Goal: Task Accomplishment & Management: Use online tool/utility

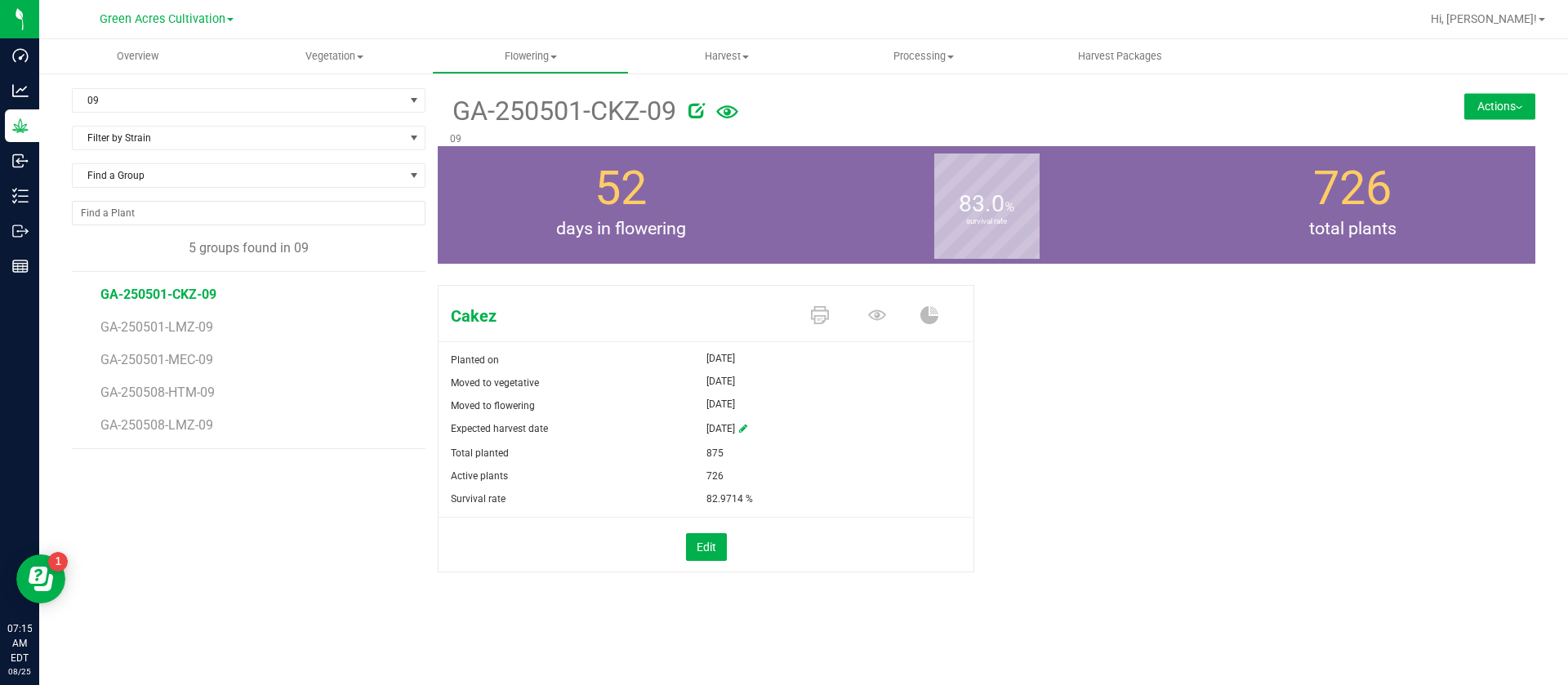
click at [1077, 323] on div "Cakez Planted on May 27, 2025 Moved to vegetative May 27, 2025 Moved to floweri…" at bounding box center [986, 445] width 1098 height 335
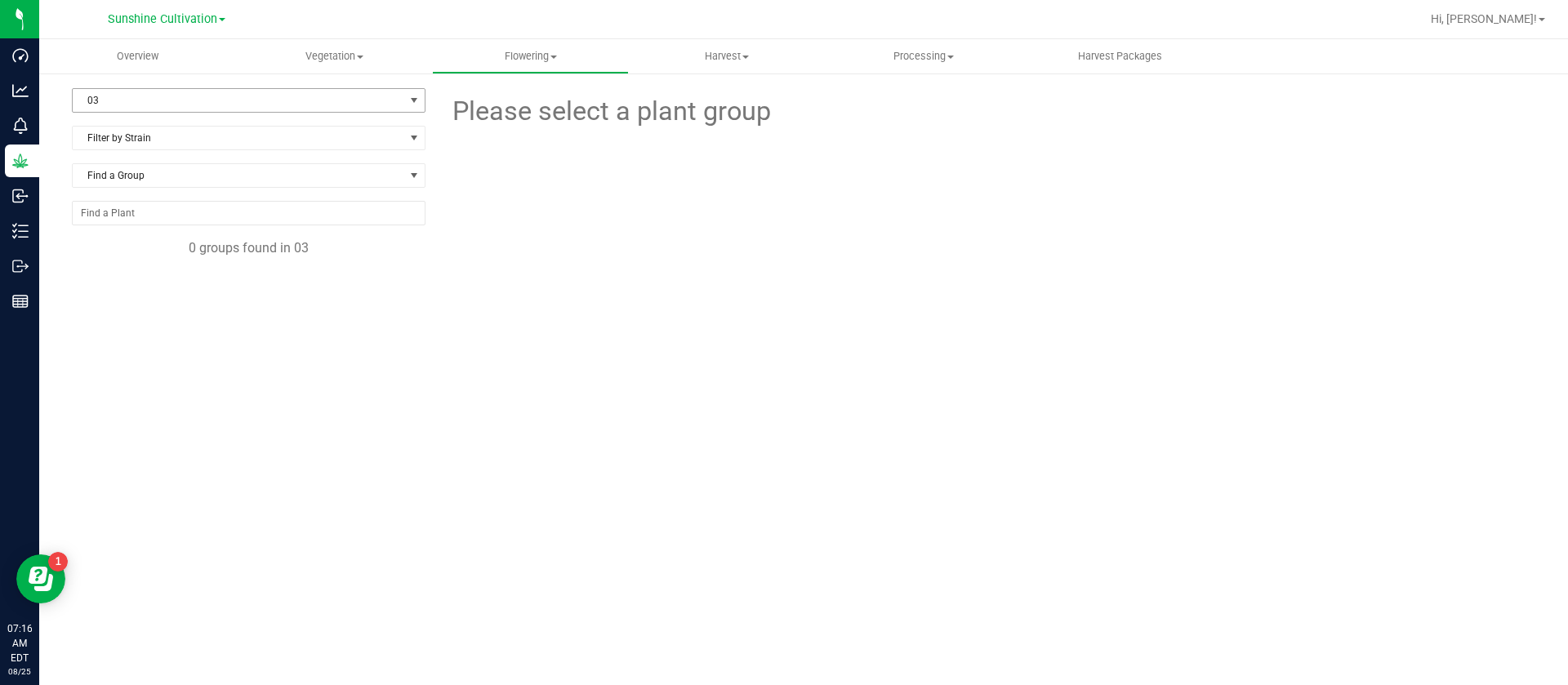
click at [284, 95] on span "03" at bounding box center [238, 100] width 331 height 23
click at [371, 53] on span "Vegetation" at bounding box center [335, 56] width 195 height 15
click at [265, 96] on span "Veg groups" at bounding box center [288, 98] width 104 height 14
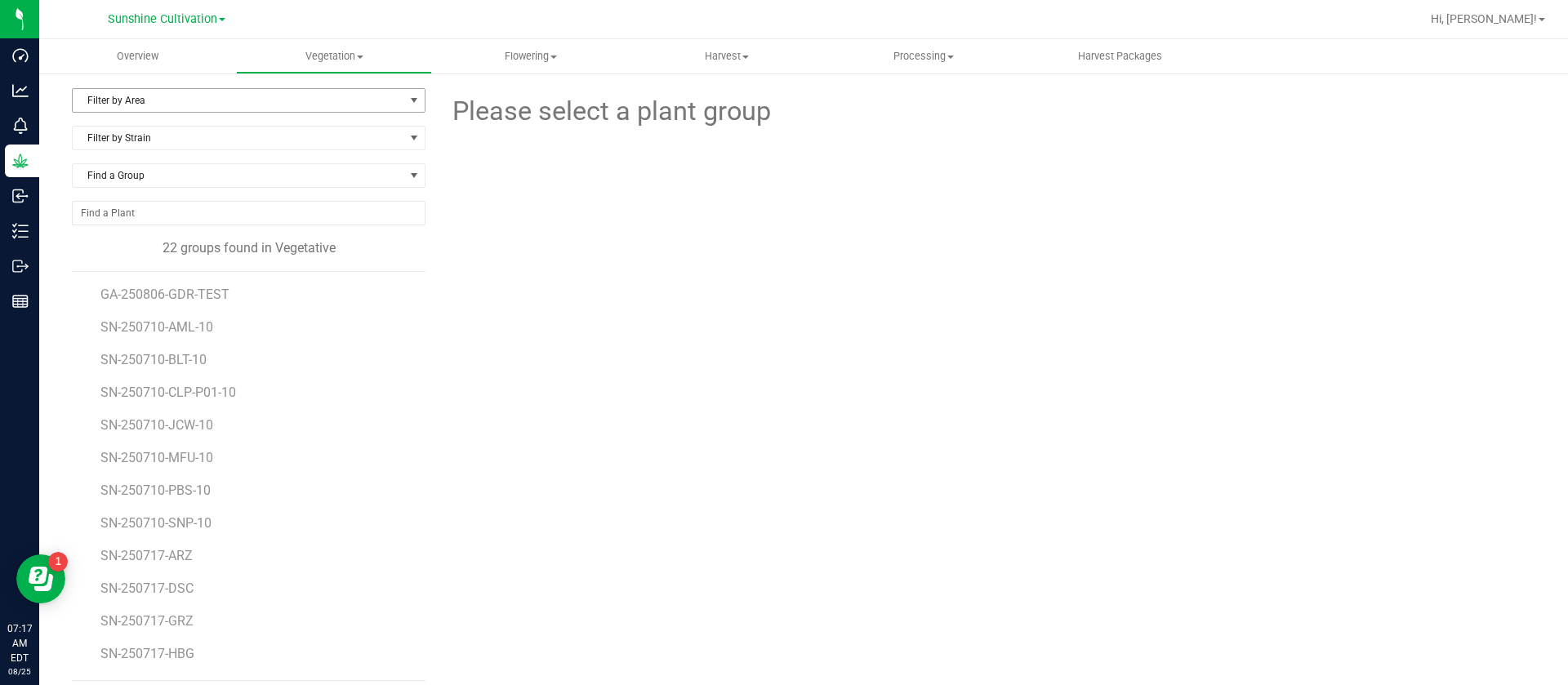
click at [98, 107] on span "Filter by Area" at bounding box center [238, 100] width 331 height 23
click at [166, 154] on li "North Nursery A" at bounding box center [246, 153] width 347 height 25
click at [184, 97] on span "North Nursery A" at bounding box center [238, 100] width 331 height 23
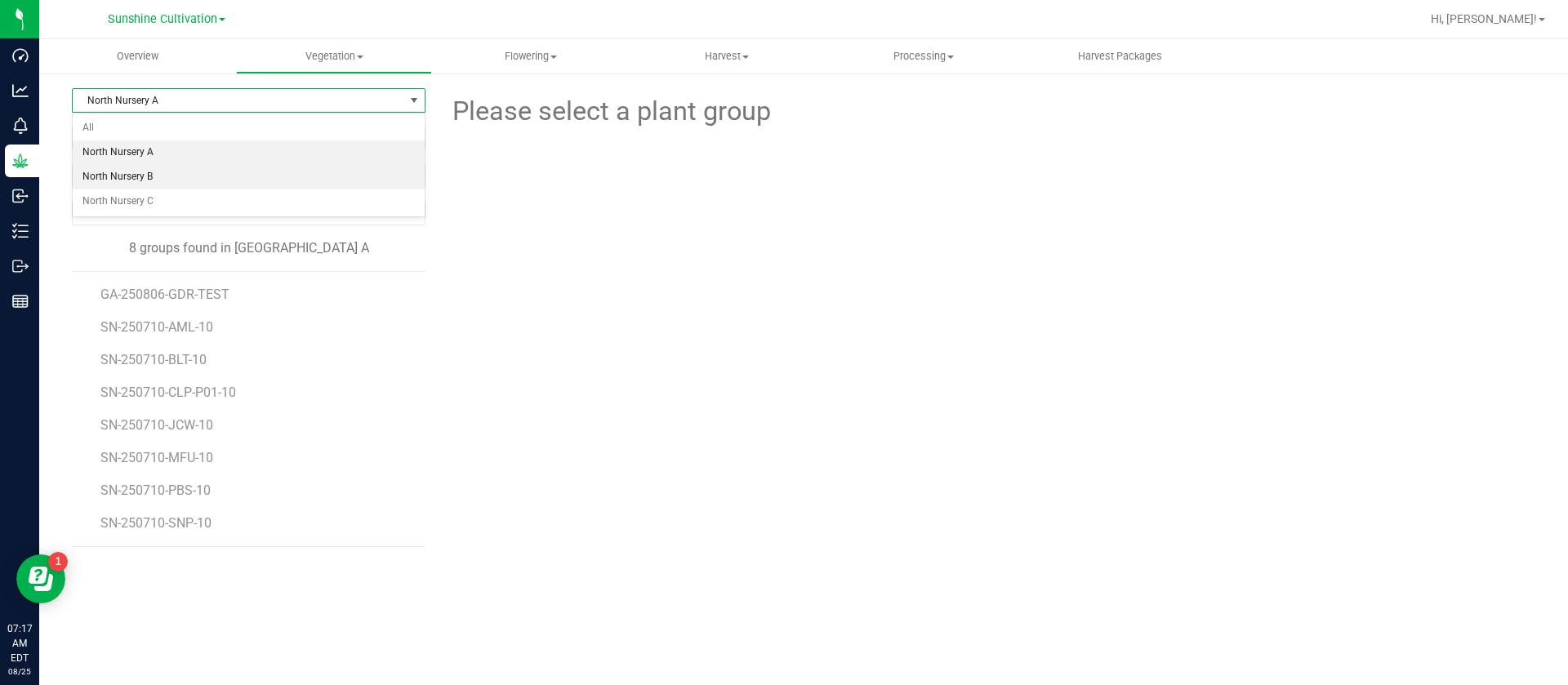
click at [150, 178] on li "North Nursery B" at bounding box center [249, 177] width 352 height 25
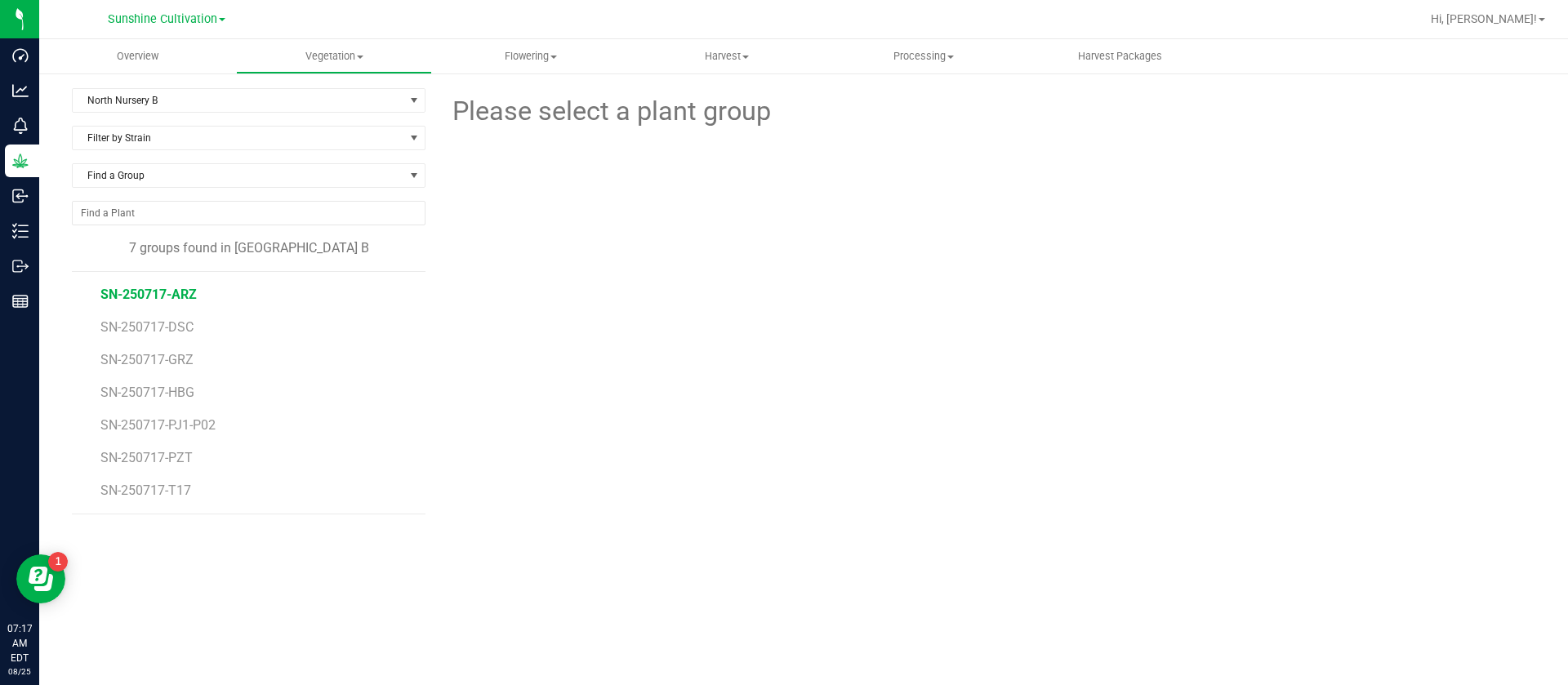
click at [172, 296] on span "SN-250717-ARZ" at bounding box center [148, 294] width 97 height 16
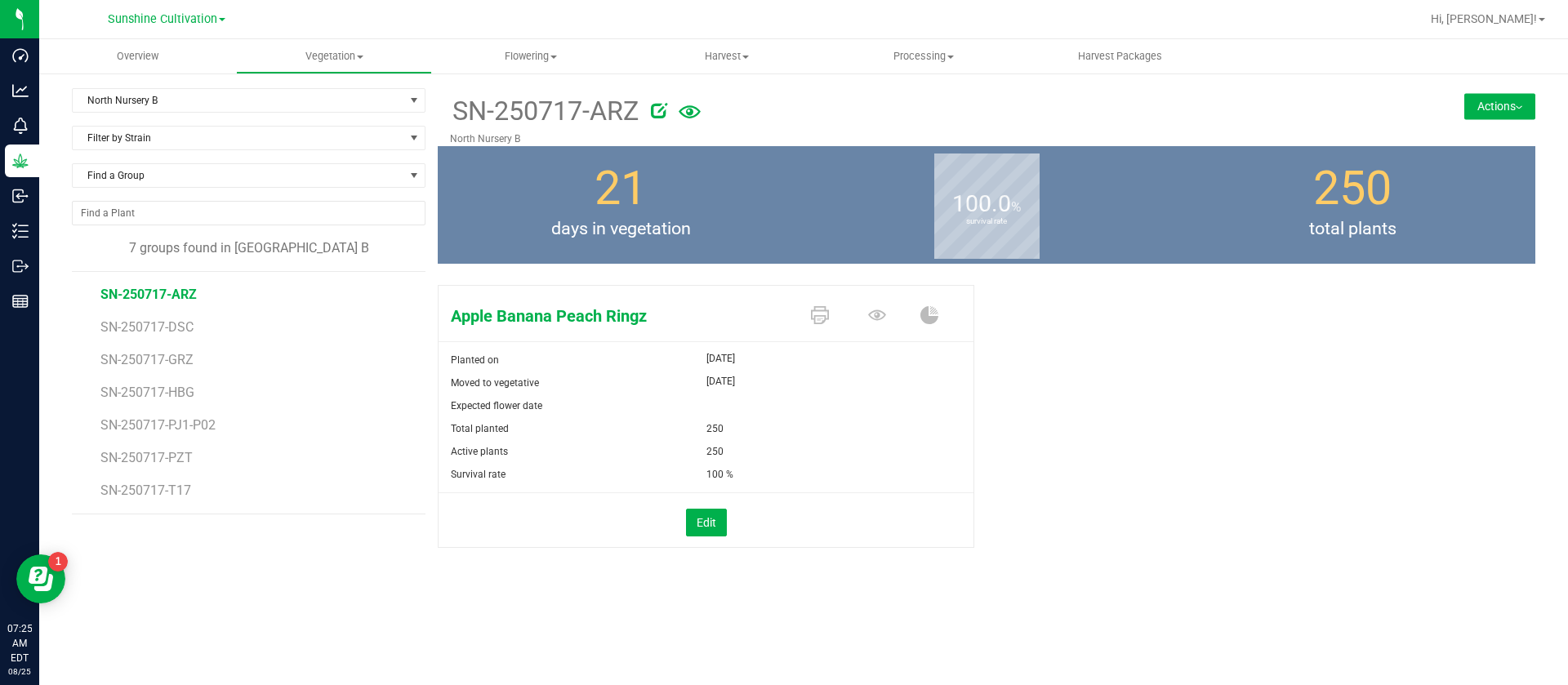
click at [654, 105] on icon at bounding box center [659, 110] width 17 height 17
click at [590, 111] on input "SN-250717-ARZ" at bounding box center [831, 111] width 762 height 25
type input "SN-250717-ARZ-03"
click at [883, 306] on icon at bounding box center [877, 315] width 18 height 18
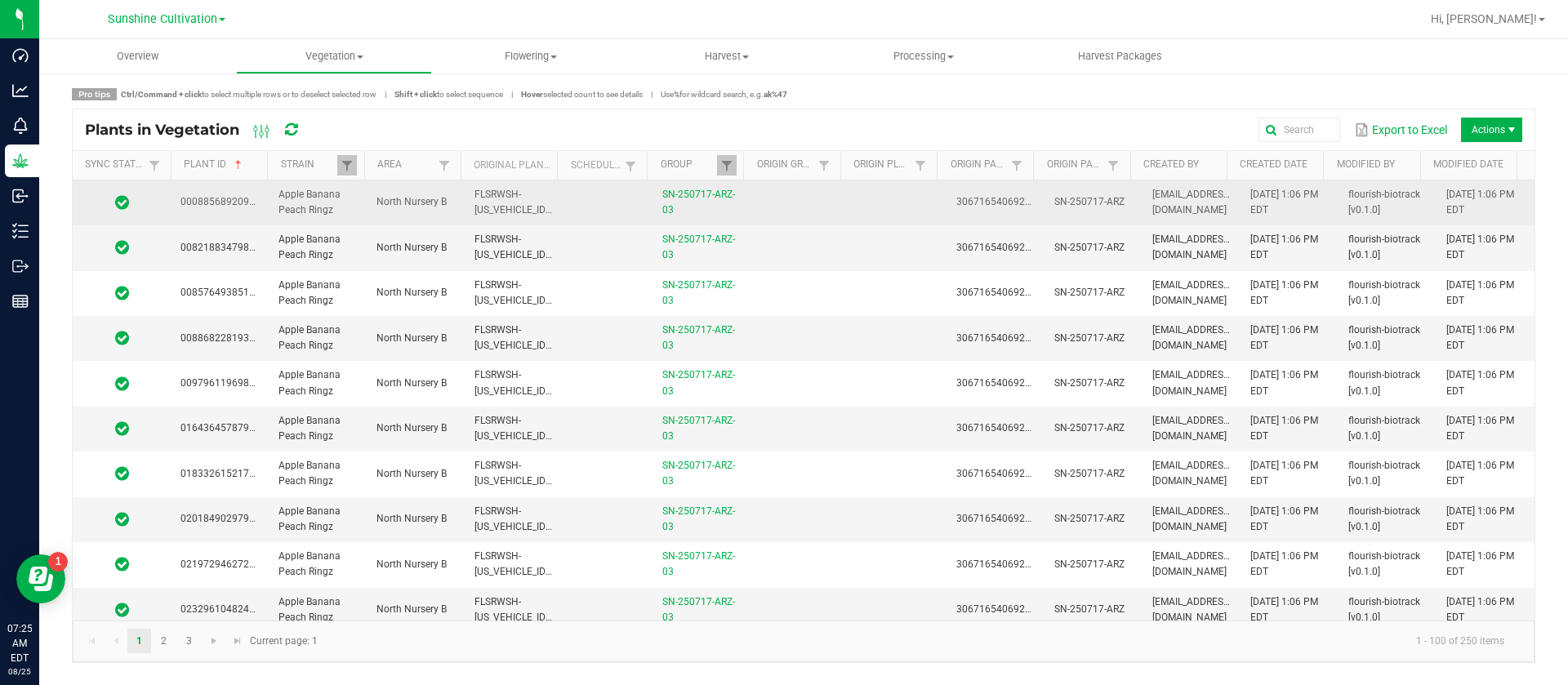
drag, startPoint x: 882, startPoint y: 192, endPoint x: 850, endPoint y: 218, distance: 41.2
click at [882, 191] on td at bounding box center [898, 202] width 98 height 45
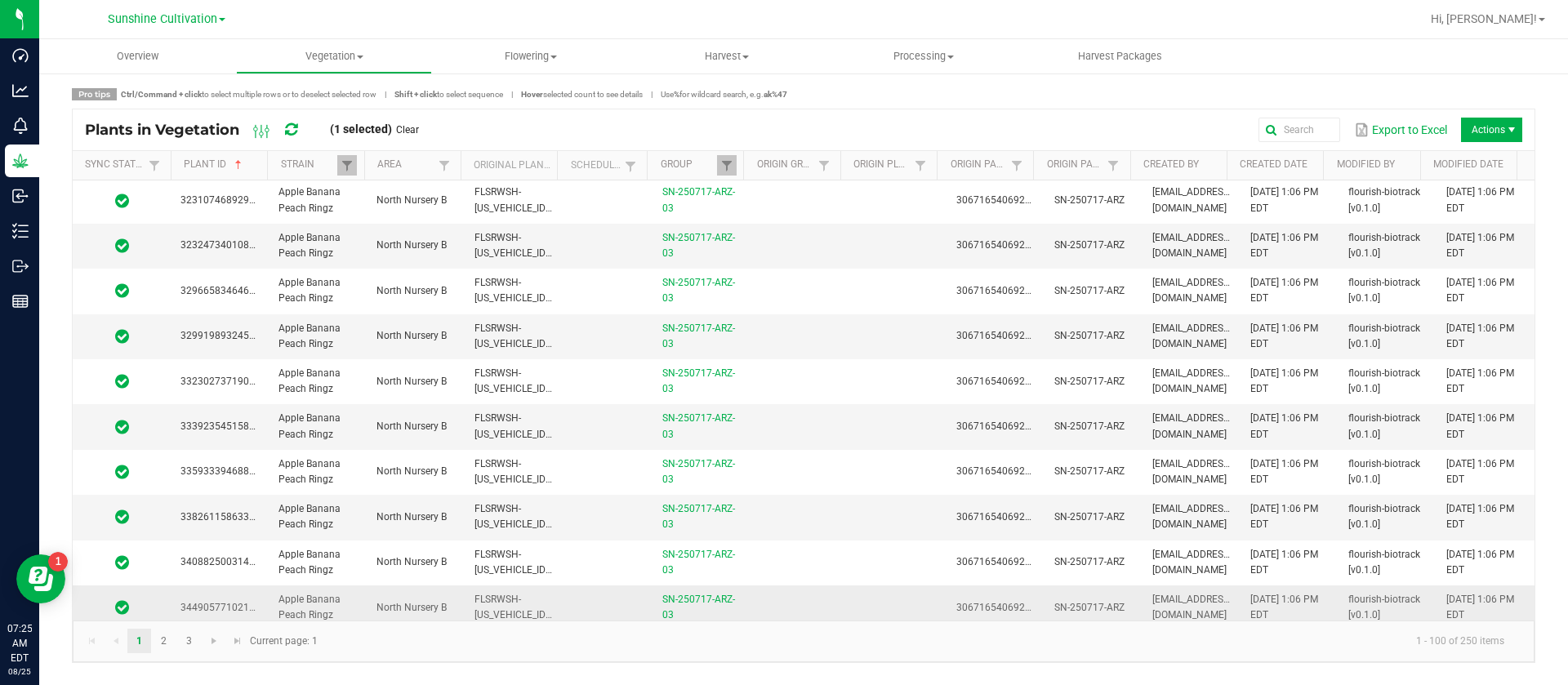
scroll to position [4083, 0]
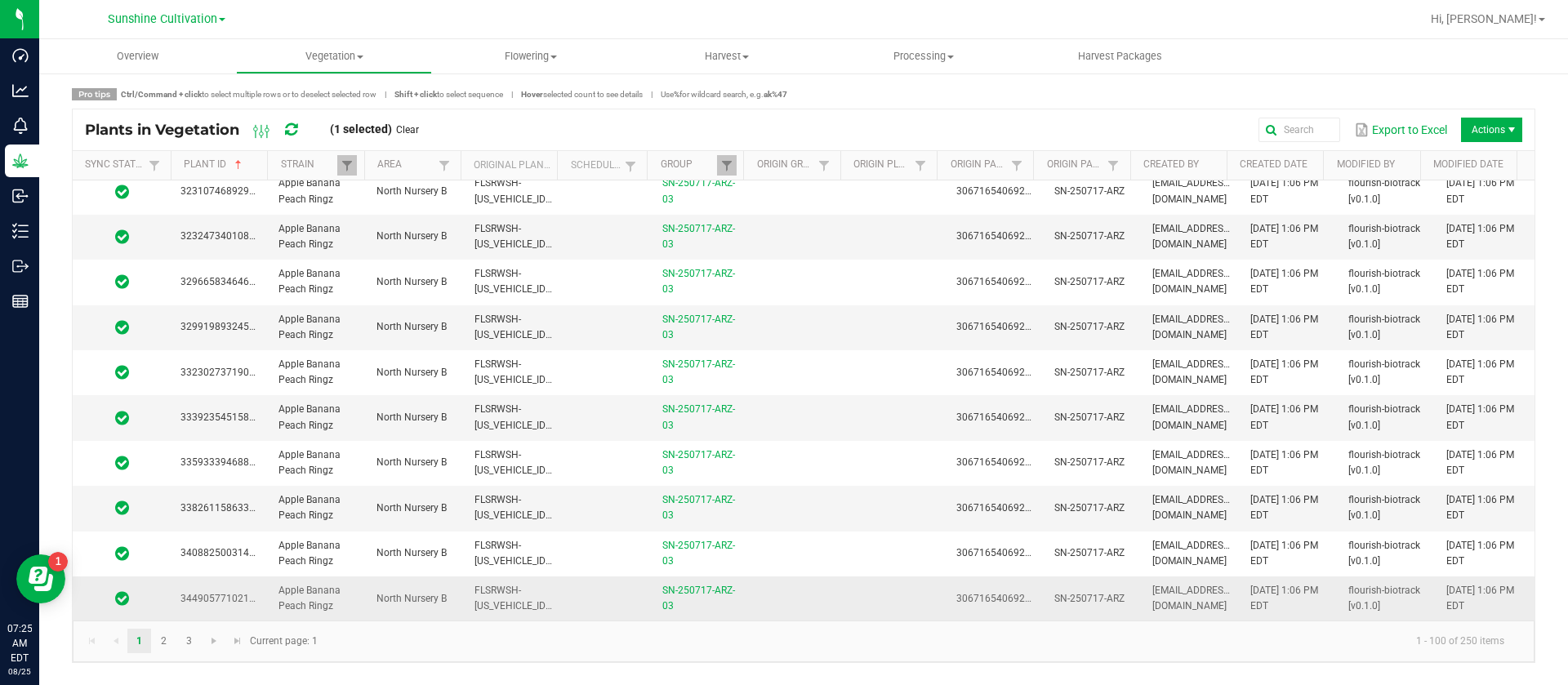
click at [760, 590] on td at bounding box center [799, 598] width 98 height 44
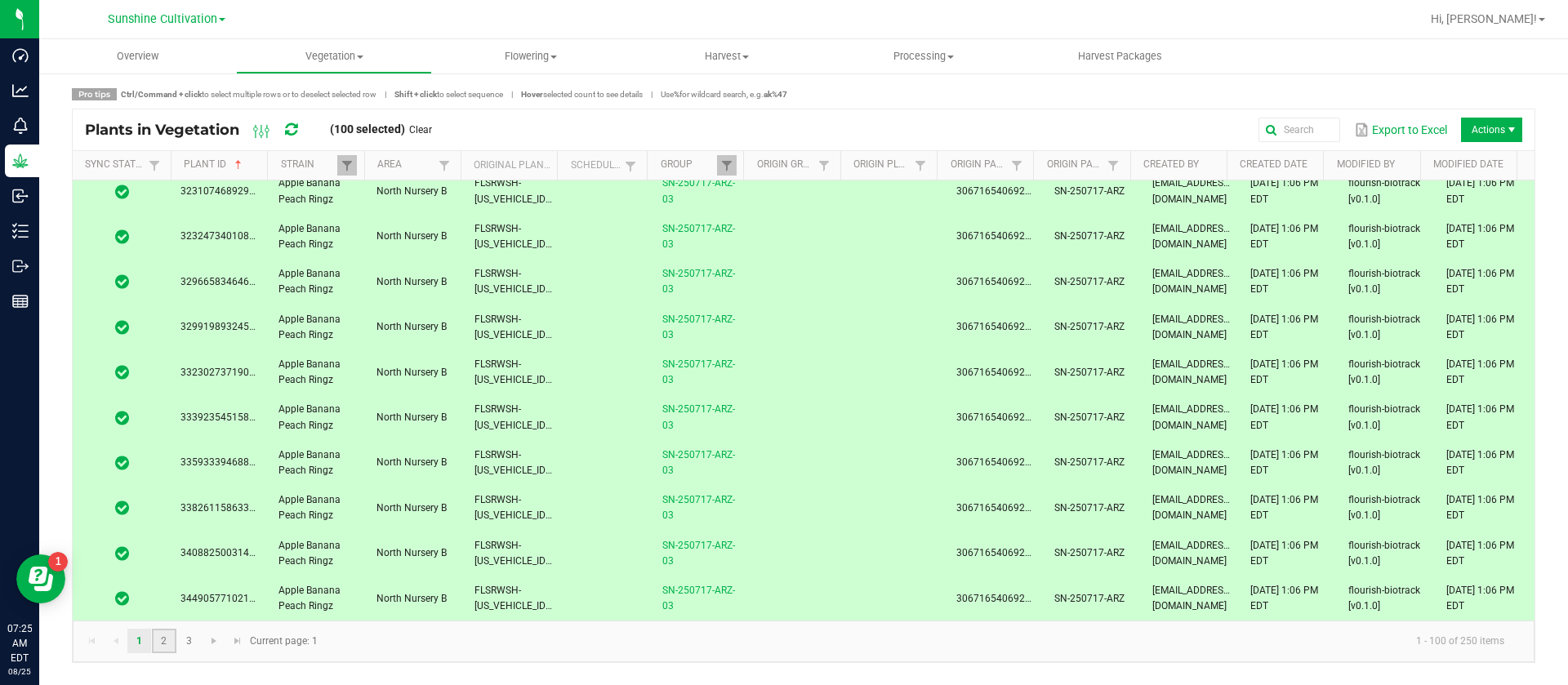
click at [167, 637] on link "2" at bounding box center [163, 641] width 24 height 25
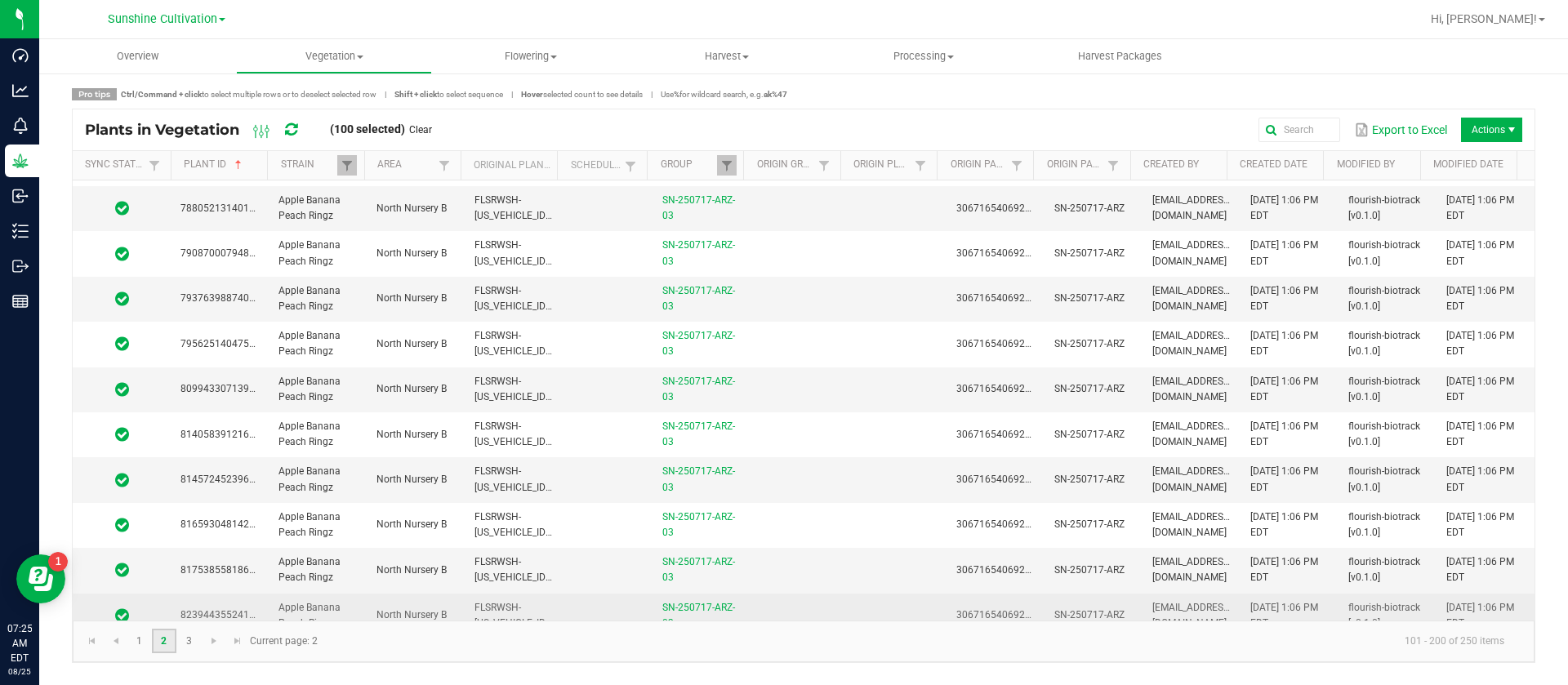
scroll to position [4083, 0]
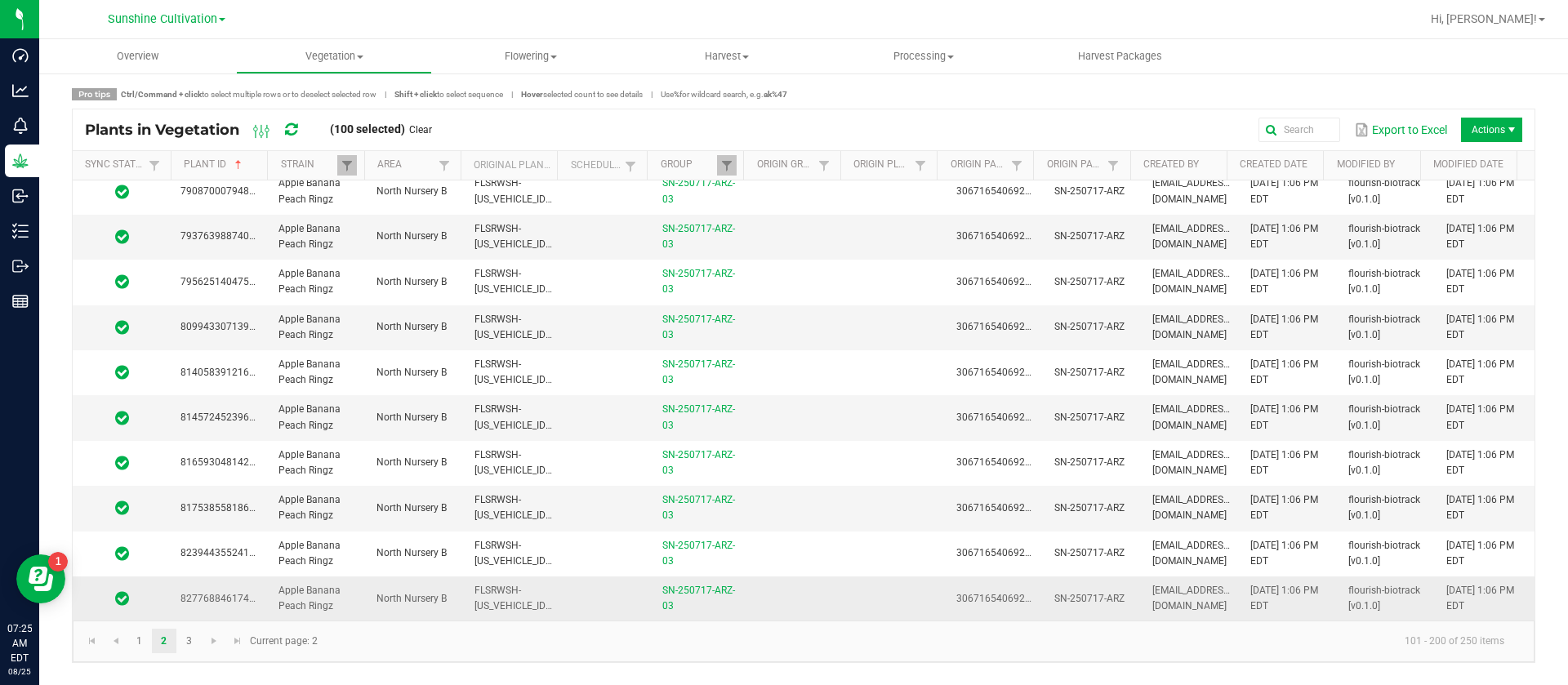
click at [797, 579] on td at bounding box center [799, 598] width 98 height 44
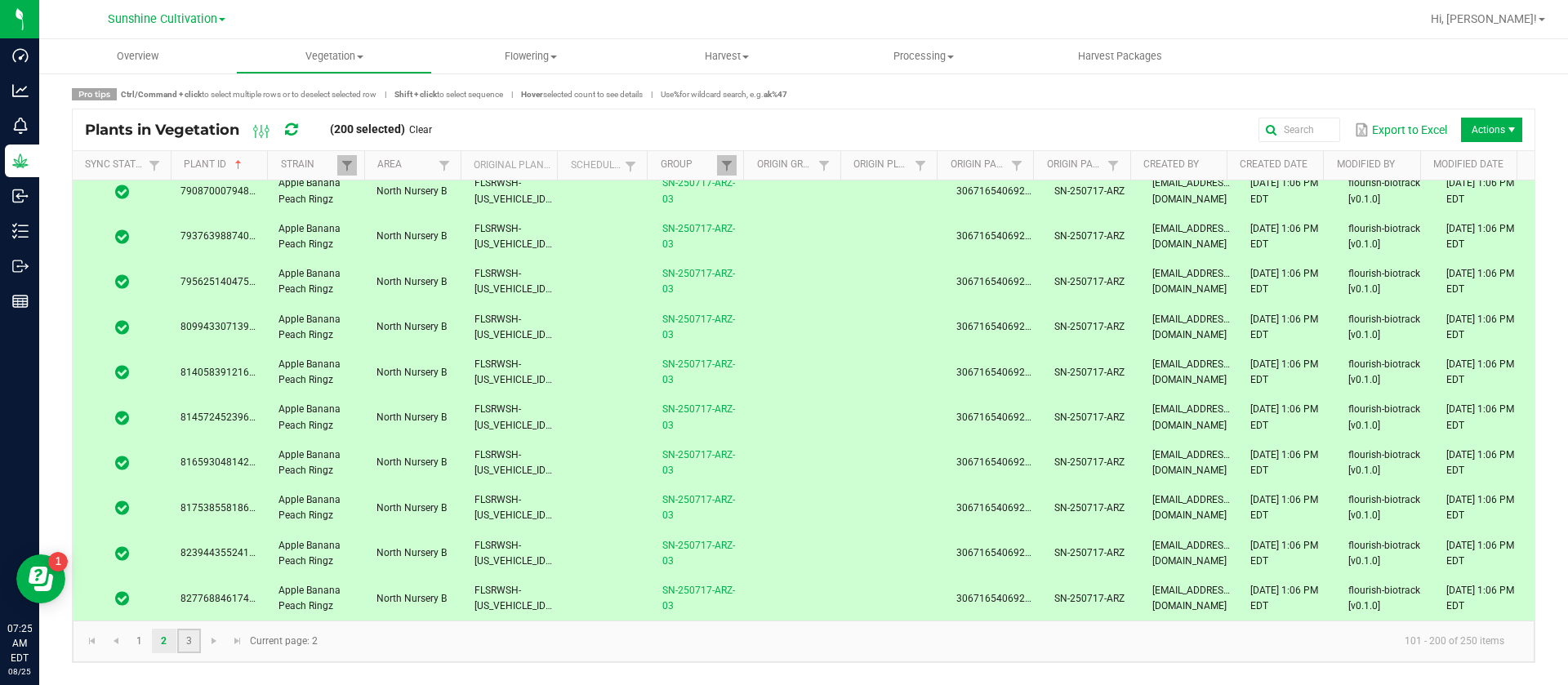
click at [180, 644] on link "3" at bounding box center [189, 641] width 24 height 25
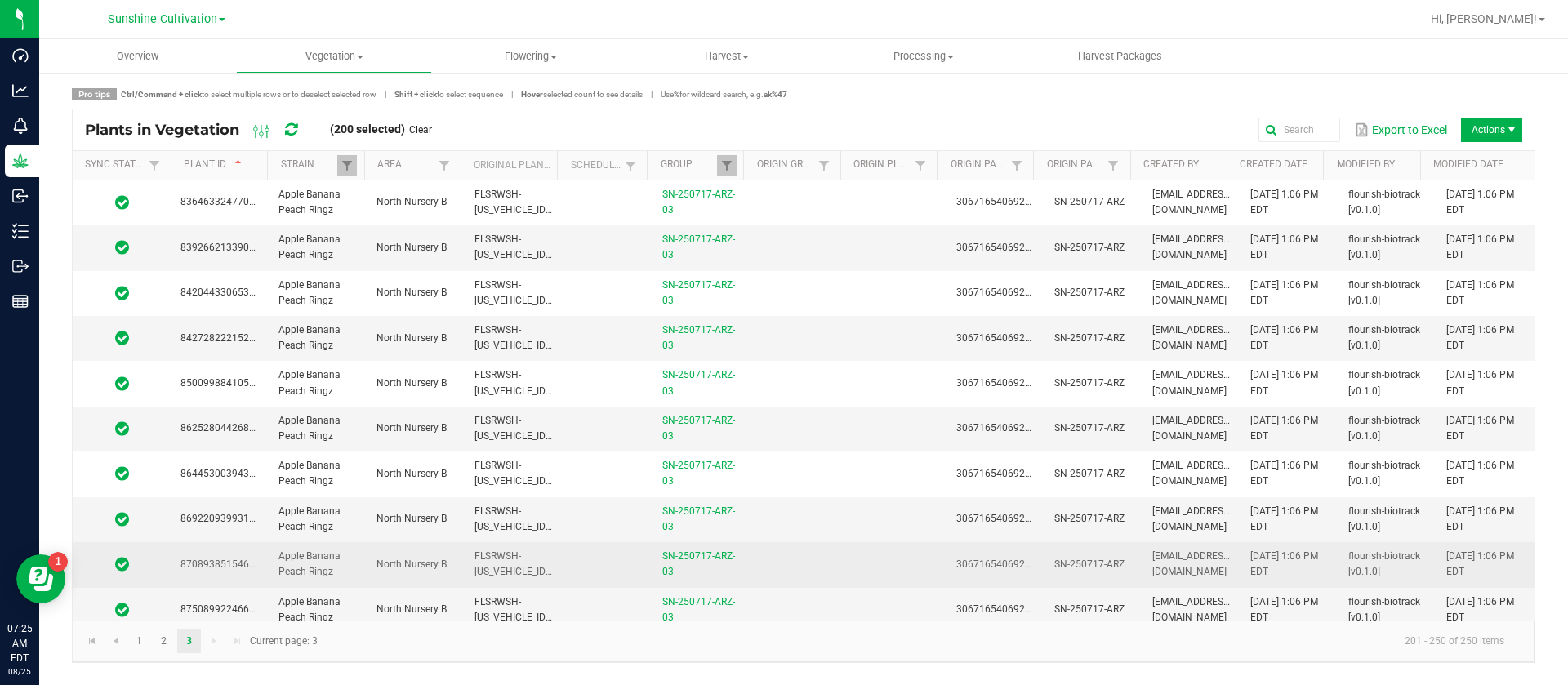
click at [806, 567] on td at bounding box center [799, 564] width 98 height 45
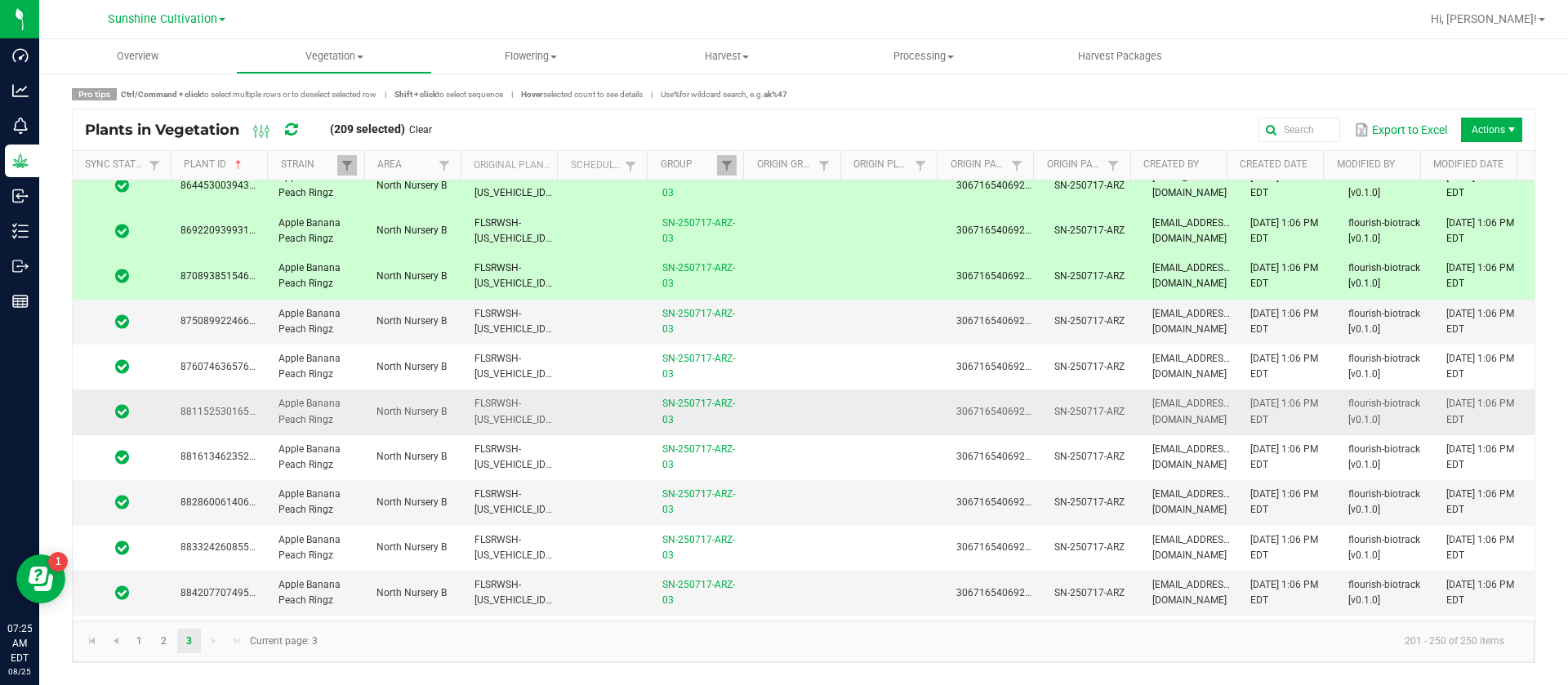
scroll to position [612, 0]
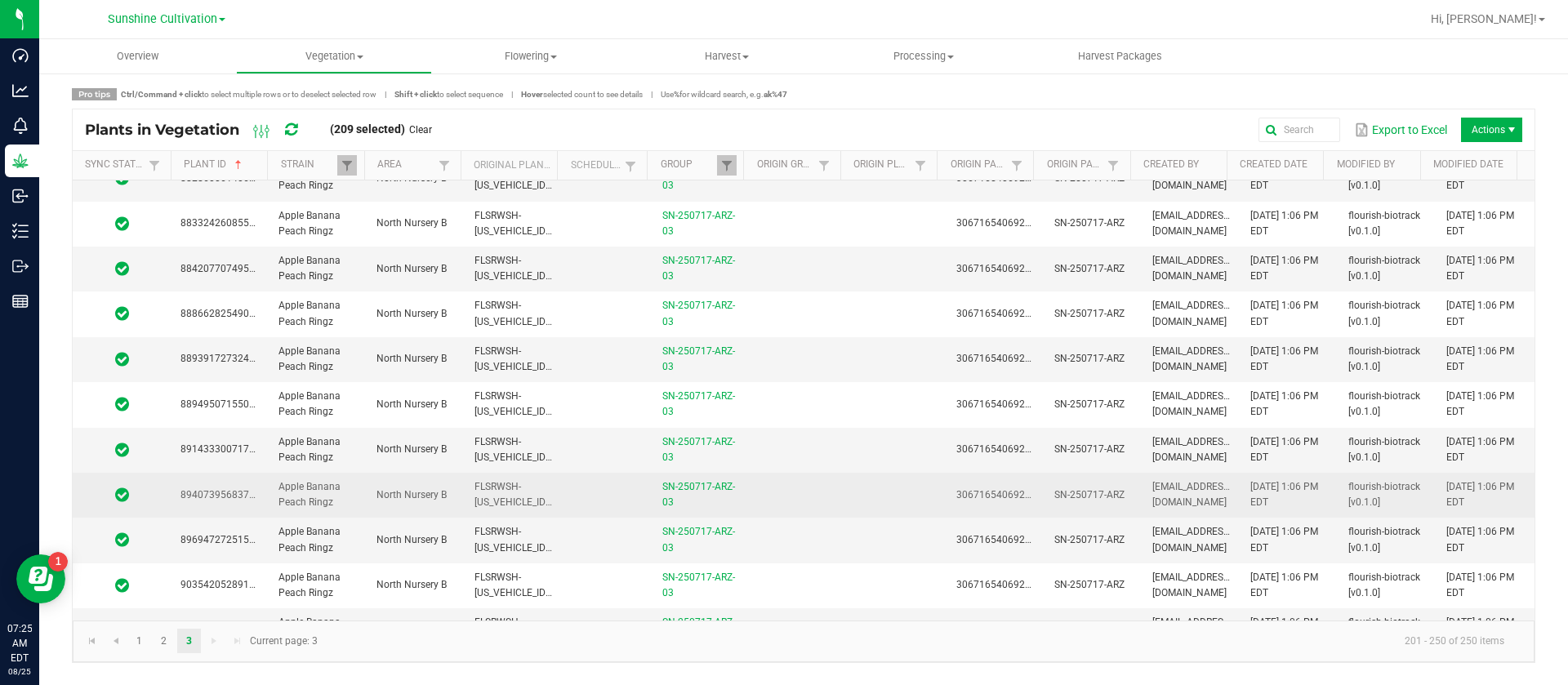
click at [823, 501] on td at bounding box center [799, 494] width 98 height 45
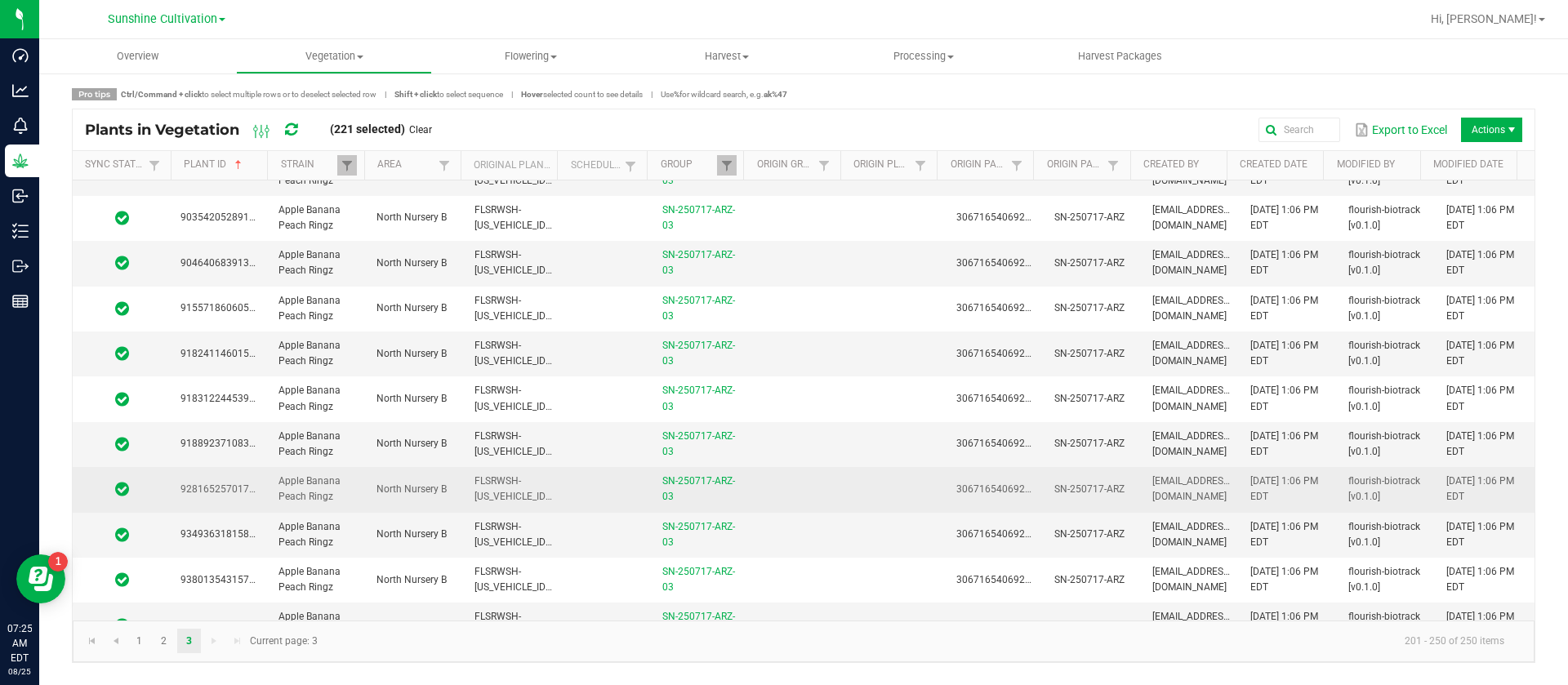
click at [823, 491] on td at bounding box center [799, 489] width 98 height 45
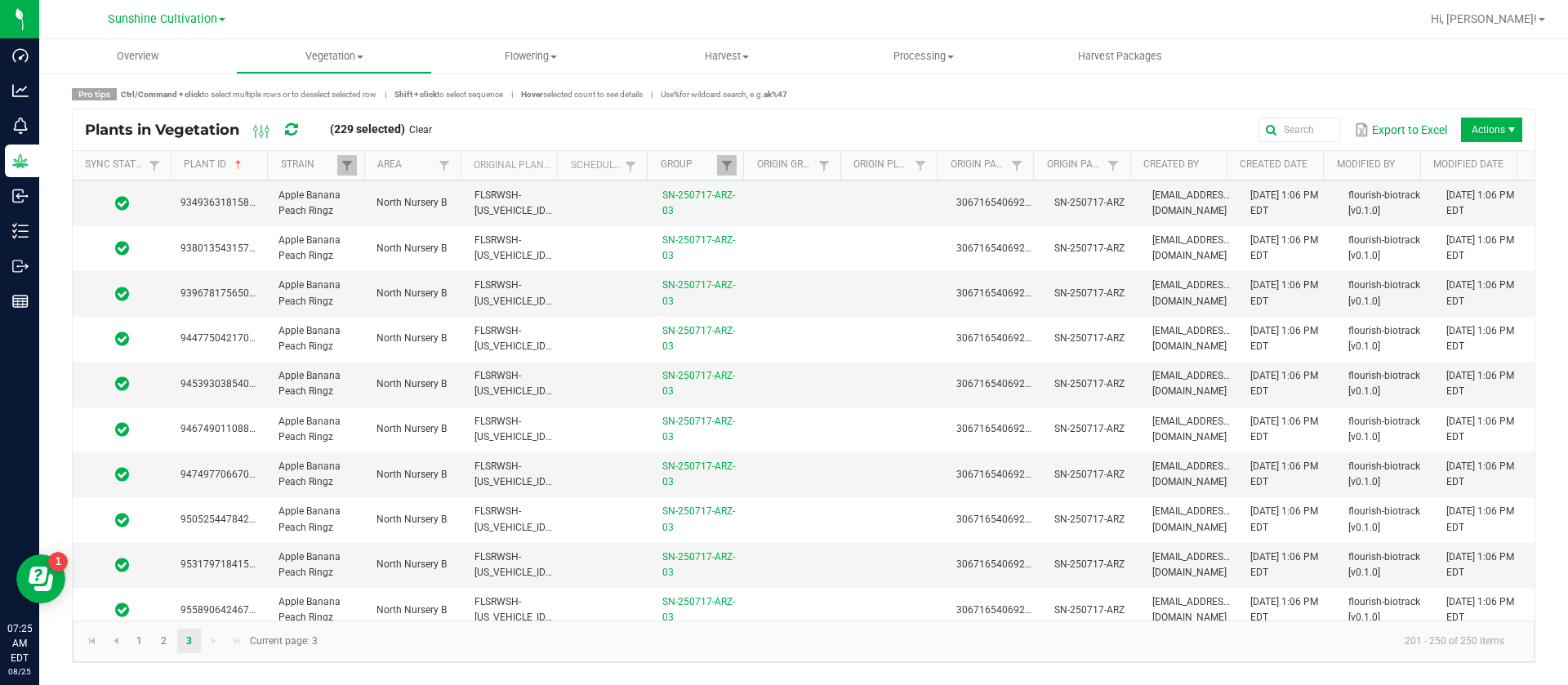
scroll to position [1347, 0]
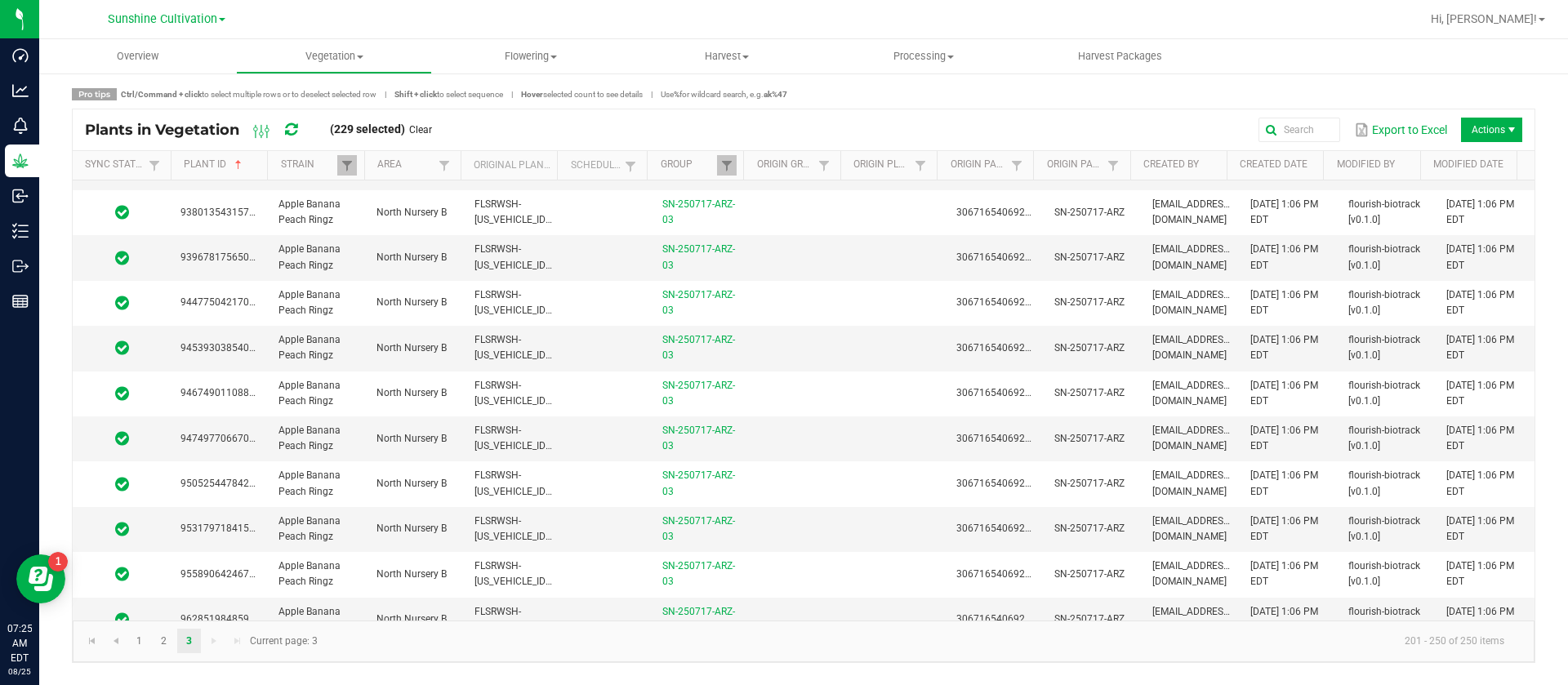
click at [823, 491] on td at bounding box center [799, 483] width 98 height 45
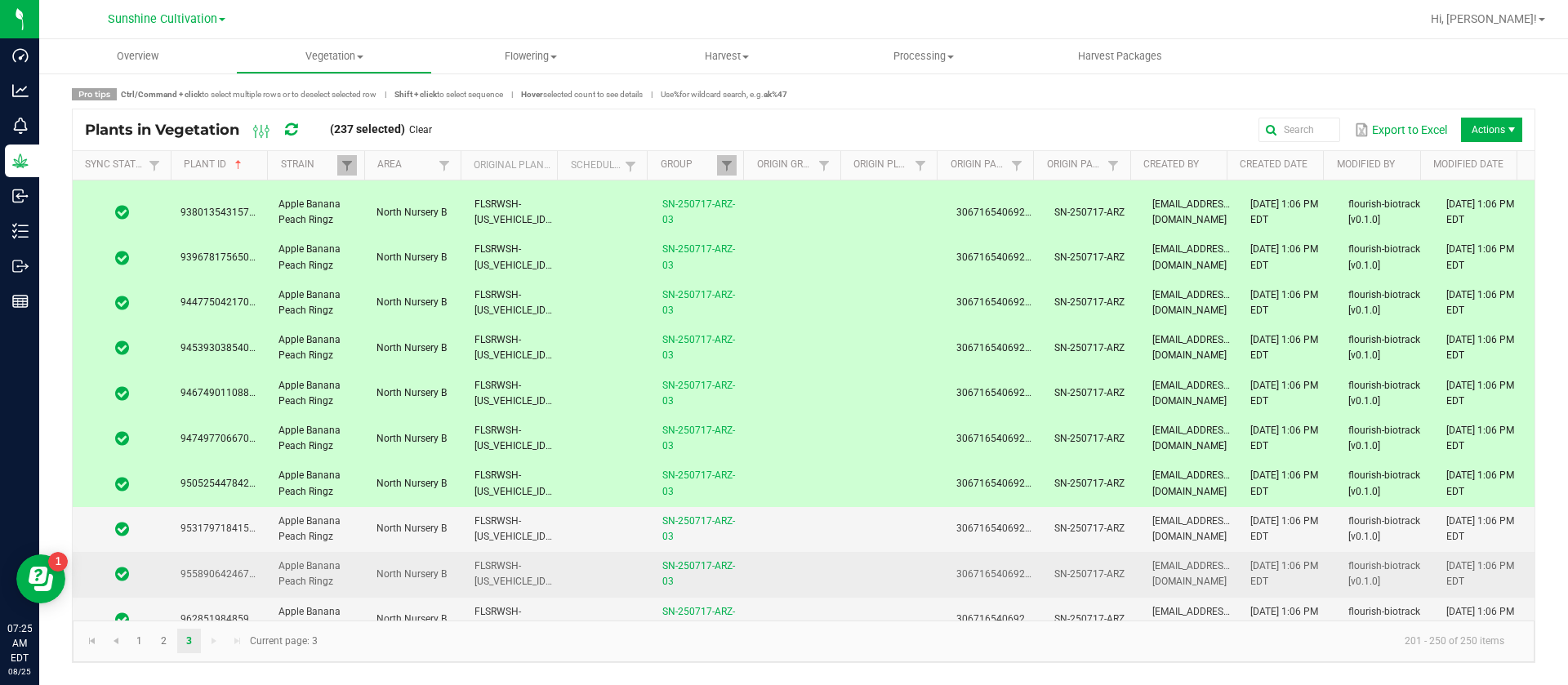
click at [780, 574] on td at bounding box center [799, 574] width 98 height 45
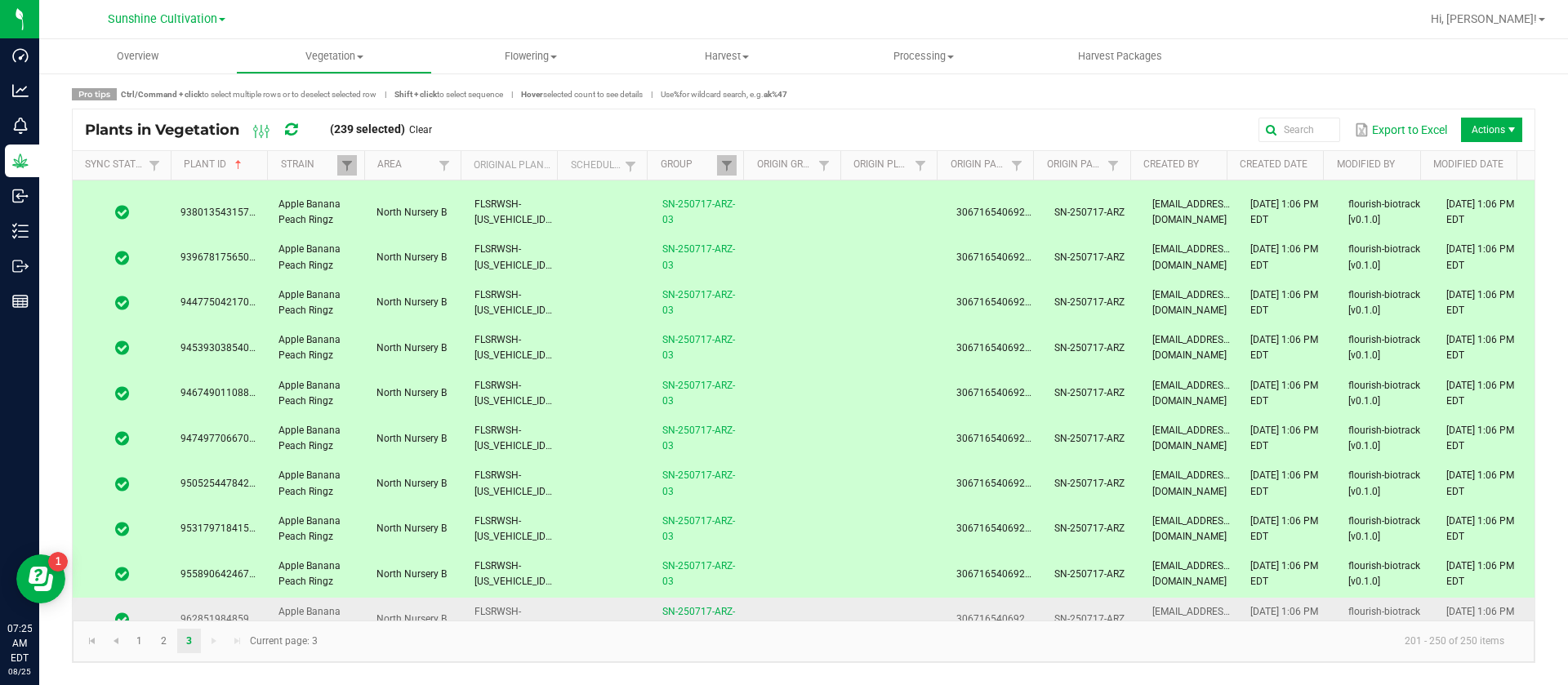
click at [776, 604] on td at bounding box center [799, 620] width 98 height 45
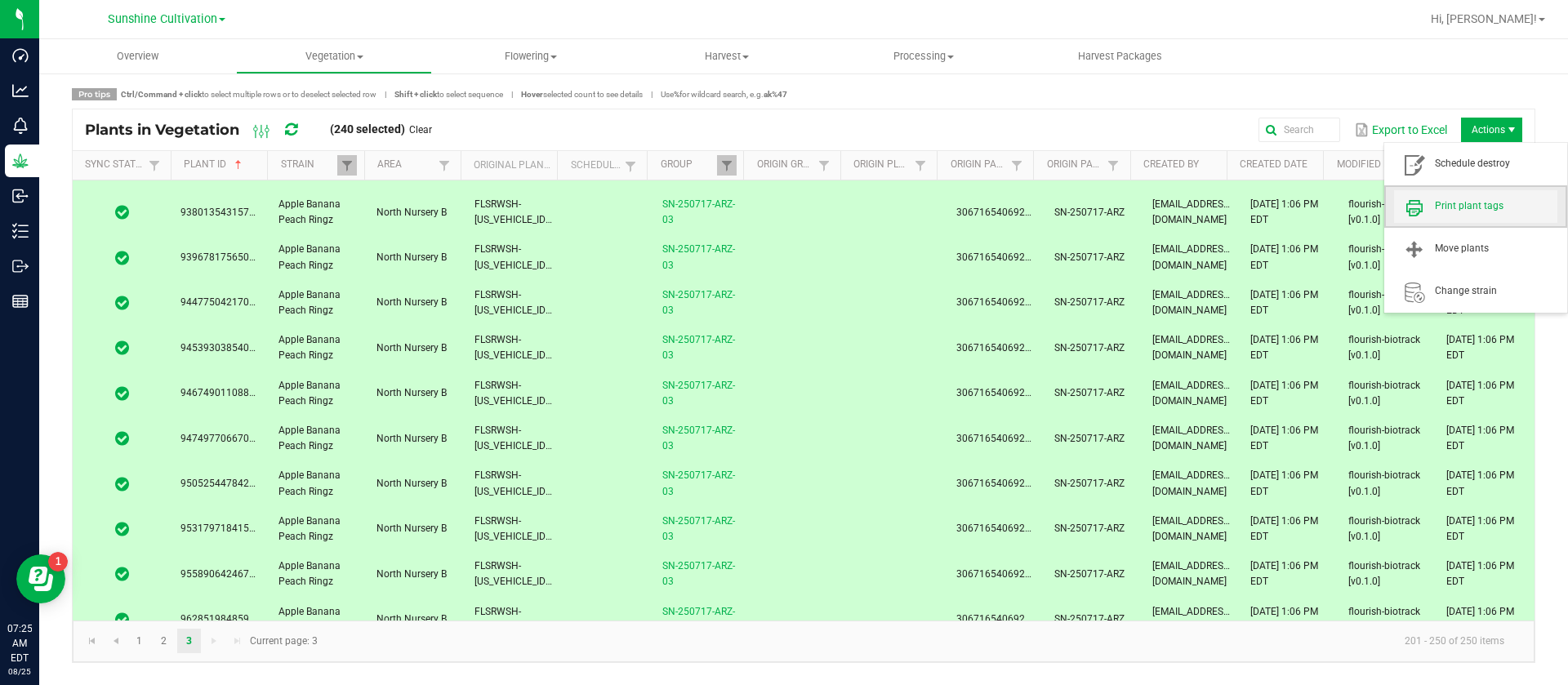
click at [1447, 205] on span "Print plant tags" at bounding box center [1496, 206] width 122 height 14
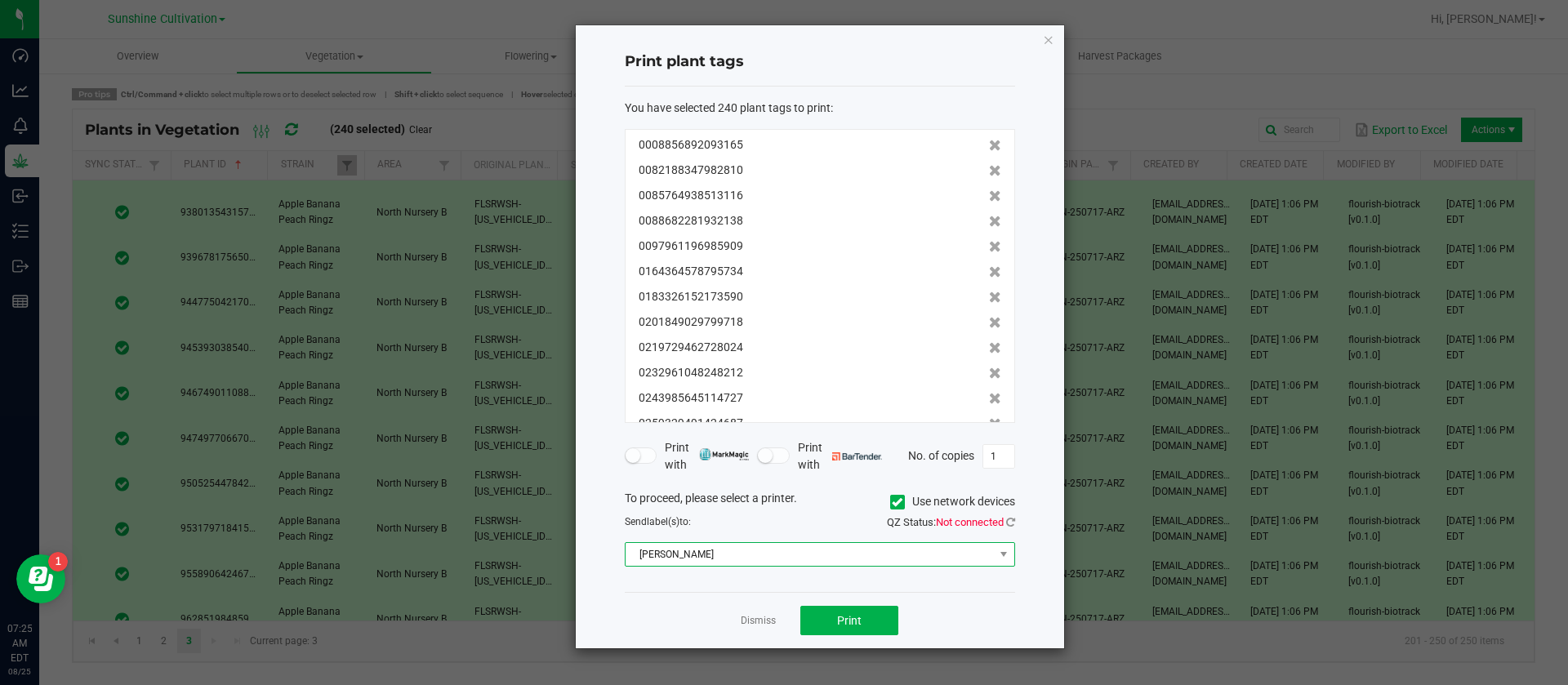
click at [773, 552] on span "Christine_TEST" at bounding box center [809, 554] width 368 height 23
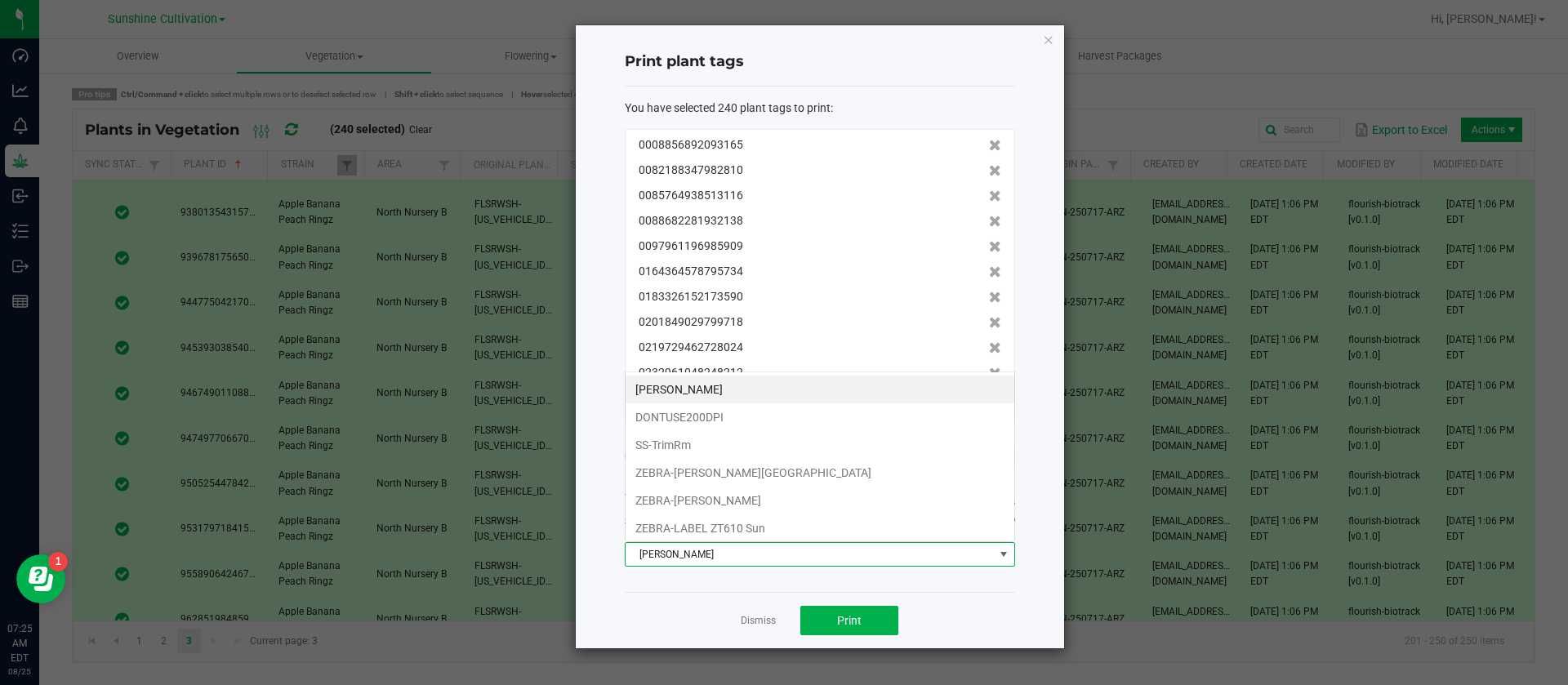
scroll to position [25, 390]
click at [748, 523] on li "ZEBRA-LABEL ZT610 Sun" at bounding box center [820, 529] width 389 height 28
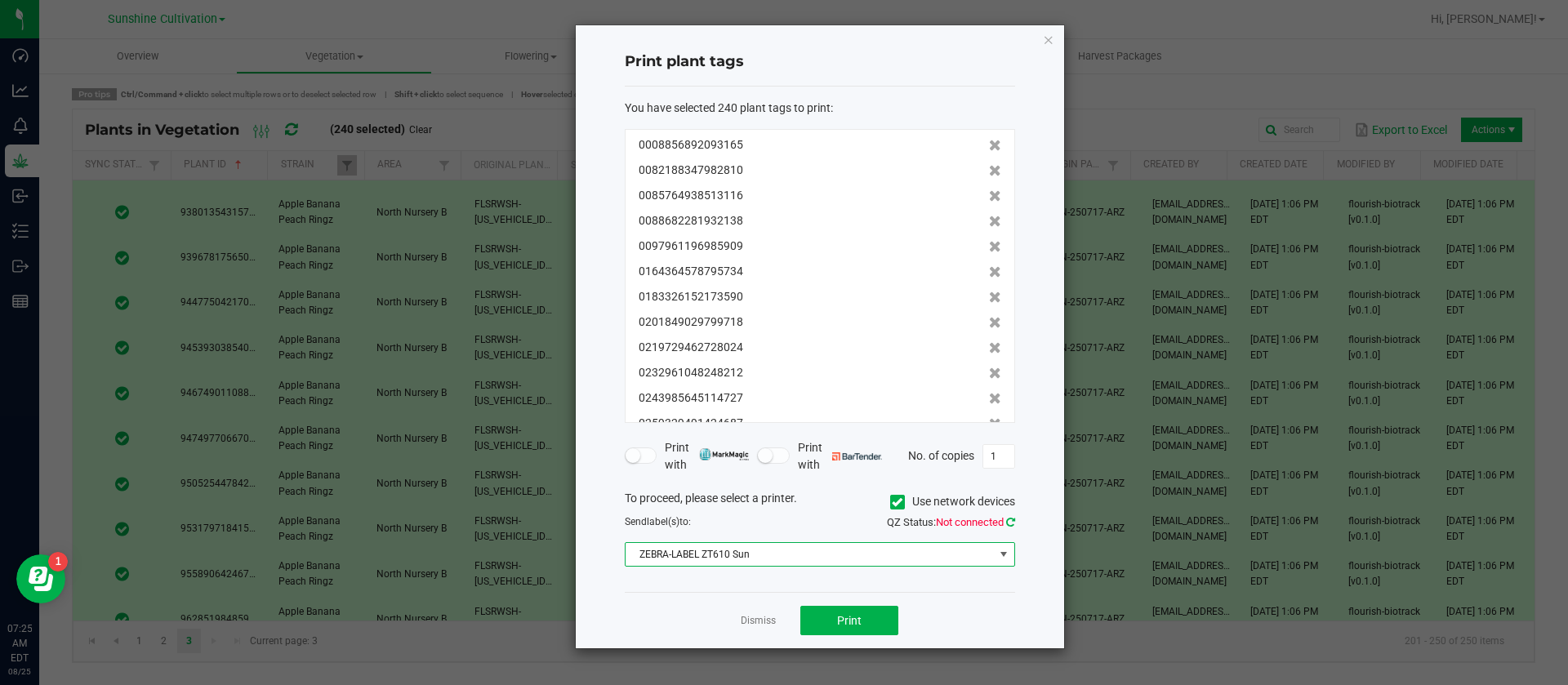
click at [1010, 521] on icon at bounding box center [1010, 523] width 9 height 11
click at [852, 621] on span "Print" at bounding box center [849, 620] width 25 height 13
click at [1012, 521] on icon at bounding box center [1011, 522] width 11 height 11
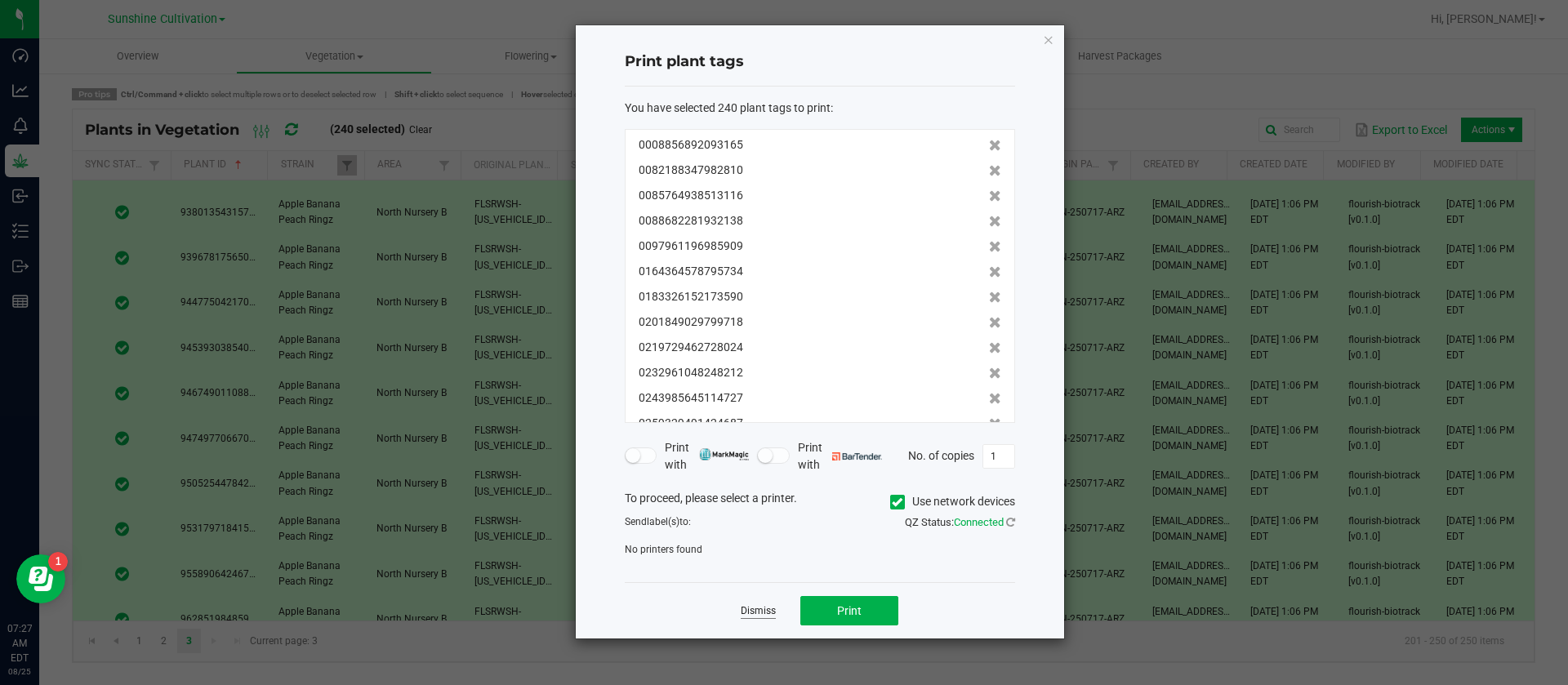
click at [755, 615] on link "Dismiss" at bounding box center [758, 611] width 35 height 14
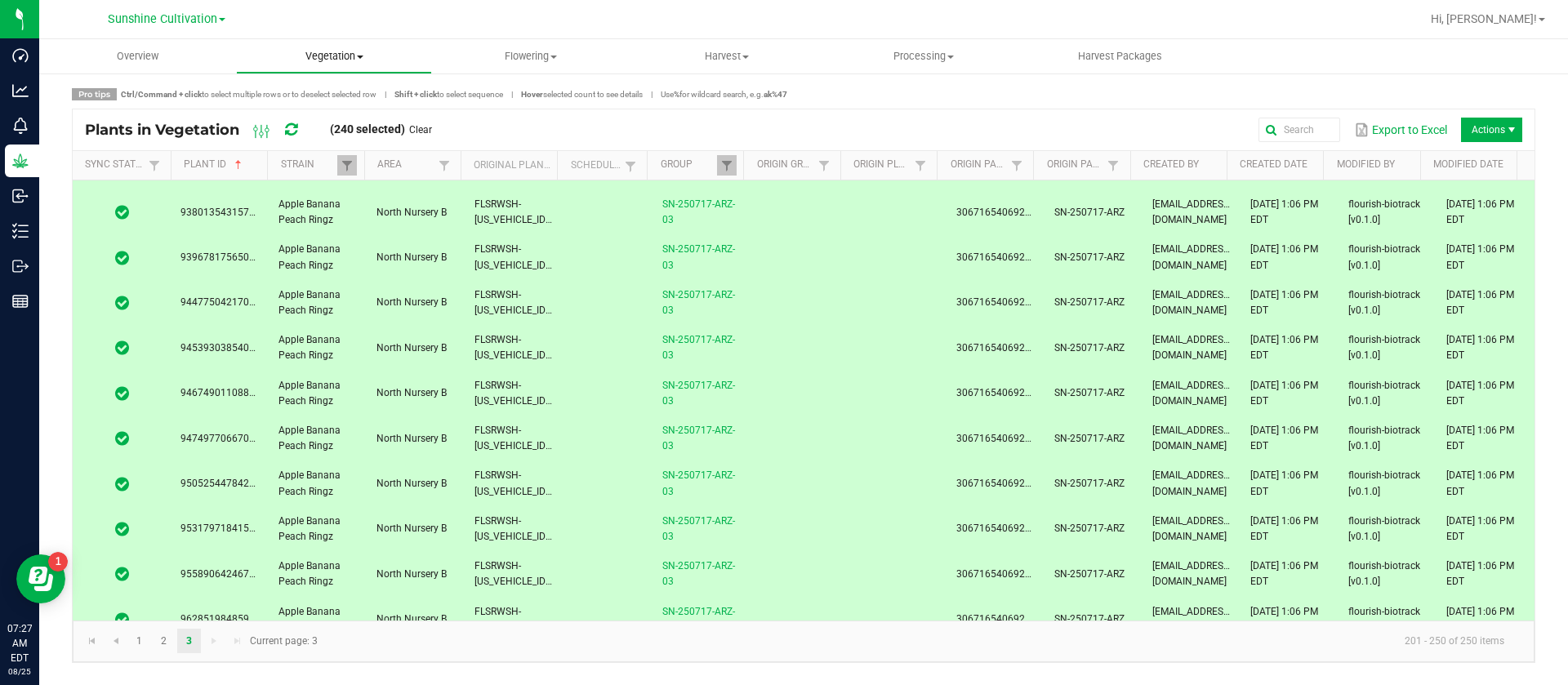
click at [328, 49] on span "Vegetation" at bounding box center [335, 56] width 195 height 15
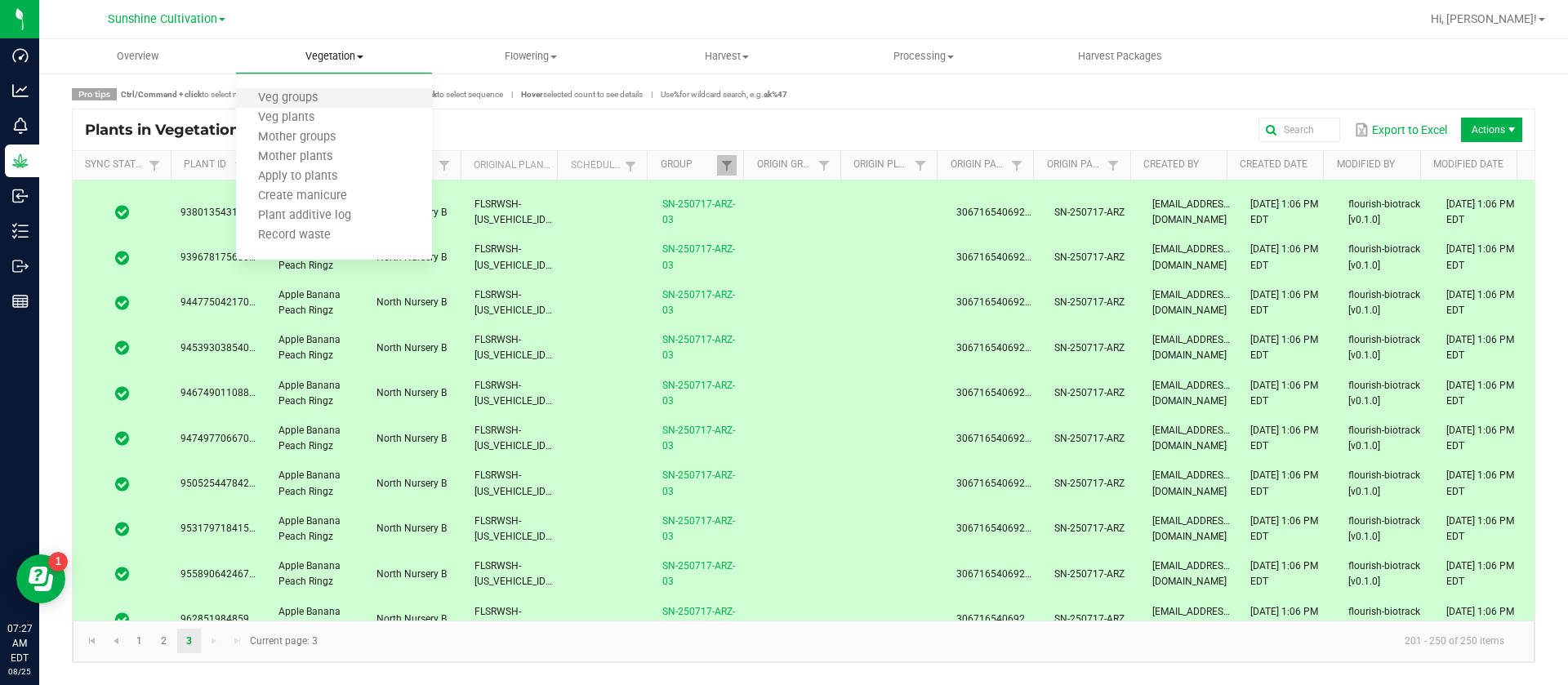
click at [320, 90] on li "Veg groups" at bounding box center [335, 98] width 197 height 19
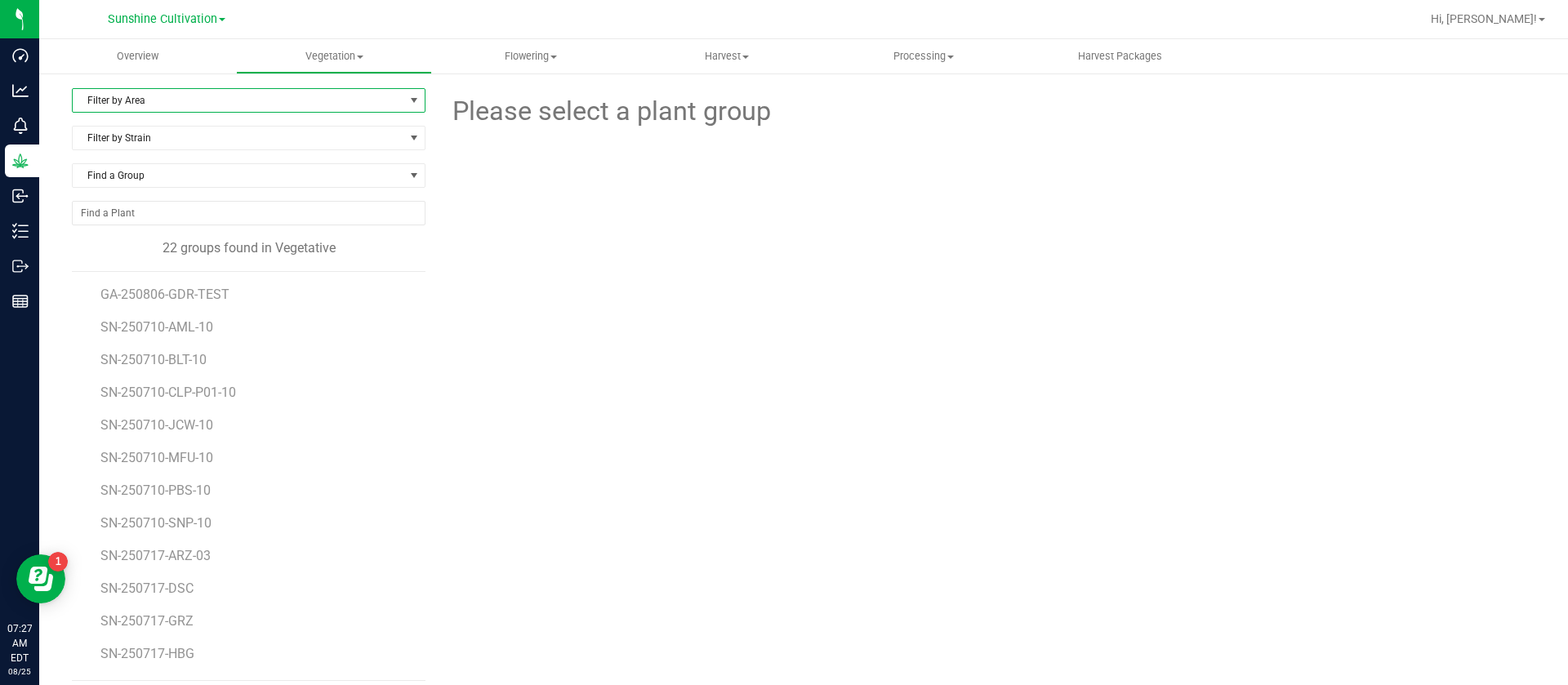
click at [120, 105] on span "Filter by Area" at bounding box center [238, 100] width 331 height 23
click at [142, 179] on li "North Nursery B" at bounding box center [246, 177] width 347 height 25
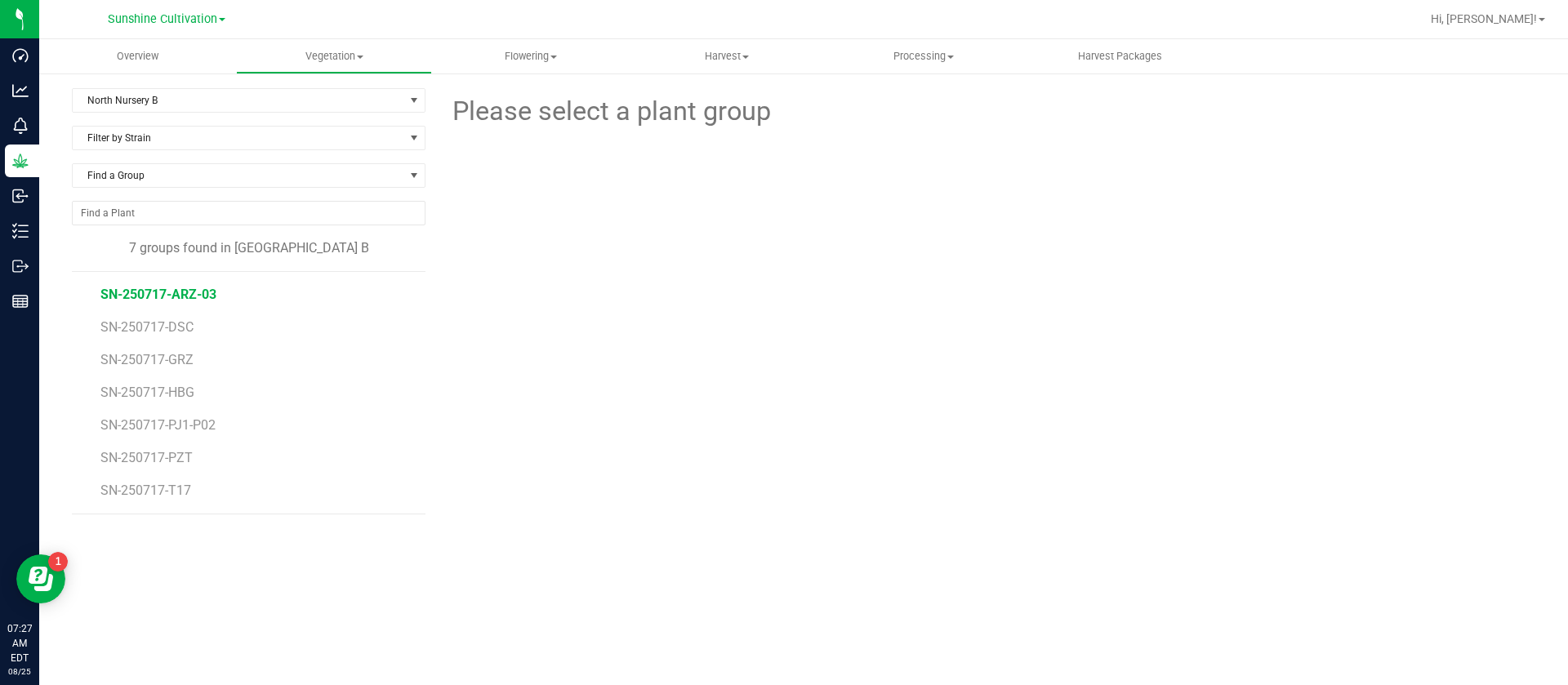
click at [167, 291] on span "SN-250717-ARZ-03" at bounding box center [158, 294] width 116 height 16
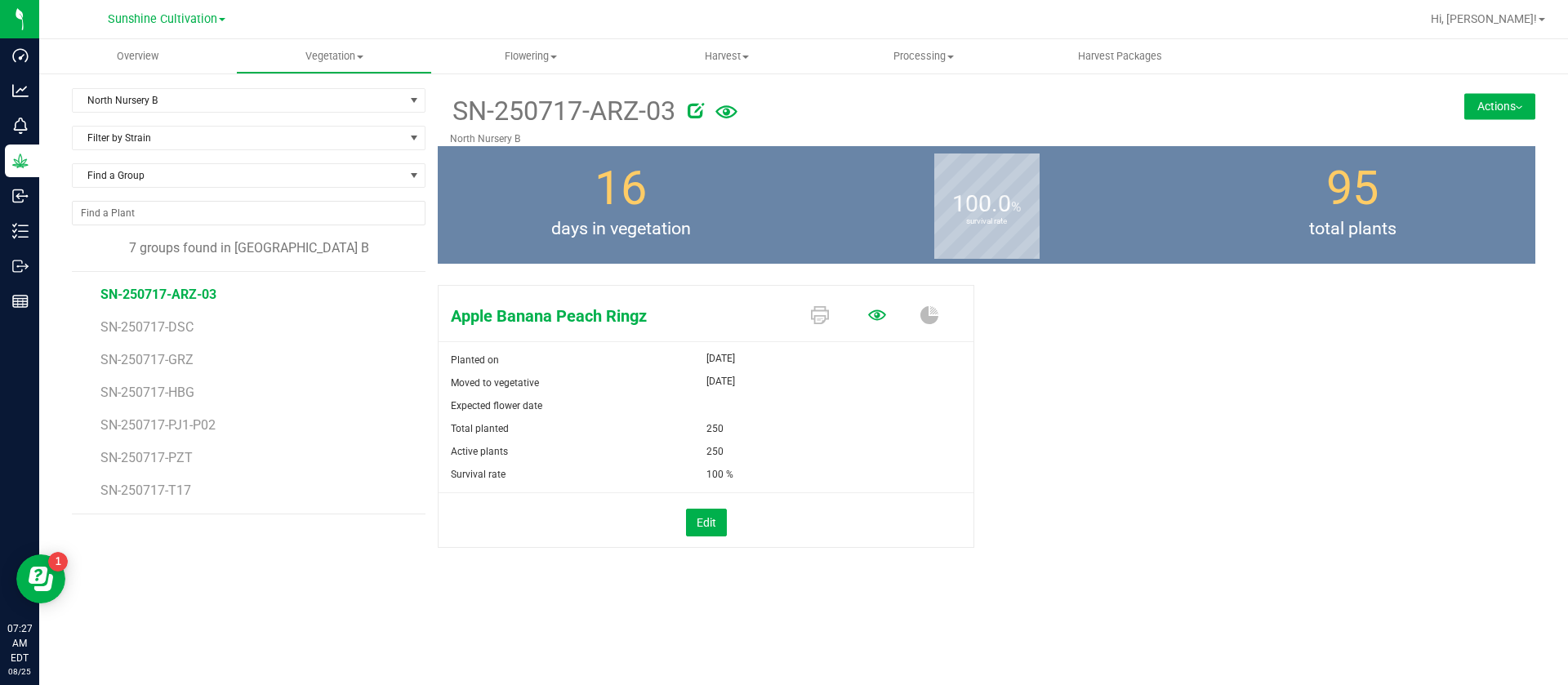
click at [884, 317] on icon at bounding box center [877, 315] width 18 height 18
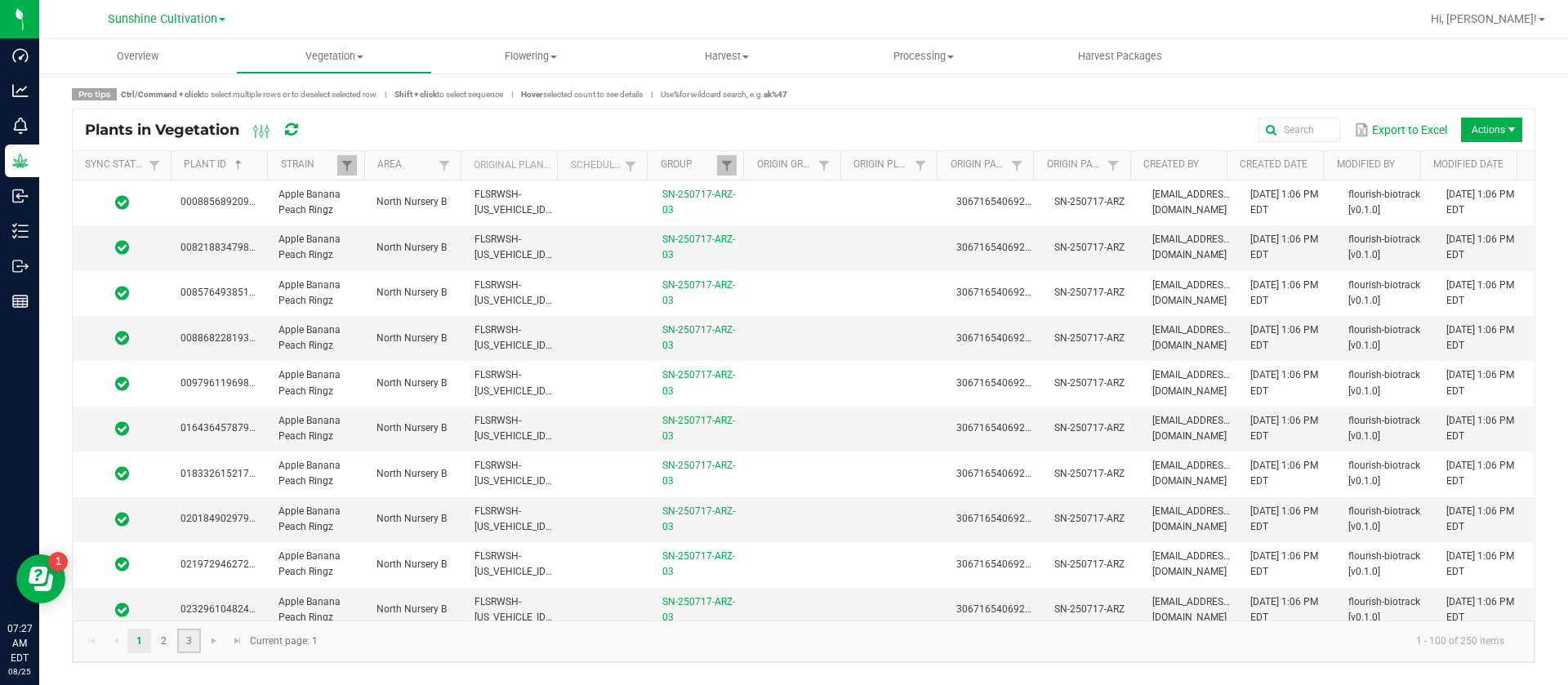
click at [190, 645] on link "3" at bounding box center [189, 641] width 24 height 25
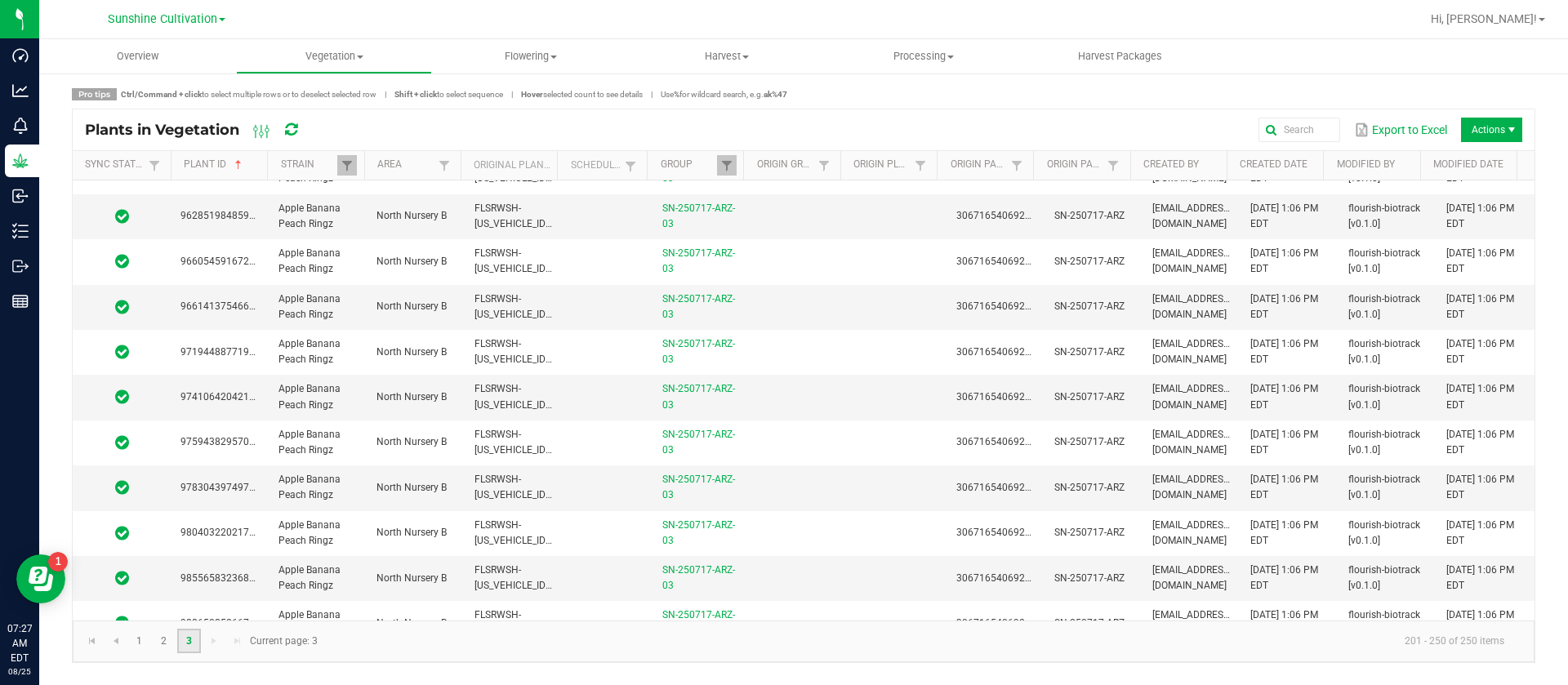
scroll to position [1821, 0]
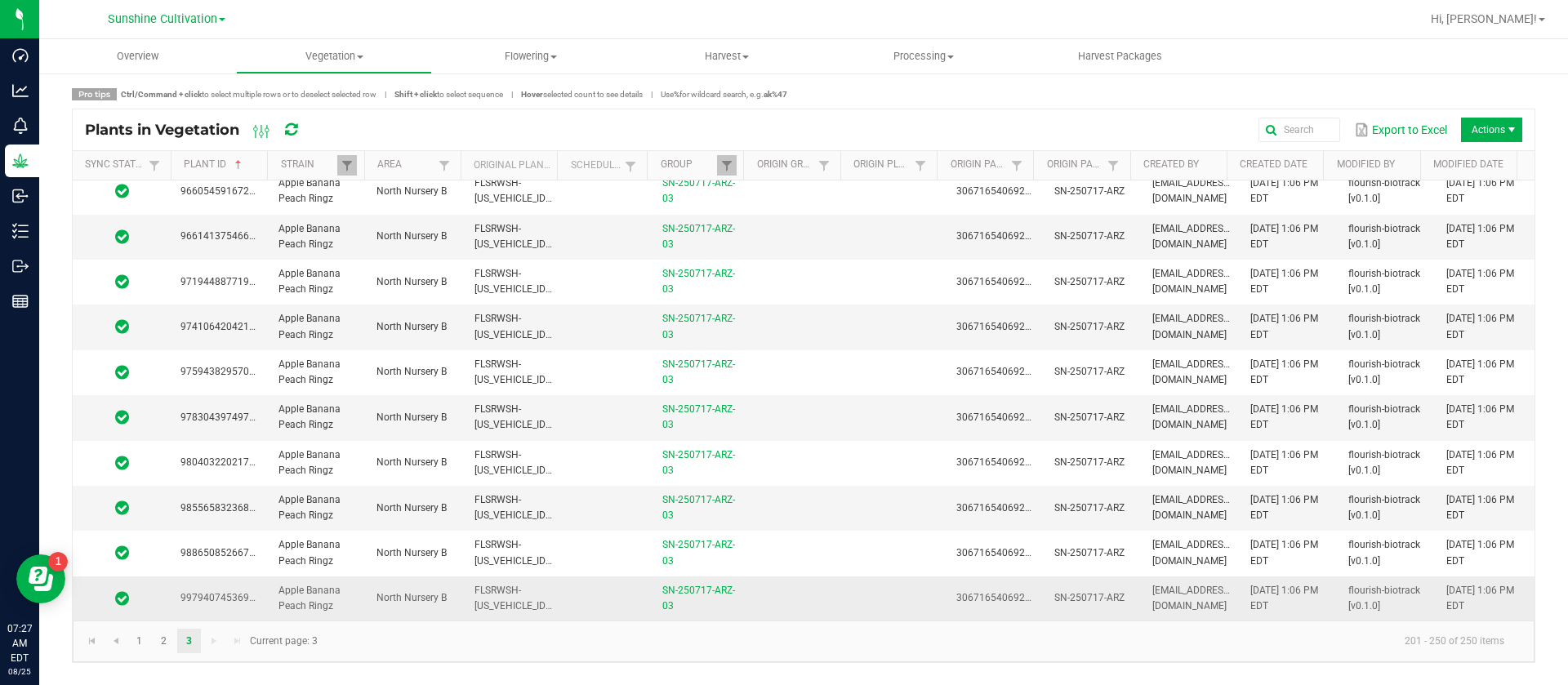
click at [767, 603] on td at bounding box center [799, 598] width 98 height 44
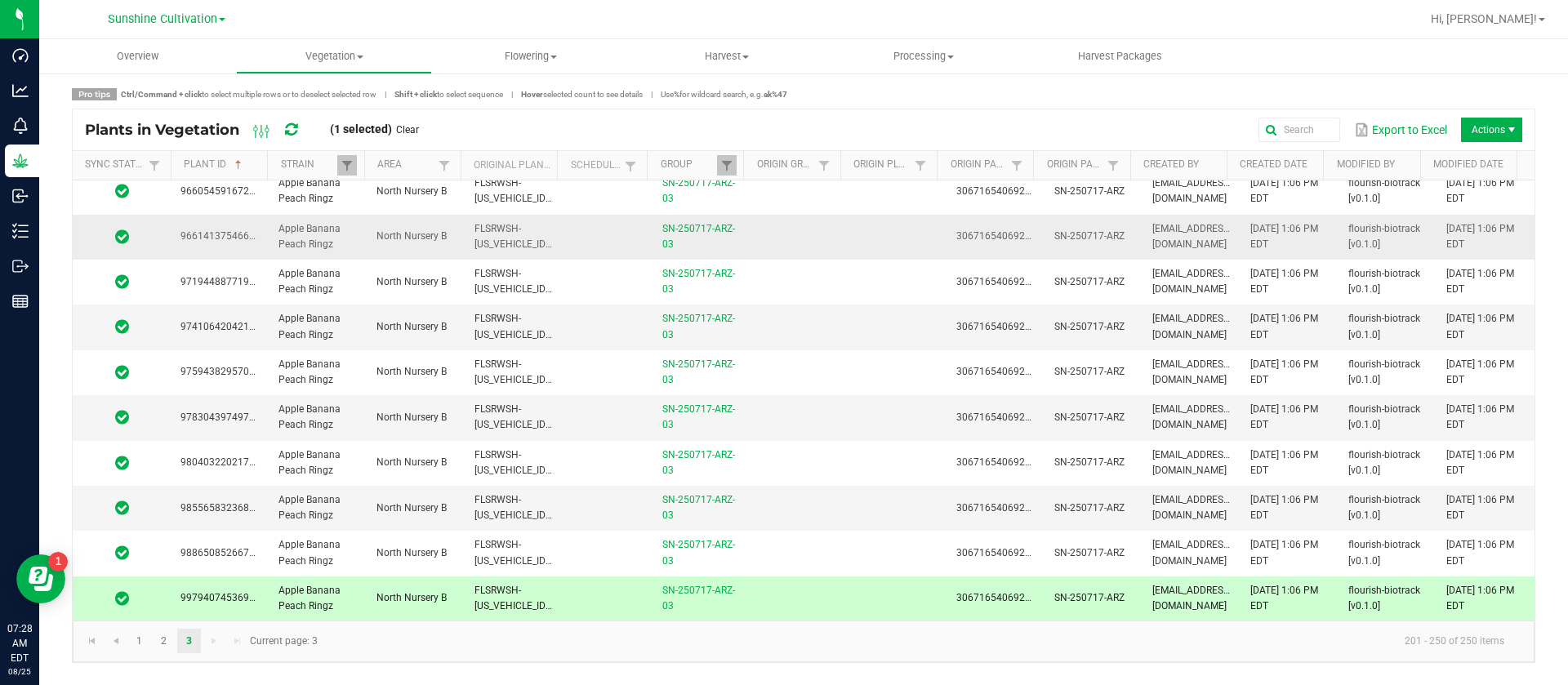
click at [803, 226] on td at bounding box center [799, 237] width 98 height 45
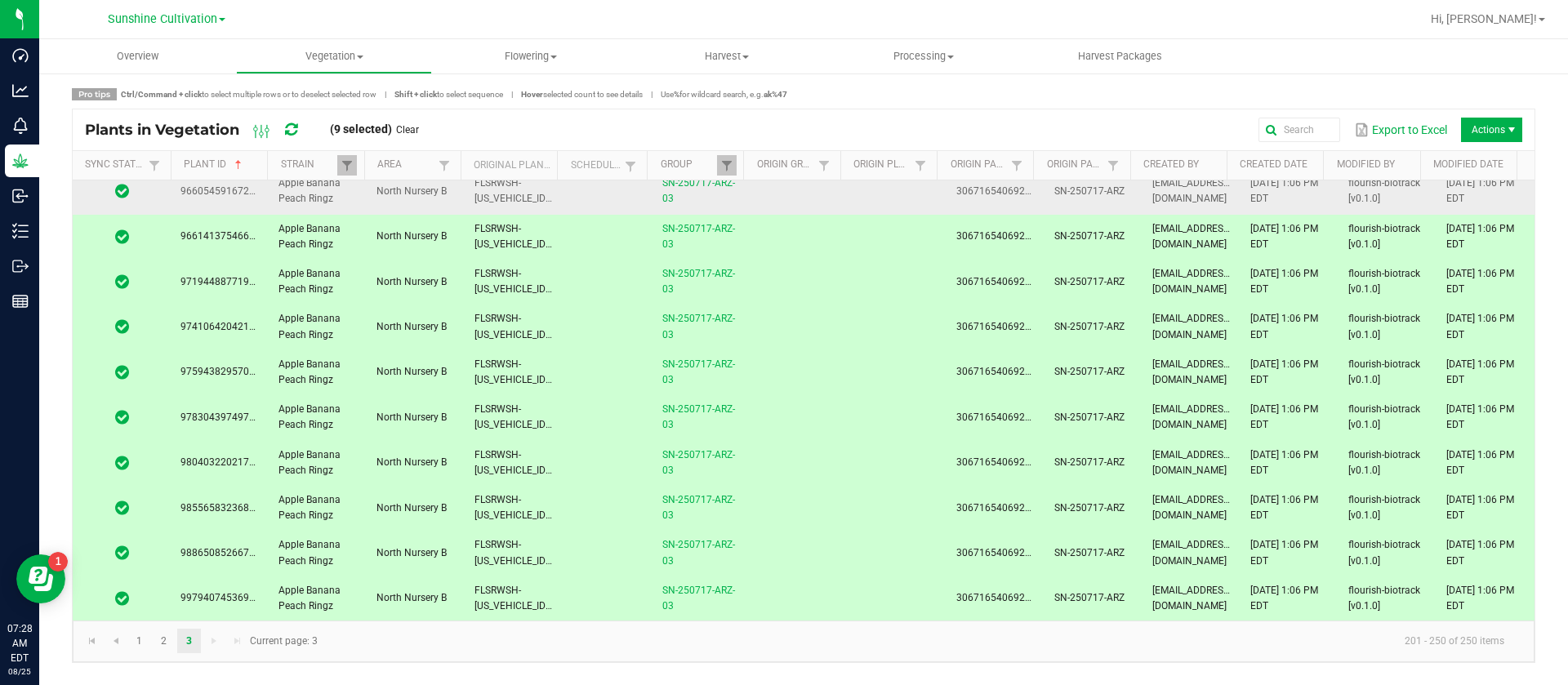
click at [777, 202] on td at bounding box center [799, 191] width 98 height 45
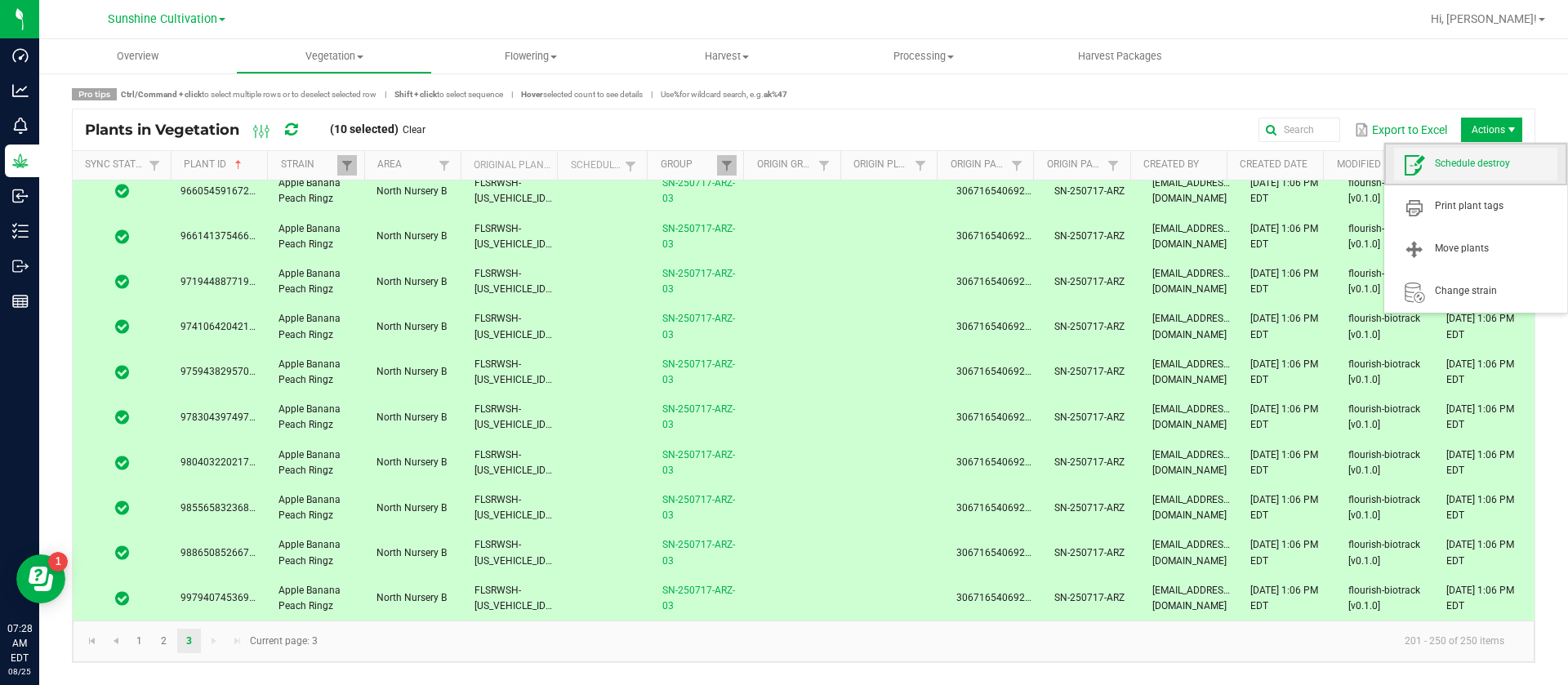
click at [1479, 157] on span "Schedule destroy" at bounding box center [1496, 164] width 122 height 14
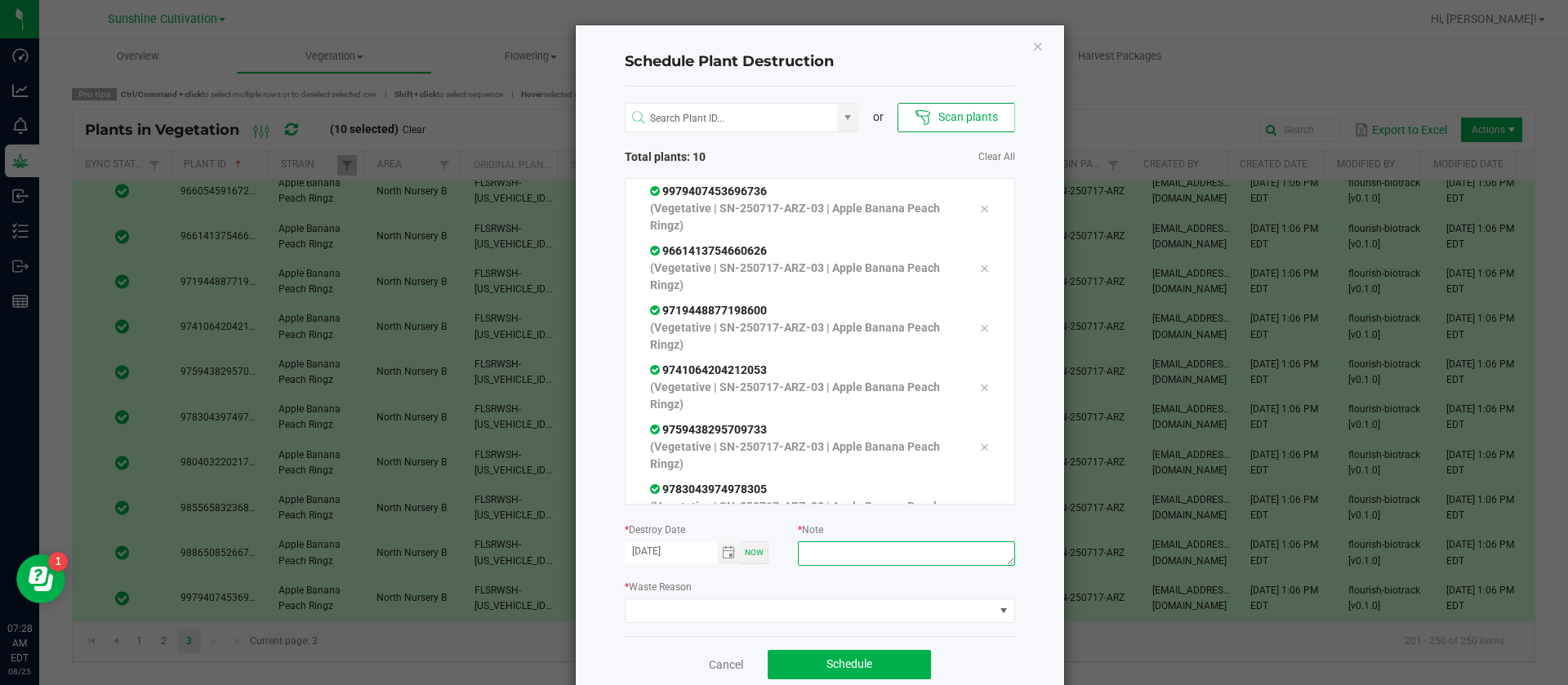
click at [879, 552] on textarea at bounding box center [906, 553] width 216 height 25
type textarea "waste"
click at [716, 618] on span at bounding box center [809, 610] width 368 height 23
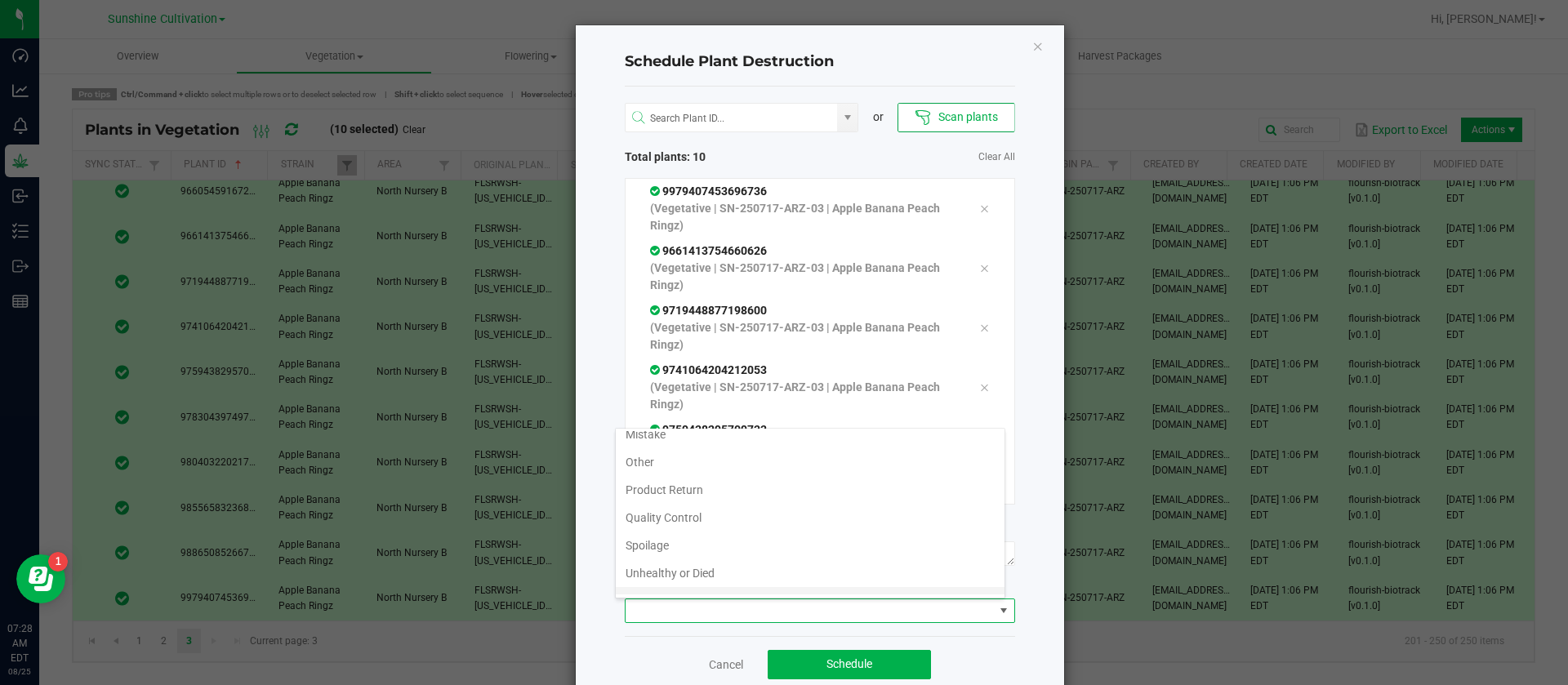
scroll to position [59, 0]
click at [668, 584] on li "Waste" at bounding box center [810, 580] width 389 height 28
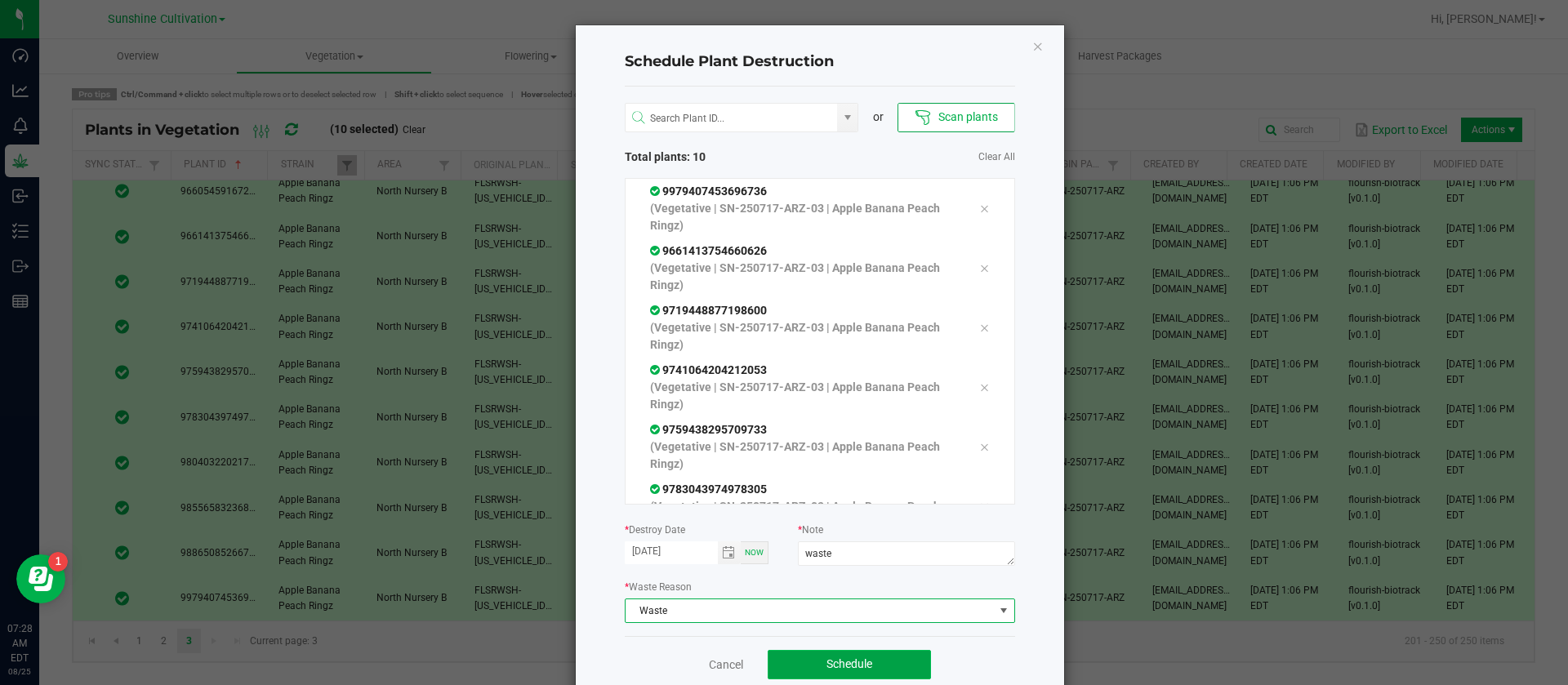
click at [843, 677] on button "Schedule" at bounding box center [849, 664] width 163 height 29
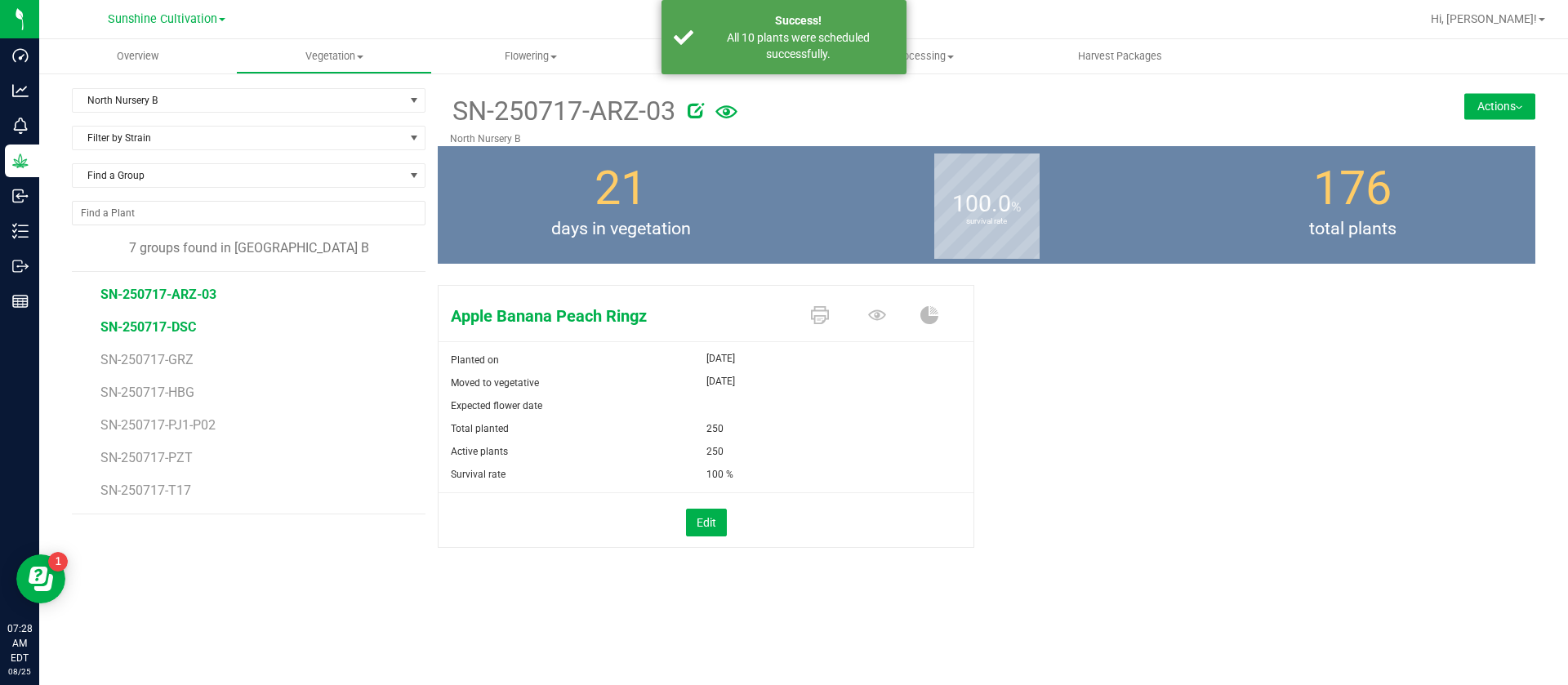
click at [159, 320] on span "SN-250717-DSC" at bounding box center [148, 328] width 96 height 16
click at [665, 106] on icon at bounding box center [660, 110] width 17 height 17
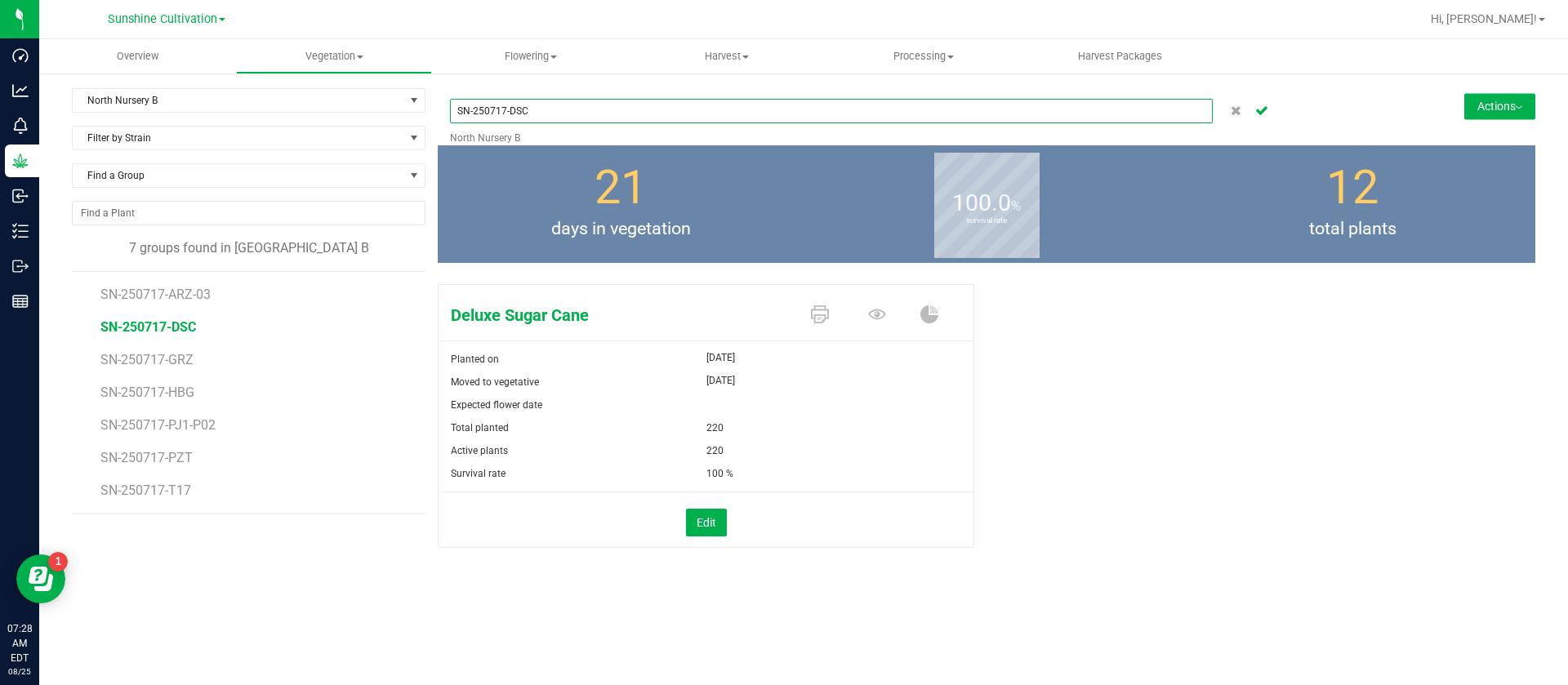
click at [608, 112] on input "SN-250717-DSC" at bounding box center [831, 111] width 762 height 25
type input "SN-250717-DSC-03"
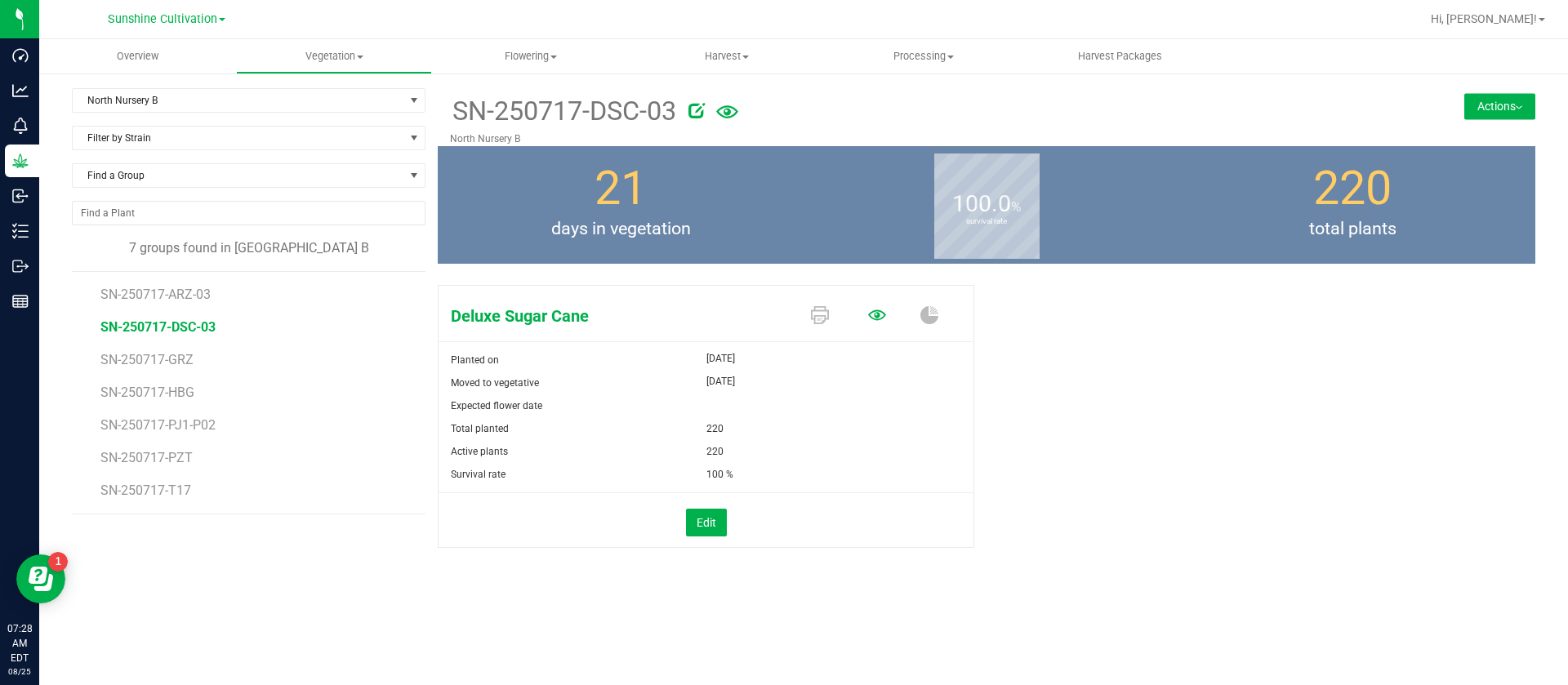
click at [874, 319] on icon at bounding box center [877, 314] width 18 height 11
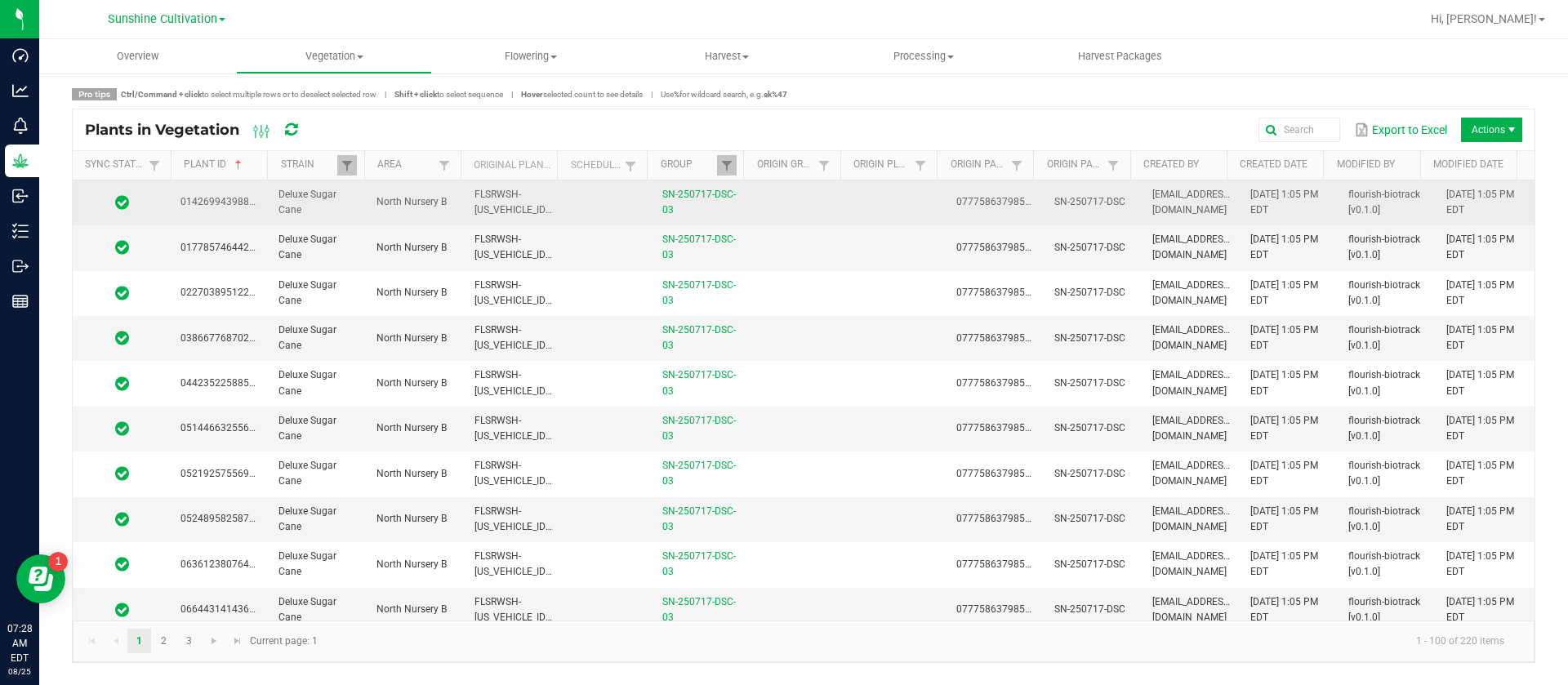
click at [881, 193] on td at bounding box center [898, 202] width 98 height 45
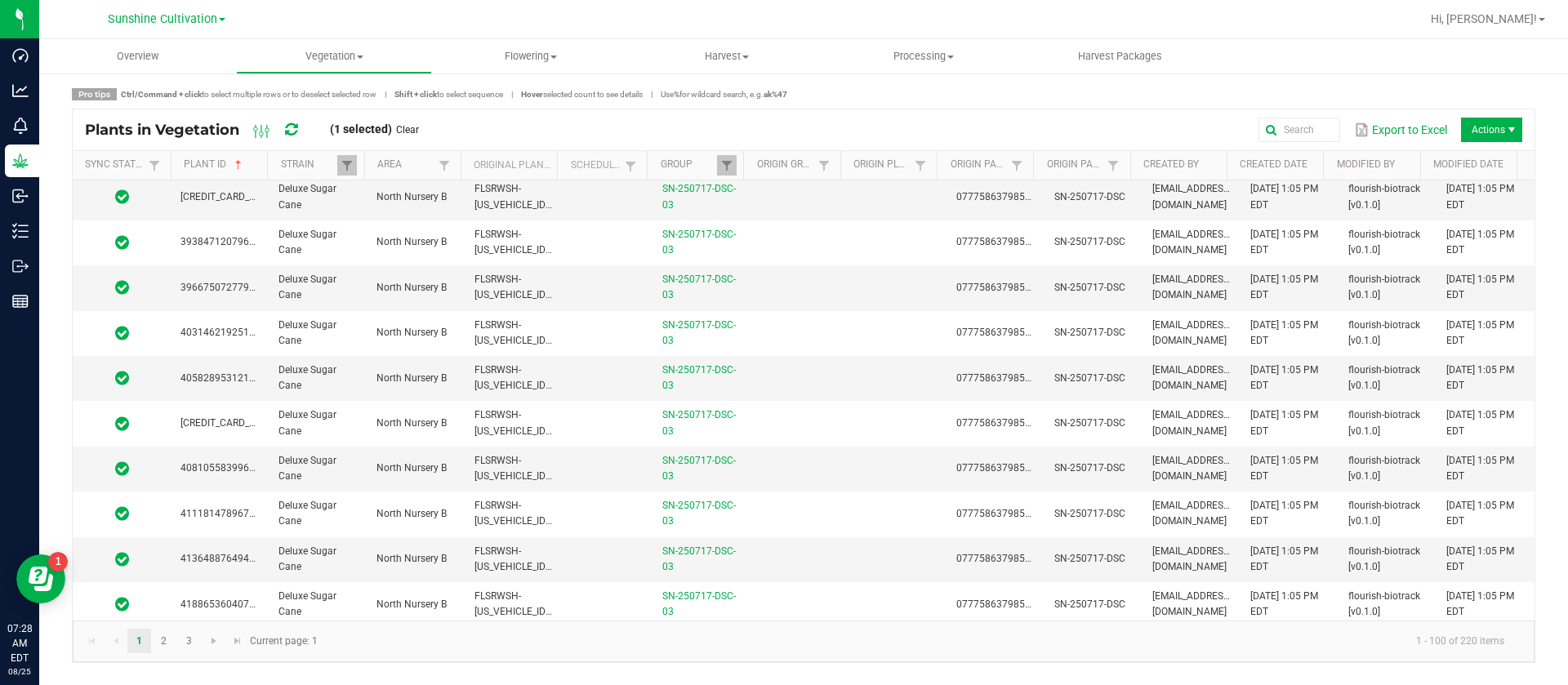
scroll to position [4083, 0]
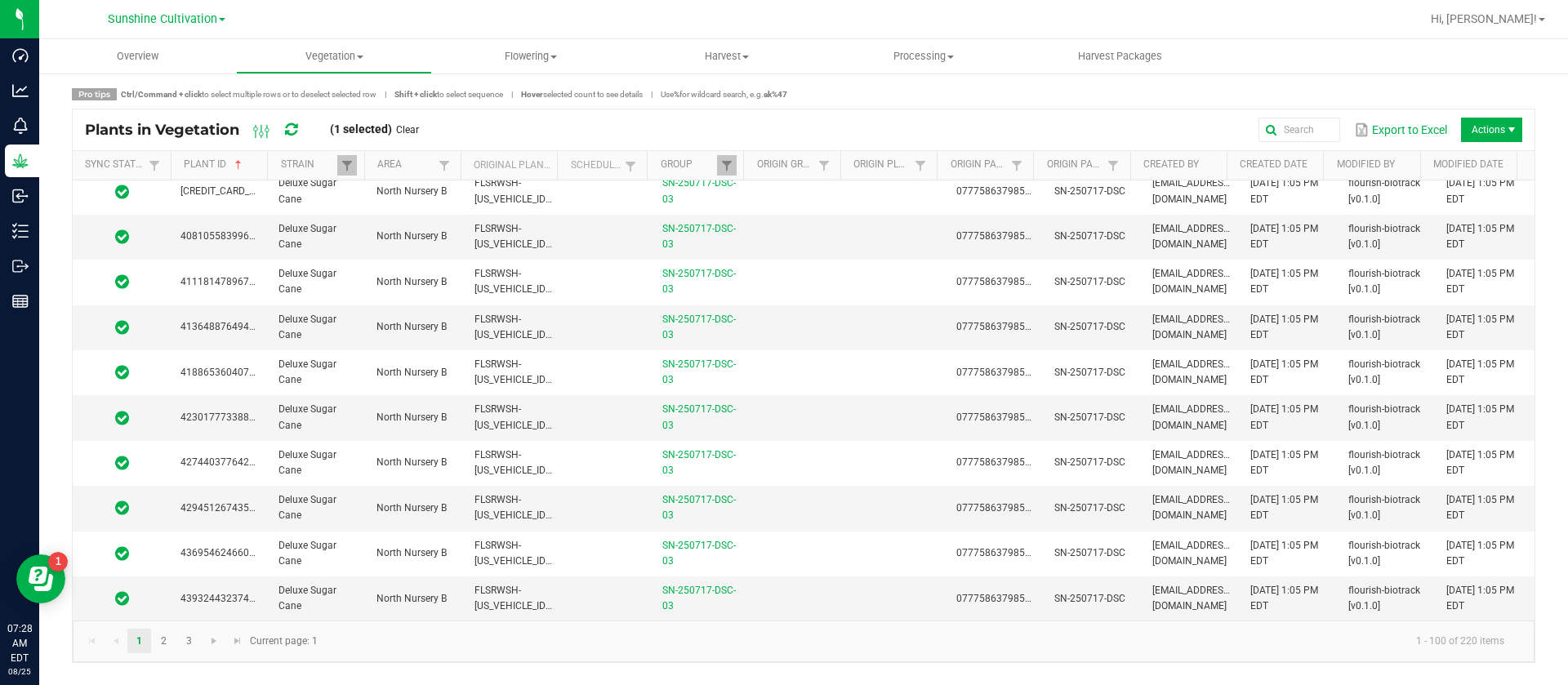
click at [536, 578] on td "FLSRWSH-STR50494600025020" at bounding box center [514, 598] width 98 height 44
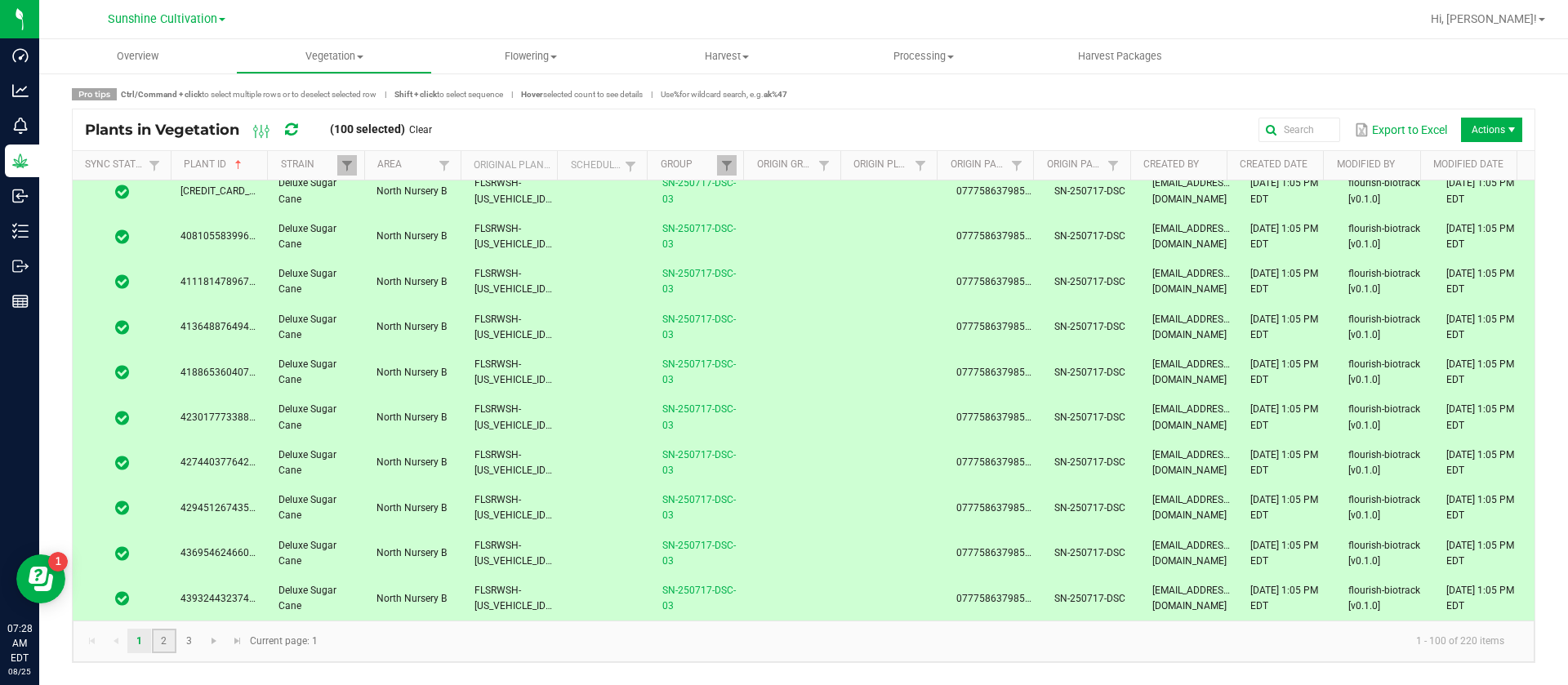
click at [165, 645] on link "2" at bounding box center [163, 641] width 24 height 25
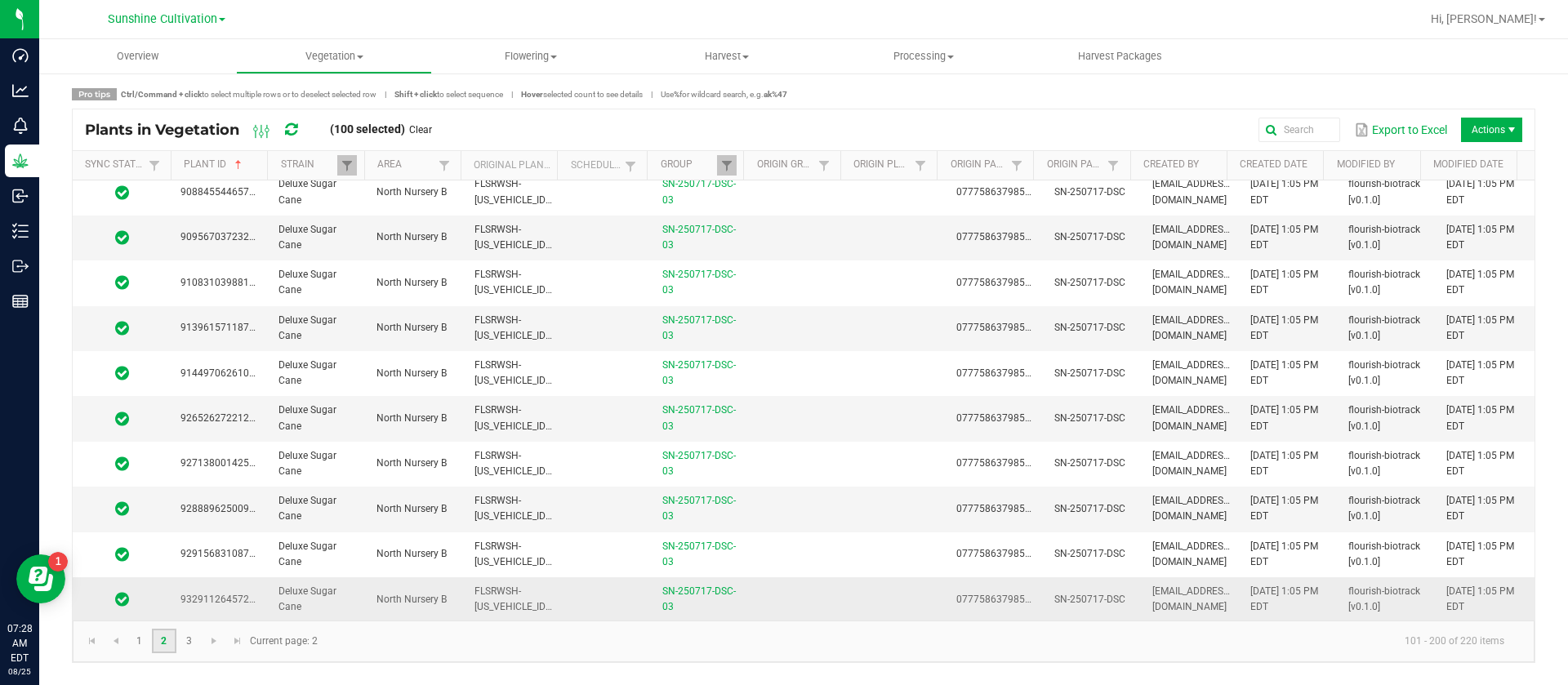
scroll to position [4083, 0]
drag, startPoint x: 587, startPoint y: 588, endPoint x: 335, endPoint y: 608, distance: 252.8
click at [589, 588] on td at bounding box center [608, 598] width 90 height 44
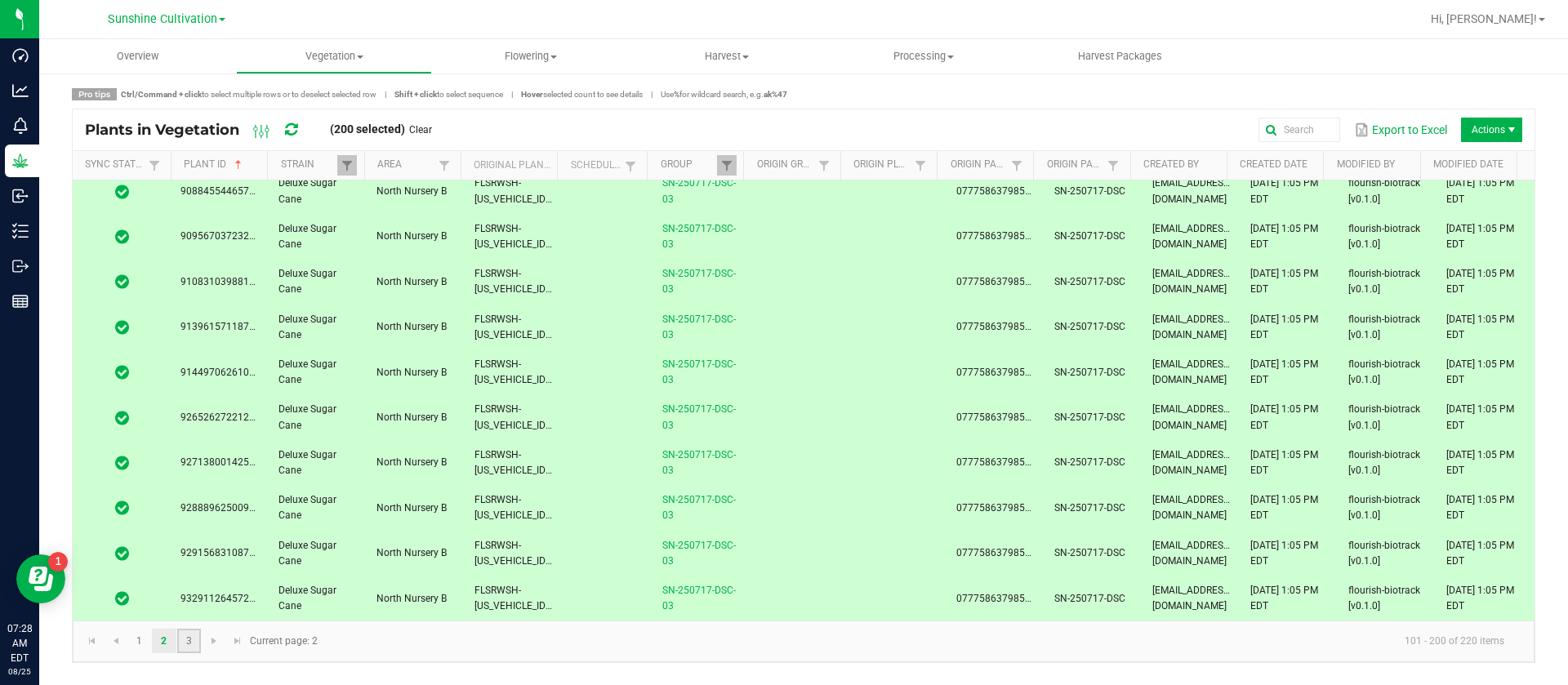
click at [184, 640] on link "3" at bounding box center [189, 641] width 24 height 25
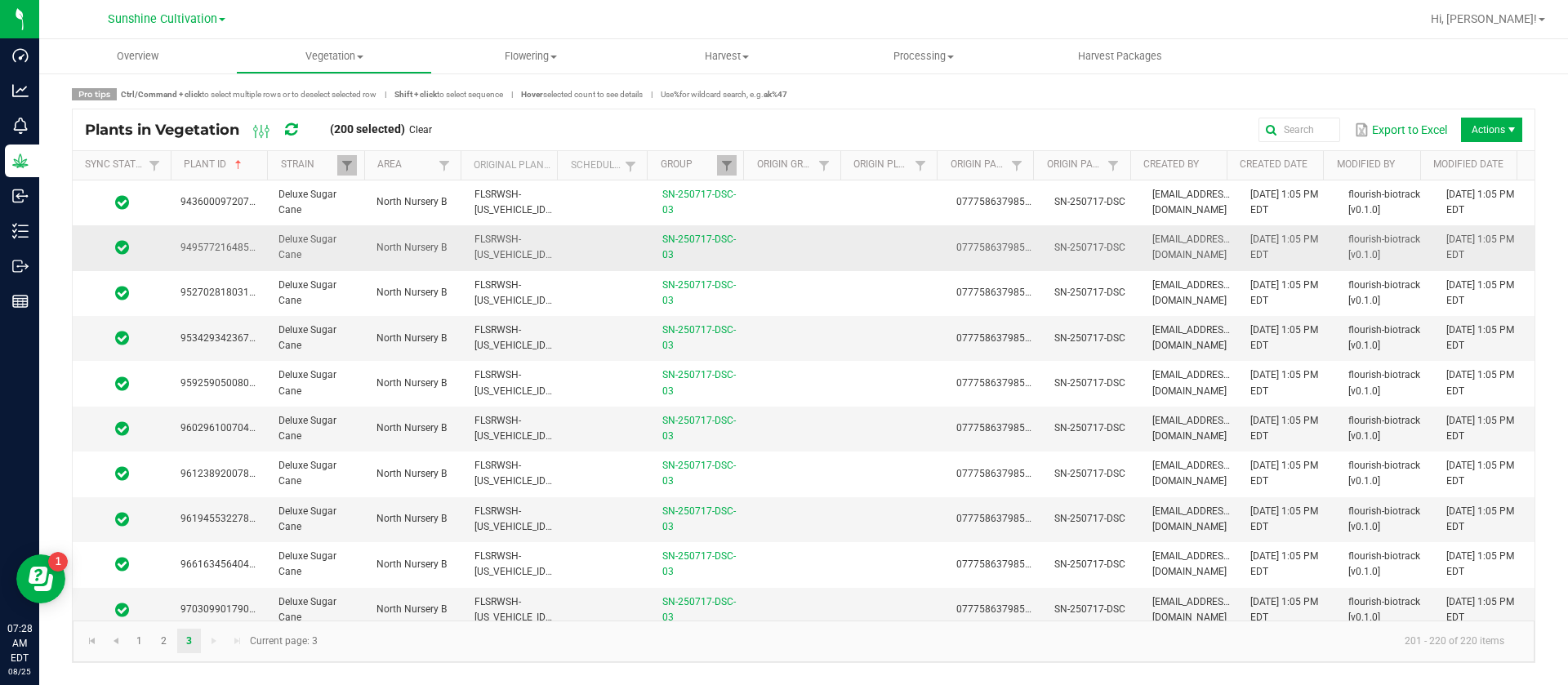
click at [601, 240] on td at bounding box center [608, 248] width 90 height 45
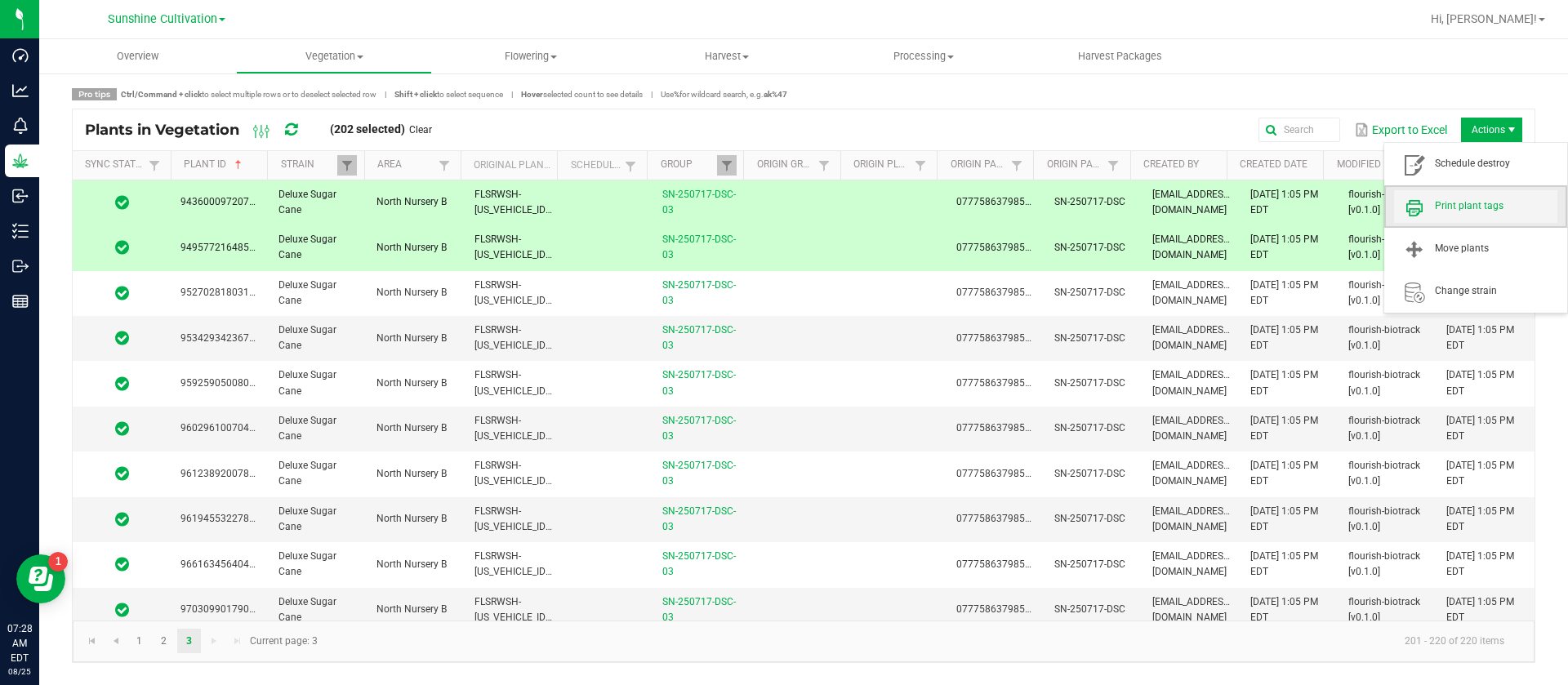
click at [1494, 204] on span "Print plant tags" at bounding box center [1496, 206] width 122 height 14
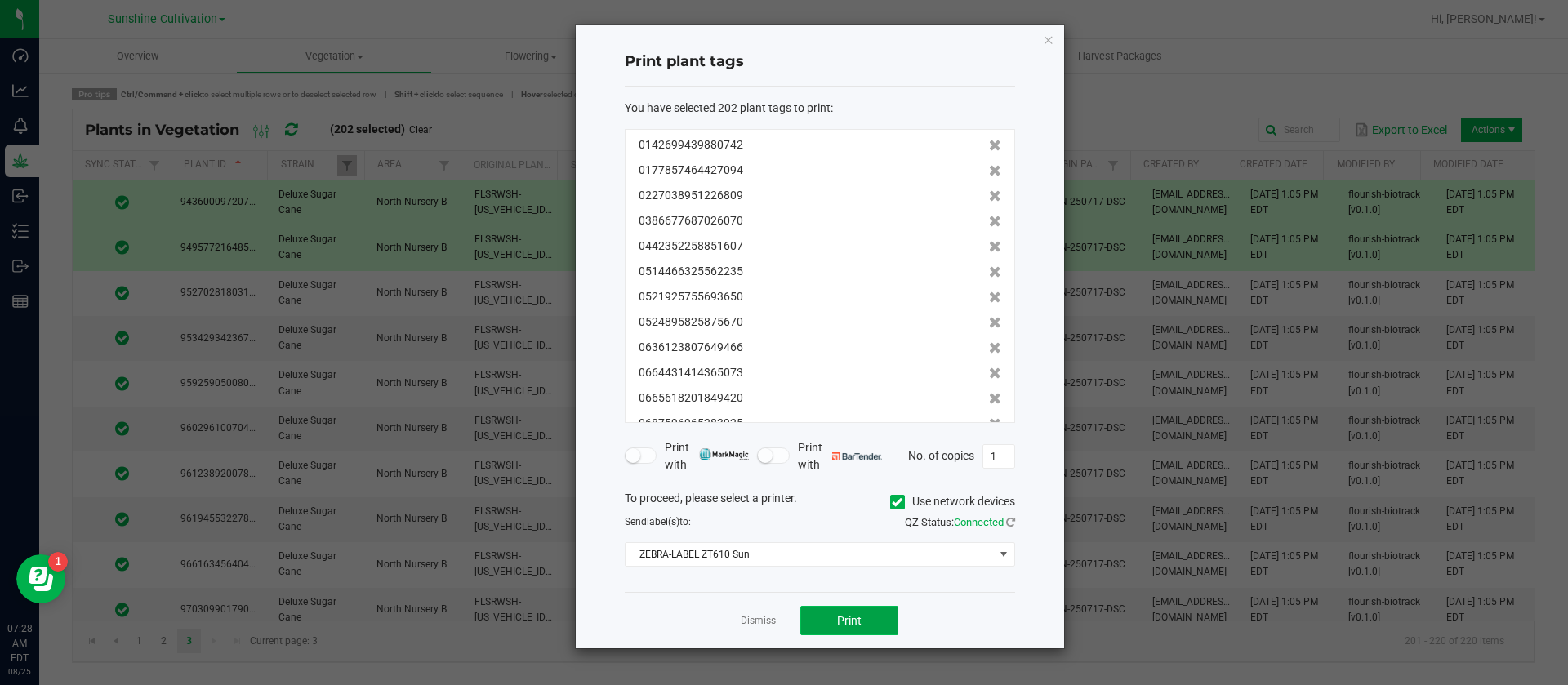
click at [855, 626] on span "Print" at bounding box center [849, 620] width 25 height 13
click at [762, 612] on app-cancel-button "Dismiss" at bounding box center [758, 621] width 35 height 18
click at [762, 621] on link "Dismiss" at bounding box center [758, 621] width 35 height 14
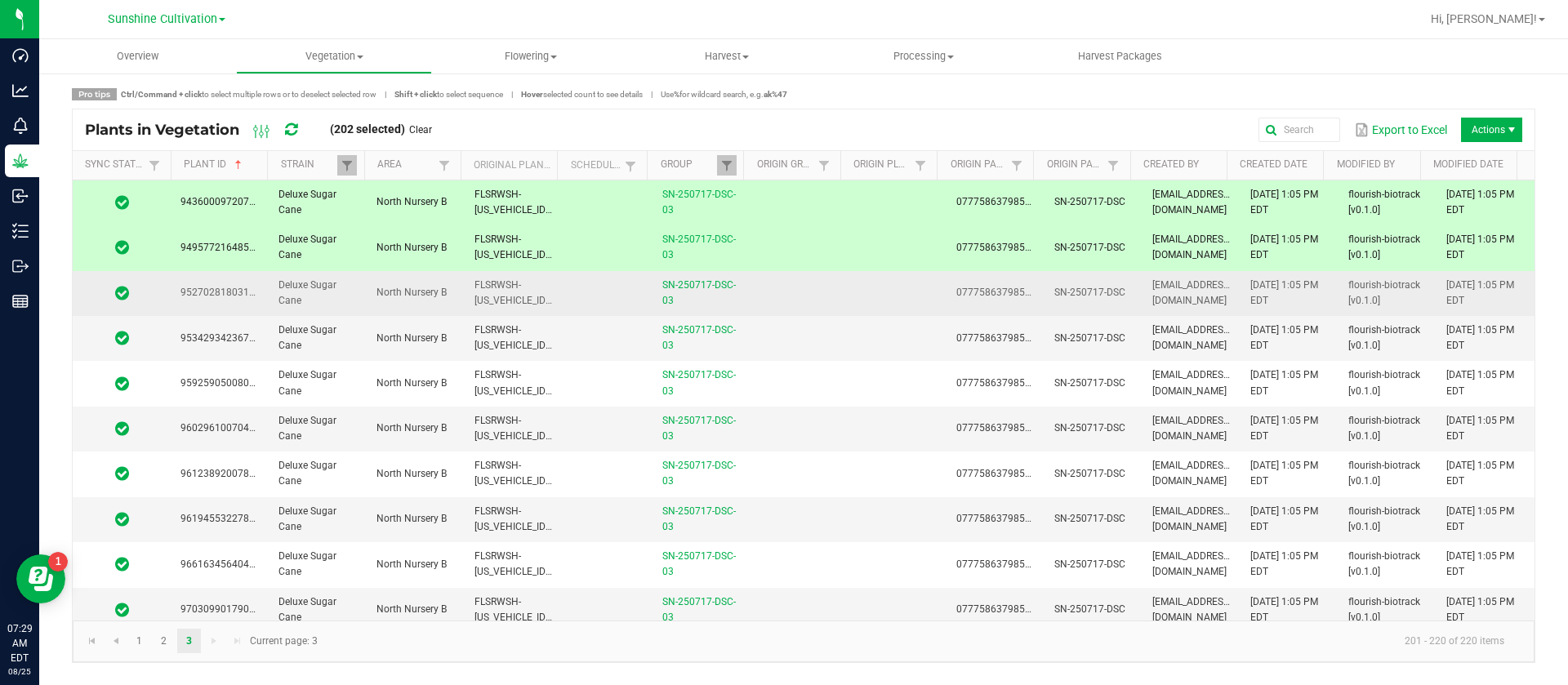
click at [522, 290] on td "FLSRWSH-STR50494600025001" at bounding box center [514, 293] width 98 height 45
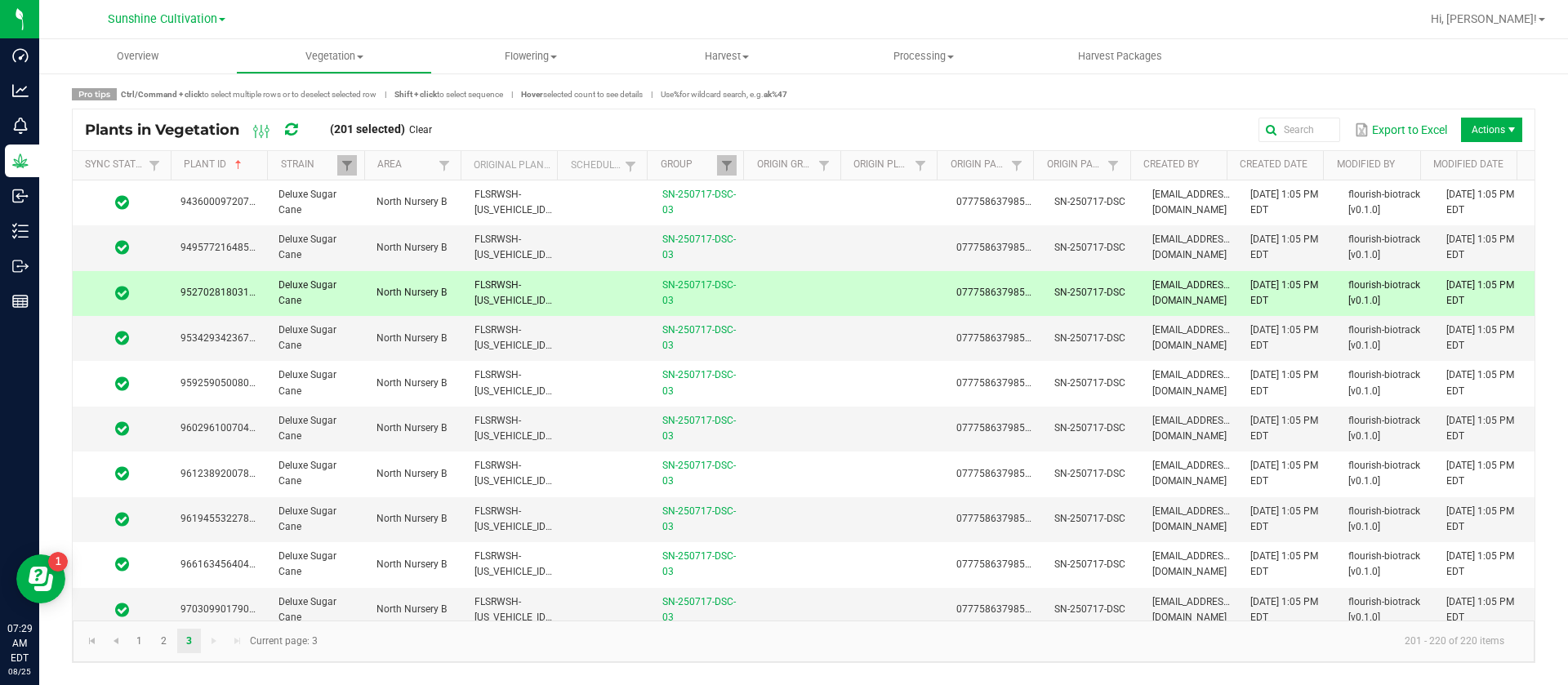
click at [424, 121] on div "Plants in Vegetation (201 selected) Clear" at bounding box center [264, 130] width 359 height 28
click at [424, 127] on link "Clear" at bounding box center [421, 130] width 23 height 14
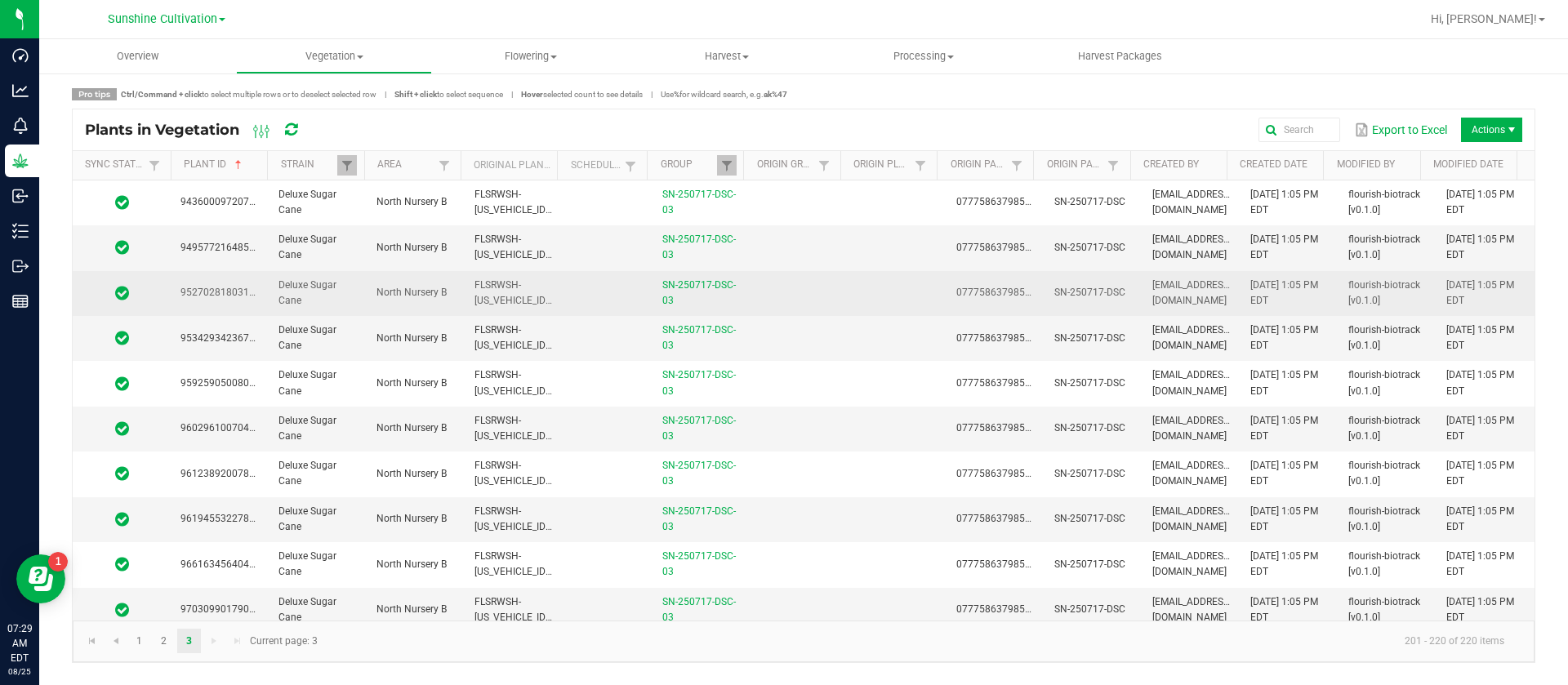
click at [522, 287] on td "FLSRWSH-STR50494600025001" at bounding box center [514, 293] width 98 height 45
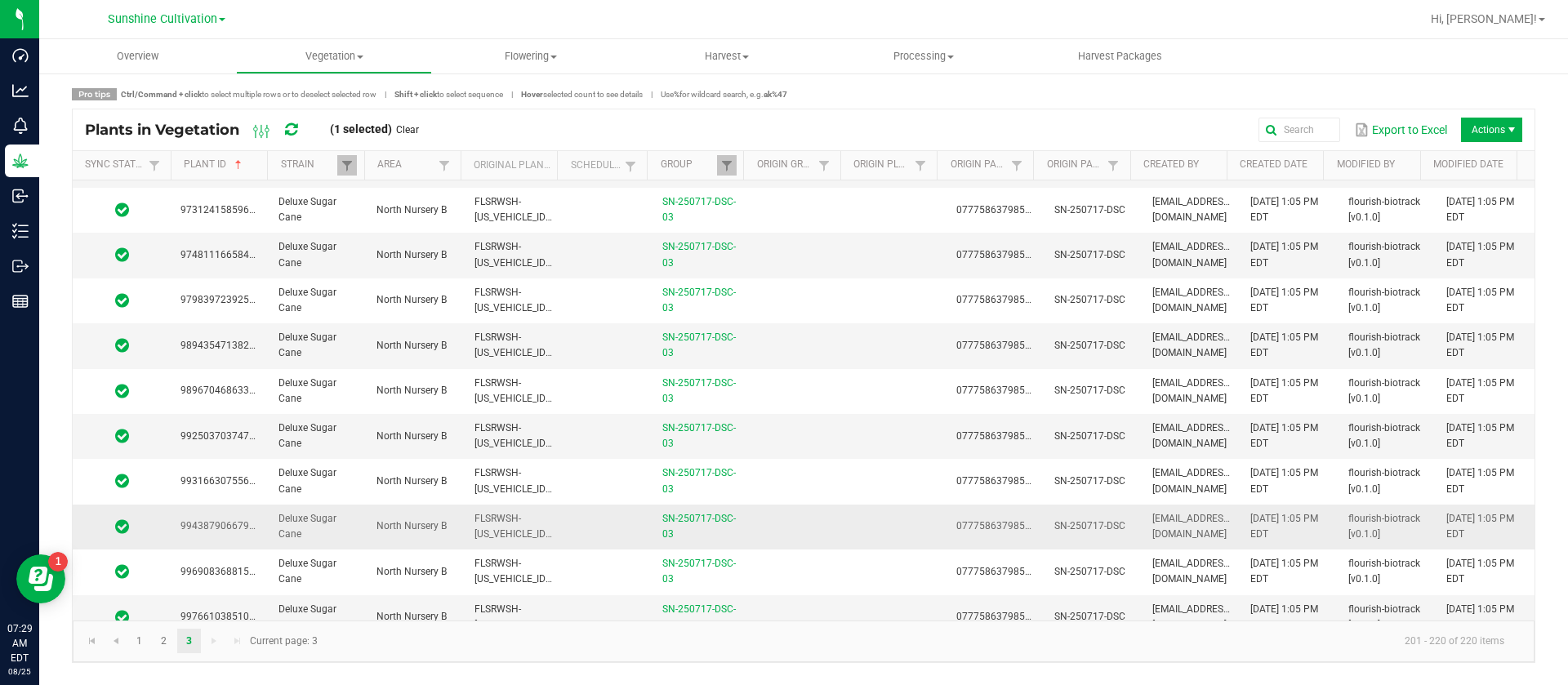
scroll to position [464, 0]
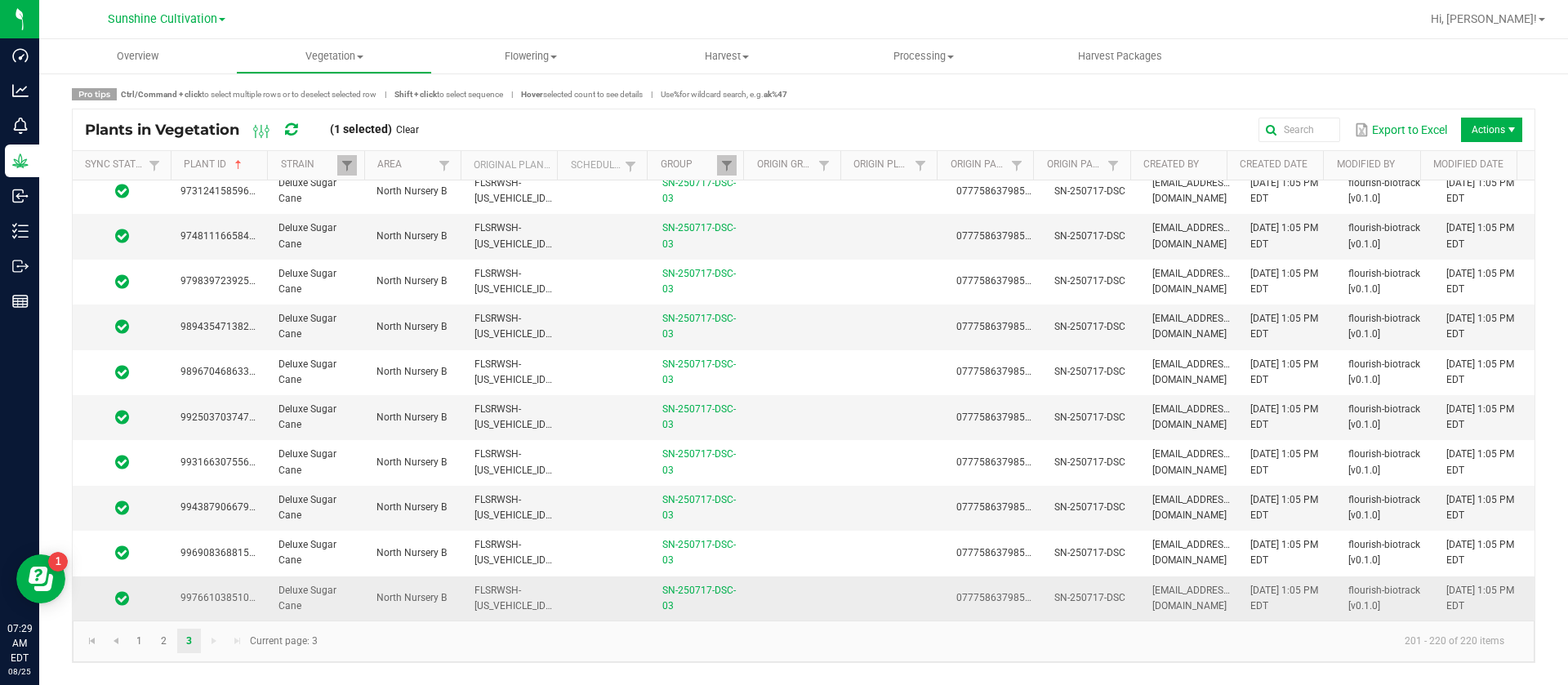
click at [456, 600] on td "North Nursery B" at bounding box center [415, 598] width 98 height 44
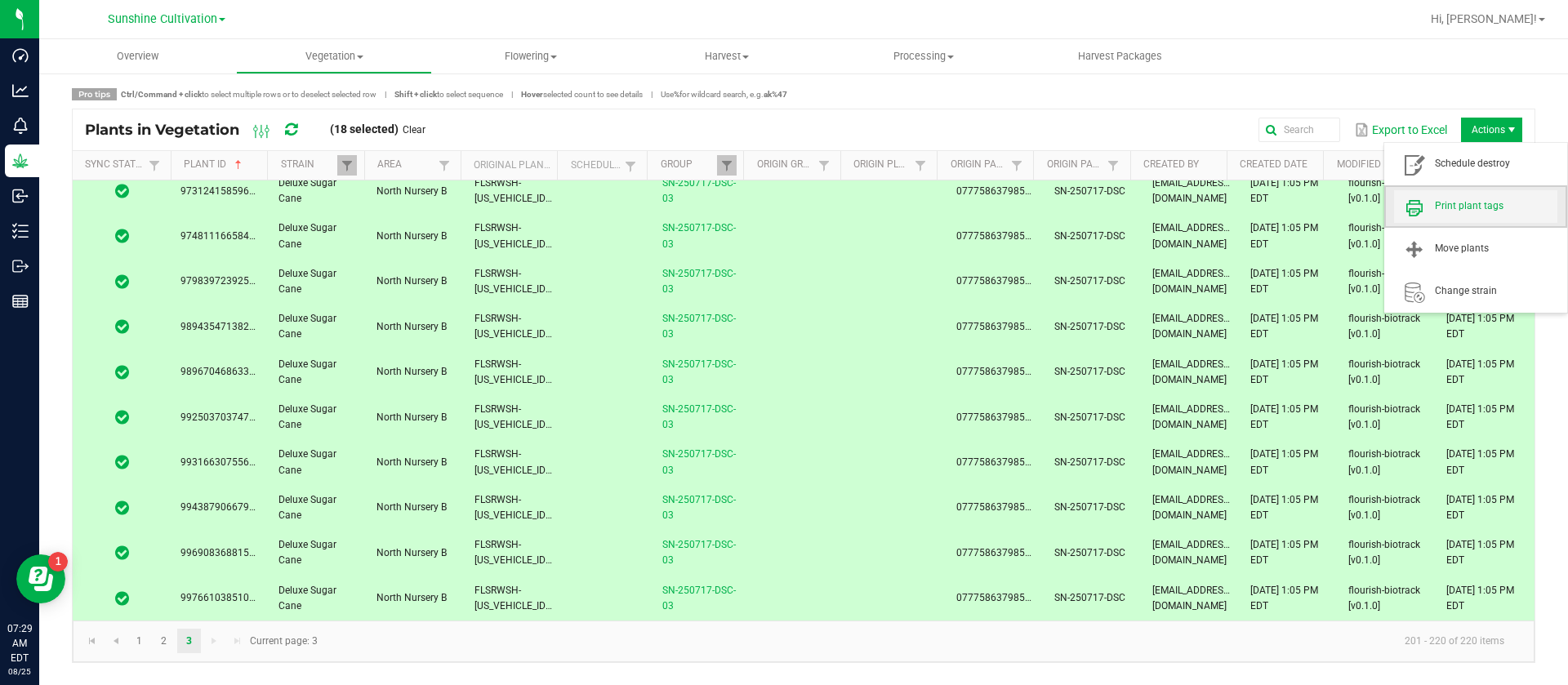
click at [1495, 203] on span "Print plant tags" at bounding box center [1496, 206] width 122 height 14
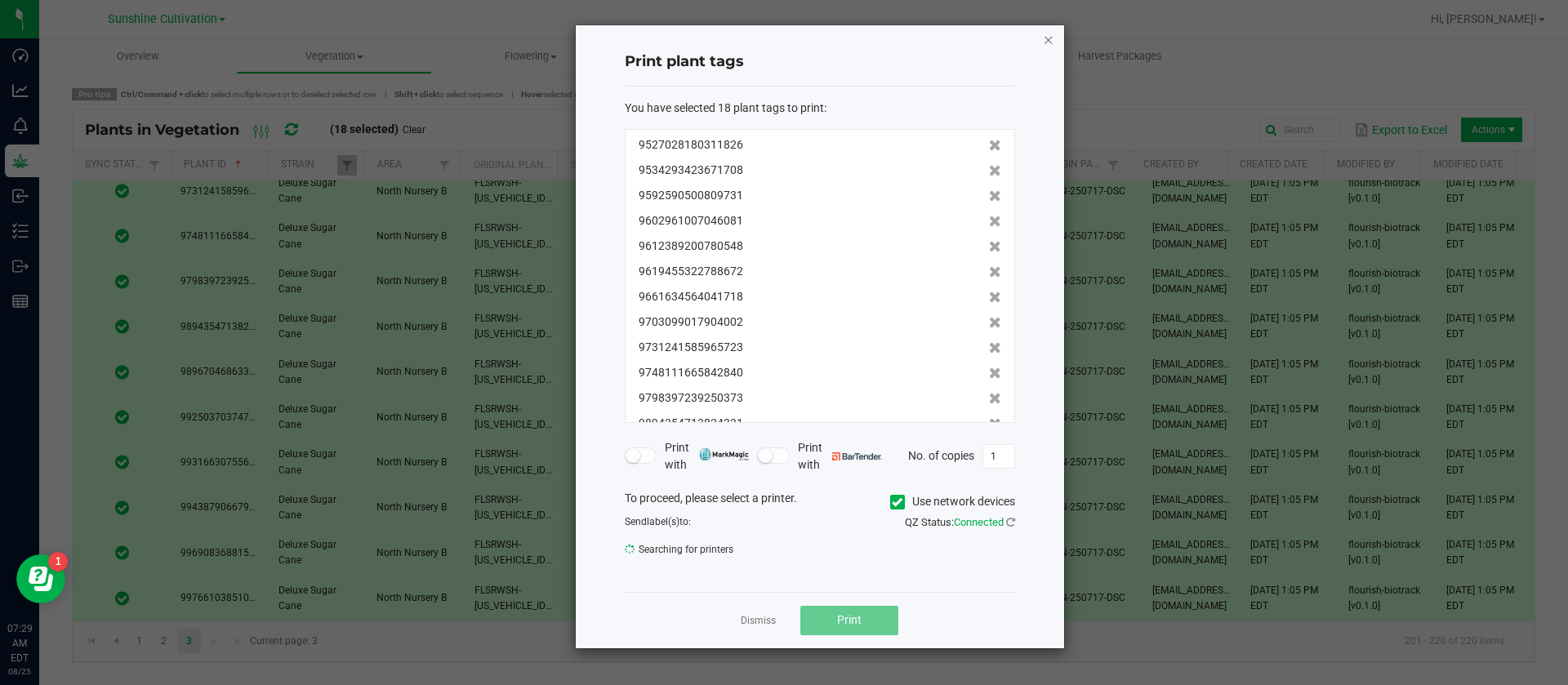
click at [1051, 39] on icon "button" at bounding box center [1048, 39] width 11 height 19
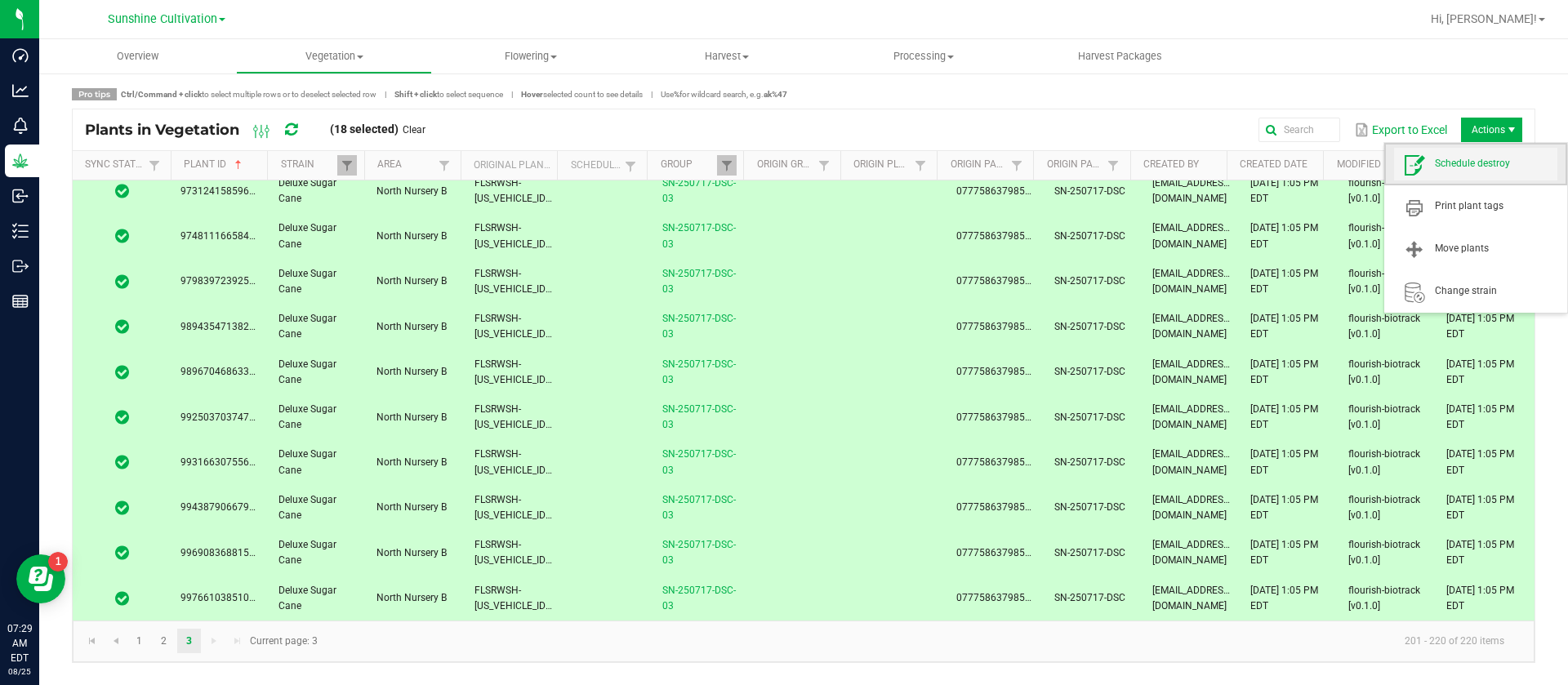
click at [1470, 162] on span "Schedule destroy" at bounding box center [1496, 164] width 122 height 14
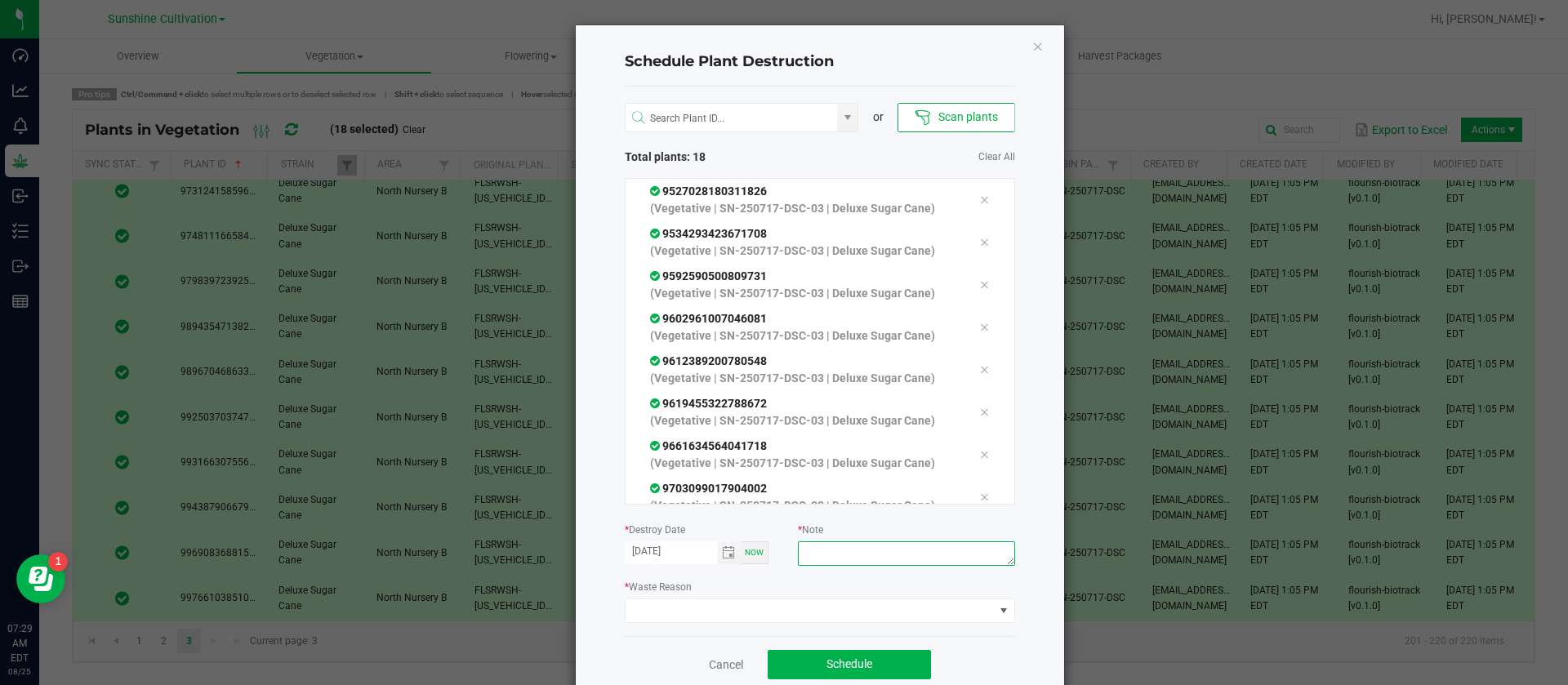
click at [855, 556] on textarea at bounding box center [906, 553] width 216 height 25
type textarea "waste"
drag, startPoint x: 647, startPoint y: 594, endPoint x: 654, endPoint y: 601, distance: 9.9
click at [649, 596] on div "* Waste Reason" at bounding box center [820, 600] width 390 height 45
click at [661, 608] on span at bounding box center [809, 610] width 368 height 23
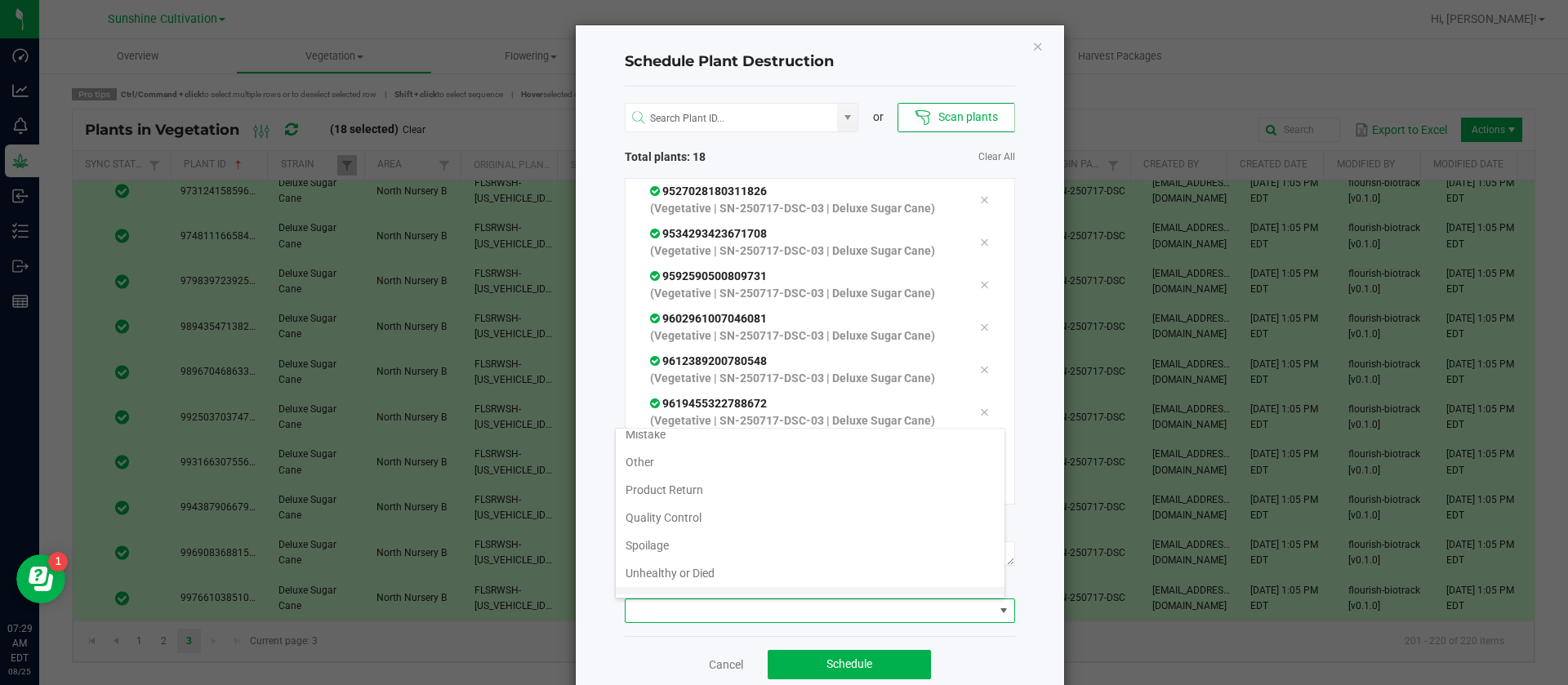
scroll to position [59, 0]
click at [641, 595] on div "Infestation Mistake Other Product Return Quality Control Spoilage Unhealthy or …" at bounding box center [810, 513] width 390 height 170
click at [691, 577] on li "Waste" at bounding box center [810, 580] width 389 height 28
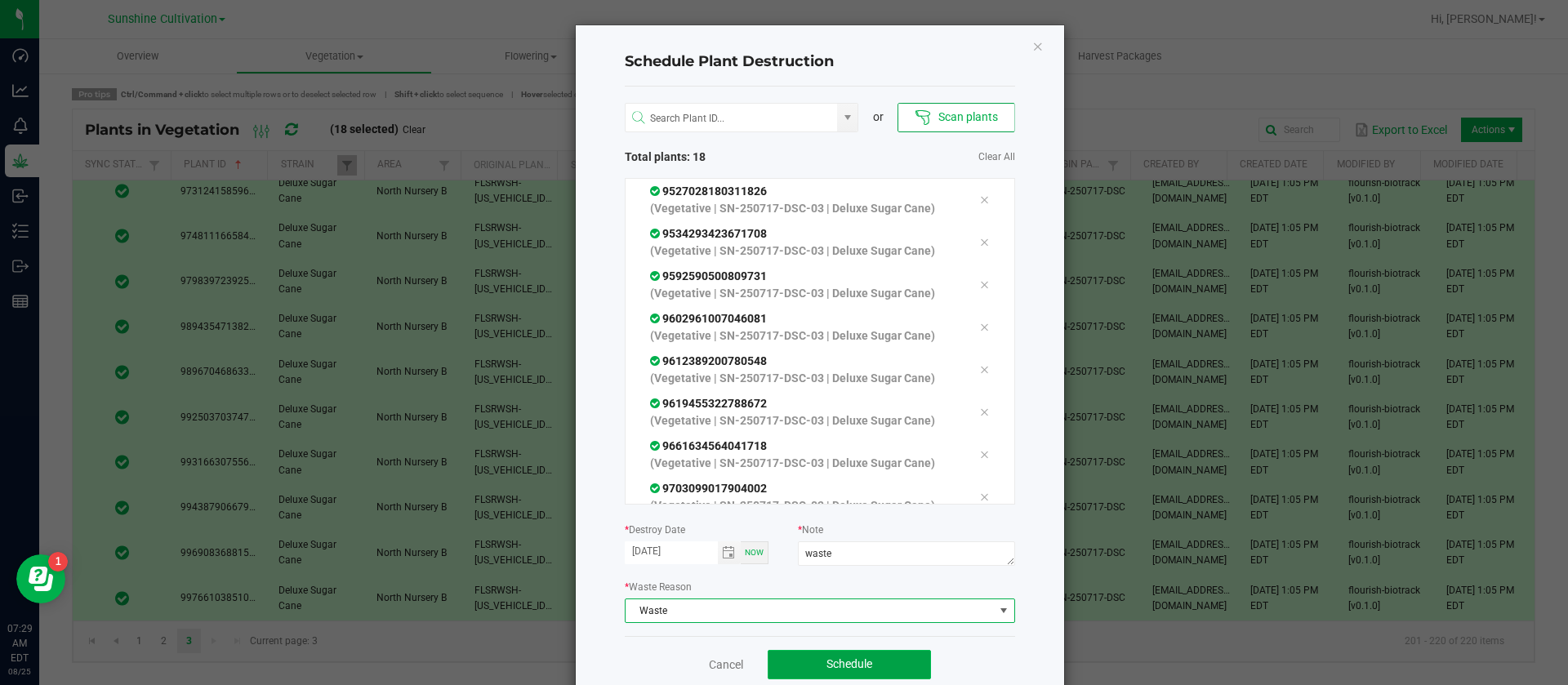
click at [898, 666] on button "Schedule" at bounding box center [849, 664] width 163 height 29
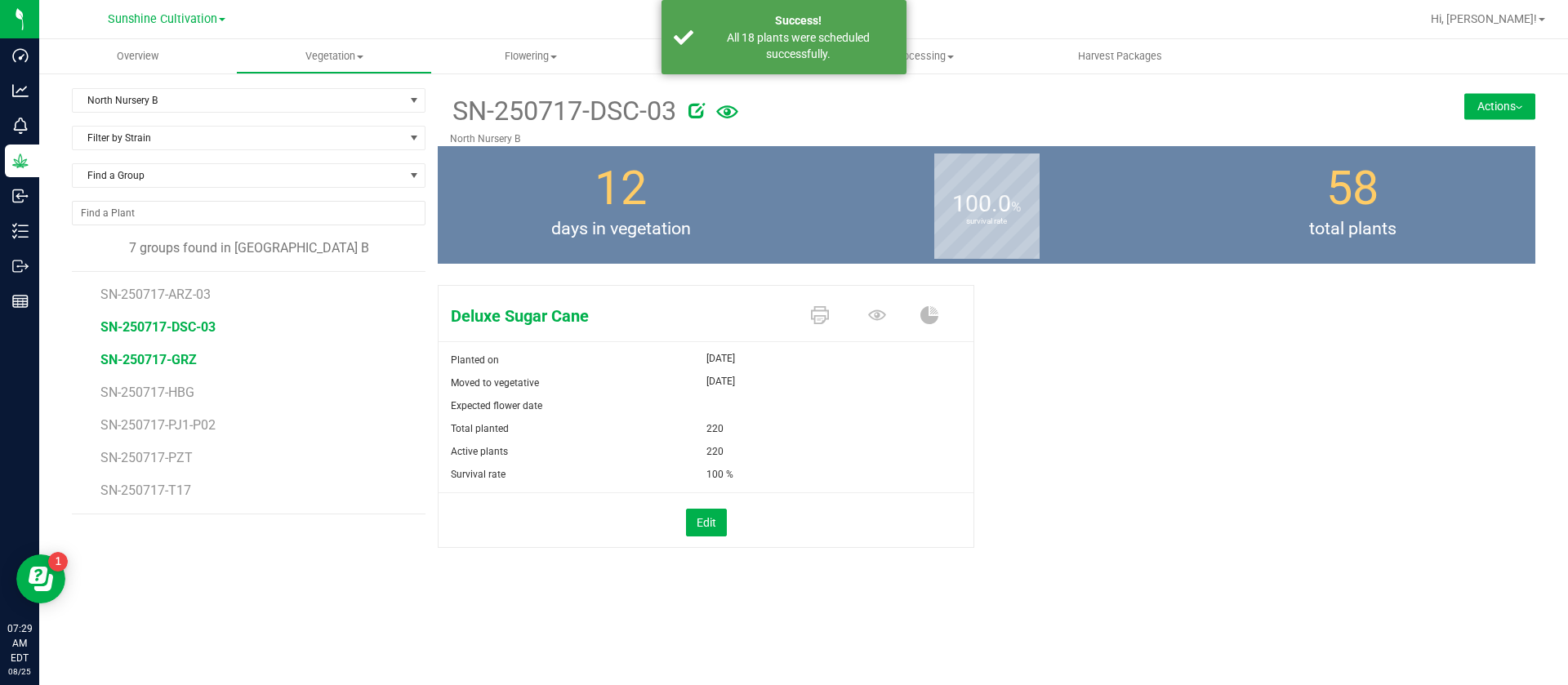
click at [170, 363] on span "SN-250717-GRZ" at bounding box center [148, 360] width 97 height 16
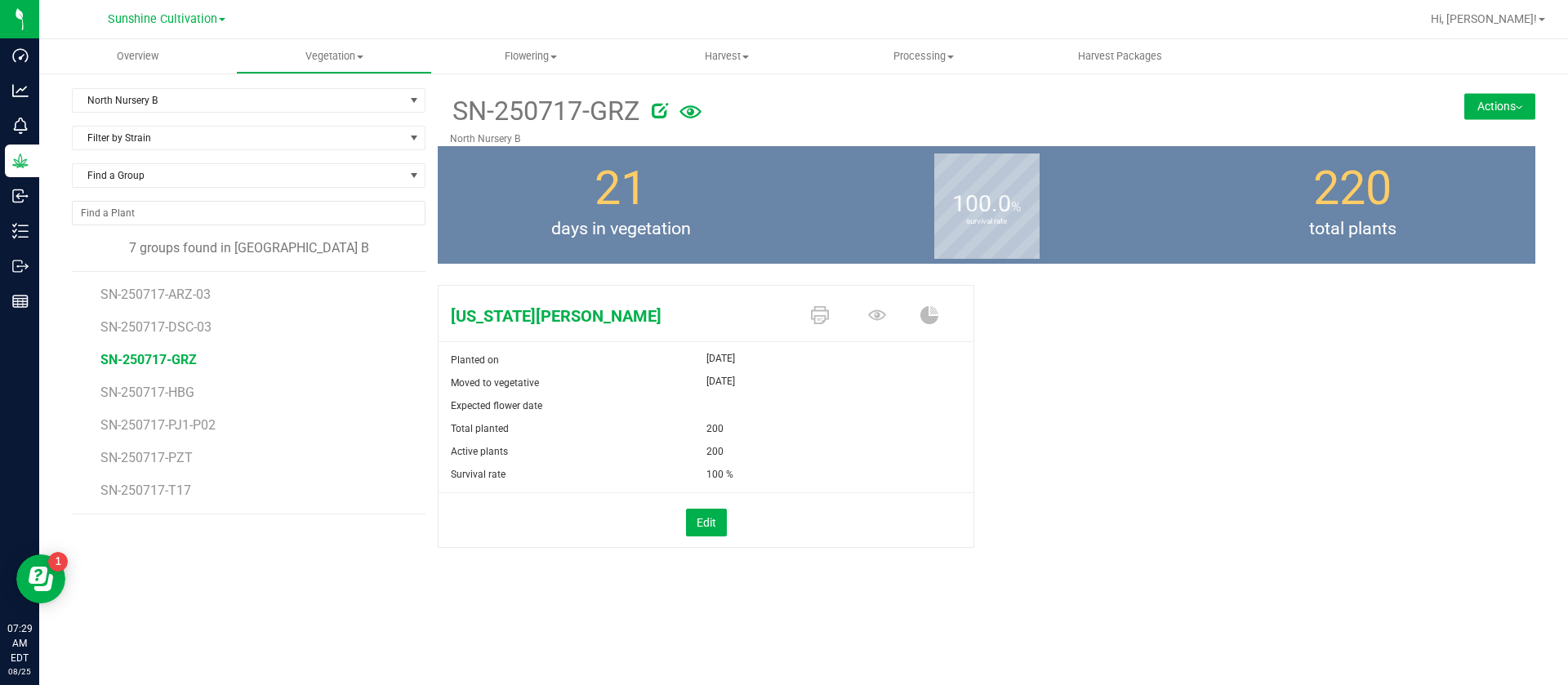
click at [654, 112] on icon at bounding box center [660, 110] width 17 height 17
drag, startPoint x: 612, startPoint y: 97, endPoint x: 612, endPoint y: 106, distance: 9.0
click at [612, 98] on div "SN-250717-GRZ" at bounding box center [831, 111] width 762 height 40
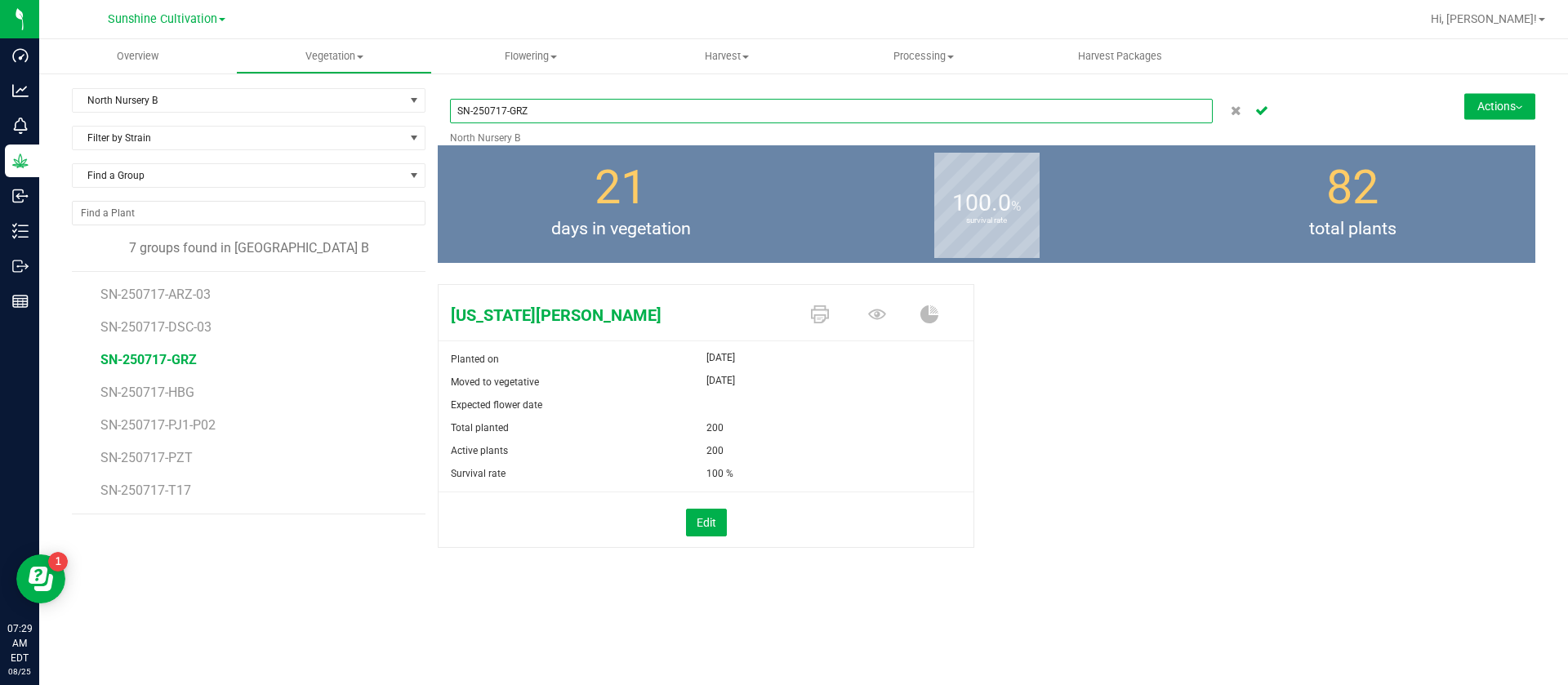
click at [612, 116] on input "SN-250717-GRZ" at bounding box center [831, 111] width 762 height 25
type input "SN-250717-GRZ-03"
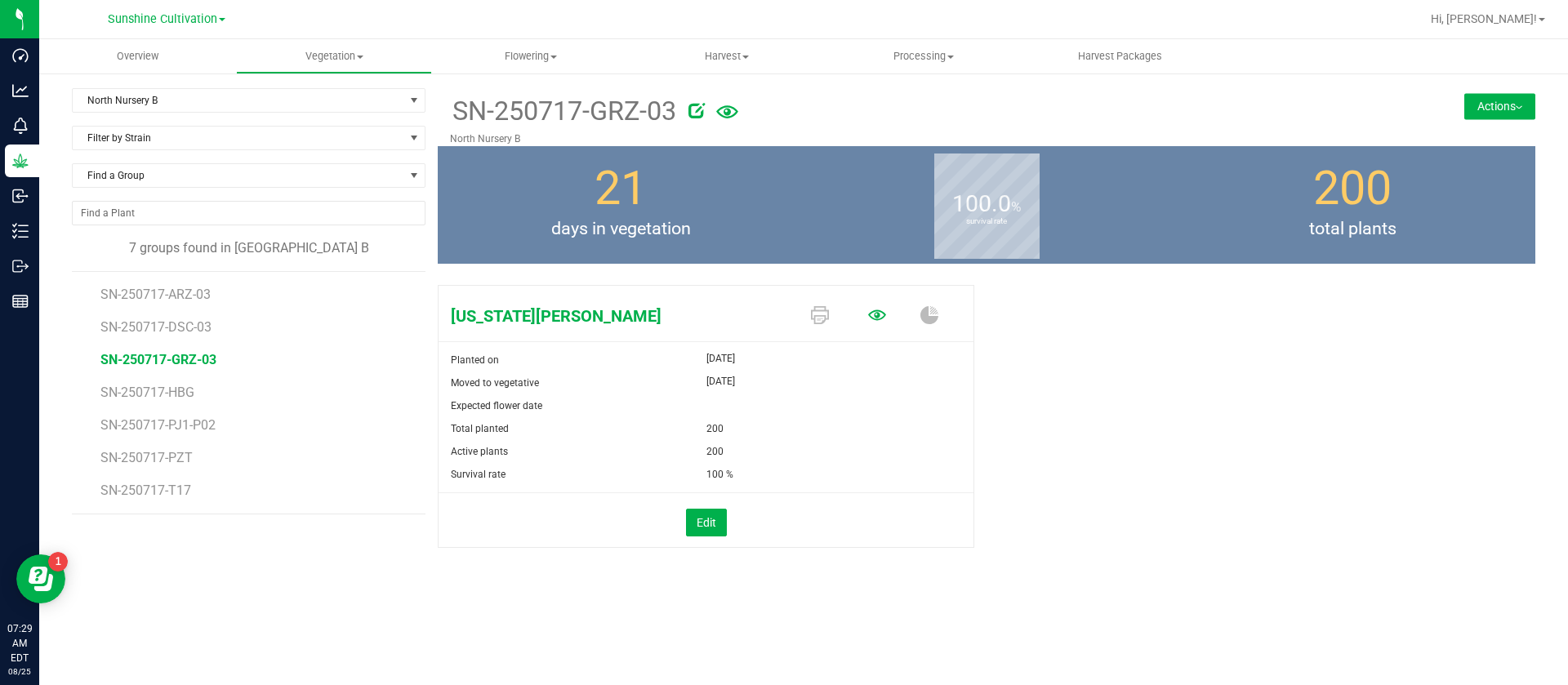
click at [875, 312] on icon at bounding box center [877, 315] width 18 height 18
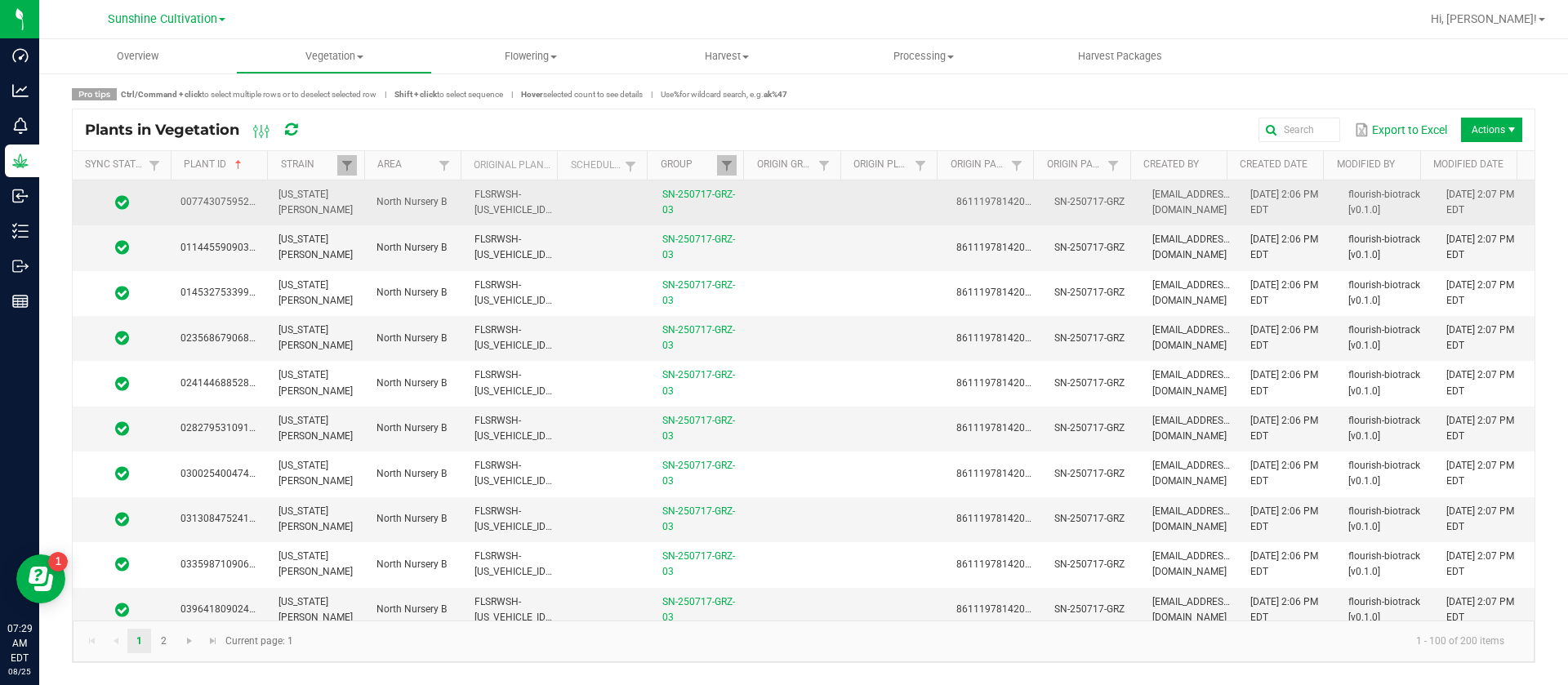
click at [862, 198] on td at bounding box center [898, 202] width 98 height 45
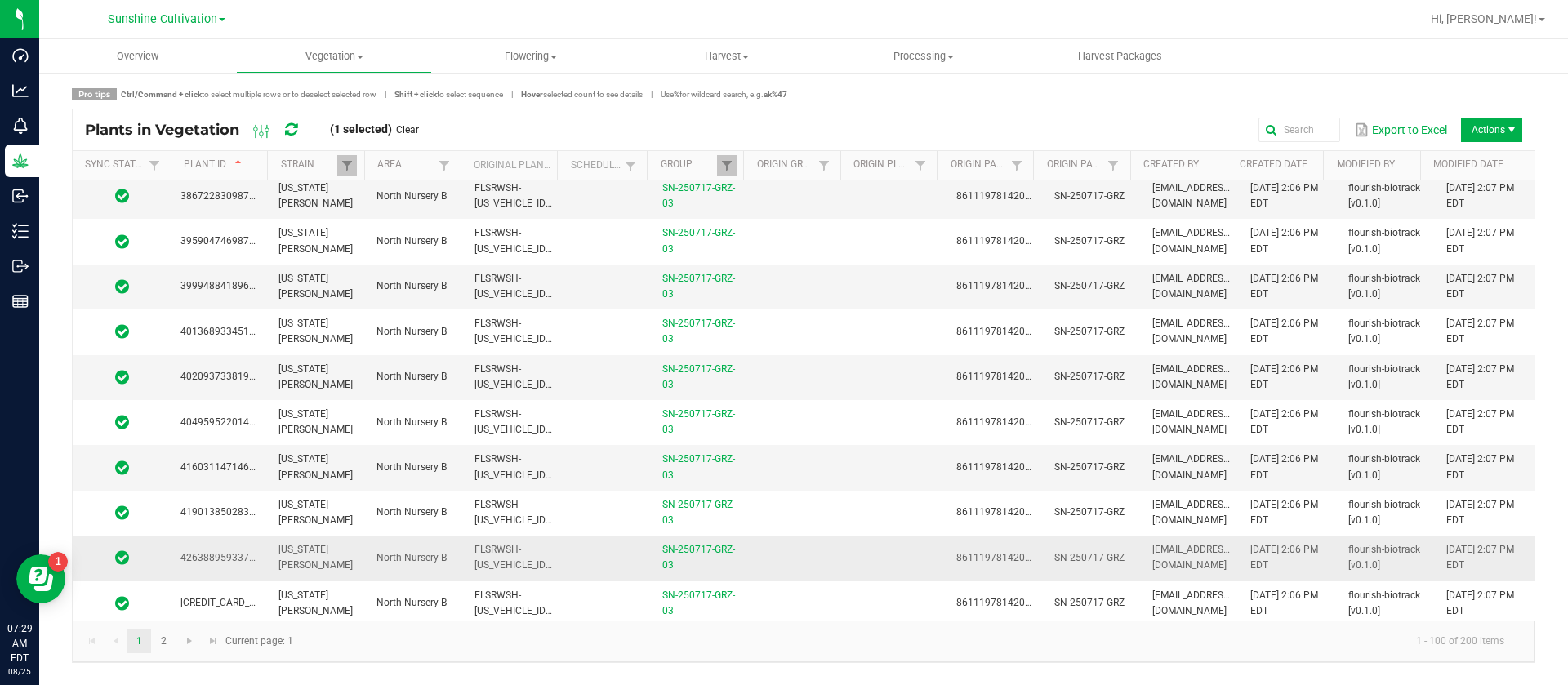
scroll to position [4083, 0]
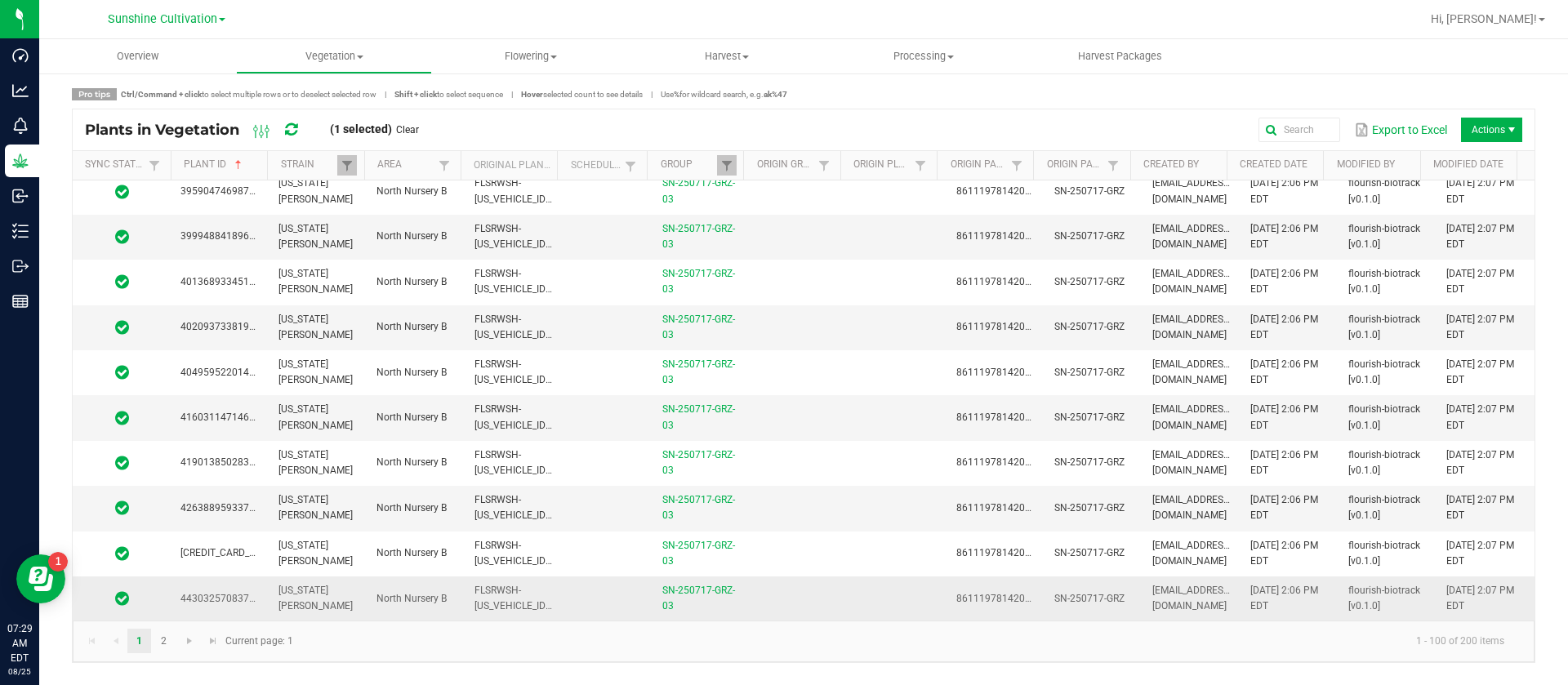
click at [778, 594] on td at bounding box center [799, 598] width 98 height 44
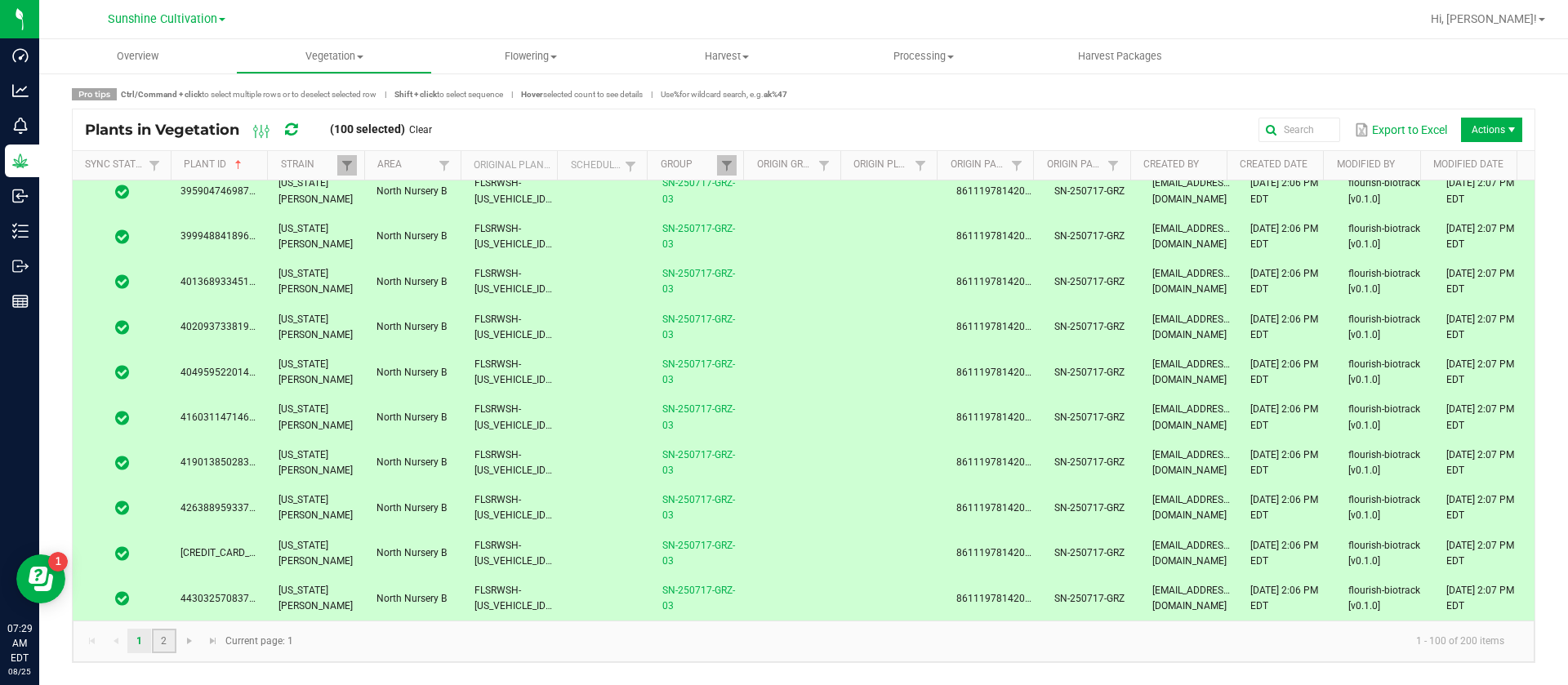
click at [158, 641] on link "2" at bounding box center [163, 641] width 24 height 25
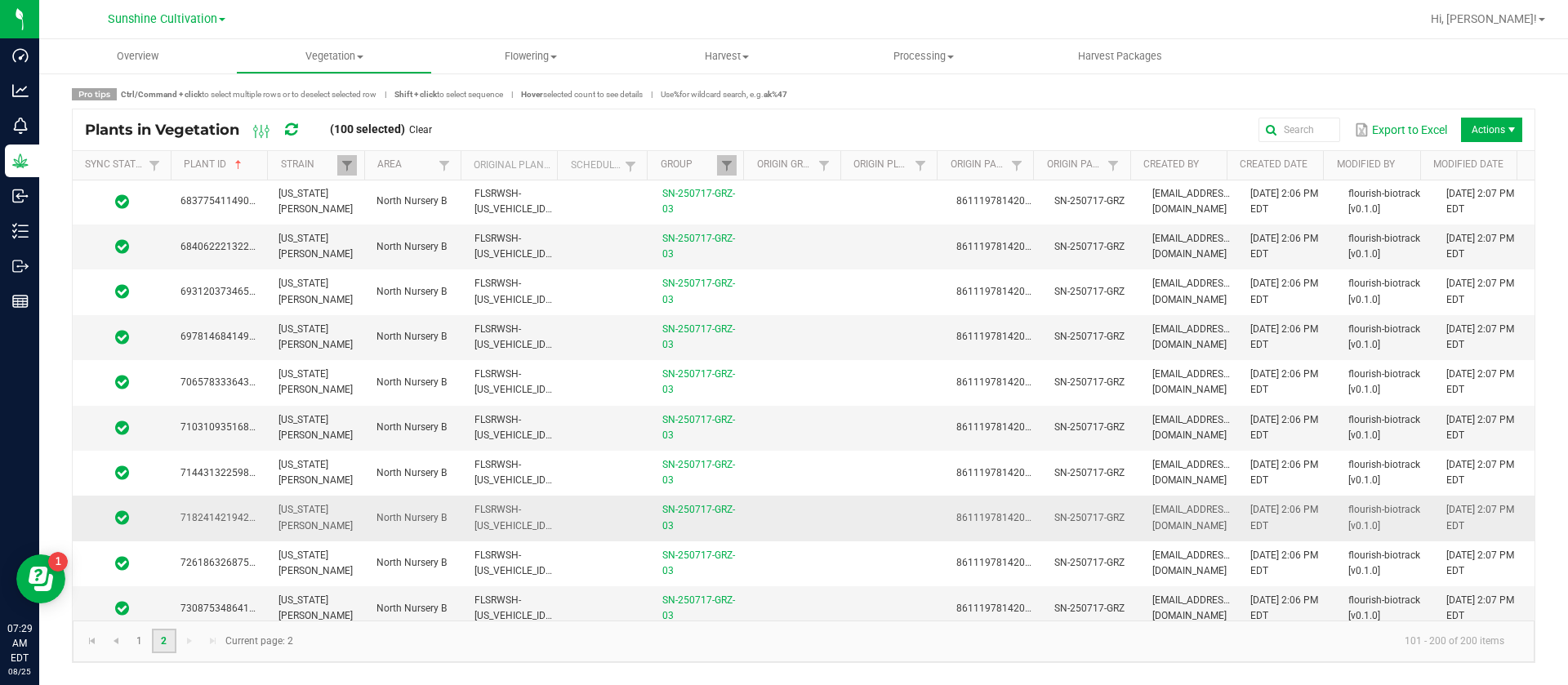
scroll to position [3062, 0]
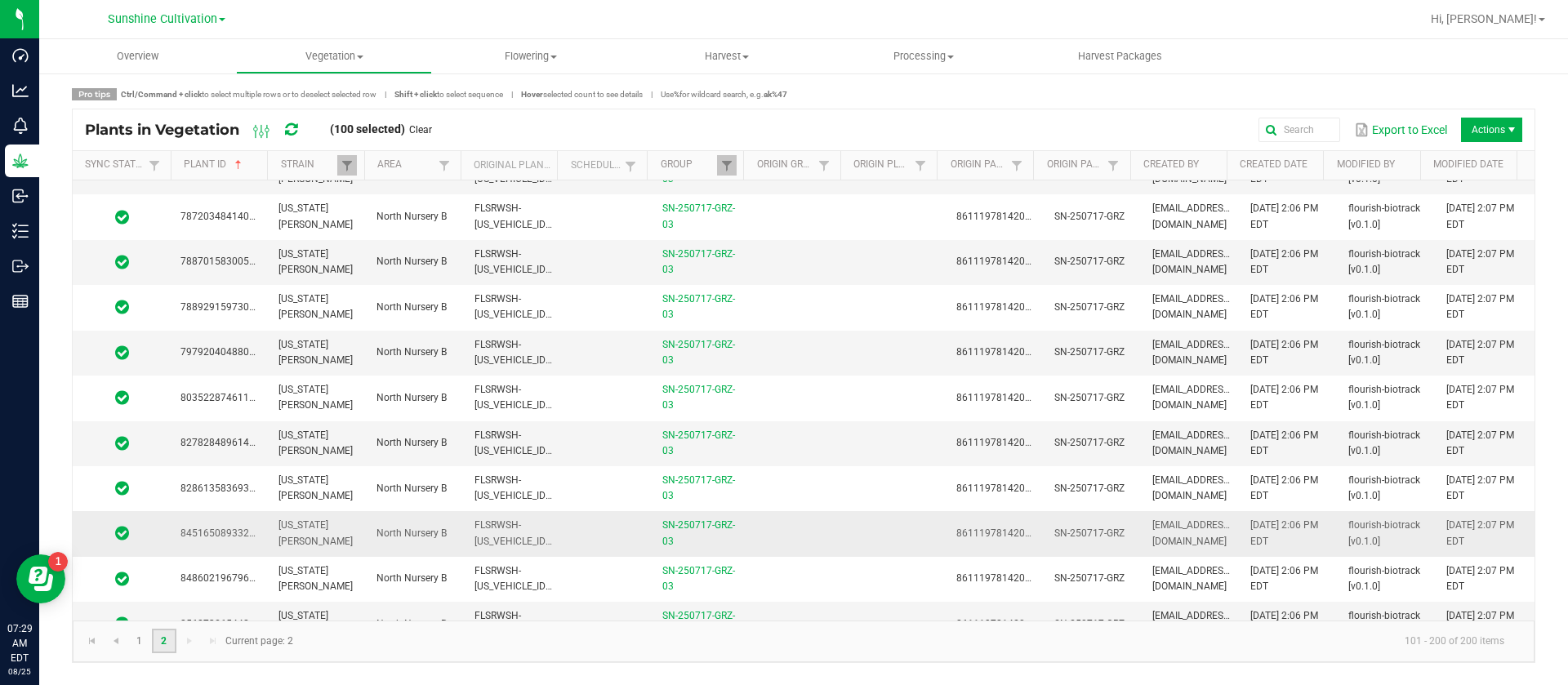
click at [497, 527] on span "FLSRWSH-STR87018500000107" at bounding box center [564, 532] width 180 height 27
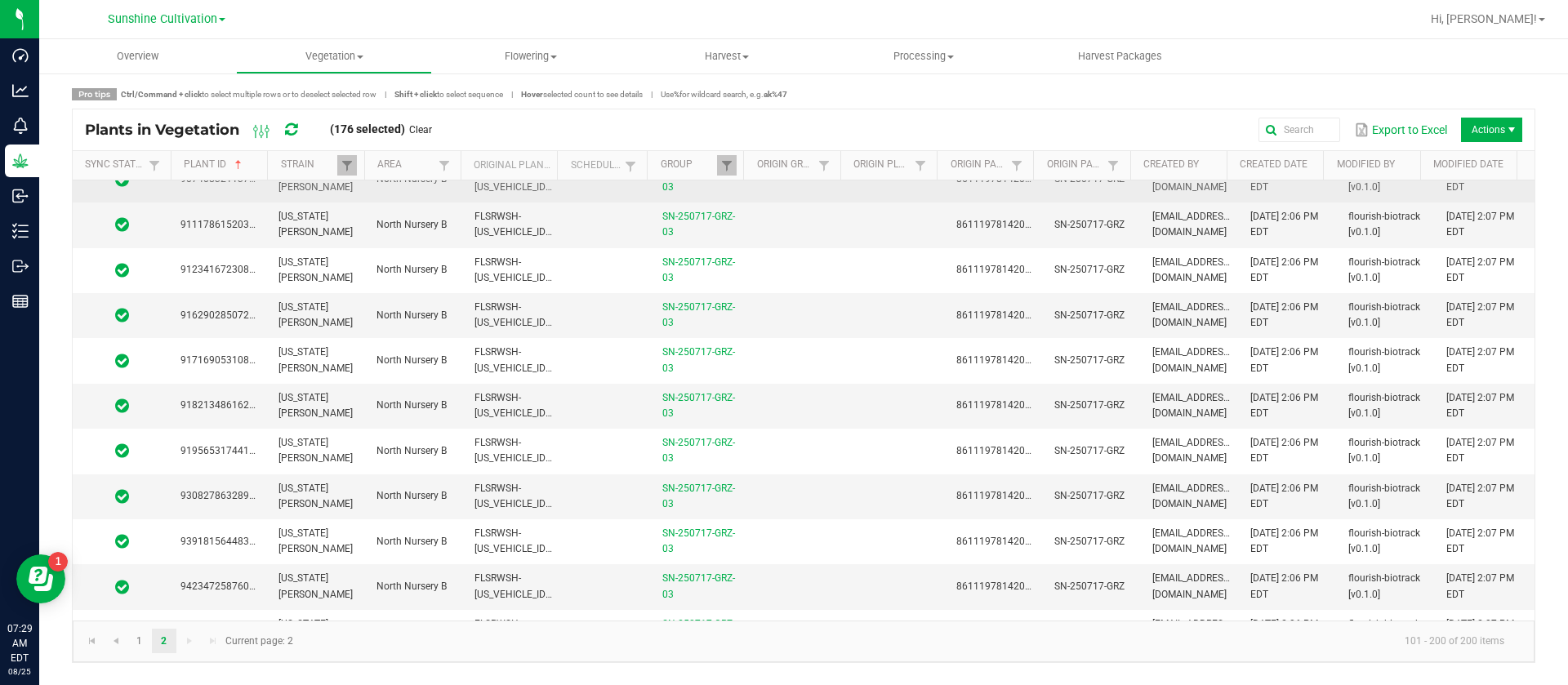
scroll to position [3919, 0]
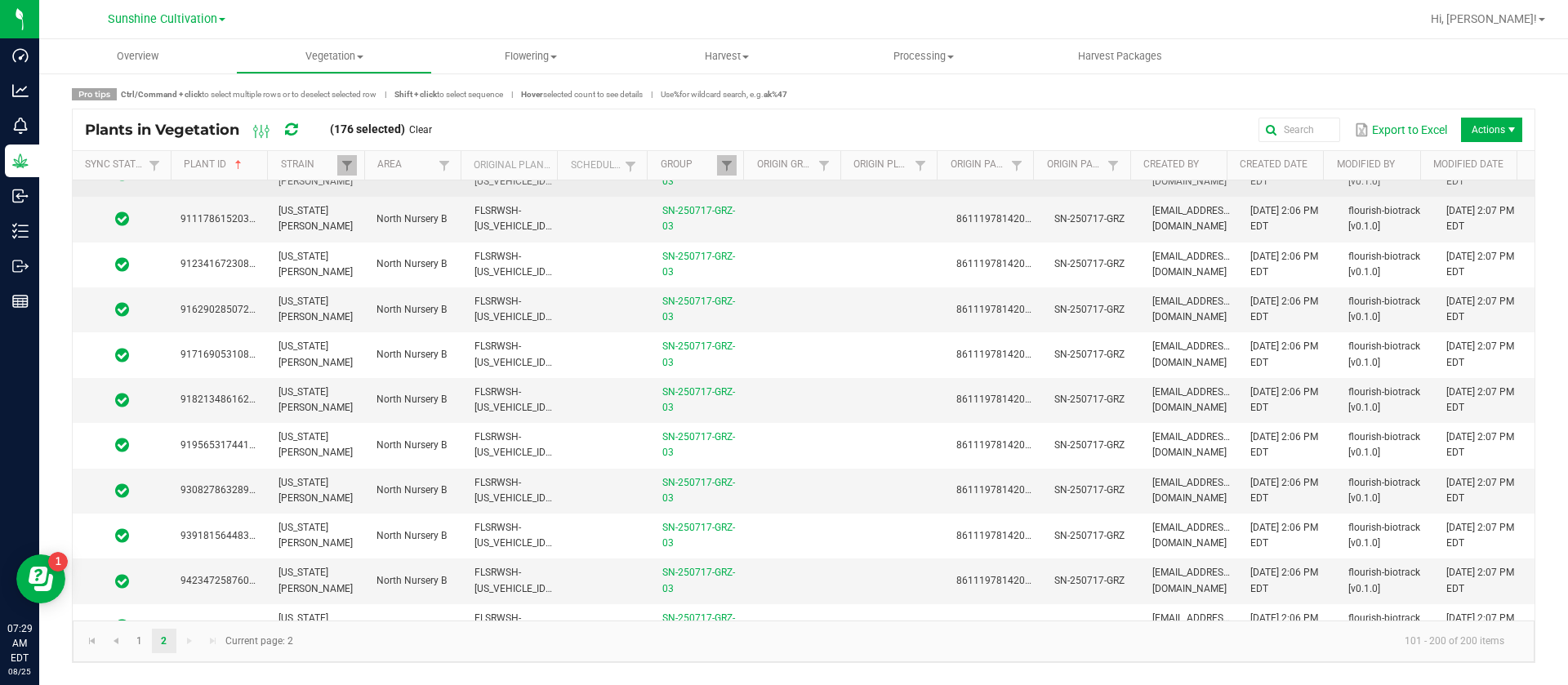
click at [499, 514] on td "FLSRWSH-STR87018500000127" at bounding box center [514, 536] width 98 height 45
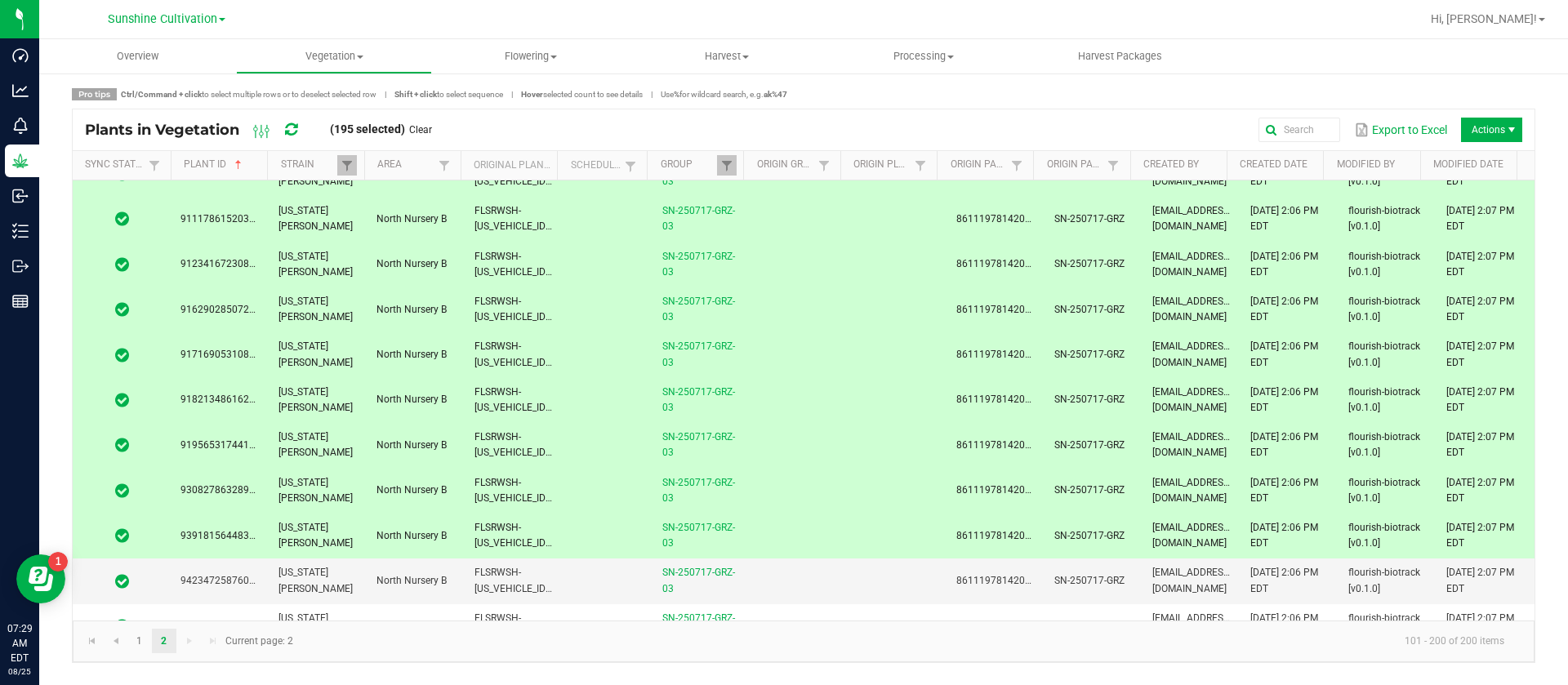
click at [488, 523] on span "FLSRWSH-STR87018500000127" at bounding box center [564, 535] width 180 height 27
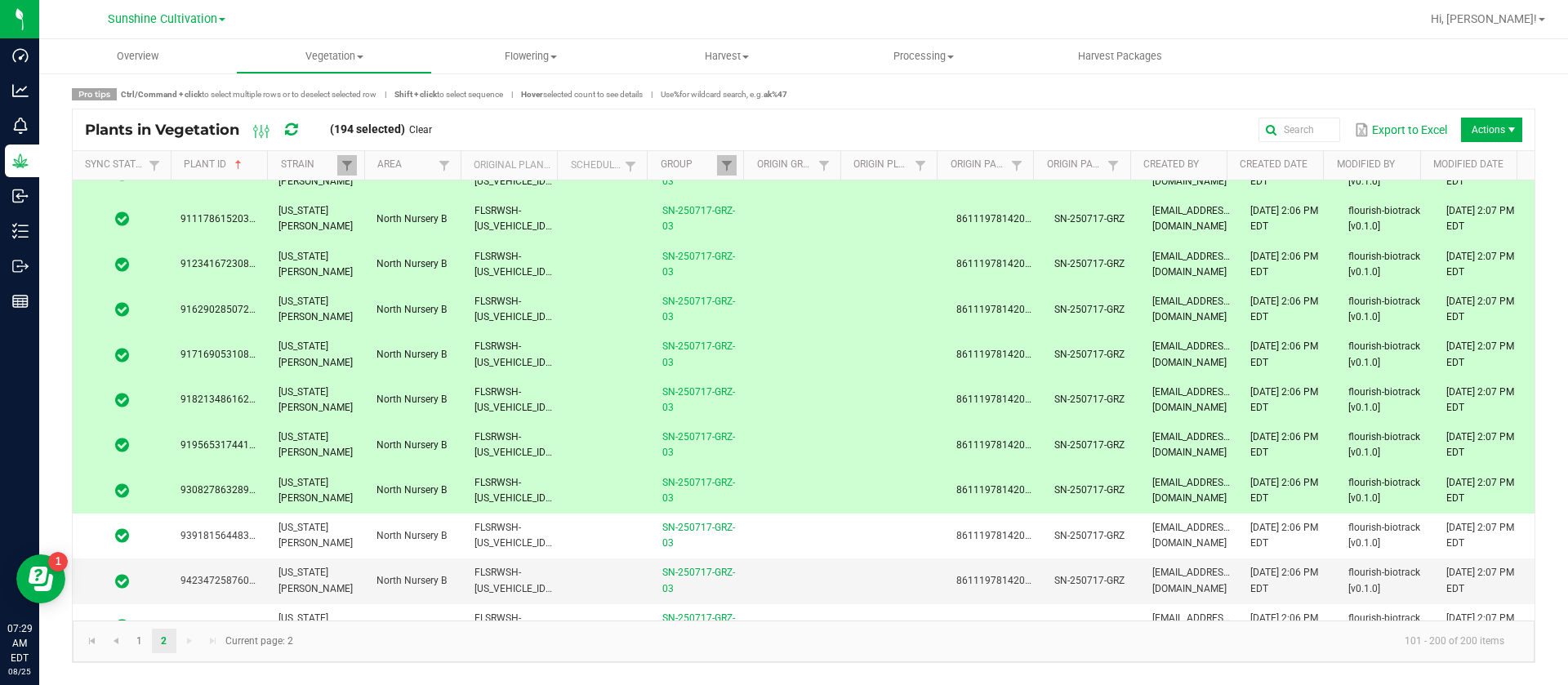
click at [488, 482] on span "FLSRWSH-STR87018500000196" at bounding box center [564, 490] width 180 height 27
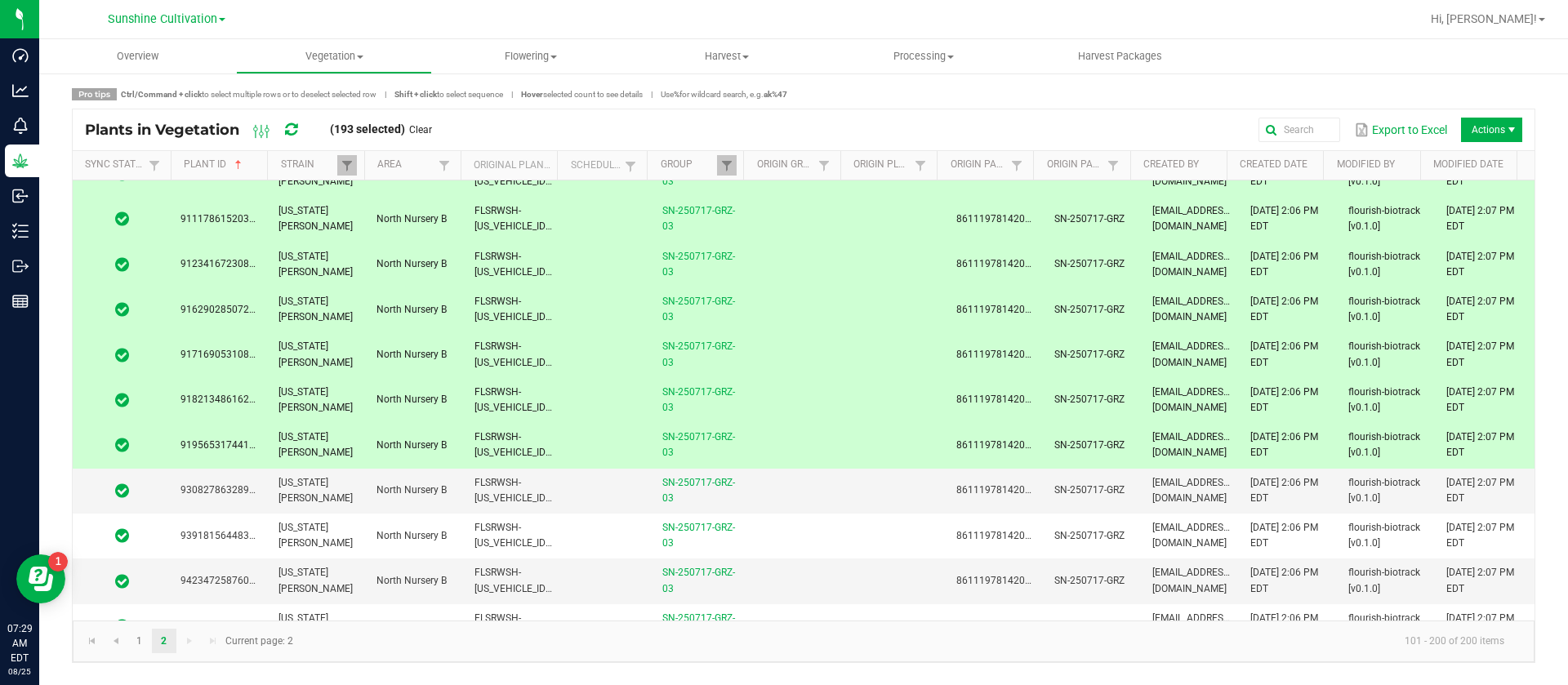
click at [495, 435] on span "FLSRWSH-STR87018500000169" at bounding box center [564, 444] width 180 height 27
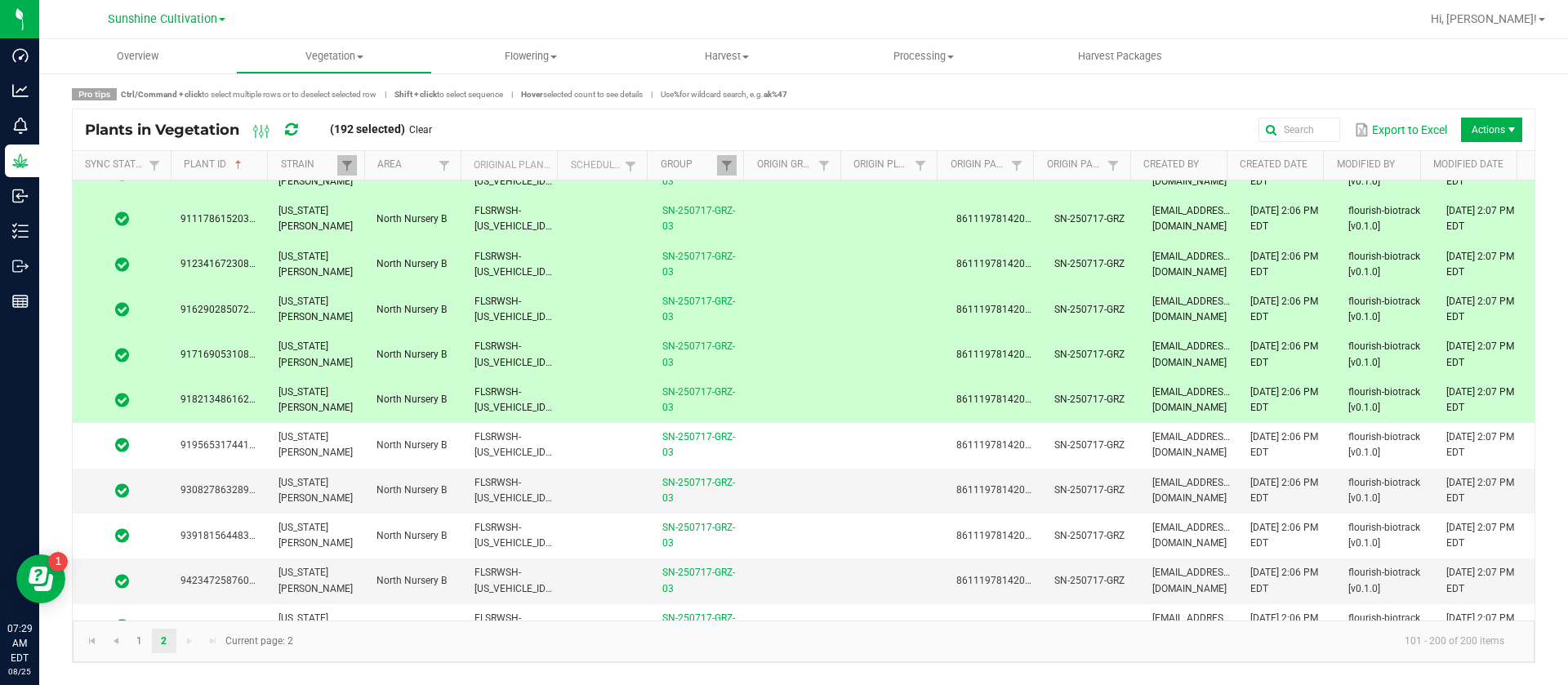
click at [503, 404] on span "FLSRWSH-STR87018500000150" at bounding box center [564, 400] width 180 height 27
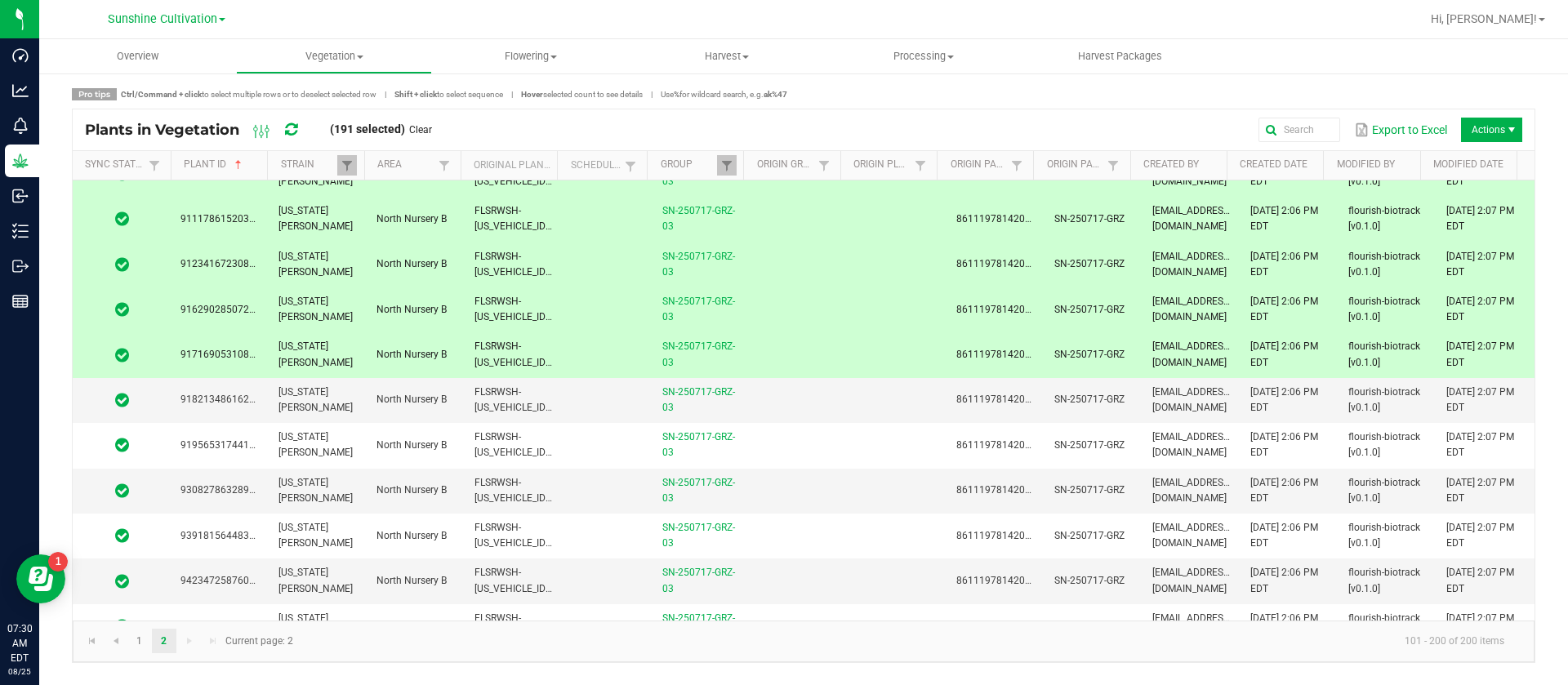
click at [507, 352] on span "FLSRWSH-STR87018500000055" at bounding box center [564, 354] width 180 height 27
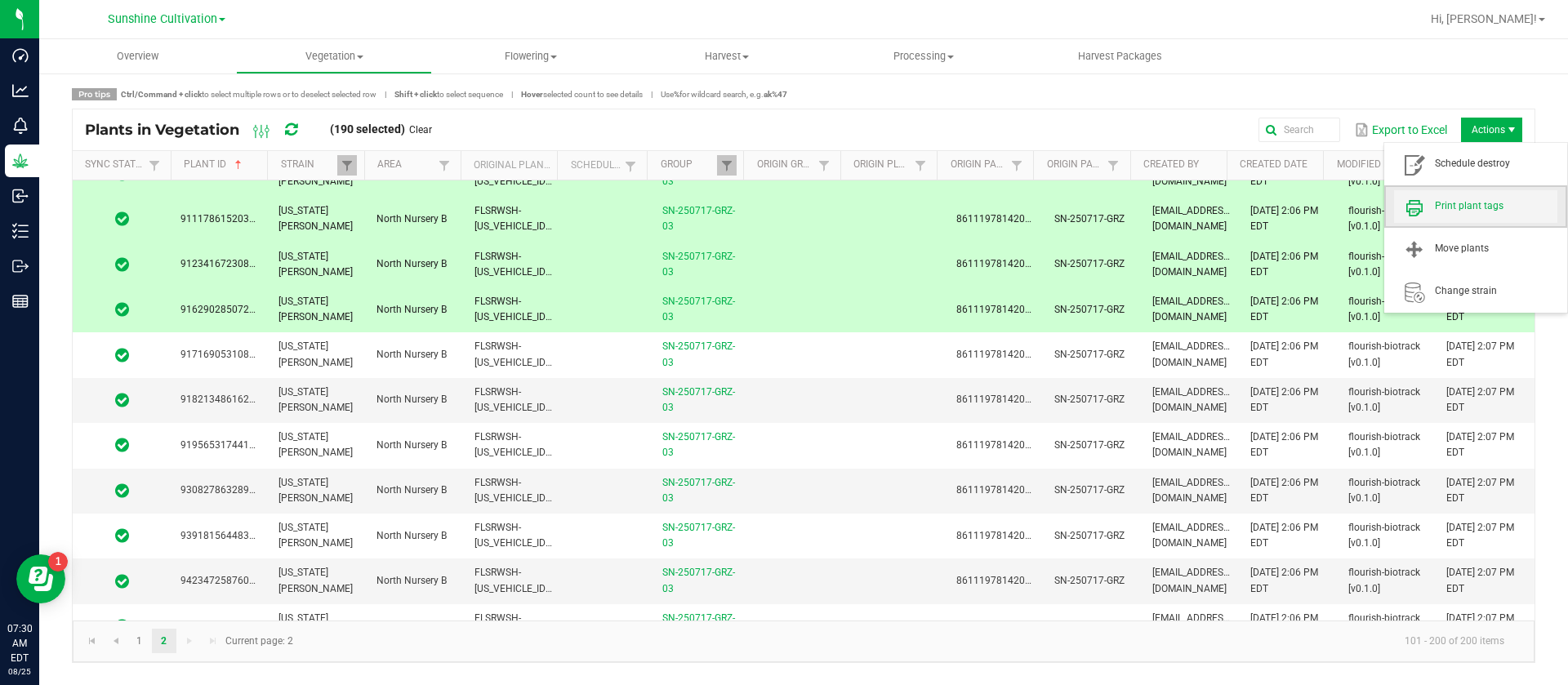
click at [1496, 199] on span "Print plant tags" at bounding box center [1496, 206] width 122 height 14
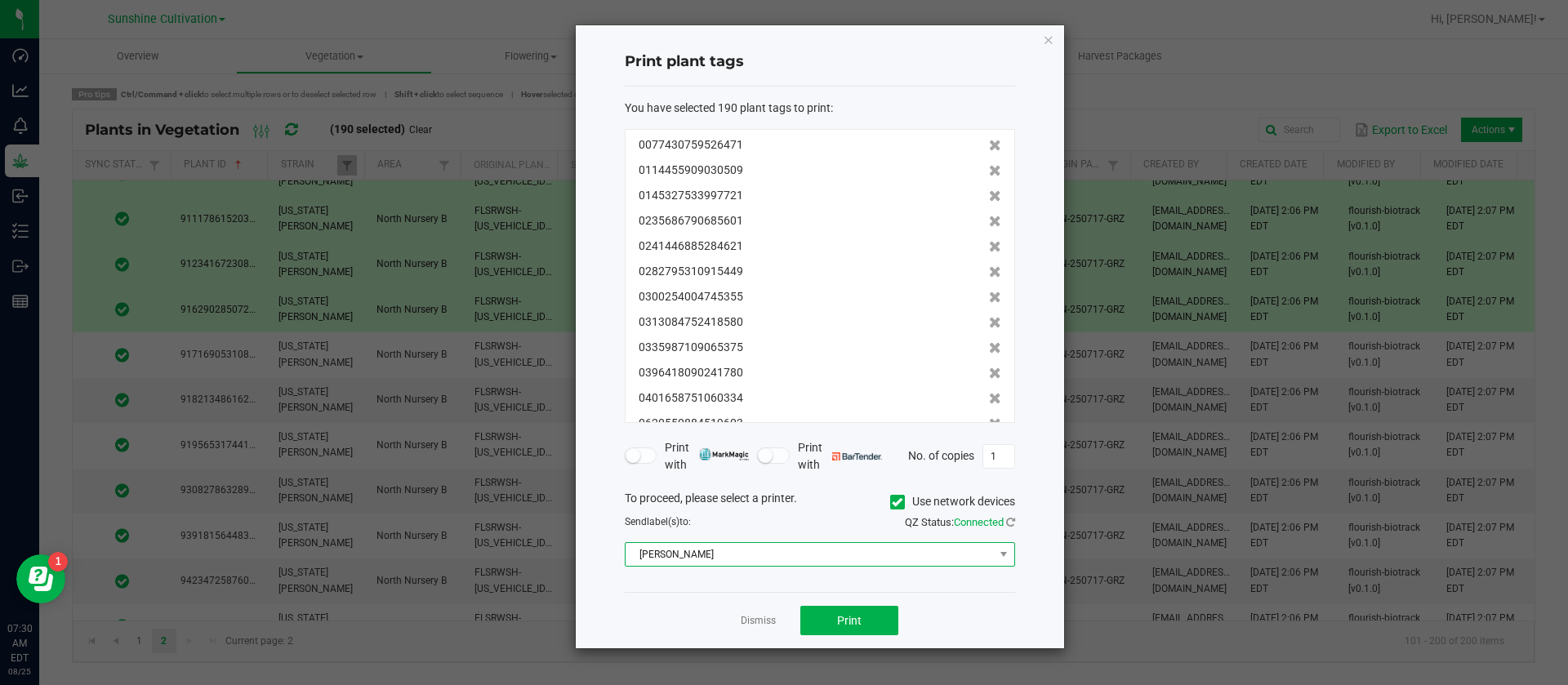
click at [763, 552] on span "Christine_TEST" at bounding box center [809, 554] width 368 height 23
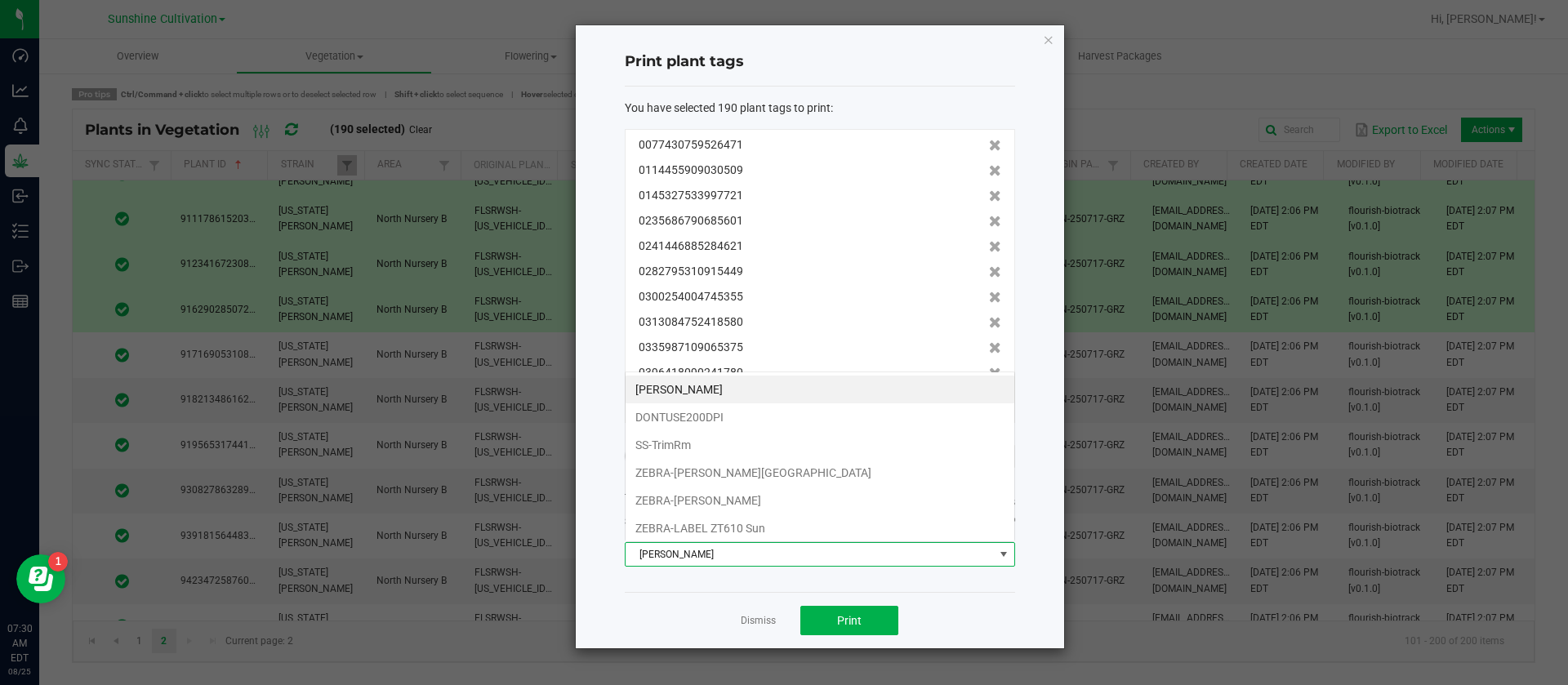
scroll to position [25, 390]
click at [724, 528] on li "ZEBRA-LABEL ZT610 Sun" at bounding box center [820, 529] width 389 height 28
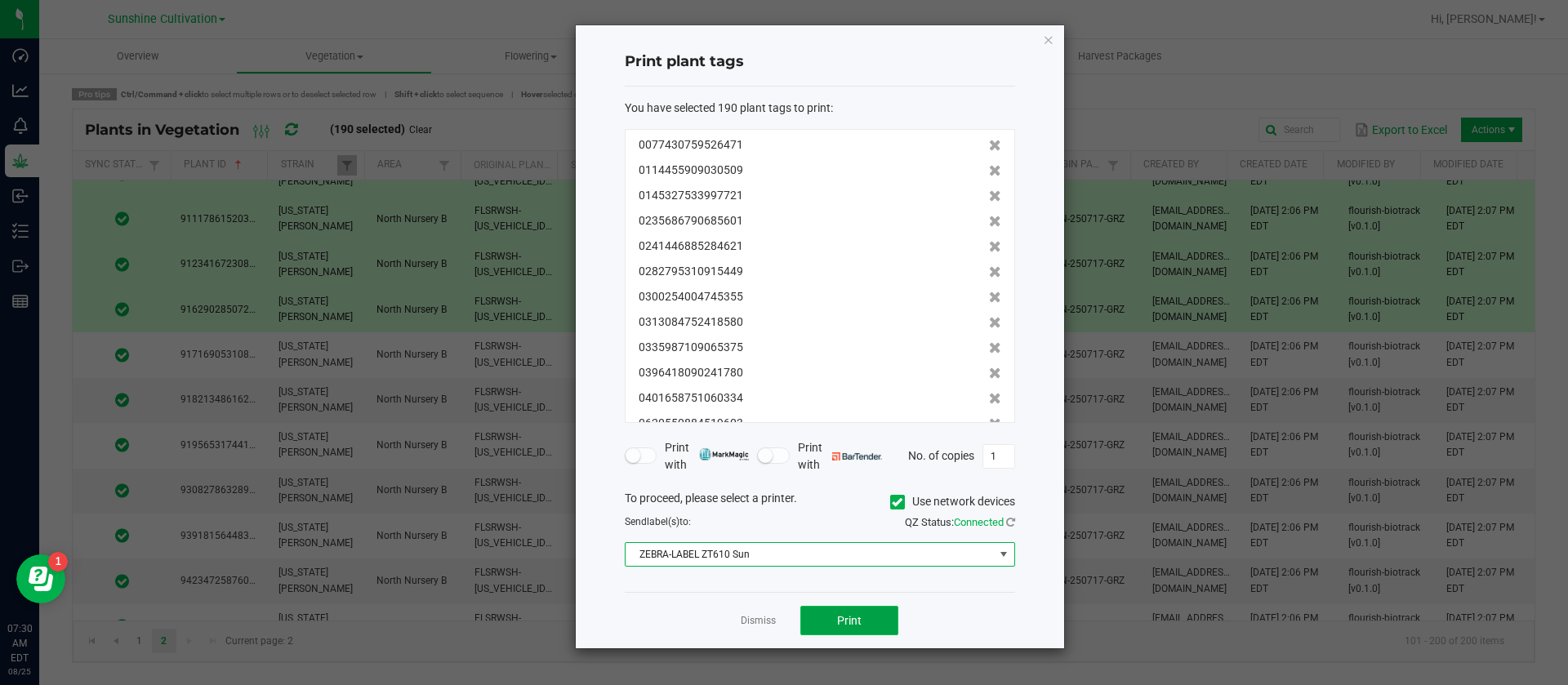
click at [851, 620] on span "Print" at bounding box center [849, 620] width 25 height 13
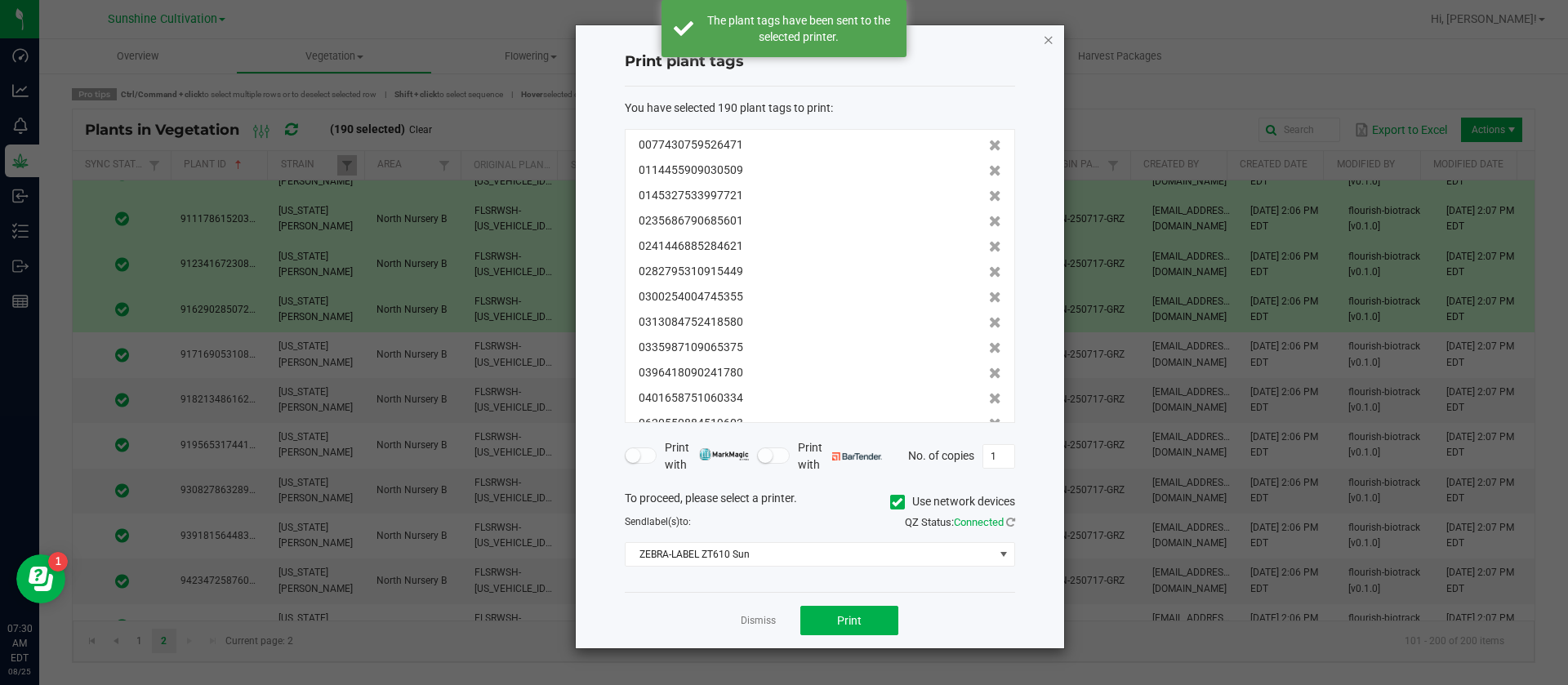
click at [1046, 42] on icon "button" at bounding box center [1048, 39] width 11 height 19
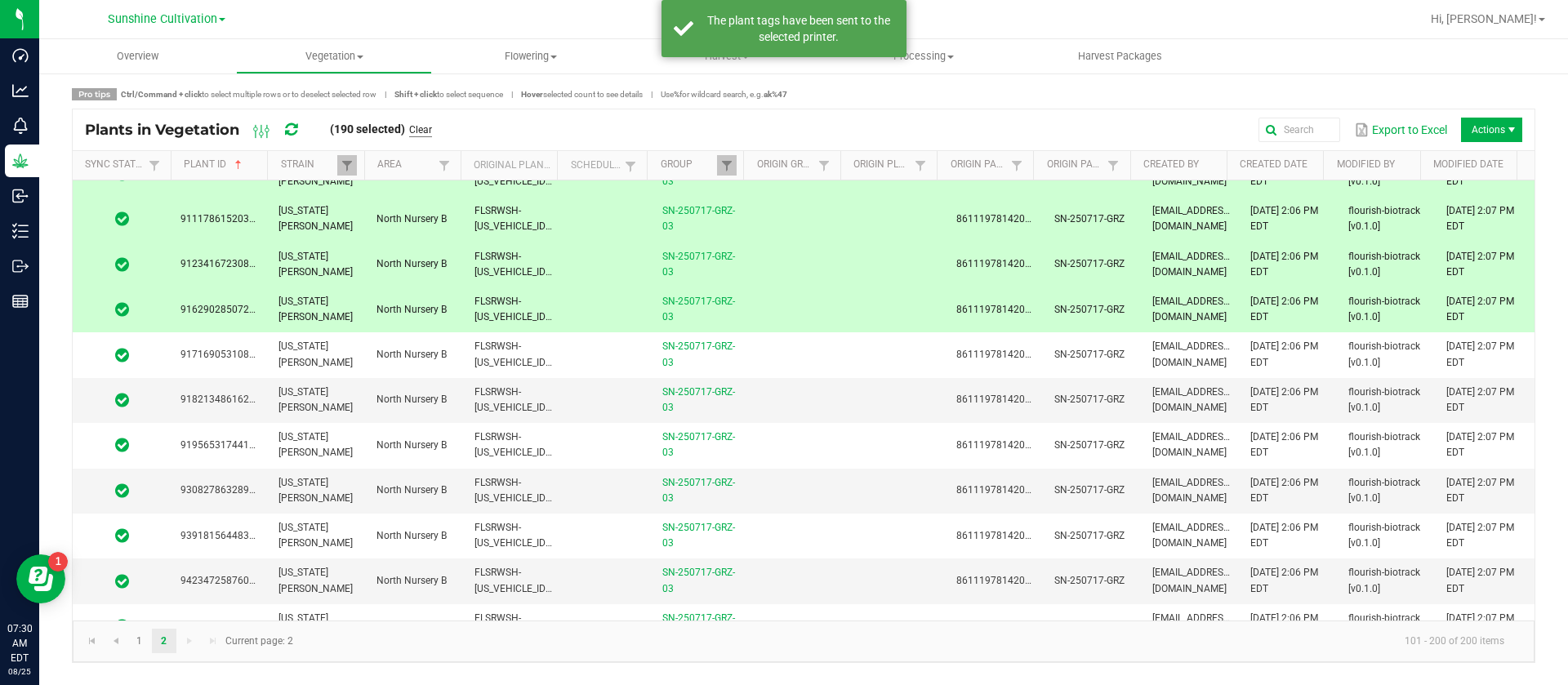
click at [430, 127] on link "Clear" at bounding box center [421, 130] width 23 height 14
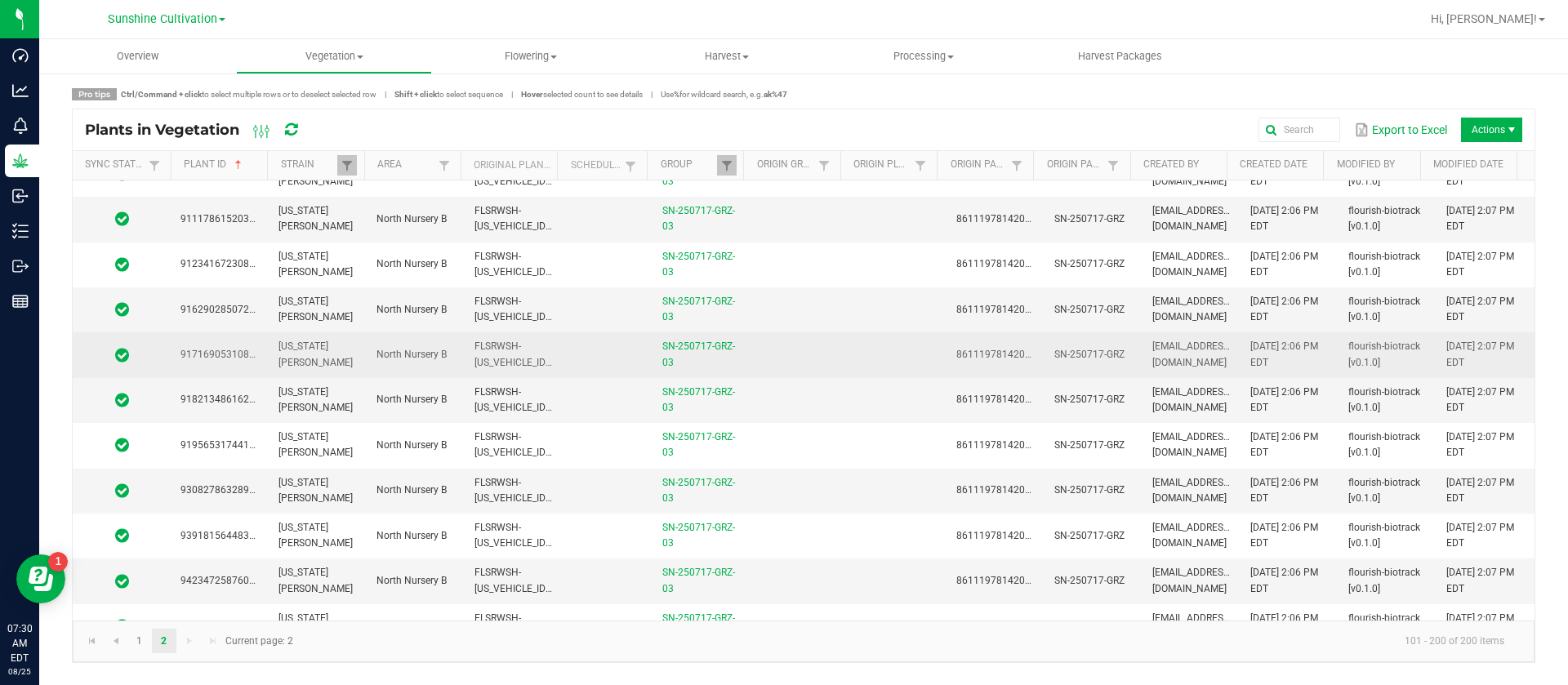
click at [551, 346] on td "FLSRWSH-STR87018500000055" at bounding box center [514, 354] width 98 height 45
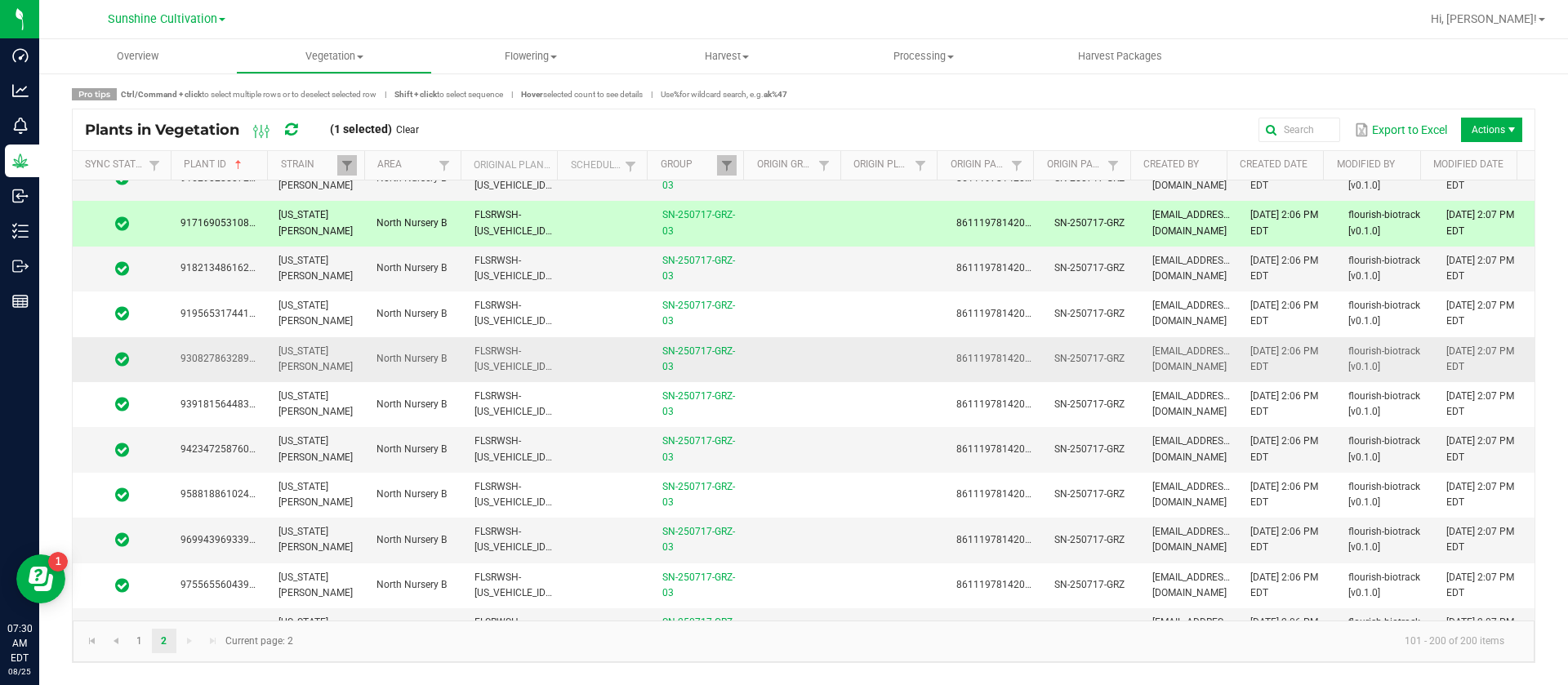
scroll to position [4083, 0]
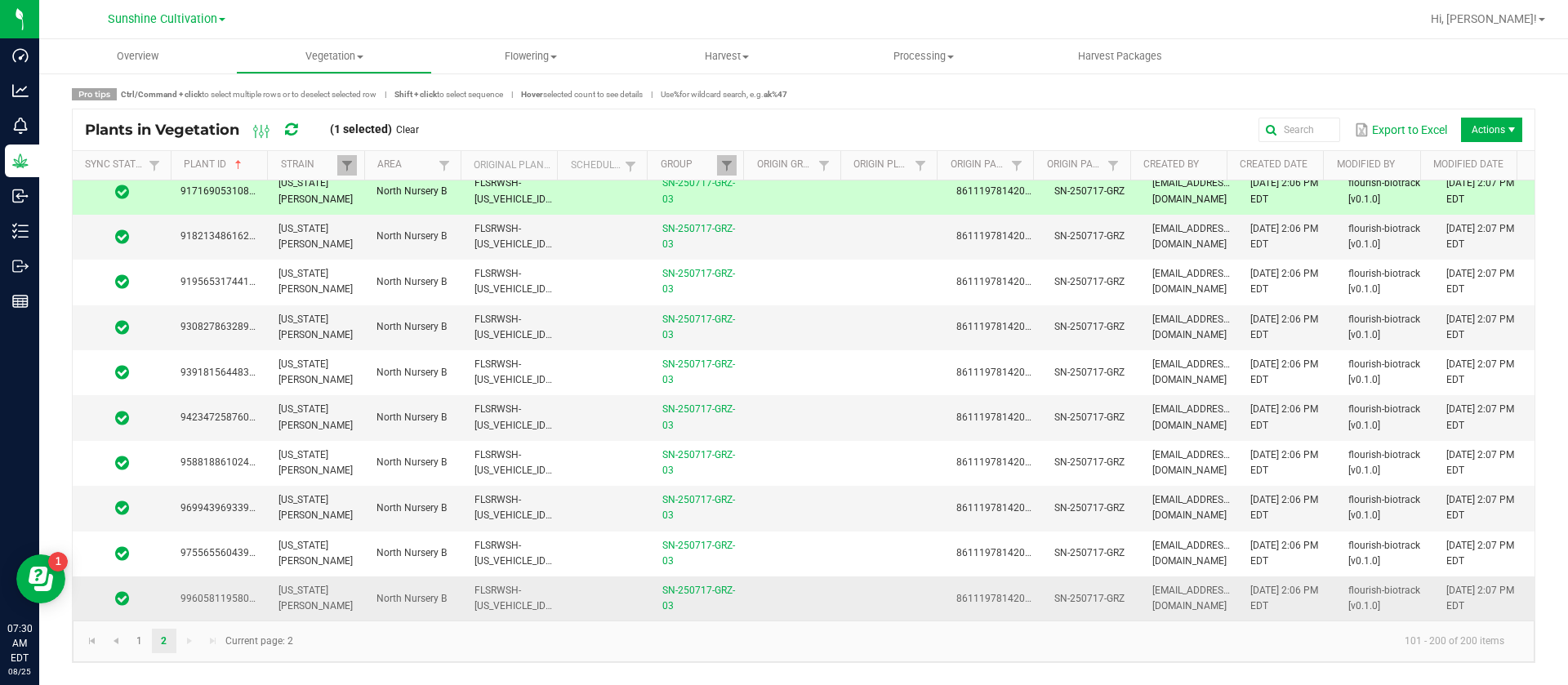
click at [465, 586] on td "FLSRWSH-STR87018500000031" at bounding box center [514, 598] width 98 height 44
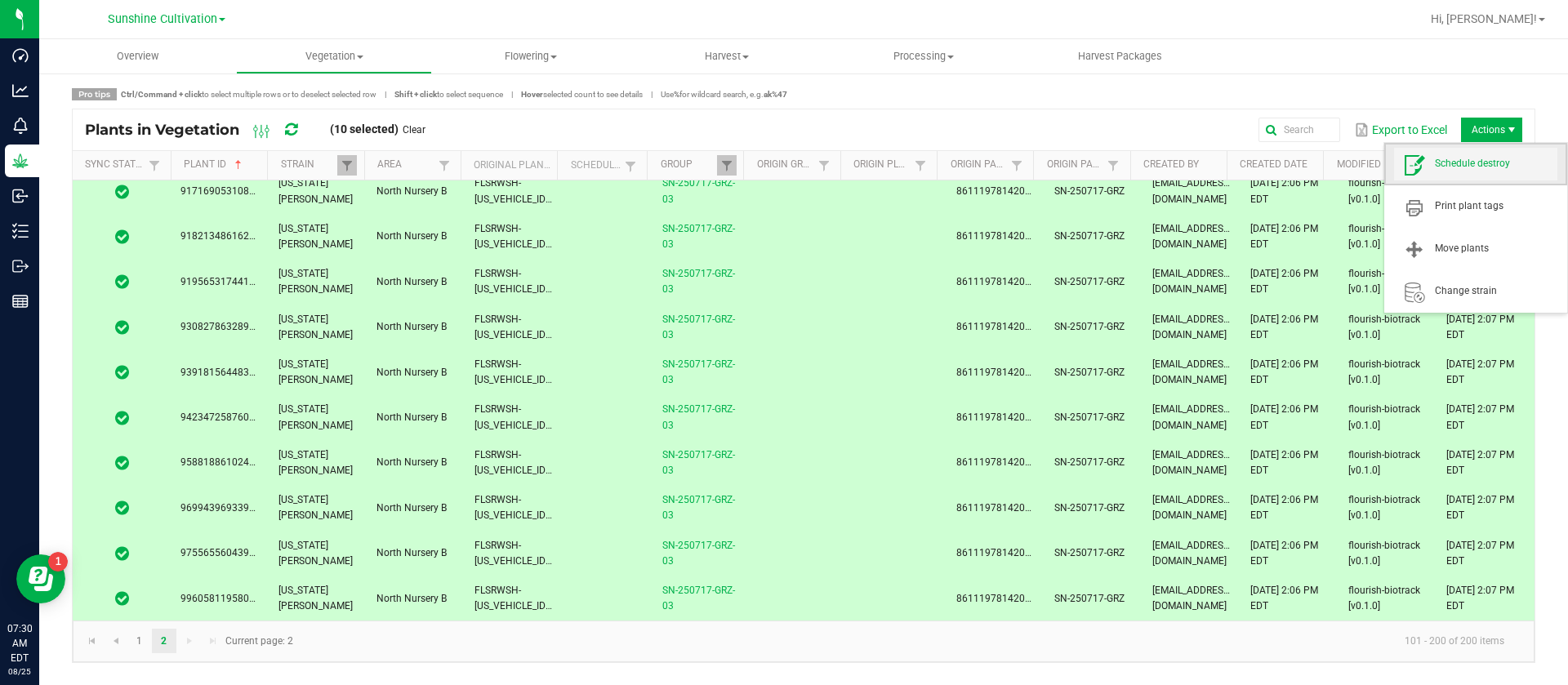
click at [1496, 168] on span "Schedule destroy" at bounding box center [1496, 164] width 122 height 14
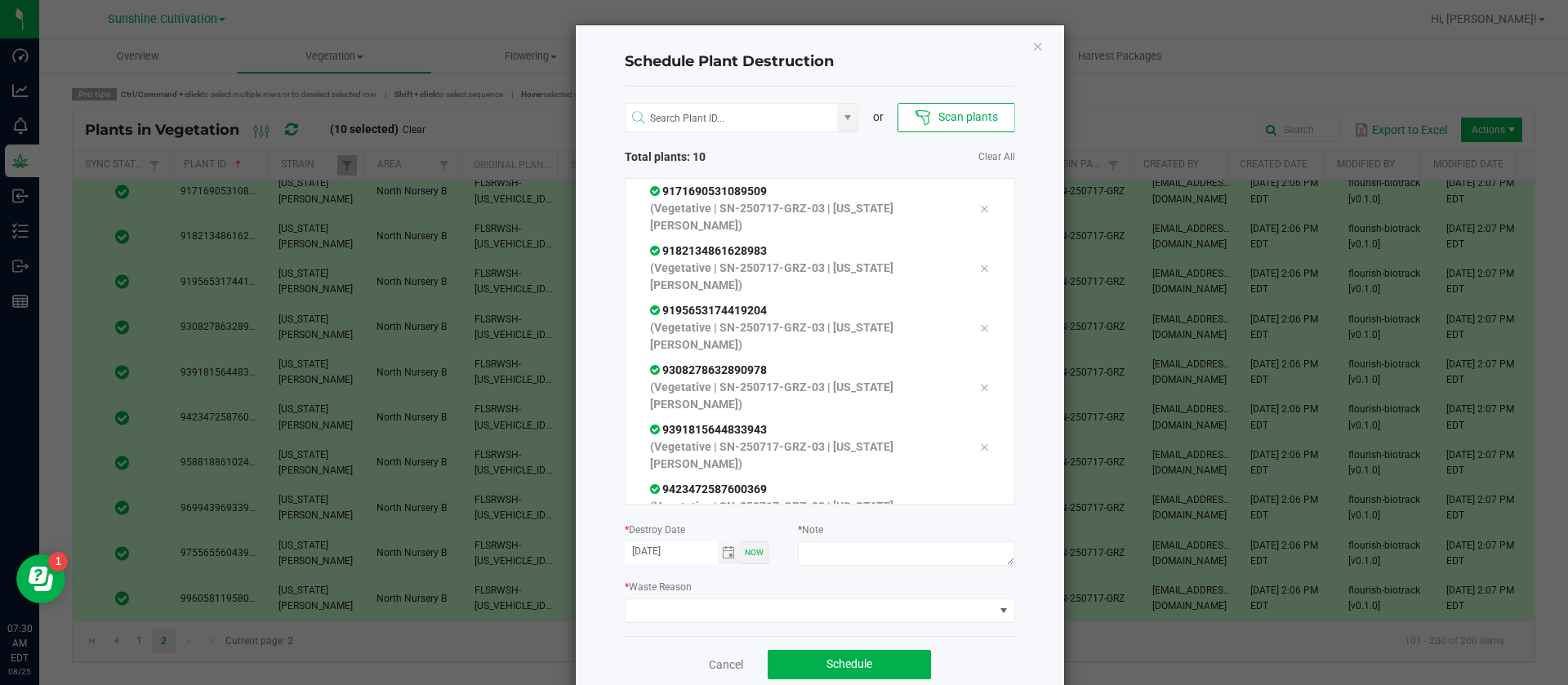
click at [828, 566] on div at bounding box center [906, 555] width 216 height 29
click at [821, 552] on textarea at bounding box center [906, 553] width 216 height 25
type textarea "waste"
click at [755, 601] on span at bounding box center [809, 610] width 368 height 23
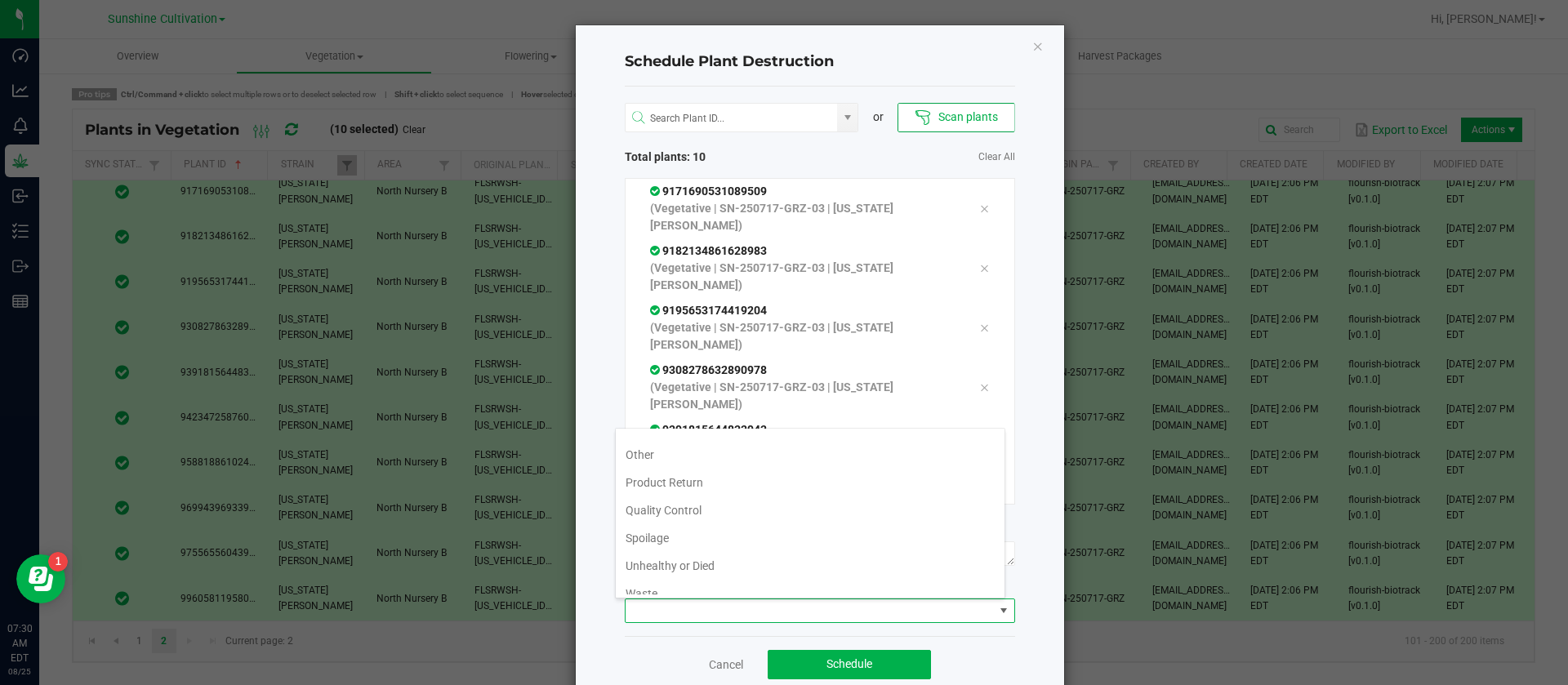
scroll to position [59, 0]
drag, startPoint x: 645, startPoint y: 584, endPoint x: 663, endPoint y: 598, distance: 22.8
click at [645, 585] on li "Waste" at bounding box center [810, 580] width 389 height 28
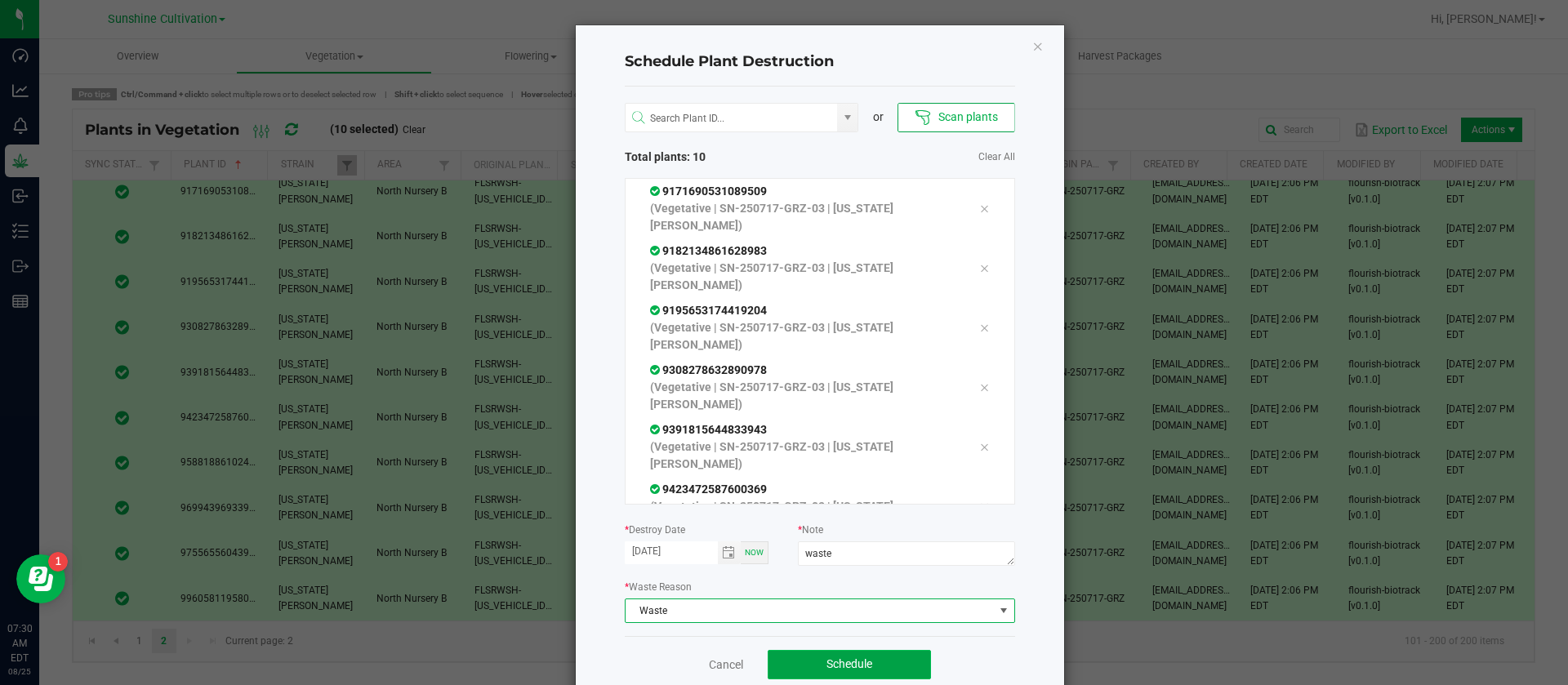
click at [826, 651] on button "Schedule" at bounding box center [849, 664] width 163 height 29
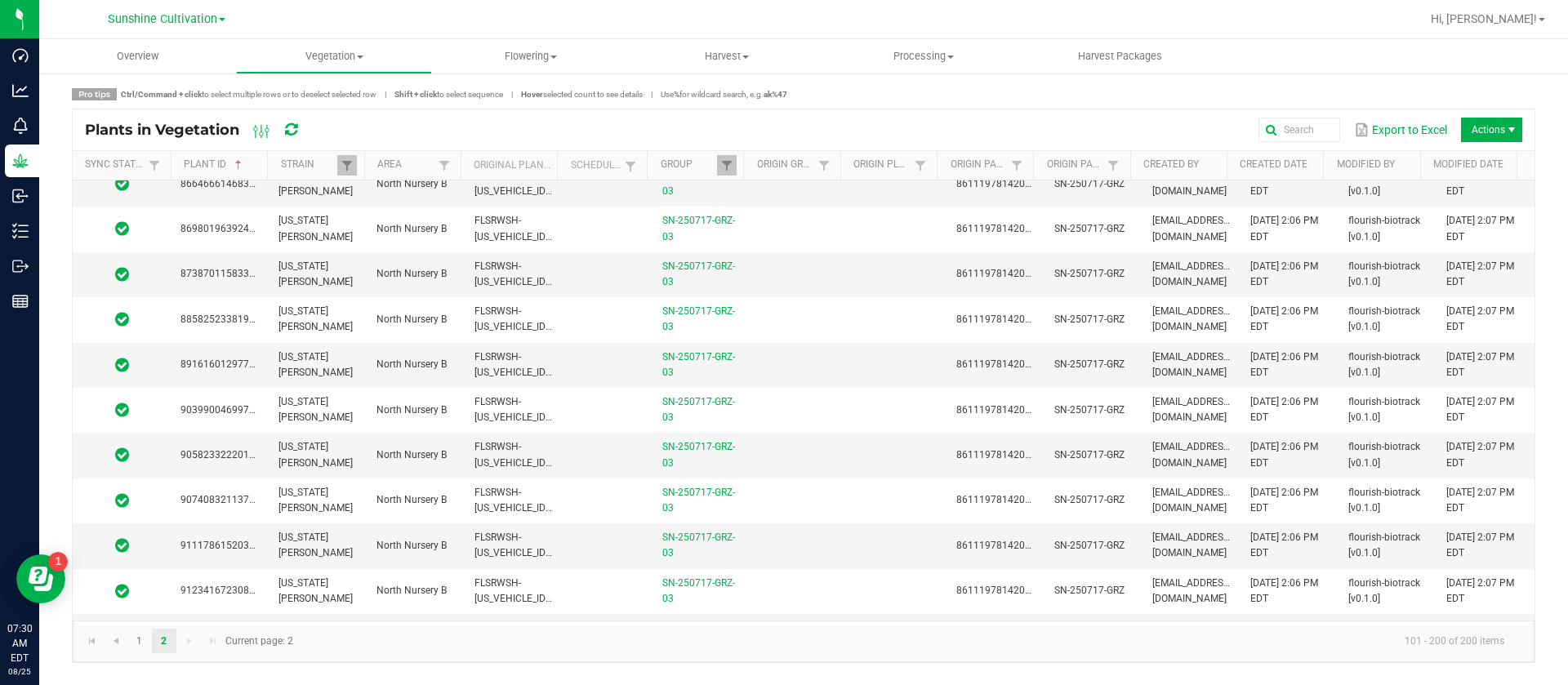
scroll to position [4083, 0]
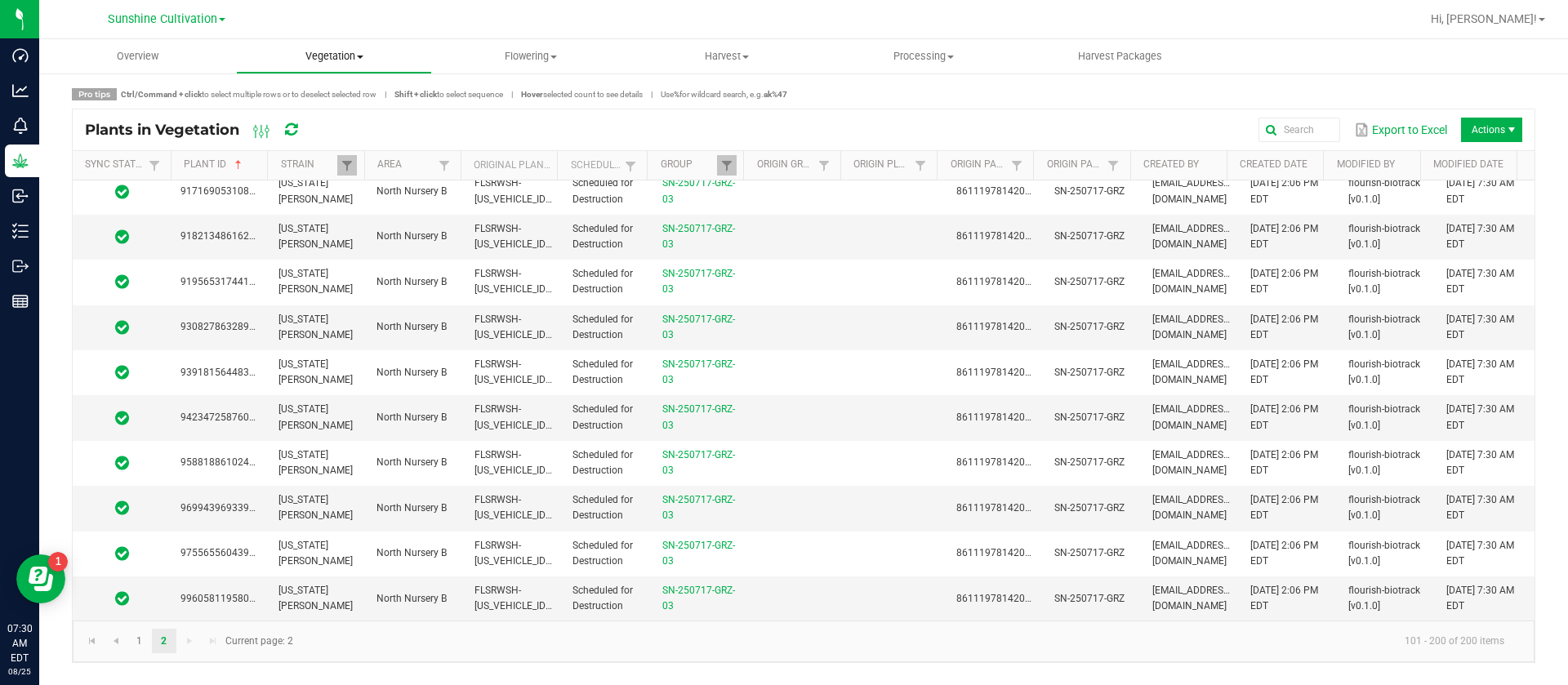
click at [327, 64] on uib-tab-heading "Vegetation Veg groups Veg plants Mother groups Mother plants Apply to plants Cr…" at bounding box center [335, 56] width 195 height 32
click at [332, 91] on span "Veg groups" at bounding box center [288, 98] width 104 height 14
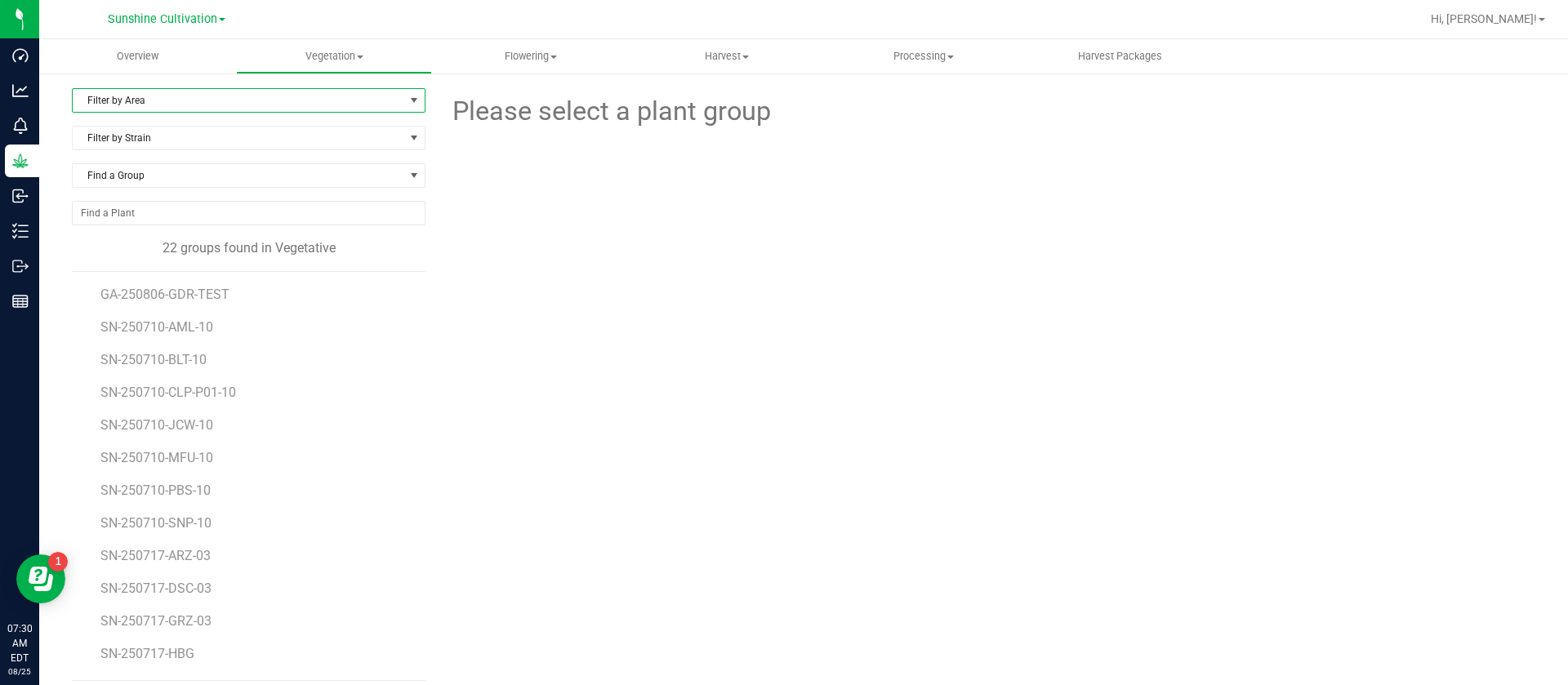
click at [191, 109] on span "Filter by Area" at bounding box center [238, 100] width 331 height 23
click at [154, 174] on li "North Nursery B" at bounding box center [246, 177] width 347 height 25
click at [180, 394] on span "SN-250717-HBG" at bounding box center [148, 393] width 98 height 16
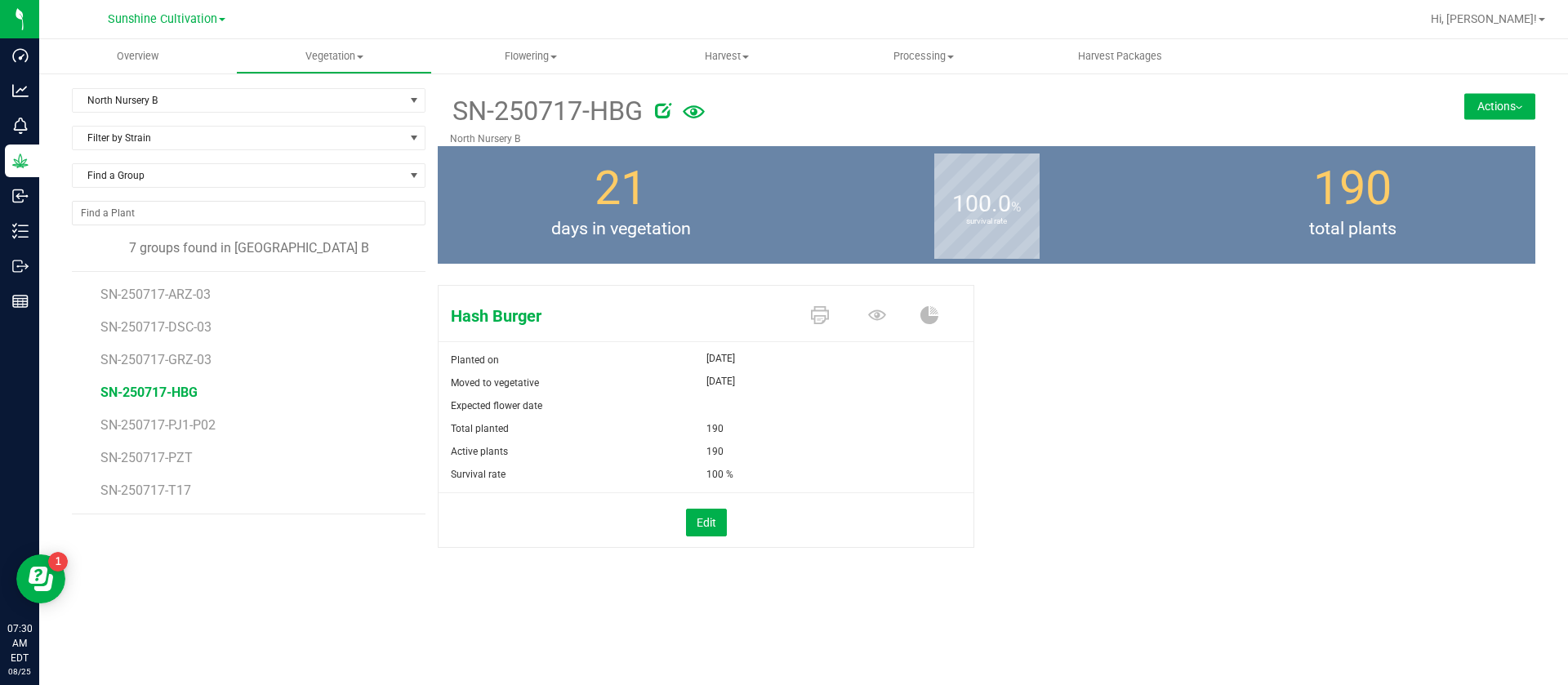
click at [668, 105] on icon at bounding box center [663, 110] width 17 height 17
click at [657, 97] on div "SN-250717-HBG" at bounding box center [831, 111] width 762 height 40
click at [660, 113] on input "SN-250717-HBG" at bounding box center [831, 111] width 762 height 25
type input "SN-250717-HBG-03"
click at [878, 311] on icon at bounding box center [877, 315] width 18 height 18
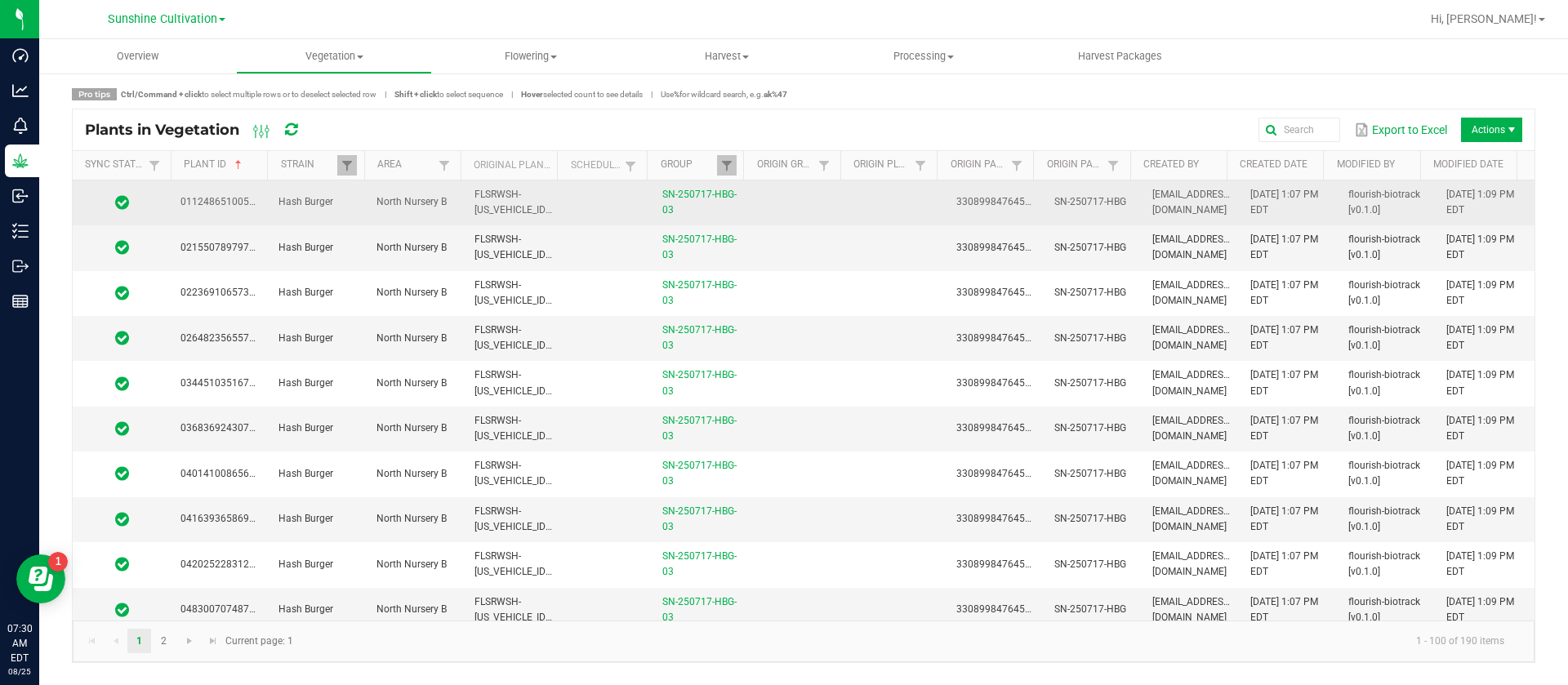
click at [850, 191] on td at bounding box center [898, 202] width 98 height 45
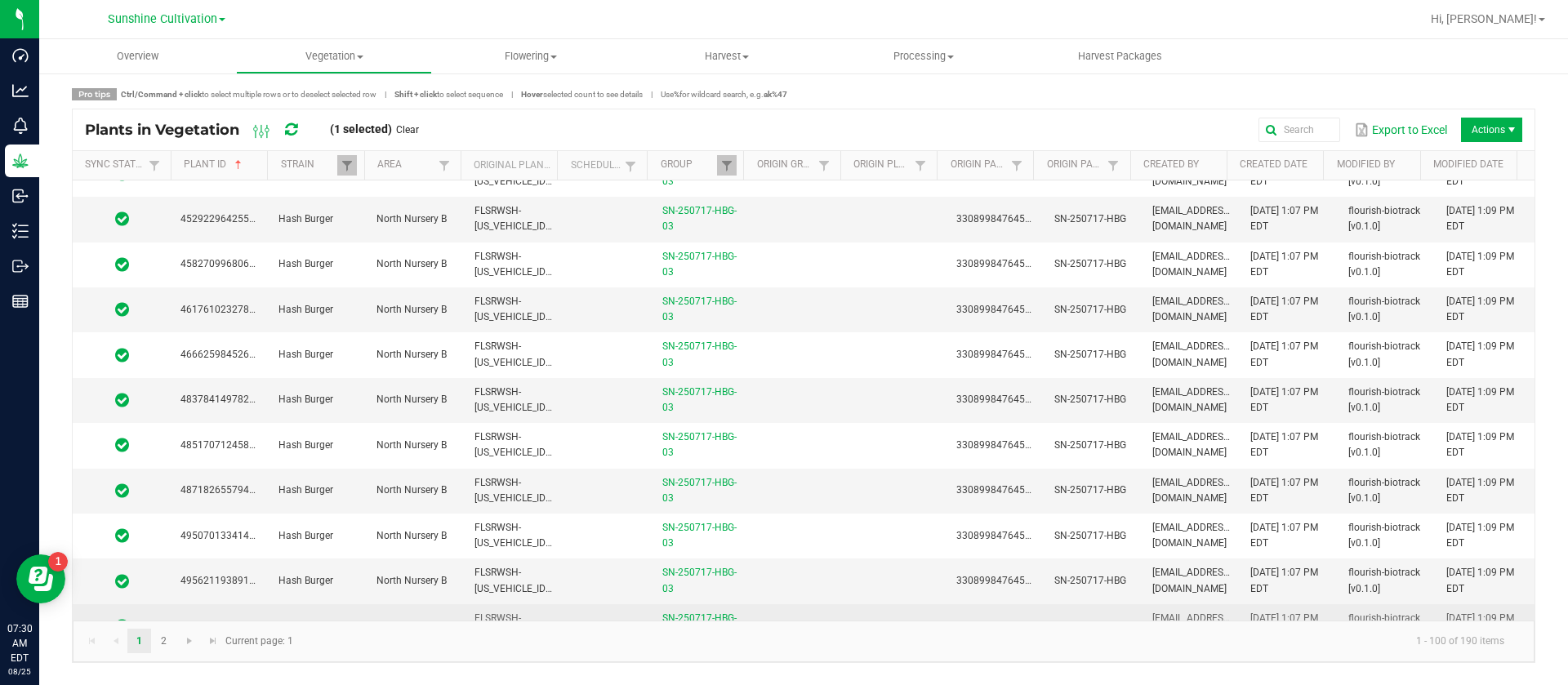
scroll to position [4083, 0]
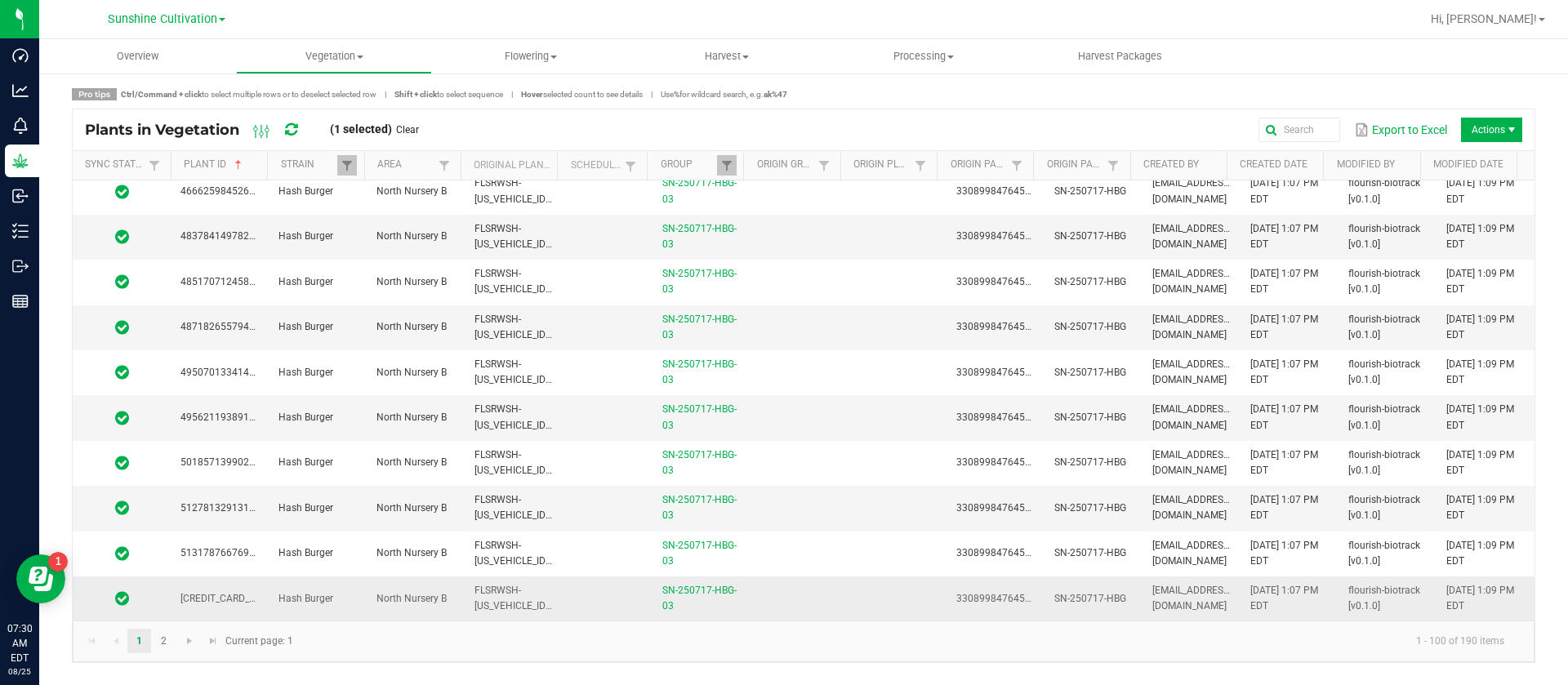
click at [785, 584] on td at bounding box center [799, 598] width 98 height 44
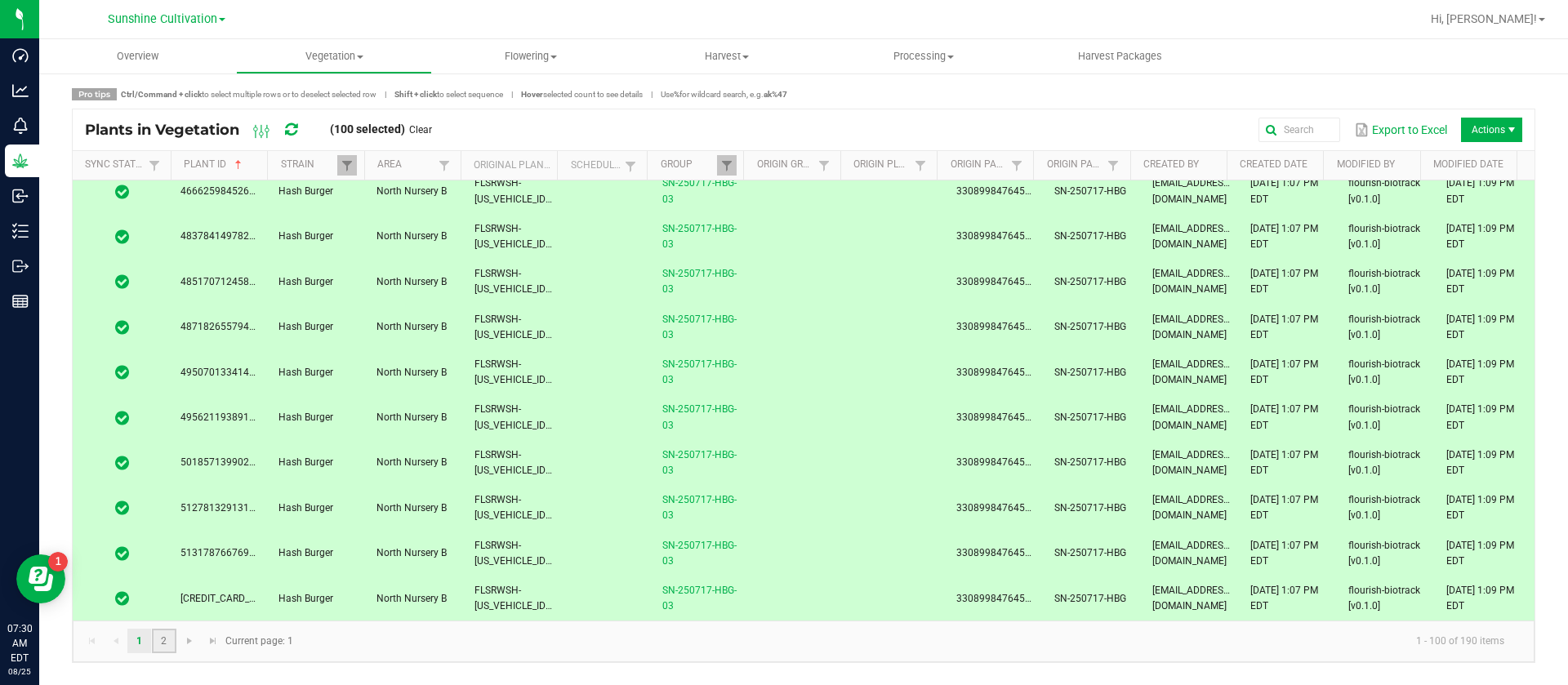
click at [166, 645] on link "2" at bounding box center [163, 641] width 24 height 25
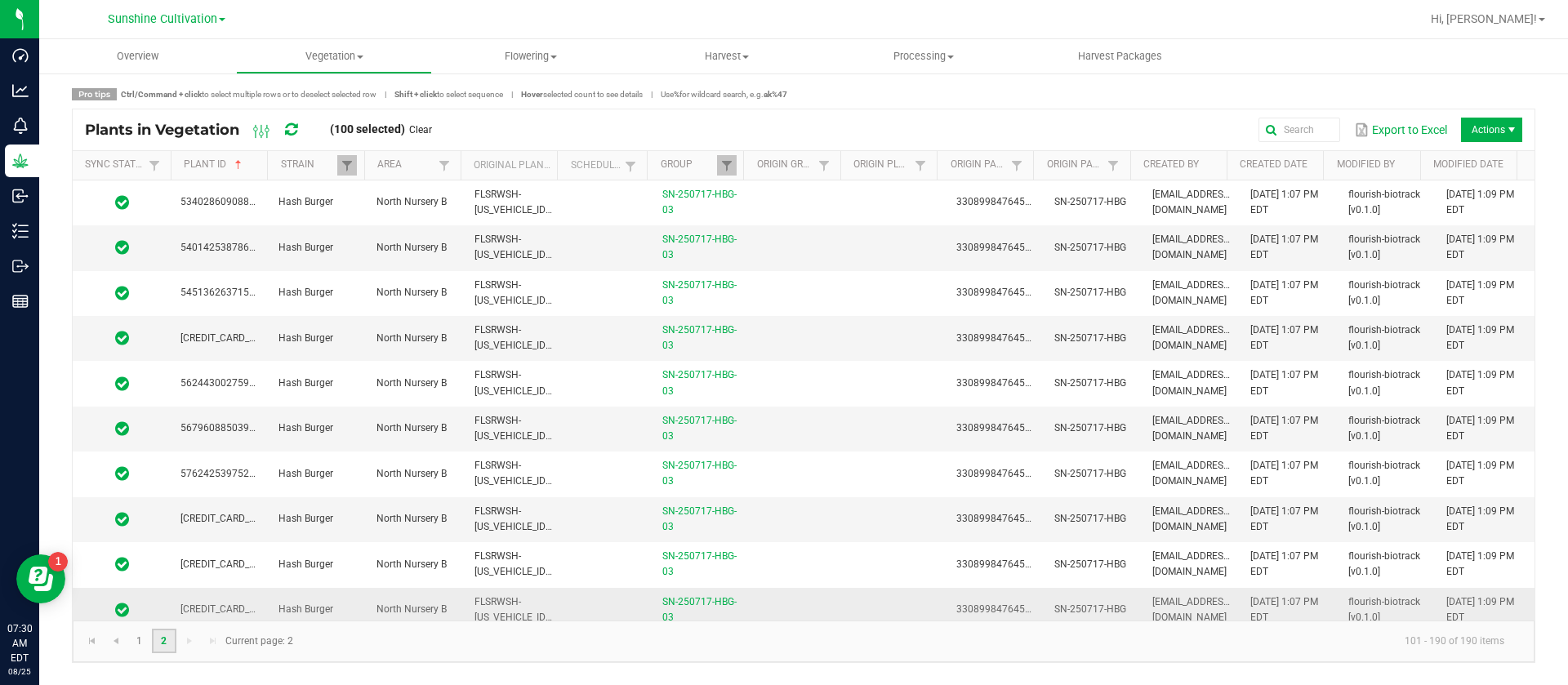
click at [794, 595] on td at bounding box center [799, 609] width 98 height 45
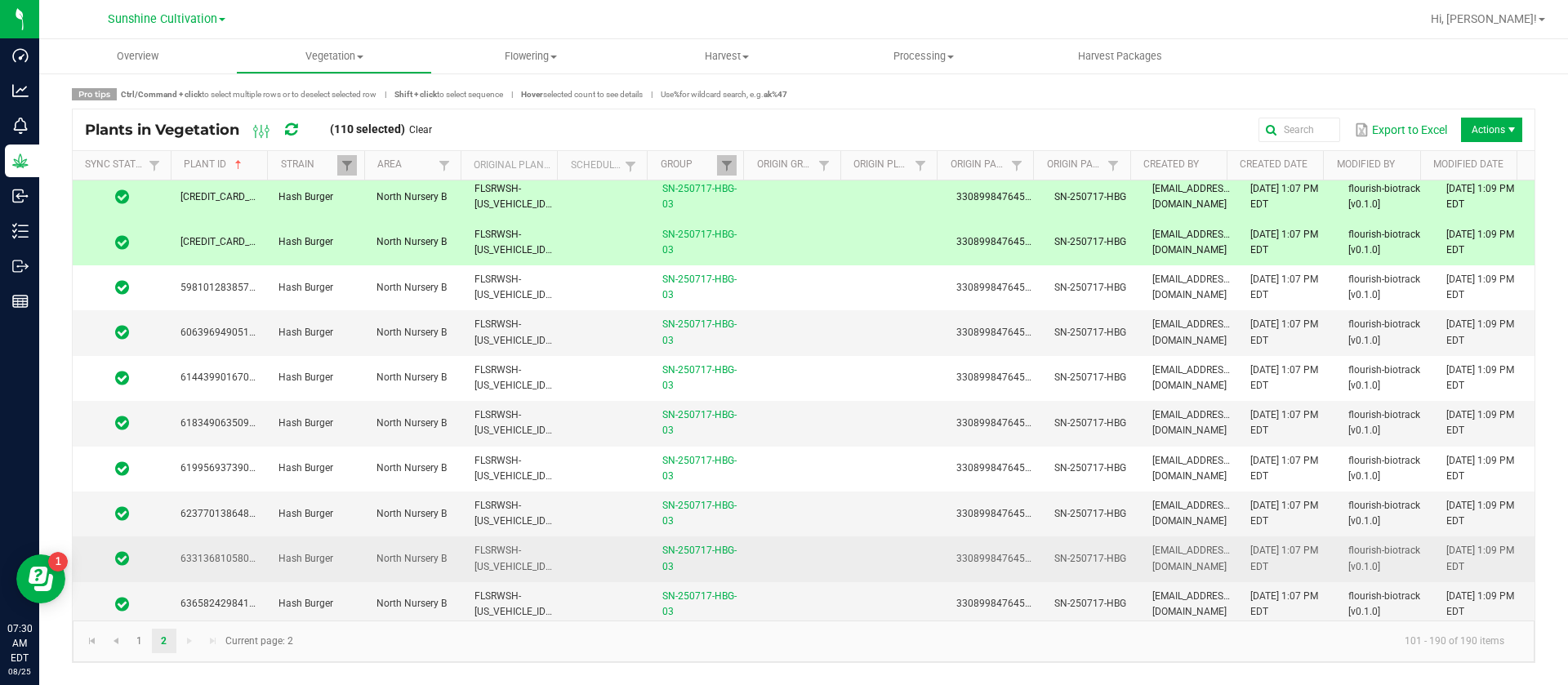
click at [793, 575] on td at bounding box center [799, 559] width 98 height 45
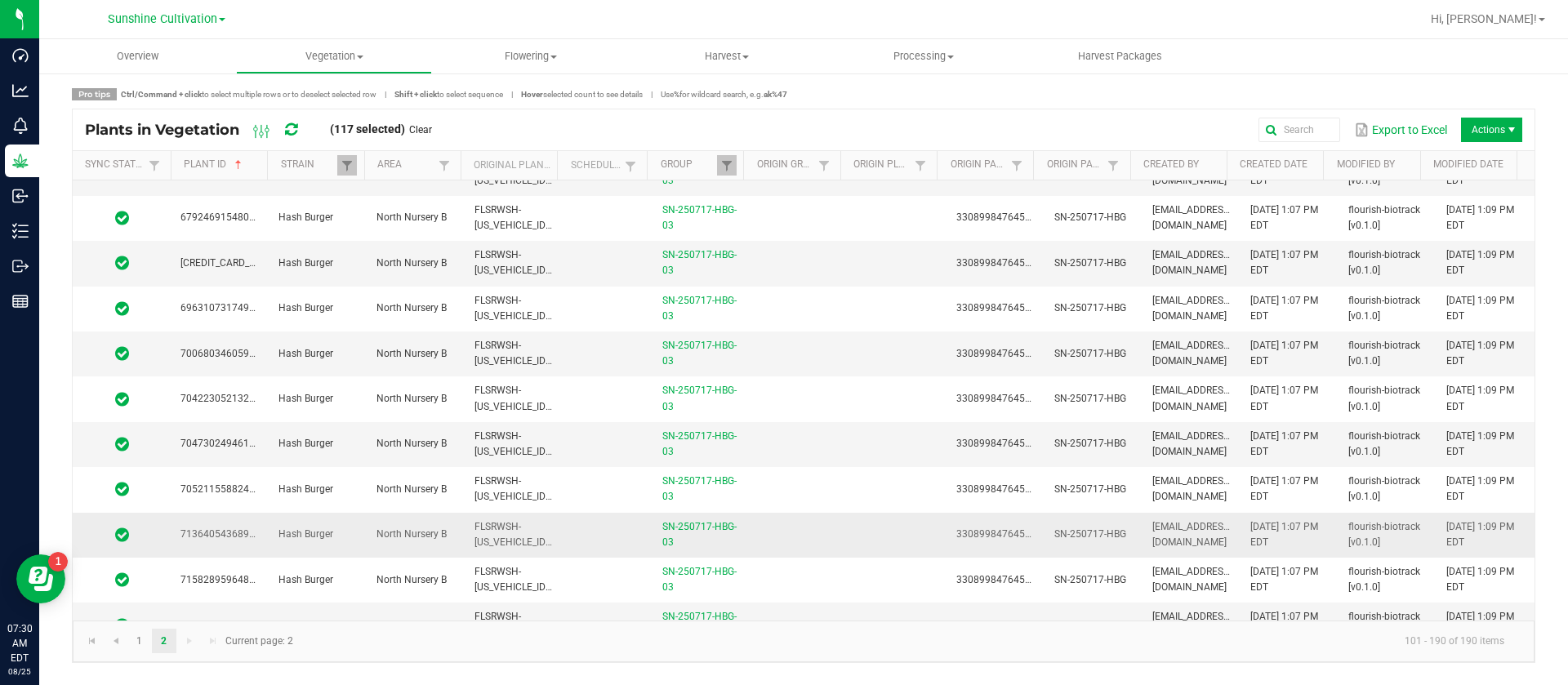
click at [803, 538] on td at bounding box center [799, 535] width 98 height 45
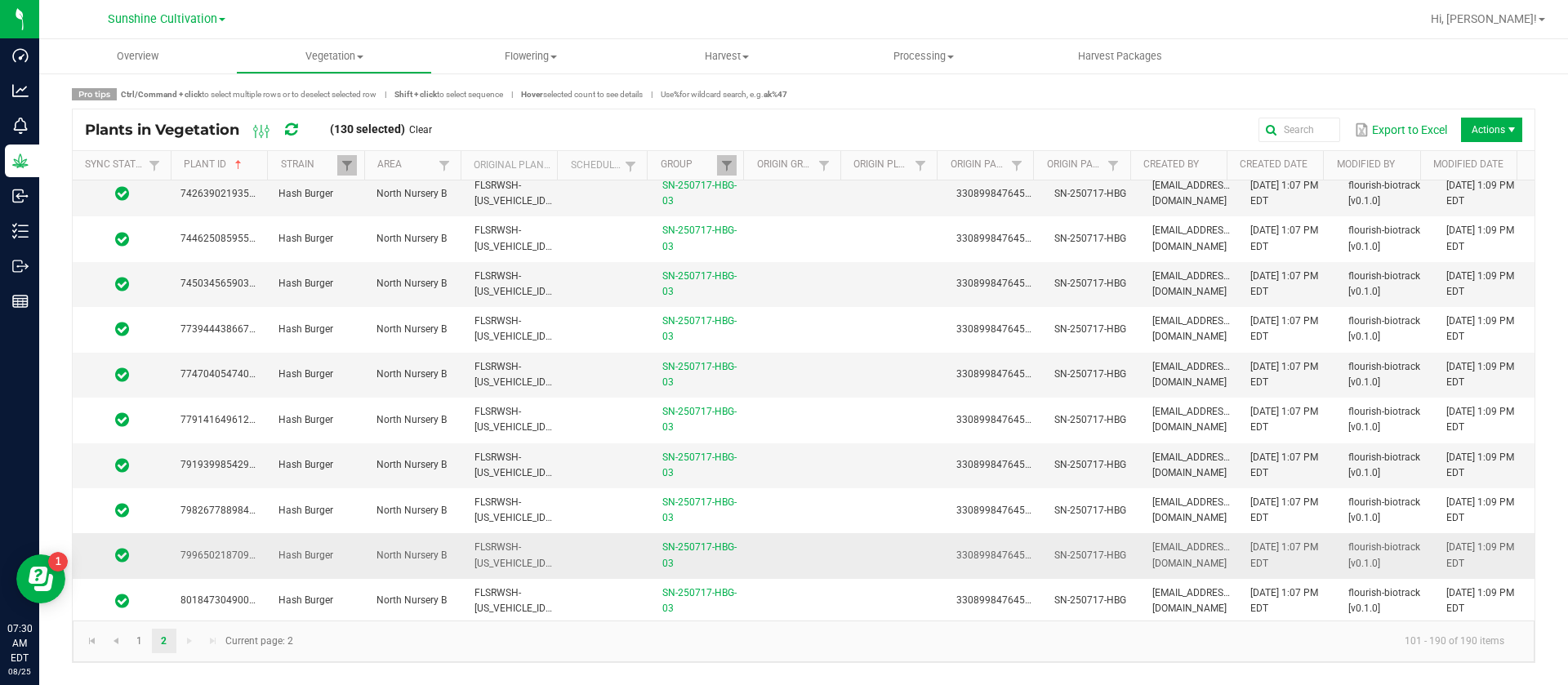
click at [804, 538] on td at bounding box center [799, 555] width 98 height 45
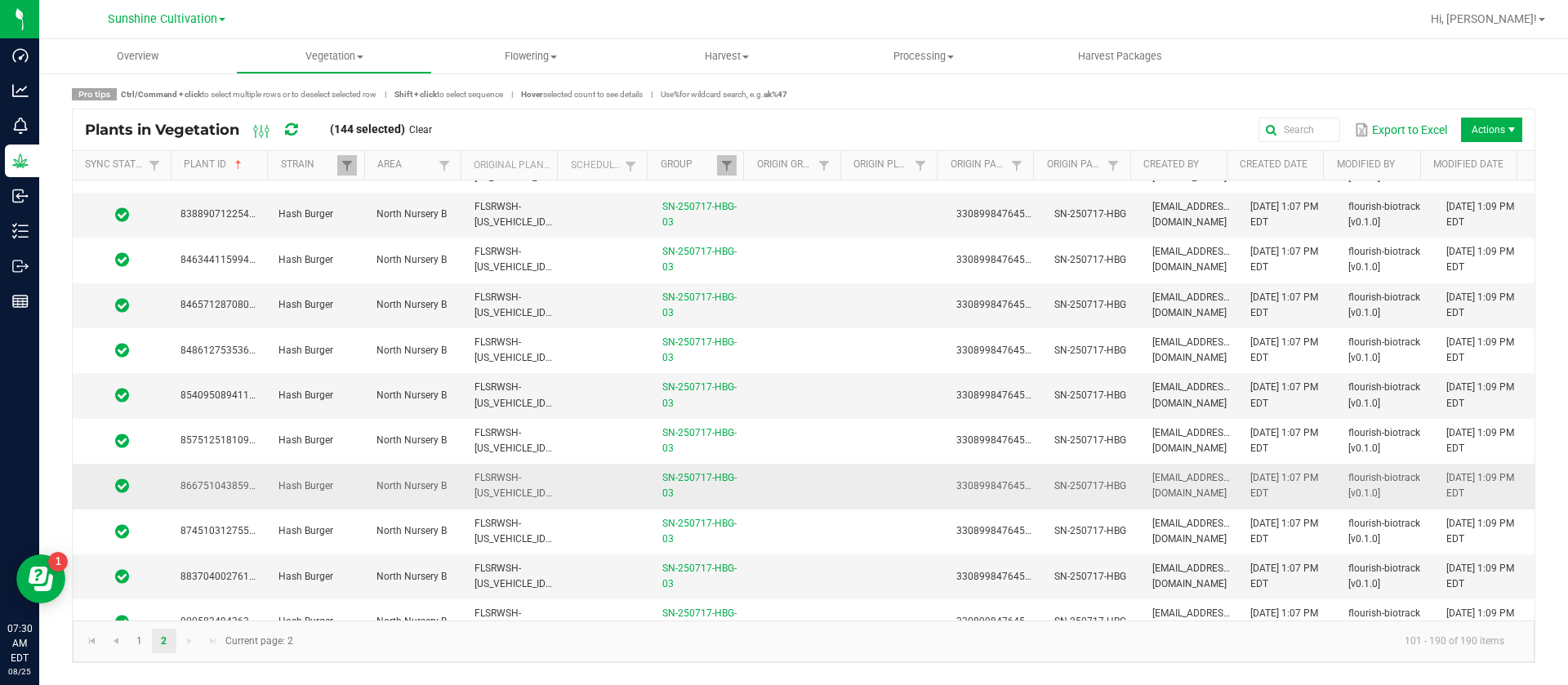
click at [800, 511] on td at bounding box center [799, 531] width 98 height 45
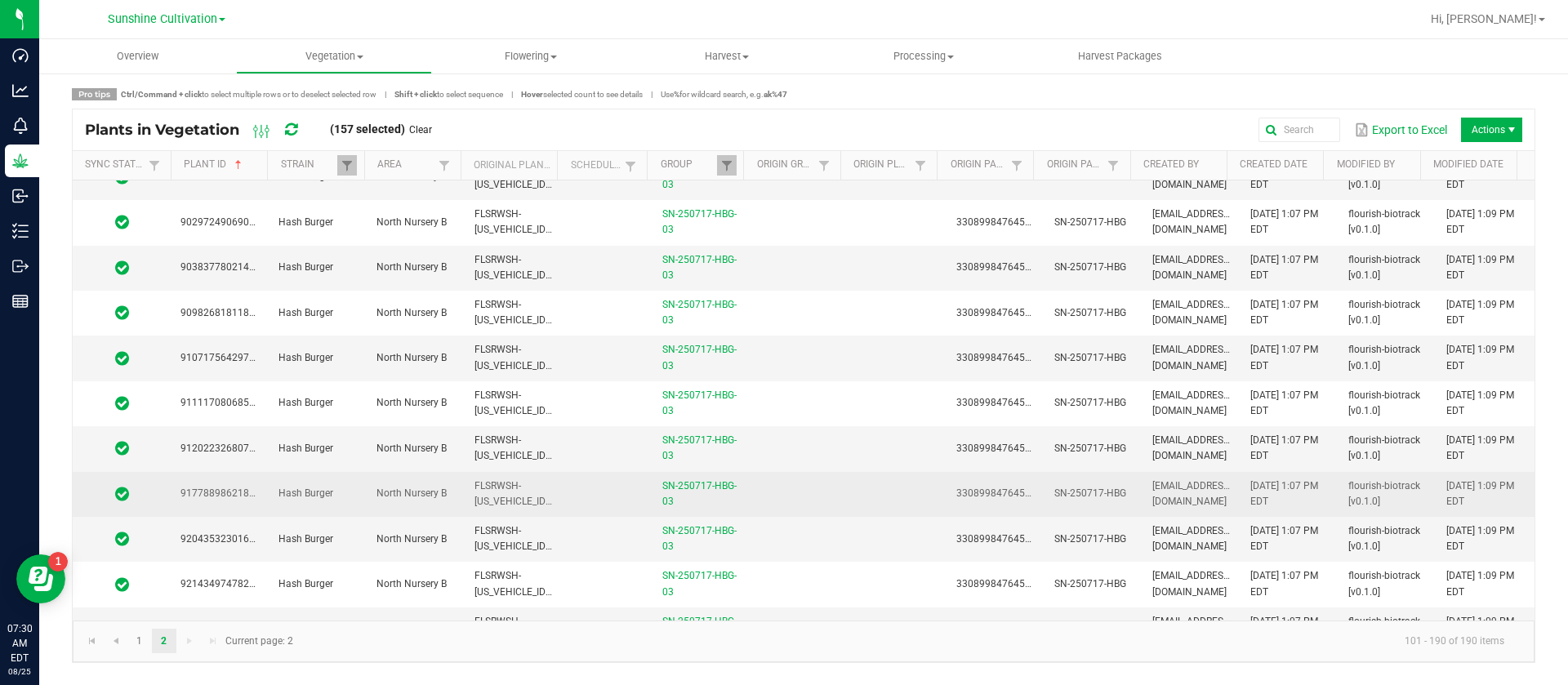
click at [799, 508] on td at bounding box center [799, 494] width 98 height 45
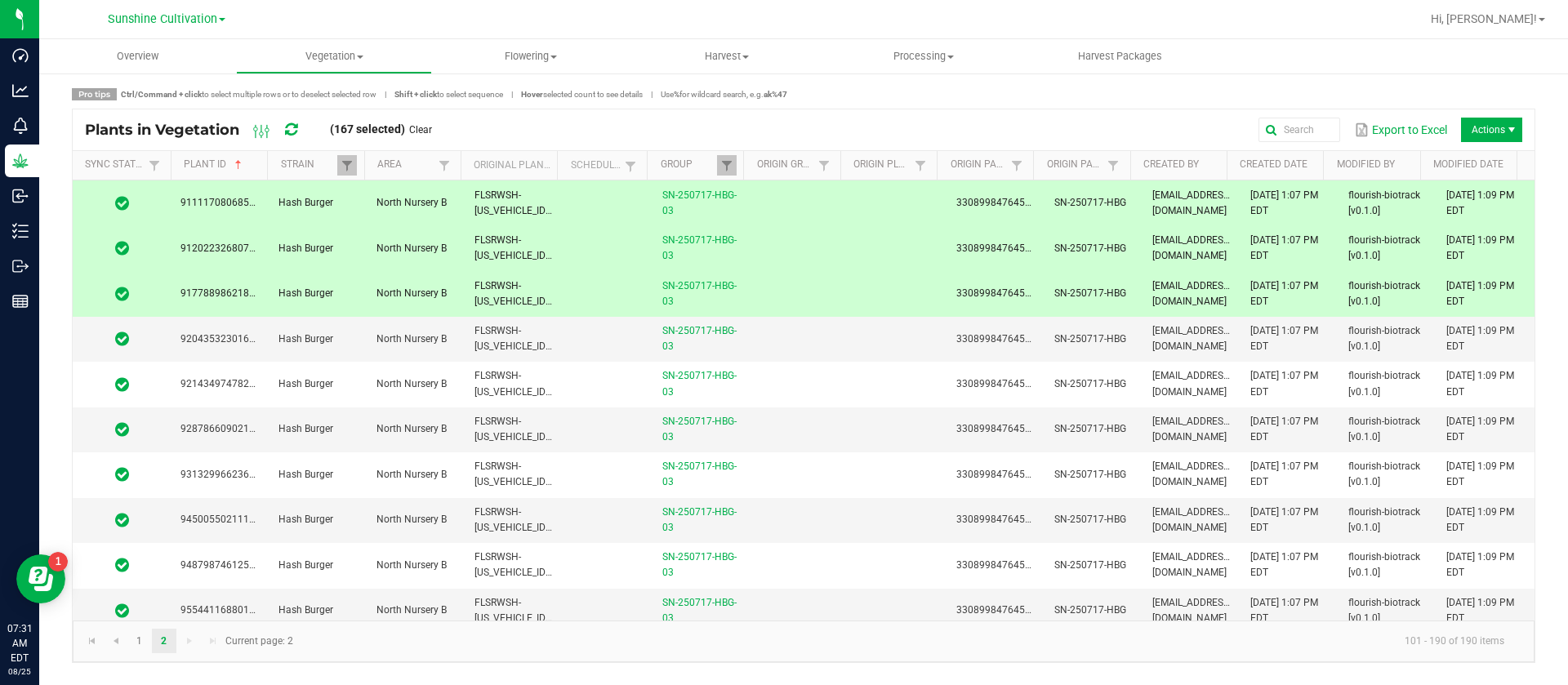
scroll to position [3184, 0]
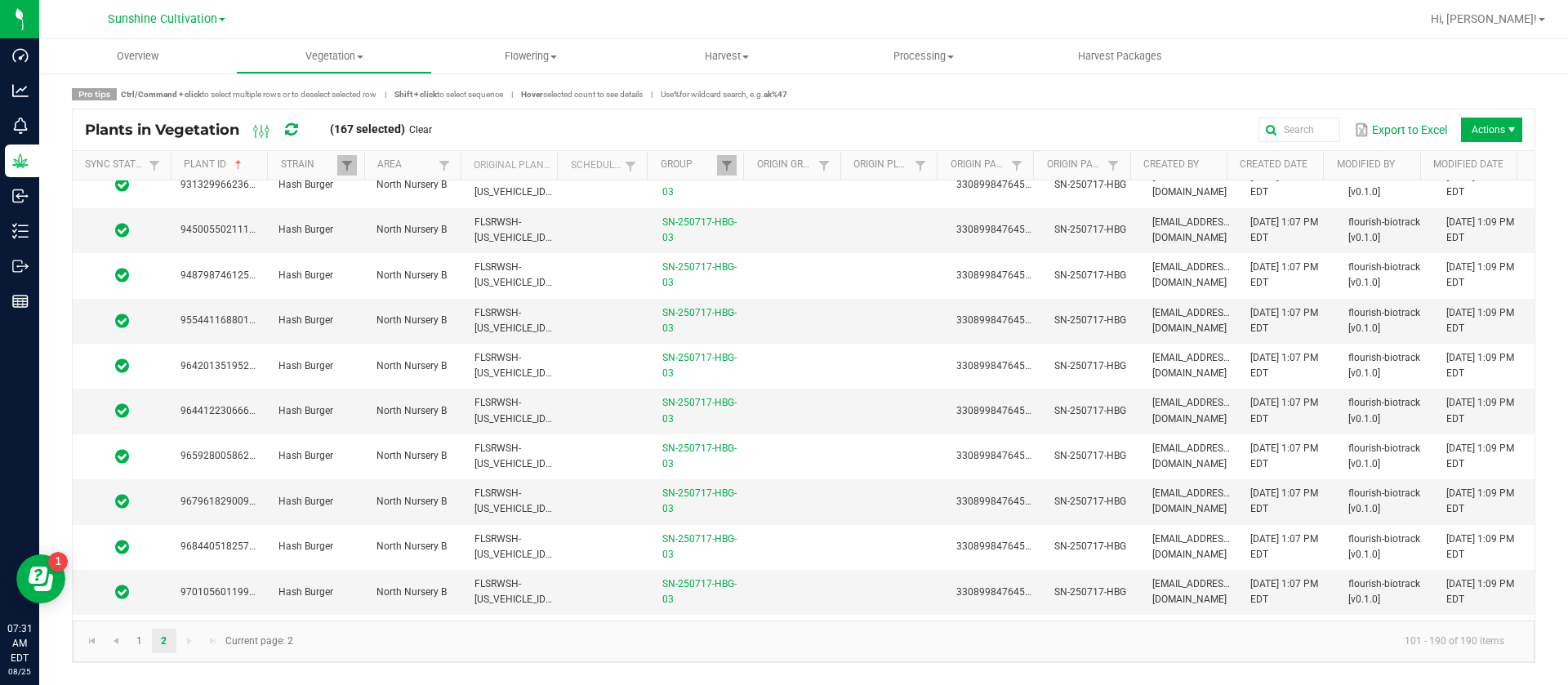
click at [799, 508] on td at bounding box center [799, 501] width 98 height 45
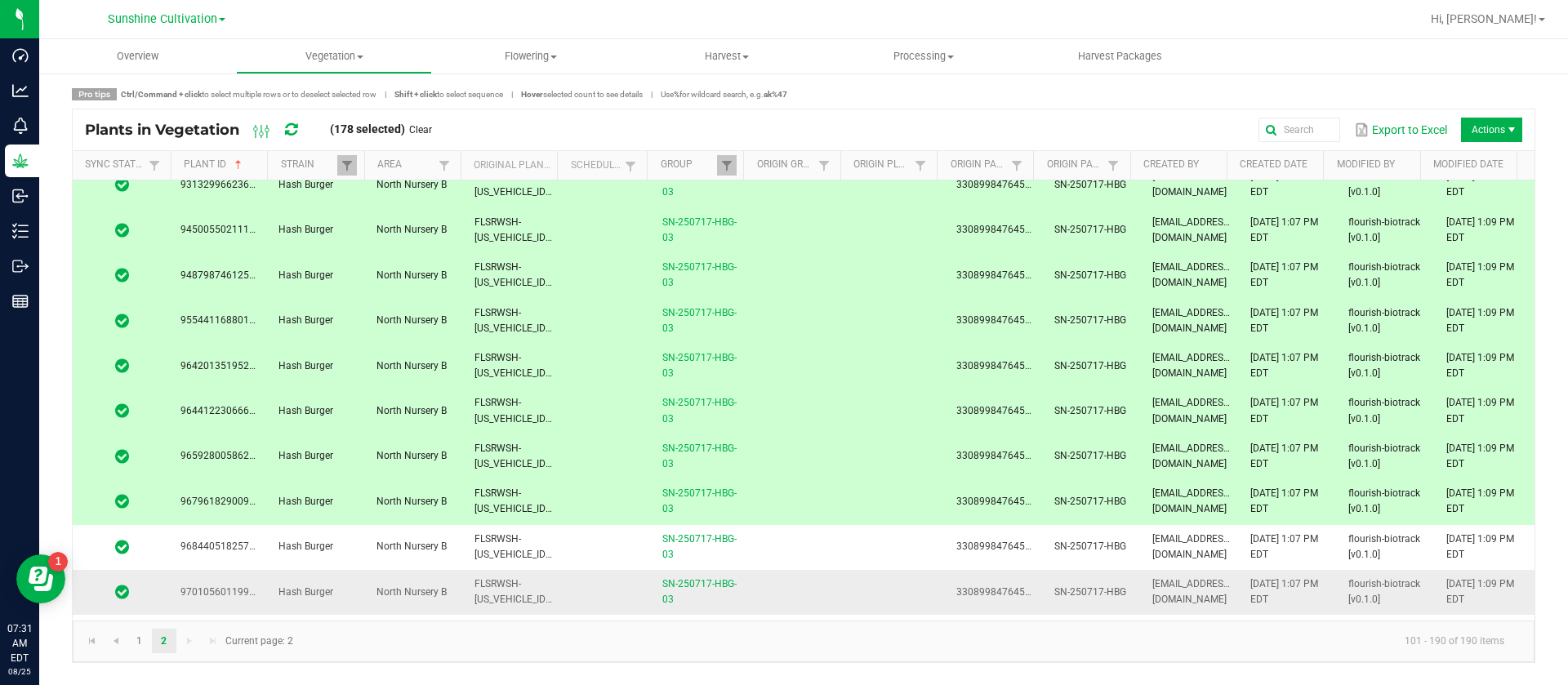
click at [780, 578] on td at bounding box center [799, 592] width 98 height 45
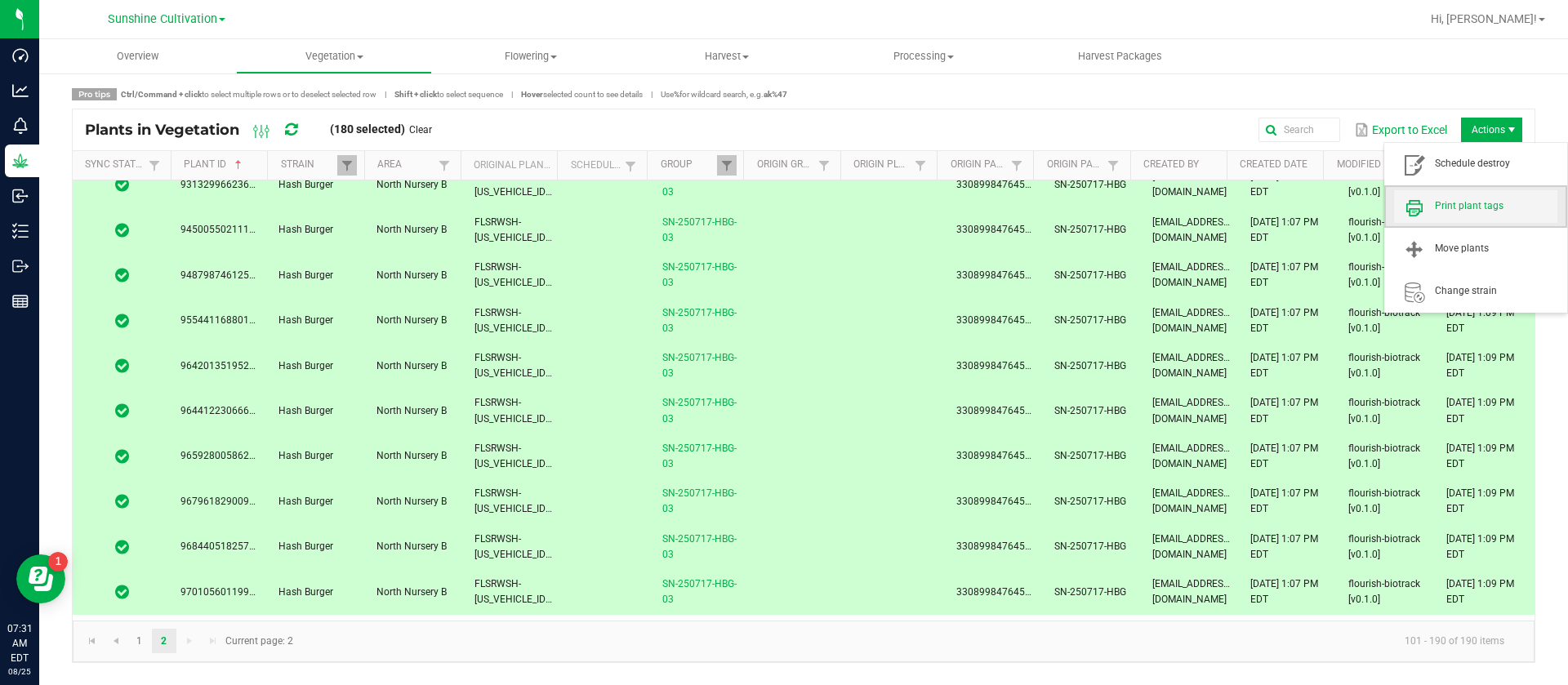
click at [1488, 205] on span "Print plant tags" at bounding box center [1496, 206] width 122 height 14
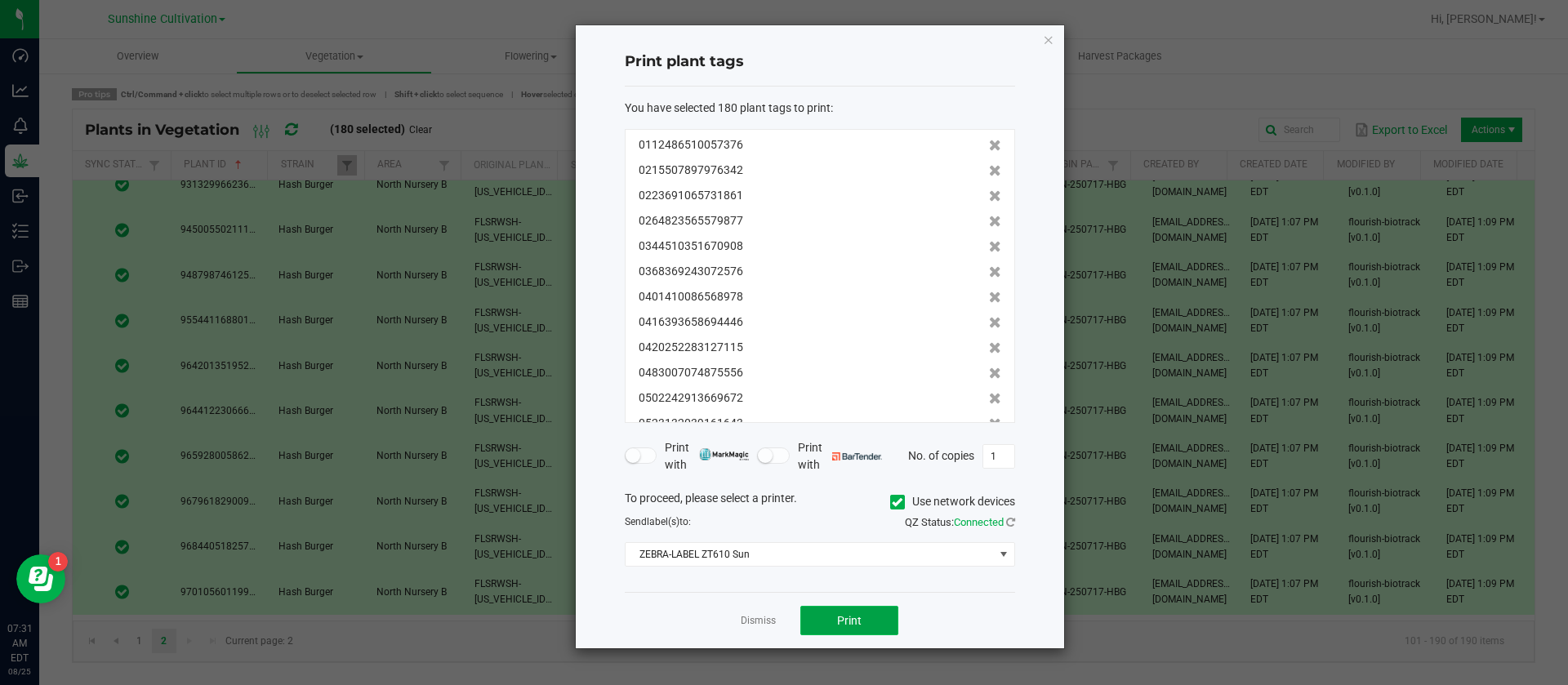
click at [836, 616] on button "Print" at bounding box center [849, 620] width 98 height 29
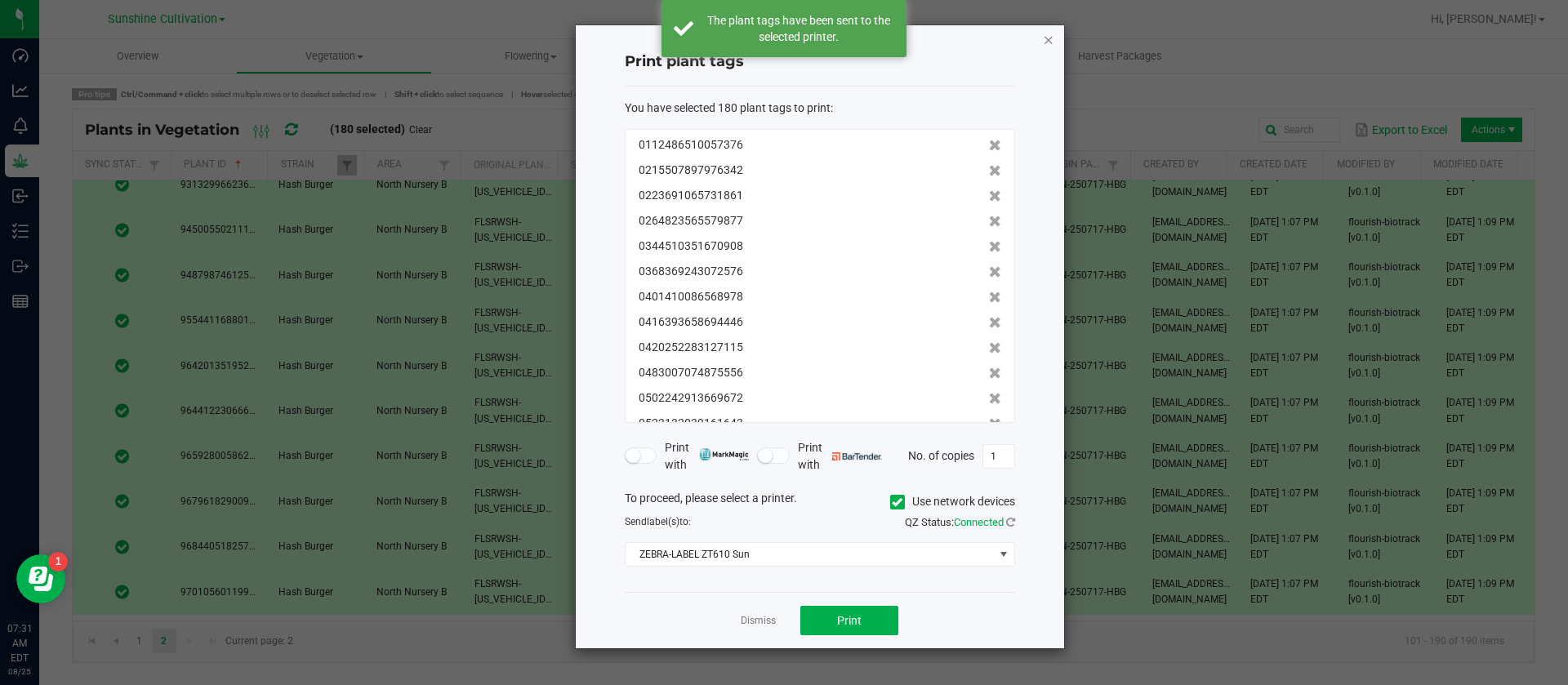
click at [1047, 38] on icon "button" at bounding box center [1048, 39] width 11 height 19
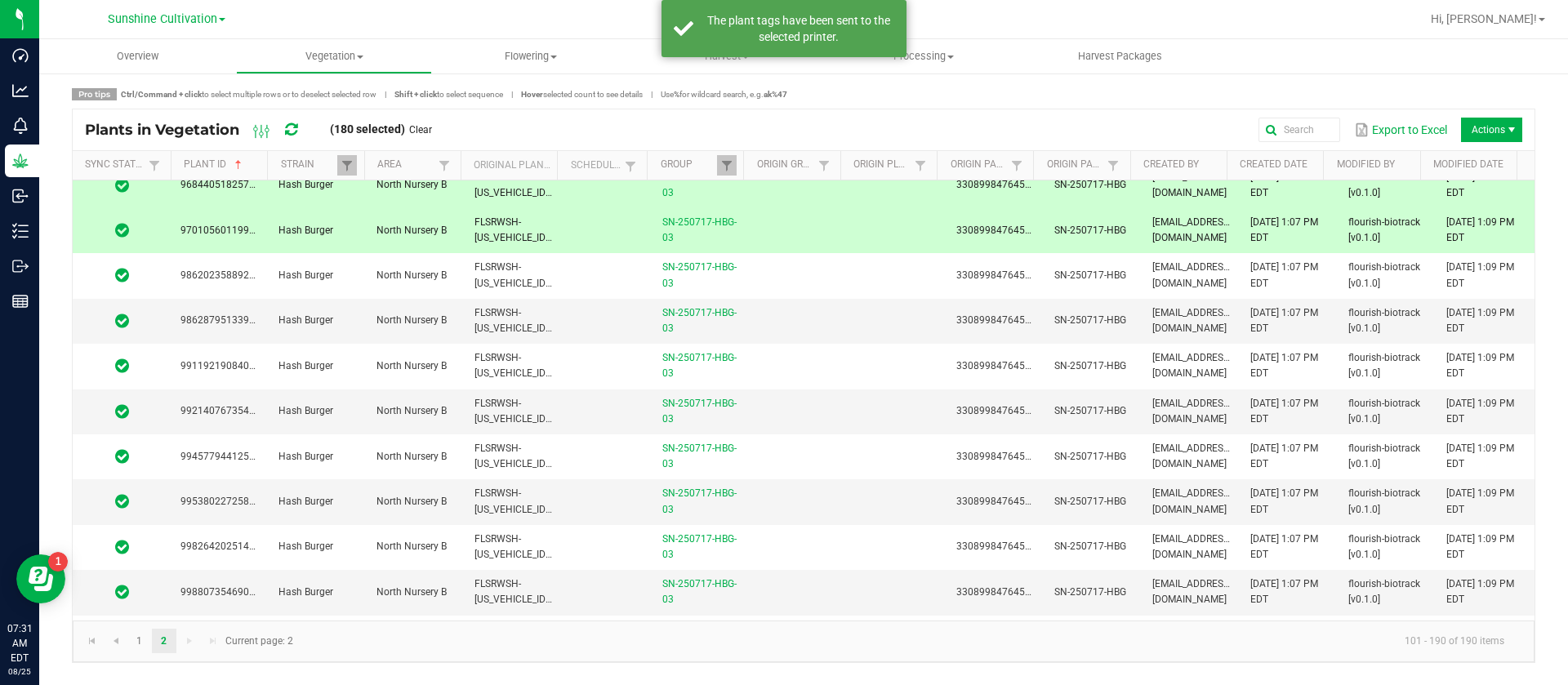
scroll to position [3508, 0]
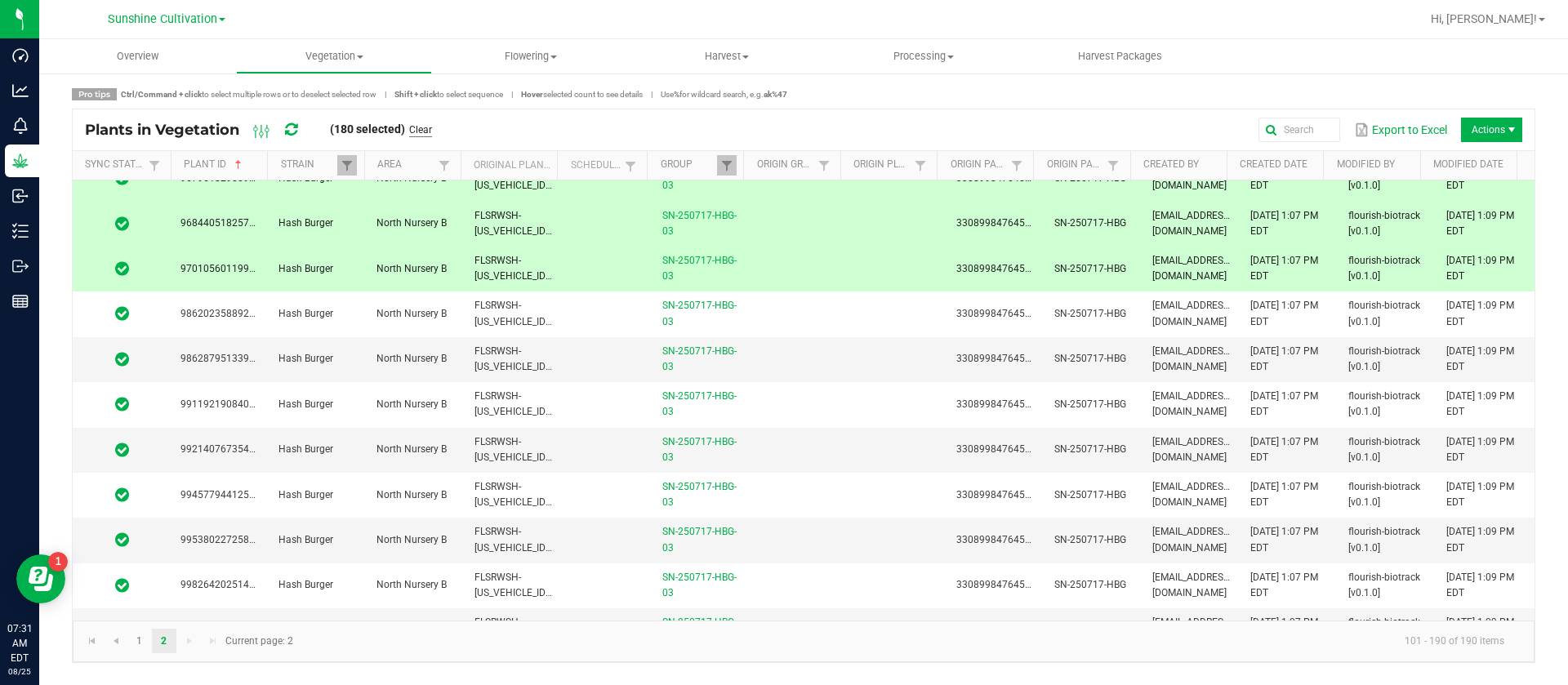
click at [427, 128] on link "Clear" at bounding box center [421, 130] width 23 height 14
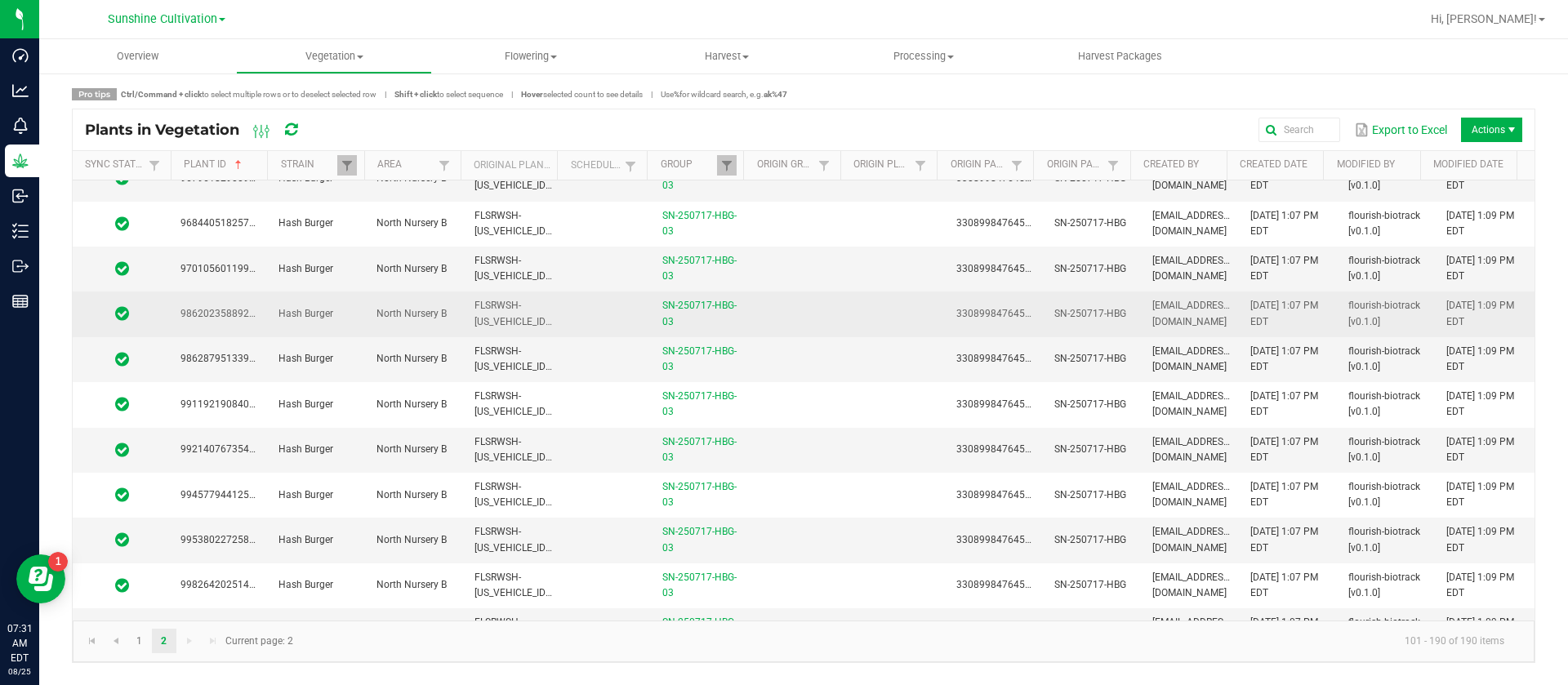
click at [472, 296] on td "FLSRWSH-STR87045300000051" at bounding box center [514, 314] width 98 height 45
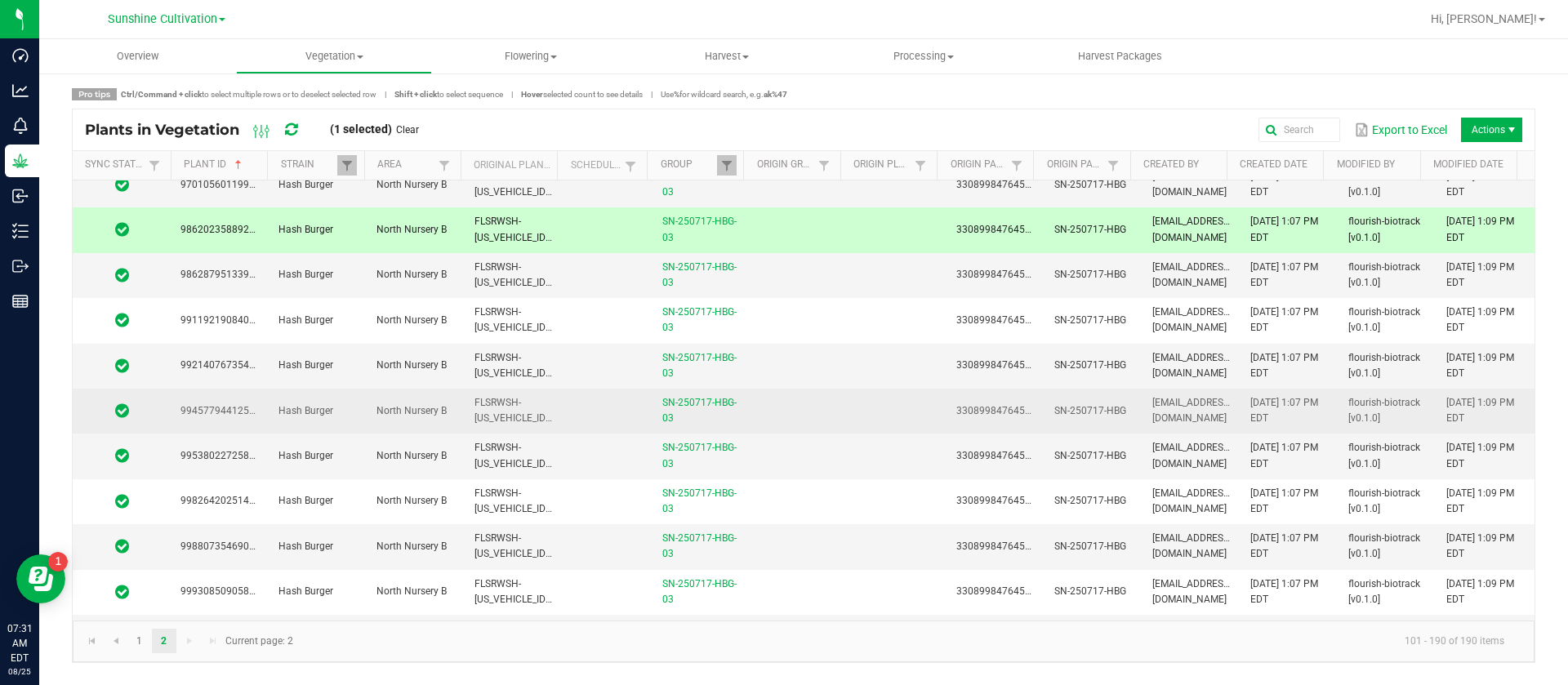
scroll to position [3630, 0]
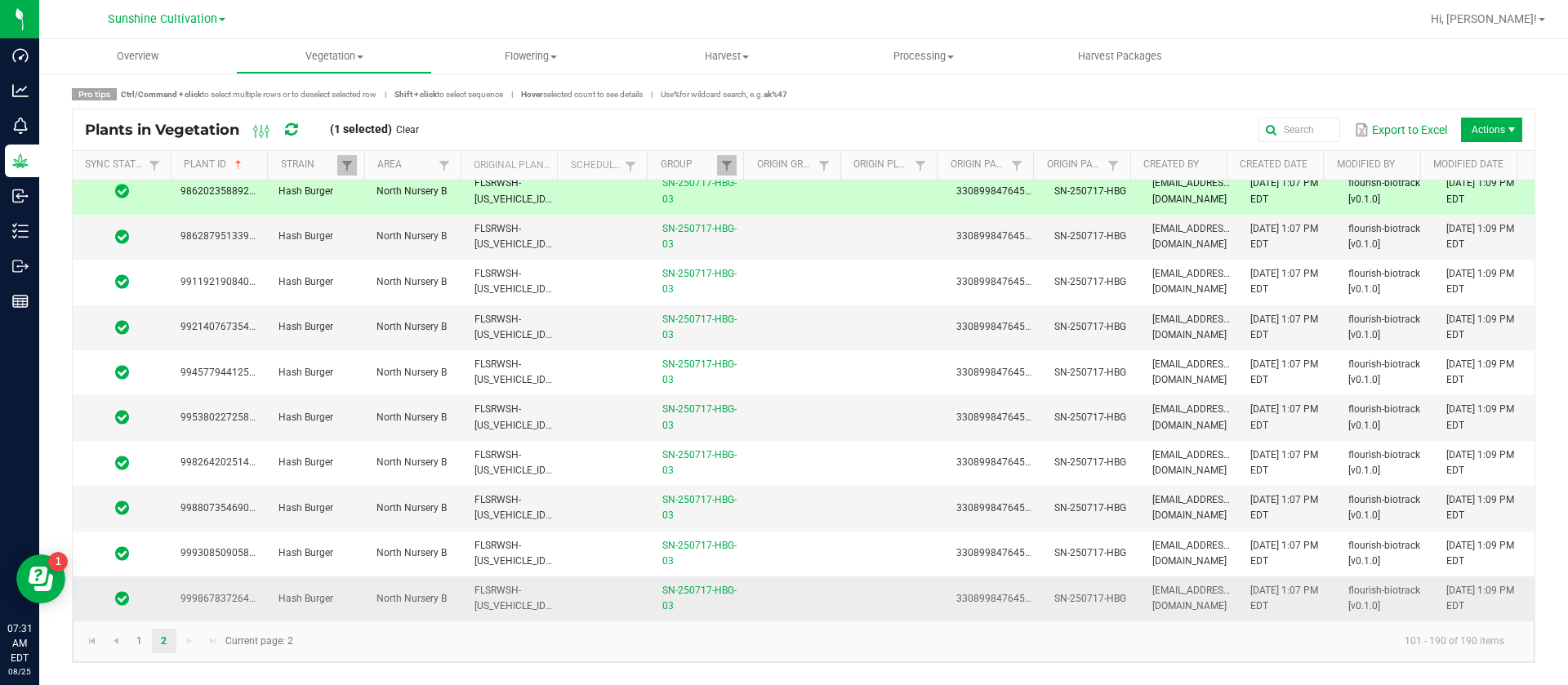
click at [465, 601] on td "FLSRWSH-STR87045300000063" at bounding box center [514, 598] width 98 height 44
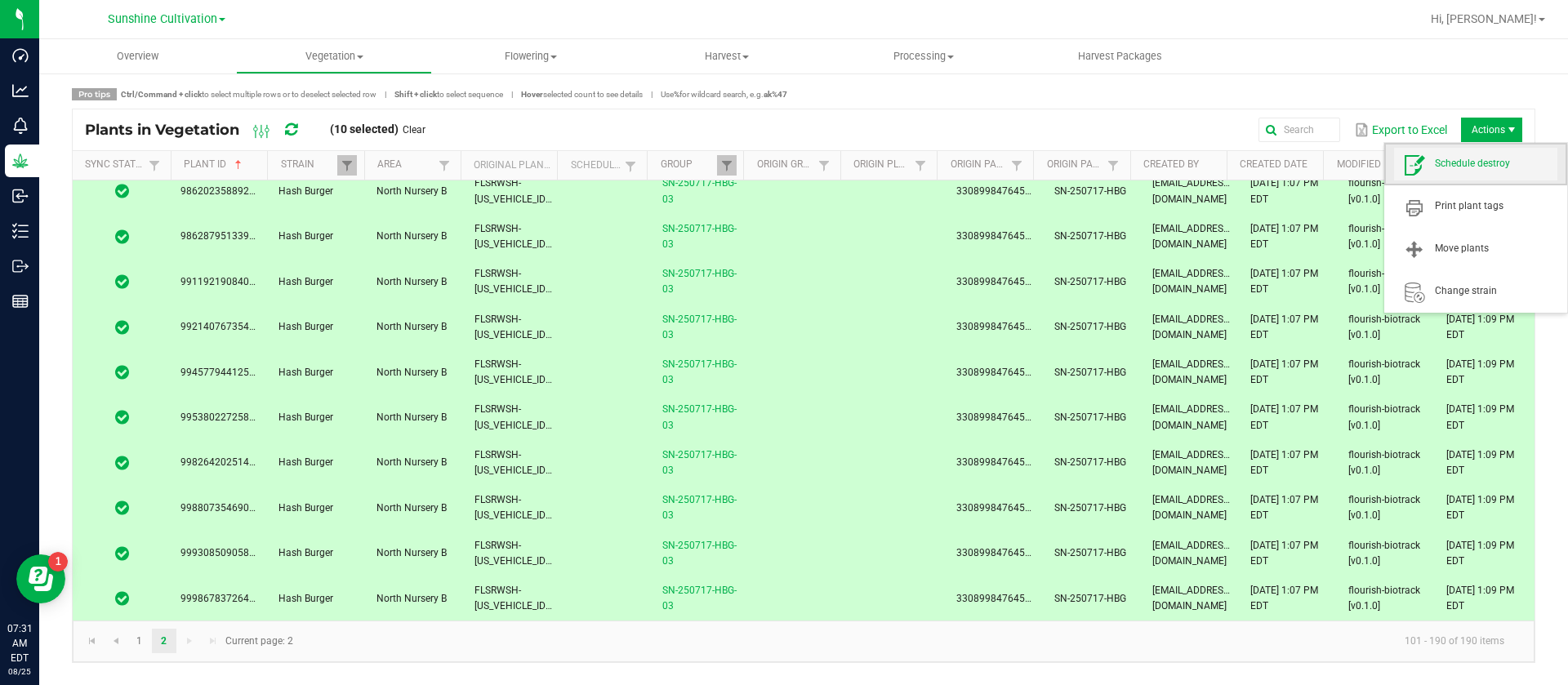
click at [1479, 162] on span "Schedule destroy" at bounding box center [1496, 164] width 122 height 14
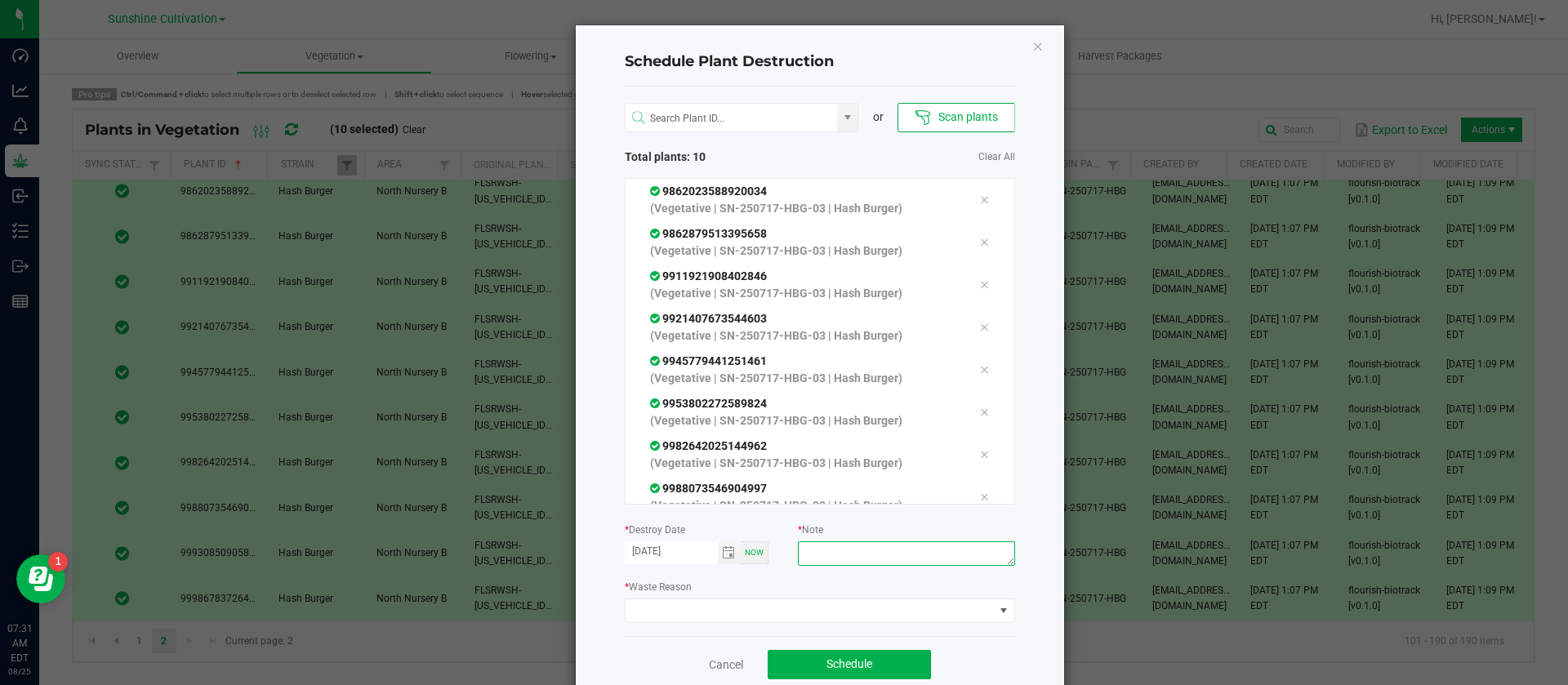
click at [848, 552] on textarea at bounding box center [906, 553] width 216 height 25
type textarea "waste"
click at [697, 618] on span at bounding box center [809, 610] width 368 height 23
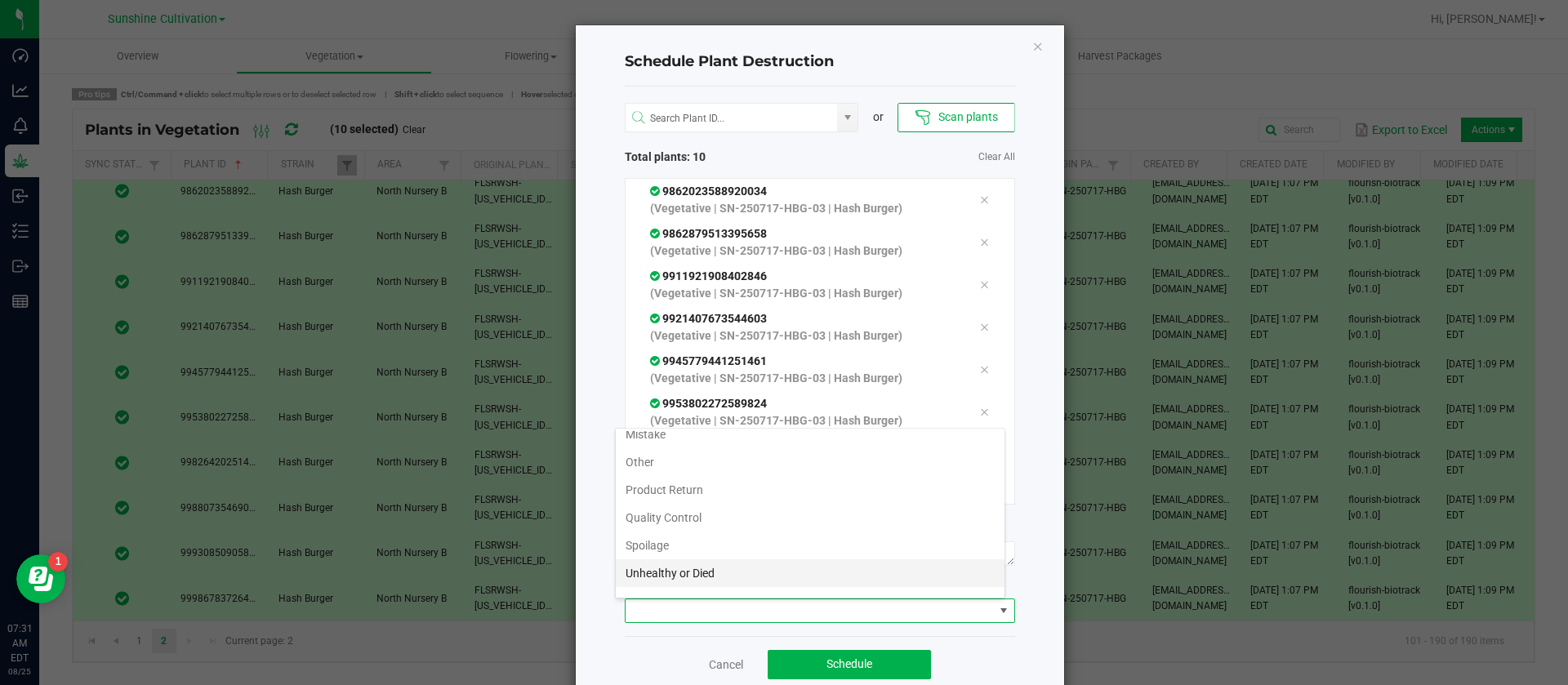
scroll to position [59, 0]
click at [644, 568] on li "Waste" at bounding box center [810, 580] width 389 height 28
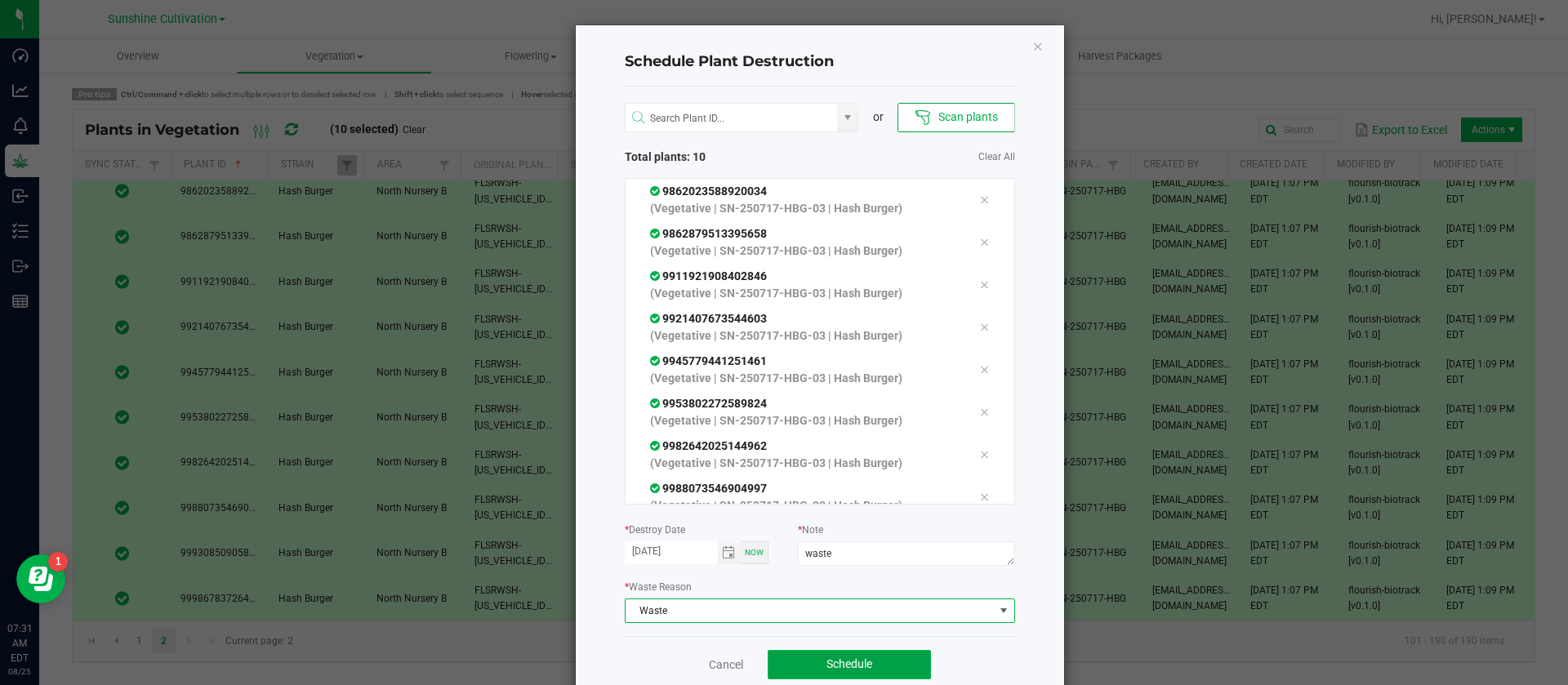
click at [876, 657] on button "Schedule" at bounding box center [849, 664] width 163 height 29
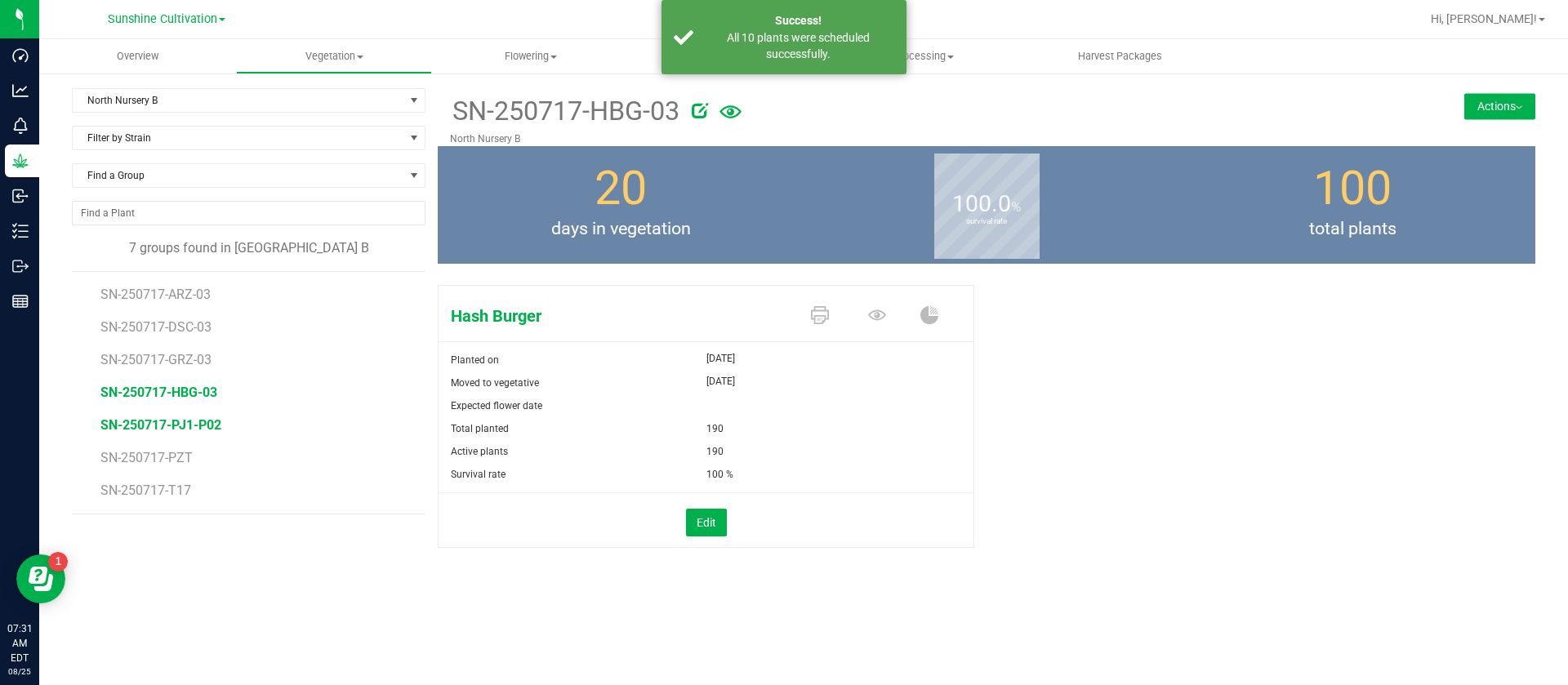
click at [205, 432] on span "SN-250717-PJ1-P02" at bounding box center [161, 425] width 121 height 16
click at [712, 109] on icon at bounding box center [706, 110] width 17 height 17
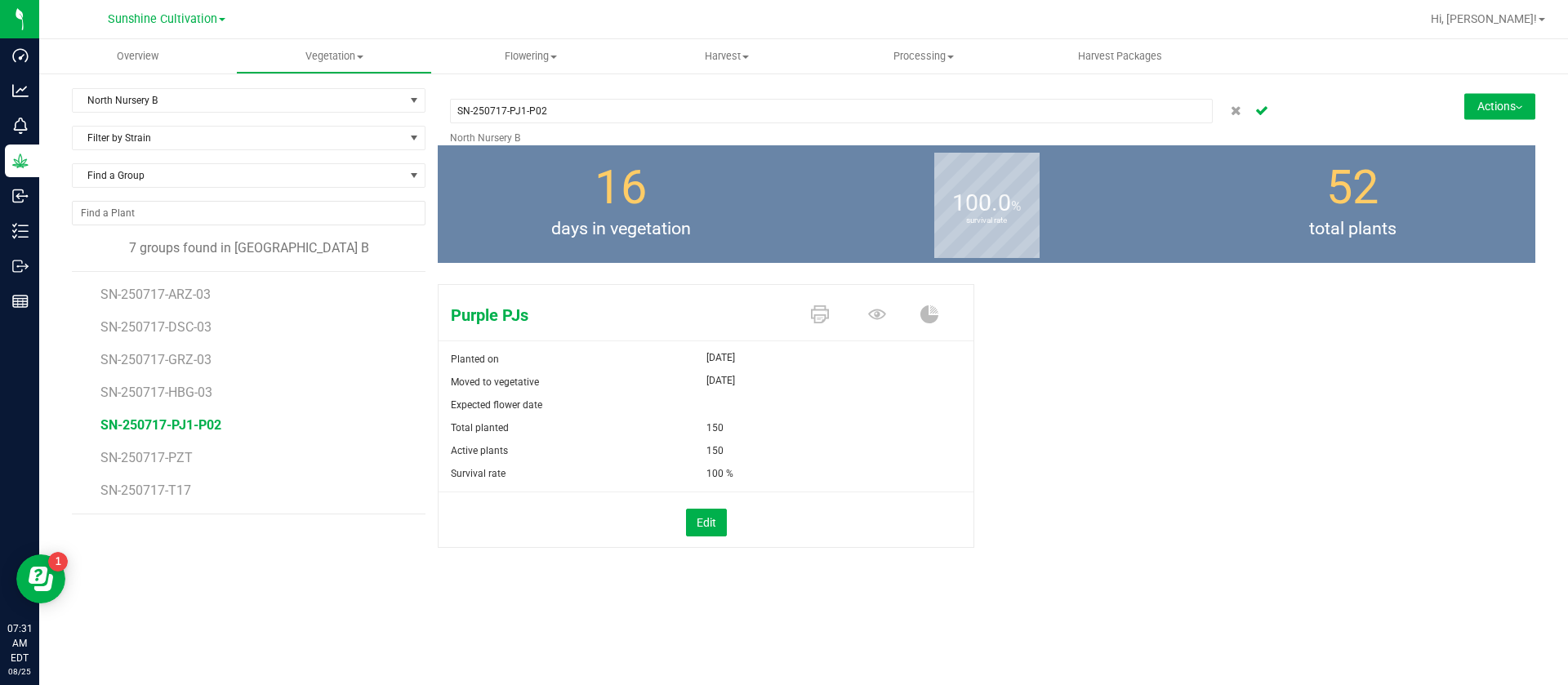
click at [625, 97] on div "SN-250717-PJ1-P02" at bounding box center [831, 111] width 762 height 40
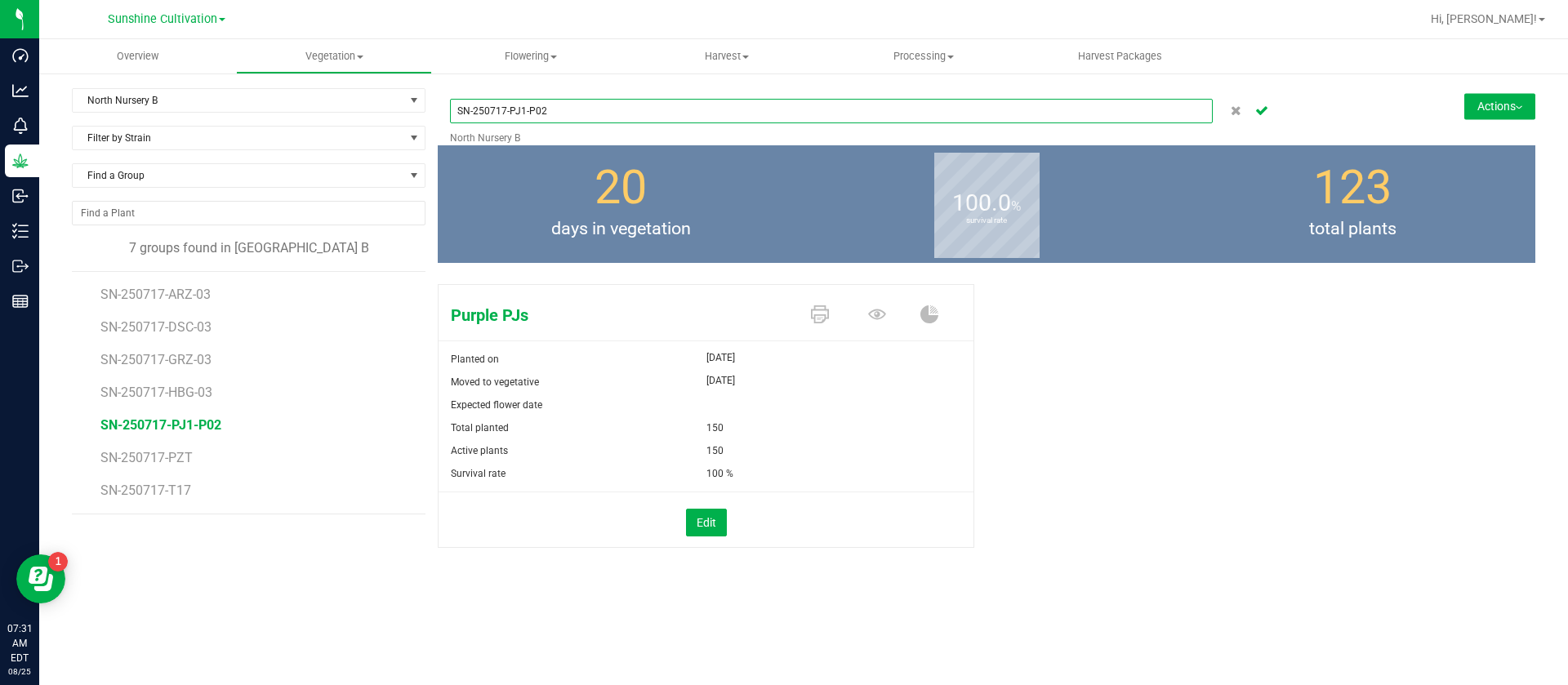
click at [623, 109] on input "SN-250717-PJ1-P02" at bounding box center [831, 111] width 762 height 25
type input "SN-250717-PJ1-P02-03"
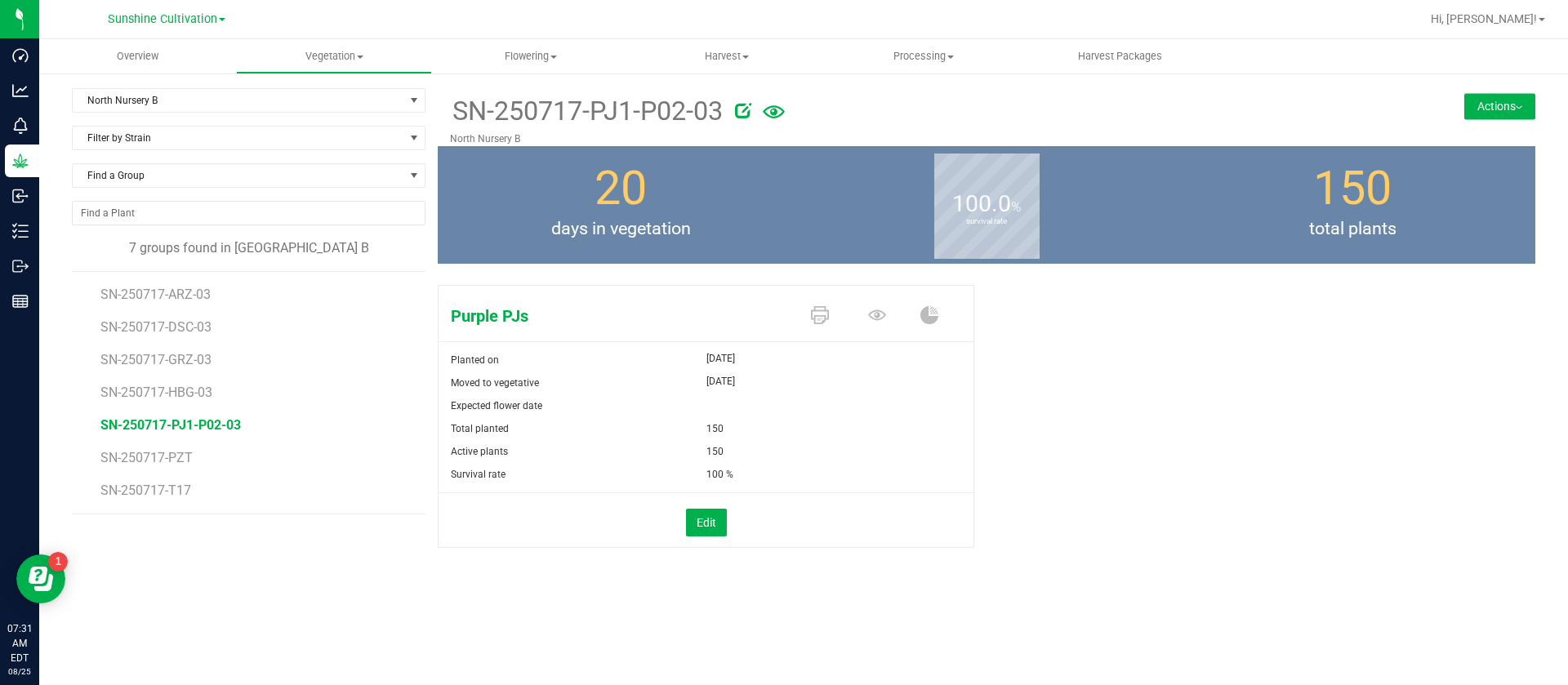
click at [750, 102] on icon at bounding box center [743, 110] width 17 height 17
click at [542, 113] on input "SN-250717-PJ1-P02-03" at bounding box center [831, 111] width 762 height 25
type input "SN-250717-PJ1-03"
click at [879, 314] on icon at bounding box center [877, 314] width 18 height 11
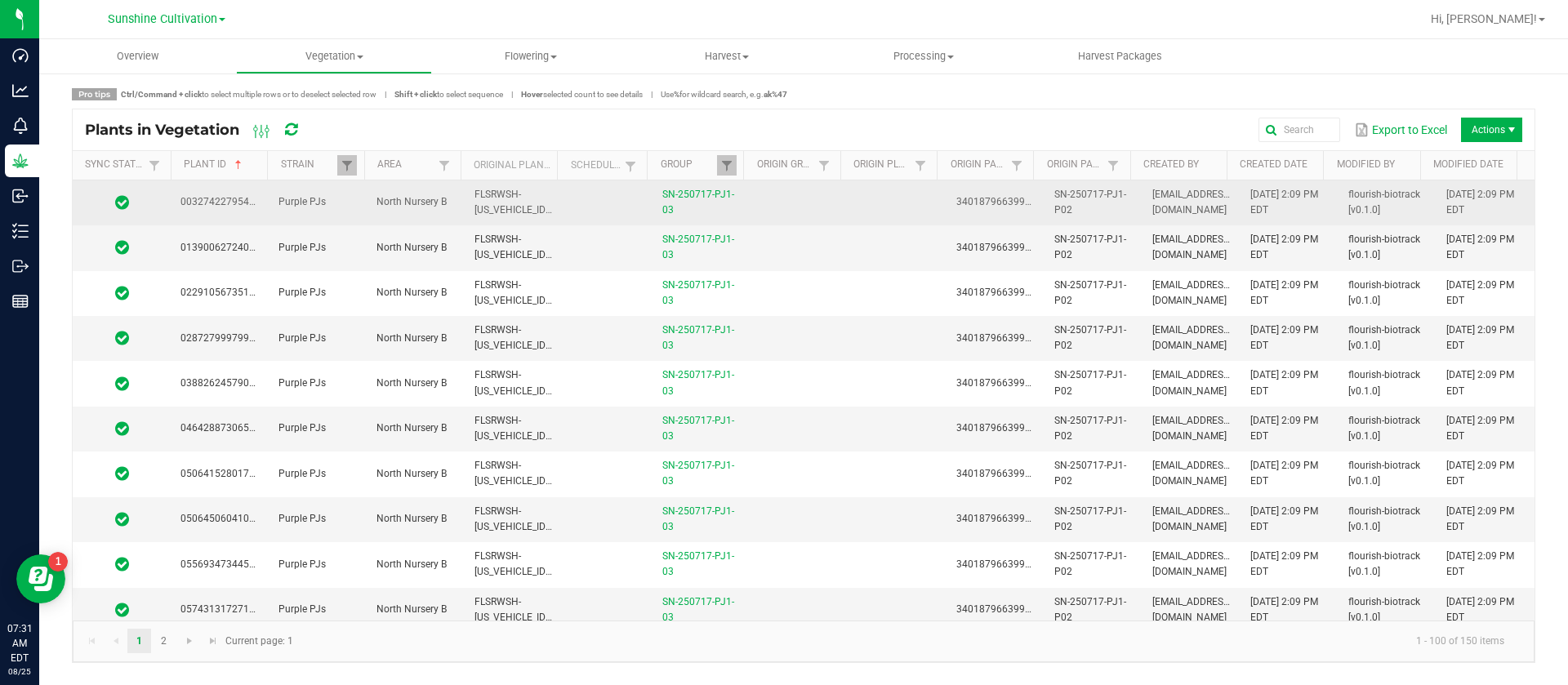
click at [855, 210] on td at bounding box center [898, 202] width 98 height 45
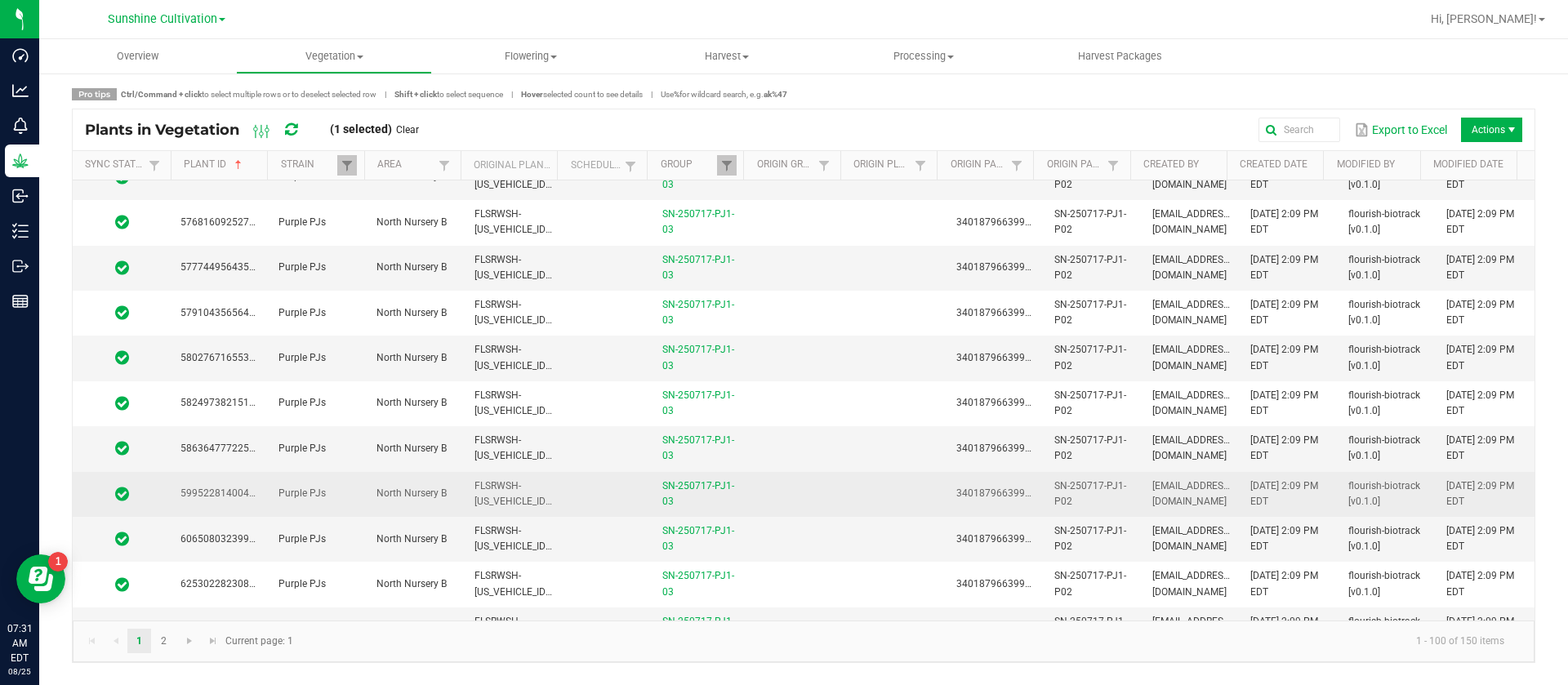
scroll to position [4083, 0]
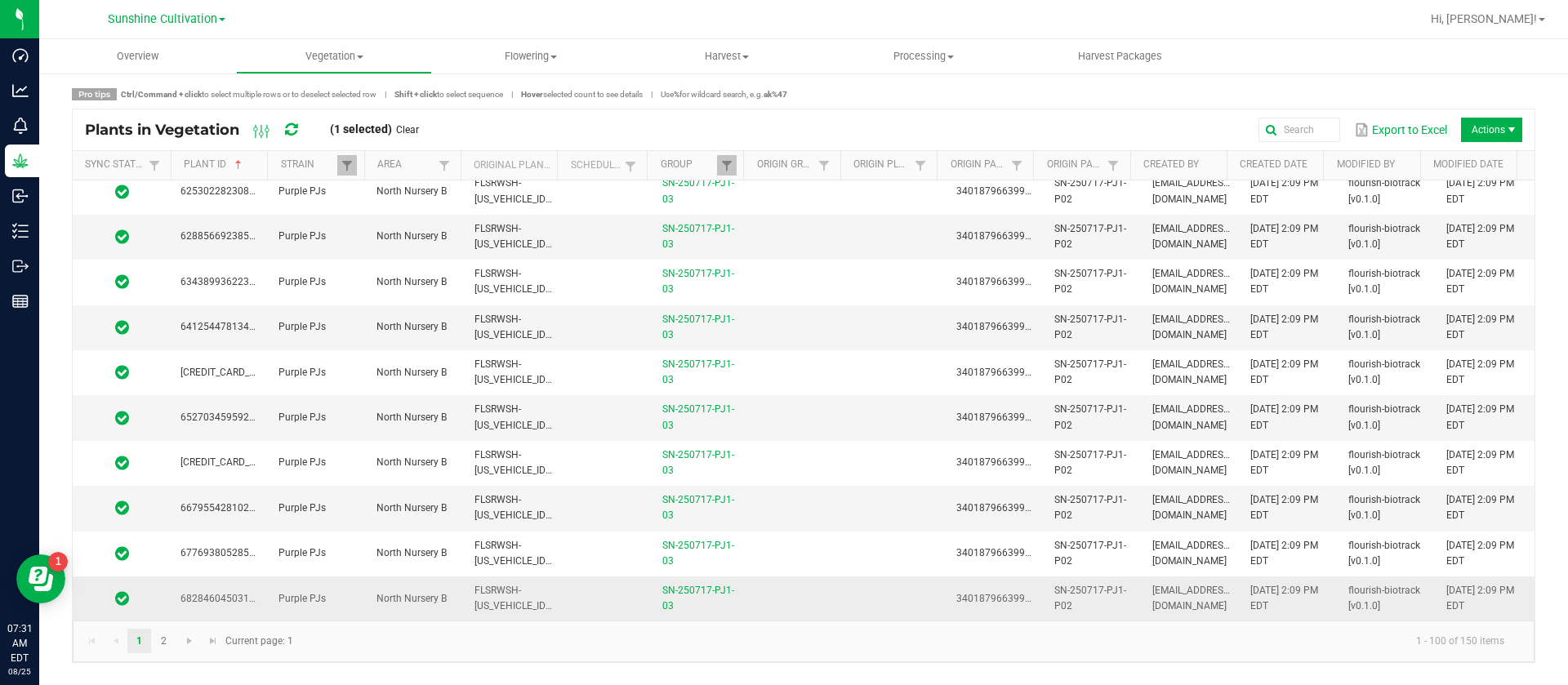
click at [599, 603] on td at bounding box center [608, 598] width 90 height 44
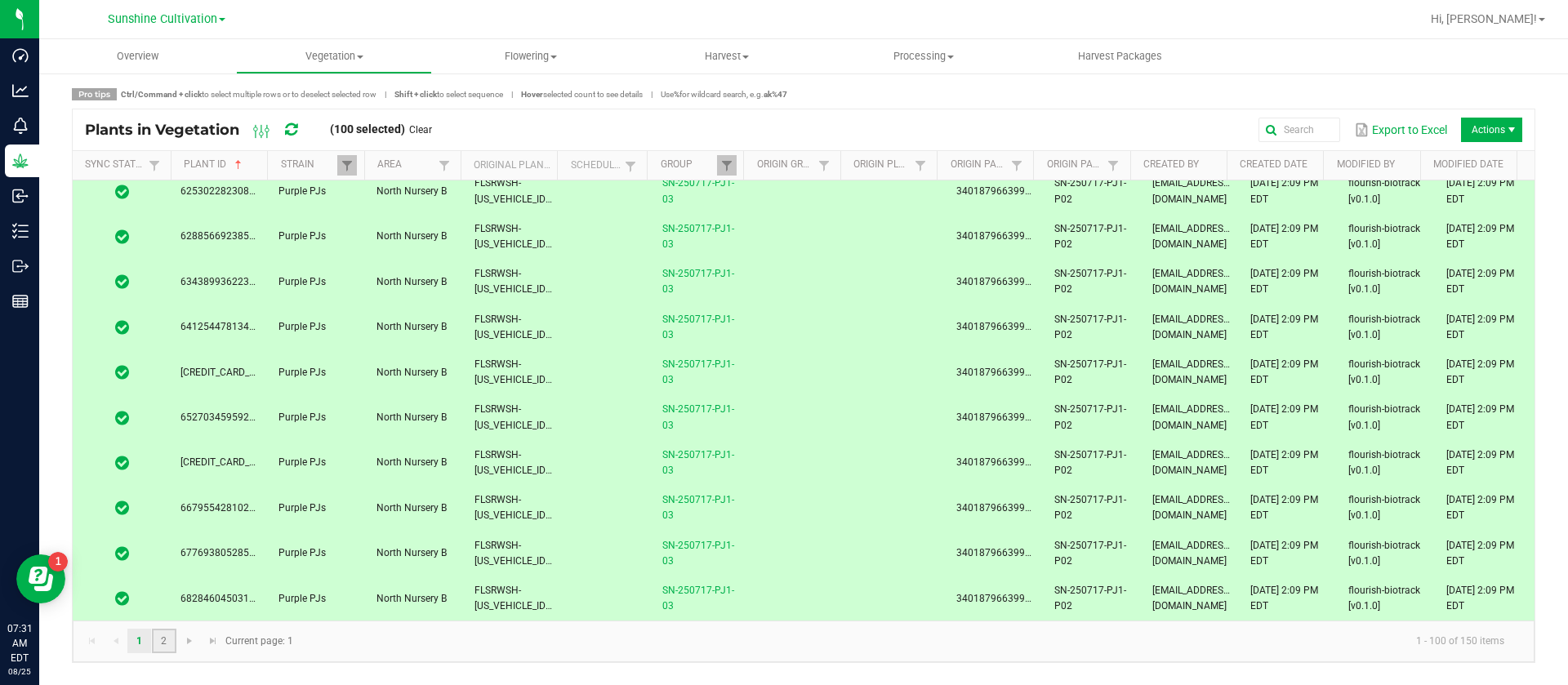
click at [162, 638] on link "2" at bounding box center [163, 641] width 24 height 25
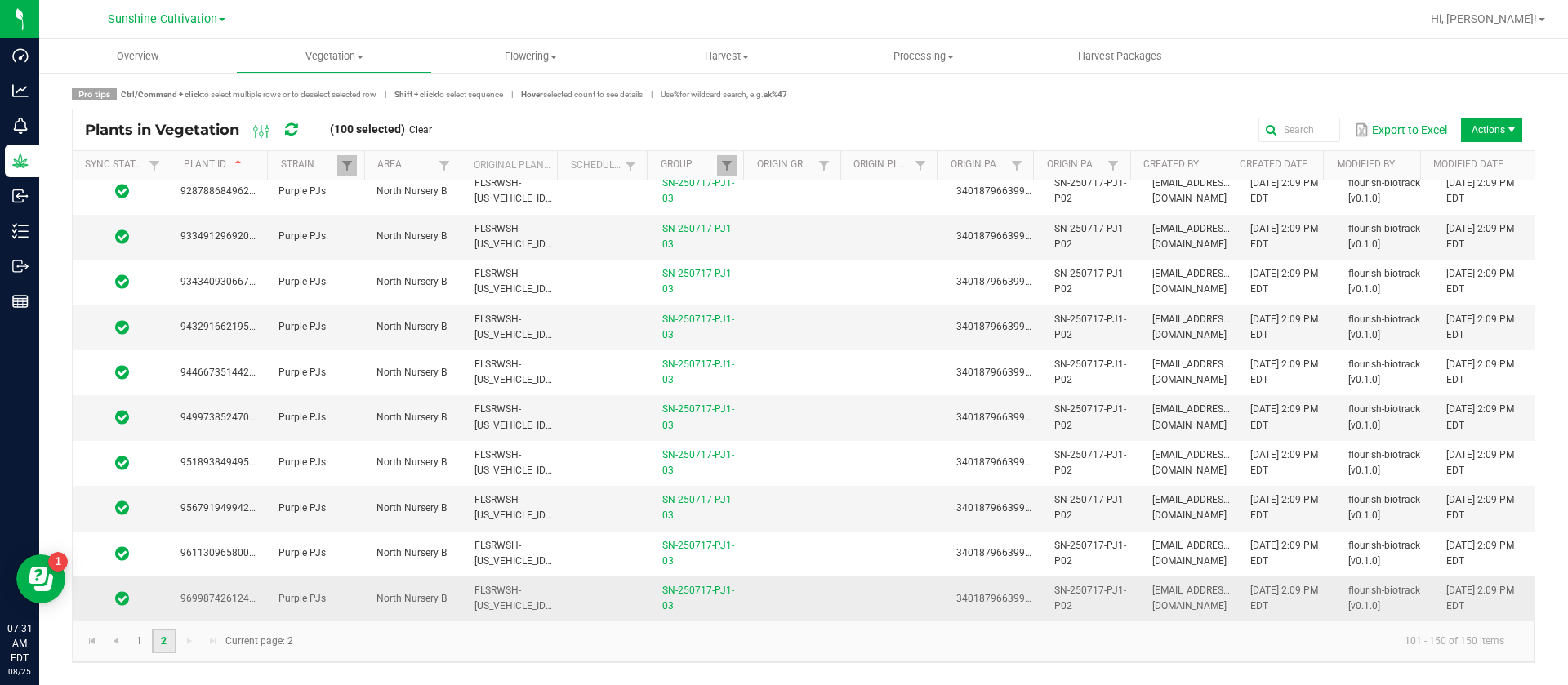
scroll to position [1821, 0]
click at [551, 429] on span "FLSRWSH-STR87041500000037" at bounding box center [564, 416] width 180 height 27
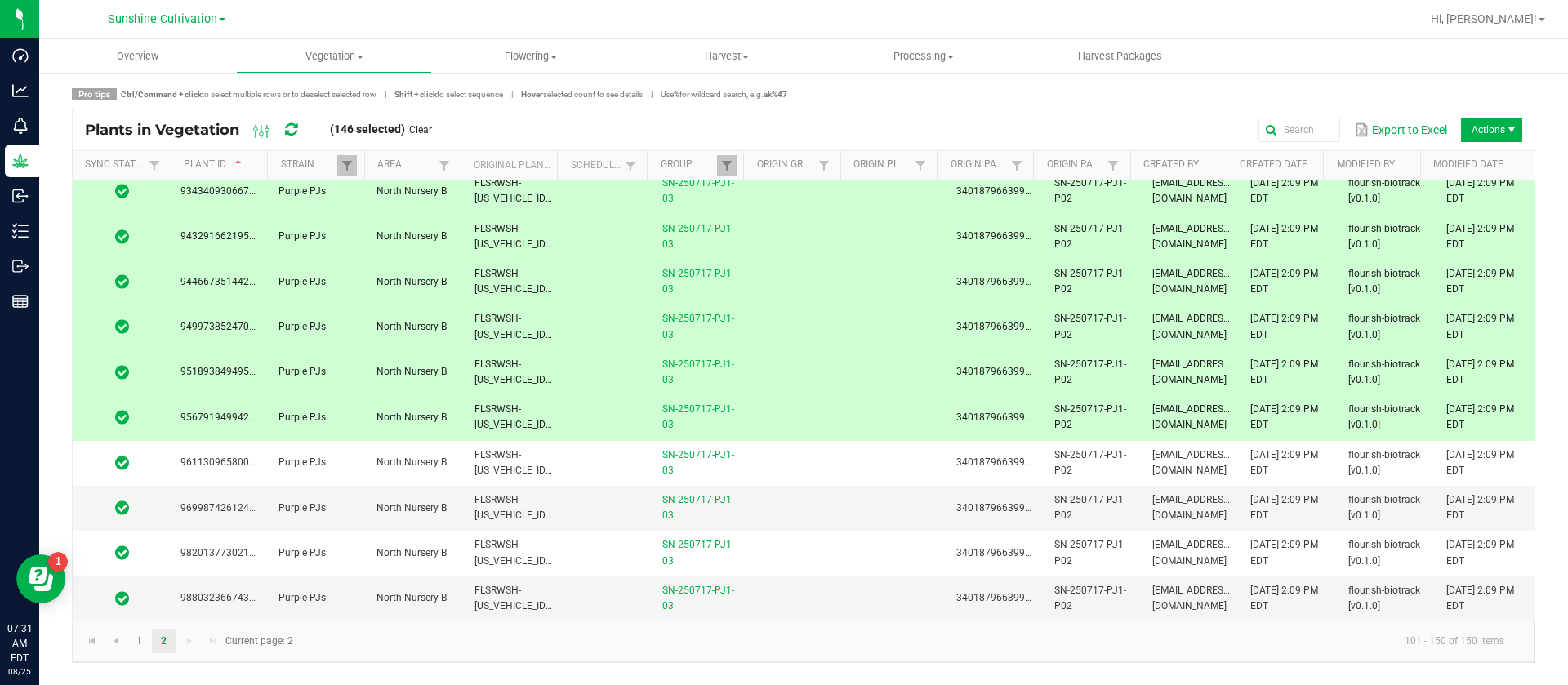
click at [520, 417] on td "FLSRWSH-STR87041500000037" at bounding box center [514, 417] width 98 height 45
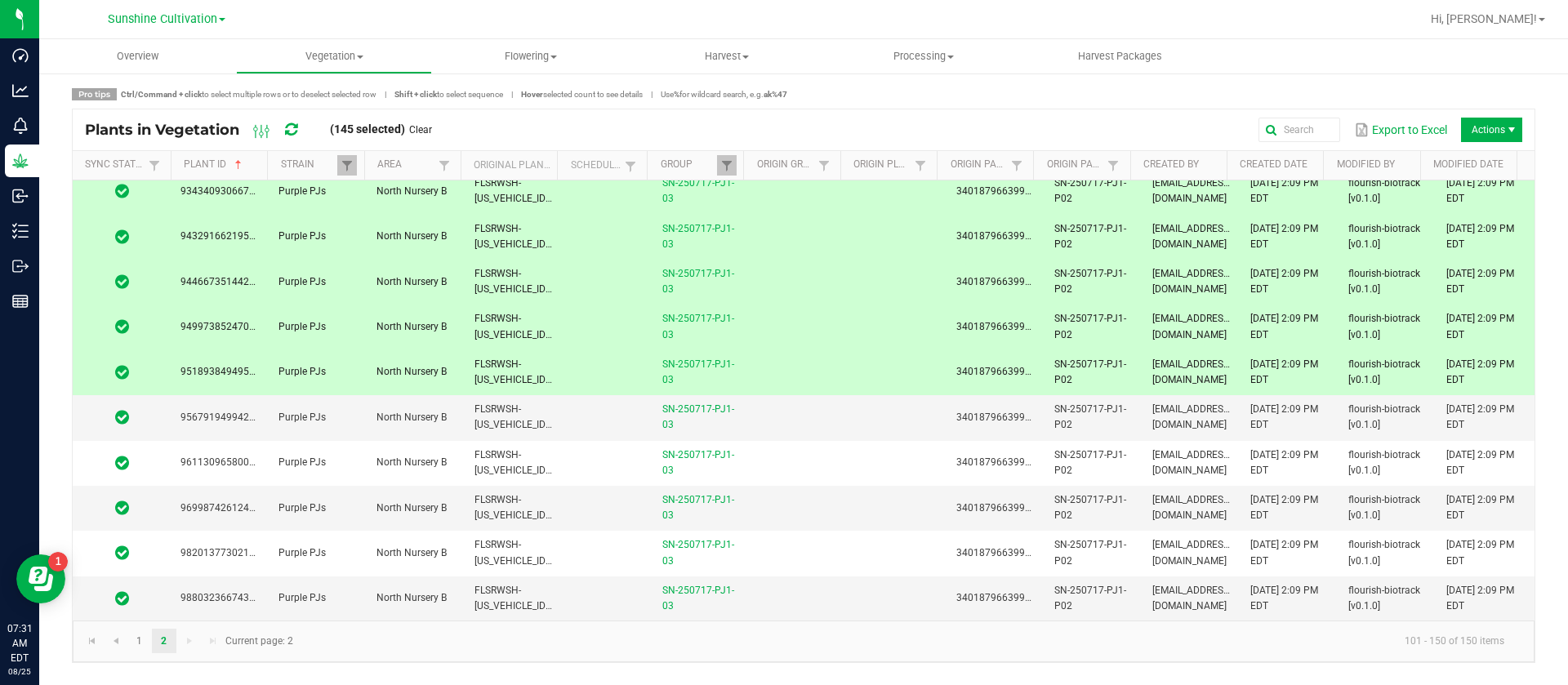
click at [524, 262] on td "FLSRWSH-STR87041500000065" at bounding box center [514, 282] width 98 height 45
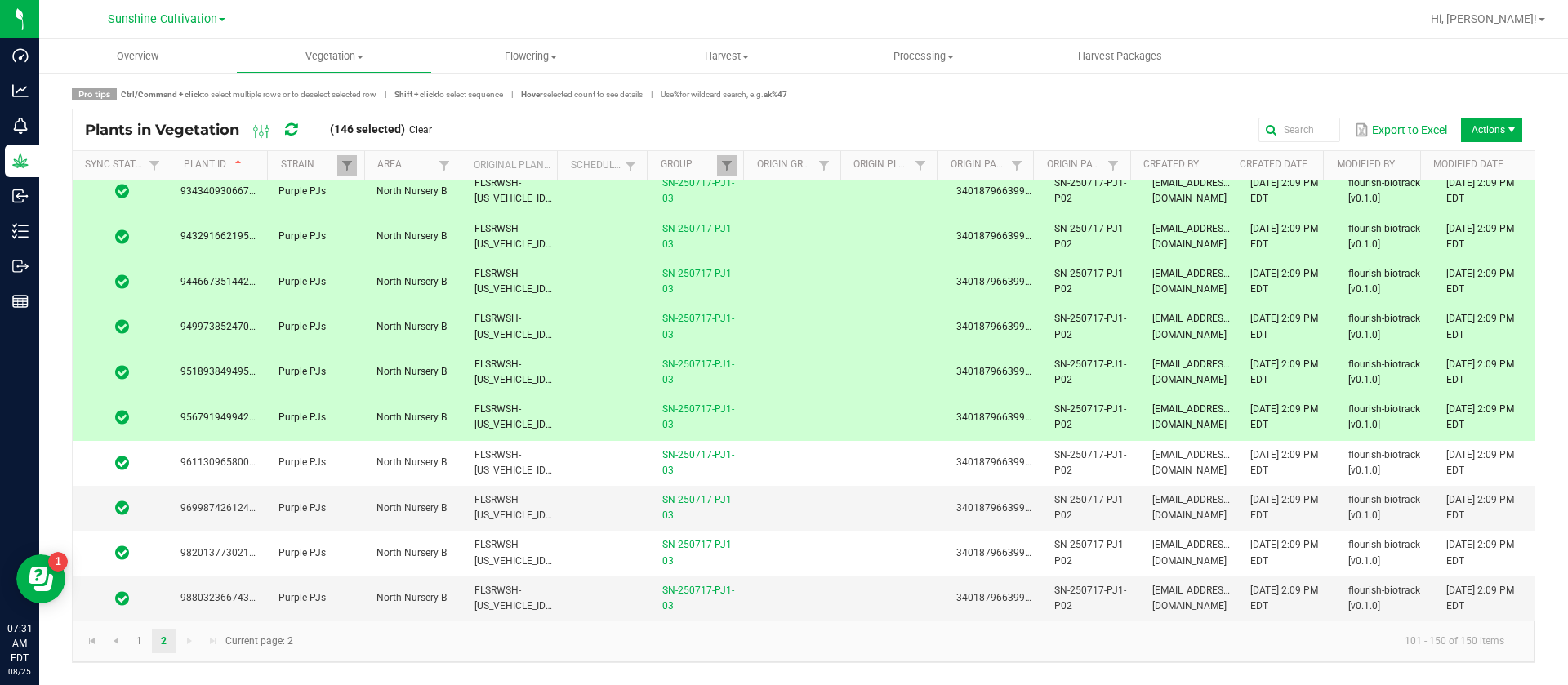
click at [540, 408] on td "FLSRWSH-STR87041500000037" at bounding box center [514, 417] width 98 height 45
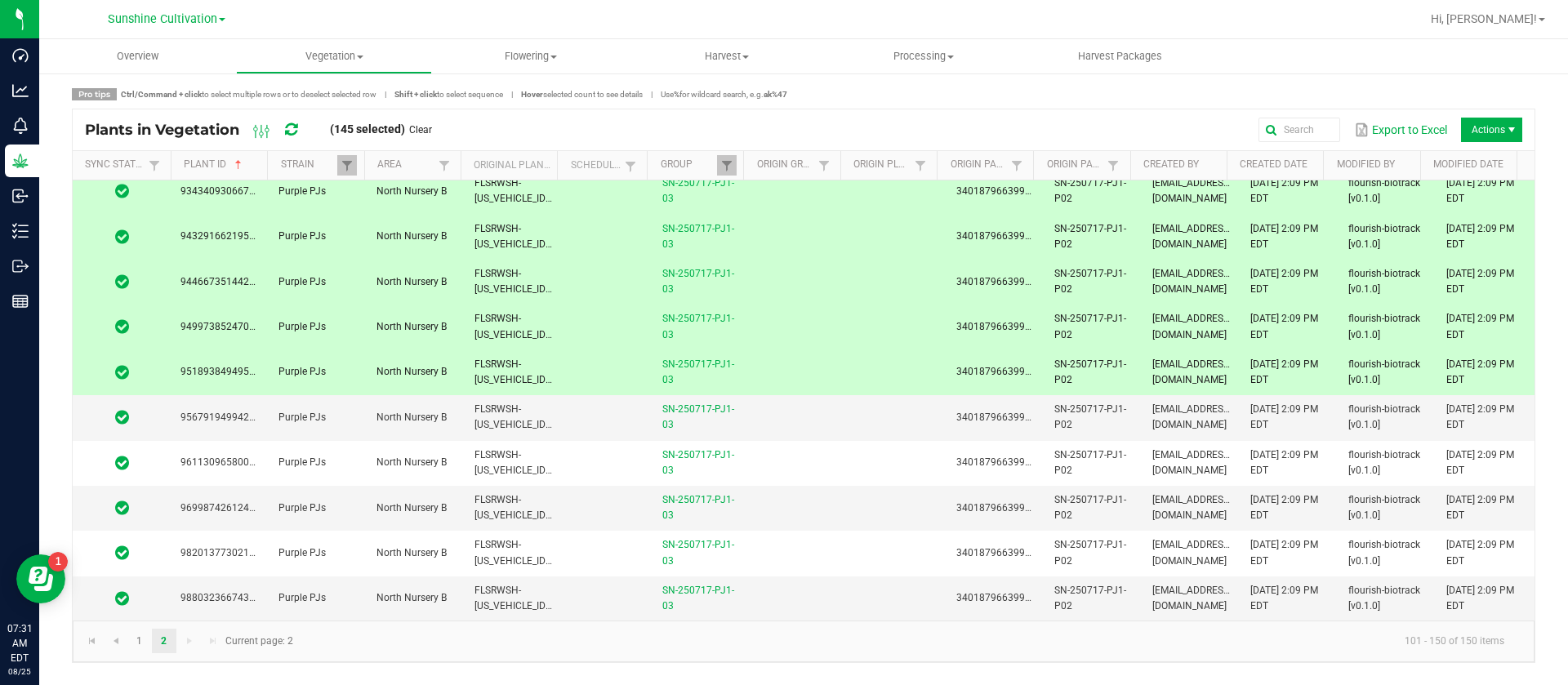
click at [536, 368] on td "FLSRWSH-STR87041500000091" at bounding box center [514, 372] width 98 height 45
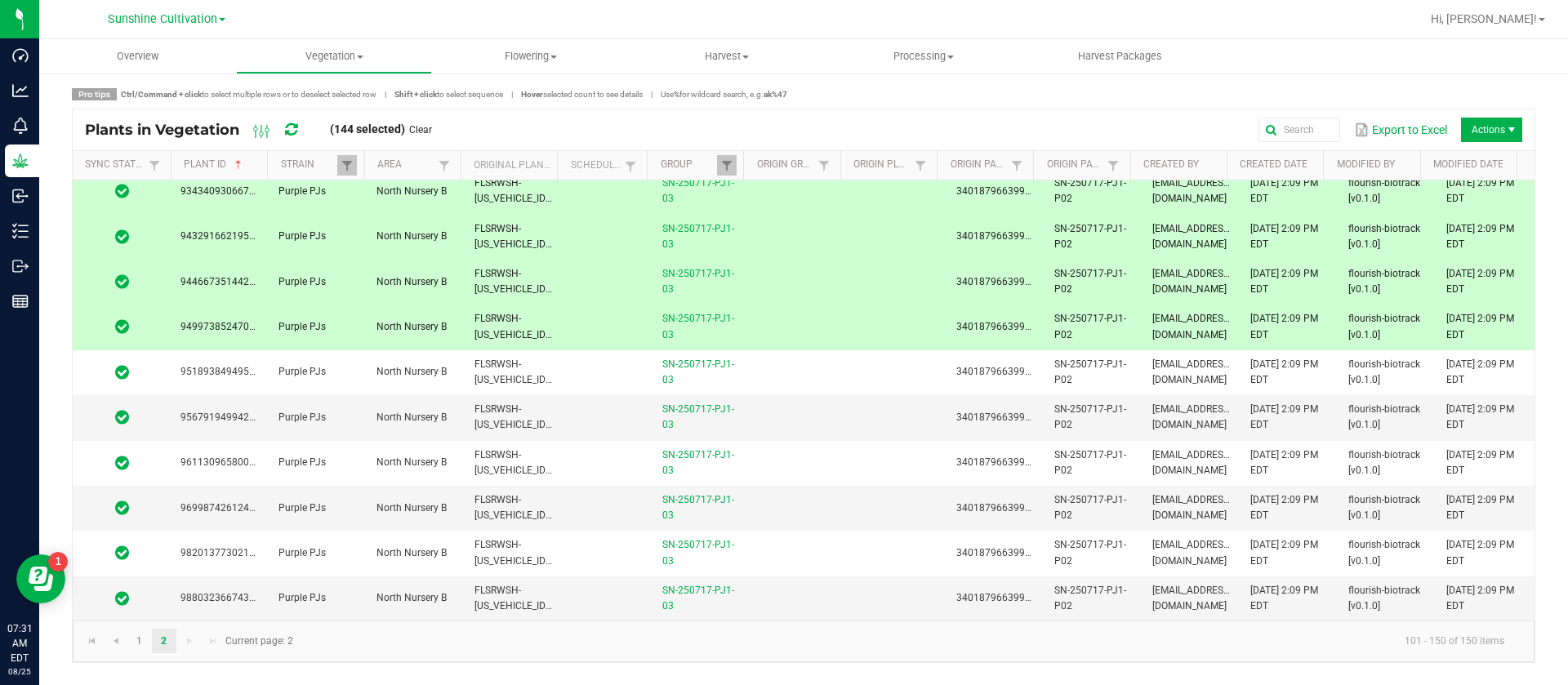
click at [531, 319] on td "FLSRWSH-STR87041500000018" at bounding box center [514, 327] width 98 height 45
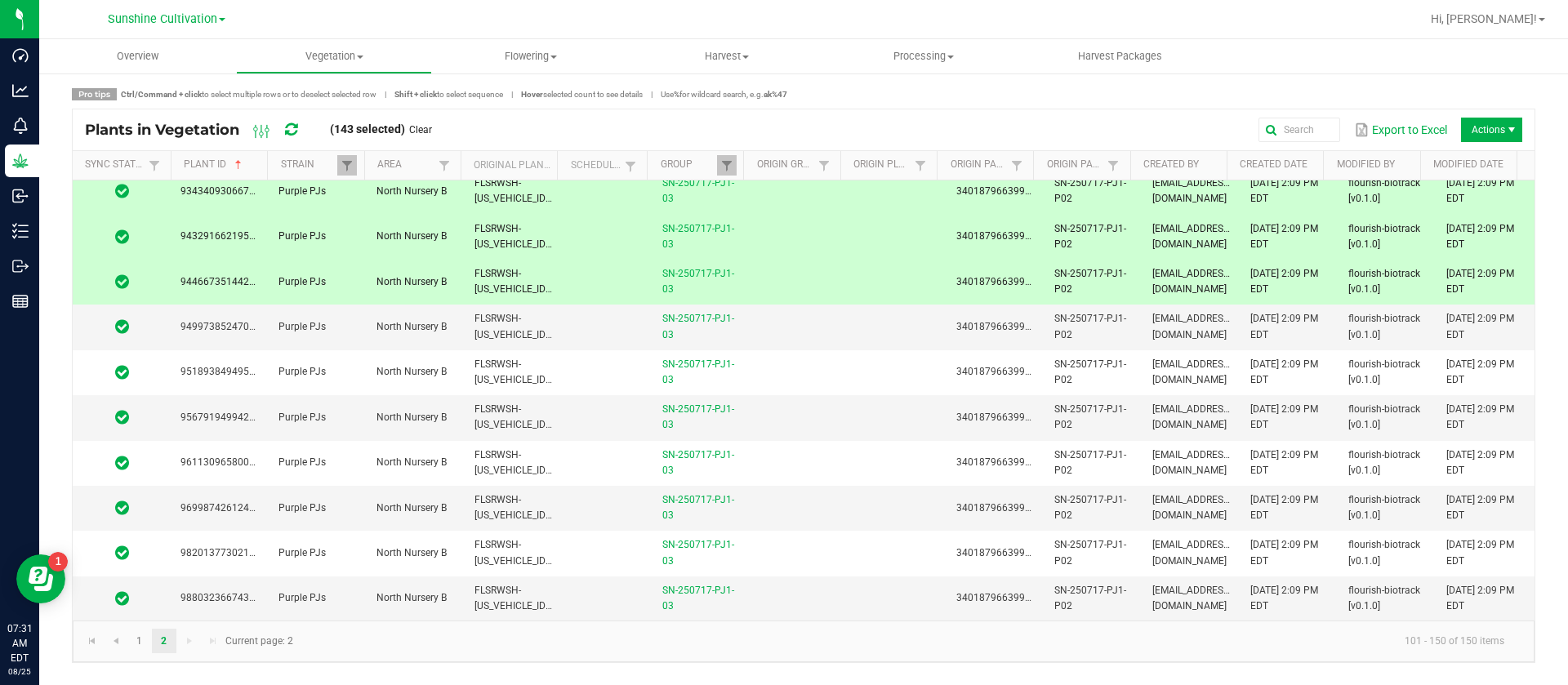
click at [529, 278] on td "FLSRWSH-STR87041500000065" at bounding box center [514, 282] width 98 height 45
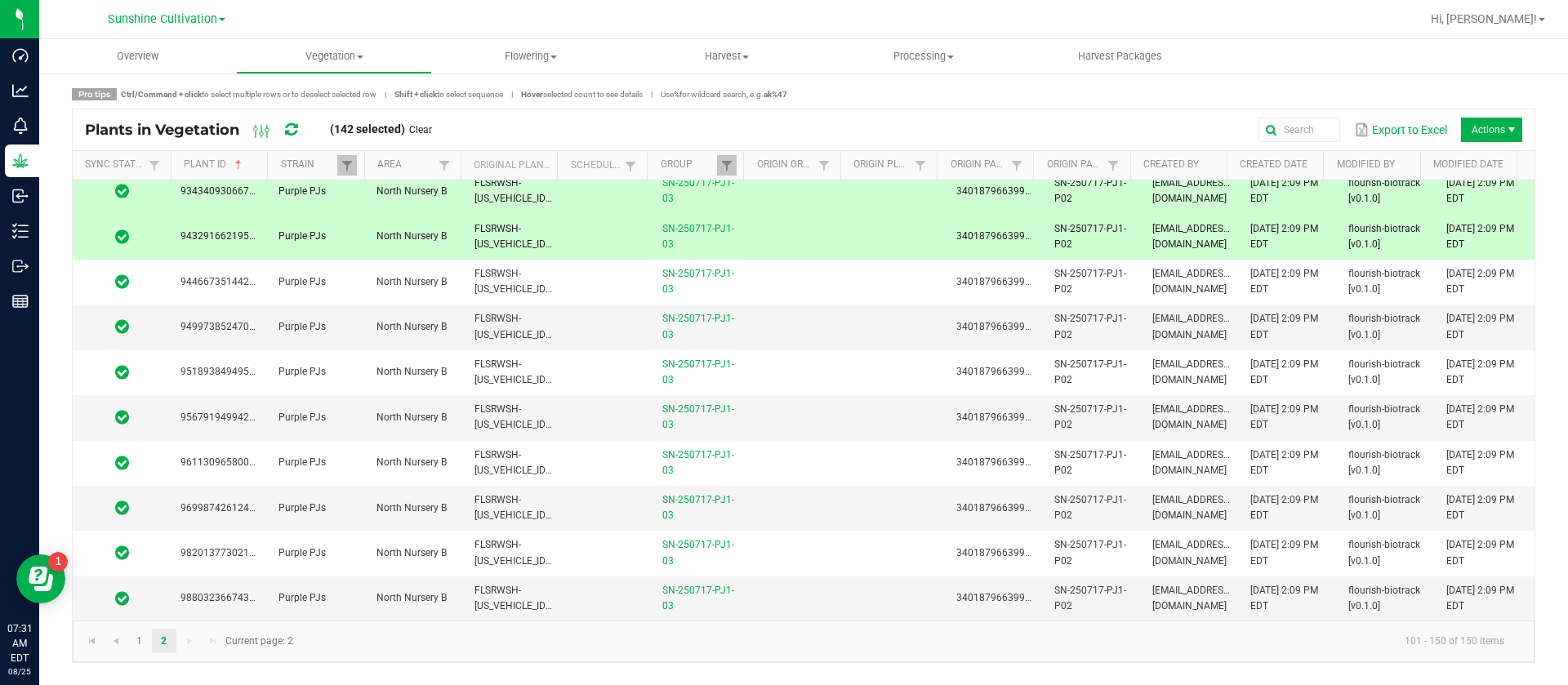
click at [520, 229] on td "FLSRWSH-STR87041500000092" at bounding box center [514, 237] width 98 height 45
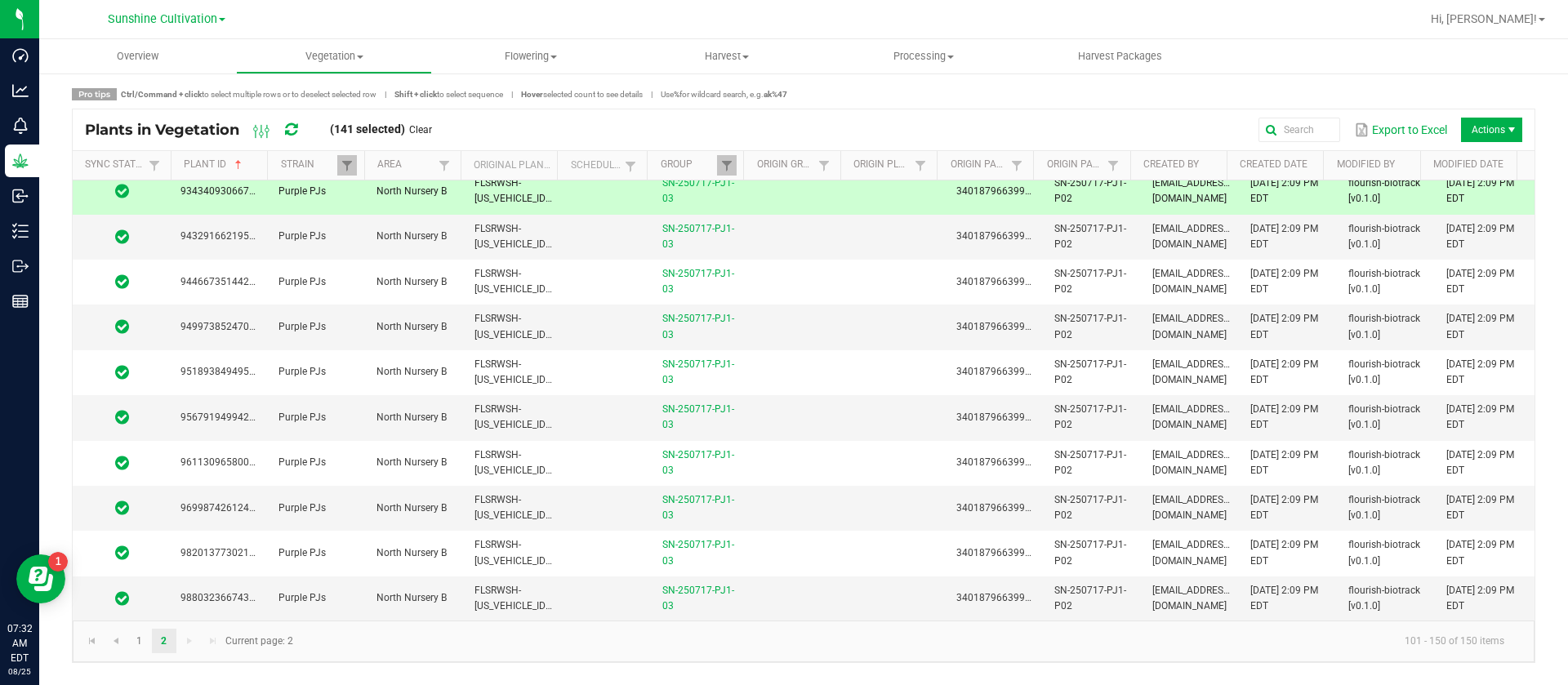
click at [528, 199] on span "FLSRWSH-STR87041500000141" at bounding box center [564, 191] width 180 height 27
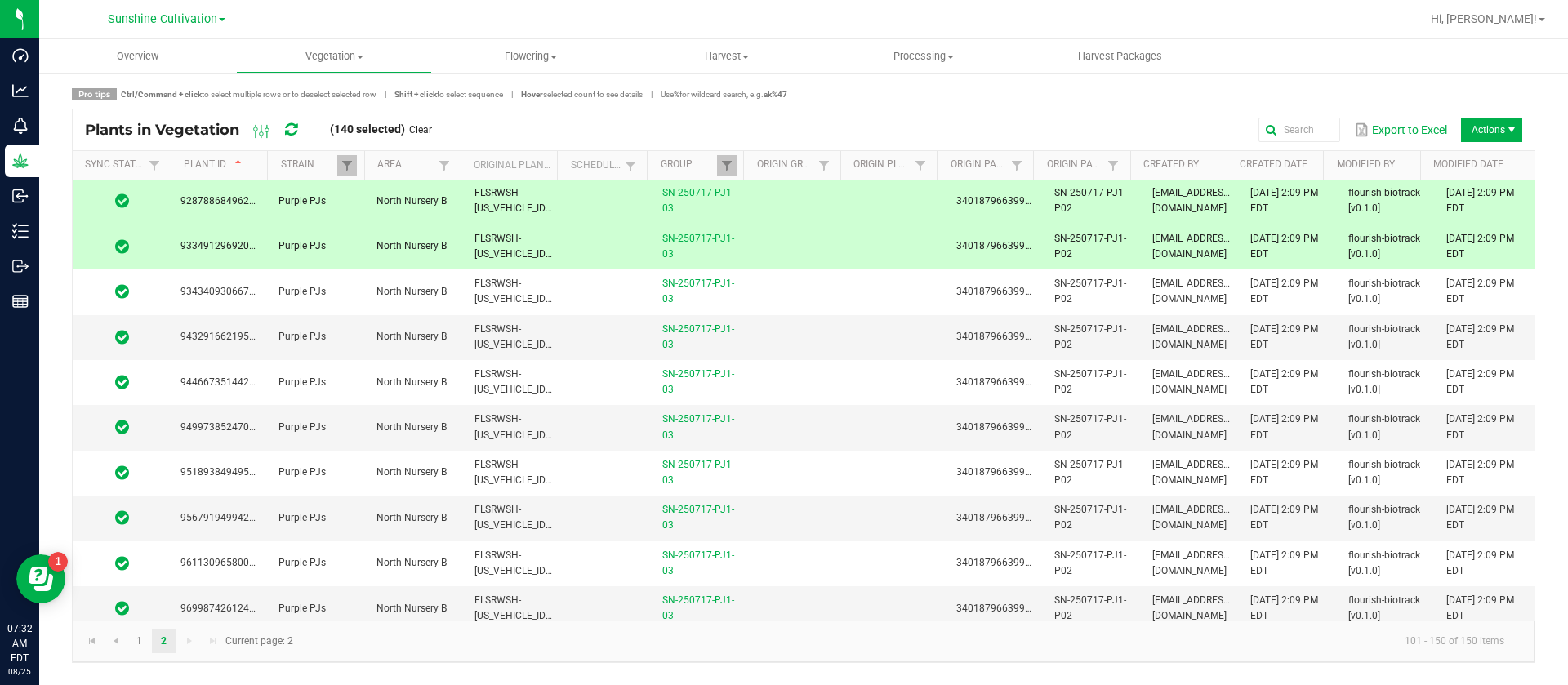
scroll to position [1576, 0]
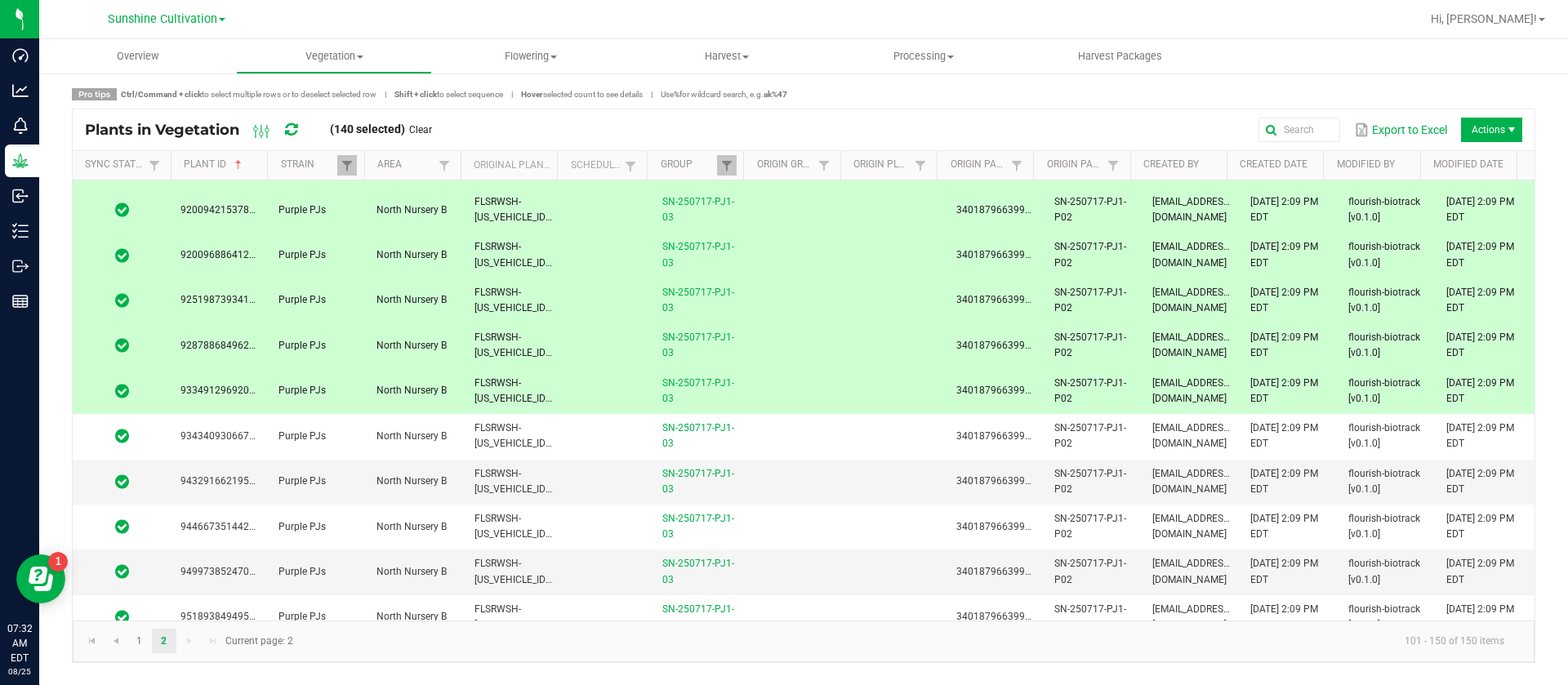
click at [536, 401] on span "FLSRWSH-STR87041500000136" at bounding box center [564, 391] width 180 height 27
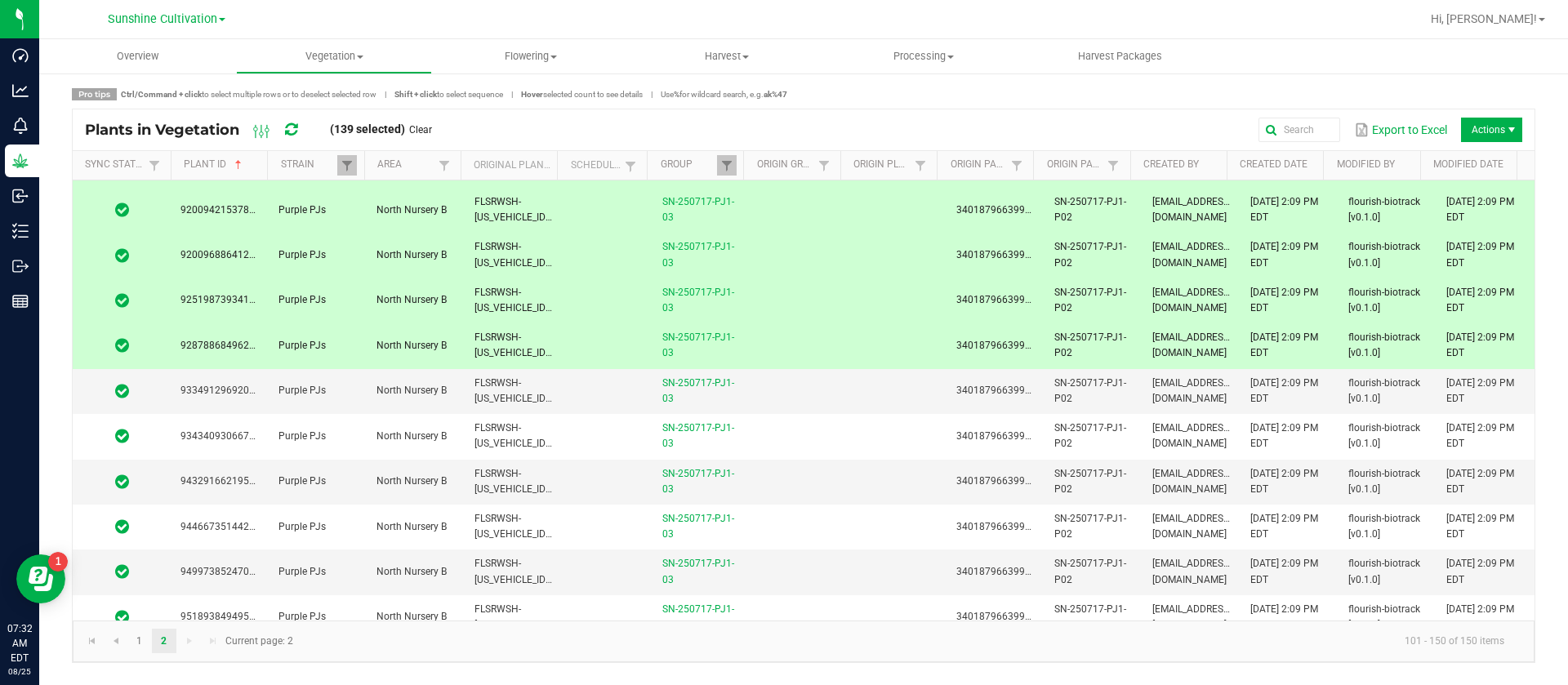
click at [538, 353] on span "FLSRWSH-STR87041500000067" at bounding box center [564, 344] width 180 height 27
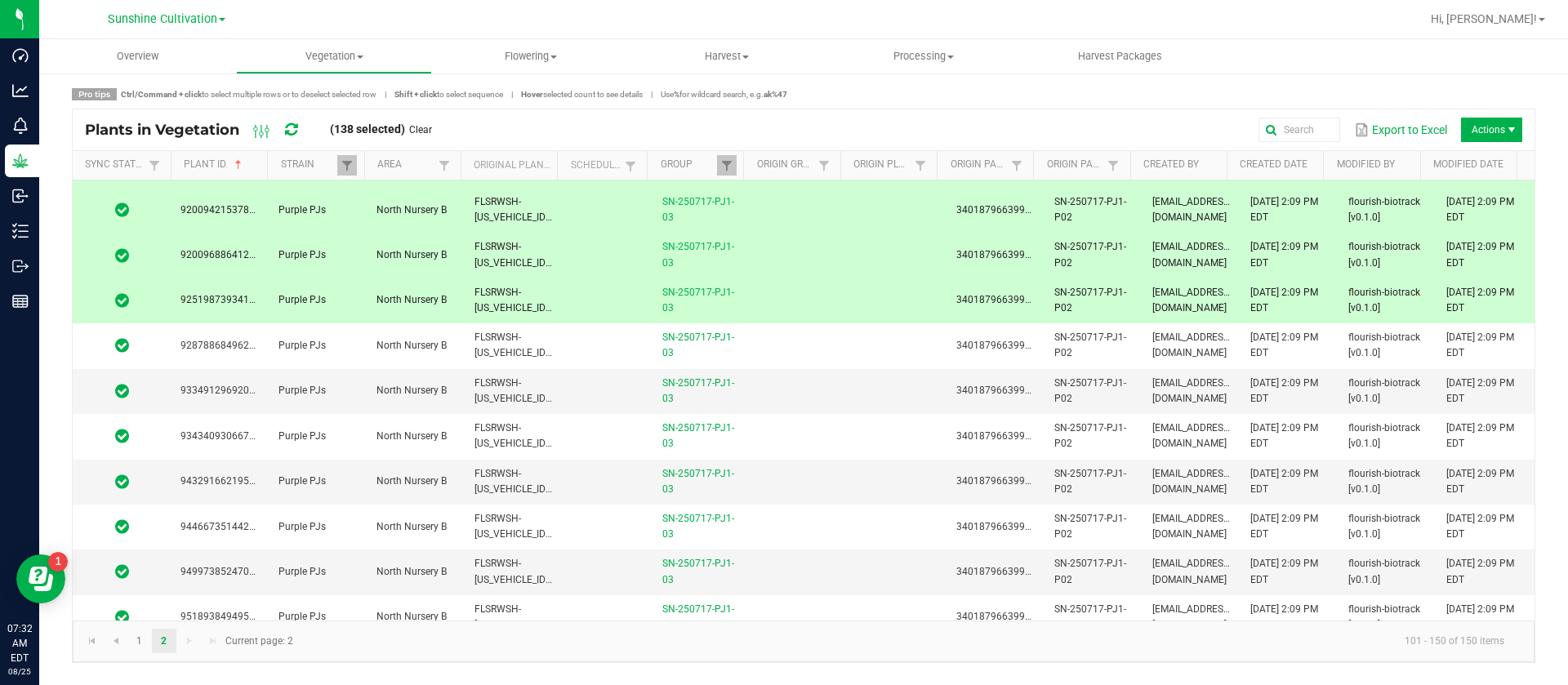
click at [531, 306] on span "FLSRWSH-STR87041500000082" at bounding box center [564, 299] width 180 height 27
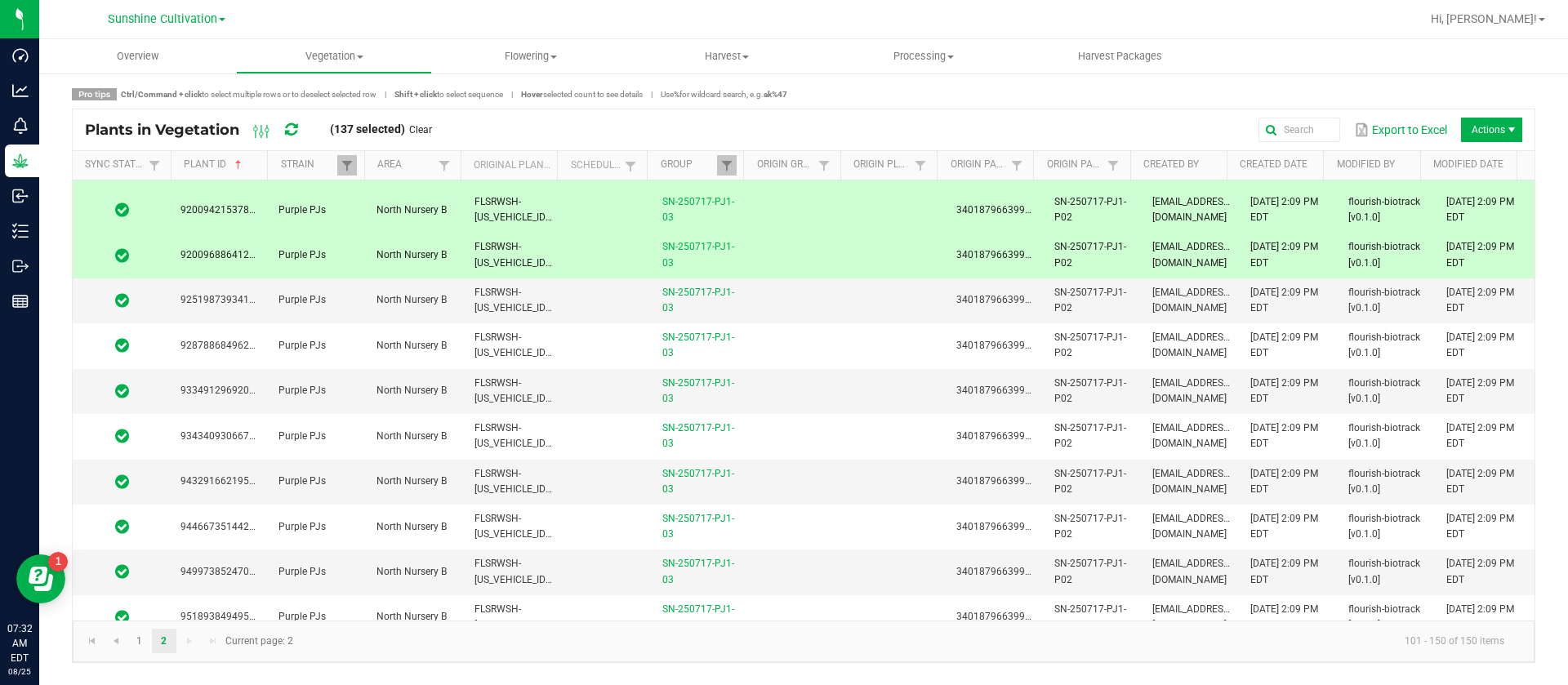
click at [529, 254] on td "FLSRWSH-STR87041500000055" at bounding box center [514, 255] width 98 height 45
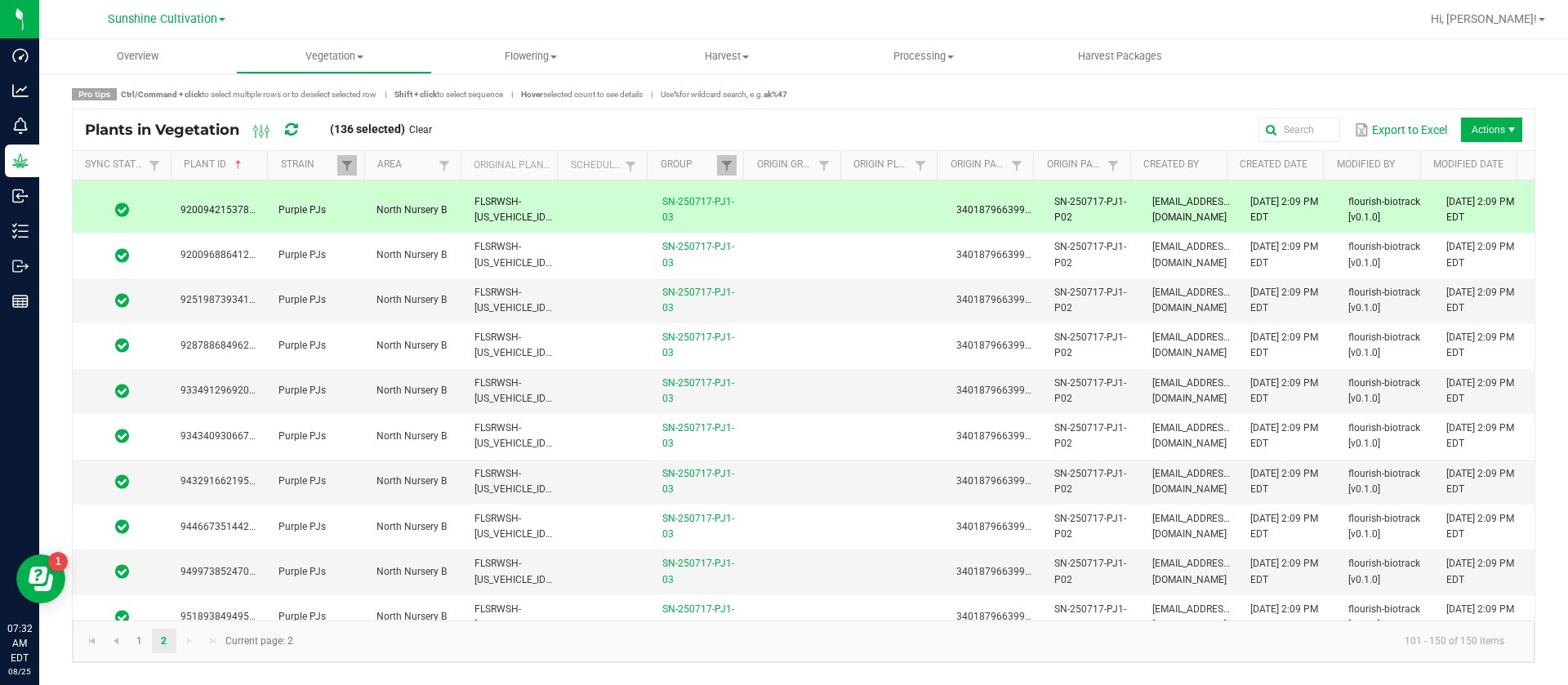
click at [531, 215] on span "FLSRWSH-STR87041500000045" at bounding box center [564, 209] width 180 height 27
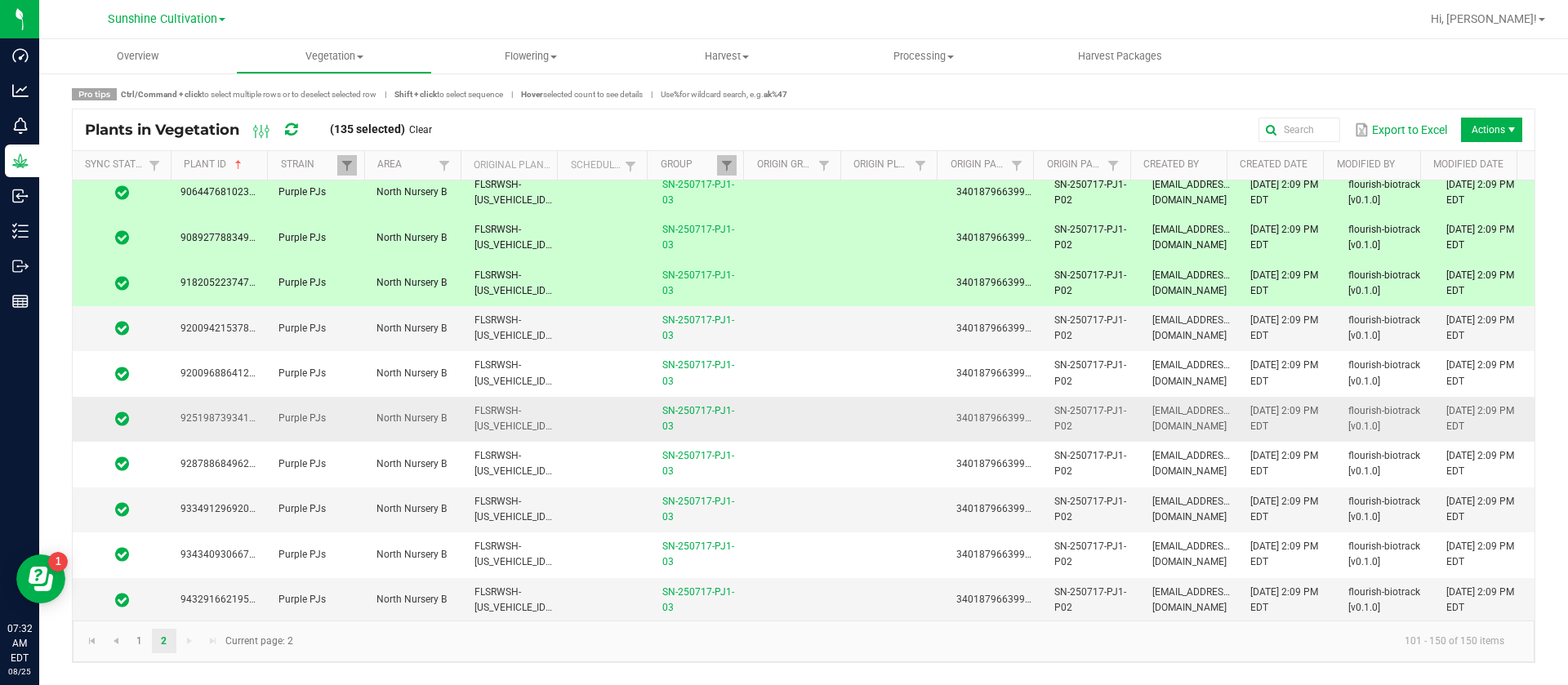
scroll to position [1330, 0]
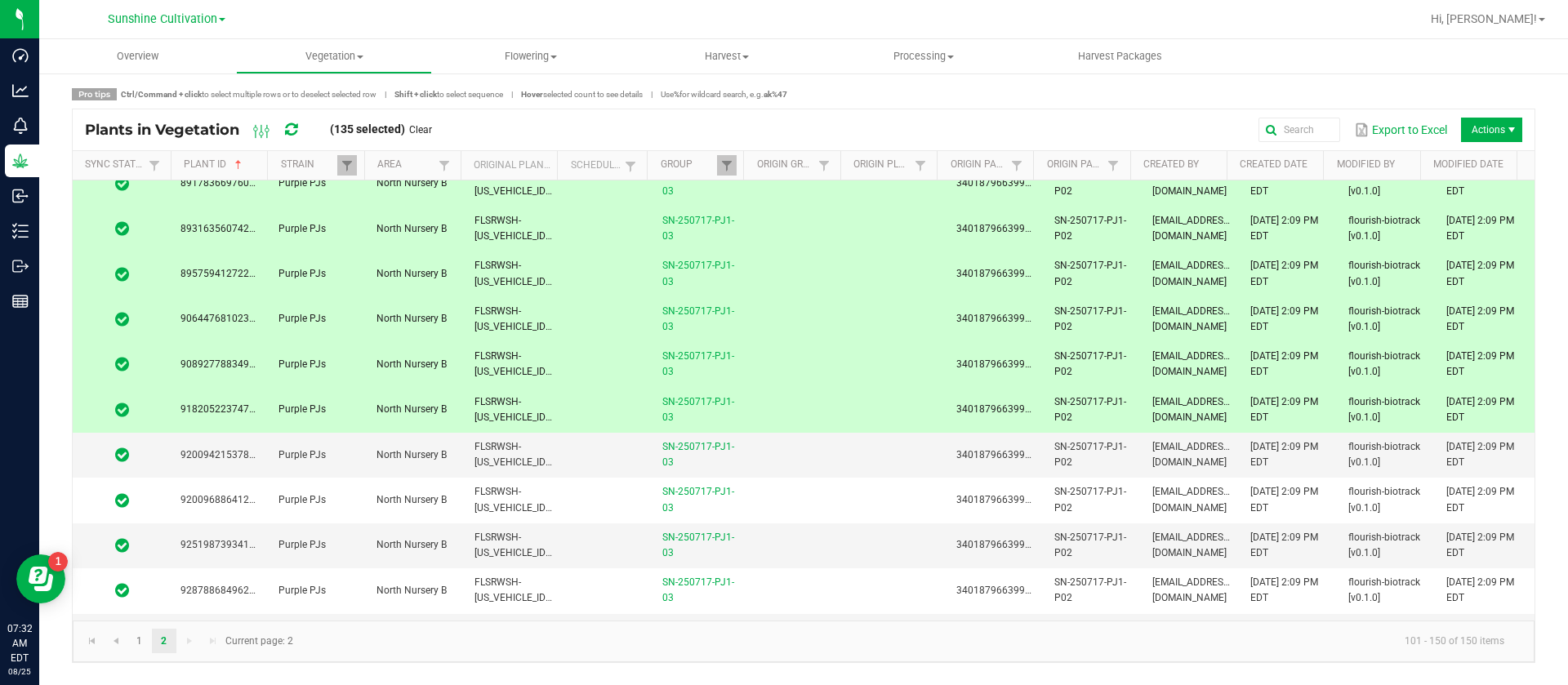
click at [488, 399] on span "FLSRWSH-STR87041500000139" at bounding box center [564, 409] width 180 height 27
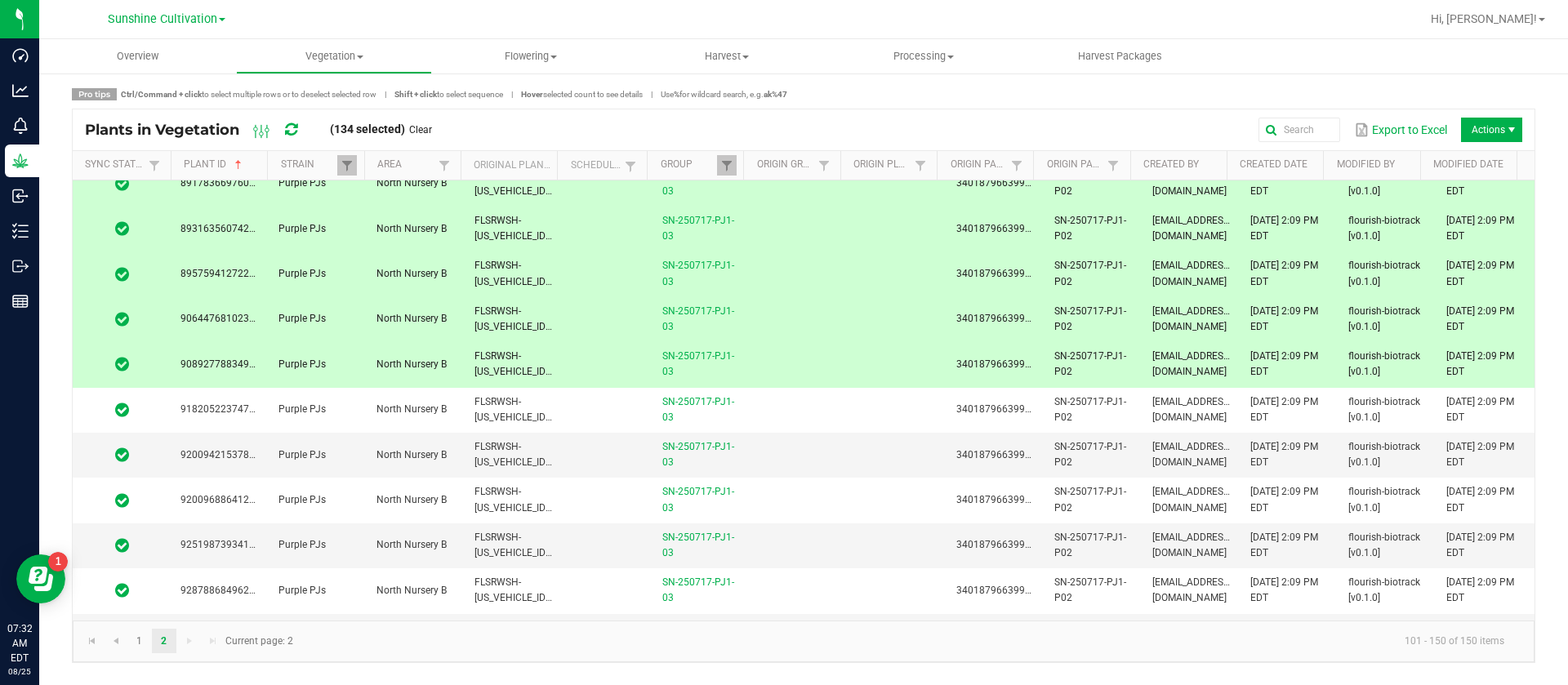
click at [491, 357] on span "FLSRWSH-STR87041500000061" at bounding box center [564, 364] width 180 height 27
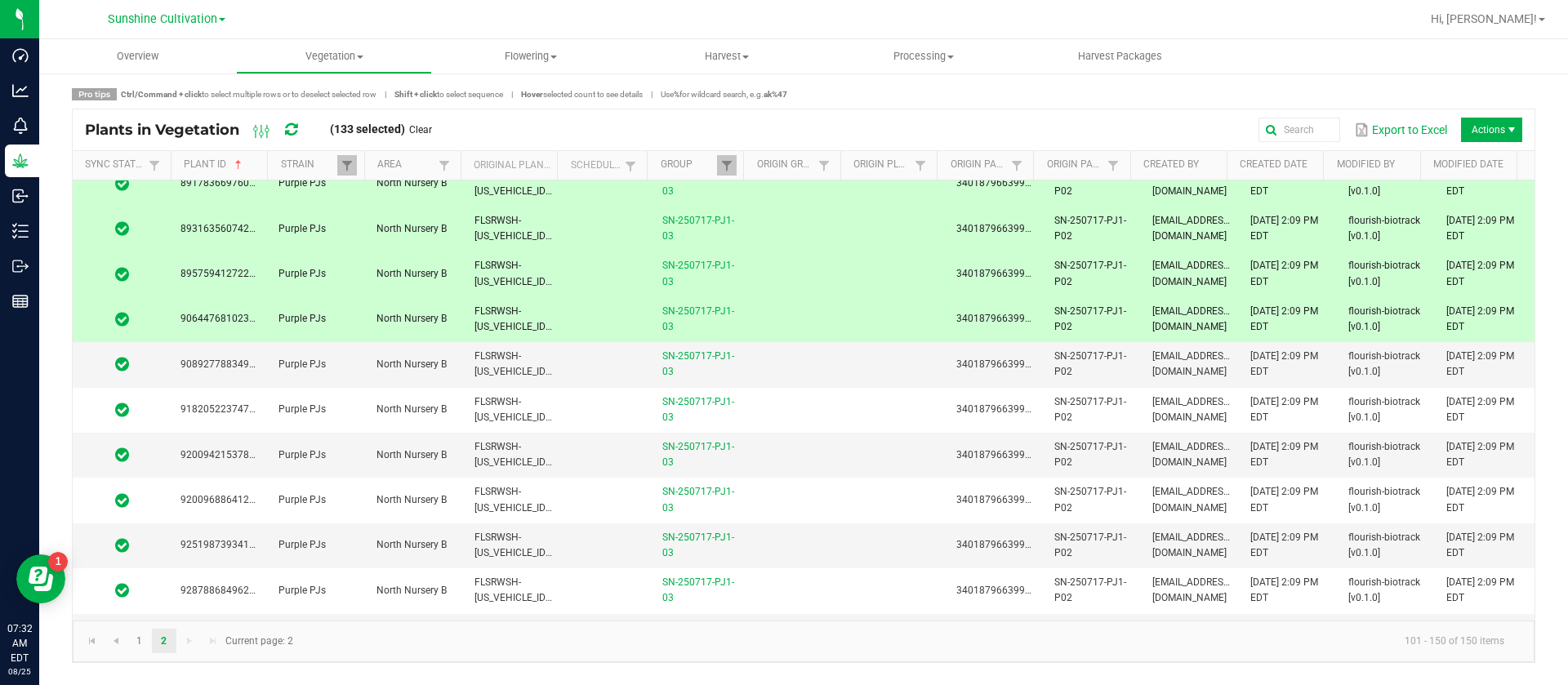
click at [501, 319] on td "FLSRWSH-STR87041500000036" at bounding box center [514, 319] width 98 height 45
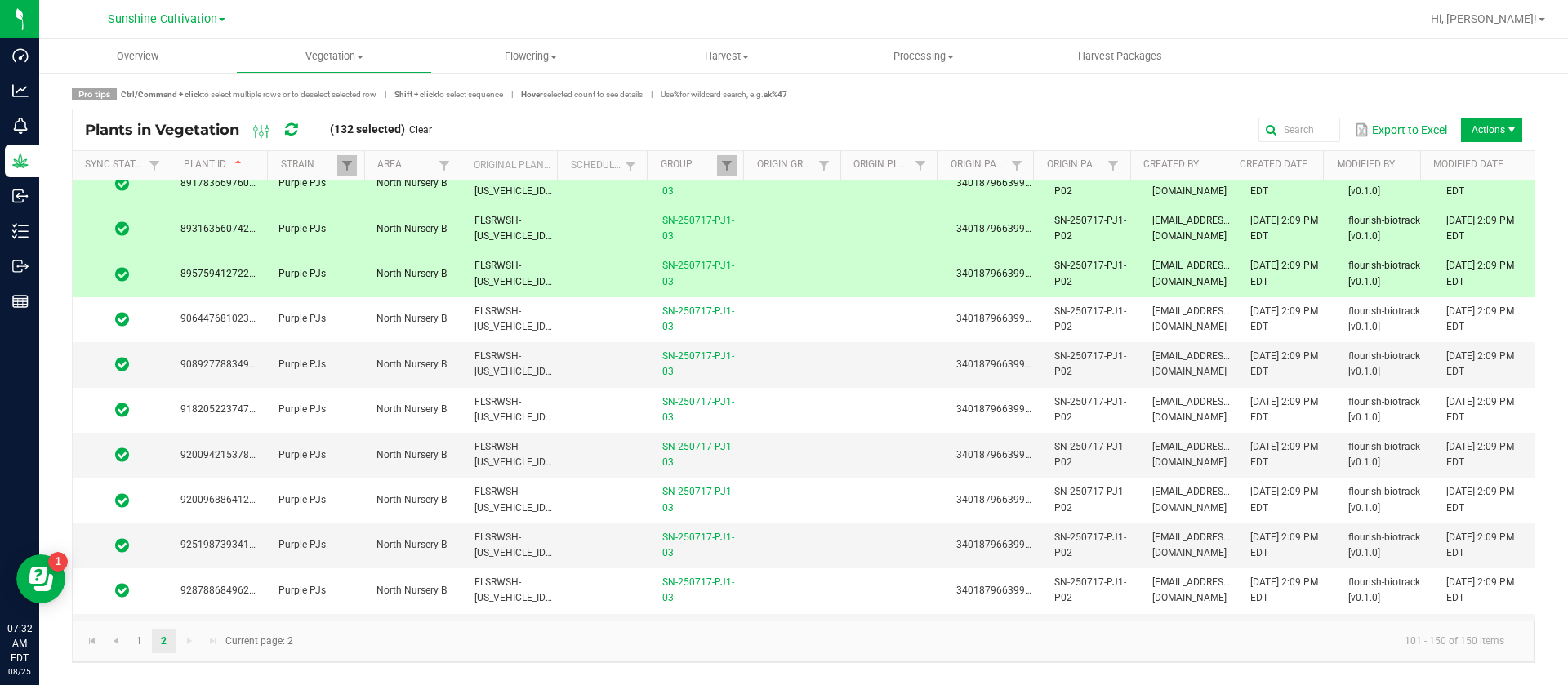
click at [501, 263] on span "FLSRWSH-STR87041500000032" at bounding box center [564, 273] width 180 height 27
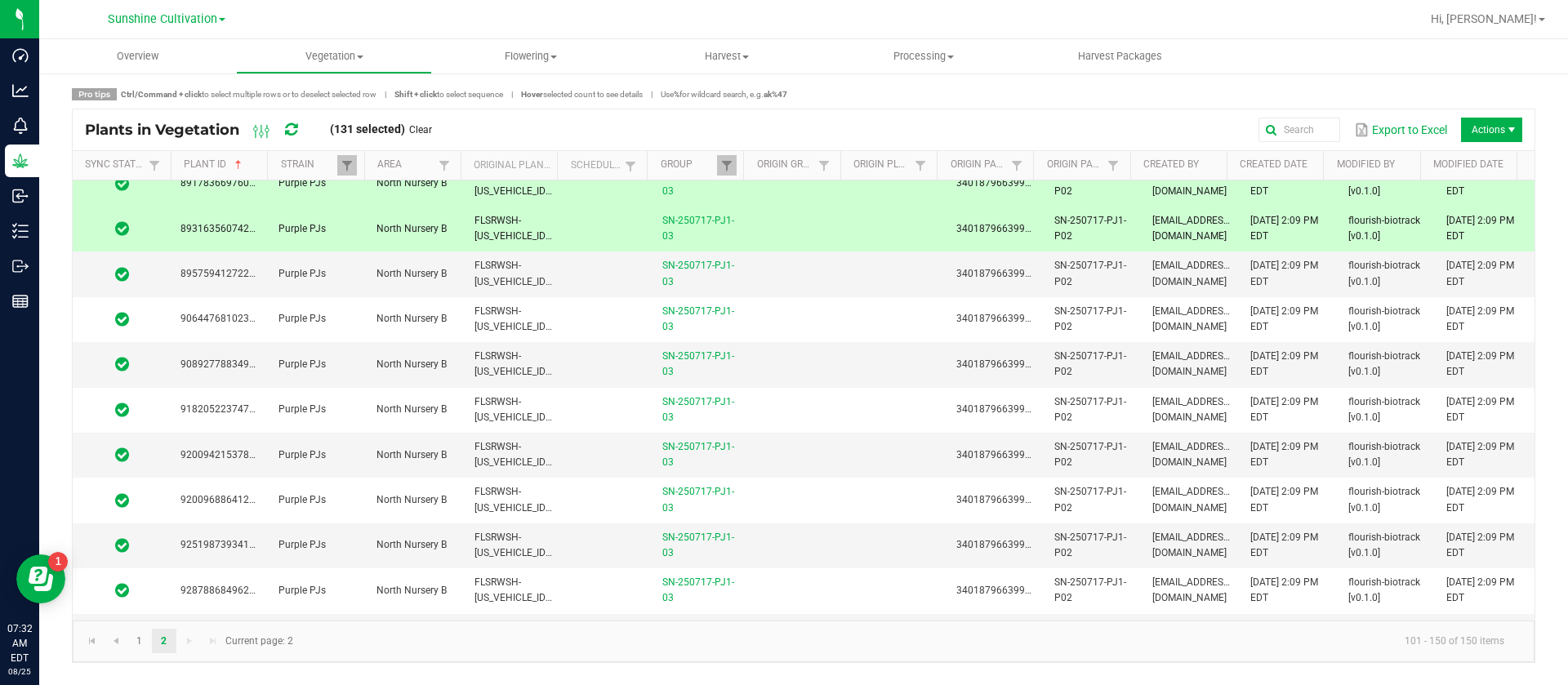
click at [499, 234] on span "FLSRWSH-STR87041500000004" at bounding box center [564, 228] width 180 height 27
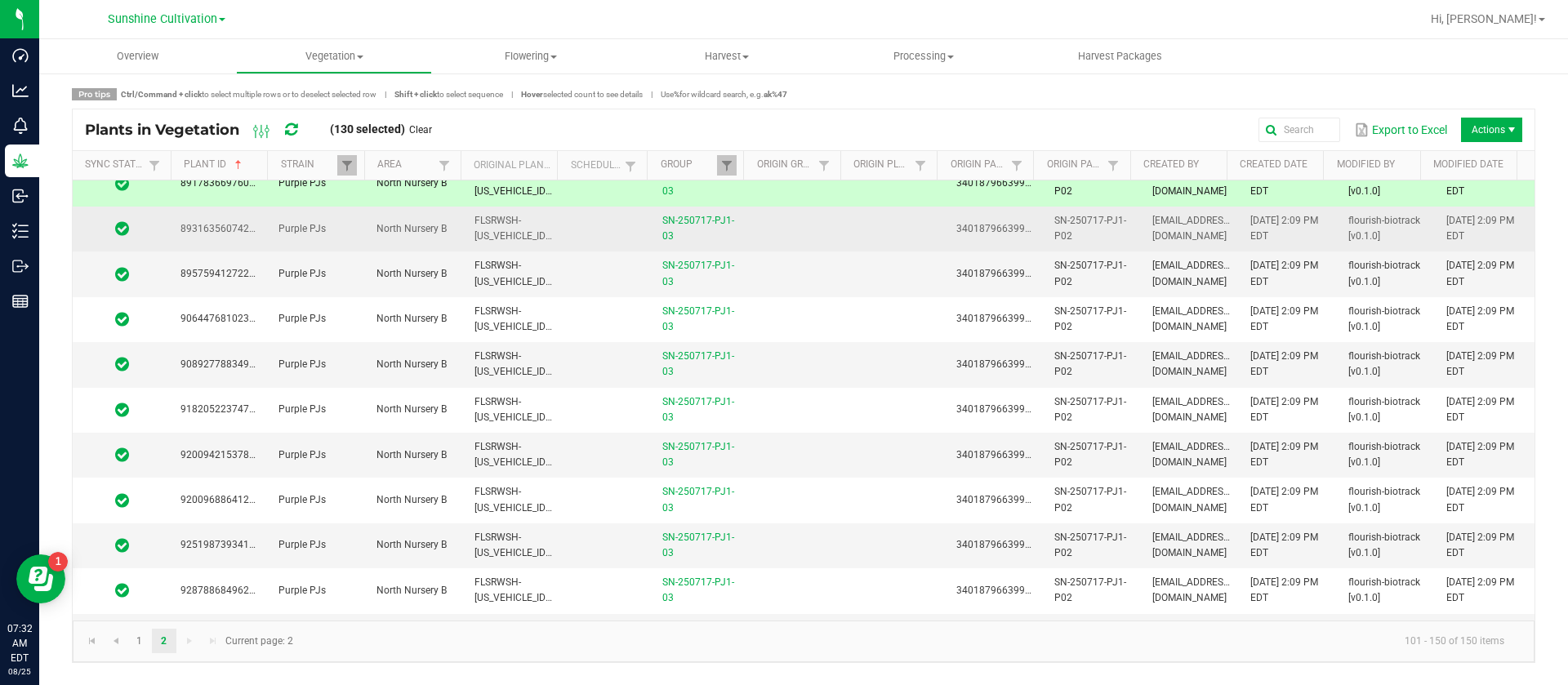
drag, startPoint x: 510, startPoint y: 198, endPoint x: 509, endPoint y: 221, distance: 23.0
click at [511, 197] on td "FLSRWSH-STR87041500000143" at bounding box center [514, 184] width 98 height 45
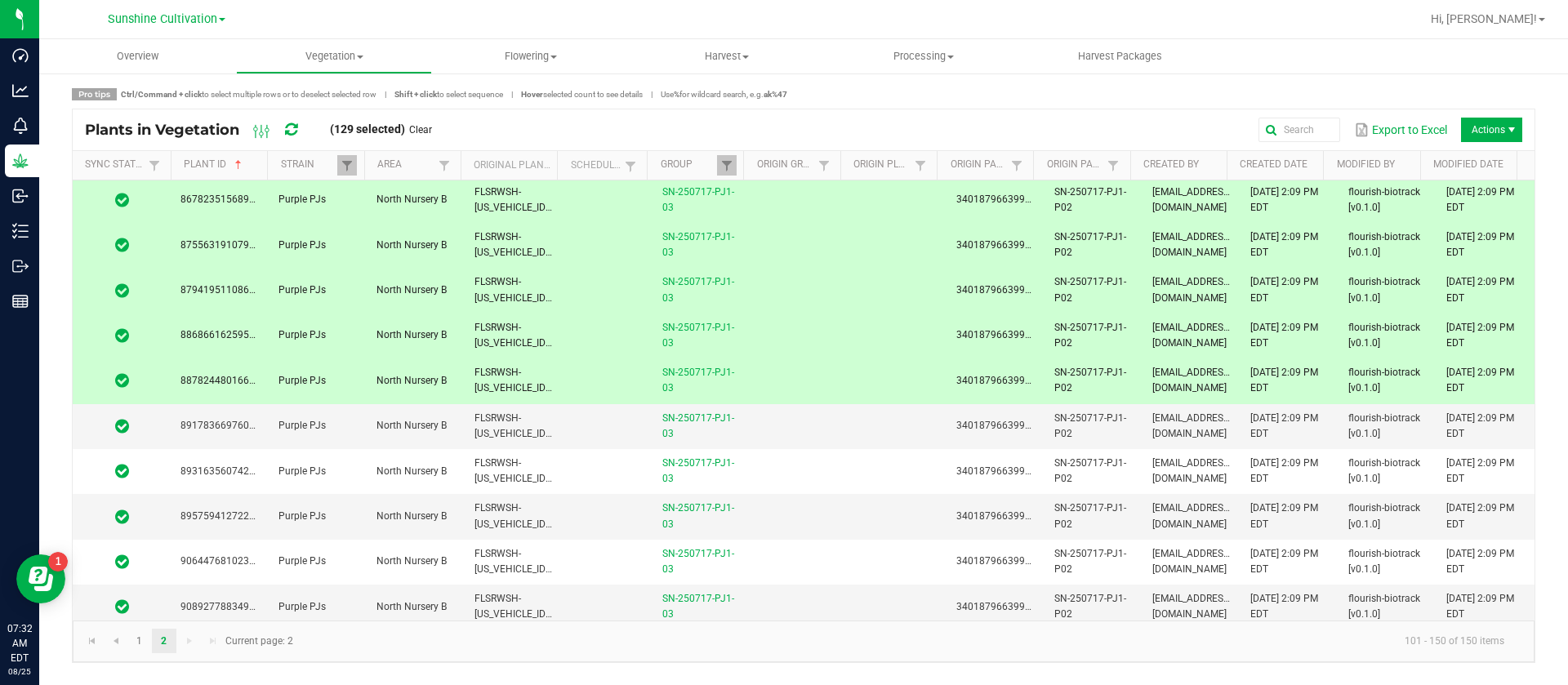
scroll to position [1086, 0]
click at [499, 386] on span "FLSRWSH-STR87041500000027" at bounding box center [564, 382] width 180 height 27
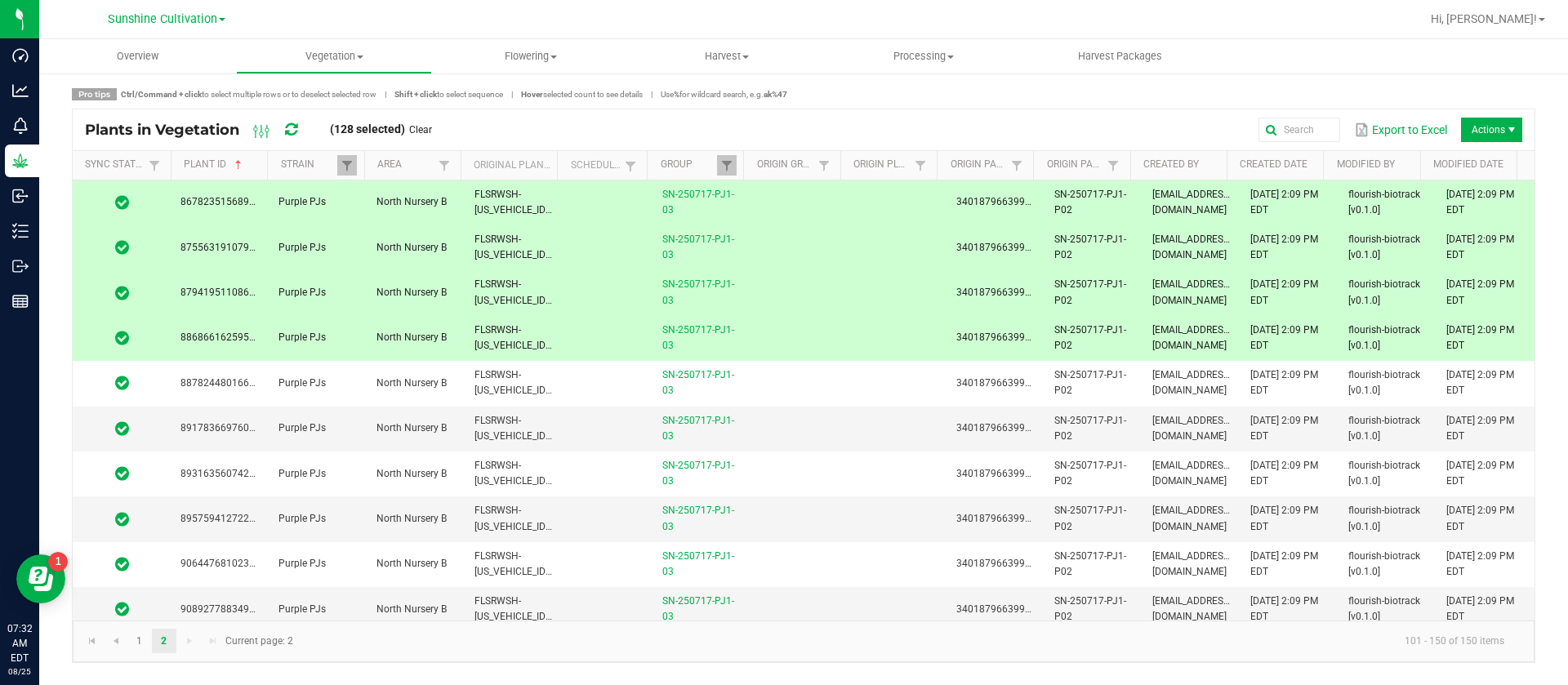
click at [506, 330] on span "FLSRWSH-STR87041500000060" at bounding box center [564, 337] width 180 height 27
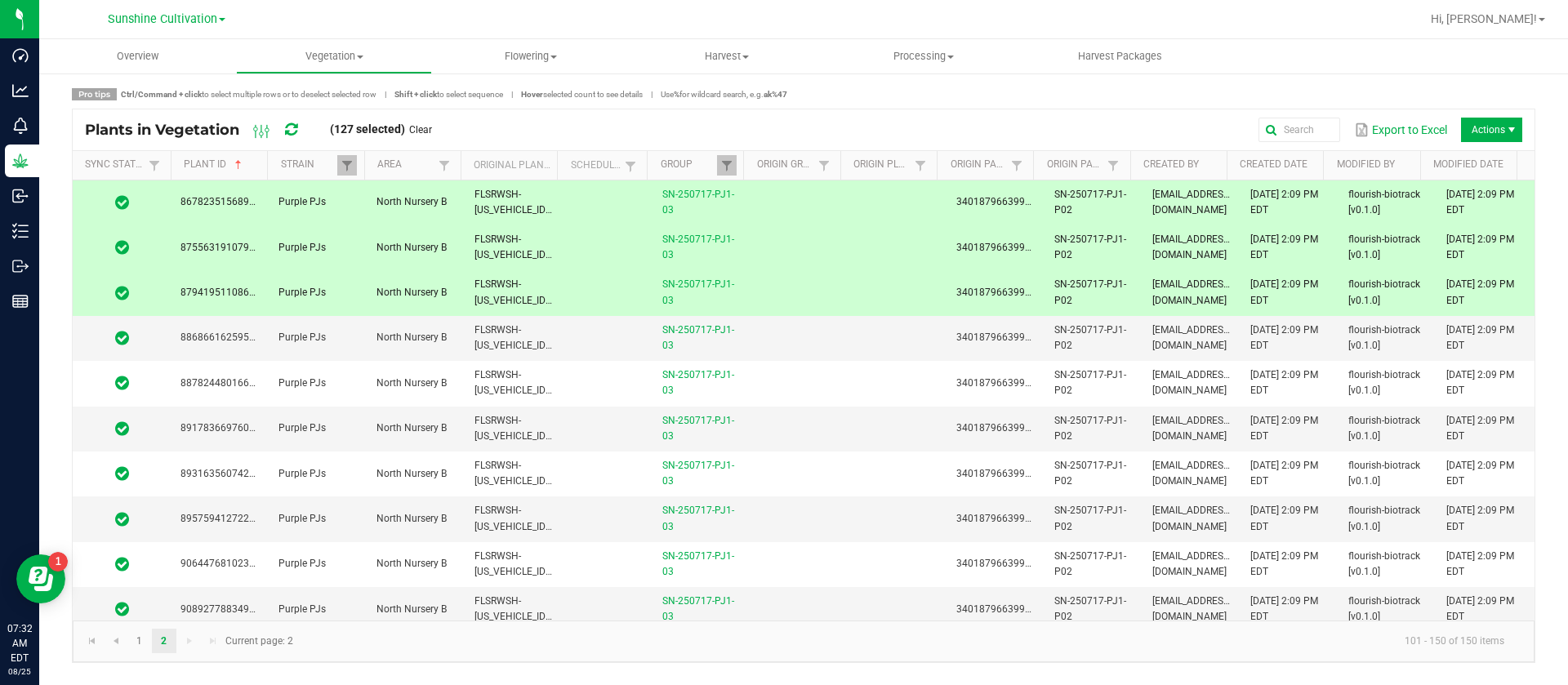
click at [501, 292] on td "FLSRWSH-STR87041500000009" at bounding box center [514, 292] width 98 height 45
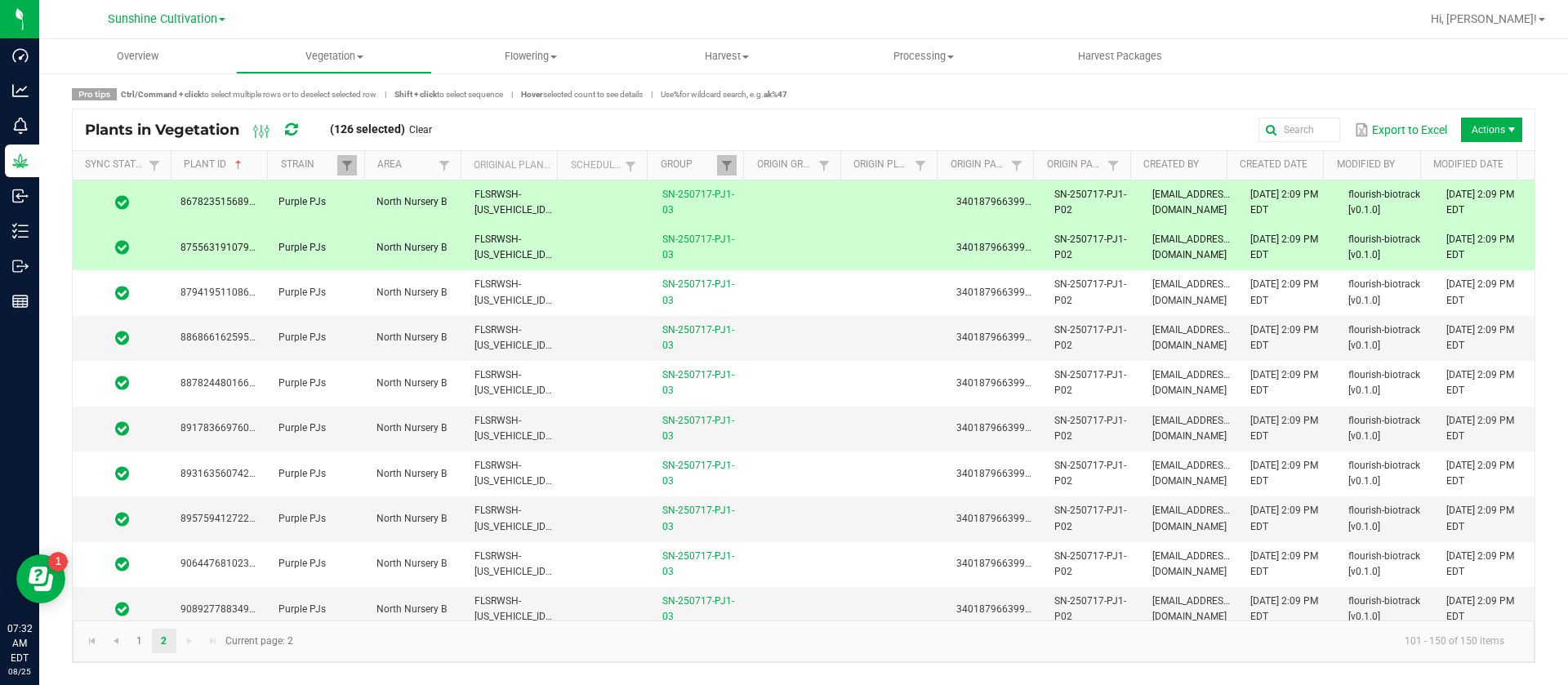
click at [523, 250] on span "FLSRWSH-STR87041500000135" at bounding box center [564, 247] width 180 height 27
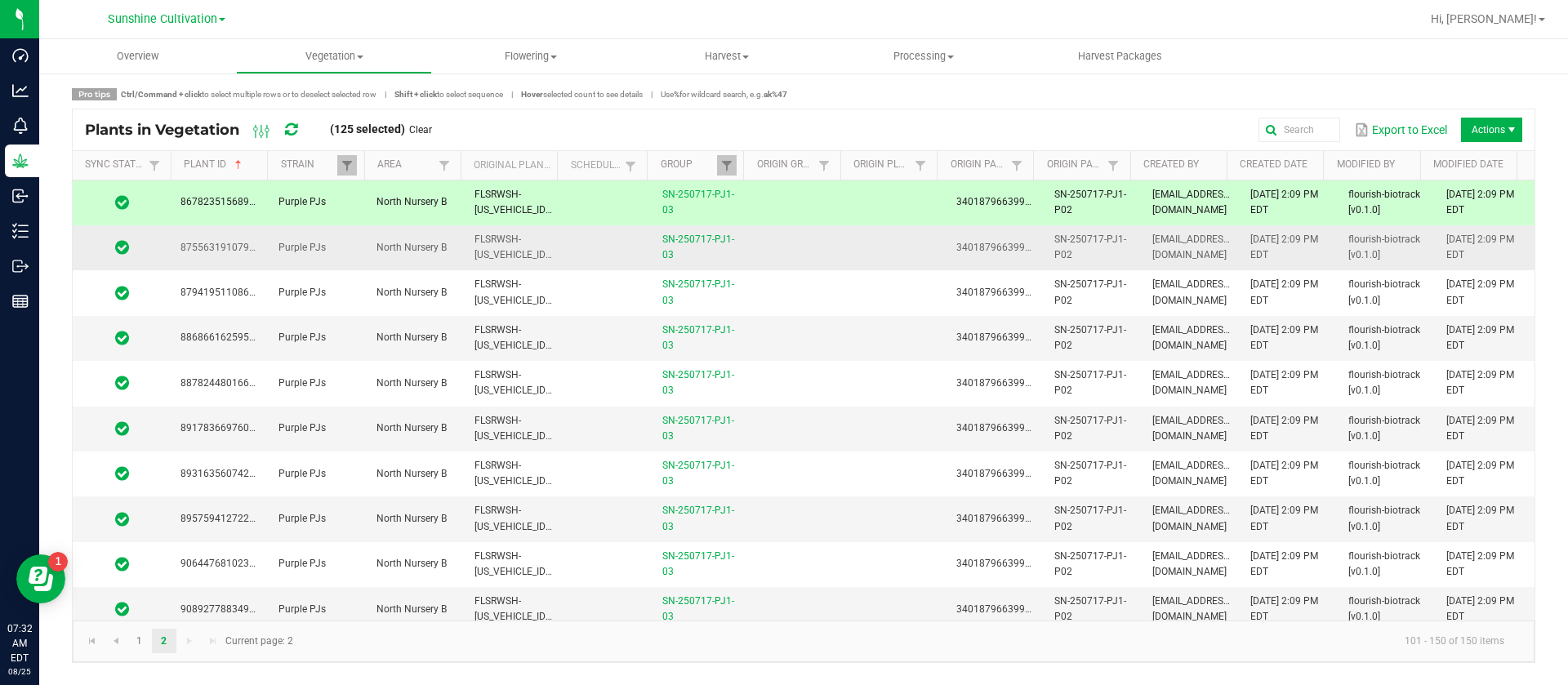
drag, startPoint x: 540, startPoint y: 197, endPoint x: 538, endPoint y: 230, distance: 33.1
click at [540, 196] on td "FLSRWSH-STR87041500000096" at bounding box center [514, 202] width 98 height 45
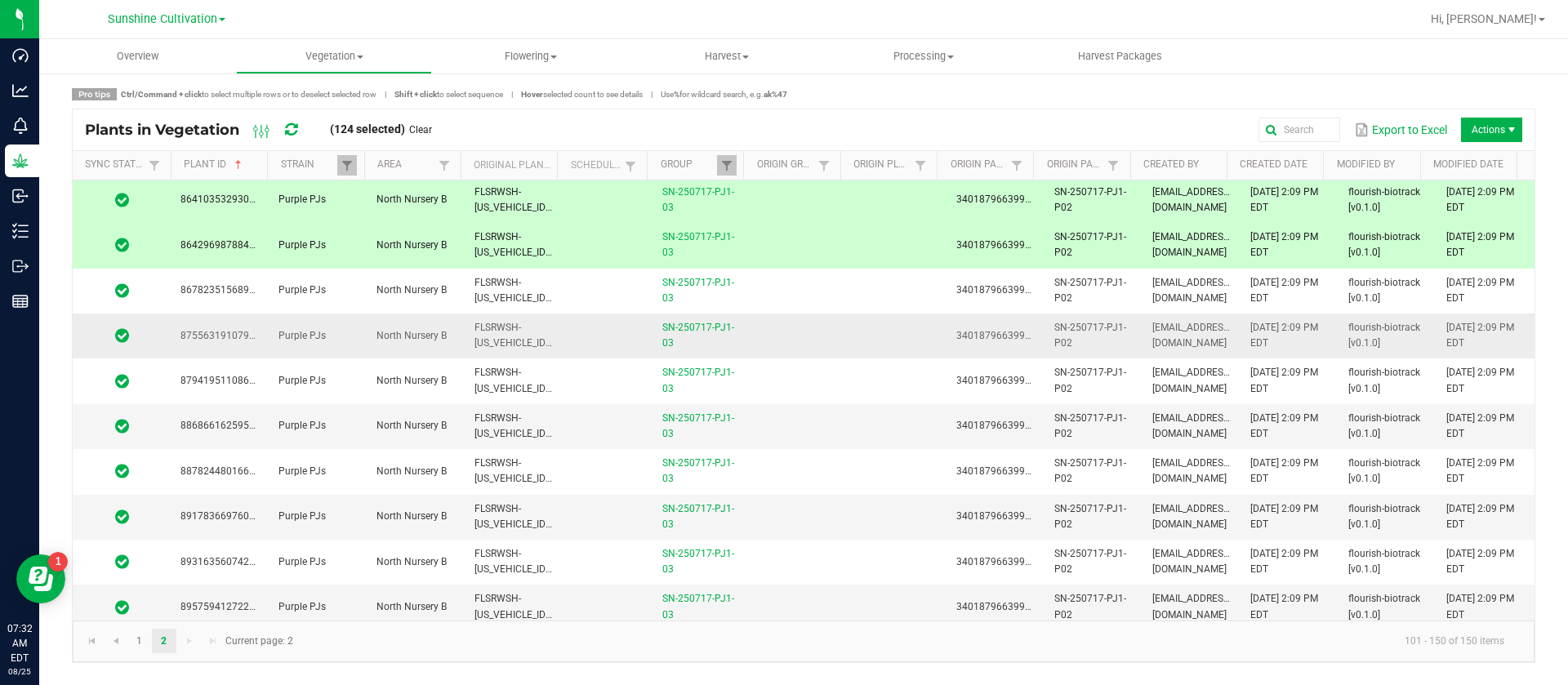
scroll to position [963, 0]
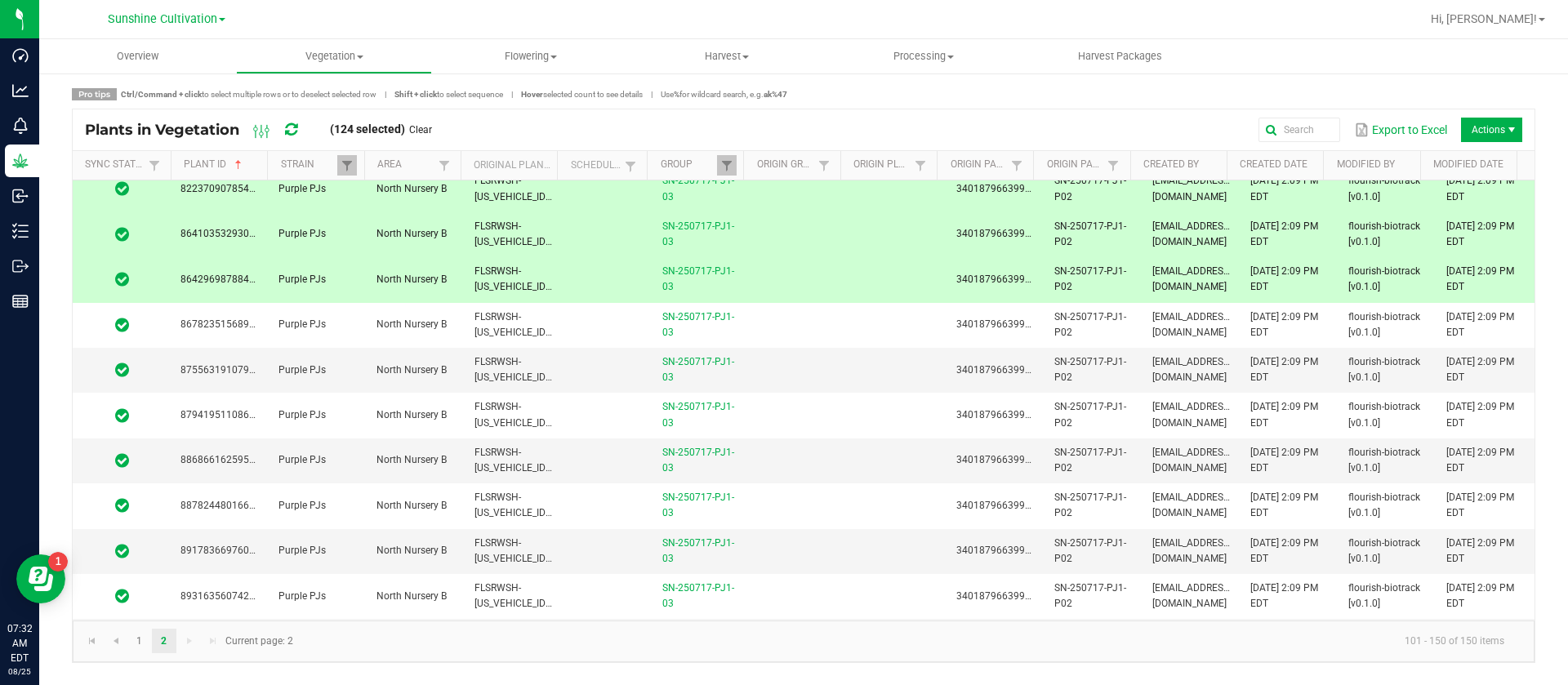
click at [532, 291] on span "FLSRWSH-STR87041500000005" at bounding box center [564, 278] width 180 height 27
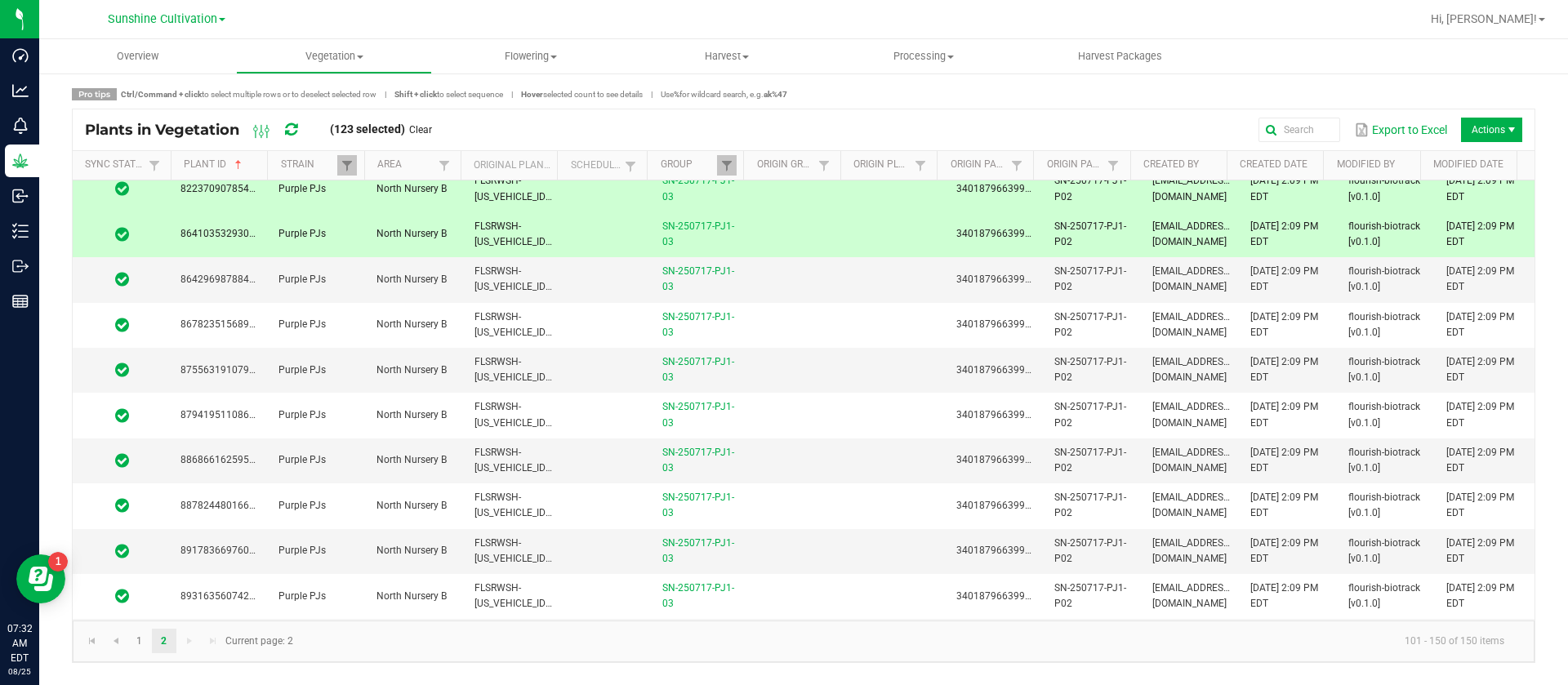
click at [506, 228] on span "FLSRWSH-STR87041500000103" at bounding box center [564, 234] width 180 height 27
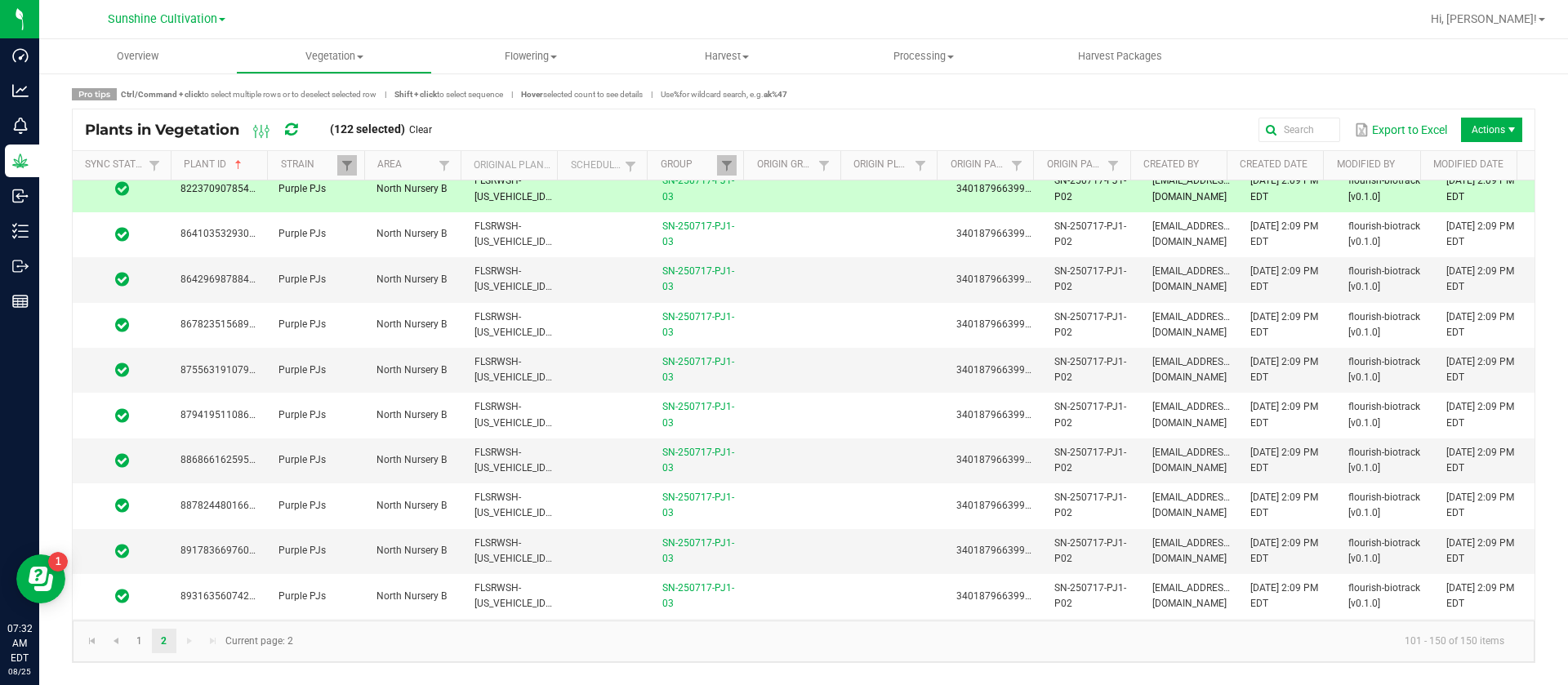
click at [521, 200] on span "FLSRWSH-STR87041500000063" at bounding box center [564, 188] width 180 height 27
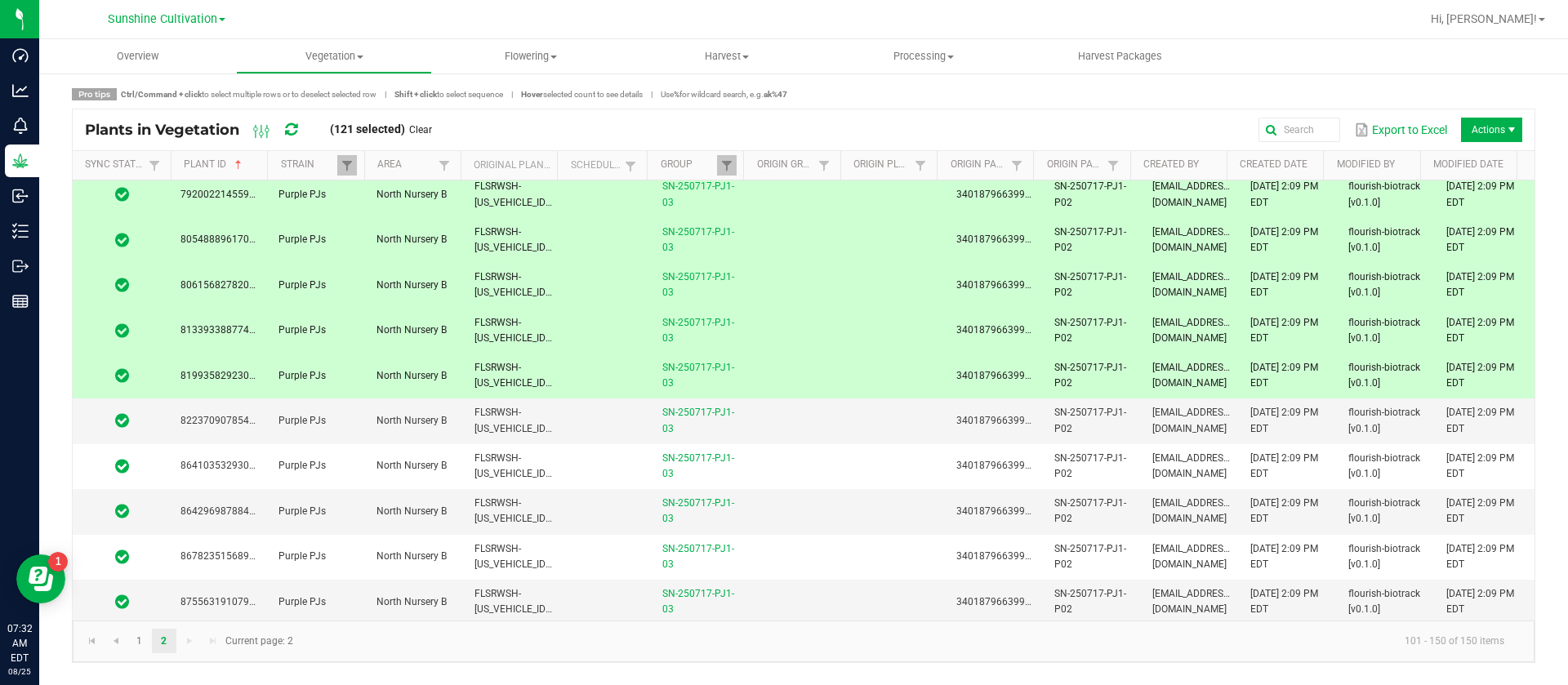
scroll to position [596, 0]
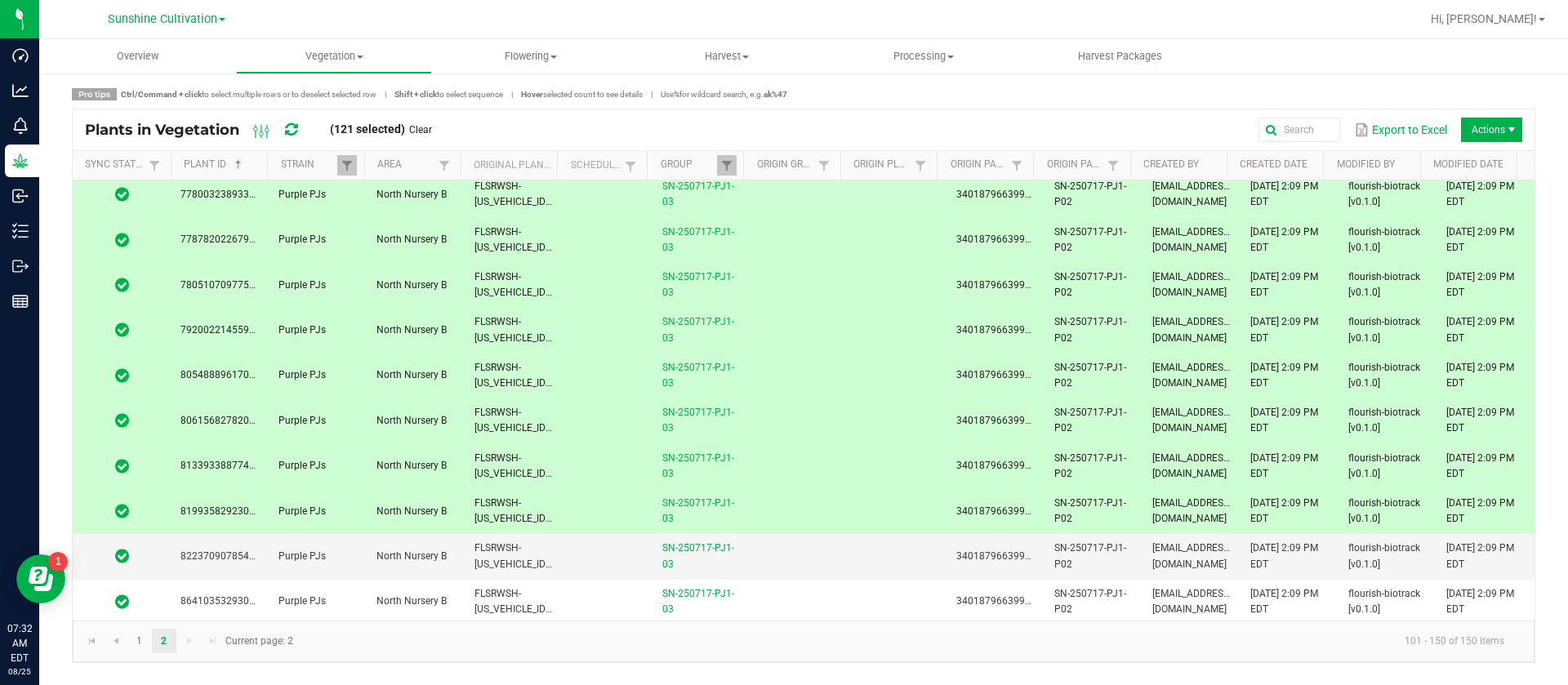
click at [530, 527] on td "FLSRWSH-STR87041500000126" at bounding box center [514, 511] width 98 height 45
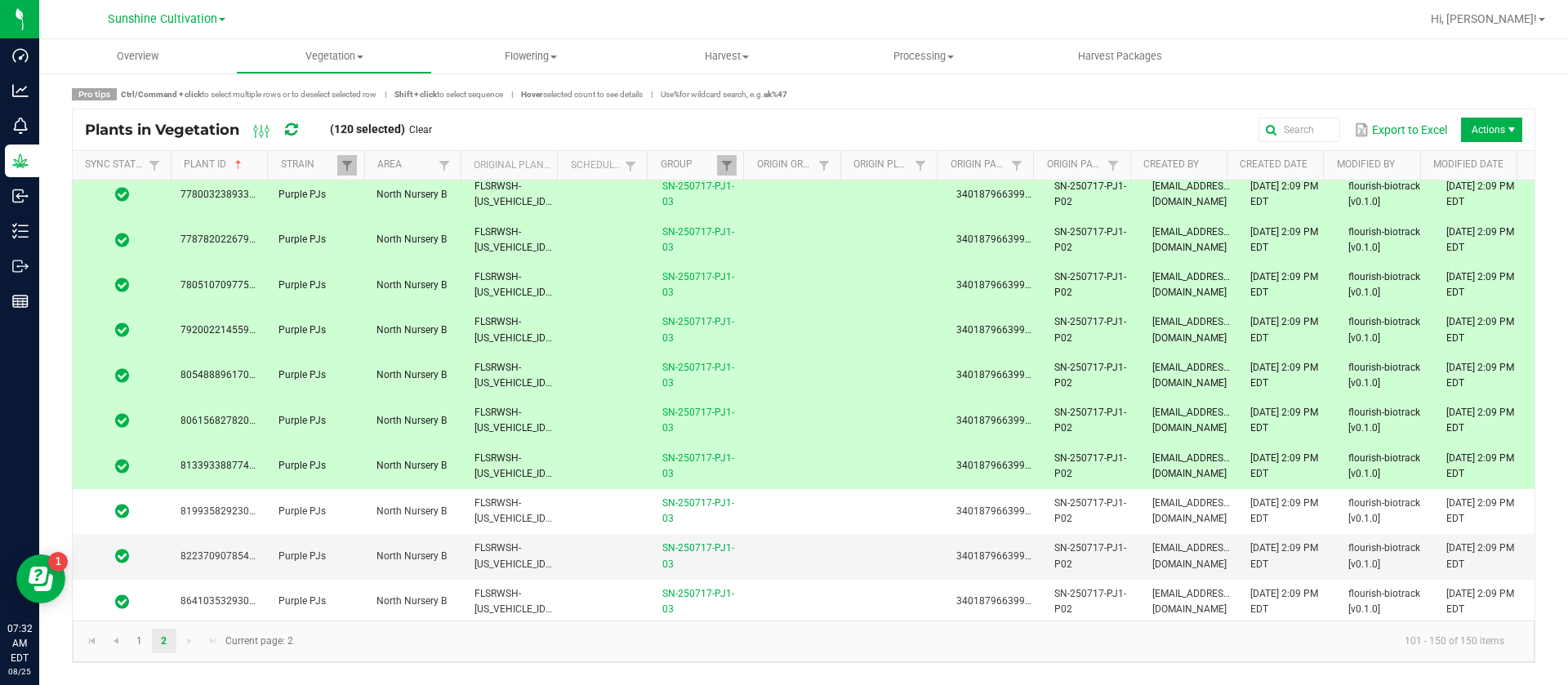
click at [505, 452] on td "FLSRWSH-STR87041500000114" at bounding box center [514, 466] width 98 height 45
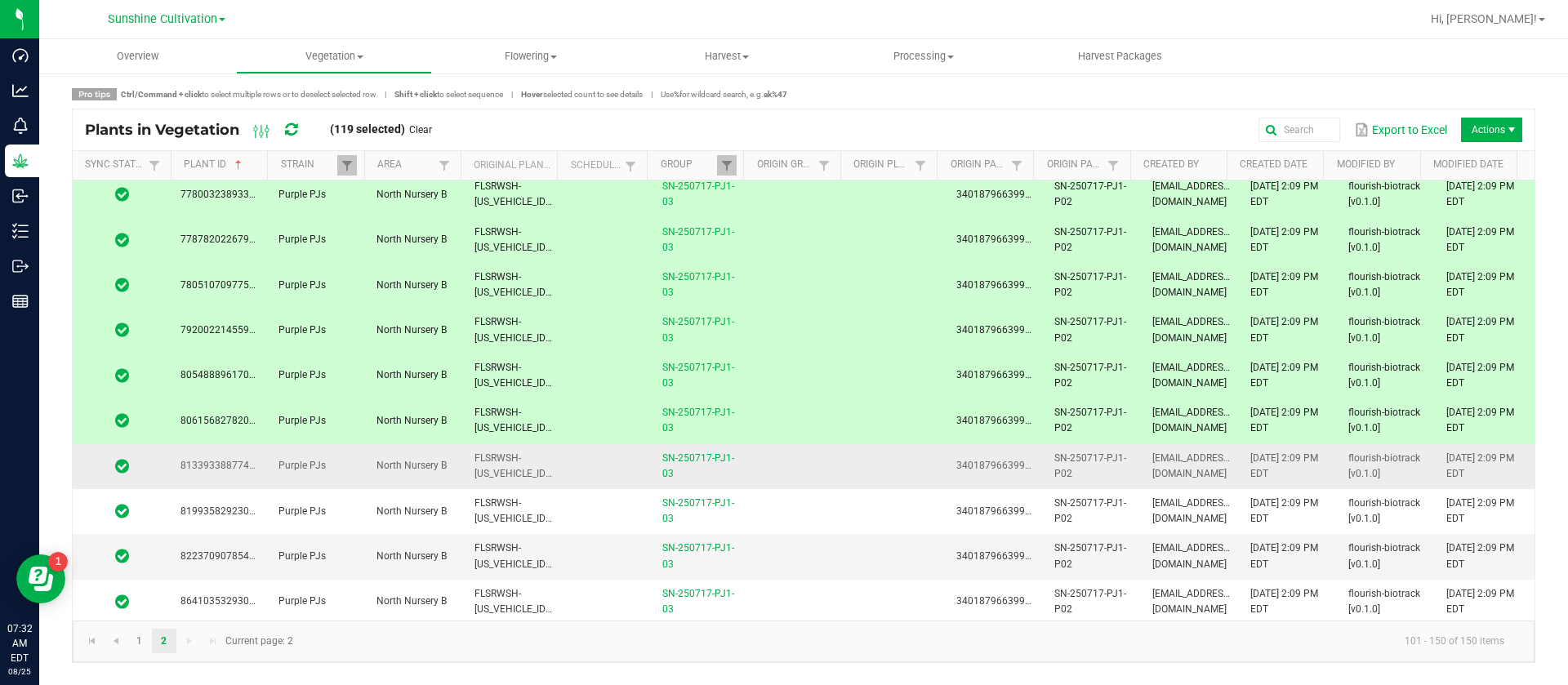
click at [540, 472] on span "FLSRWSH-STR87041500000114" at bounding box center [564, 465] width 180 height 27
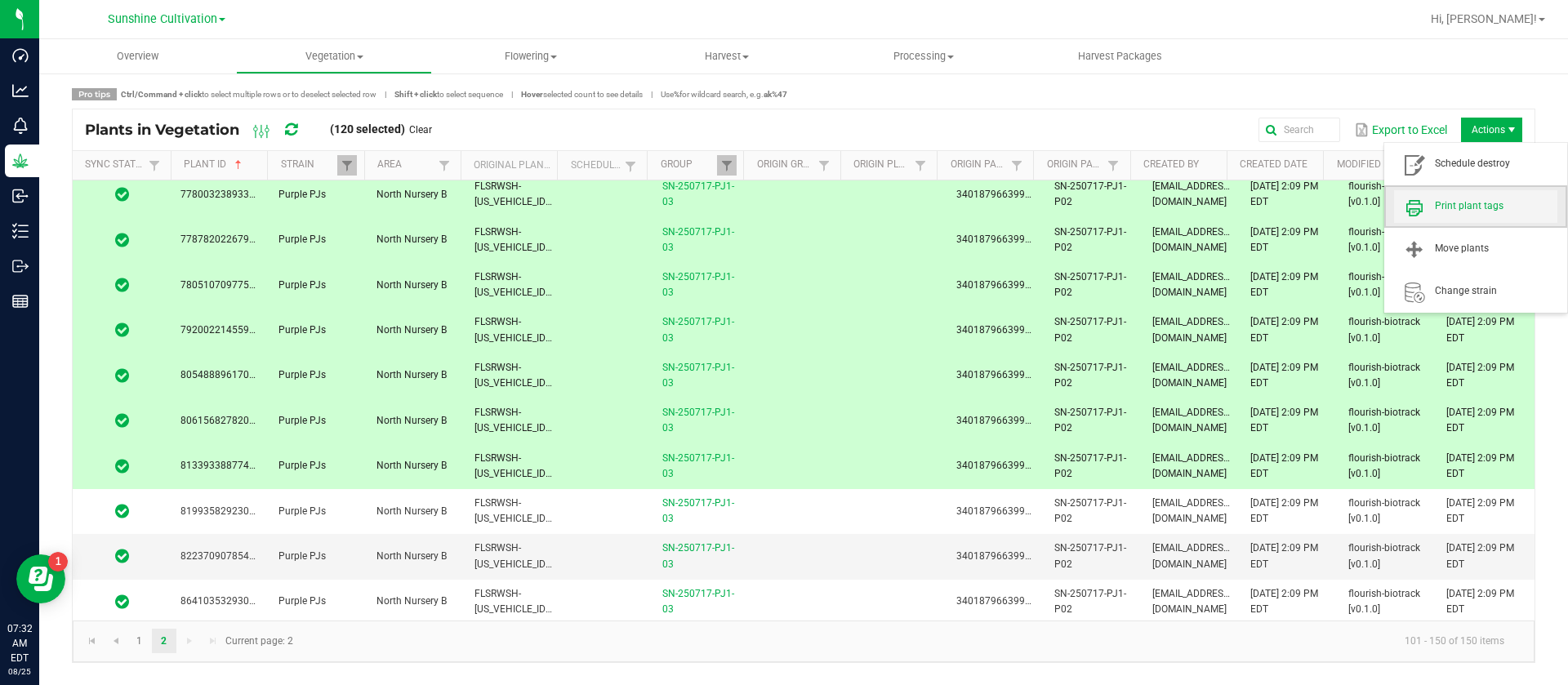
click at [1494, 208] on span "Print plant tags" at bounding box center [1496, 206] width 122 height 14
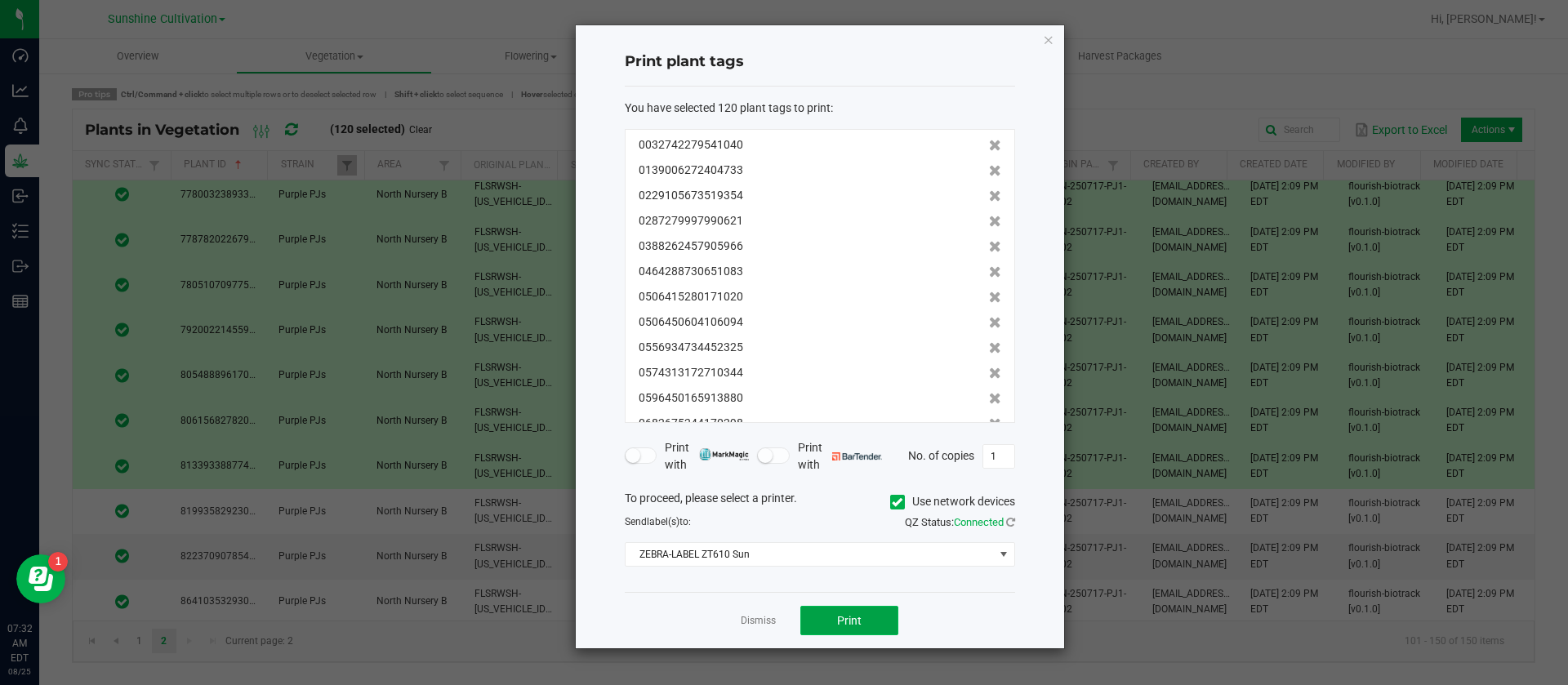
click at [842, 619] on span "Print" at bounding box center [849, 620] width 25 height 13
click at [757, 614] on link "Dismiss" at bounding box center [758, 621] width 35 height 14
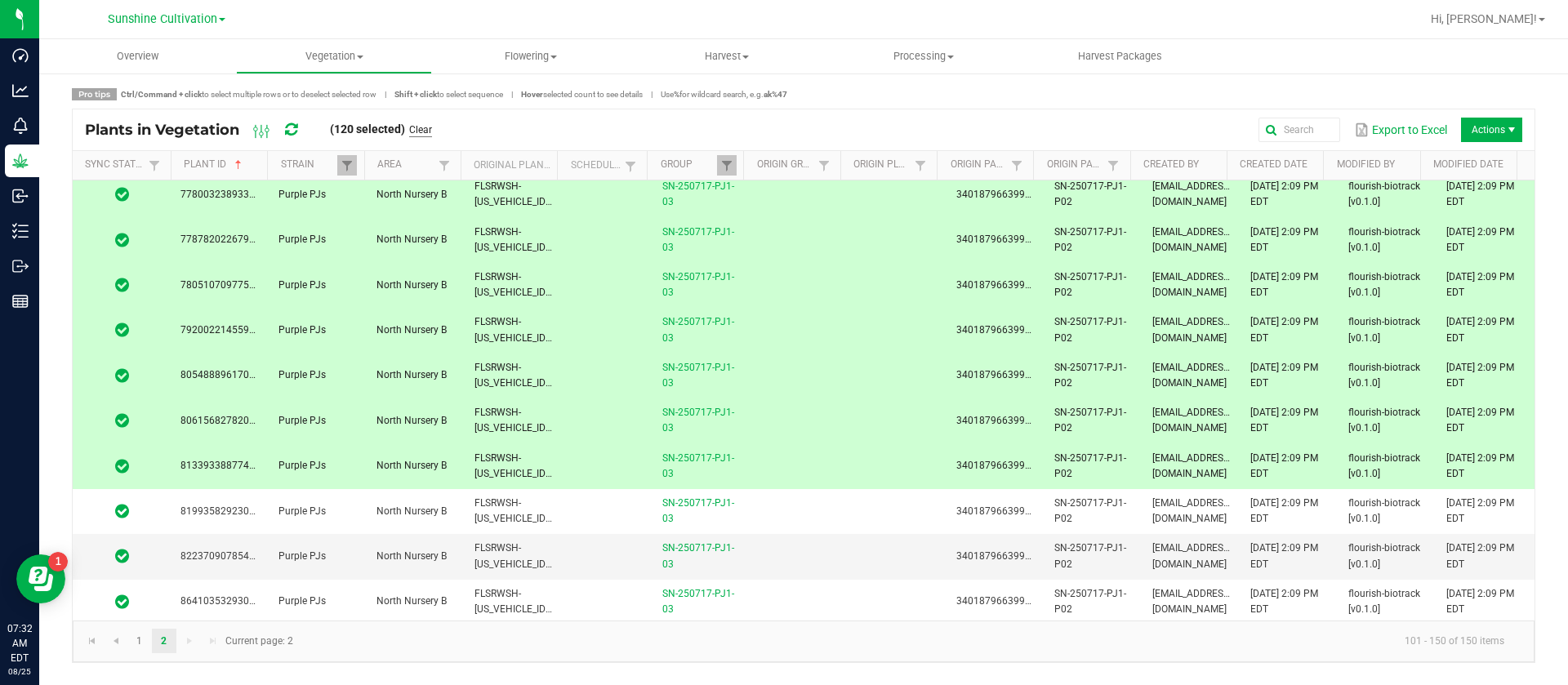
click at [427, 125] on link "Clear" at bounding box center [421, 130] width 23 height 14
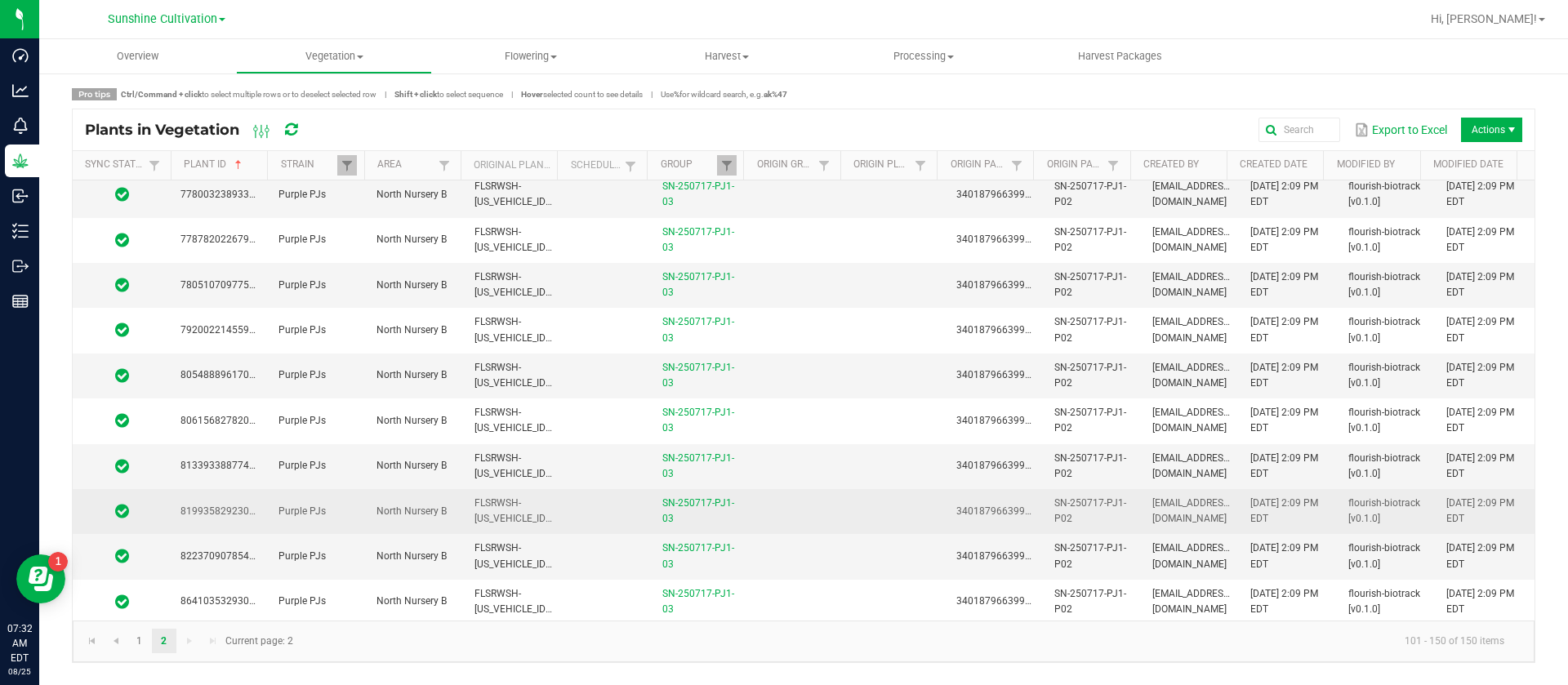
click at [582, 516] on td at bounding box center [608, 511] width 90 height 45
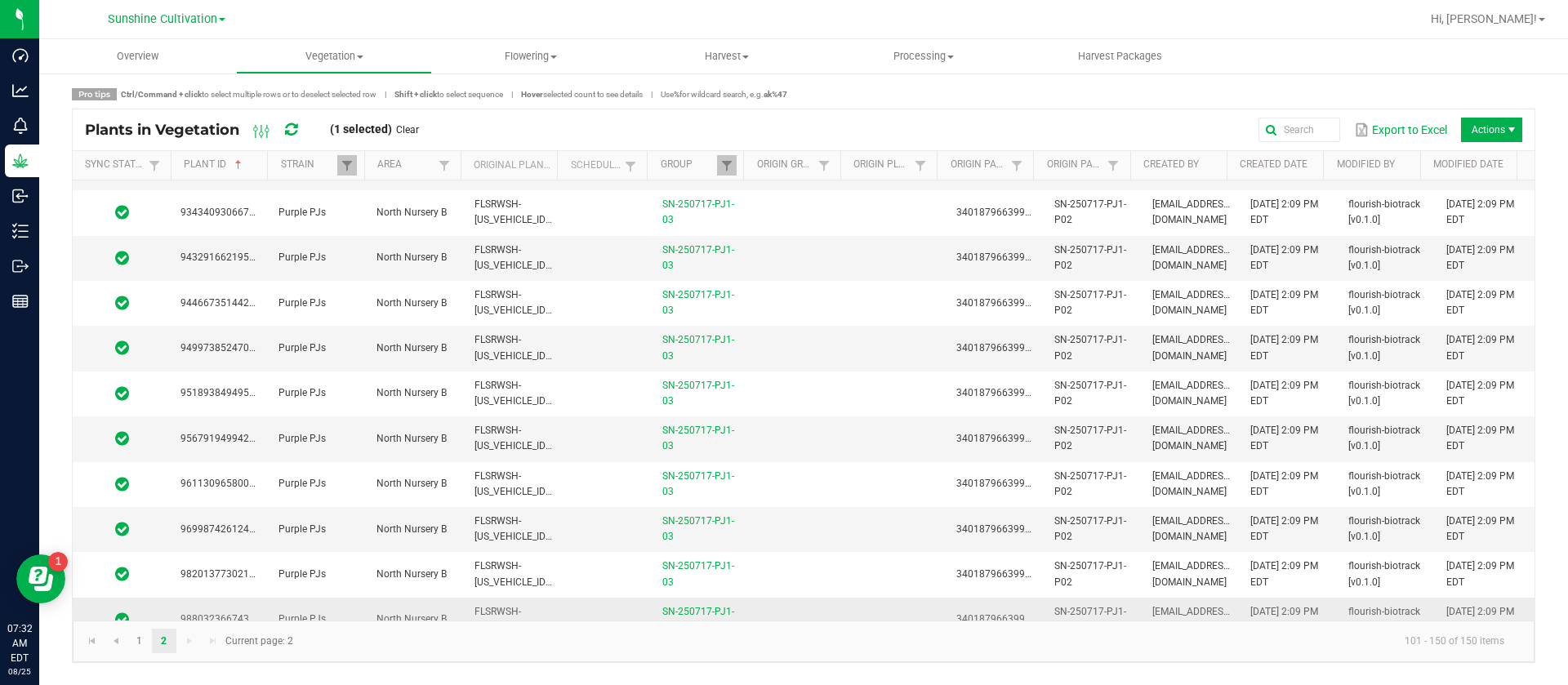
scroll to position [1821, 0]
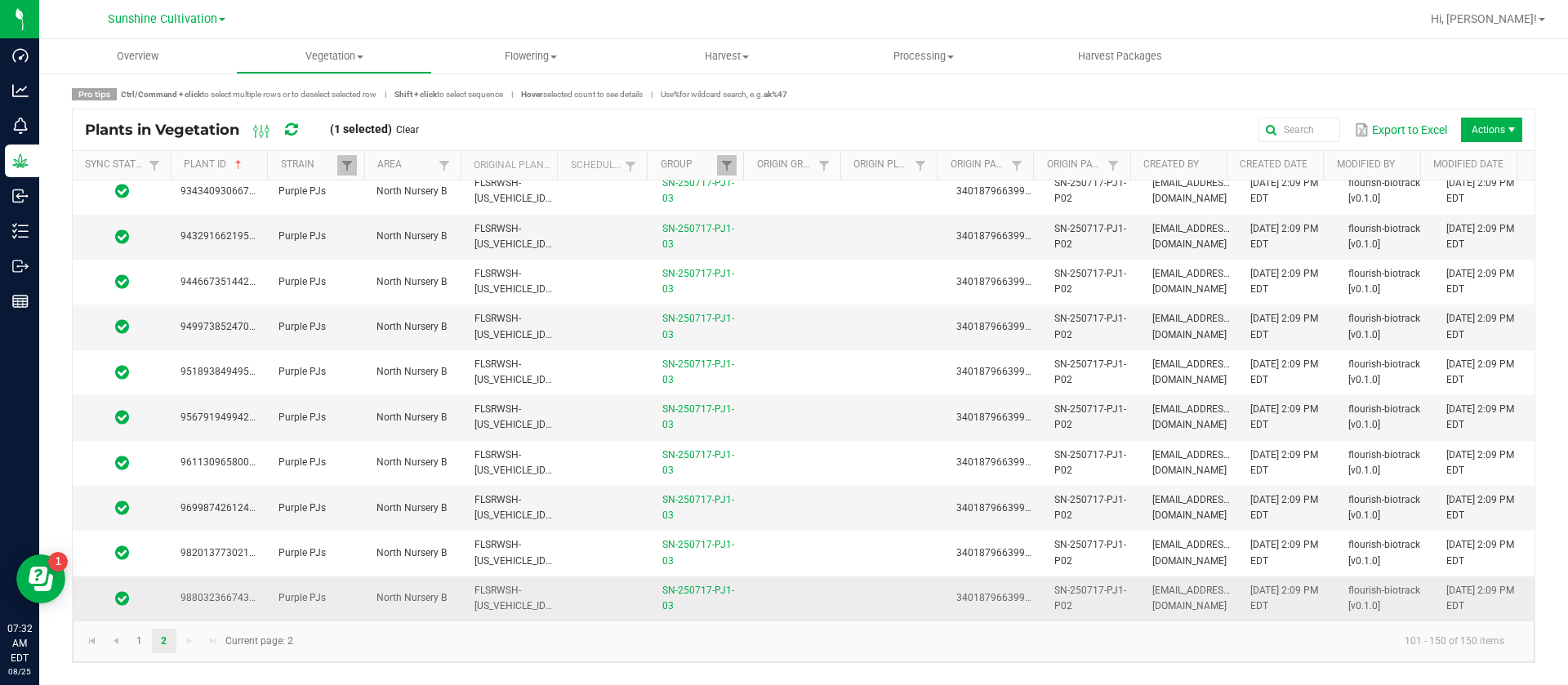
click at [509, 604] on span "FLSRWSH-STR87041500000079" at bounding box center [564, 598] width 180 height 27
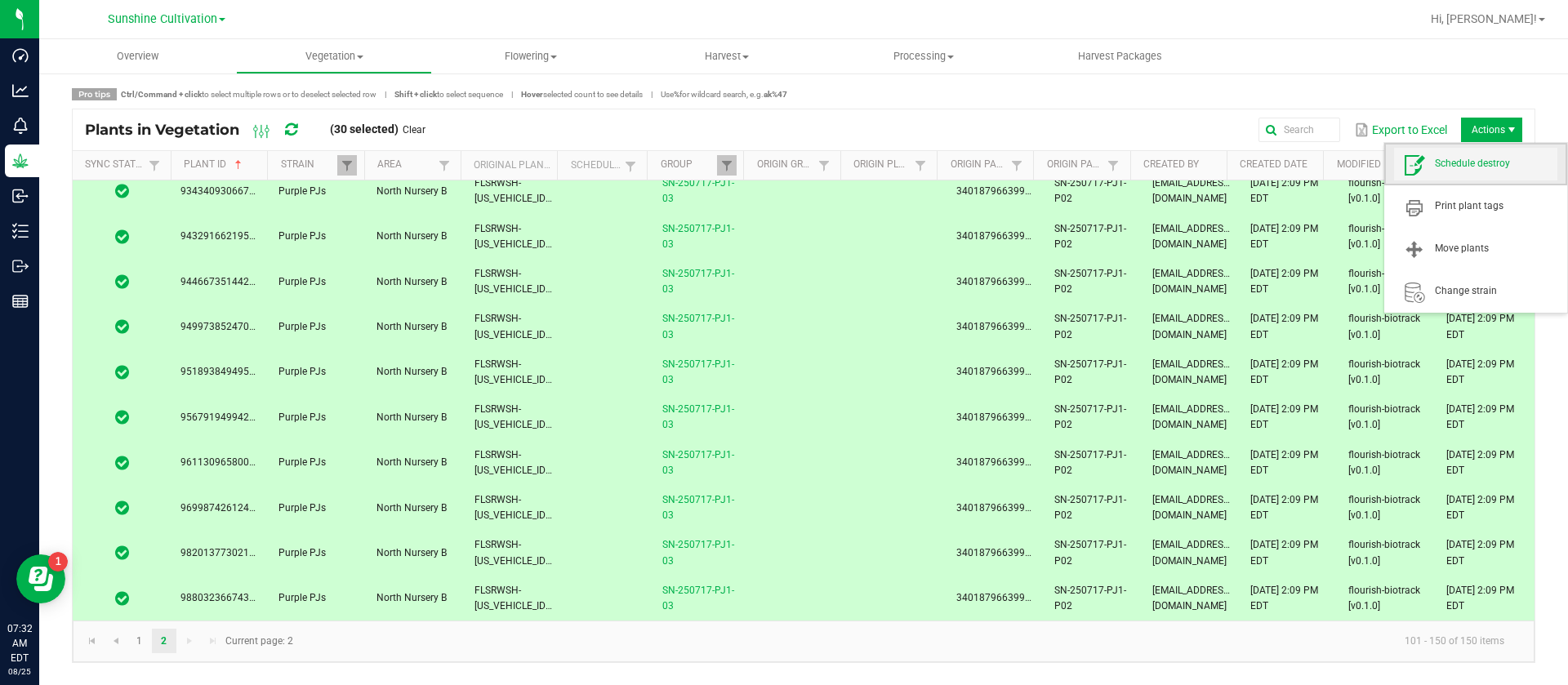
click at [1492, 164] on span "Schedule destroy" at bounding box center [1496, 164] width 122 height 14
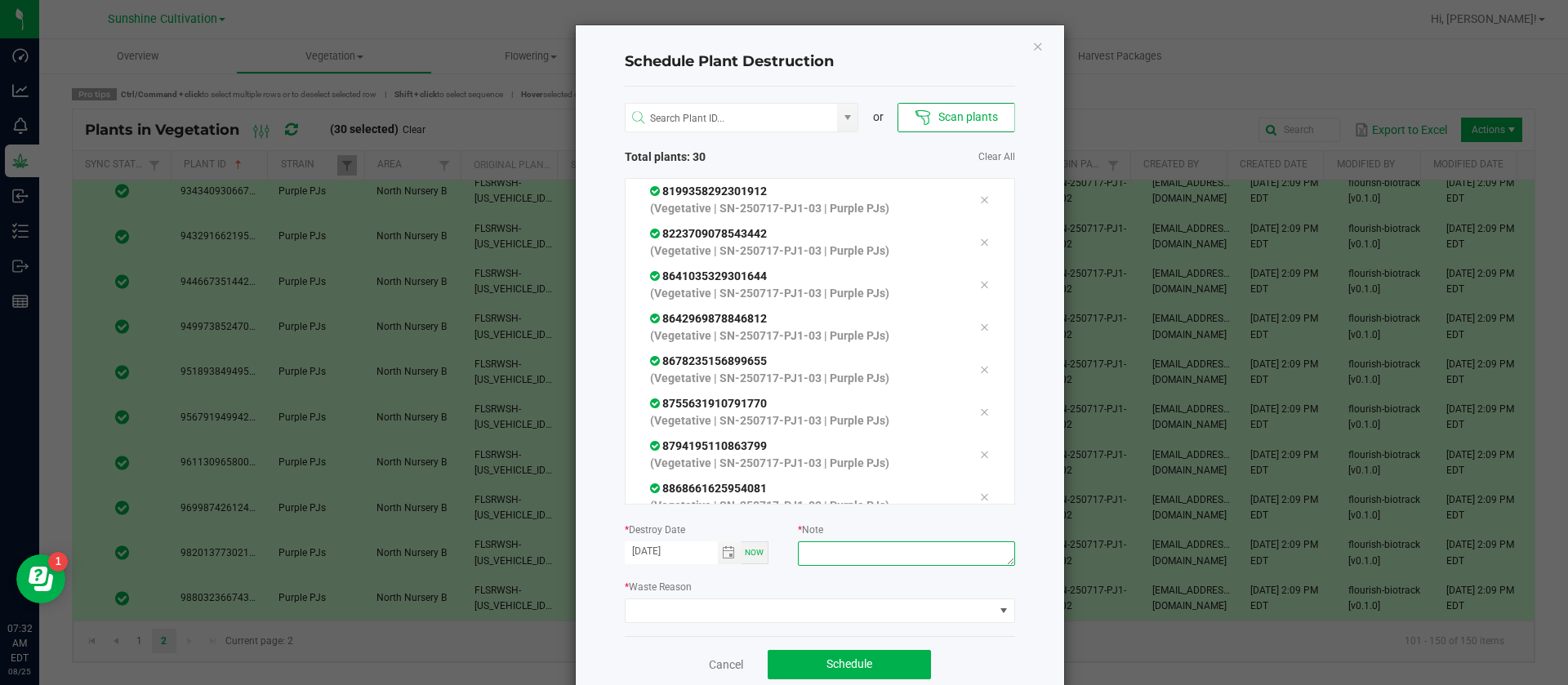
click at [854, 547] on textarea at bounding box center [906, 553] width 216 height 25
type textarea "waste"
click at [740, 599] on span at bounding box center [820, 611] width 390 height 25
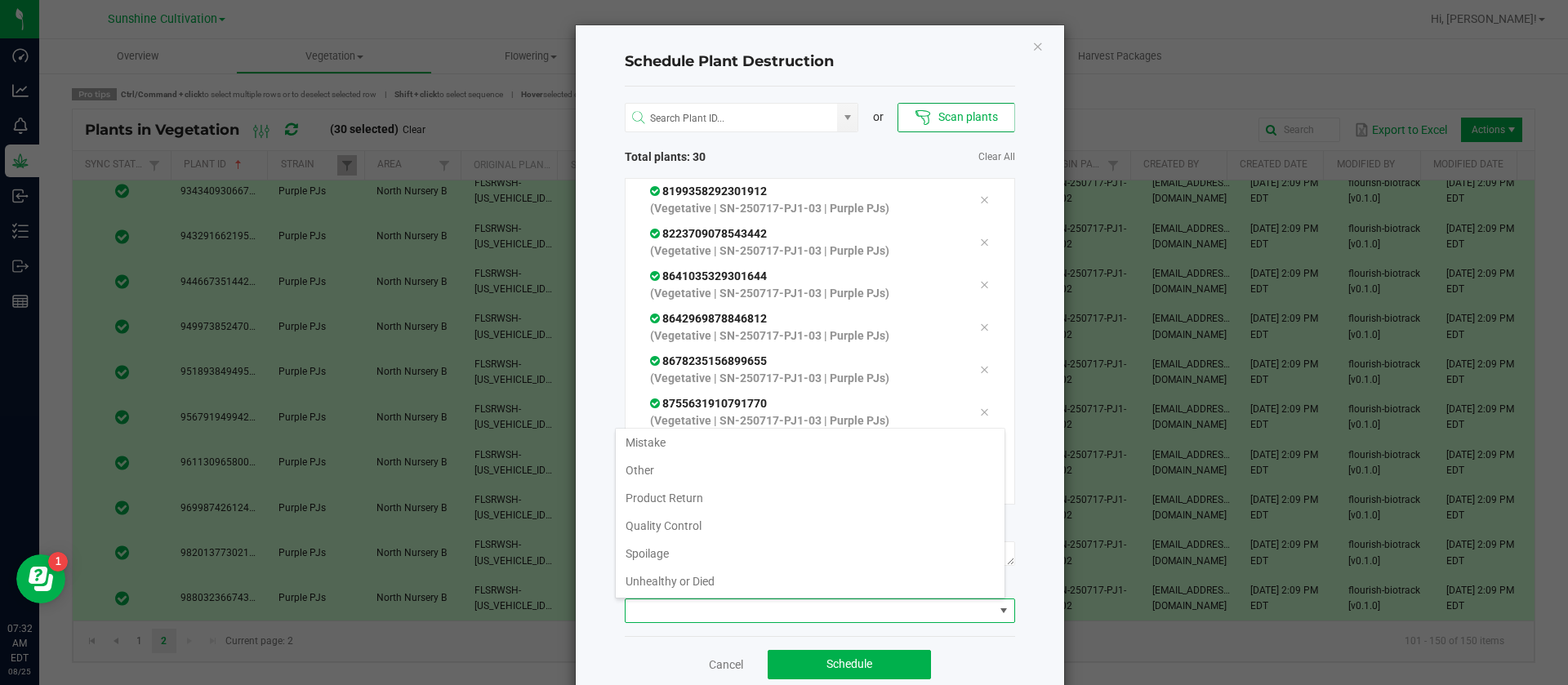
scroll to position [59, 0]
click at [702, 584] on li "Waste" at bounding box center [810, 580] width 389 height 28
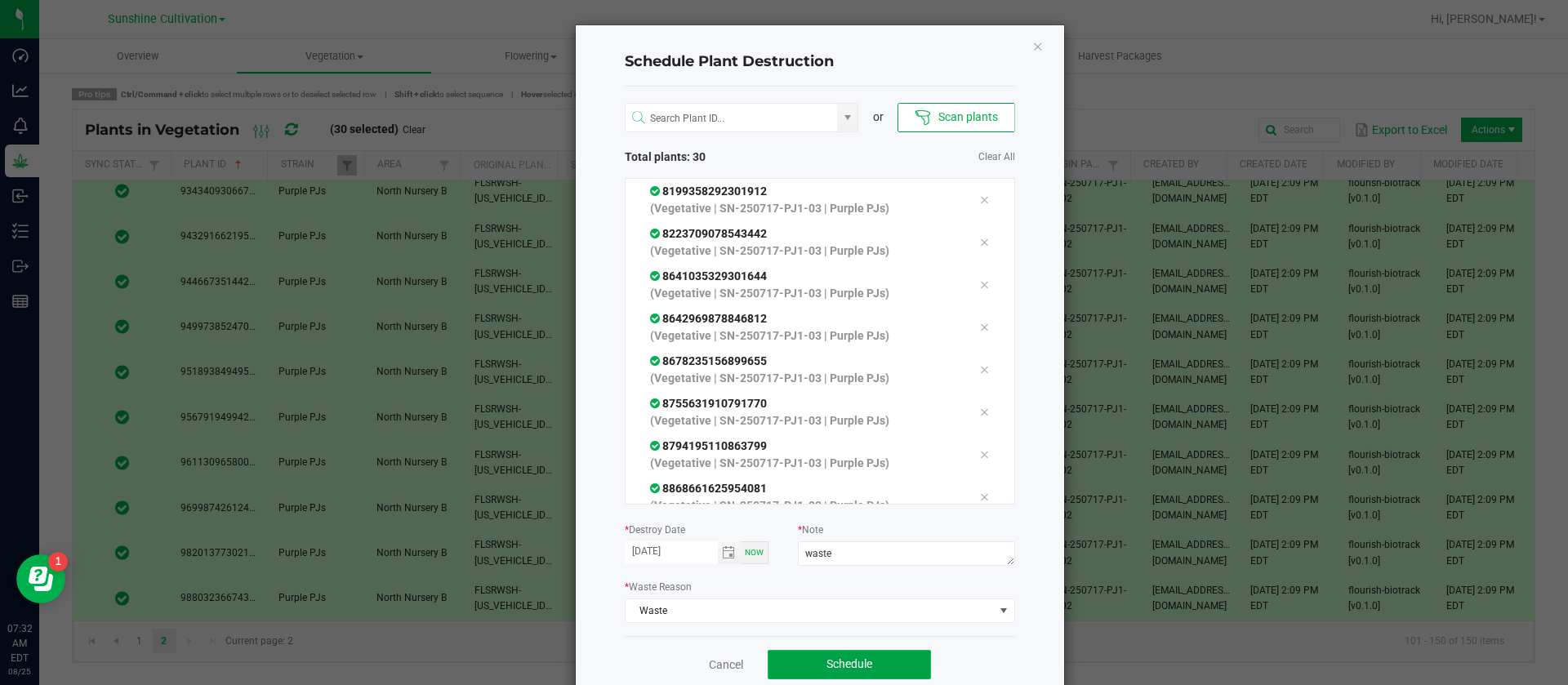
click at [877, 669] on button "Schedule" at bounding box center [849, 664] width 163 height 29
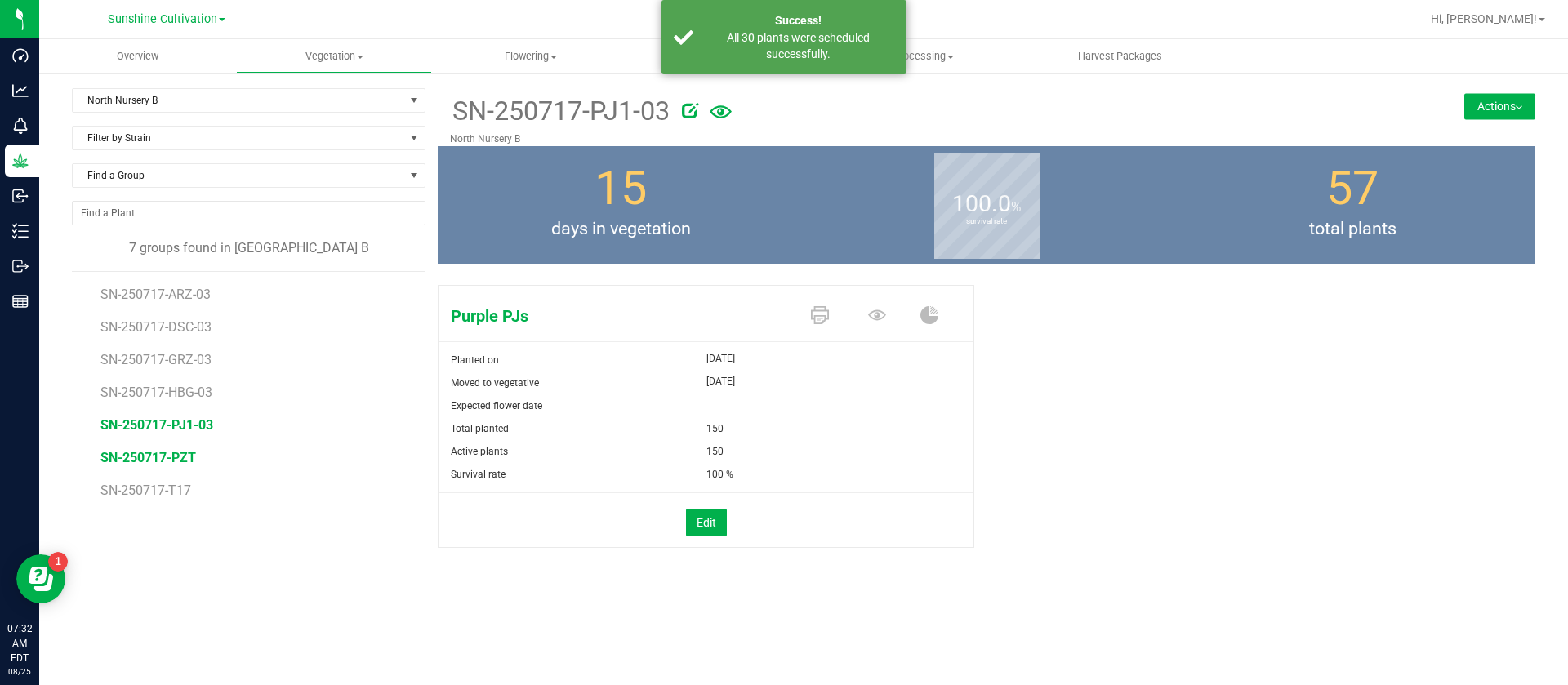
click at [178, 453] on span "SN-250717-PZT" at bounding box center [148, 458] width 96 height 16
click at [662, 111] on icon at bounding box center [657, 110] width 17 height 17
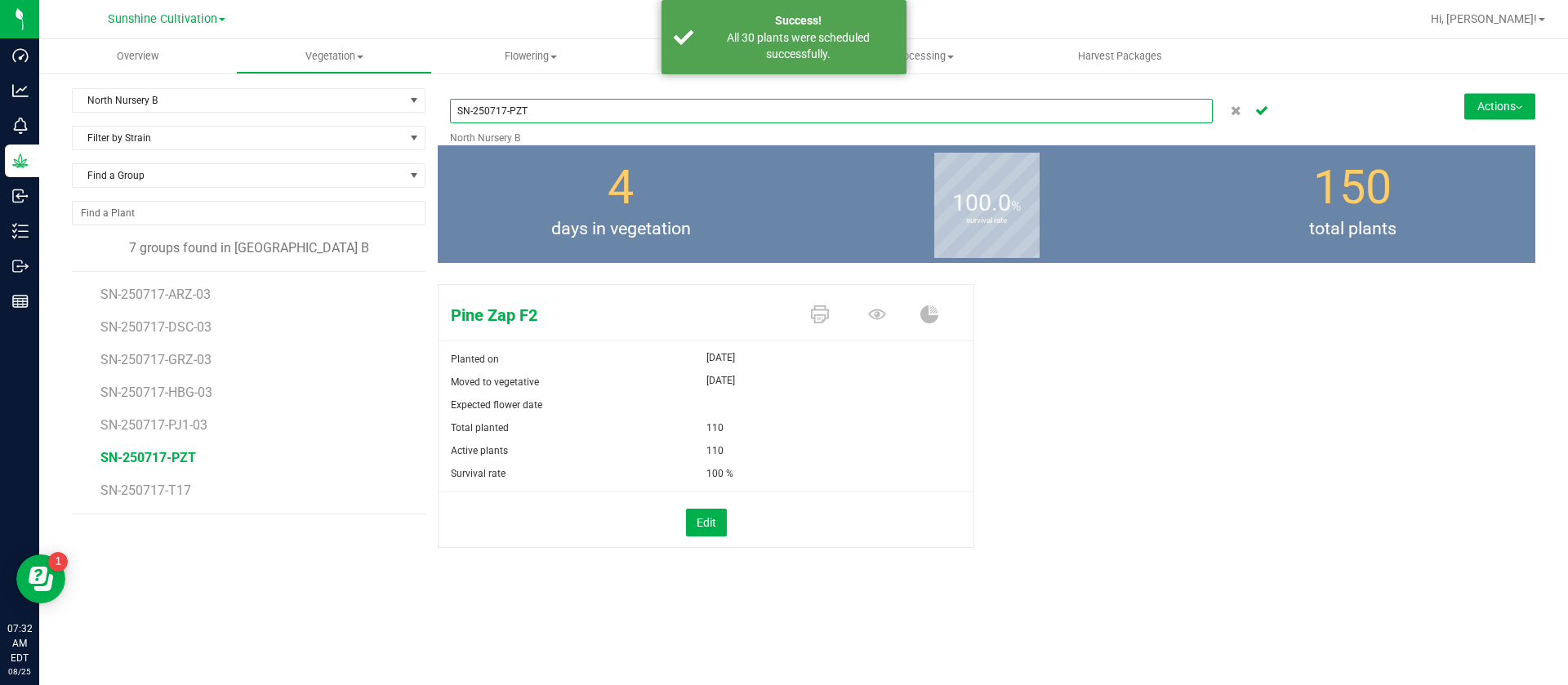
click at [632, 111] on input "SN-250717-PZT" at bounding box center [831, 111] width 762 height 25
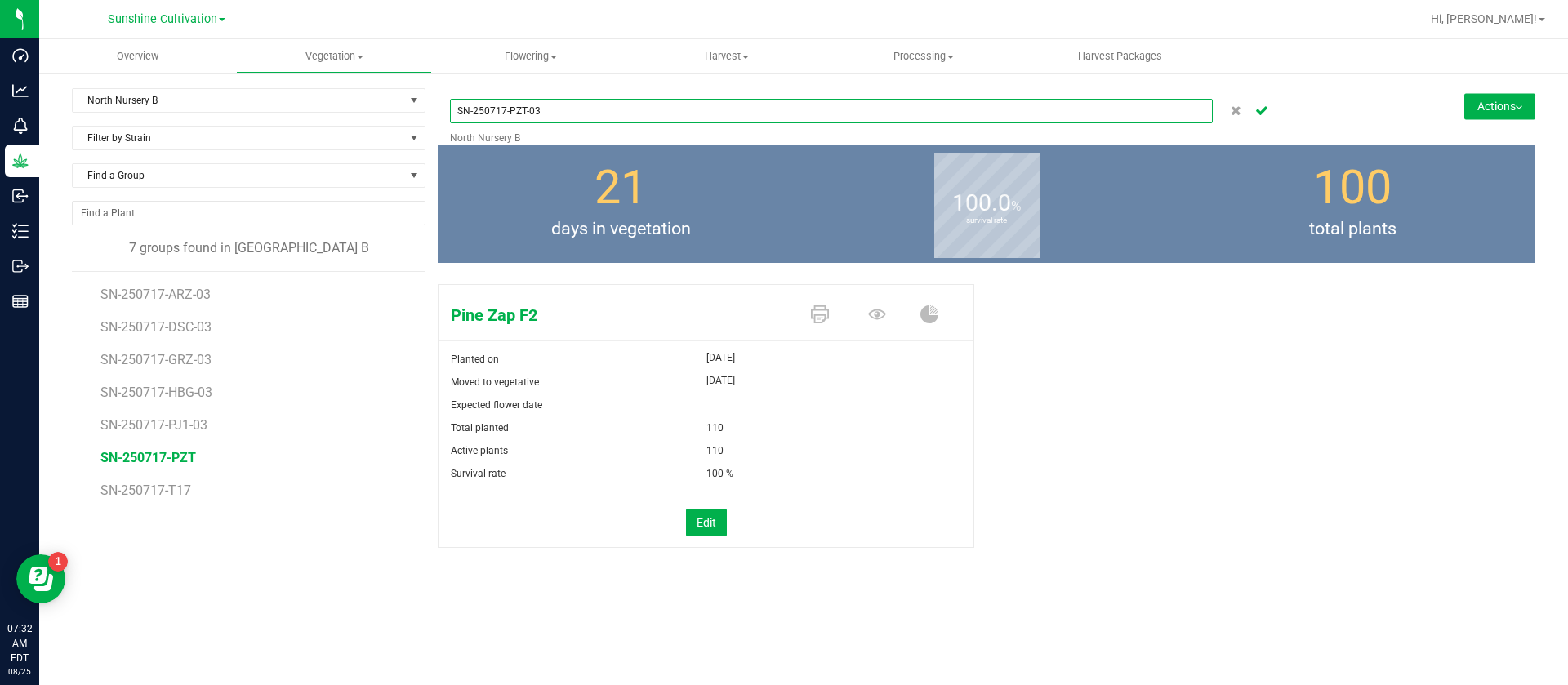
type input "SN-250717-PZT-03"
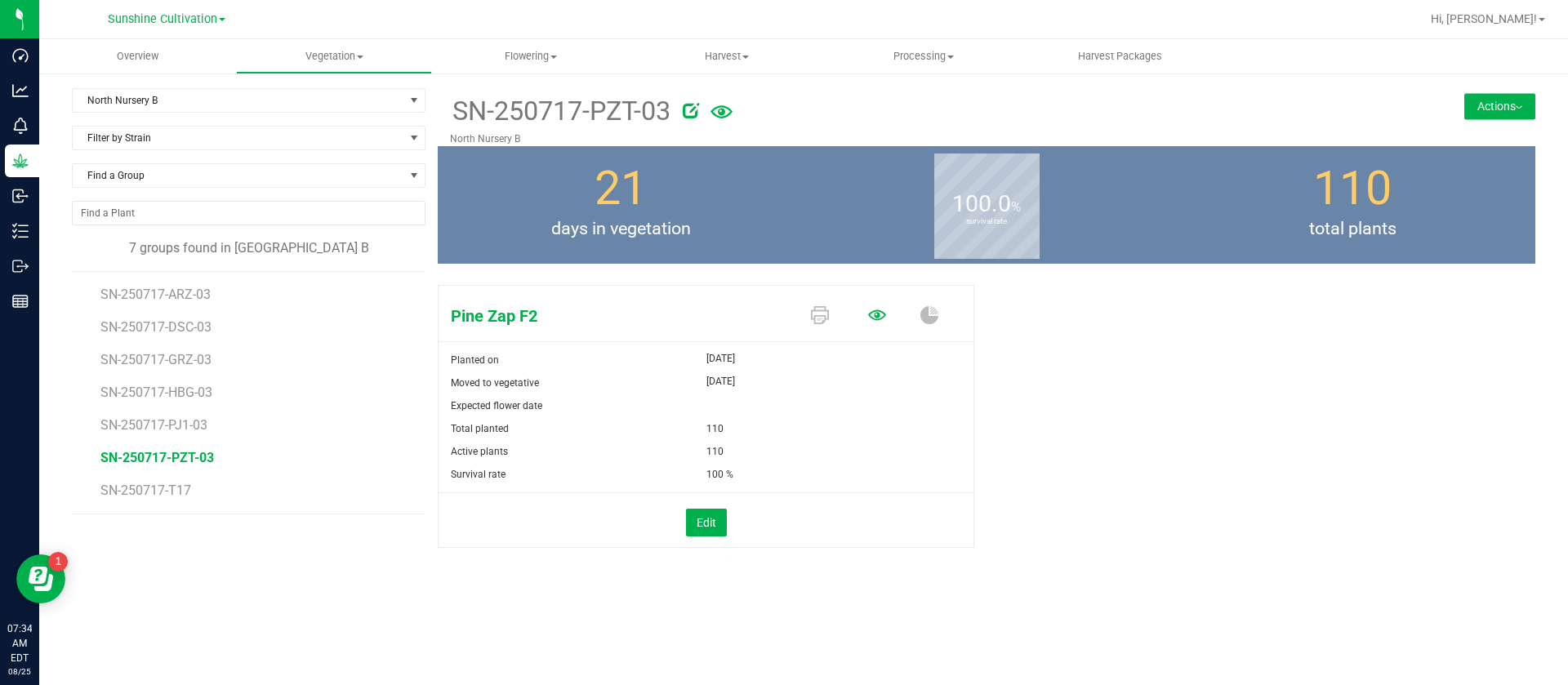
click at [872, 321] on icon at bounding box center [877, 315] width 18 height 18
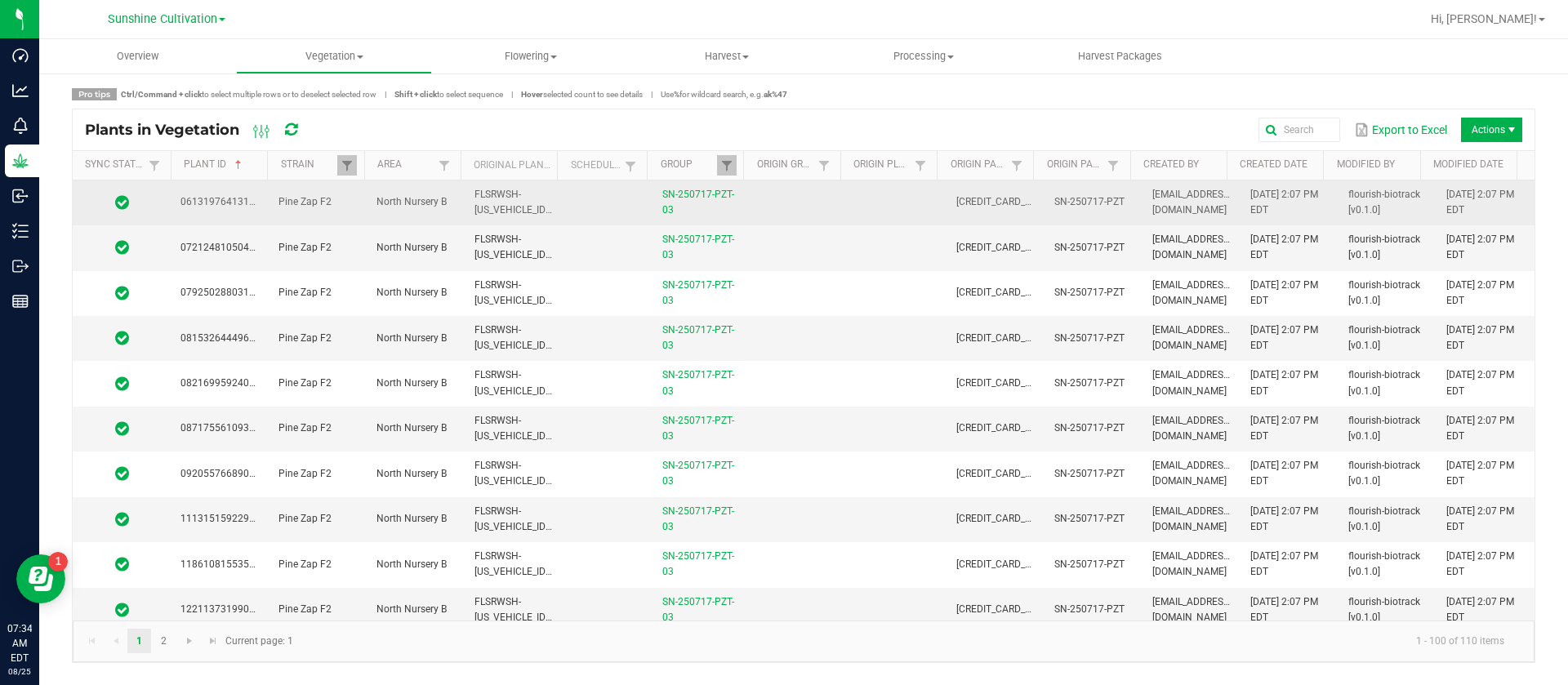
click at [857, 197] on td at bounding box center [898, 202] width 98 height 45
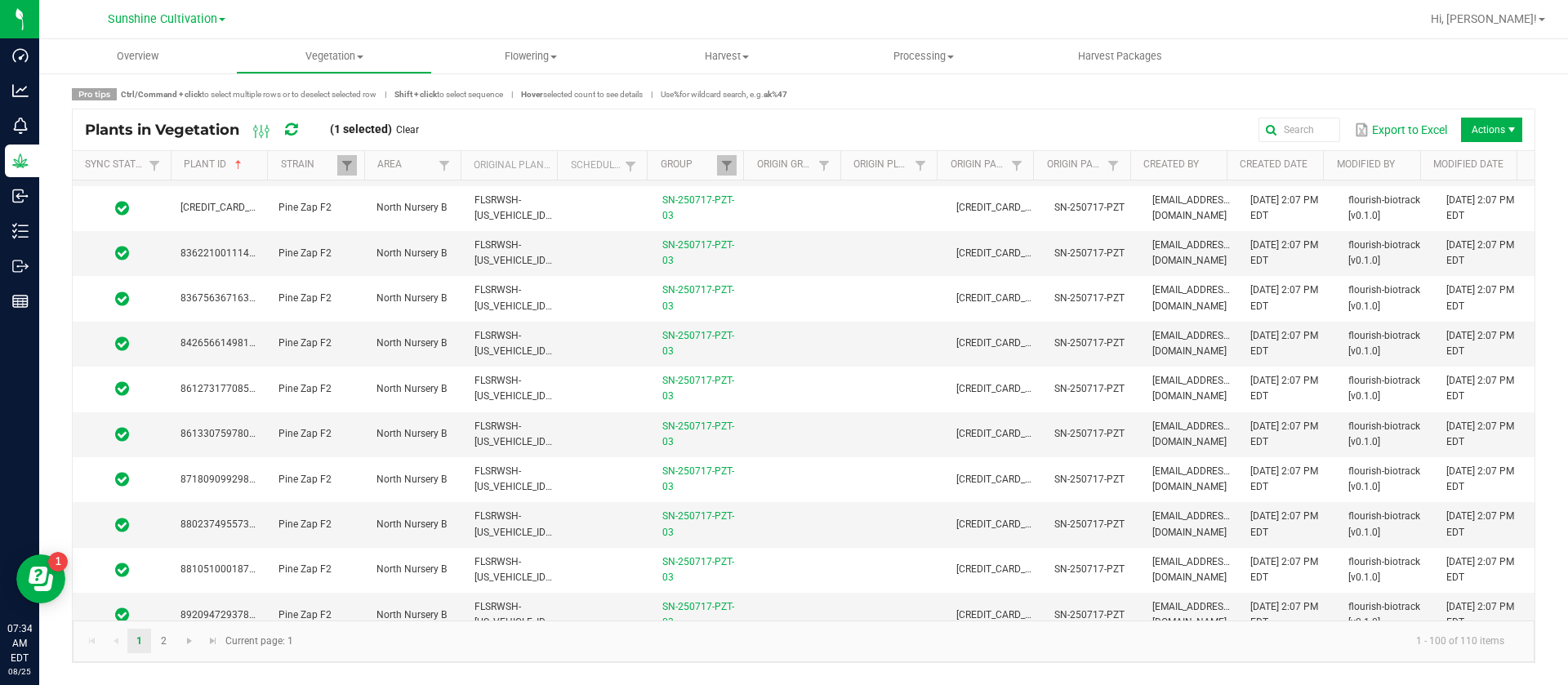
scroll to position [4083, 0]
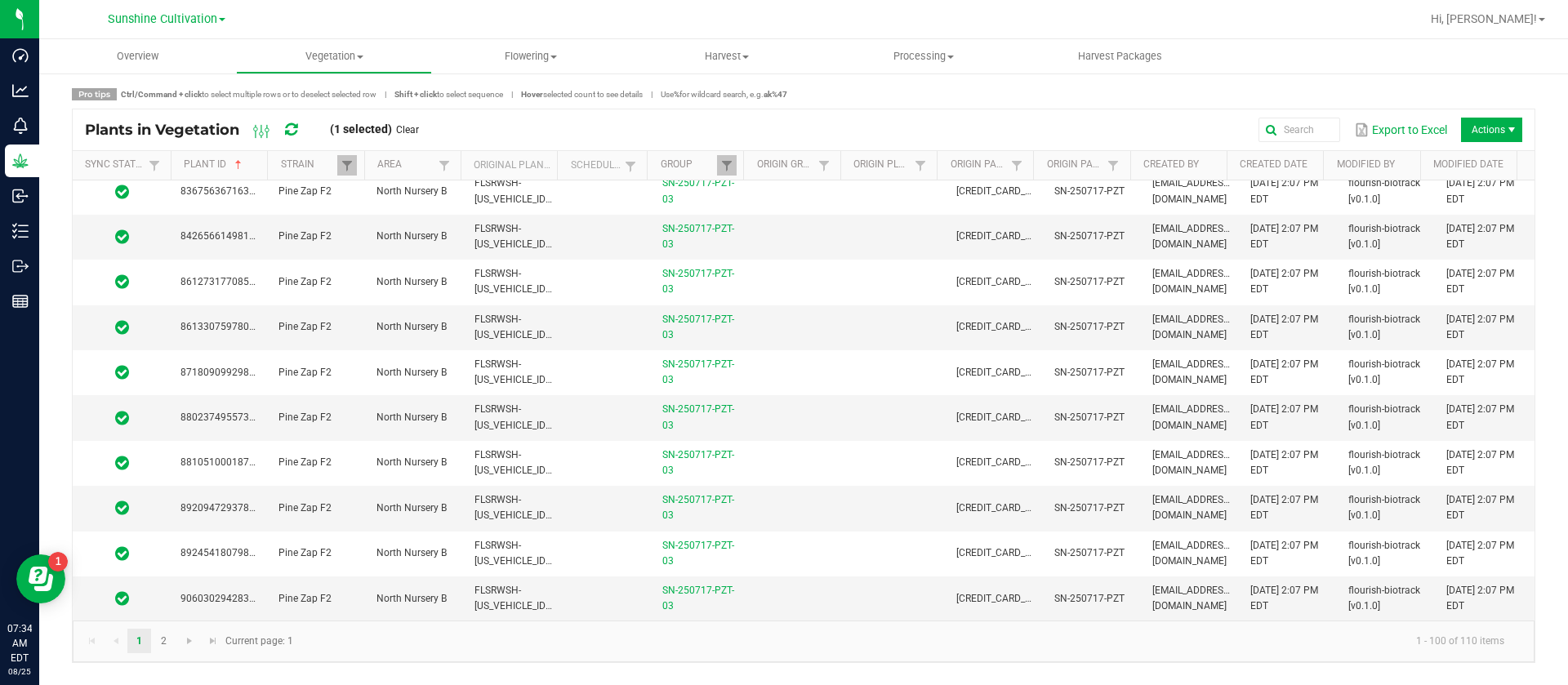
click at [797, 581] on td at bounding box center [799, 598] width 98 height 44
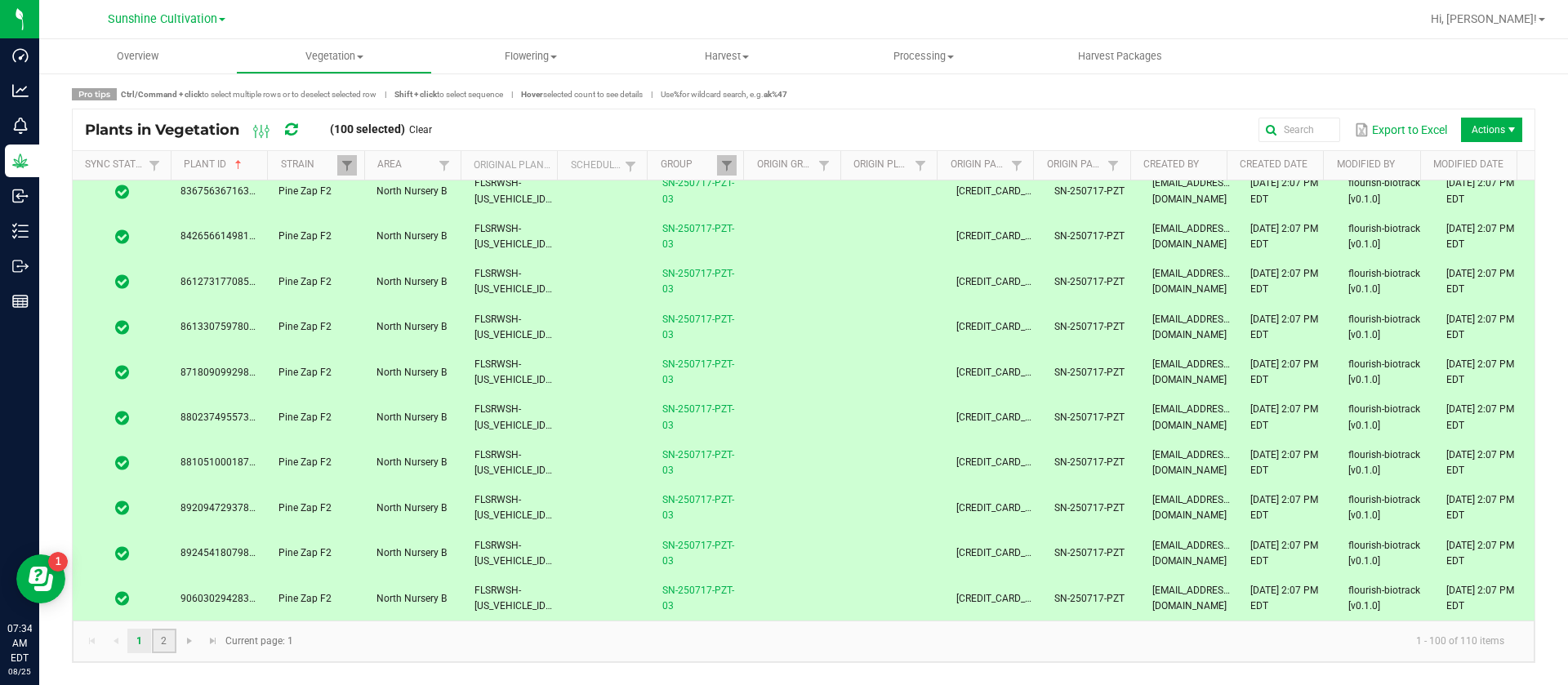
click at [163, 635] on link "2" at bounding box center [163, 641] width 24 height 25
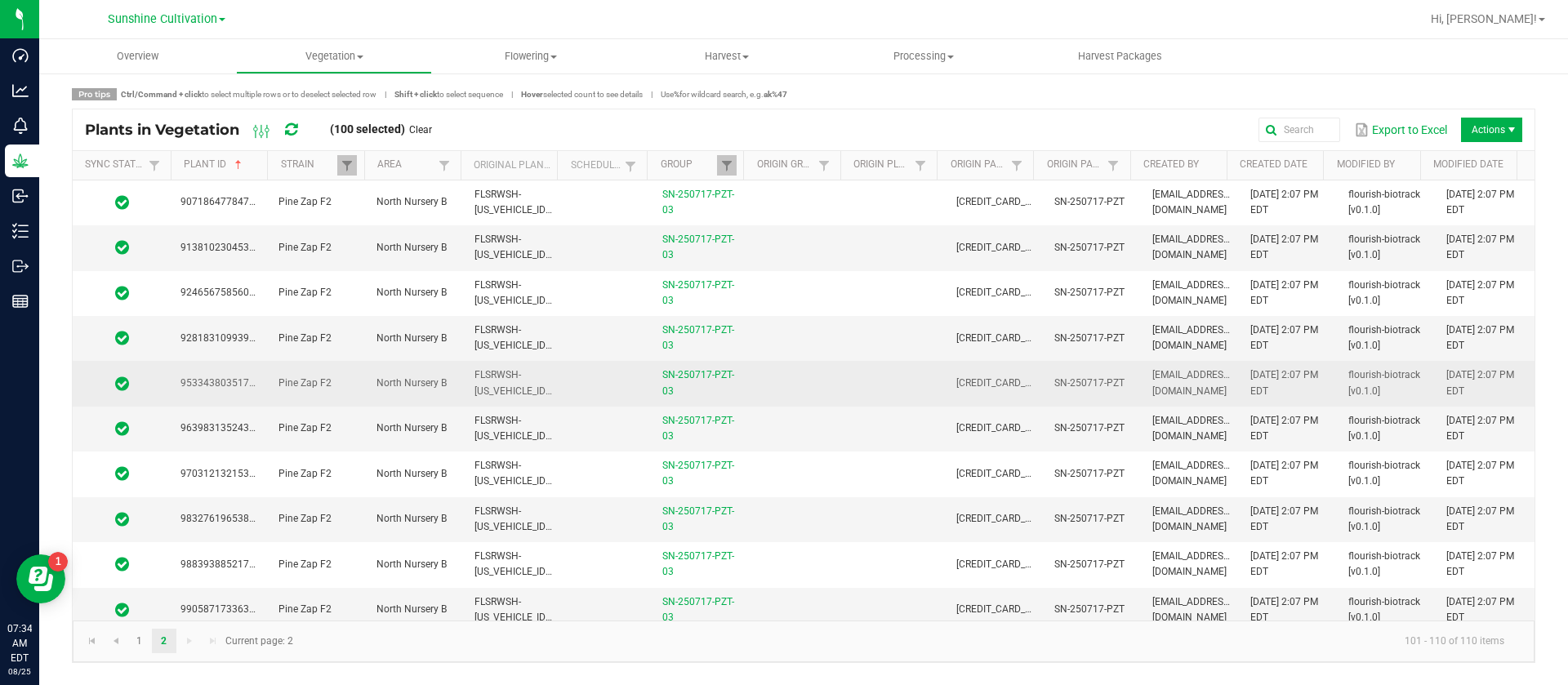
click at [857, 401] on td at bounding box center [898, 383] width 98 height 45
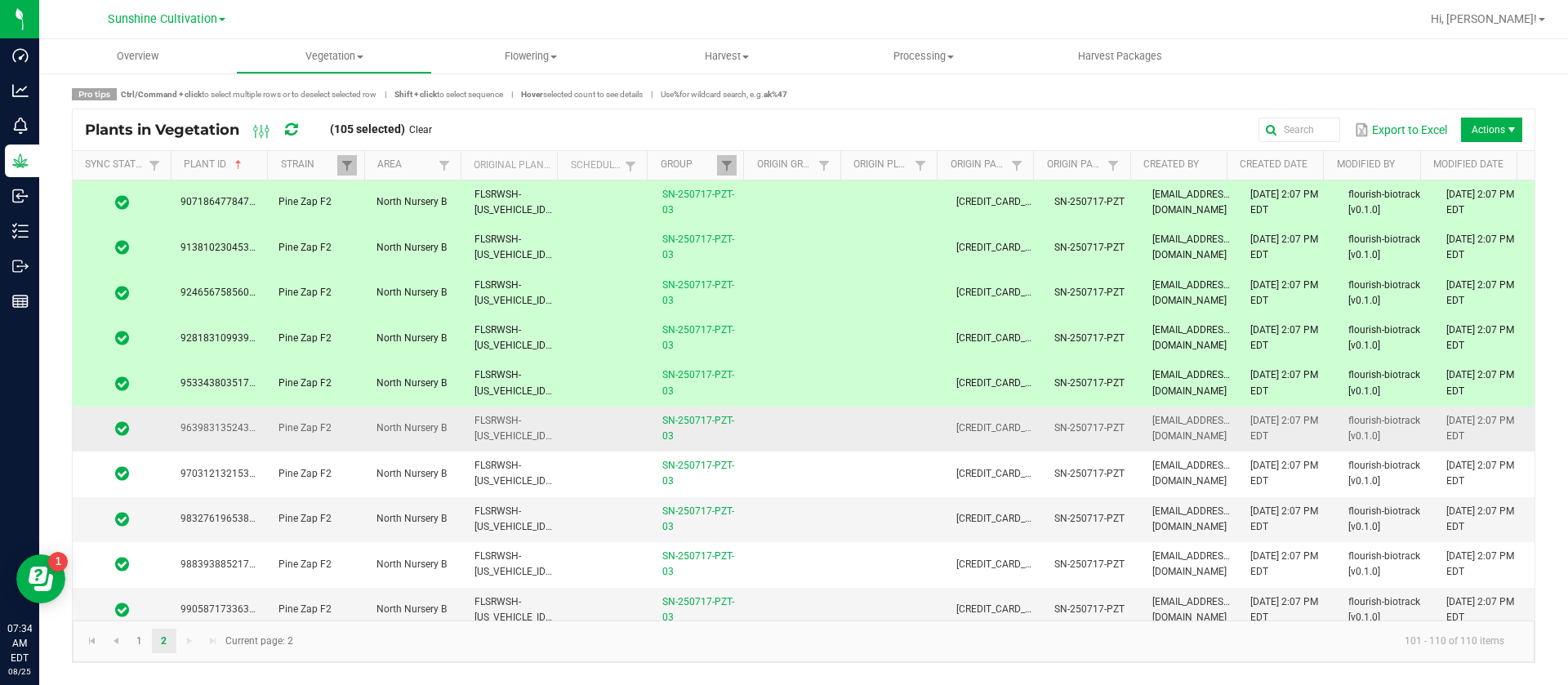
click at [849, 427] on td at bounding box center [898, 429] width 98 height 45
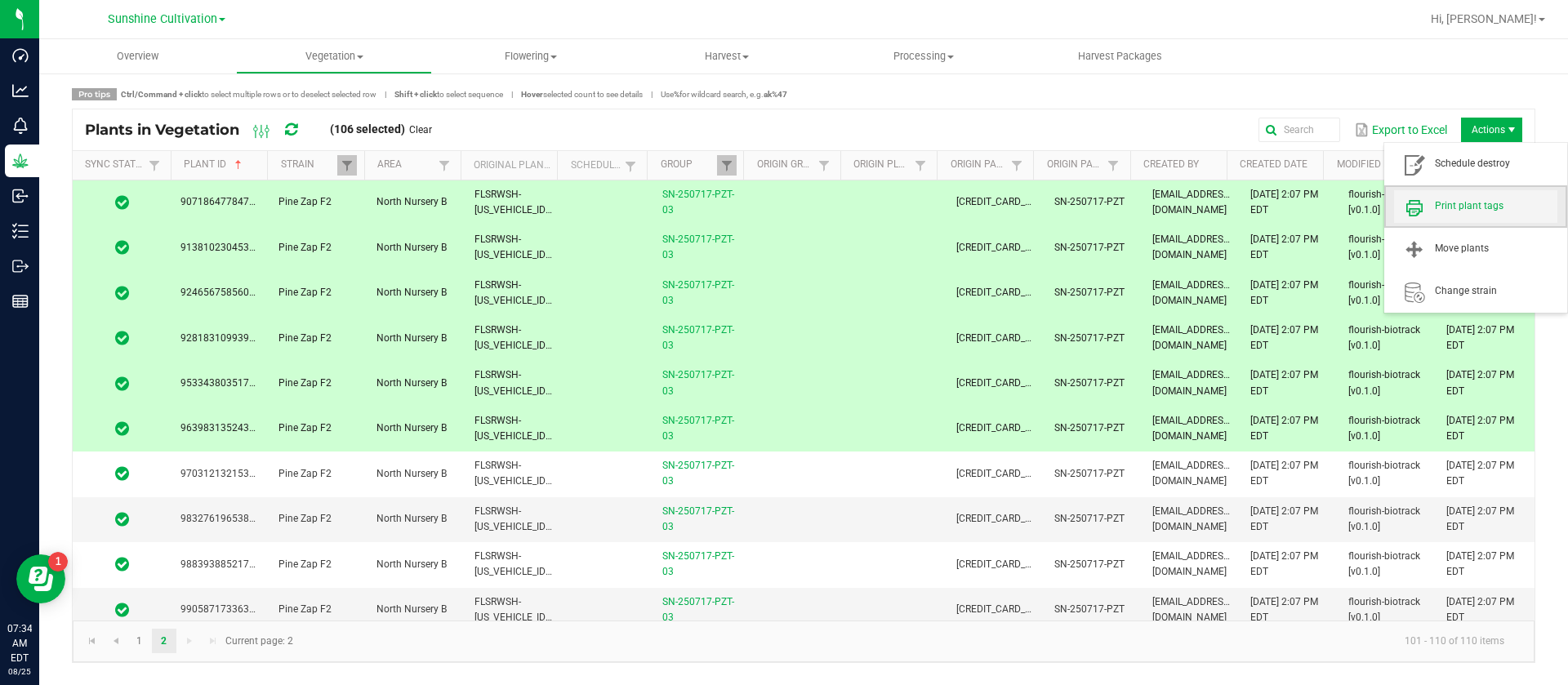
click at [1465, 195] on span "Print plant tags" at bounding box center [1476, 206] width 163 height 32
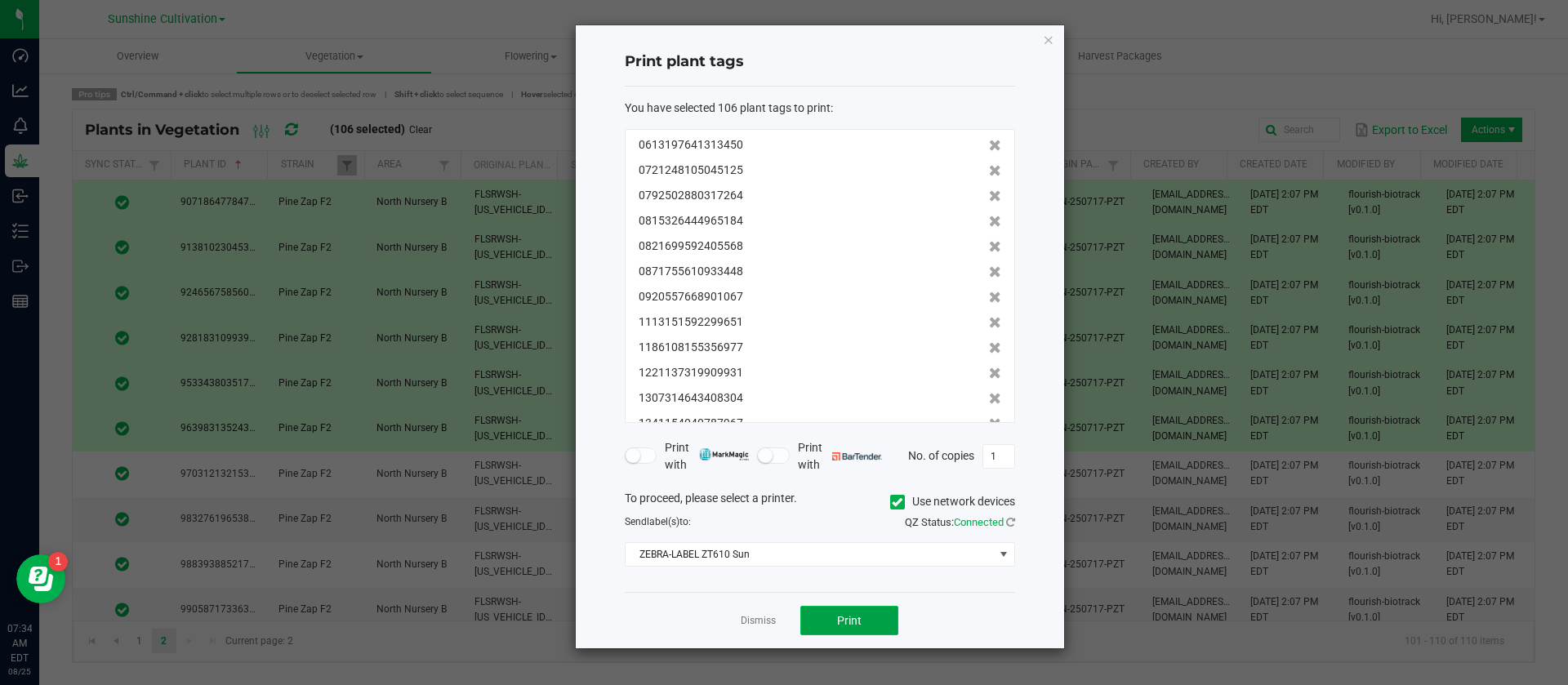
click at [832, 620] on button "Print" at bounding box center [849, 620] width 98 height 29
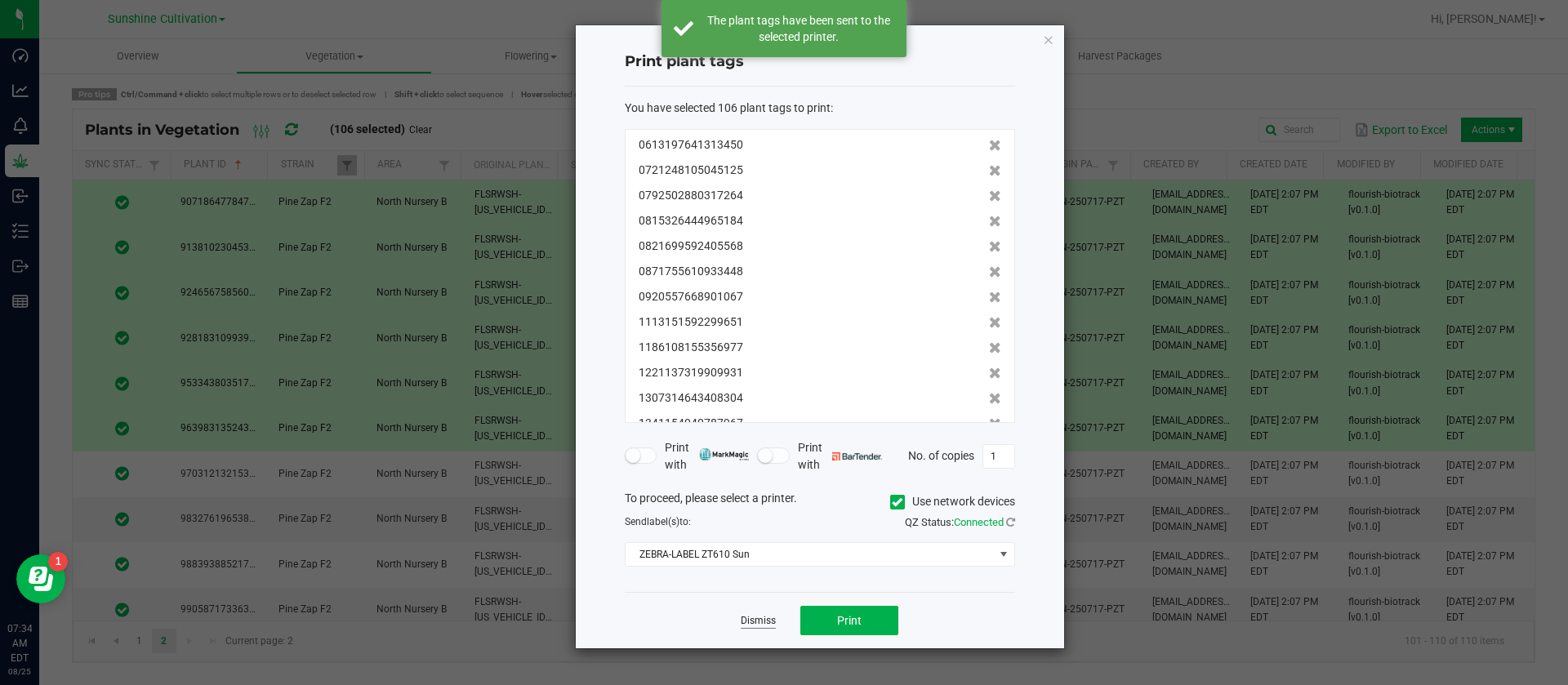
click at [759, 621] on link "Dismiss" at bounding box center [758, 621] width 35 height 14
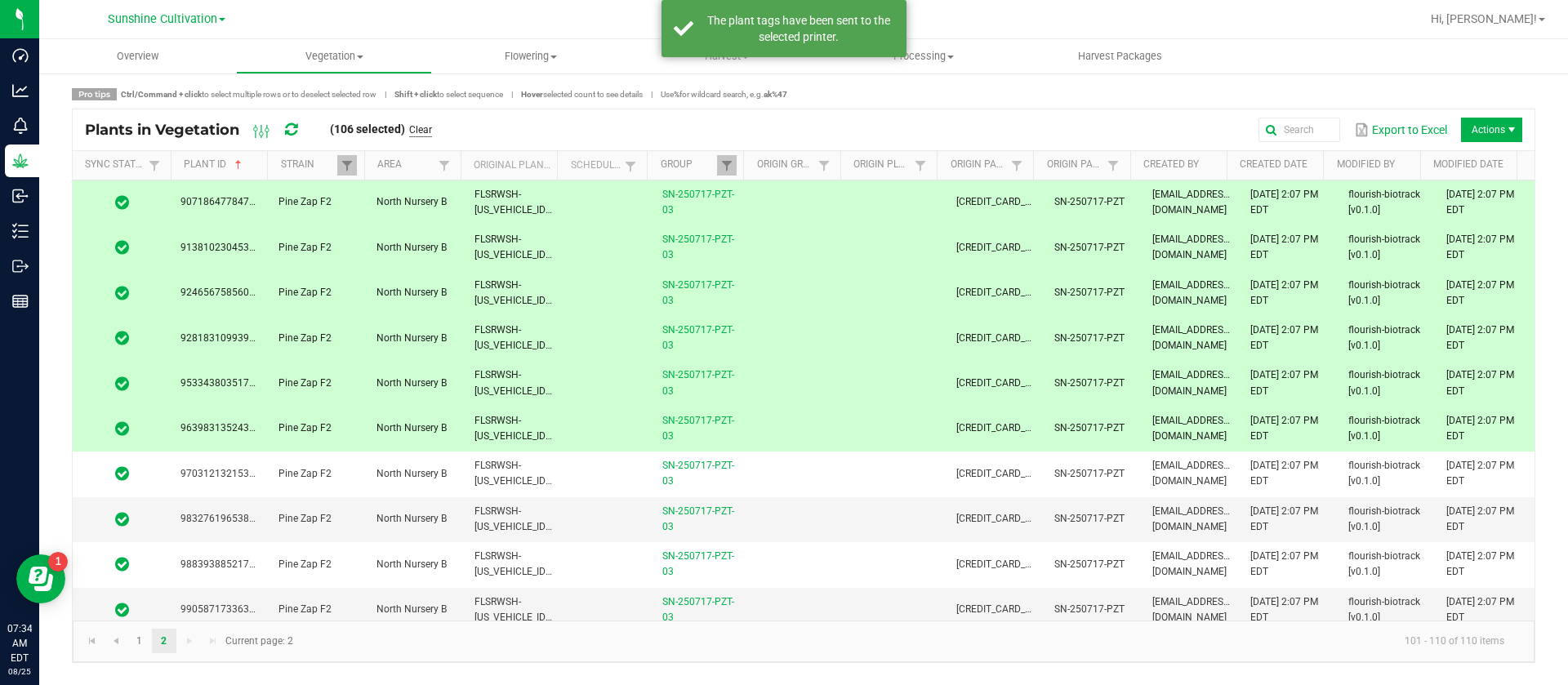
click at [424, 133] on link "Clear" at bounding box center [421, 130] width 23 height 14
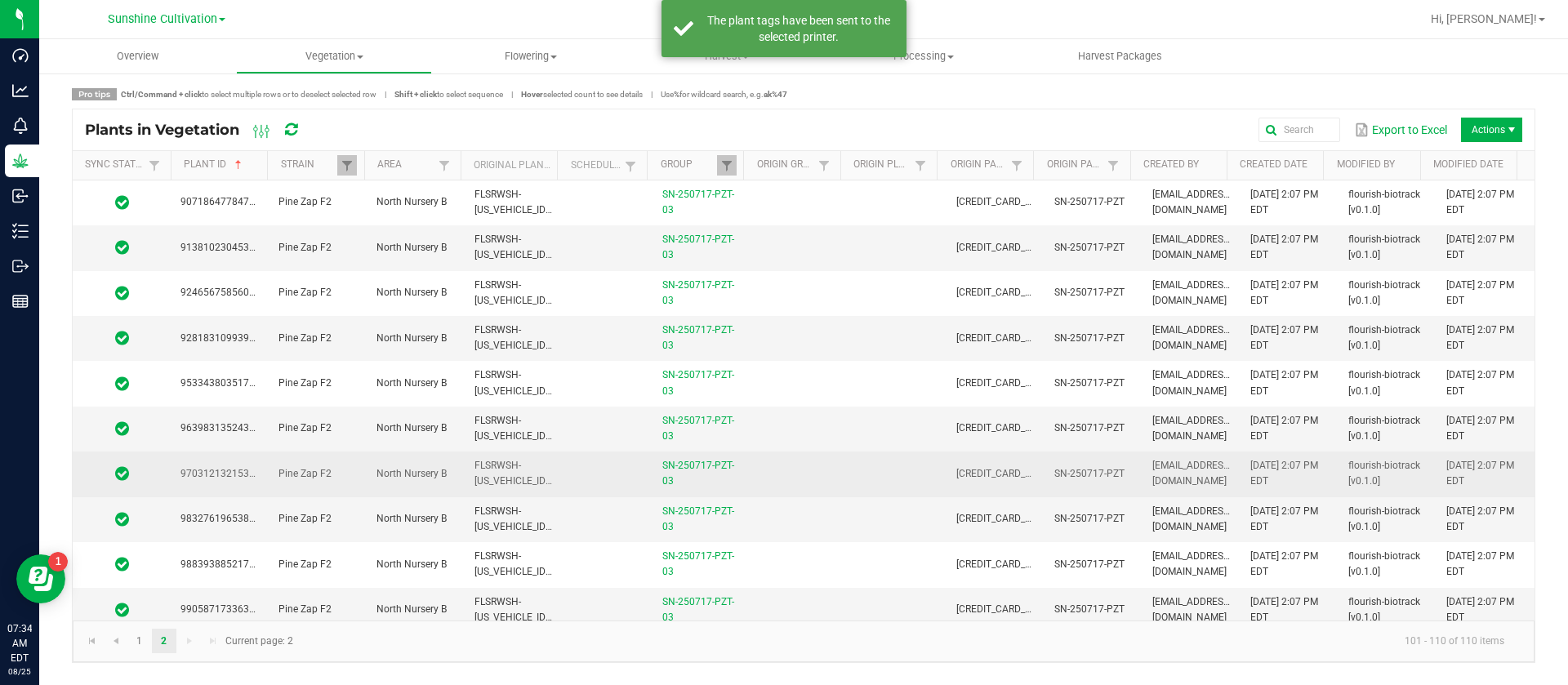
click at [563, 459] on td at bounding box center [608, 473] width 90 height 45
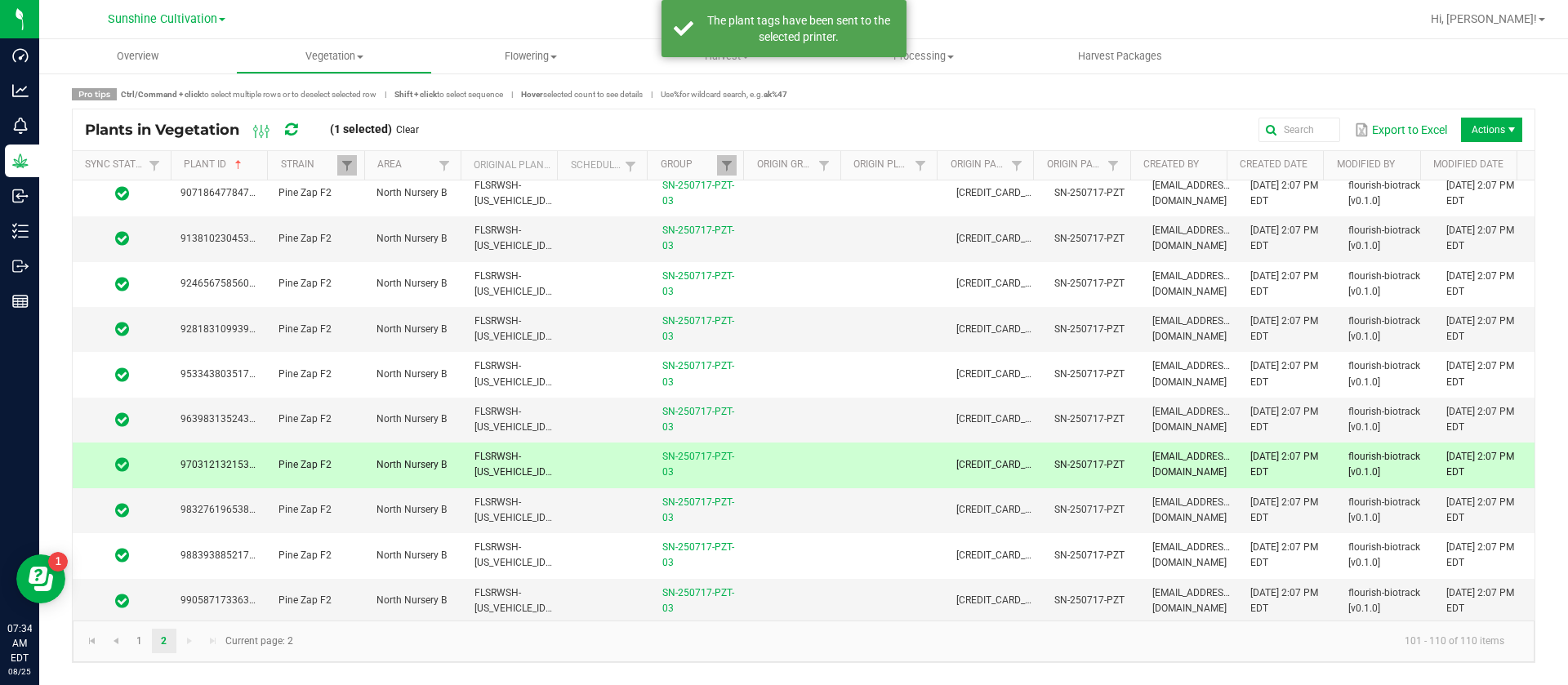
scroll to position [11, 0]
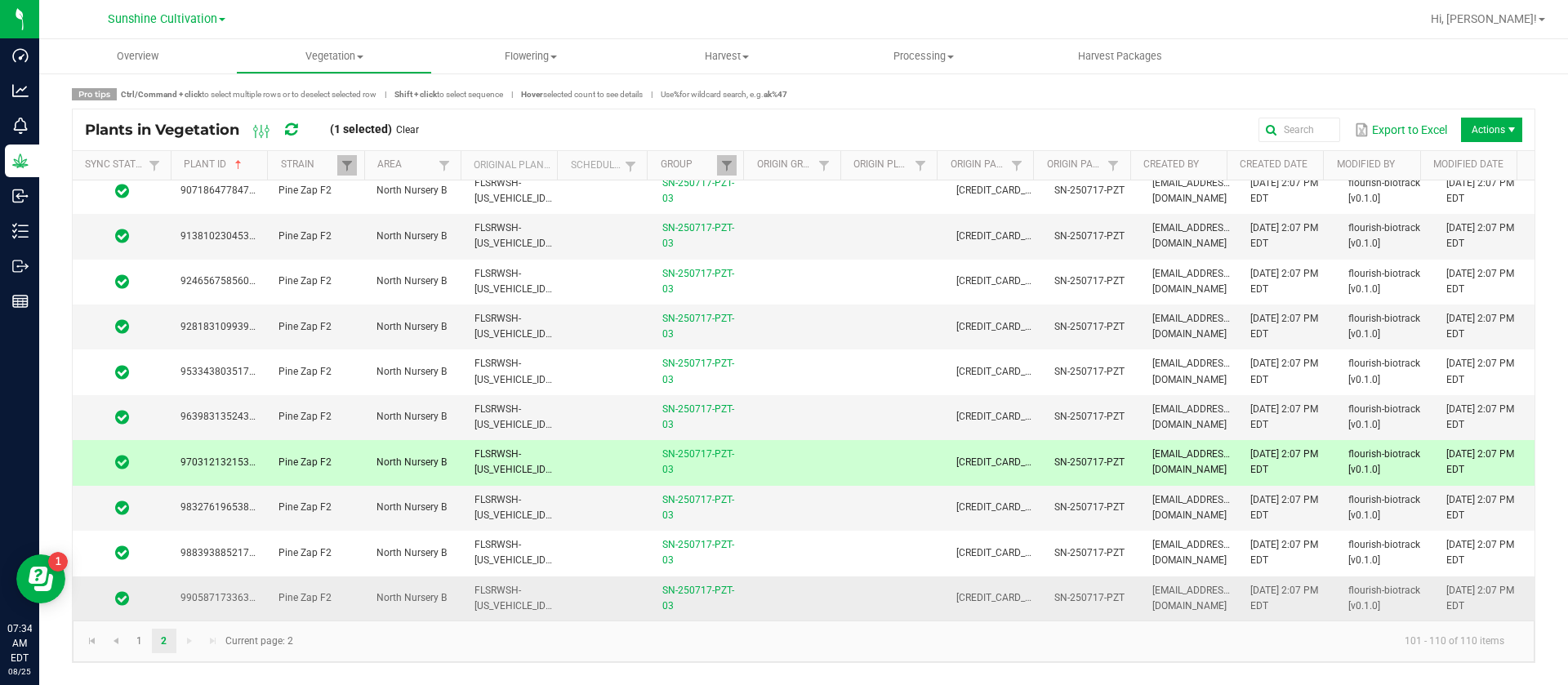
click at [529, 589] on td "FLSRWSH-STR87006800000067" at bounding box center [514, 598] width 98 height 44
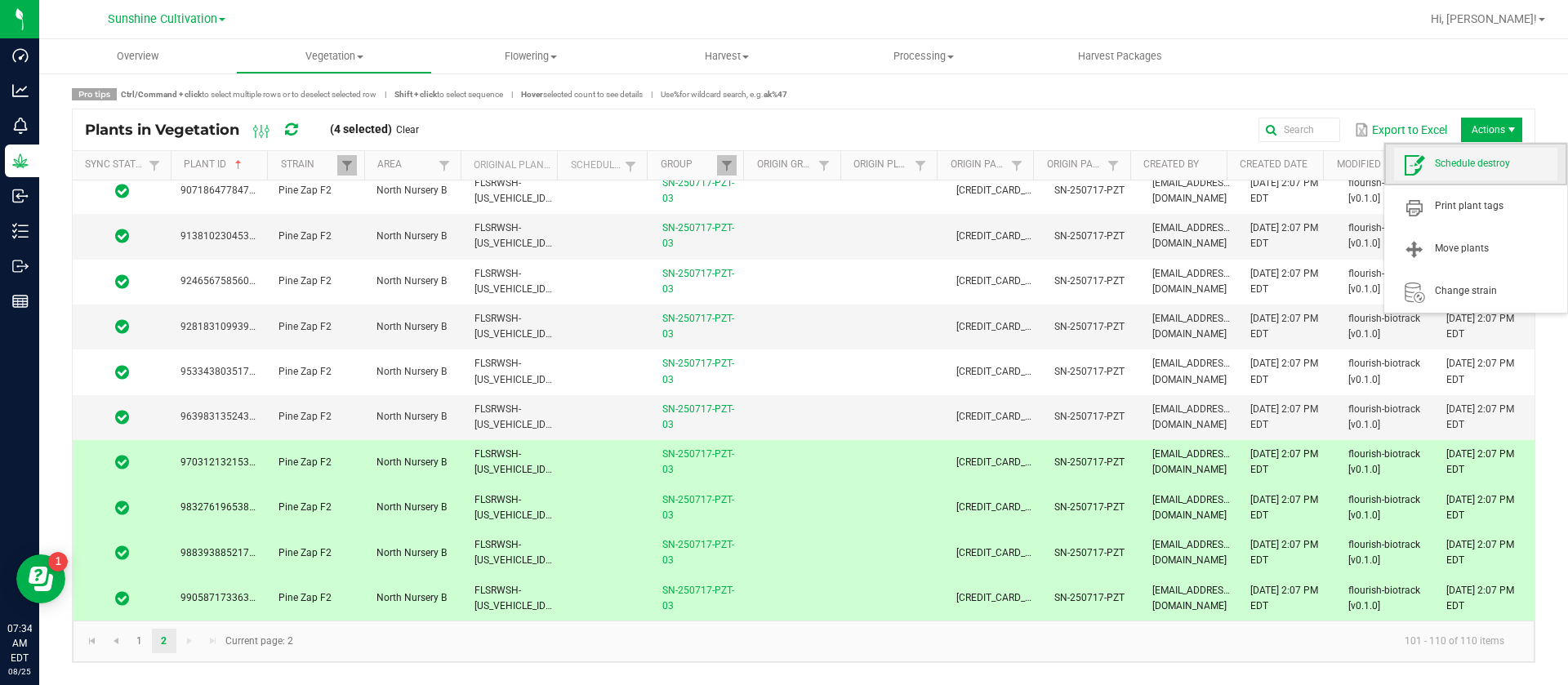
click at [1475, 172] on span "Schedule destroy" at bounding box center [1476, 163] width 163 height 32
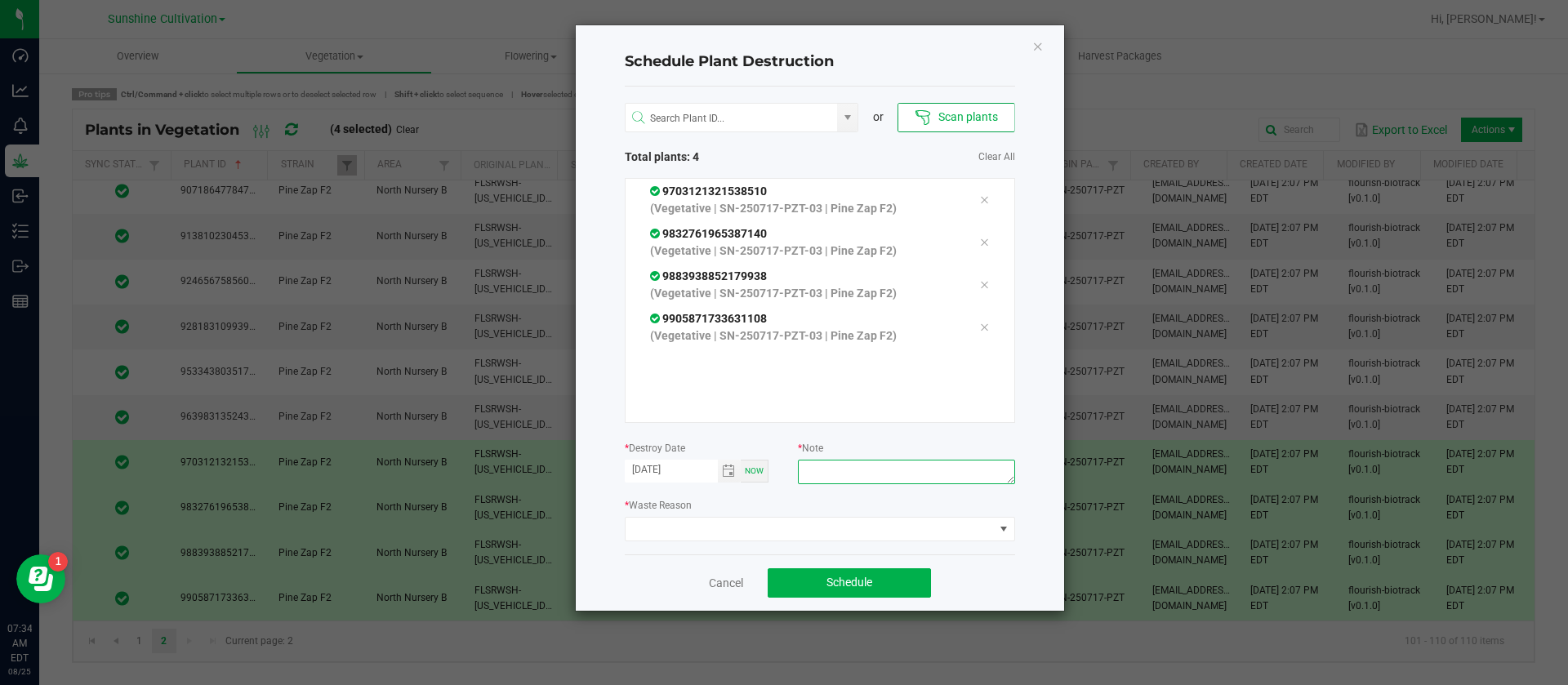
click at [851, 475] on textarea at bounding box center [906, 472] width 216 height 25
type textarea "waste"
click at [744, 532] on span at bounding box center [809, 529] width 368 height 23
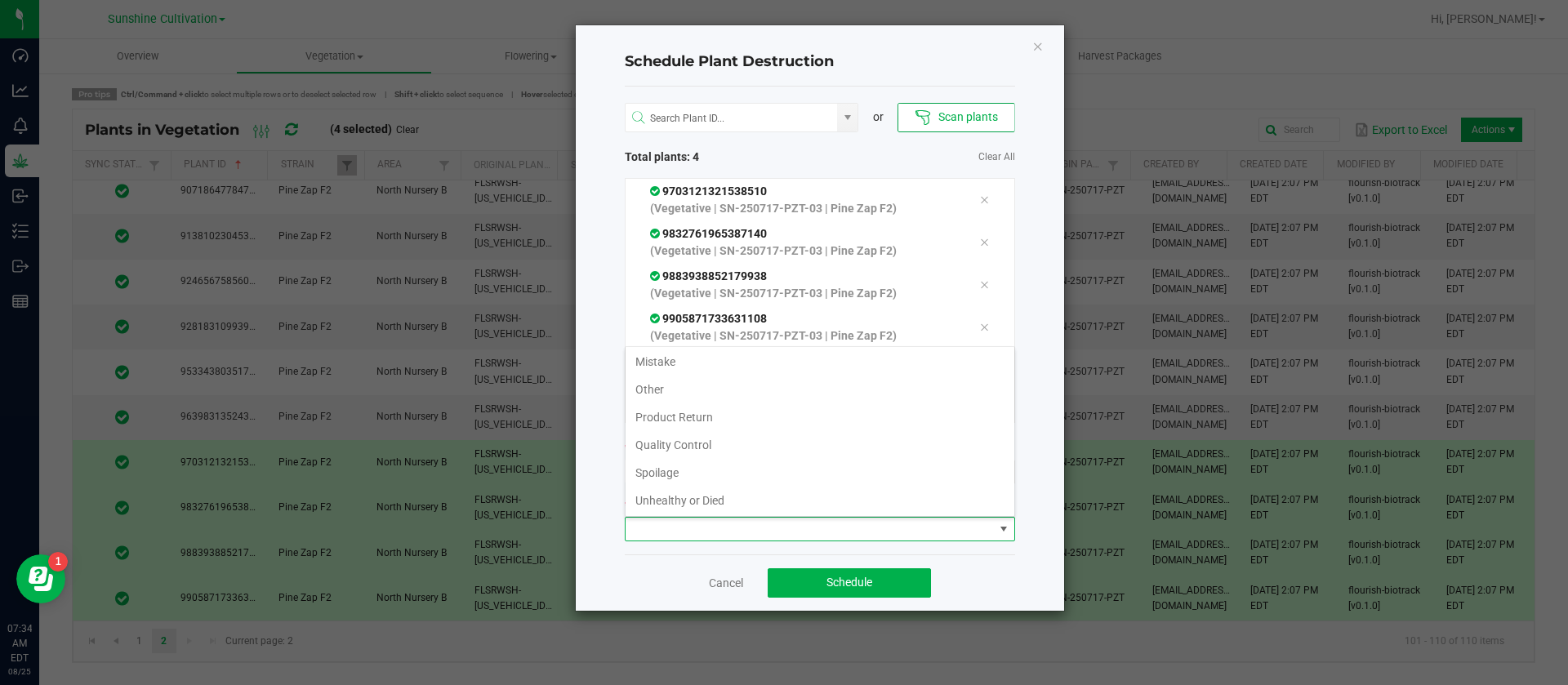
scroll to position [59, 0]
click at [653, 503] on li "Waste" at bounding box center [820, 499] width 389 height 28
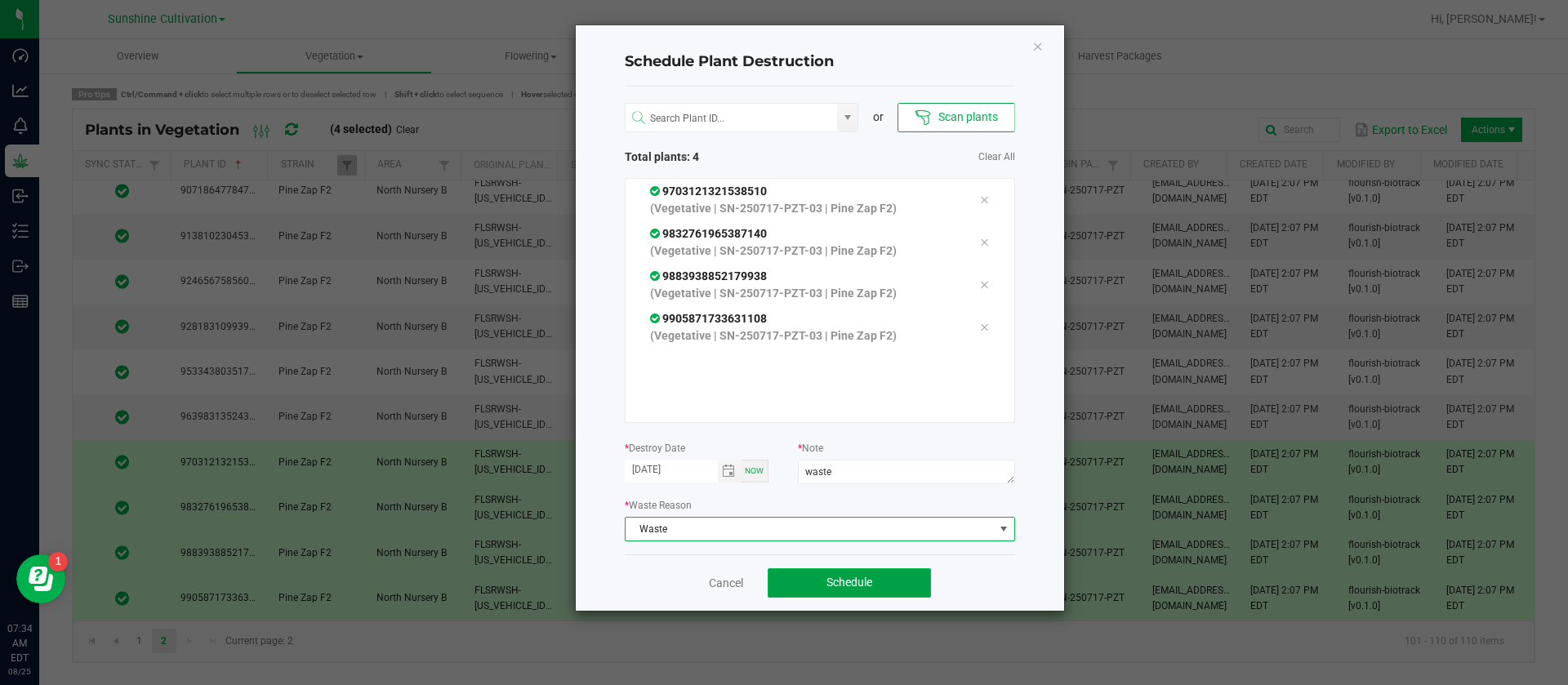
click at [886, 590] on button "Schedule" at bounding box center [849, 582] width 163 height 29
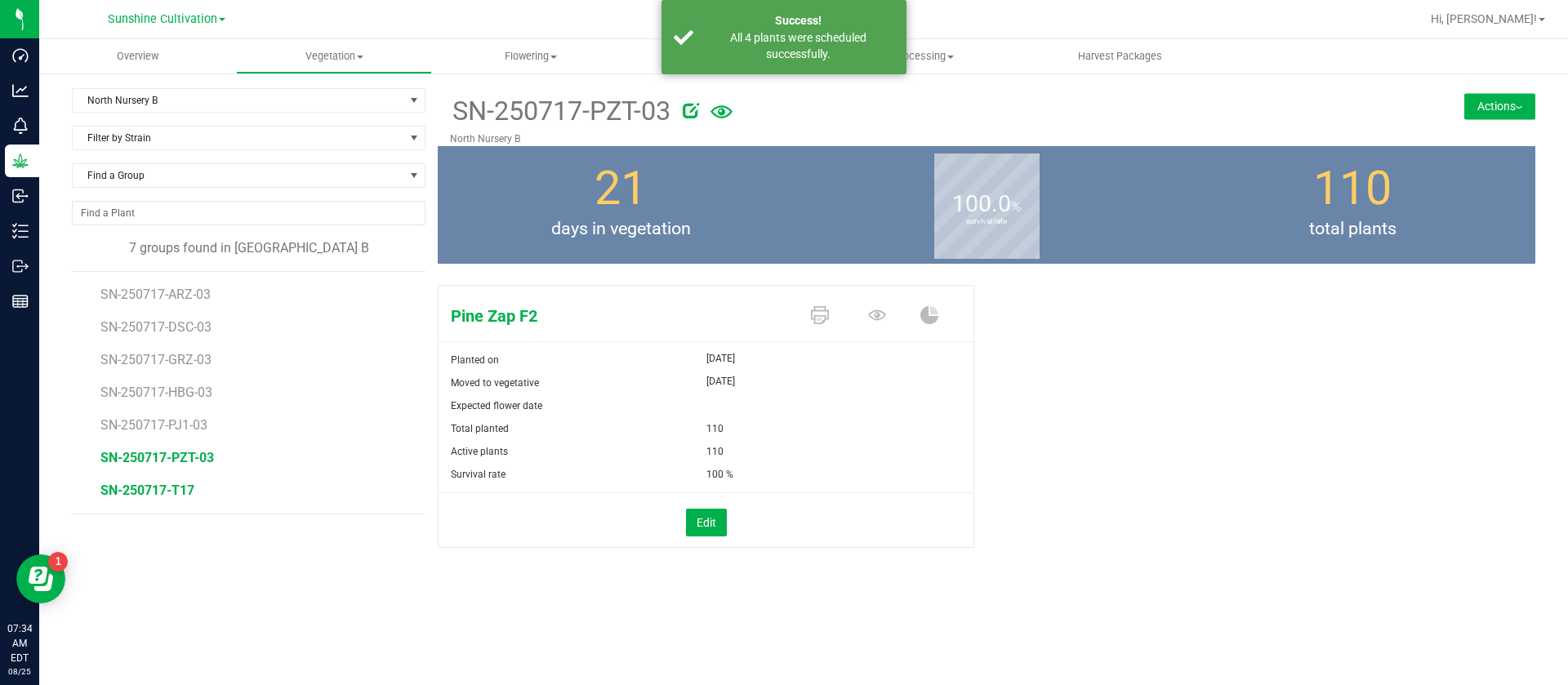
click at [175, 489] on span "SN-250717-T17" at bounding box center [147, 490] width 94 height 16
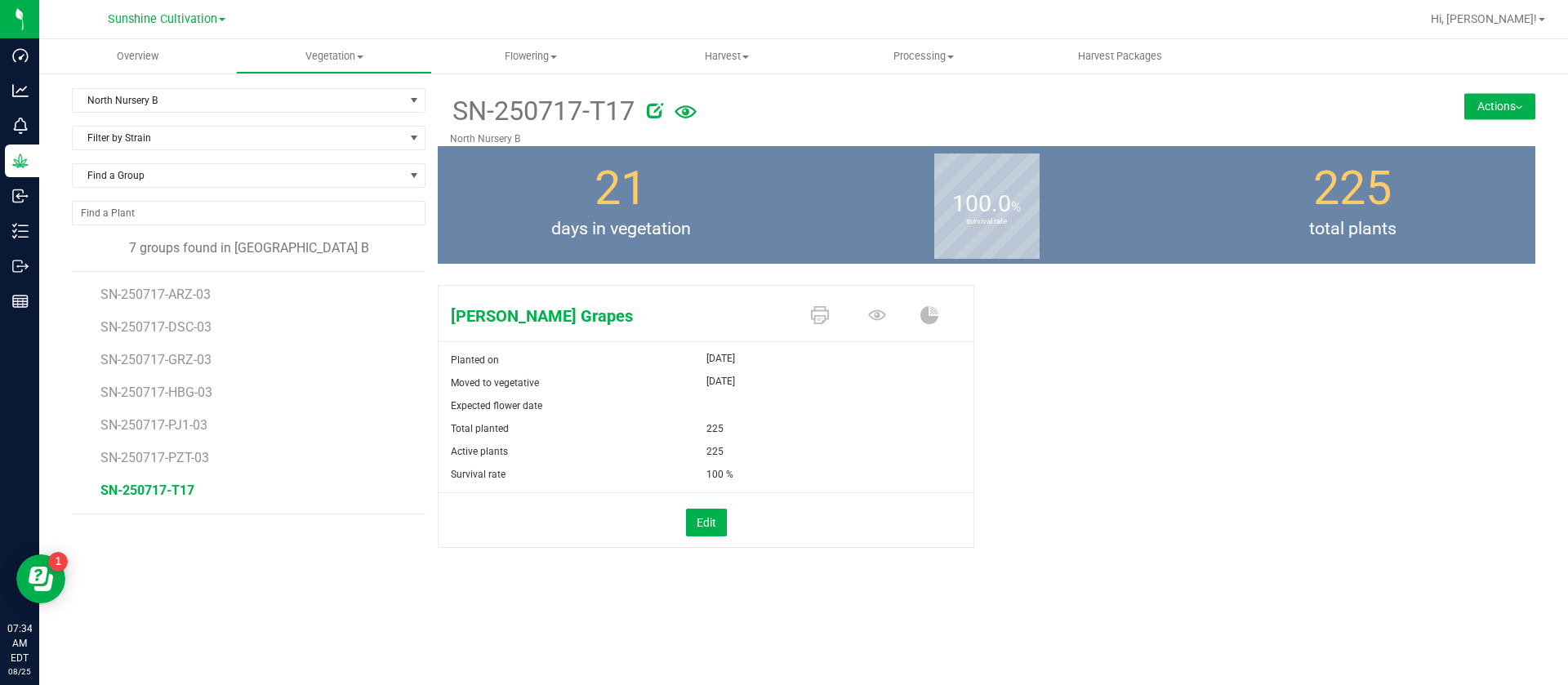
click at [655, 108] on icon at bounding box center [654, 110] width 17 height 17
click at [655, 108] on input "SN-250717-T17" at bounding box center [831, 111] width 762 height 25
type input "SN-250717-T17-03"
click at [866, 323] on span at bounding box center [880, 316] width 57 height 29
click at [879, 320] on icon at bounding box center [877, 315] width 18 height 18
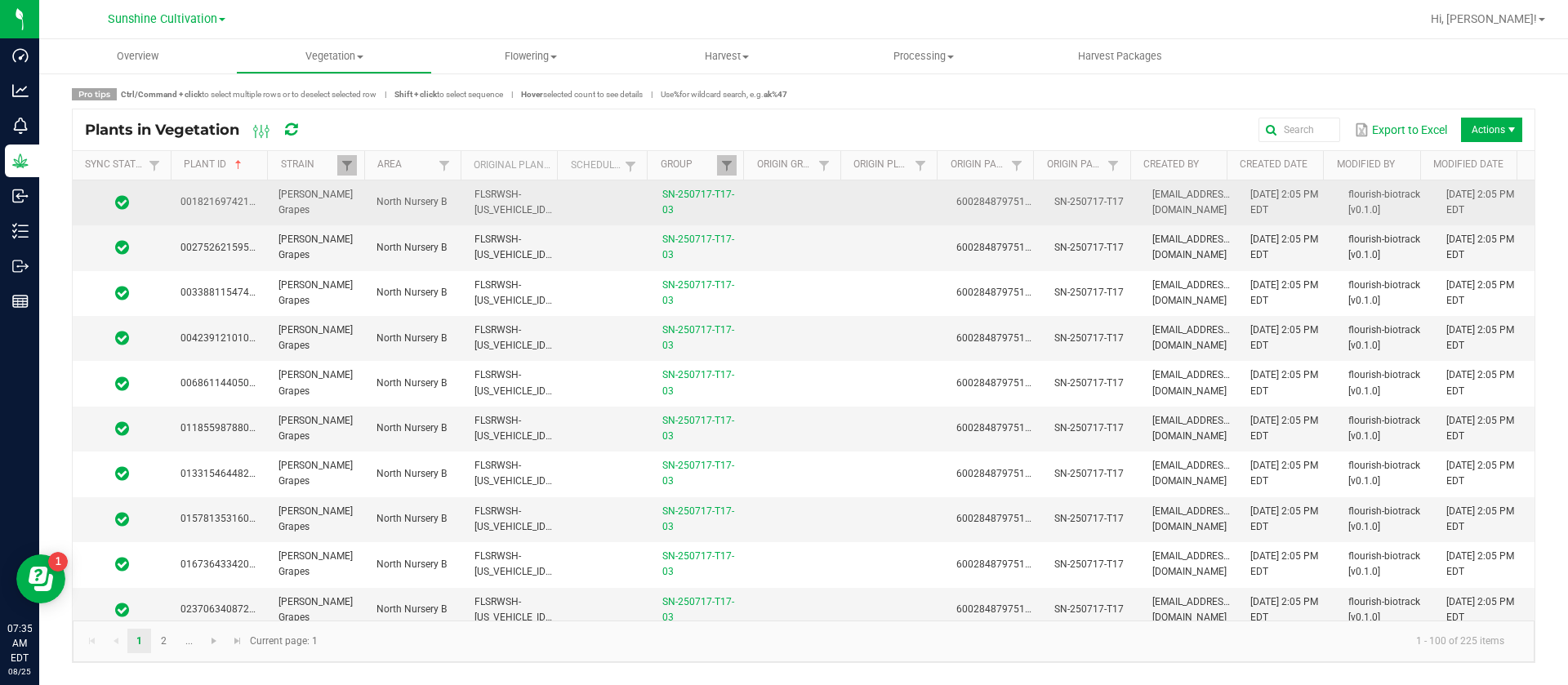
click at [947, 200] on td "6002848797511591" at bounding box center [996, 202] width 98 height 45
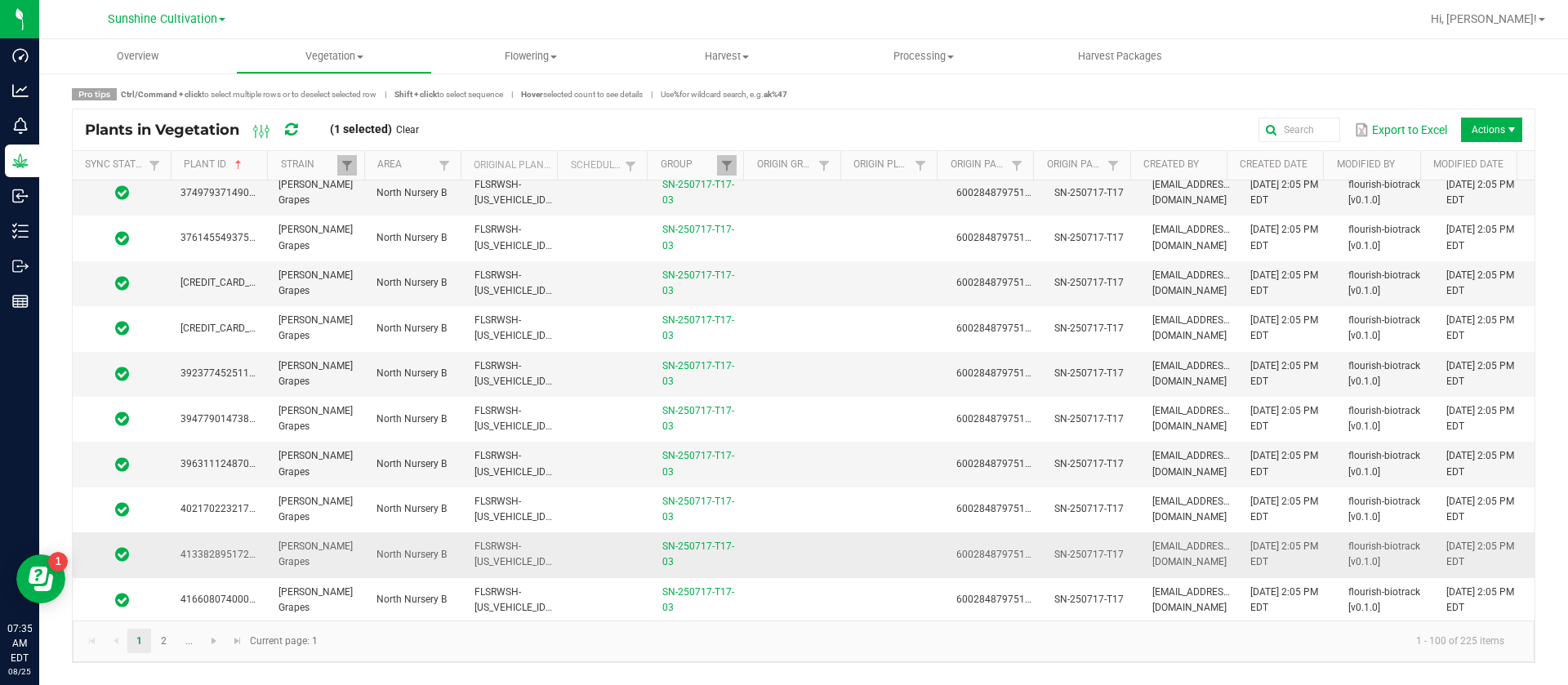
scroll to position [4083, 0]
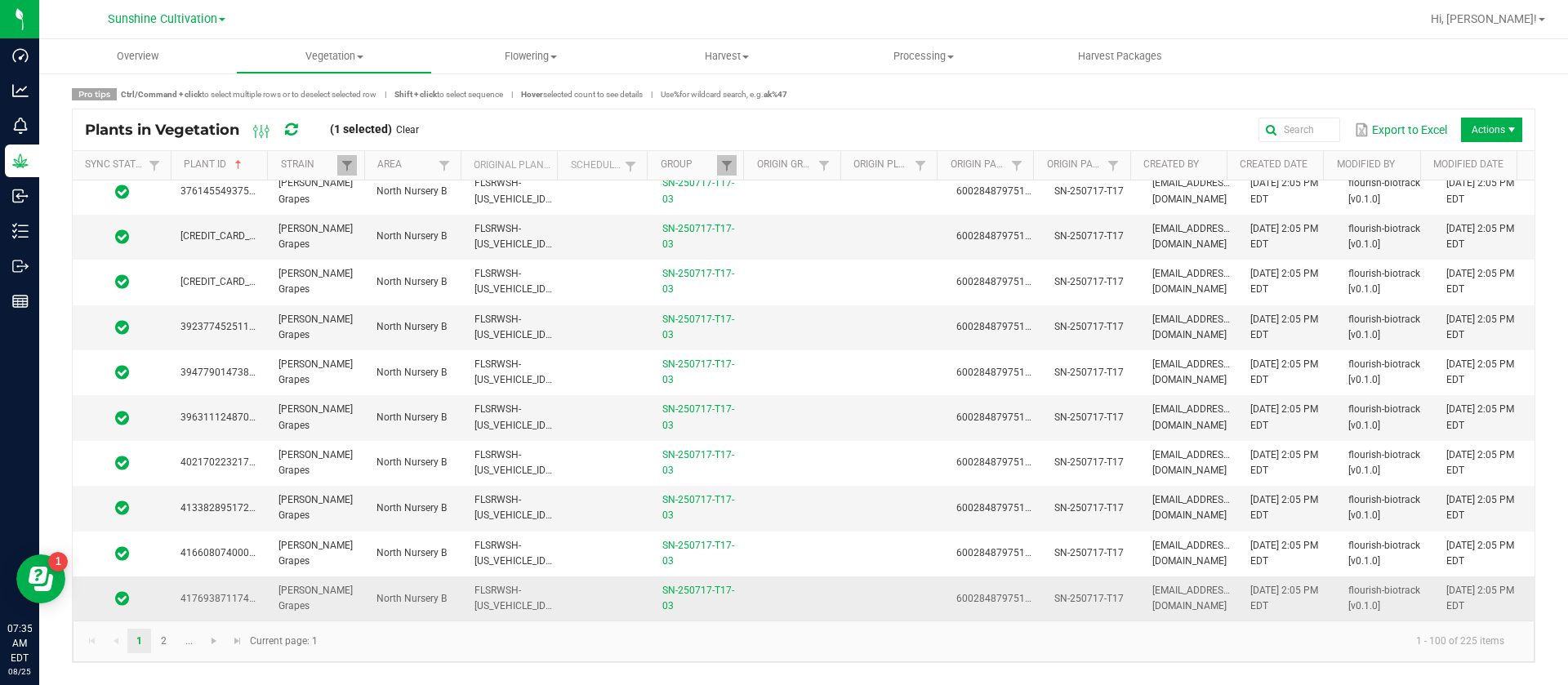
click at [783, 579] on td at bounding box center [799, 598] width 98 height 44
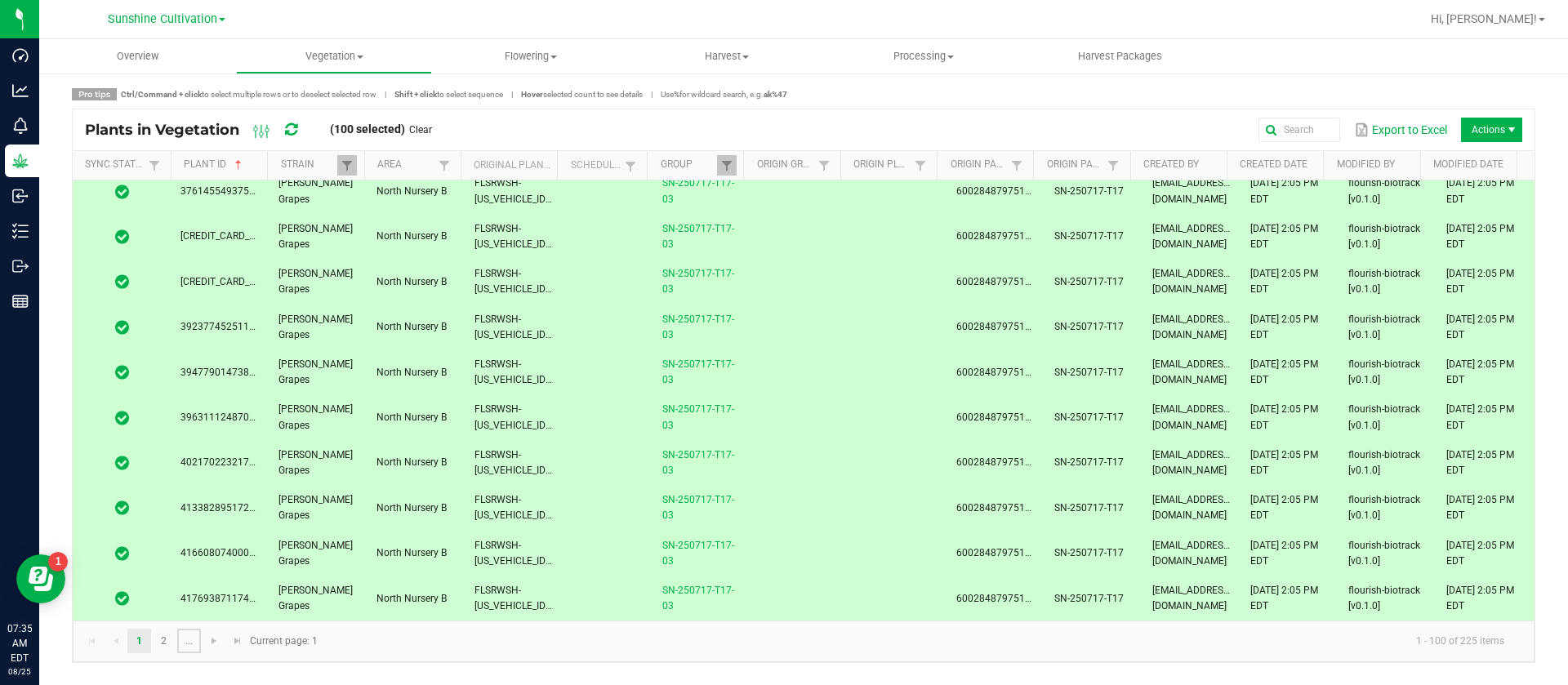
drag, startPoint x: 178, startPoint y: 643, endPoint x: 167, endPoint y: 655, distance: 16.3
click at [179, 643] on link "..." at bounding box center [189, 641] width 24 height 25
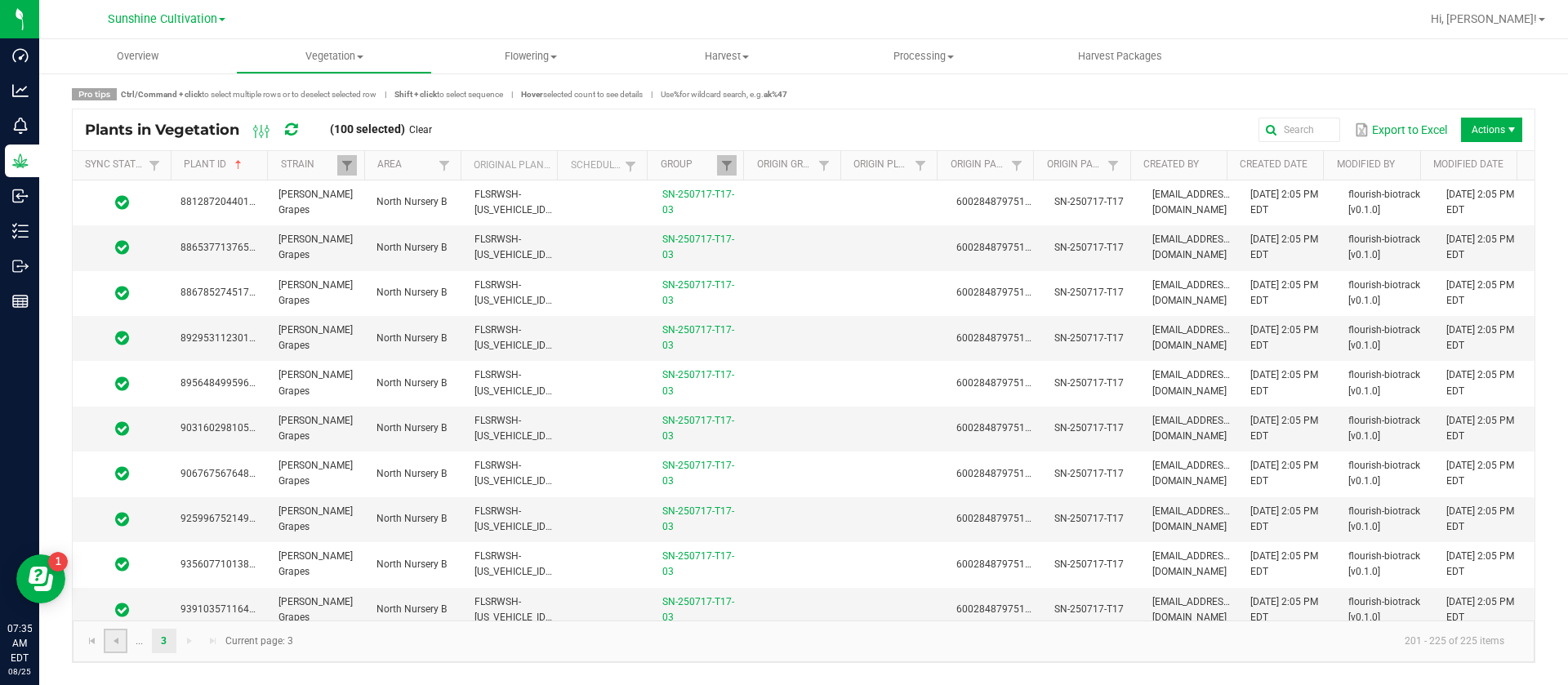
click at [122, 644] on link at bounding box center [115, 641] width 24 height 25
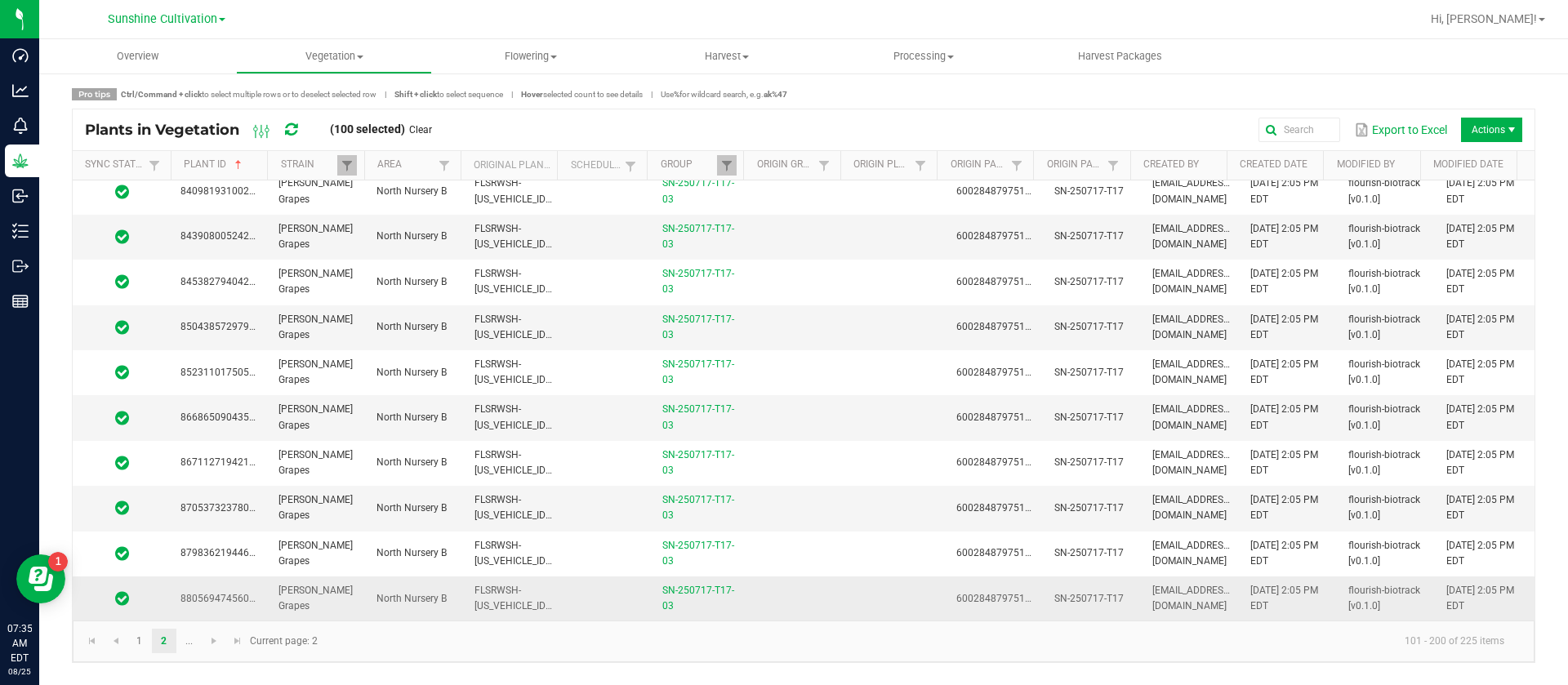
click at [805, 595] on td at bounding box center [799, 598] width 98 height 44
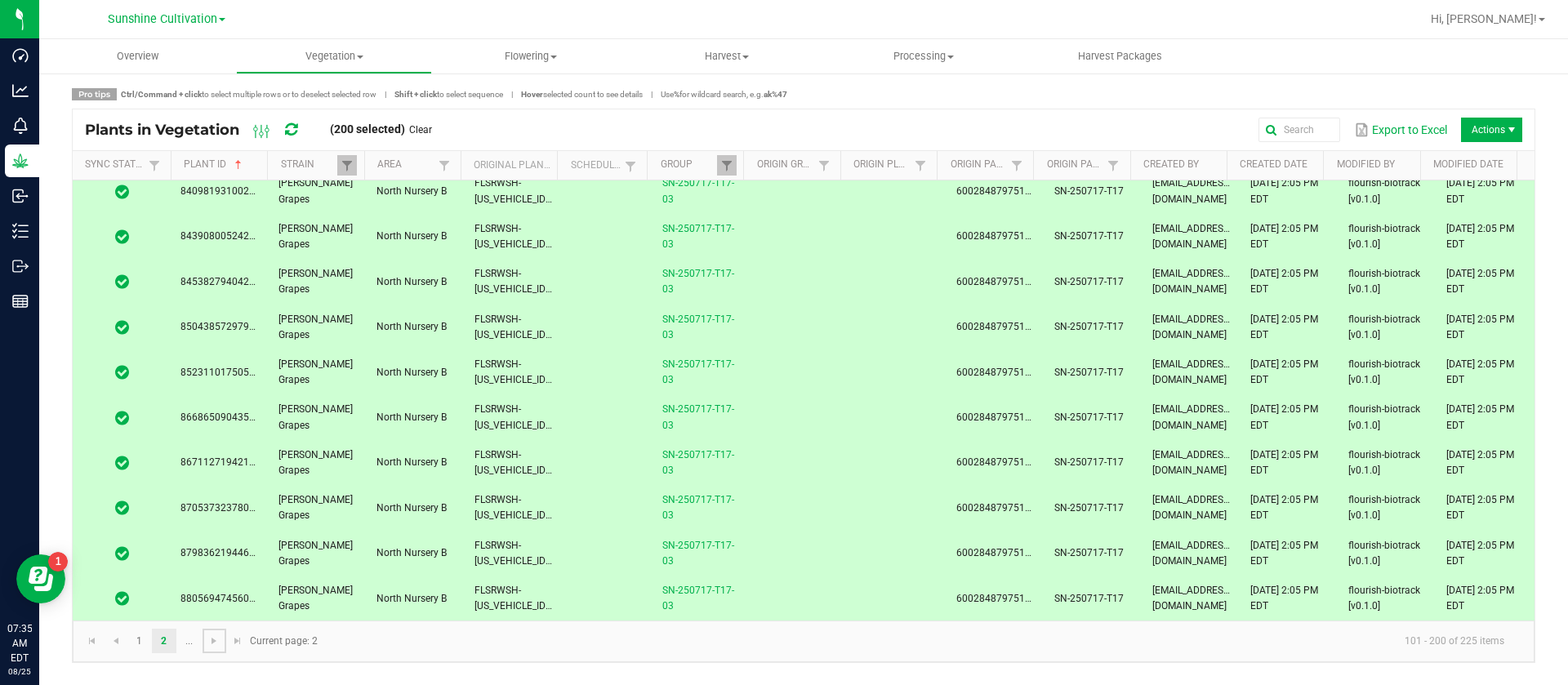
drag, startPoint x: 217, startPoint y: 645, endPoint x: 455, endPoint y: 632, distance: 238.4
click at [218, 645] on span "Go to the next page" at bounding box center [213, 640] width 13 height 13
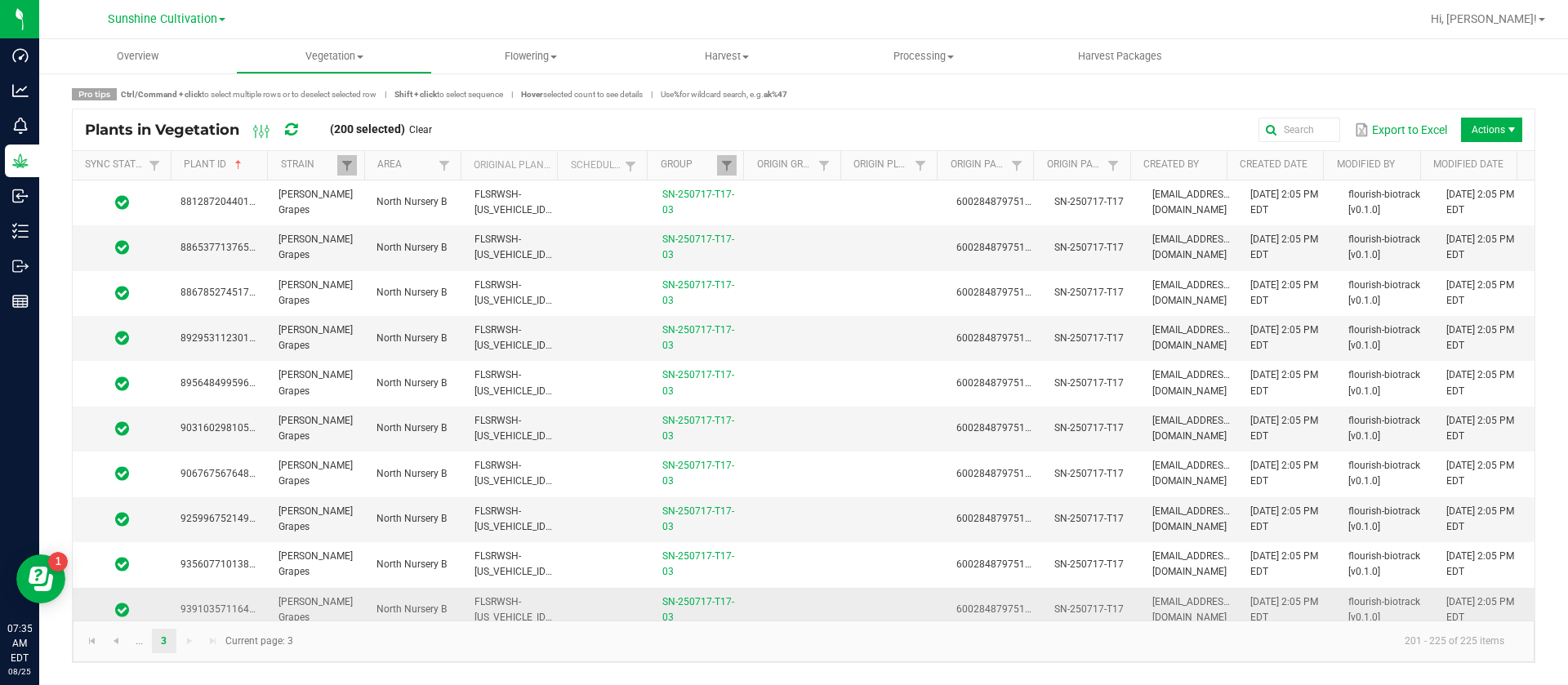
click at [826, 603] on td at bounding box center [799, 609] width 98 height 45
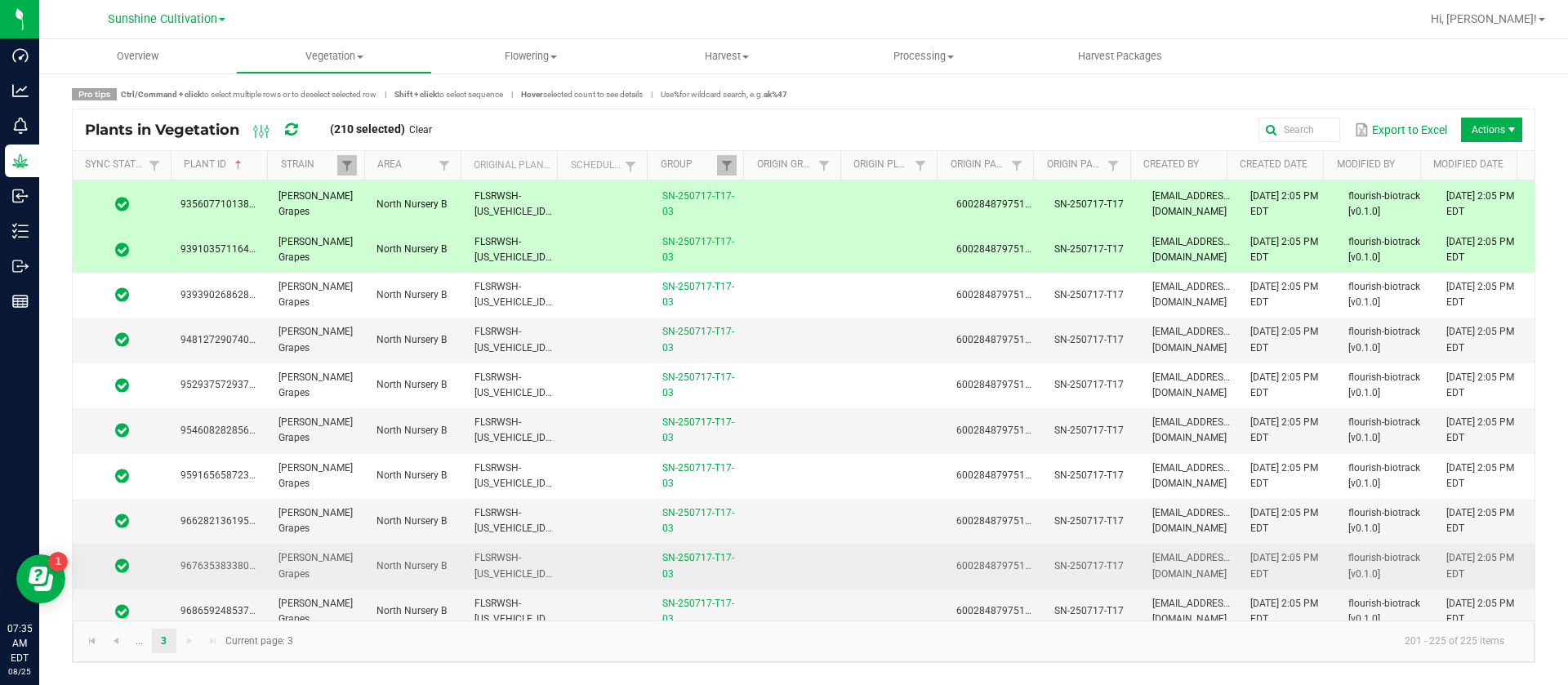
scroll to position [367, 0]
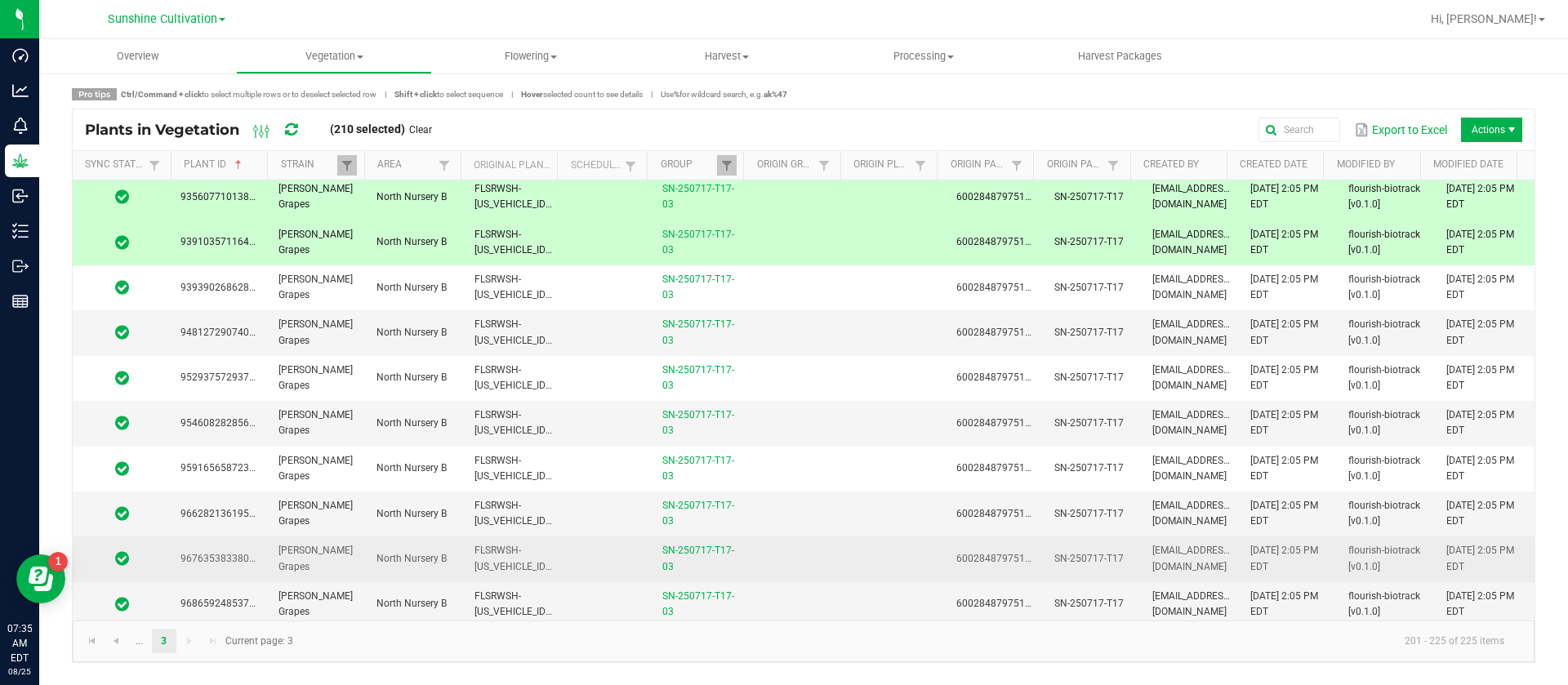
click at [839, 545] on td at bounding box center [799, 559] width 98 height 45
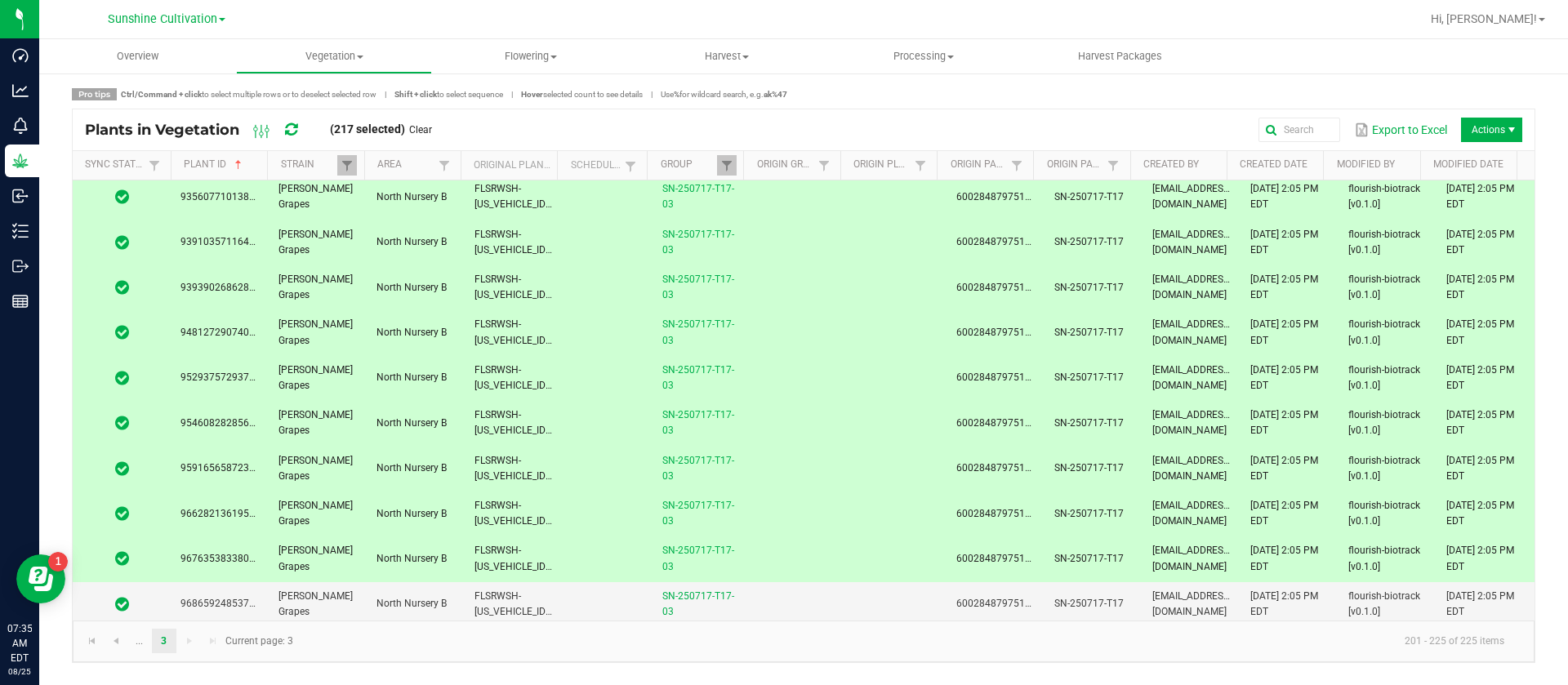
click at [832, 544] on td at bounding box center [799, 559] width 98 height 45
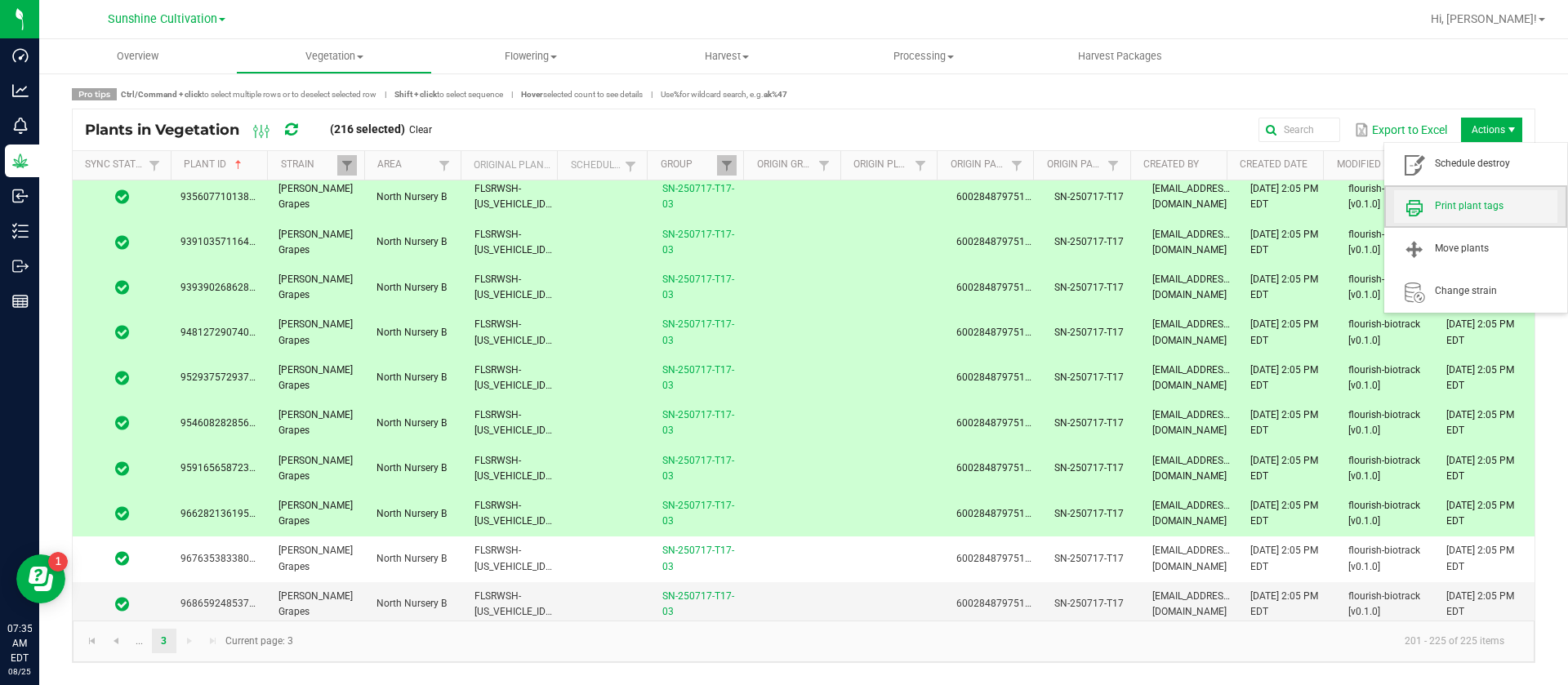
click at [1492, 216] on span "Print plant tags" at bounding box center [1476, 206] width 163 height 32
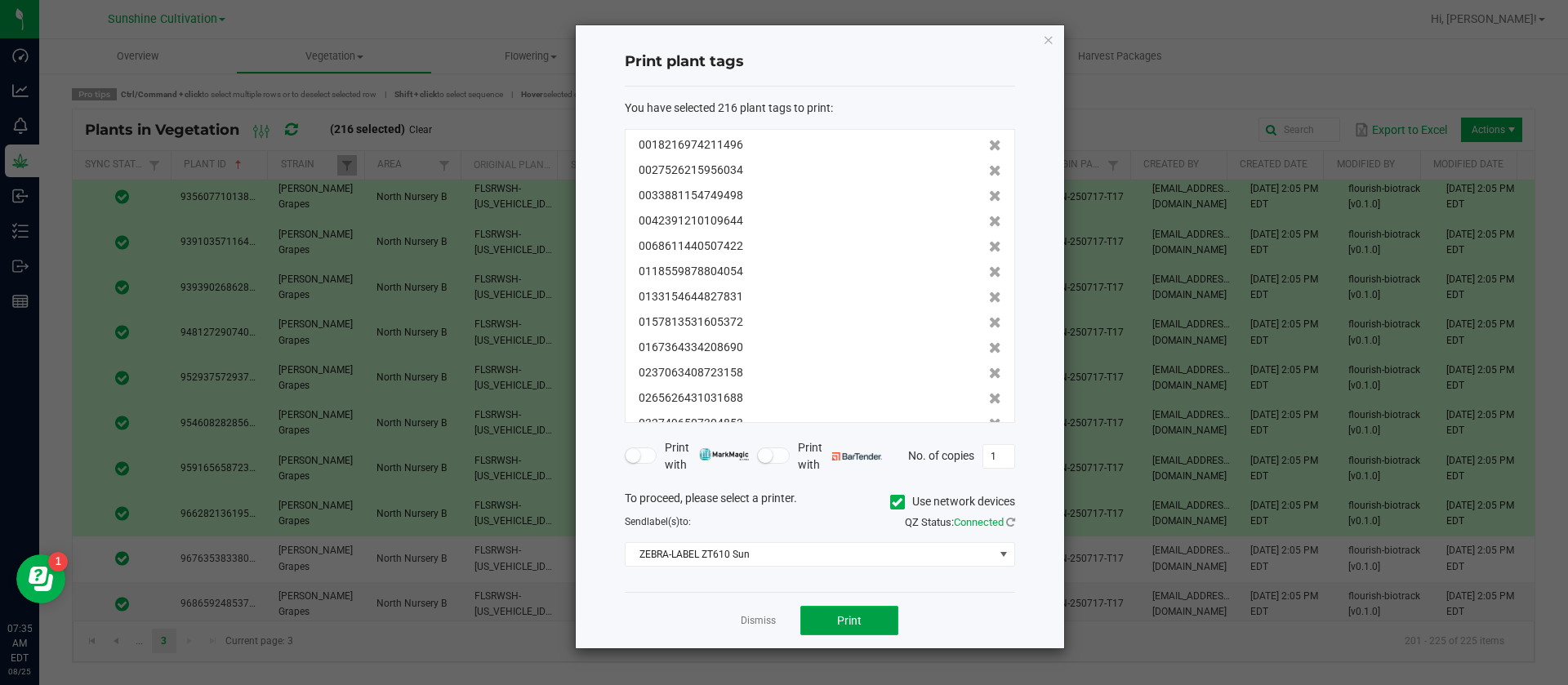
click at [856, 620] on span "Print" at bounding box center [849, 620] width 25 height 13
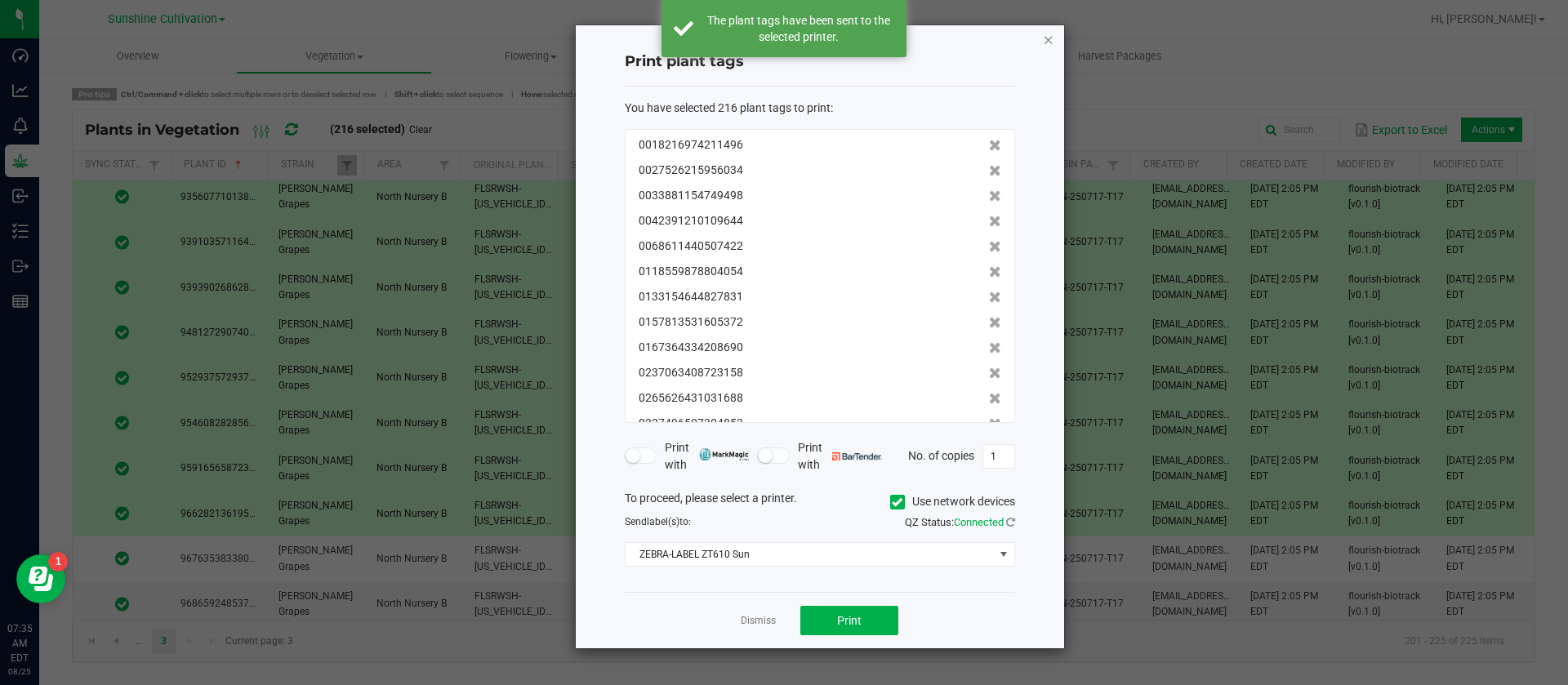
click at [1044, 42] on icon "button" at bounding box center [1048, 39] width 11 height 19
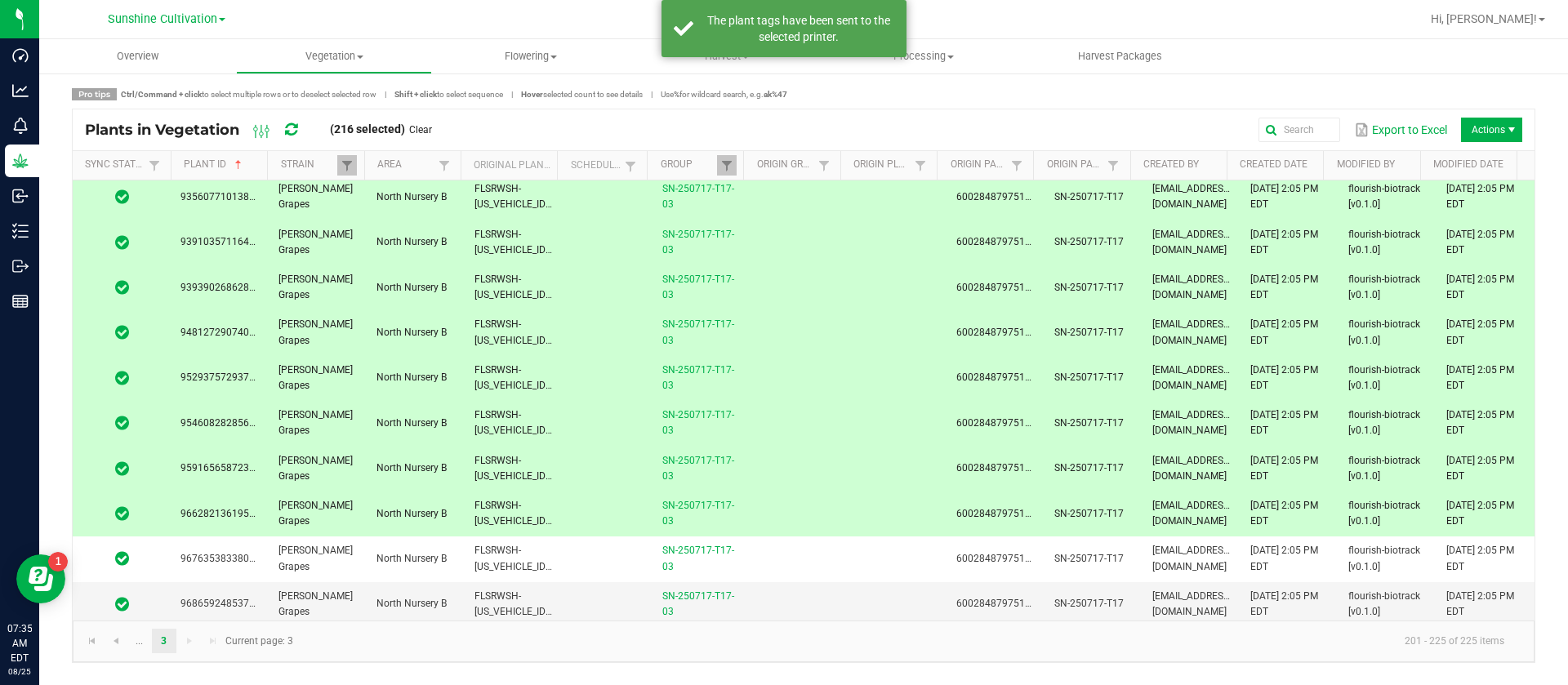
click at [423, 124] on link "Clear" at bounding box center [421, 130] width 23 height 14
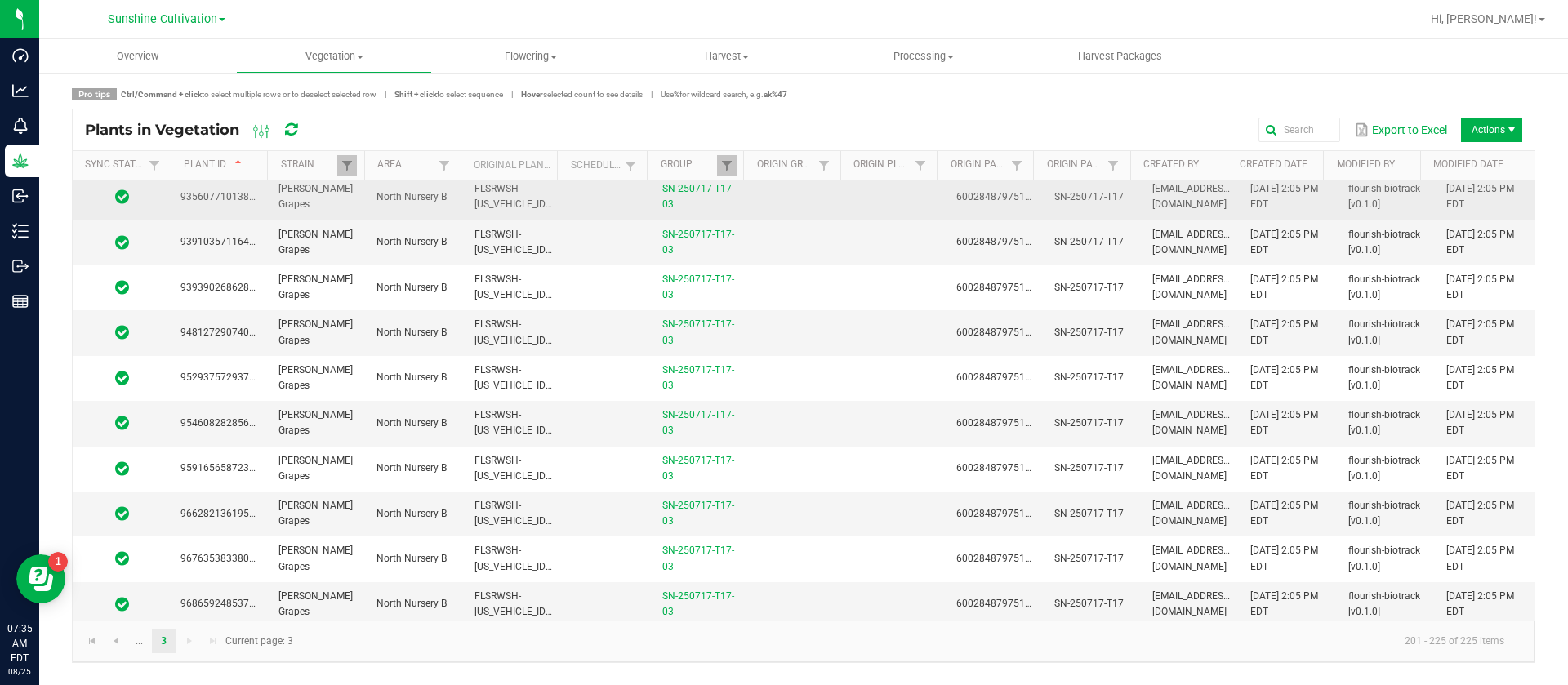
click at [587, 199] on td at bounding box center [608, 197] width 90 height 45
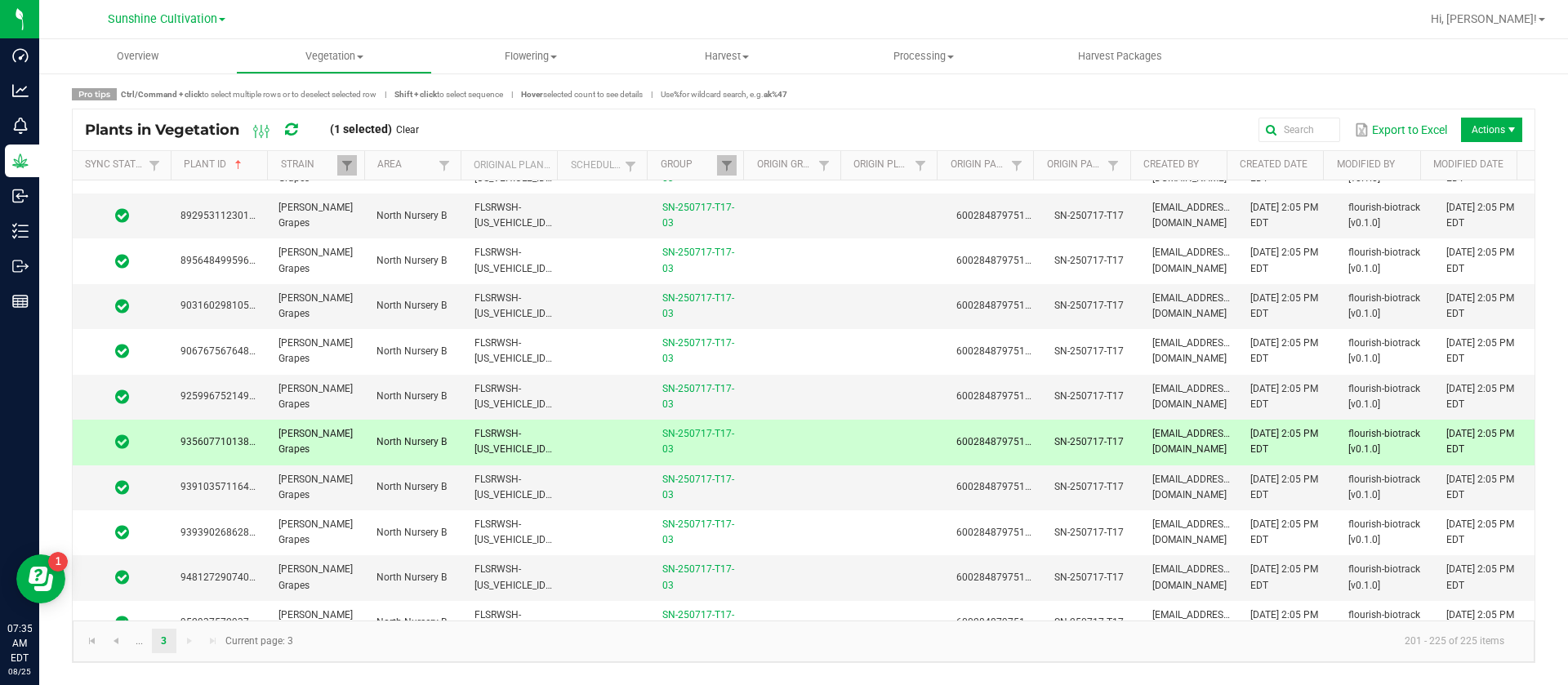
scroll to position [0, 0]
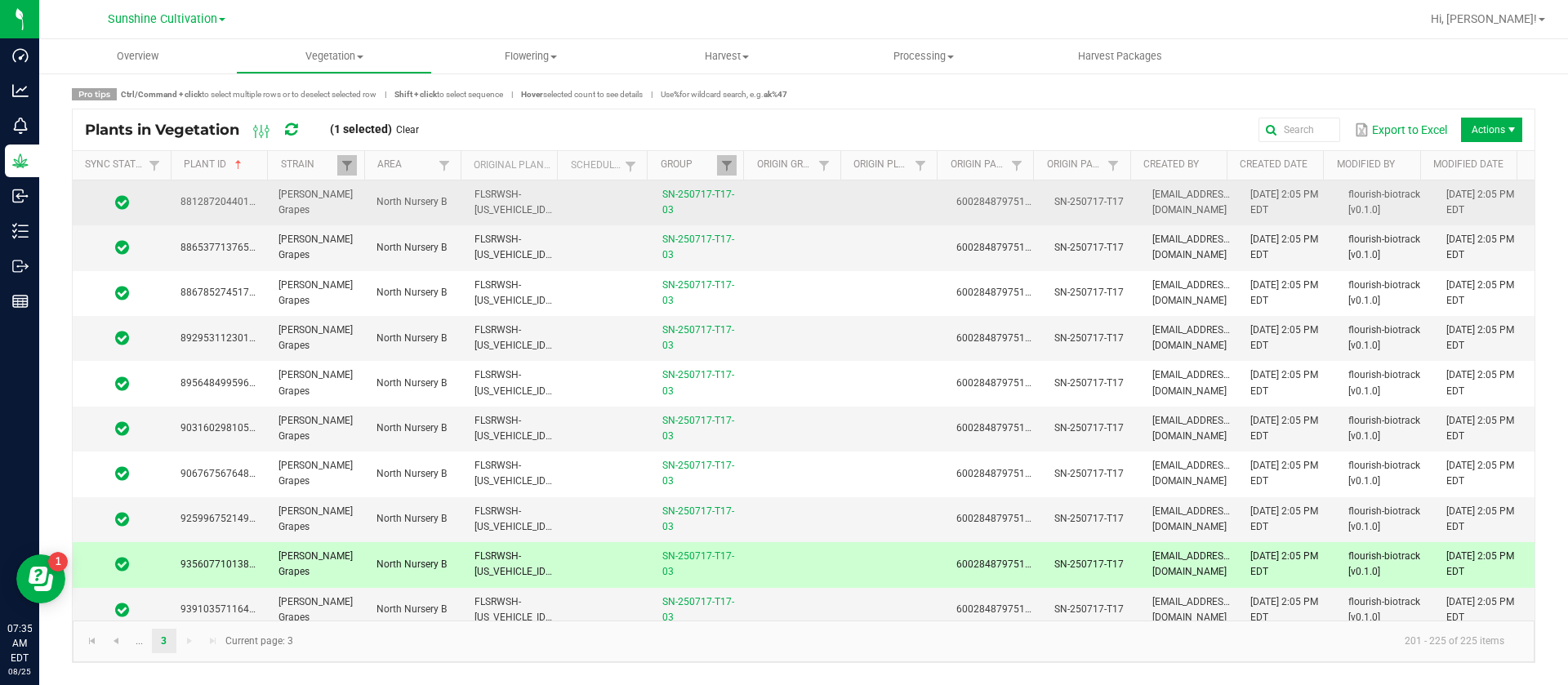
click at [573, 197] on td at bounding box center [608, 202] width 90 height 45
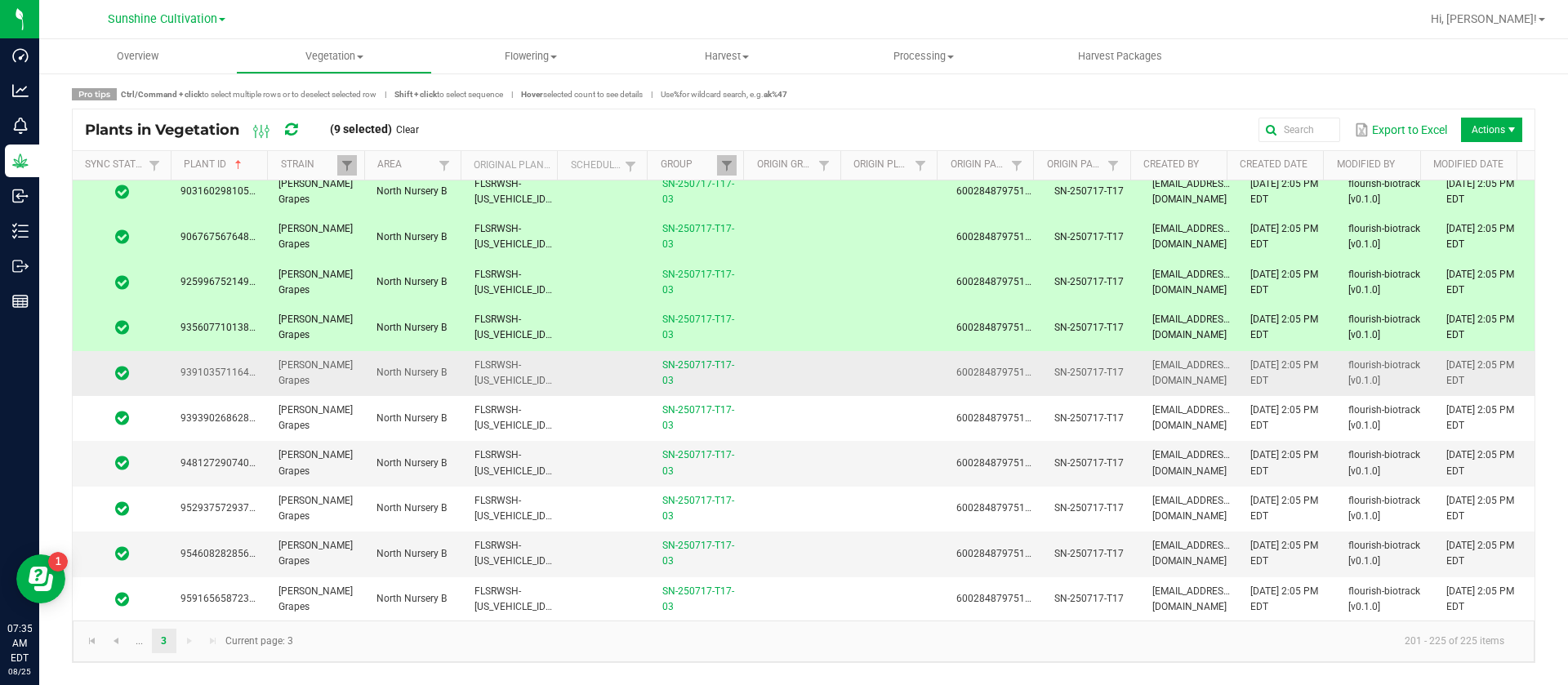
scroll to position [245, 0]
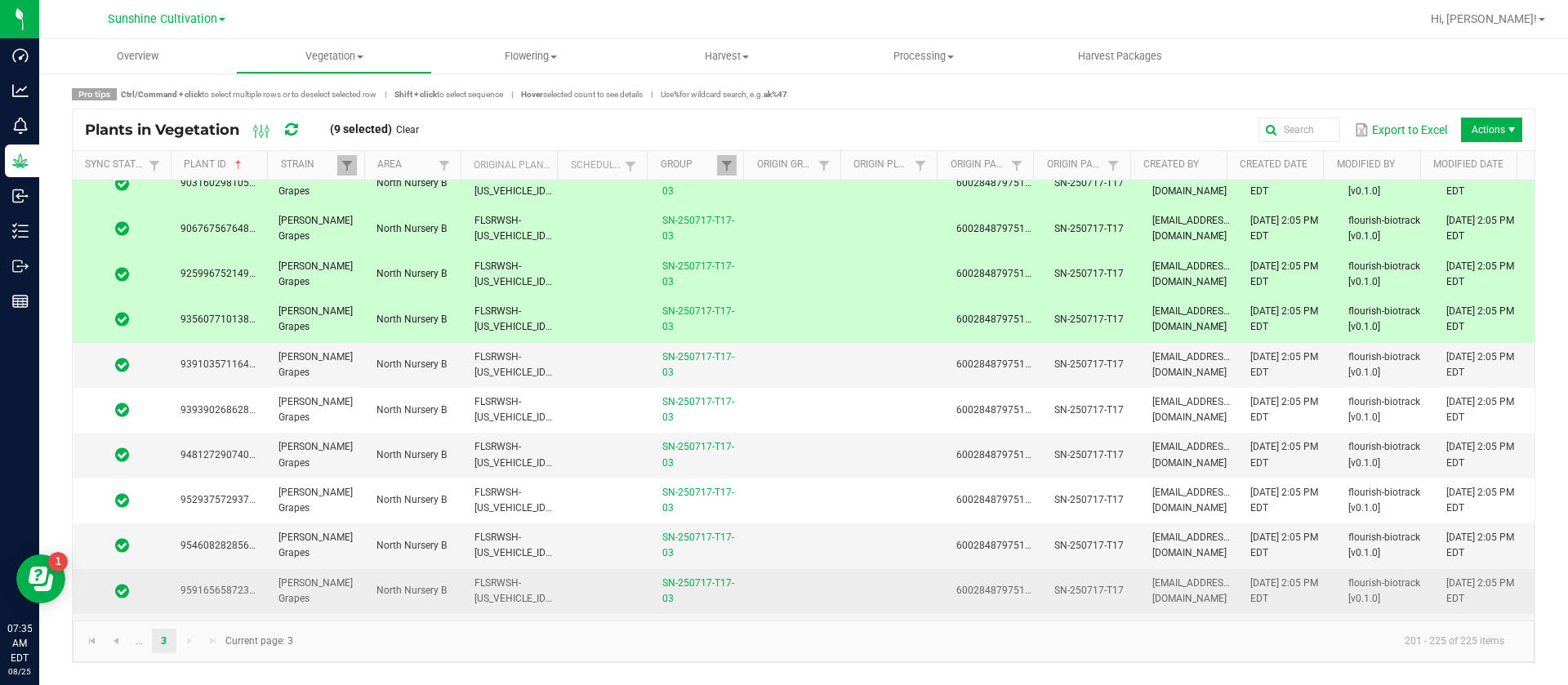
click at [525, 588] on td "FLSRWSH-STR86978600005985" at bounding box center [514, 591] width 98 height 45
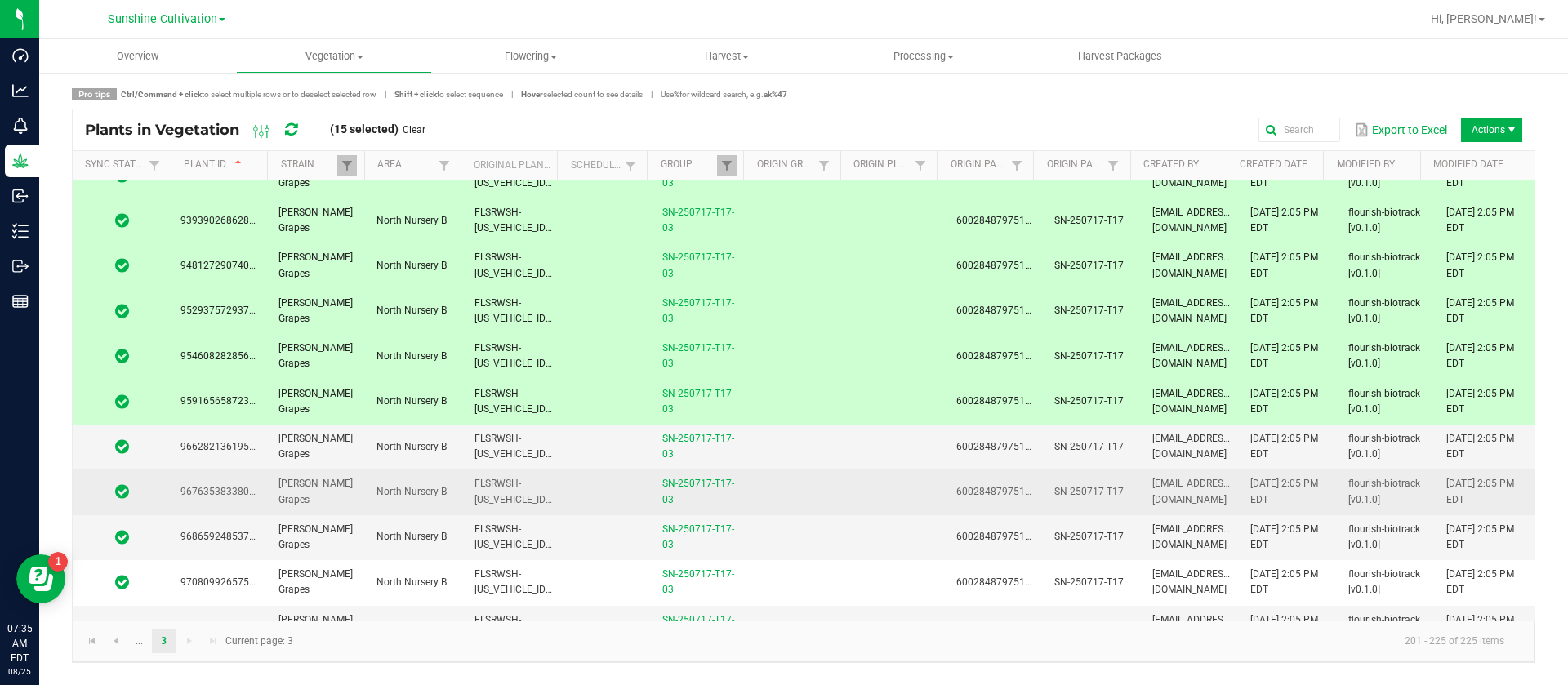
scroll to position [490, 0]
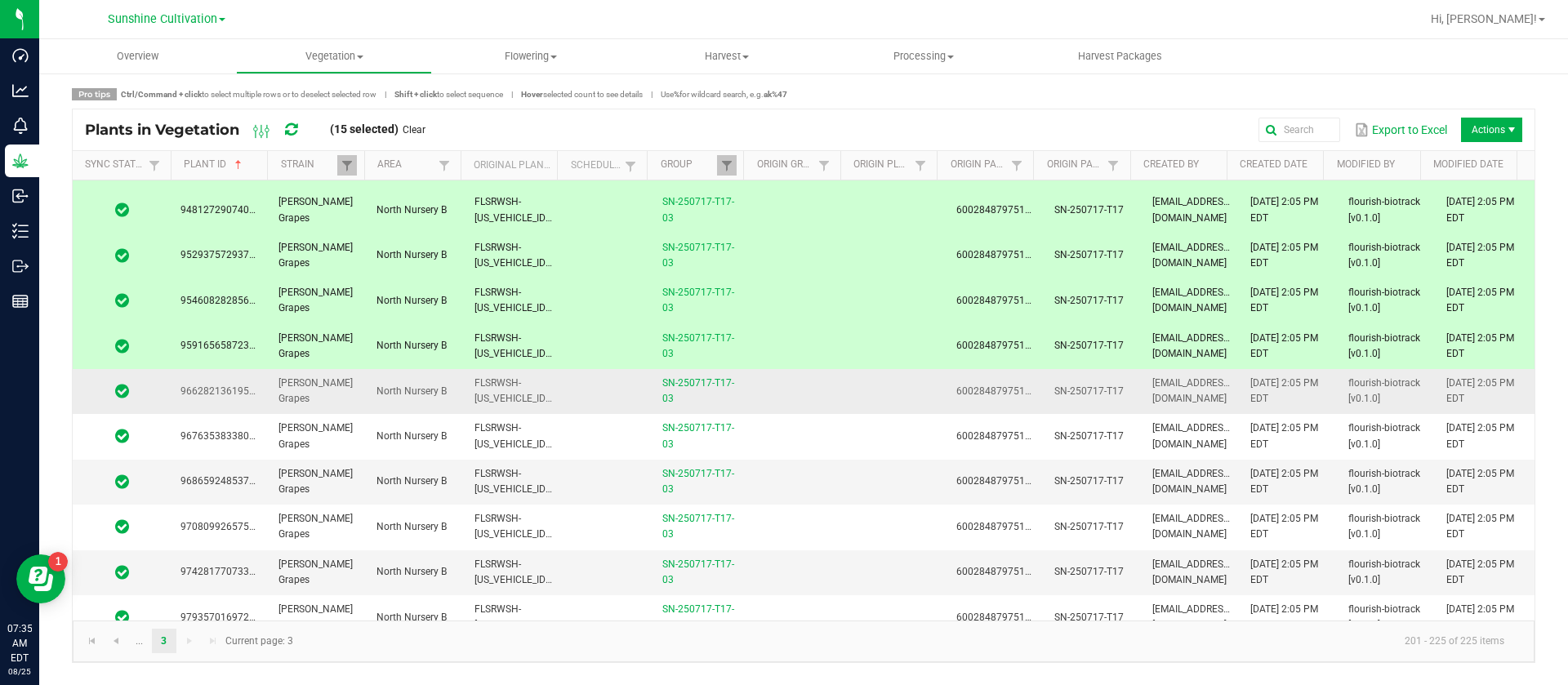
click at [542, 389] on td "FLSRWSH-STR86978600006109" at bounding box center [514, 391] width 98 height 45
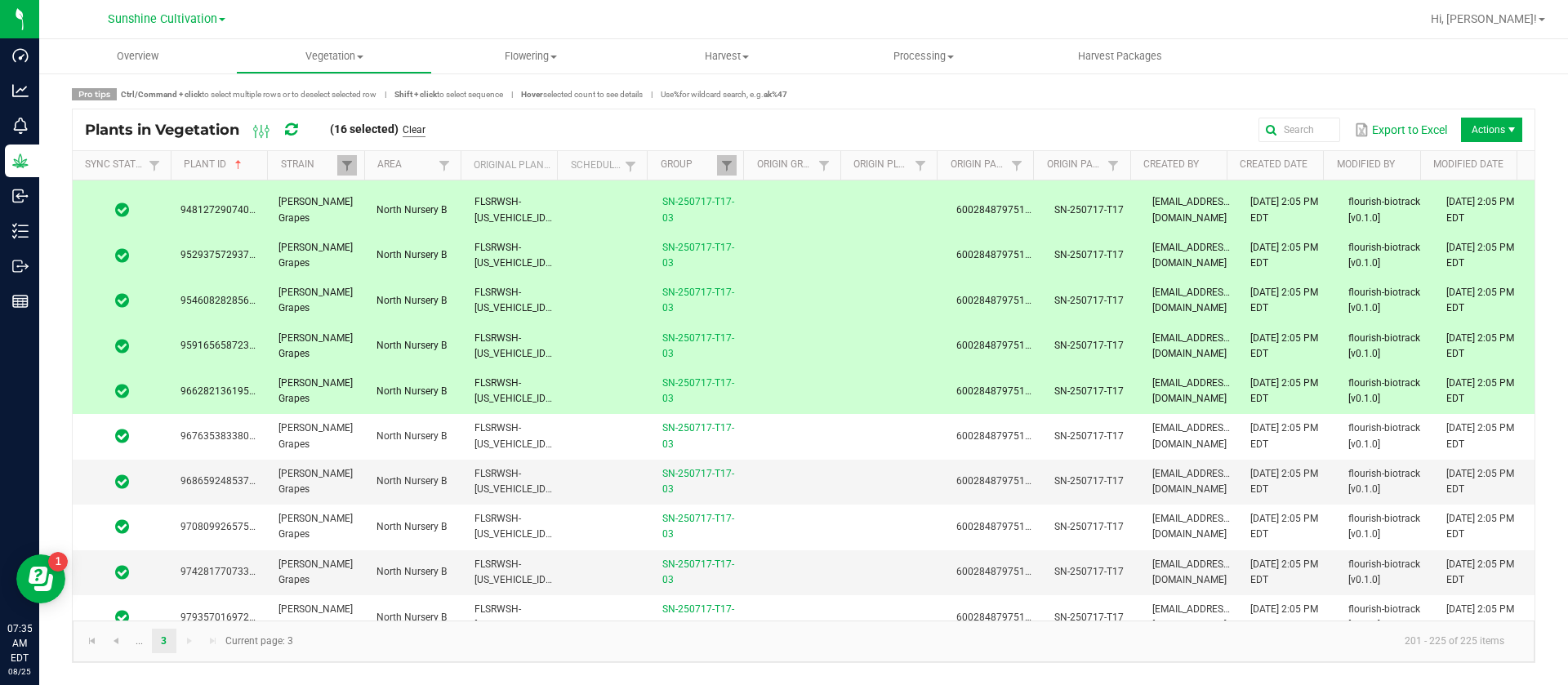
click at [423, 126] on link "Clear" at bounding box center [414, 130] width 23 height 14
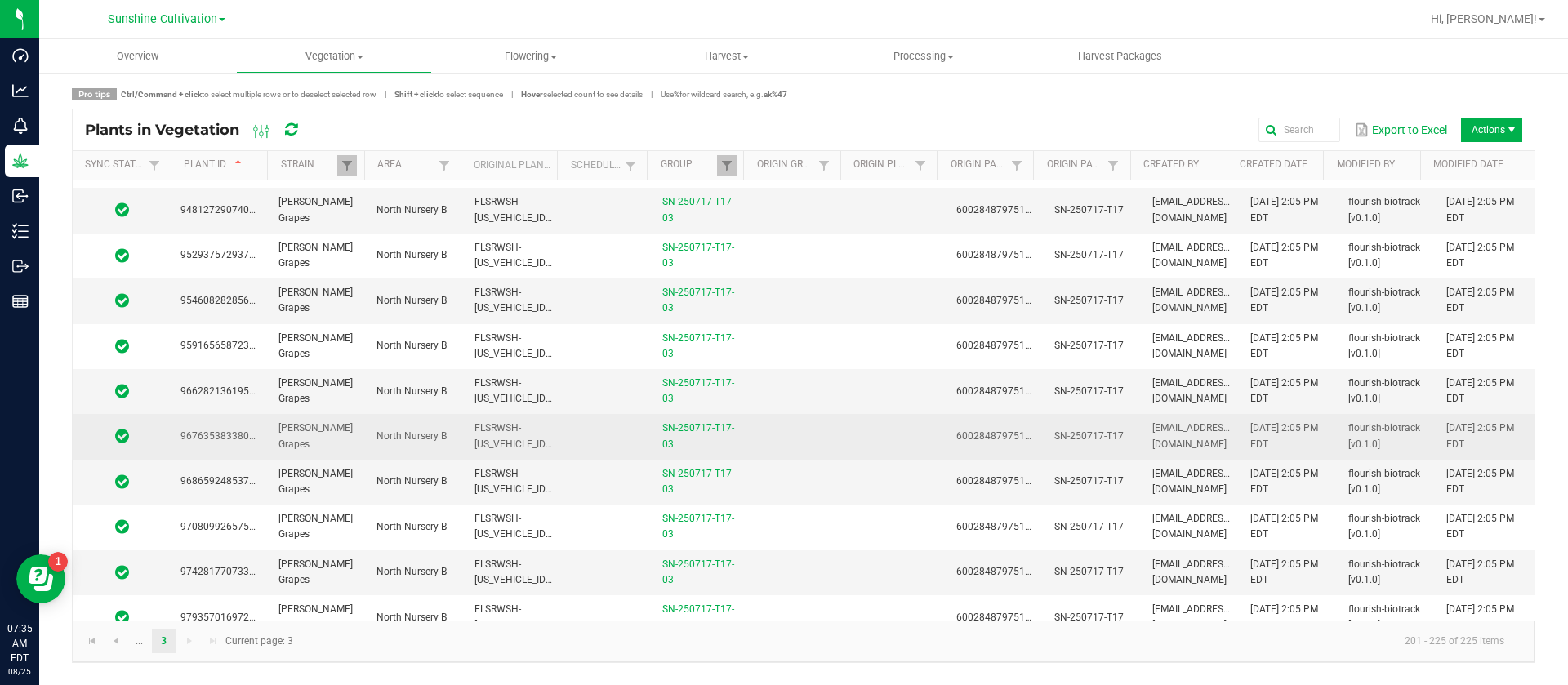
click at [490, 445] on span "FLSRWSH-STR86978600006108" at bounding box center [564, 436] width 180 height 27
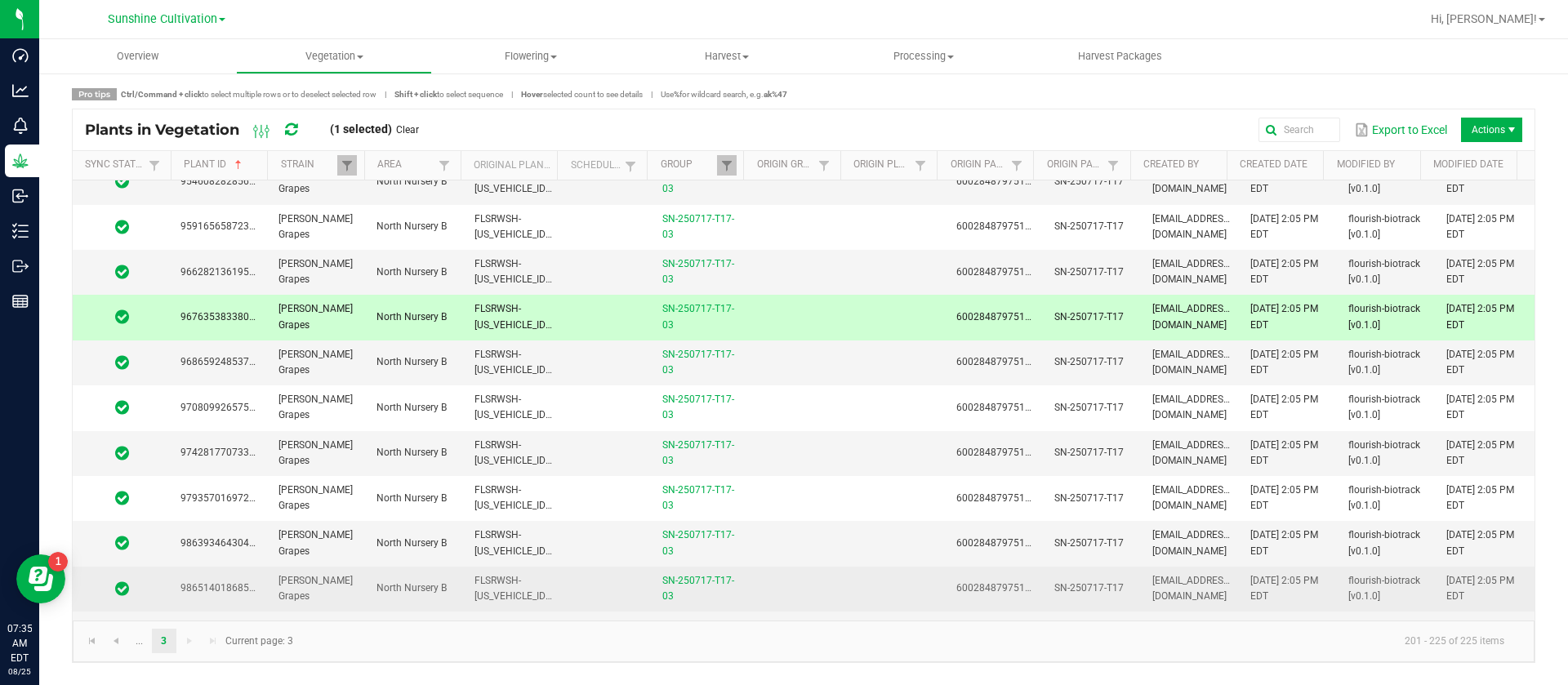
scroll to position [690, 0]
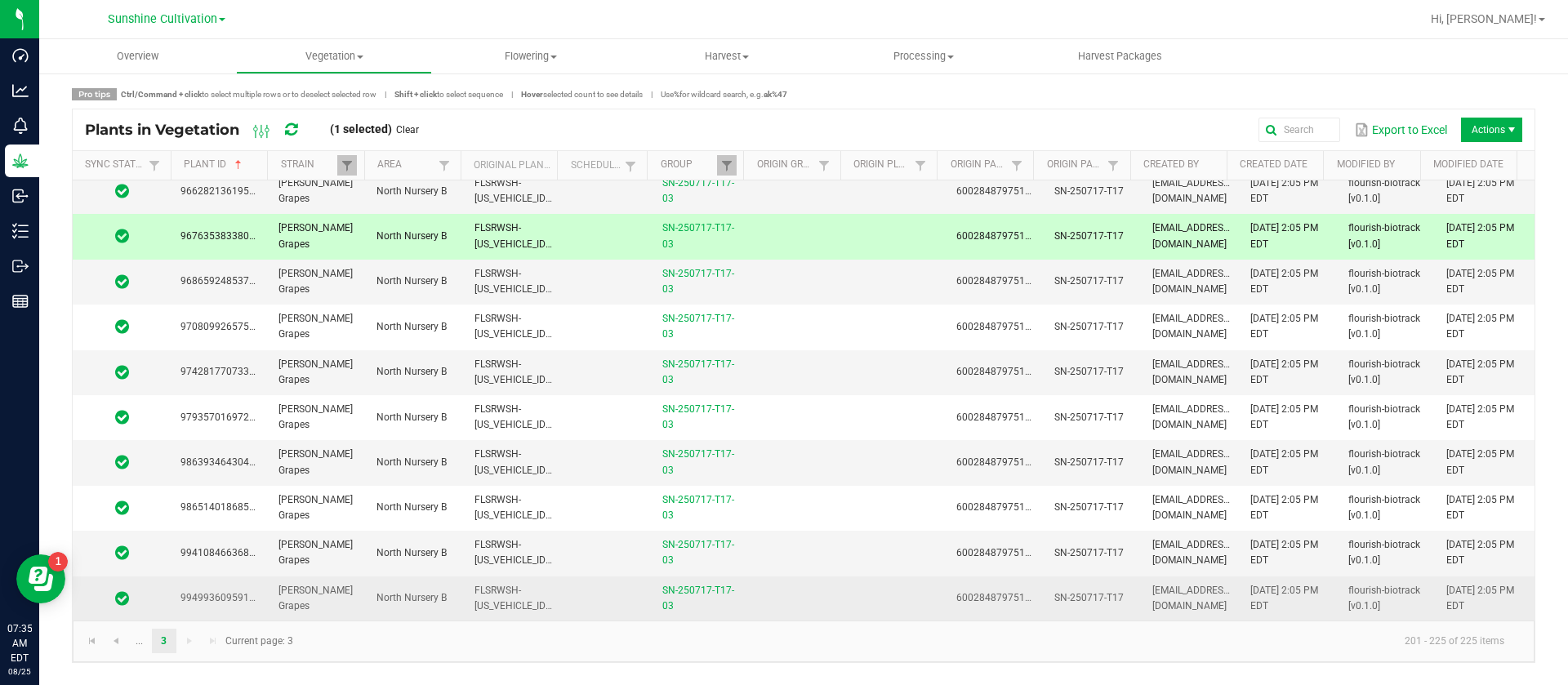
click at [505, 599] on span "FLSRWSH-STR86978600006115" at bounding box center [564, 598] width 180 height 27
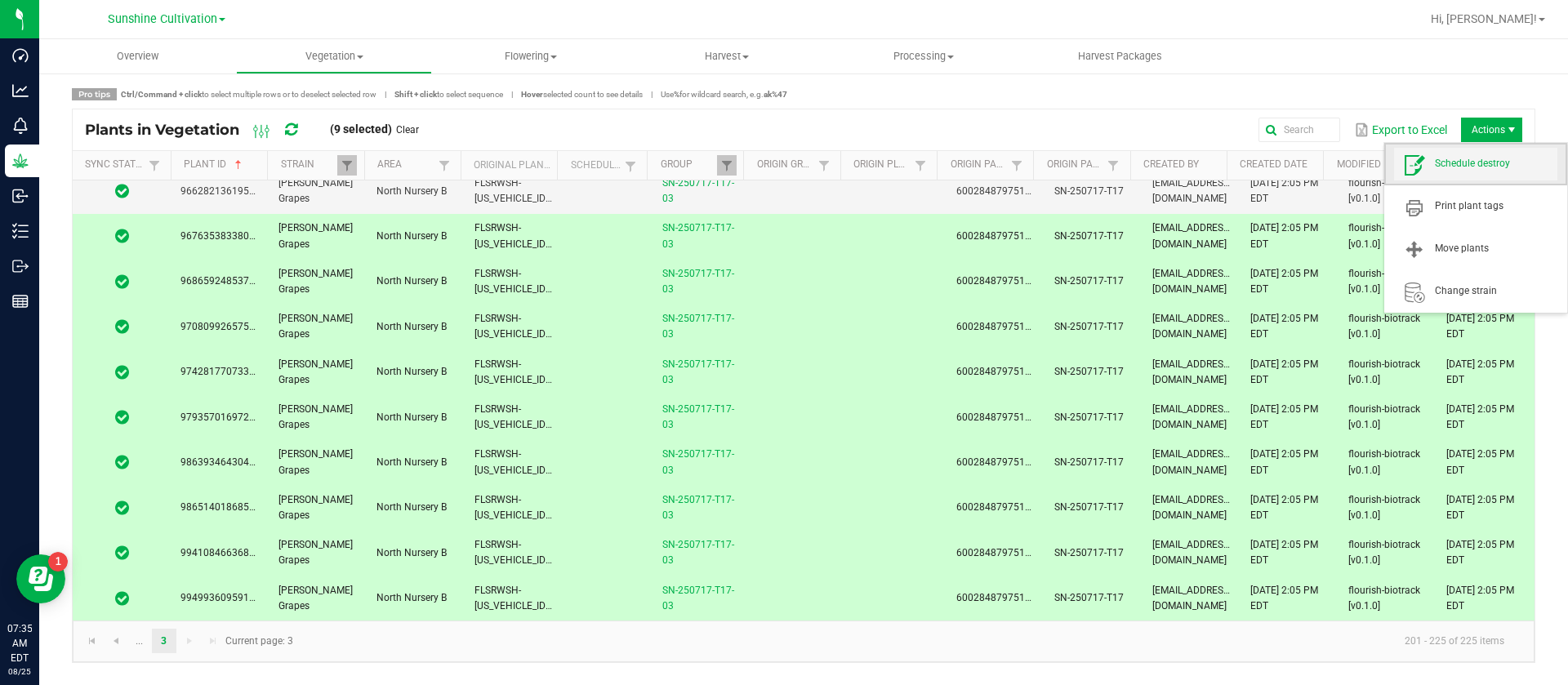
click at [1494, 151] on span "Schedule destroy" at bounding box center [1476, 163] width 163 height 32
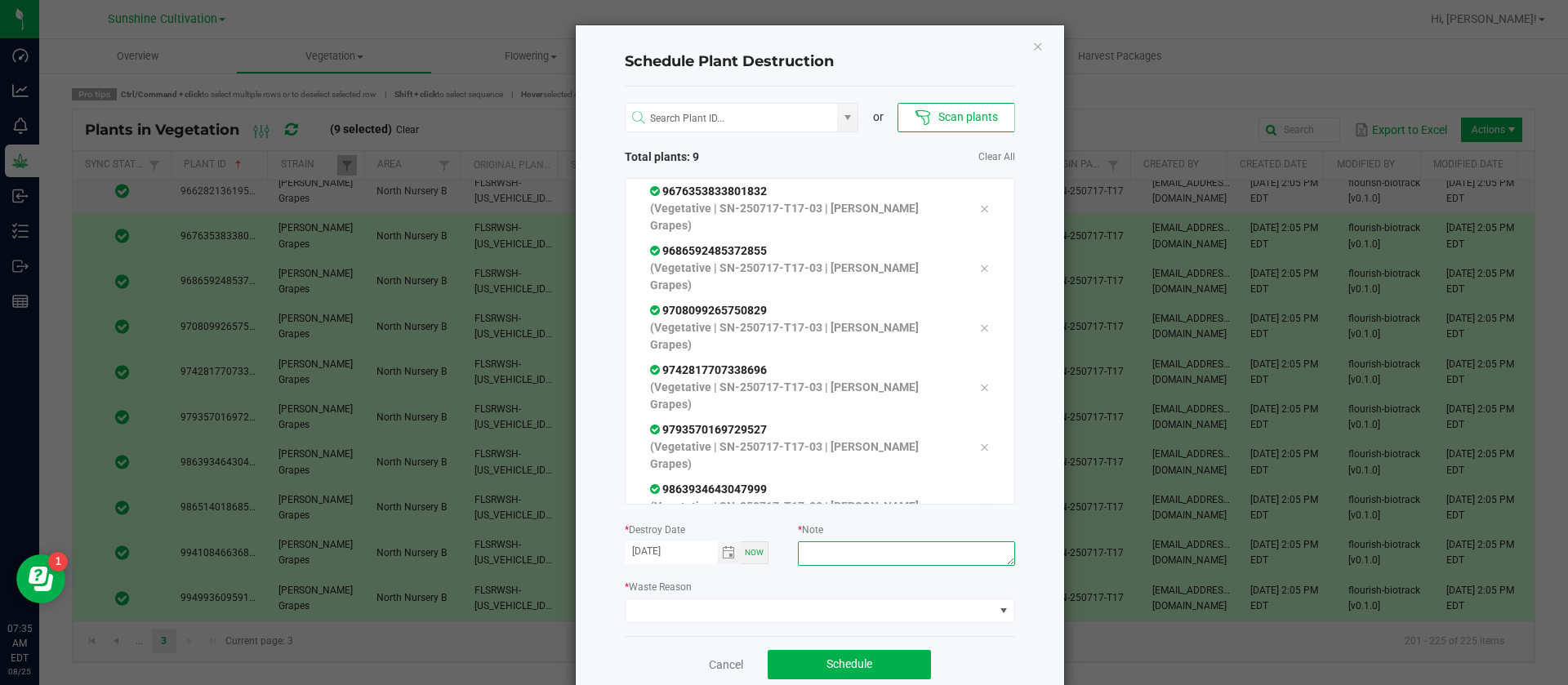
click at [810, 557] on textarea at bounding box center [906, 553] width 216 height 25
type textarea "waste"
click at [715, 602] on span at bounding box center [809, 610] width 368 height 23
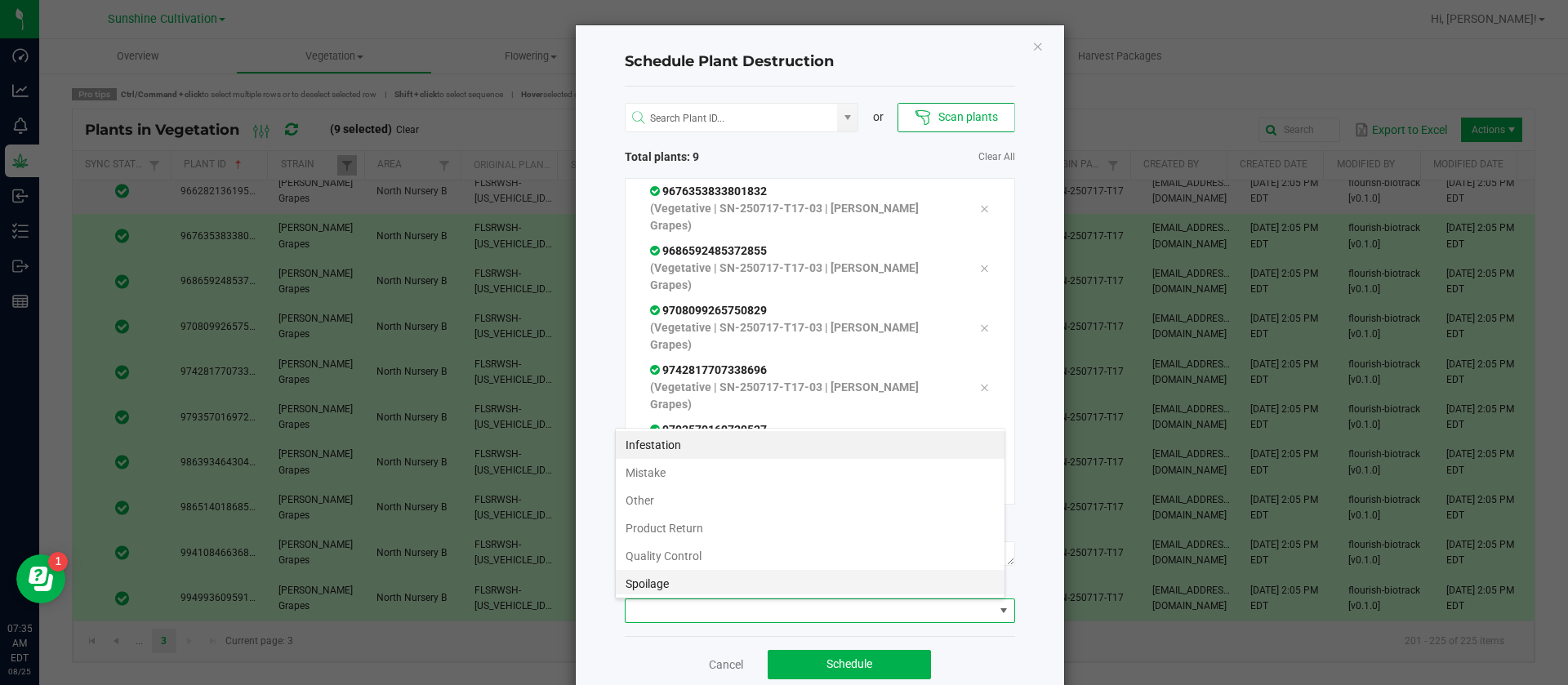
scroll to position [59, 0]
click at [692, 583] on li "Waste" at bounding box center [810, 580] width 389 height 28
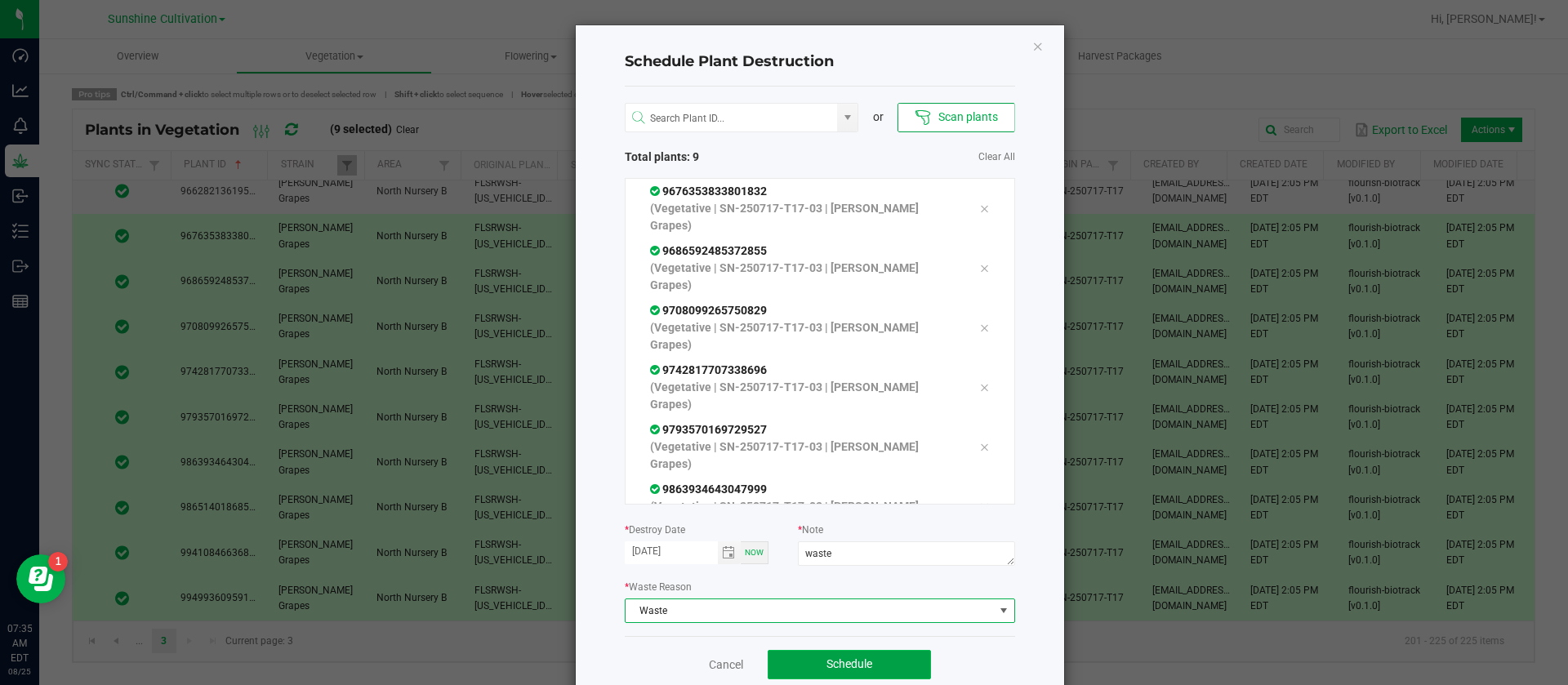
click at [885, 674] on button "Schedule" at bounding box center [849, 664] width 163 height 29
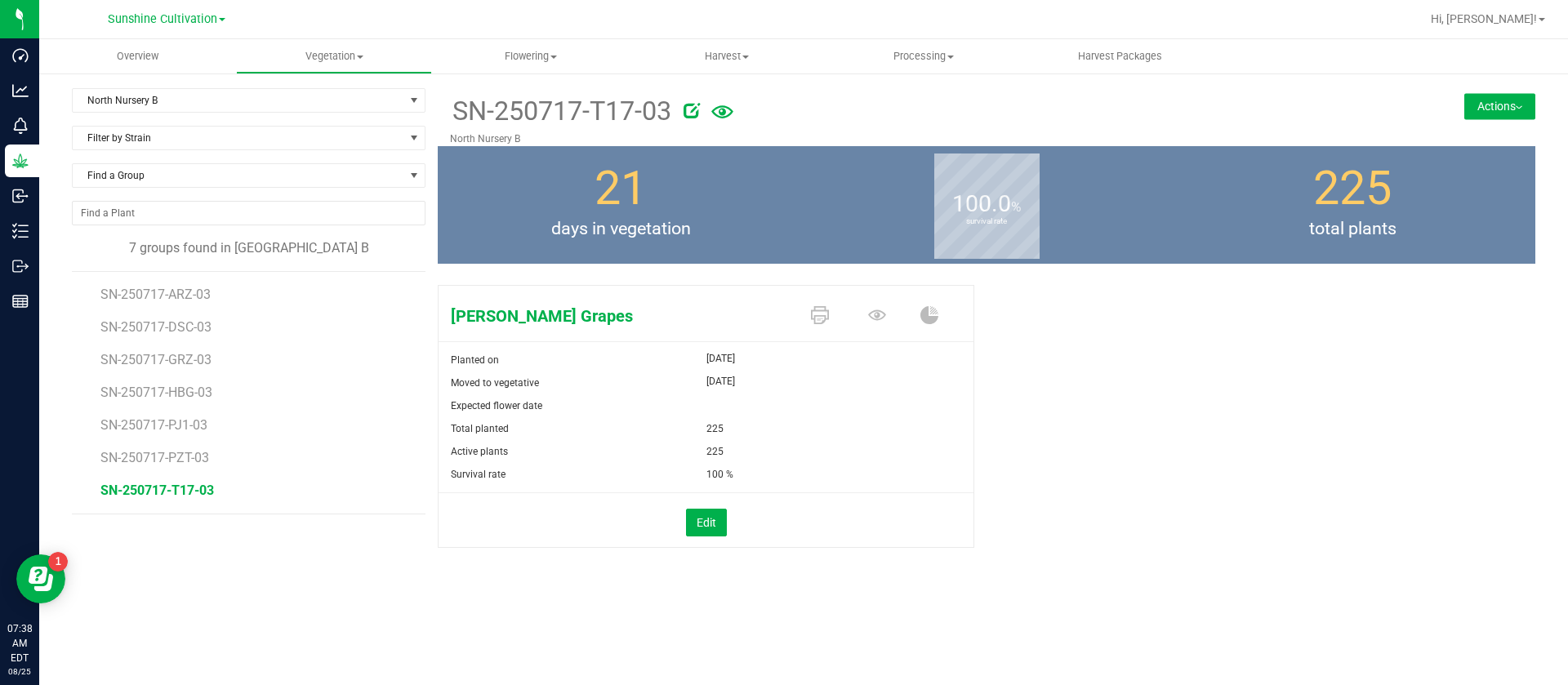
click at [1282, 517] on div "Gaspar's Grapes Planted on Aug 4, 2025 Moved to vegetative Aug 4, 2025 Expected…" at bounding box center [986, 433] width 1098 height 310
click at [108, 104] on span "North Nursery B" at bounding box center [238, 100] width 331 height 23
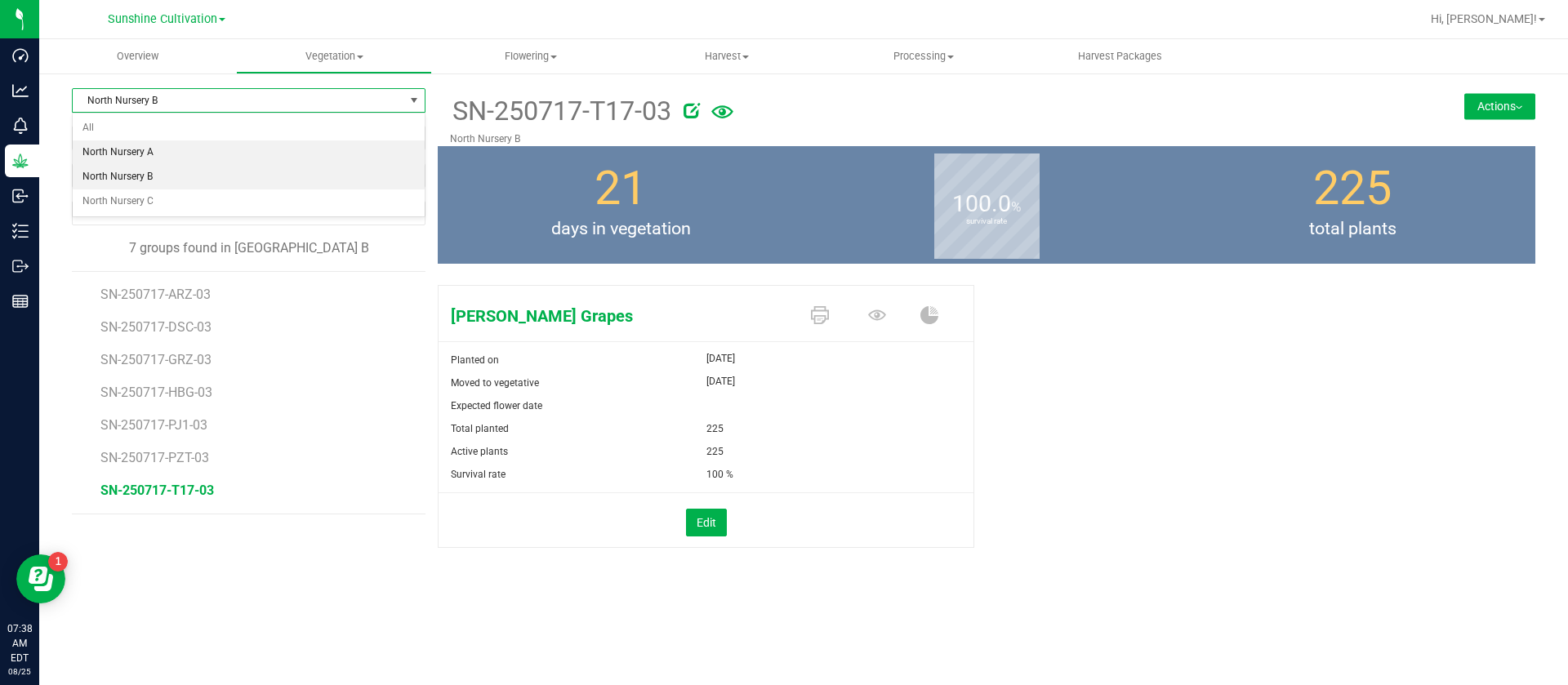
click at [145, 157] on li "North Nursery A" at bounding box center [249, 153] width 352 height 25
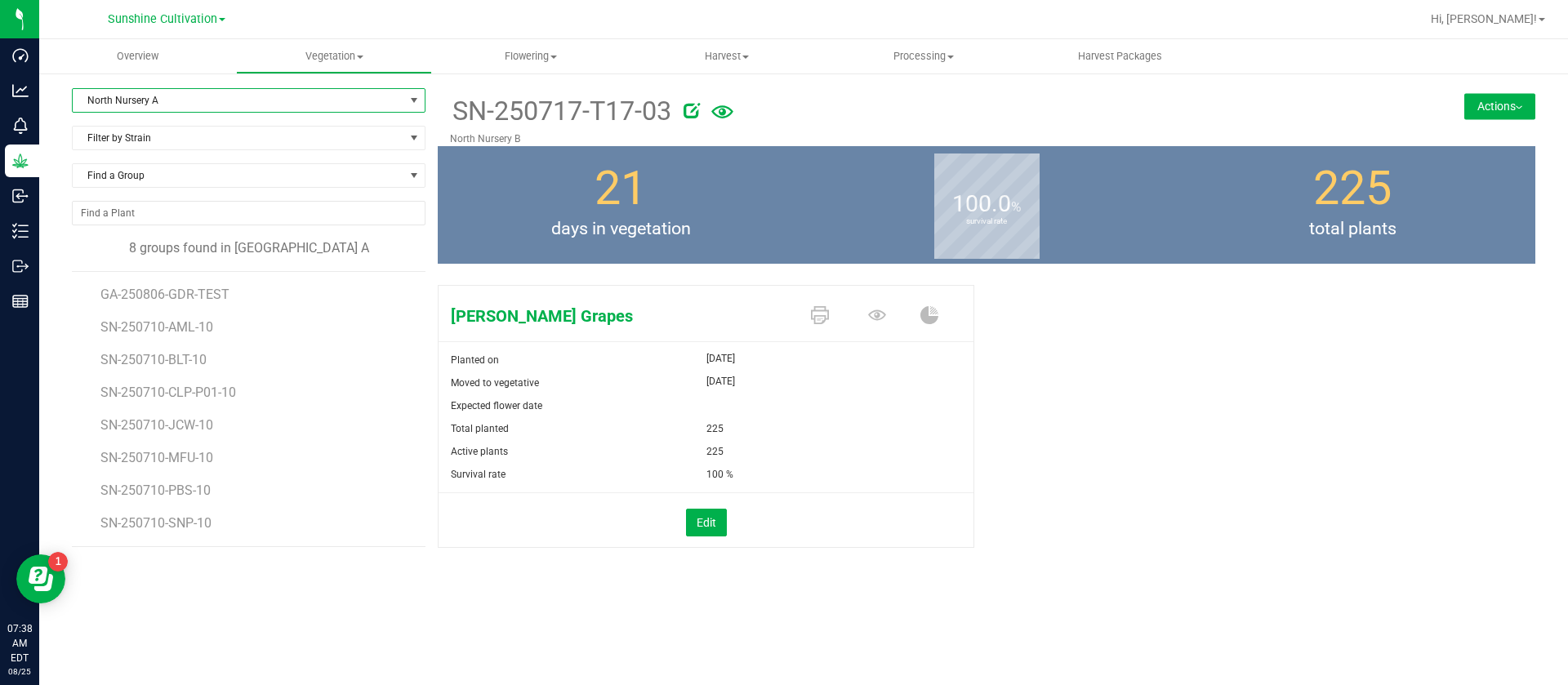
click at [171, 285] on li "GA-250806-GDR-TEST" at bounding box center [257, 288] width 314 height 32
click at [170, 296] on span "GA-250806-GDR-TEST" at bounding box center [167, 294] width 134 height 16
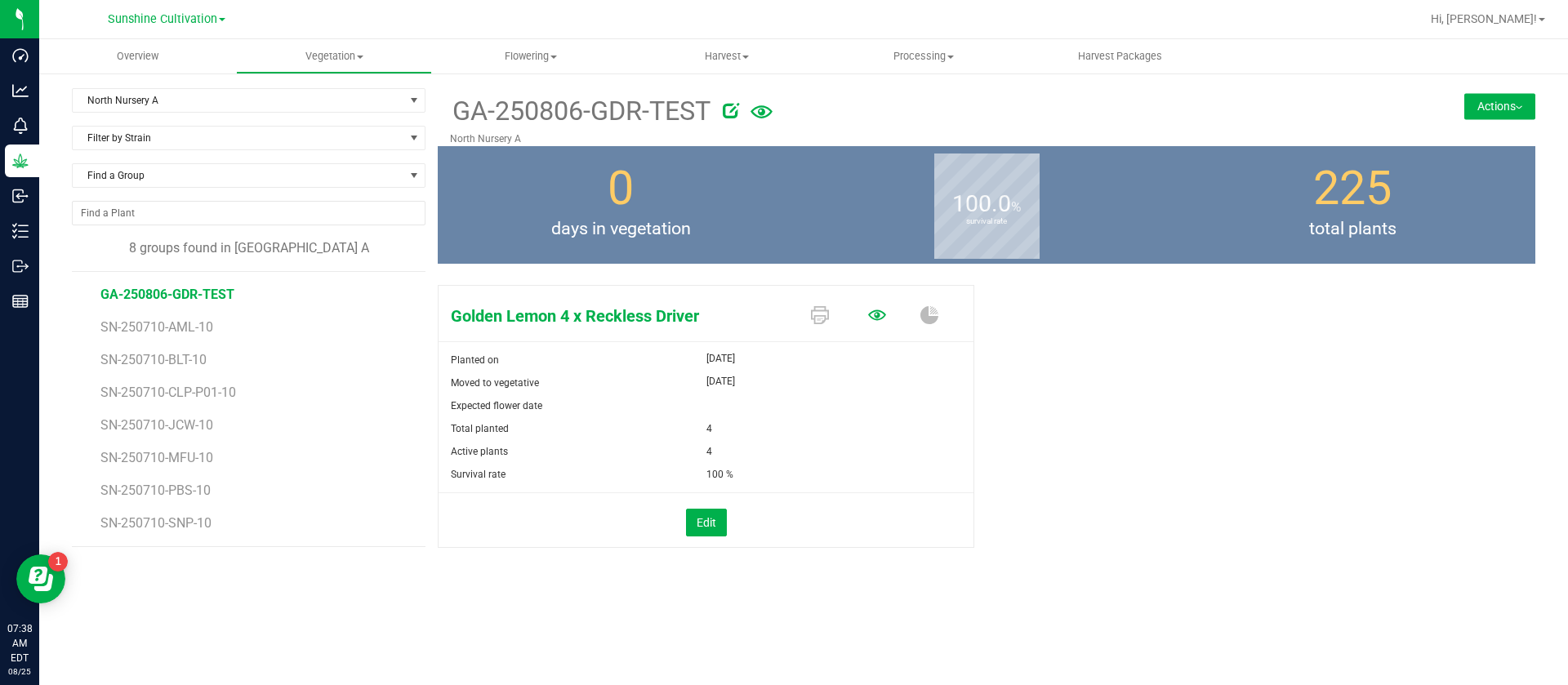
click at [876, 313] on icon at bounding box center [877, 314] width 18 height 11
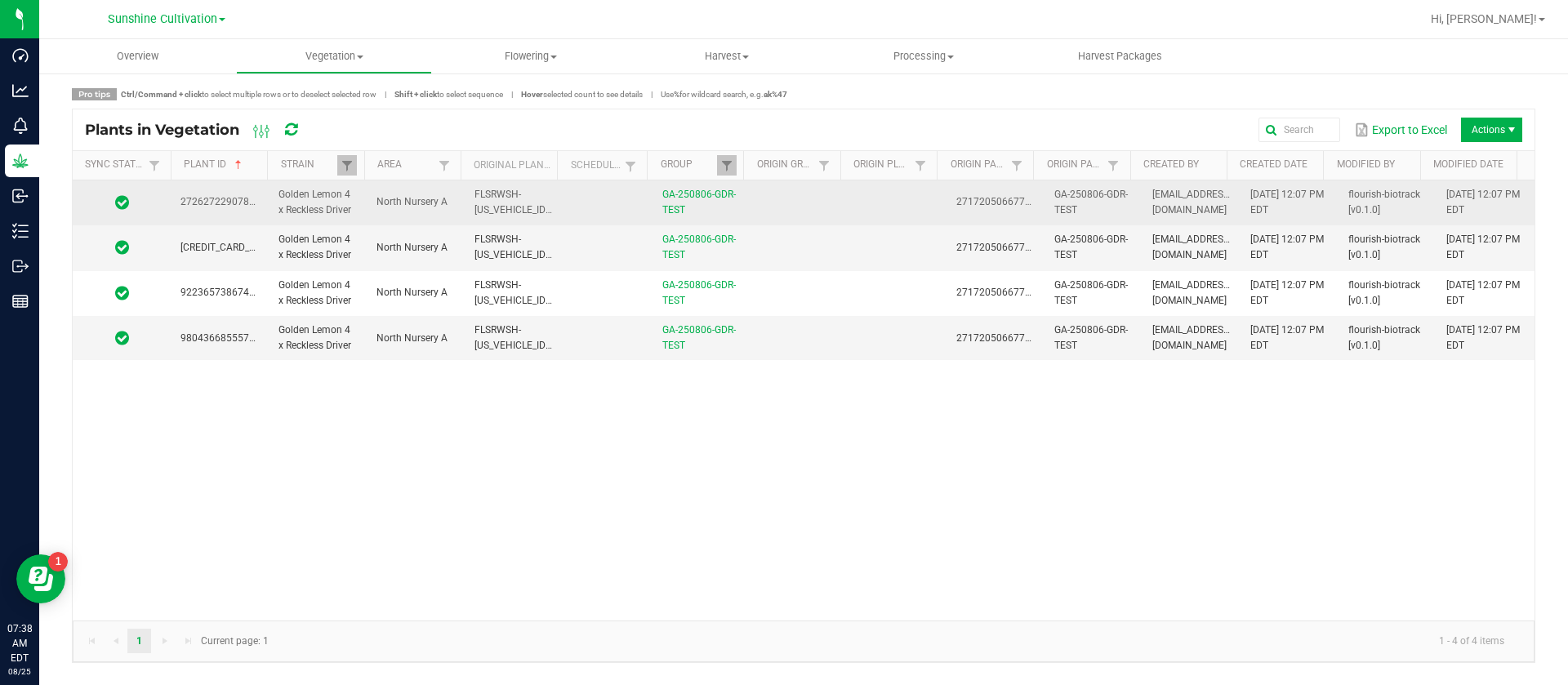
click at [906, 209] on td at bounding box center [898, 202] width 98 height 45
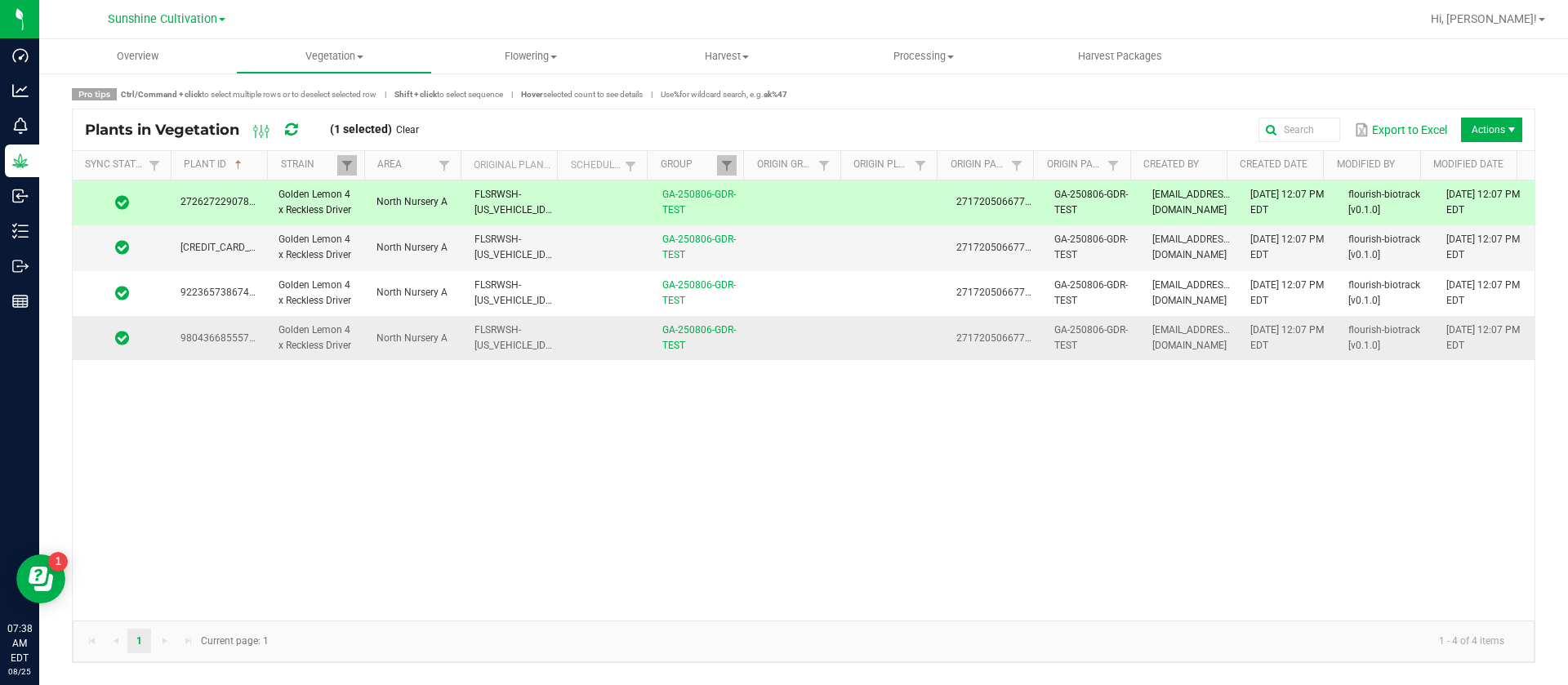
click at [886, 358] on td at bounding box center [898, 338] width 98 height 44
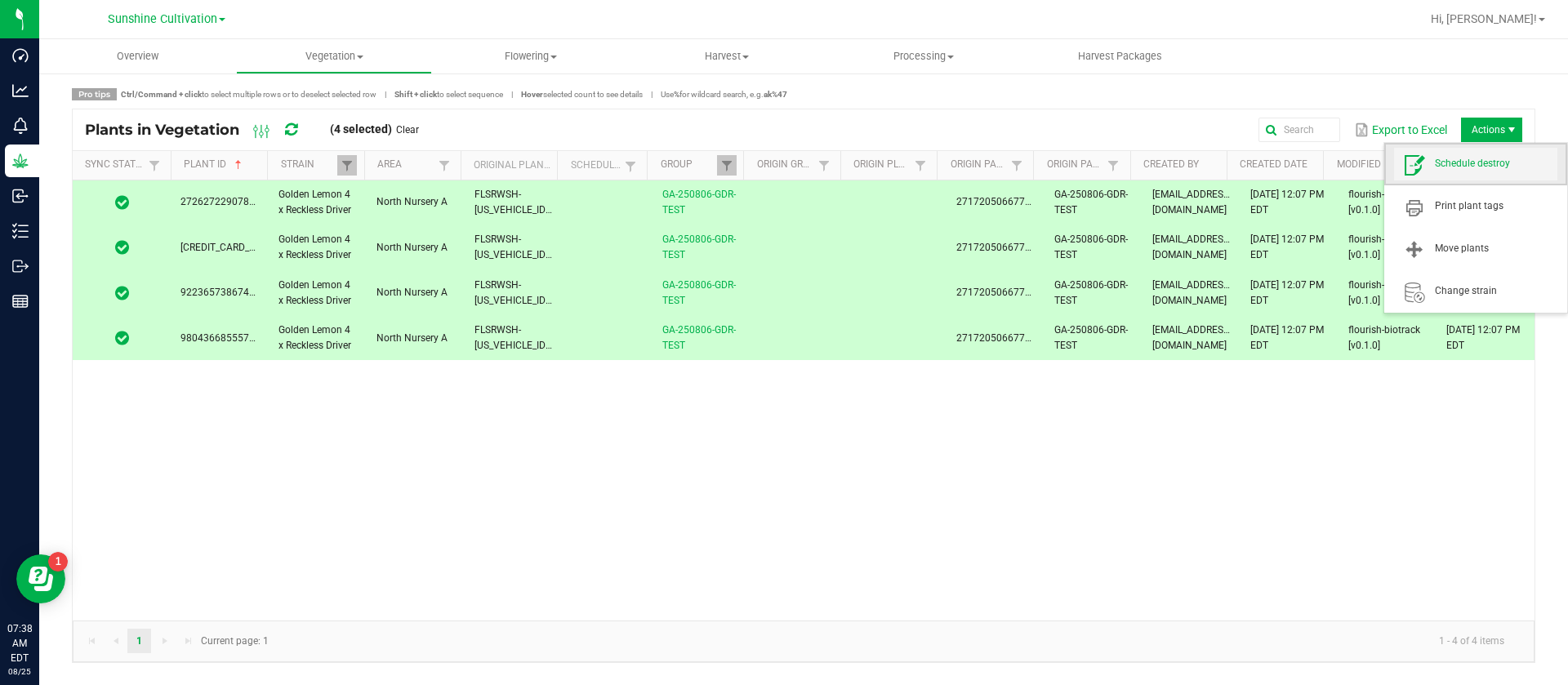
click at [1484, 179] on span "Schedule destroy" at bounding box center [1476, 163] width 163 height 32
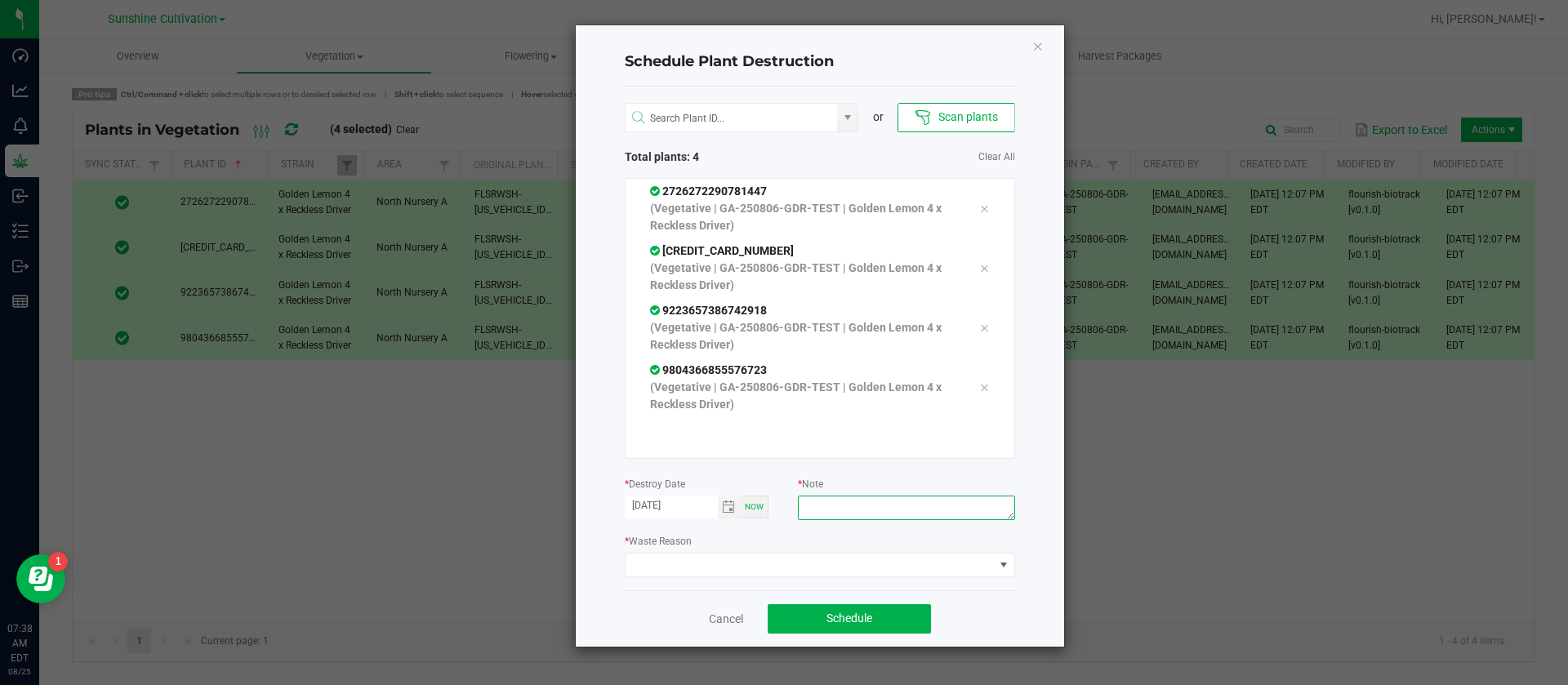
click at [883, 502] on textarea at bounding box center [906, 508] width 216 height 25
type textarea "waste test"
click at [684, 554] on span at bounding box center [809, 565] width 368 height 23
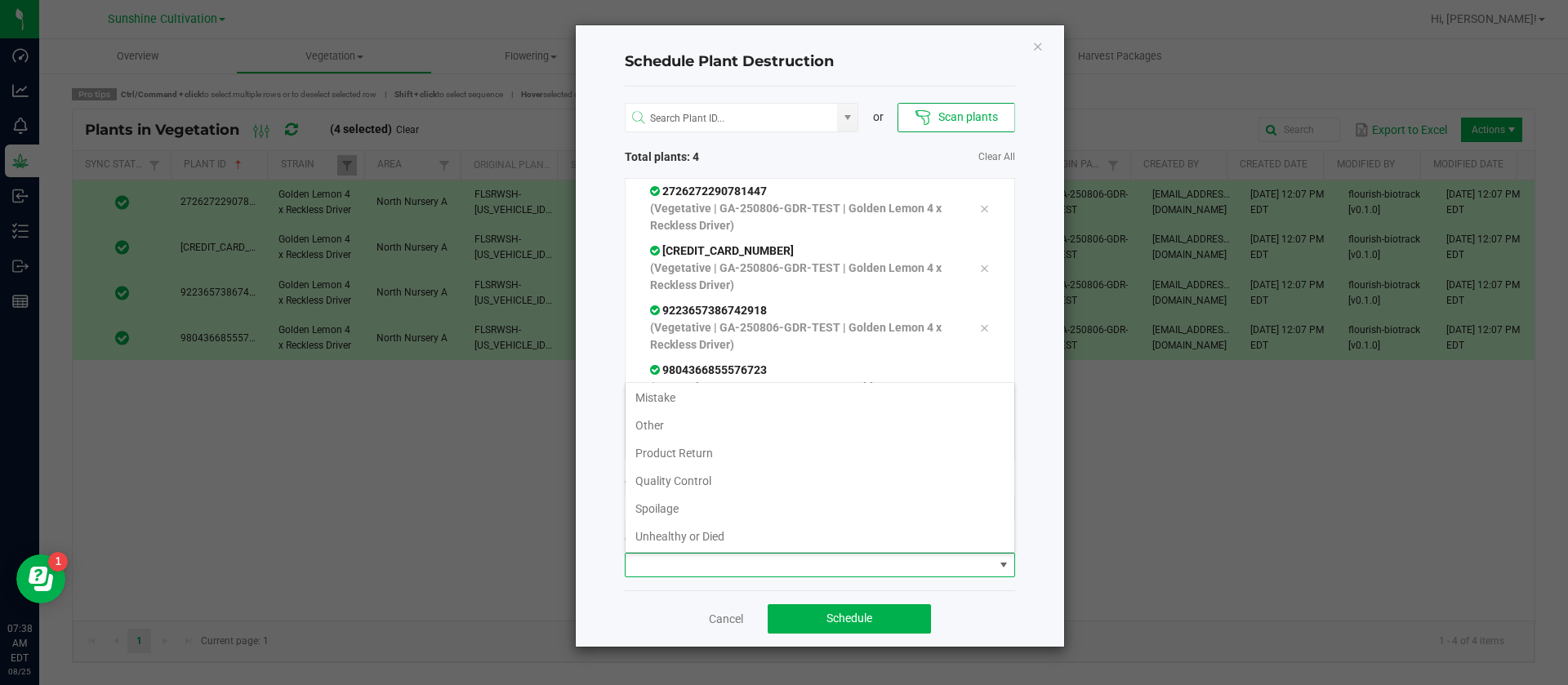
scroll to position [59, 0]
click at [668, 534] on li "Waste" at bounding box center [820, 535] width 389 height 28
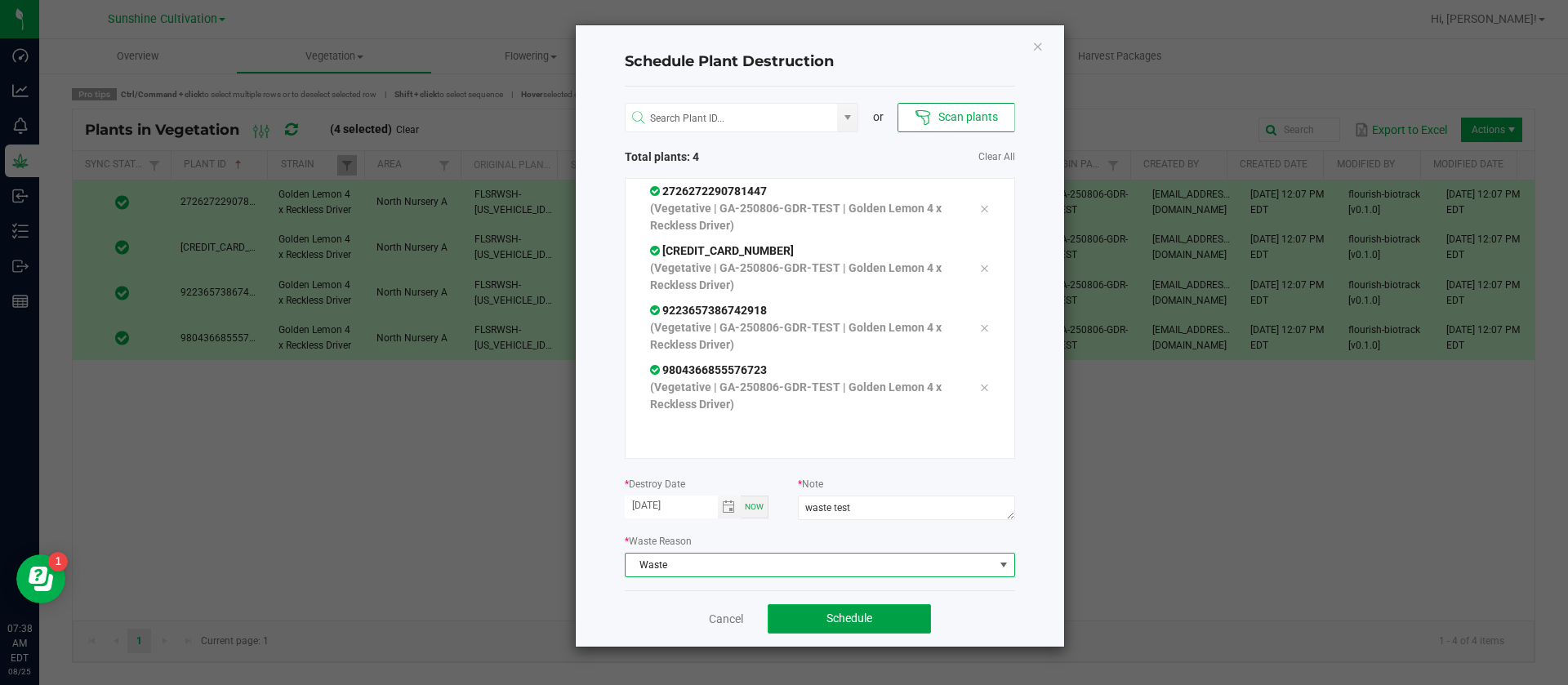
drag, startPoint x: 864, startPoint y: 627, endPoint x: 851, endPoint y: 624, distance: 13.3
click at [863, 628] on button "Schedule" at bounding box center [849, 618] width 163 height 29
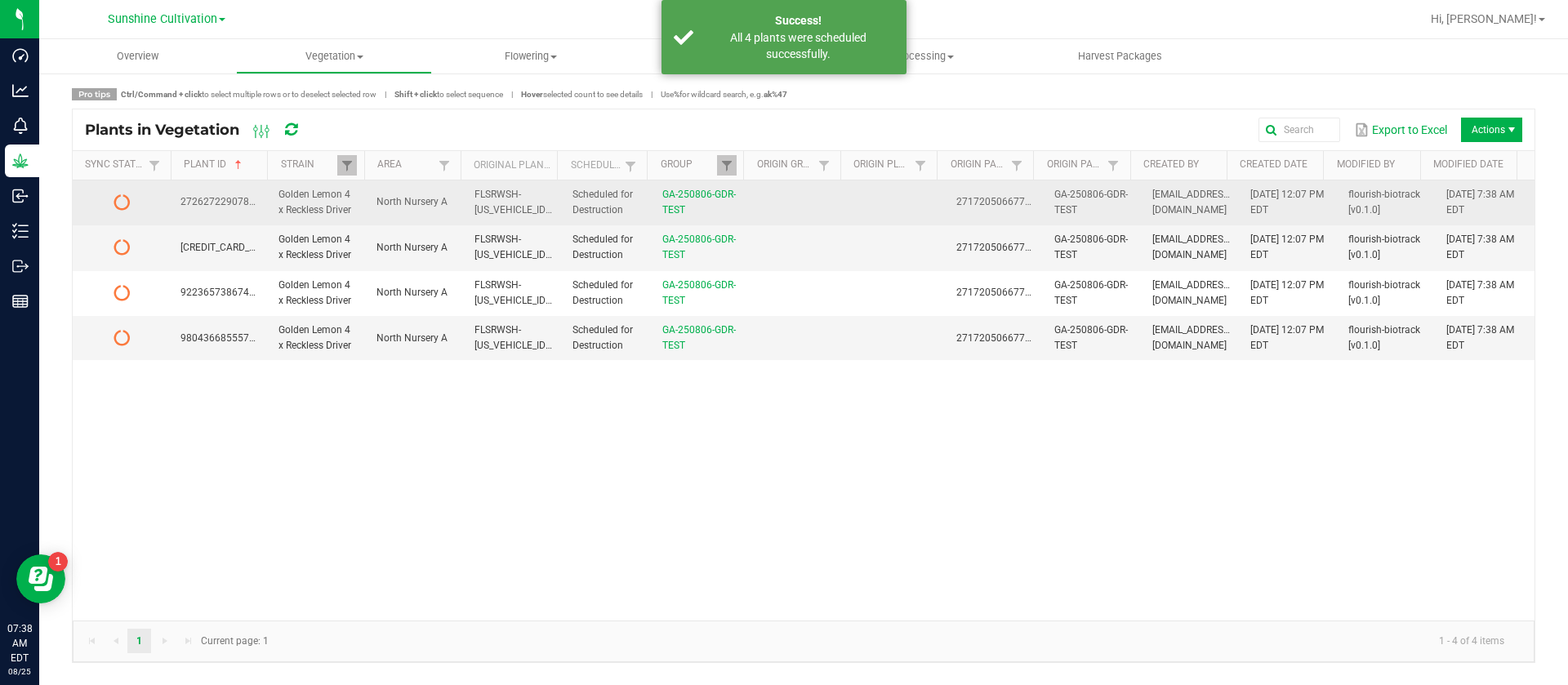
click at [901, 197] on td at bounding box center [898, 202] width 98 height 45
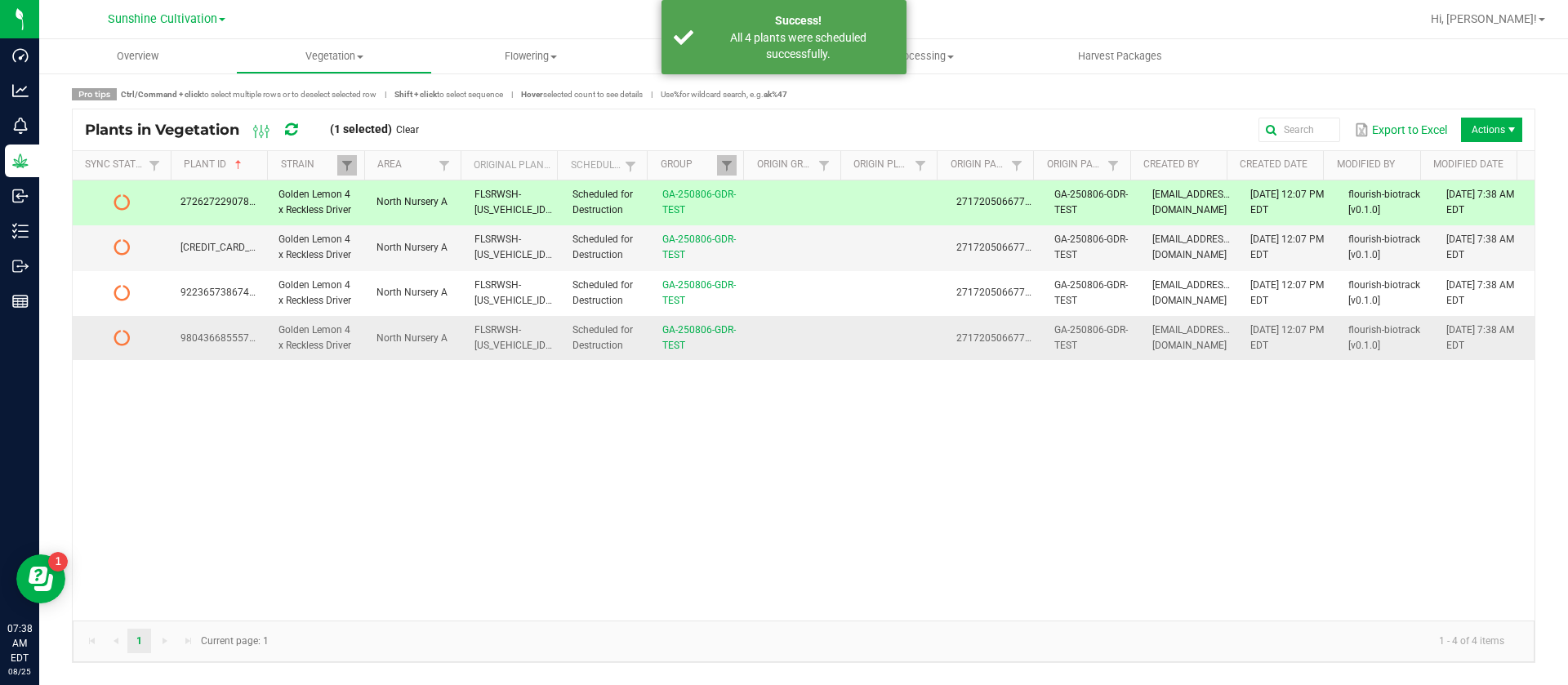
click at [906, 347] on td at bounding box center [898, 338] width 98 height 44
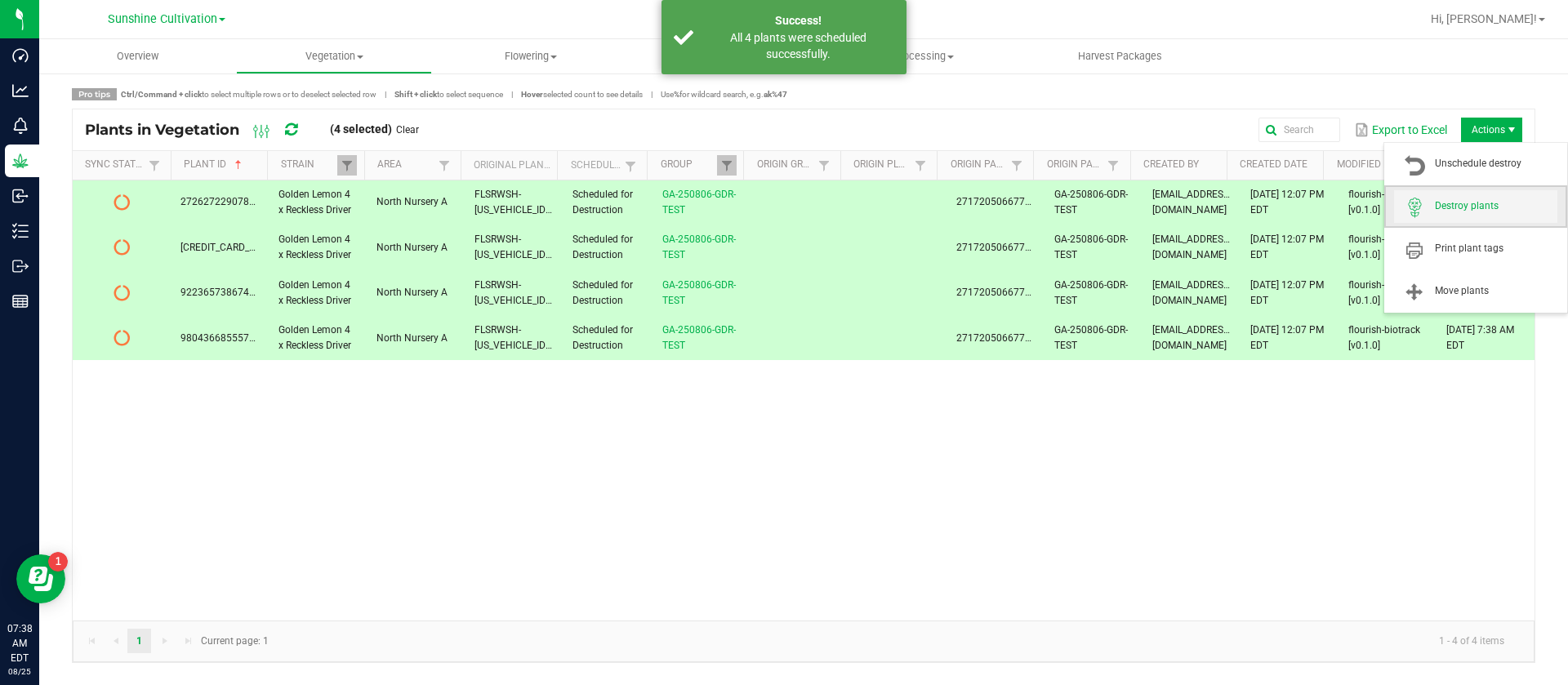
click at [1470, 207] on span "Destroy plants" at bounding box center [1496, 206] width 122 height 14
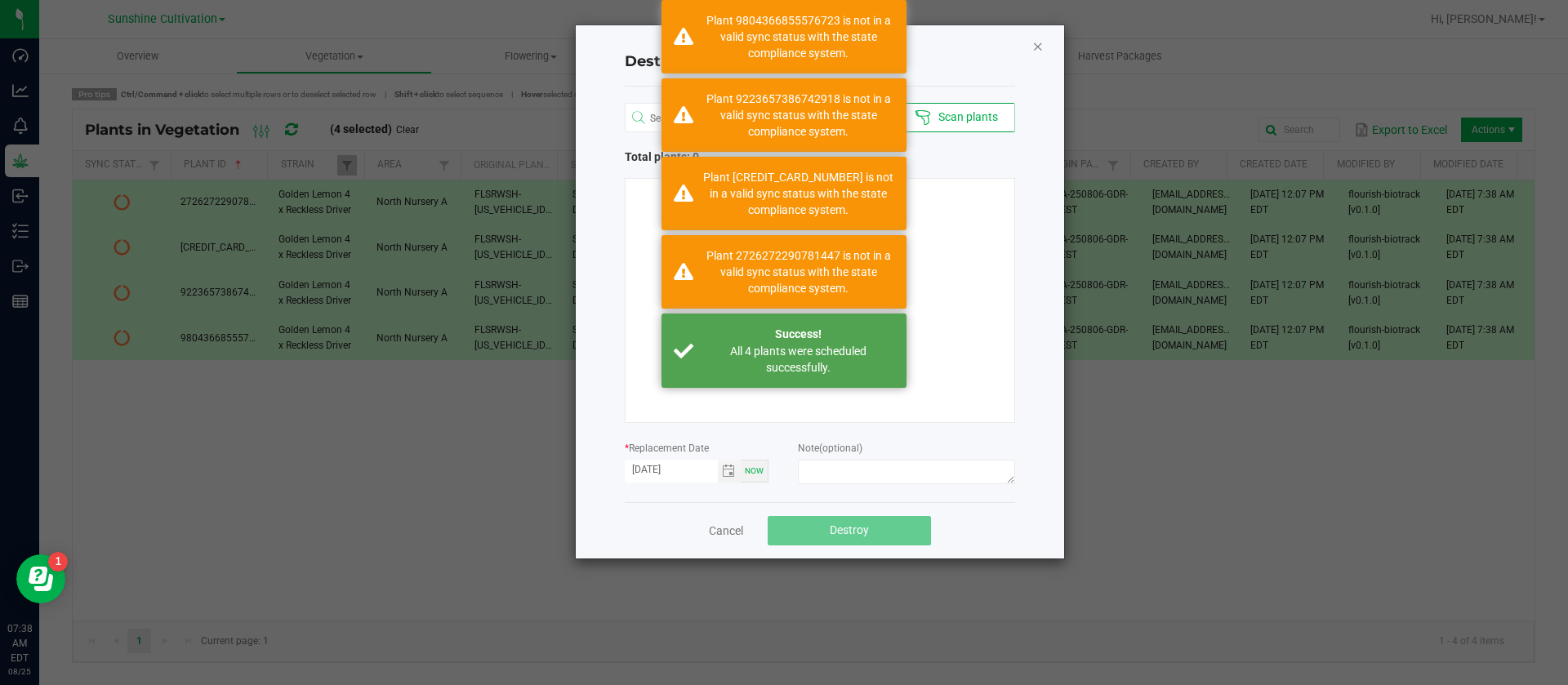
click at [1040, 49] on icon "Close" at bounding box center [1037, 46] width 11 height 19
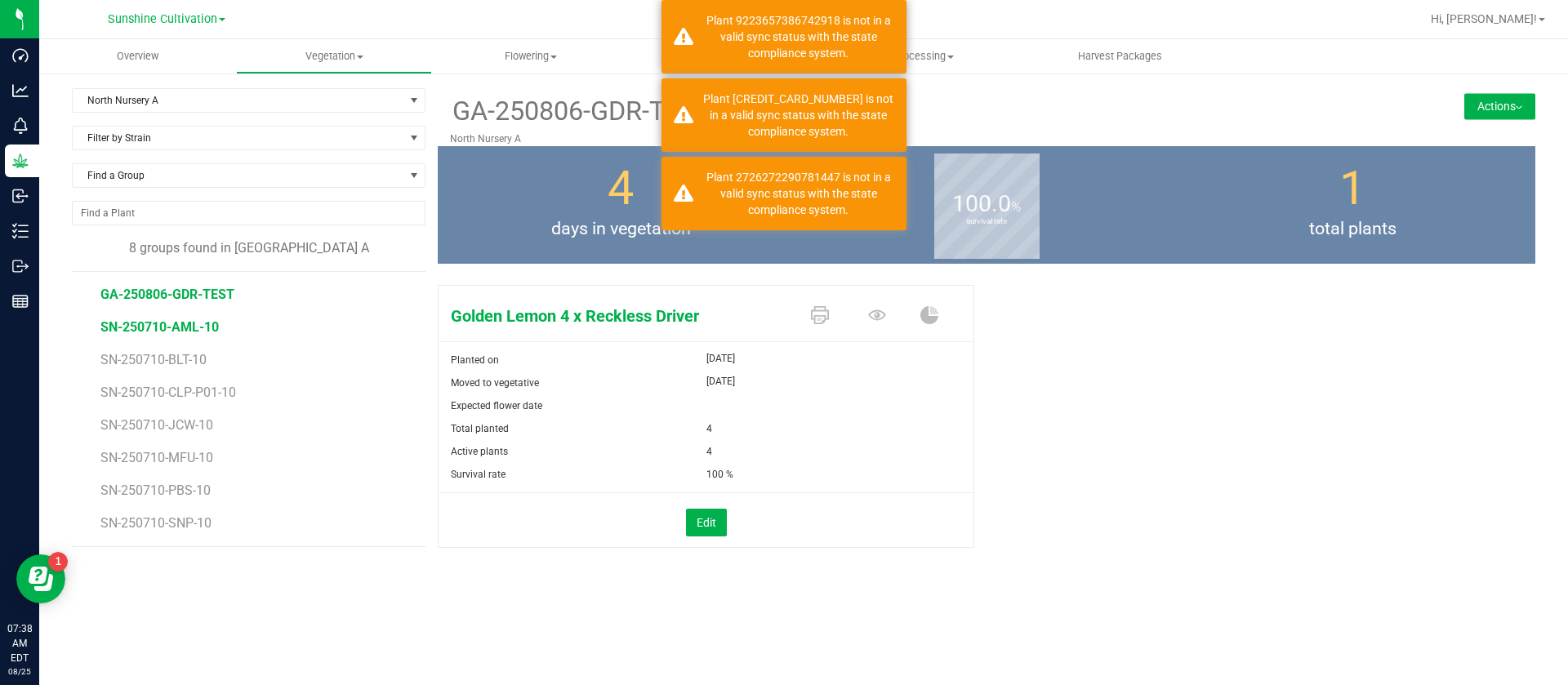
click at [161, 330] on span "SN-250710-AML-10" at bounding box center [159, 328] width 119 height 16
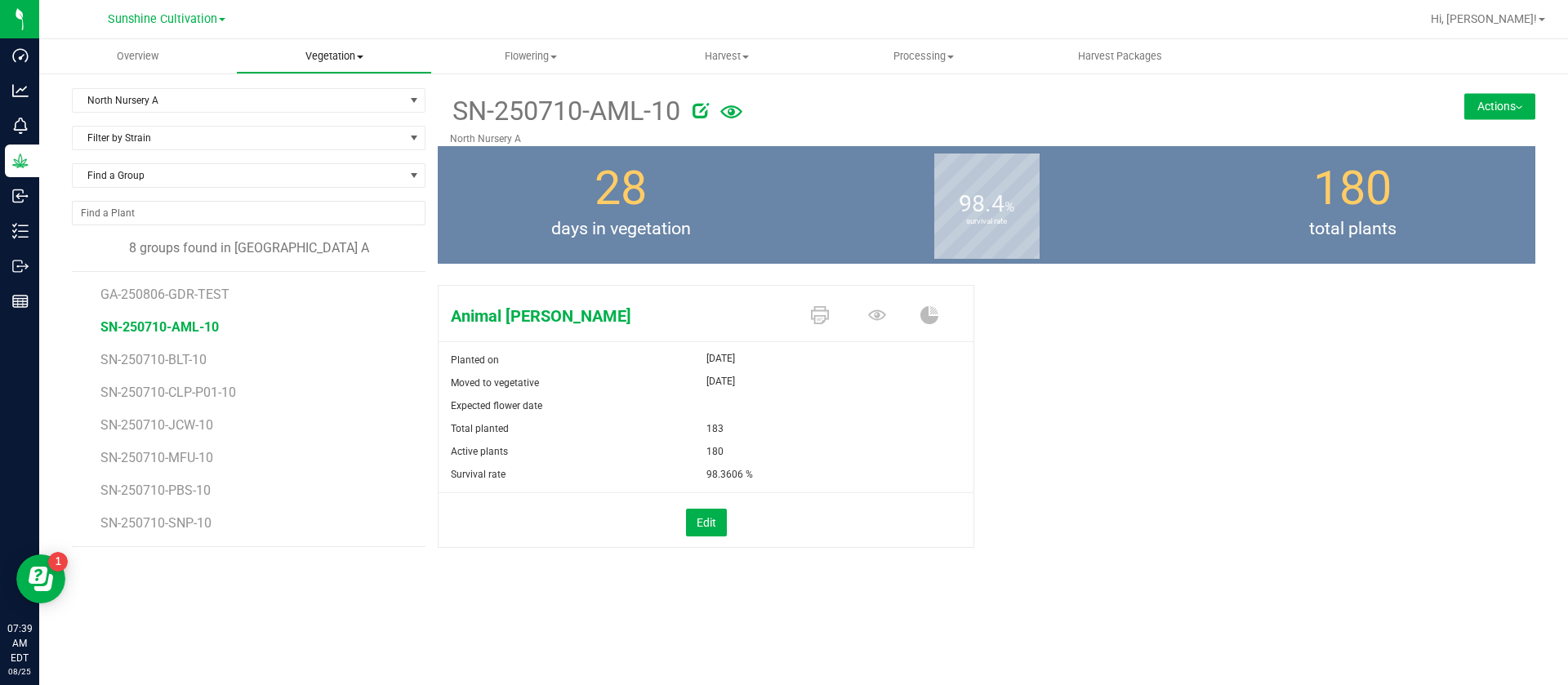
click at [324, 61] on span "Vegetation" at bounding box center [335, 56] width 195 height 15
click at [870, 317] on icon at bounding box center [877, 315] width 18 height 18
drag, startPoint x: 1494, startPoint y: 93, endPoint x: 1487, endPoint y: 106, distance: 14.8
click at [1495, 93] on button "Actions" at bounding box center [1499, 106] width 71 height 26
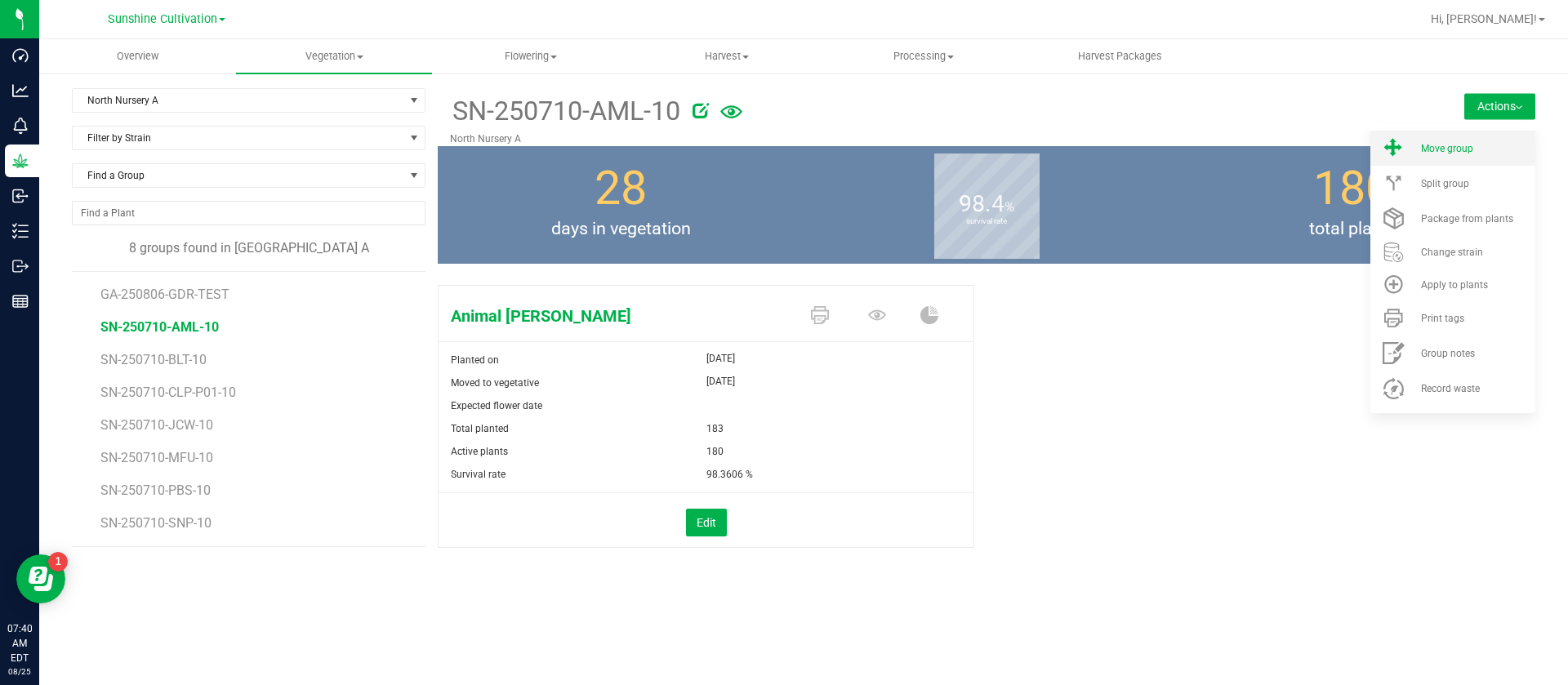
click at [1460, 131] on li "Move group" at bounding box center [1453, 148] width 165 height 35
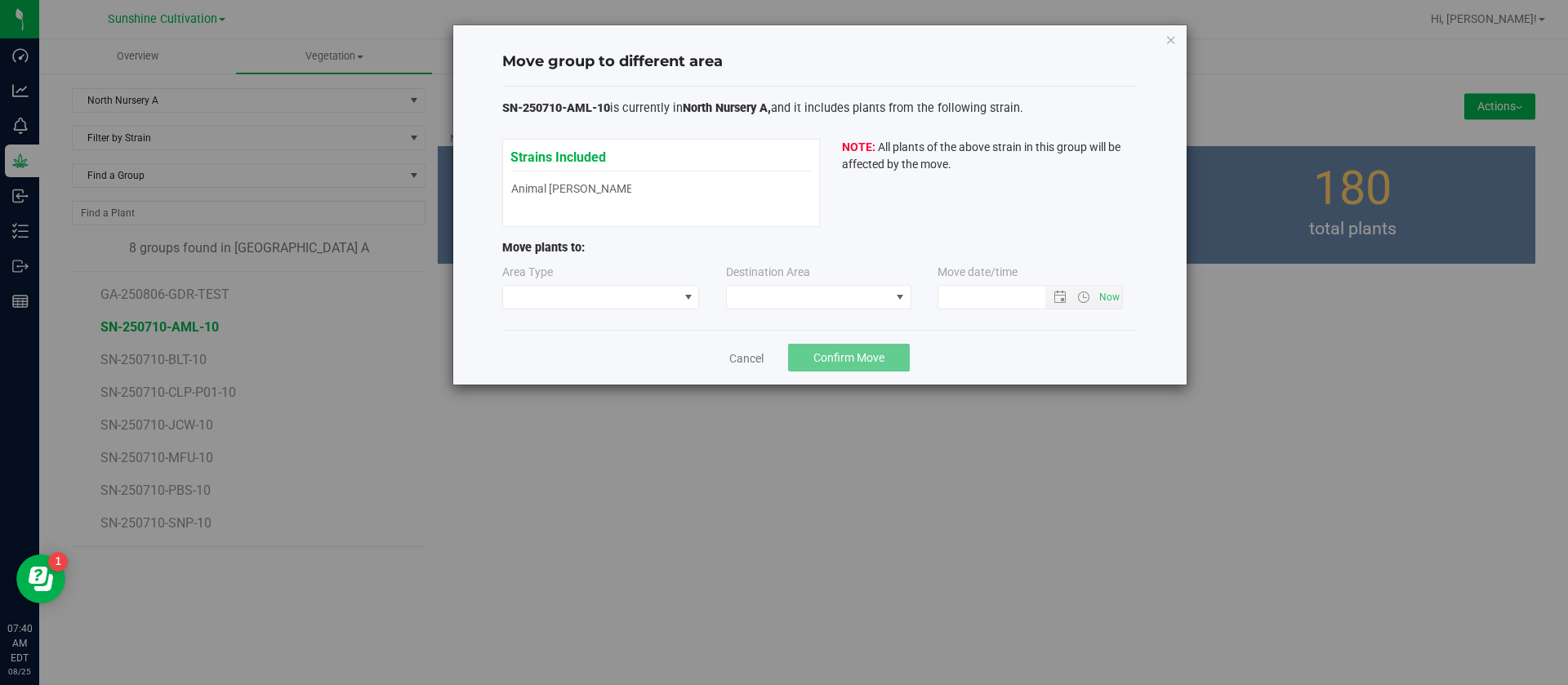
type input "8/25/2025 7:40 AM"
click at [590, 280] on div "Area Type" at bounding box center [602, 286] width 199 height 46
drag, startPoint x: 592, startPoint y: 297, endPoint x: 594, endPoint y: 307, distance: 10.2
click at [594, 297] on span at bounding box center [591, 297] width 176 height 23
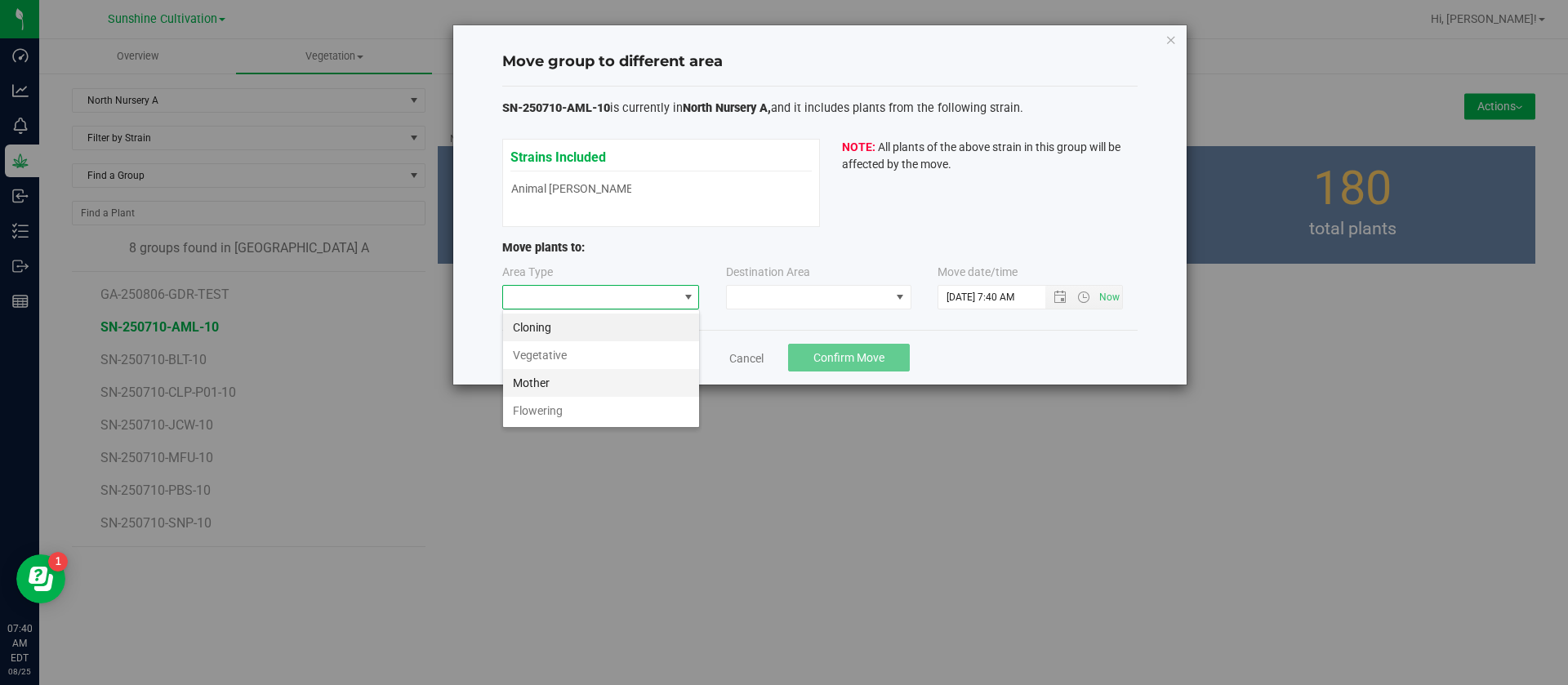
scroll to position [25, 198]
drag, startPoint x: 567, startPoint y: 414, endPoint x: 596, endPoint y: 371, distance: 51.9
click at [568, 414] on li "Flowering" at bounding box center [601, 411] width 196 height 28
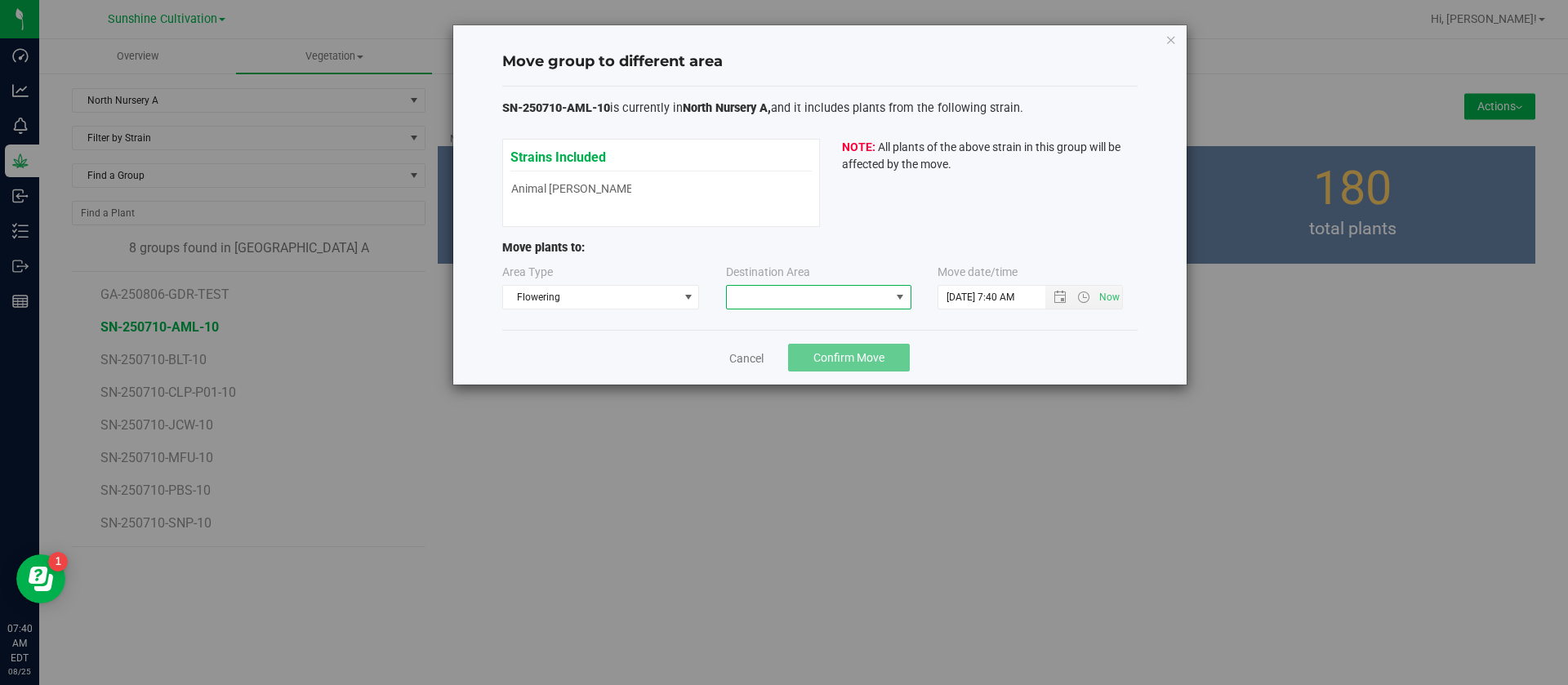
click at [744, 293] on span at bounding box center [808, 297] width 163 height 23
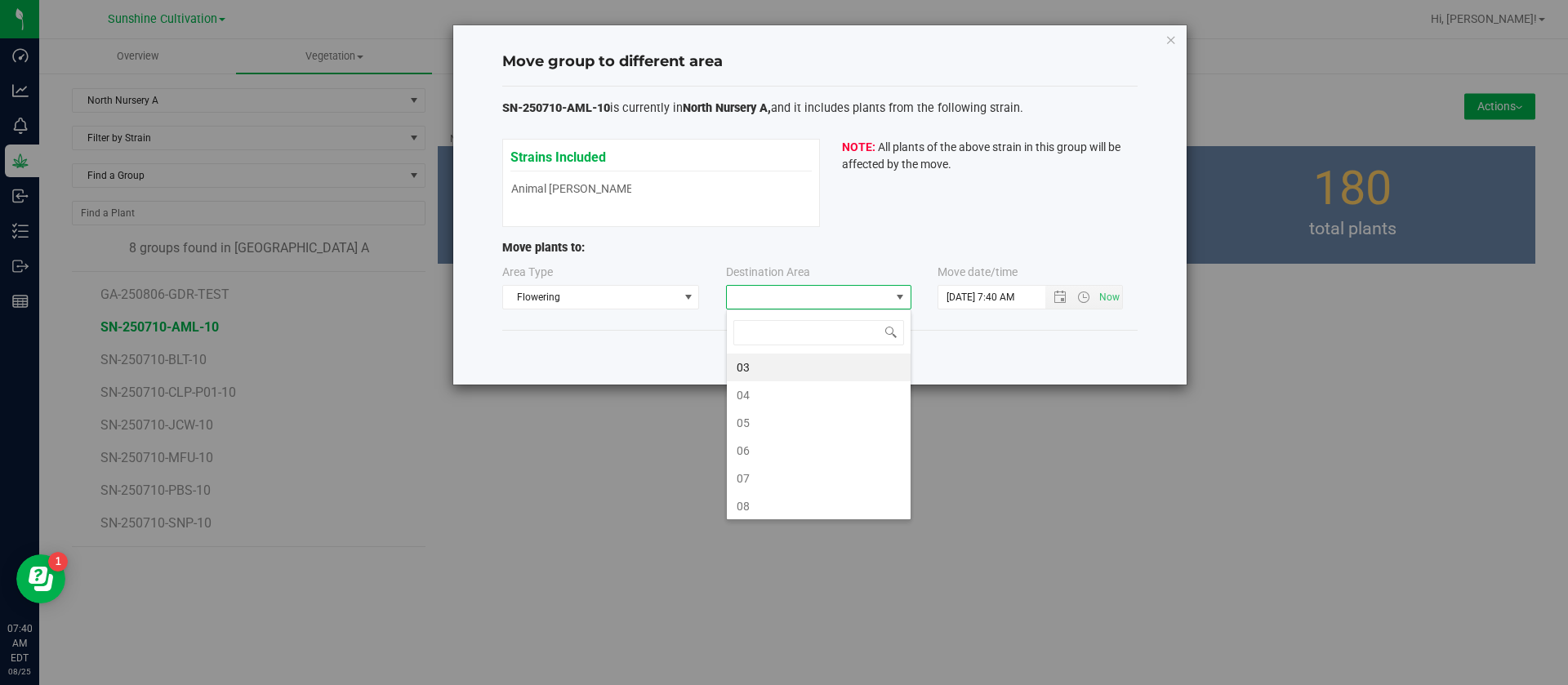
scroll to position [25, 185]
type input "0"
type input "10"
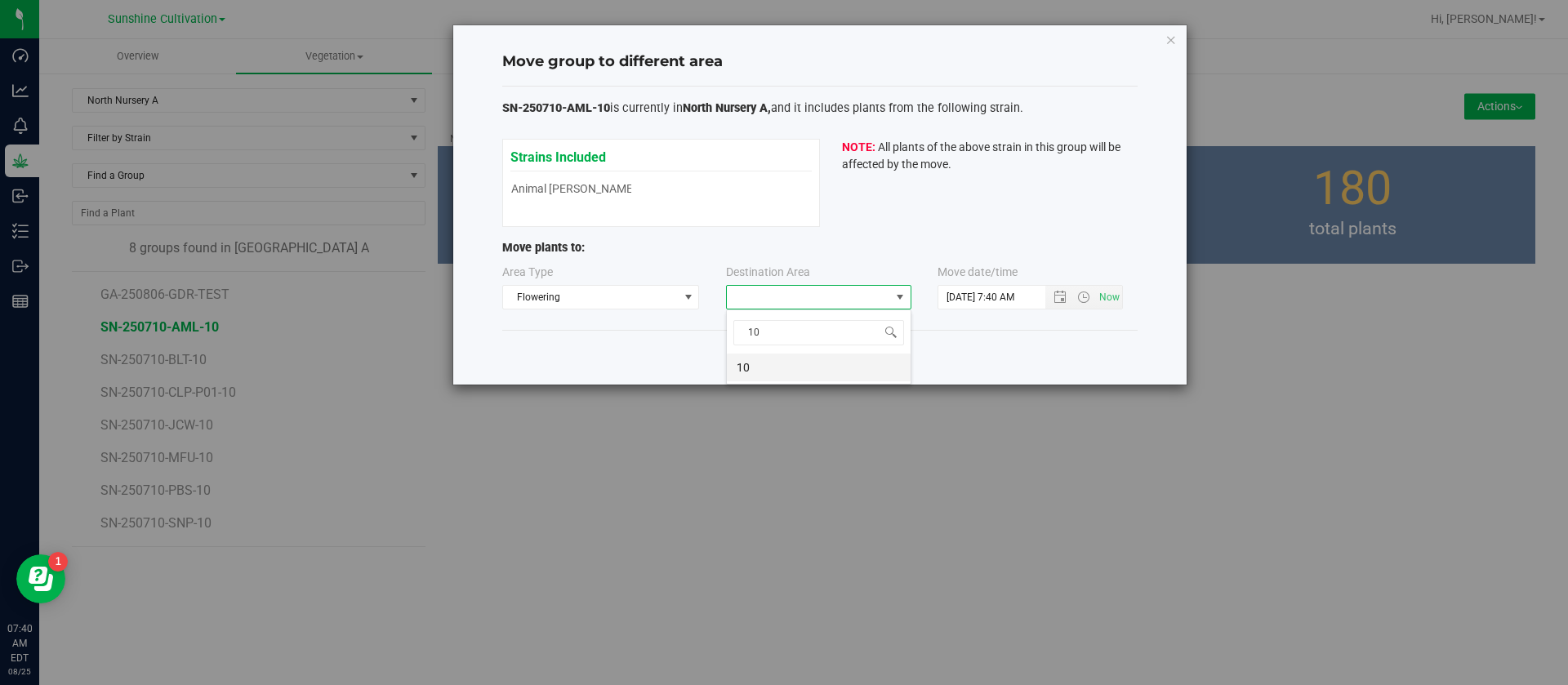
click at [771, 361] on li "10" at bounding box center [818, 368] width 184 height 28
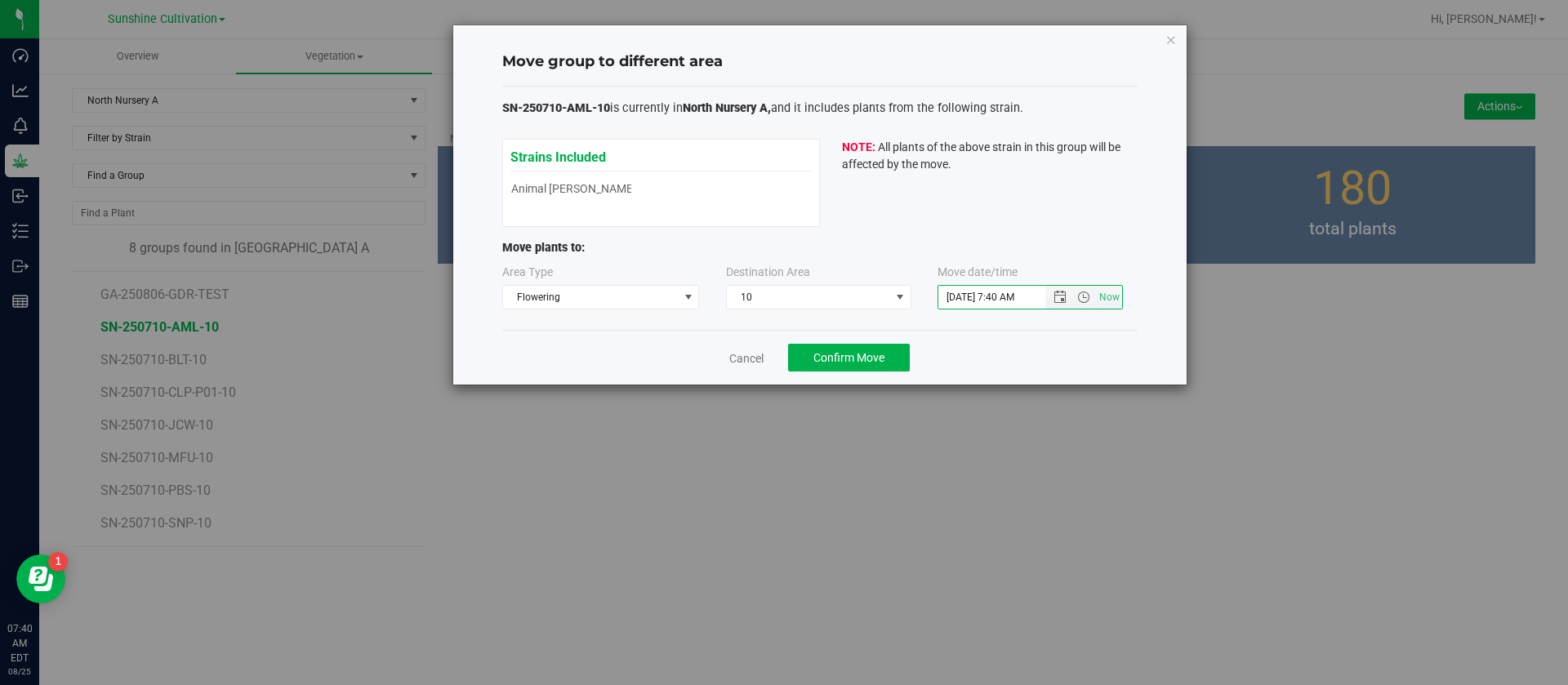
drag, startPoint x: 965, startPoint y: 295, endPoint x: 971, endPoint y: 386, distance: 91.2
click at [967, 295] on input "8/25/2025 7:40 AM" at bounding box center [1005, 297] width 134 height 23
type input "8/17/2025 7:40 AM"
click at [988, 348] on div "Cancel Confirm Move" at bounding box center [820, 357] width 635 height 54
click at [863, 357] on span "Confirm Move" at bounding box center [849, 357] width 71 height 13
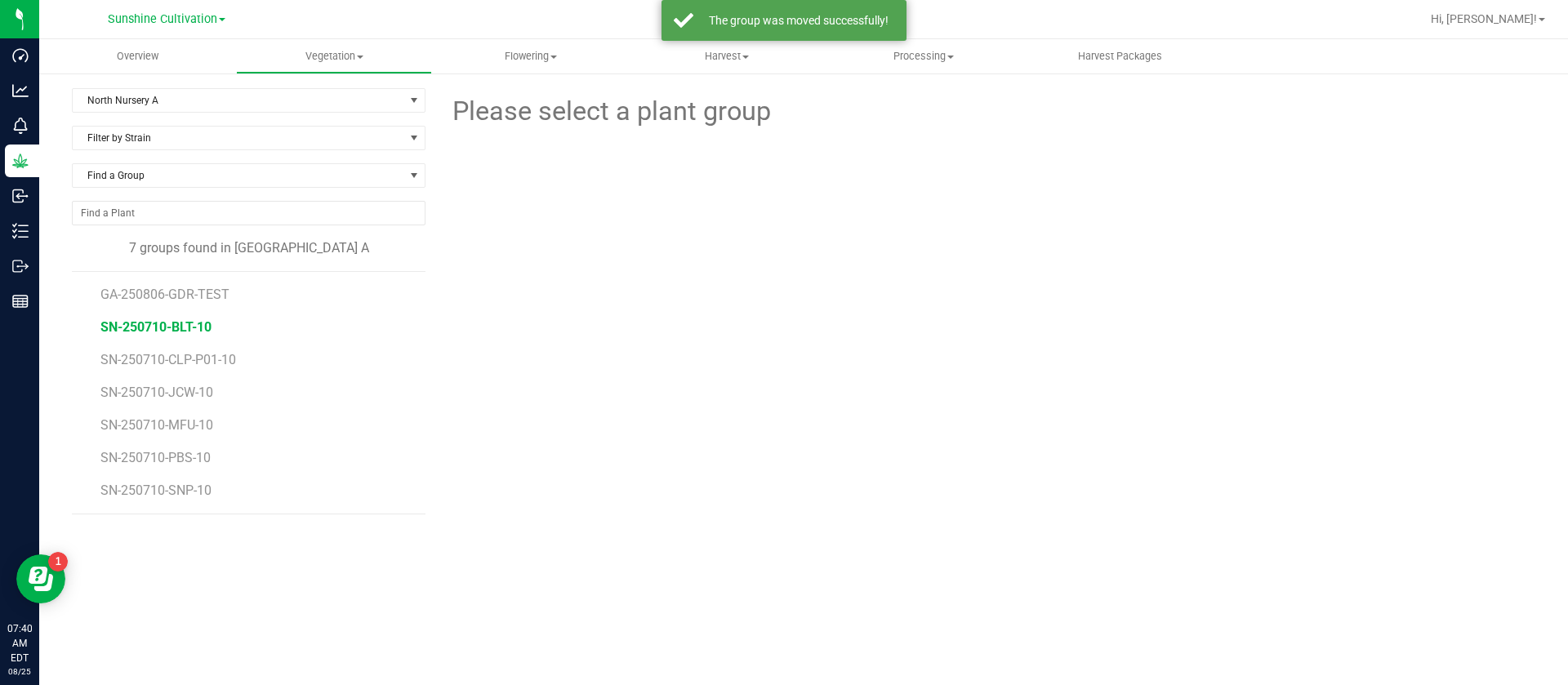
click at [190, 327] on span "SN-250710-BLT-10" at bounding box center [155, 328] width 111 height 16
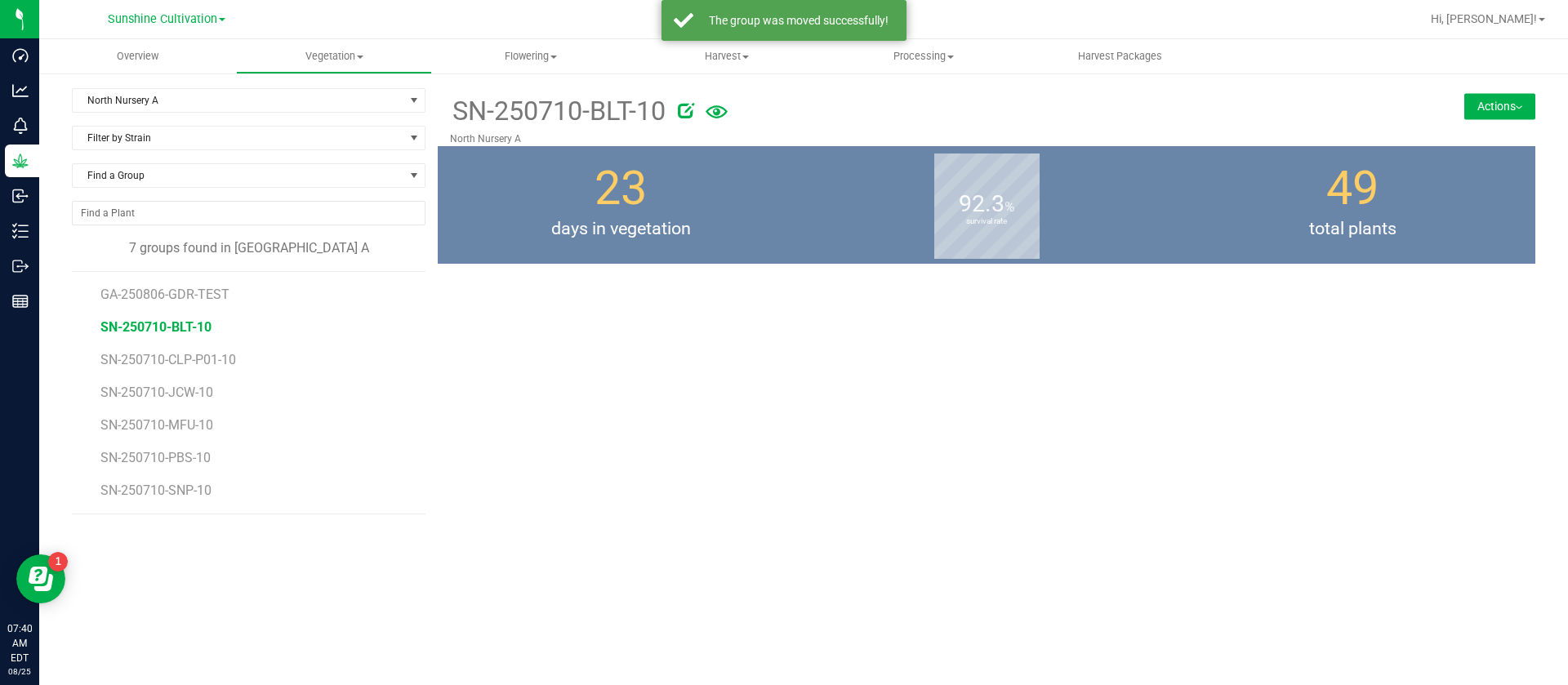
click at [1499, 99] on button "Actions" at bounding box center [1499, 106] width 71 height 26
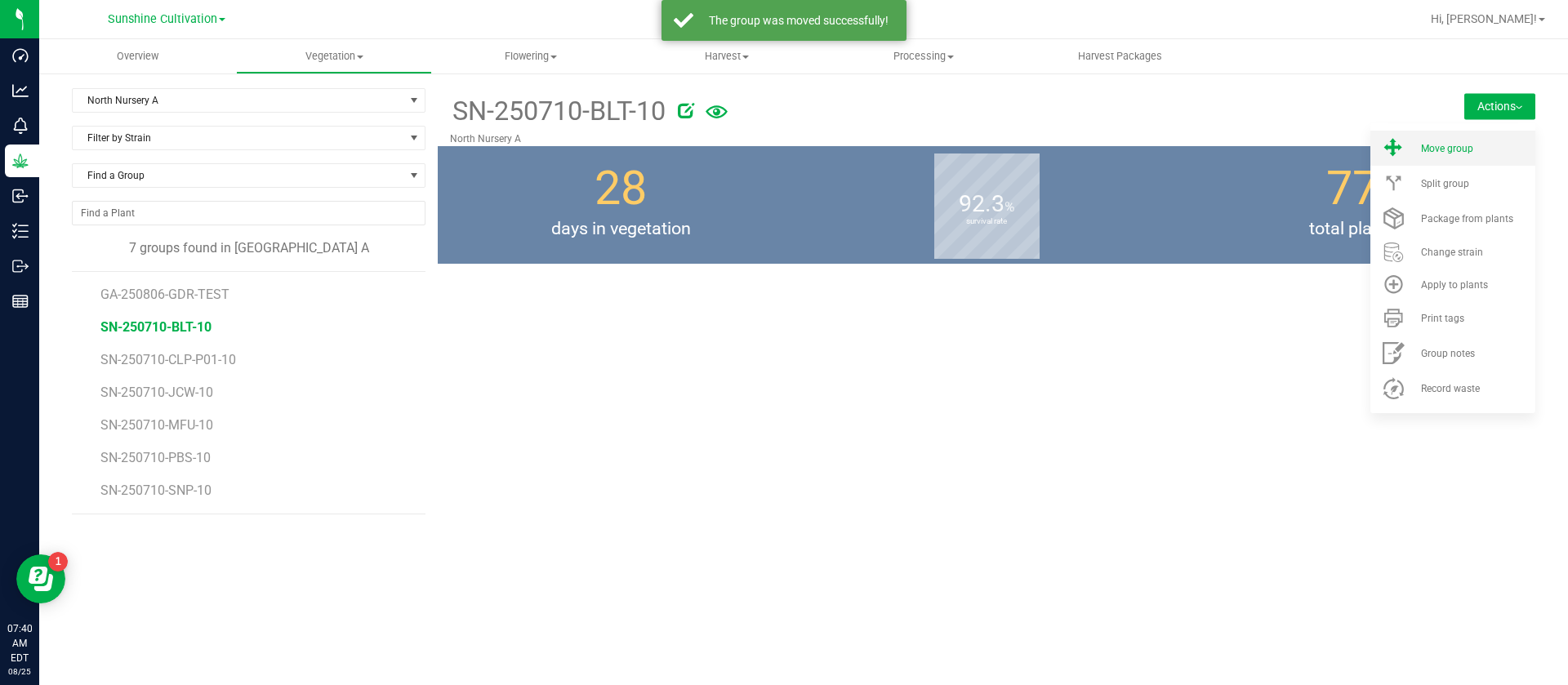
click at [1457, 138] on li "Move group" at bounding box center [1453, 148] width 165 height 35
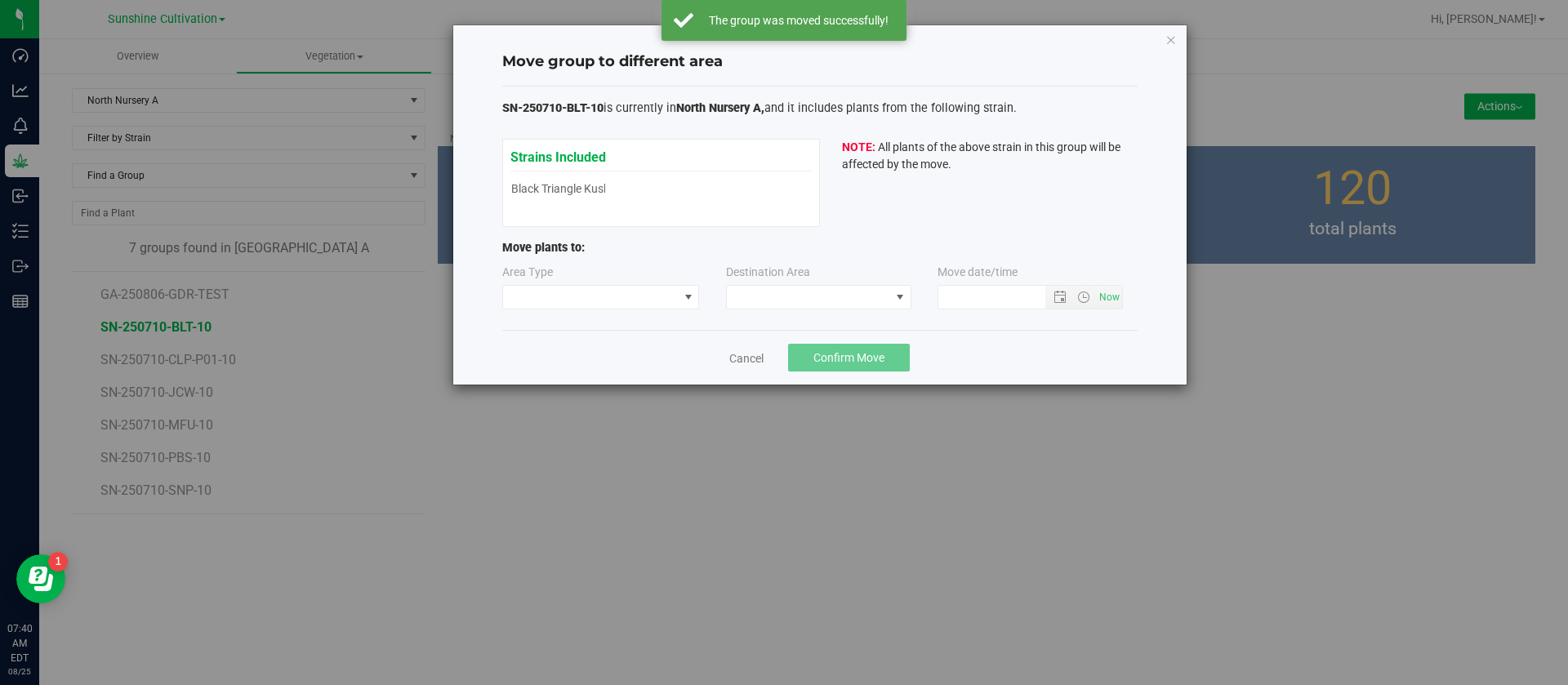
type input "8/25/2025 7:40 AM"
click at [583, 300] on span at bounding box center [591, 297] width 176 height 23
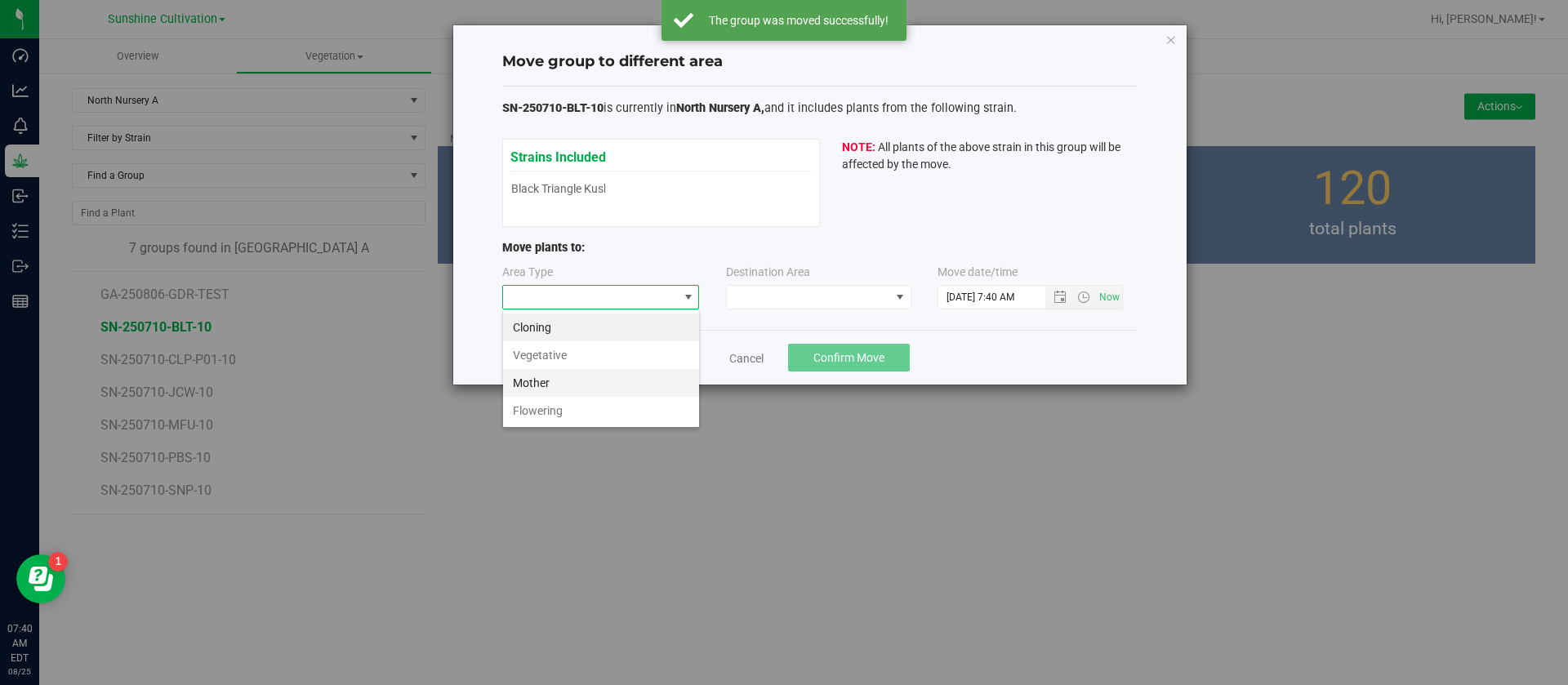
scroll to position [25, 198]
click at [552, 417] on li "Flowering" at bounding box center [601, 411] width 196 height 28
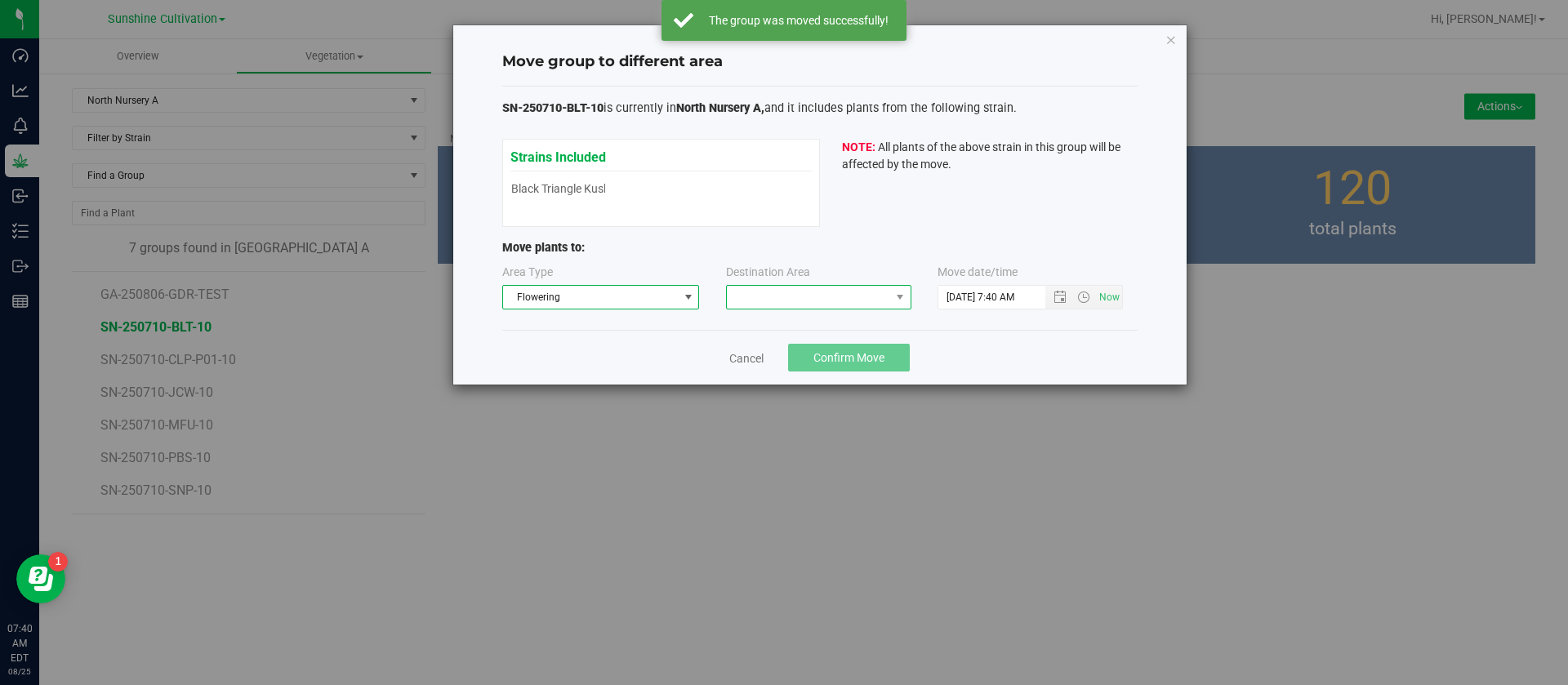
click at [754, 285] on span at bounding box center [808, 297] width 163 height 23
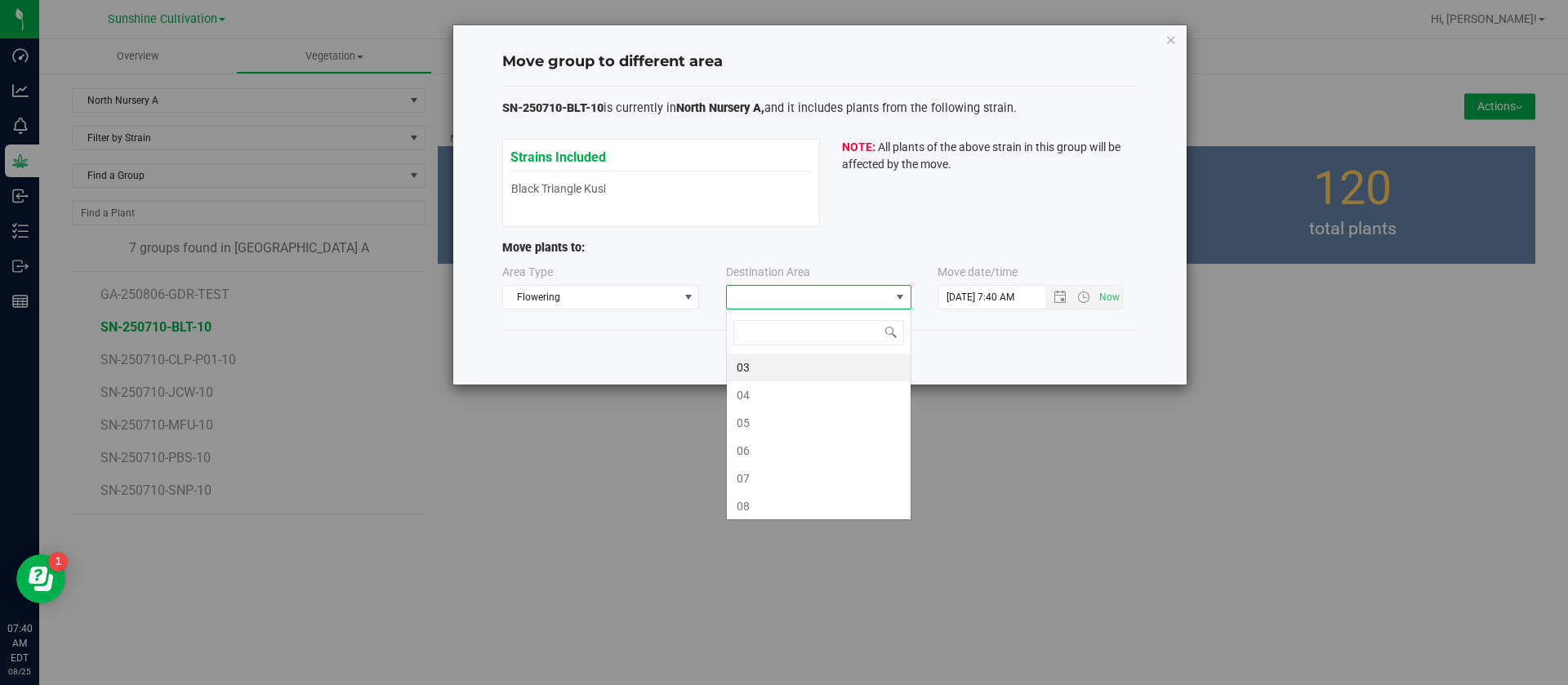
scroll to position [25, 185]
type input "10"
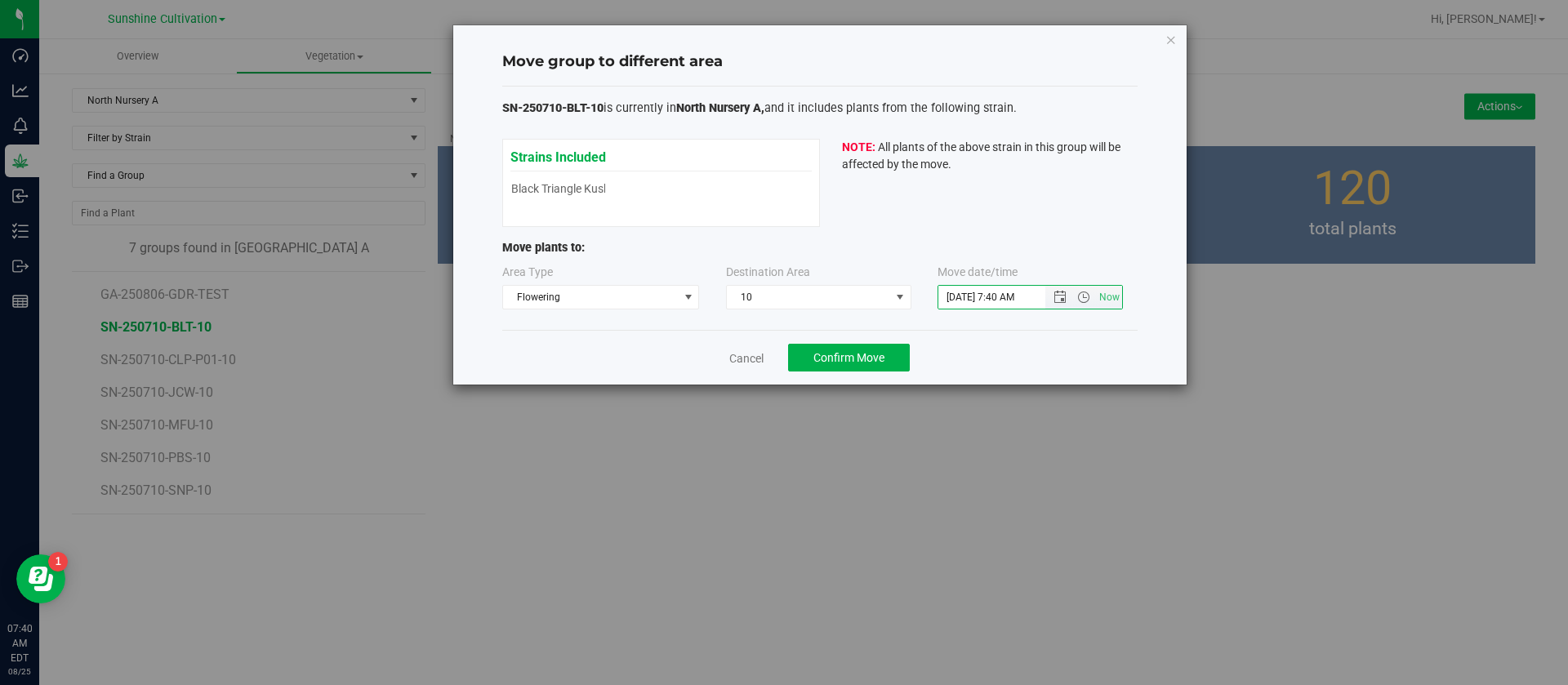
click at [960, 291] on input "8/25/2025 7:40 AM" at bounding box center [1005, 297] width 134 height 23
type input "8/17/2025 7:40 AM"
click at [979, 350] on div "Cancel Confirm Move" at bounding box center [820, 357] width 635 height 54
click at [901, 342] on div "Cancel Confirm Move" at bounding box center [820, 357] width 635 height 54
click at [892, 354] on button "Confirm Move" at bounding box center [849, 357] width 122 height 28
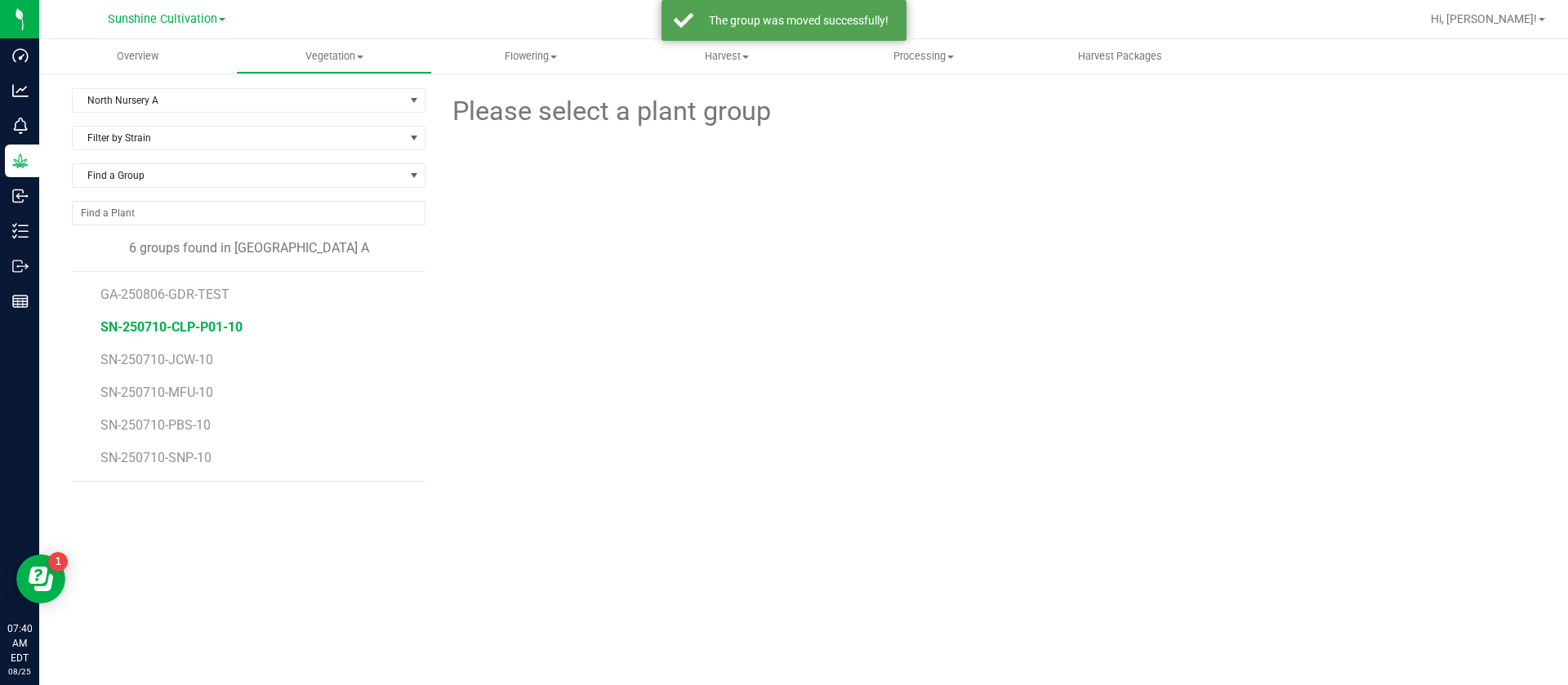
click at [197, 321] on span "SN-250710-CLP-P01-10" at bounding box center [171, 328] width 142 height 16
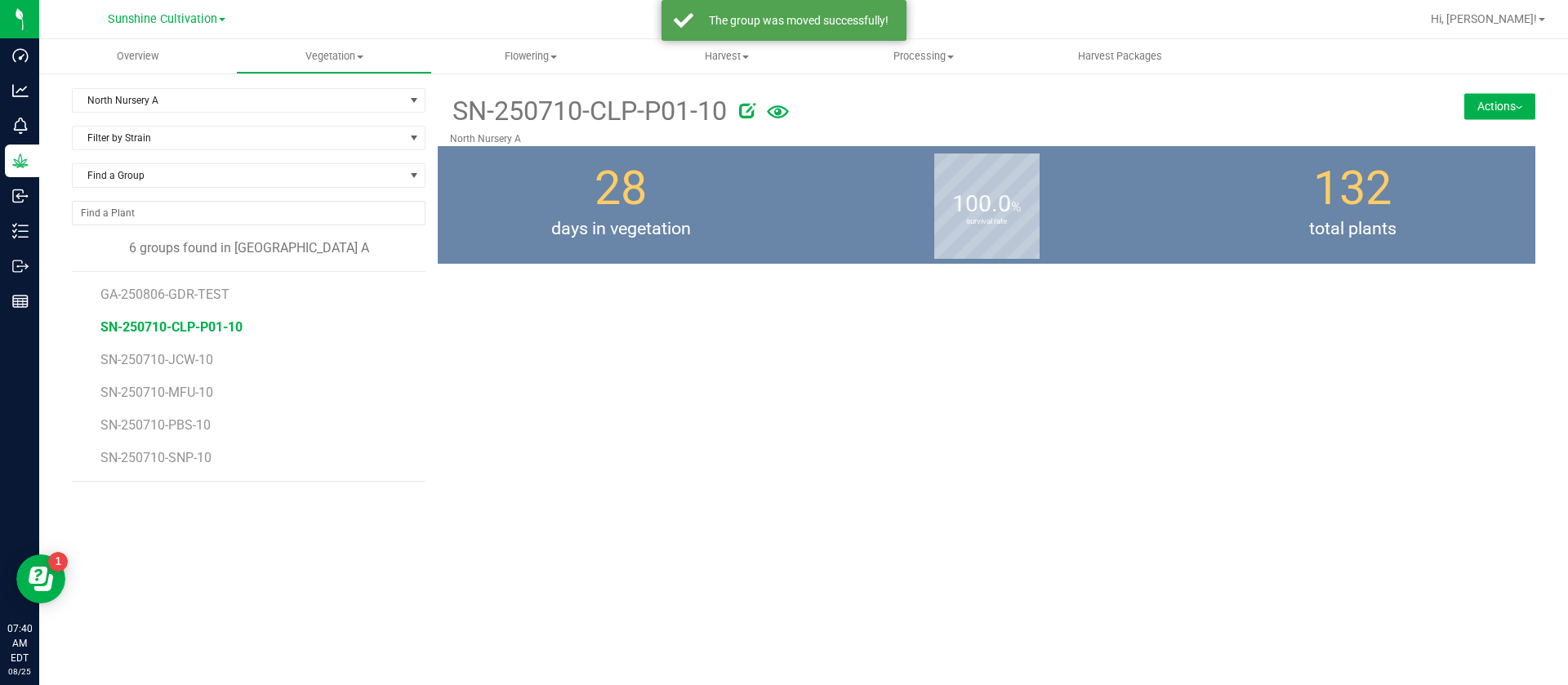
click at [1517, 104] on button "Actions" at bounding box center [1499, 106] width 71 height 26
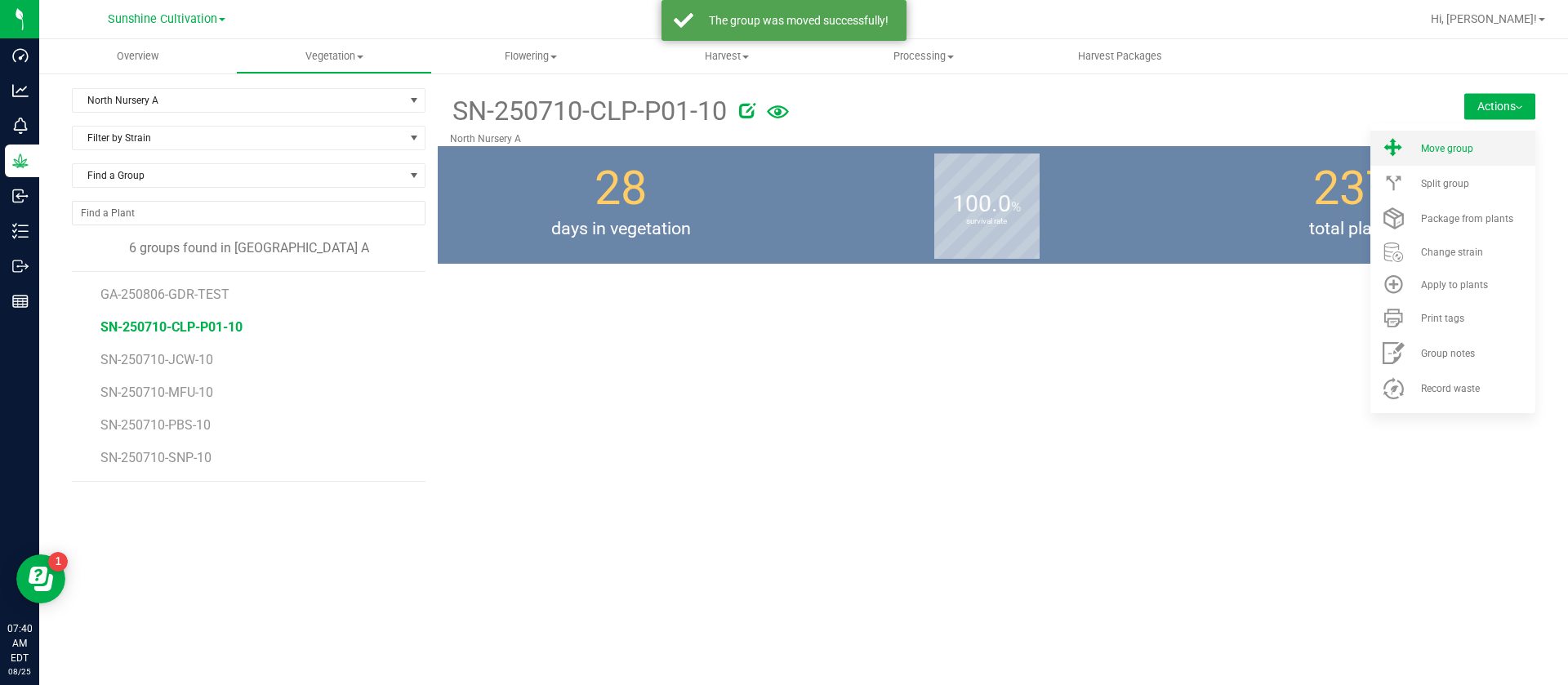
click at [1434, 143] on span "Move group" at bounding box center [1448, 148] width 53 height 11
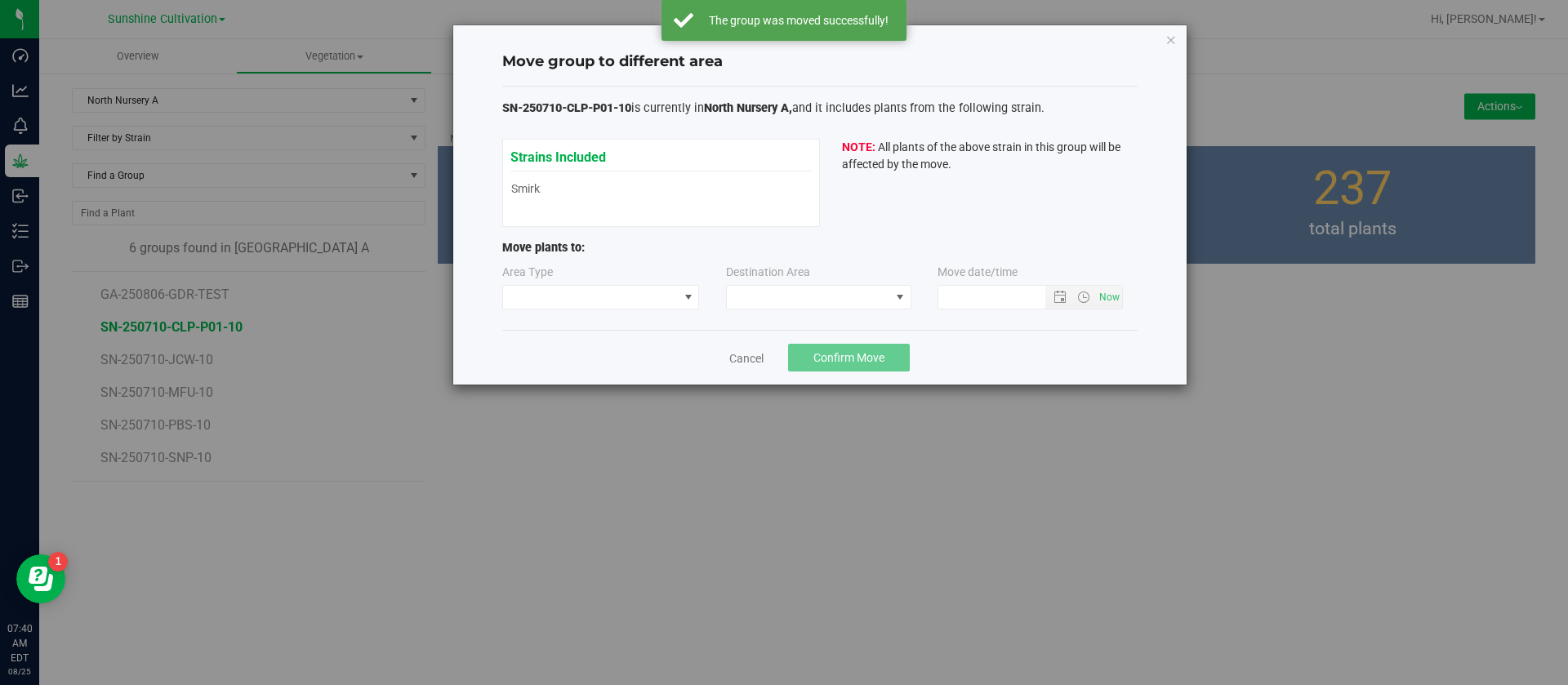
type input "8/25/2025 7:40 AM"
click at [609, 308] on span at bounding box center [591, 297] width 176 height 23
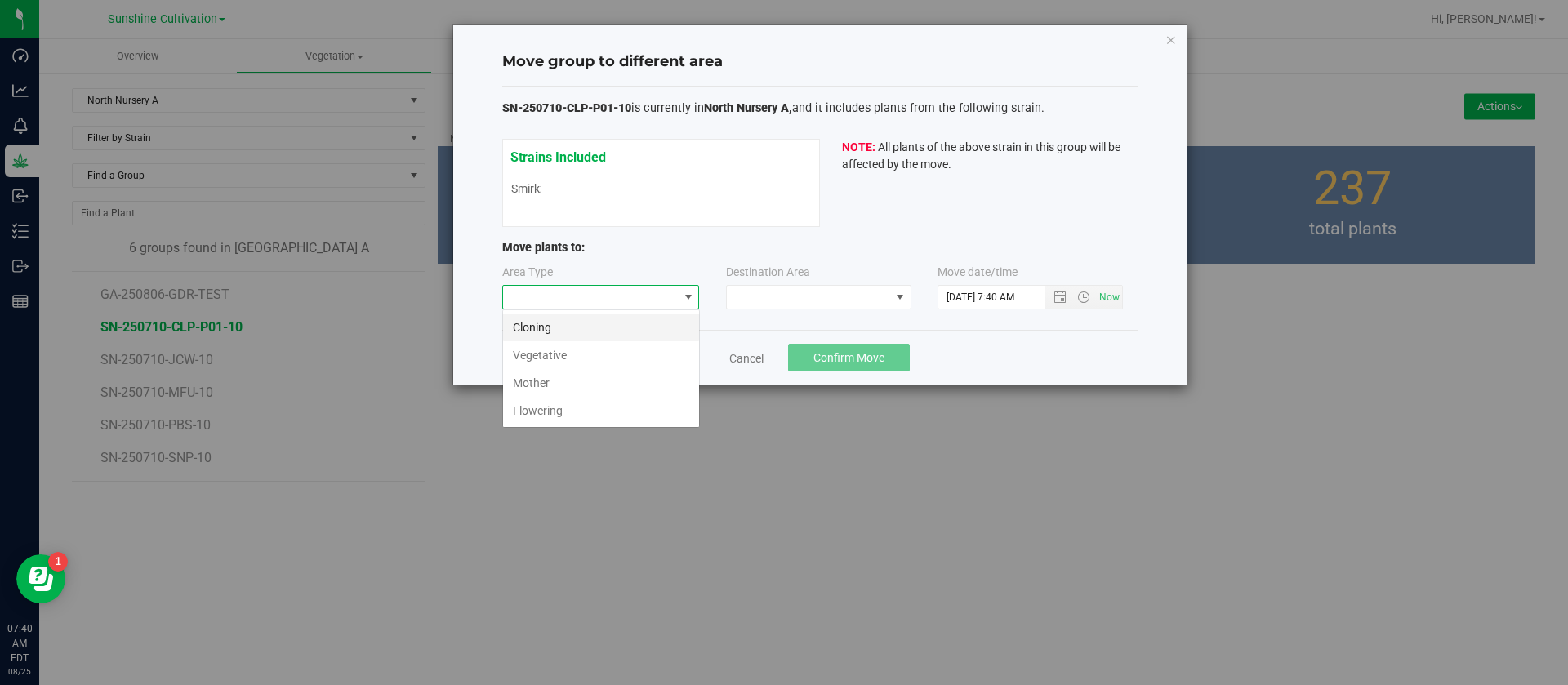
scroll to position [25, 198]
drag, startPoint x: 562, startPoint y: 414, endPoint x: 646, endPoint y: 357, distance: 101.5
click at [563, 414] on li "Flowering" at bounding box center [601, 411] width 196 height 28
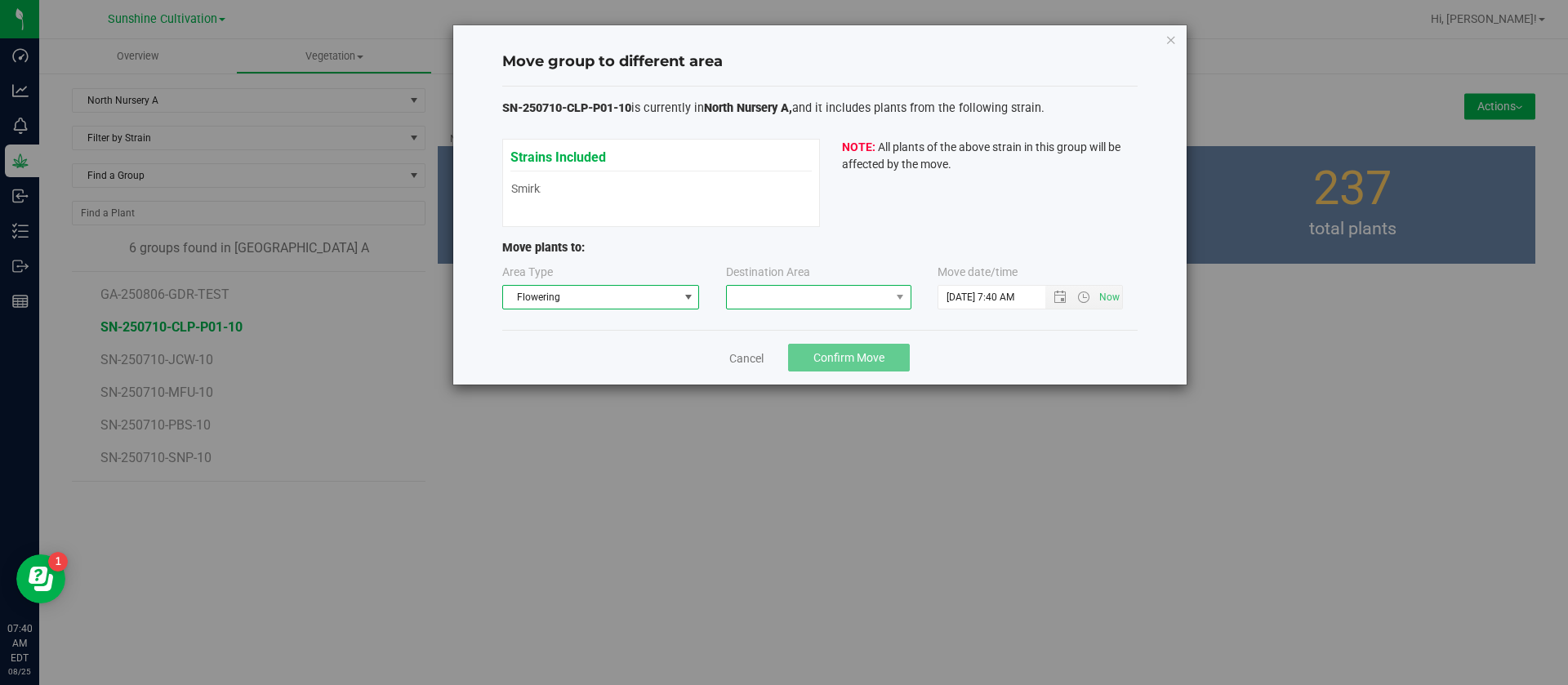
click at [784, 296] on span at bounding box center [808, 297] width 163 height 23
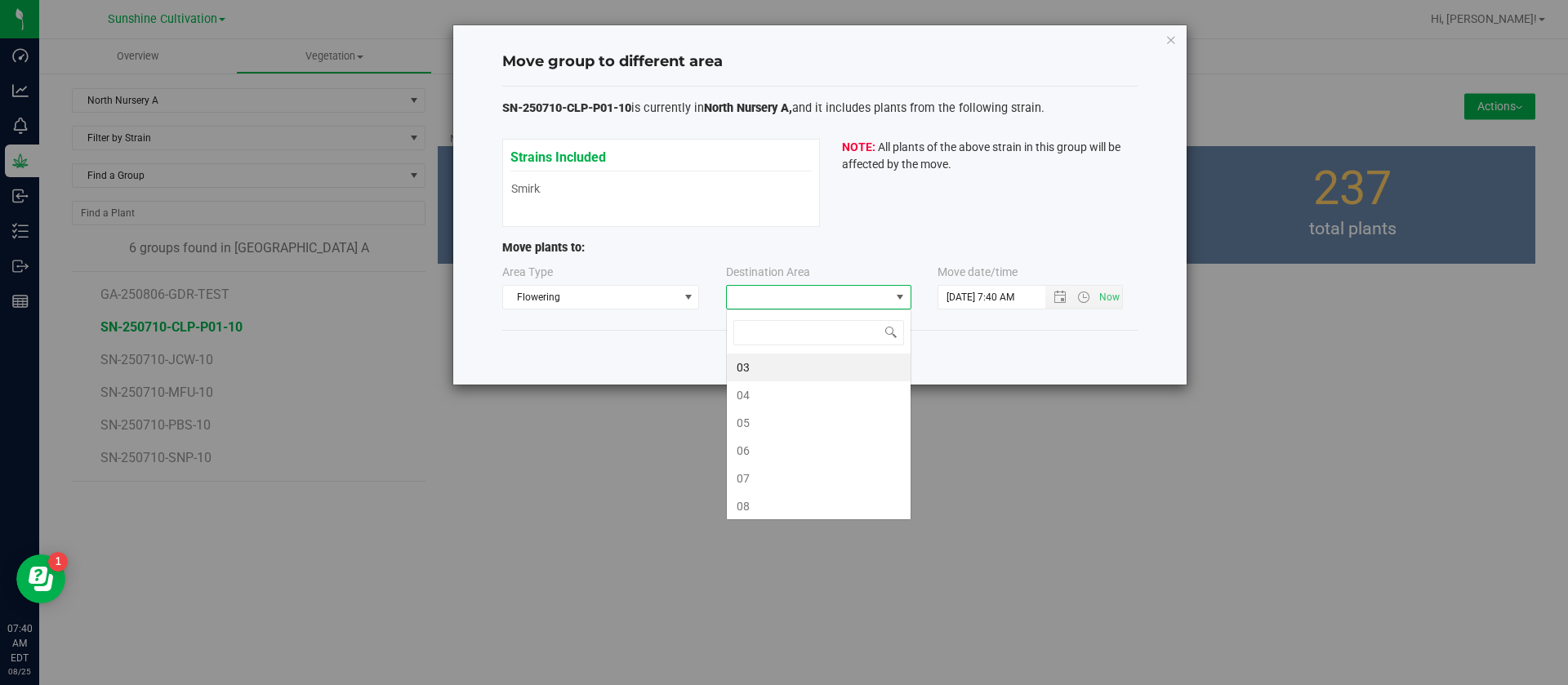
scroll to position [25, 185]
type input "3"
type input "10"
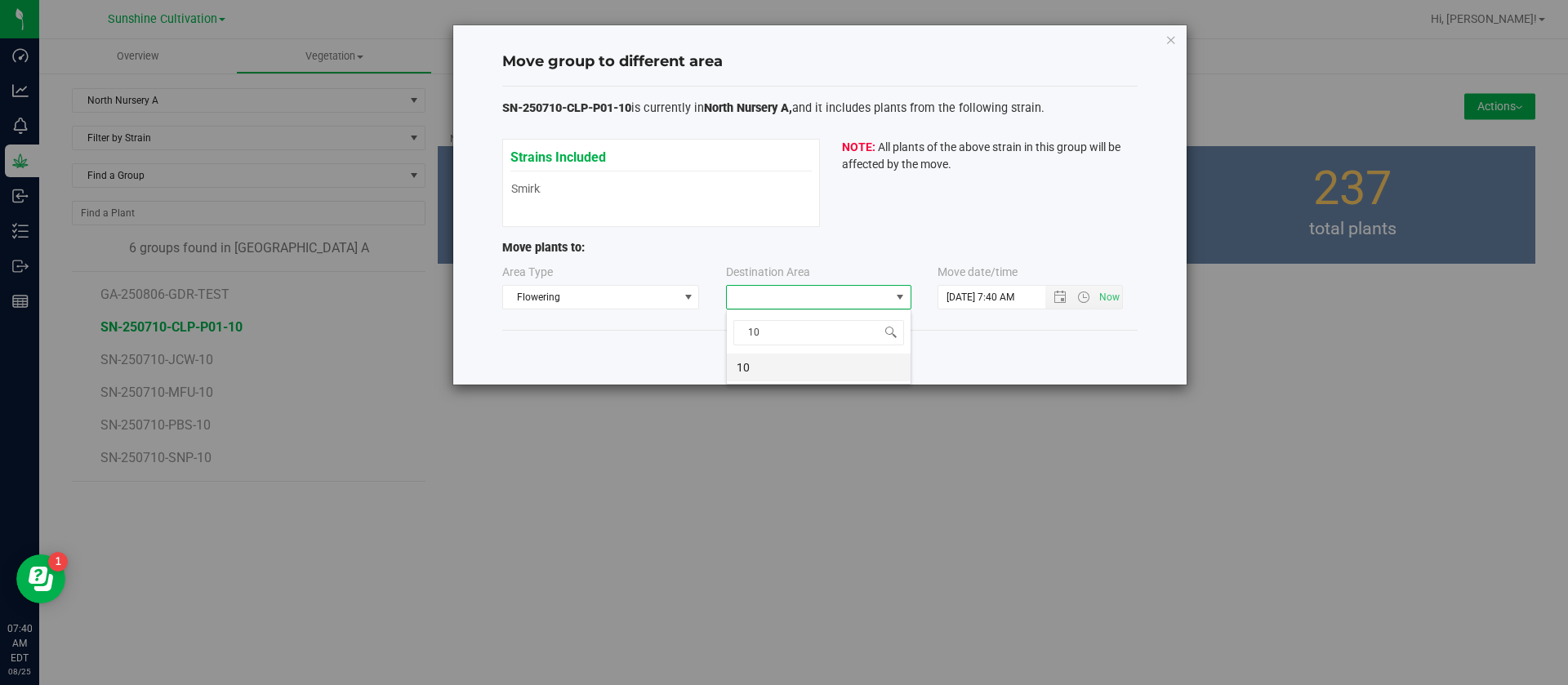
click at [742, 369] on li "10" at bounding box center [818, 368] width 184 height 28
click at [966, 292] on input "8/25/2025 7:40 AM" at bounding box center [1005, 297] width 134 height 23
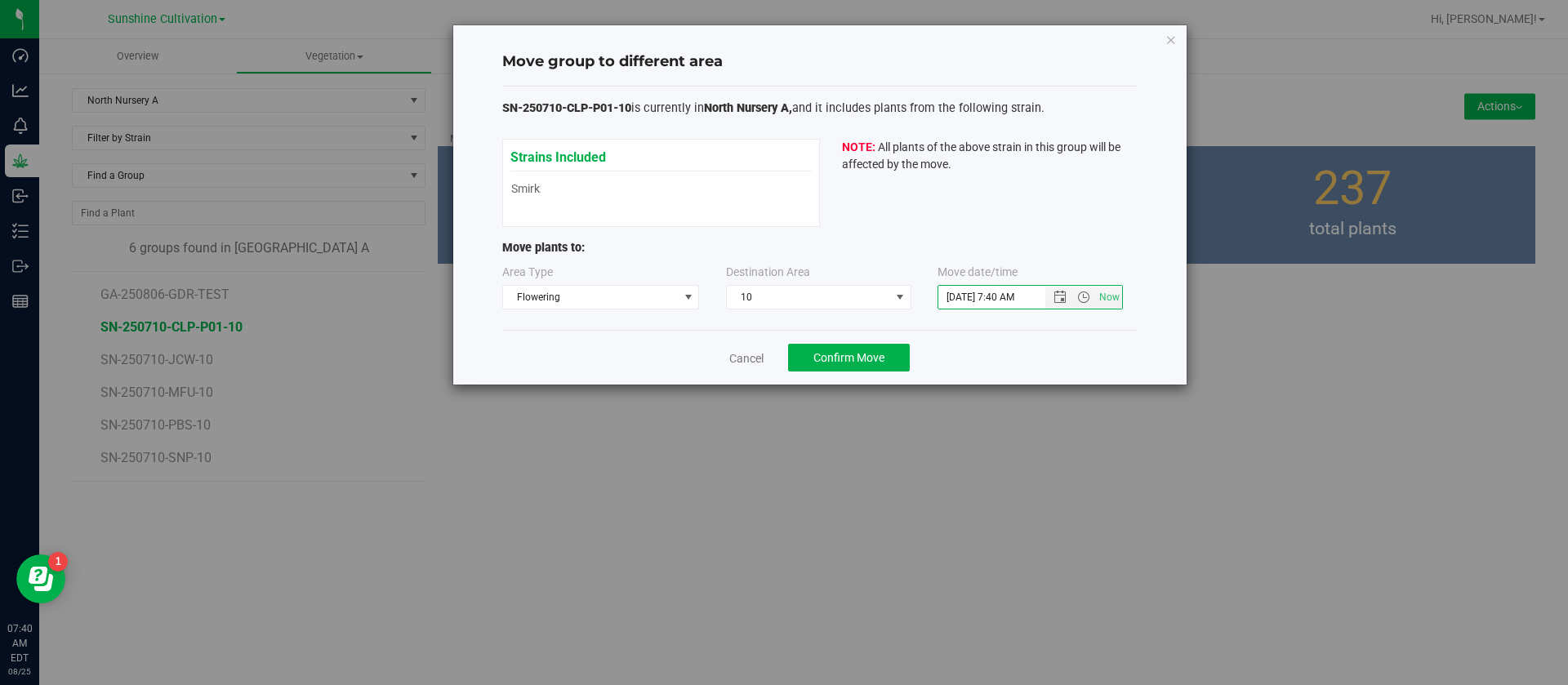
type input "8/17/2025 7:40 AM"
click at [987, 200] on div "Strains Included Smirkz Smirkz NOTE: All plants of the above strain in this gro…" at bounding box center [820, 183] width 635 height 88
click at [820, 354] on span "Confirm Move" at bounding box center [849, 357] width 71 height 13
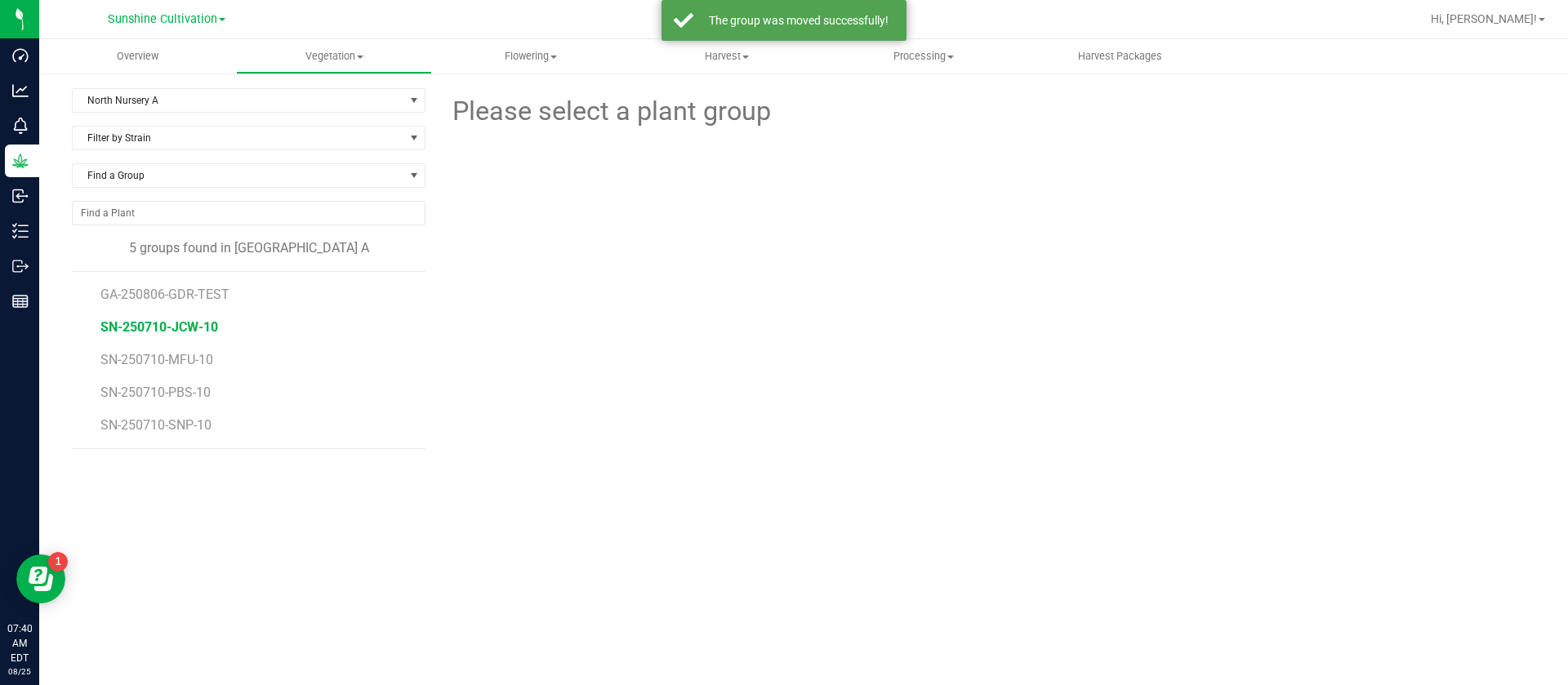
click at [177, 327] on span "SN-250710-JCW-10" at bounding box center [159, 328] width 118 height 16
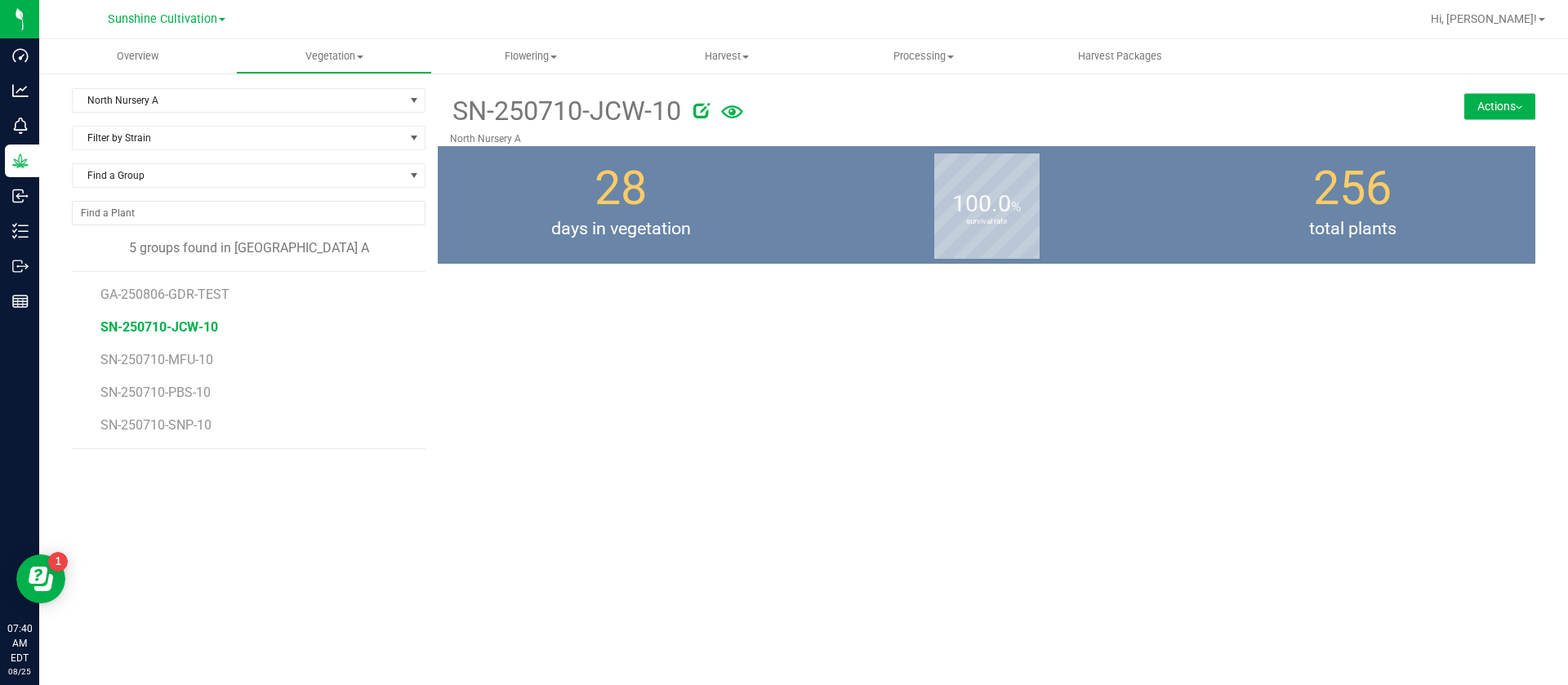
click at [1469, 110] on button "Actions" at bounding box center [1499, 106] width 71 height 26
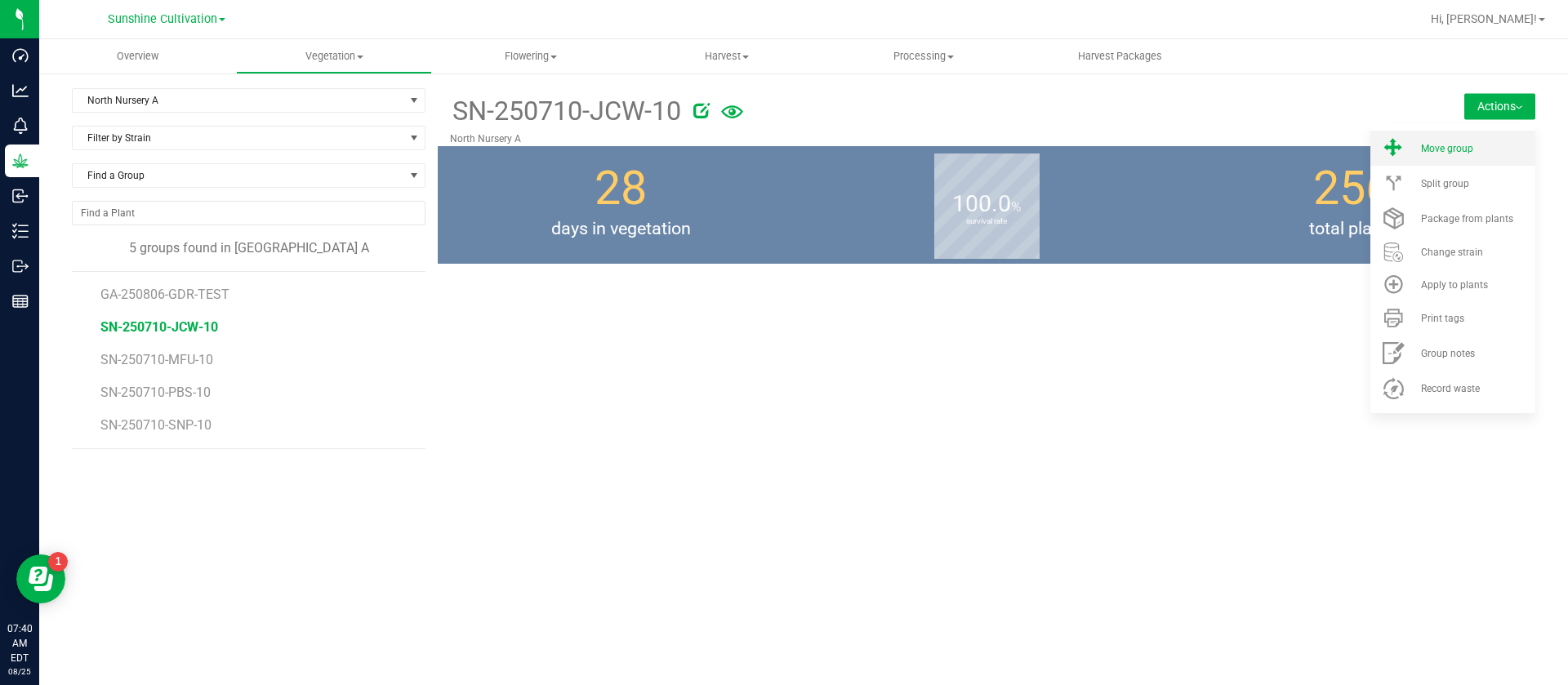
click at [1449, 157] on li "Move group" at bounding box center [1453, 148] width 165 height 35
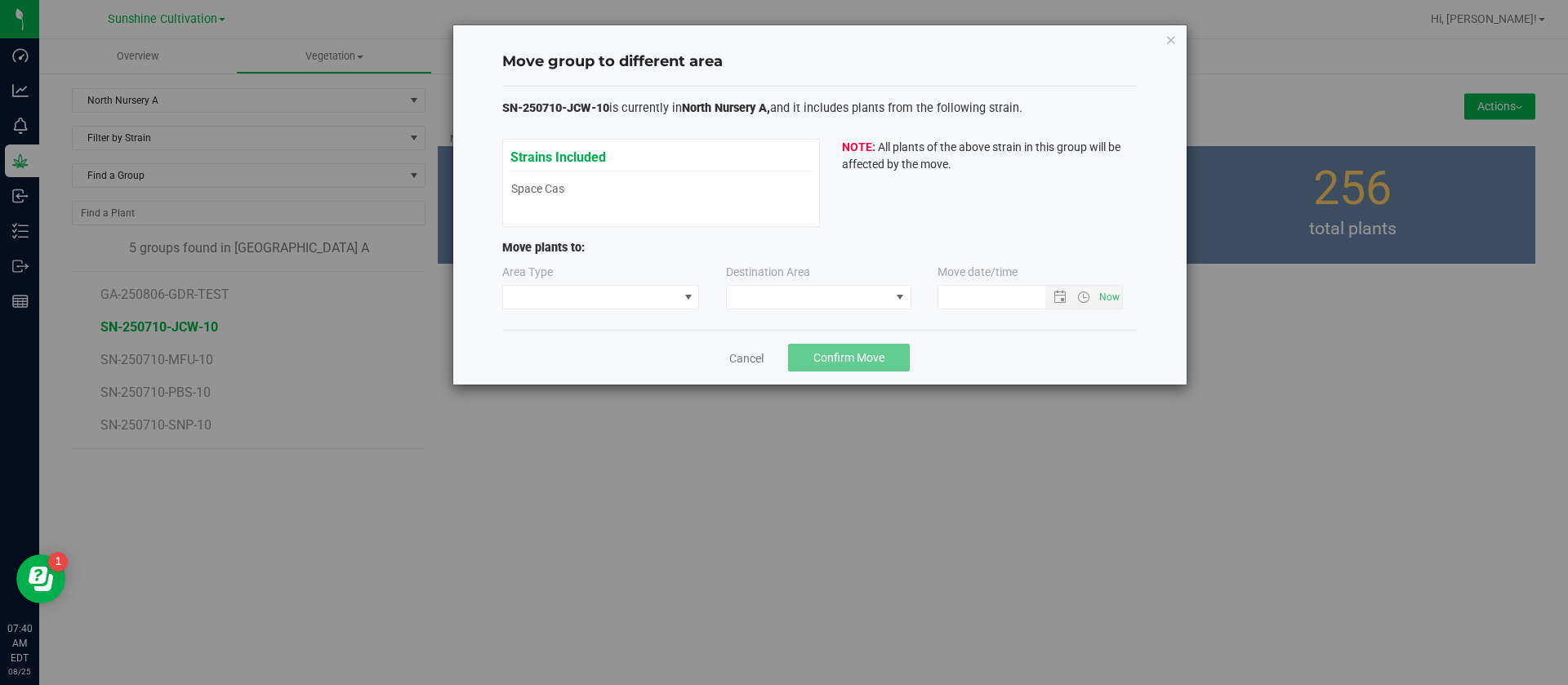
type input "8/25/2025 7:40 AM"
click at [603, 287] on span at bounding box center [591, 297] width 176 height 23
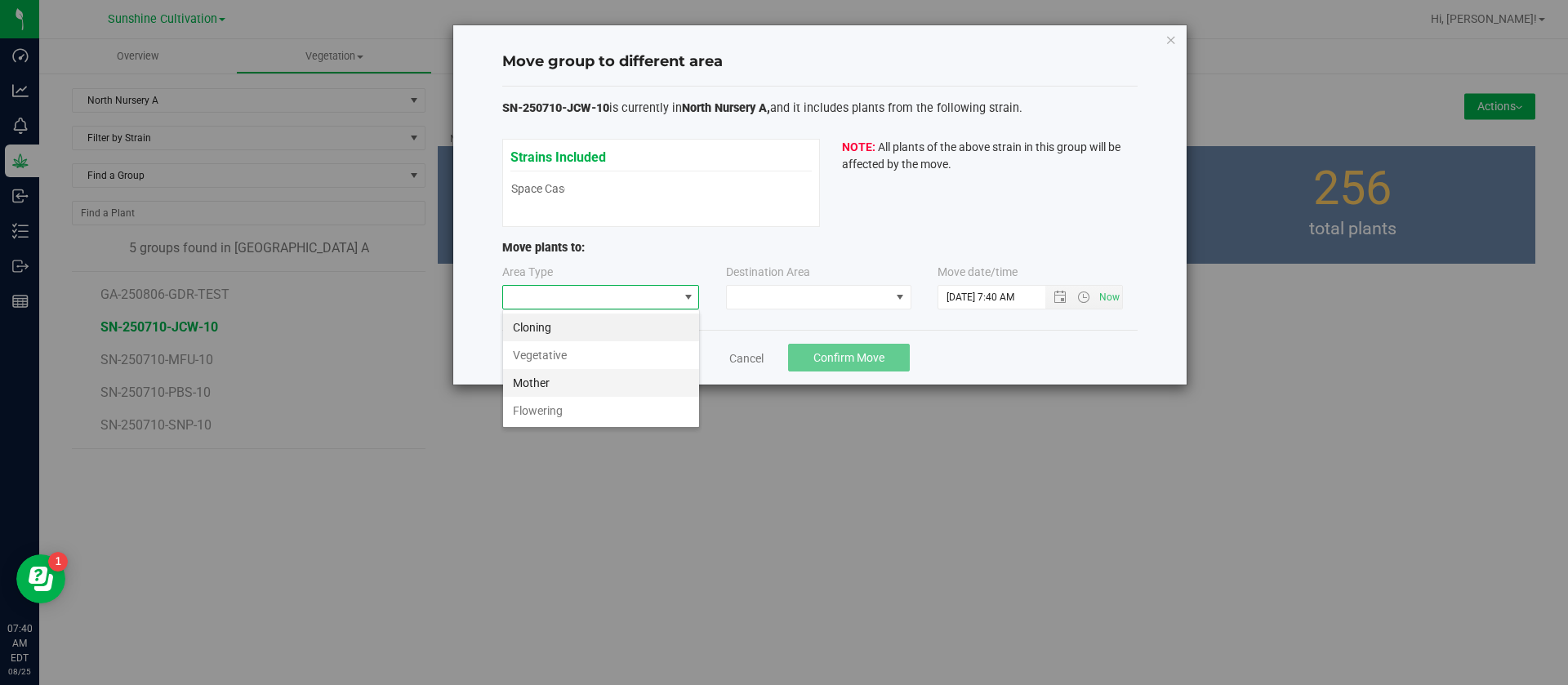
scroll to position [25, 198]
click at [535, 406] on li "Flowering" at bounding box center [601, 411] width 196 height 28
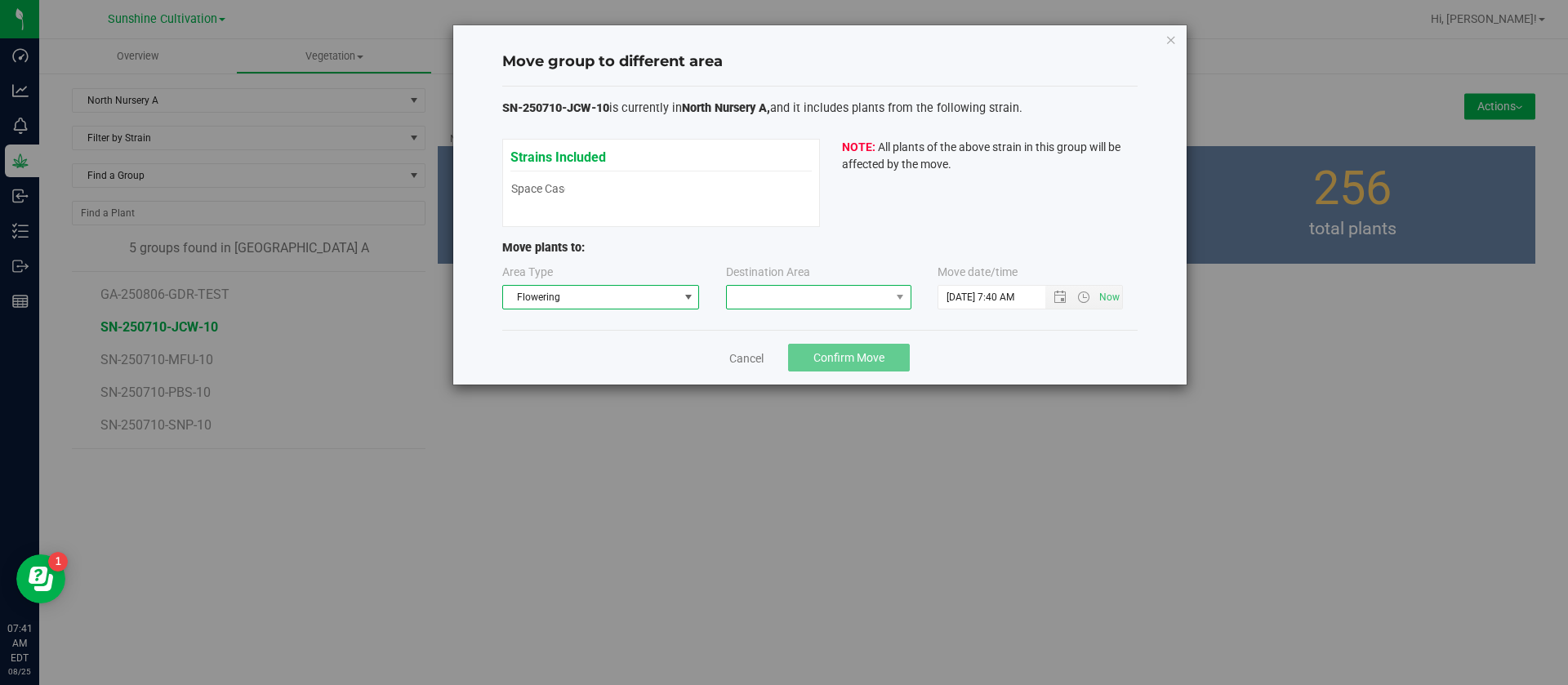
click at [782, 302] on span at bounding box center [808, 297] width 163 height 23
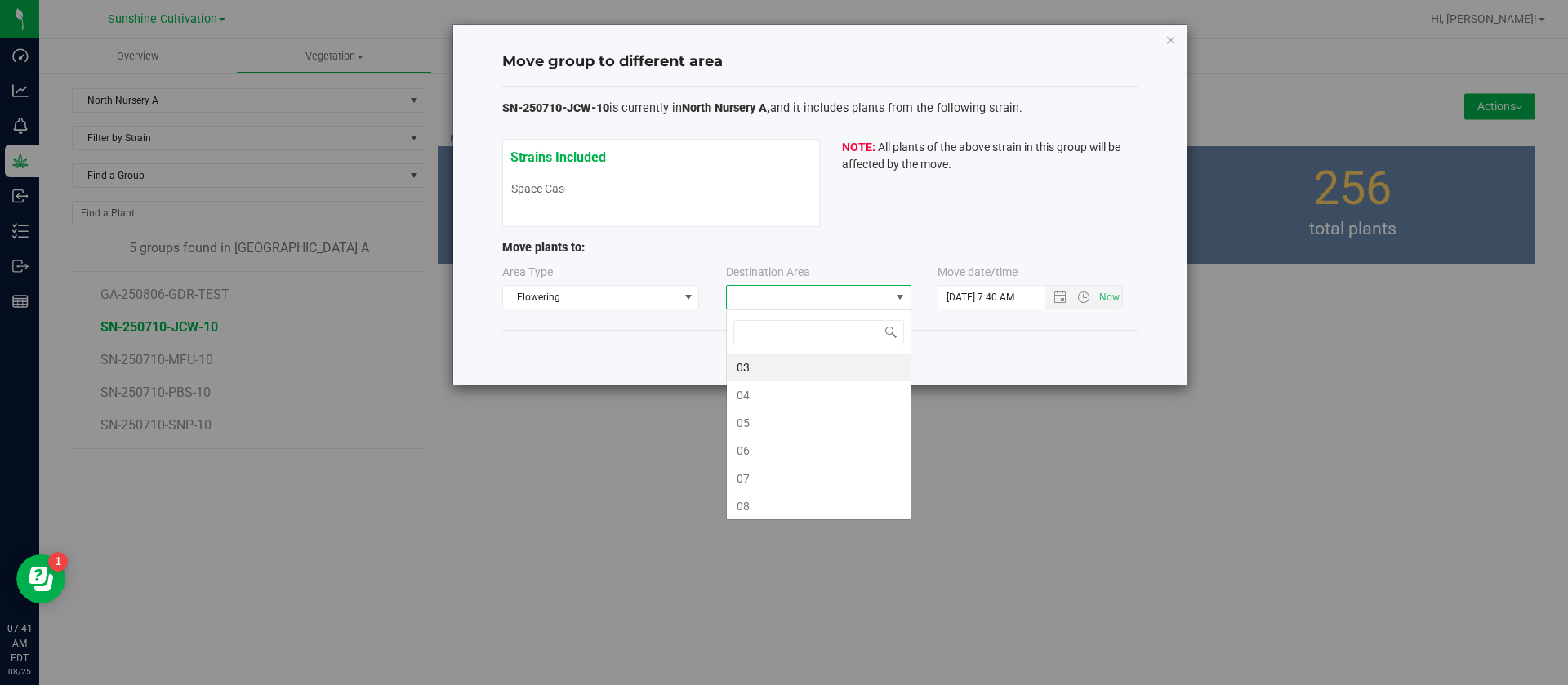
scroll to position [25, 185]
type input "10"
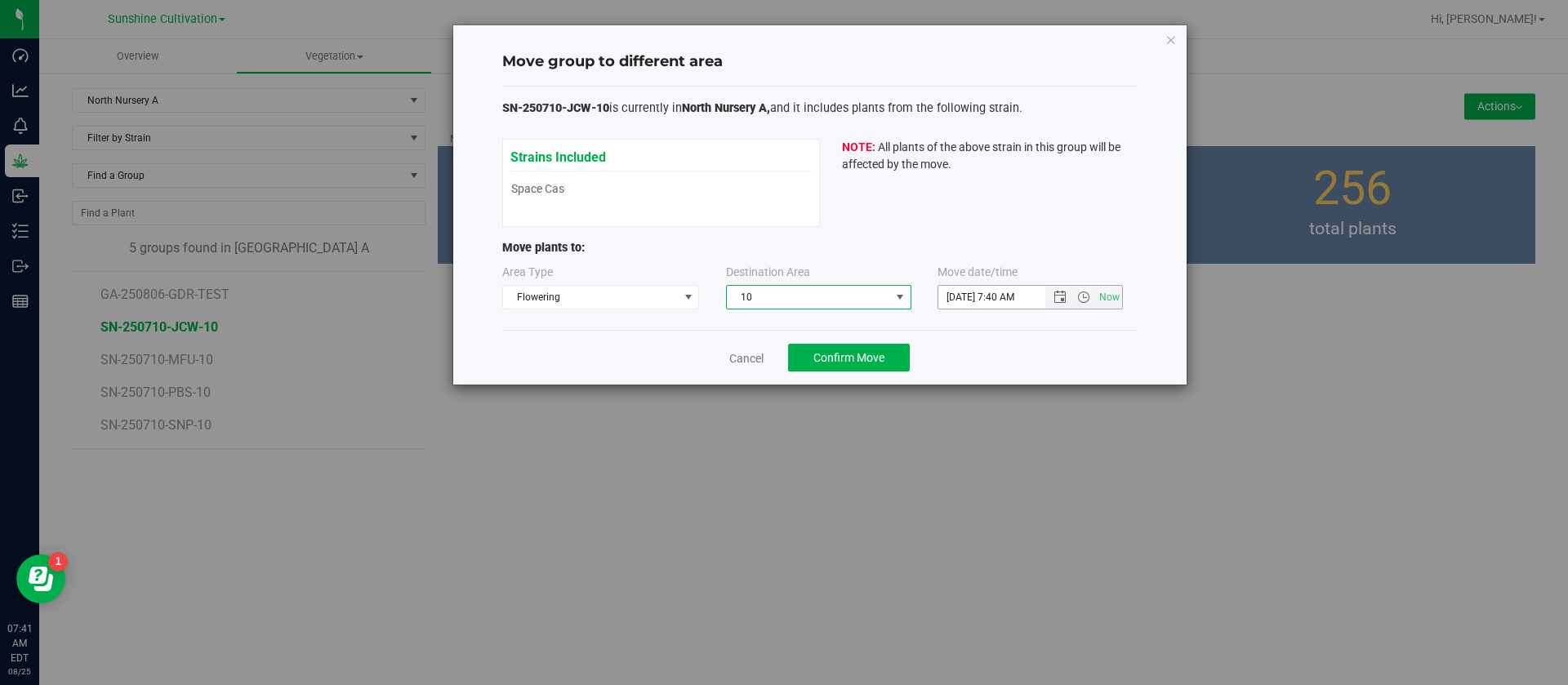
drag, startPoint x: 961, startPoint y: 290, endPoint x: 961, endPoint y: 299, distance: 9.0
click at [961, 291] on input "8/25/2025 7:40 AM" at bounding box center [1005, 297] width 134 height 23
type input "8/17/2025 7:40 AM"
click at [879, 345] on button "Confirm Move" at bounding box center [849, 357] width 122 height 28
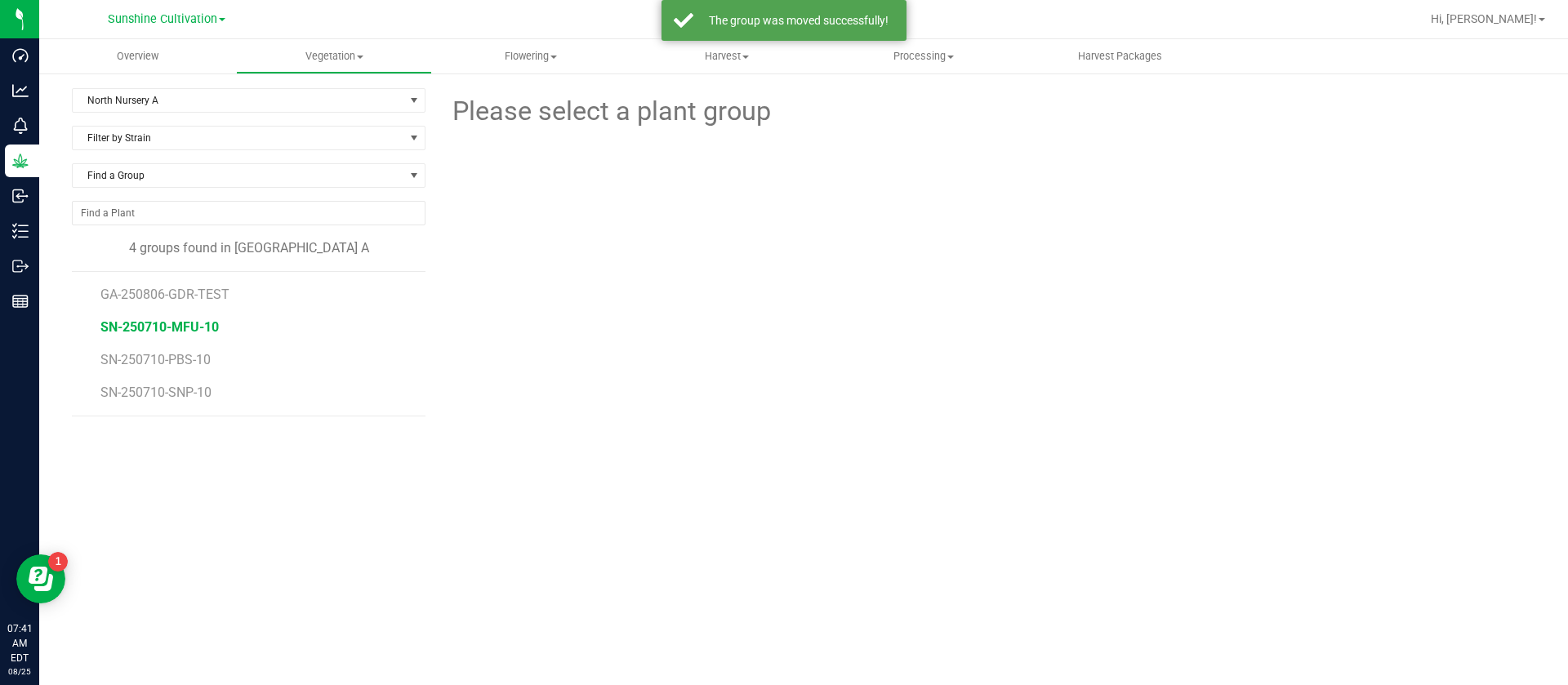
click at [199, 330] on span "SN-250710-MFU-10" at bounding box center [159, 328] width 119 height 16
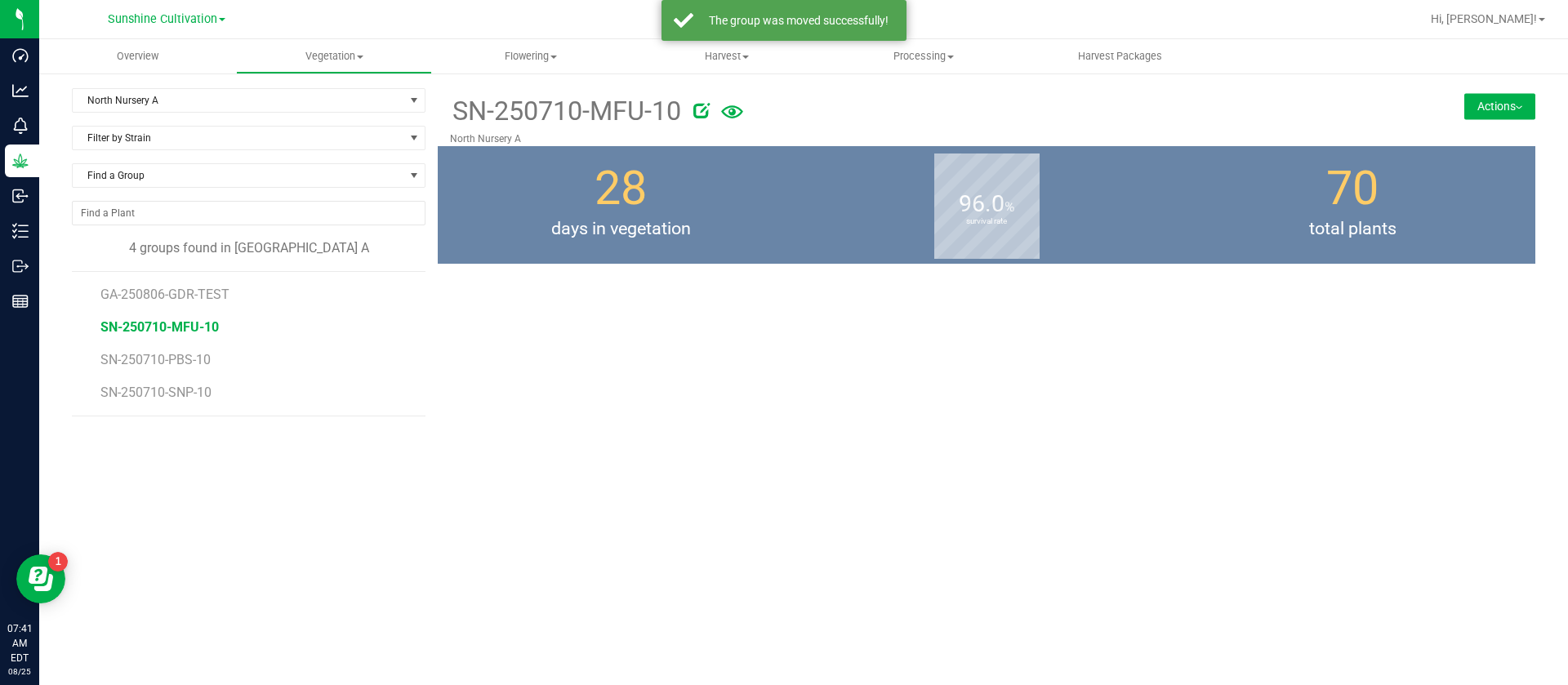
click at [1503, 106] on button "Actions" at bounding box center [1499, 106] width 71 height 26
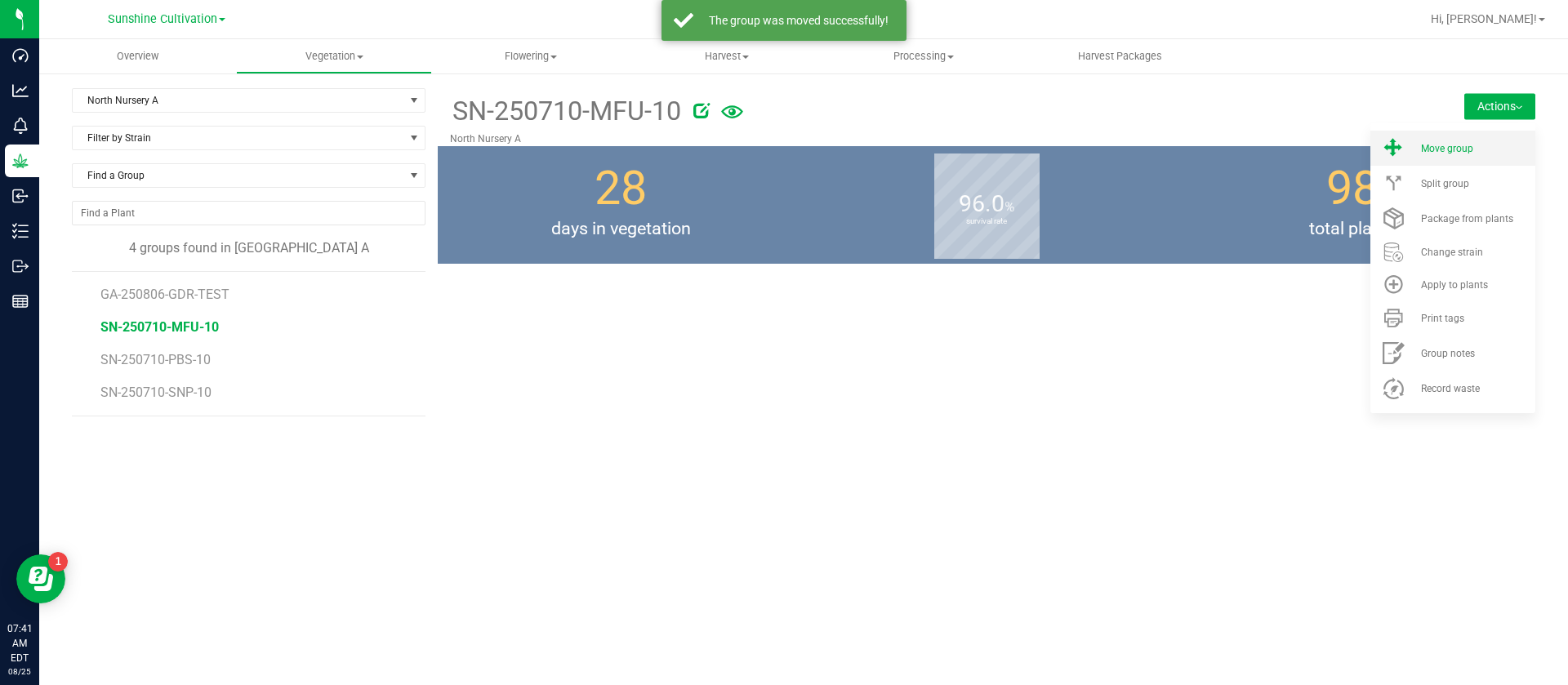
click at [1459, 148] on span "Move group" at bounding box center [1448, 148] width 53 height 11
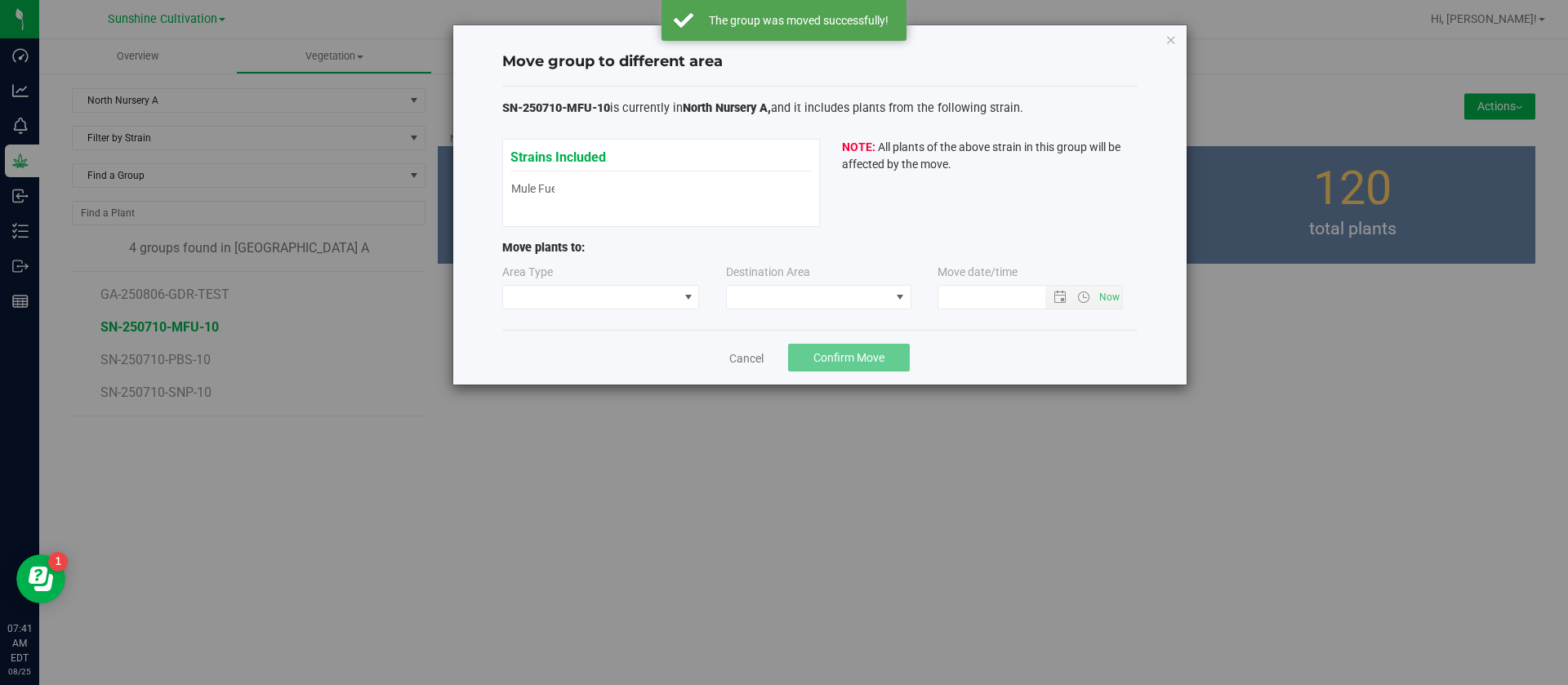
type input "8/25/2025 7:41 AM"
click at [561, 310] on div "Area Type Destination Area Move date/time 8/25/2025 7:41 AM" at bounding box center [820, 290] width 635 height 53
click at [548, 303] on span at bounding box center [591, 297] width 176 height 23
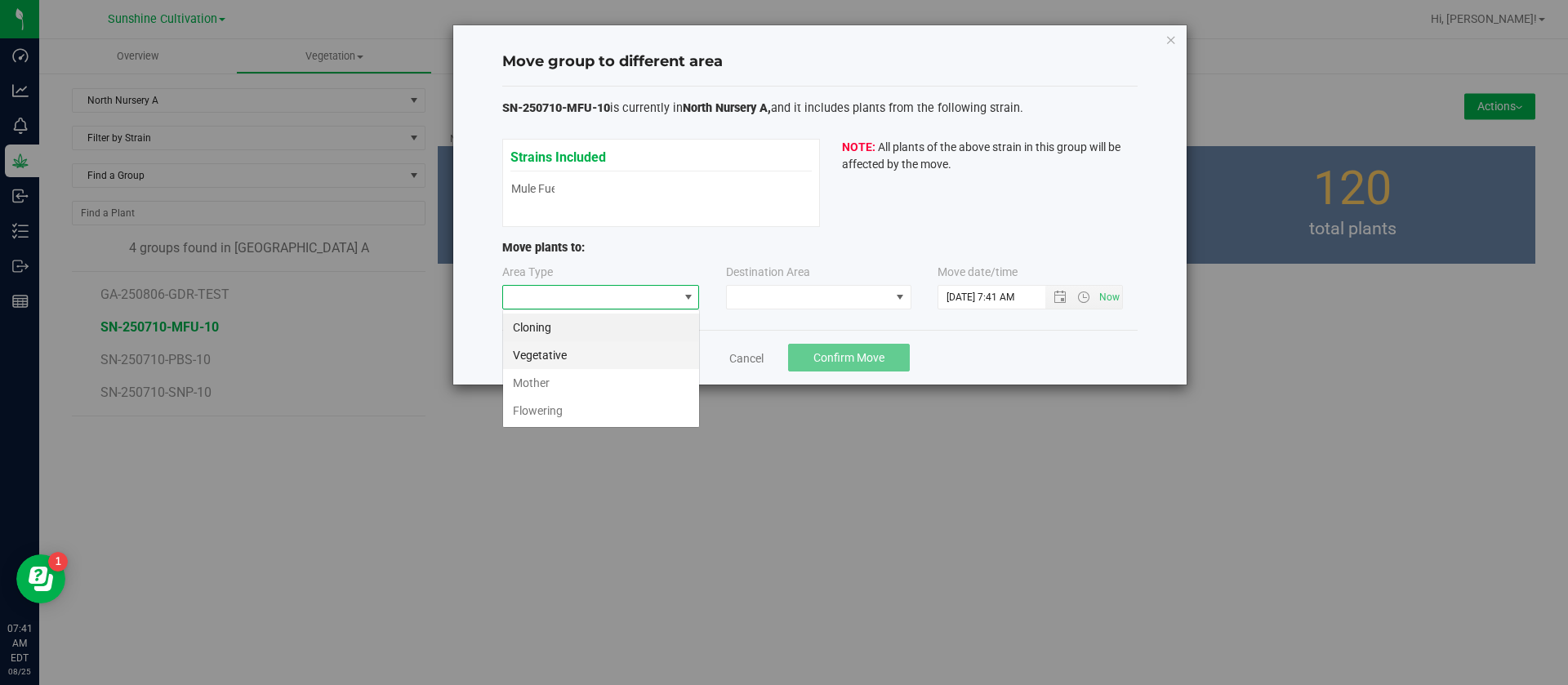
scroll to position [25, 198]
drag, startPoint x: 546, startPoint y: 409, endPoint x: 612, endPoint y: 386, distance: 69.9
click at [547, 410] on li "Flowering" at bounding box center [601, 411] width 196 height 28
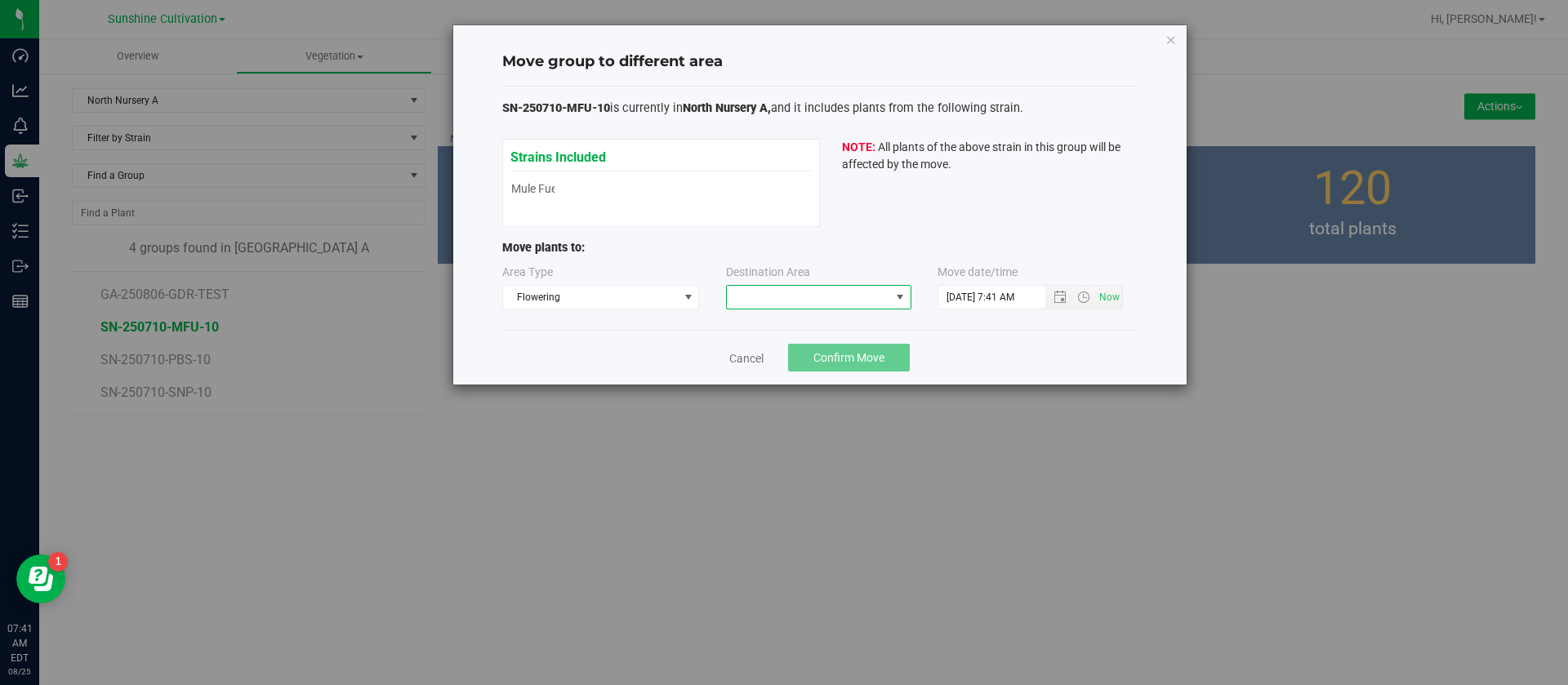
click at [778, 306] on span at bounding box center [808, 297] width 163 height 23
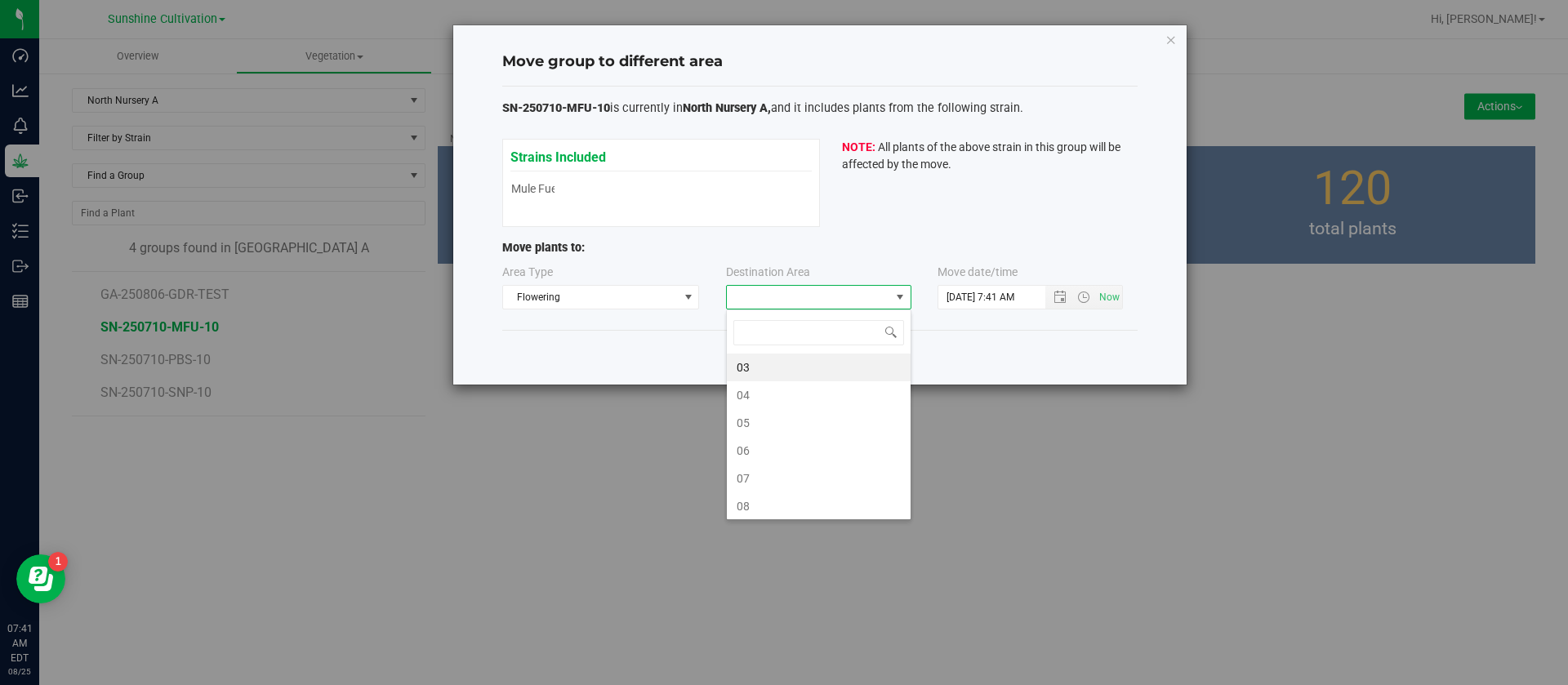
scroll to position [25, 185]
type input "1"
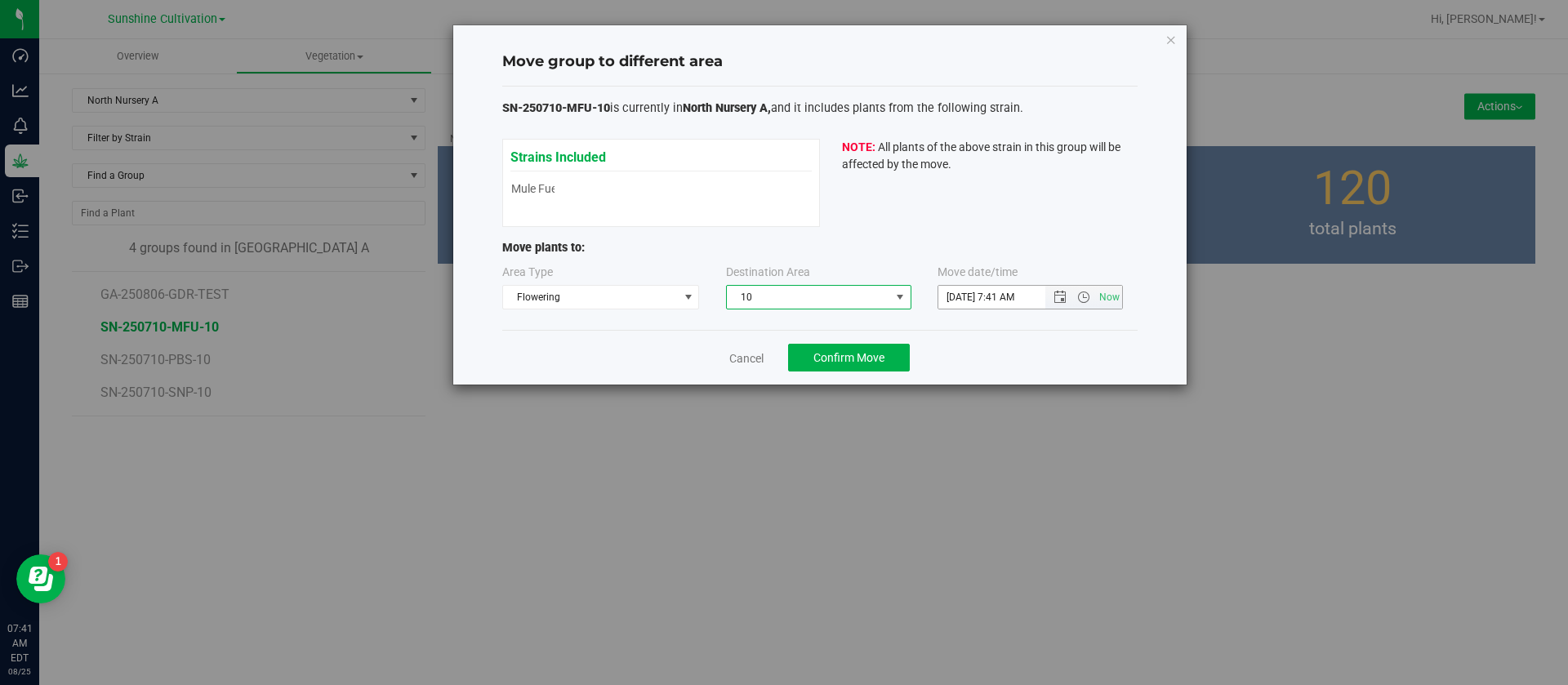
click at [965, 292] on input "8/25/2025 7:41 AM" at bounding box center [1005, 297] width 134 height 23
type input "8/17/2025 7:41 AM"
click at [957, 215] on div "Strains Included Mule Fuel Mule Fuel NOTE: All plants of the above strain in th…" at bounding box center [820, 183] width 635 height 88
click at [878, 333] on div "Cancel Confirm Move" at bounding box center [820, 357] width 635 height 54
click at [863, 352] on span "Confirm Move" at bounding box center [849, 357] width 71 height 13
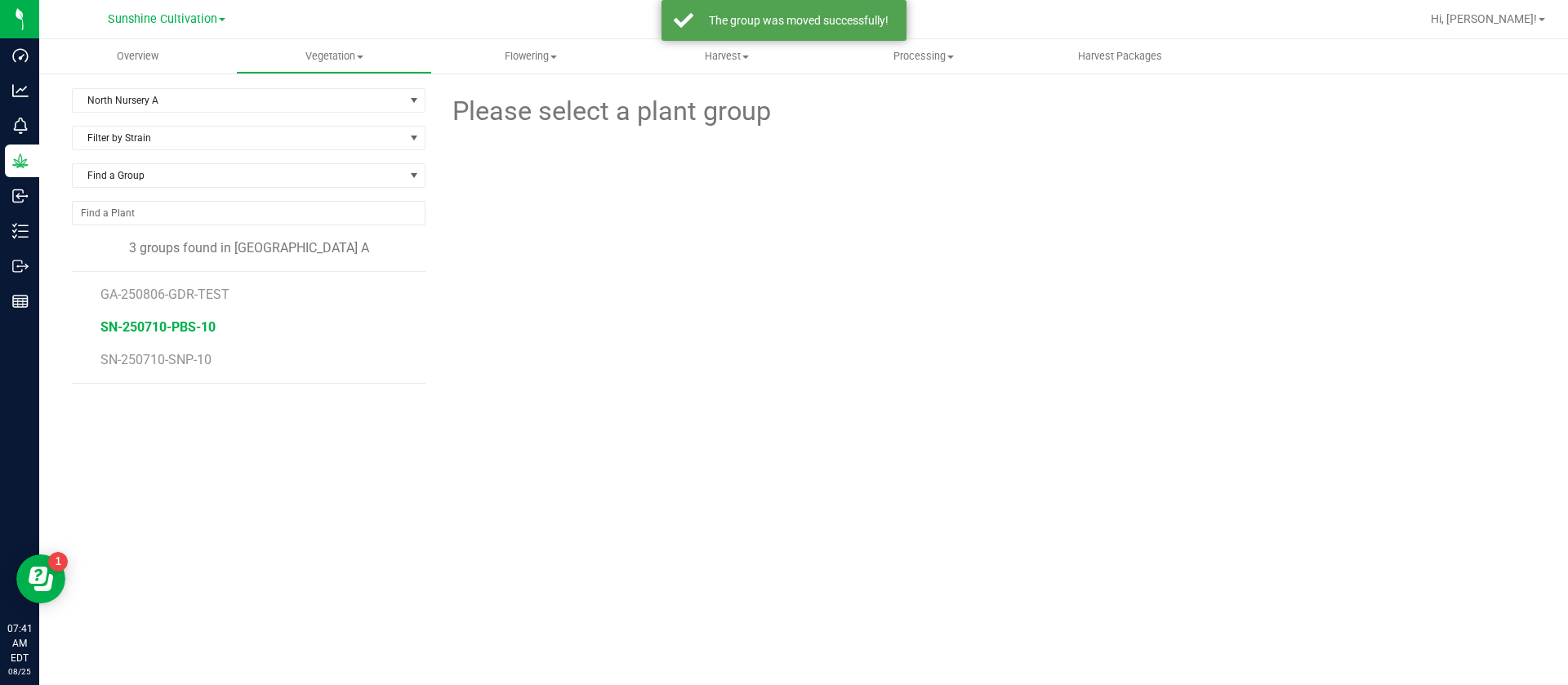
click at [194, 328] on span "SN-250710-PBS-10" at bounding box center [157, 328] width 115 height 16
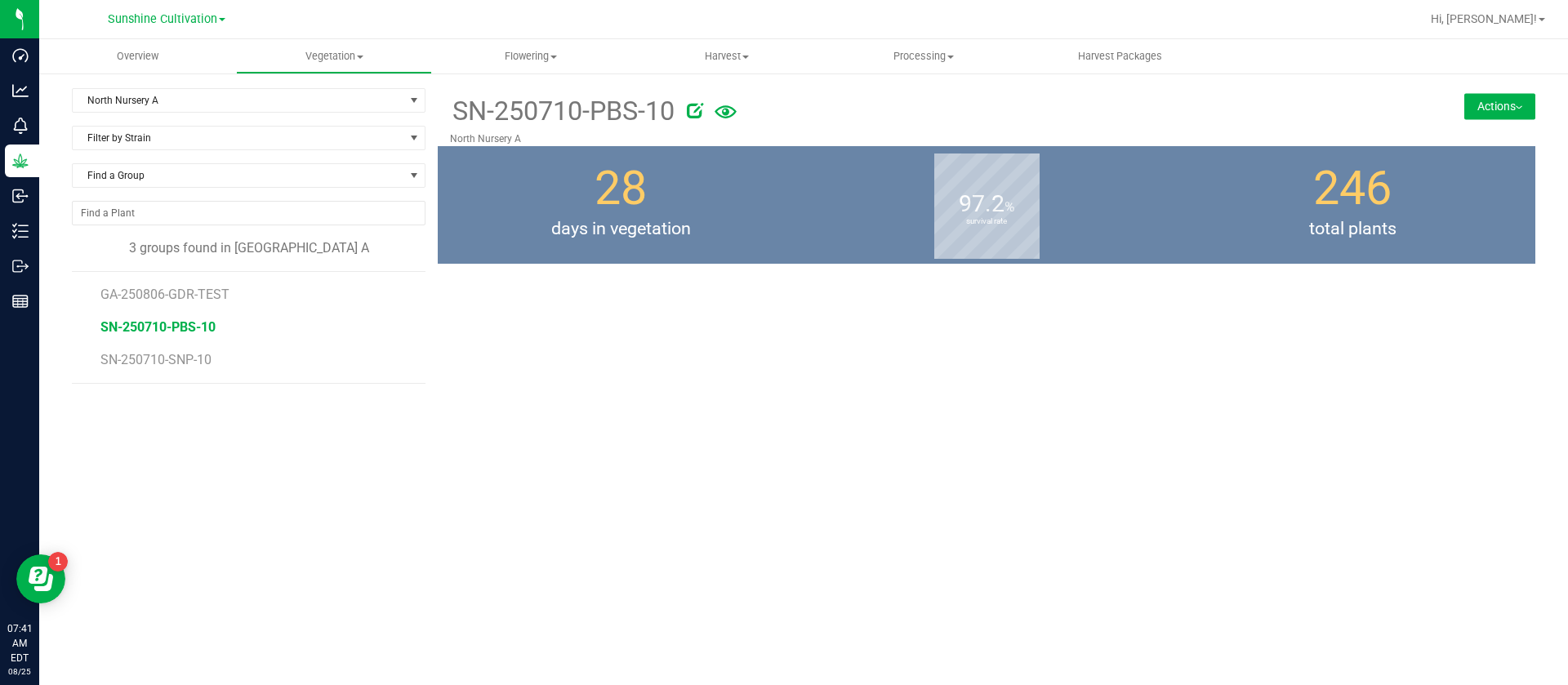
click at [1507, 94] on button "Actions" at bounding box center [1499, 106] width 71 height 26
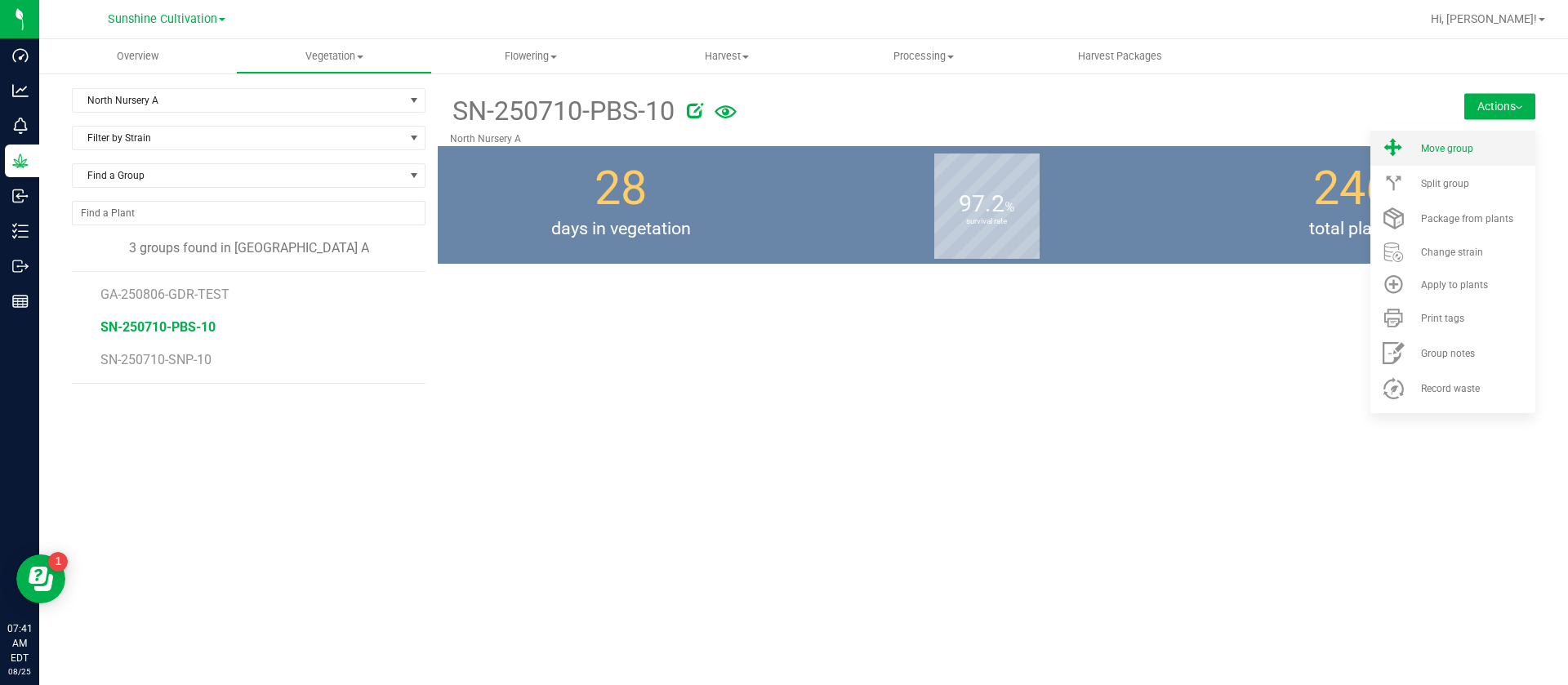
click at [1490, 133] on li "Move group" at bounding box center [1453, 148] width 165 height 35
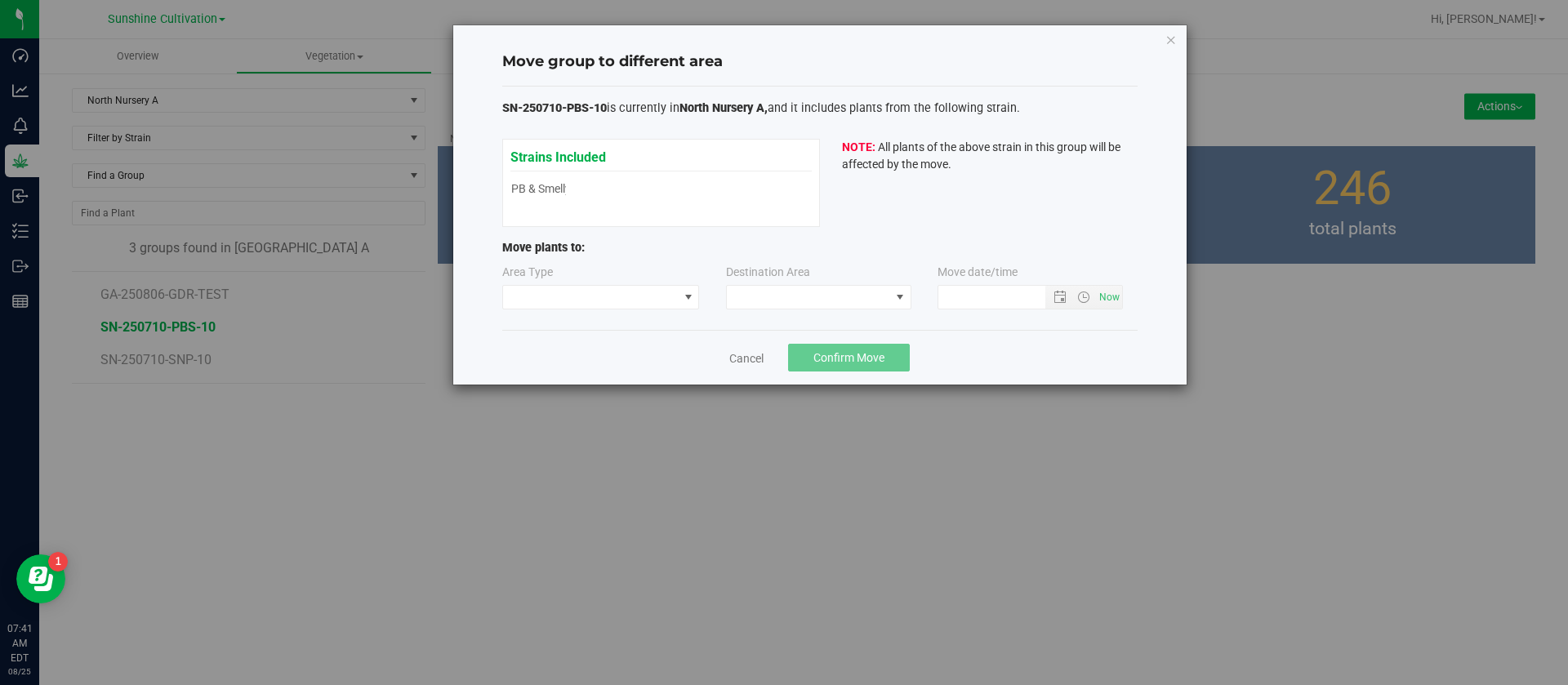
type input "8/25/2025 7:41 AM"
click at [564, 299] on span at bounding box center [591, 297] width 176 height 23
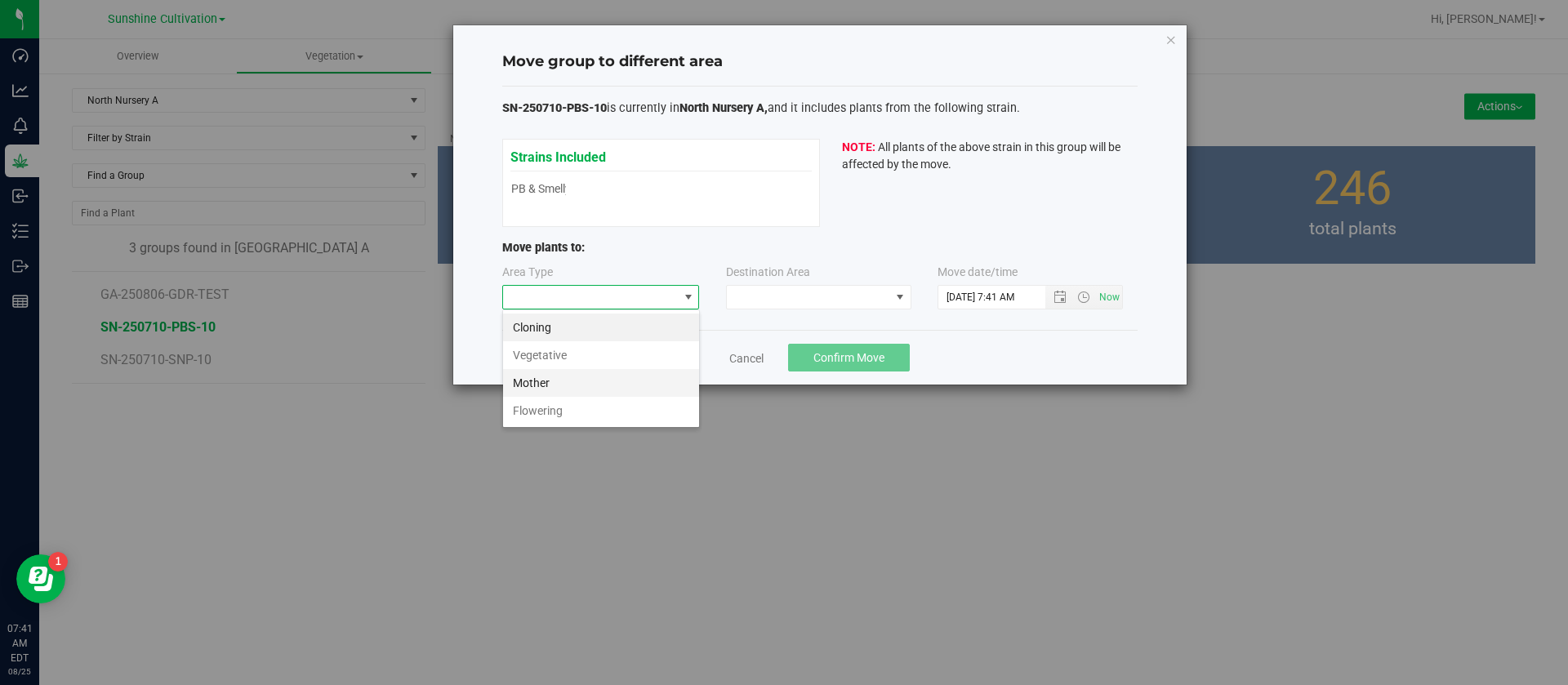
scroll to position [25, 198]
click at [546, 421] on li "Flowering" at bounding box center [601, 411] width 196 height 28
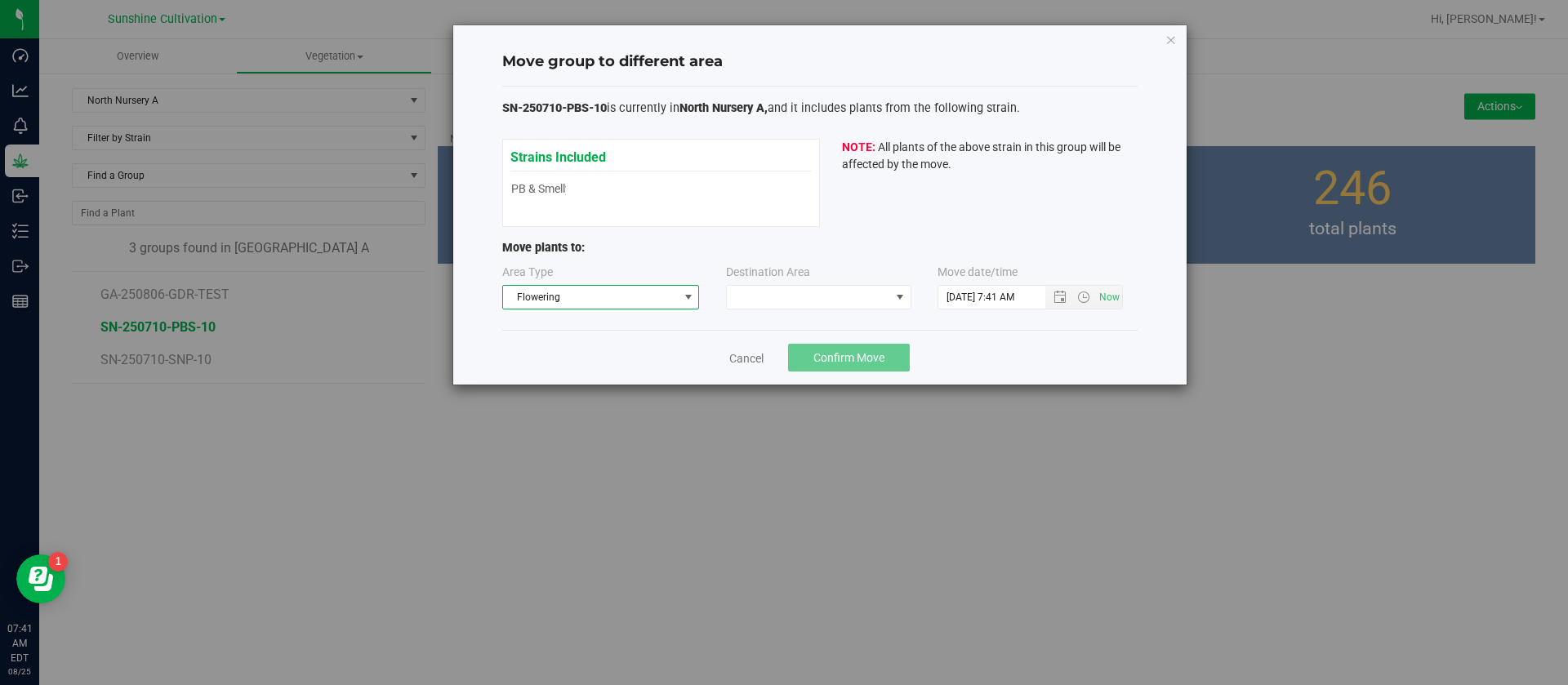
click at [811, 312] on div "Area Type Flowering Destination Area Move date/time" at bounding box center [820, 290] width 635 height 53
click at [817, 295] on span at bounding box center [808, 297] width 163 height 23
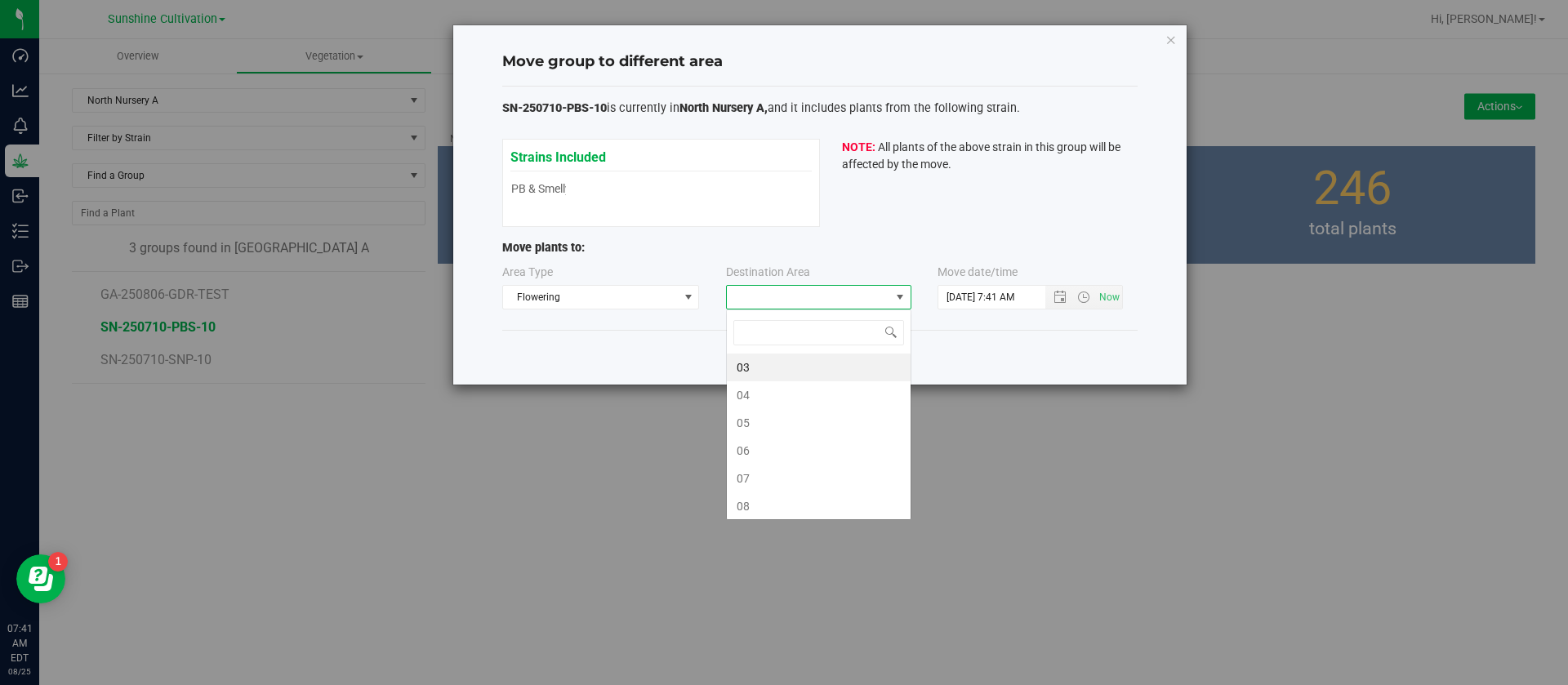
scroll to position [25, 185]
type input "10"
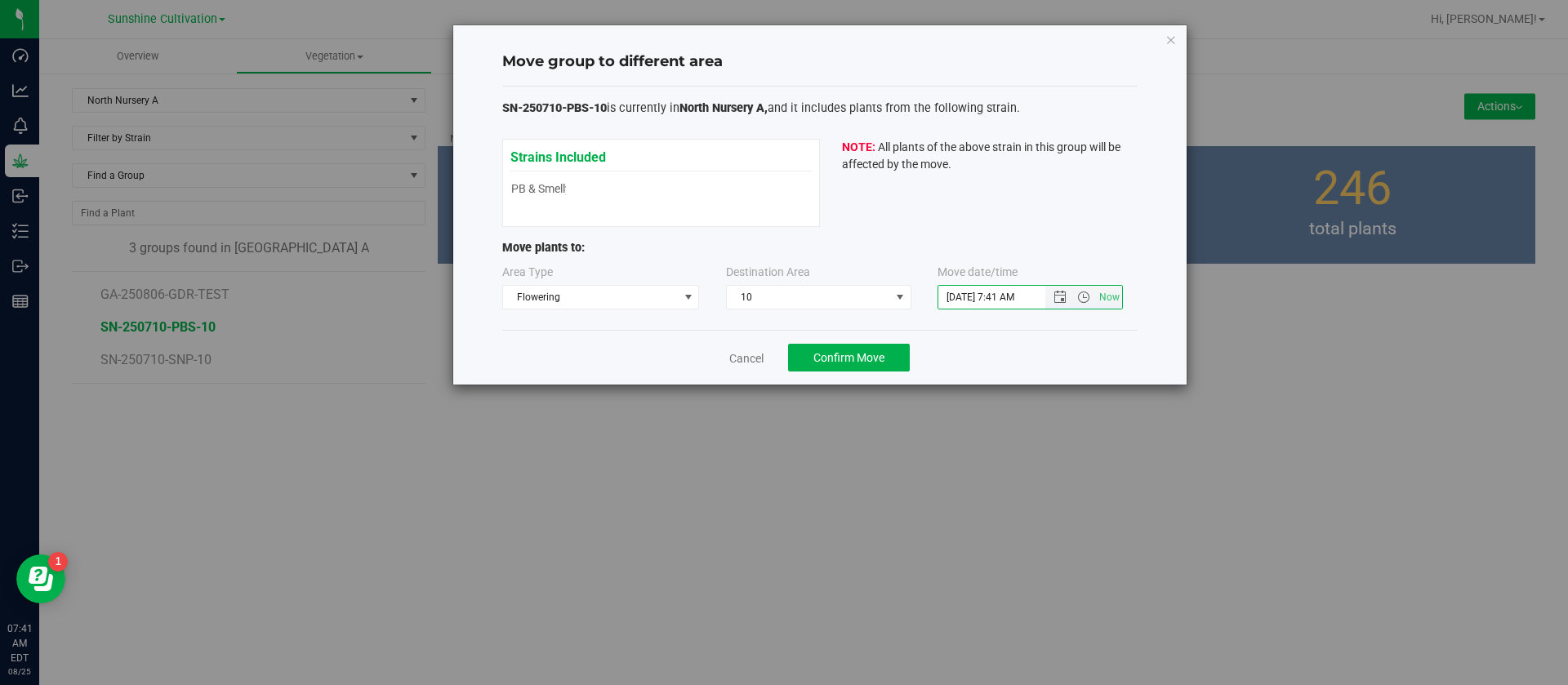
click at [968, 290] on input "8/25/2025 7:41 AM" at bounding box center [1005, 297] width 134 height 23
type input "8/17/2025 7:41 AM"
click at [888, 356] on button "Confirm Move" at bounding box center [849, 357] width 122 height 28
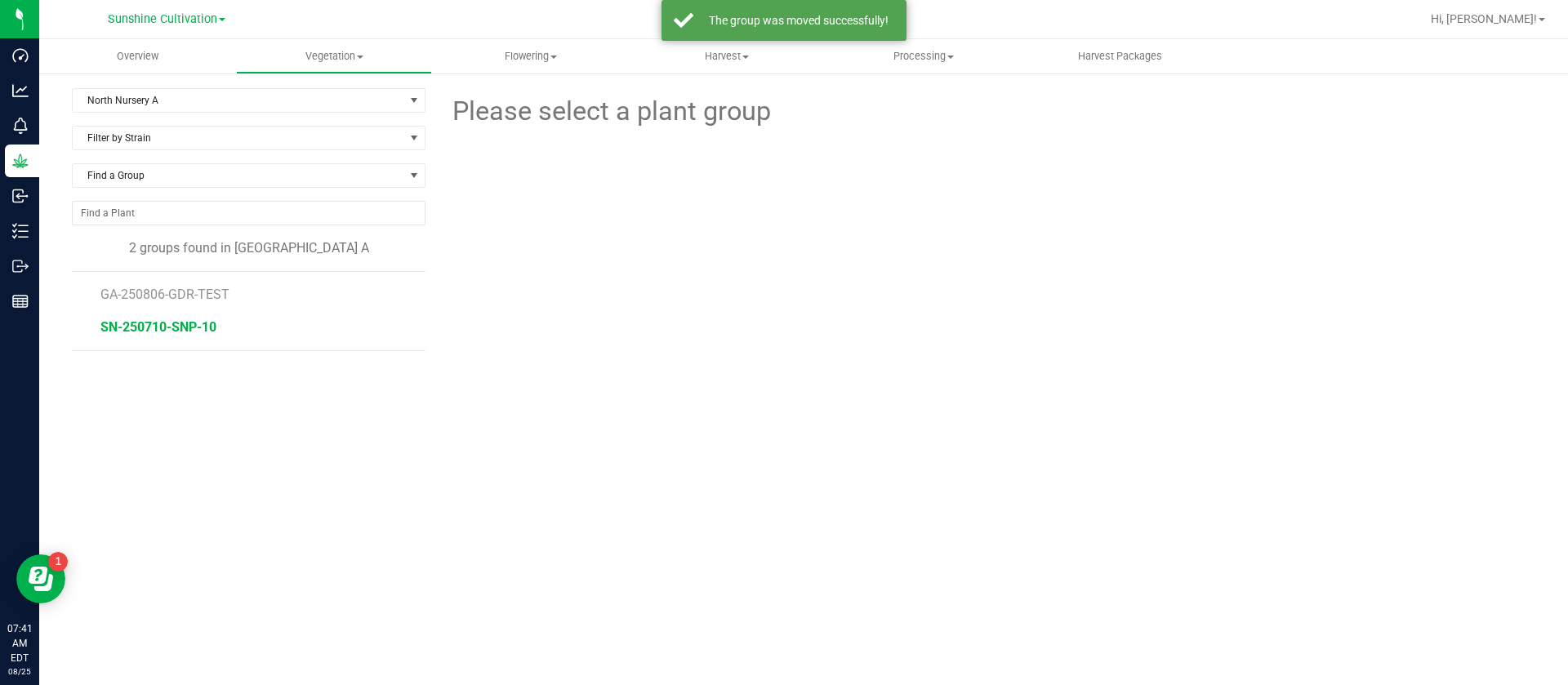
click at [178, 326] on span "SN-250710-SNP-10" at bounding box center [158, 328] width 116 height 16
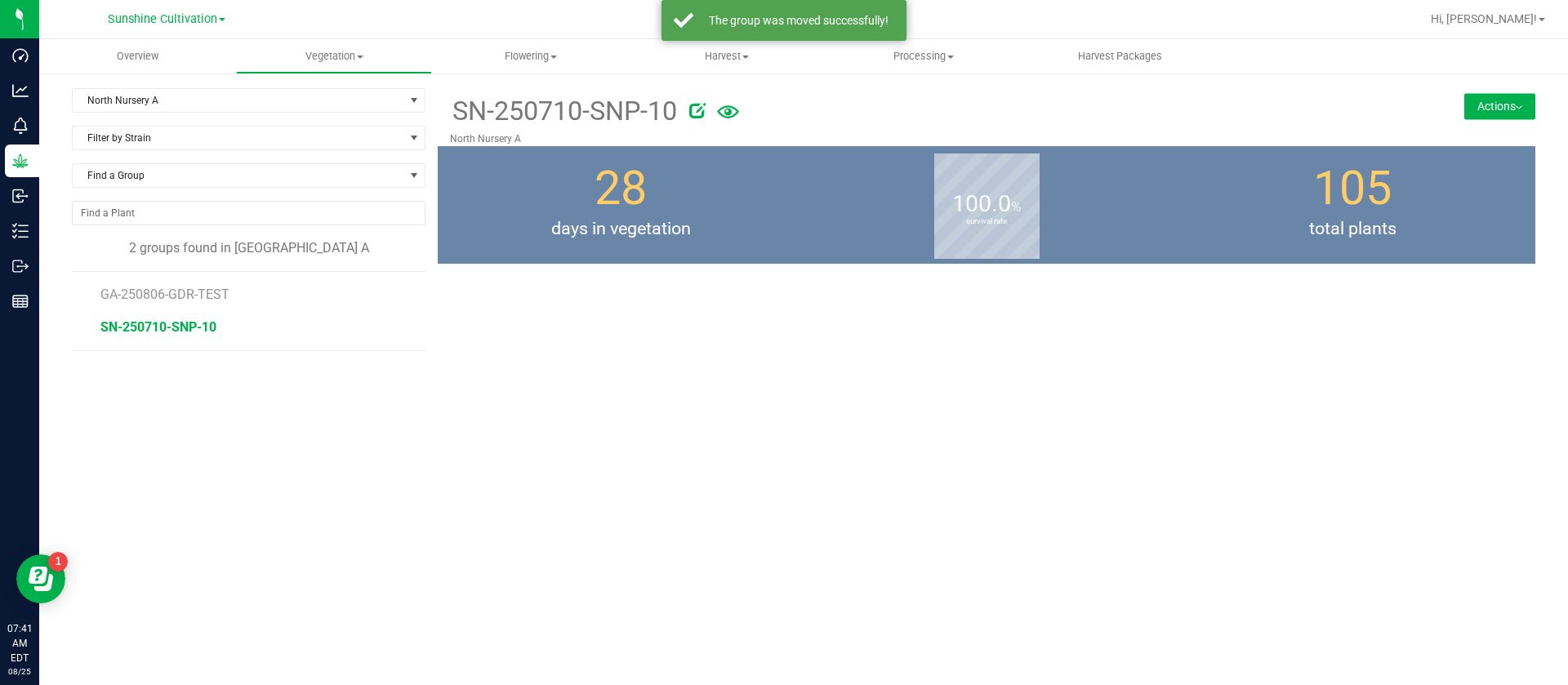
drag, startPoint x: 1485, startPoint y: 96, endPoint x: 1483, endPoint y: 121, distance: 25.1
click at [1486, 96] on button "Actions" at bounding box center [1499, 106] width 71 height 26
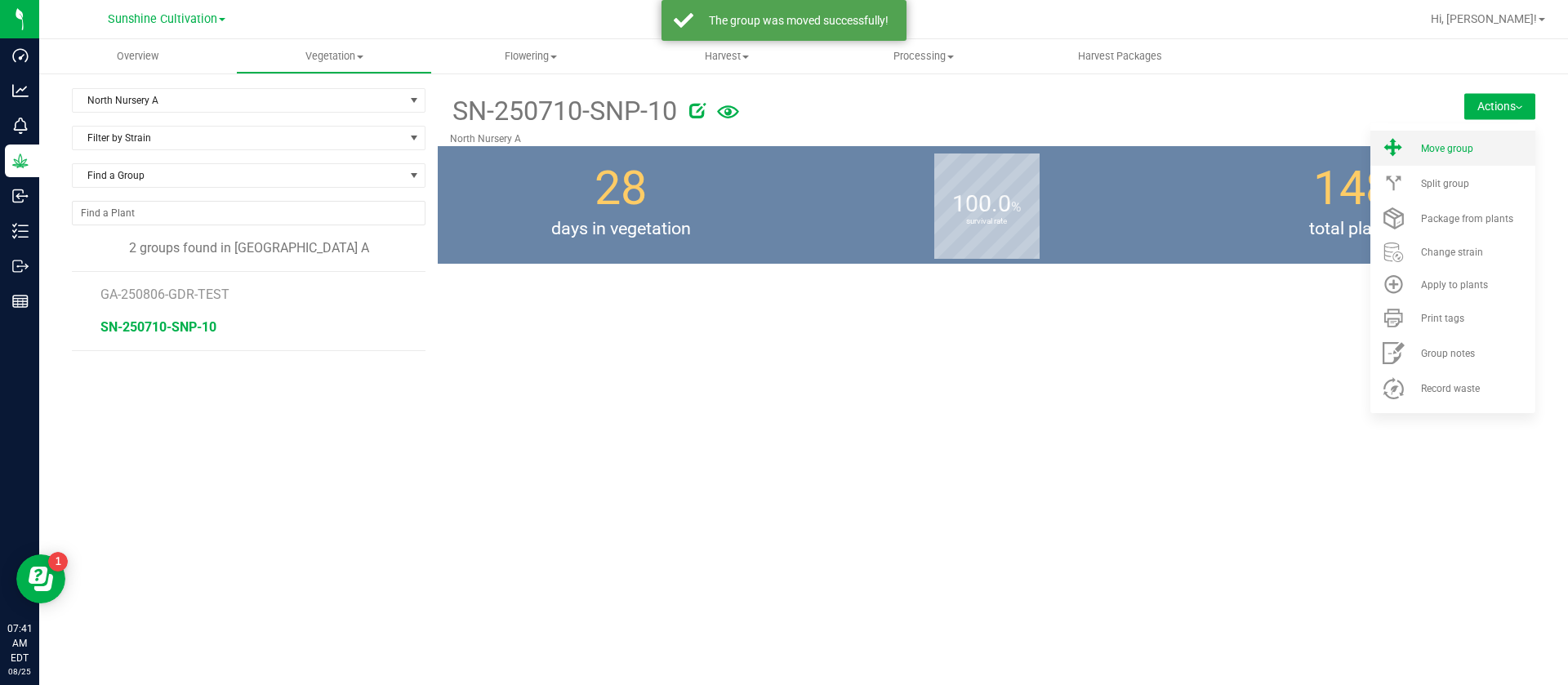
click at [1459, 139] on li "Move group" at bounding box center [1453, 148] width 165 height 35
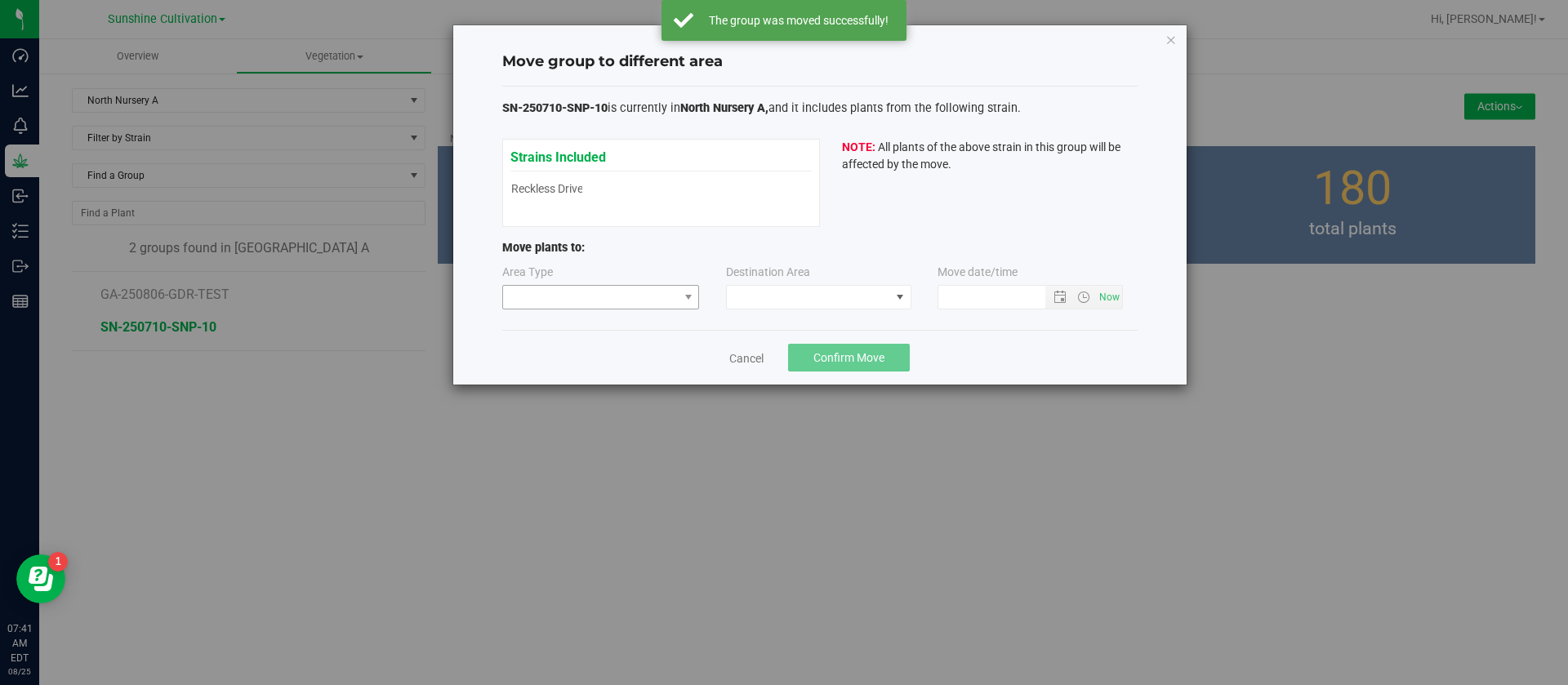
type input "8/25/2025 7:41 AM"
click at [619, 310] on div "Area Type Destination Area Move date/time 8/25/2025 7:41 AM" at bounding box center [820, 290] width 635 height 53
click at [568, 288] on span at bounding box center [591, 297] width 176 height 23
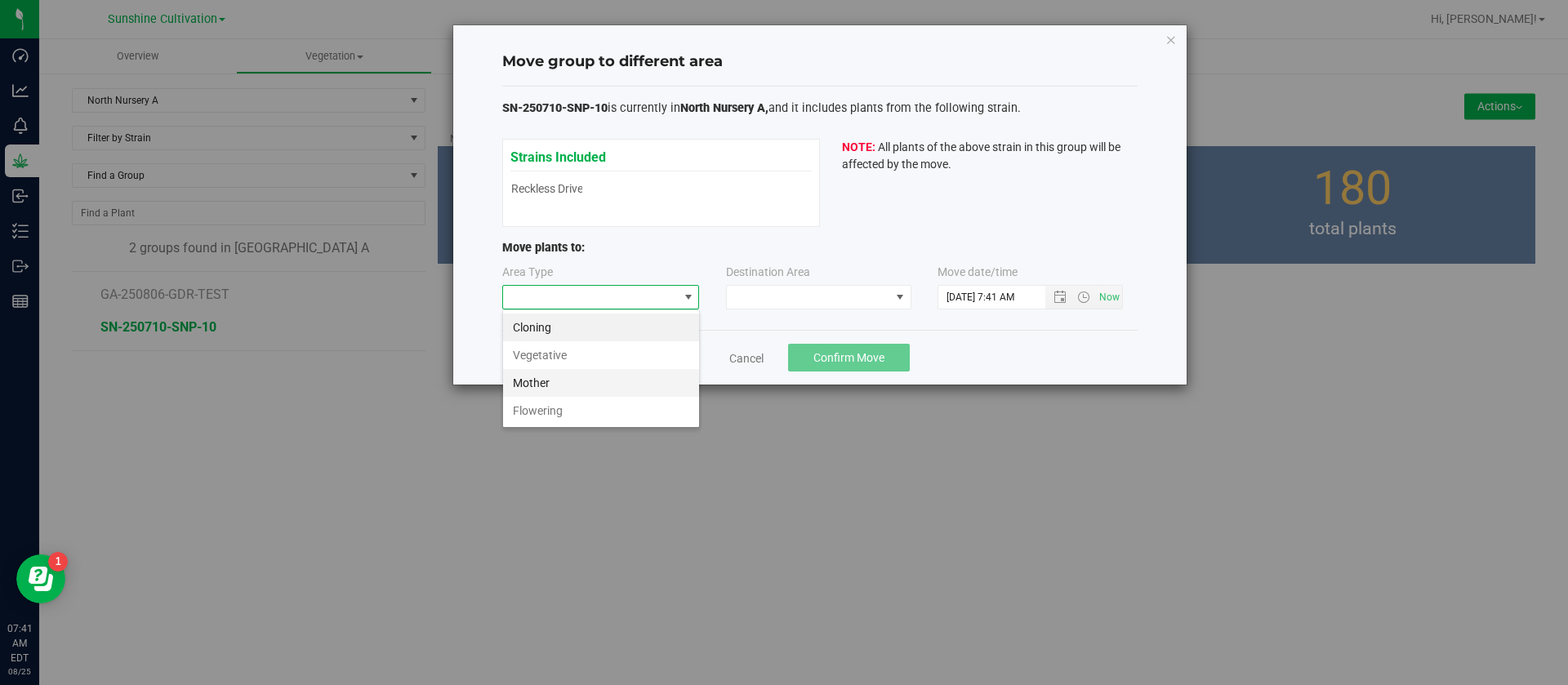
scroll to position [25, 198]
click at [563, 415] on li "Flowering" at bounding box center [601, 411] width 196 height 28
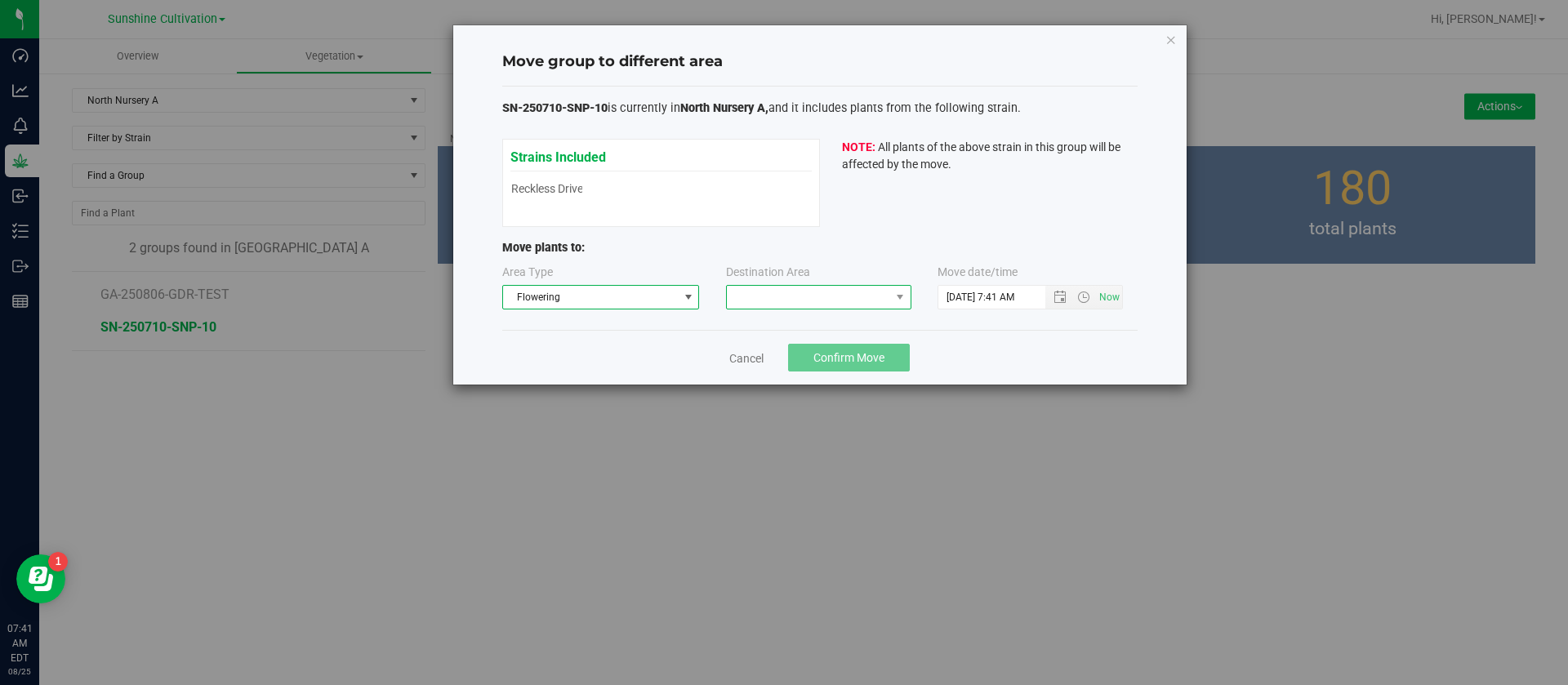
click at [782, 303] on span at bounding box center [808, 297] width 163 height 23
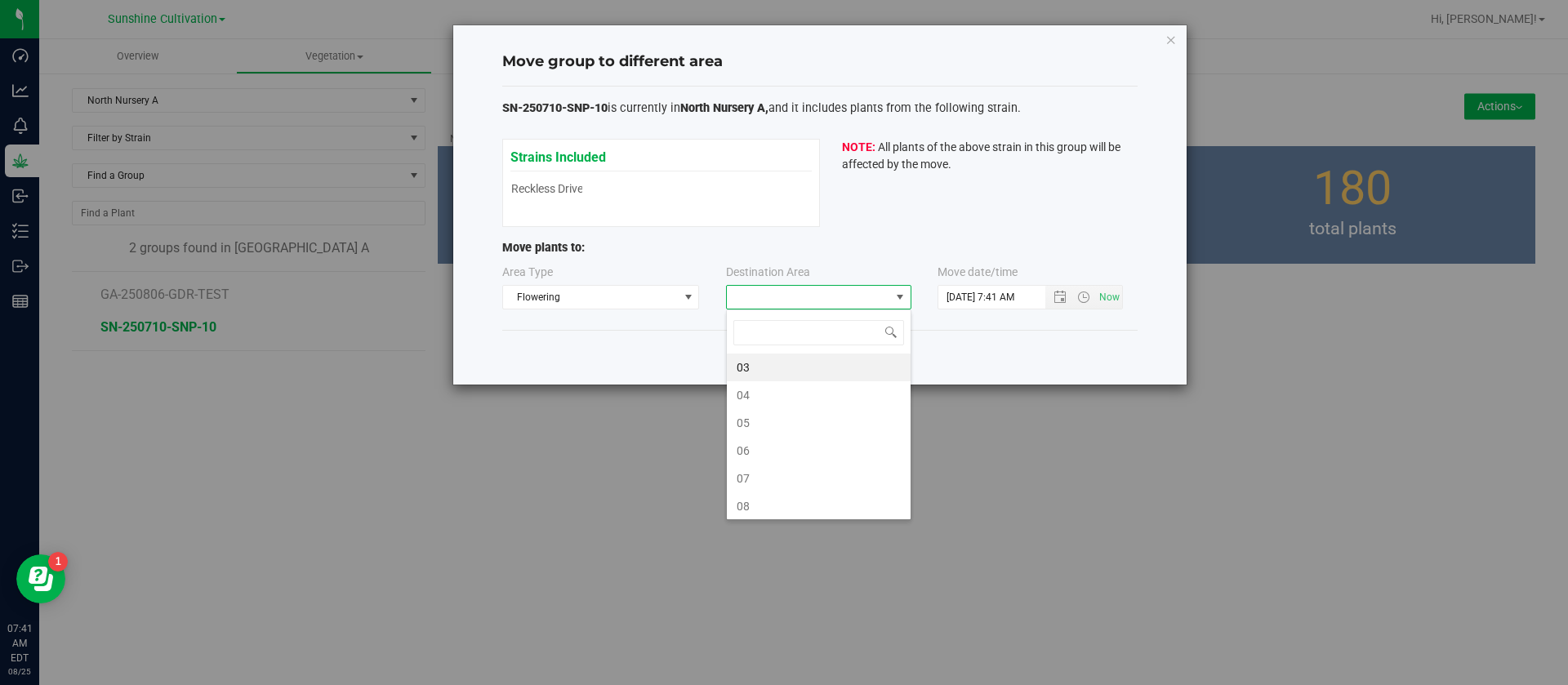
scroll to position [25, 185]
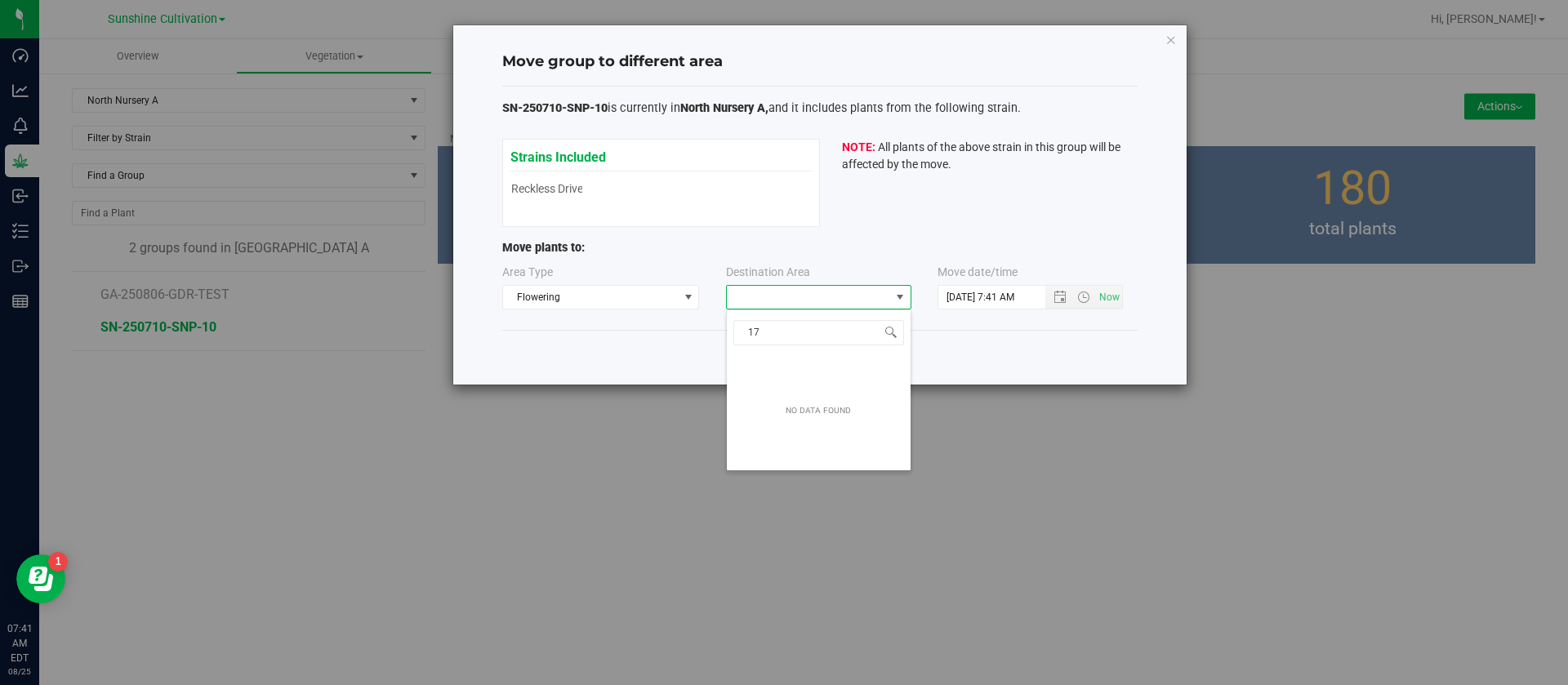
type input "1"
type input "10"
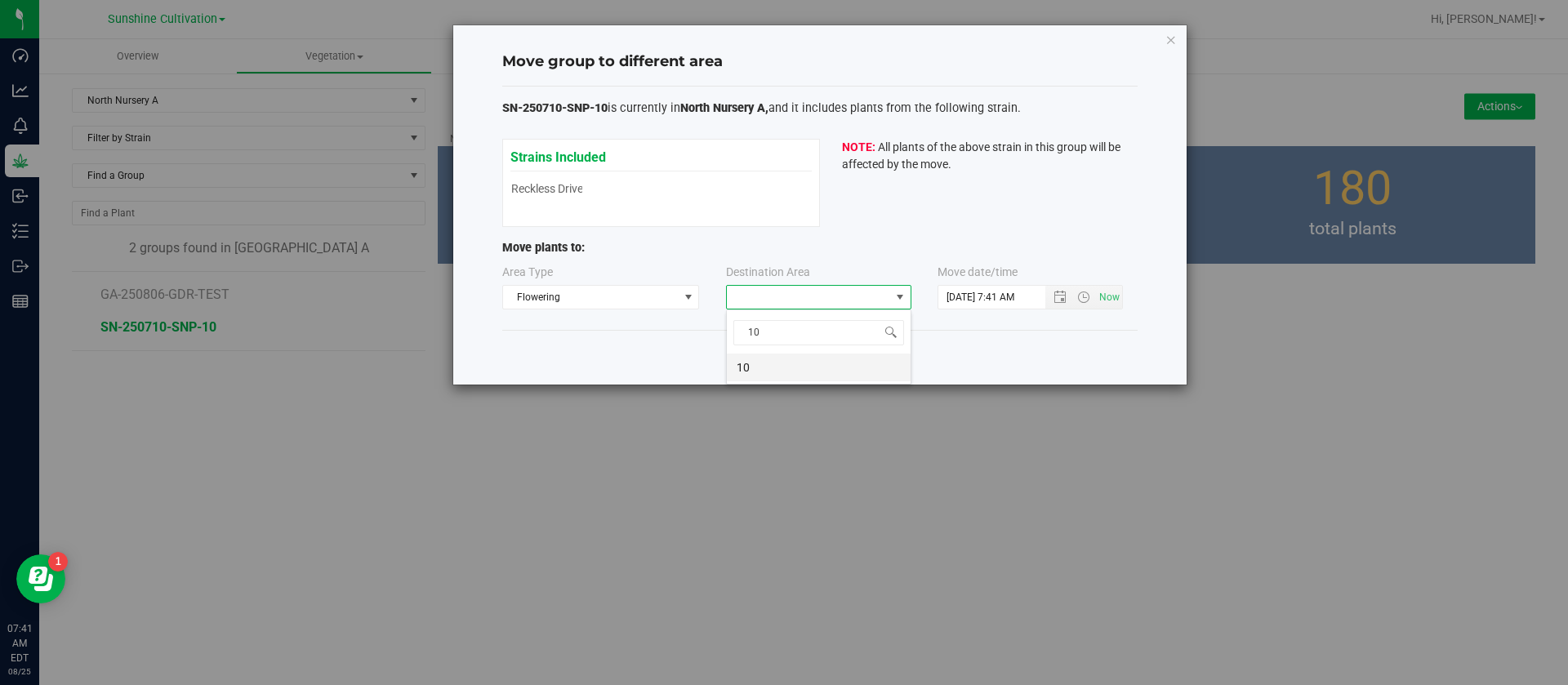
click at [770, 364] on li "10" at bounding box center [818, 368] width 184 height 28
click at [969, 293] on input "8/25/2025 7:41 AM" at bounding box center [1005, 297] width 134 height 23
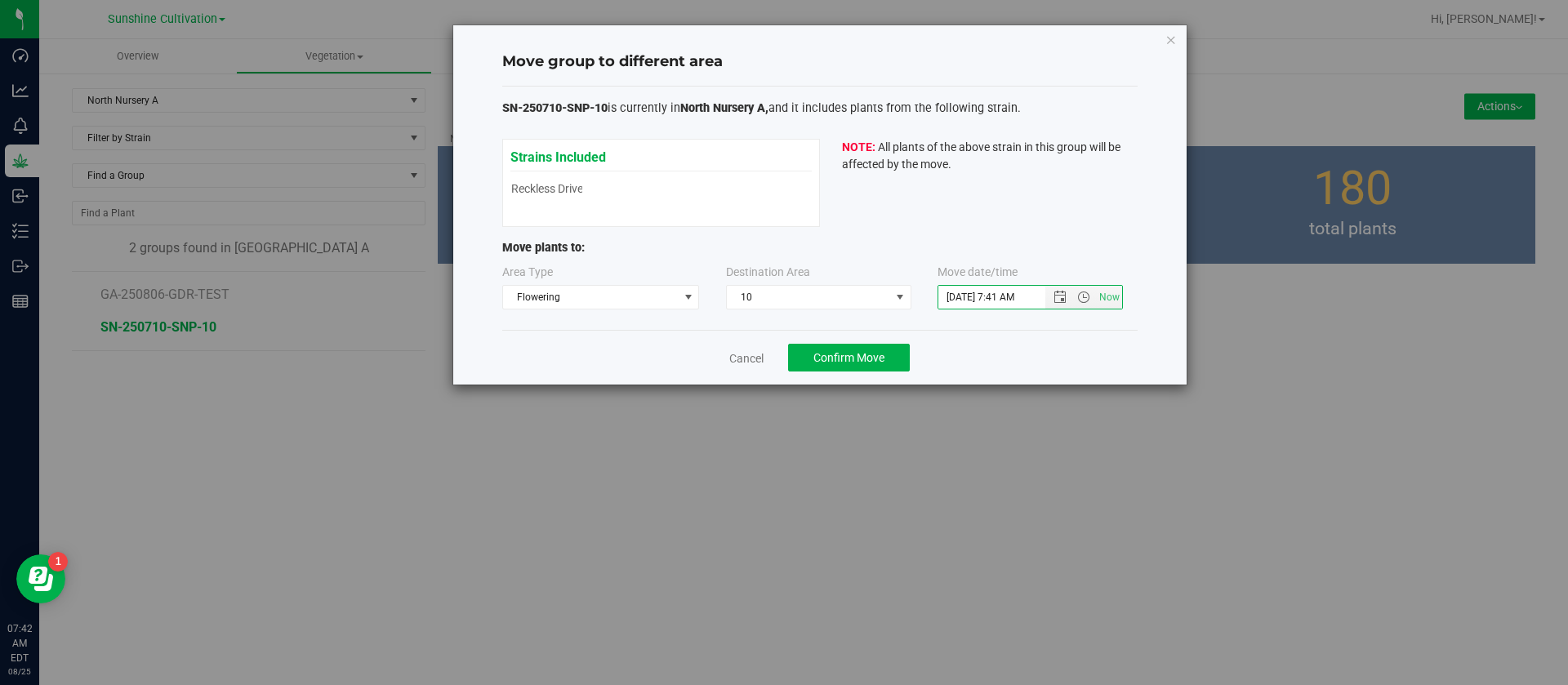
type input "8/17/2025 7:41 AM"
click at [941, 132] on div "SN-250710-SNP-10 is currently in North Nursery A, and it includes plants from t…" at bounding box center [820, 119] width 635 height 40
click at [851, 367] on button "Confirm Move" at bounding box center [849, 357] width 122 height 28
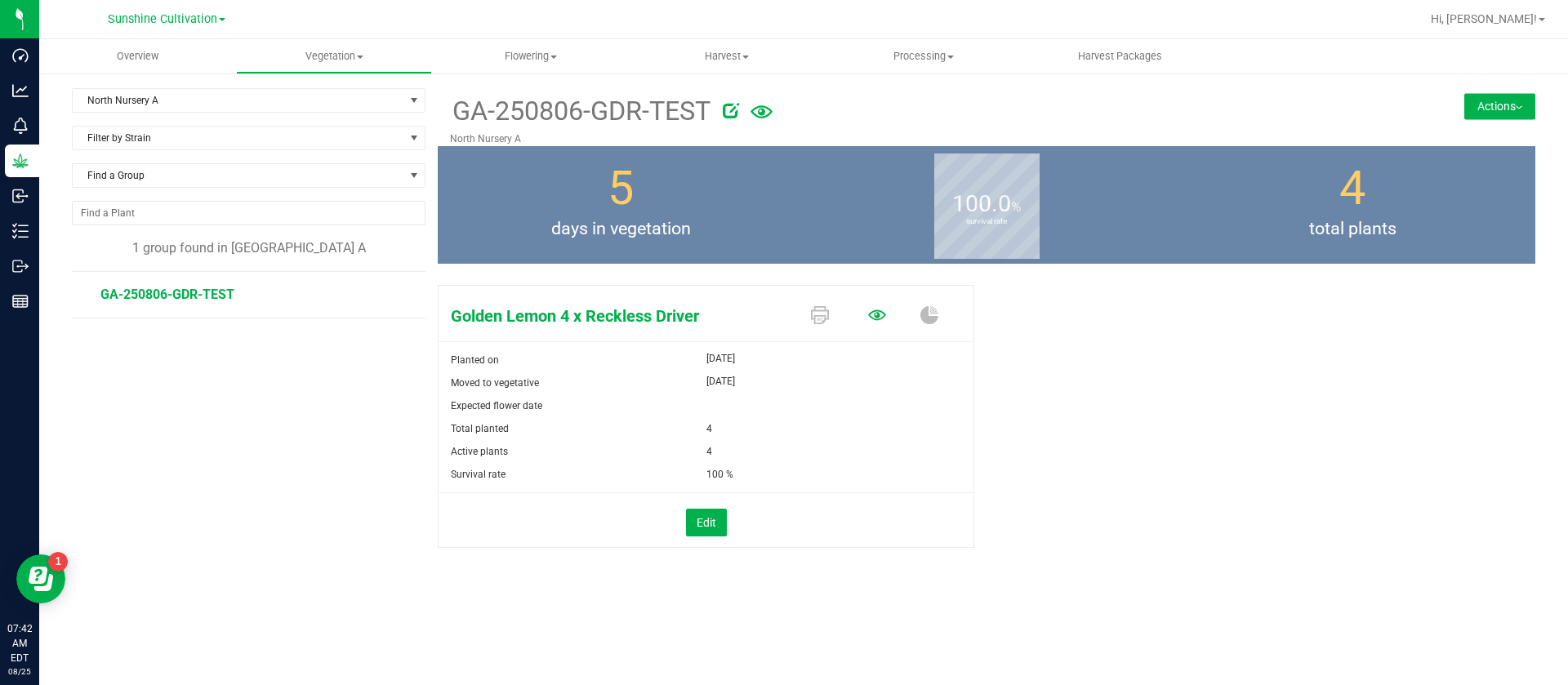
click at [879, 314] on icon at bounding box center [877, 314] width 18 height 11
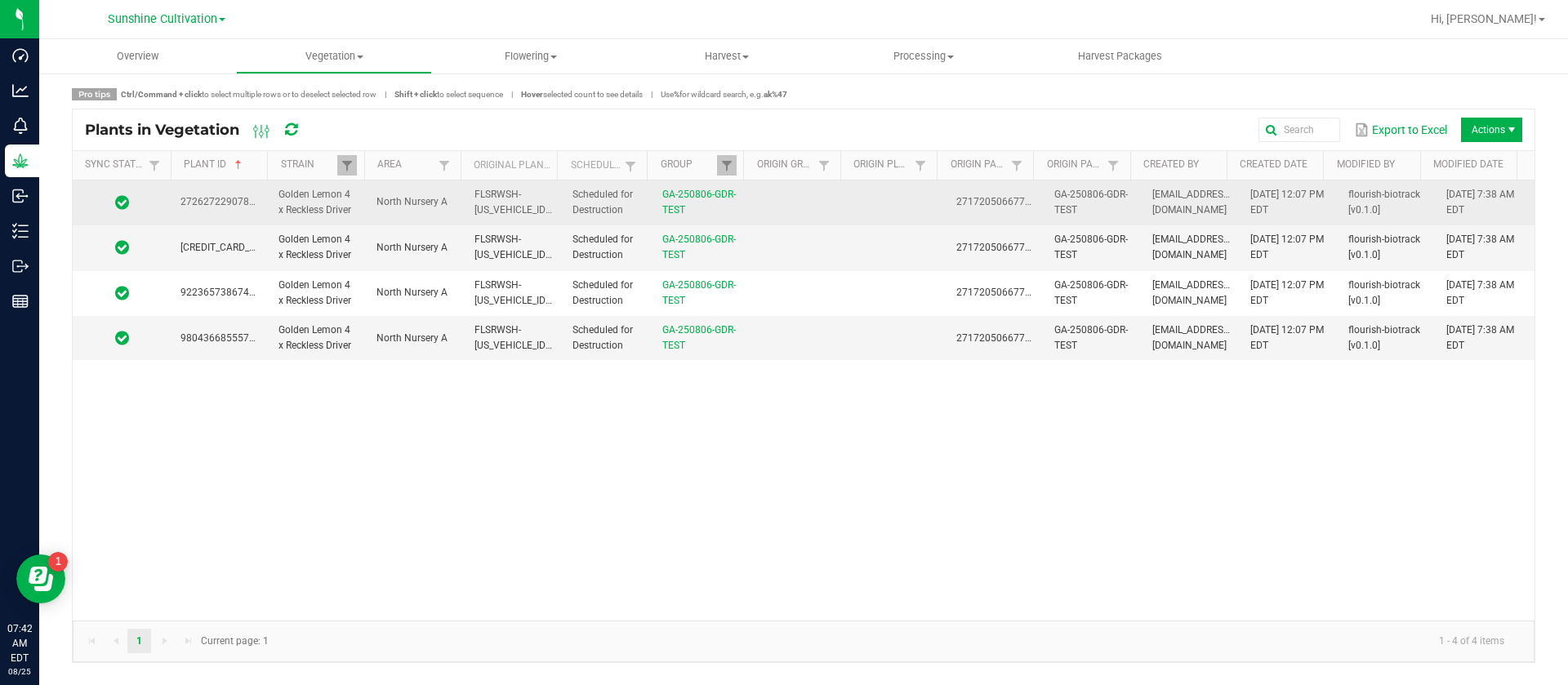
click at [887, 203] on td at bounding box center [898, 202] width 98 height 45
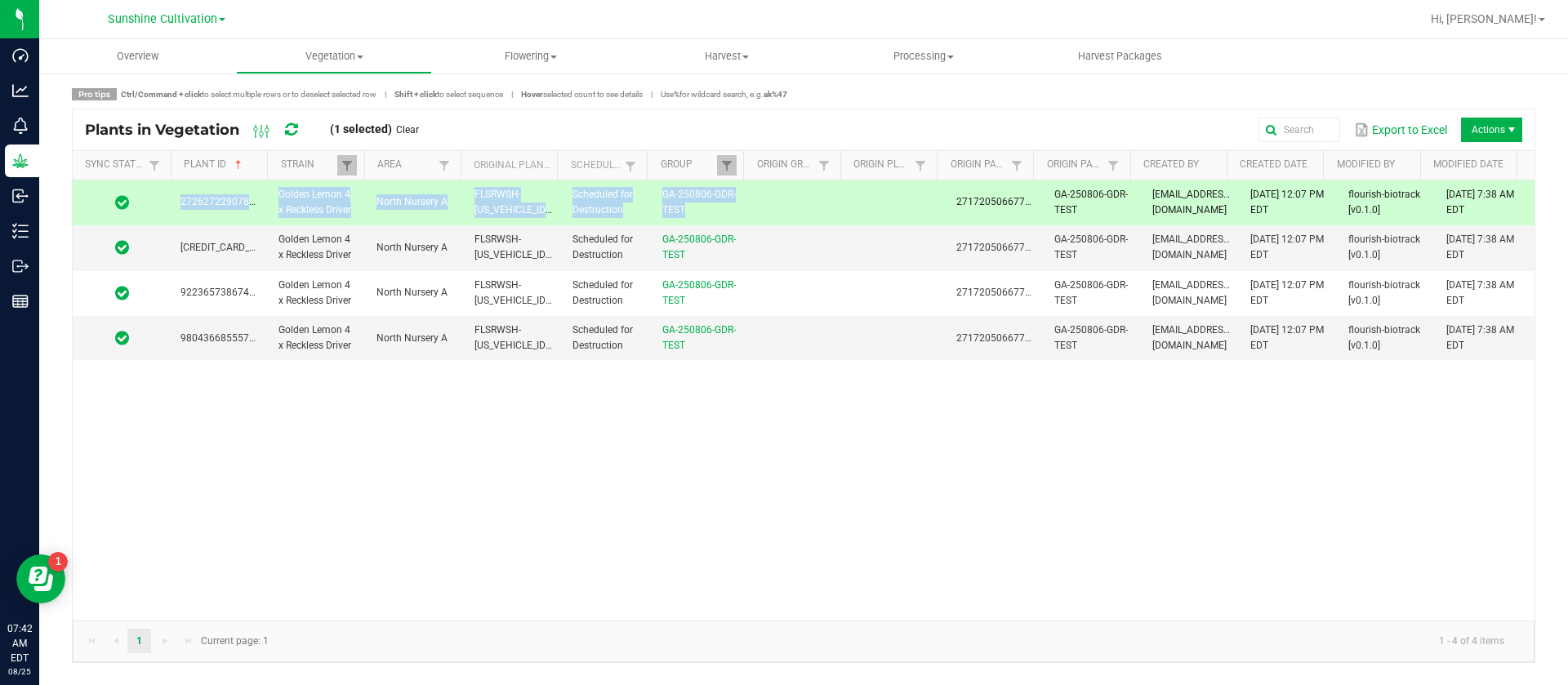
click at [821, 371] on div "2726272290781447 Golden Lemon 4 x Reckless Driver North Nursery A FLSRWSH-STR87…" at bounding box center [804, 400] width 1462 height 440
click at [829, 375] on div "2726272290781447 Golden Lemon 4 x Reckless Driver North Nursery A FLSRWSH-STR87…" at bounding box center [804, 400] width 1462 height 440
click at [835, 345] on td at bounding box center [799, 338] width 98 height 44
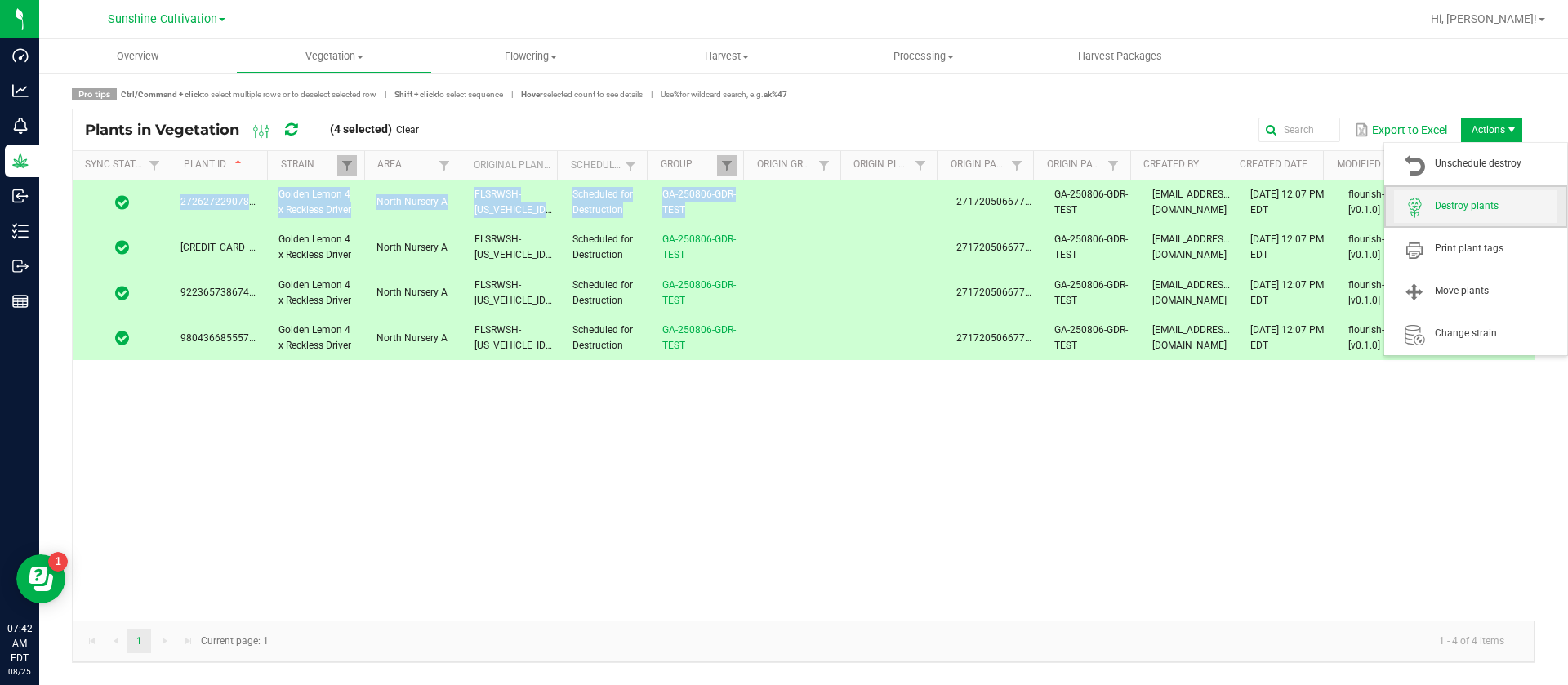
click at [1490, 209] on span "Destroy plants" at bounding box center [1496, 206] width 122 height 14
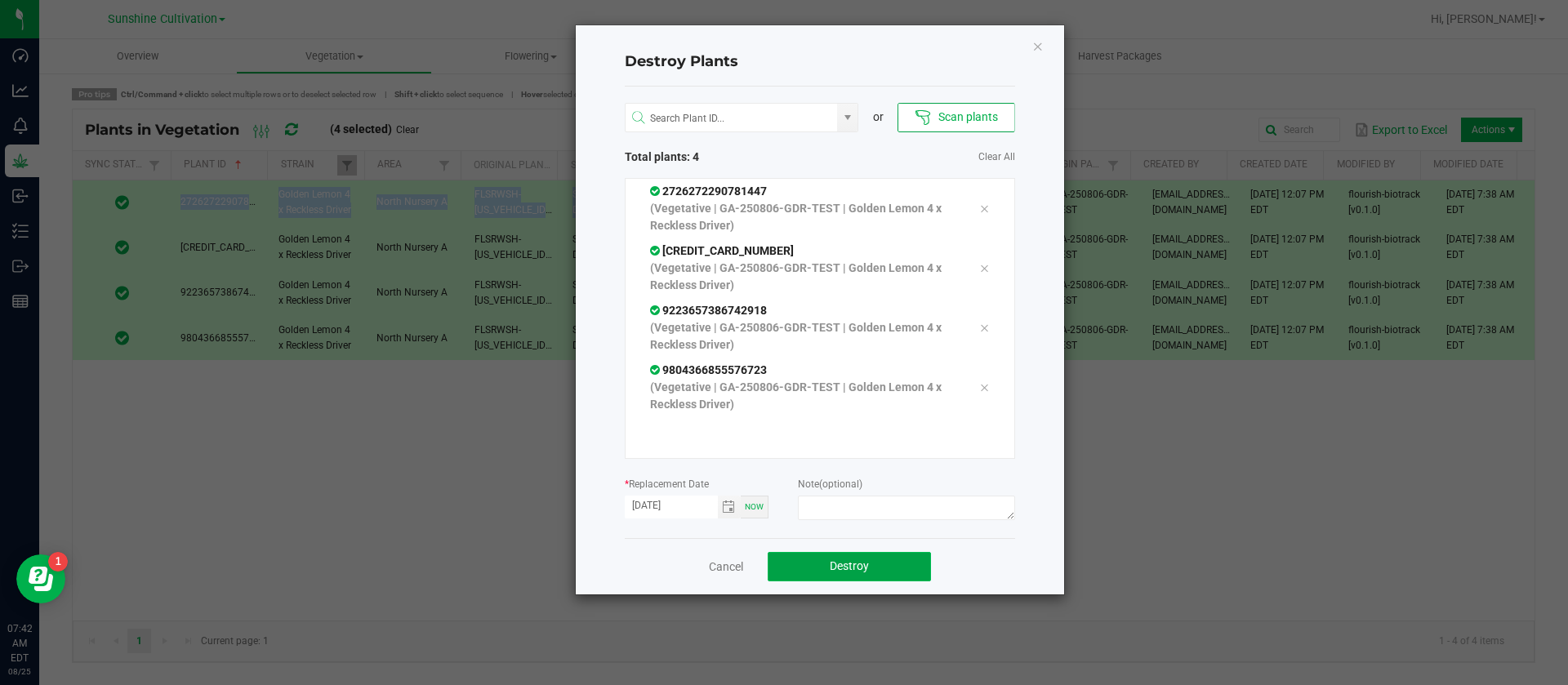
click at [849, 570] on span "Destroy" at bounding box center [849, 566] width 40 height 13
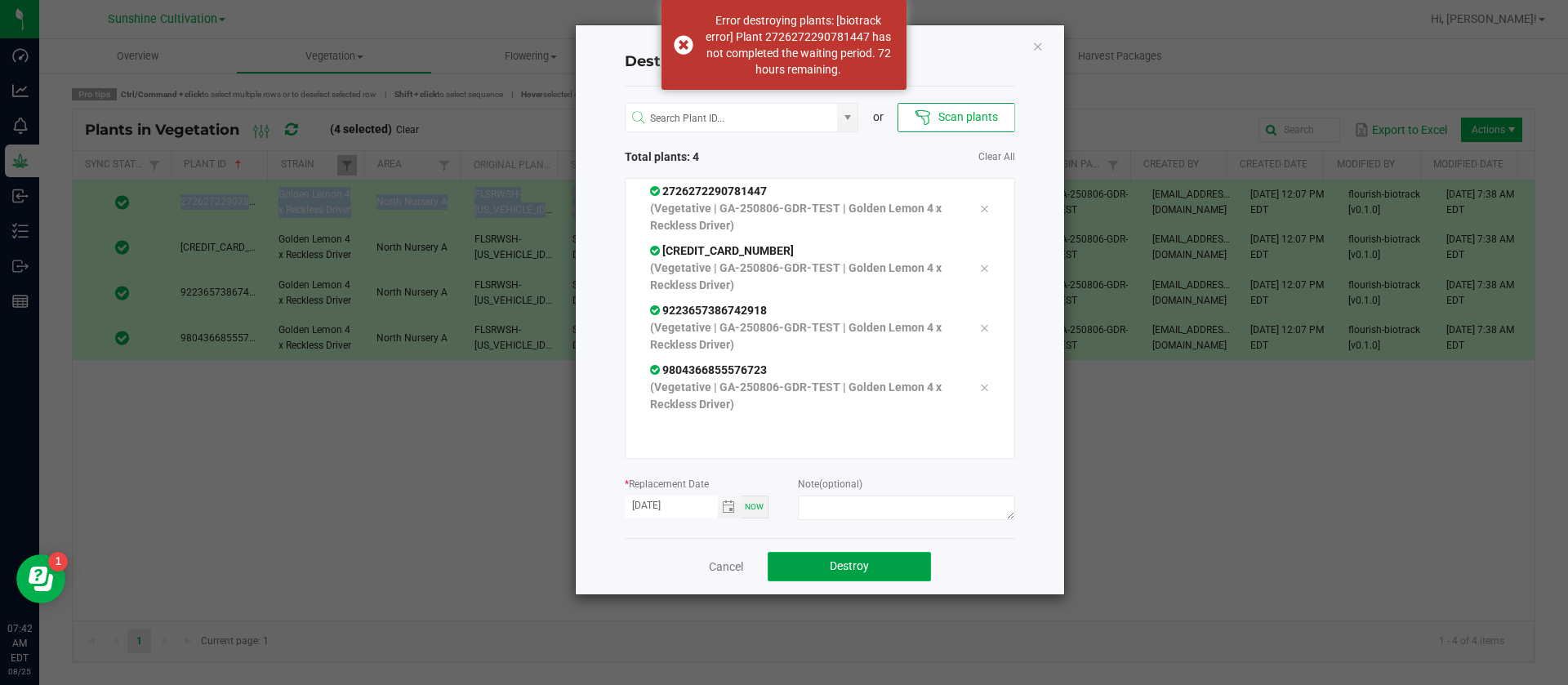
click at [844, 563] on span "Destroy" at bounding box center [849, 566] width 40 height 13
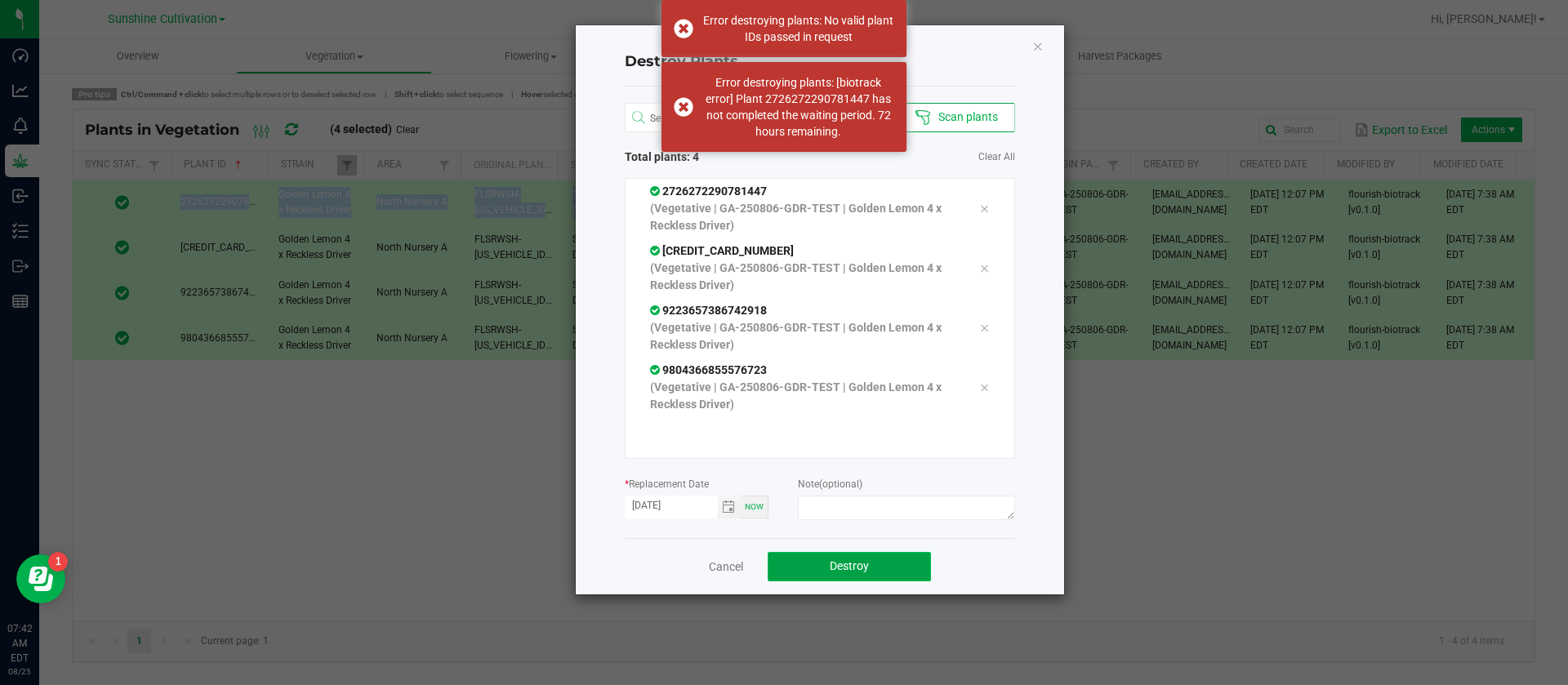
click at [844, 563] on span "Destroy" at bounding box center [849, 566] width 40 height 13
click at [844, 563] on span "Destroy" at bounding box center [856, 566] width 40 height 13
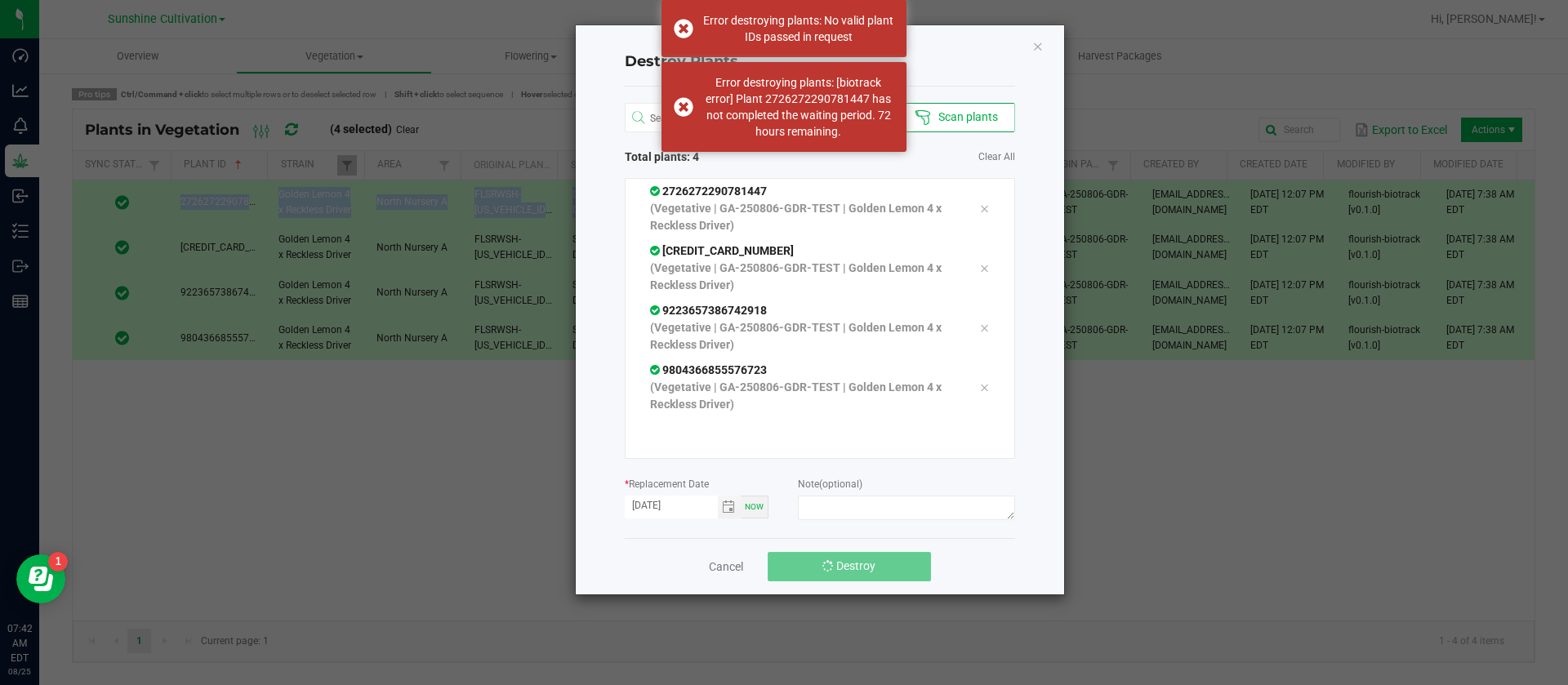
click at [844, 559] on span "Destroy" at bounding box center [856, 566] width 40 height 13
click at [1037, 51] on icon "Close" at bounding box center [1037, 46] width 11 height 19
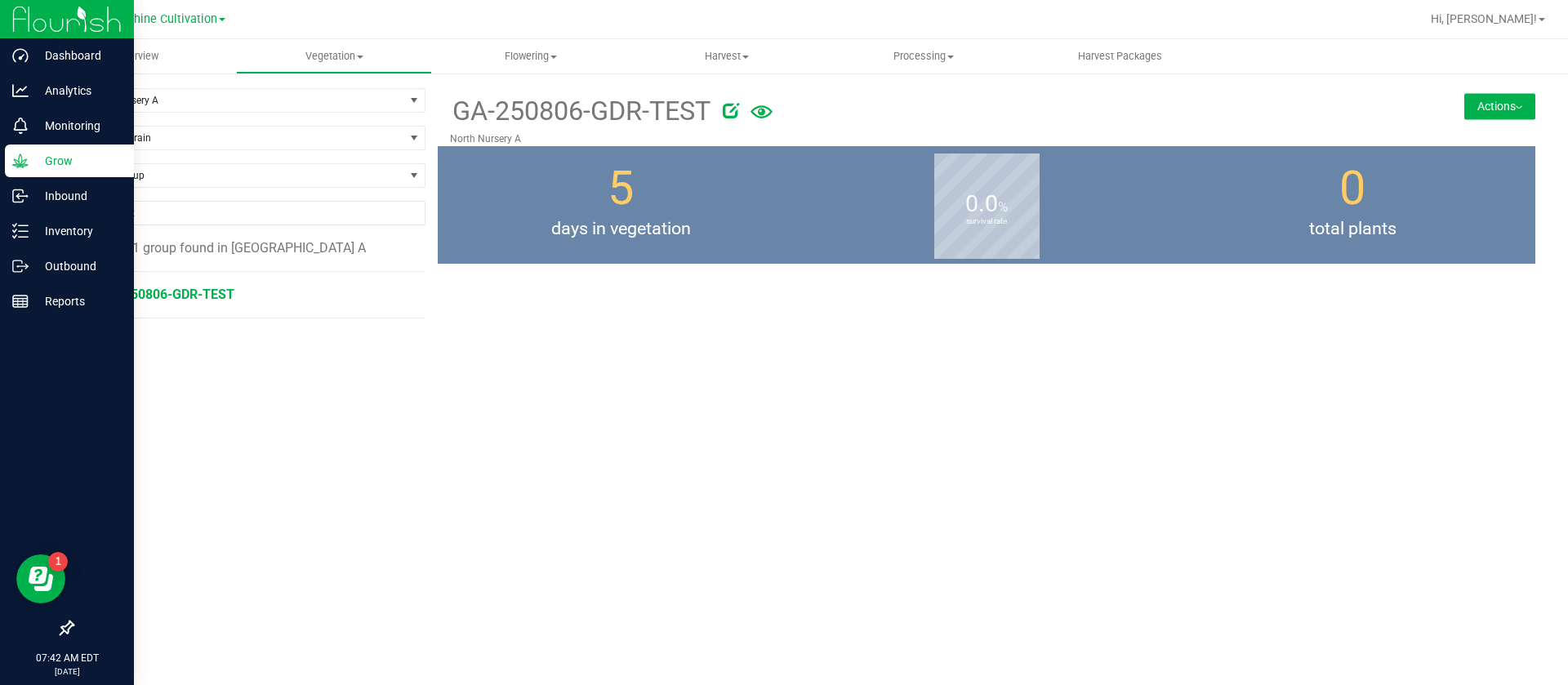
click at [6, 161] on div "Grow" at bounding box center [69, 161] width 129 height 32
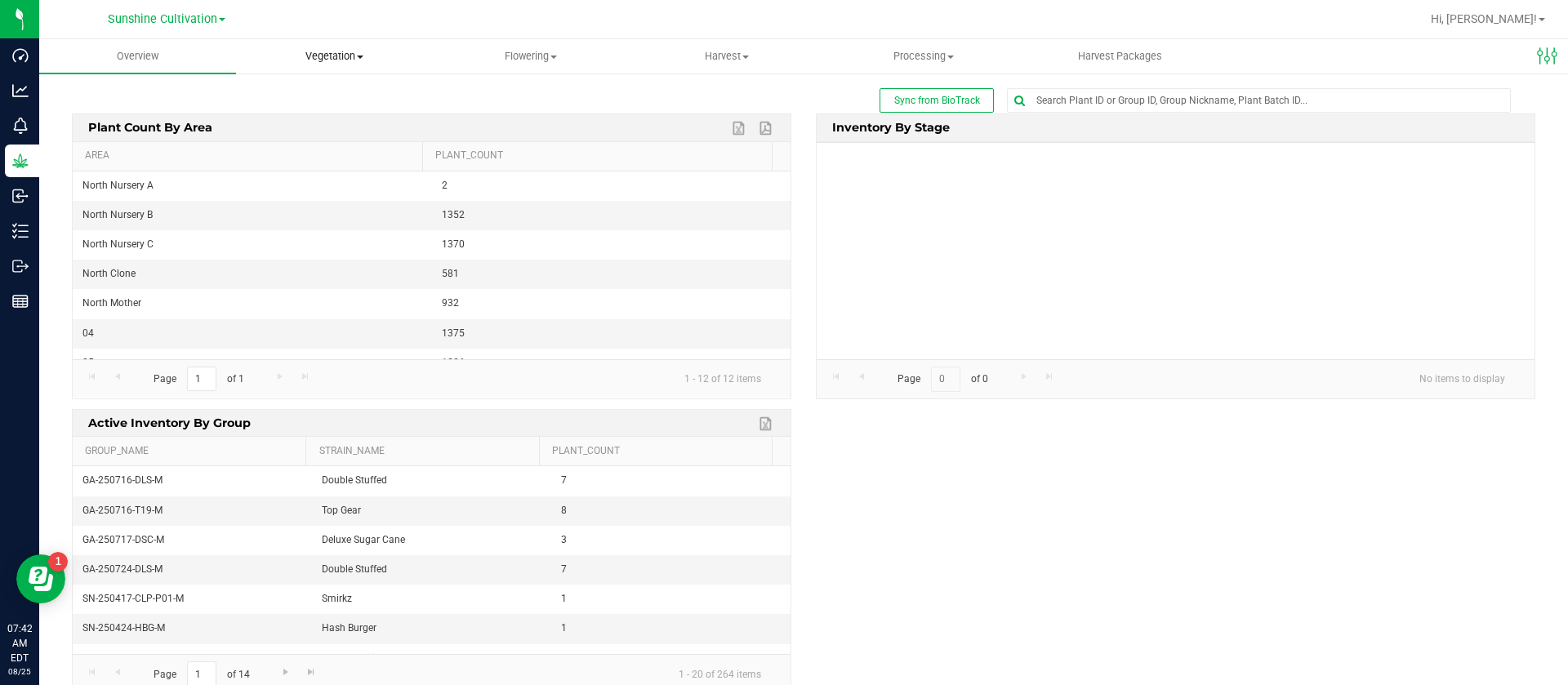
click at [313, 47] on uib-tab-heading "Vegetation Veg groups Veg plants Mother groups Mother plants Apply to plants Cr…" at bounding box center [335, 56] width 195 height 32
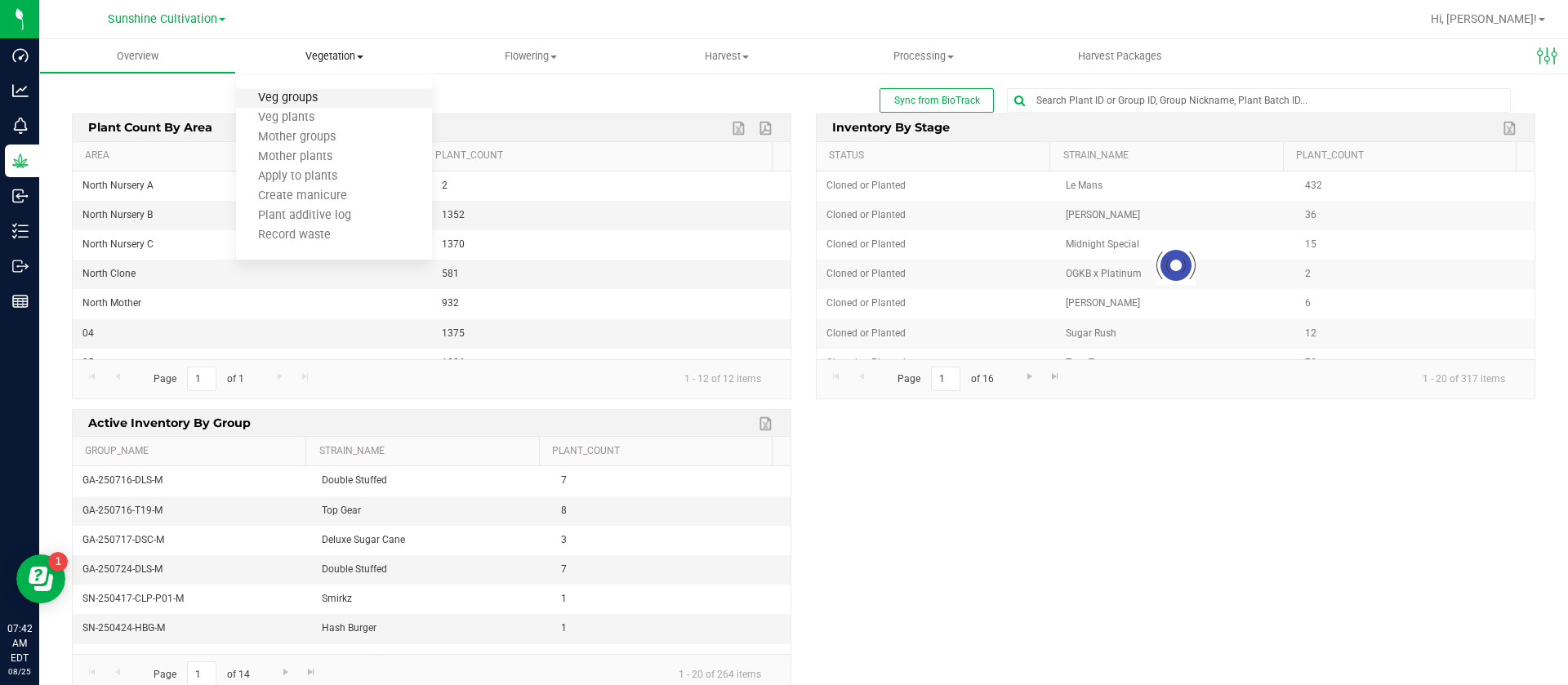
click at [335, 99] on span "Veg groups" at bounding box center [288, 98] width 104 height 14
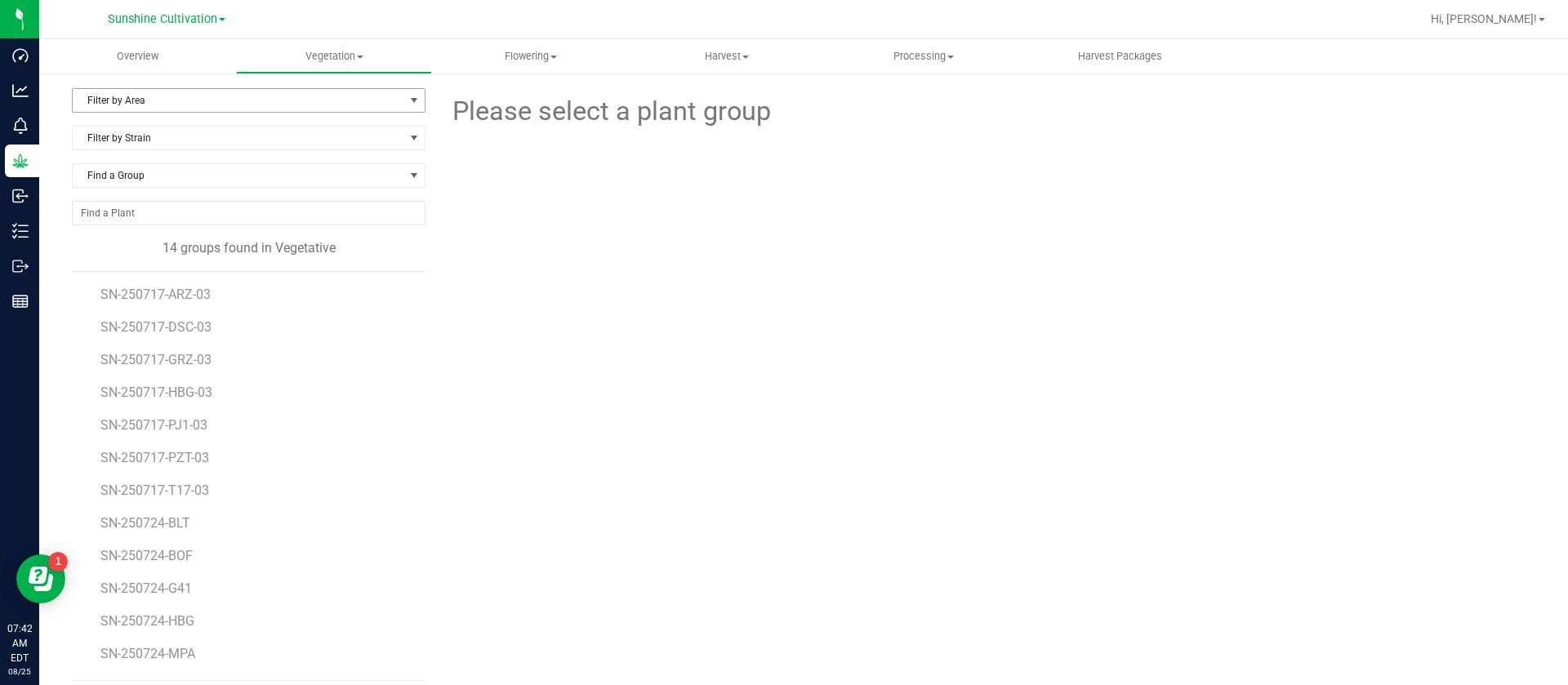
click at [152, 98] on span "Filter by Area" at bounding box center [238, 100] width 331 height 23
click at [170, 170] on li "North Nursery B" at bounding box center [246, 177] width 347 height 25
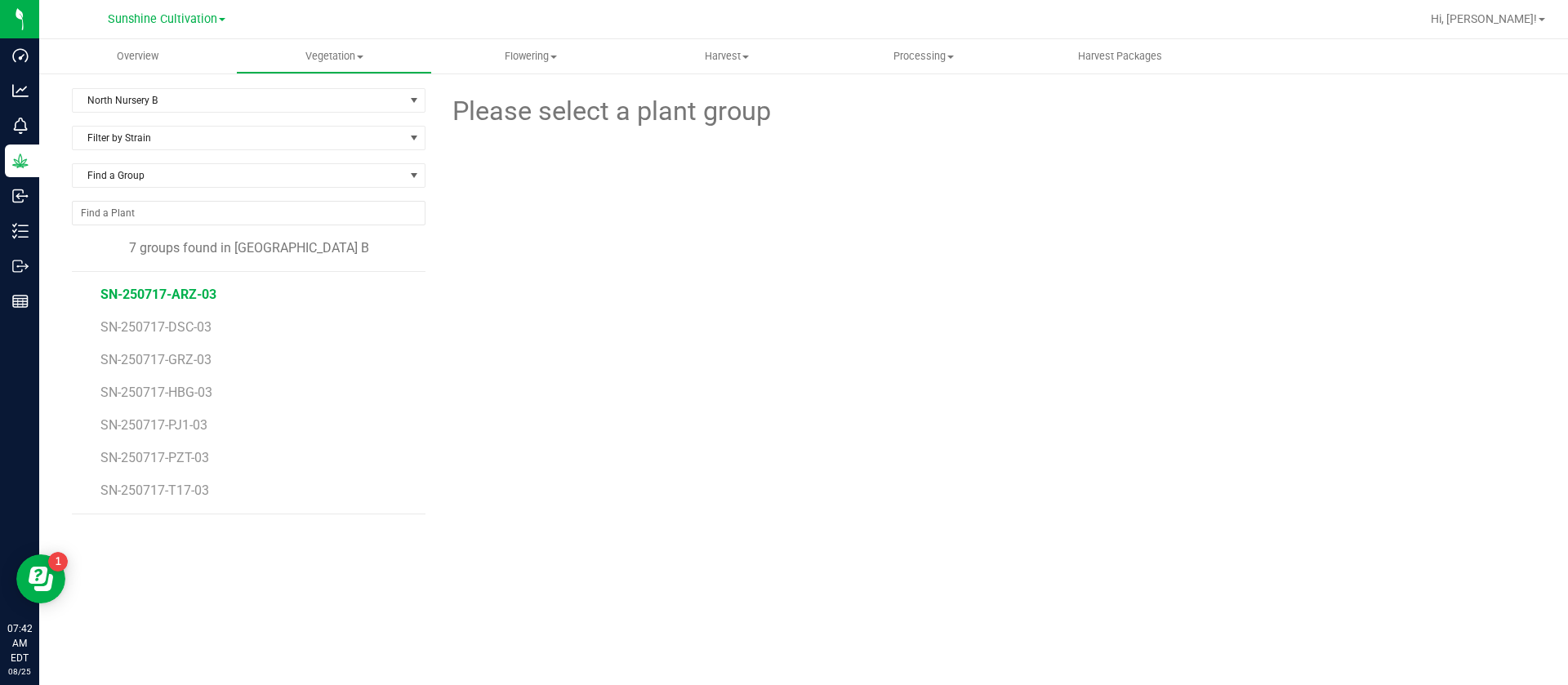
click at [201, 286] on span "SN-250717-ARZ-03" at bounding box center [158, 294] width 116 height 16
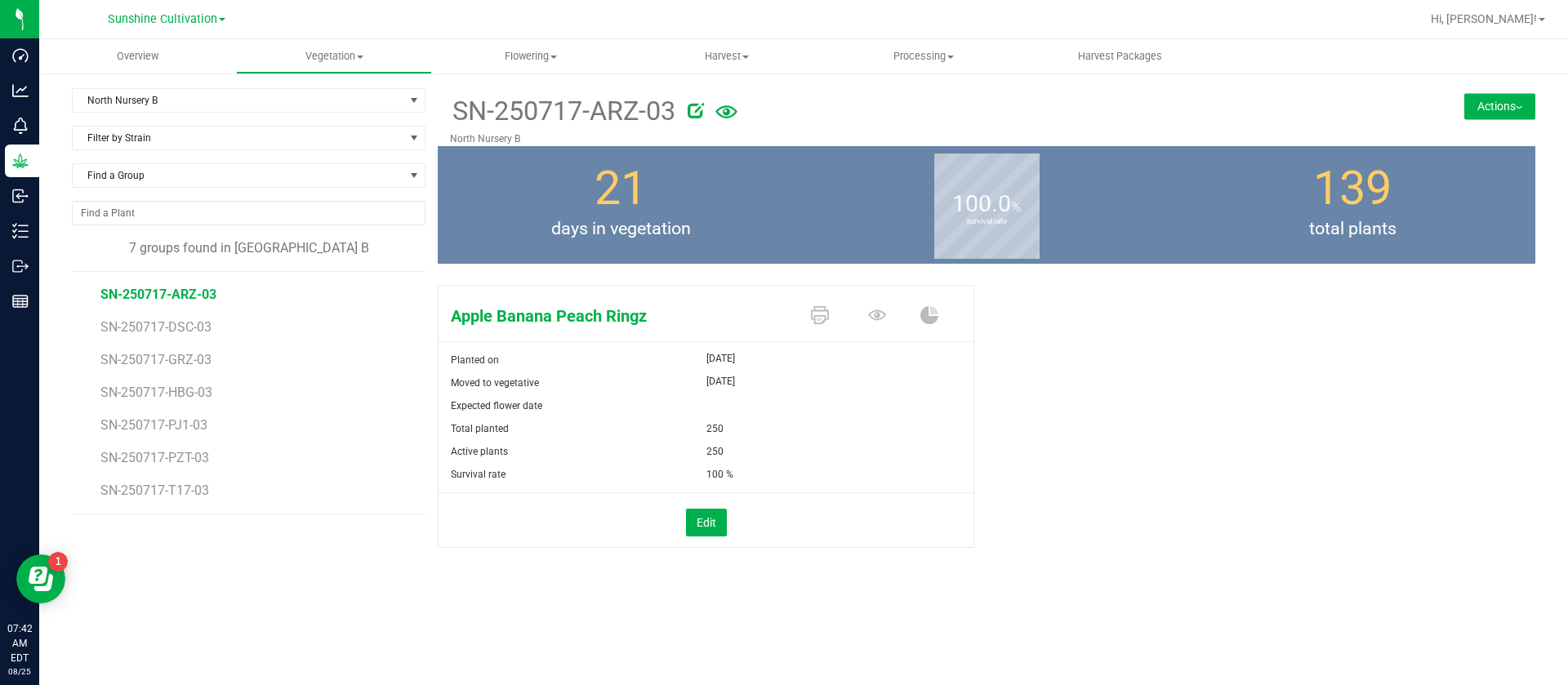
click at [1490, 112] on button "Actions" at bounding box center [1499, 106] width 71 height 26
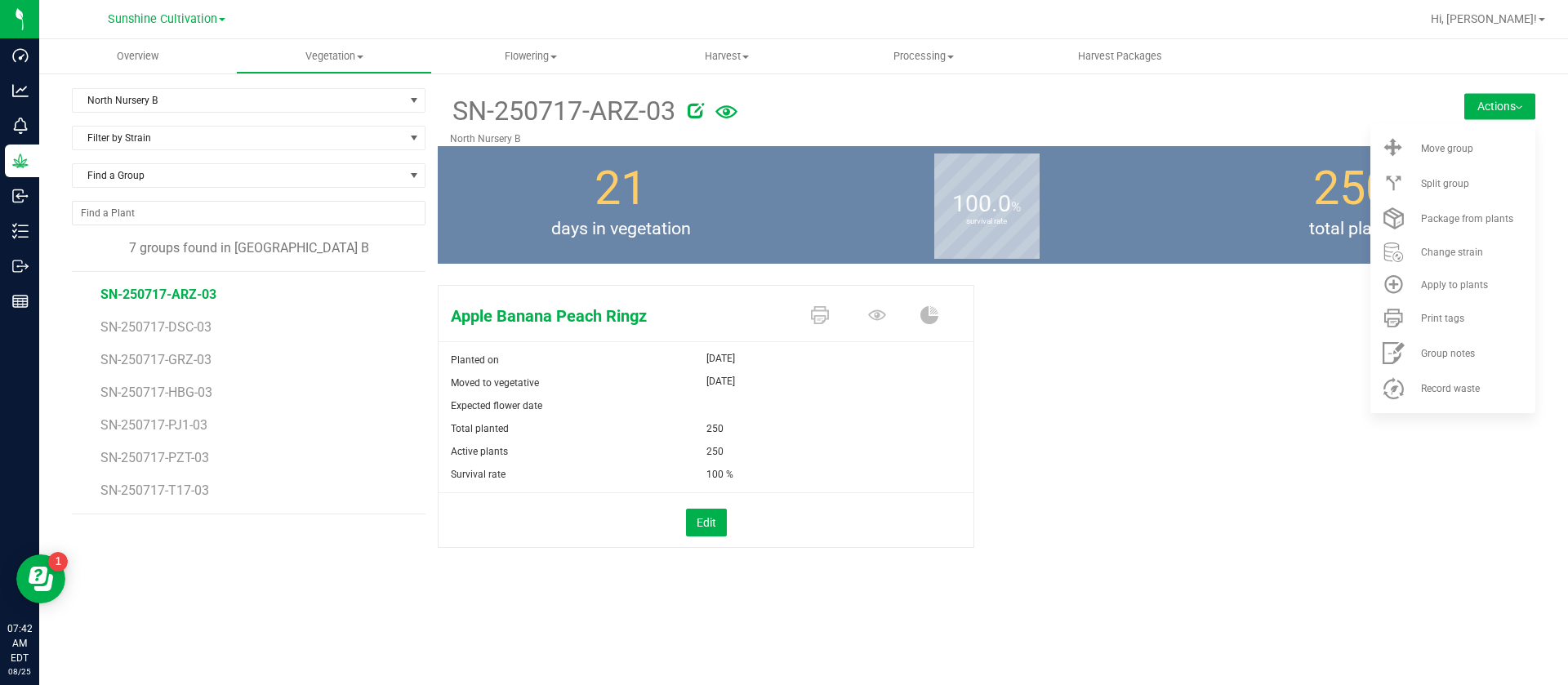
click at [1209, 231] on span "total plants" at bounding box center [1352, 229] width 366 height 26
click at [1508, 105] on button "Actions" at bounding box center [1499, 106] width 71 height 26
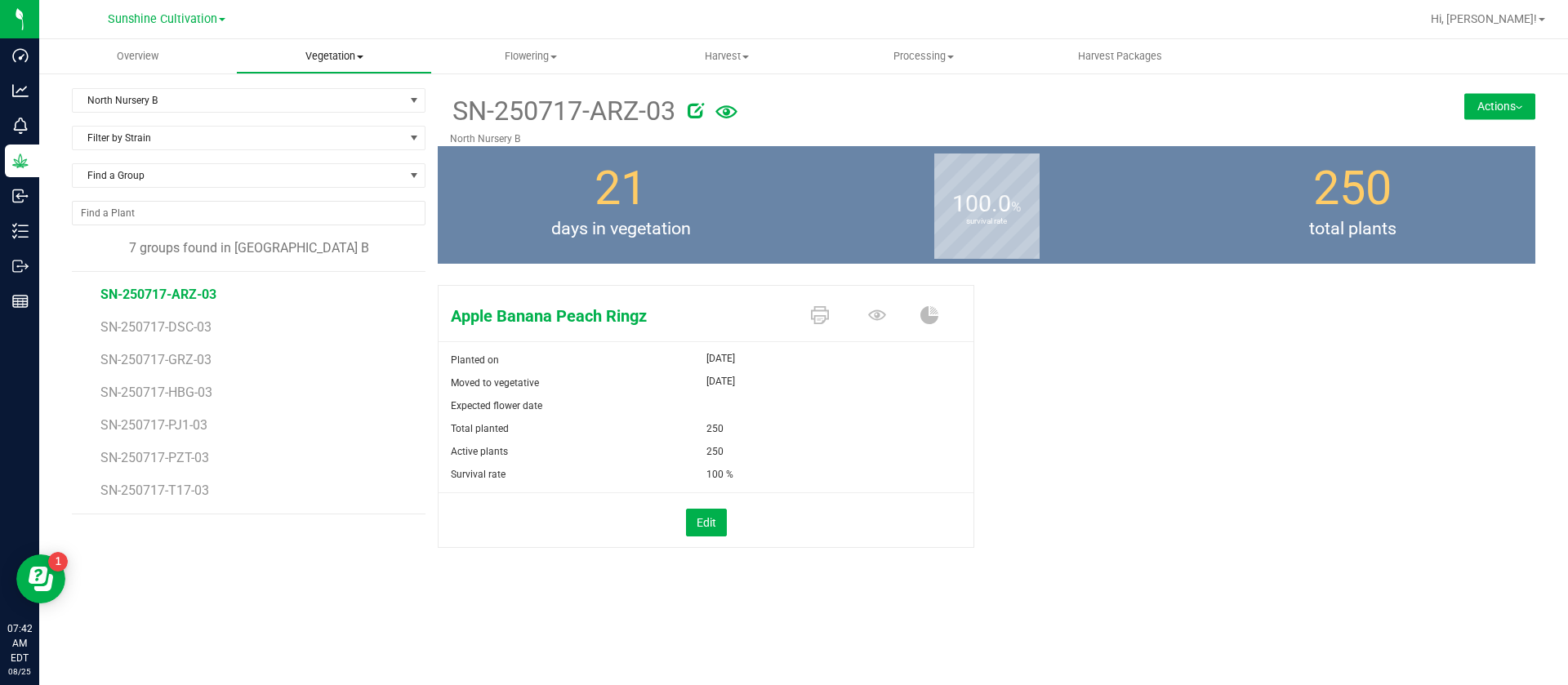
click at [338, 67] on uib-tab-heading "Vegetation Veg groups Veg plants Mother groups Mother plants Apply to plants Cr…" at bounding box center [335, 56] width 195 height 32
click at [302, 118] on span "Veg plants" at bounding box center [286, 118] width 100 height 14
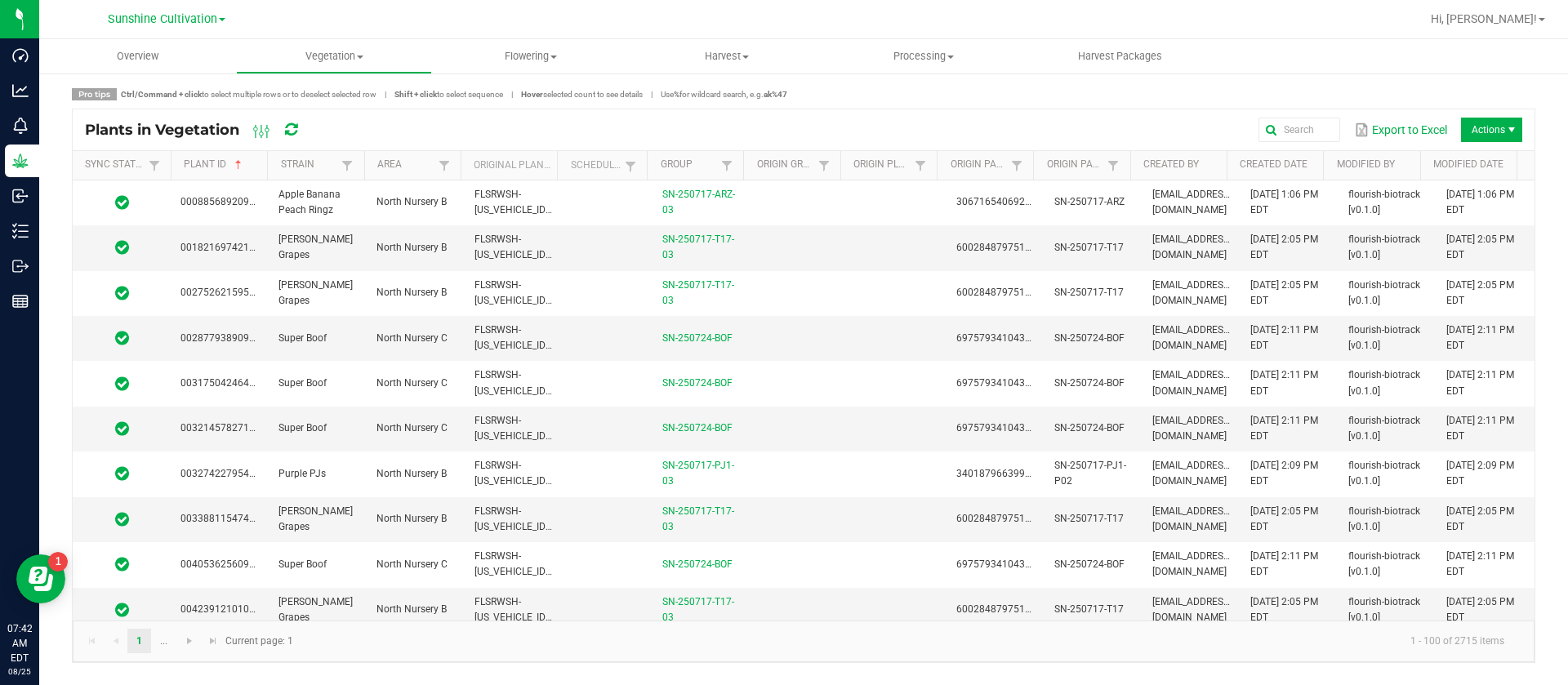
click at [618, 160] on th "Scheduled" at bounding box center [602, 165] width 90 height 29
click at [631, 164] on span at bounding box center [630, 166] width 13 height 13
click at [691, 246] on li "Not Scheduled" at bounding box center [711, 256] width 158 height 21
checkbox Scheduled "true"
click at [685, 232] on li "Scheduled" at bounding box center [711, 234] width 158 height 21
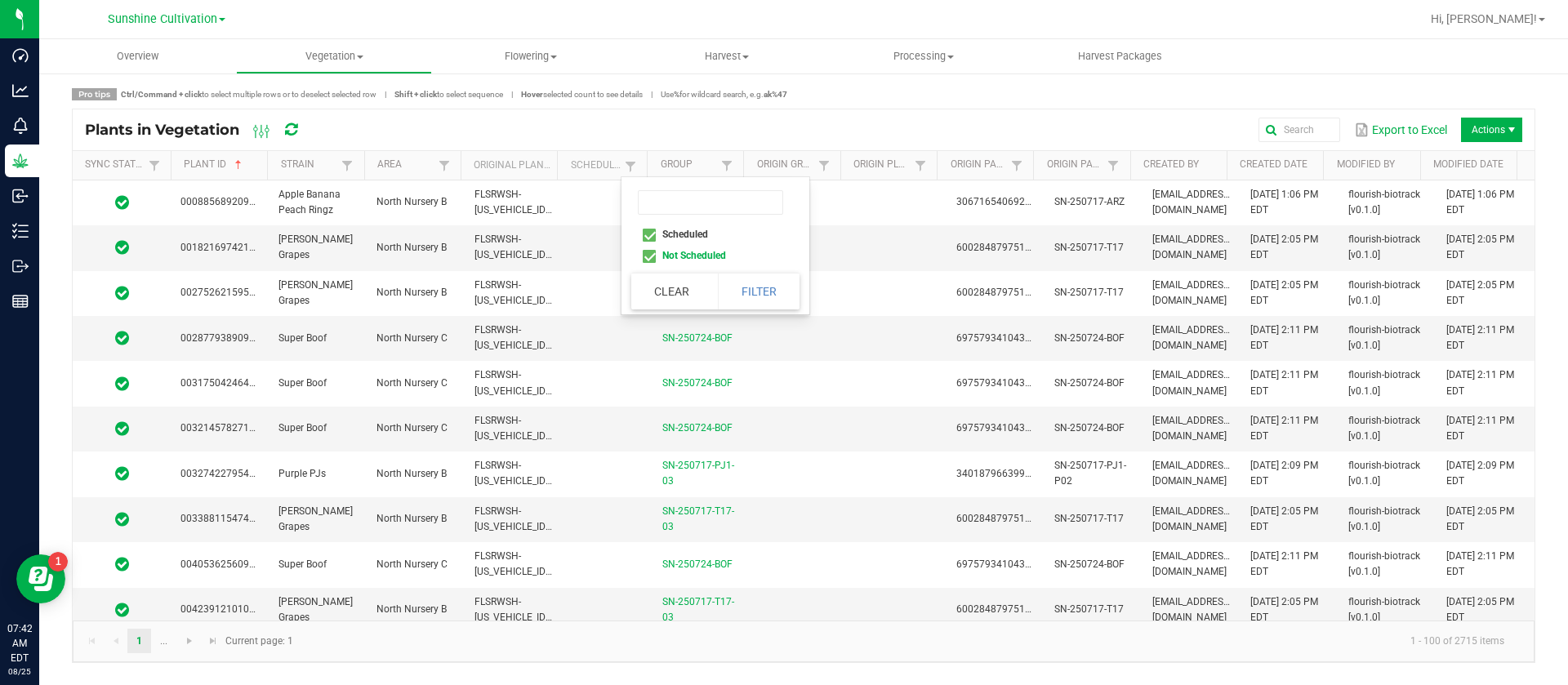
checkbox input "true"
click at [697, 256] on li "Not Scheduled" at bounding box center [711, 256] width 158 height 21
checkbox Scheduled "false"
click at [754, 294] on button "Filter" at bounding box center [758, 291] width 82 height 36
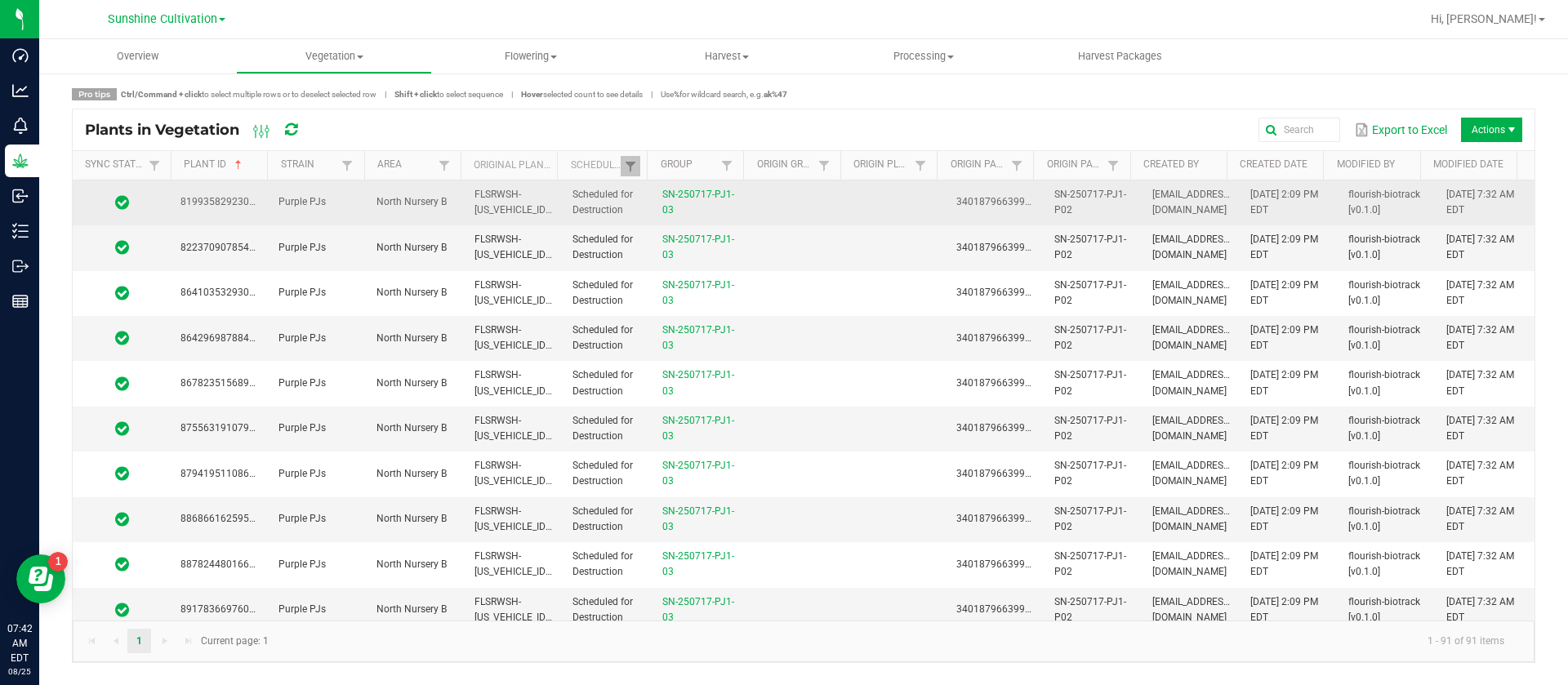
click at [849, 197] on td at bounding box center [898, 202] width 98 height 45
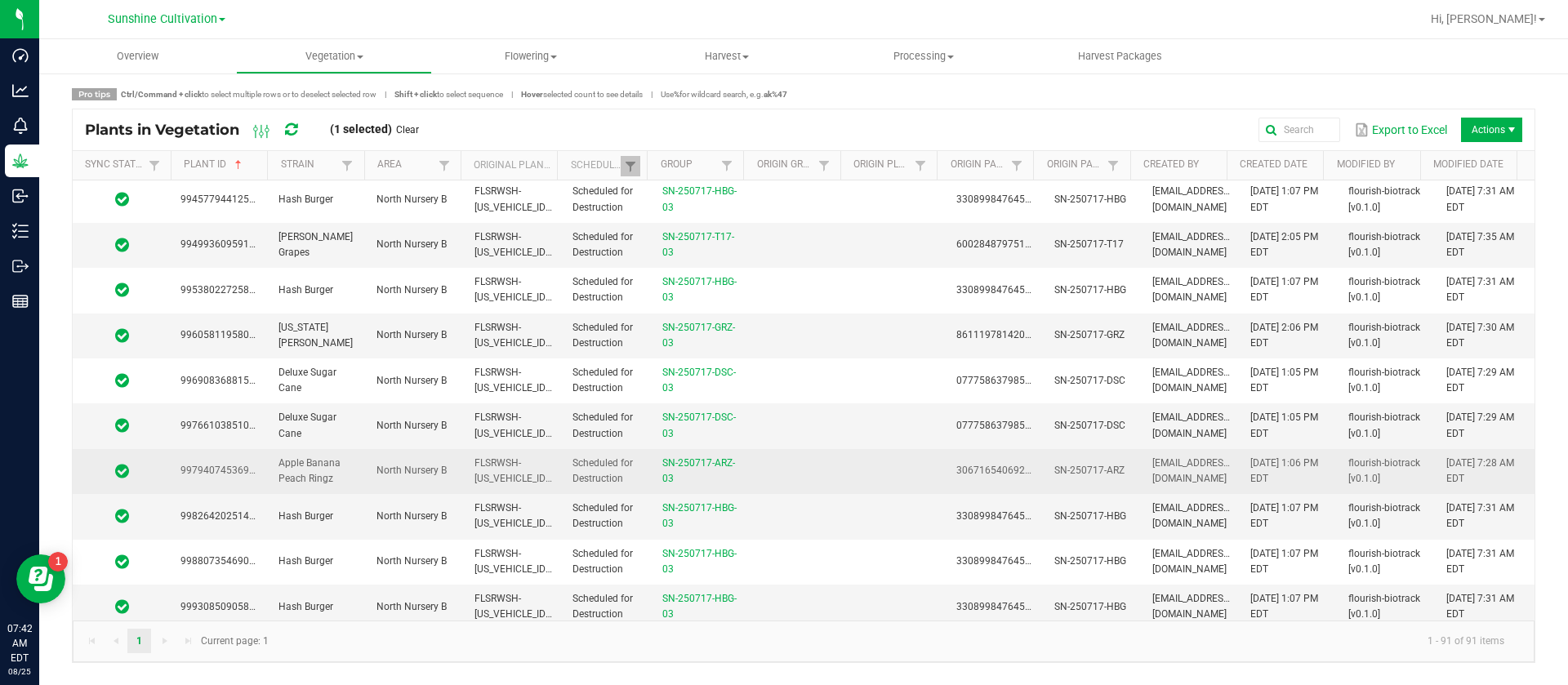
scroll to position [3676, 0]
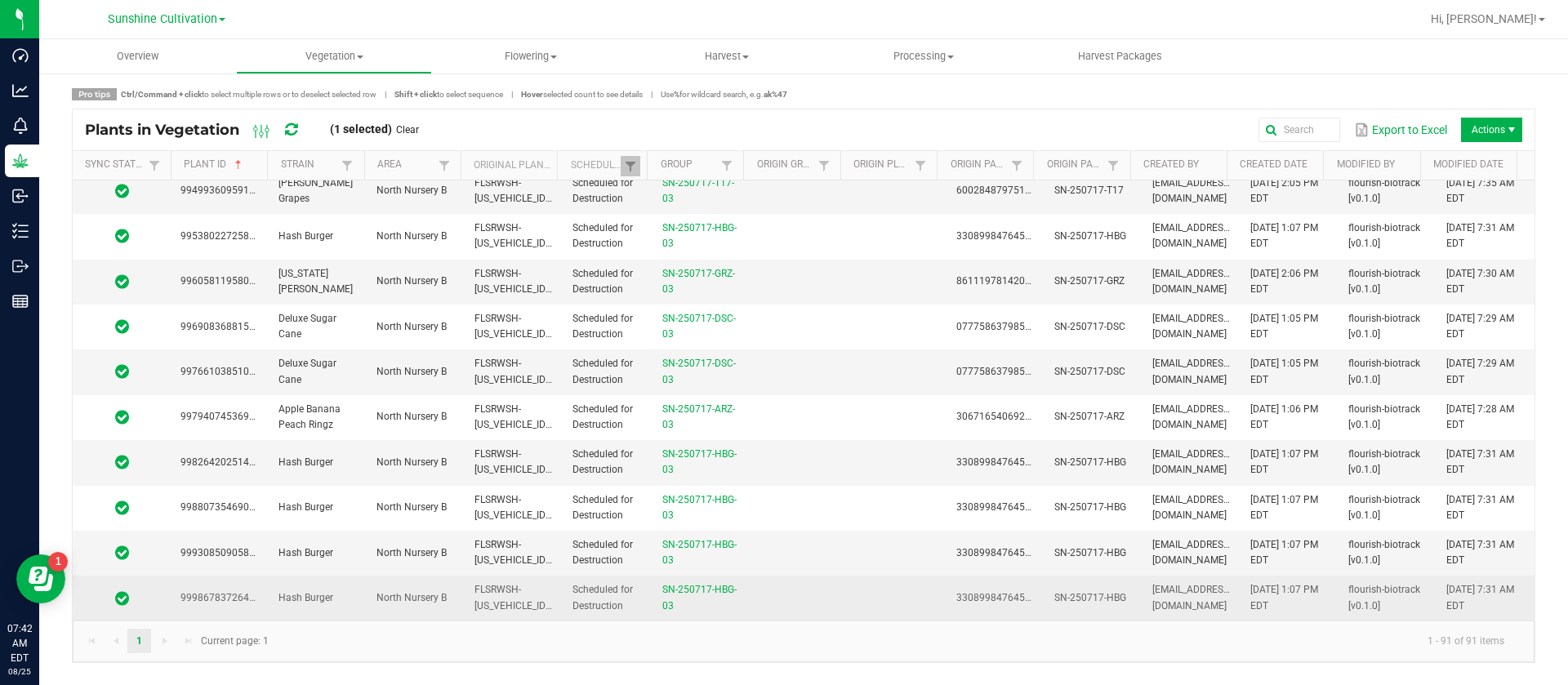
click at [806, 590] on td at bounding box center [799, 597] width 98 height 44
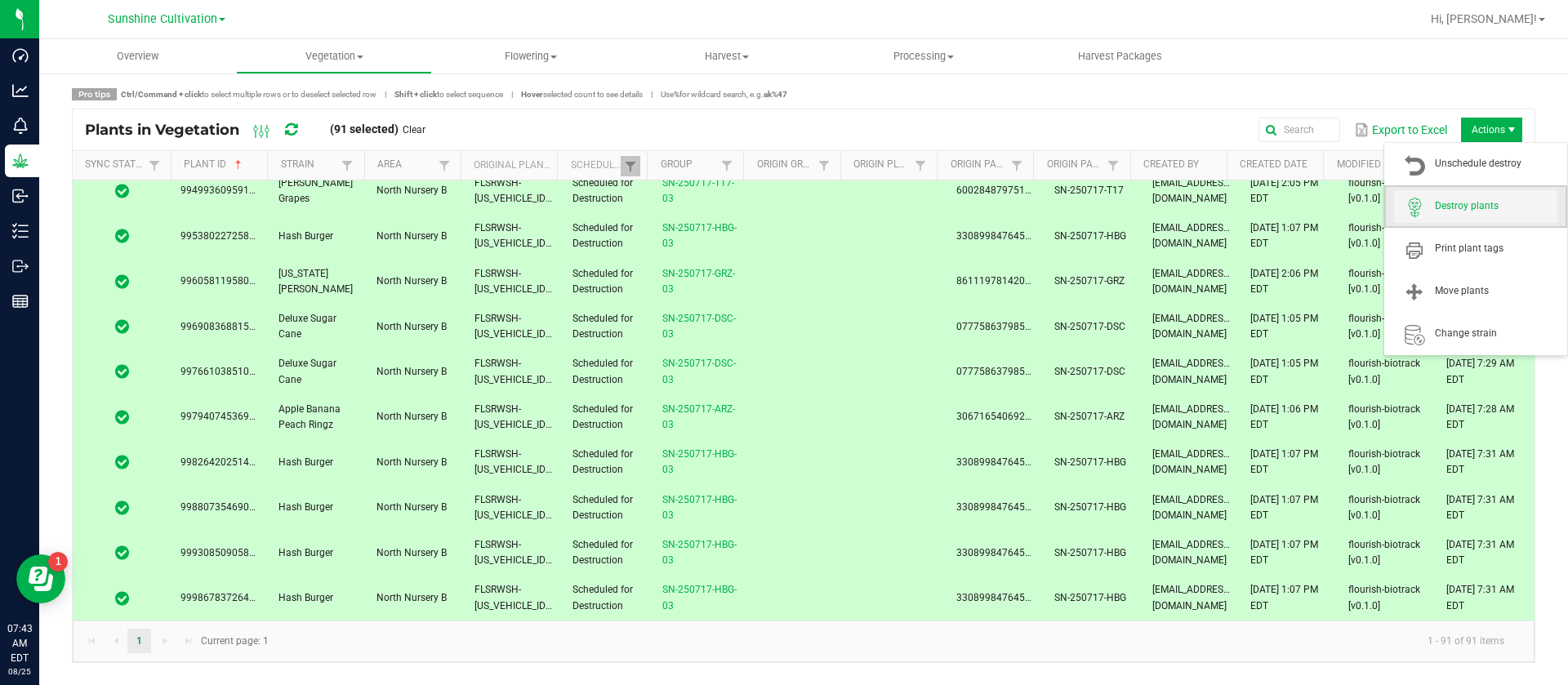
click at [1472, 207] on span "Destroy plants" at bounding box center [1496, 206] width 122 height 14
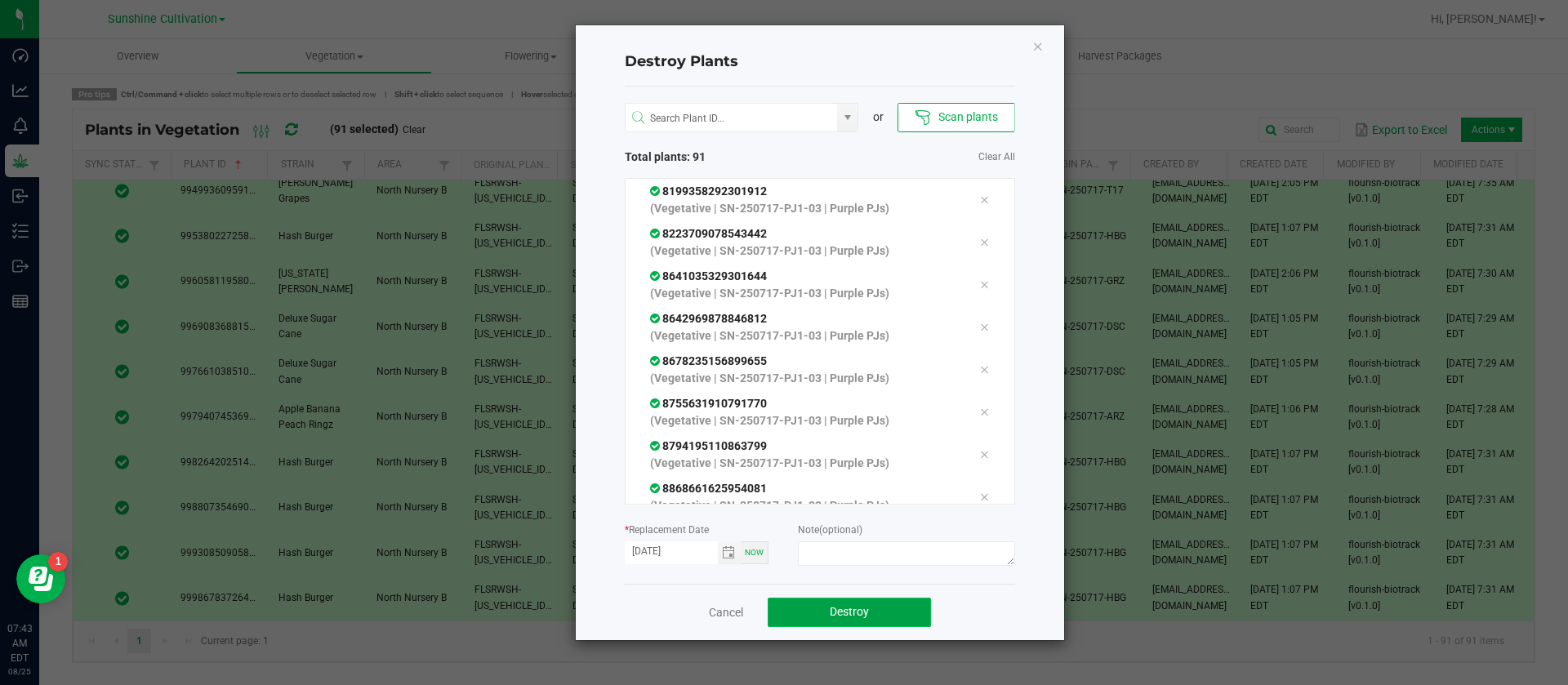
click at [839, 618] on span "Destroy" at bounding box center [849, 611] width 40 height 13
click at [831, 619] on button "Destroy" at bounding box center [849, 612] width 163 height 29
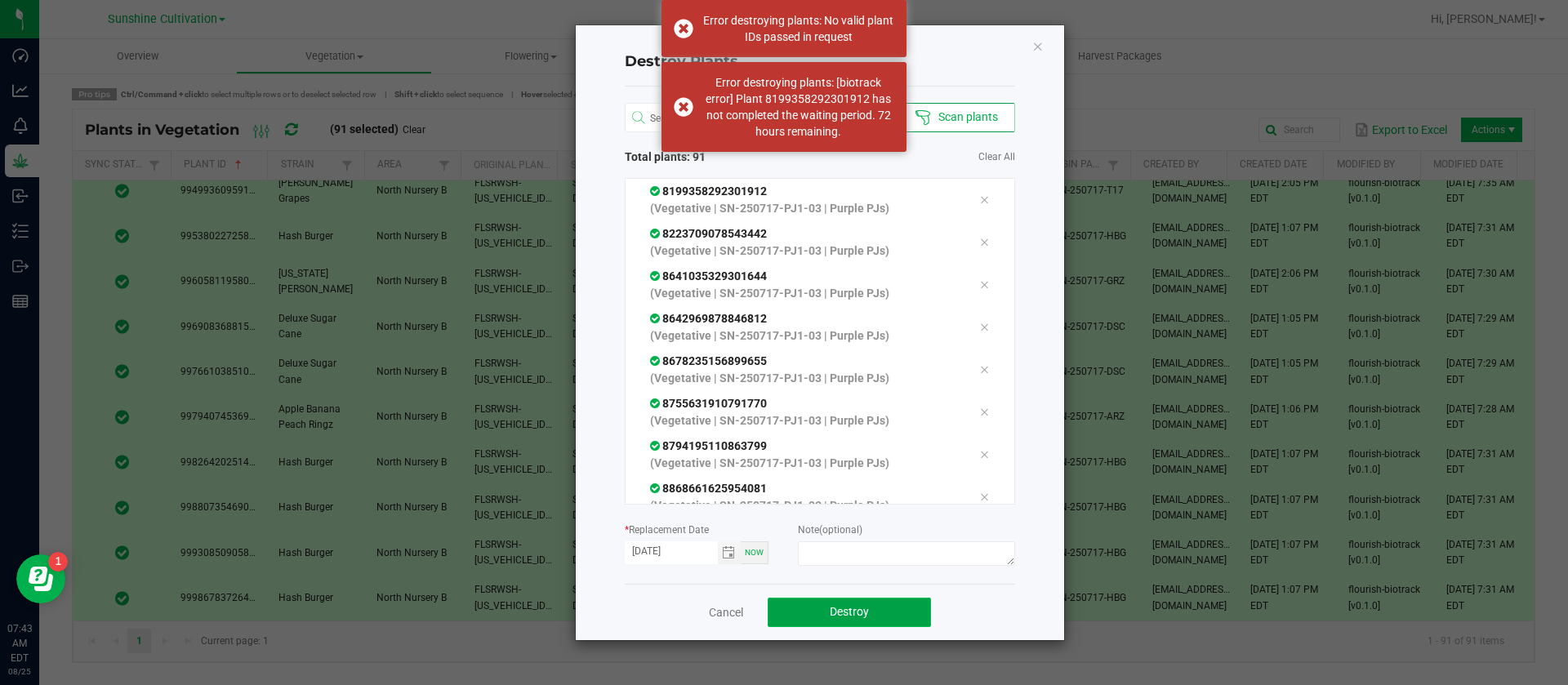
click at [830, 616] on span "Destroy" at bounding box center [849, 611] width 40 height 13
click at [828, 616] on button "Destroy" at bounding box center [849, 612] width 163 height 29
click at [1035, 36] on icon "Close" at bounding box center [1037, 46] width 11 height 19
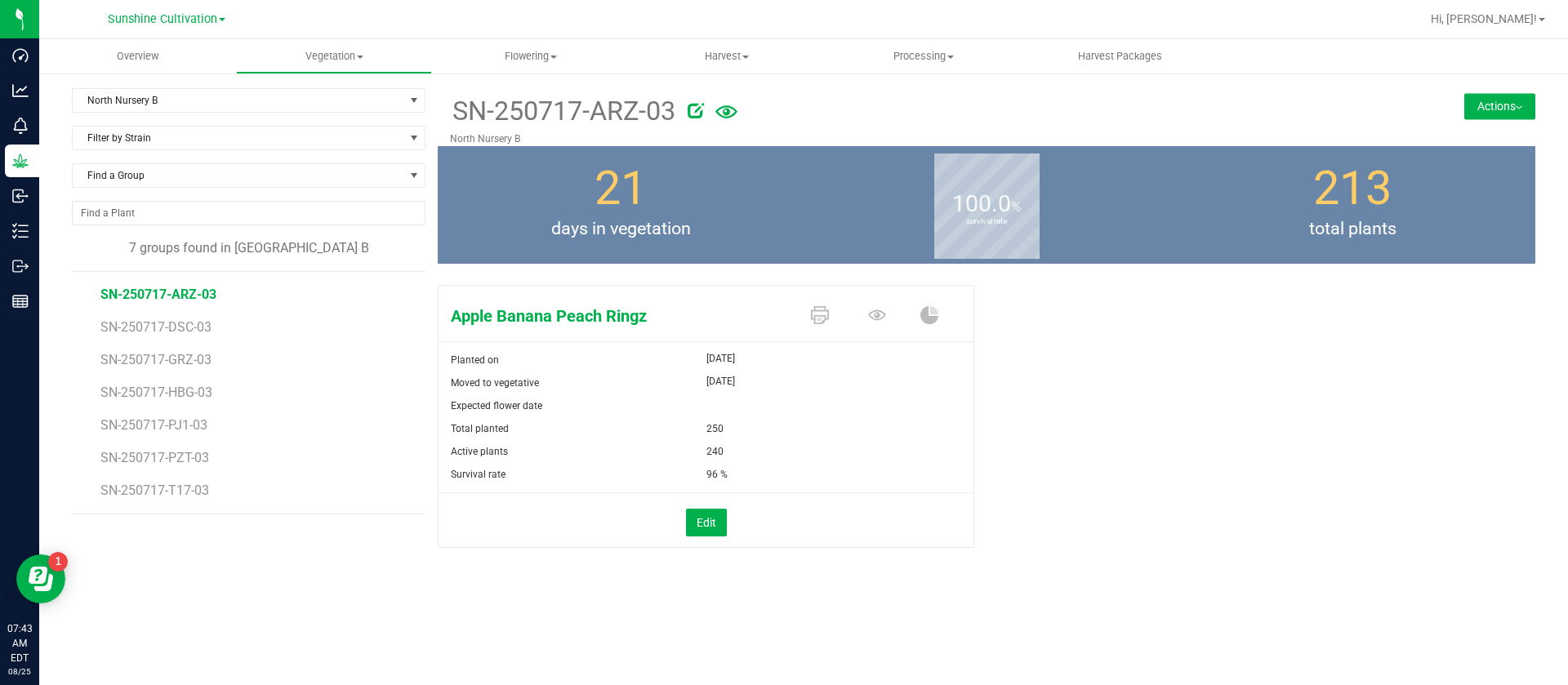
drag, startPoint x: 1496, startPoint y: 104, endPoint x: 1482, endPoint y: 120, distance: 21.3
click at [1502, 105] on button "Actions" at bounding box center [1499, 106] width 71 height 26
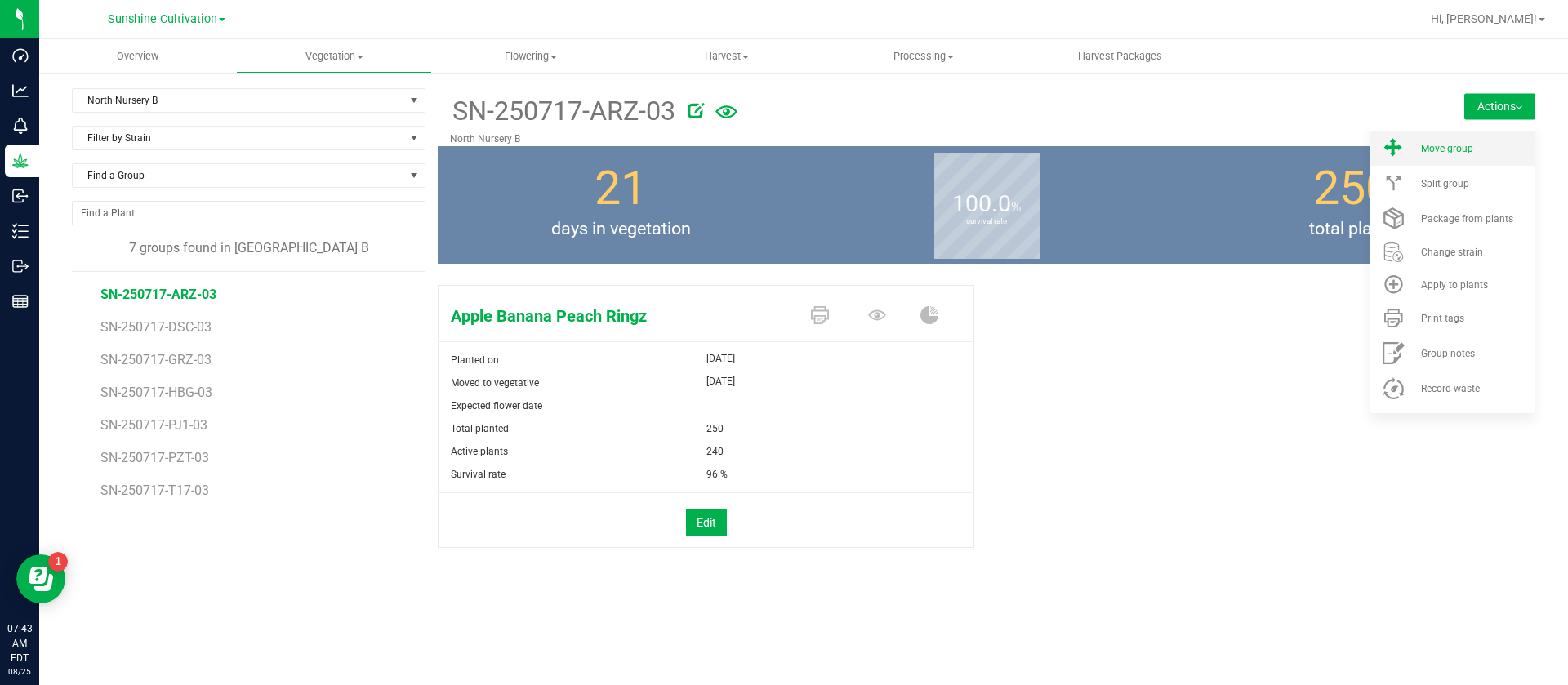
click at [1437, 162] on li "Move group" at bounding box center [1453, 148] width 165 height 35
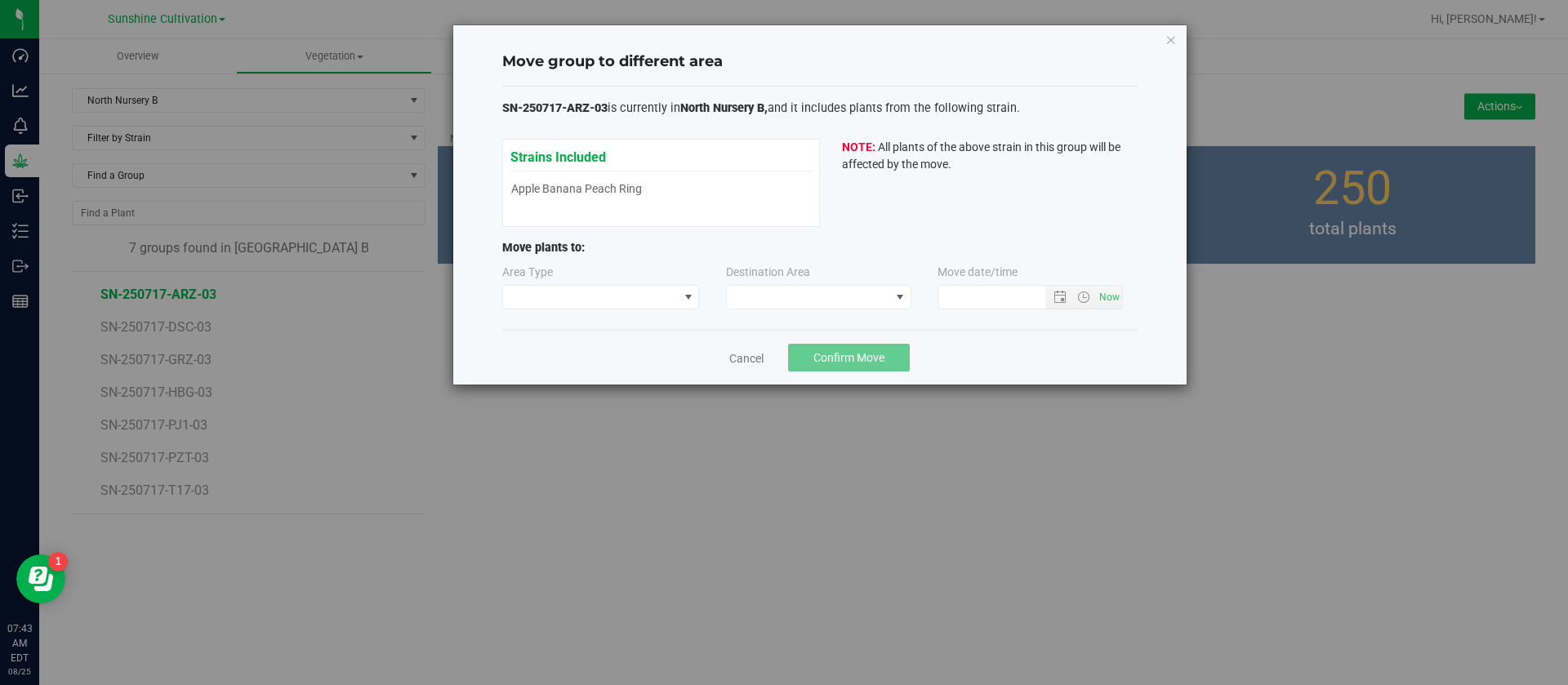
type input "8/25/2025 7:43 AM"
click at [567, 307] on span at bounding box center [591, 297] width 176 height 23
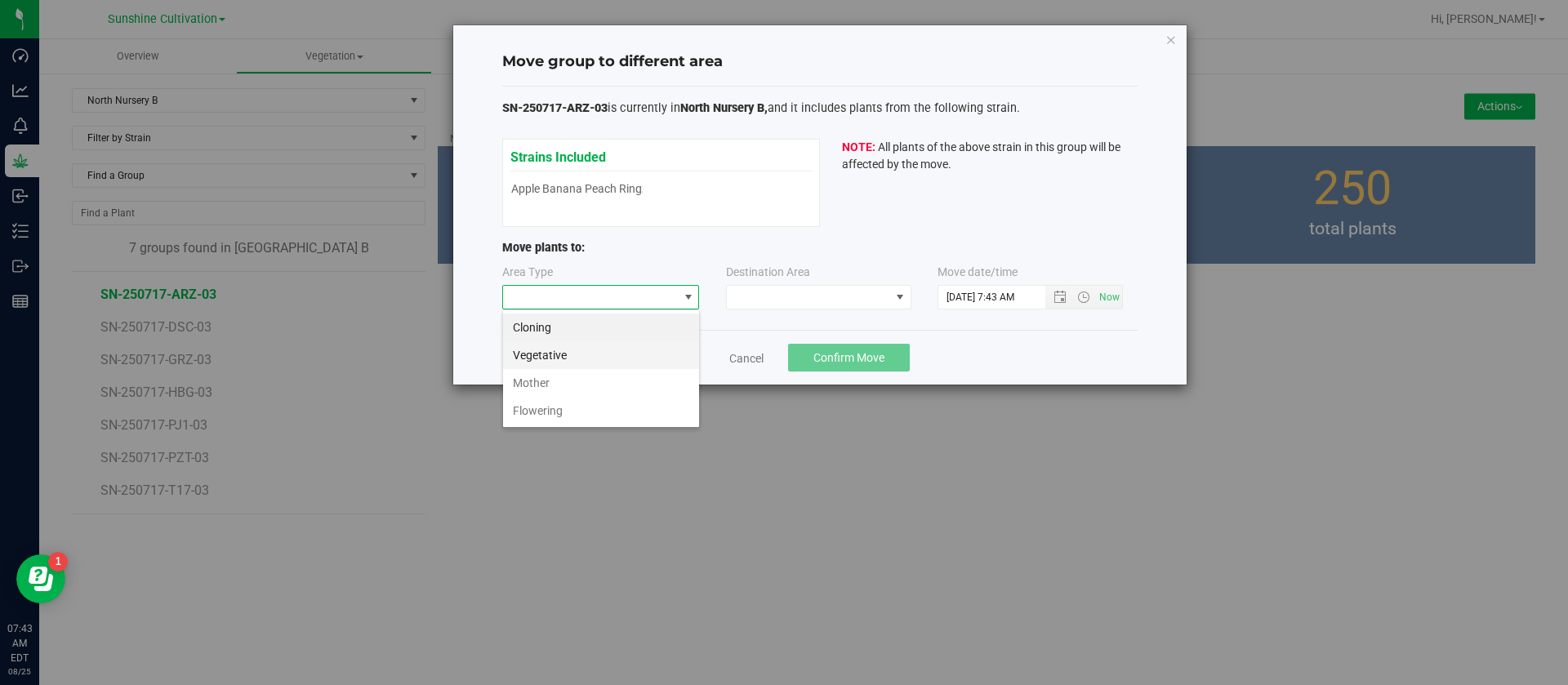
scroll to position [25, 198]
click at [574, 416] on li "Flowering" at bounding box center [601, 411] width 196 height 28
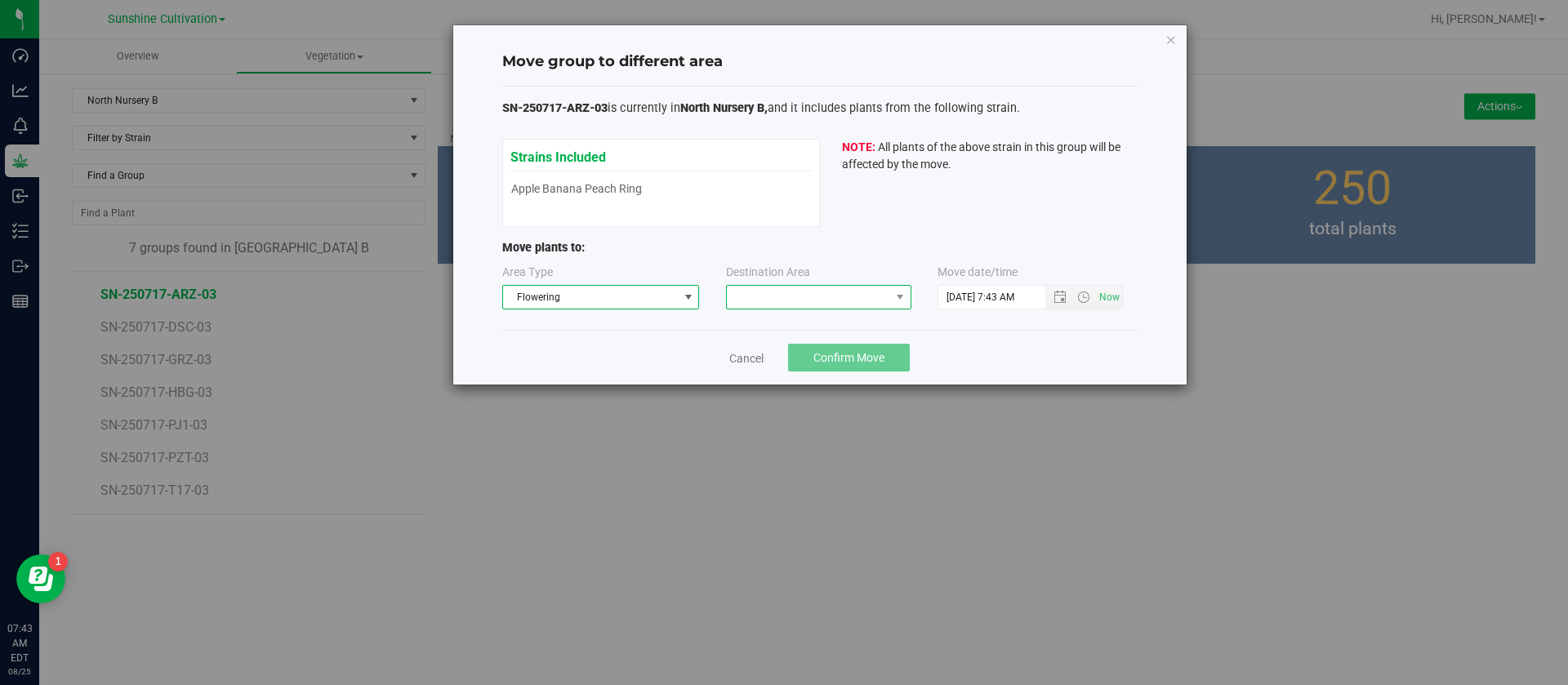
click at [757, 300] on span at bounding box center [808, 297] width 163 height 23
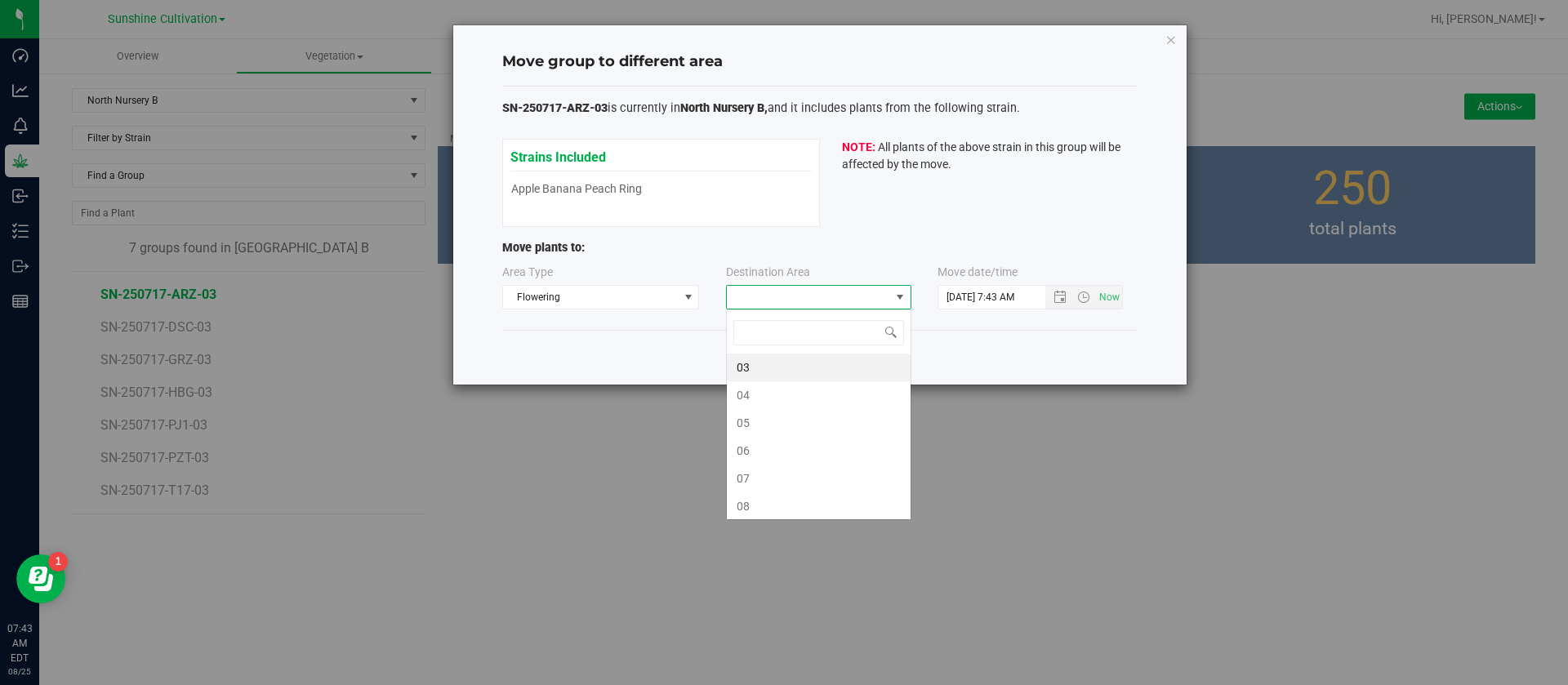
scroll to position [25, 185]
type input "03"
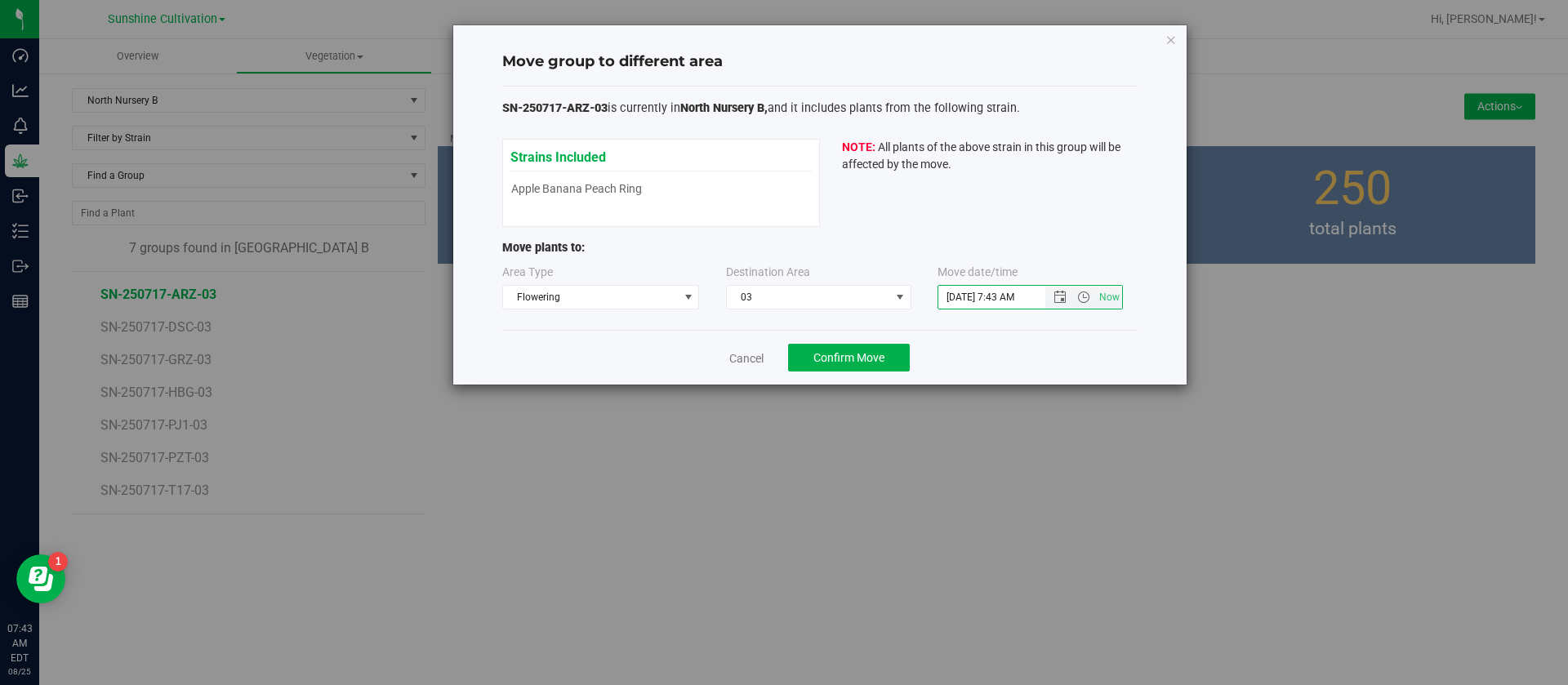
drag, startPoint x: 961, startPoint y: 289, endPoint x: 965, endPoint y: 373, distance: 84.1
click at [965, 299] on input "8/25/2025 7:43 AM" at bounding box center [1005, 297] width 134 height 23
click at [954, 321] on div "SN-250717-ARZ-03 is currently in North Nursery B, and it includes plants from t…" at bounding box center [820, 209] width 635 height 244
drag, startPoint x: 965, startPoint y: 294, endPoint x: 932, endPoint y: 369, distance: 81.9
click at [965, 296] on input "8/25/2025 7:43 AM" at bounding box center [1005, 297] width 134 height 23
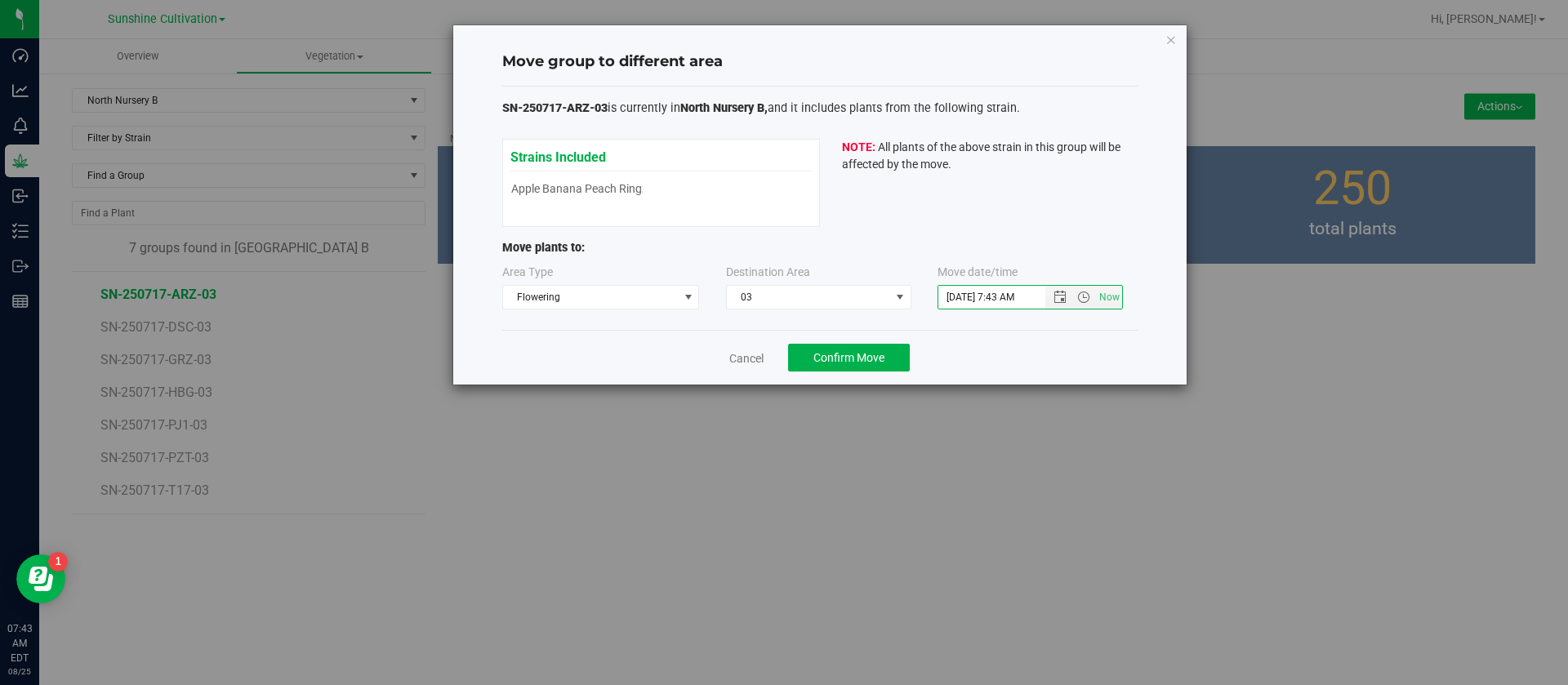
type input "8/24/2025 7:43 AM"
click at [893, 234] on div "SN-250717-ARZ-03 is currently in North Nursery B, and it includes plants from t…" at bounding box center [820, 208] width 635 height 218
click at [861, 376] on div "Cancel Confirm Move" at bounding box center [820, 357] width 635 height 54
click at [861, 355] on span "Confirm Move" at bounding box center [849, 357] width 71 height 13
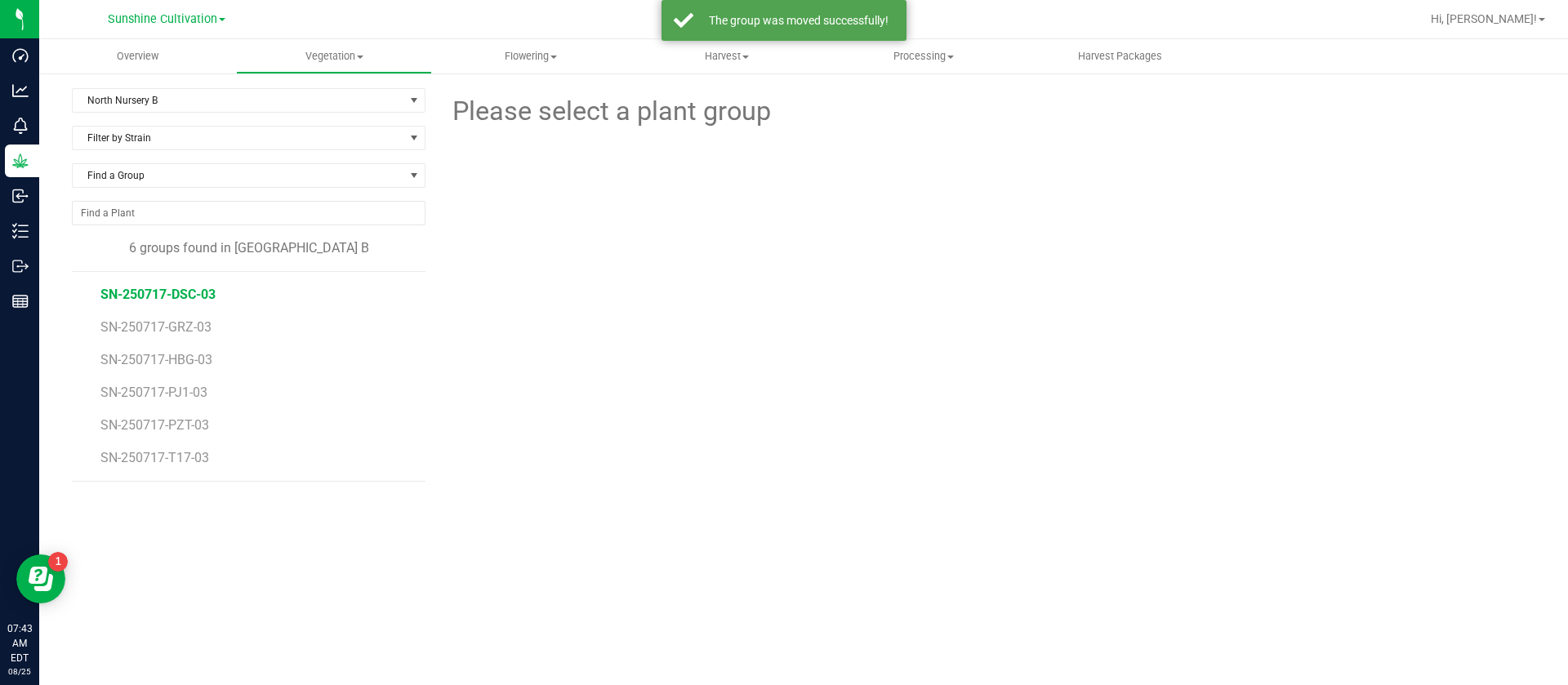
click at [172, 289] on span "SN-250717-DSC-03" at bounding box center [157, 294] width 115 height 16
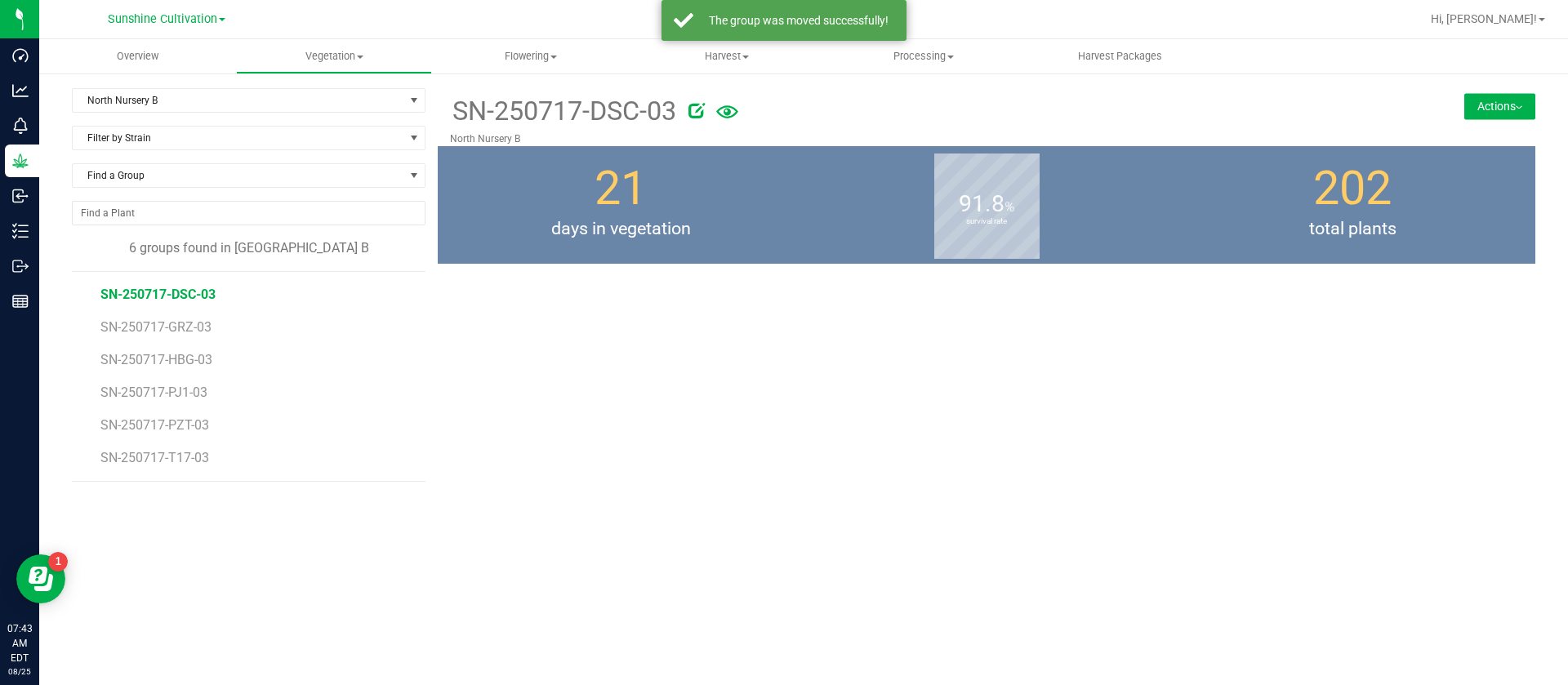
click at [1492, 112] on button "Actions" at bounding box center [1499, 106] width 71 height 26
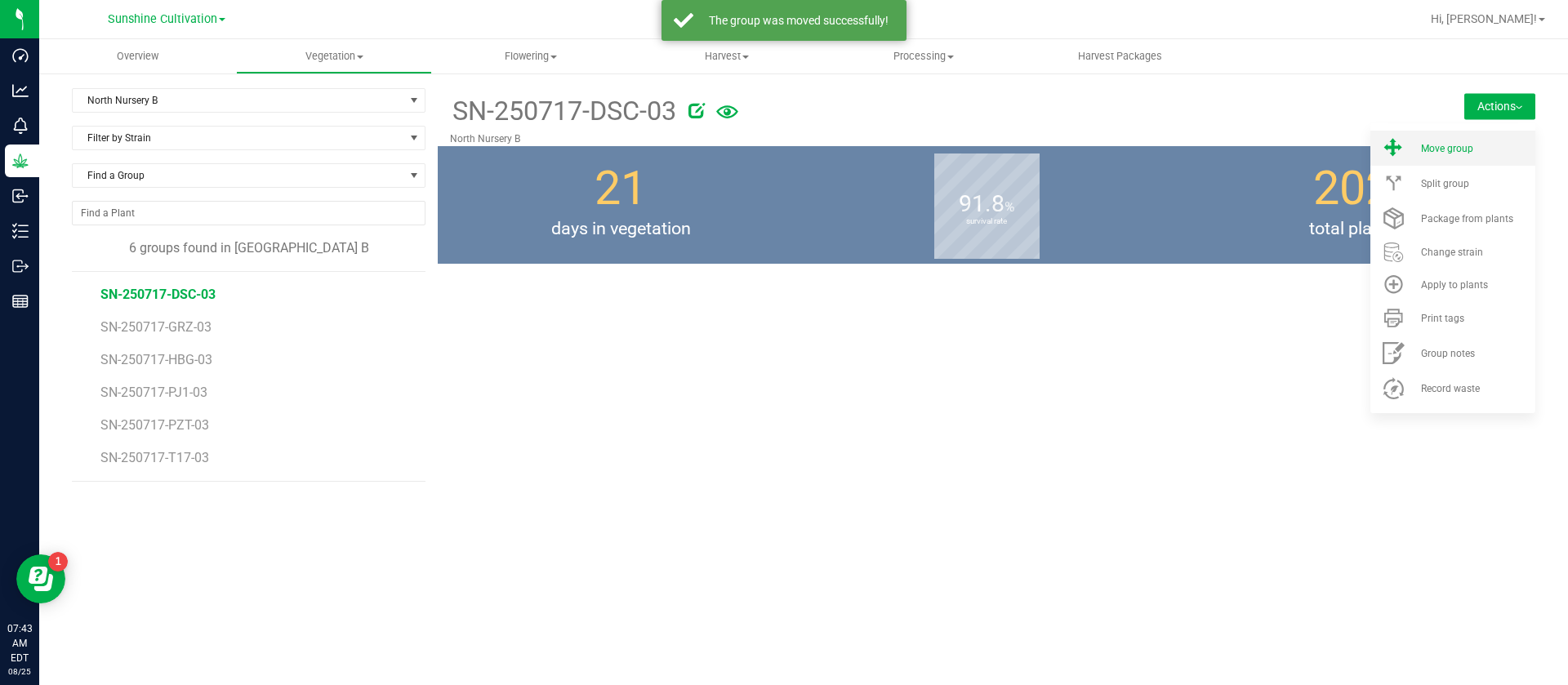
click at [1450, 159] on li "Move group" at bounding box center [1453, 148] width 165 height 35
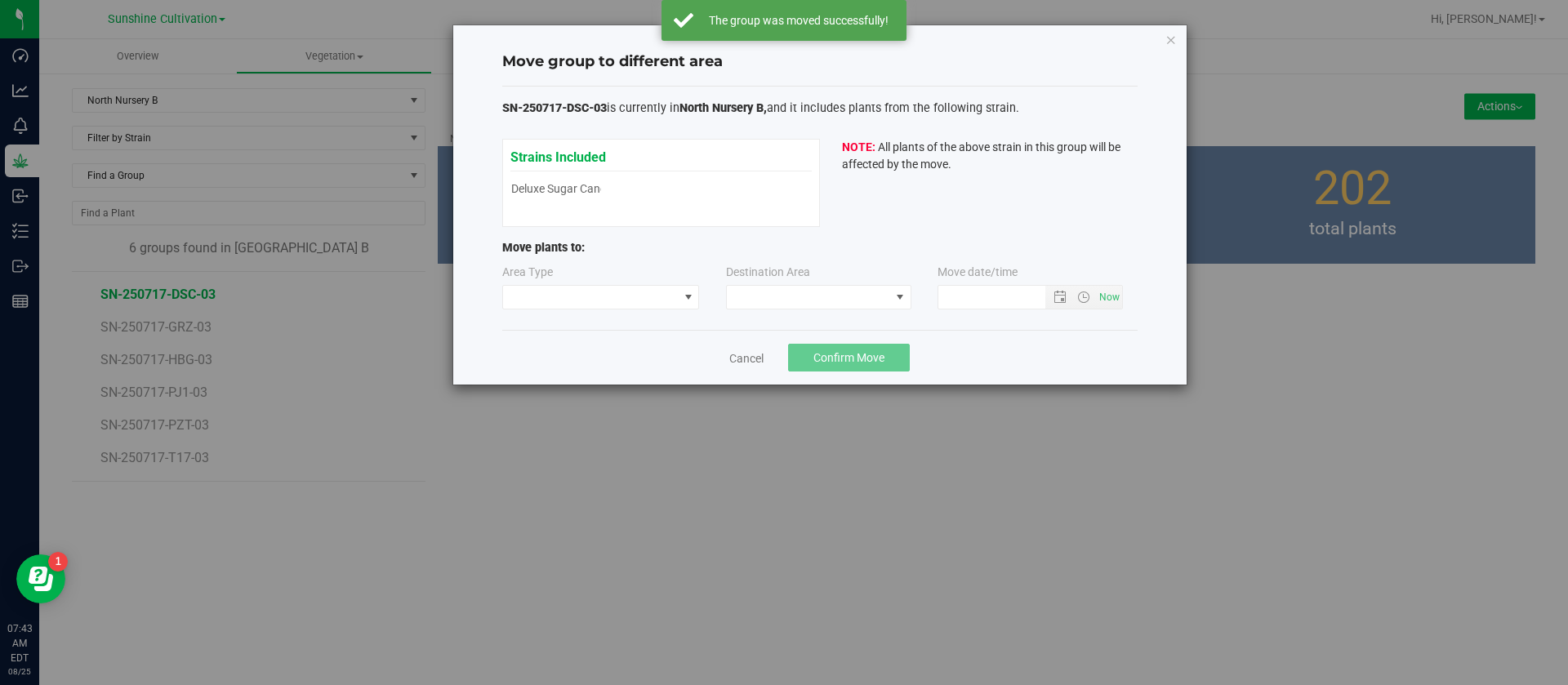
type input "8/25/2025 7:43 AM"
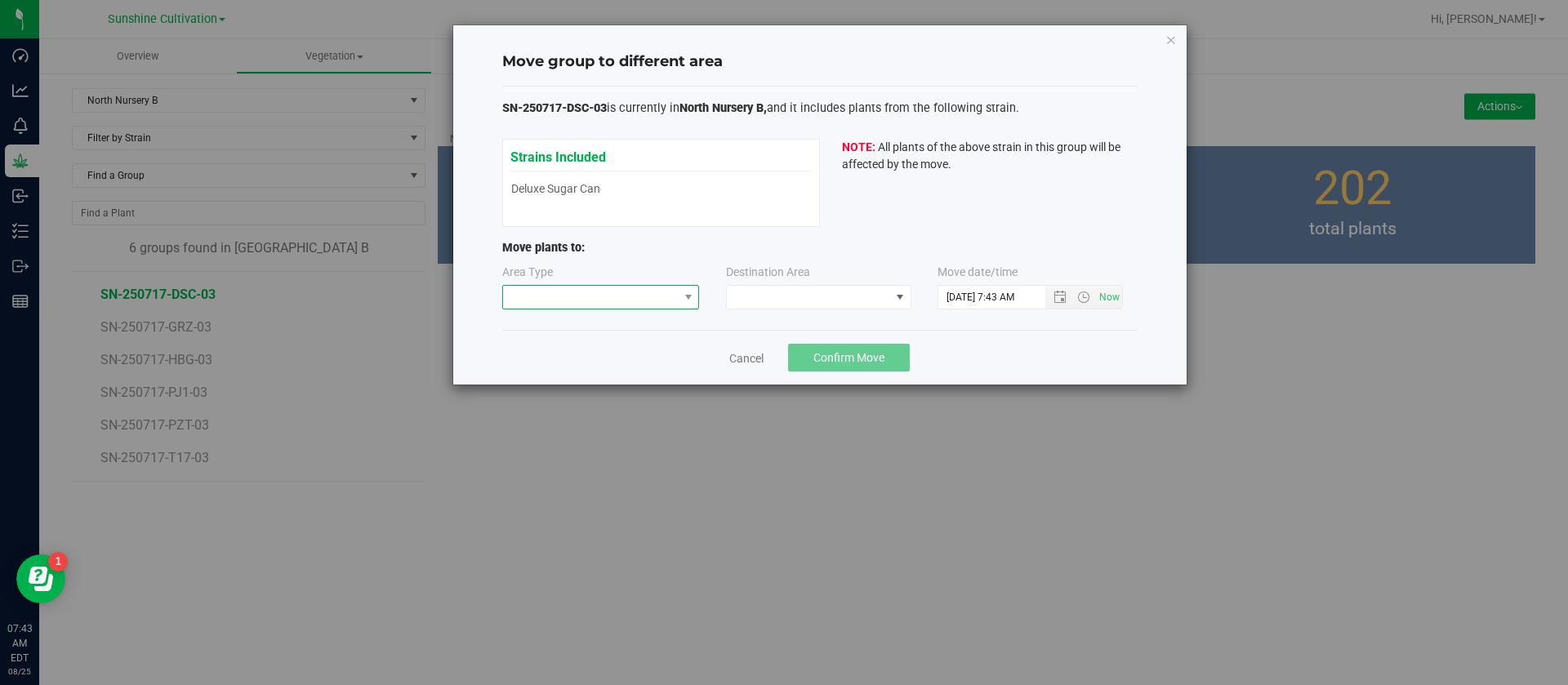
click at [564, 305] on span at bounding box center [591, 297] width 176 height 23
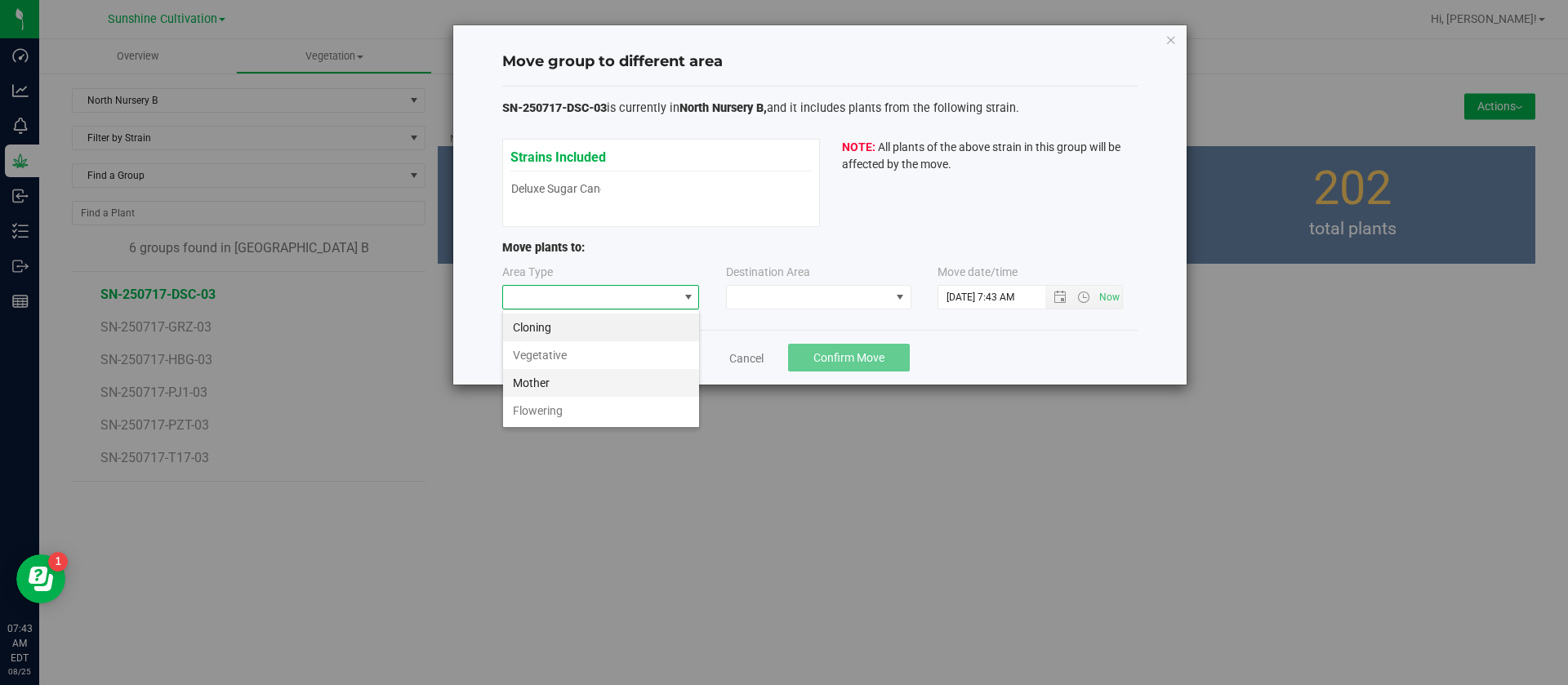
scroll to position [25, 198]
click at [556, 415] on li "Flowering" at bounding box center [601, 411] width 196 height 28
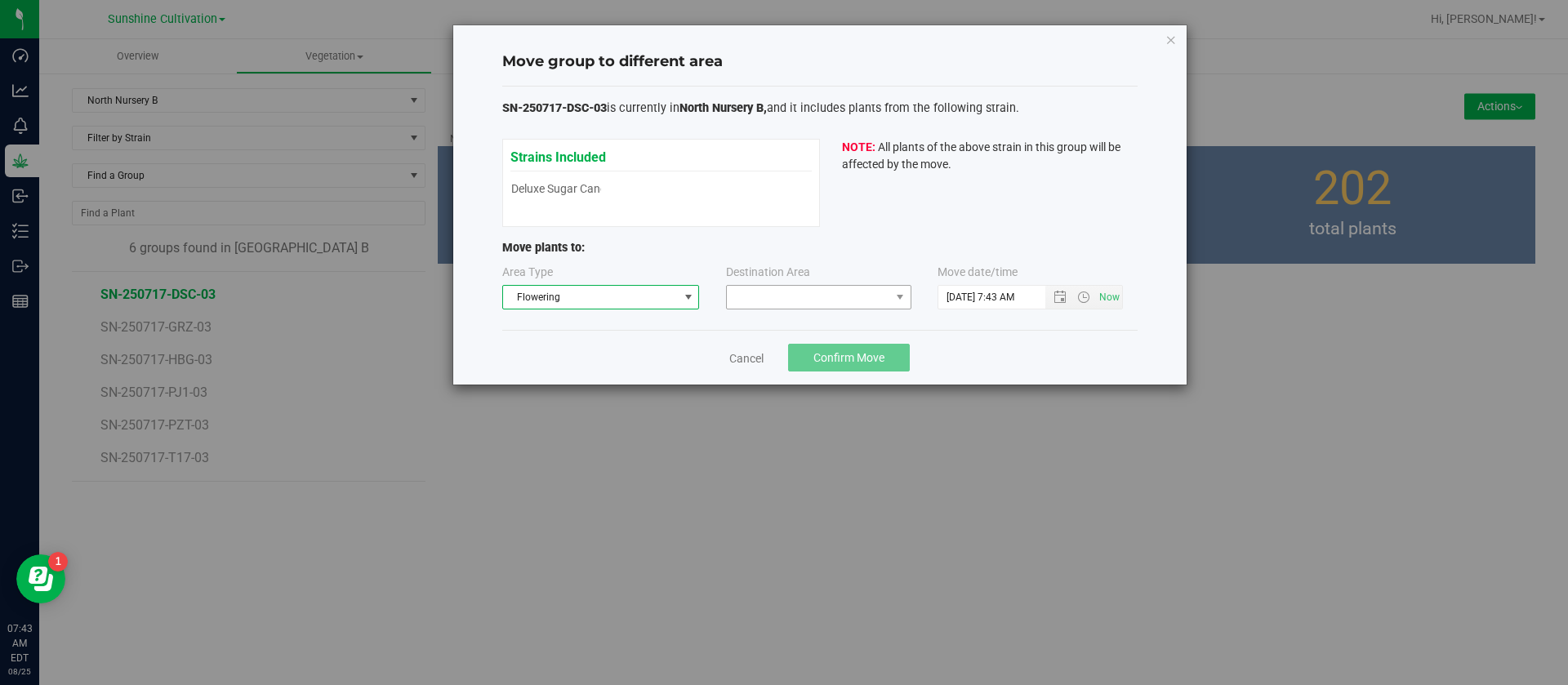
click at [784, 307] on div "Area Type Flowering Destination Area Move date/time" at bounding box center [820, 290] width 635 height 53
click at [803, 306] on span at bounding box center [808, 297] width 163 height 23
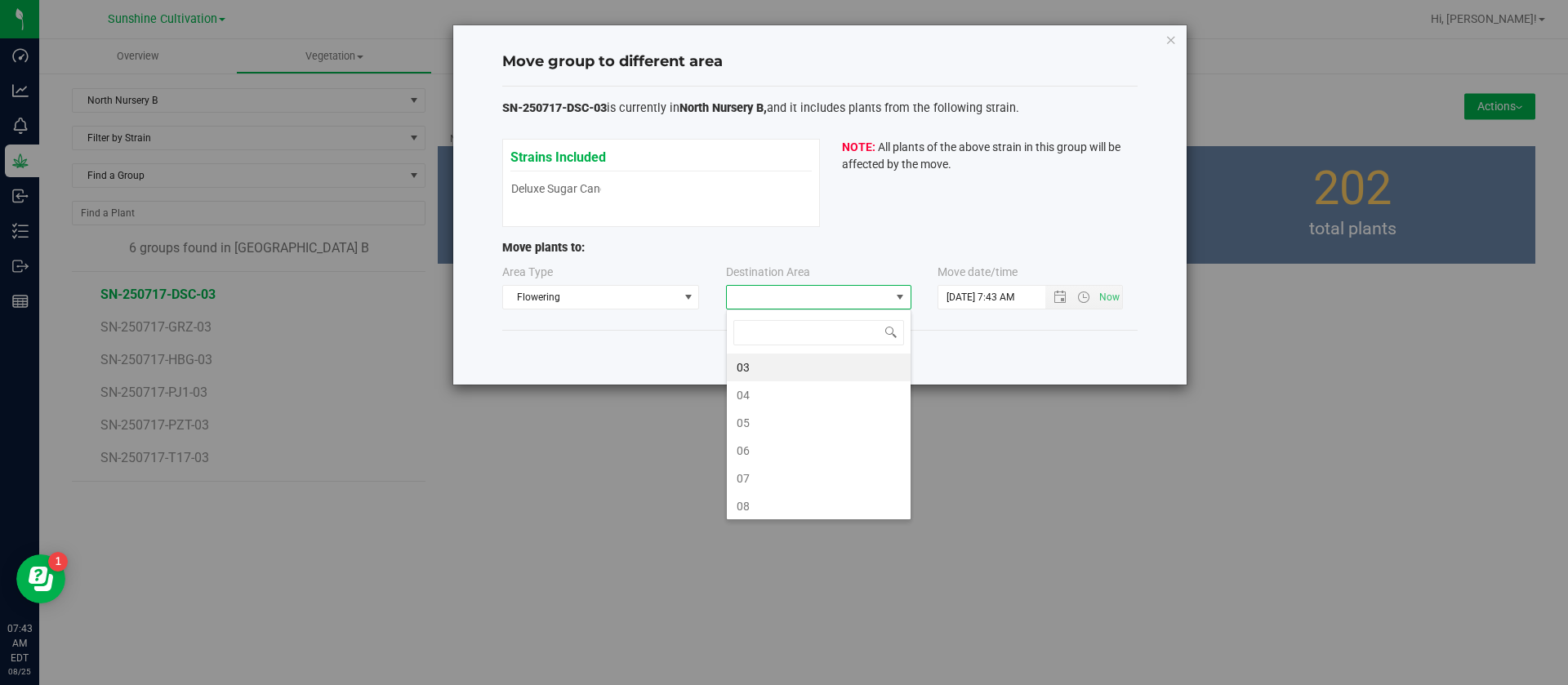
scroll to position [25, 185]
type input "3"
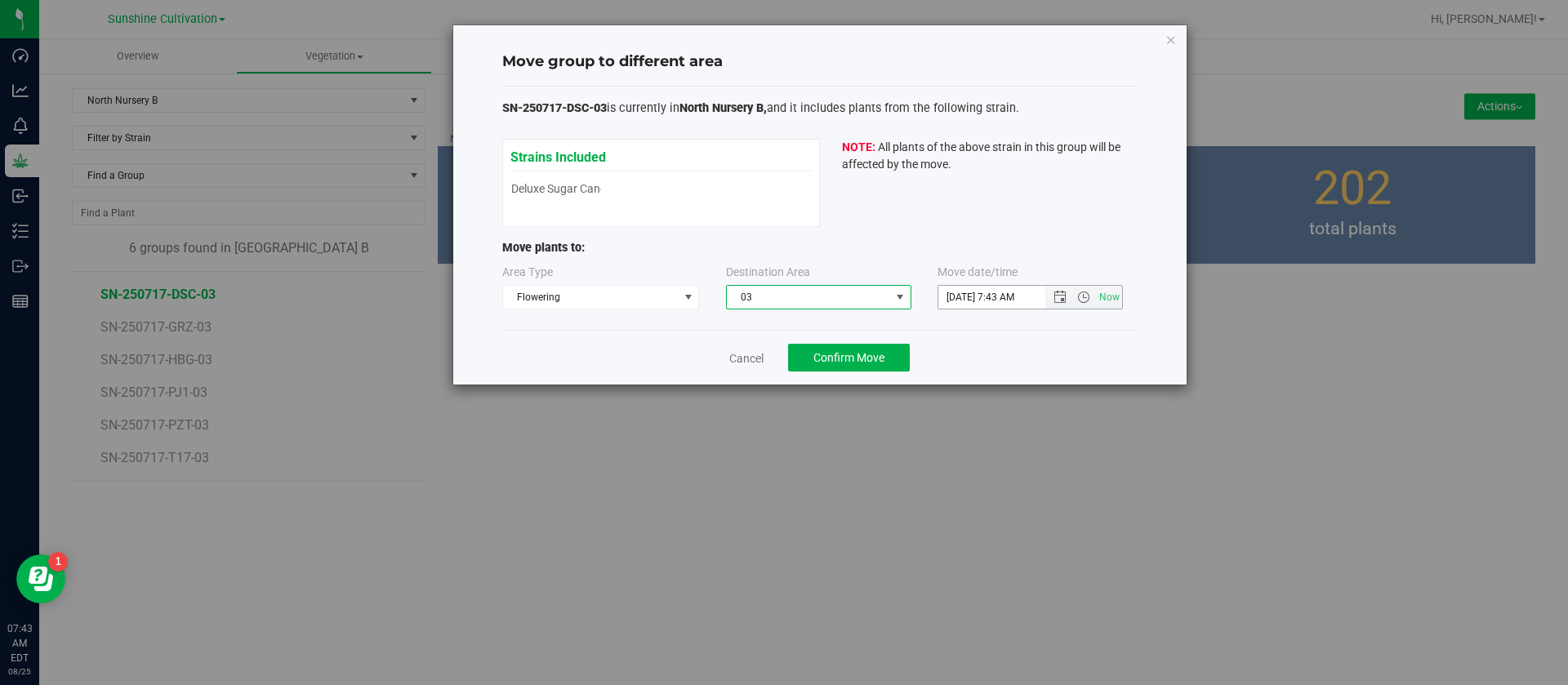
drag, startPoint x: 966, startPoint y: 291, endPoint x: 962, endPoint y: 357, distance: 66.1
click at [966, 308] on span "8/25/2025 7:43 AM Now" at bounding box center [1030, 297] width 185 height 25
type input "8/24/2025 7:43 AM"
click at [878, 370] on button "Confirm Move" at bounding box center [849, 357] width 122 height 28
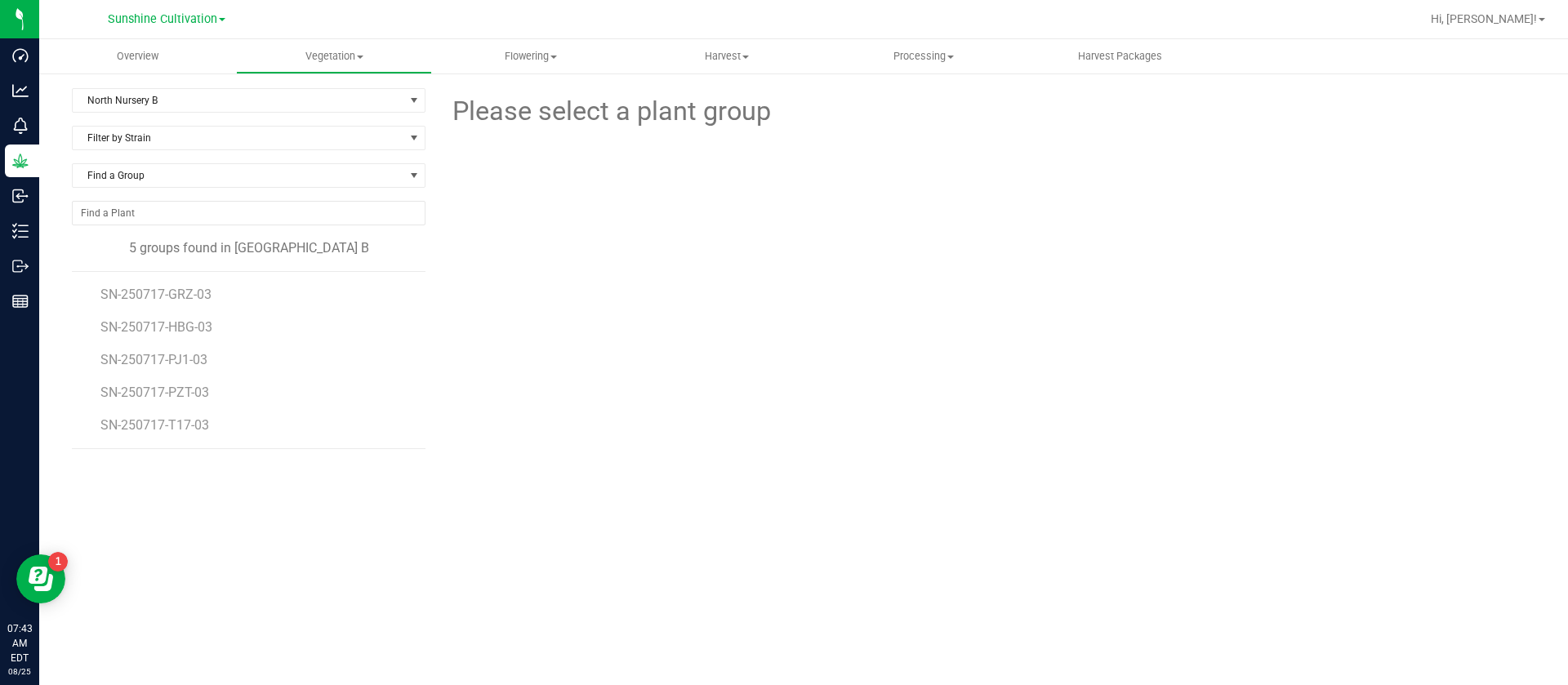
click at [165, 283] on li "SN-250717-GRZ-03" at bounding box center [257, 288] width 314 height 32
click at [167, 285] on li "SN-250717-GRZ-03" at bounding box center [257, 288] width 314 height 32
click at [165, 292] on span "SN-250717-GRZ-03" at bounding box center [158, 294] width 116 height 16
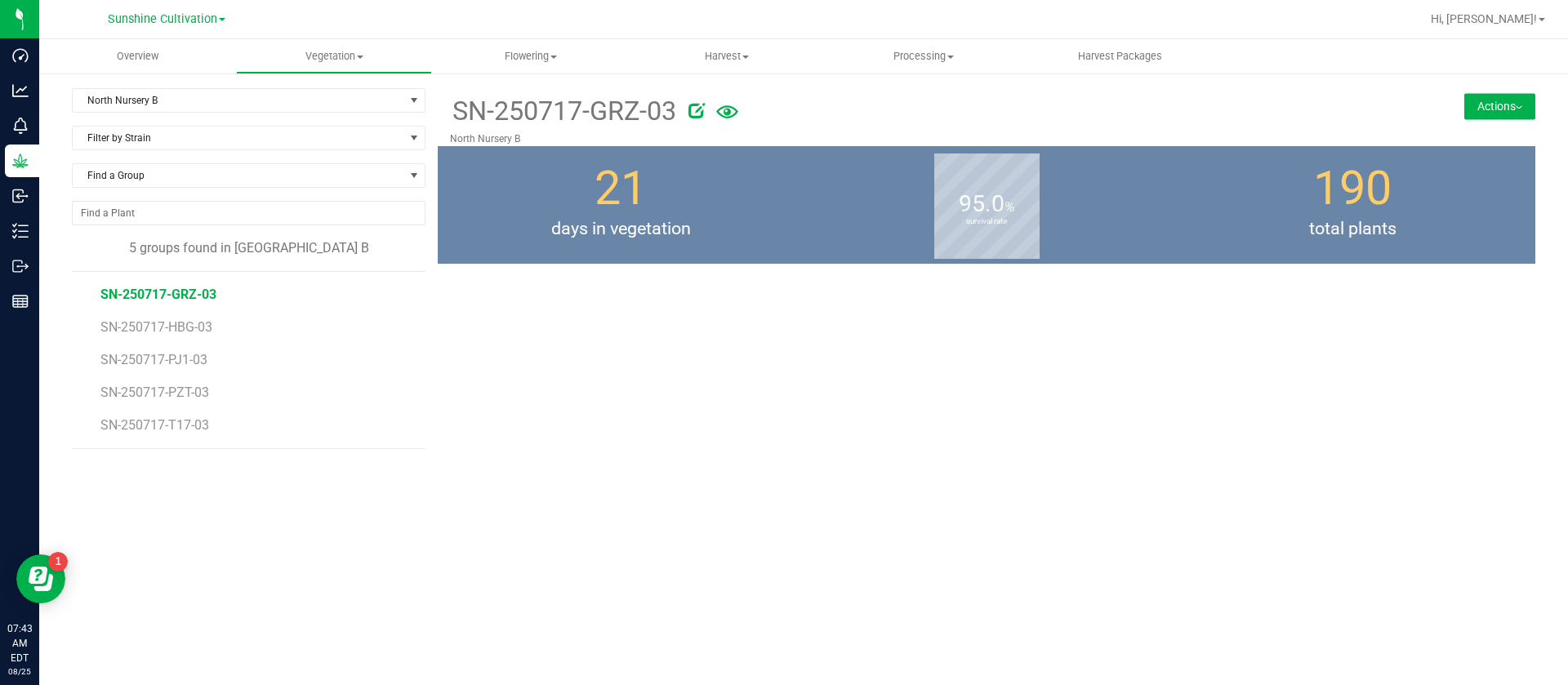
click at [1533, 108] on button "Actions" at bounding box center [1499, 106] width 71 height 26
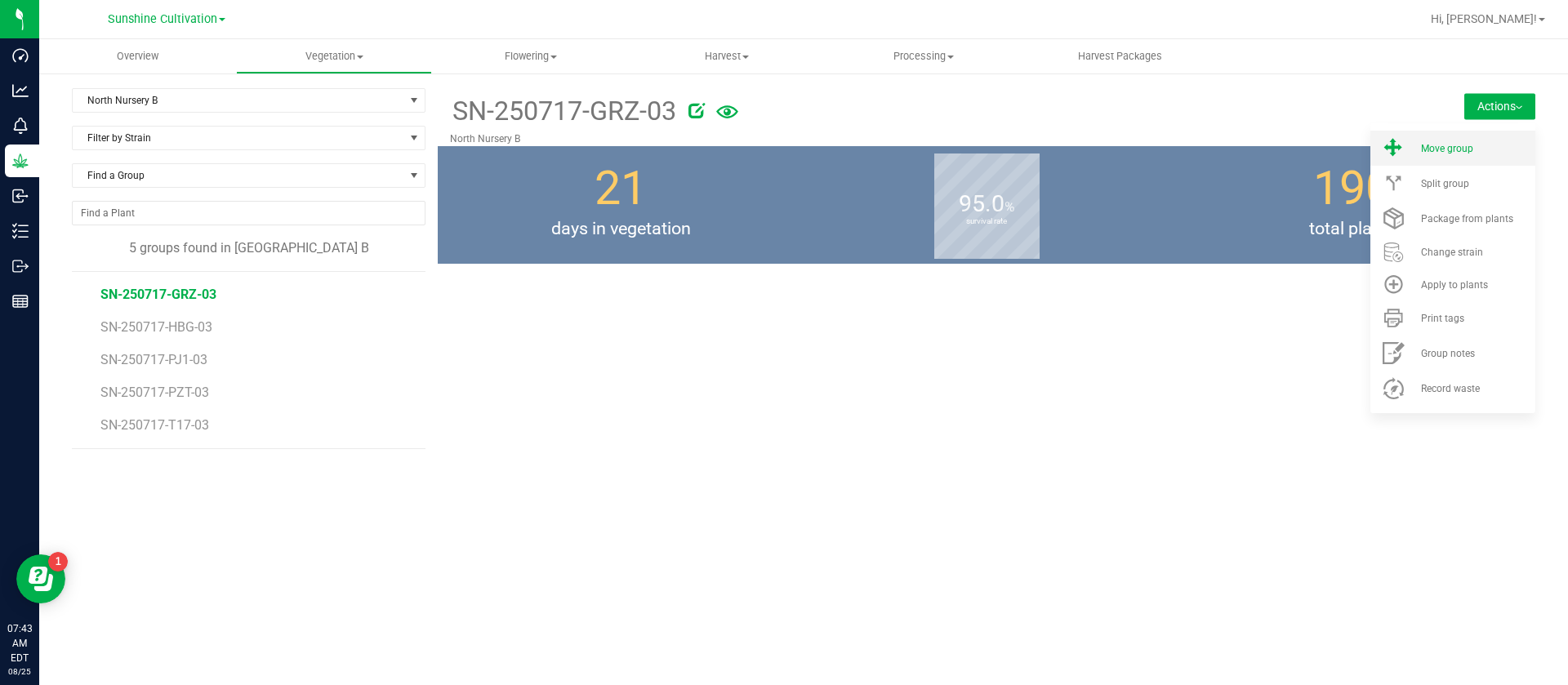
click at [1455, 155] on li "Move group" at bounding box center [1453, 148] width 165 height 35
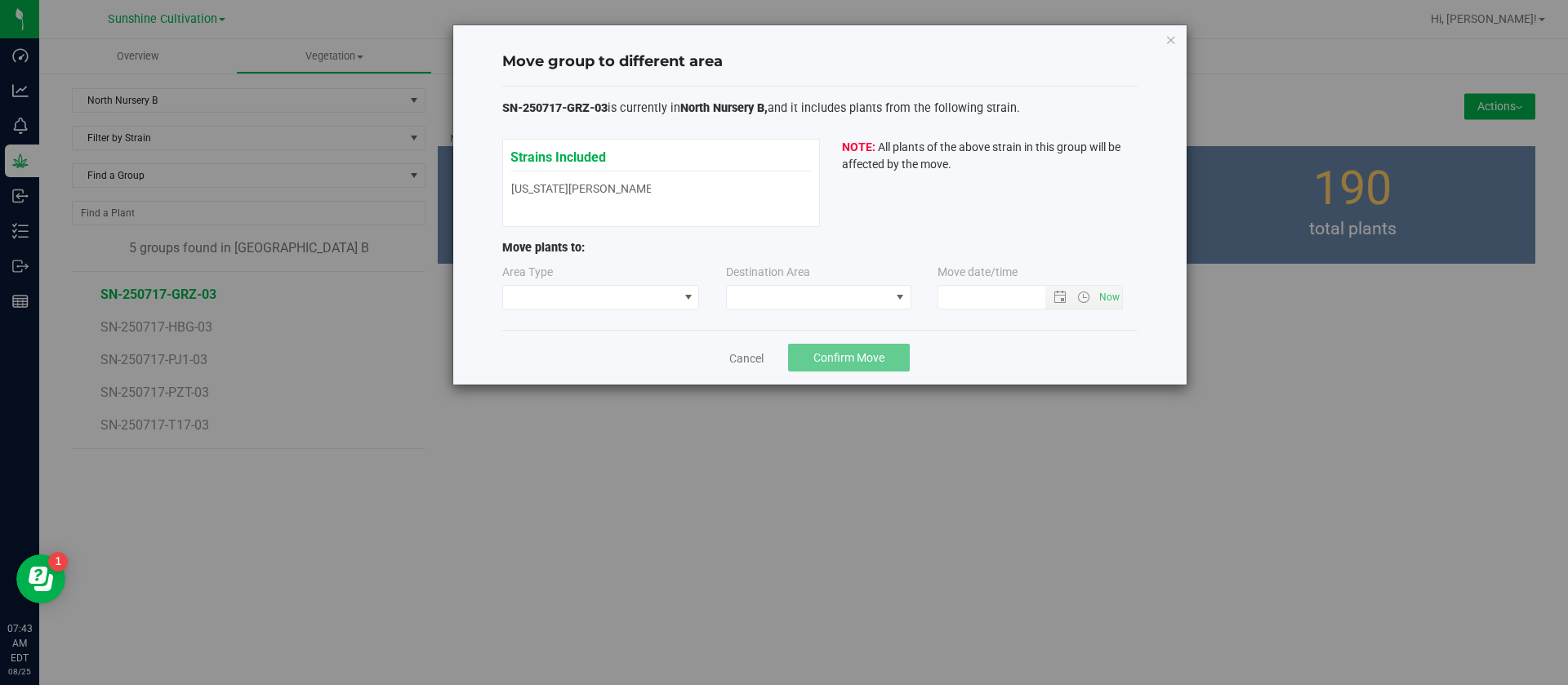
type input "8/25/2025 7:44 AM"
click at [561, 301] on span at bounding box center [591, 297] width 176 height 23
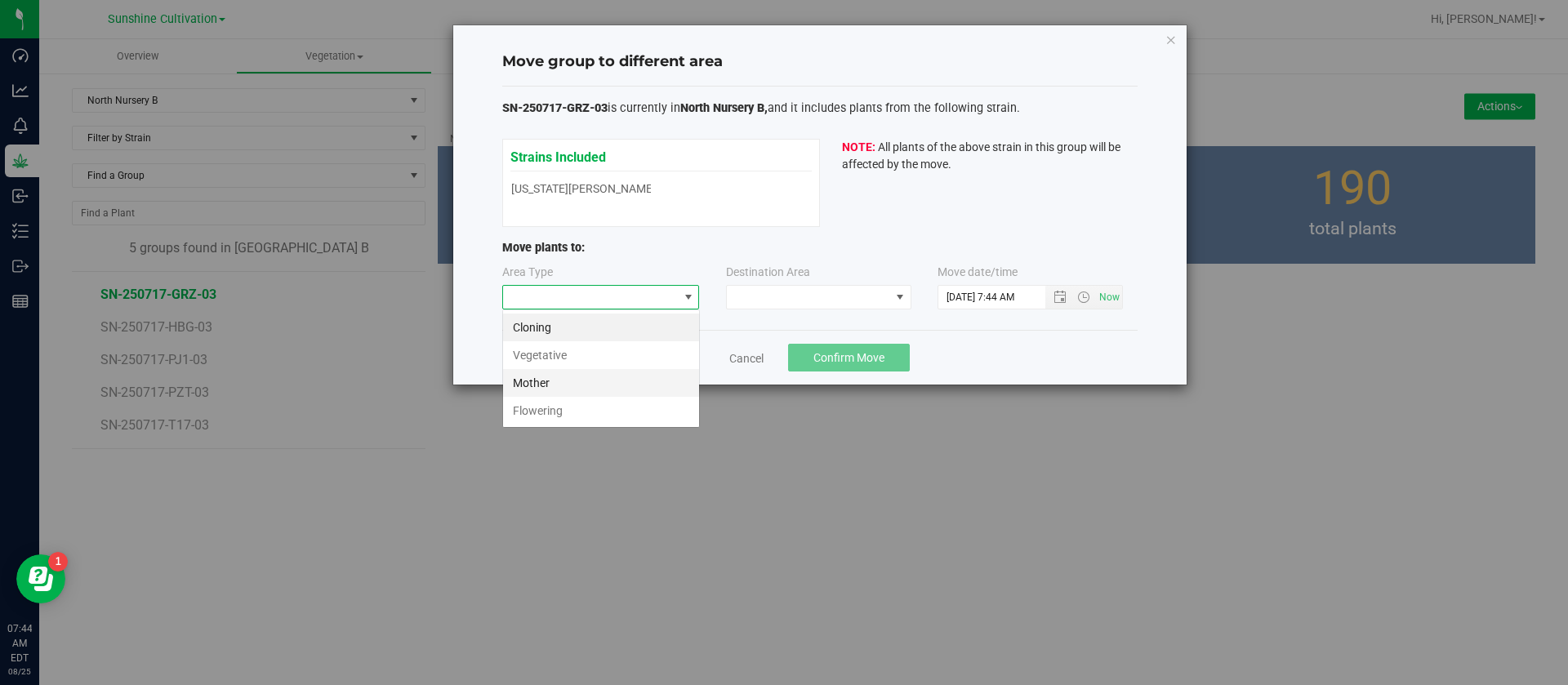
scroll to position [25, 198]
click at [549, 413] on li "Flowering" at bounding box center [601, 411] width 196 height 28
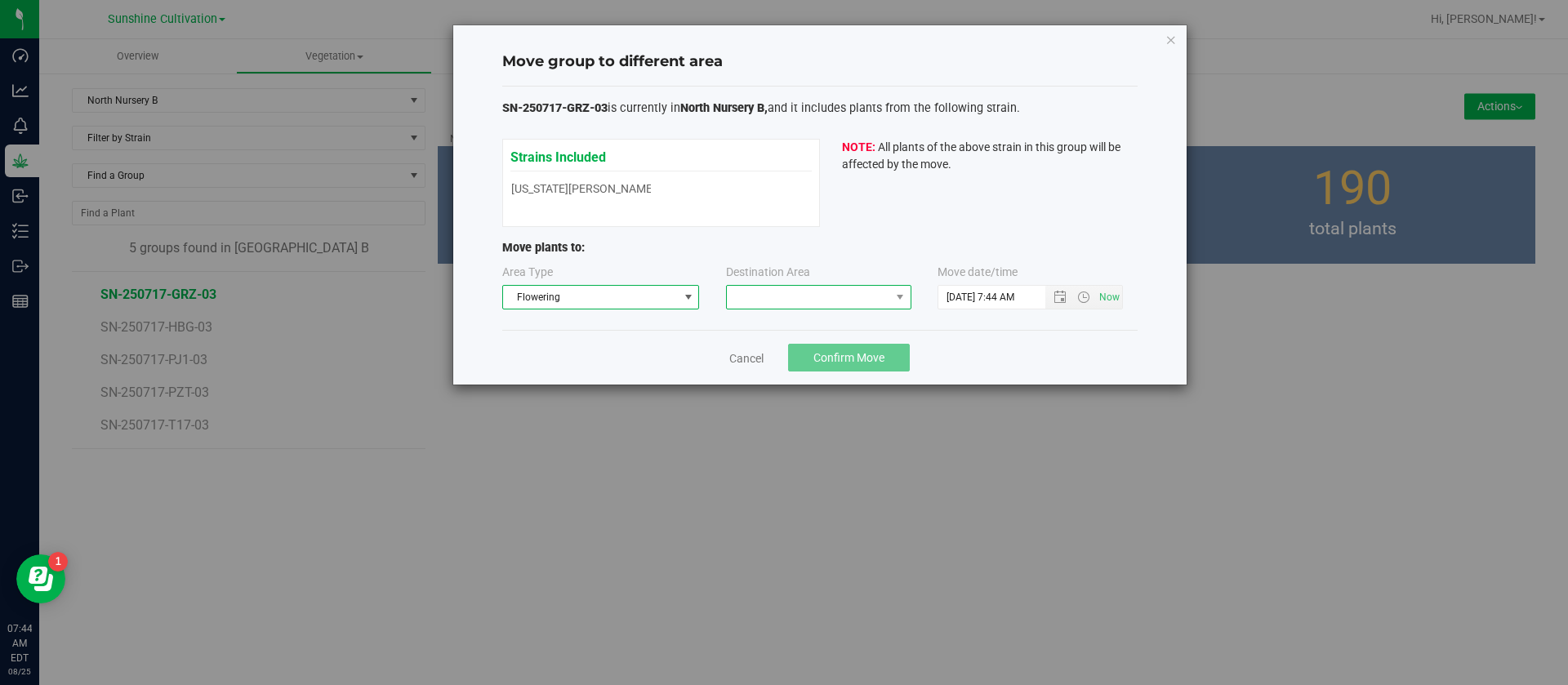
click at [813, 304] on span at bounding box center [808, 297] width 163 height 23
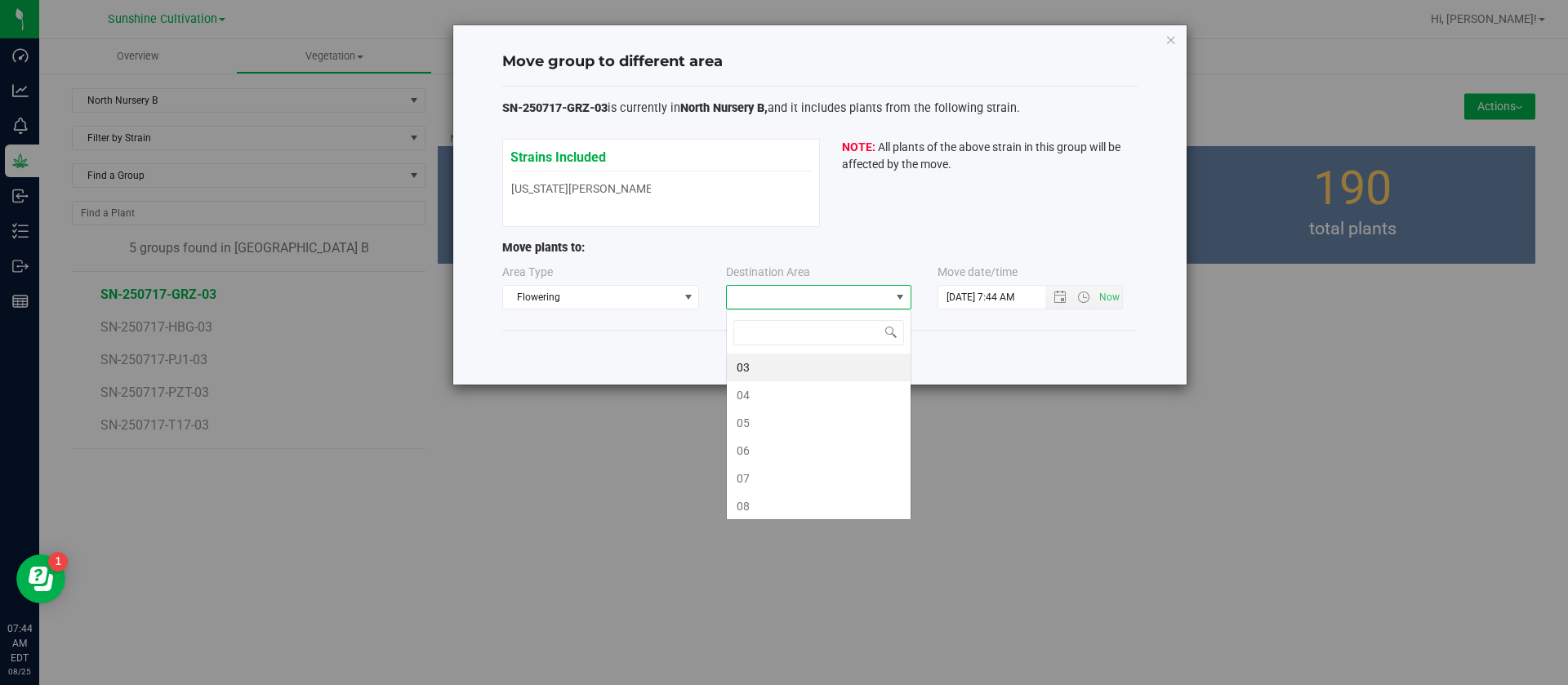
scroll to position [25, 185]
type input "03"
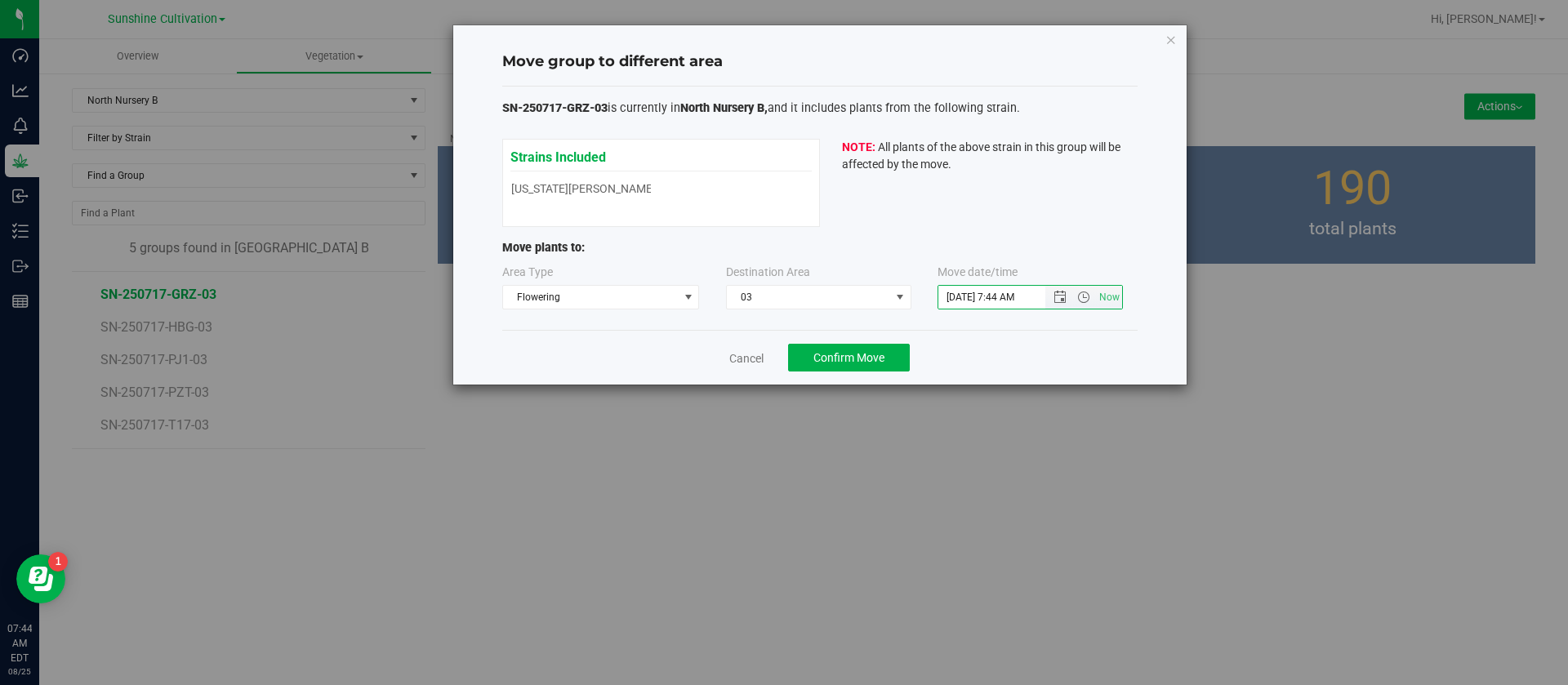
drag, startPoint x: 965, startPoint y: 293, endPoint x: 972, endPoint y: 361, distance: 68.4
click at [972, 312] on div "Area Type Flowering Destination Area 03 Move date/time" at bounding box center [820, 290] width 635 height 53
type input "8/24/2025 7:44 AM"
click at [974, 366] on div "Cancel Confirm Move" at bounding box center [820, 357] width 635 height 54
click at [866, 354] on span "Confirm Move" at bounding box center [849, 357] width 71 height 13
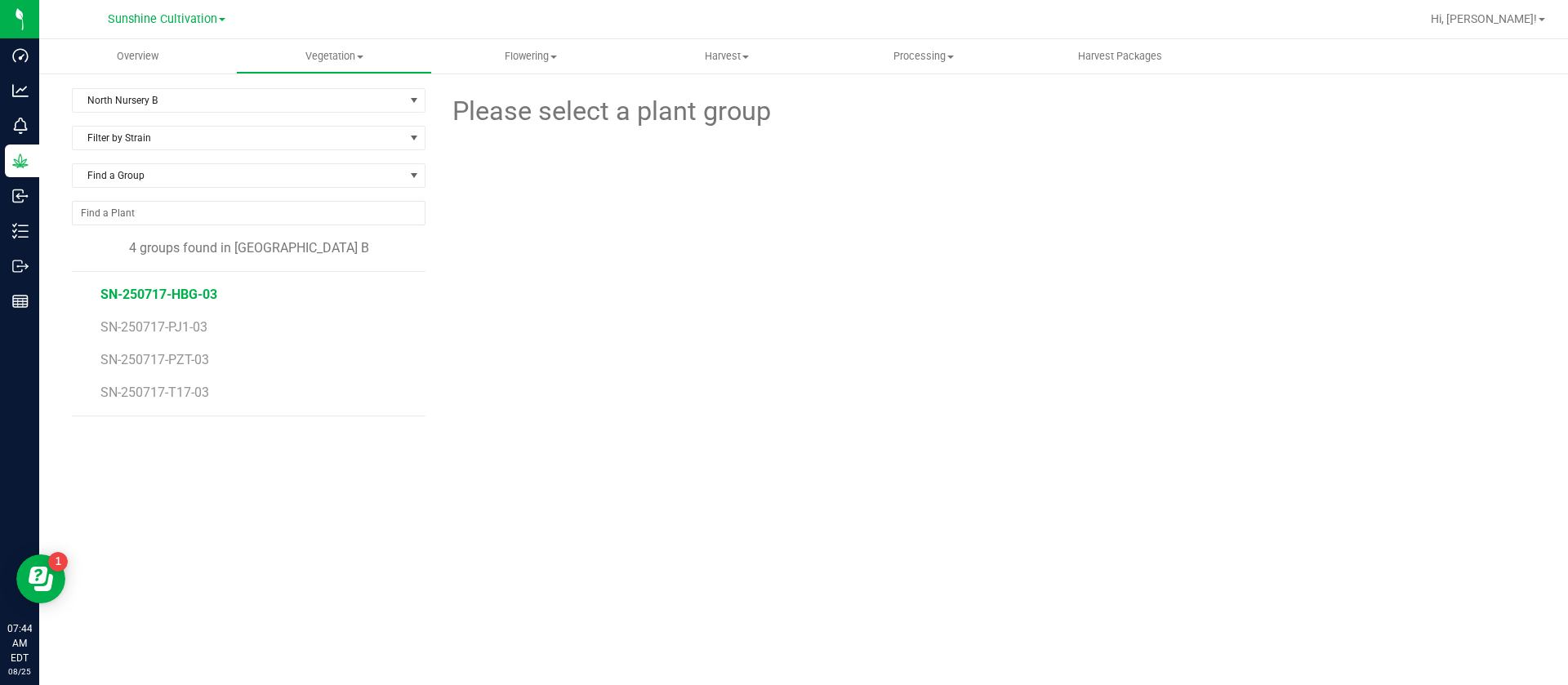
click at [203, 290] on span "SN-250717-HBG-03" at bounding box center [158, 294] width 117 height 16
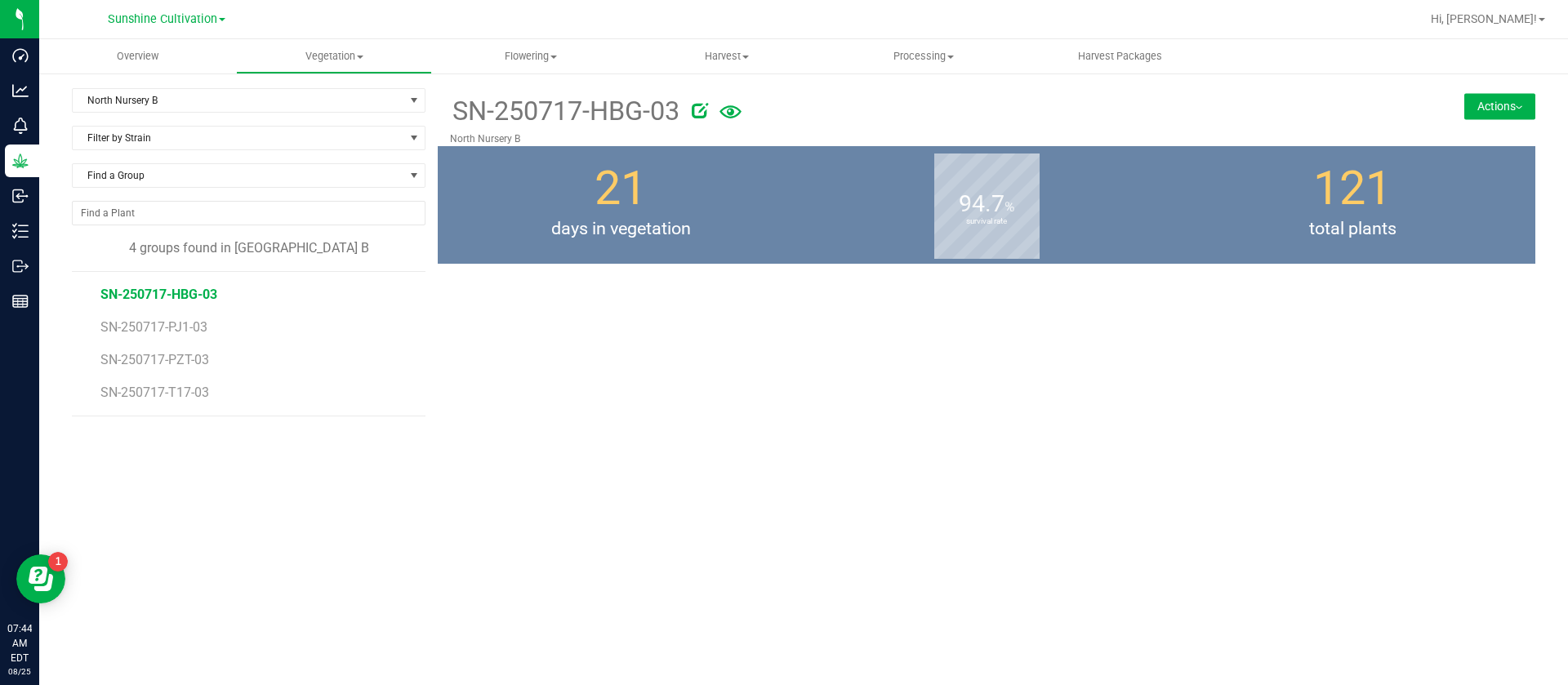
click at [1487, 105] on button "Actions" at bounding box center [1499, 106] width 71 height 26
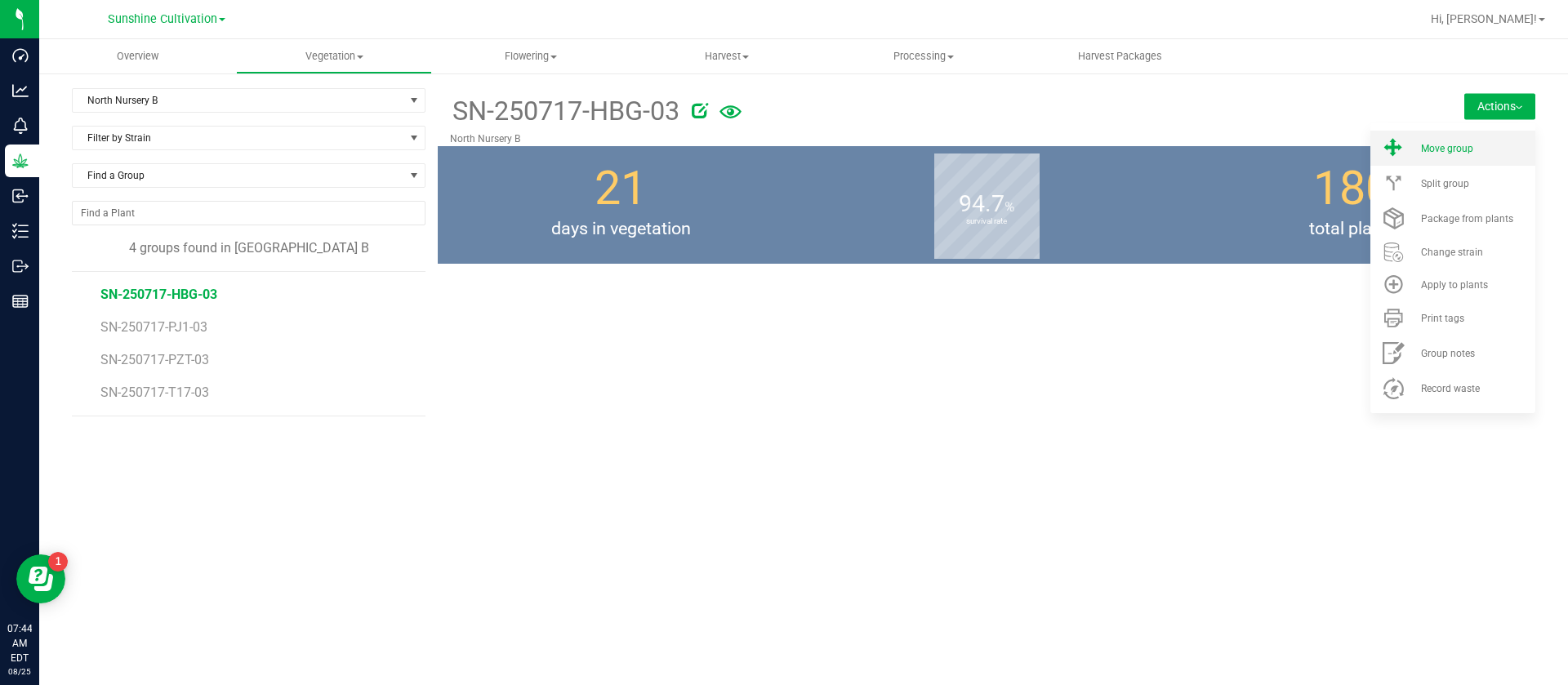
click at [1465, 153] on span "Move group" at bounding box center [1448, 148] width 53 height 11
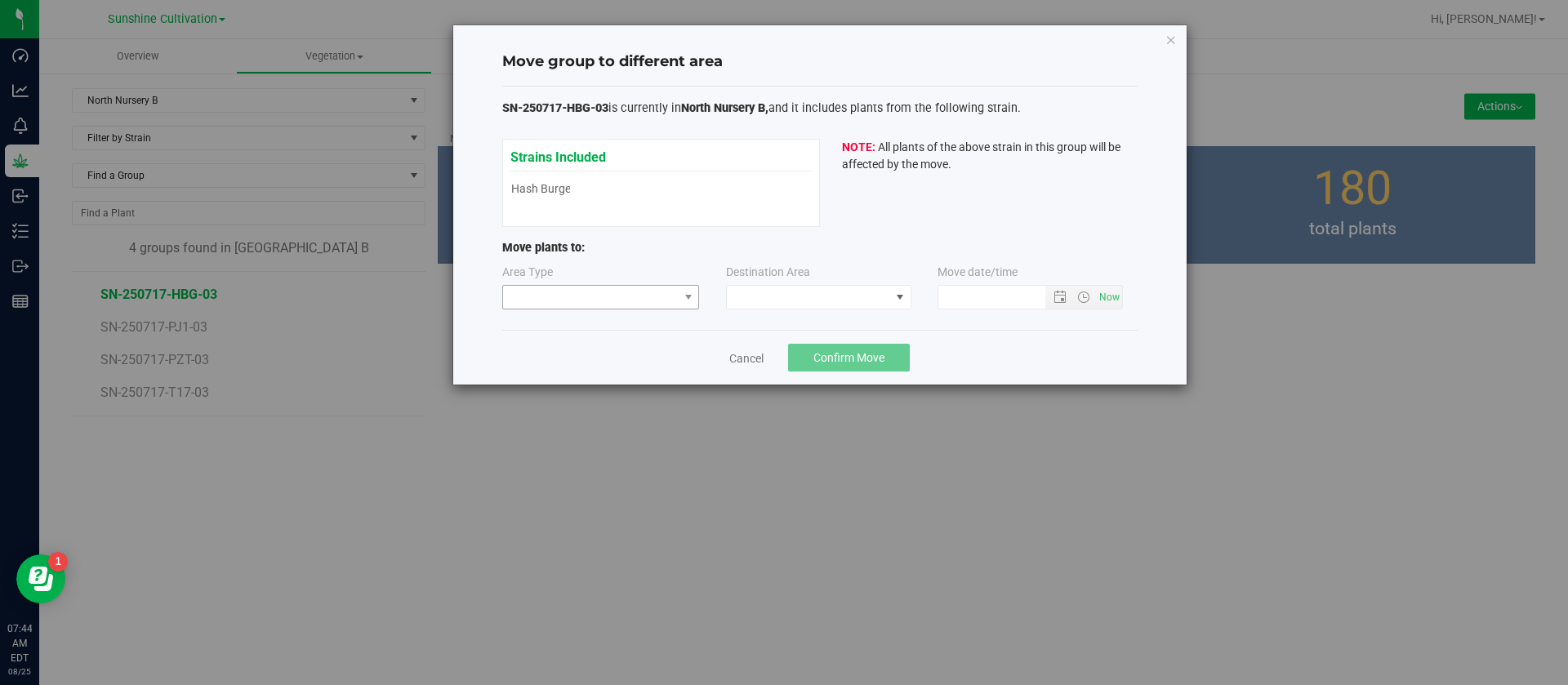
type input "8/25/2025 7:44 AM"
drag, startPoint x: 589, startPoint y: 306, endPoint x: 588, endPoint y: 298, distance: 8.1
click at [588, 300] on span at bounding box center [591, 297] width 176 height 23
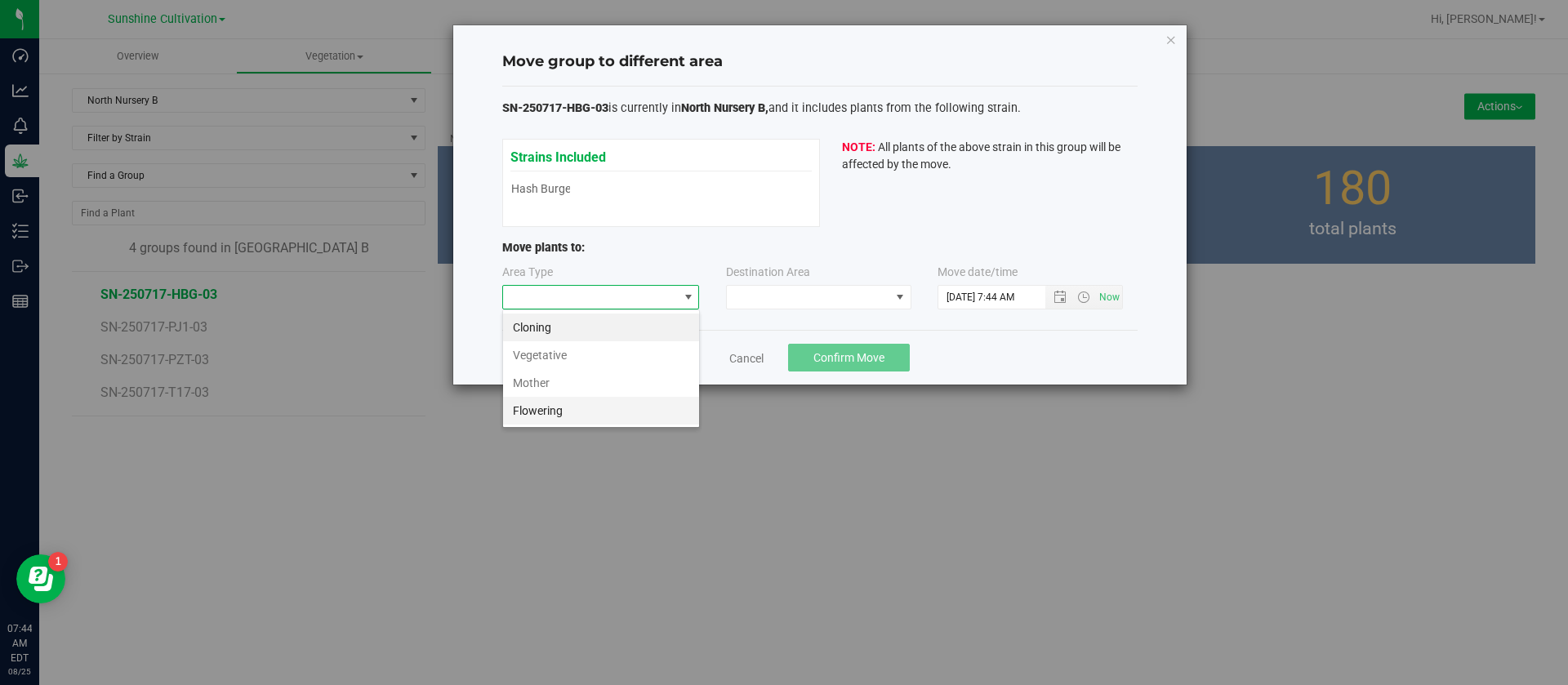
scroll to position [25, 198]
click at [555, 414] on li "Flowering" at bounding box center [601, 411] width 196 height 28
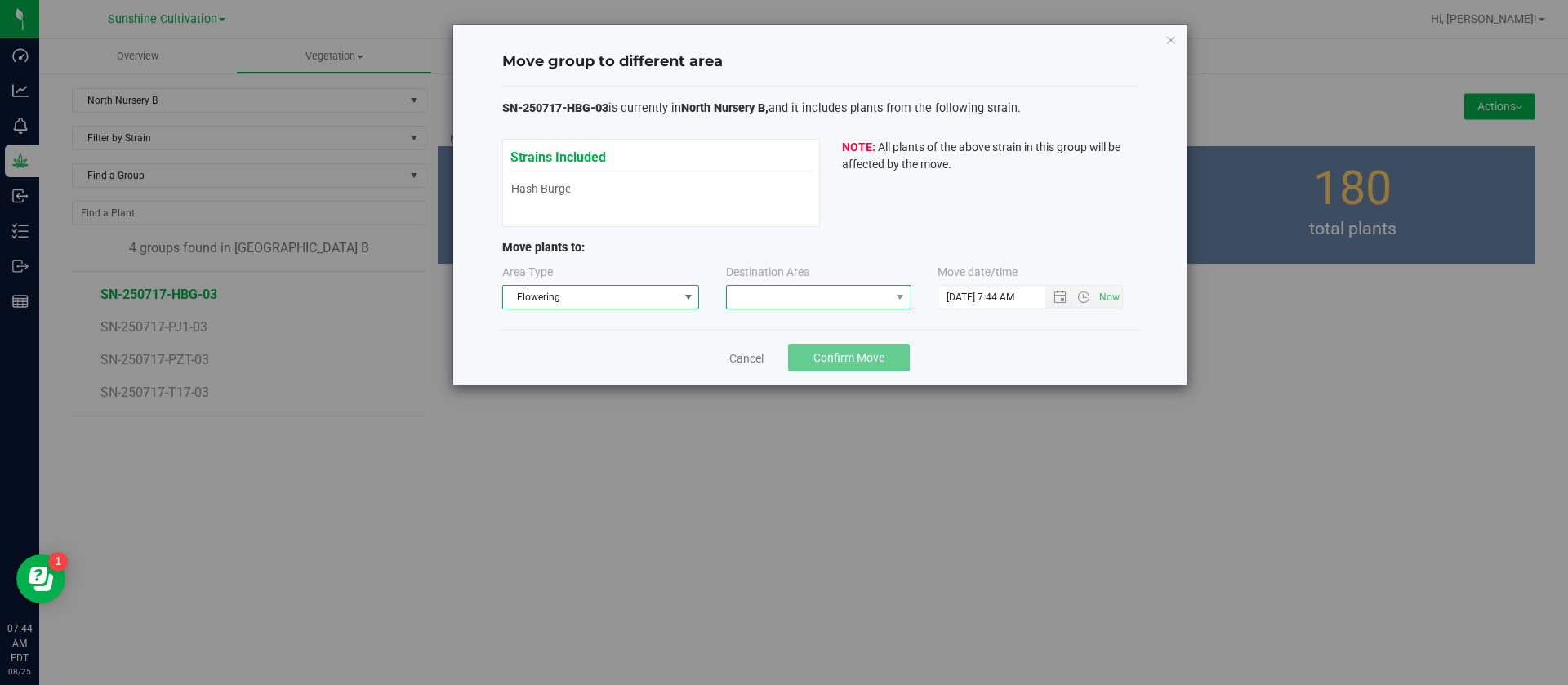
click at [773, 297] on span at bounding box center [808, 297] width 163 height 23
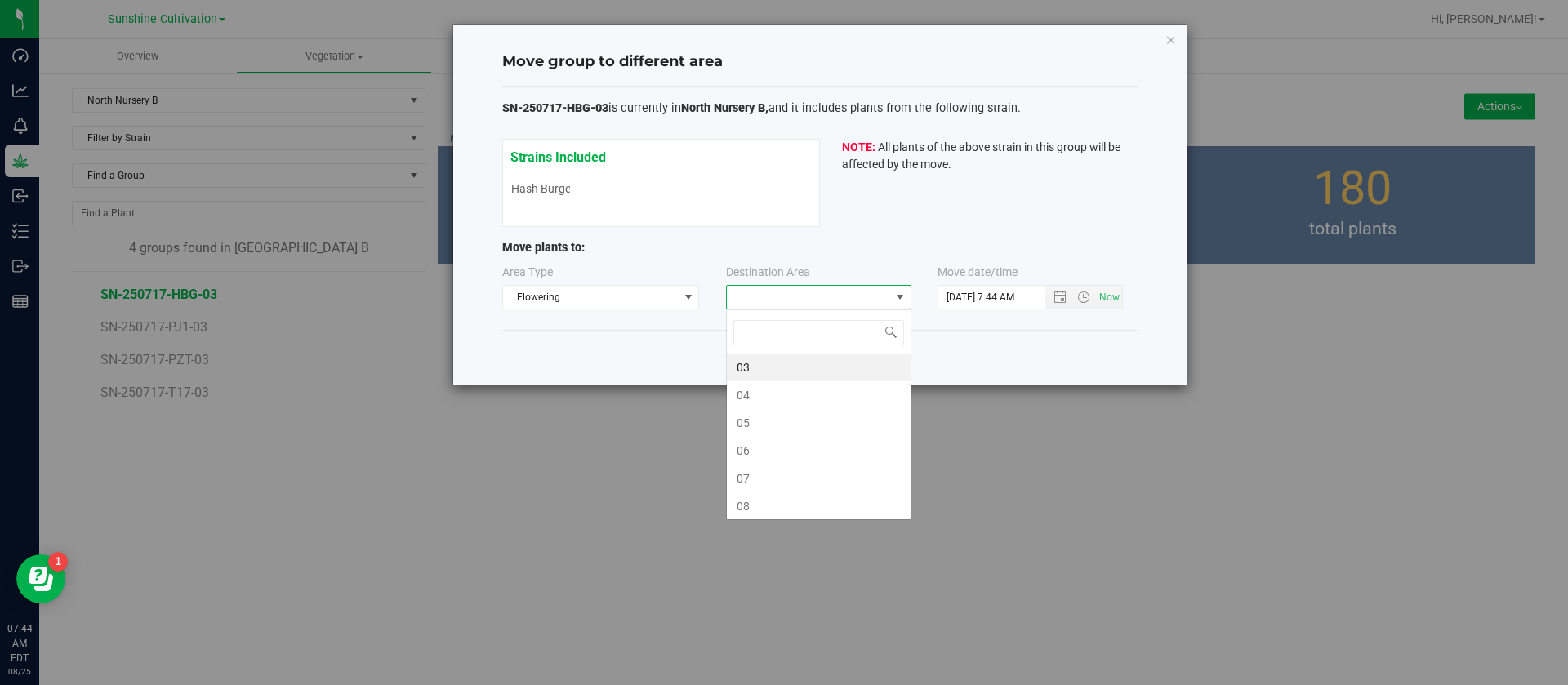
scroll to position [25, 185]
type input "03"
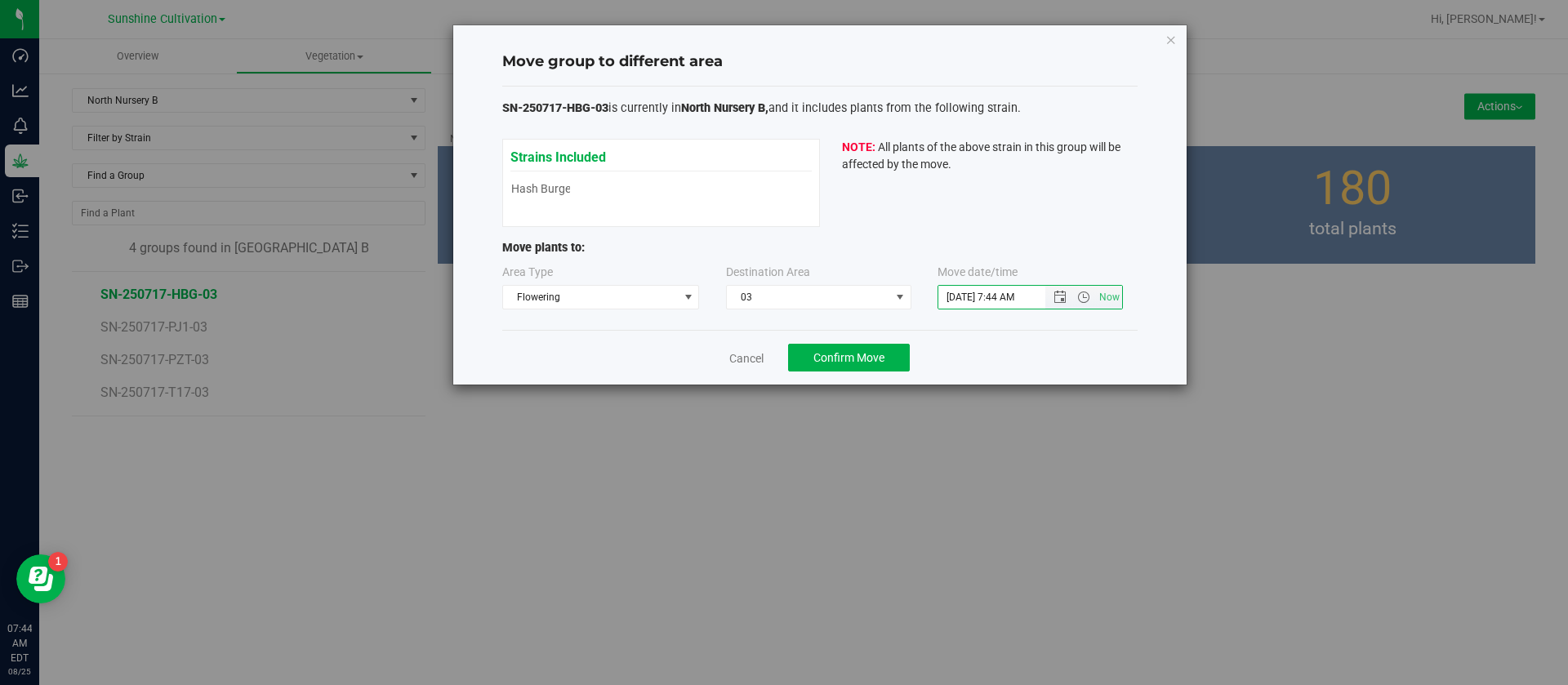
drag, startPoint x: 965, startPoint y: 296, endPoint x: 949, endPoint y: 427, distance: 132.0
click at [965, 311] on div "Area Type Flowering Destination Area 03 Move date/time" at bounding box center [820, 290] width 635 height 53
type input "8/24/2025 7:44 AM"
click at [948, 428] on div "Move group to different area SN-250717-HBG-03 is currently in North Nursery B, …" at bounding box center [790, 342] width 1580 height 685
click at [868, 379] on div "Cancel Confirm Move" at bounding box center [820, 357] width 635 height 54
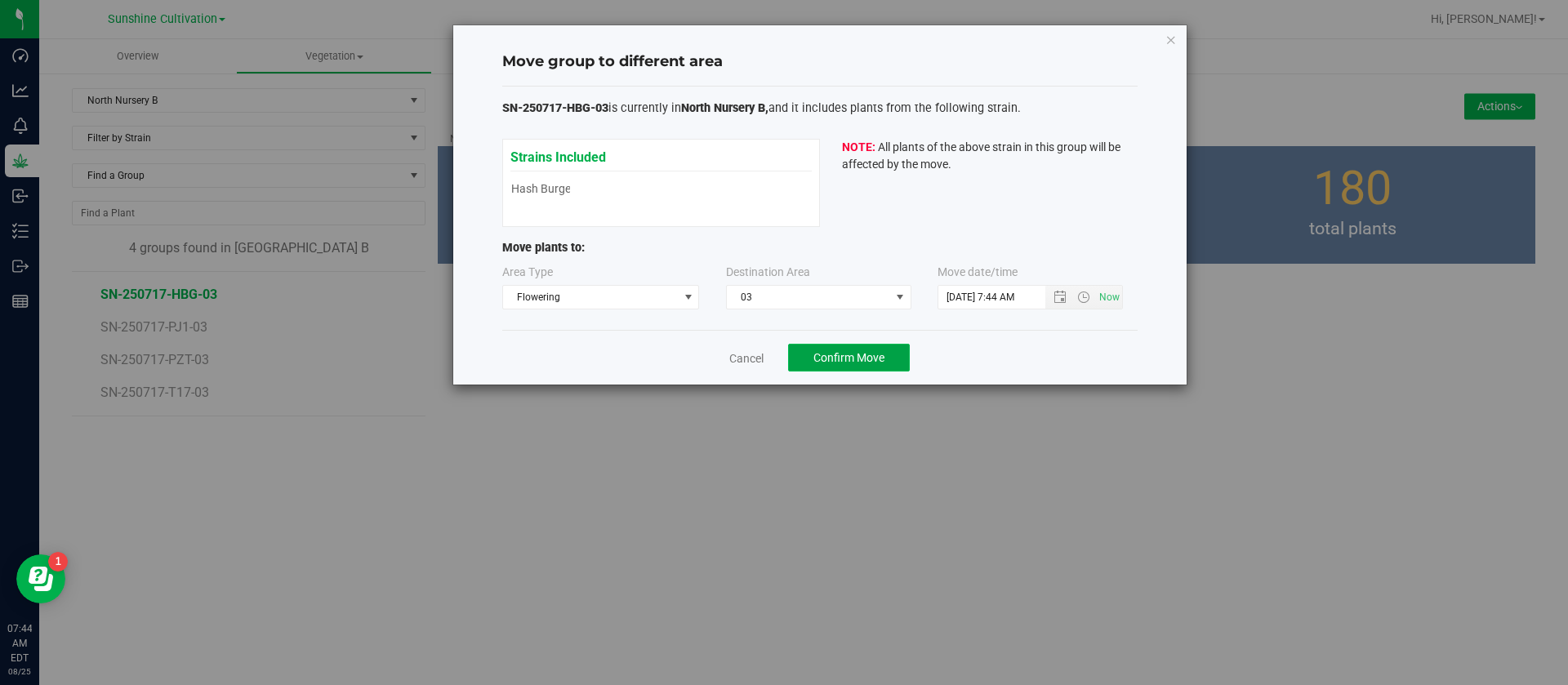
click at [868, 357] on span "Confirm Move" at bounding box center [849, 357] width 71 height 13
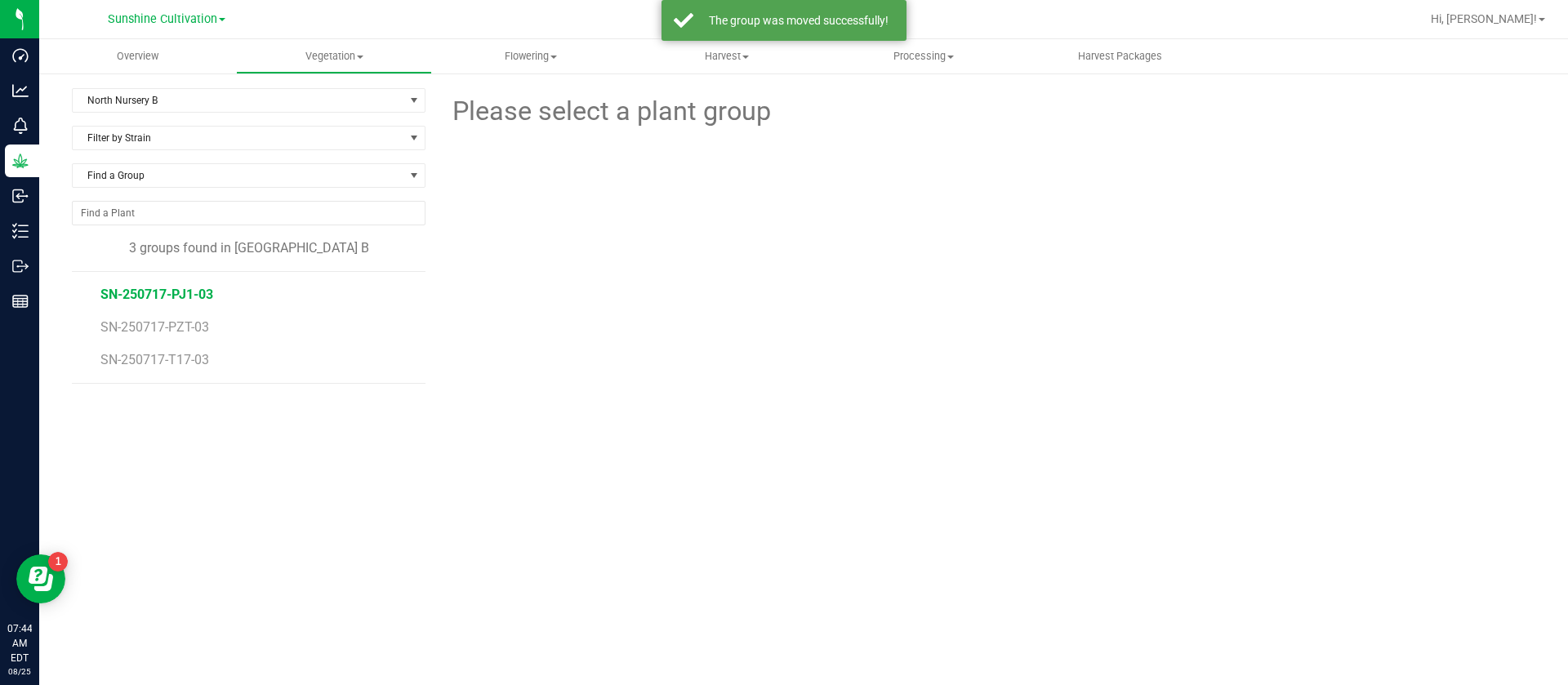
click at [191, 285] on li "SN-250717-PJ1-03" at bounding box center [257, 288] width 314 height 32
click at [215, 293] on li "SN-250717-PJ1-03" at bounding box center [257, 288] width 314 height 32
click at [191, 286] on span "SN-250717-PJ1-03" at bounding box center [156, 294] width 112 height 16
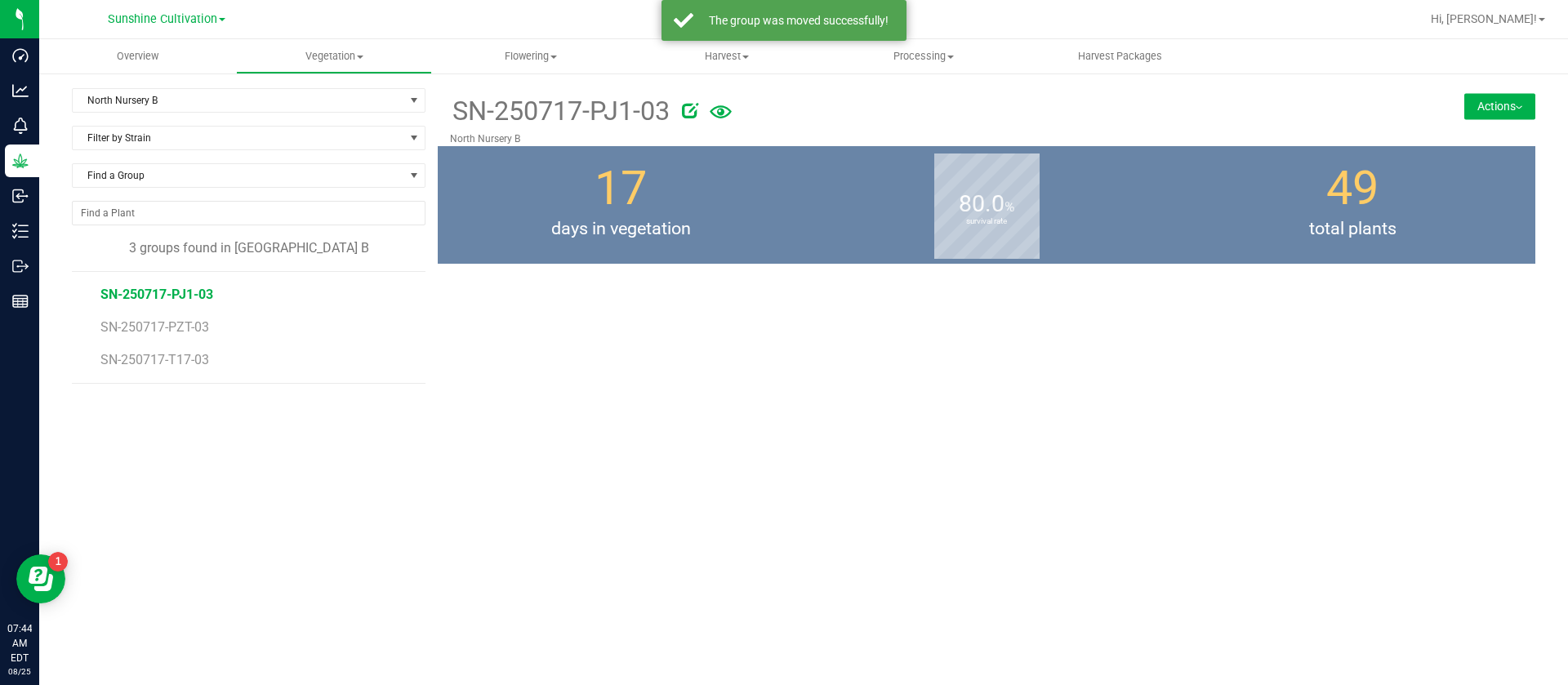
click at [1471, 104] on button "Actions" at bounding box center [1499, 106] width 71 height 26
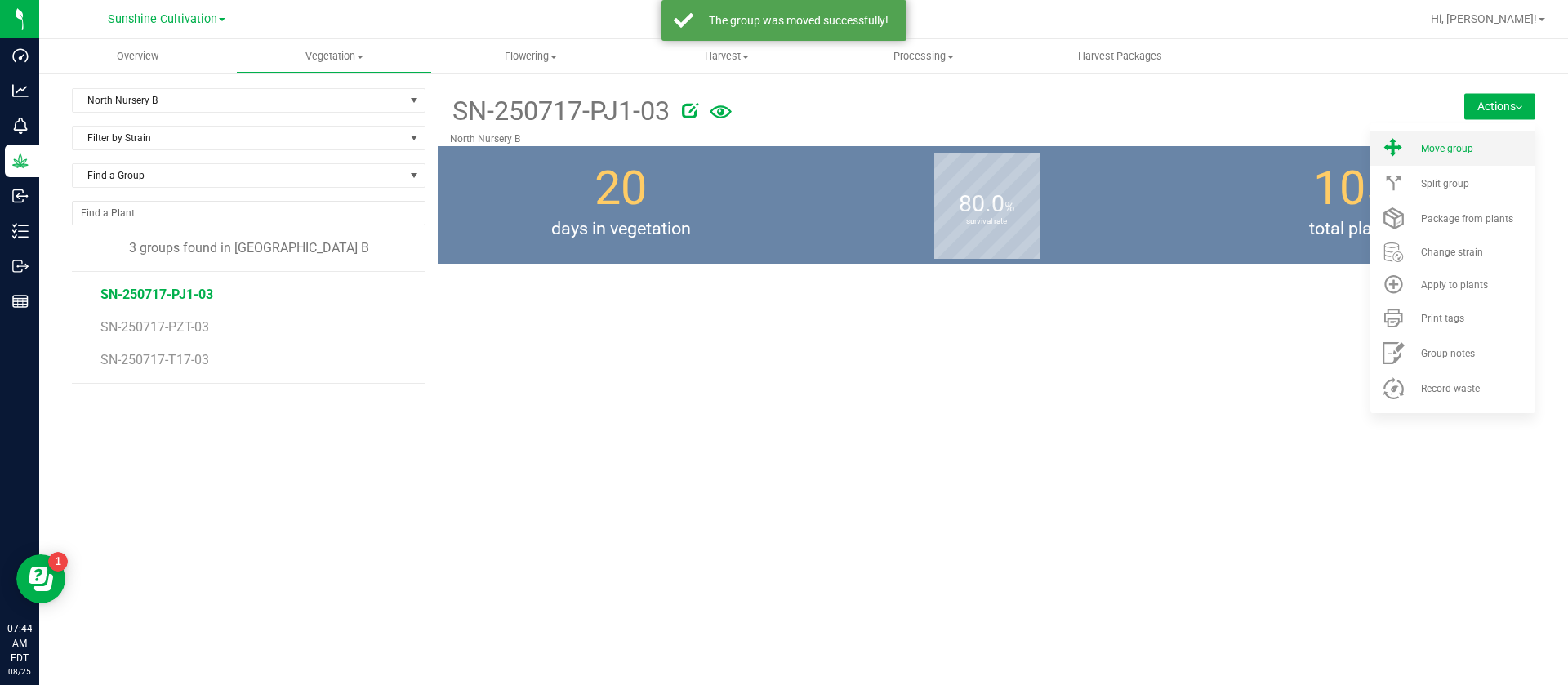
click at [1471, 137] on li "Move group" at bounding box center [1453, 148] width 165 height 35
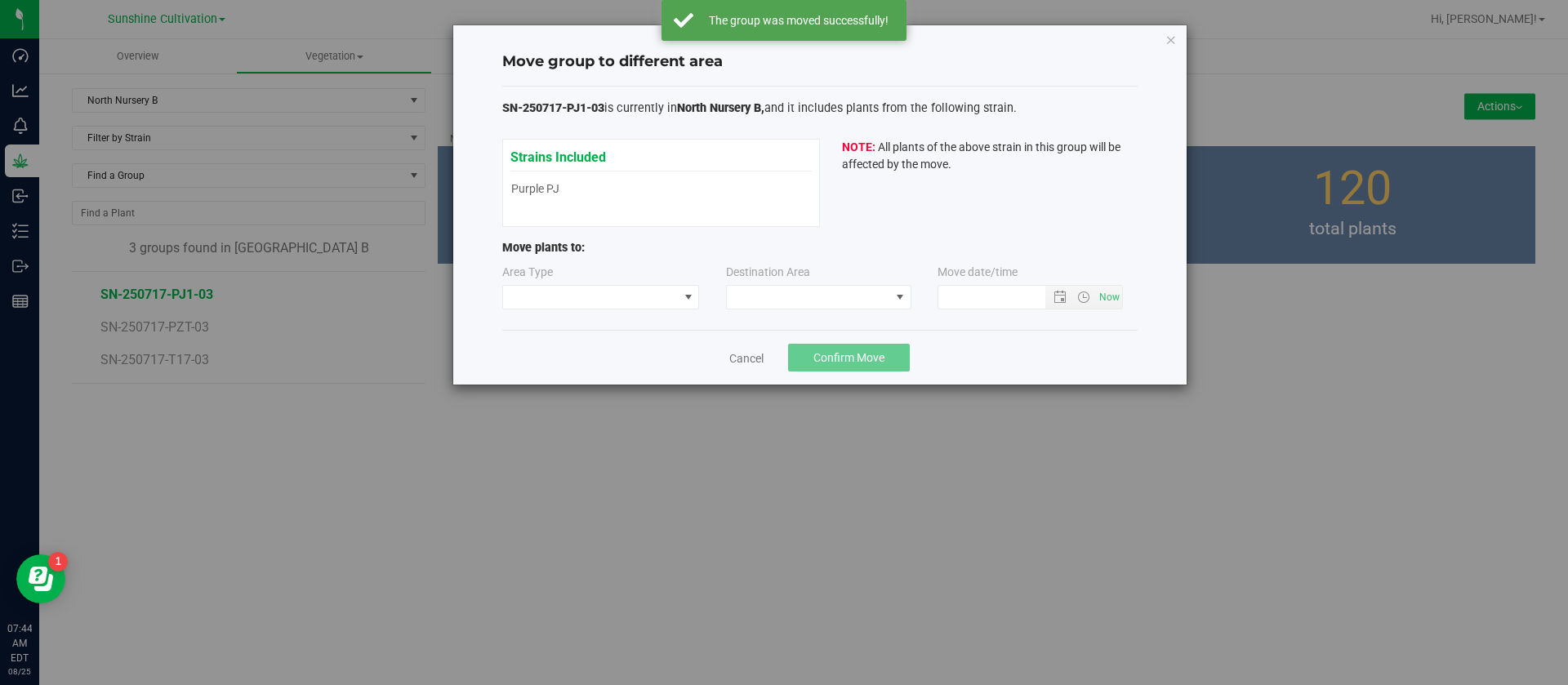
type input "8/25/2025 7:44 AM"
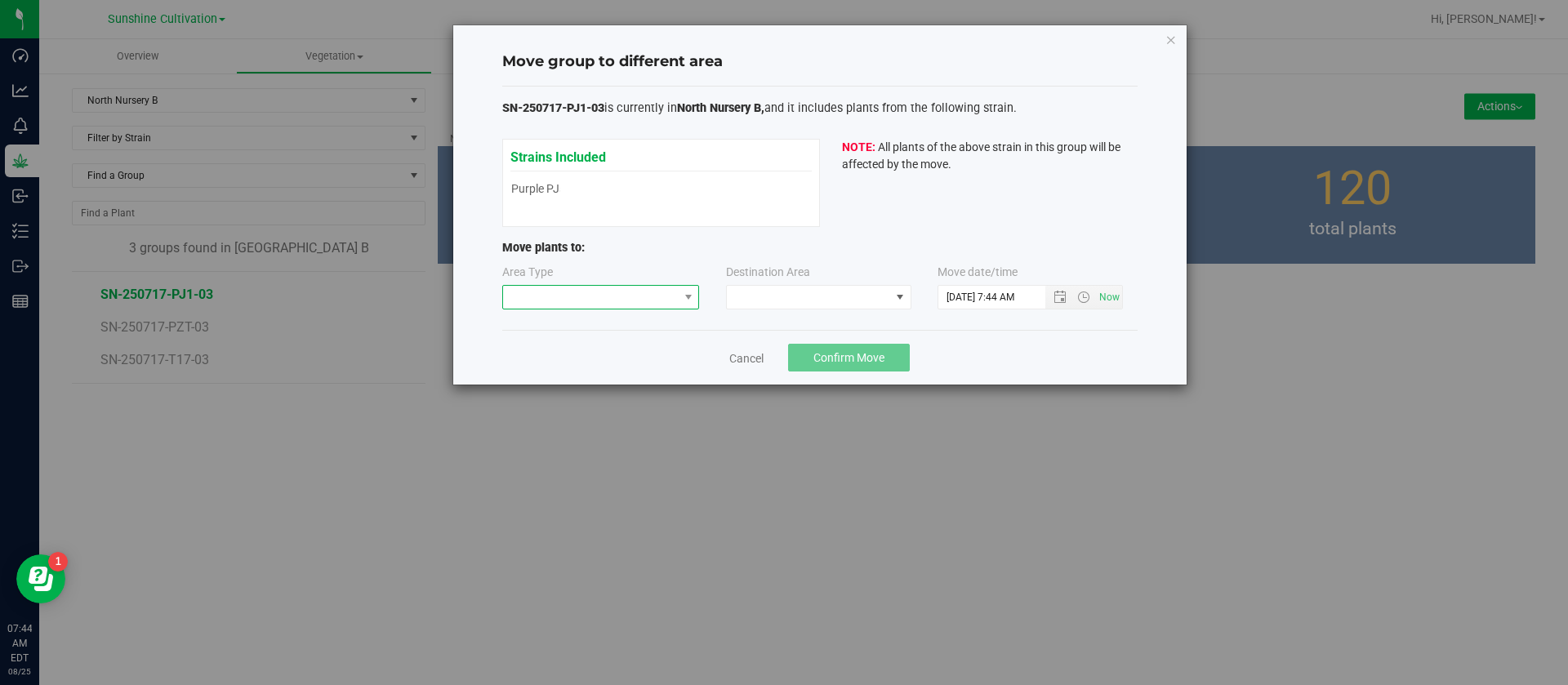
click at [574, 289] on span at bounding box center [591, 297] width 176 height 23
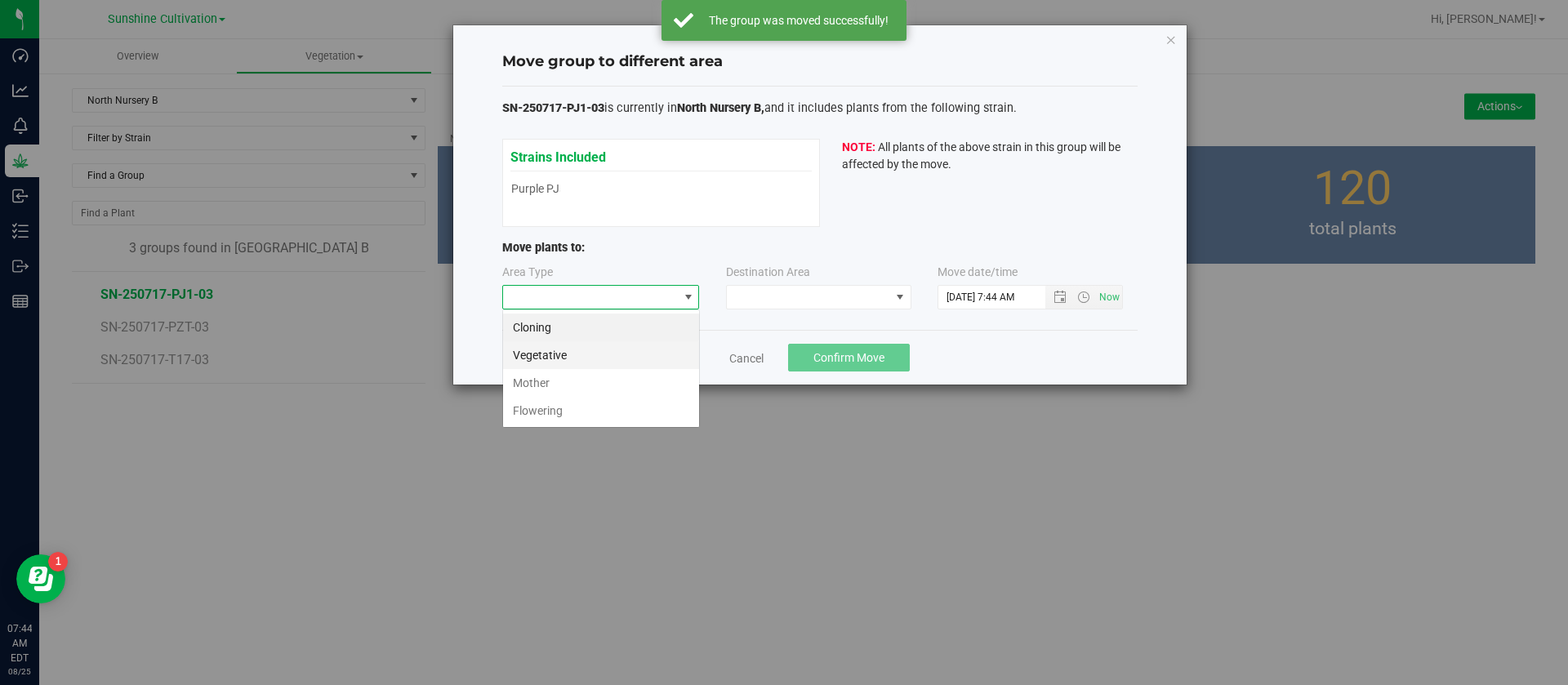
scroll to position [25, 198]
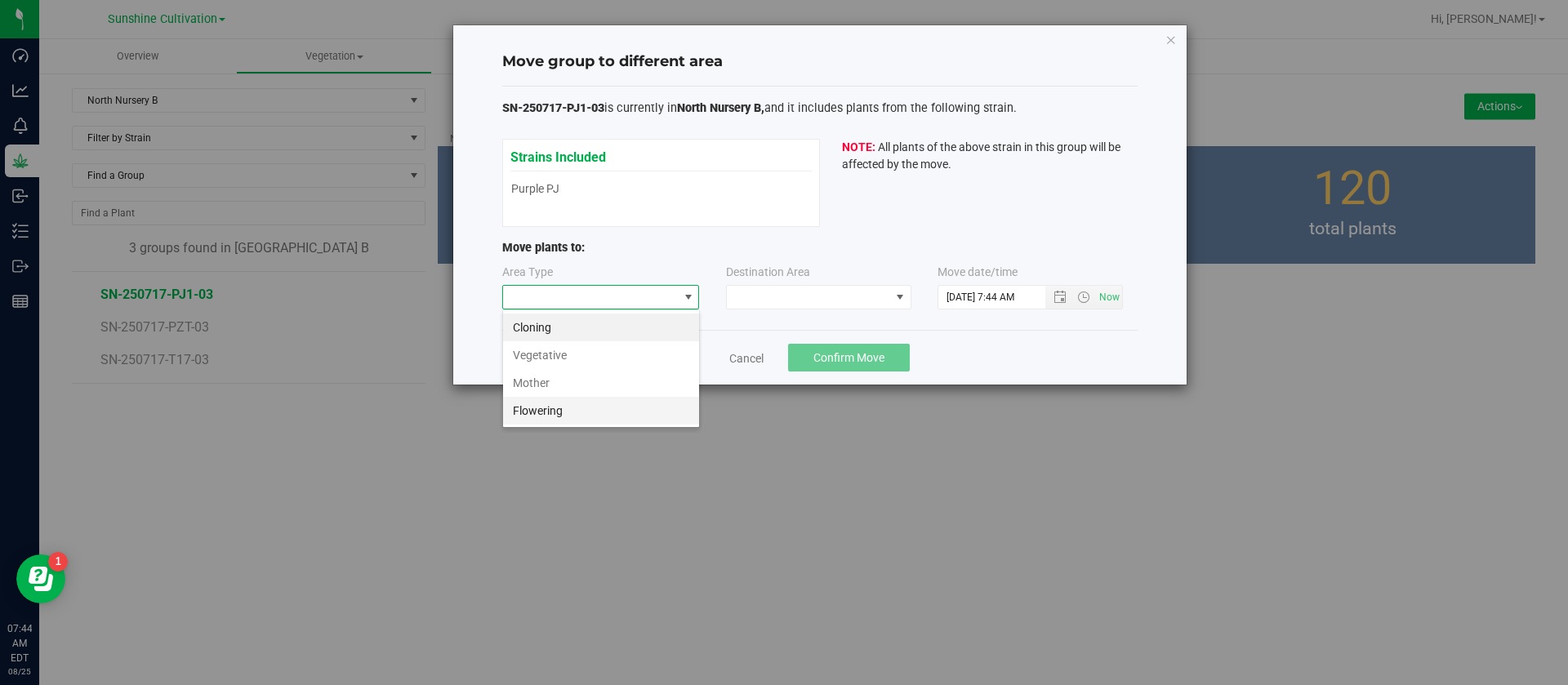
click at [554, 413] on li "Flowering" at bounding box center [601, 411] width 196 height 28
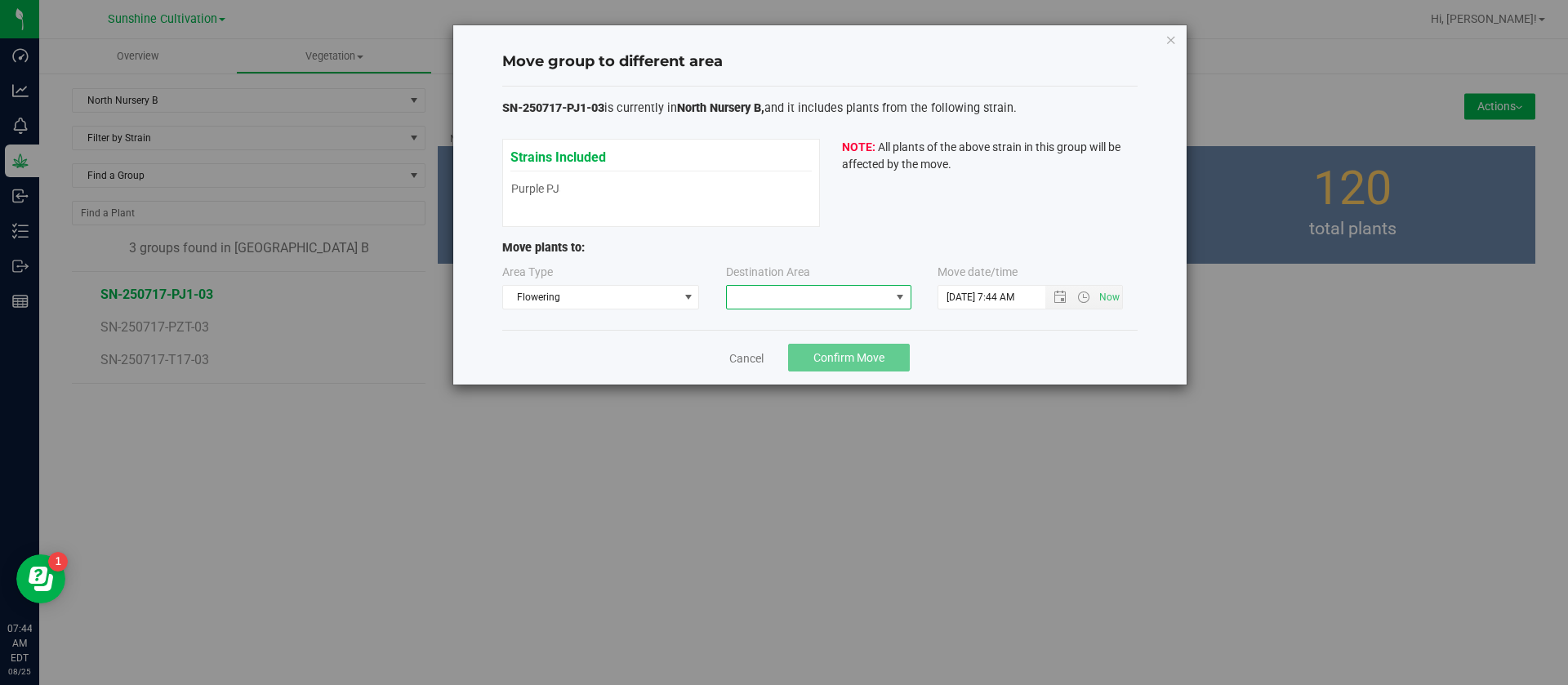
click at [770, 294] on span at bounding box center [808, 297] width 163 height 23
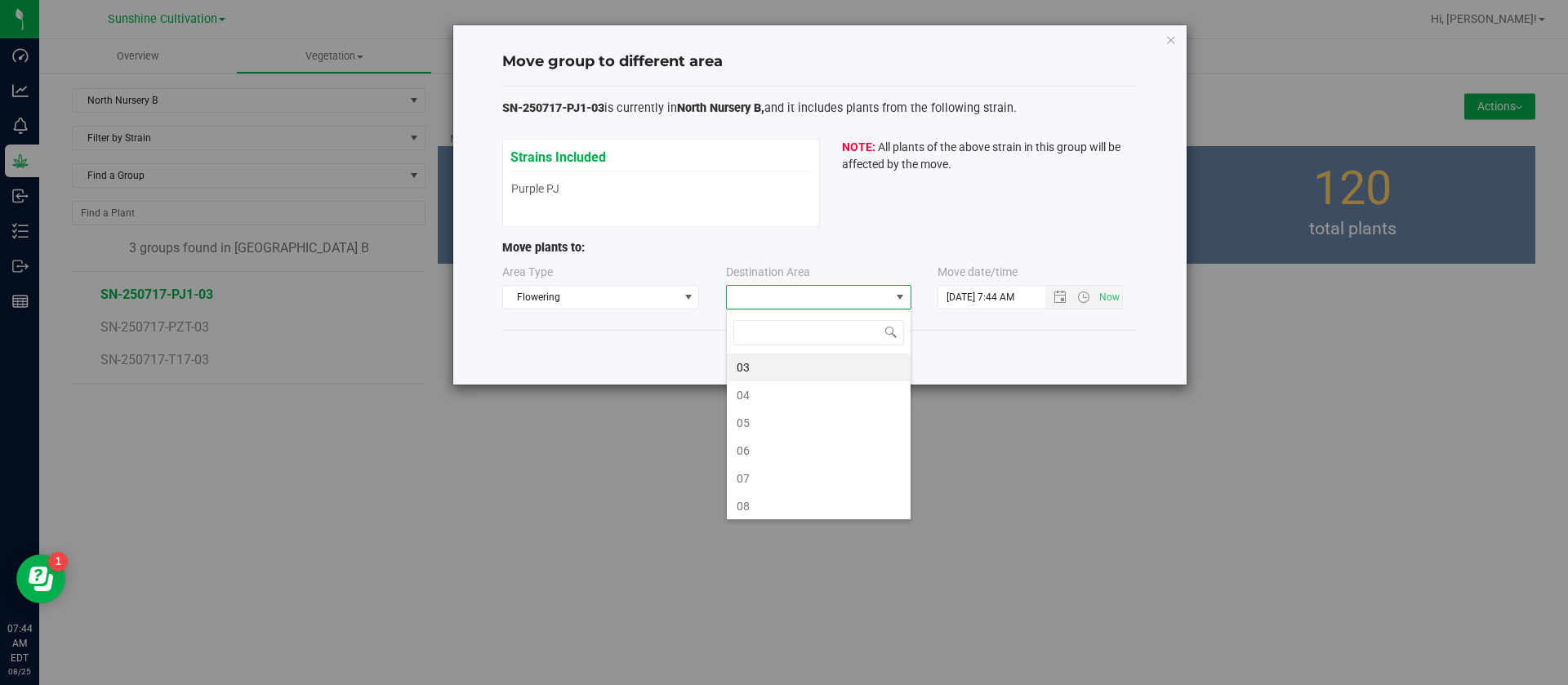
scroll to position [25, 185]
type input "3"
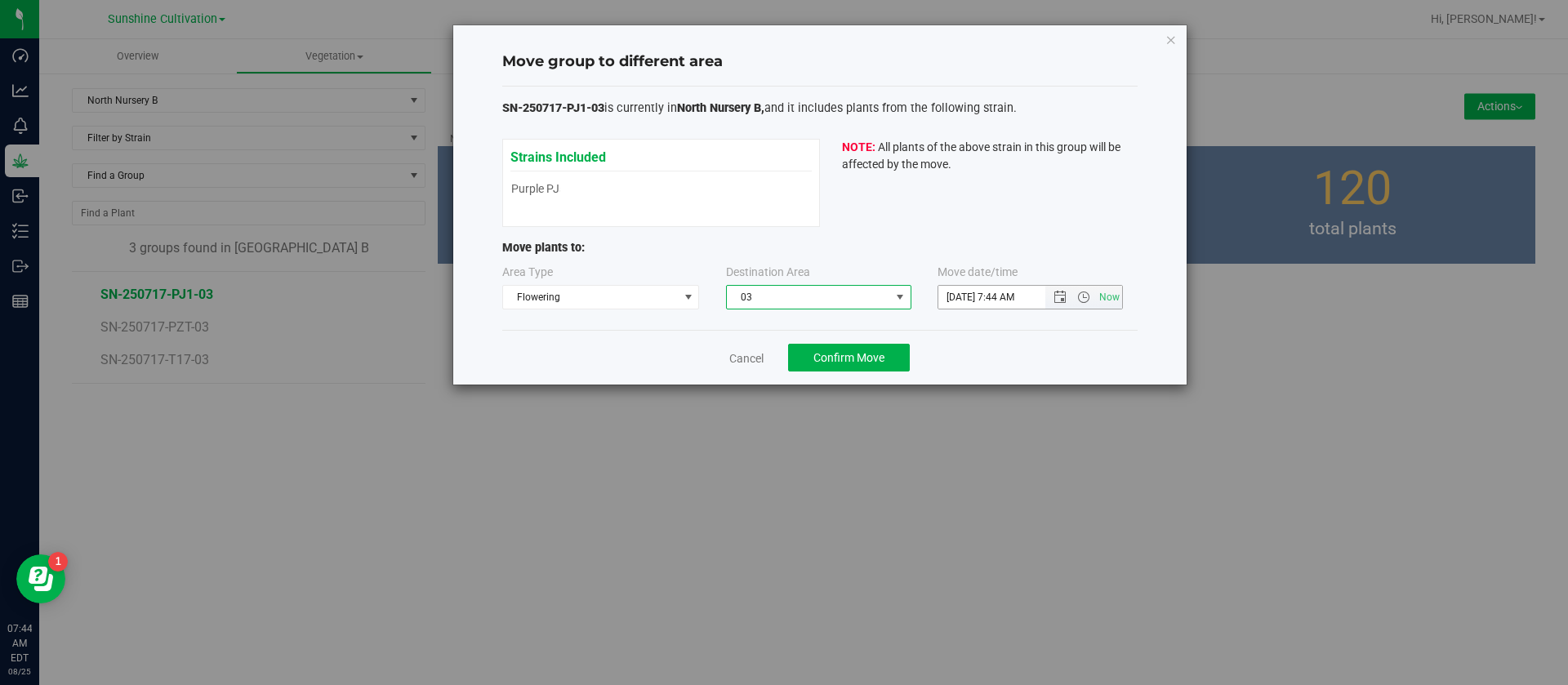
drag, startPoint x: 967, startPoint y: 292, endPoint x: 968, endPoint y: 334, distance: 42.0
click at [971, 296] on input "8/25/2025 7:44 AM" at bounding box center [1005, 297] width 134 height 23
type input "8/24/2025 7:44 AM"
click at [973, 328] on div "SN-250717-PJ1-03 is currently in North Nursery B, and it includes plants from t…" at bounding box center [820, 209] width 635 height 244
click at [829, 362] on span "Confirm Move" at bounding box center [849, 357] width 71 height 13
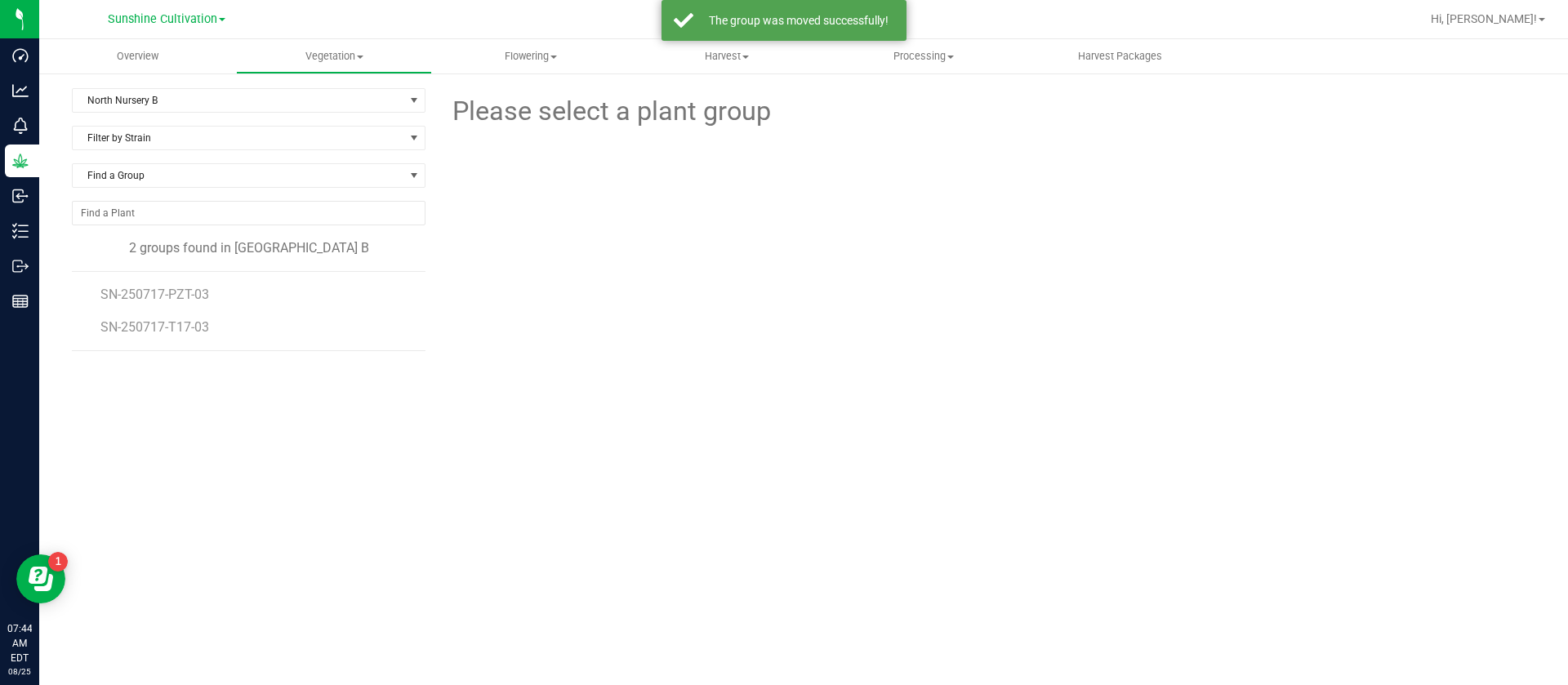
click at [162, 303] on li "SN-250717-PZT-03" at bounding box center [257, 288] width 314 height 32
click at [170, 293] on span "SN-250717-PZT-03" at bounding box center [156, 294] width 113 height 16
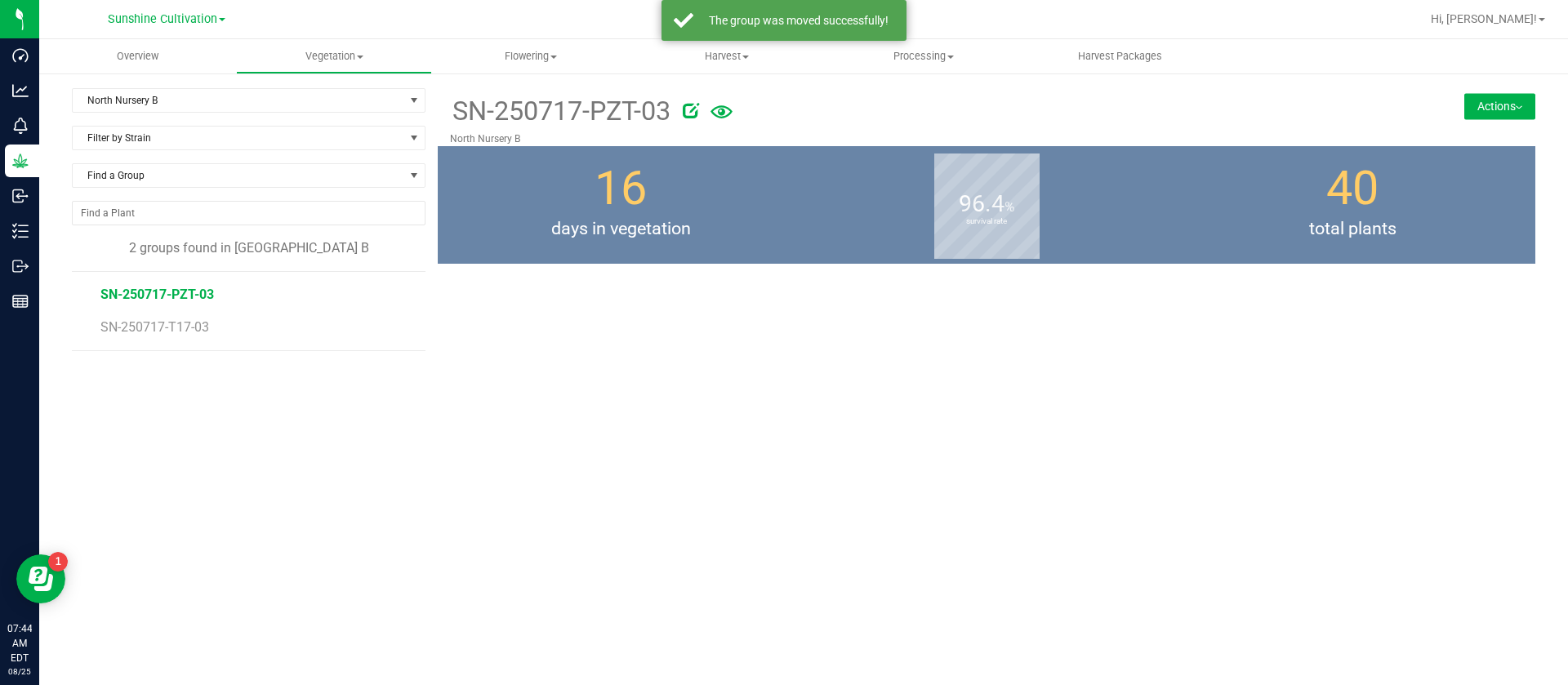
click at [1492, 103] on button "Actions" at bounding box center [1499, 106] width 71 height 26
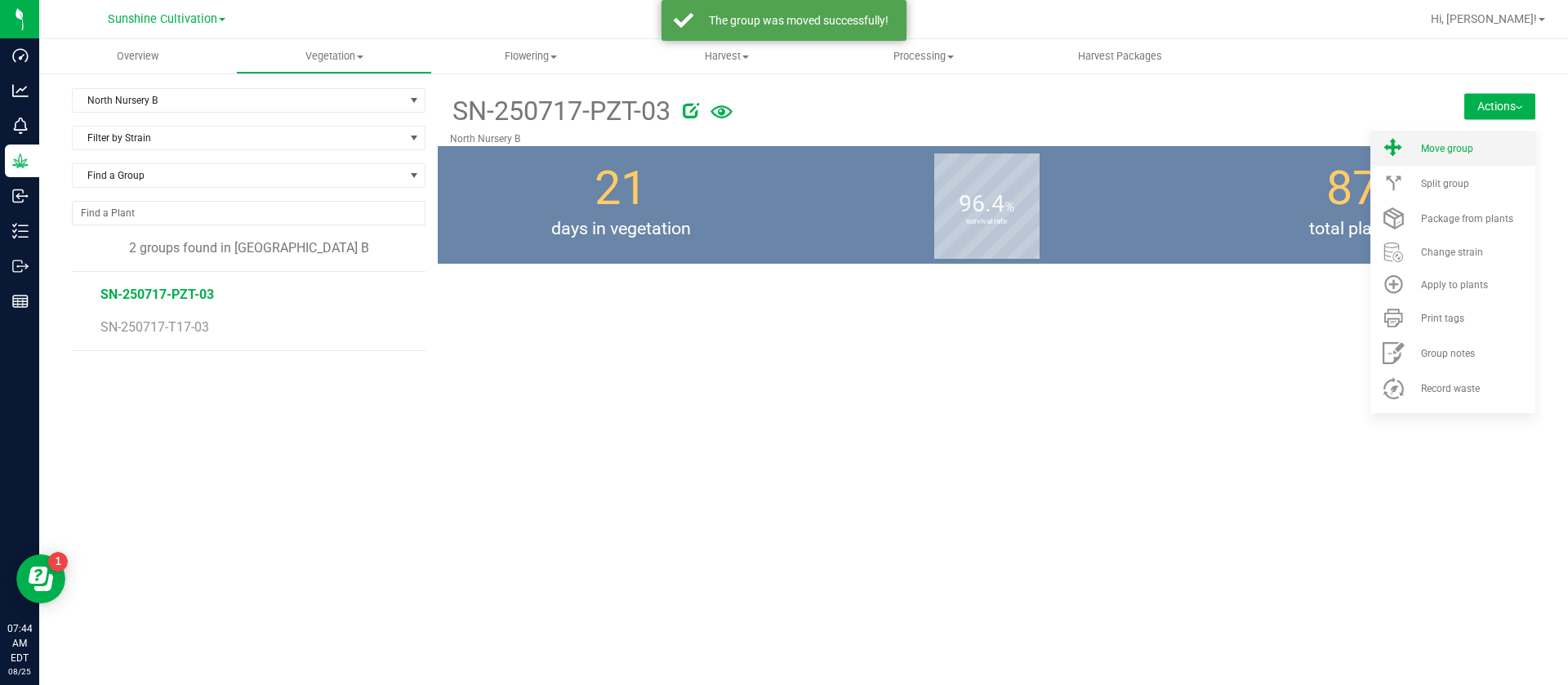
click at [1479, 148] on div "Move group" at bounding box center [1477, 148] width 111 height 11
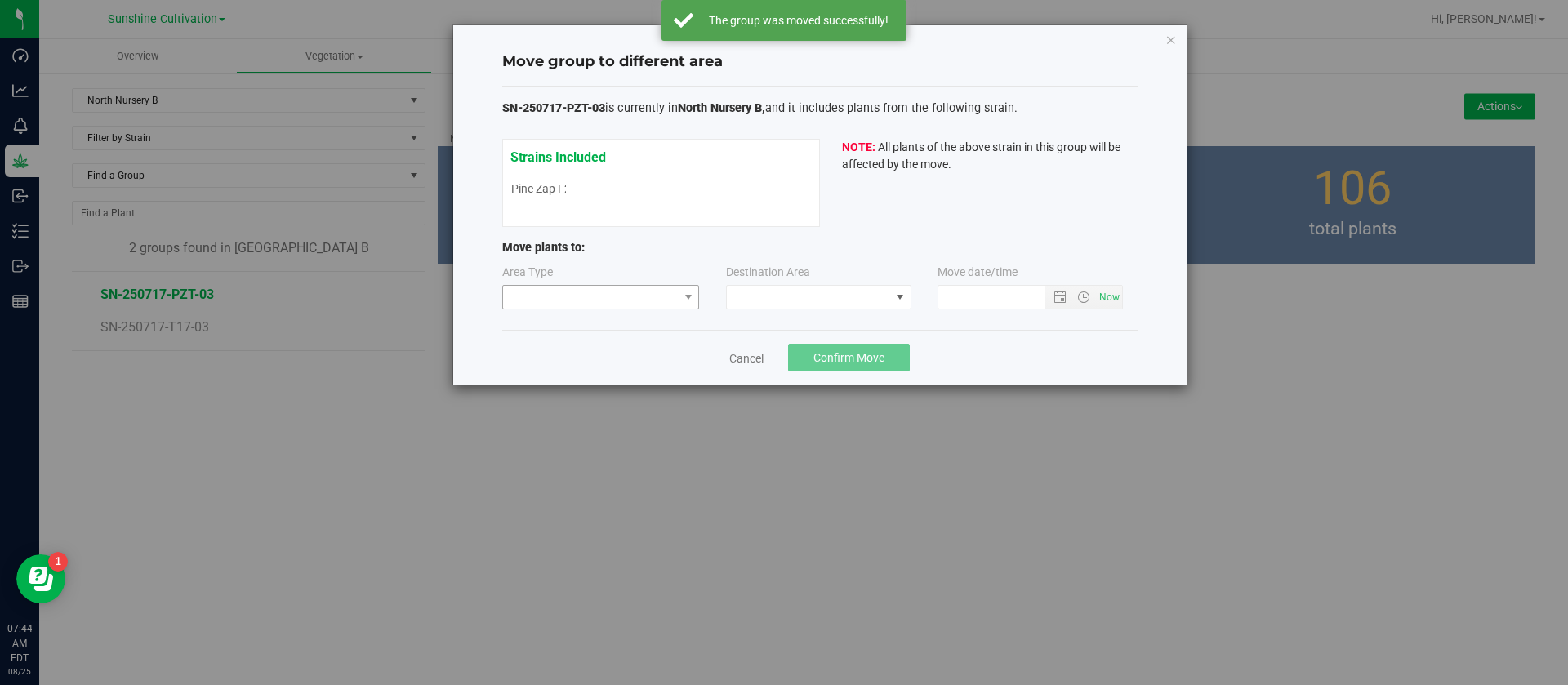
type input "8/25/2025 7:44 AM"
click at [576, 313] on div "Area Type Destination Area Move date/time 8/25/2025 7:44 AM" at bounding box center [820, 290] width 635 height 53
click at [559, 299] on span at bounding box center [591, 297] width 176 height 23
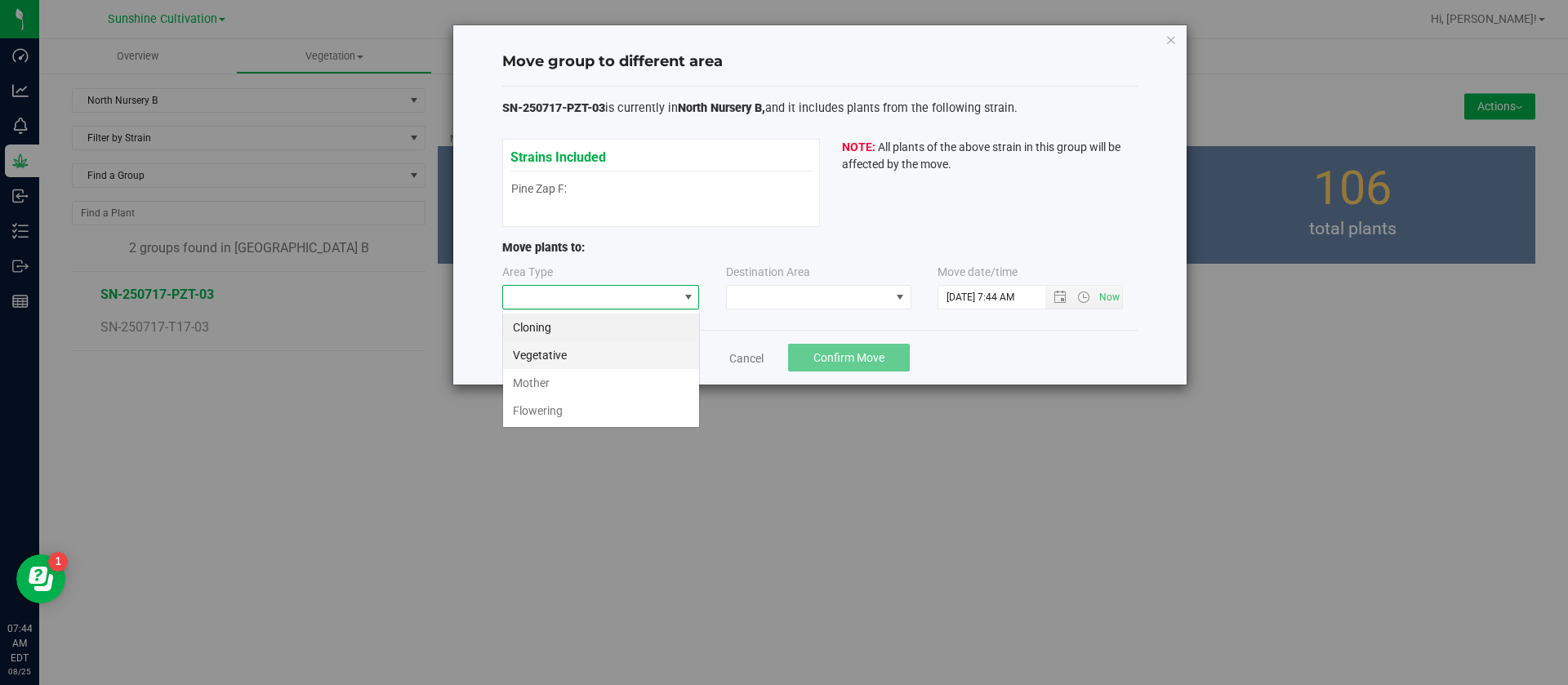
scroll to position [25, 198]
click at [564, 409] on li "Flowering" at bounding box center [601, 411] width 196 height 28
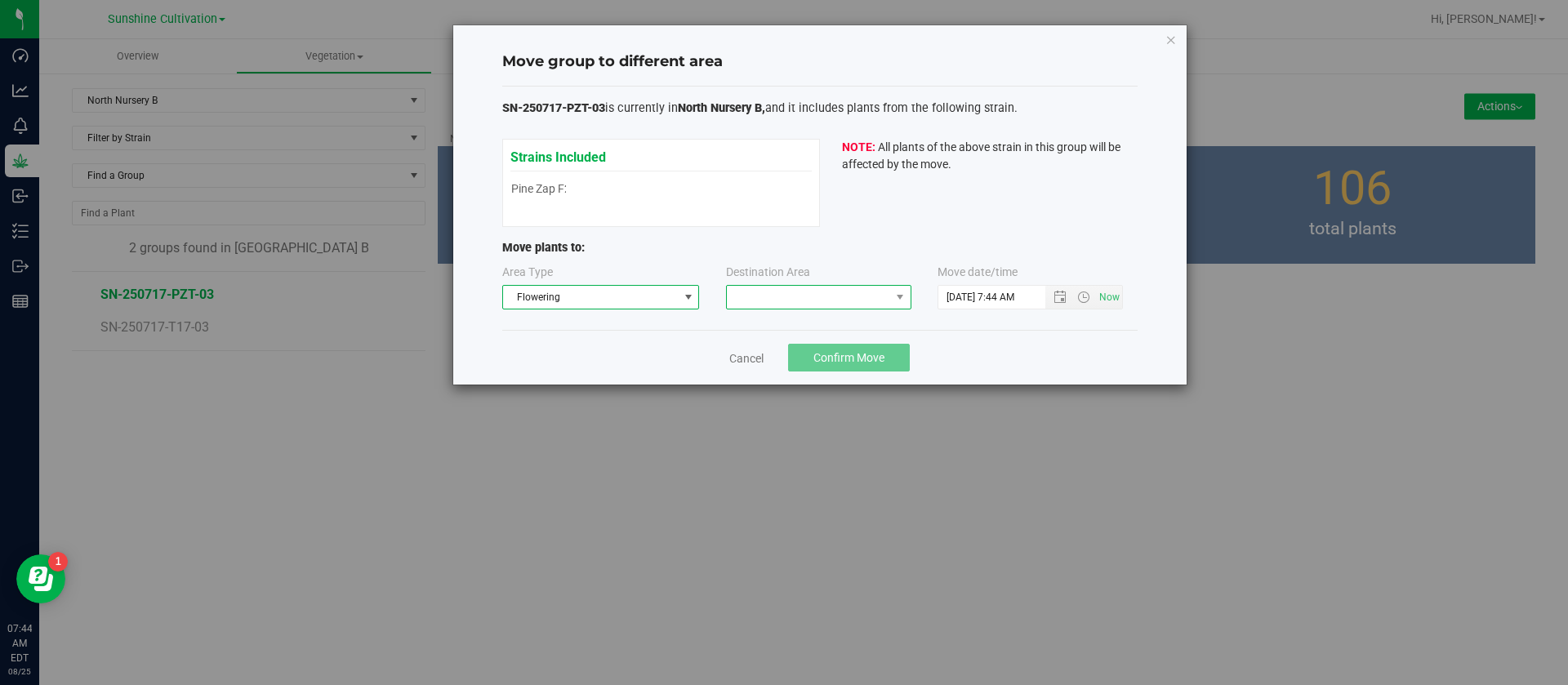
click at [808, 295] on span at bounding box center [808, 297] width 163 height 23
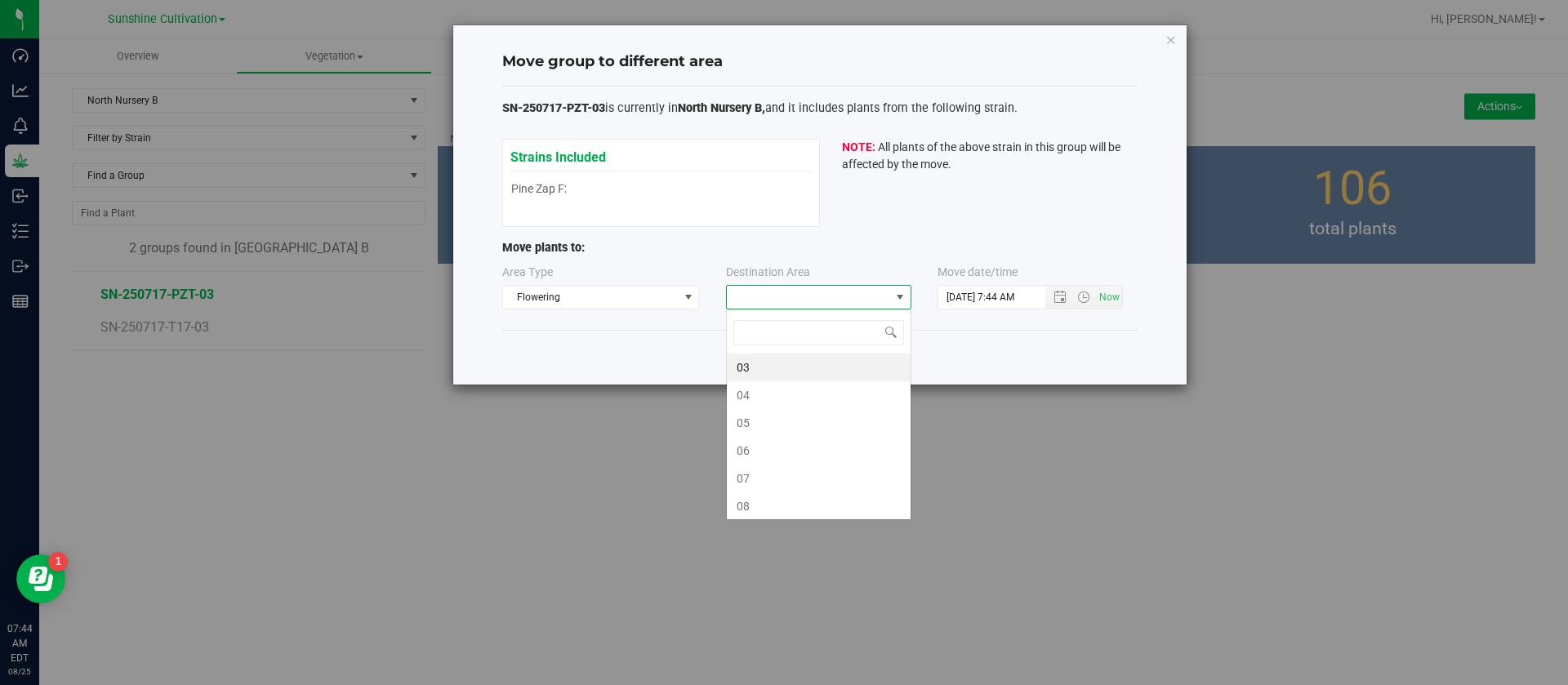
scroll to position [25, 185]
type input "3"
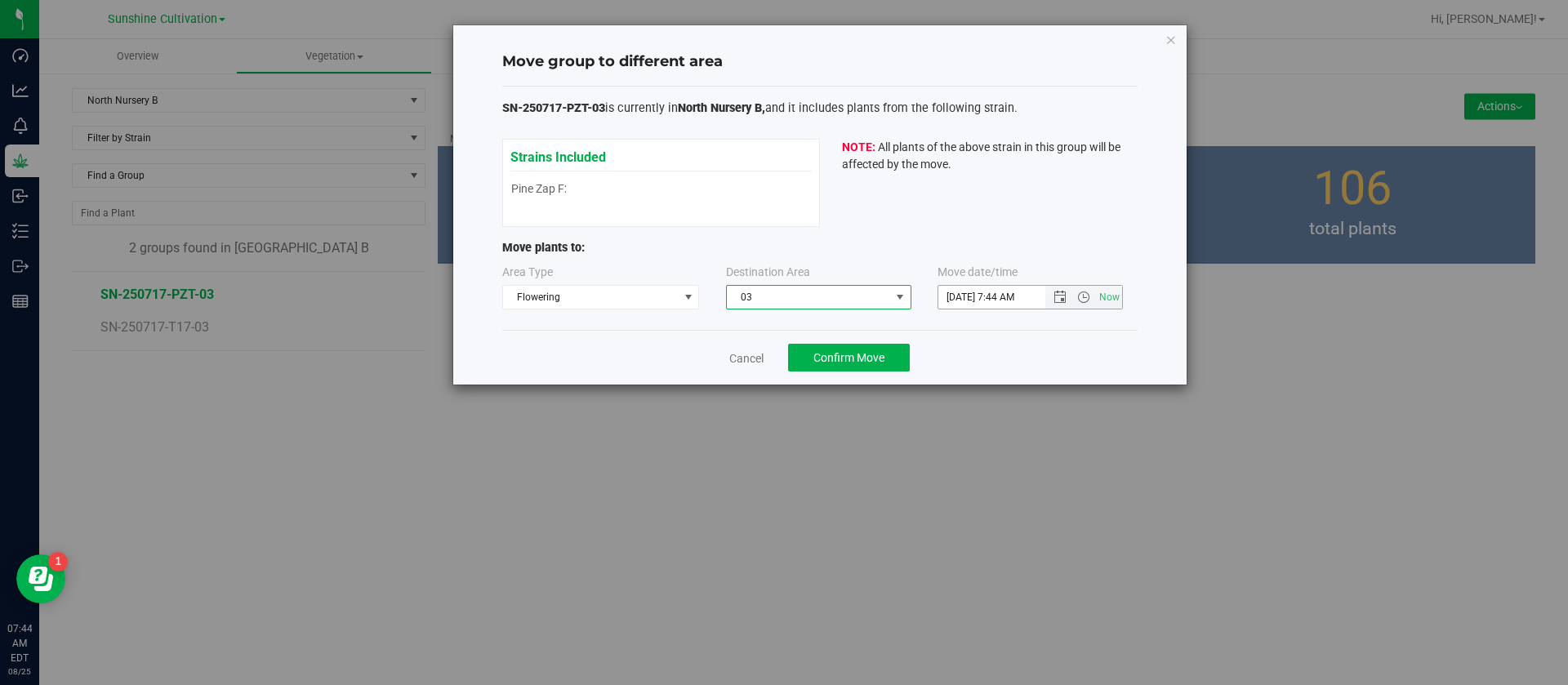
drag, startPoint x: 966, startPoint y: 293, endPoint x: 959, endPoint y: 393, distance: 100.2
click at [966, 299] on input "8/25/2025 7:44 AM" at bounding box center [1005, 297] width 134 height 23
type input "8/24/2025 7:44 AM"
drag, startPoint x: 972, startPoint y: 404, endPoint x: 981, endPoint y: 379, distance: 26.6
click at [972, 401] on div "Move group to different area SN-250717-PZT-03 is currently in North Nursery B, …" at bounding box center [790, 342] width 1580 height 685
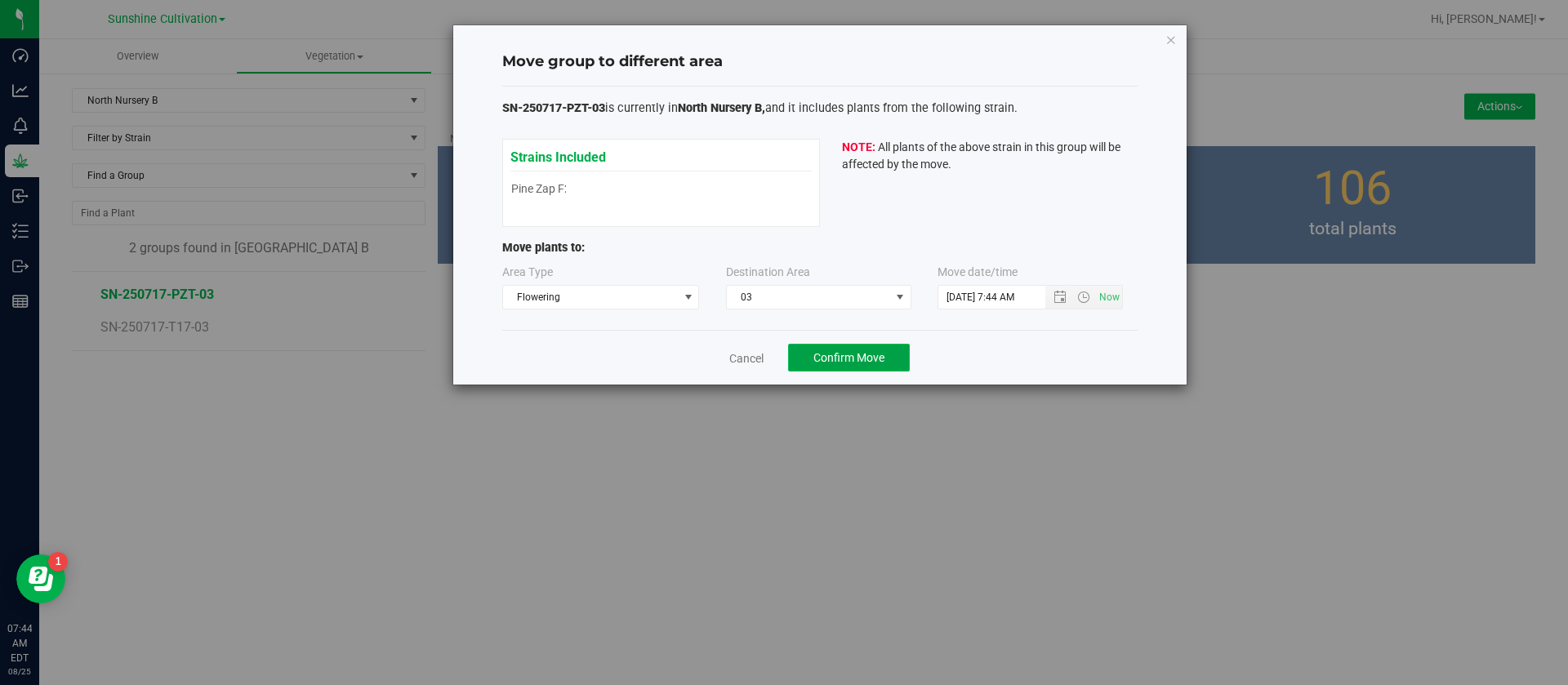
click at [831, 360] on span "Confirm Move" at bounding box center [849, 357] width 71 height 13
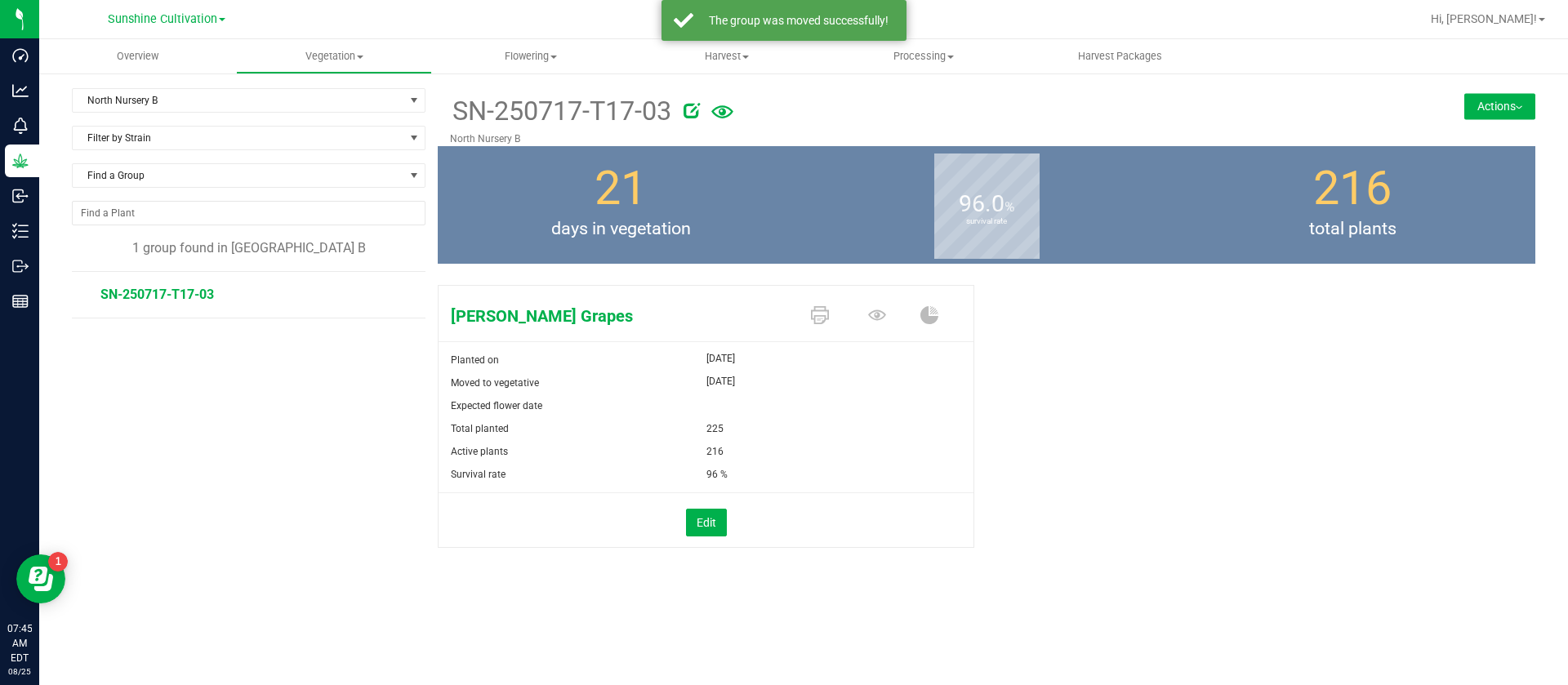
click at [1509, 104] on button "Actions" at bounding box center [1499, 106] width 71 height 26
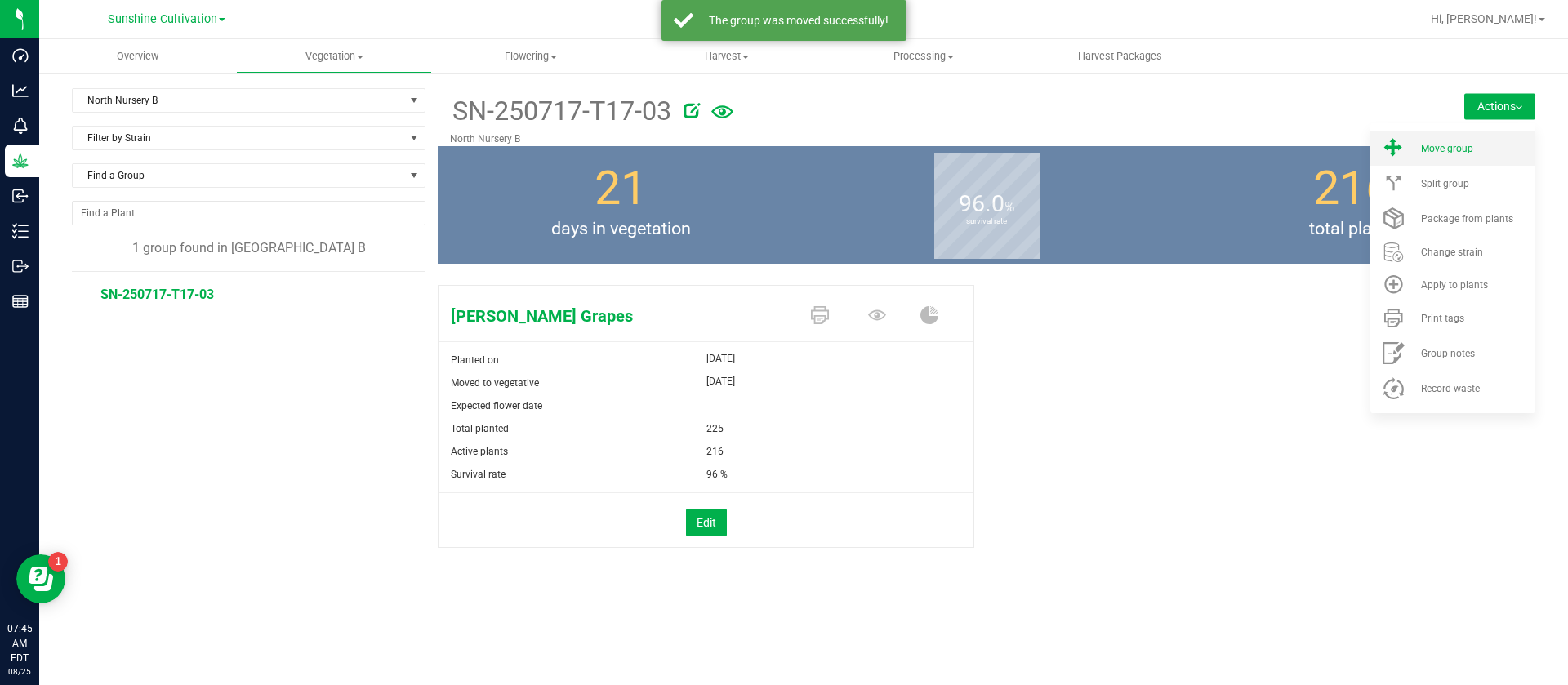
click at [1456, 153] on span "Move group" at bounding box center [1448, 148] width 53 height 11
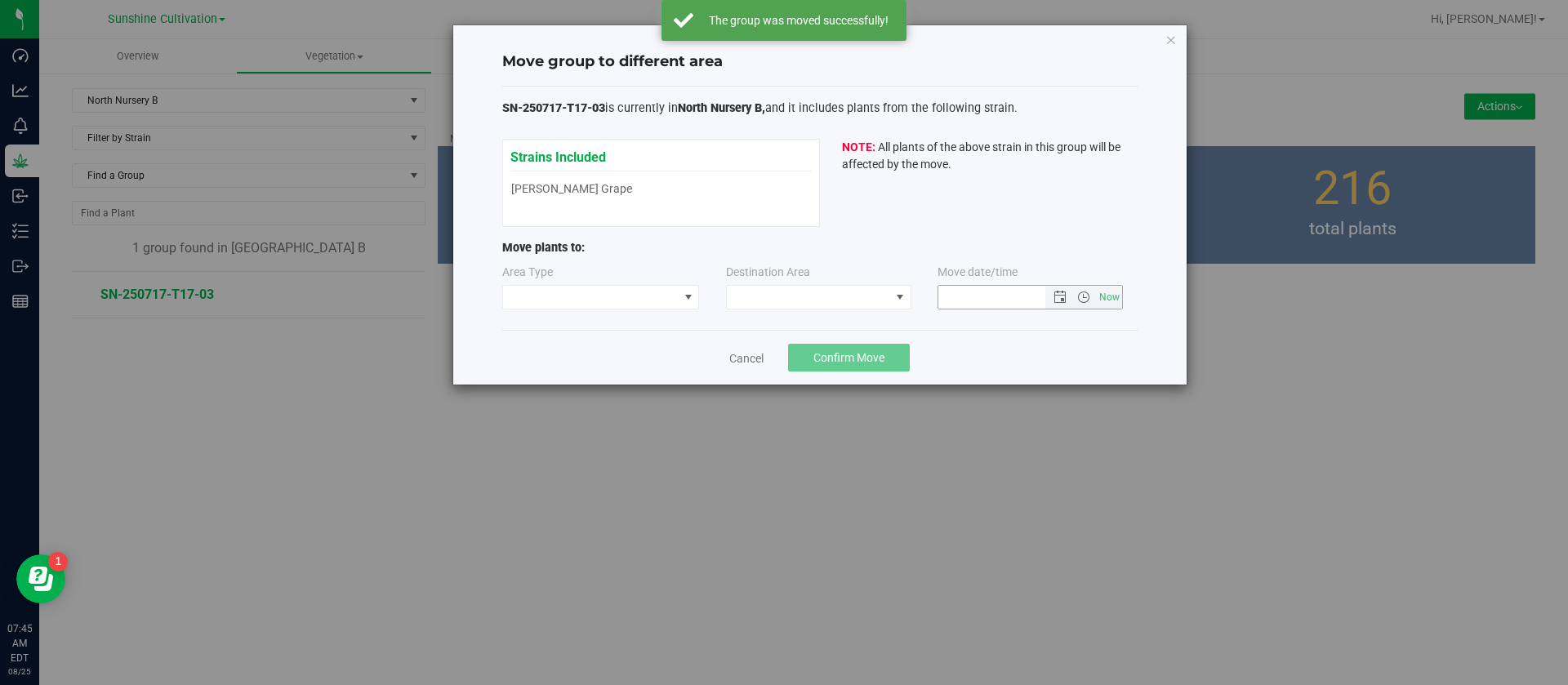
type input "8/25/2025 7:45 AM"
click at [598, 298] on span at bounding box center [591, 297] width 176 height 23
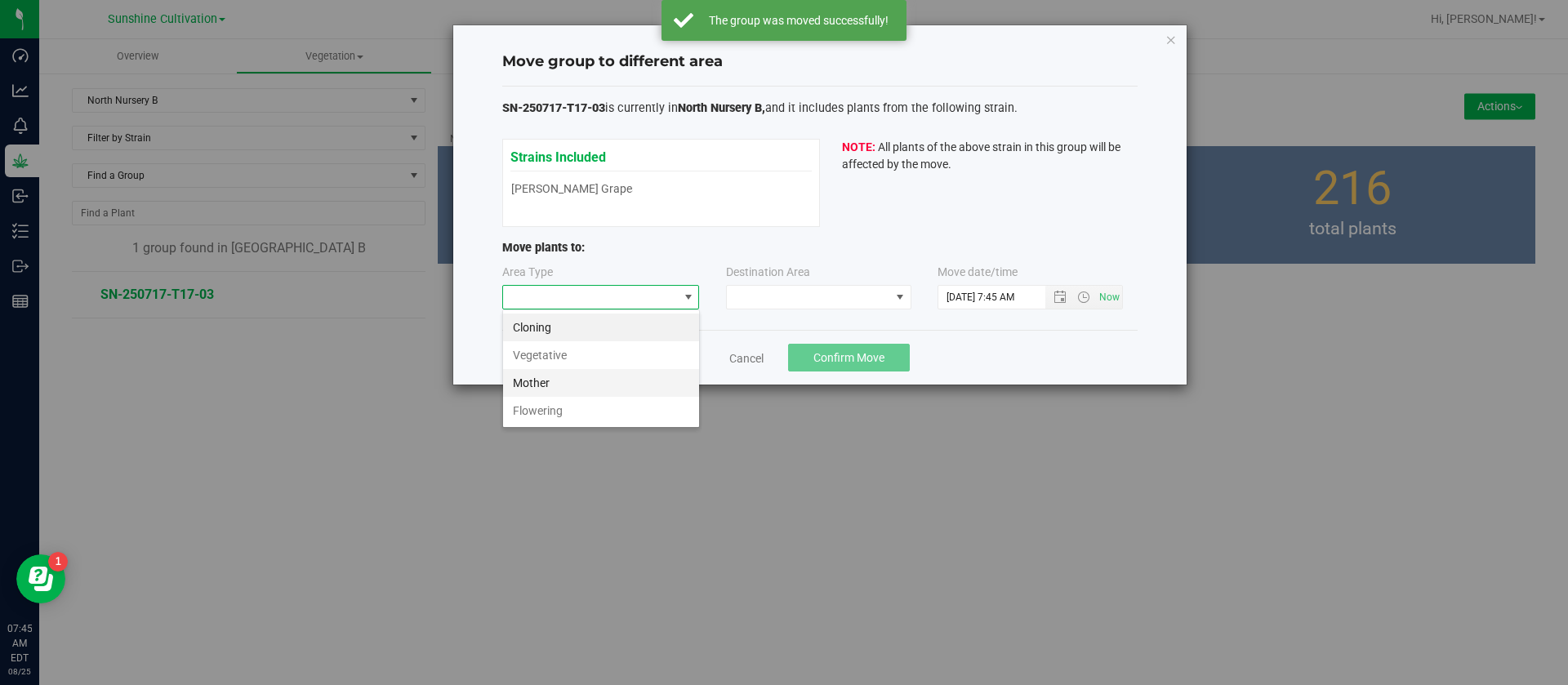
scroll to position [25, 198]
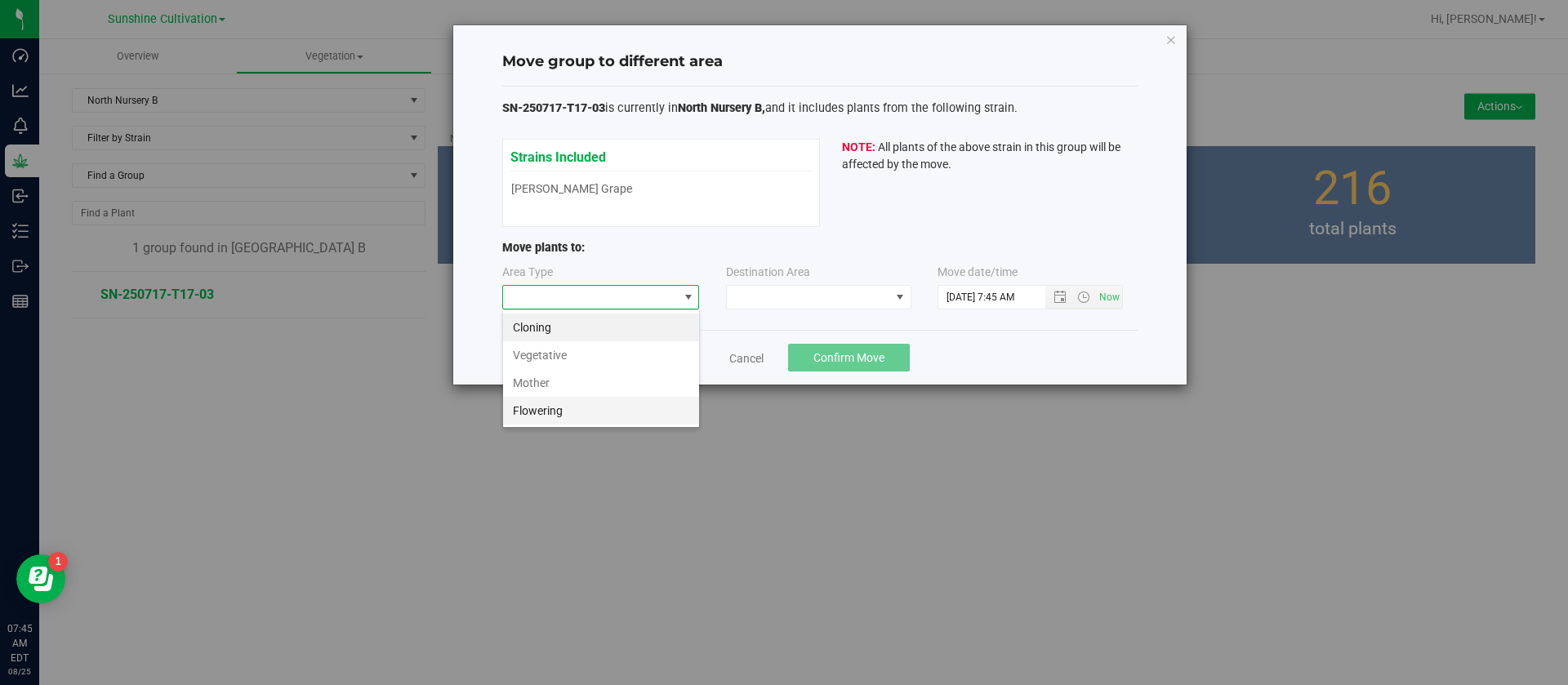
click at [574, 412] on li "Flowering" at bounding box center [601, 411] width 196 height 28
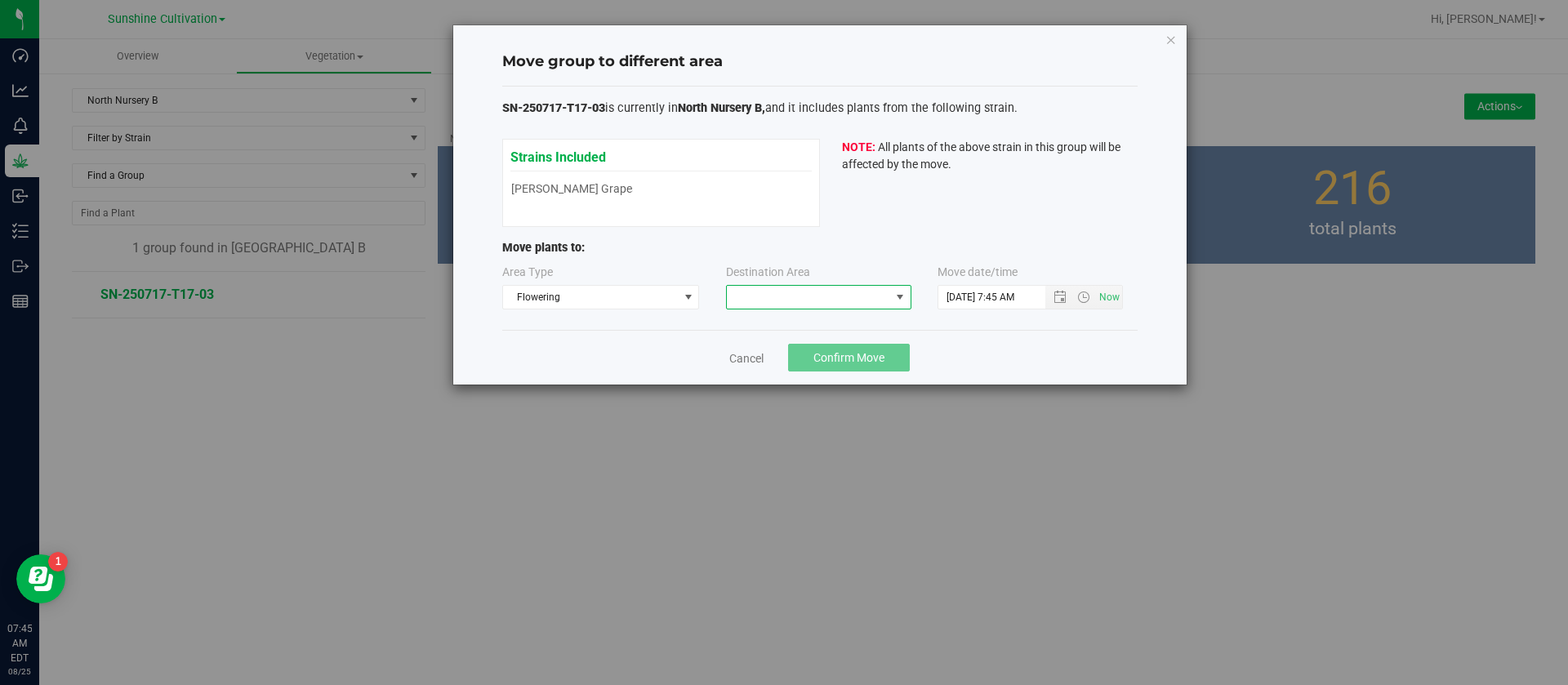
click at [820, 292] on span at bounding box center [808, 297] width 163 height 23
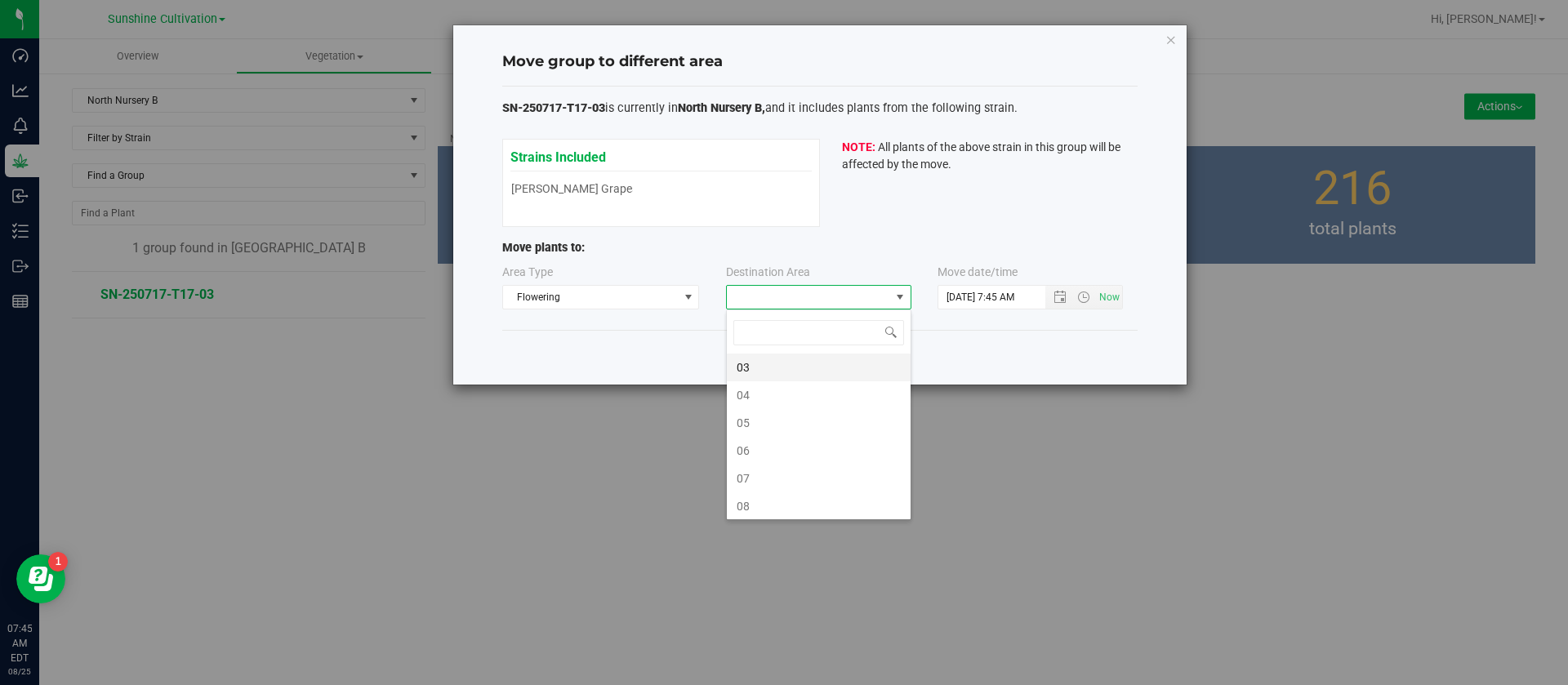
scroll to position [25, 185]
type input "3"
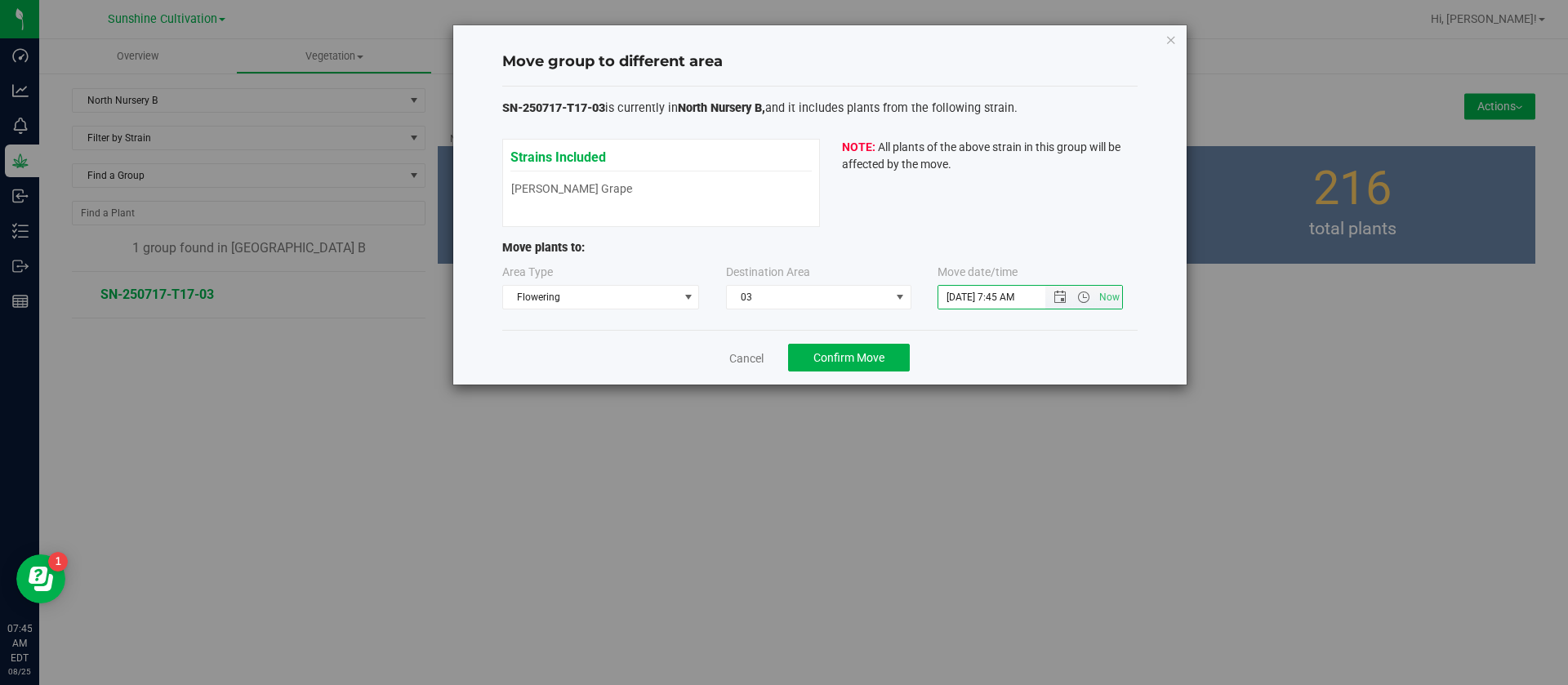
drag, startPoint x: 964, startPoint y: 296, endPoint x: 965, endPoint y: 316, distance: 20.0
click at [964, 305] on input "8/25/2025 7:45 AM" at bounding box center [1005, 297] width 134 height 23
type input "8/24/2025 7:45 AM"
click at [980, 396] on div "Move group to different area SN-250717-T17-03 is currently in North Nursery B, …" at bounding box center [790, 342] width 1580 height 685
click at [828, 355] on span "Confirm Move" at bounding box center [849, 357] width 71 height 13
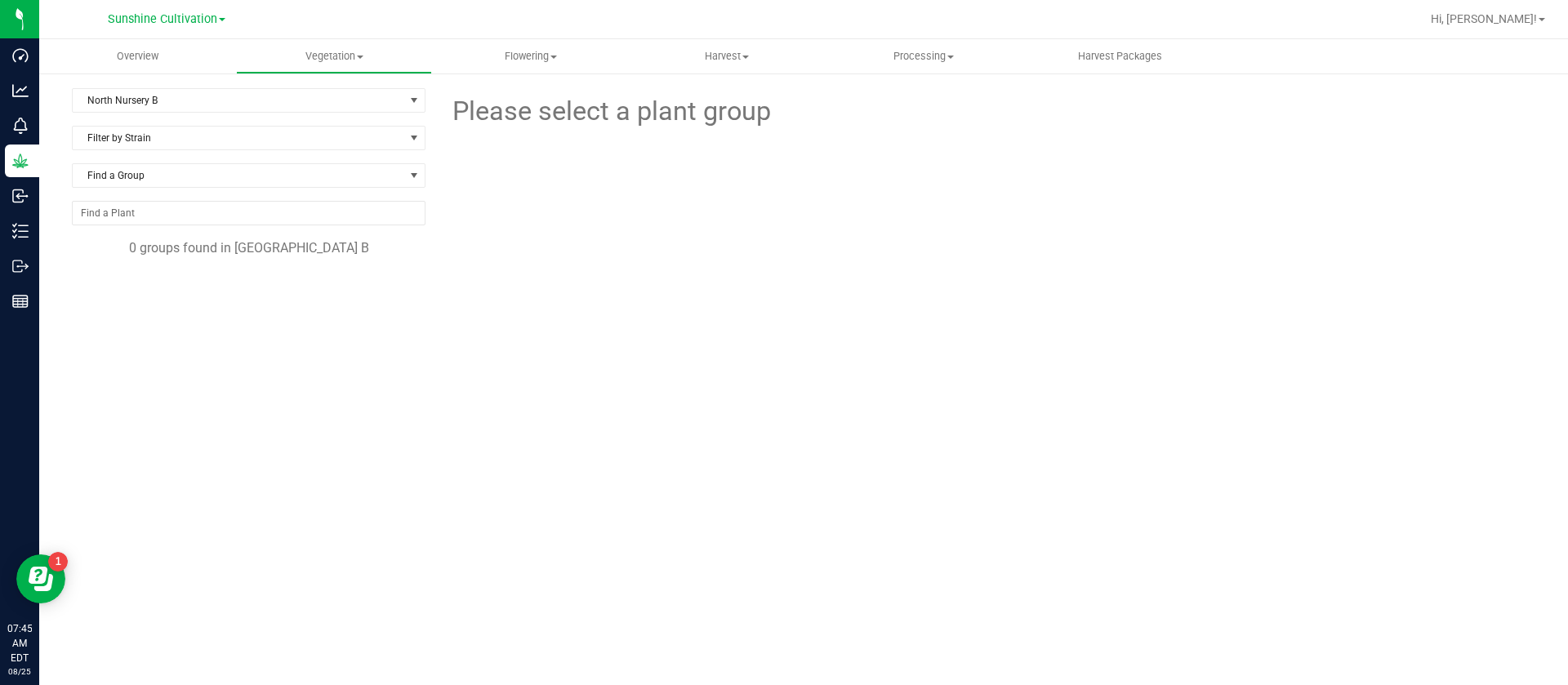
click at [901, 214] on div at bounding box center [986, 221] width 561 height 180
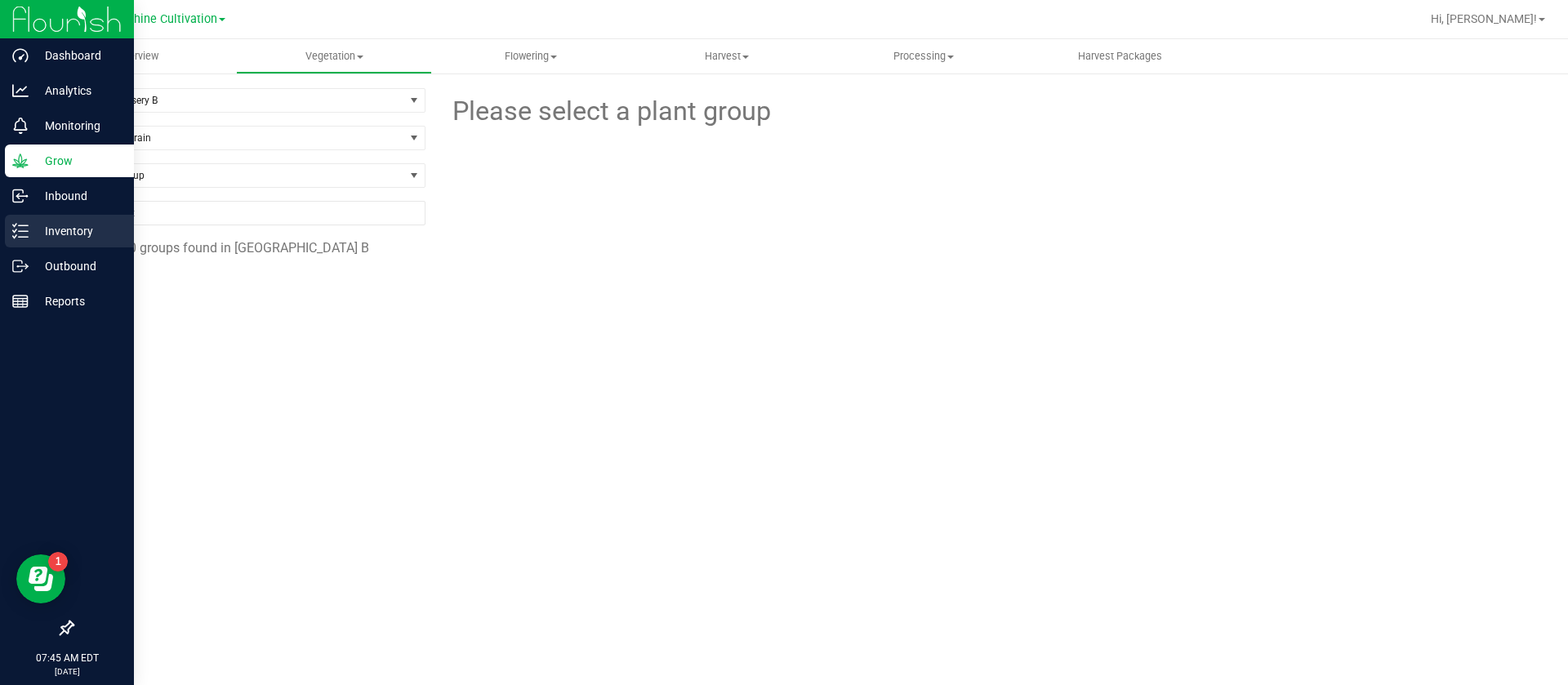
click at [60, 238] on p "Inventory" at bounding box center [78, 231] width 98 height 19
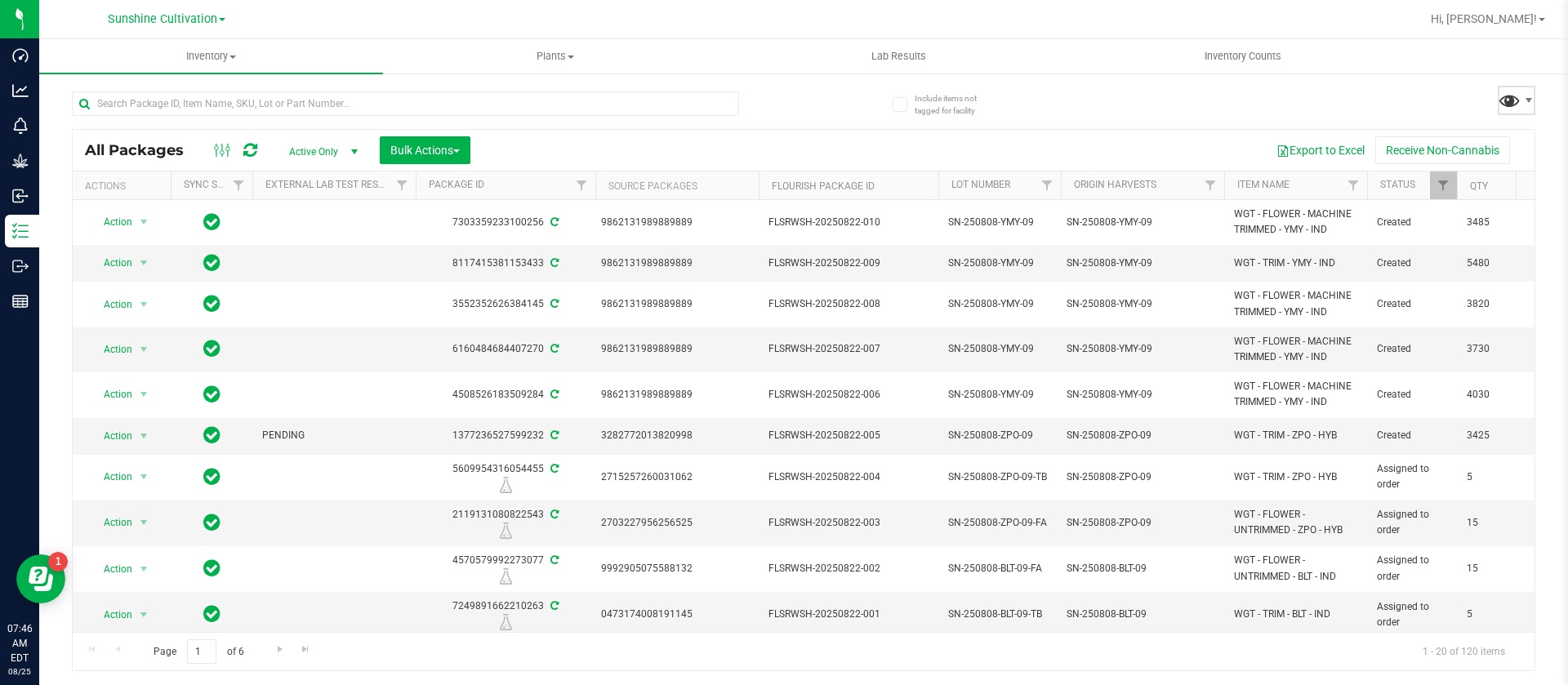
click at [1517, 101] on span at bounding box center [1509, 99] width 24 height 24
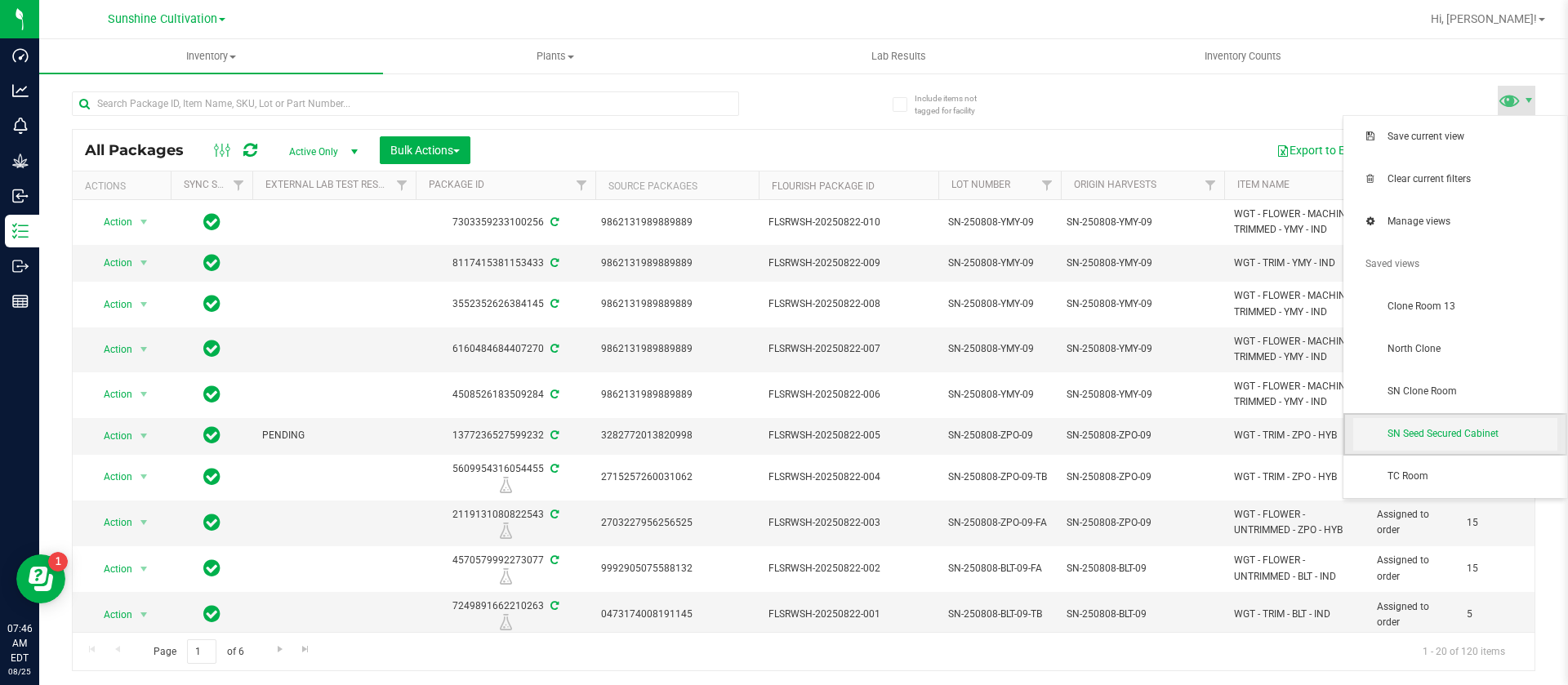
click at [1430, 434] on span "SN Seed Secured Cabinet" at bounding box center [1472, 434] width 170 height 14
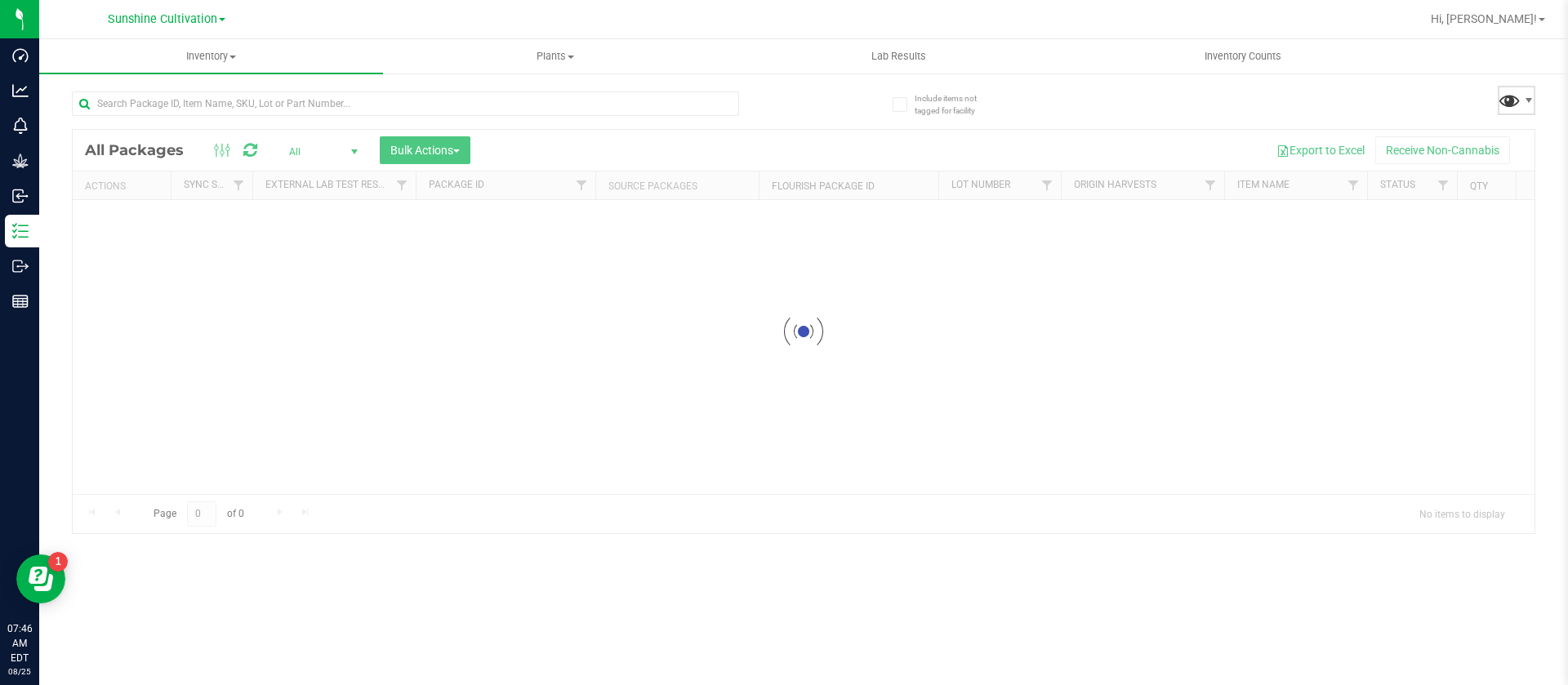
click at [1514, 97] on span at bounding box center [1509, 99] width 24 height 24
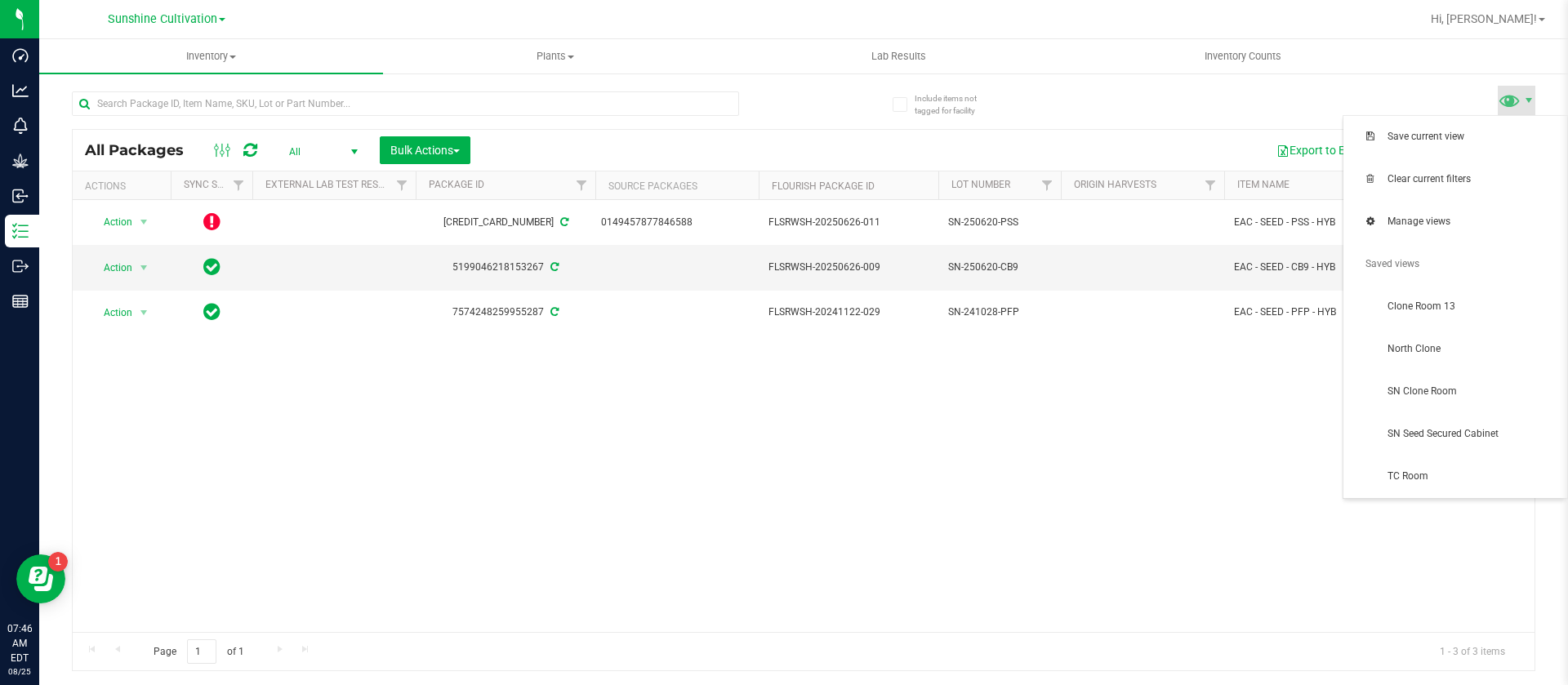
click at [565, 355] on div "Action Action Edit attributes Global inventory Package audit log Print package …" at bounding box center [804, 416] width 1462 height 432
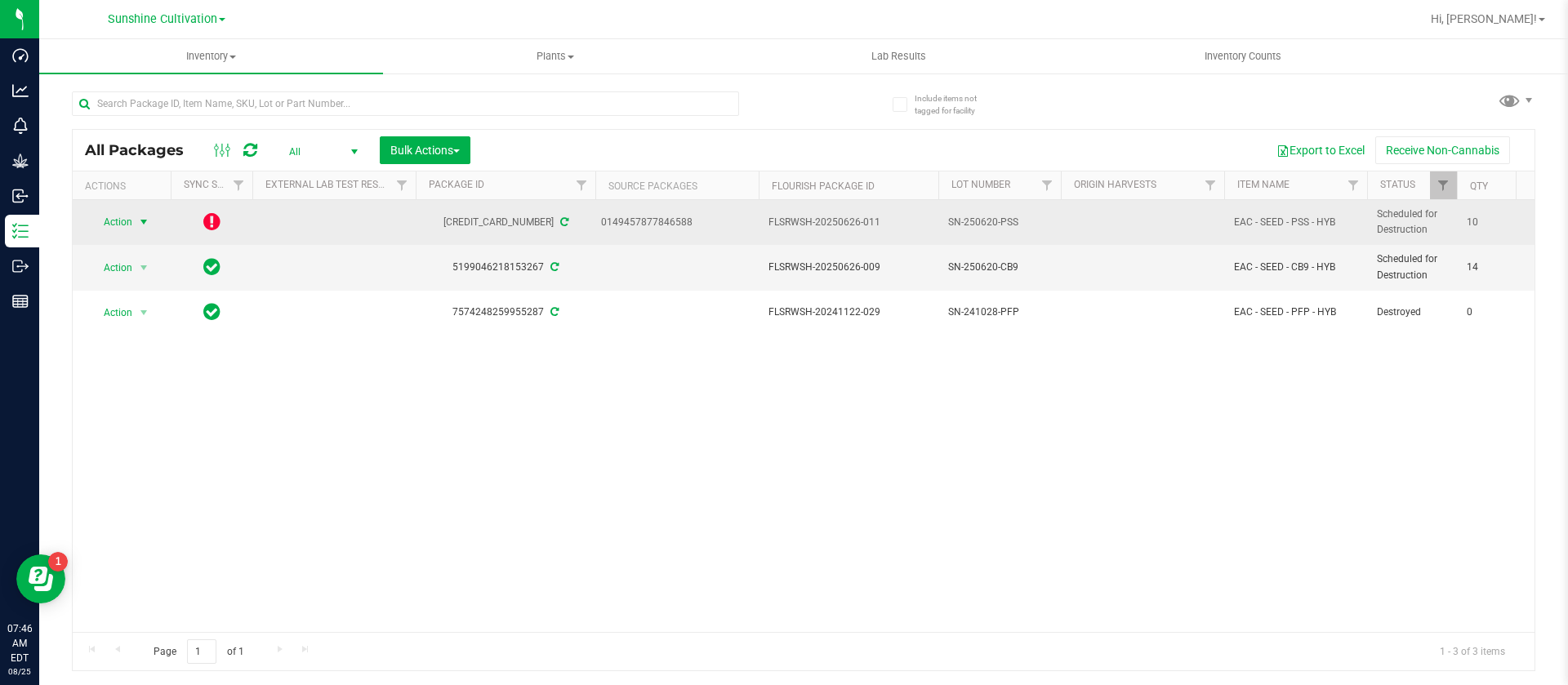
click at [113, 219] on span "Action" at bounding box center [111, 222] width 44 height 23
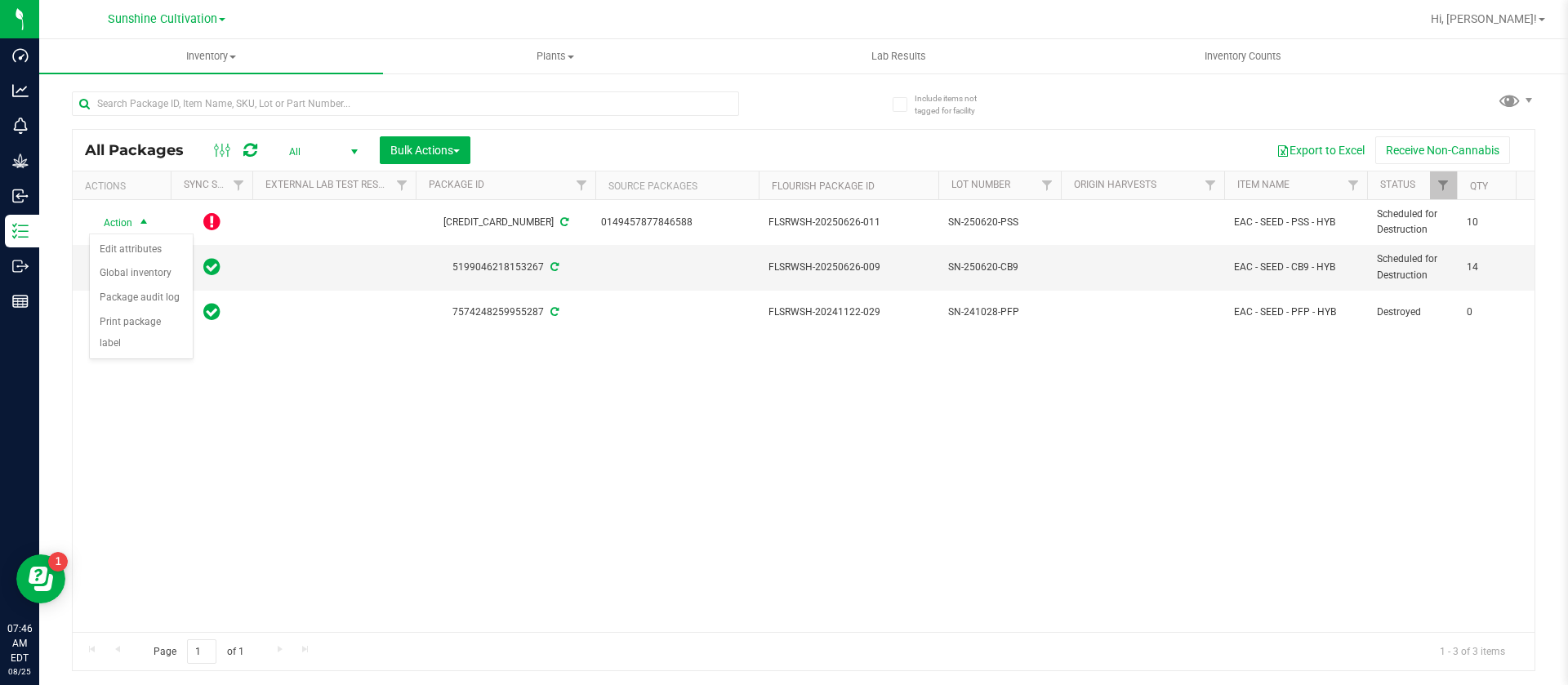
click at [305, 465] on div "Action Action Edit attributes Global inventory Package audit log Print package …" at bounding box center [804, 416] width 1462 height 432
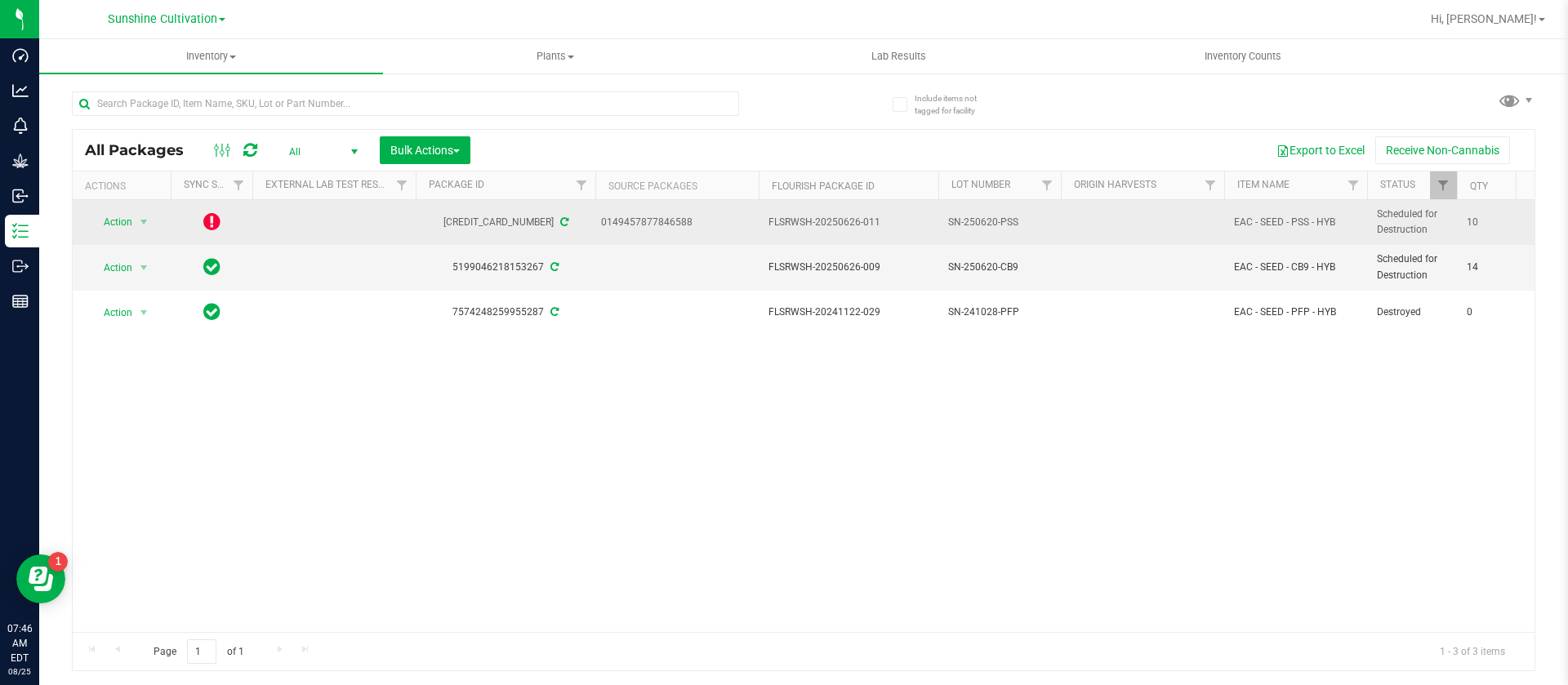
click at [201, 228] on td at bounding box center [211, 222] width 82 height 45
click at [213, 218] on icon at bounding box center [213, 221] width 18 height 19
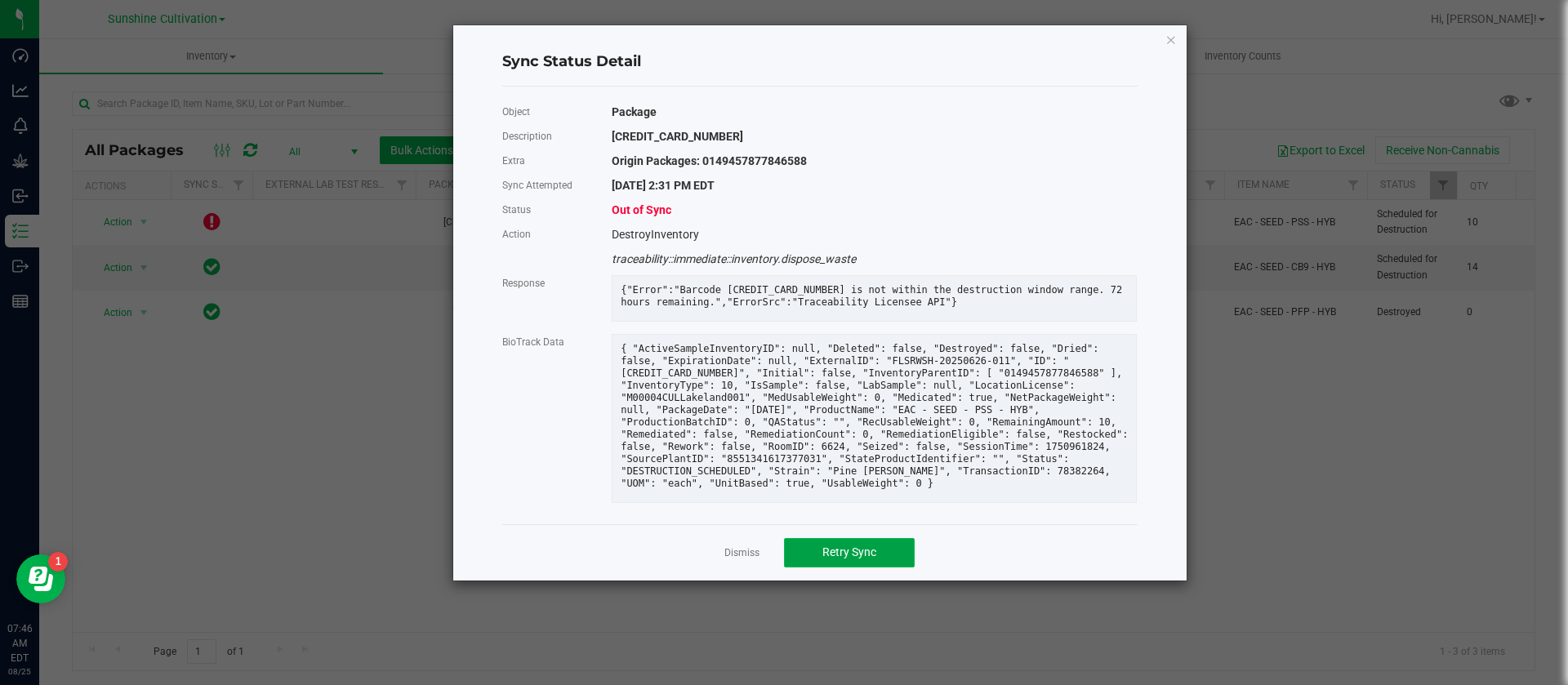
click at [842, 559] on span "Retry Sync" at bounding box center [849, 552] width 54 height 13
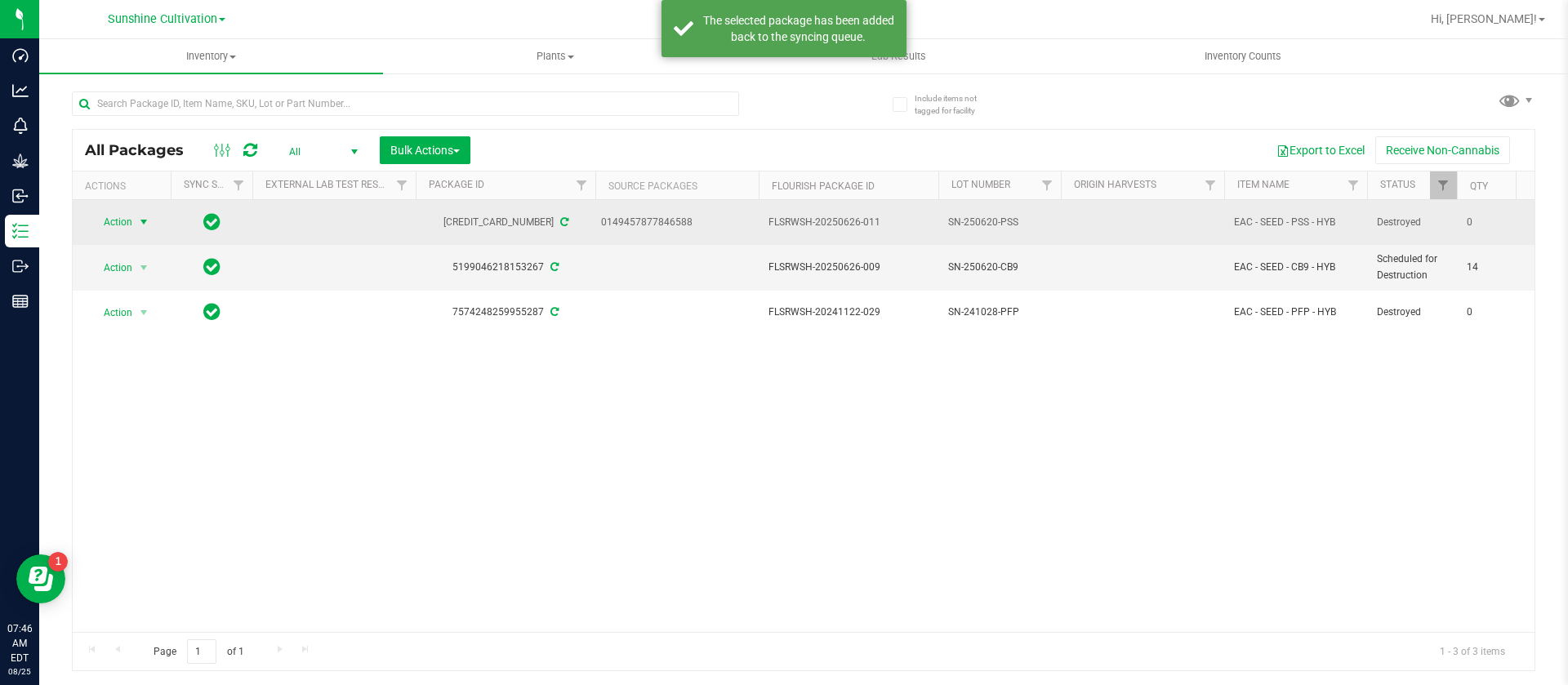
click at [103, 222] on span "Action" at bounding box center [111, 222] width 44 height 23
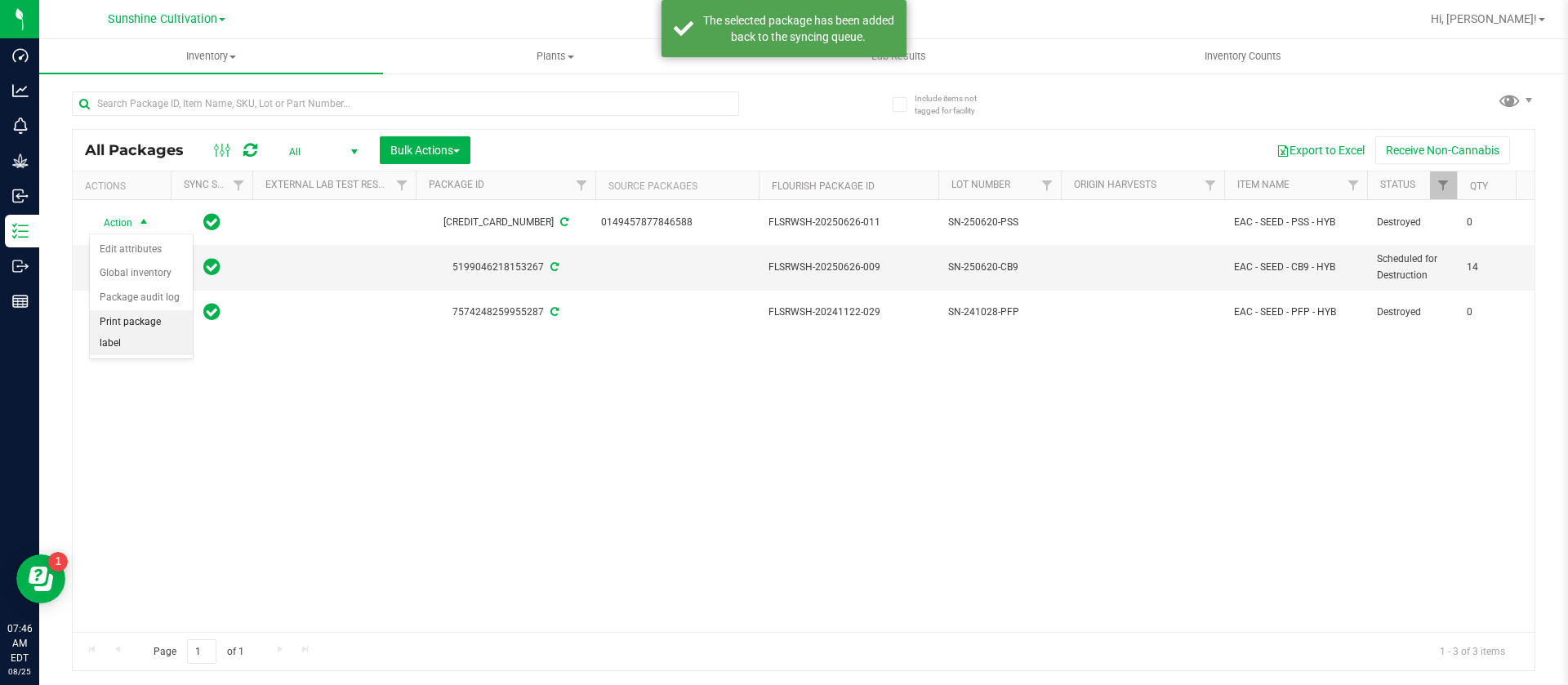
click at [343, 414] on div "Action Action Edit attributes Global inventory Package audit log Print package …" at bounding box center [804, 416] width 1462 height 432
click at [115, 265] on span "Action" at bounding box center [111, 268] width 44 height 23
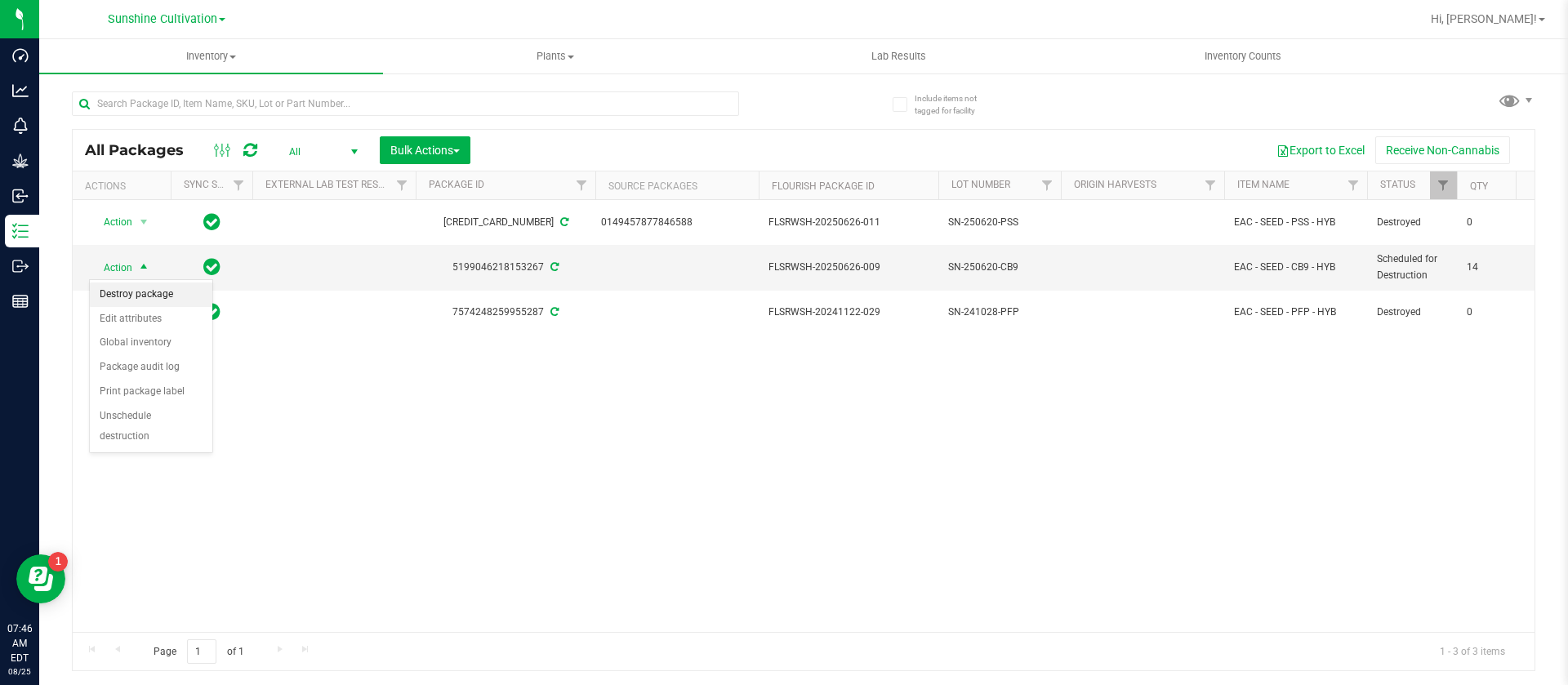
click at [140, 288] on li "Destroy package" at bounding box center [150, 295] width 122 height 25
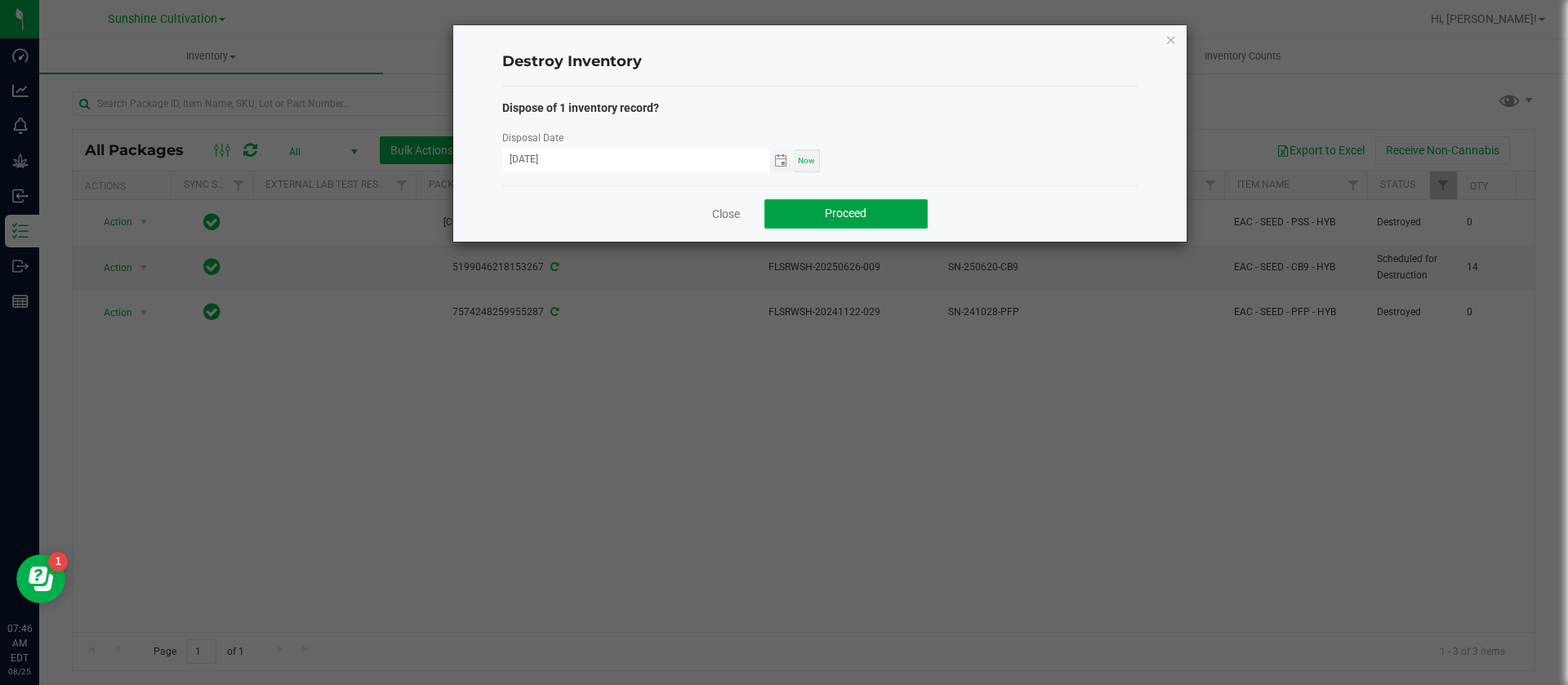
click at [854, 201] on button "Proceed" at bounding box center [846, 213] width 163 height 29
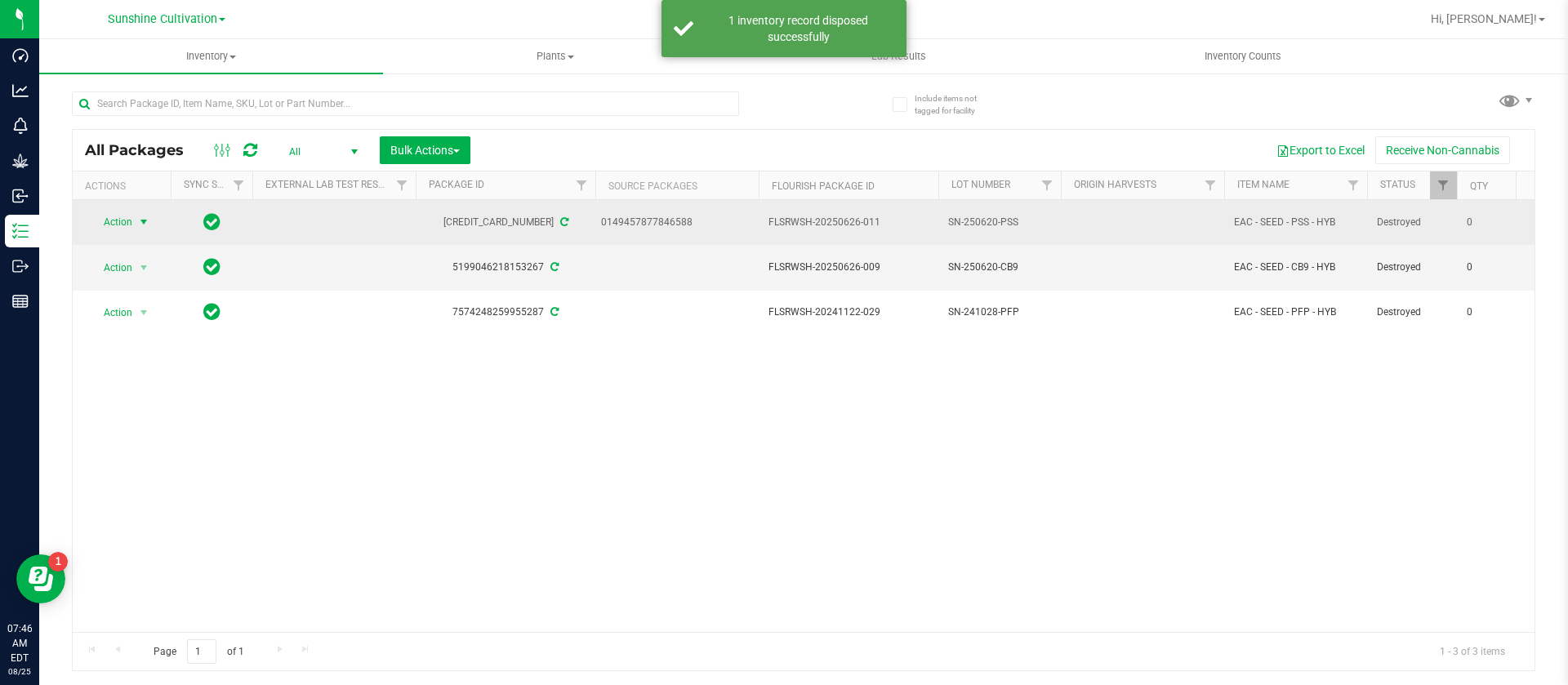
click at [148, 218] on span "select" at bounding box center [143, 221] width 13 height 13
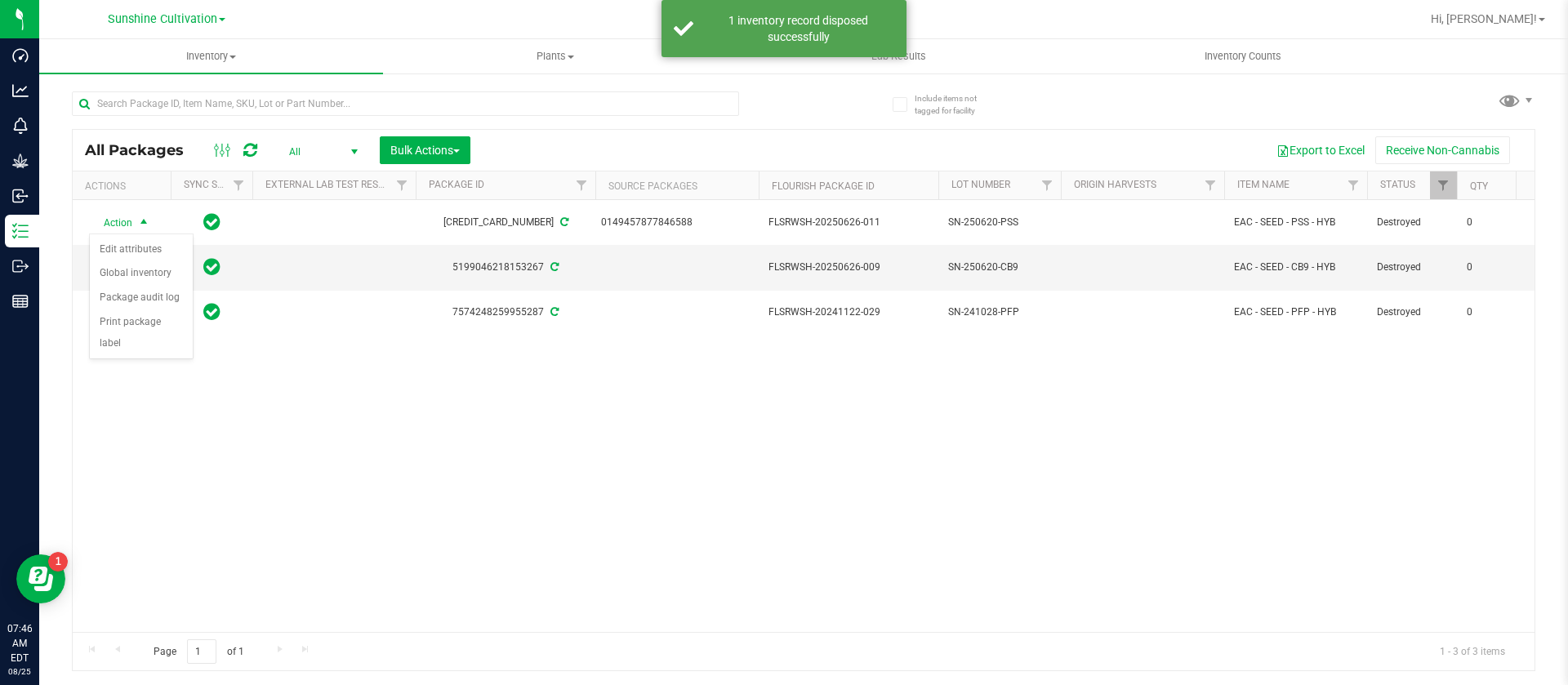
click at [328, 359] on div "Action Action Edit attributes Global inventory Package audit log Print package …" at bounding box center [804, 416] width 1462 height 432
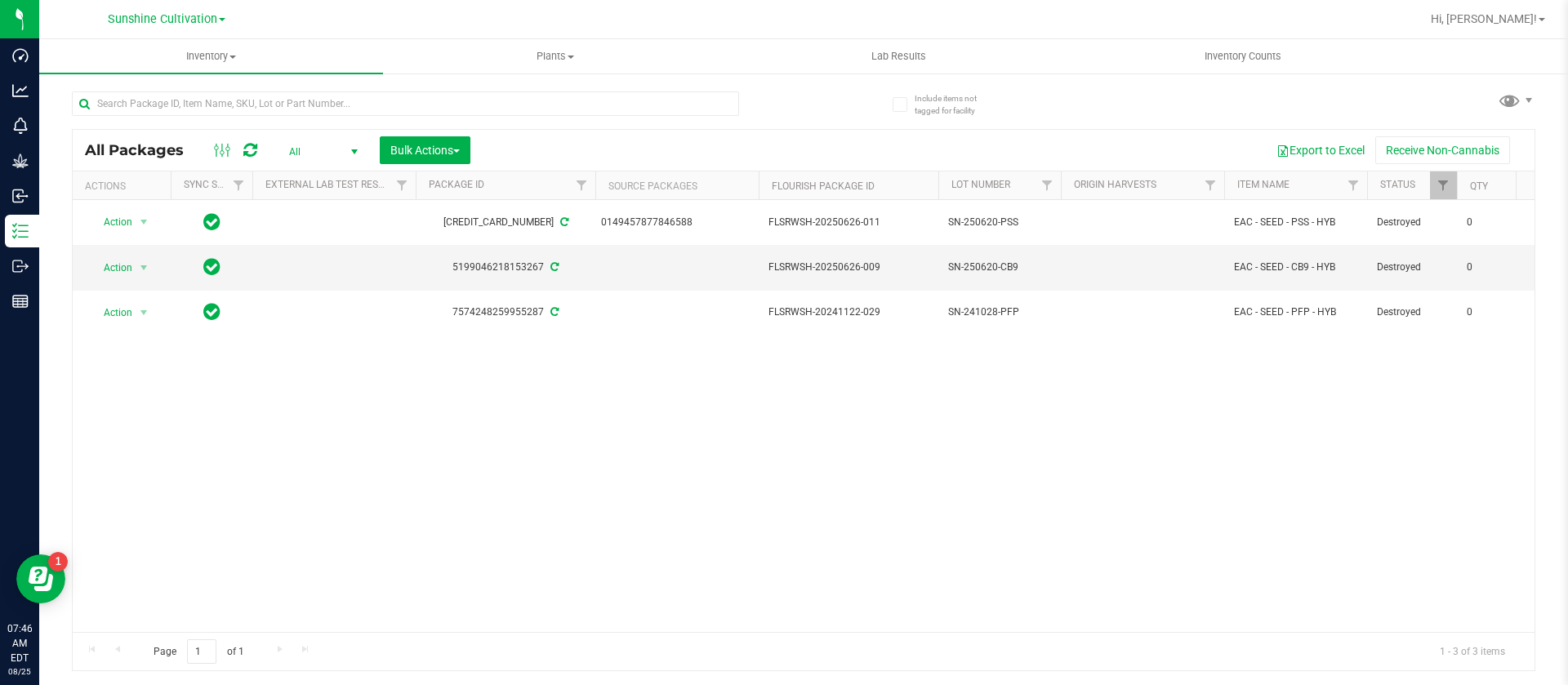
click at [1540, 100] on div "Include items not tagged for facility All Packages All Active Only Lab Samples …" at bounding box center [804, 321] width 1528 height 498
click at [1527, 95] on span at bounding box center [1528, 100] width 13 height 13
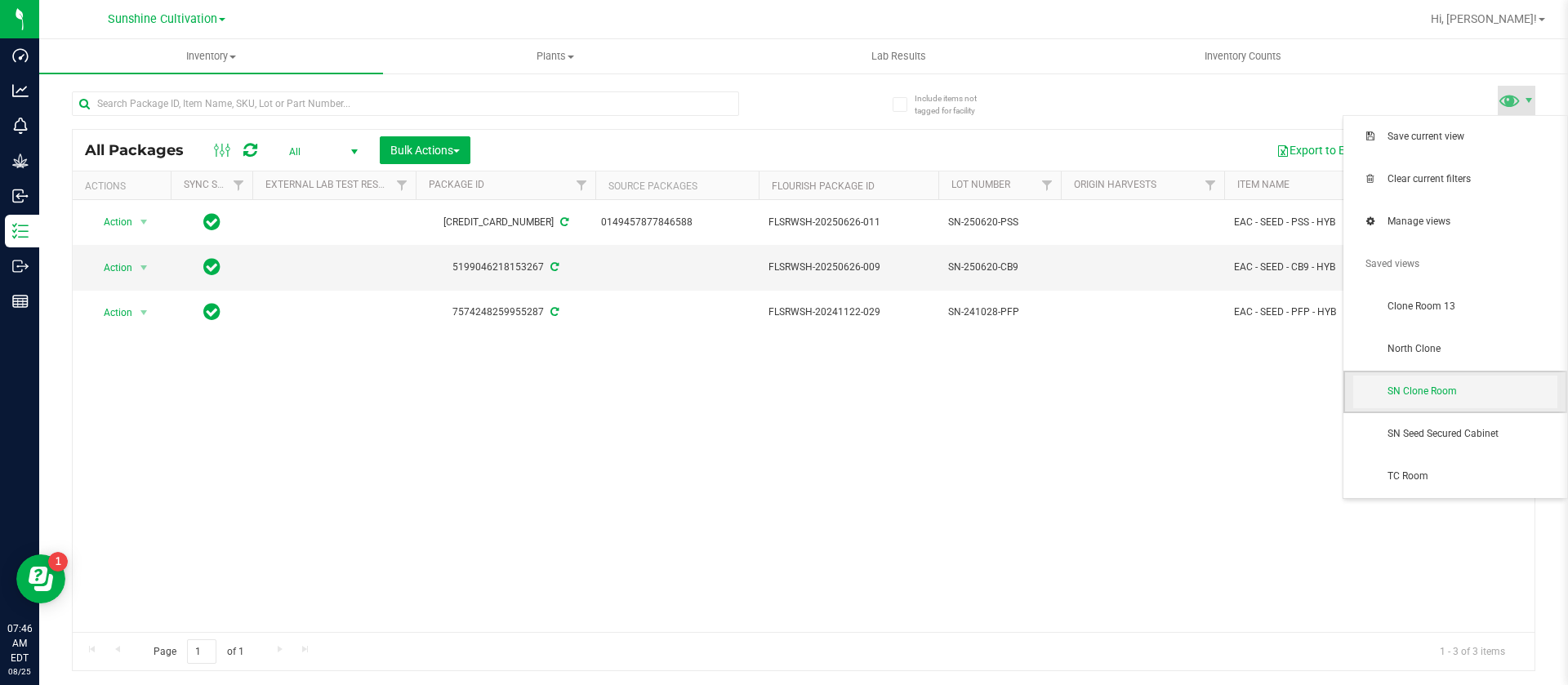
click at [1445, 393] on span "SN Clone Room" at bounding box center [1472, 392] width 170 height 14
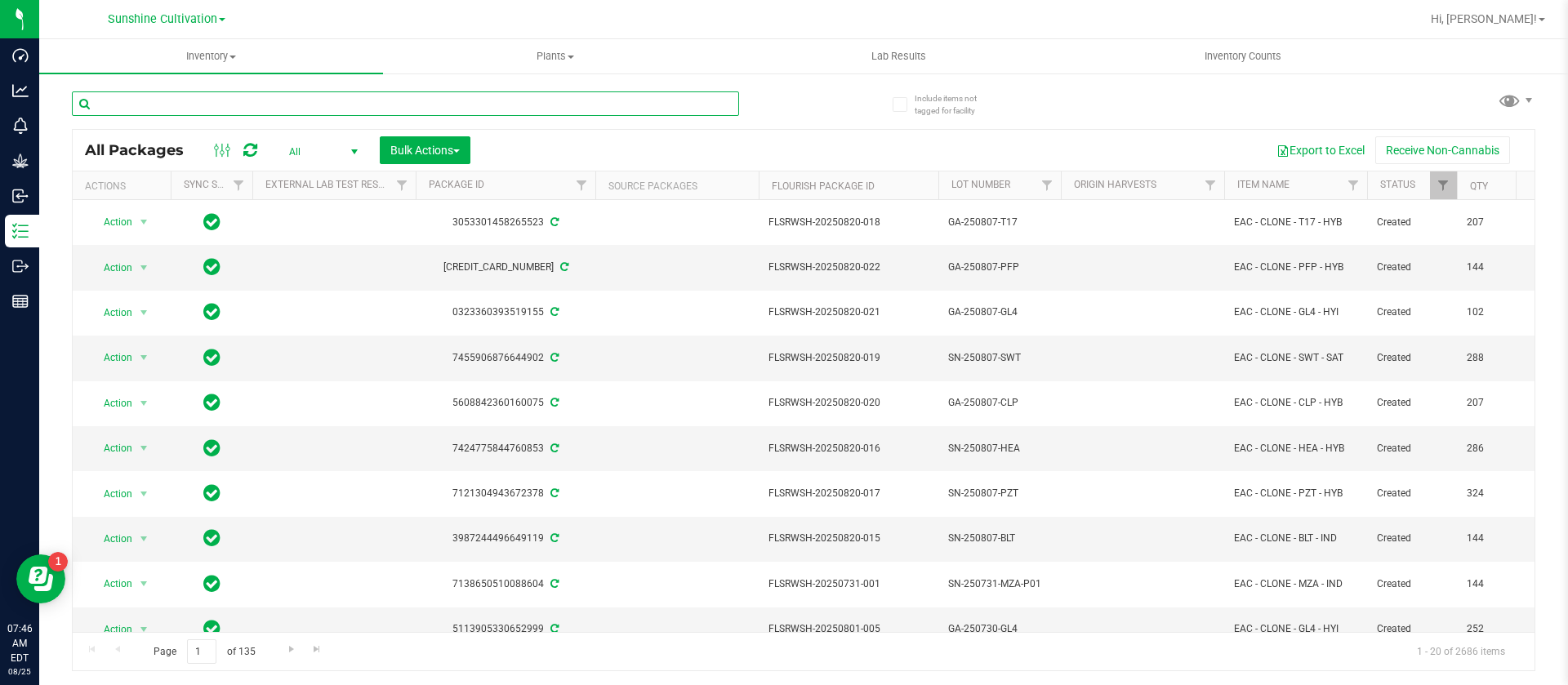
click at [167, 104] on input "text" at bounding box center [406, 104] width 668 height 25
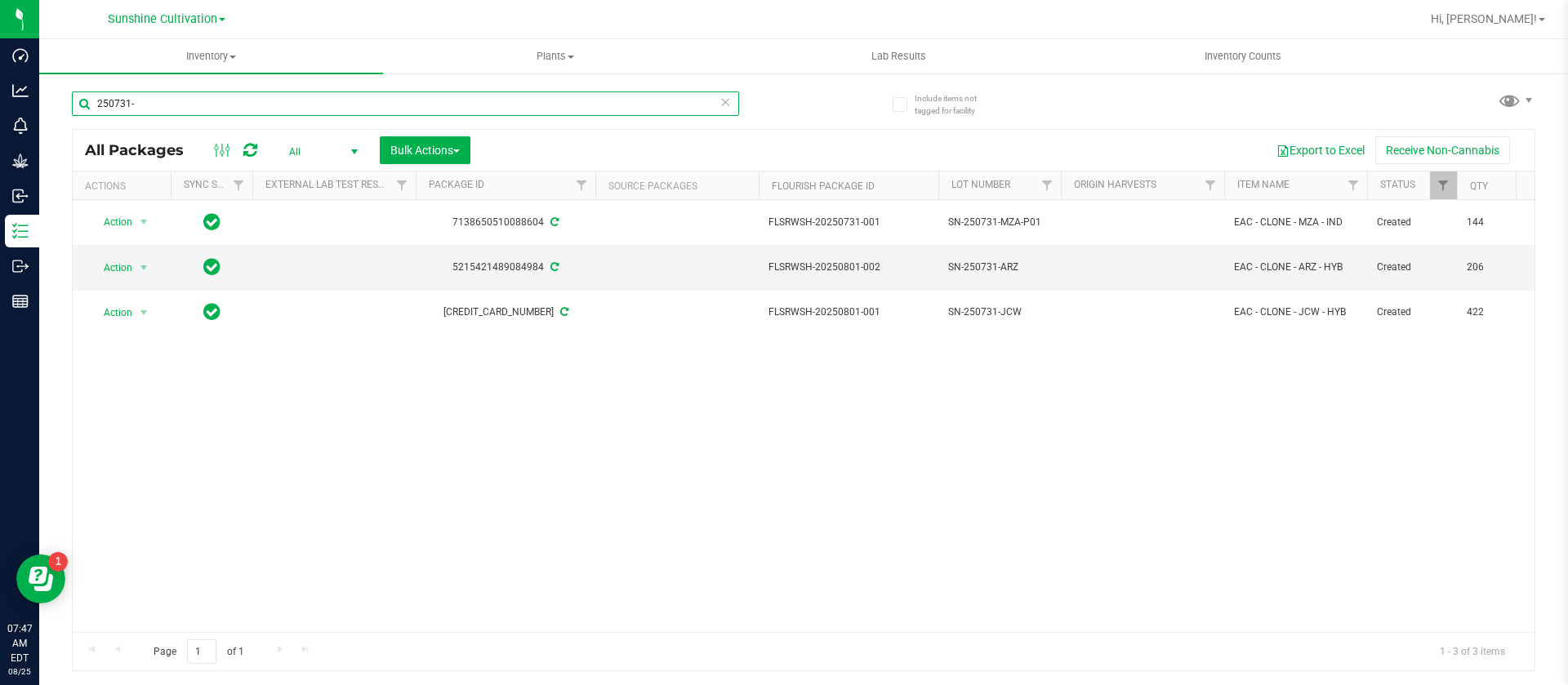
type input "250731-"
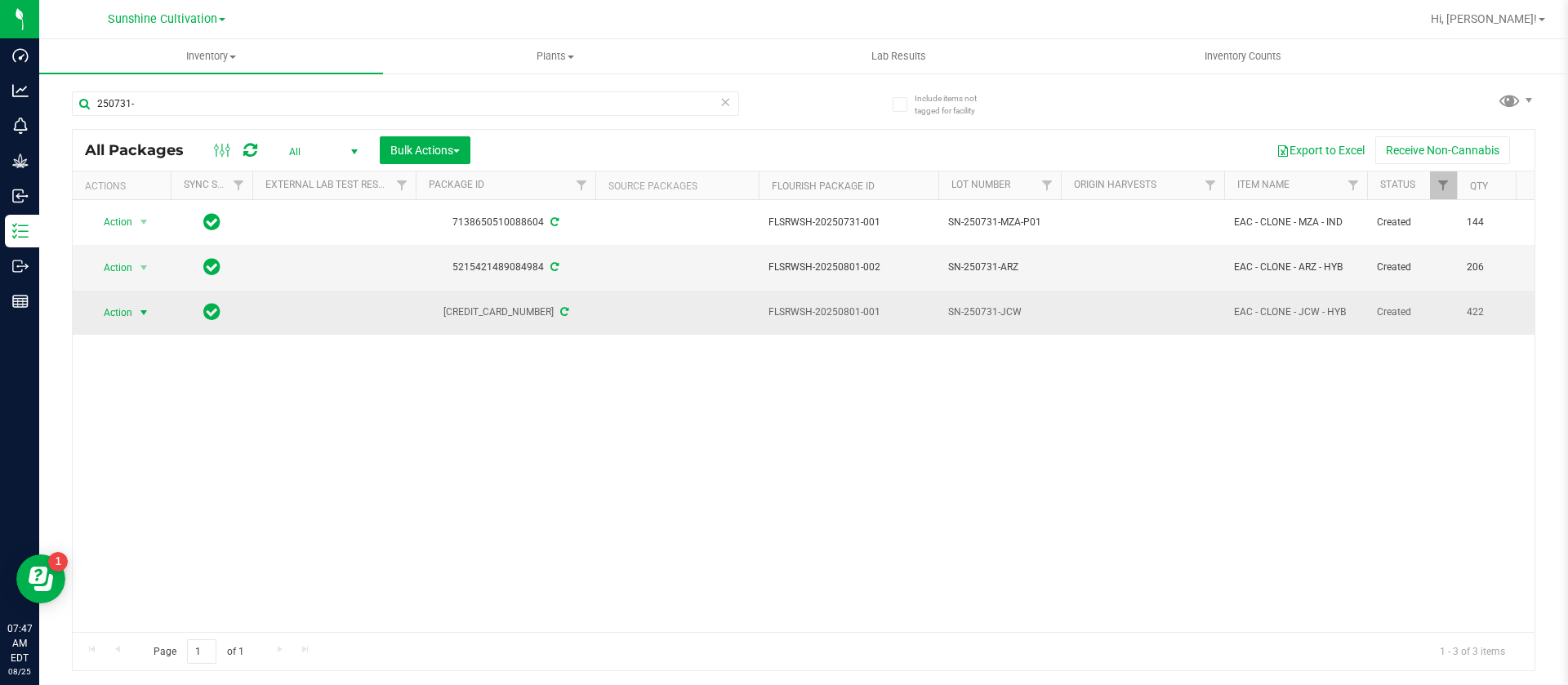
click at [128, 310] on span "Action" at bounding box center [111, 313] width 44 height 23
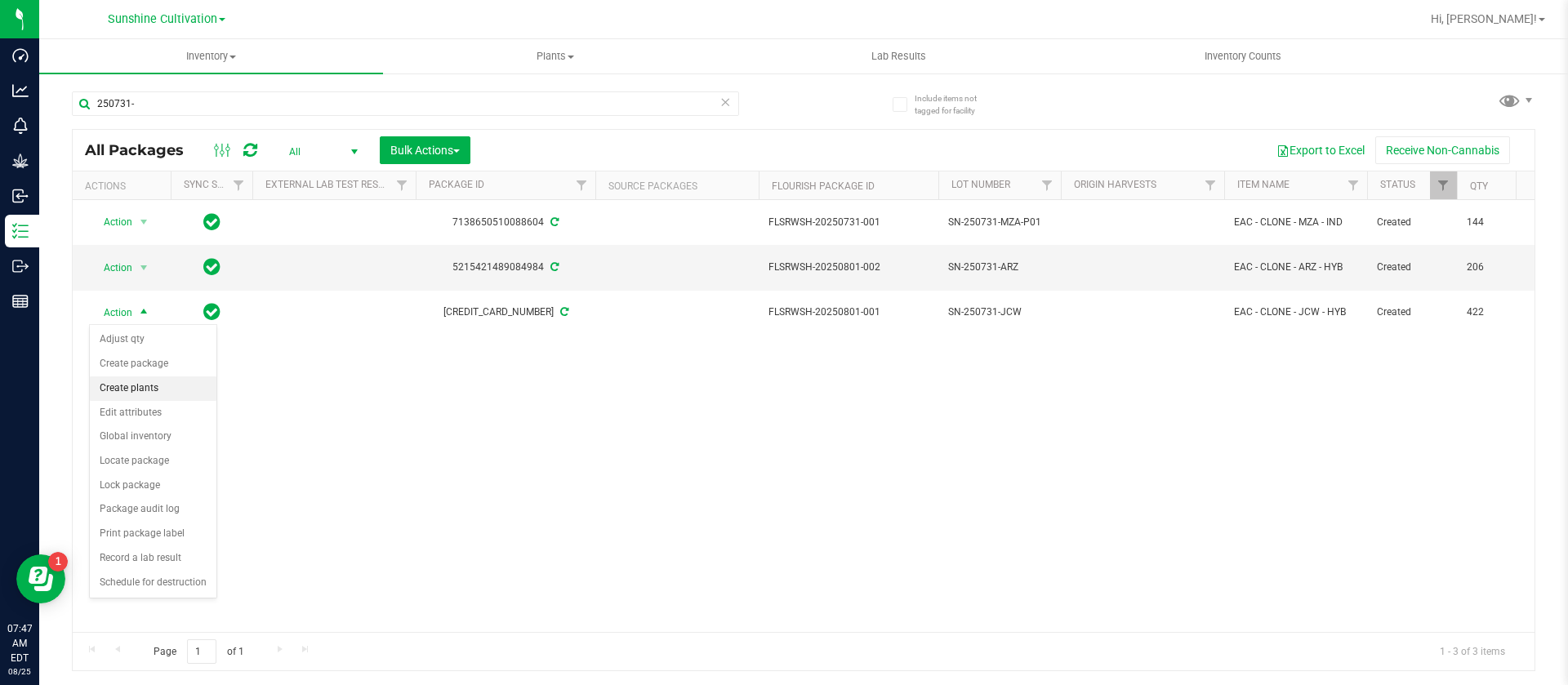
click at [141, 382] on li "Create plants" at bounding box center [153, 389] width 126 height 25
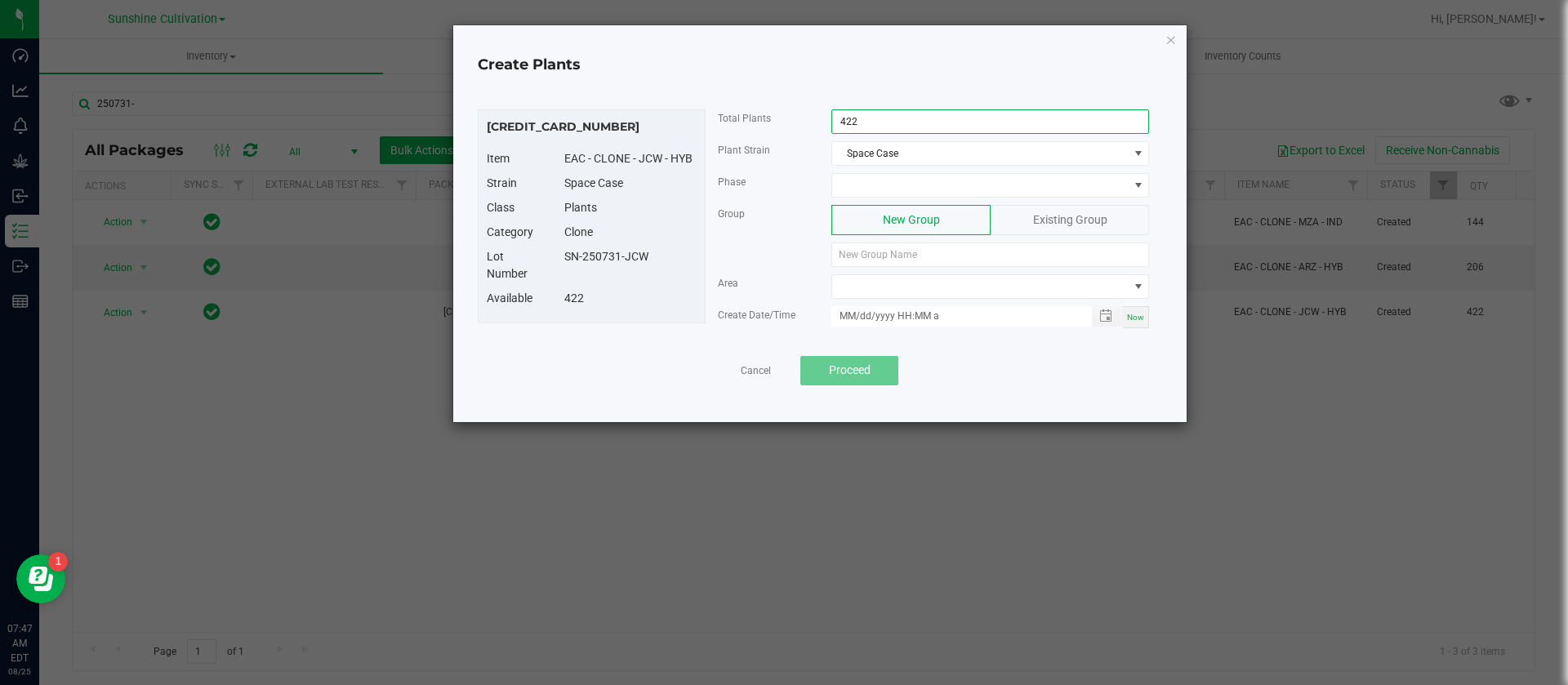
click at [888, 118] on input "422" at bounding box center [990, 122] width 316 height 23
type input "386"
drag, startPoint x: 661, startPoint y: 260, endPoint x: 567, endPoint y: 264, distance: 94.1
click at [567, 264] on div "SN-250731-JCW" at bounding box center [631, 257] width 157 height 18
copy div "SN-250731-JCW"
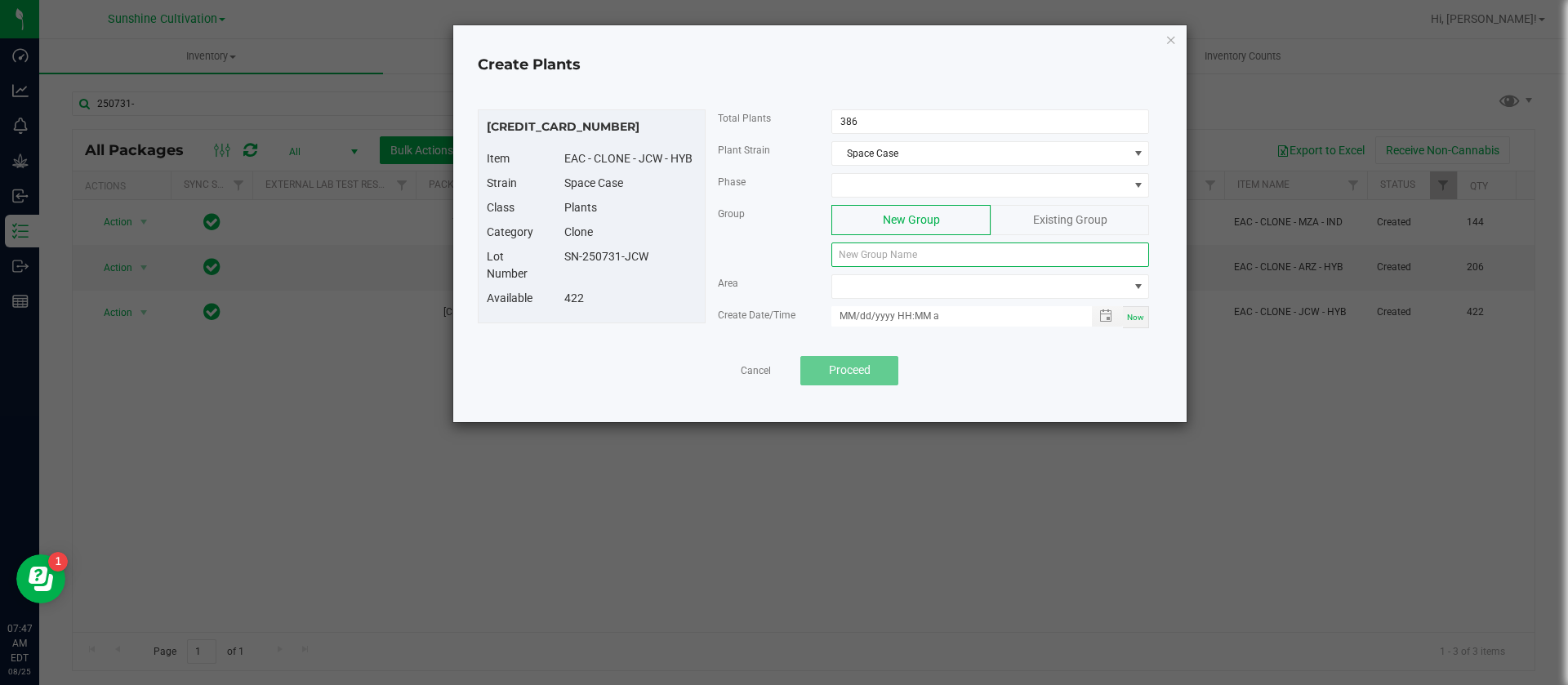
paste input "SN-250731-JCW"
type input "SN-250731-JCW"
click at [879, 177] on span at bounding box center [979, 185] width 296 height 23
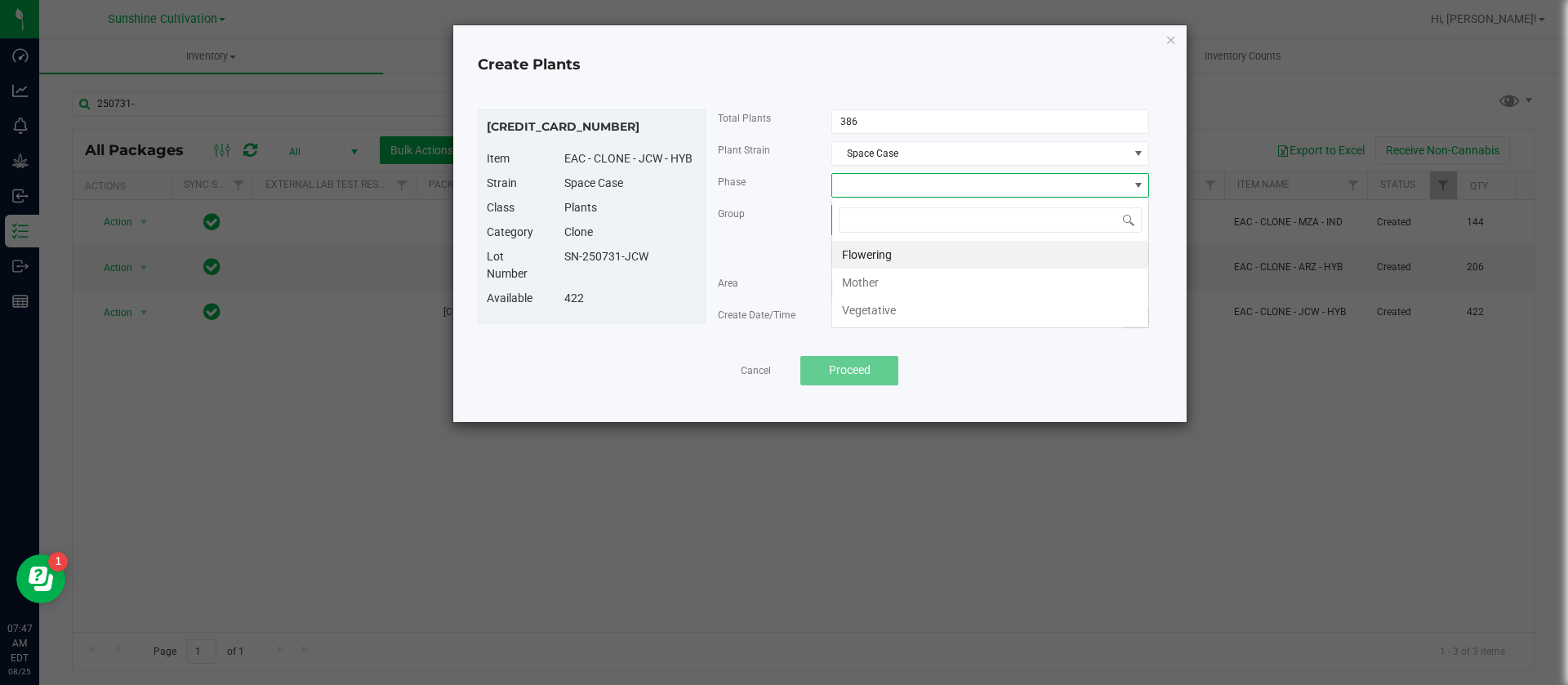
scroll to position [25, 318]
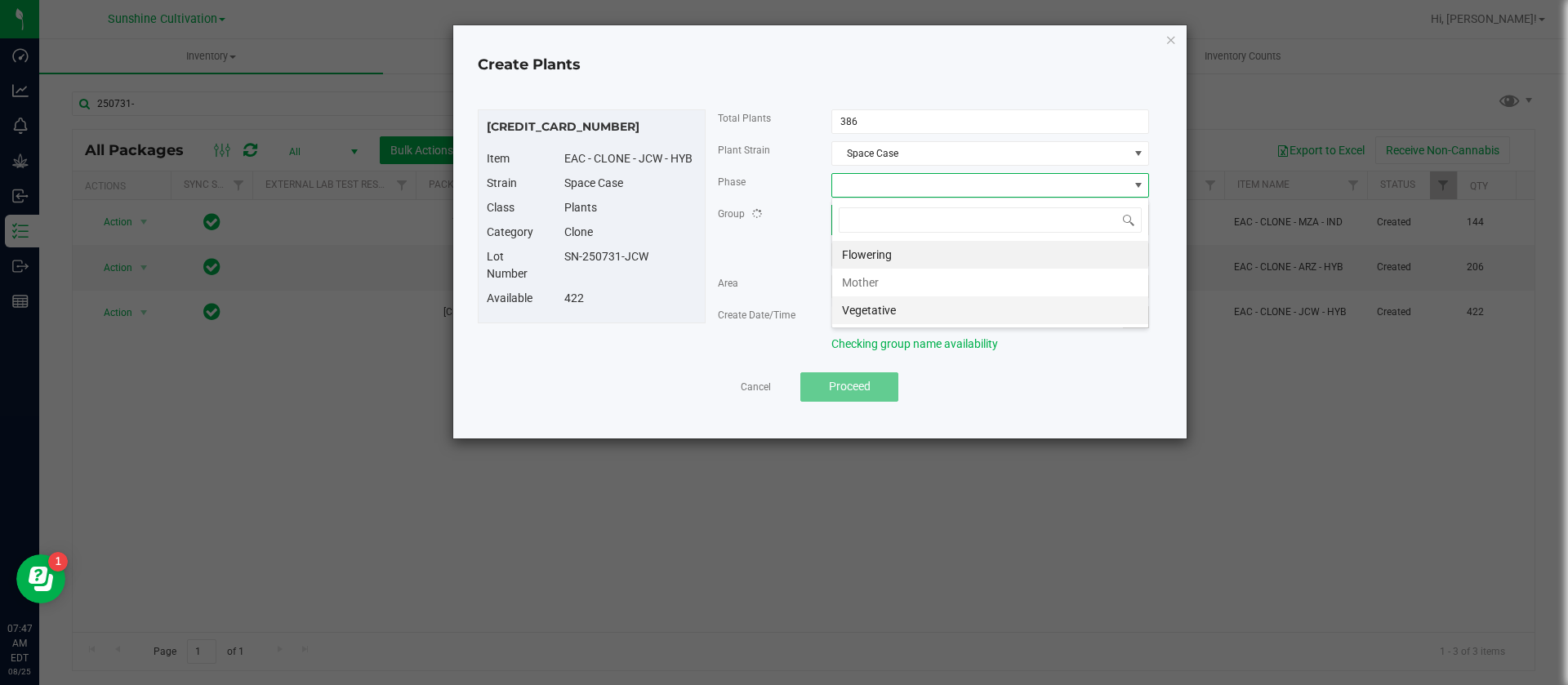
click at [890, 305] on li "Vegetative" at bounding box center [990, 310] width 316 height 28
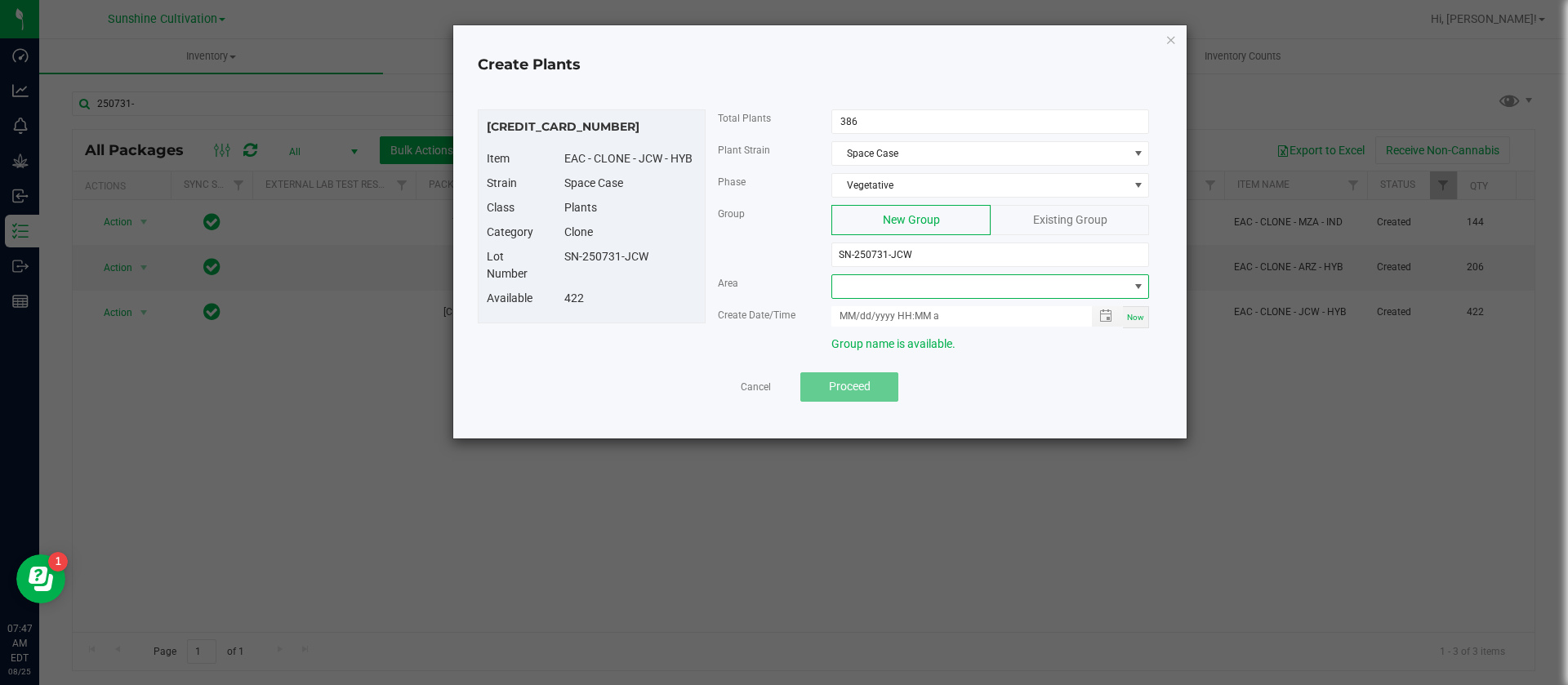
click at [873, 276] on span at bounding box center [979, 286] width 296 height 23
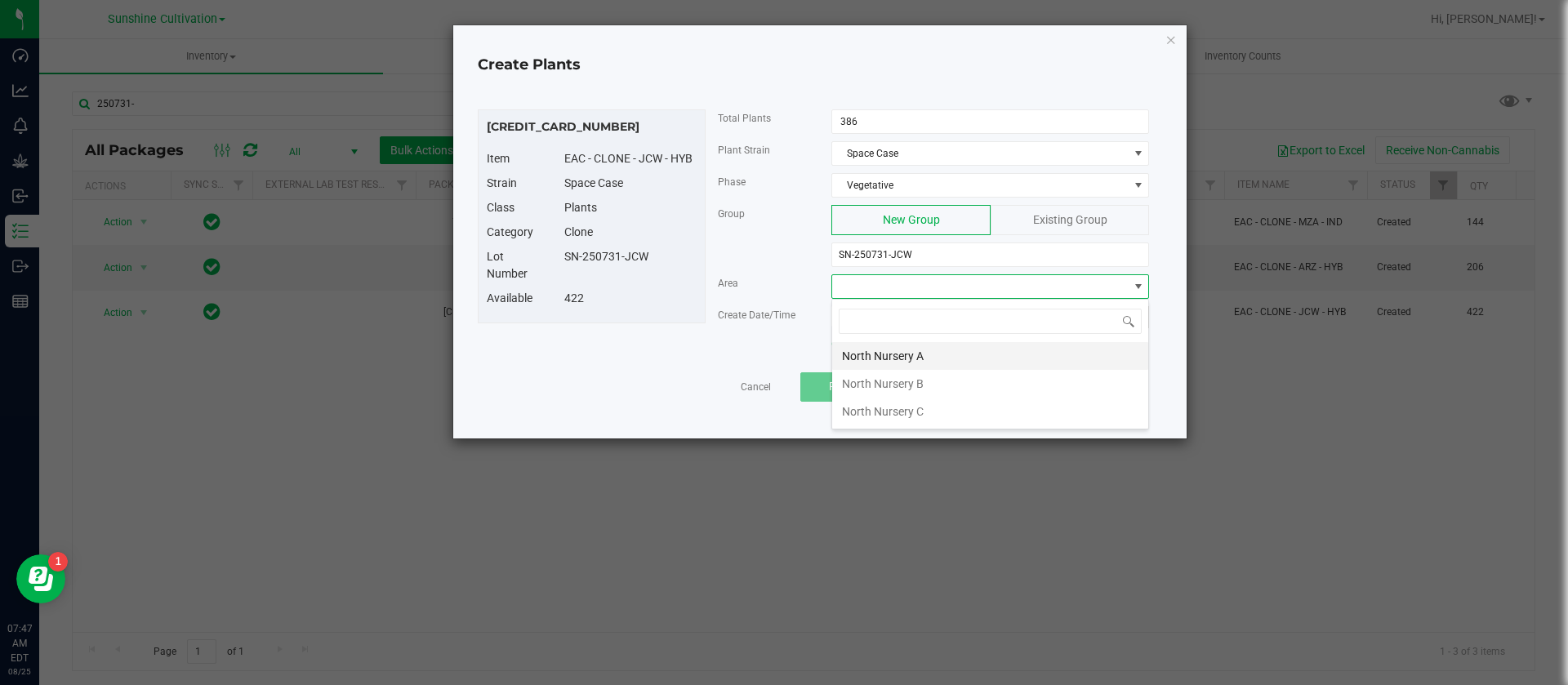
click at [902, 349] on li "North Nursery A" at bounding box center [990, 357] width 316 height 28
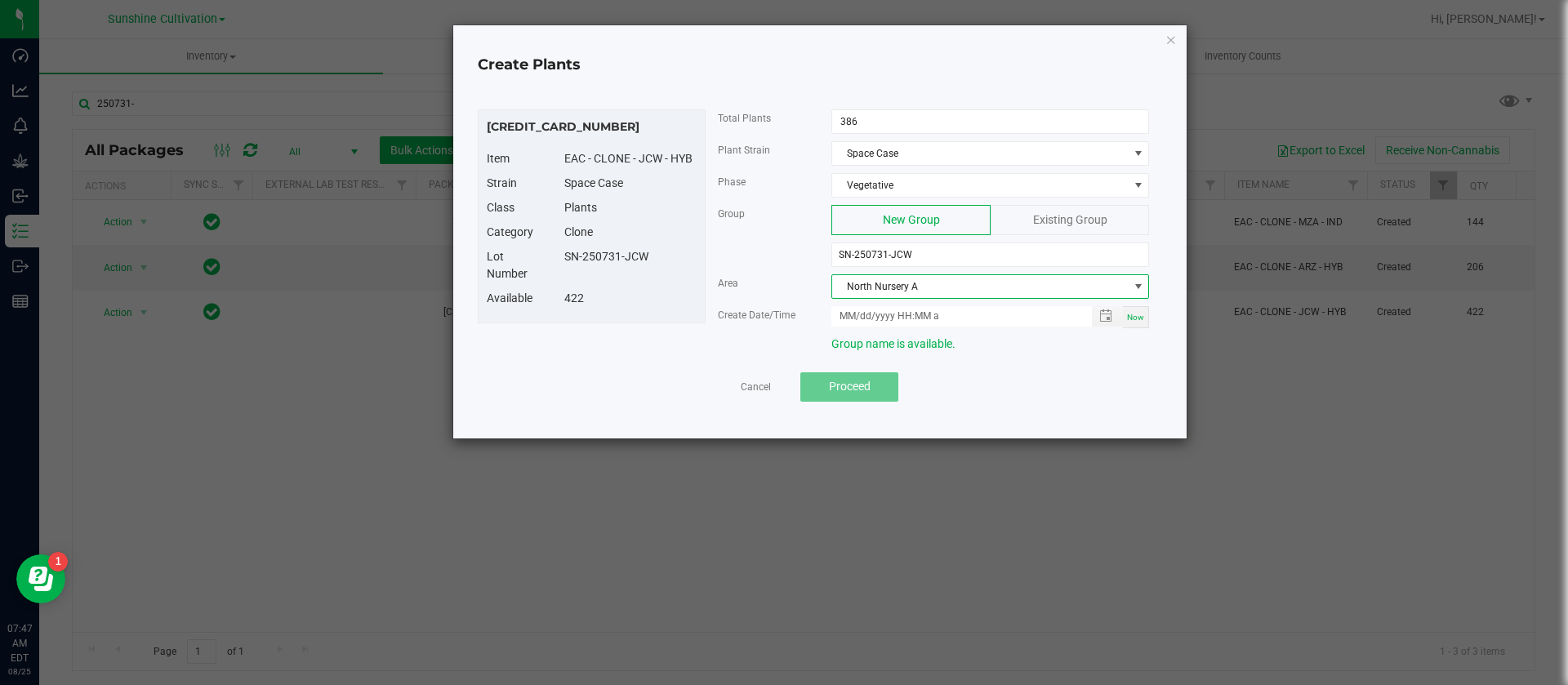
click at [1139, 315] on span "Now" at bounding box center [1136, 317] width 18 height 9
click at [862, 309] on input "08/25/2025 7:47 AM" at bounding box center [952, 316] width 242 height 20
type input "08/18/2025 7:47 AM"
click at [628, 308] on div "Available 422" at bounding box center [591, 302] width 235 height 25
click at [599, 292] on div "422" at bounding box center [631, 299] width 157 height 18
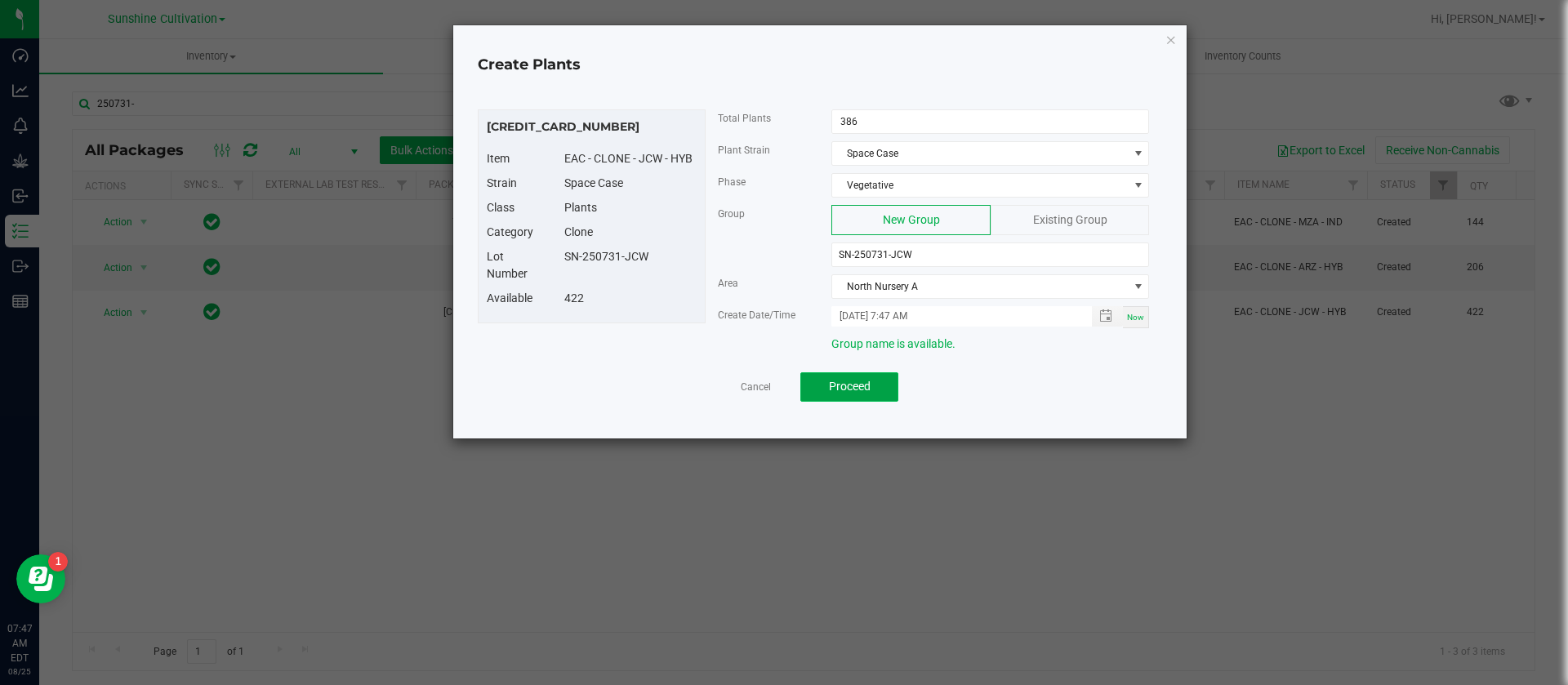
click at [849, 392] on span "Proceed" at bounding box center [849, 386] width 41 height 13
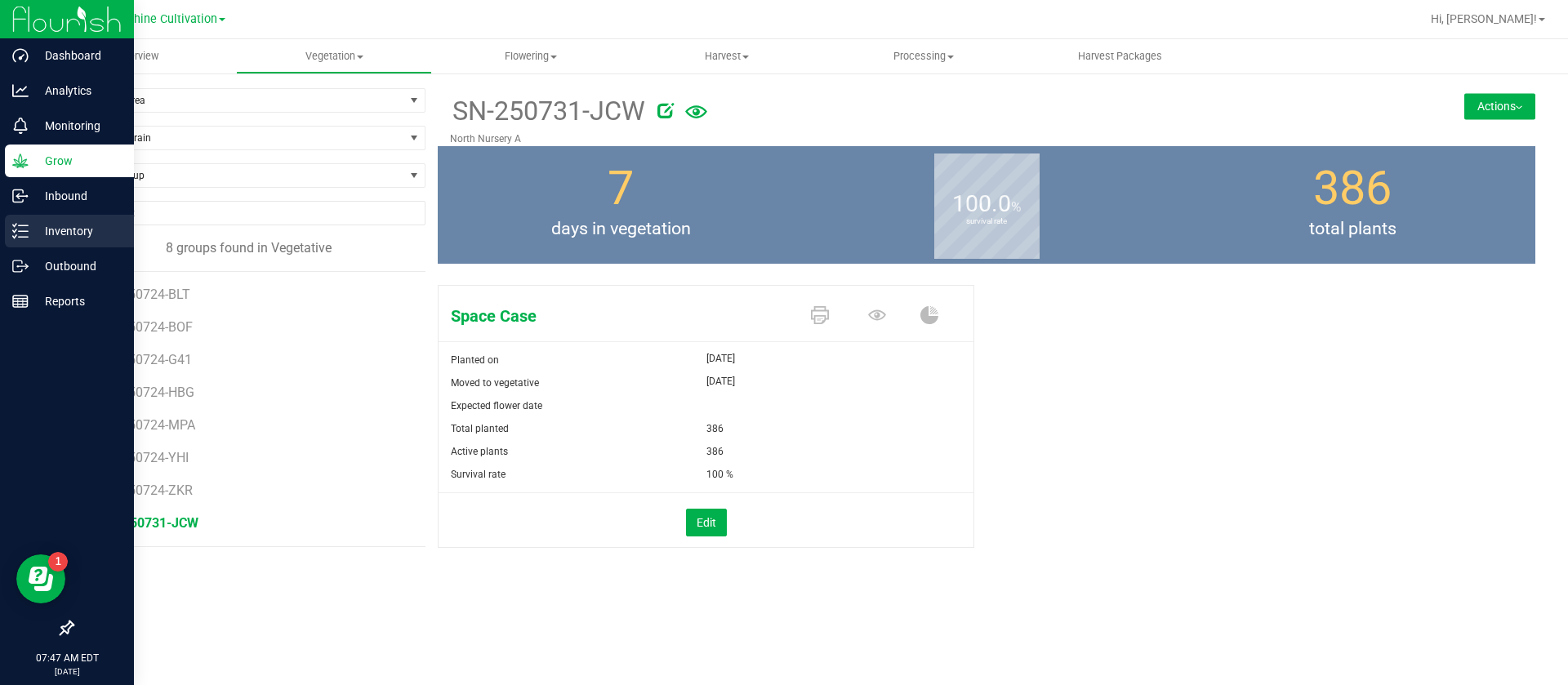
click at [36, 234] on p "Inventory" at bounding box center [78, 231] width 98 height 19
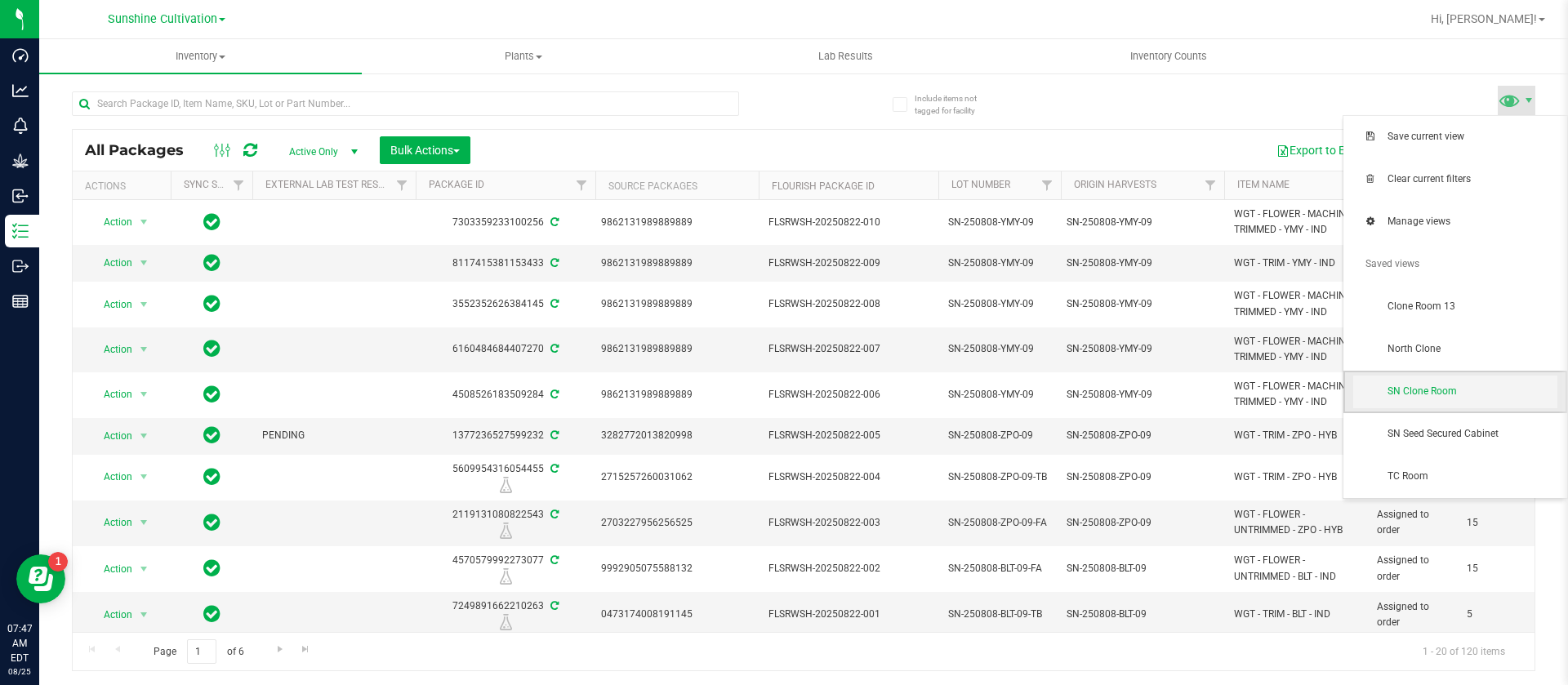
click at [1444, 379] on span "SN Clone Room" at bounding box center [1456, 392] width 204 height 32
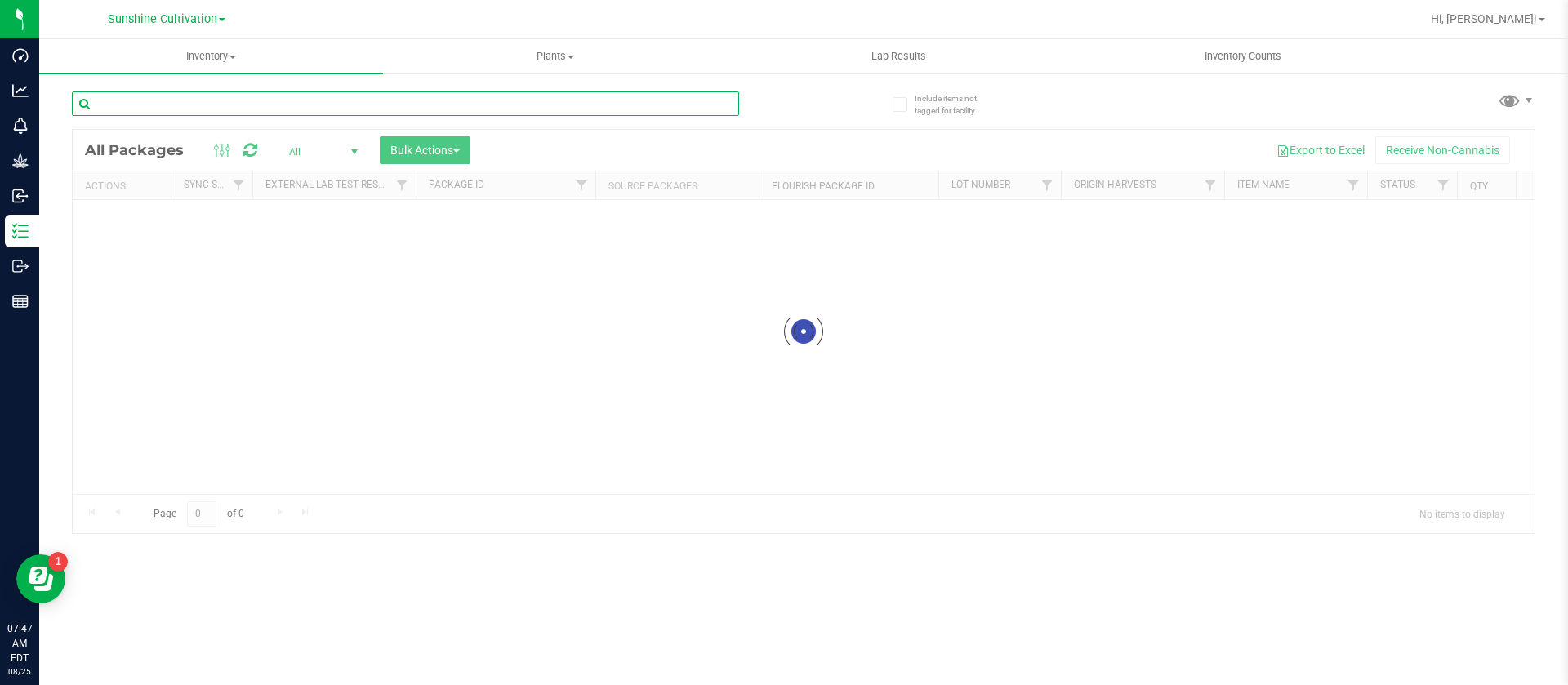
click at [254, 98] on input "text" at bounding box center [406, 104] width 668 height 25
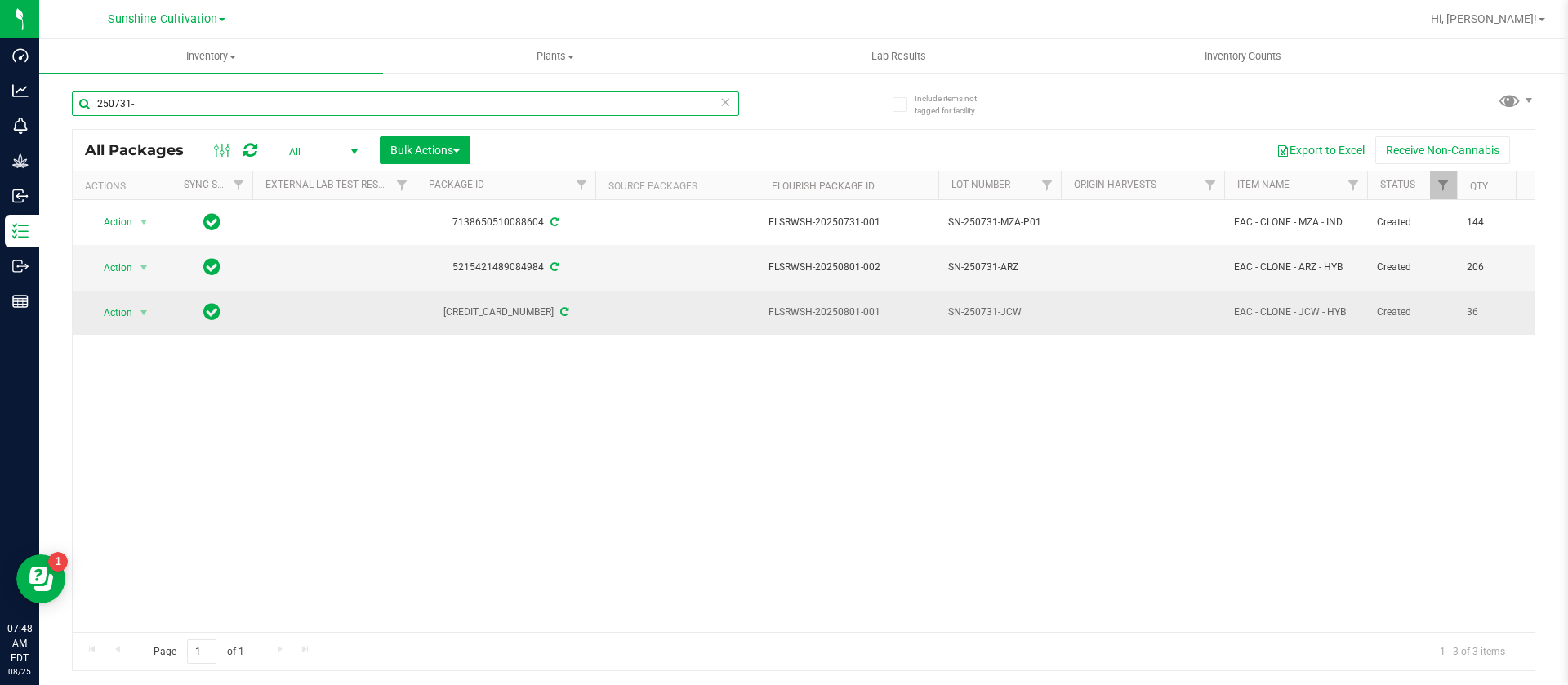
type input "250731-"
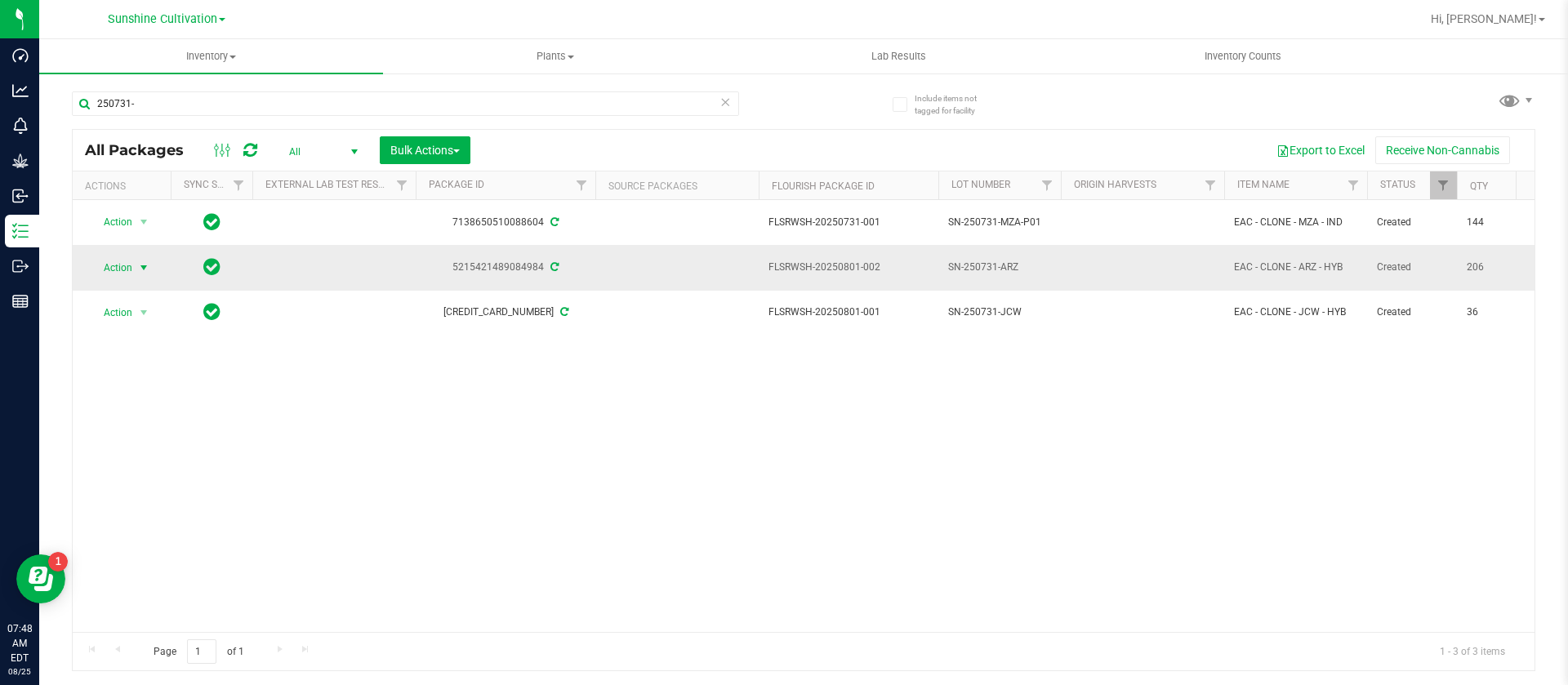
click at [141, 262] on span "select" at bounding box center [143, 268] width 13 height 13
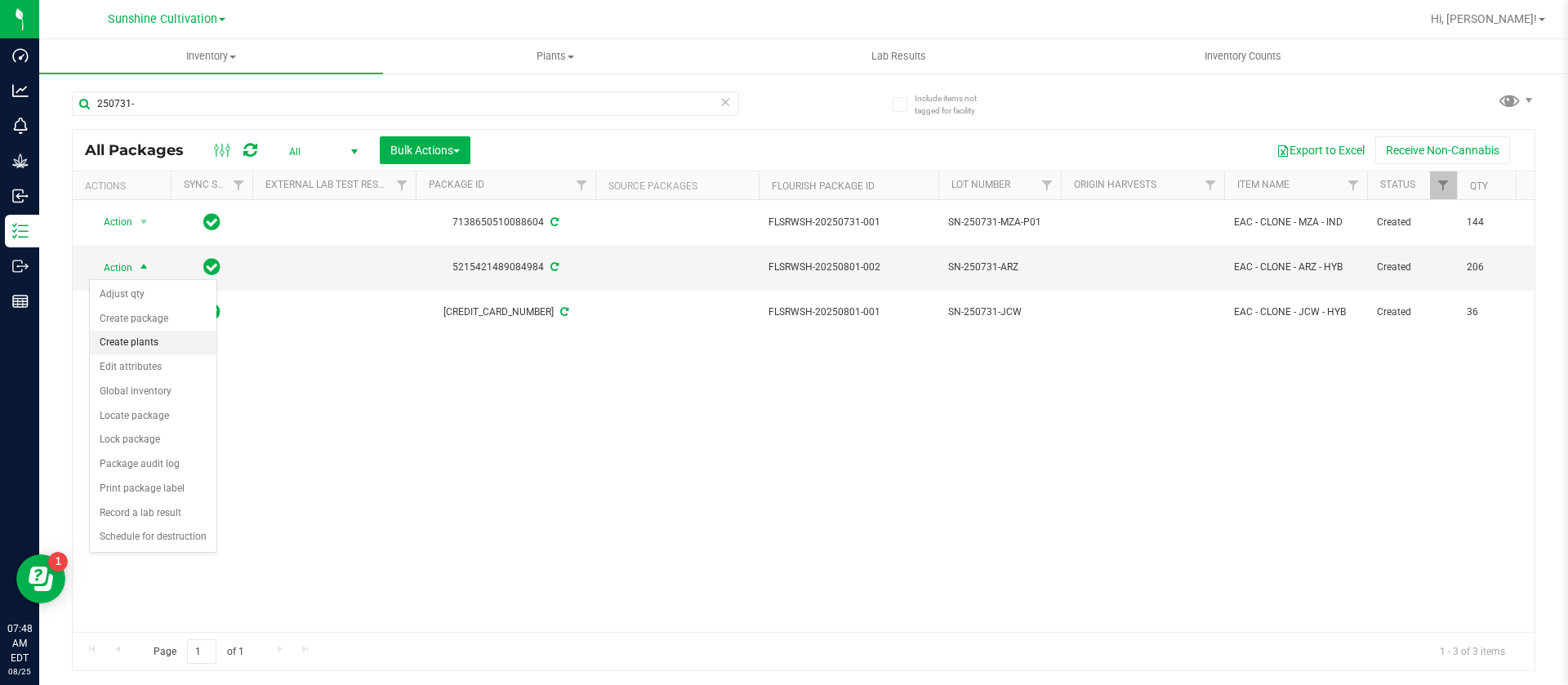
click at [144, 338] on li "Create plants" at bounding box center [153, 343] width 126 height 25
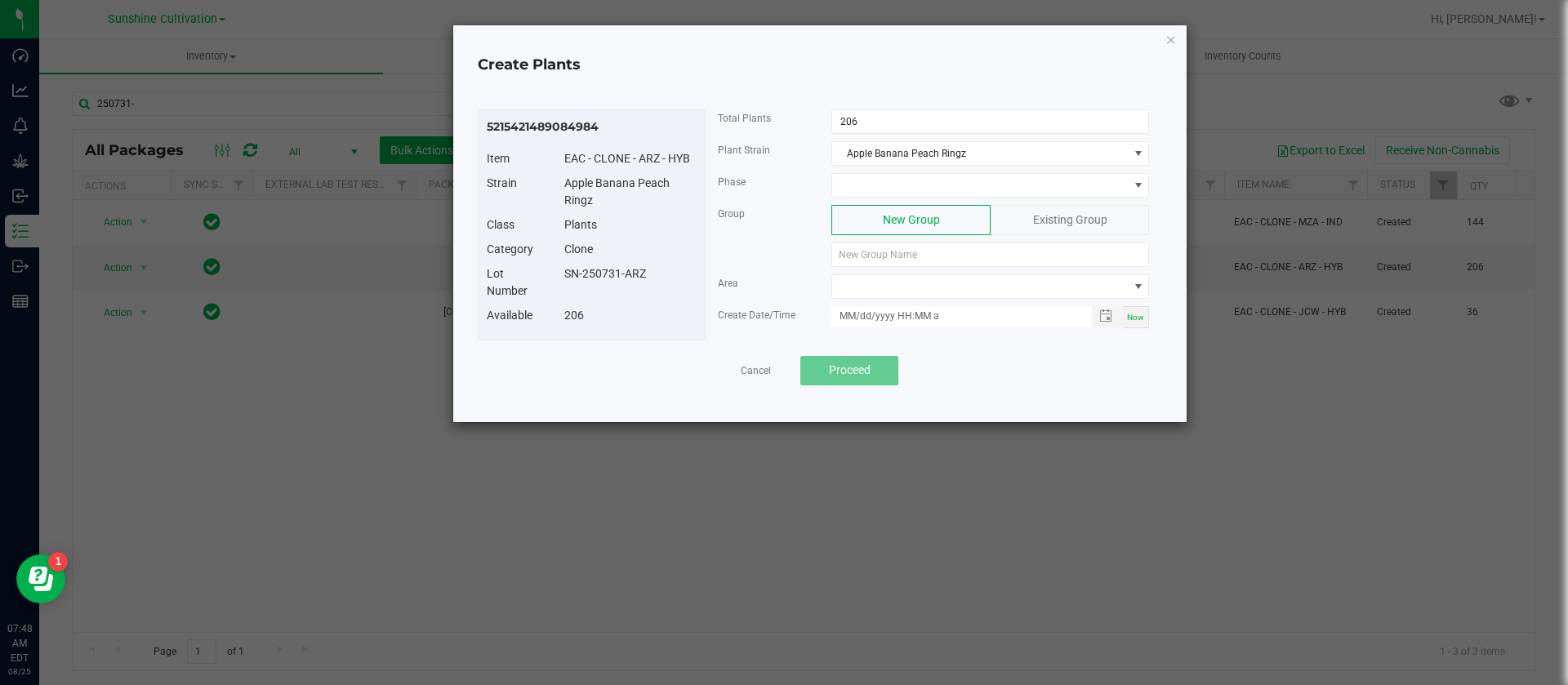
drag, startPoint x: 654, startPoint y: 273, endPoint x: 569, endPoint y: 272, distance: 85.0
click at [569, 272] on div "SN-250731-ARZ" at bounding box center [631, 274] width 157 height 18
drag, startPoint x: 573, startPoint y: 271, endPoint x: 552, endPoint y: 285, distance: 25.2
click at [552, 285] on div "Lot Number" at bounding box center [513, 282] width 78 height 34
drag, startPoint x: 562, startPoint y: 278, endPoint x: 645, endPoint y: 281, distance: 83.1
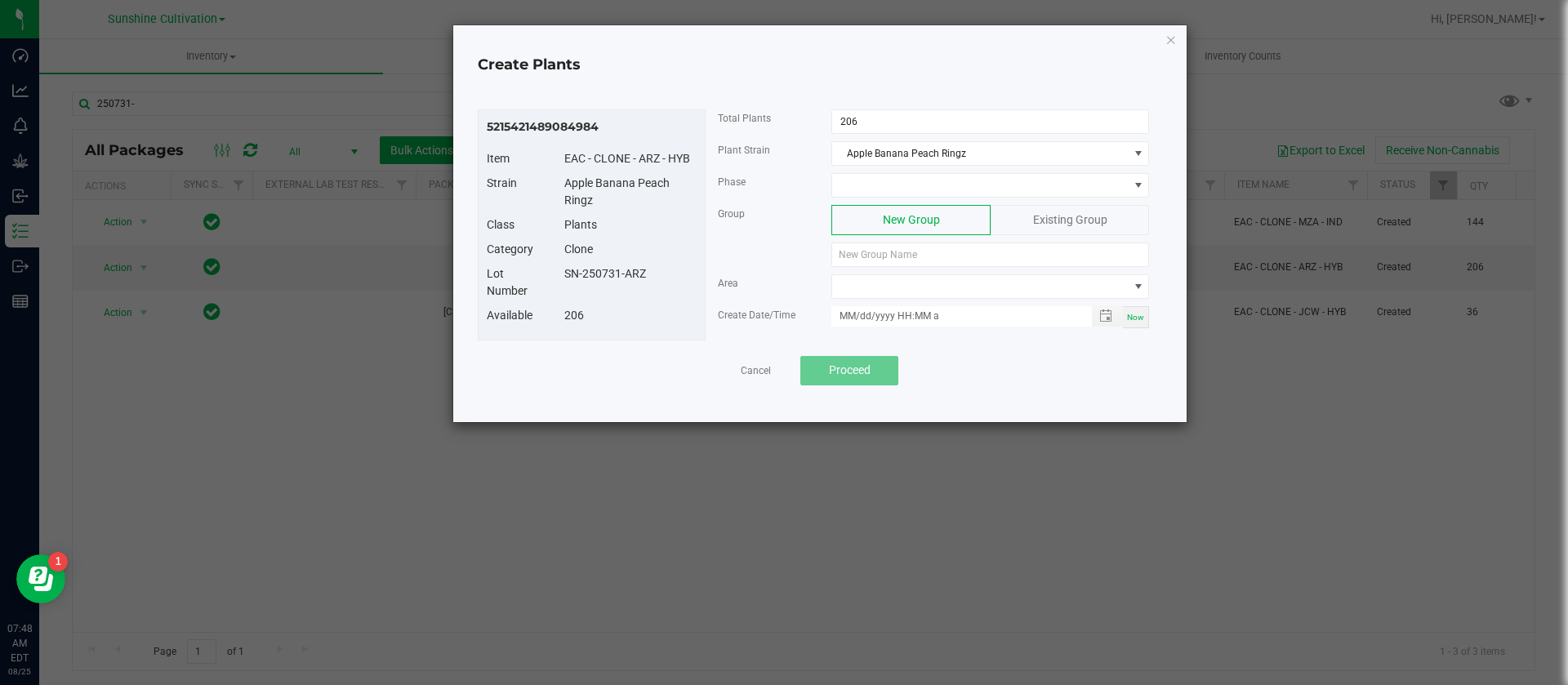
click at [645, 281] on div "SN-250731-ARZ" at bounding box center [631, 274] width 157 height 18
drag, startPoint x: 631, startPoint y: 280, endPoint x: 661, endPoint y: 294, distance: 33.1
click at [661, 294] on div "Lot Number SN-250731-ARZ" at bounding box center [591, 285] width 235 height 41
copy div "SN-250731-ARZ"
paste input "SN-250731-ARZ"
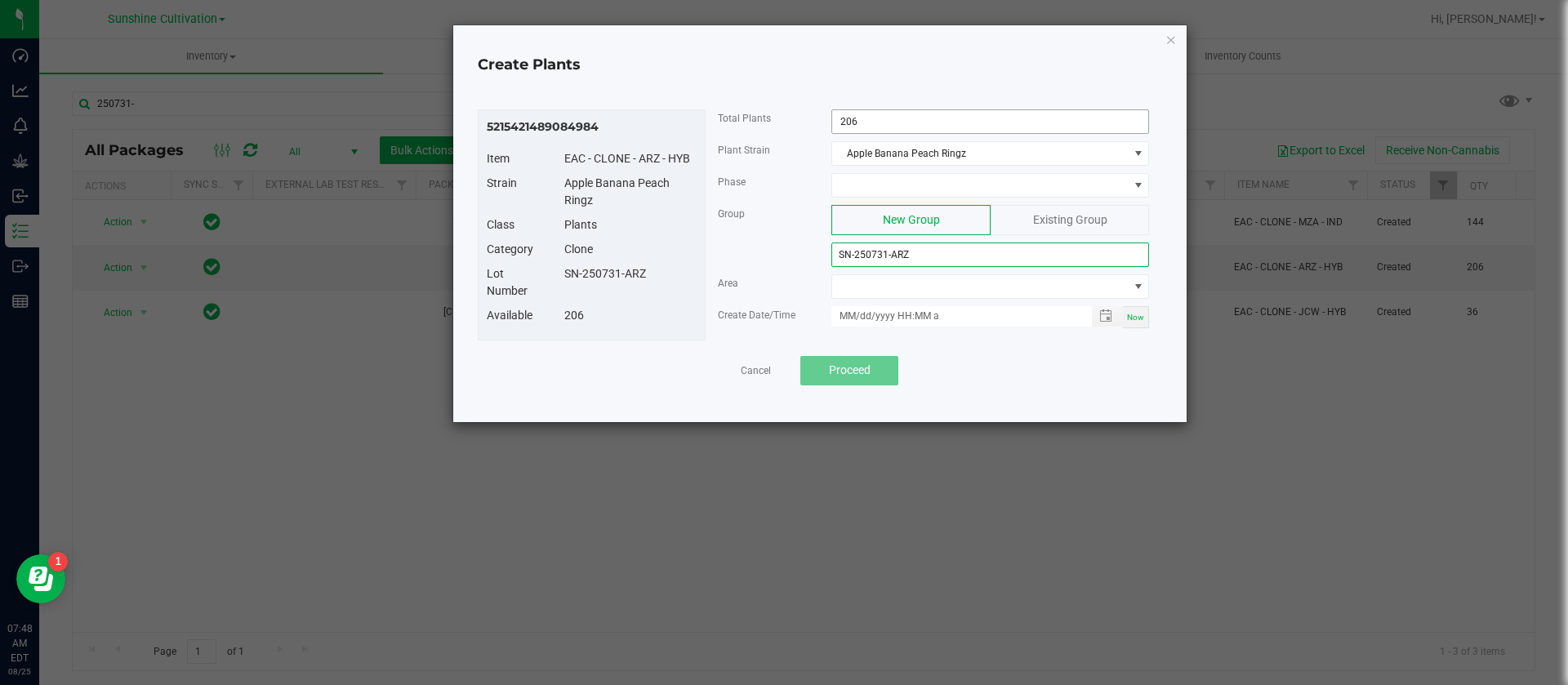
type input "SN-250731-ARZ"
click at [885, 122] on input "206" at bounding box center [990, 122] width 316 height 23
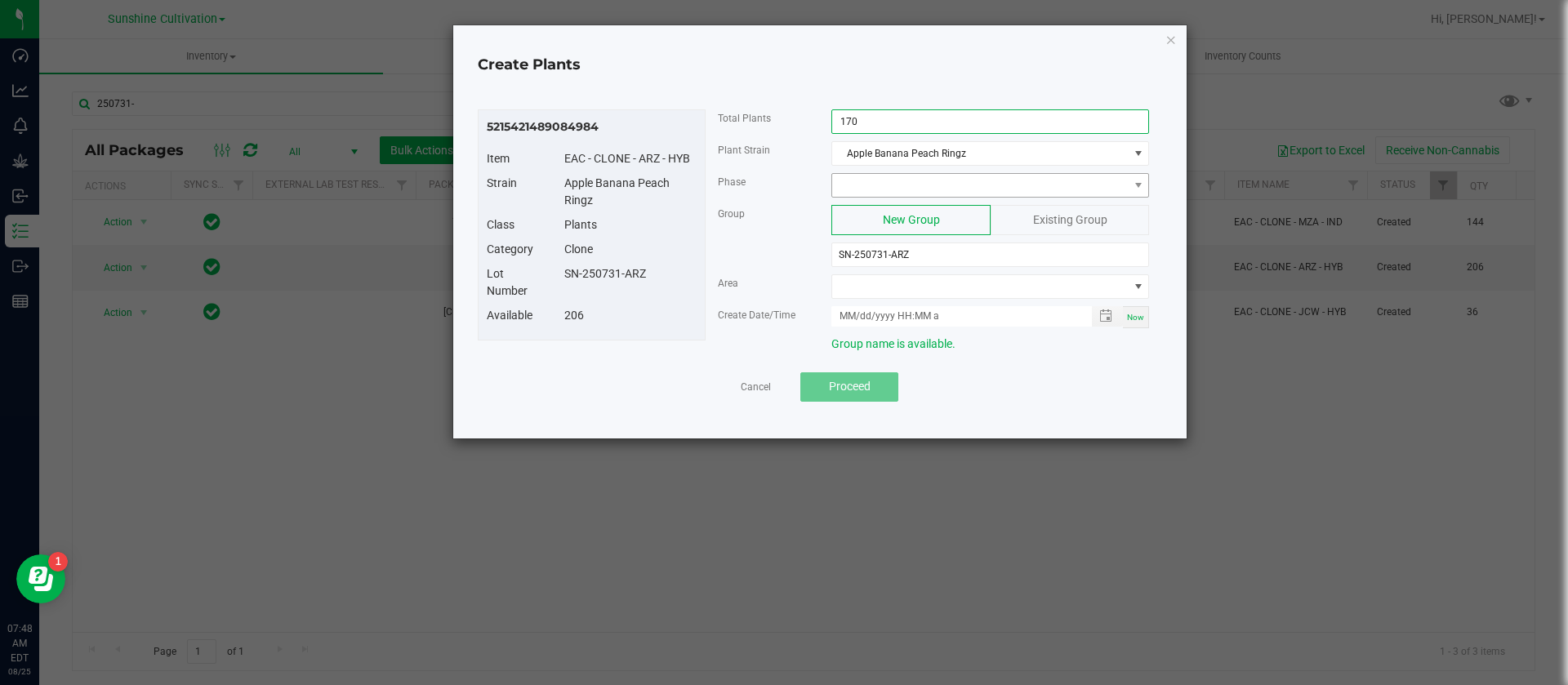
type input "170"
click at [881, 177] on span at bounding box center [979, 185] width 296 height 23
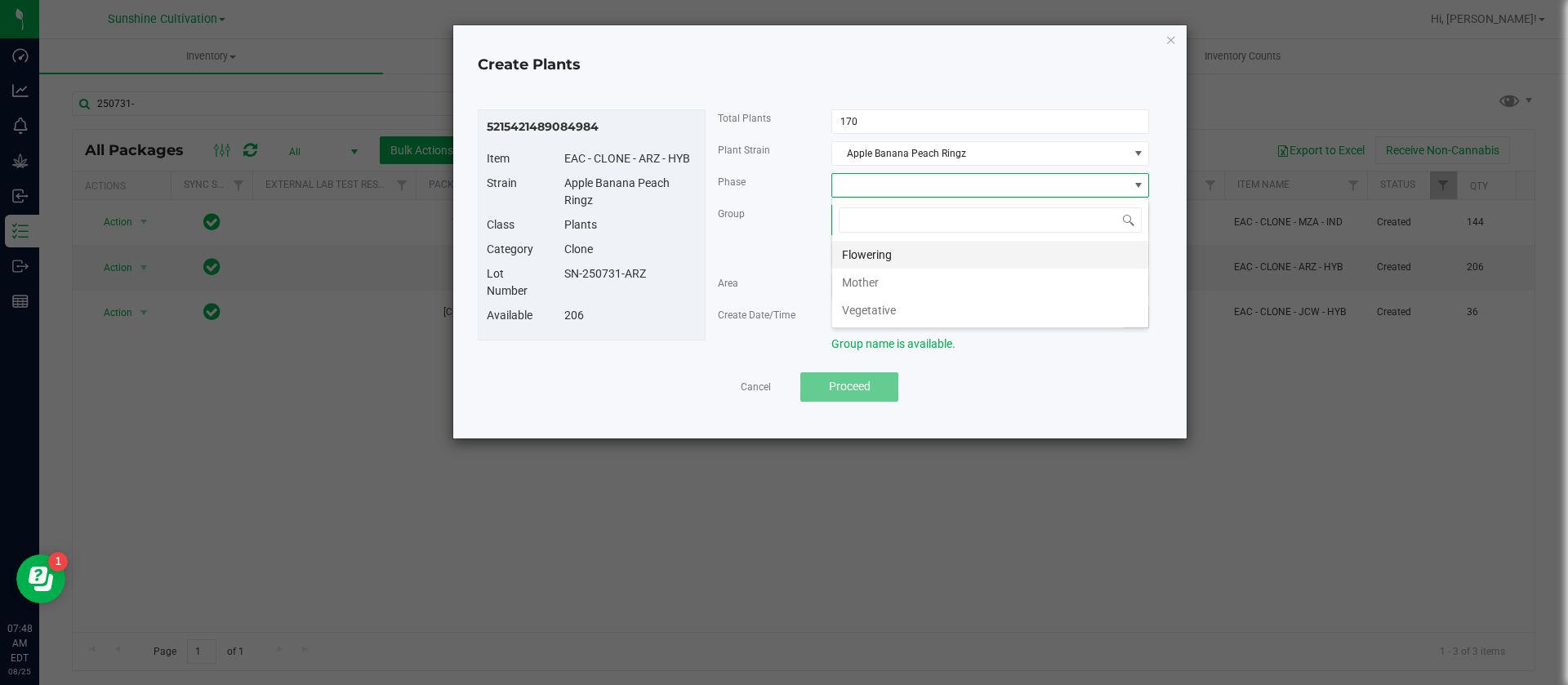
scroll to position [25, 318]
drag, startPoint x: 890, startPoint y: 308, endPoint x: 866, endPoint y: 303, distance: 24.5
click at [891, 308] on li "Vegetative" at bounding box center [990, 310] width 316 height 28
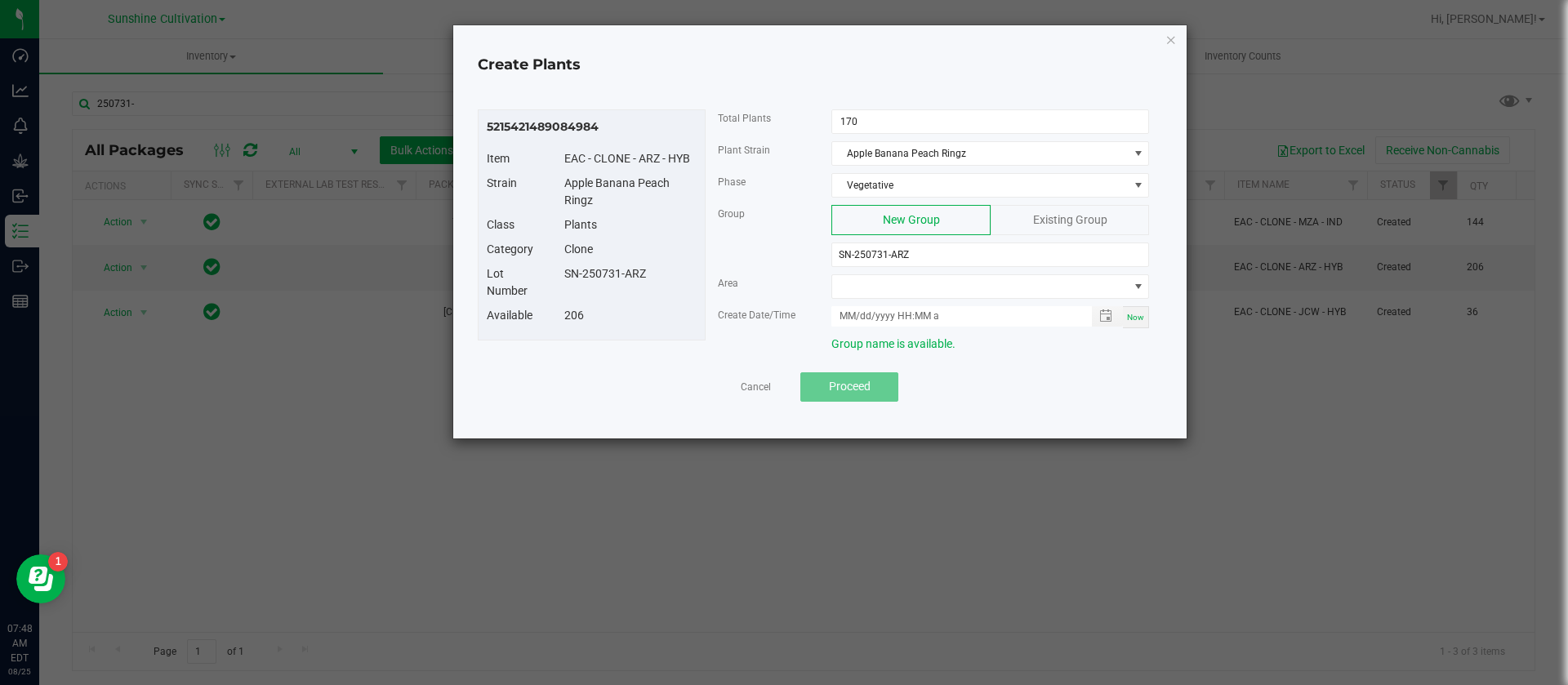
drag, startPoint x: 670, startPoint y: 276, endPoint x: 660, endPoint y: 275, distance: 10.0
click at [660, 275] on div "SN-250731-ARZ" at bounding box center [631, 274] width 157 height 18
click at [875, 282] on span at bounding box center [979, 286] width 296 height 23
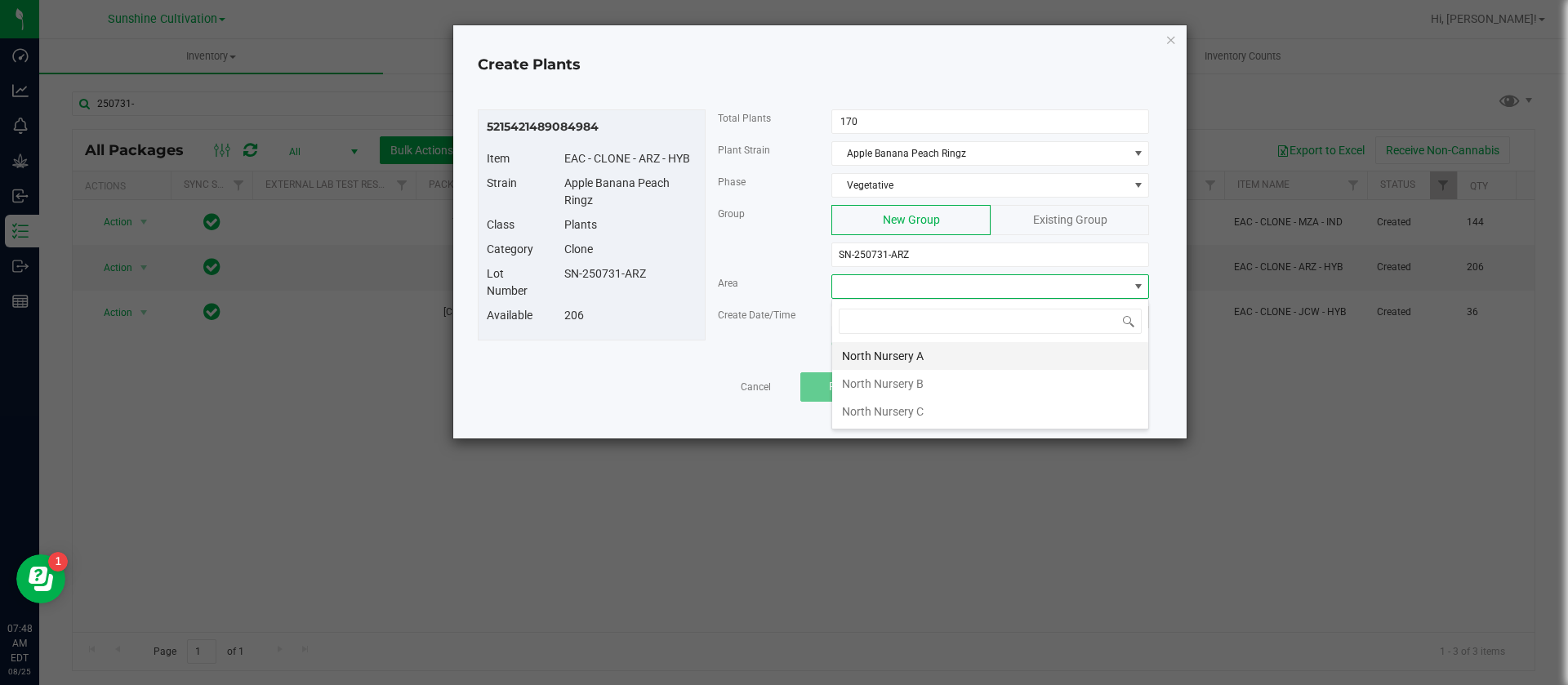
click at [875, 351] on li "North Nursery A" at bounding box center [990, 357] width 316 height 28
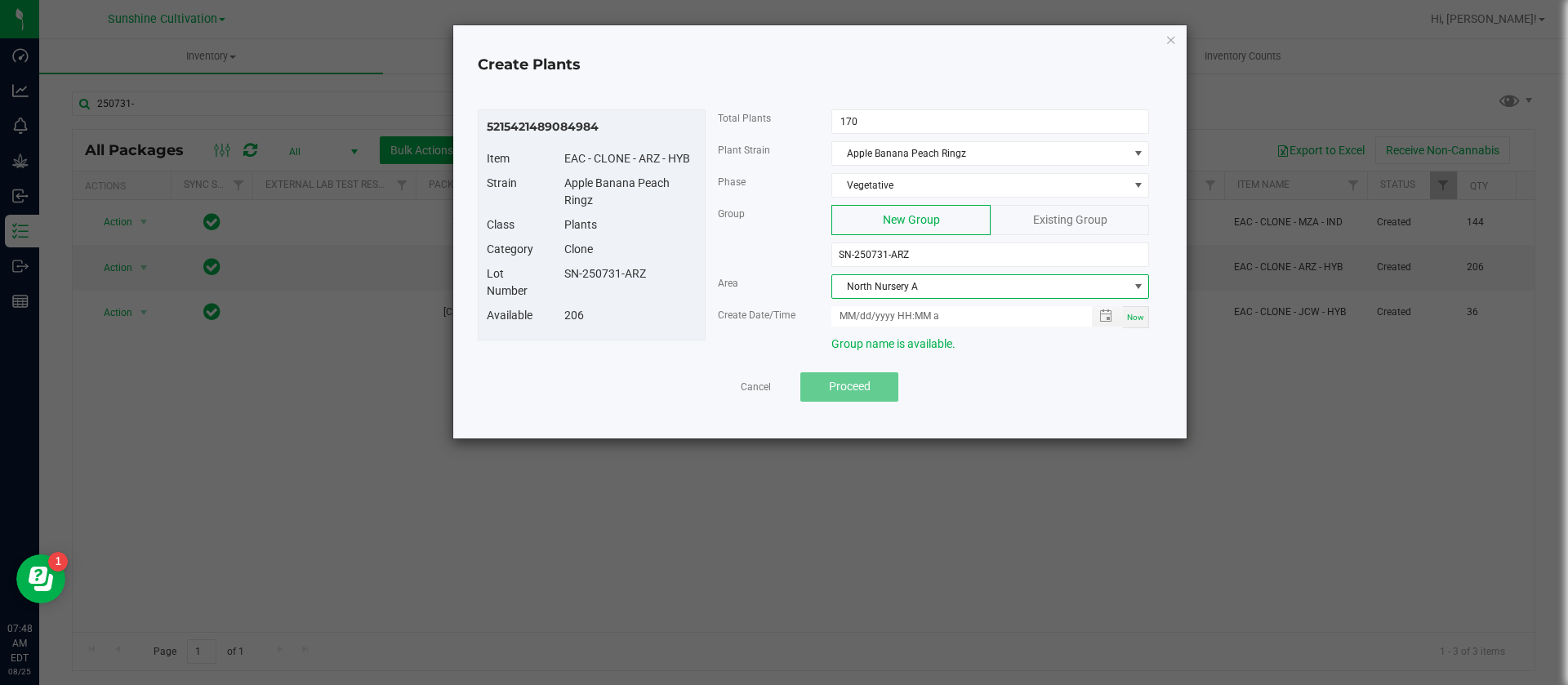
click at [1138, 323] on div "Now" at bounding box center [1136, 317] width 26 height 22
click at [864, 313] on input "08/25/2025 7:48 AM" at bounding box center [952, 316] width 242 height 20
type input "08/18/2025 7:48 AM"
click at [782, 329] on div "Create Date/Time 08/18/2025 7:48 AM Now" at bounding box center [934, 321] width 457 height 29
click at [839, 373] on button "Proceed" at bounding box center [849, 386] width 98 height 29
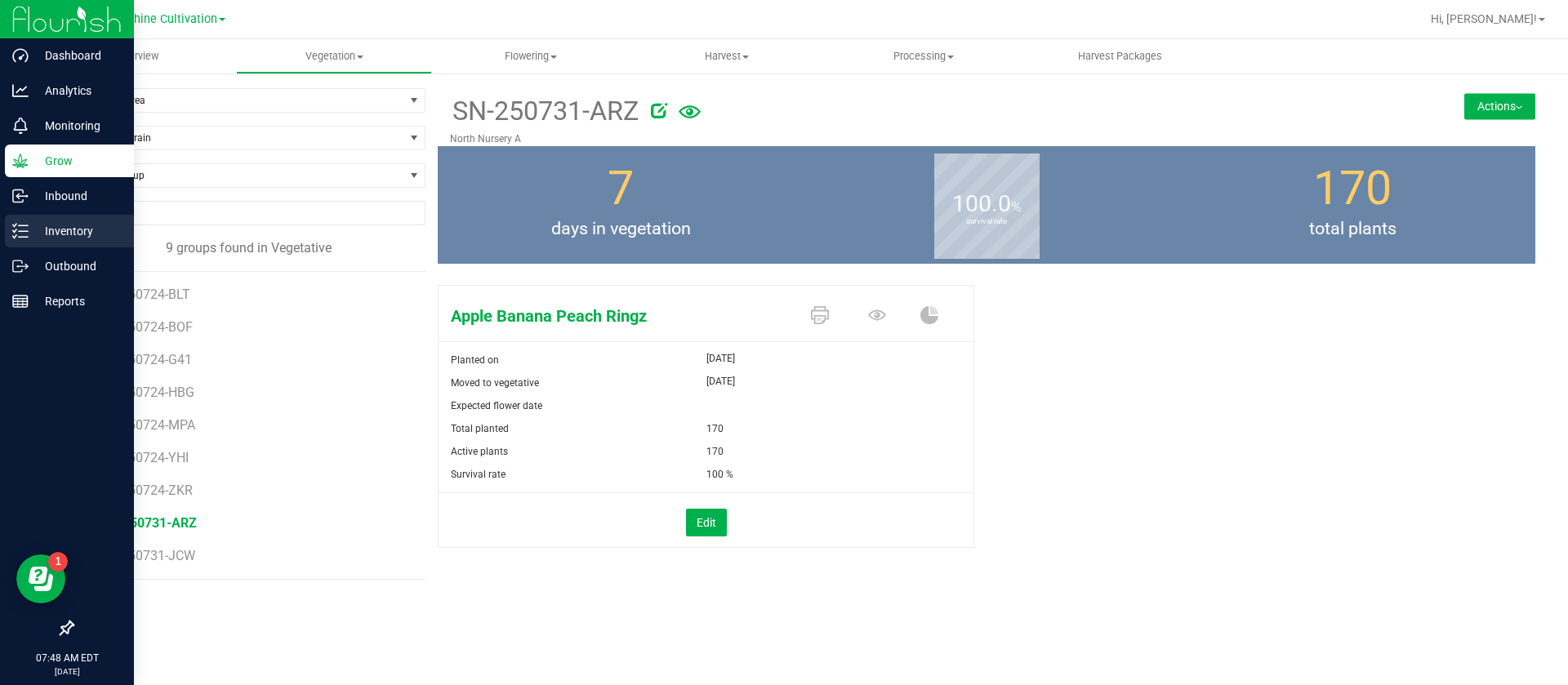
click at [45, 227] on p "Inventory" at bounding box center [78, 231] width 98 height 19
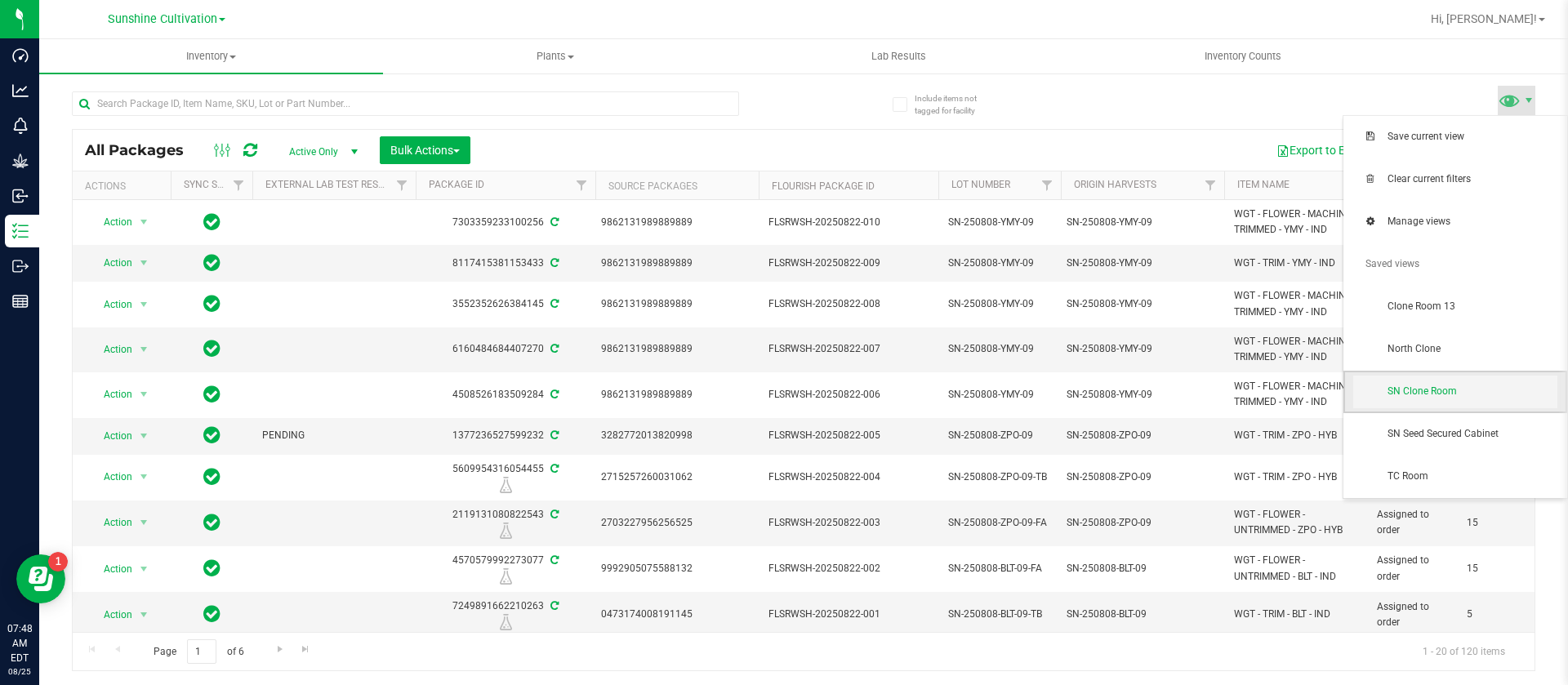
click at [1422, 391] on span "SN Clone Room" at bounding box center [1472, 392] width 170 height 14
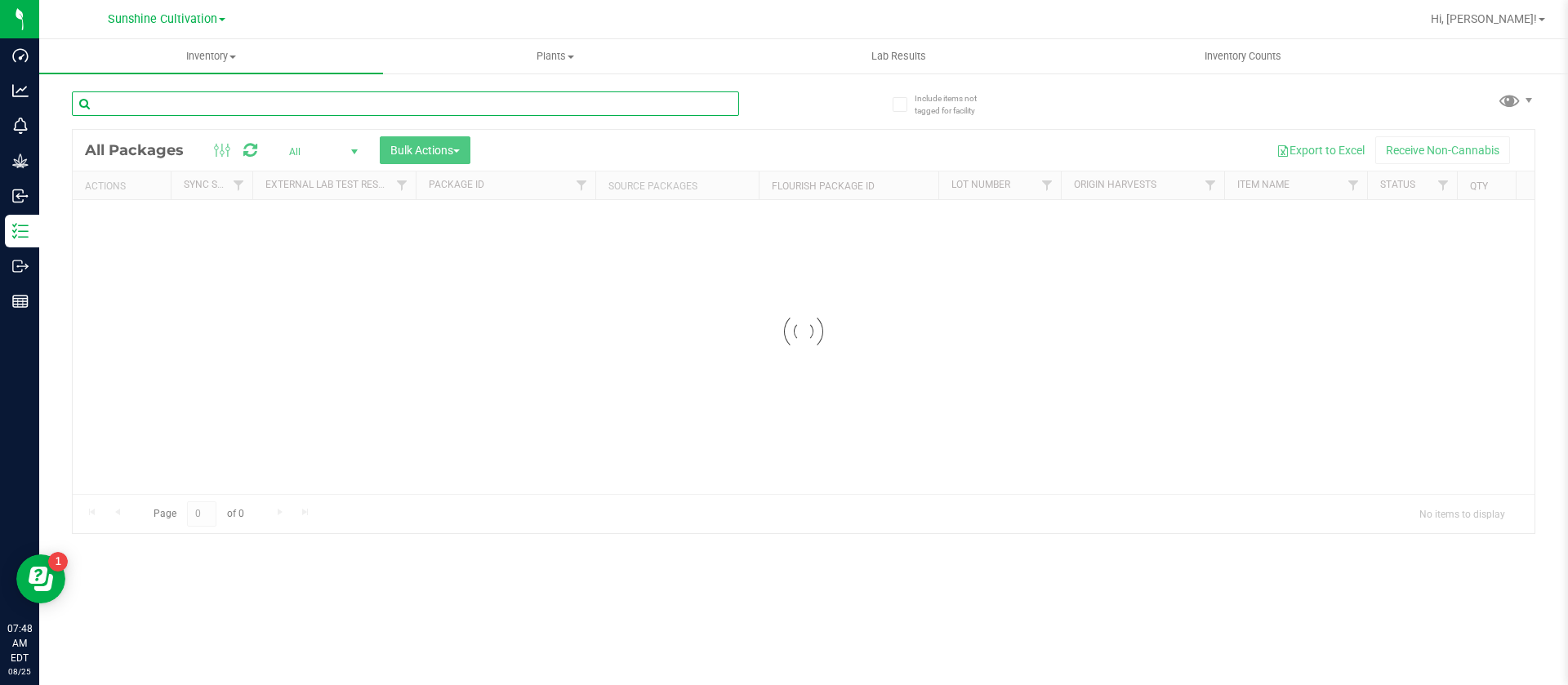
click at [180, 104] on input "text" at bounding box center [406, 104] width 668 height 25
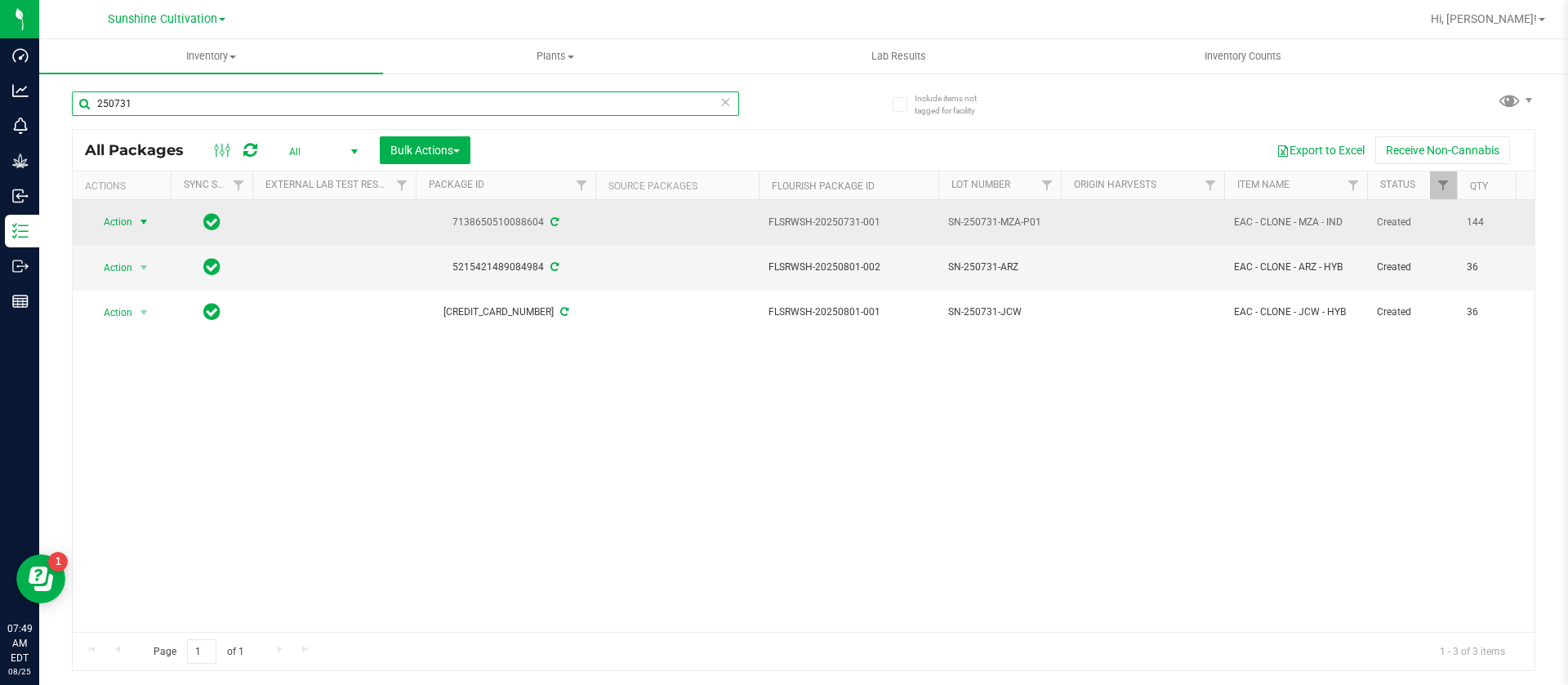
type input "250731"
click at [124, 219] on span "Action" at bounding box center [111, 222] width 44 height 23
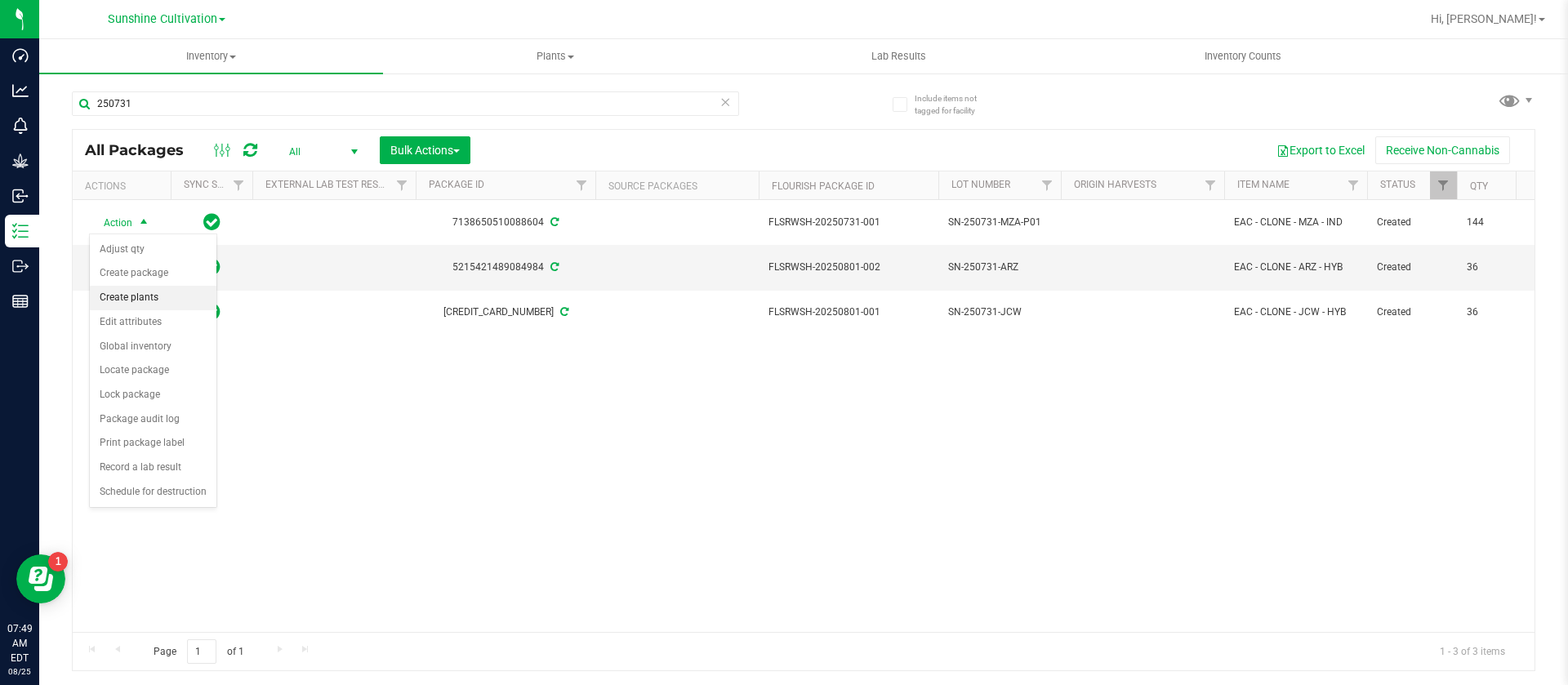
click at [163, 296] on li "Create plants" at bounding box center [153, 298] width 126 height 25
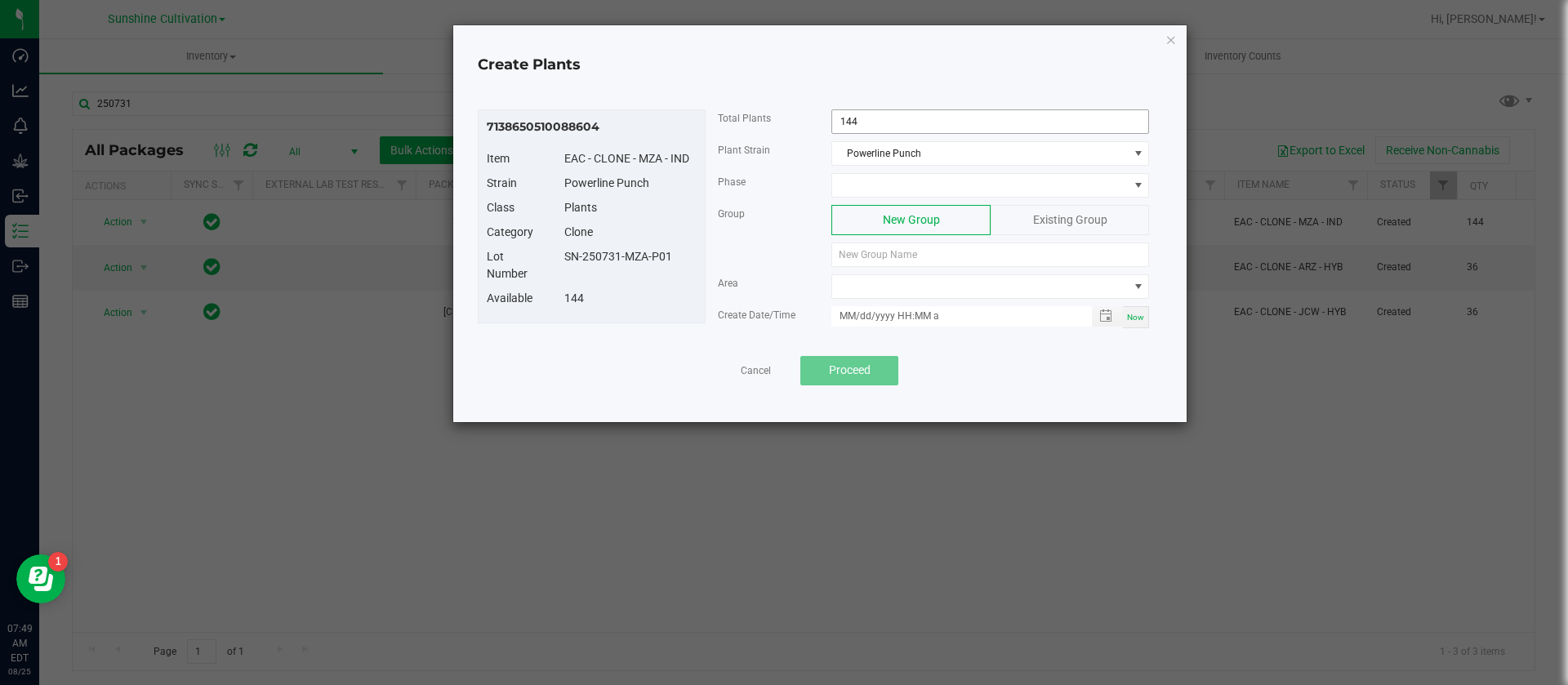
click at [863, 114] on input "144" at bounding box center [990, 122] width 316 height 23
type input "118"
click at [874, 181] on span at bounding box center [979, 185] width 296 height 23
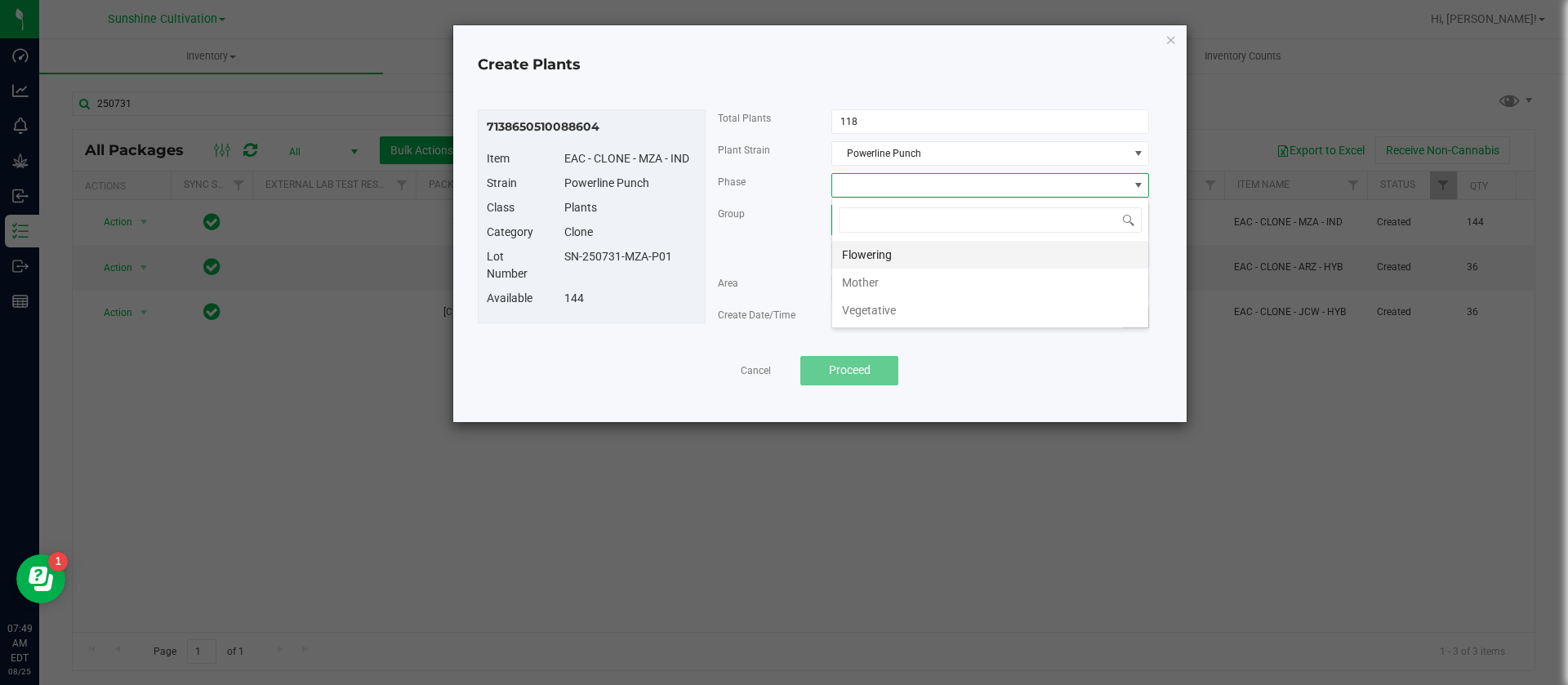
scroll to position [25, 318]
click at [884, 313] on li "Vegetative" at bounding box center [990, 310] width 316 height 28
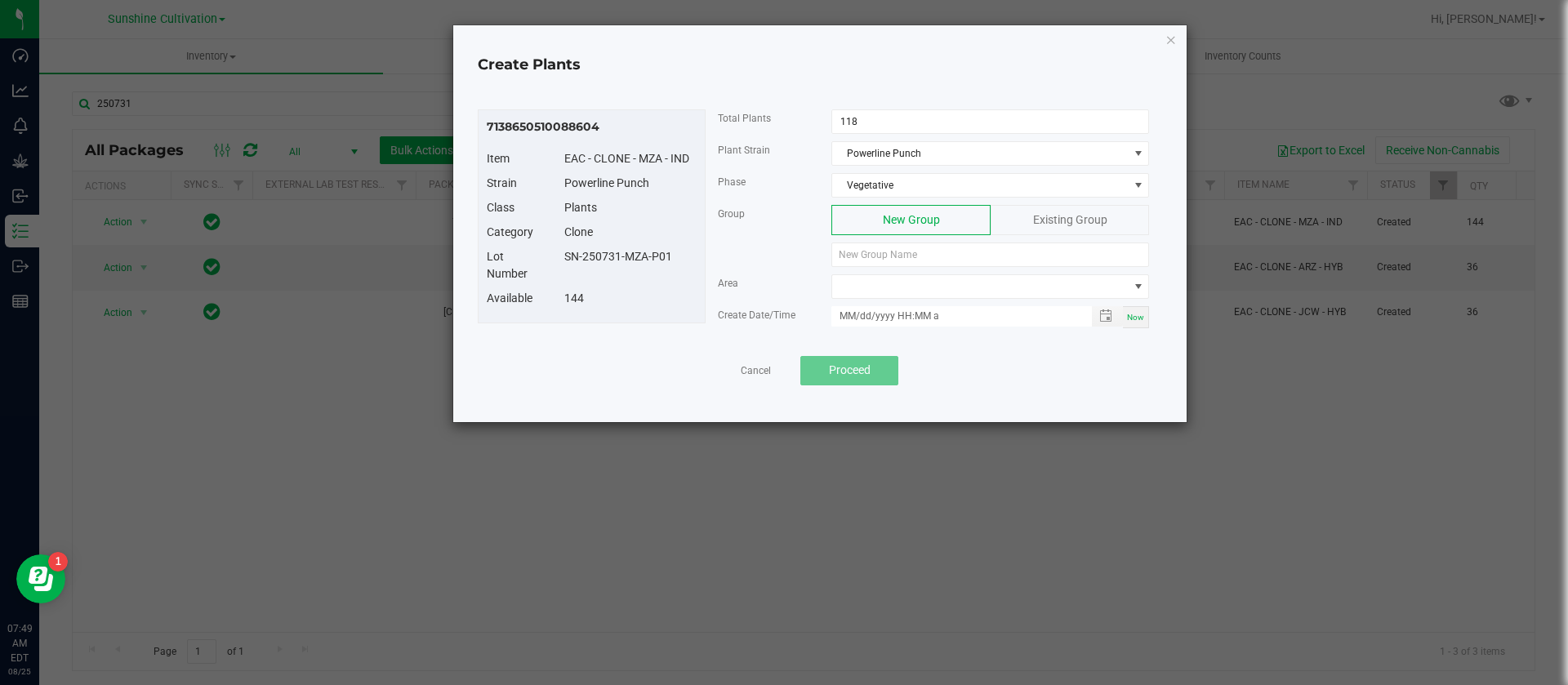
drag, startPoint x: 680, startPoint y: 262, endPoint x: 567, endPoint y: 262, distance: 113.0
click at [567, 262] on div "SN-250731-MZA-P01" at bounding box center [631, 257] width 157 height 18
copy div "SN-250731-MZA-P01"
paste input "SN-250731-MZA-P01"
type input "SN-250731-MZA-P01"
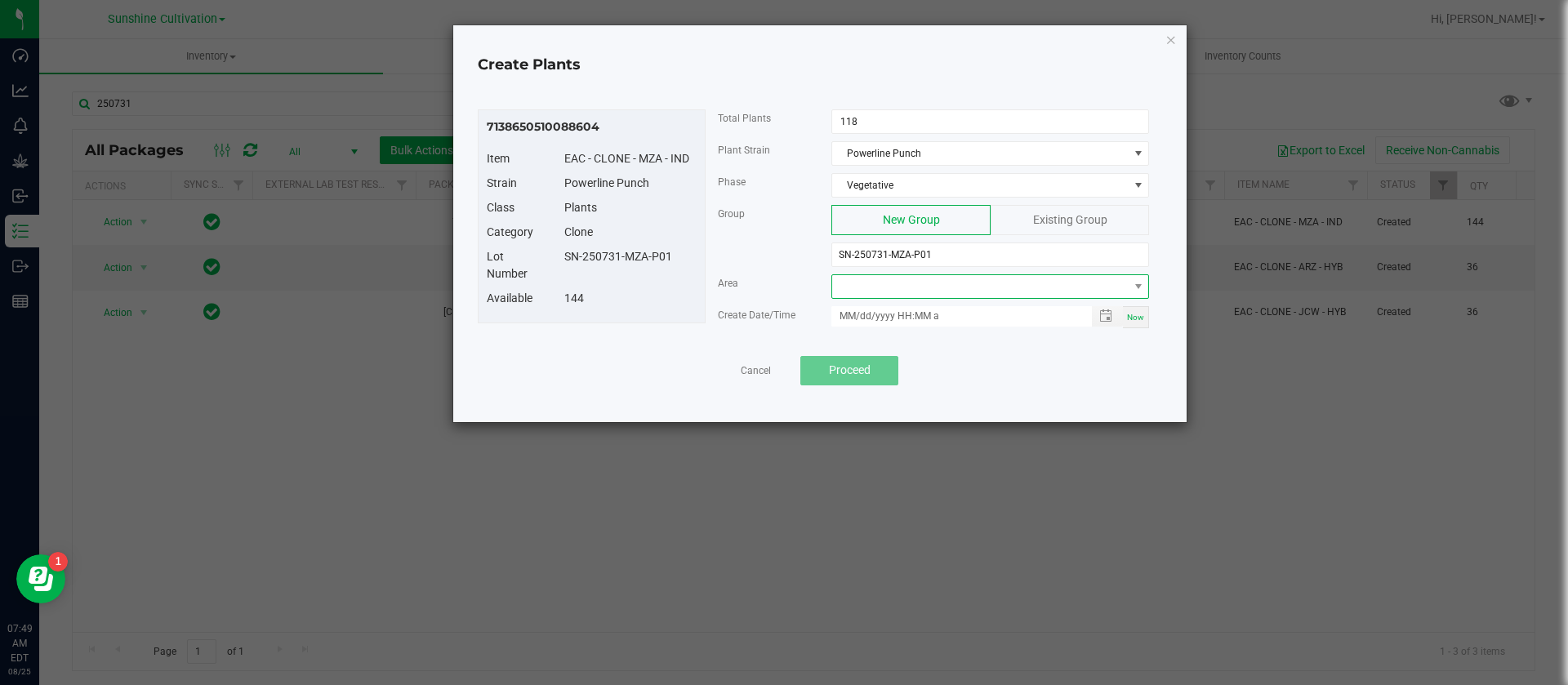
click at [908, 288] on span at bounding box center [979, 286] width 296 height 23
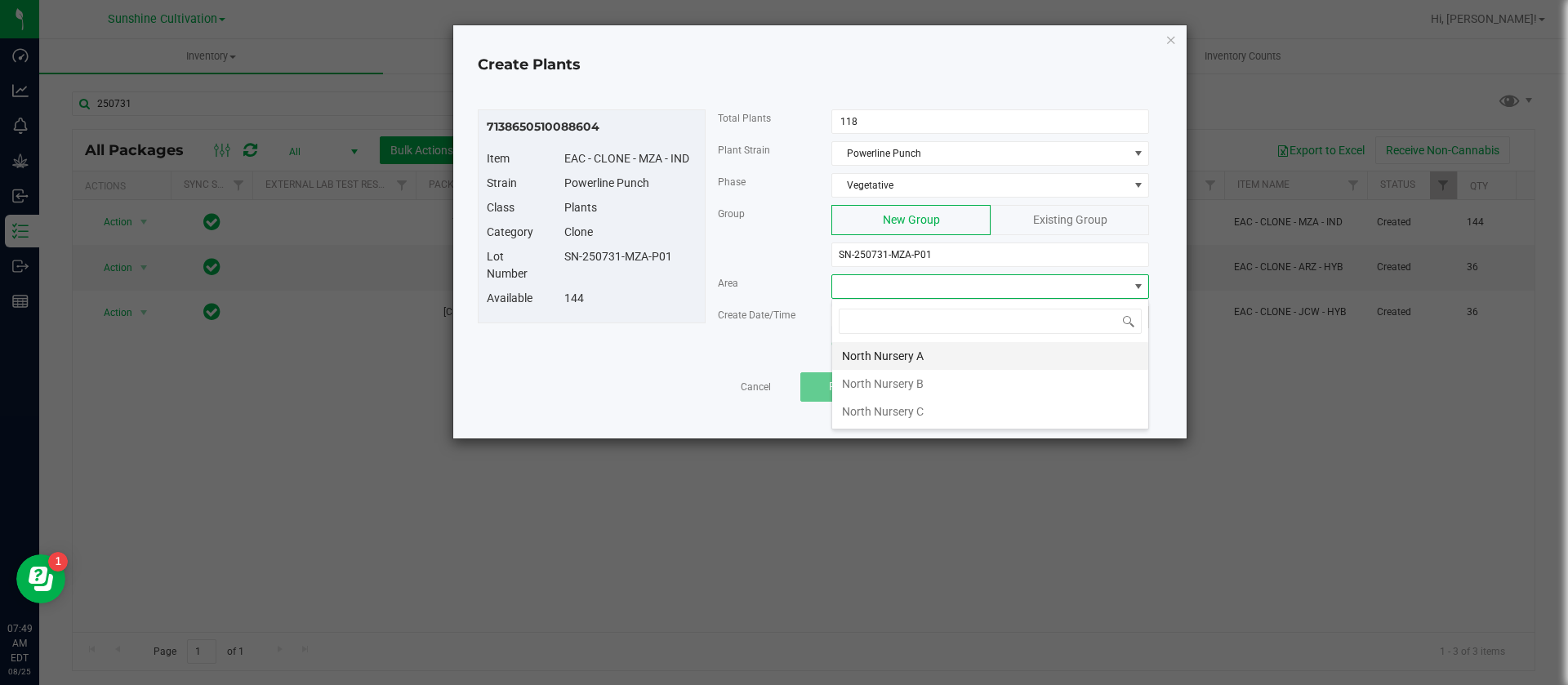
click at [892, 351] on li "North Nursery A" at bounding box center [990, 357] width 316 height 28
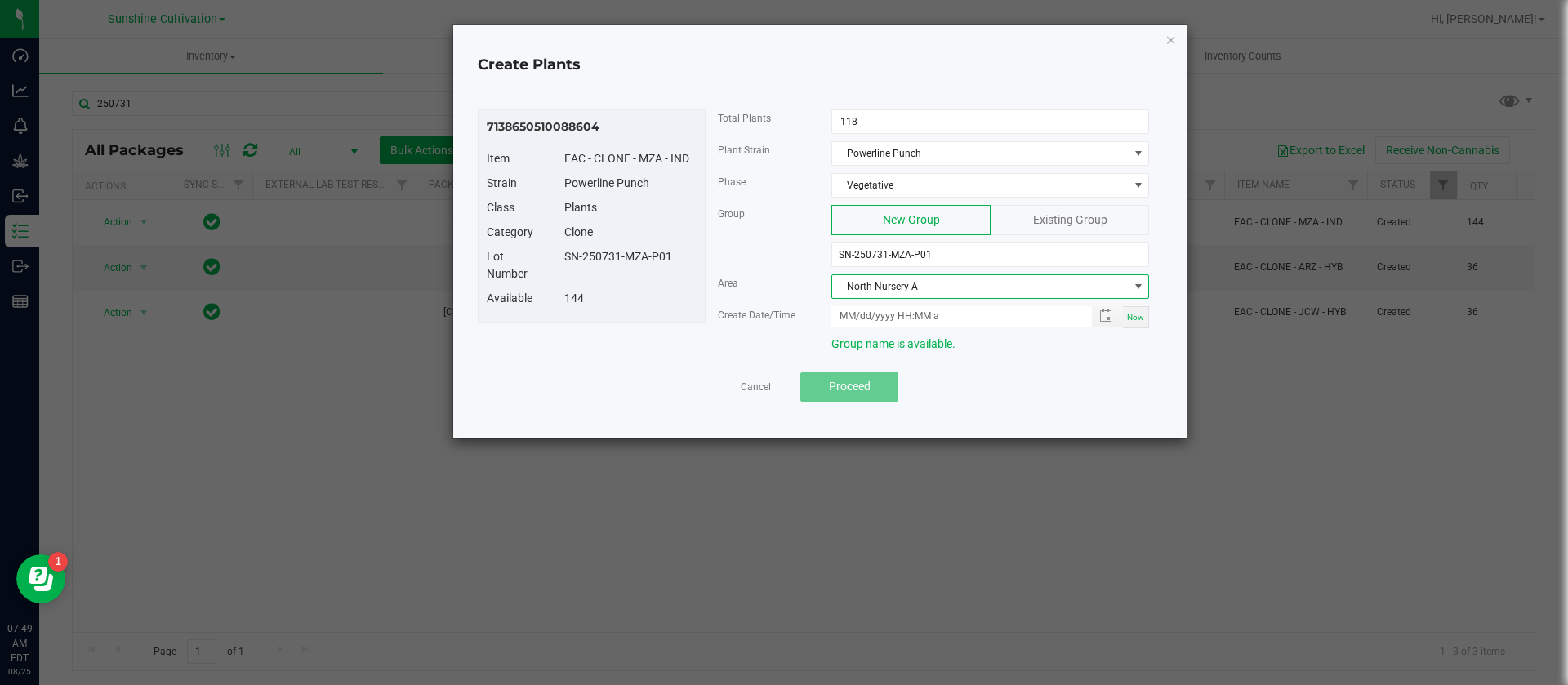
click at [1150, 313] on div "Now" at bounding box center [991, 317] width 343 height 22
click at [1138, 315] on span "Now" at bounding box center [1136, 317] width 18 height 9
type input "08/25/2025 7:49 AM"
click at [950, 249] on input "SN-250731-MZA-P01" at bounding box center [990, 255] width 318 height 25
type input "SN-250731-MZA"
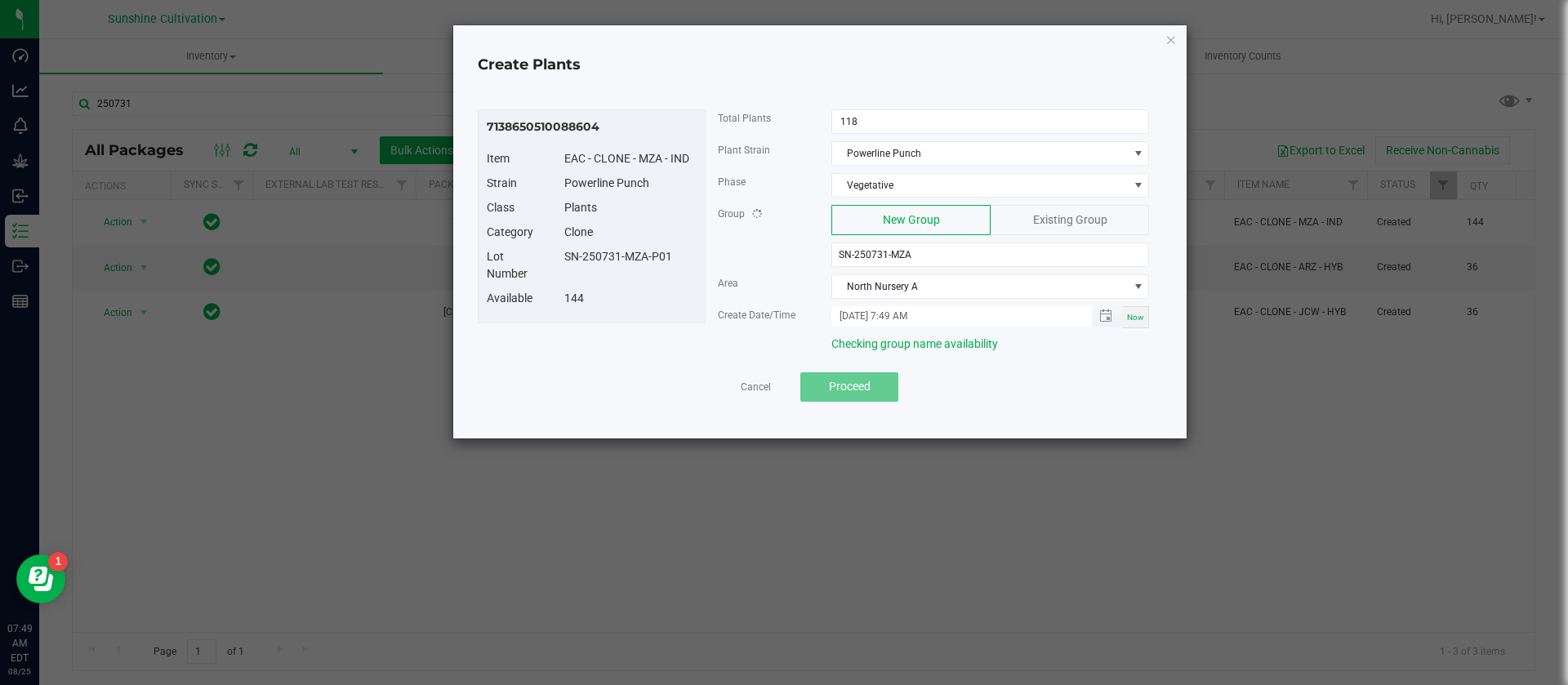
click at [855, 314] on input "08/25/2025 7:49 AM" at bounding box center [952, 316] width 242 height 20
type input "08/18/2025 7:49 AM"
click at [699, 280] on div "Lot Number SN-250731-MZA-P01" at bounding box center [591, 269] width 235 height 41
click at [858, 384] on span "Proceed" at bounding box center [849, 386] width 41 height 13
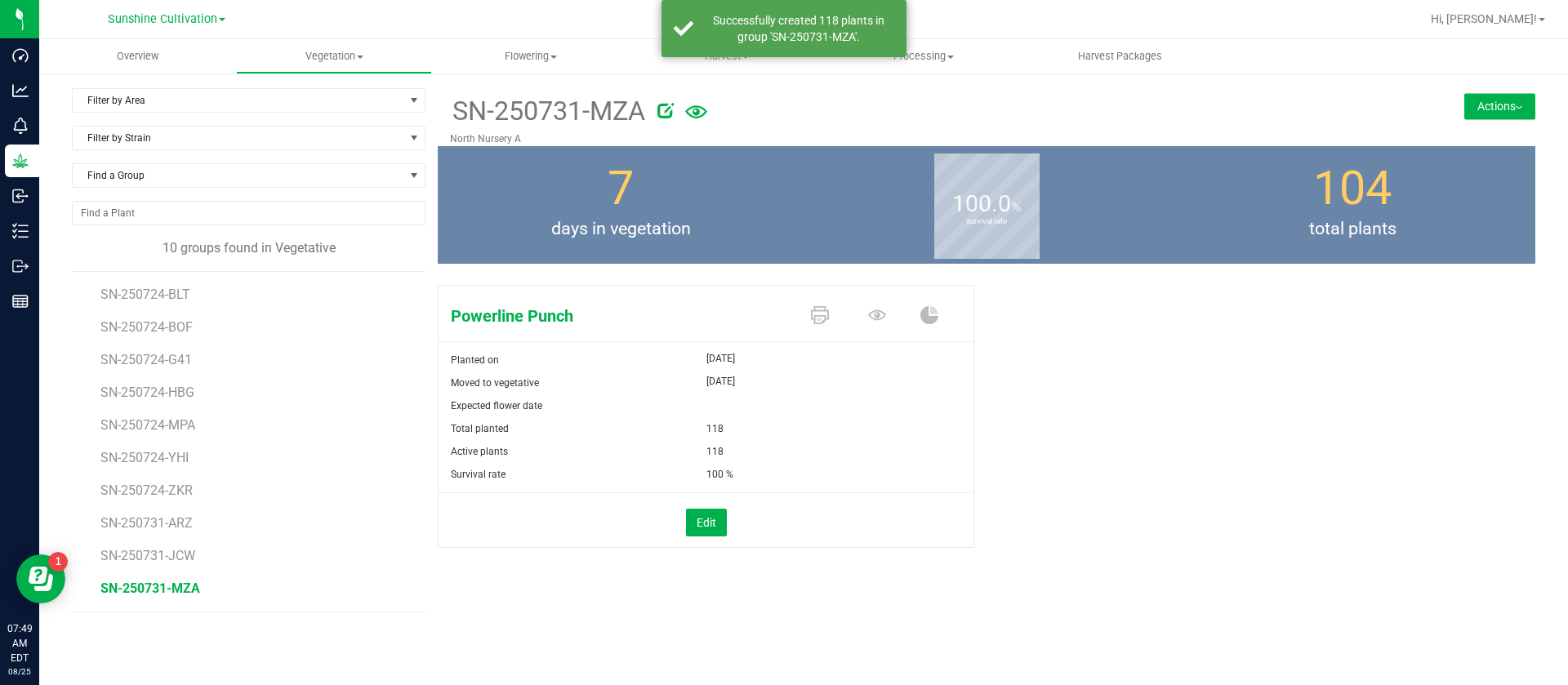
click at [1066, 425] on div "Powerline Punch Planted on Aug 18, 2025 Moved to vegetative Aug 18, 2025 Expect…" at bounding box center [986, 433] width 1098 height 310
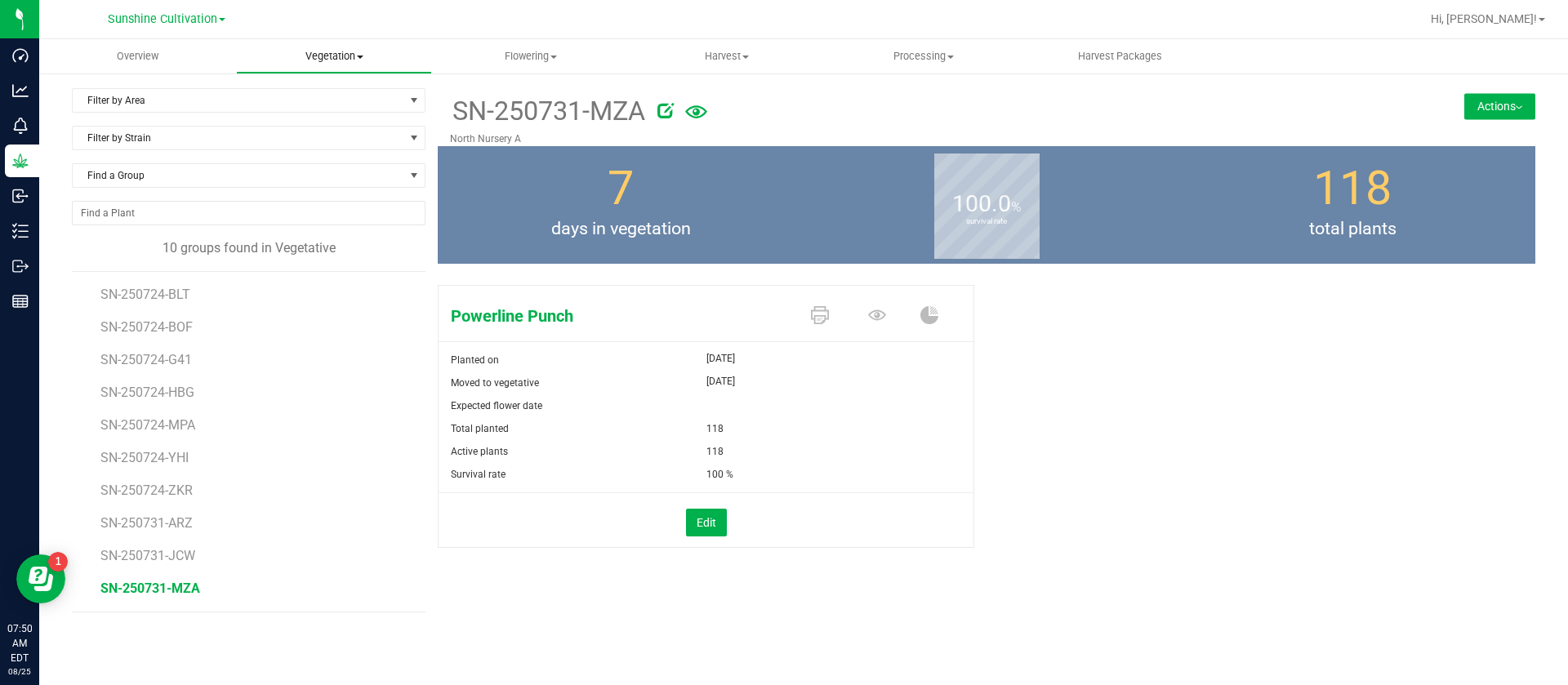
click at [346, 49] on span "Vegetation" at bounding box center [335, 56] width 195 height 15
click at [310, 133] on span "Mother groups" at bounding box center [297, 138] width 122 height 14
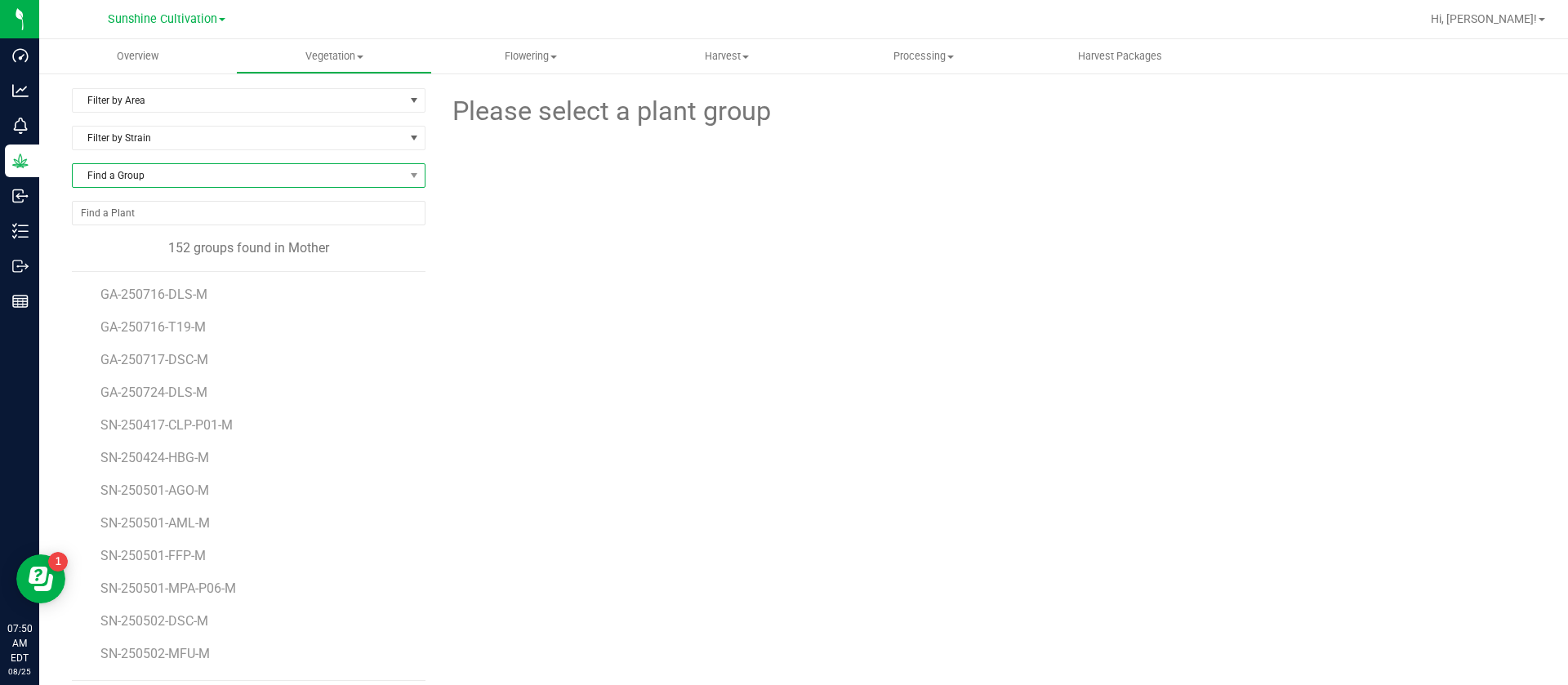
click at [180, 176] on span "Find a Group" at bounding box center [238, 176] width 331 height 23
type input "gpe"
click at [191, 242] on li "SN-250605-GPE-M" at bounding box center [246, 243] width 347 height 23
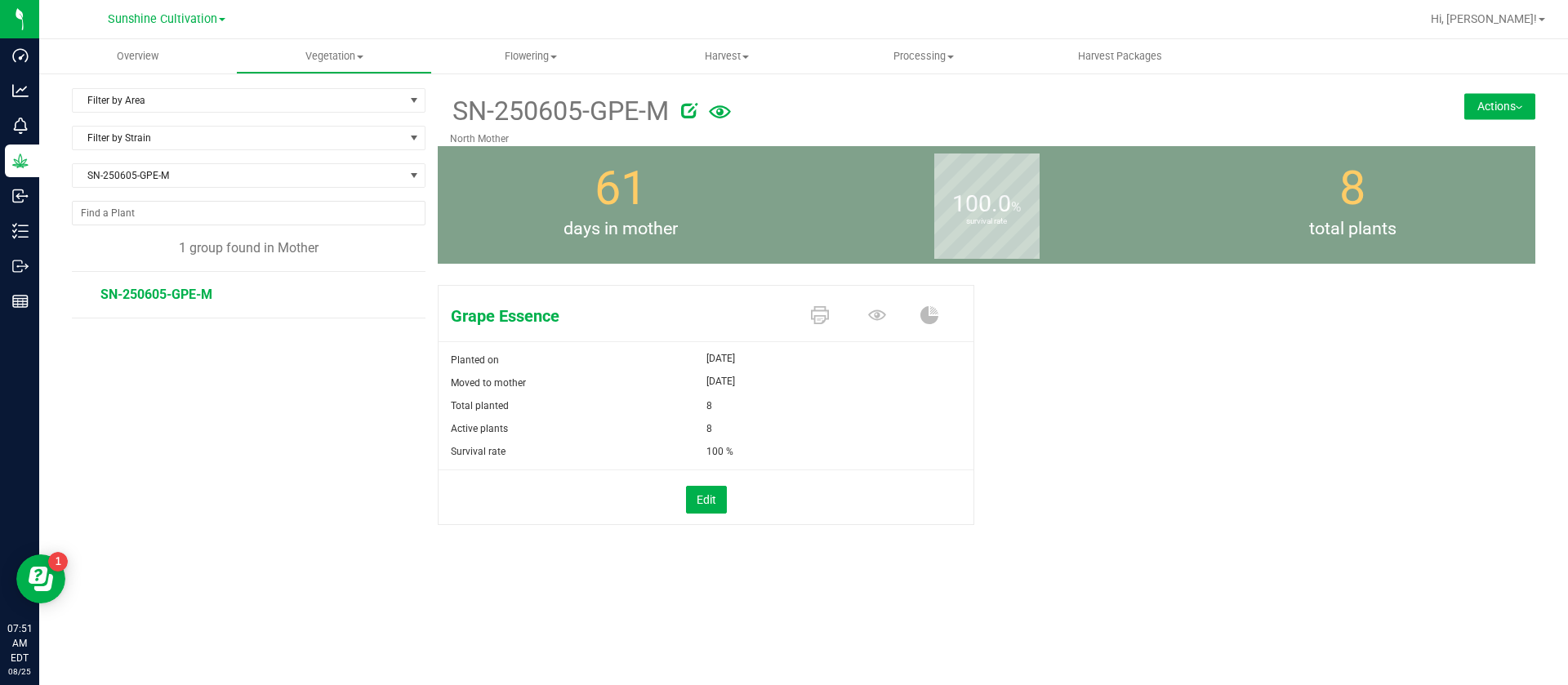
click at [1506, 98] on button "Actions" at bounding box center [1499, 106] width 71 height 26
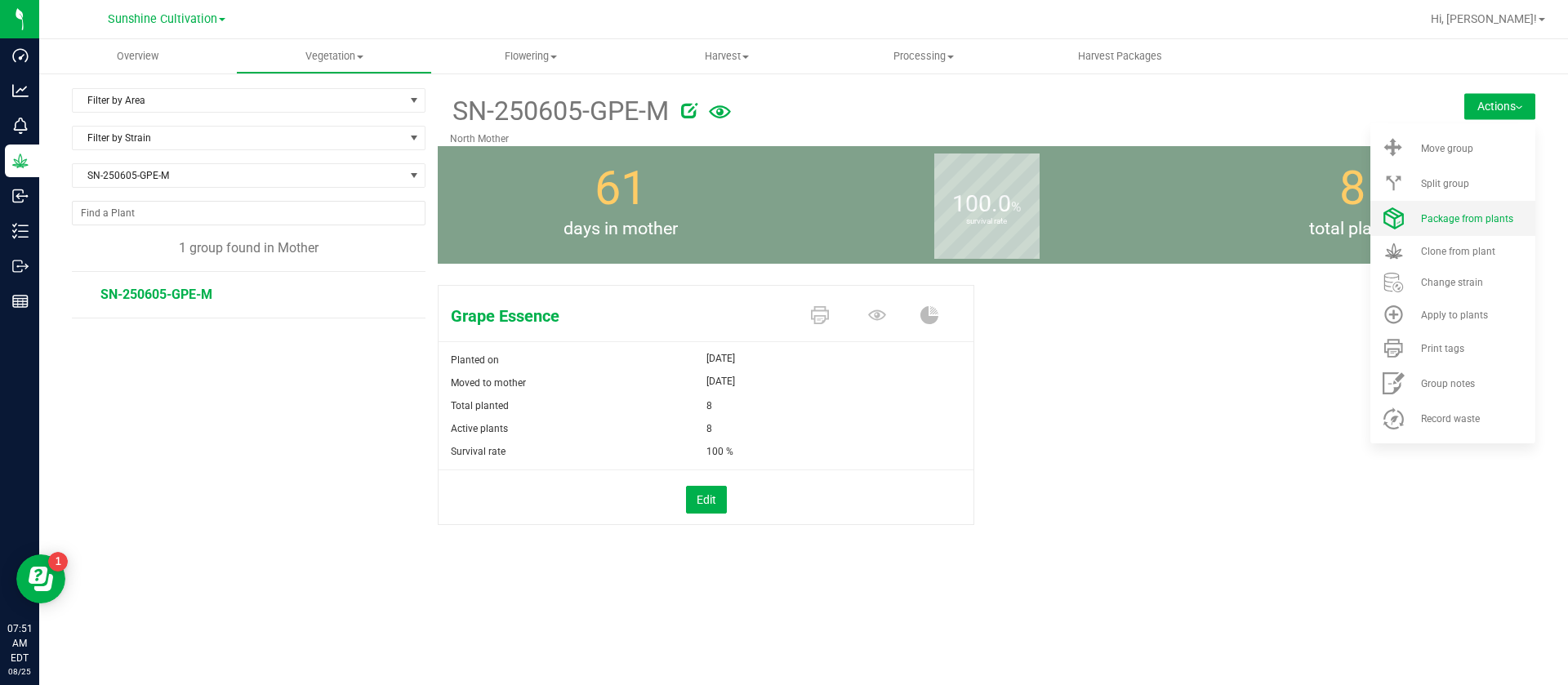
click at [1460, 211] on li "Package from plants" at bounding box center [1453, 219] width 165 height 35
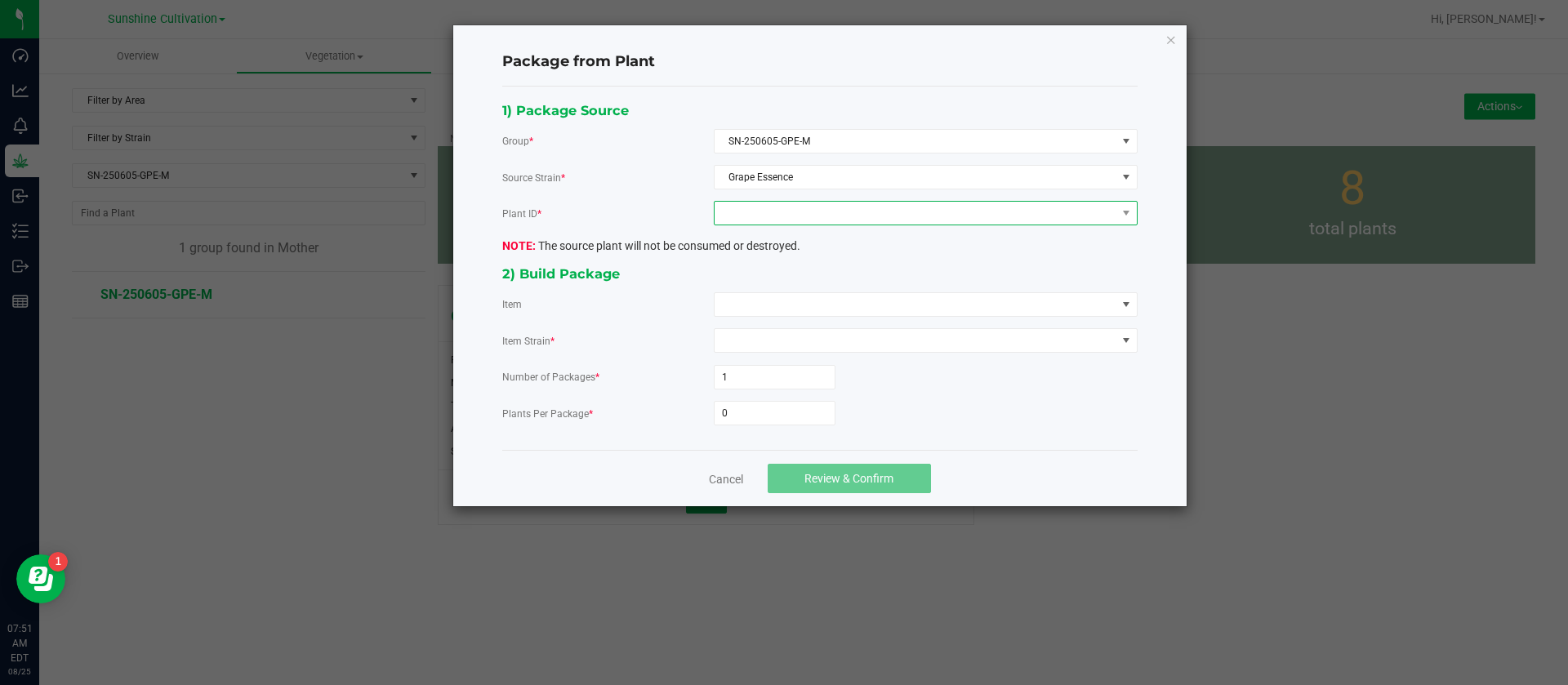
click at [762, 224] on span at bounding box center [915, 213] width 401 height 23
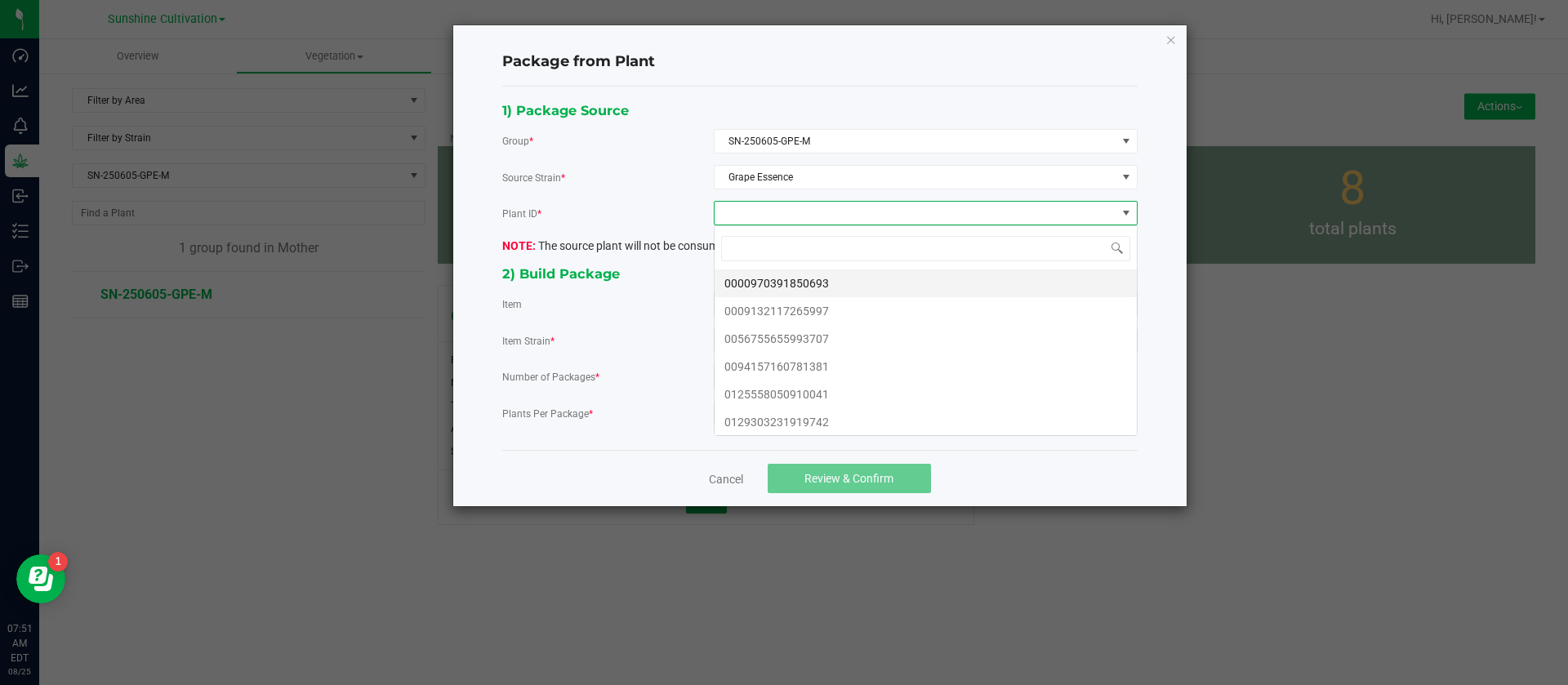
scroll to position [25, 423]
click at [773, 294] on li "0000970391850693" at bounding box center [926, 284] width 423 height 28
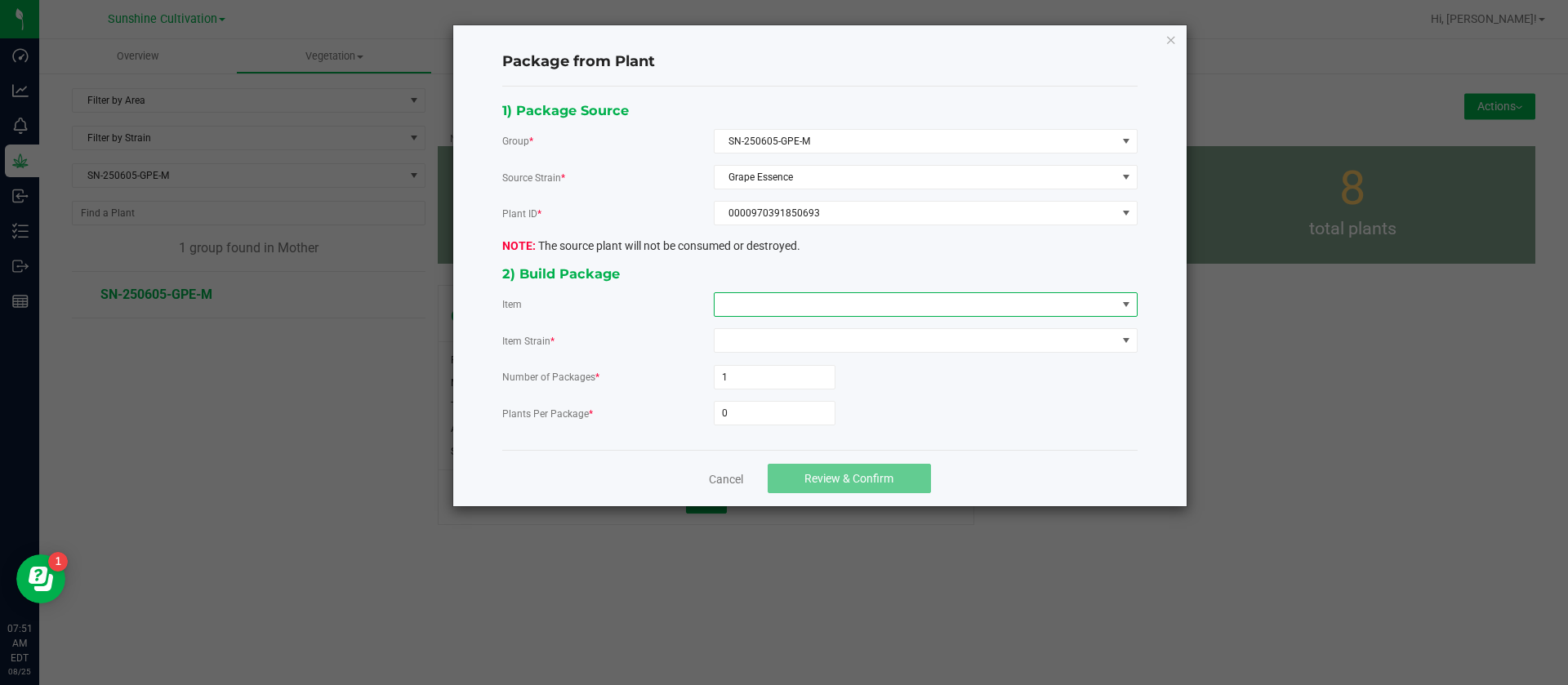
click at [770, 304] on span at bounding box center [915, 305] width 401 height 23
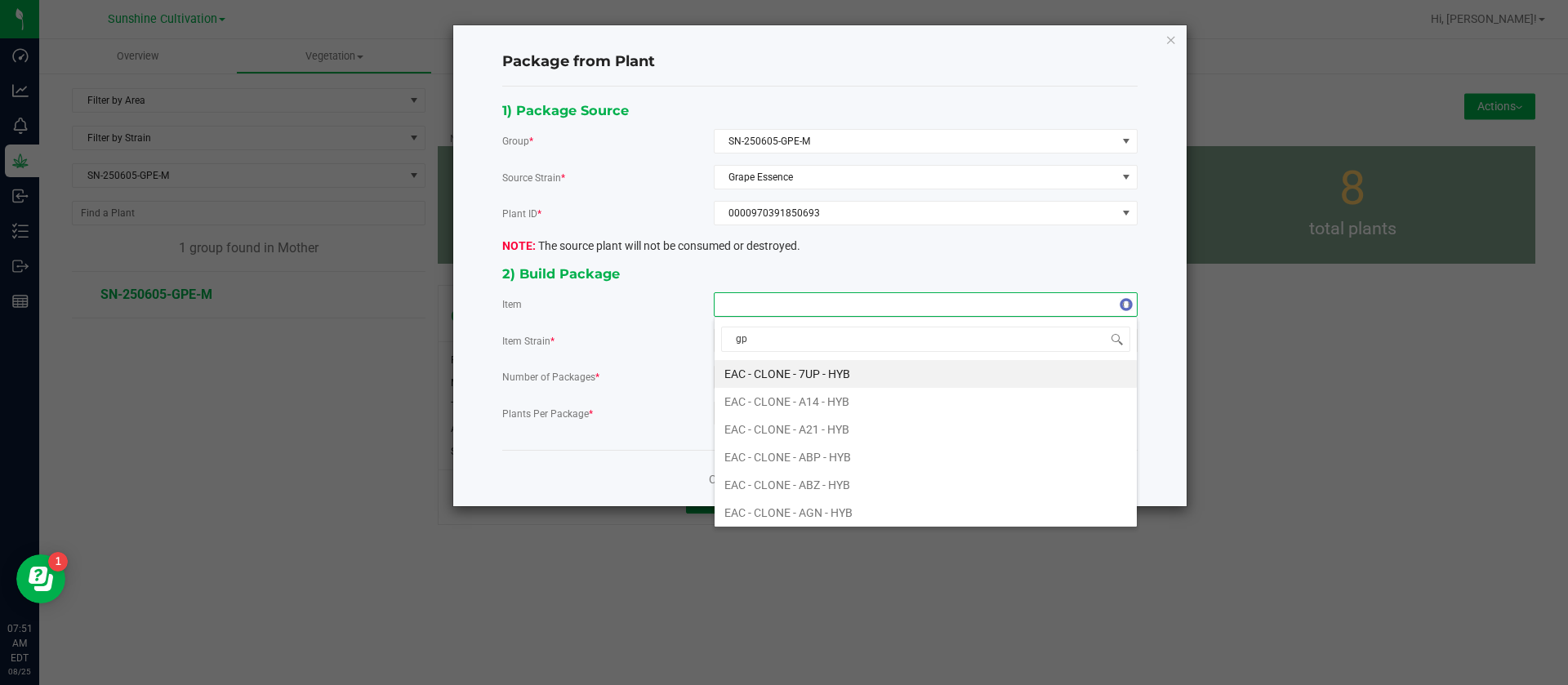
type input "gpe"
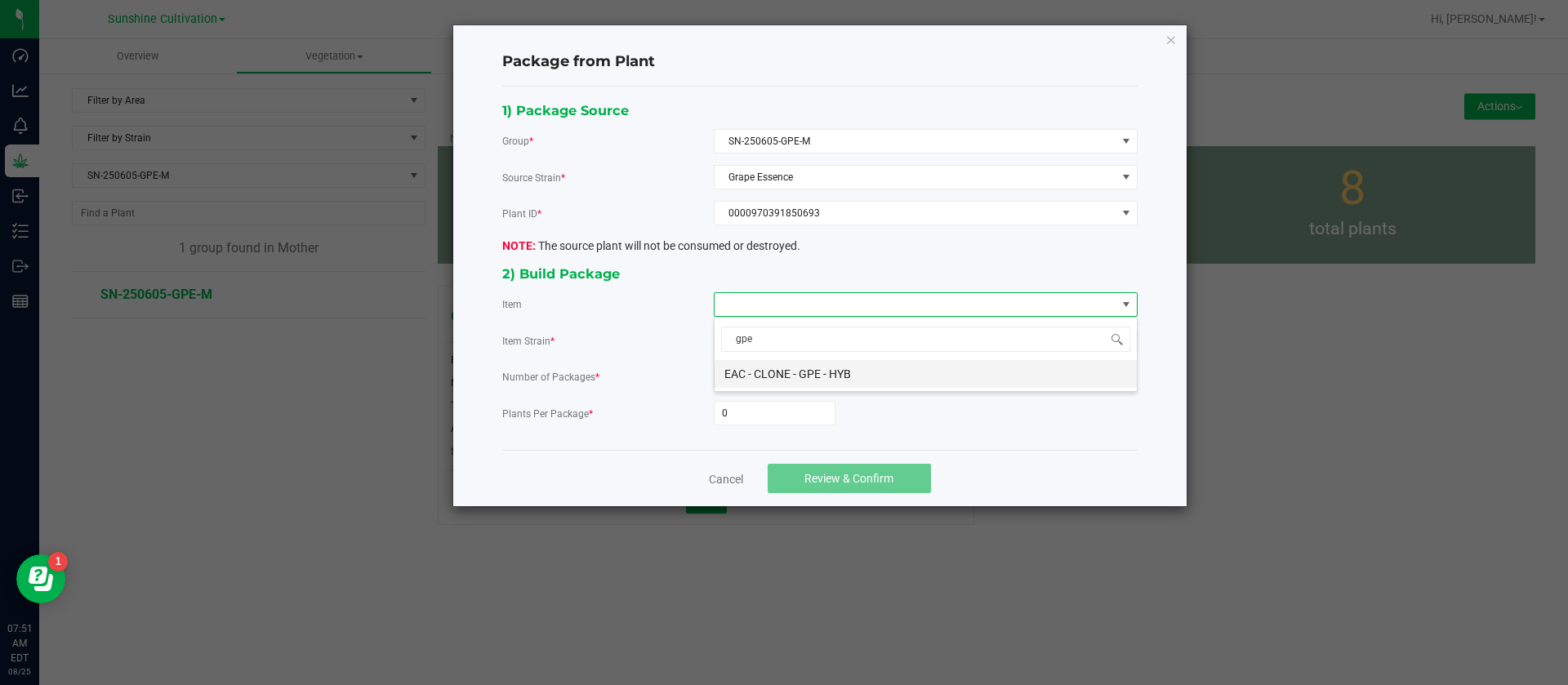
click at [797, 370] on HYB "EAC - CLONE - GPE - HYB" at bounding box center [926, 374] width 423 height 28
click at [770, 414] on input "0" at bounding box center [775, 413] width 120 height 23
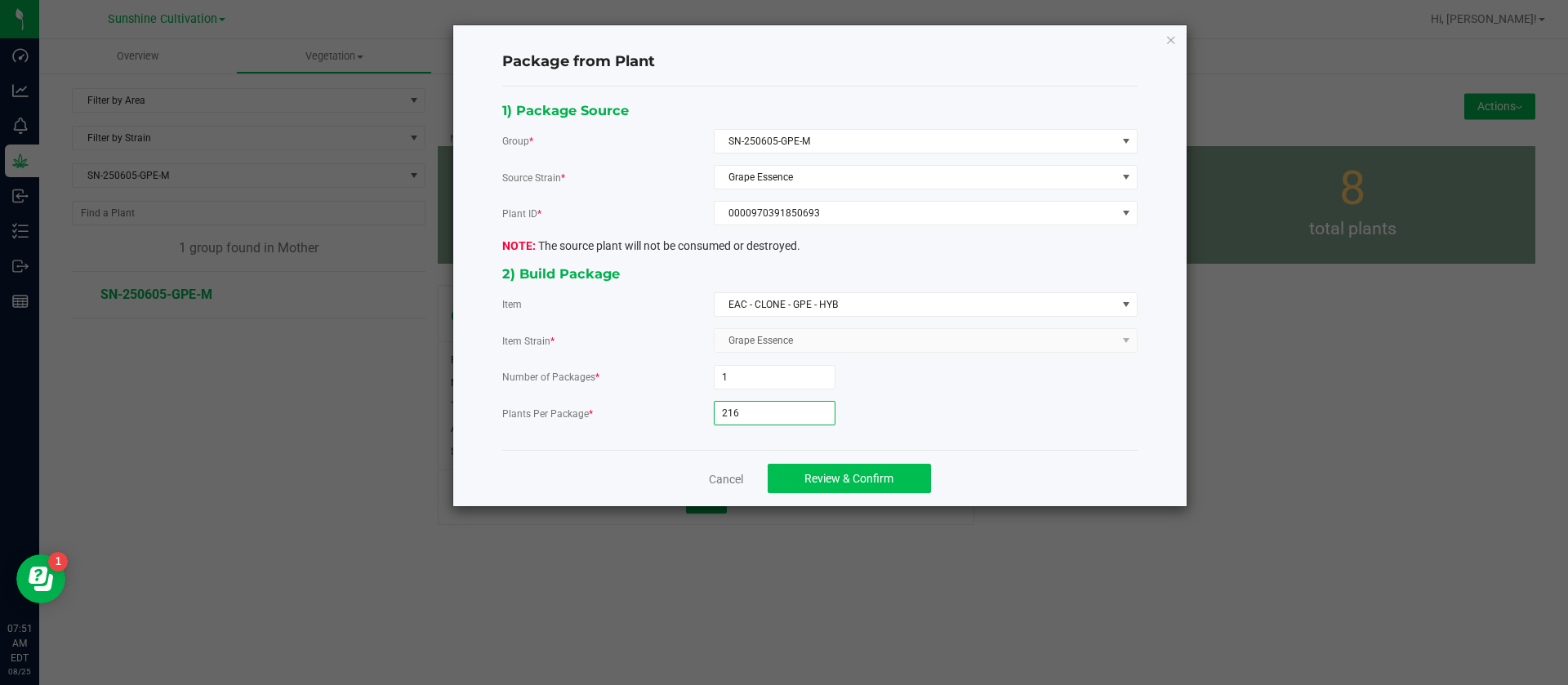
type input "216"
click at [797, 472] on button "Review & Confirm" at bounding box center [849, 478] width 163 height 29
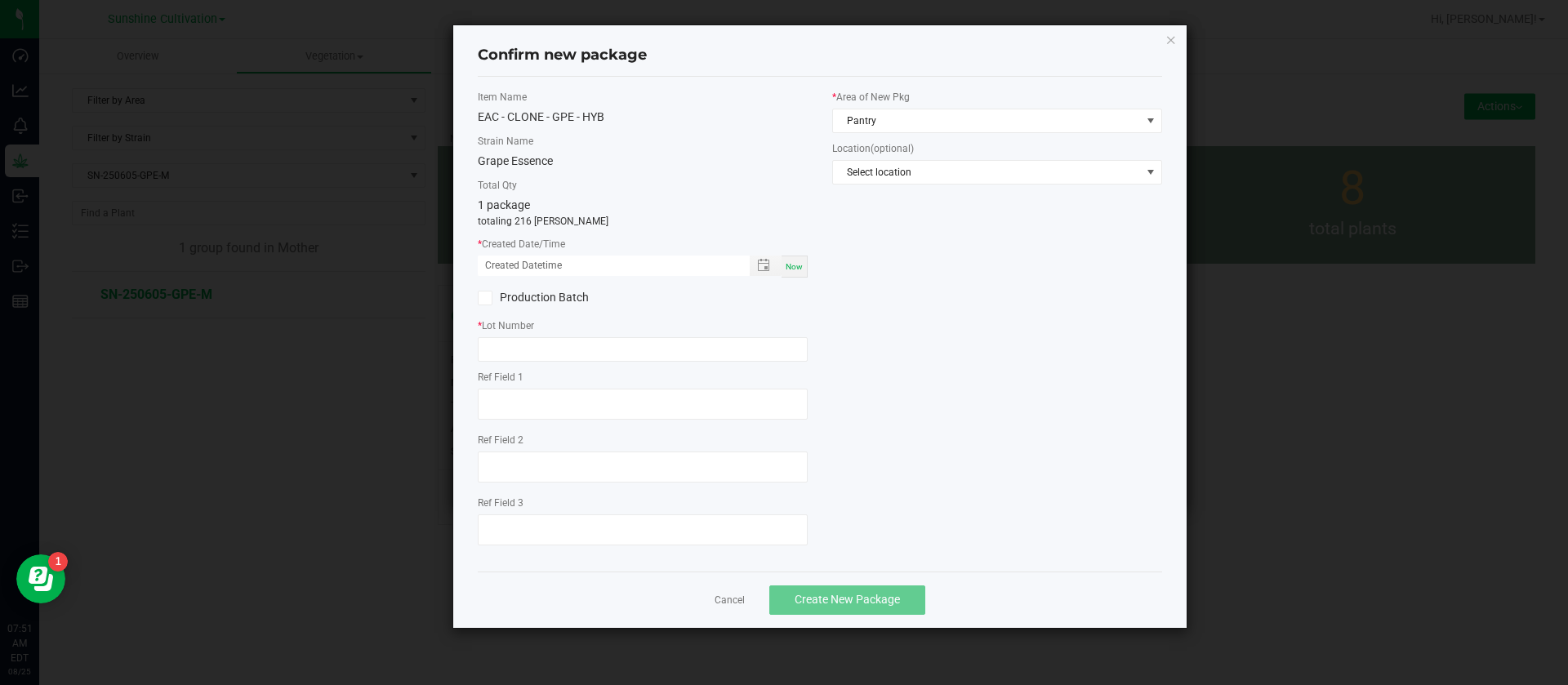
click at [791, 267] on span "Now" at bounding box center [794, 266] width 18 height 9
click at [502, 267] on input "08/25/2025 07:51 AM" at bounding box center [605, 265] width 255 height 20
type input "07/31/2025 07:51 AM"
click at [699, 340] on input "text" at bounding box center [643, 350] width 330 height 25
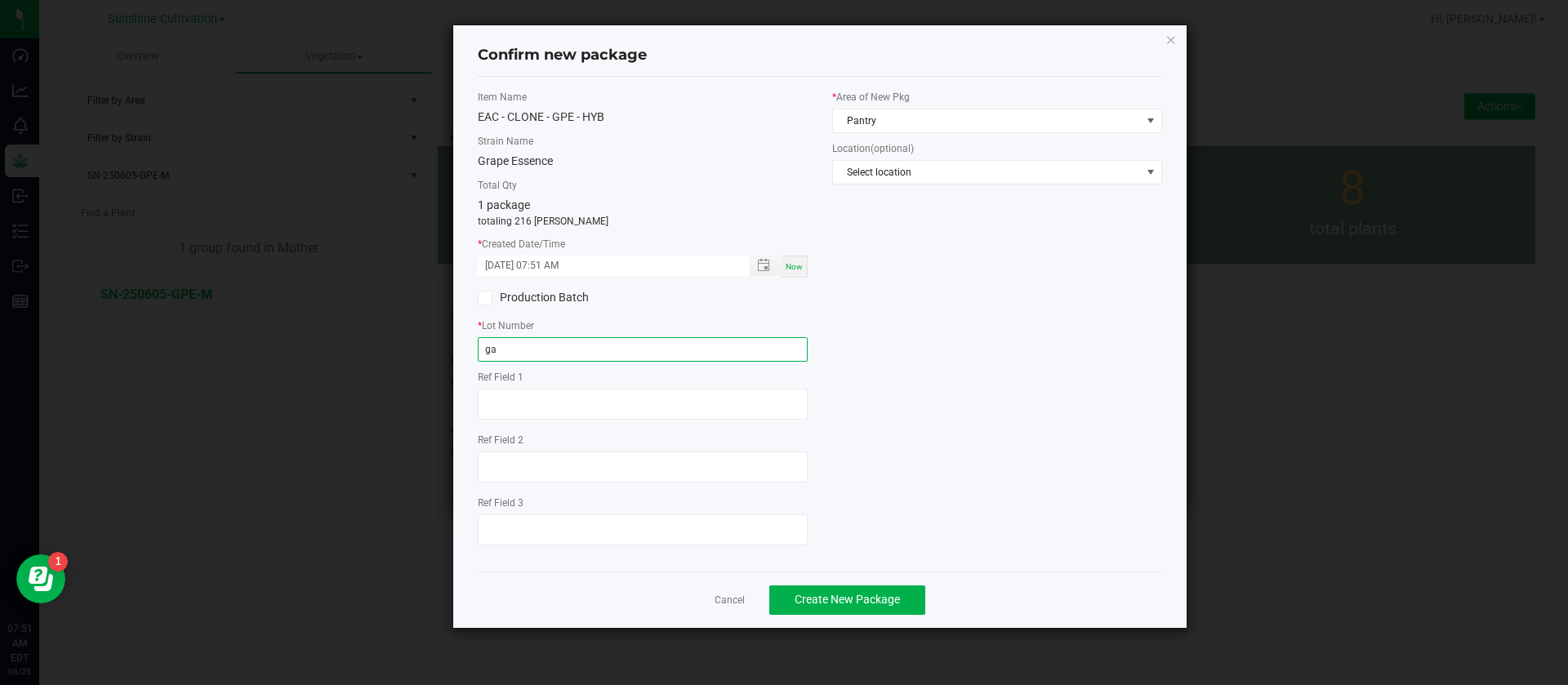
type input "g"
type input "G"
type input "SN-250731-GPE"
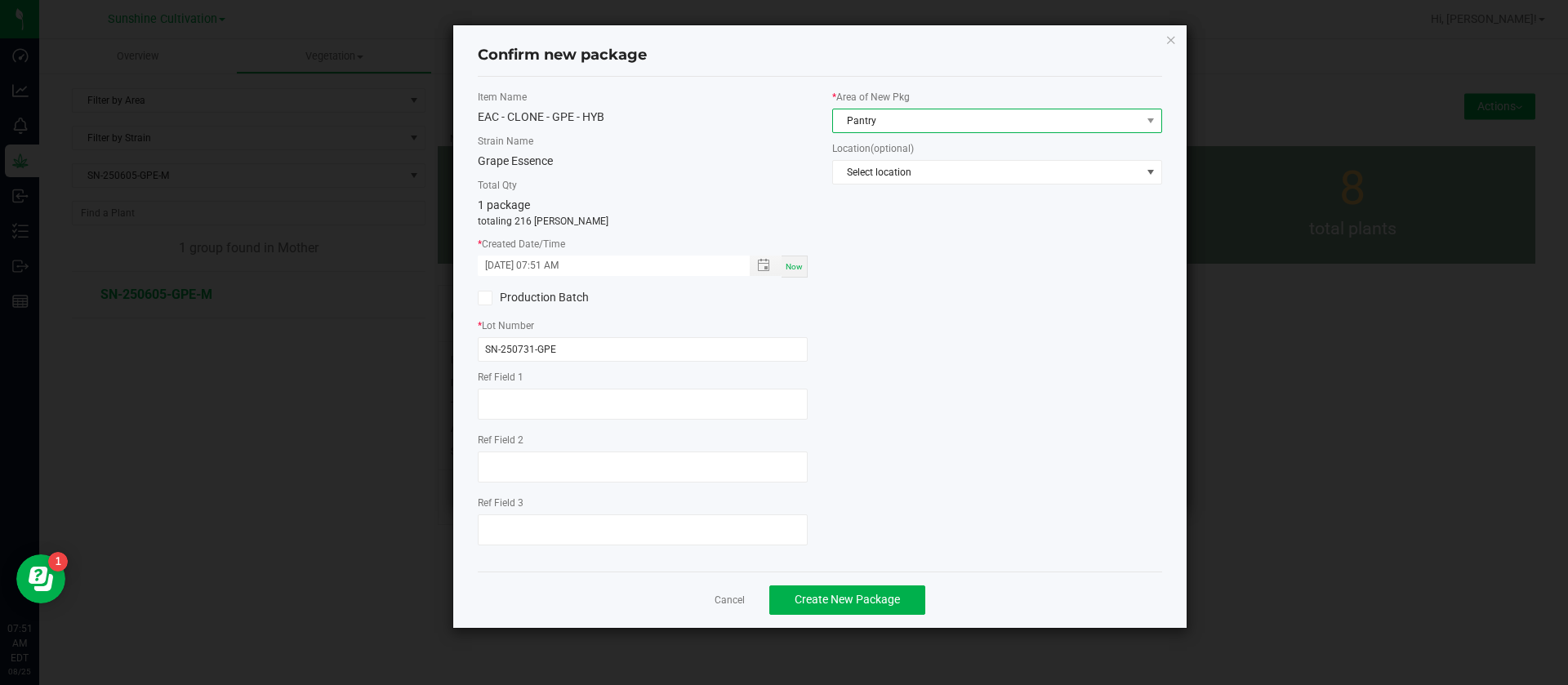
click at [858, 112] on span "Pantry" at bounding box center [986, 121] width 308 height 23
type input "CLONE"
click at [858, 332] on div "Item Name EAC - CLONE - GPE - HYB Strain Name Grape Essence Total Qty 1 package…" at bounding box center [820, 324] width 709 height 469
click at [921, 312] on div "Item Name EAC - CLONE - GPE - HYB Strain Name Grape Essence Total Qty 1 package…" at bounding box center [820, 324] width 709 height 469
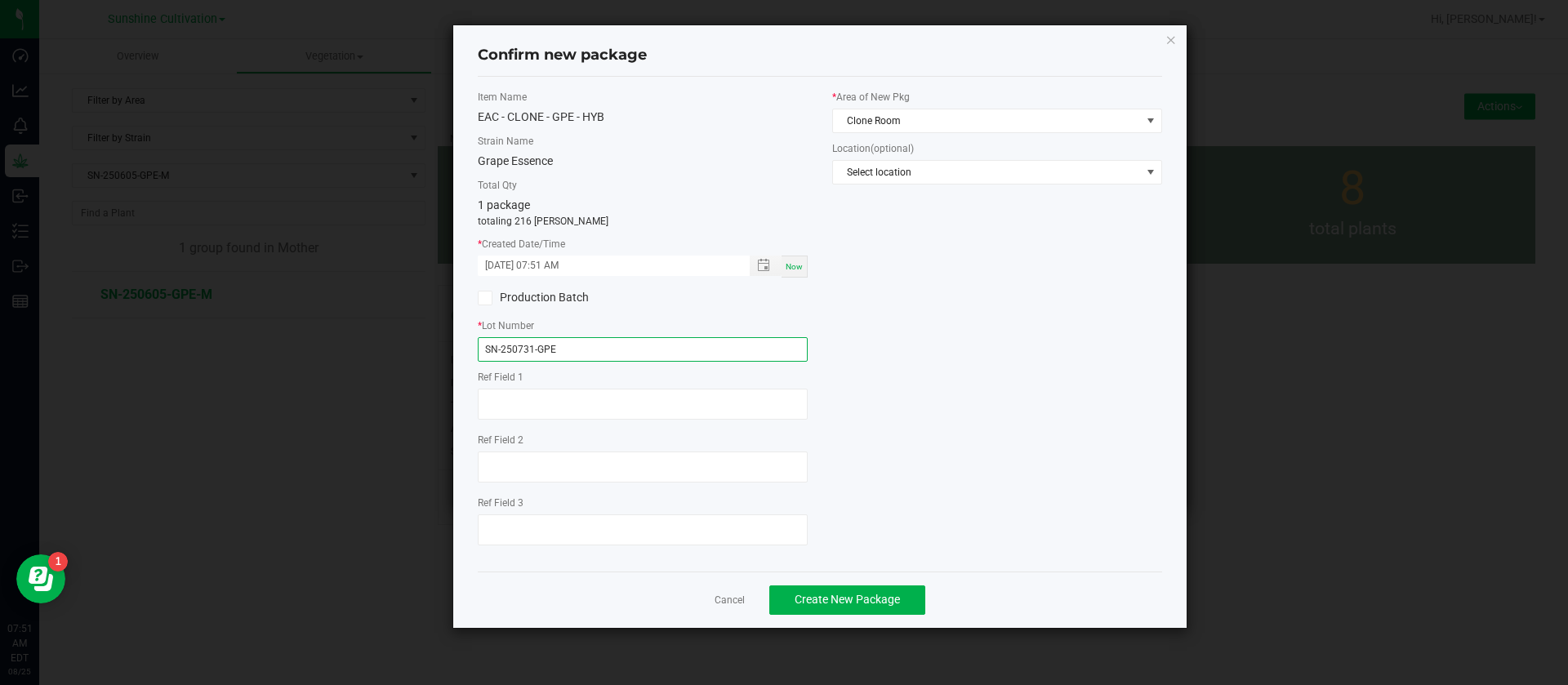
click at [581, 355] on input "SN-250731-GPE" at bounding box center [643, 350] width 330 height 25
click at [912, 356] on div "Item Name EAC - CLONE - GPE - HYB Strain Name Grape Essence Total Qty 1 package…" at bounding box center [820, 324] width 709 height 469
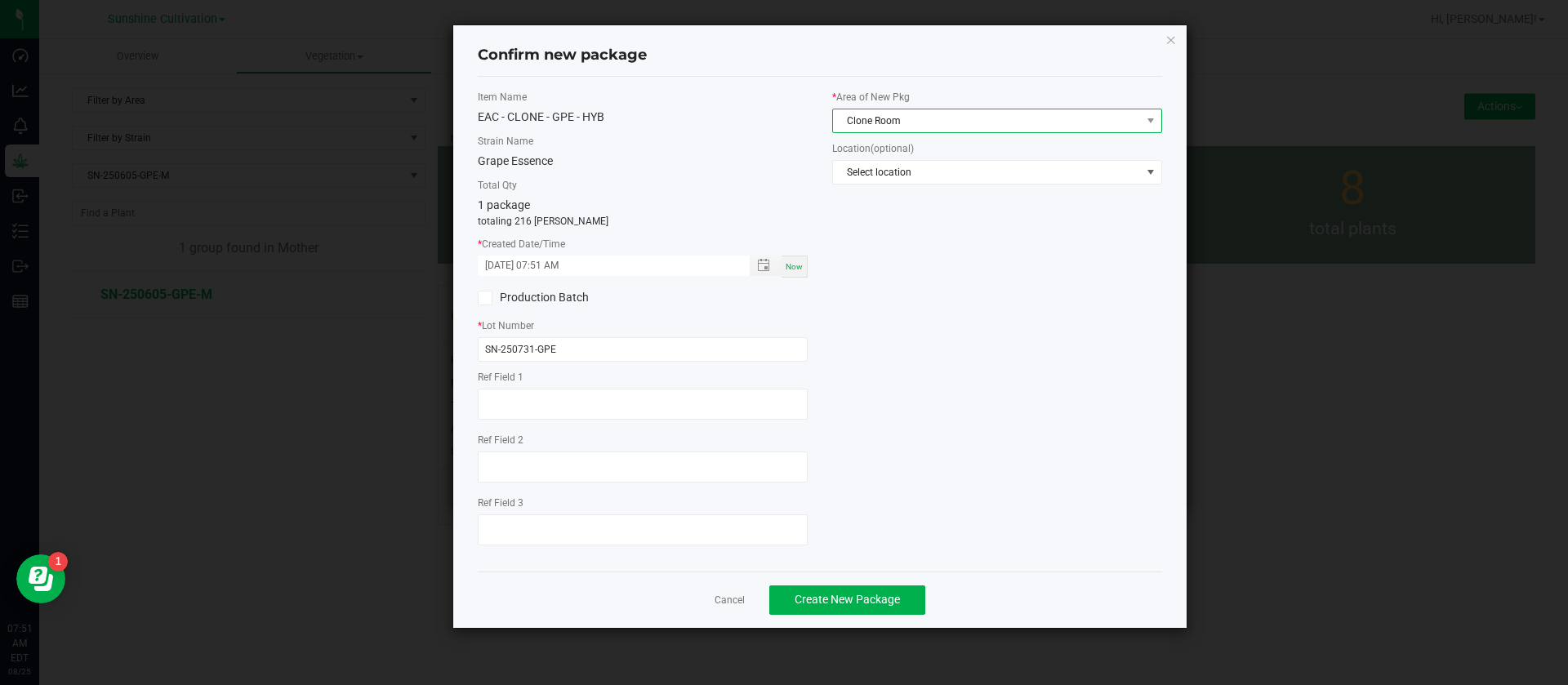
click at [871, 115] on span "Clone Room" at bounding box center [986, 121] width 308 height 23
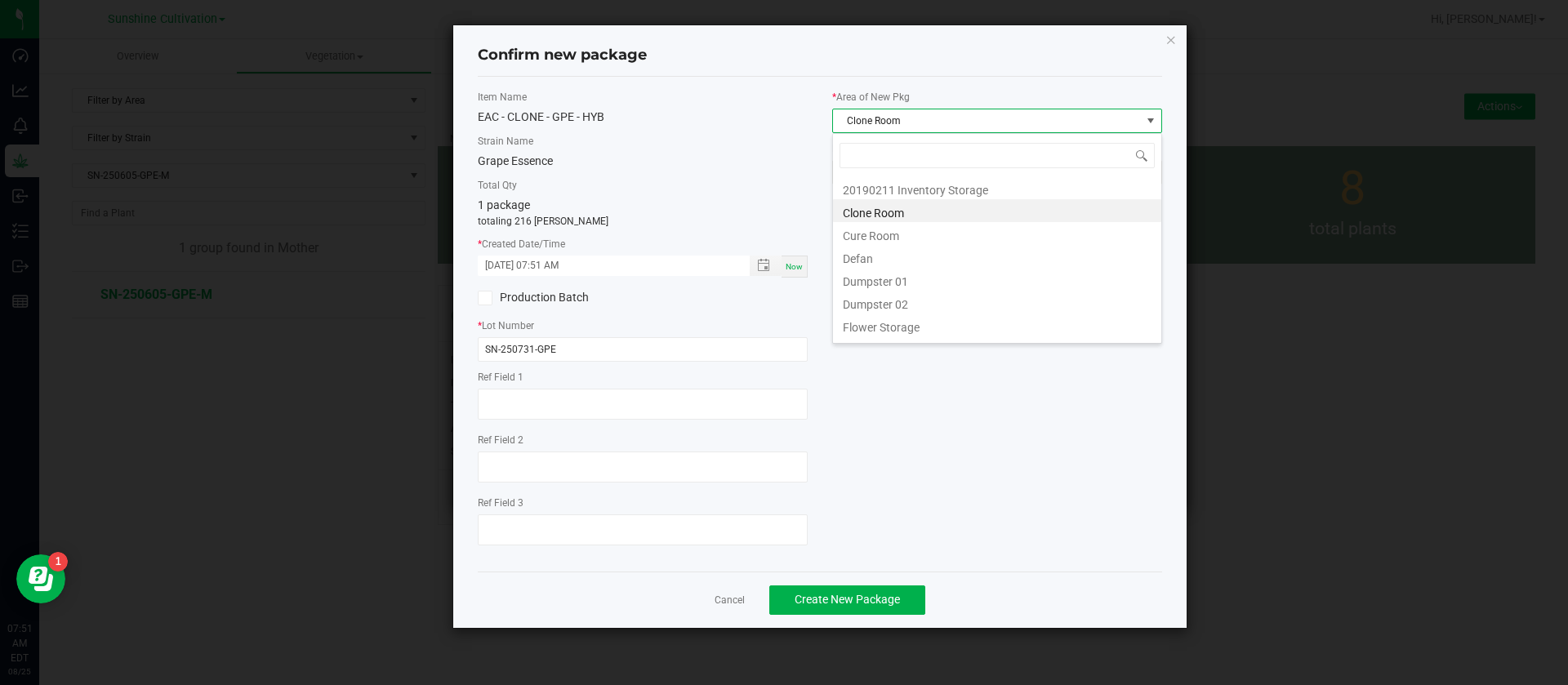
scroll to position [25, 330]
click at [895, 130] on span "Clone Room" at bounding box center [986, 121] width 308 height 23
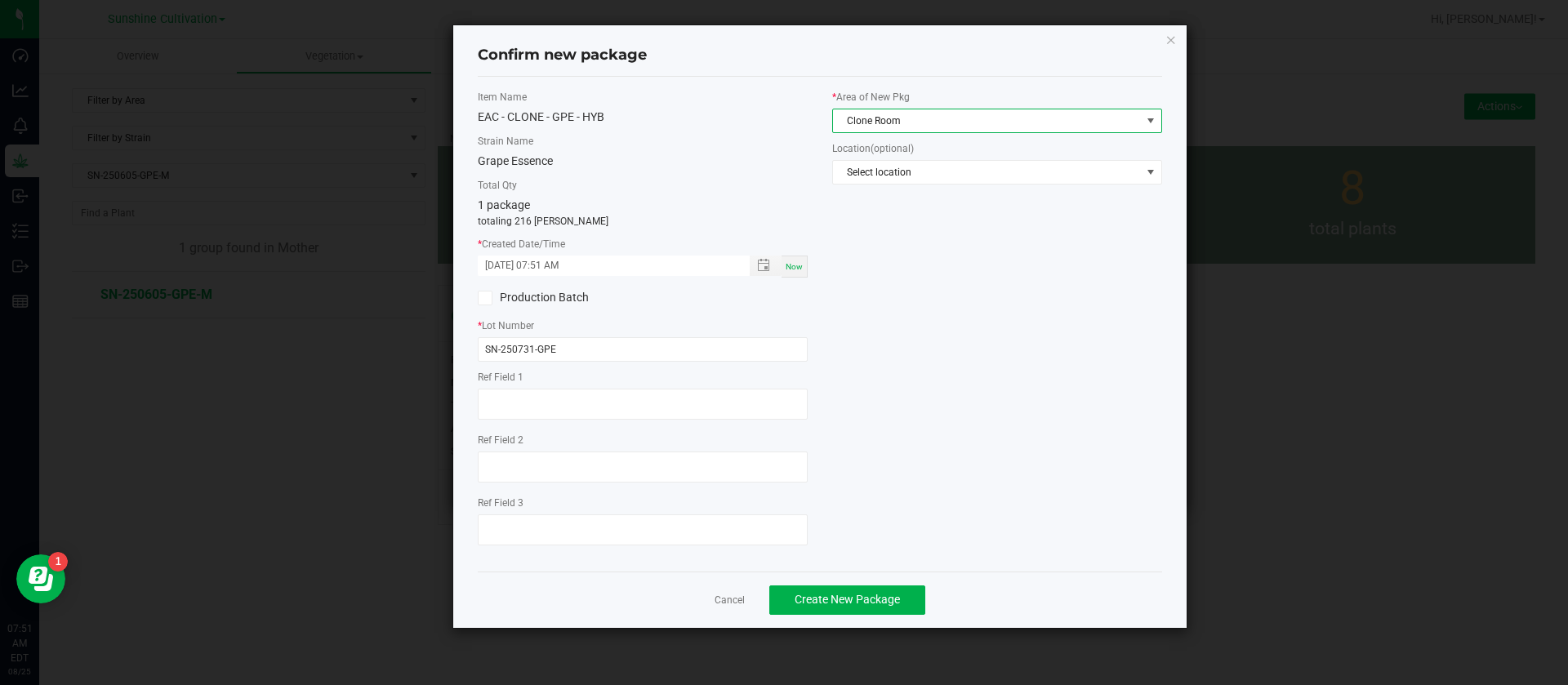
click at [901, 126] on span "Clone Room" at bounding box center [986, 121] width 308 height 23
type input "CLONE"
click at [889, 371] on div "Item Name EAC - CLONE - GPE - HYB Strain Name Grape Essence Total Qty 1 package…" at bounding box center [820, 324] width 709 height 469
click at [865, 603] on span "Create New Package" at bounding box center [848, 599] width 105 height 13
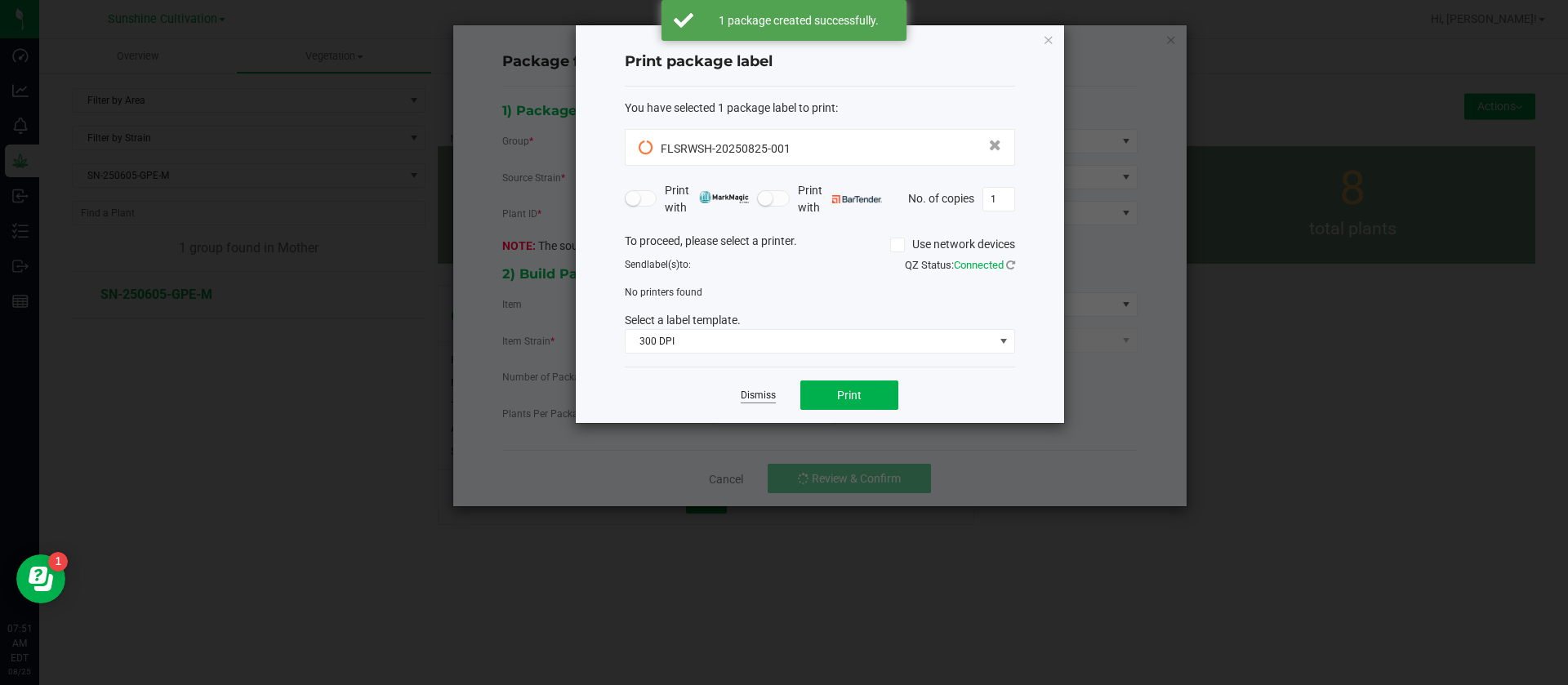
click at [755, 395] on link "Dismiss" at bounding box center [758, 396] width 35 height 14
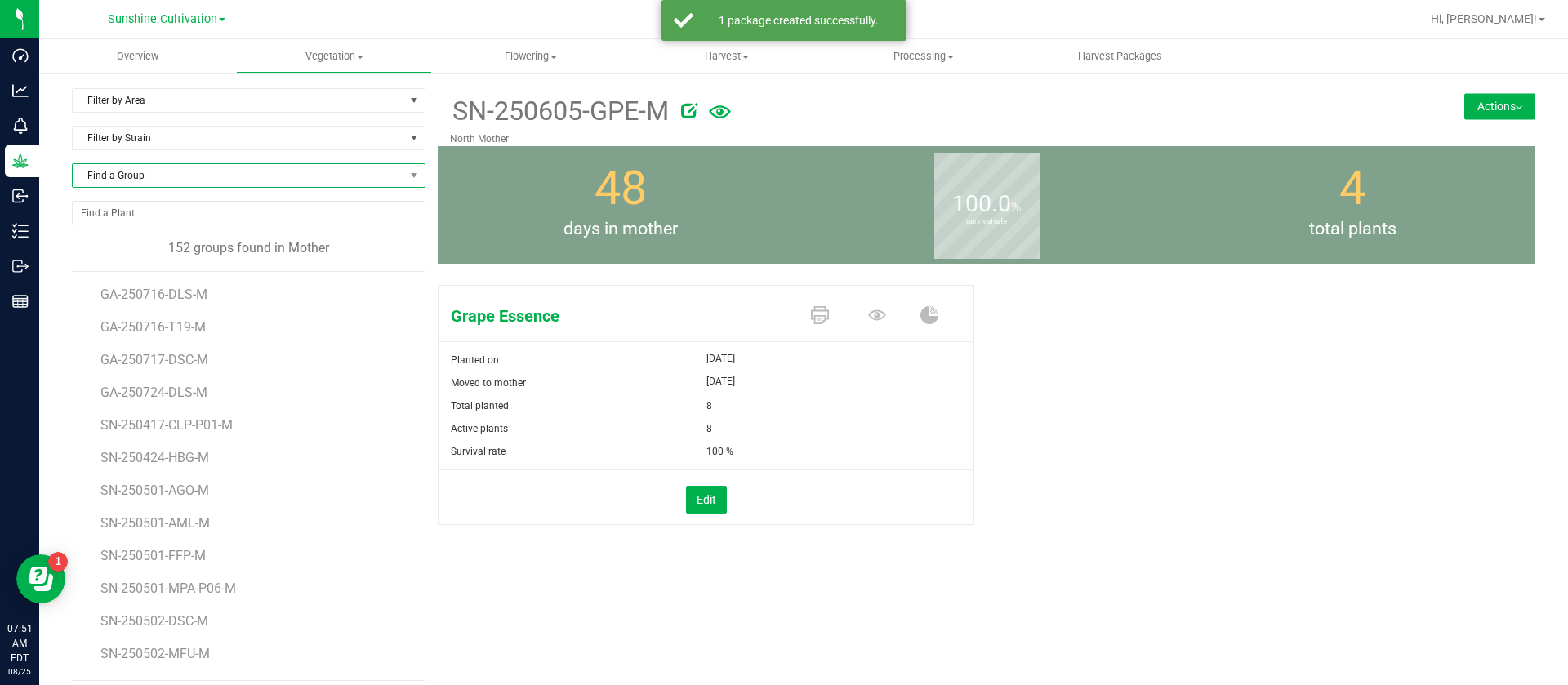
click at [150, 168] on span "Find a Group" at bounding box center [238, 176] width 331 height 23
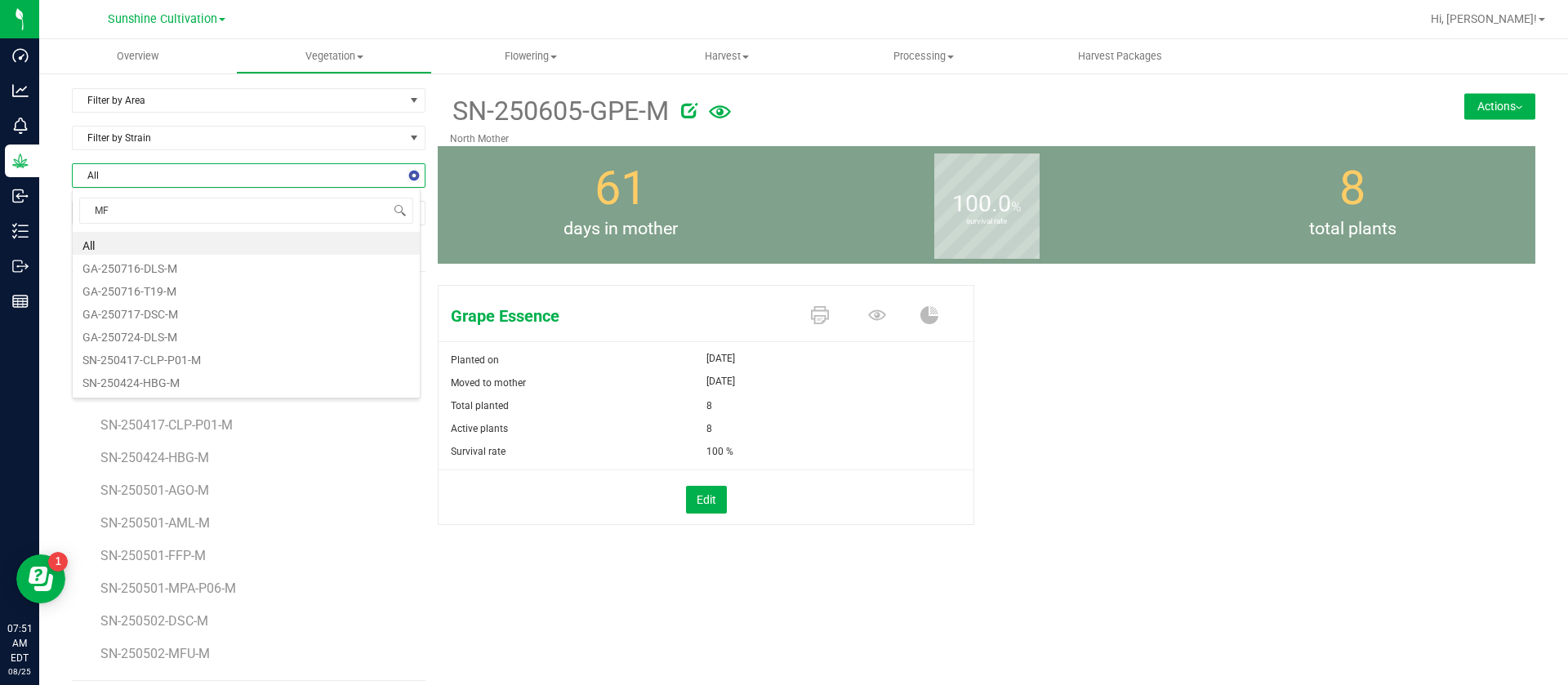
type input "MFU"
click at [186, 282] on li "SN-250522-MFU-M" at bounding box center [246, 289] width 347 height 23
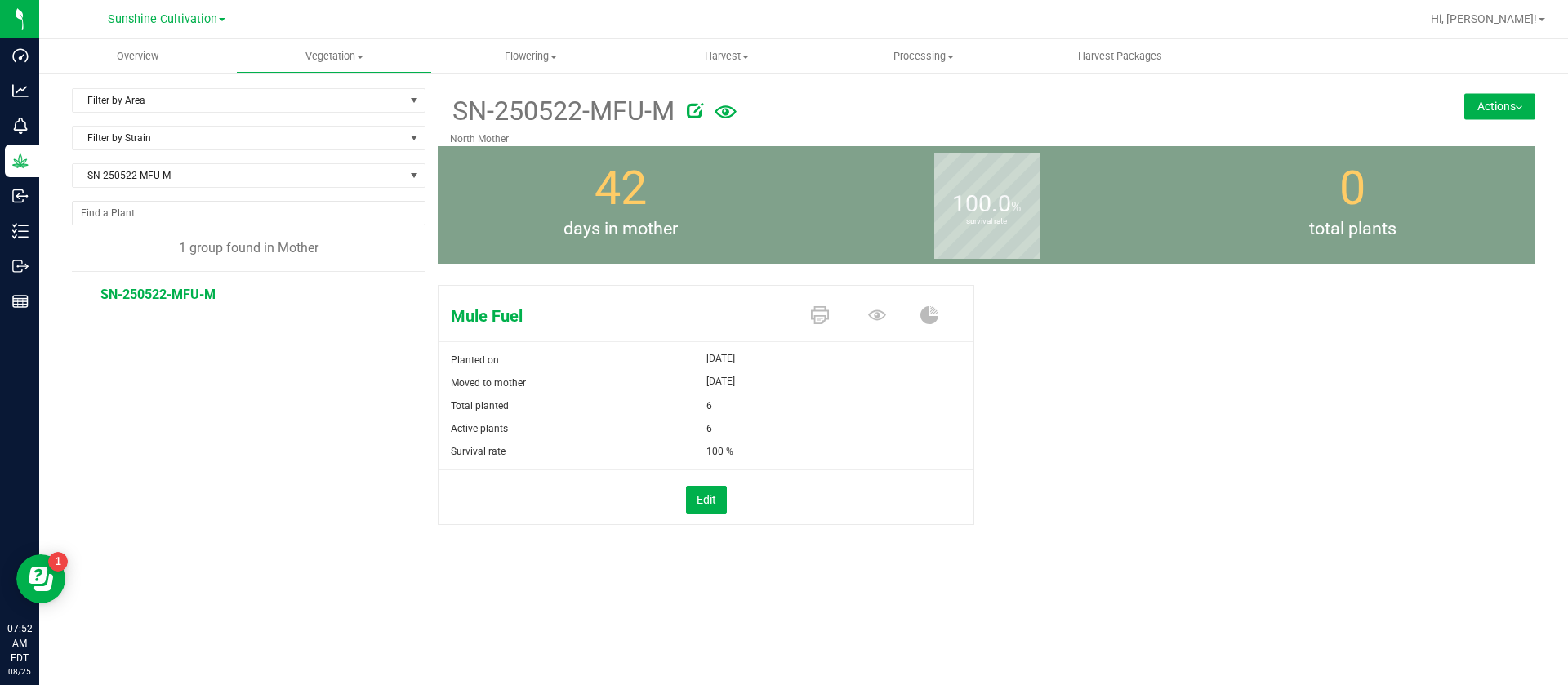
click at [1514, 114] on button "Actions" at bounding box center [1499, 106] width 71 height 26
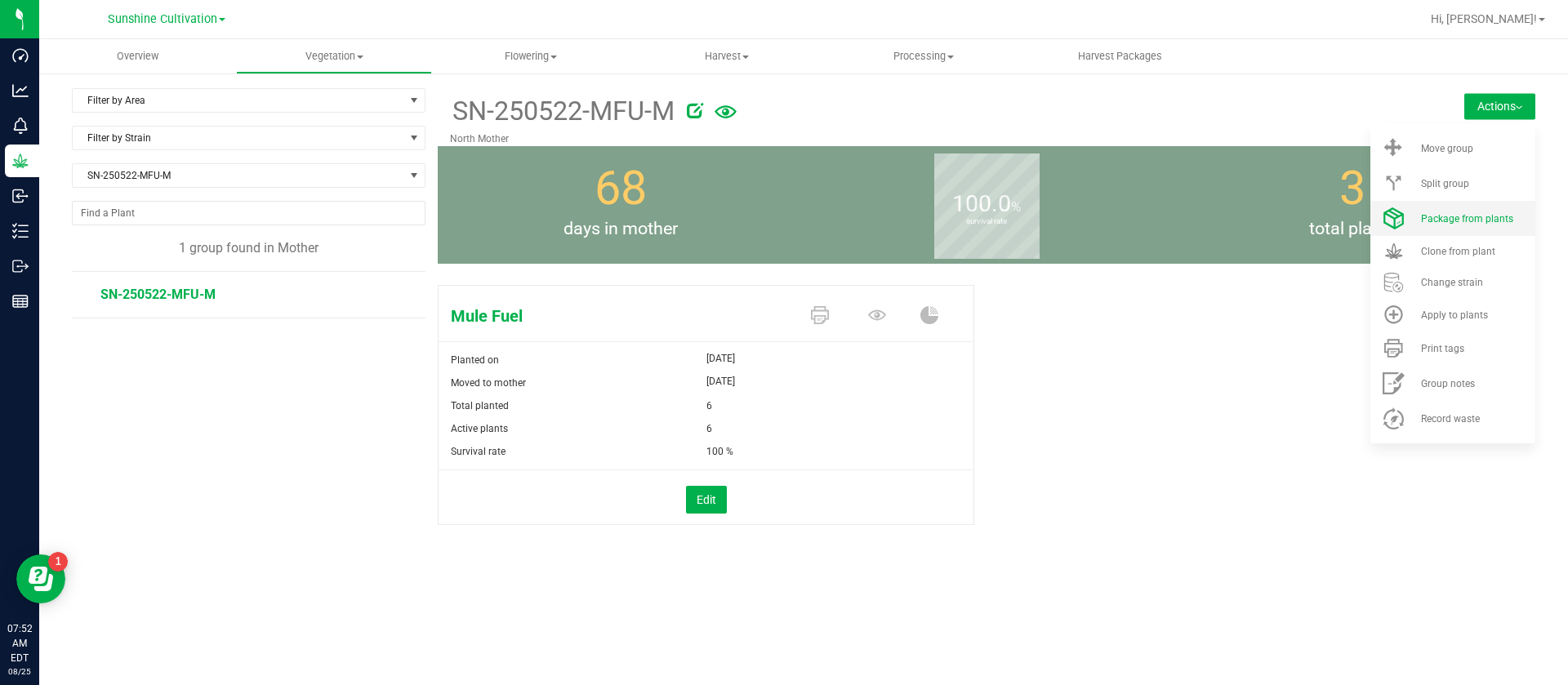
click at [1471, 212] on li "Package from plants" at bounding box center [1453, 219] width 165 height 35
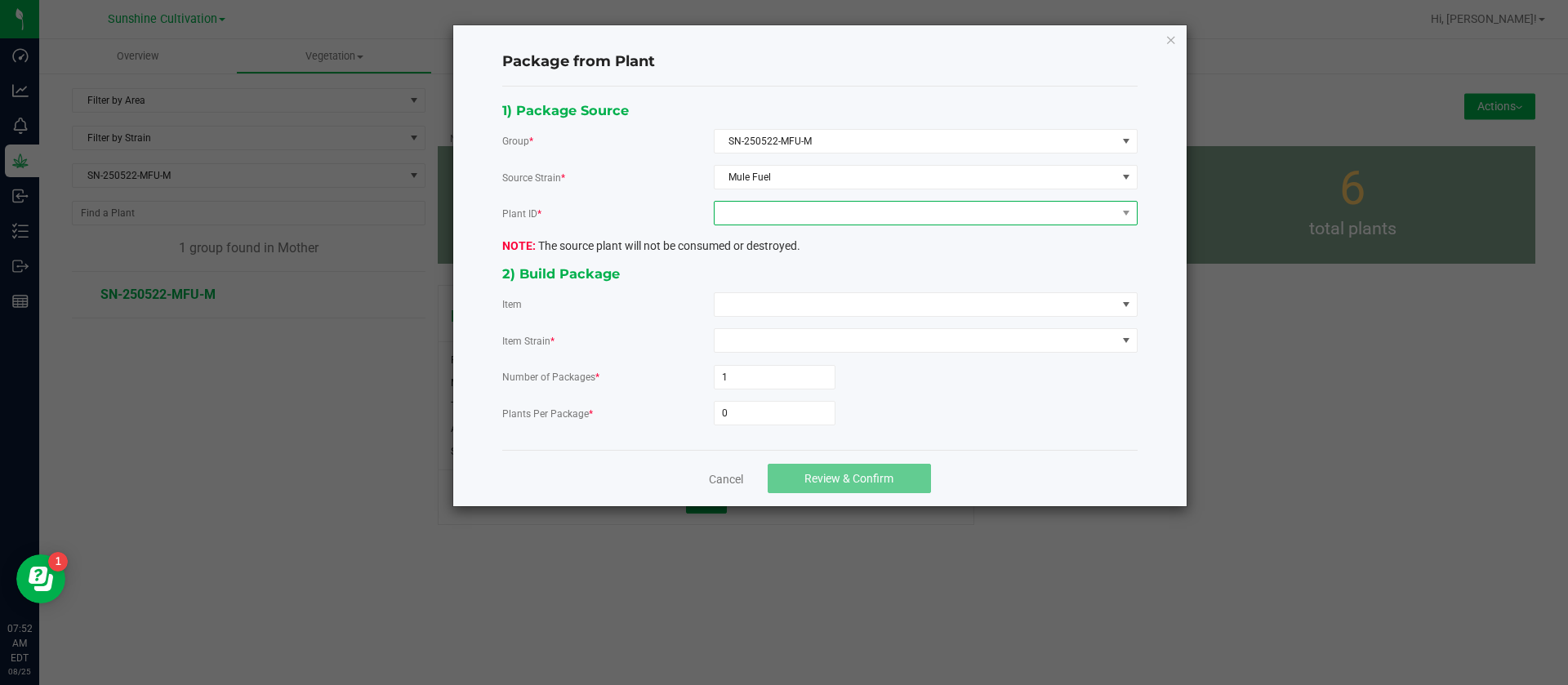
click at [798, 219] on span at bounding box center [915, 213] width 401 height 23
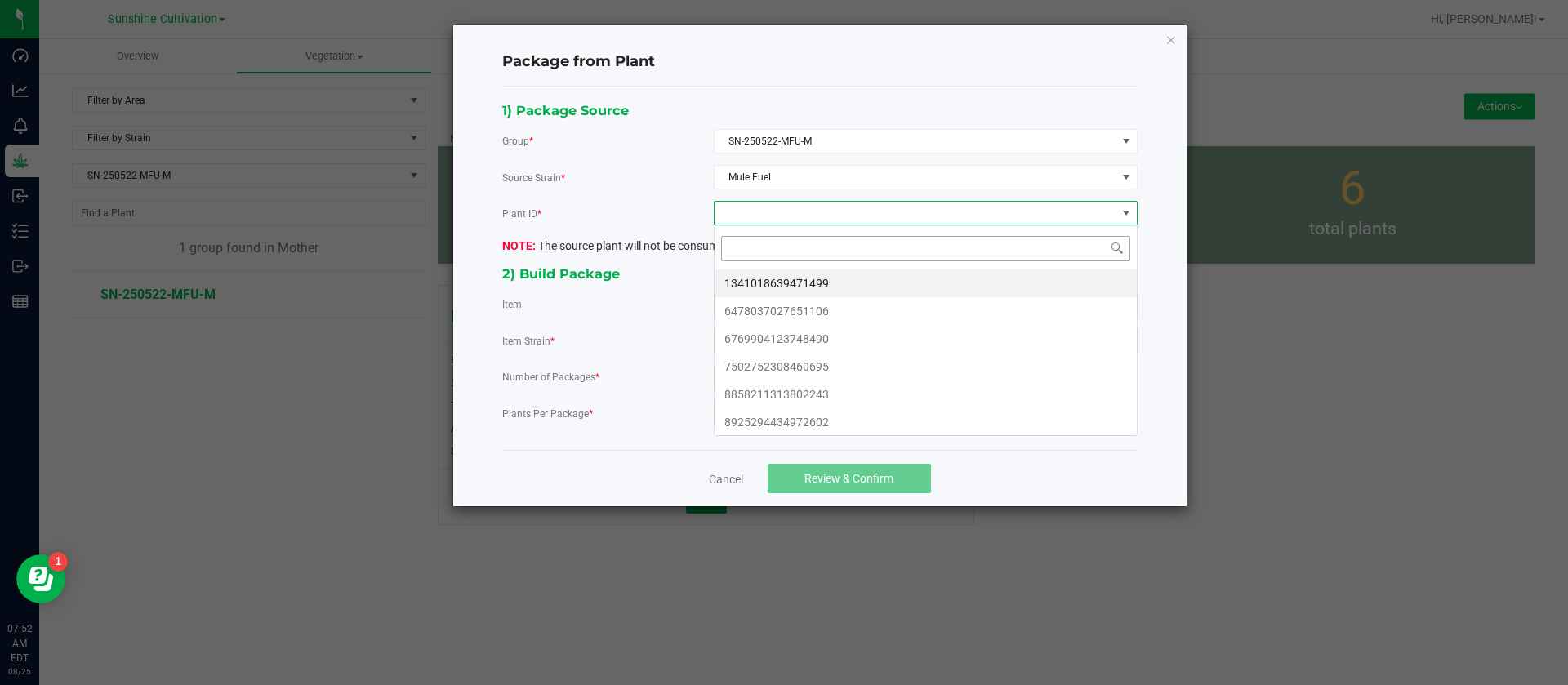
scroll to position [25, 423]
click at [772, 281] on li "1341018639471499" at bounding box center [926, 284] width 423 height 28
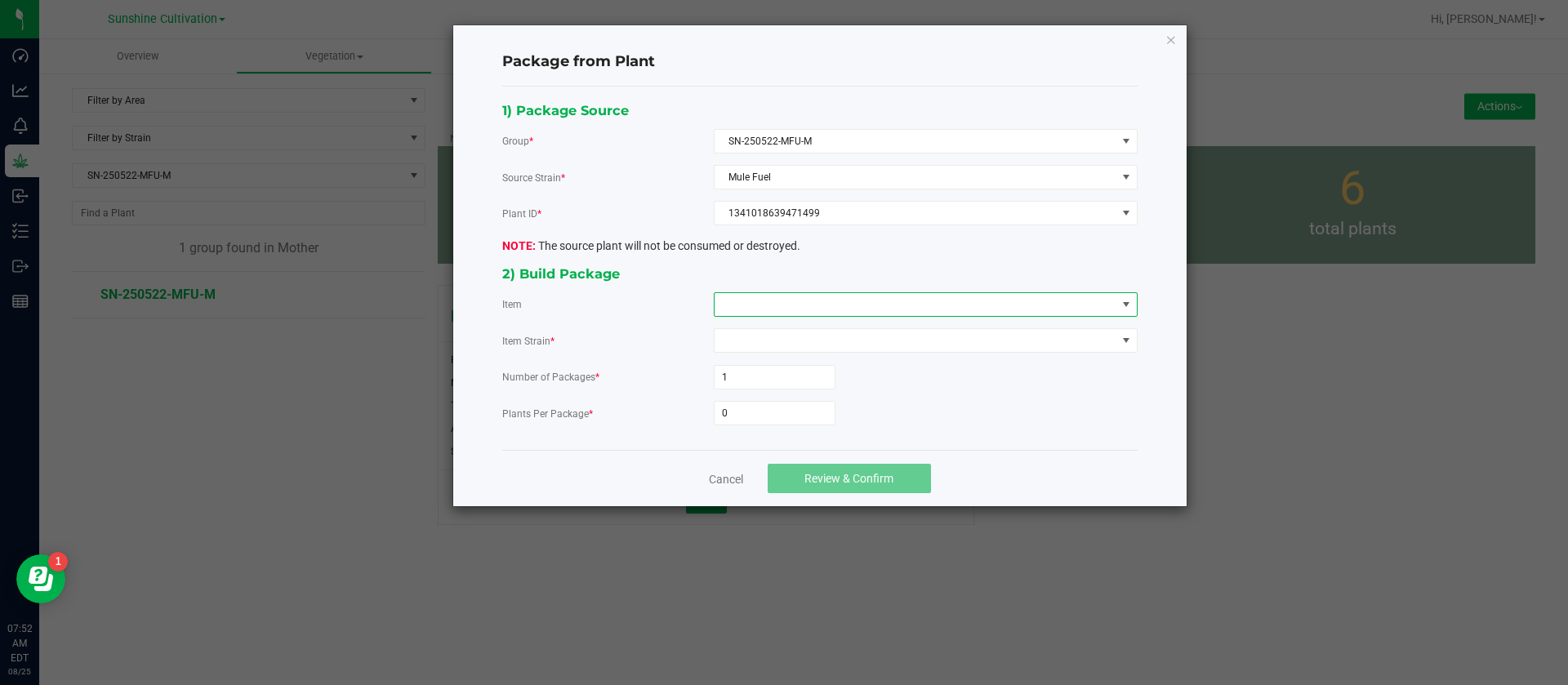
click at [761, 299] on span at bounding box center [915, 305] width 401 height 23
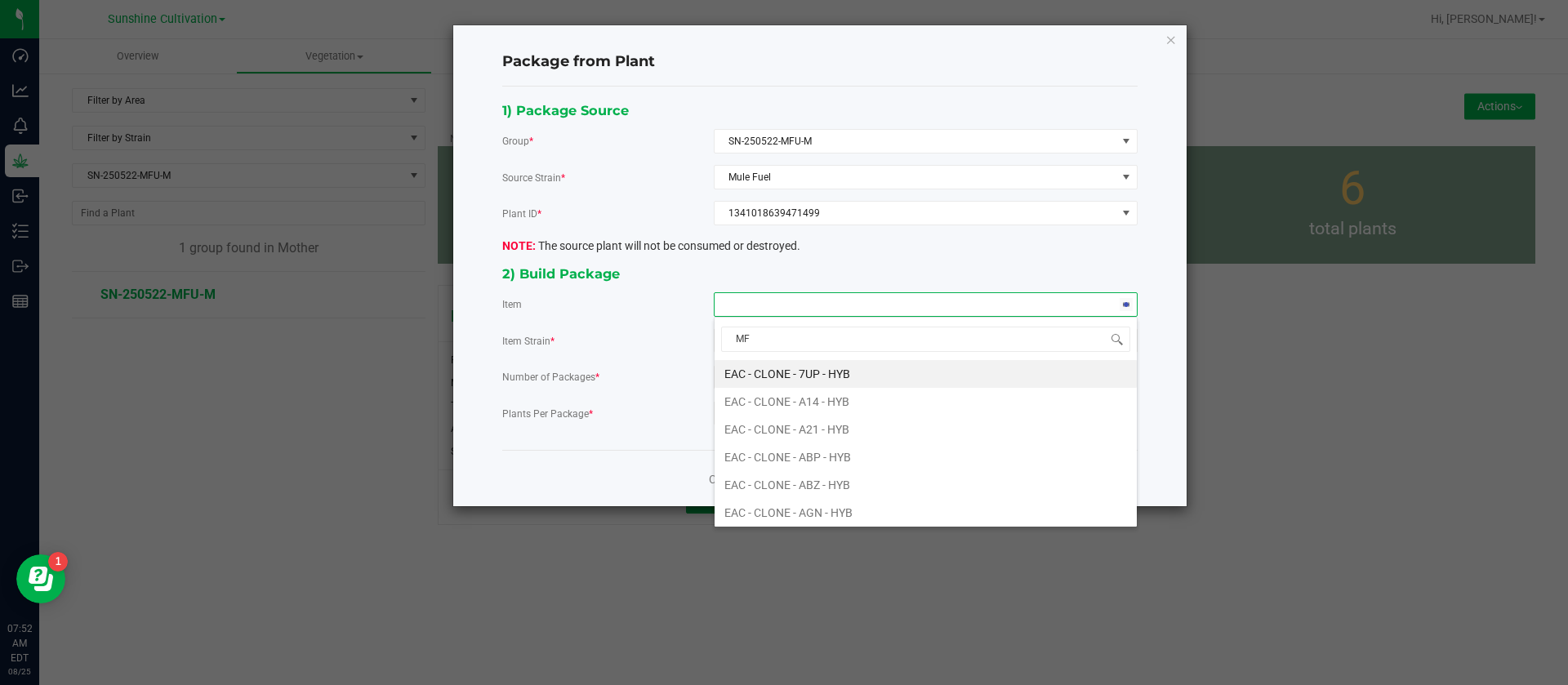
type input "MFU"
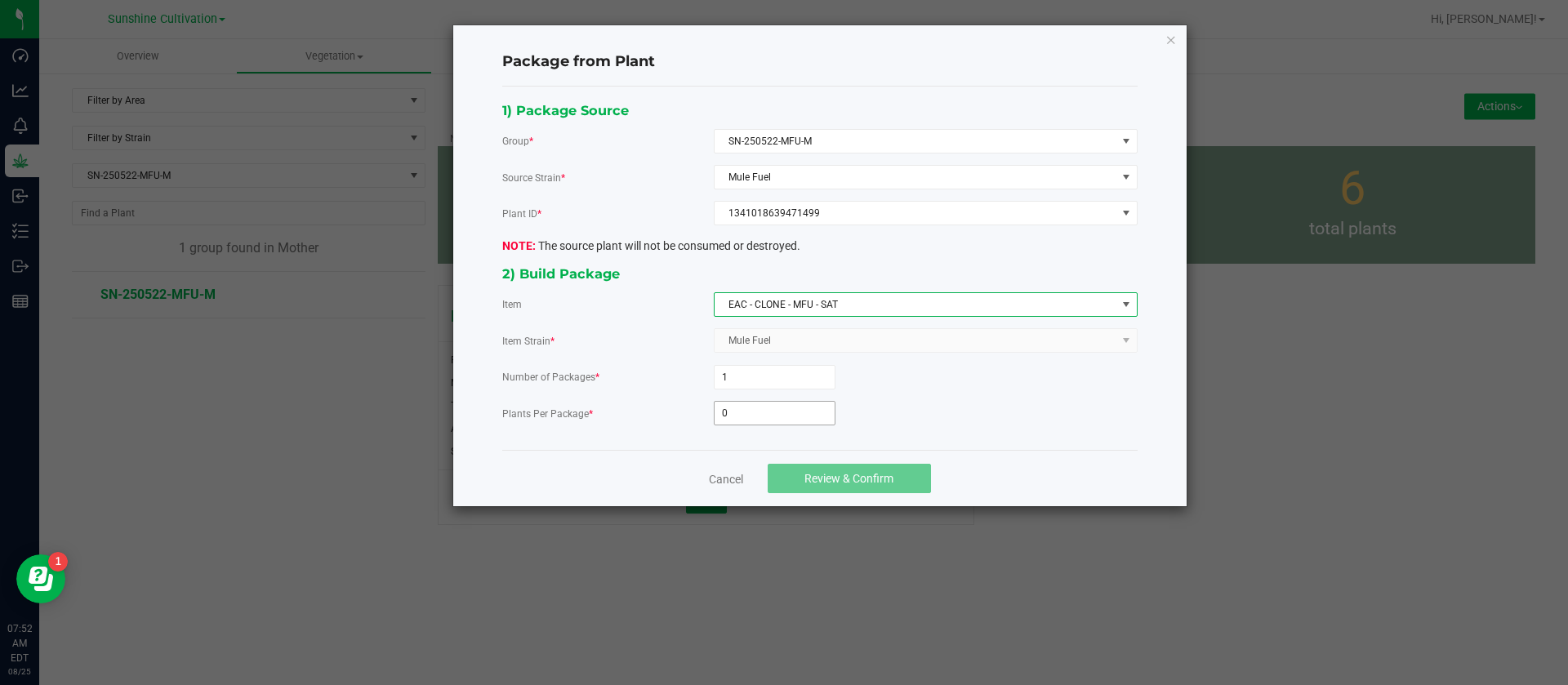
click at [721, 411] on input "0" at bounding box center [775, 413] width 120 height 23
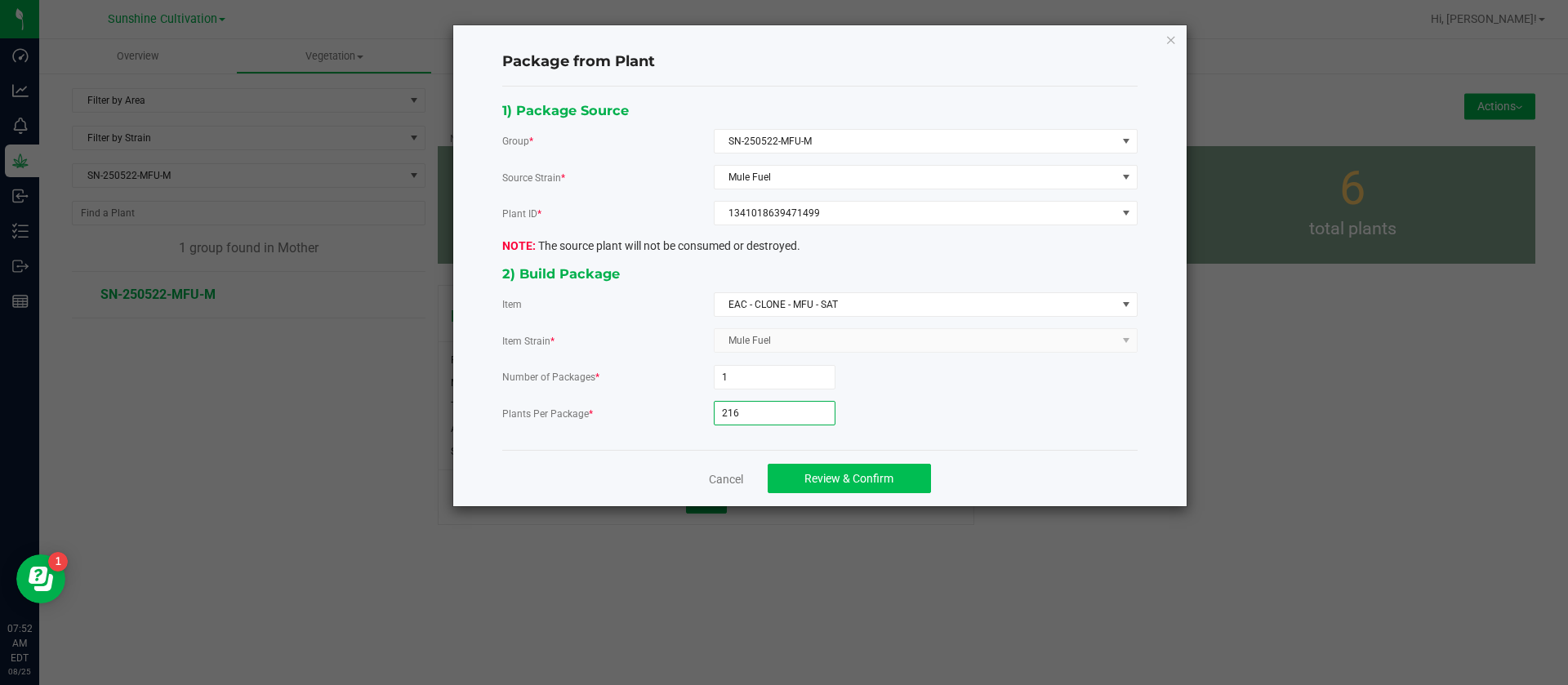
type input "216"
click at [844, 478] on span "Review & Confirm" at bounding box center [849, 478] width 89 height 13
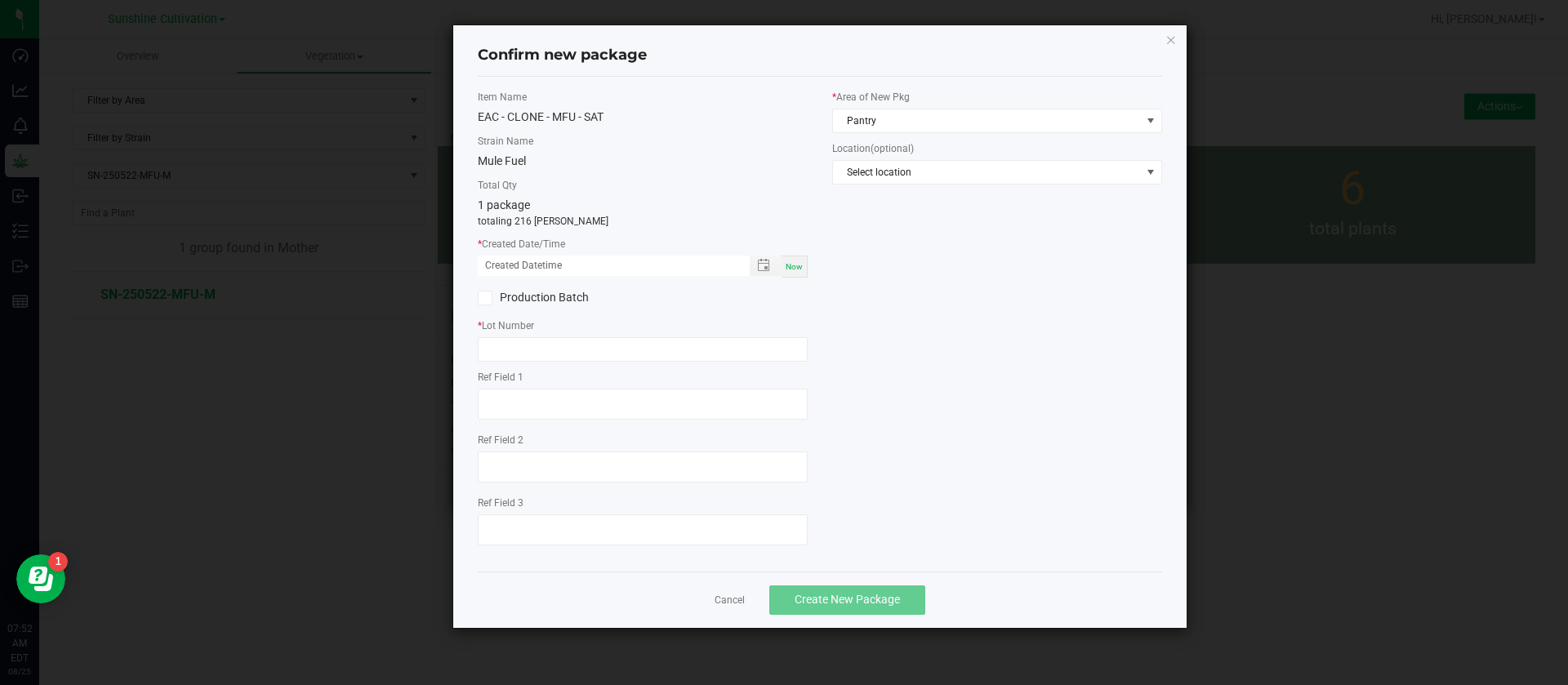
click at [795, 271] on div "Now" at bounding box center [795, 266] width 26 height 22
drag, startPoint x: 505, startPoint y: 259, endPoint x: 494, endPoint y: 333, distance: 74.8
click at [506, 264] on input "08/25/2025 07:52 AM" at bounding box center [605, 265] width 255 height 20
type input "07/31/2025 07:52 AM"
click at [553, 350] on input "text" at bounding box center [643, 350] width 330 height 25
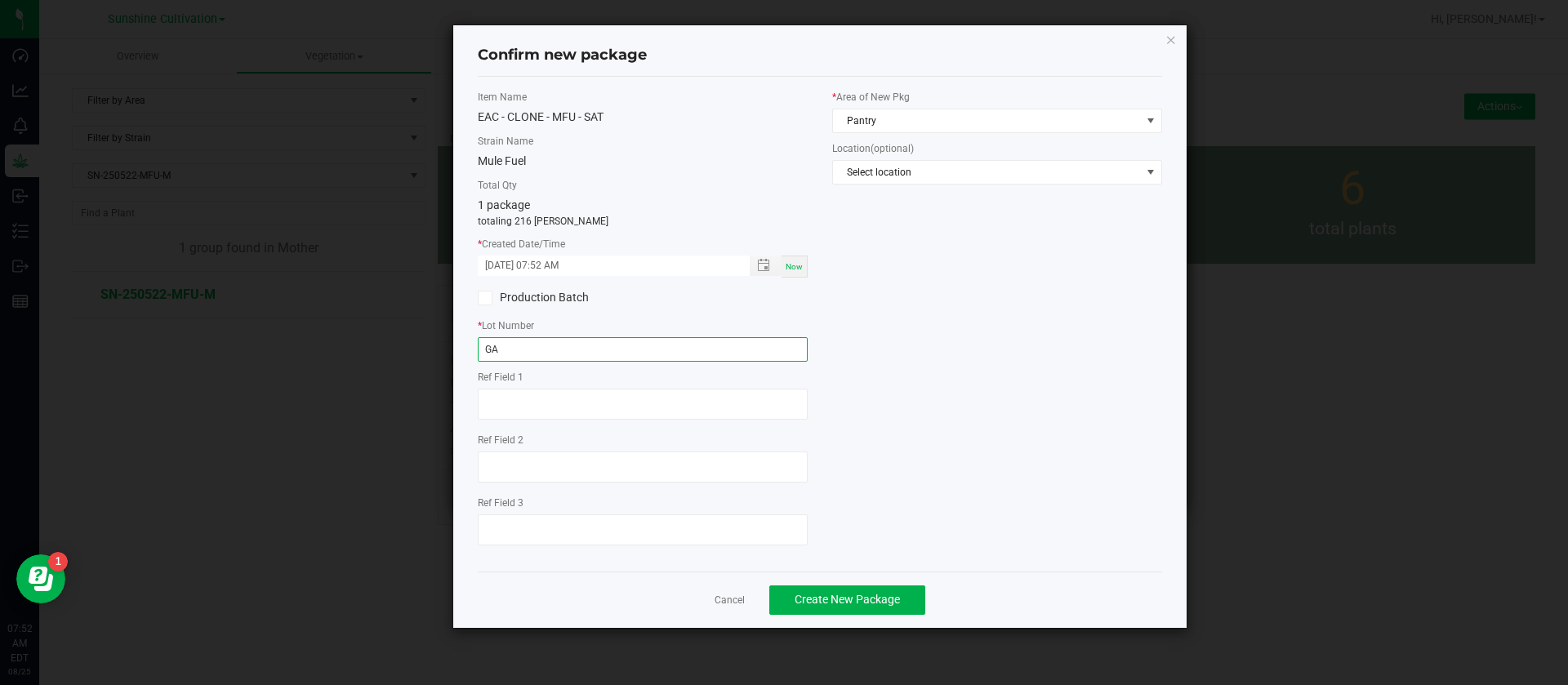
type input "G"
type input "SN-250731-MFU"
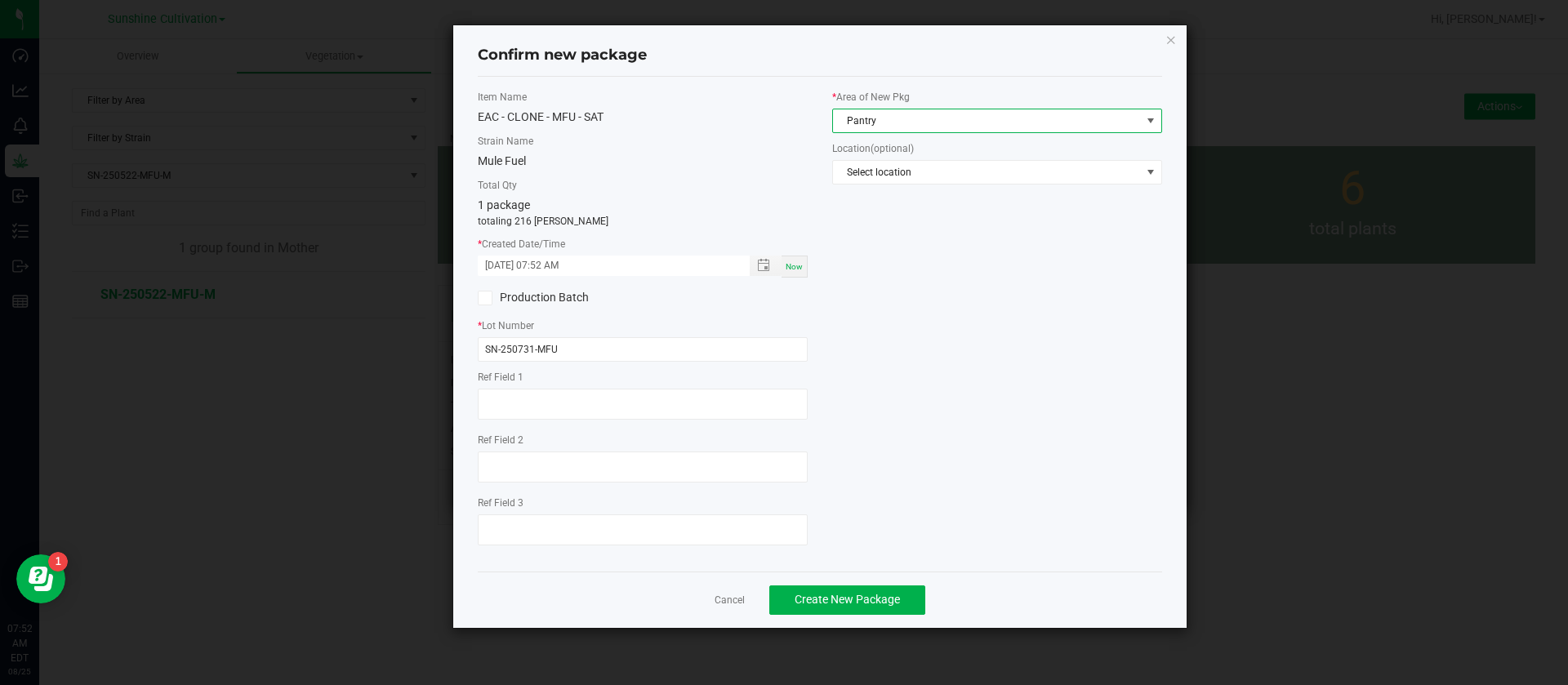
click at [868, 121] on span "Pantry" at bounding box center [986, 121] width 308 height 23
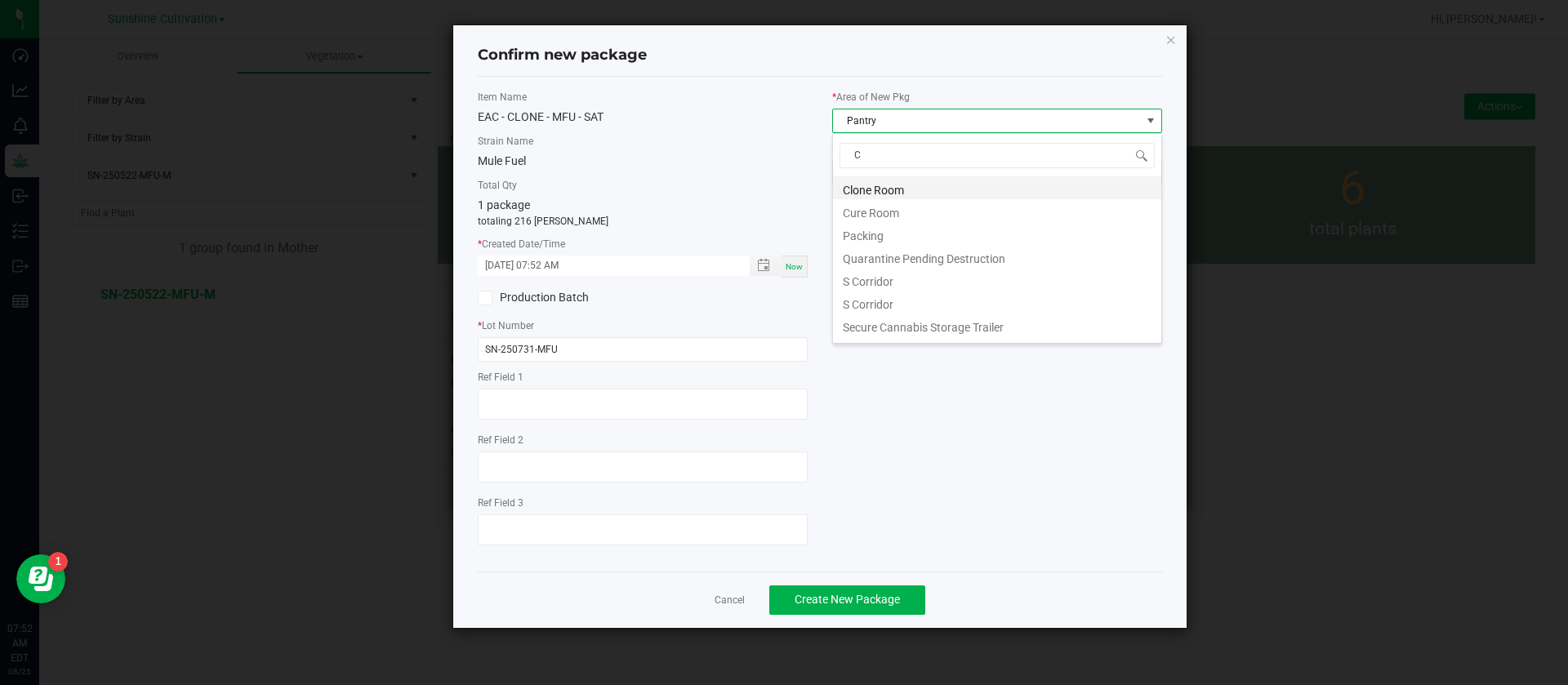
scroll to position [25, 330]
click at [896, 185] on li "Clone Room" at bounding box center [997, 188] width 329 height 23
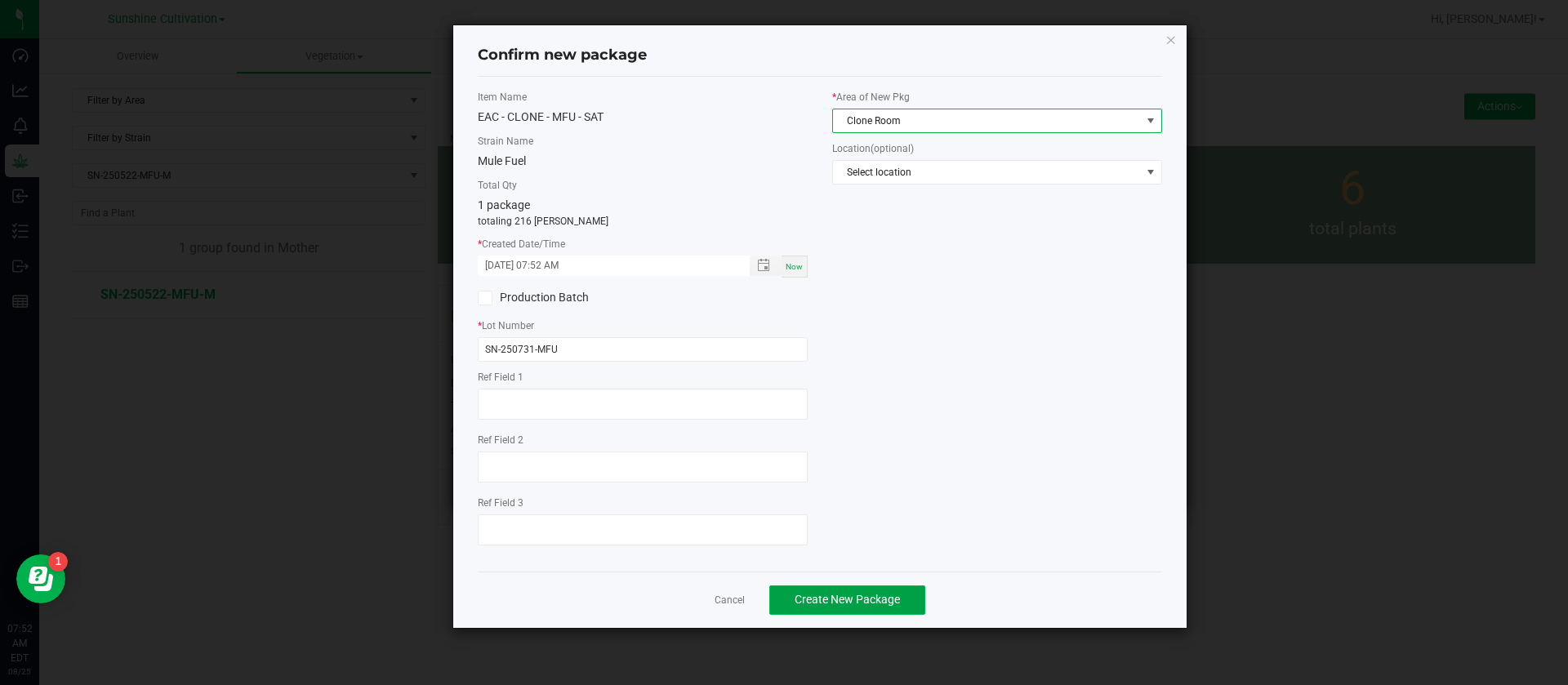
click at [843, 606] on span "Create New Package" at bounding box center [848, 599] width 105 height 13
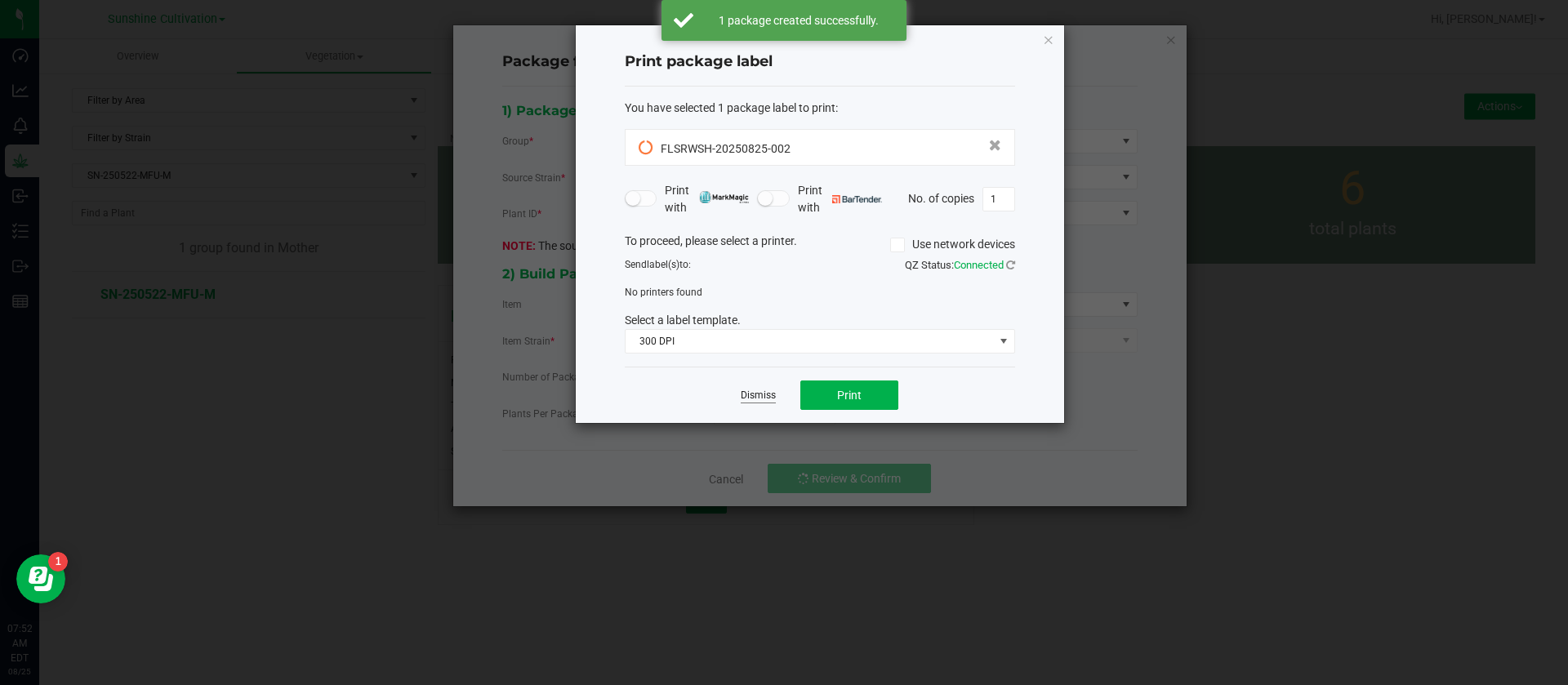
click at [764, 397] on link "Dismiss" at bounding box center [758, 396] width 35 height 14
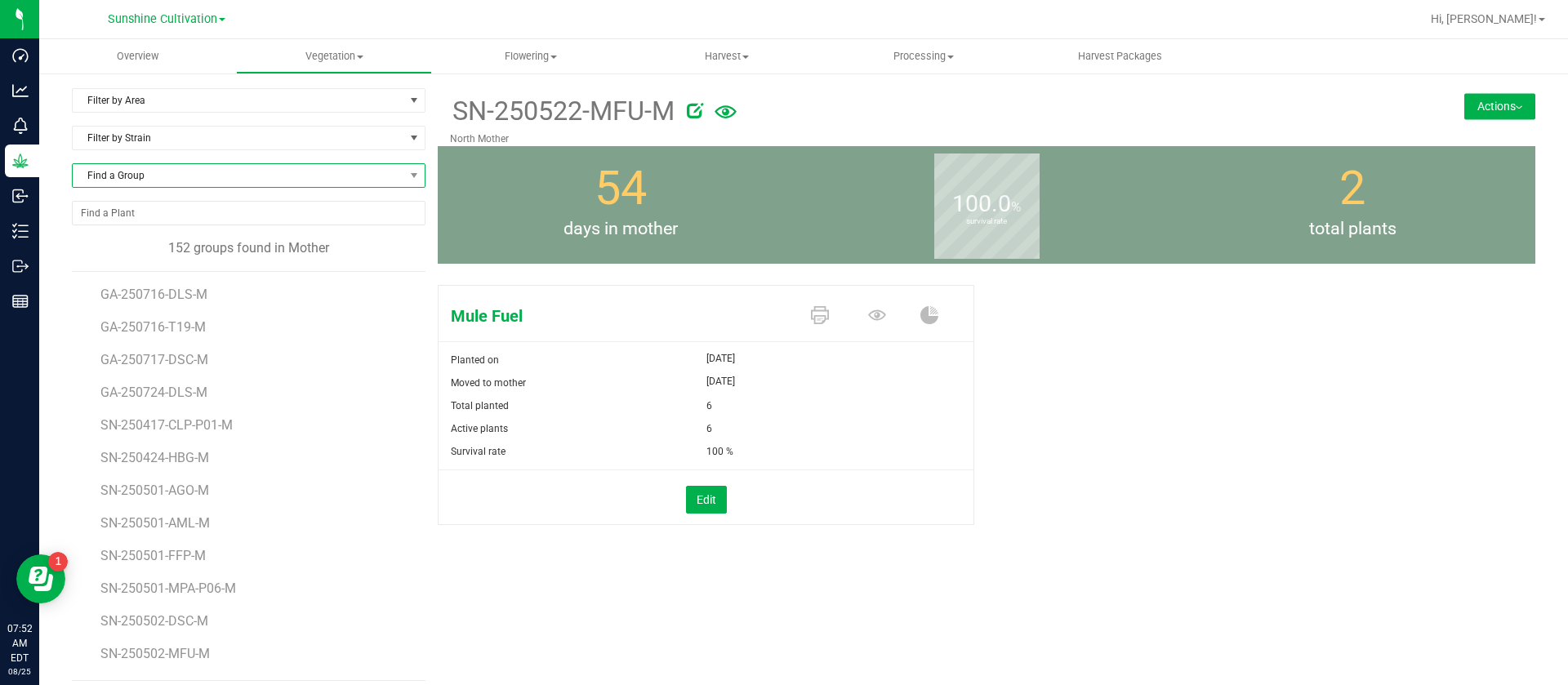
click at [119, 174] on span "Find a Group" at bounding box center [238, 176] width 331 height 23
type input "GL"
click at [156, 244] on li "SN-250522-GL4-M" at bounding box center [246, 243] width 347 height 23
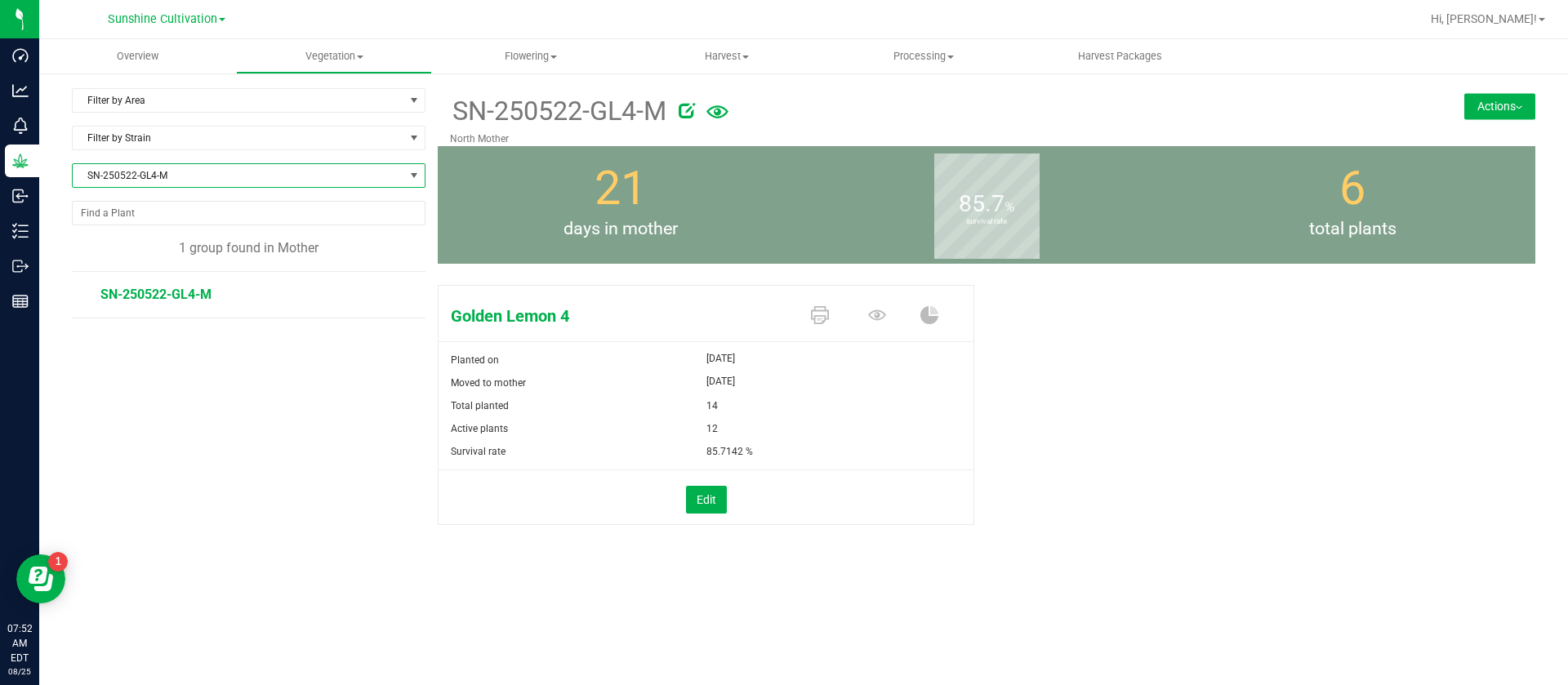
click at [1515, 110] on button "Actions" at bounding box center [1499, 106] width 71 height 26
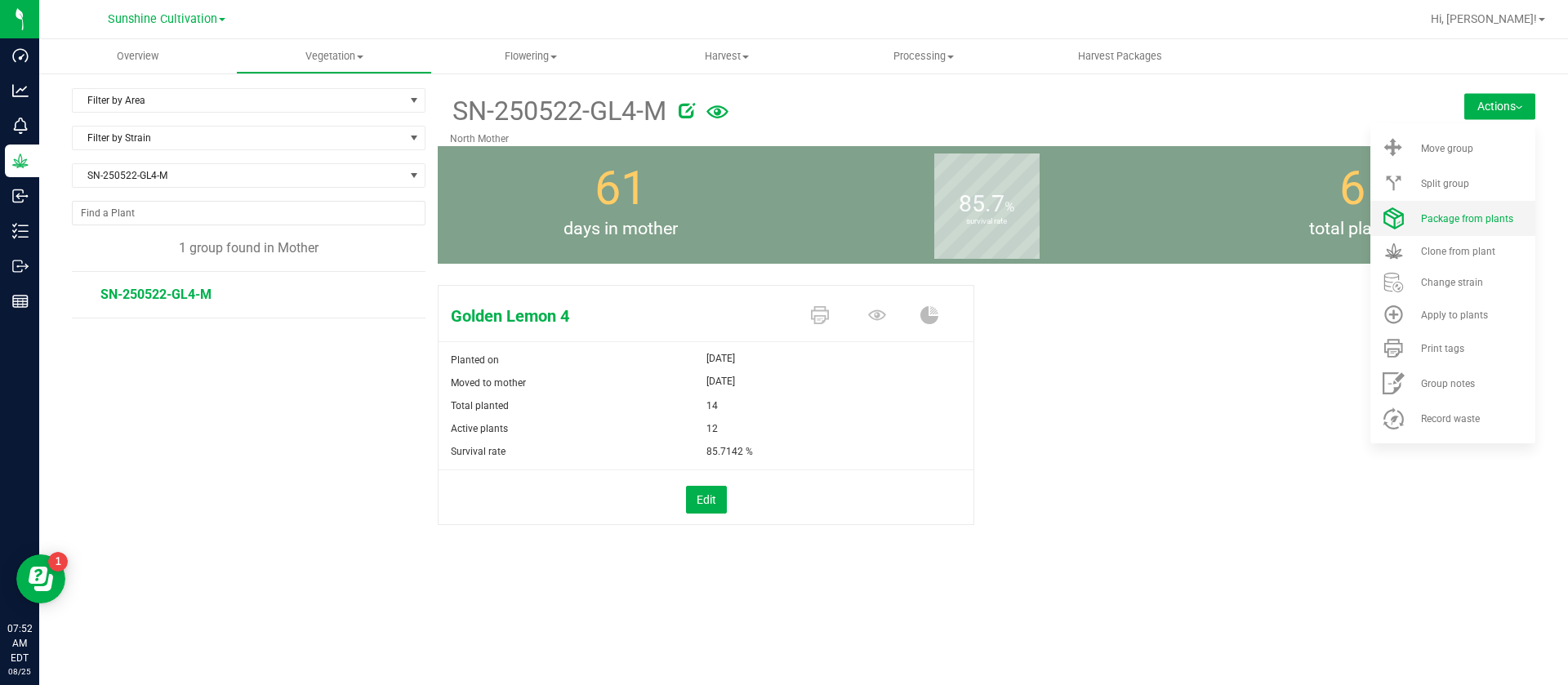
click at [1480, 216] on span "Package from plants" at bounding box center [1467, 219] width 92 height 11
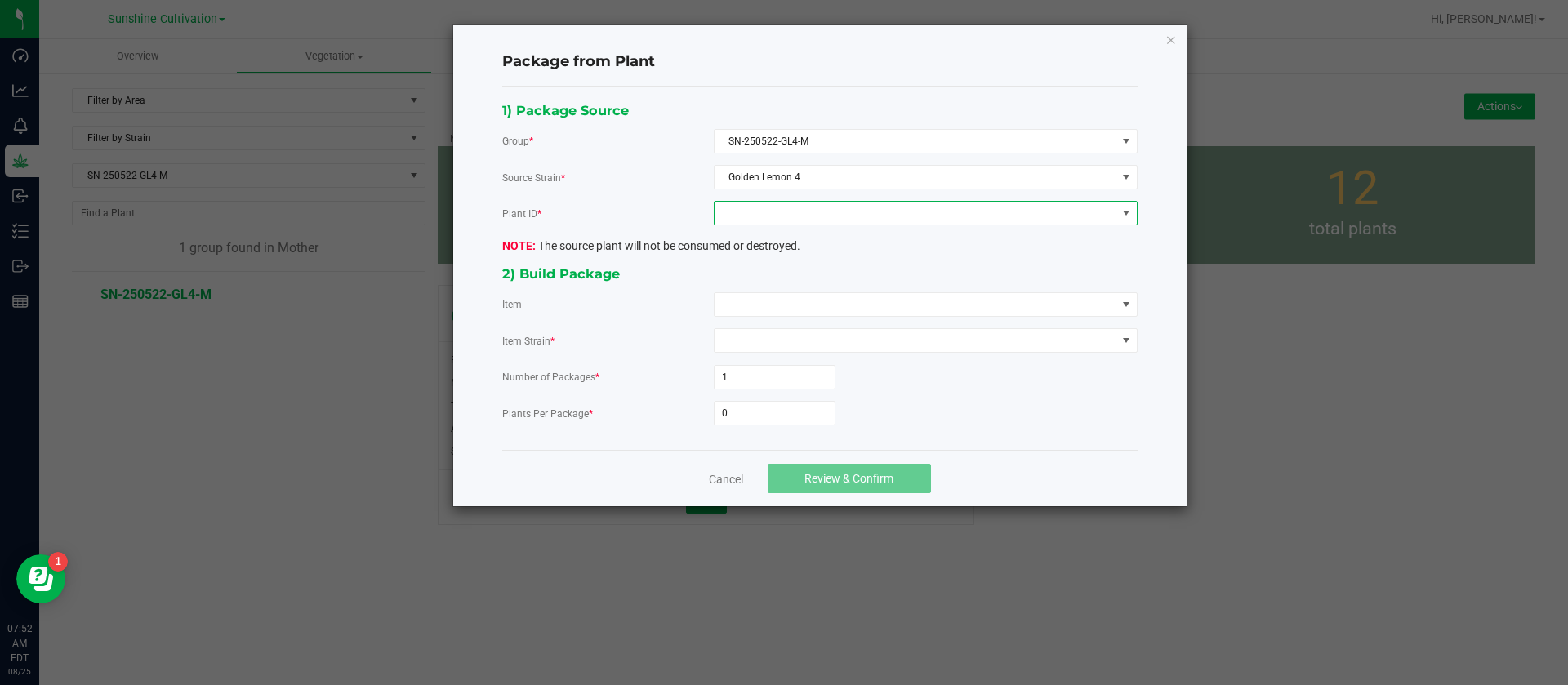
click at [800, 220] on span at bounding box center [915, 213] width 401 height 23
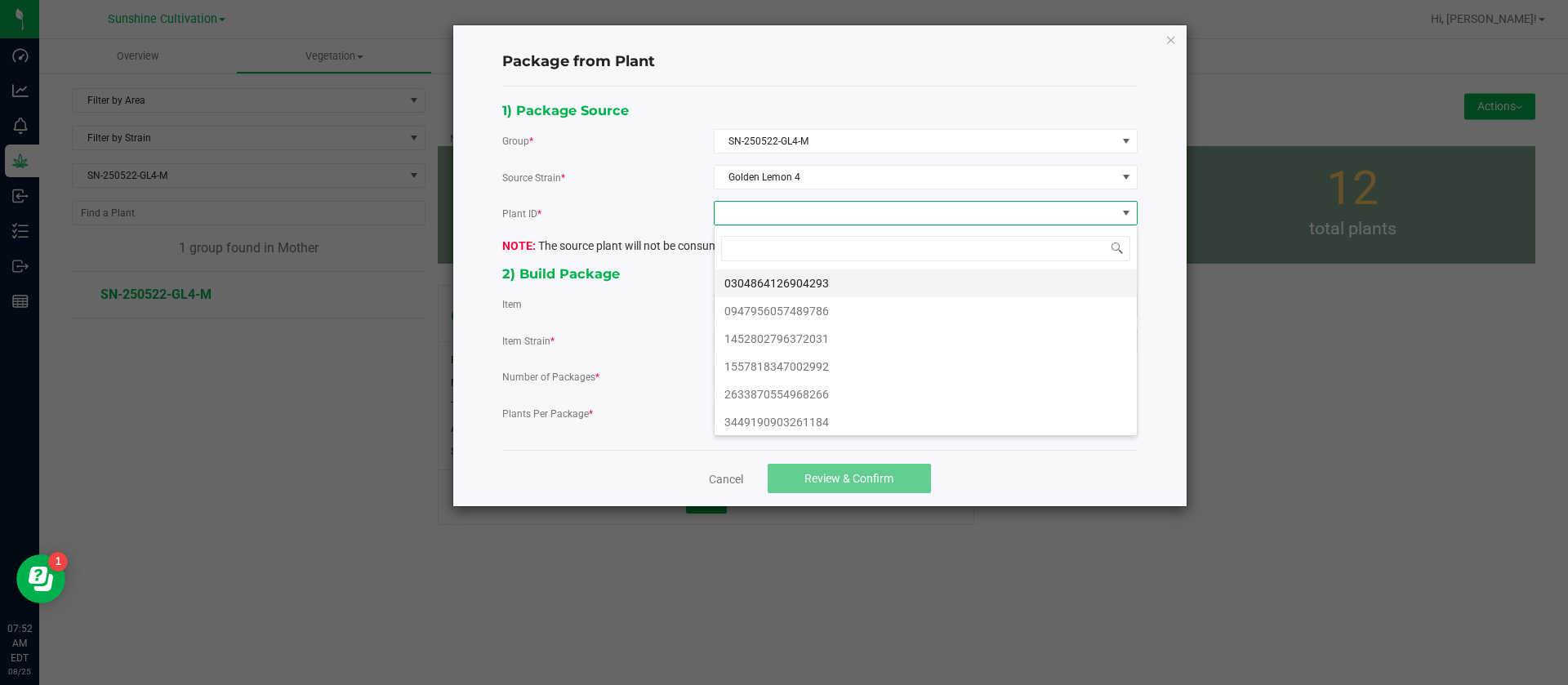
scroll to position [25, 423]
click at [774, 285] on li "0304864126904293" at bounding box center [926, 284] width 423 height 28
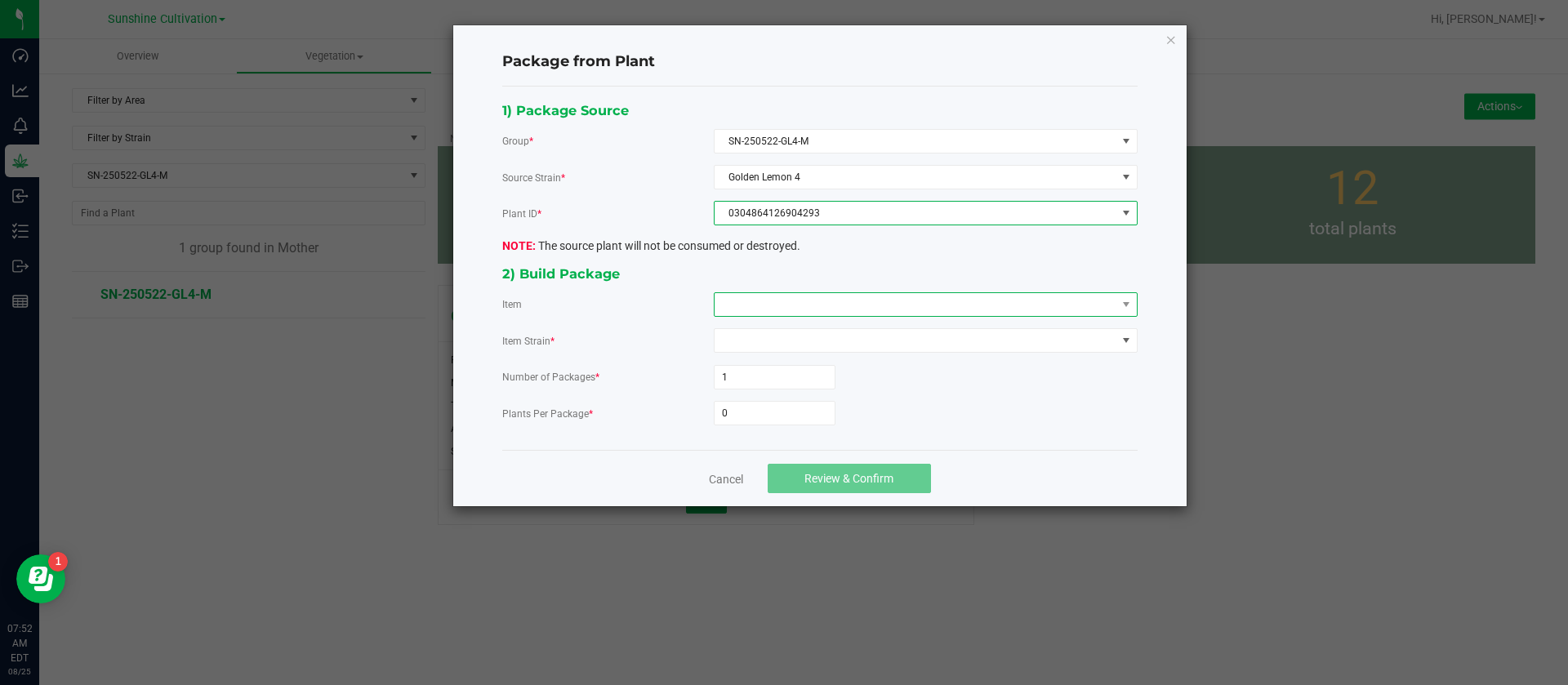
click at [758, 297] on span at bounding box center [915, 305] width 401 height 23
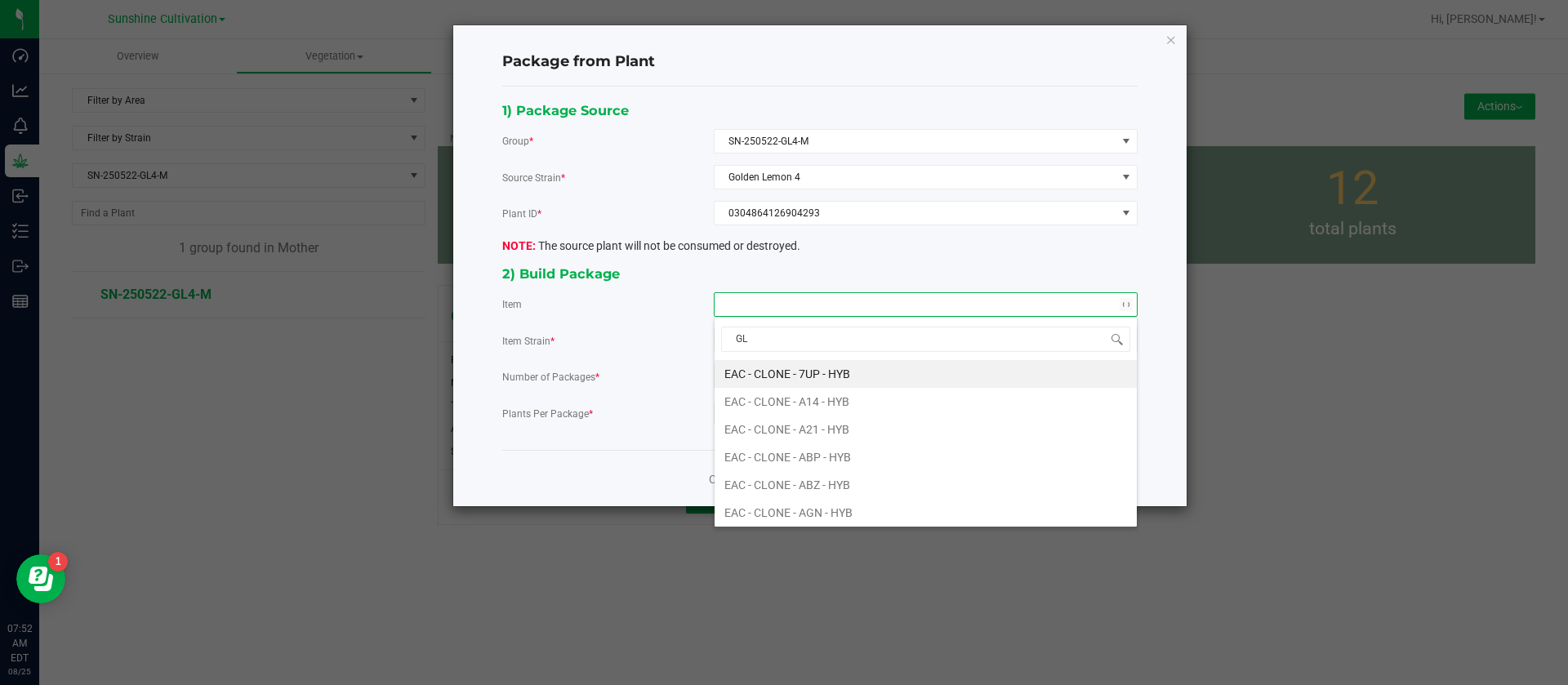
type input "GL4"
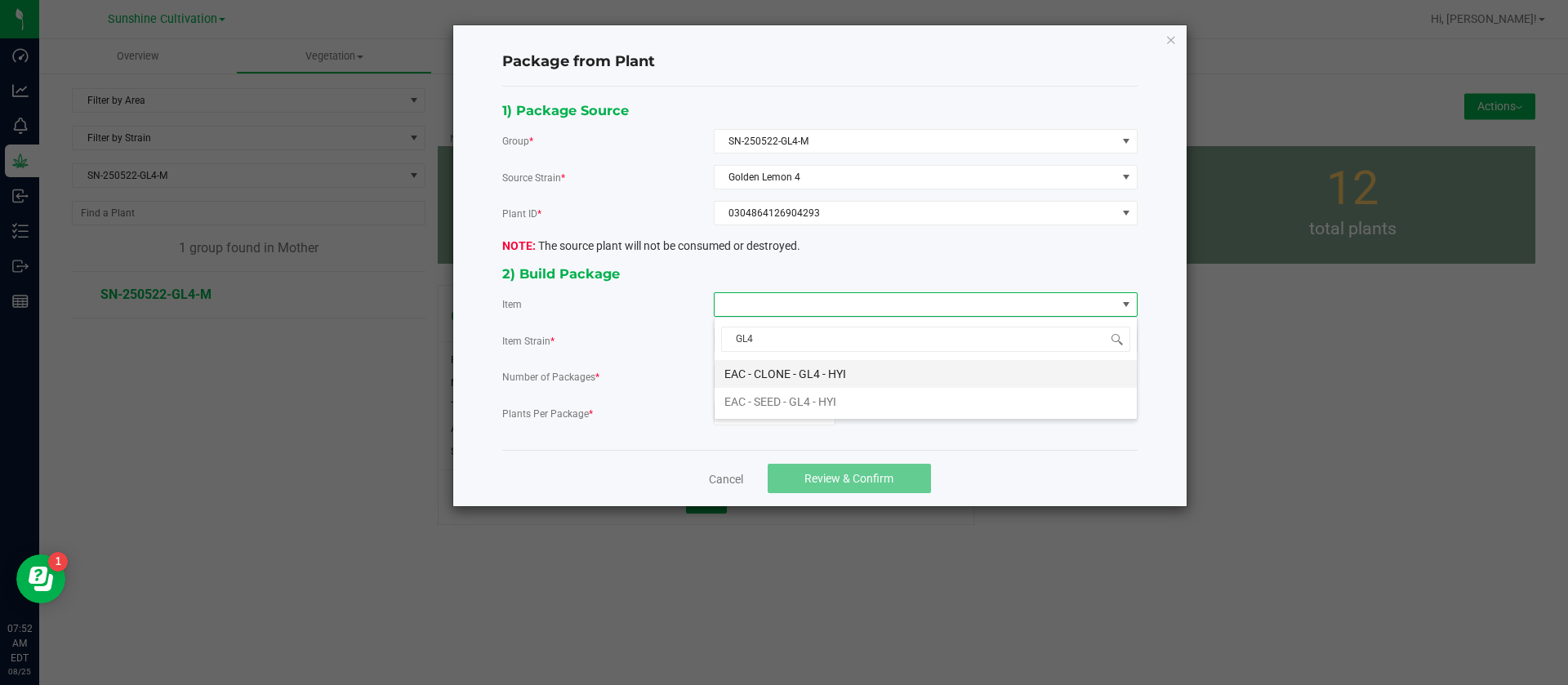
click at [782, 361] on HYI "EAC - CLONE - GL4 - HYI" at bounding box center [926, 374] width 423 height 28
click at [768, 415] on input "0" at bounding box center [775, 413] width 120 height 23
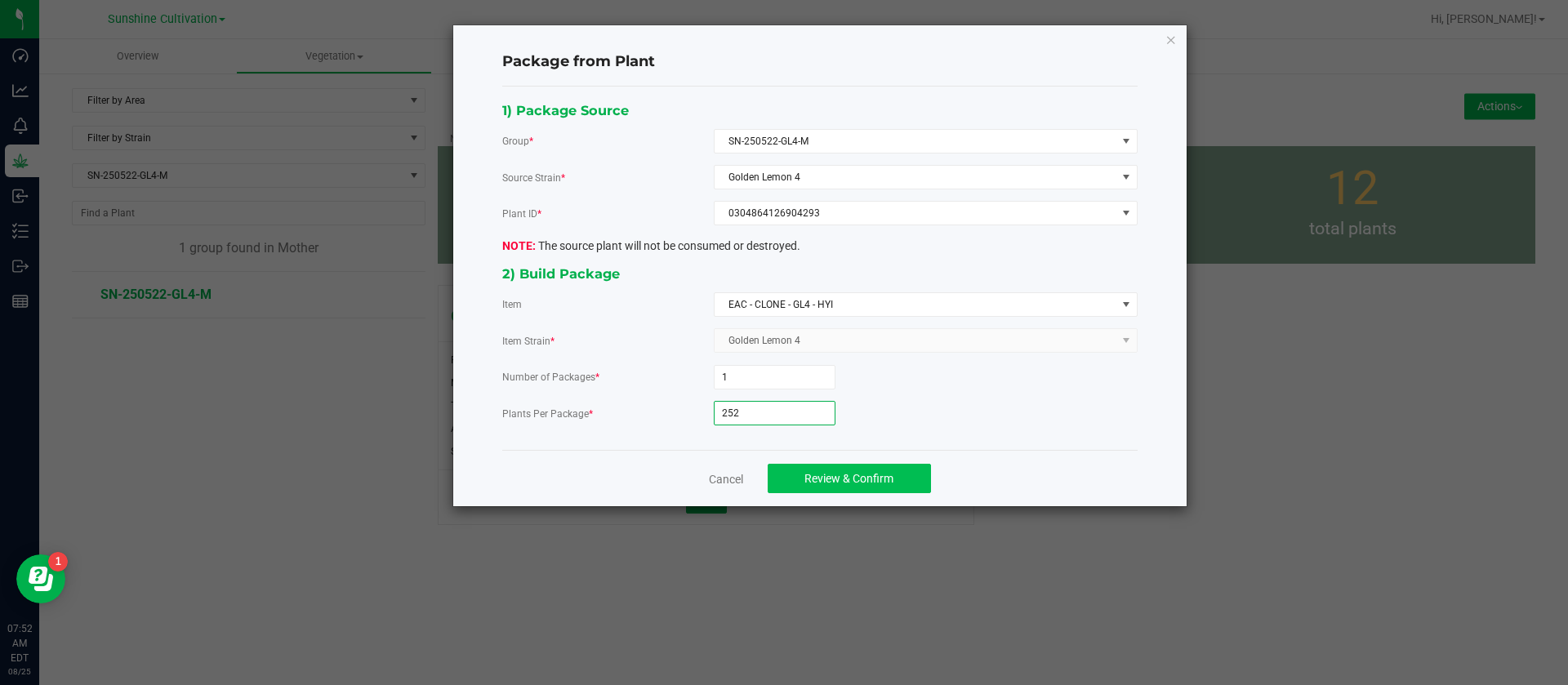
type input "252"
click at [818, 465] on button "Review & Confirm" at bounding box center [849, 478] width 163 height 29
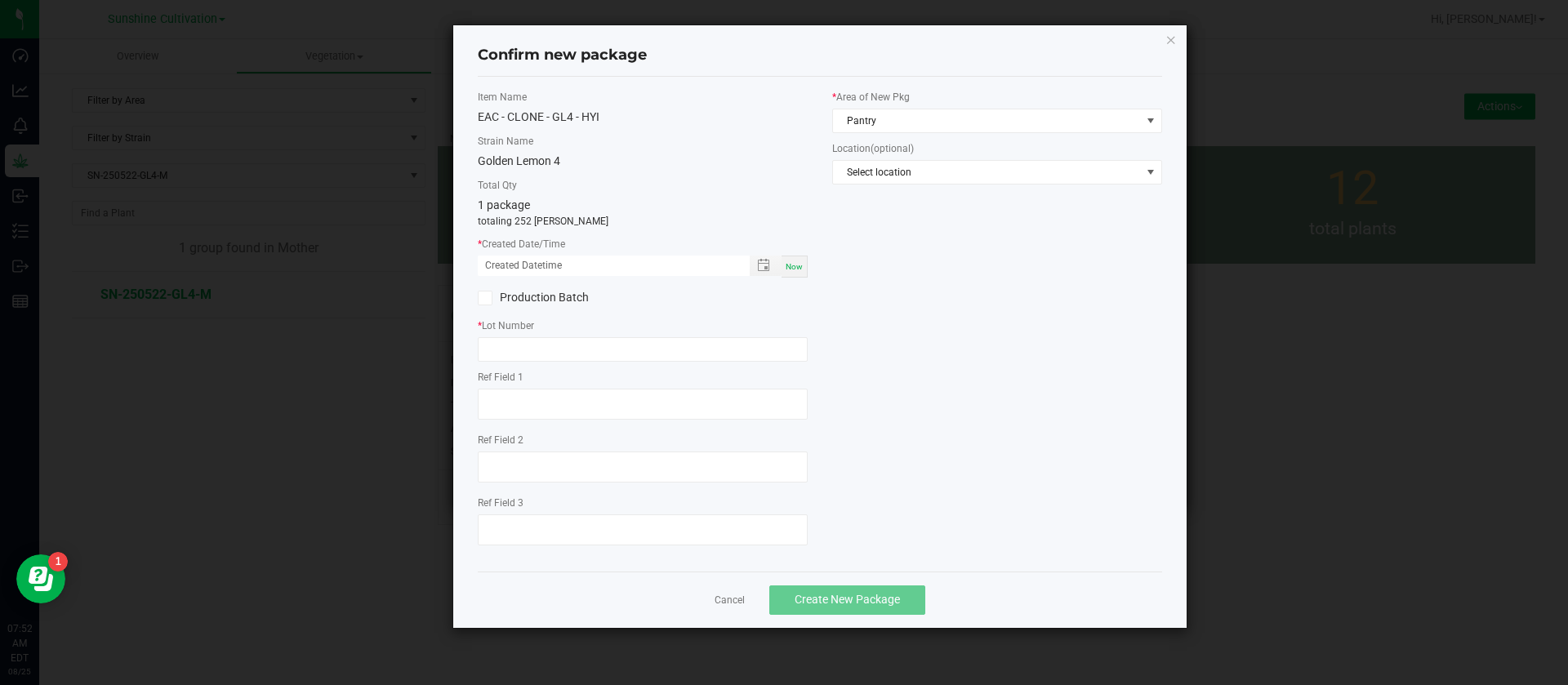
drag, startPoint x: 786, startPoint y: 260, endPoint x: 758, endPoint y: 277, distance: 32.8
click at [787, 259] on div "Now" at bounding box center [795, 266] width 26 height 22
click at [502, 256] on input "08/25/2025 07:52 AM" at bounding box center [605, 265] width 255 height 20
type input "07/31/2025 07:52 AM"
click at [543, 328] on label "* Lot Number" at bounding box center [643, 326] width 330 height 15
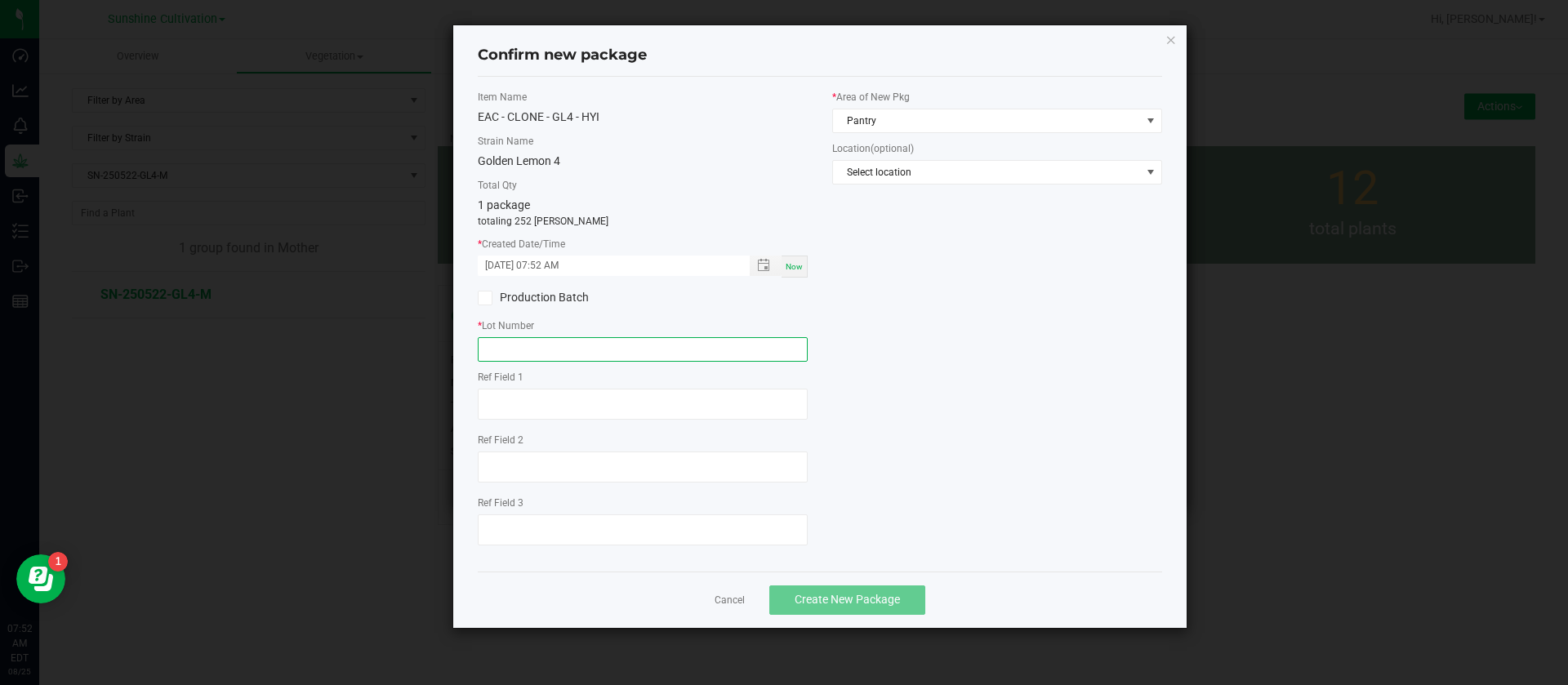
click at [544, 347] on input "text" at bounding box center [643, 350] width 330 height 25
type input "G"
type input "SN-250731-GL4"
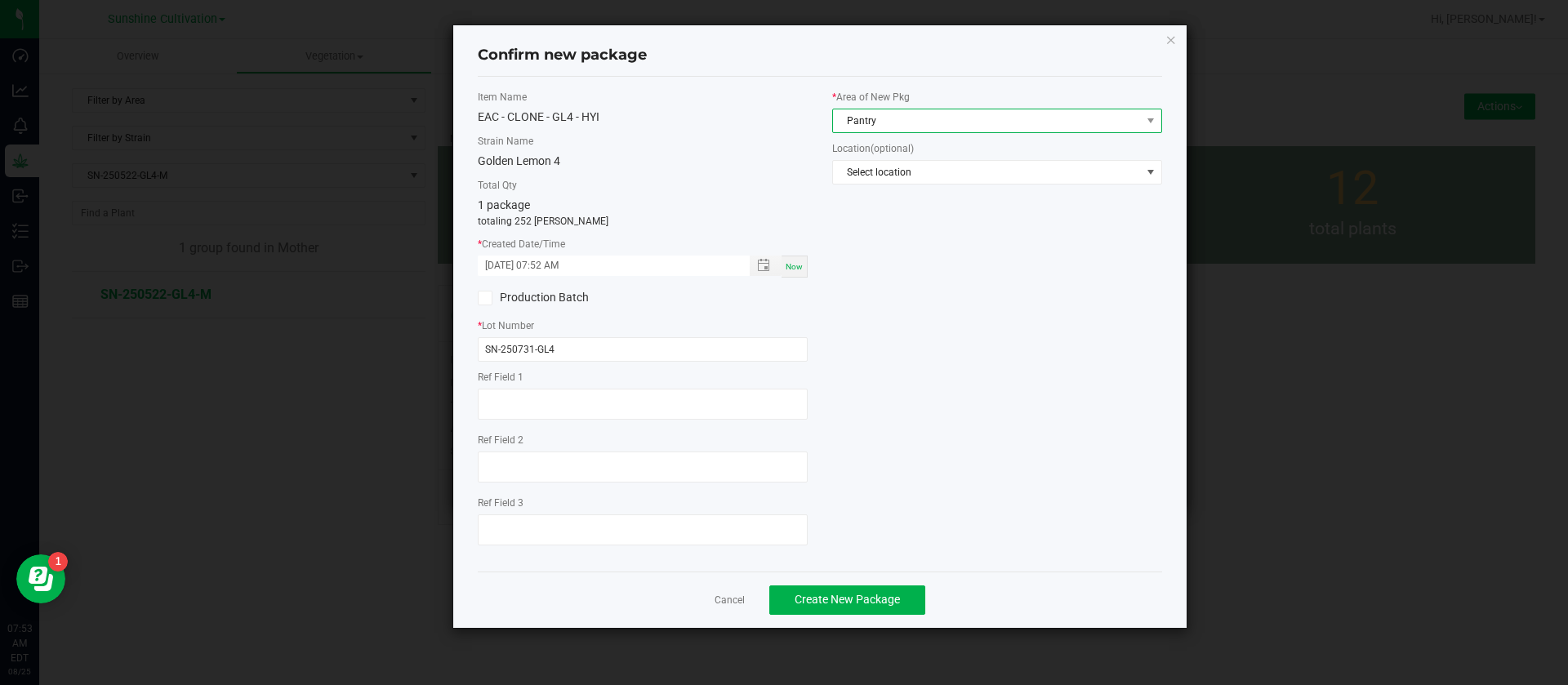
click at [921, 121] on span "Pantry" at bounding box center [986, 121] width 308 height 23
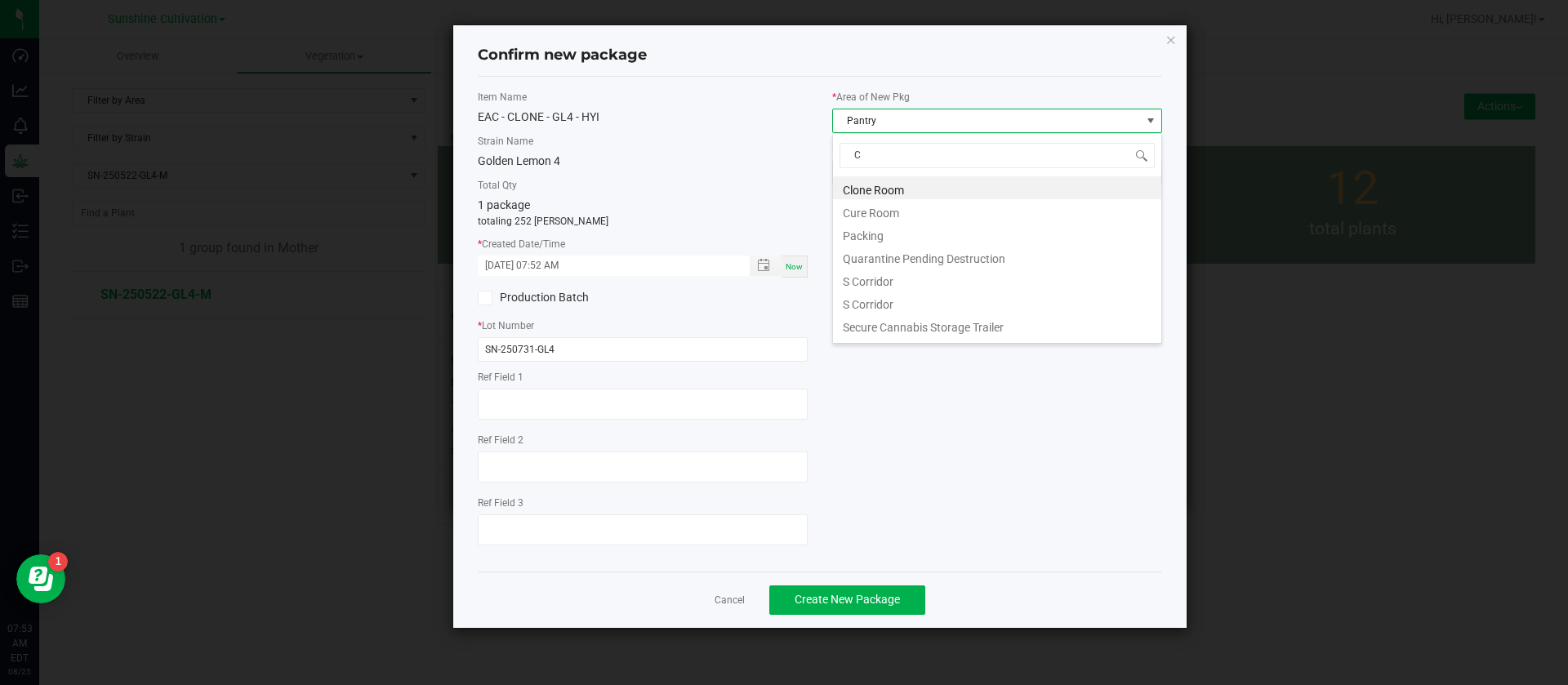
scroll to position [25, 330]
click at [904, 183] on li "Clone Room" at bounding box center [997, 188] width 329 height 23
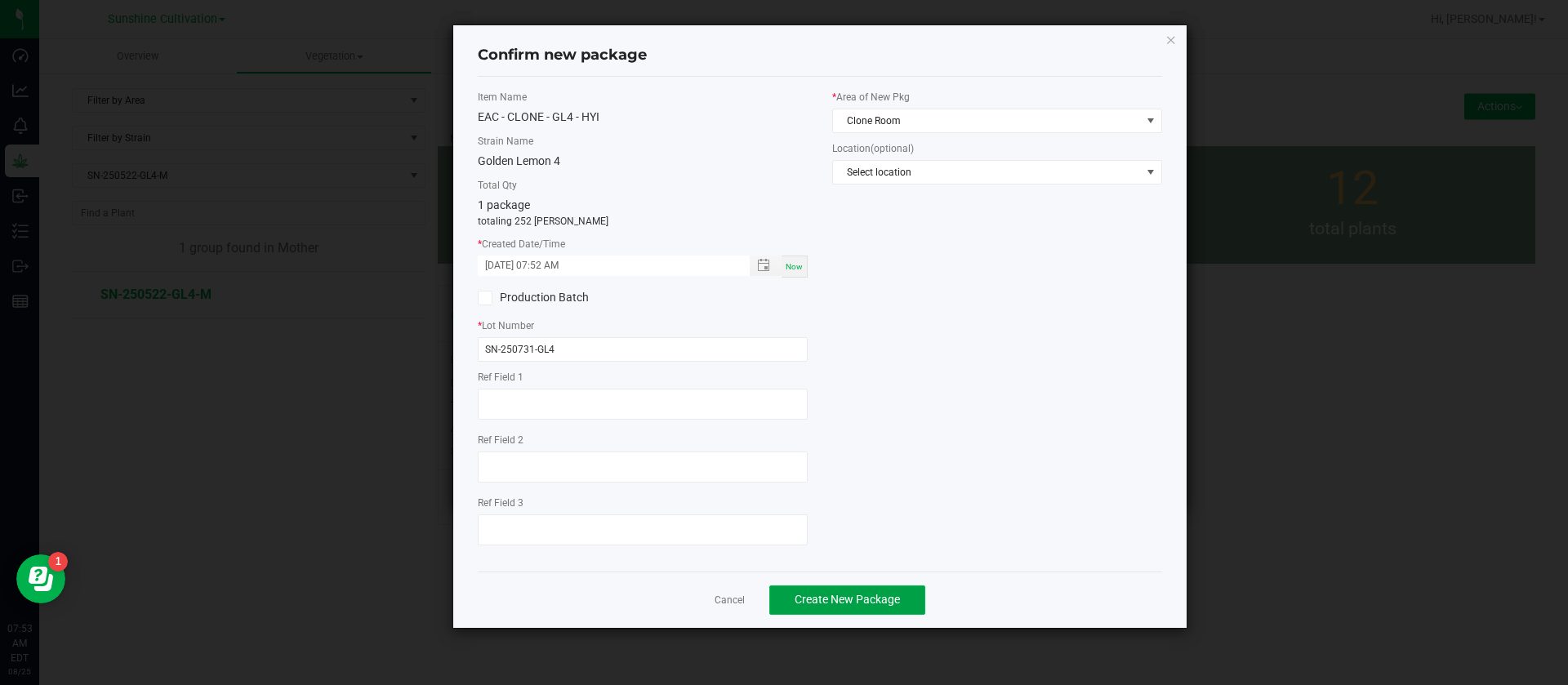
click at [842, 587] on button "Create New Package" at bounding box center [848, 600] width 156 height 29
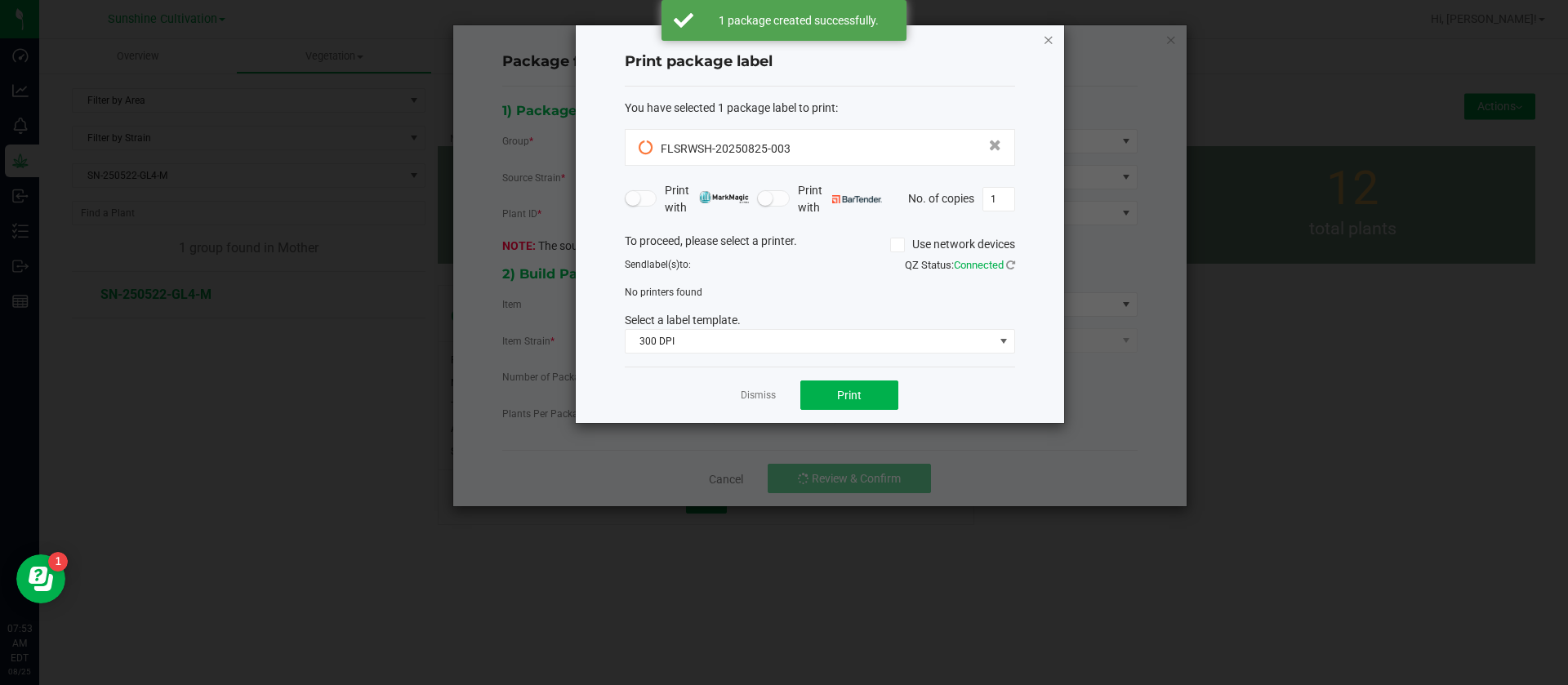
click at [1043, 39] on icon "button" at bounding box center [1048, 39] width 11 height 19
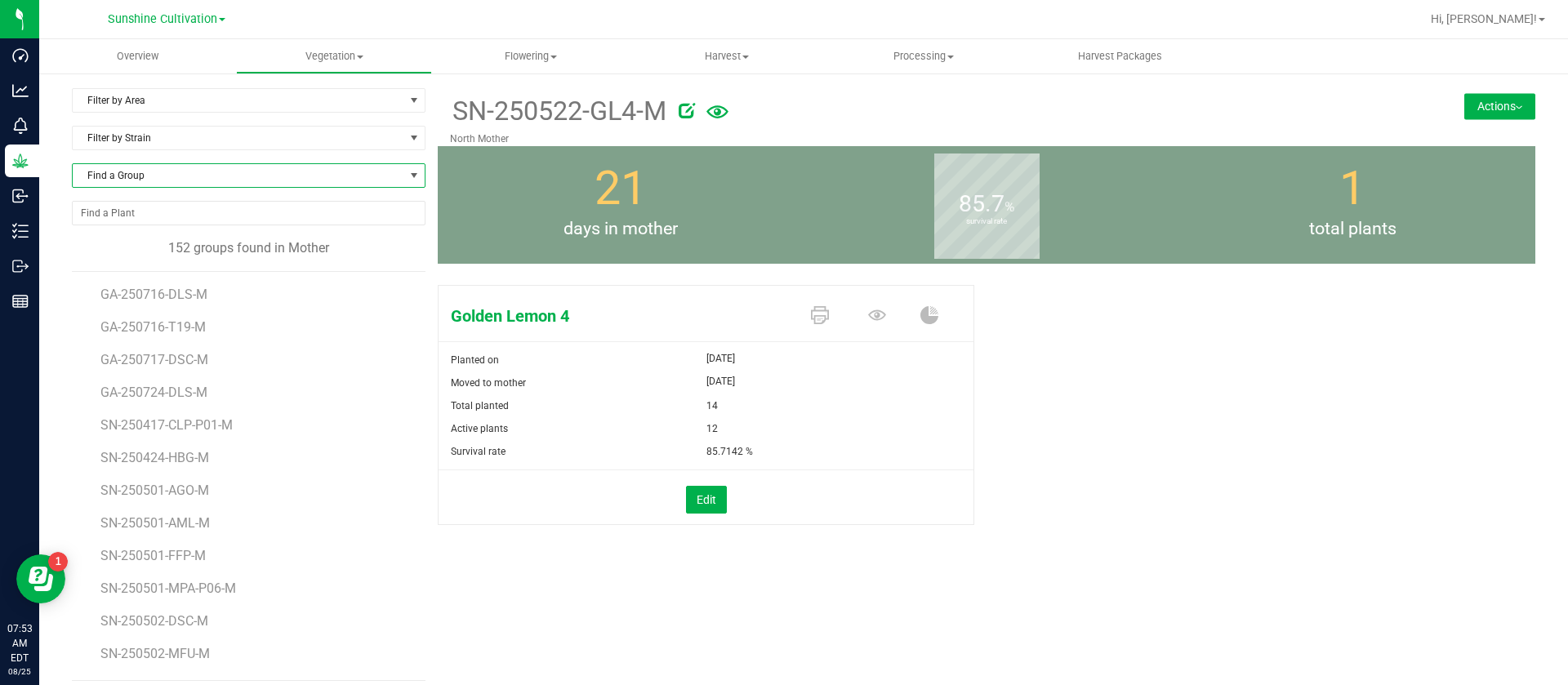
click at [179, 180] on span "Find a Group" at bounding box center [238, 176] width 331 height 23
type input "FFP"
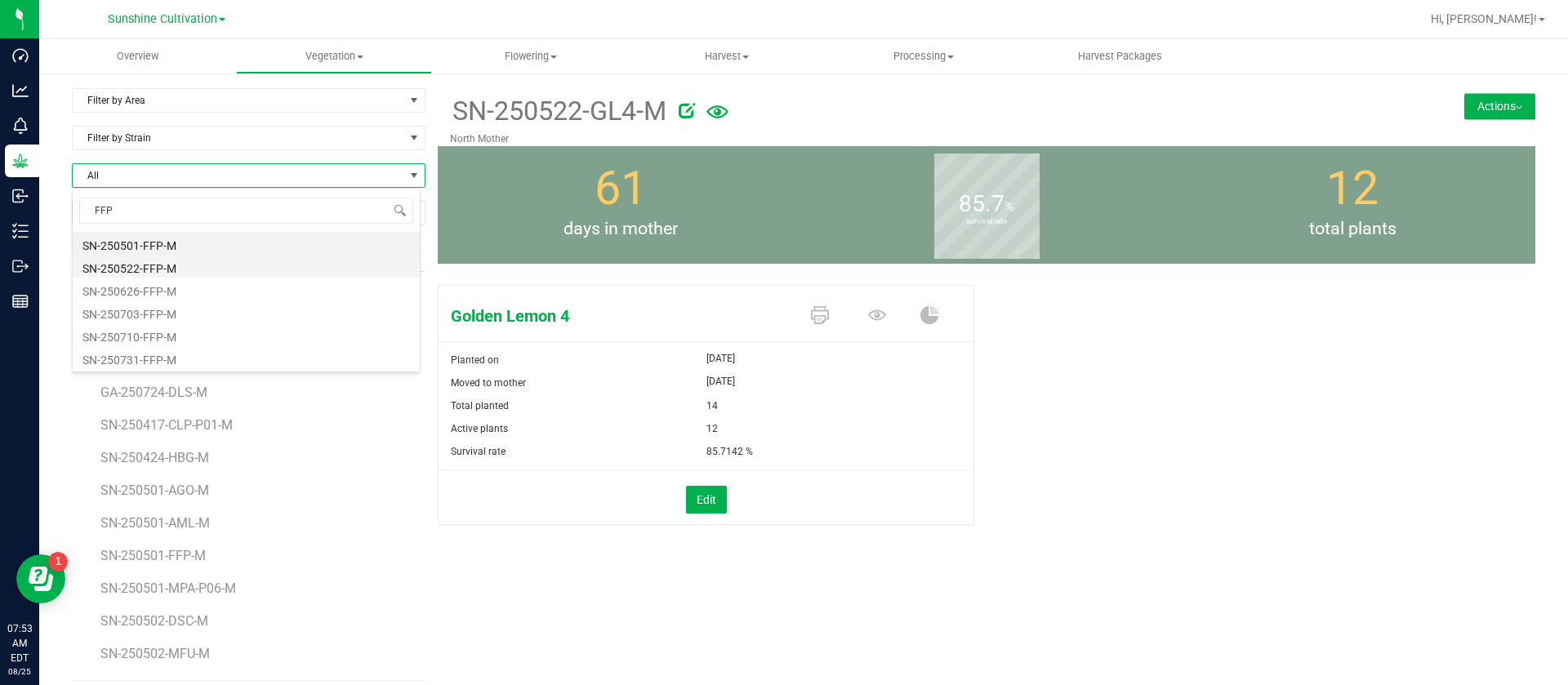
click at [169, 271] on li "SN-250522-FFP-M" at bounding box center [246, 266] width 347 height 23
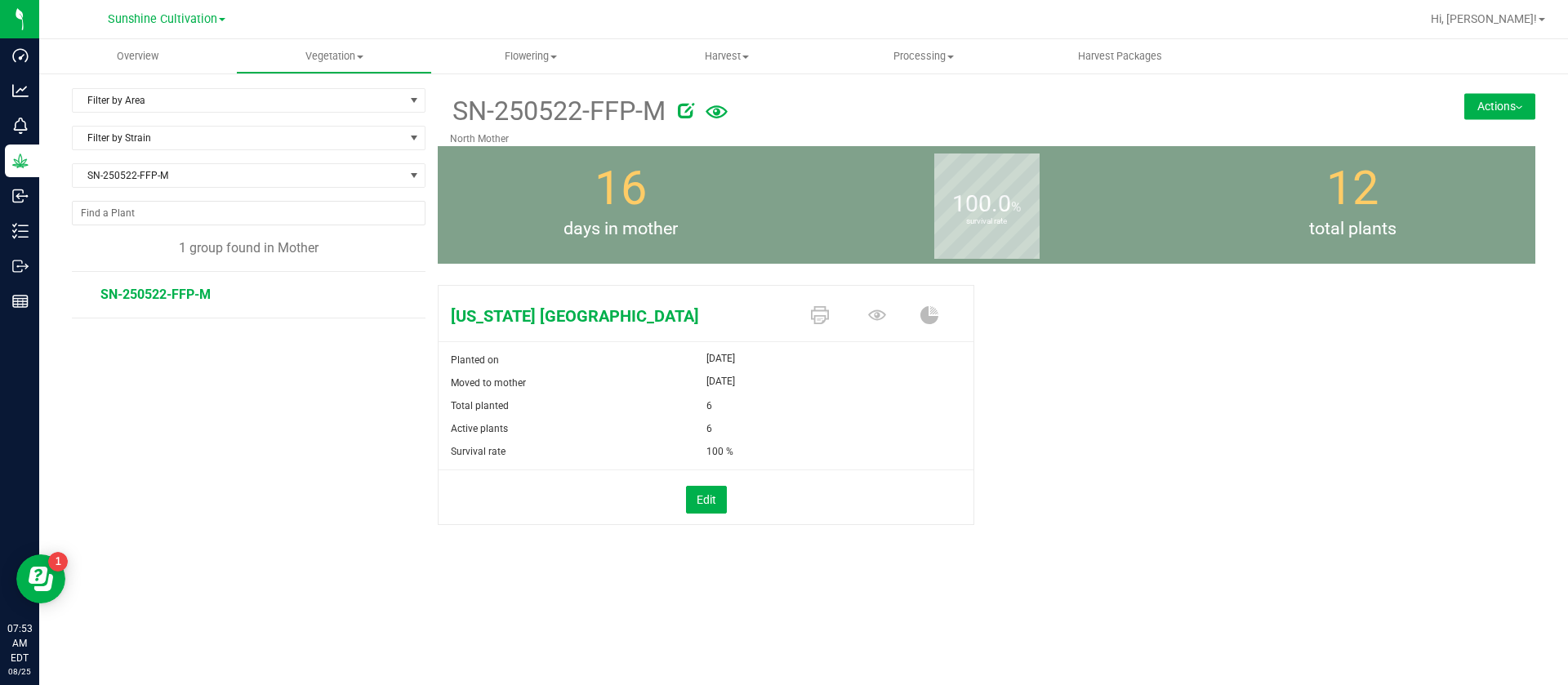
click at [1477, 113] on button "Actions" at bounding box center [1499, 106] width 71 height 26
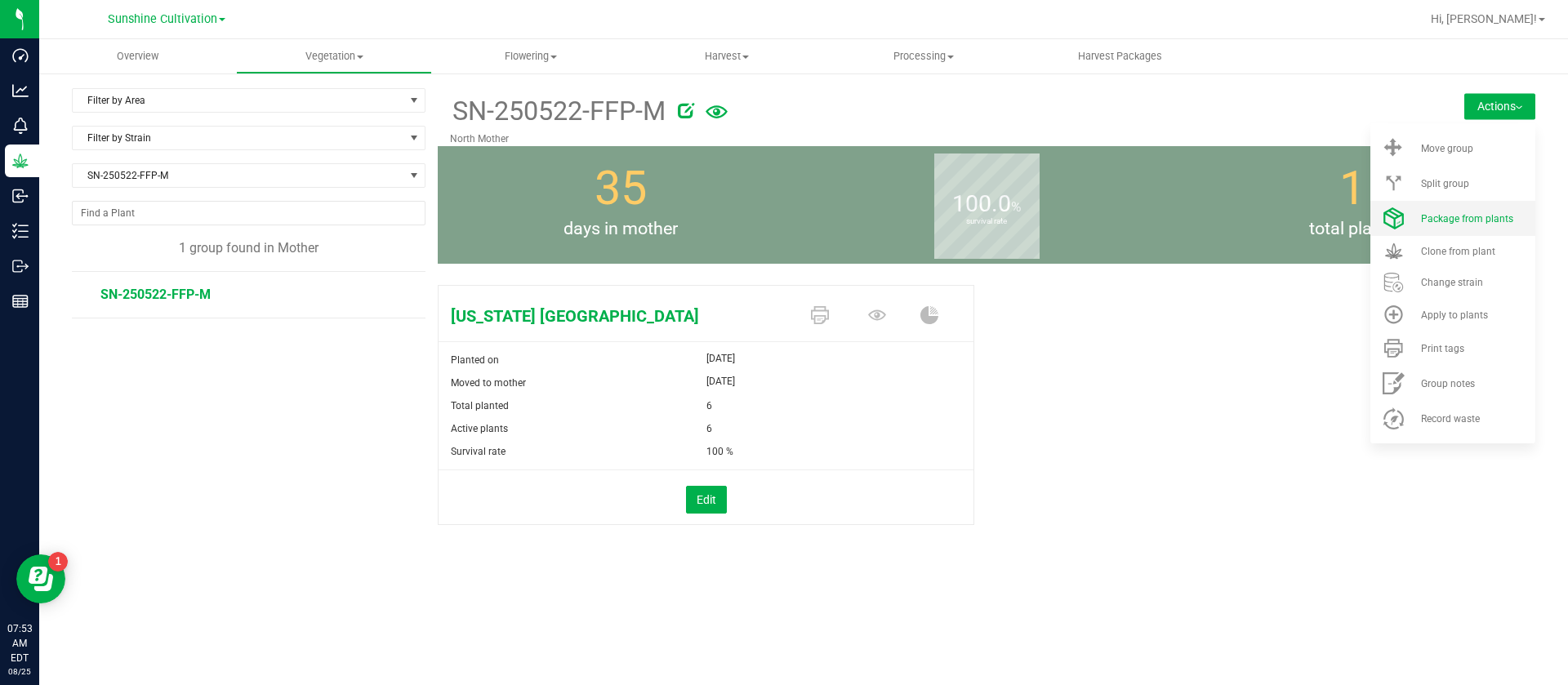
click at [1461, 230] on li "Package from plants" at bounding box center [1453, 219] width 165 height 35
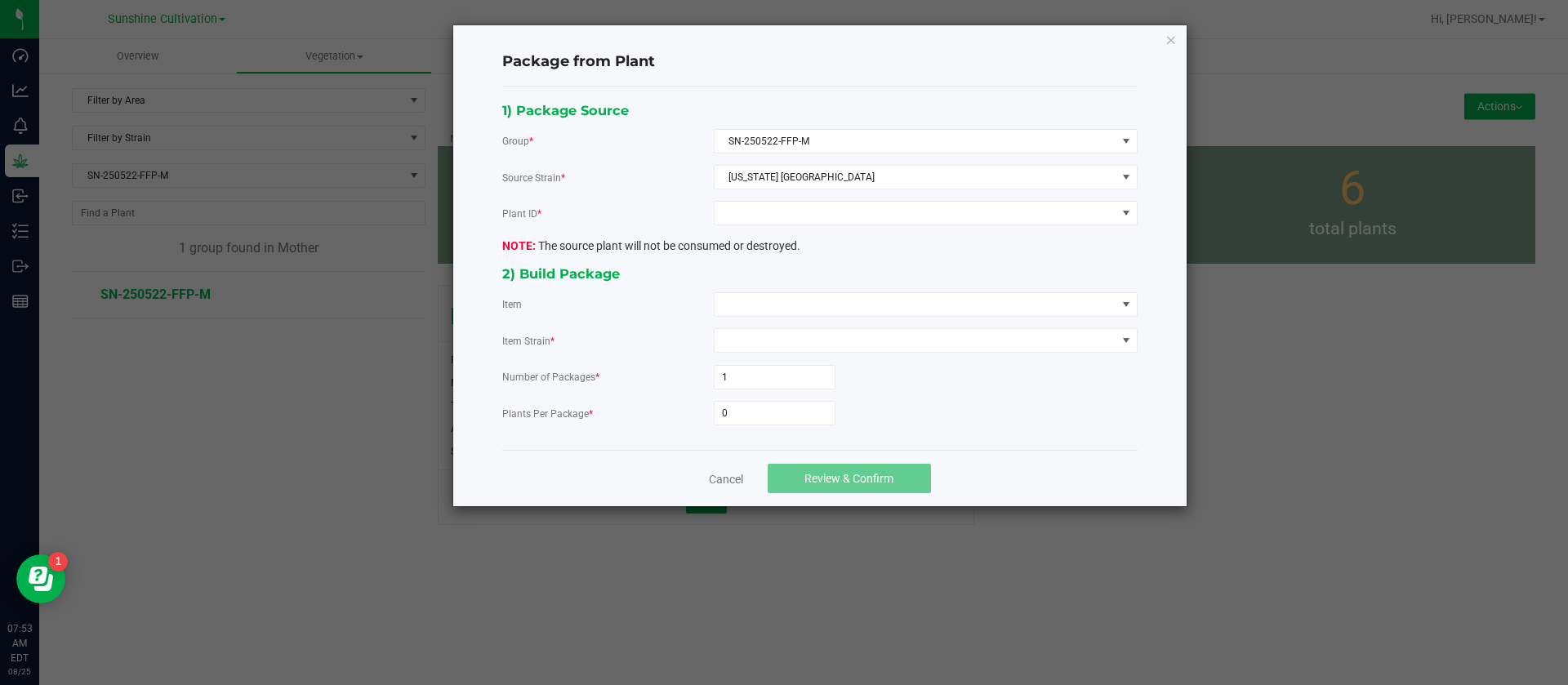
click at [817, 226] on div "1) Package Source Group * SN-250522-FFP-M Source Strain * Florida Frost Point P…" at bounding box center [820, 268] width 660 height 338
click at [784, 207] on span at bounding box center [915, 213] width 401 height 23
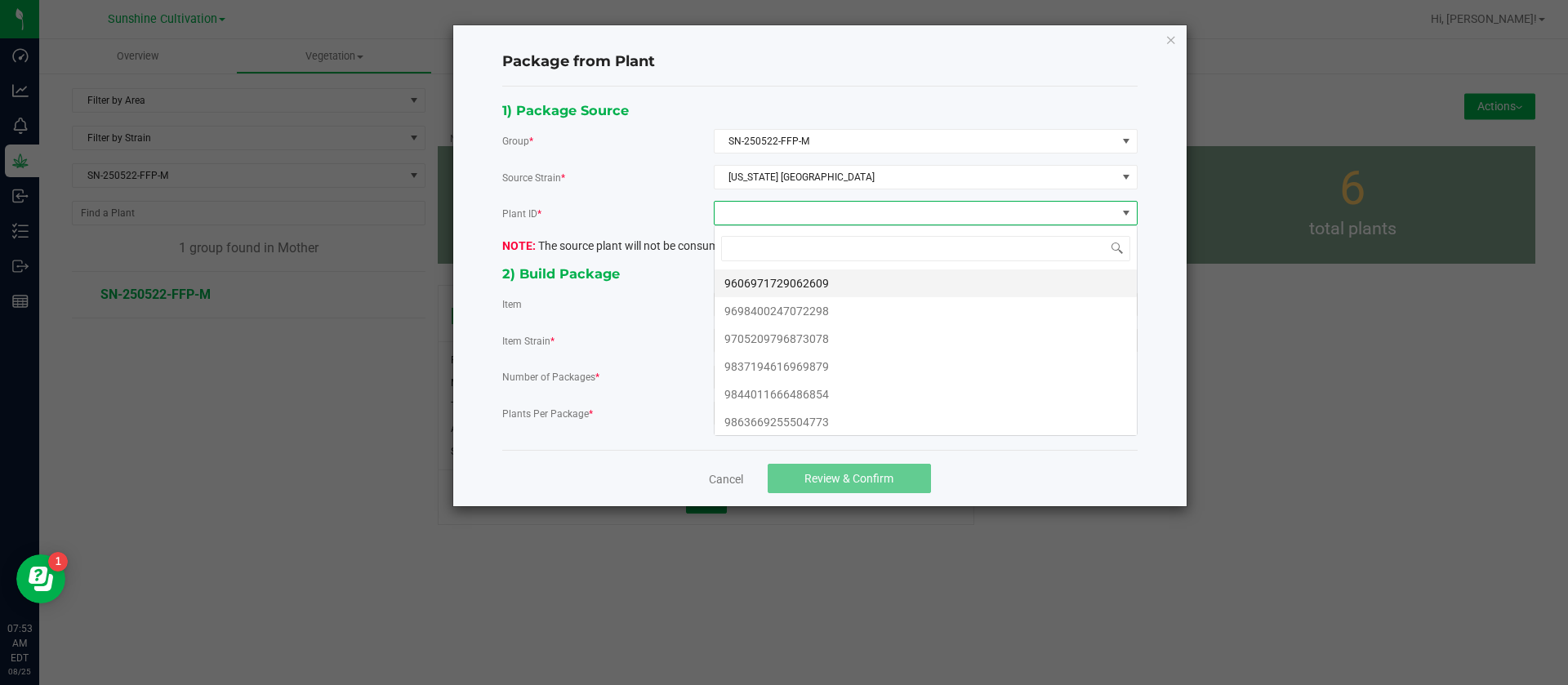
scroll to position [25, 423]
click at [785, 283] on li "9606971729062609" at bounding box center [926, 284] width 423 height 28
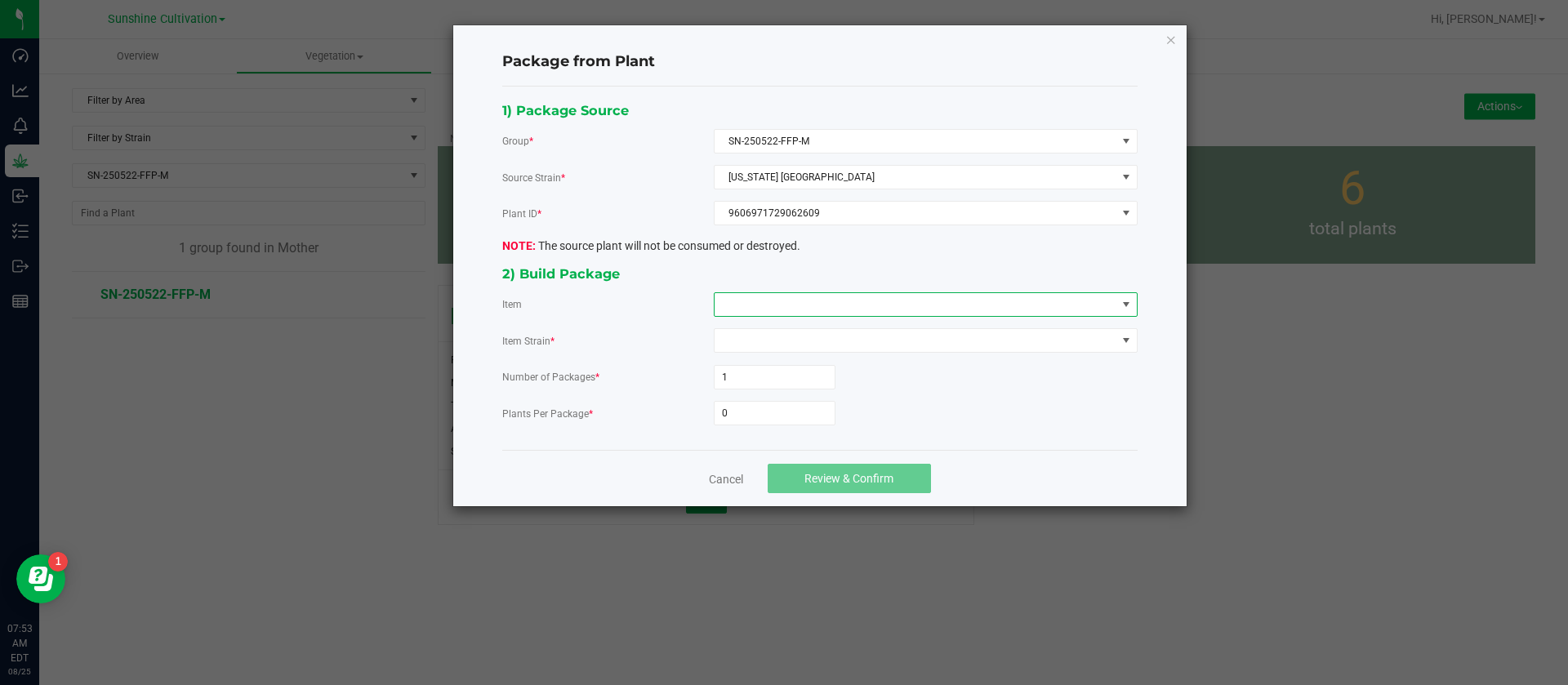
click at [756, 300] on span at bounding box center [915, 305] width 401 height 23
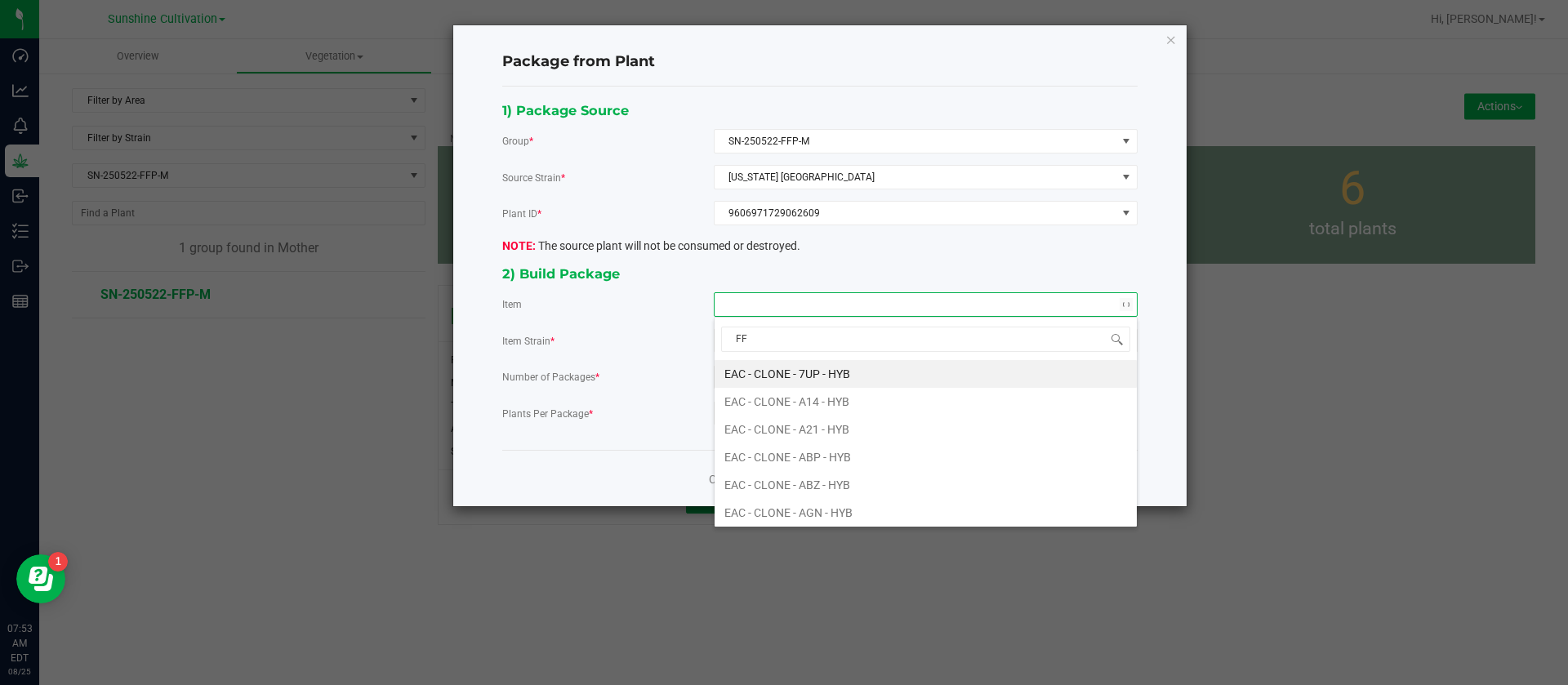
type input "FFP"
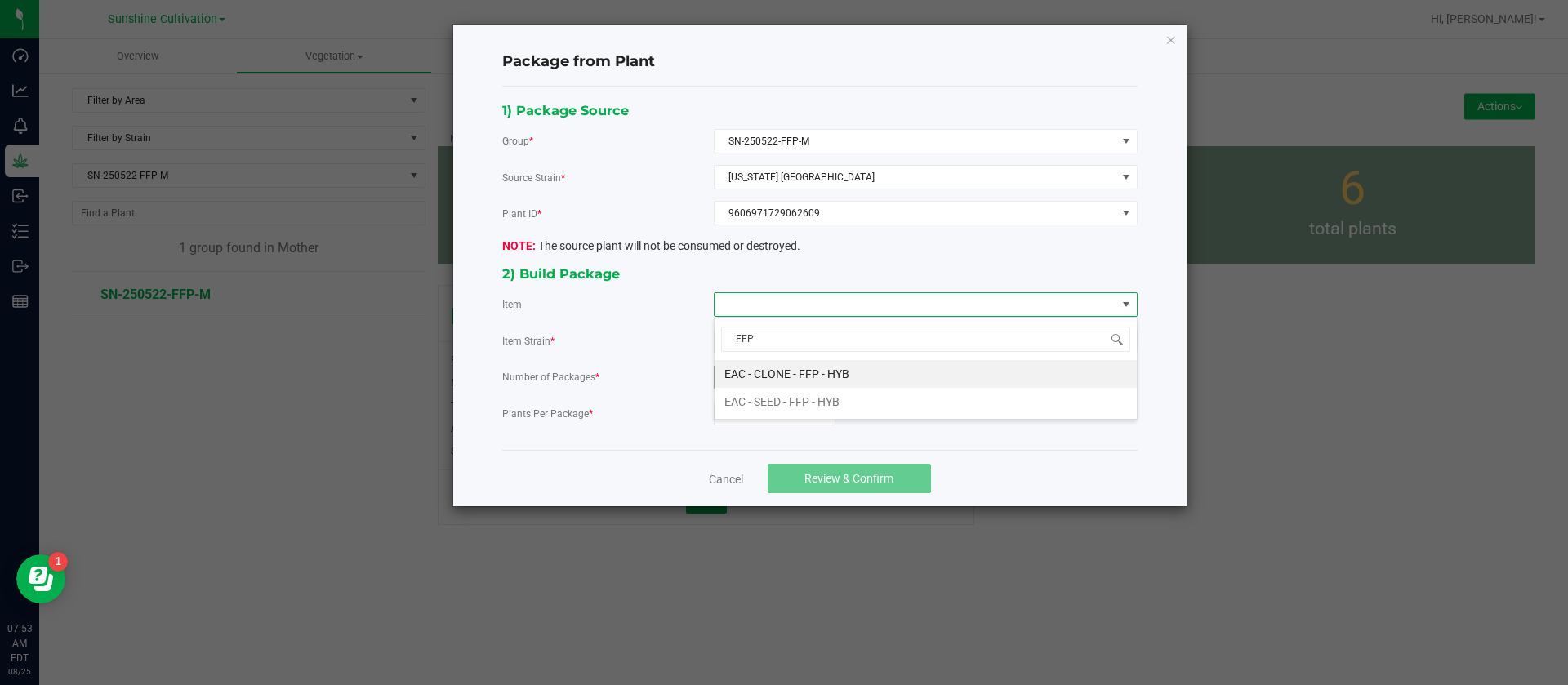
click at [808, 371] on HYB "EAC - CLONE - FFP - HYB" at bounding box center [926, 374] width 423 height 28
click at [756, 412] on input "0" at bounding box center [775, 413] width 120 height 23
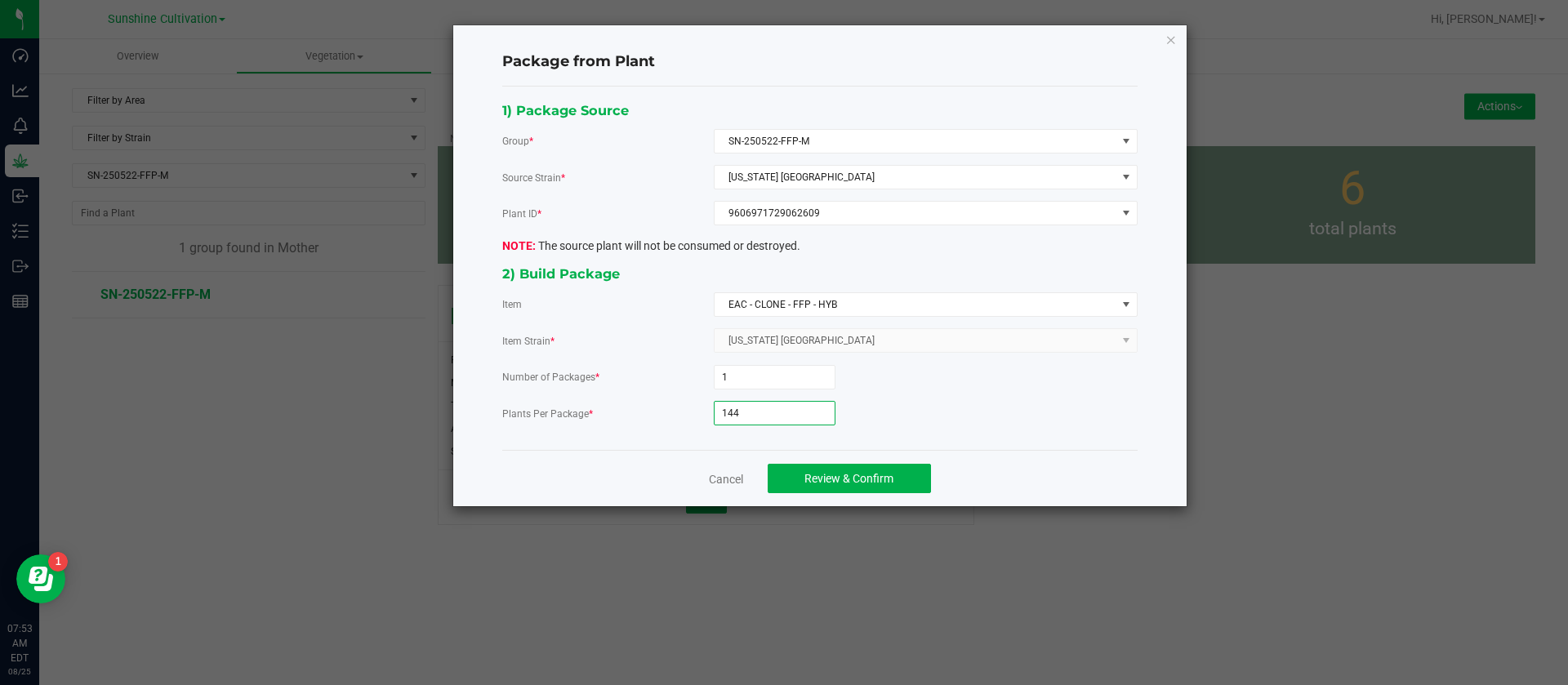
type input "144"
drag, startPoint x: 885, startPoint y: 502, endPoint x: 885, endPoint y: 489, distance: 13.0
click at [885, 501] on div "Cancel Review & Confirm" at bounding box center [820, 478] width 635 height 56
click at [885, 485] on button "Review & Confirm" at bounding box center [849, 478] width 163 height 29
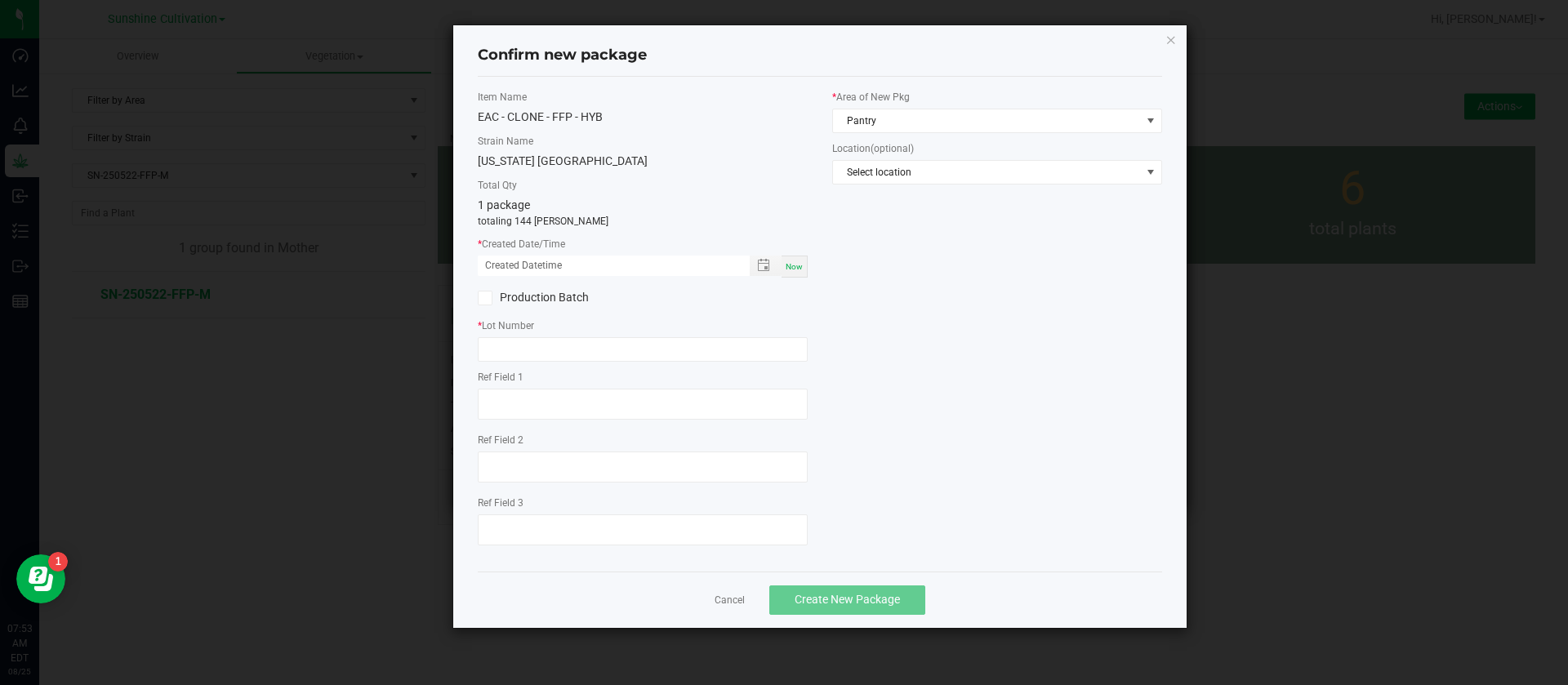
click at [797, 262] on span "Now" at bounding box center [794, 266] width 18 height 9
click at [505, 265] on input "08/25/2025 07:53 AM" at bounding box center [605, 265] width 255 height 20
type input "07/31/2025 07:53 AM"
click at [538, 368] on div "Item Name EAC - CLONE - FFP - HYB Strain Name Florida Frost Point Total Qty 1 p…" at bounding box center [643, 324] width 355 height 469
click at [545, 346] on input "text" at bounding box center [643, 350] width 330 height 25
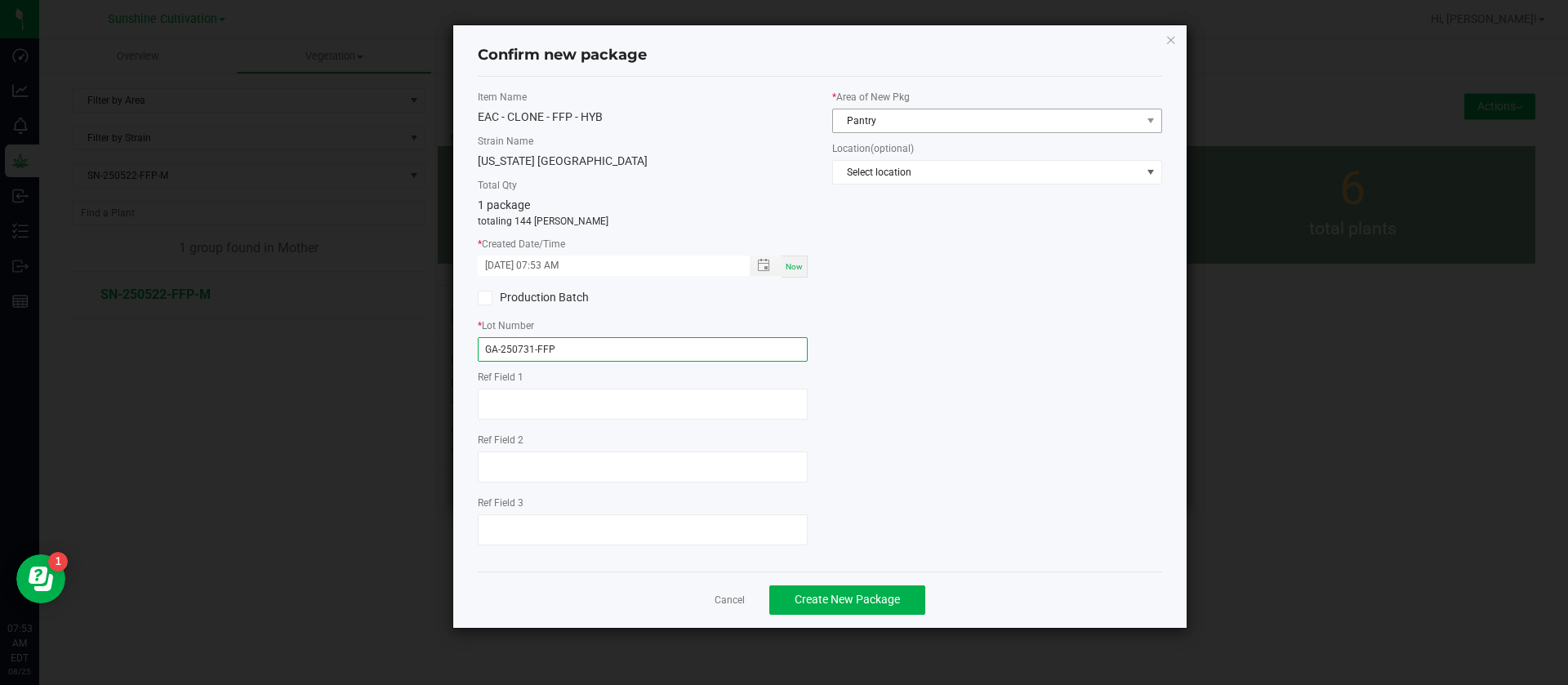
type input "GA-250731-FFP"
click at [878, 114] on span "Pantry" at bounding box center [986, 121] width 308 height 23
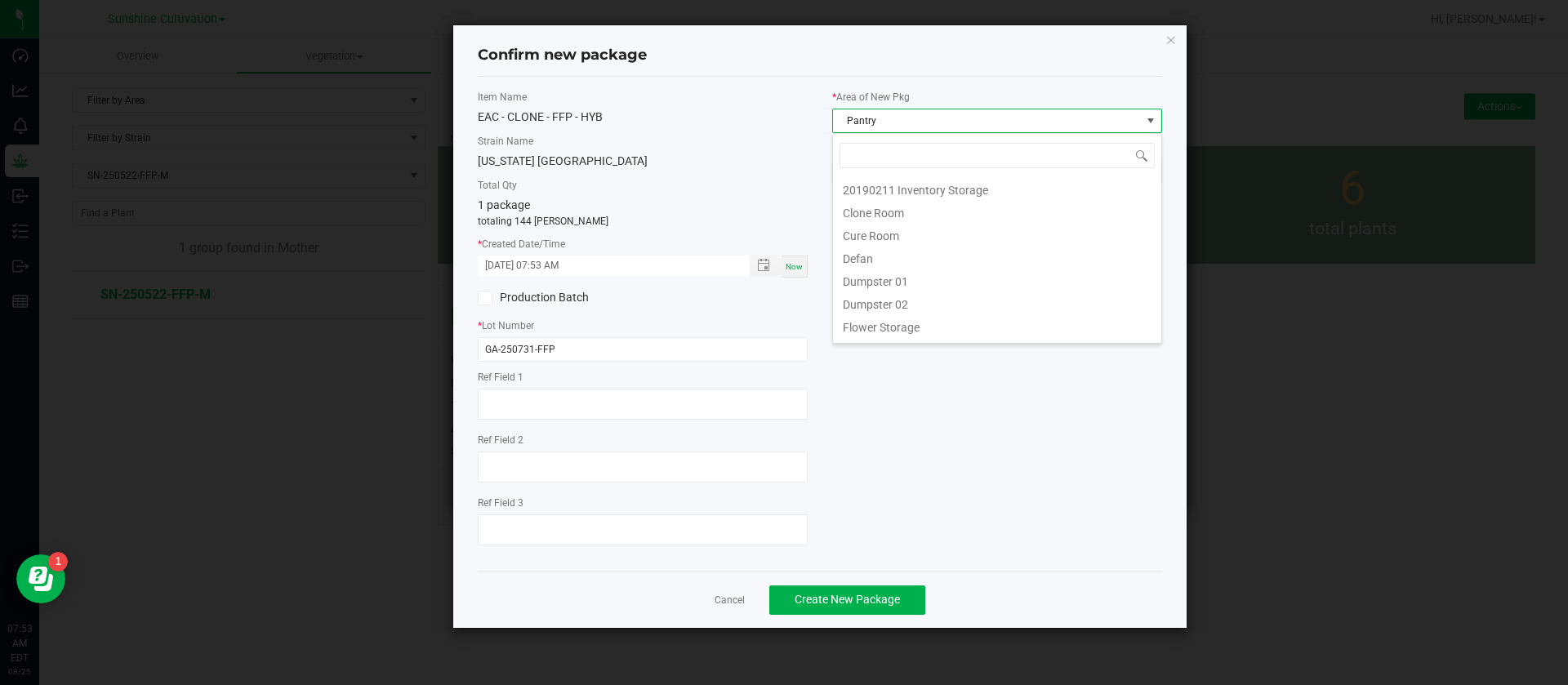
scroll to position [25, 330]
type input "C"
click at [900, 183] on li "Clone Room" at bounding box center [997, 188] width 329 height 23
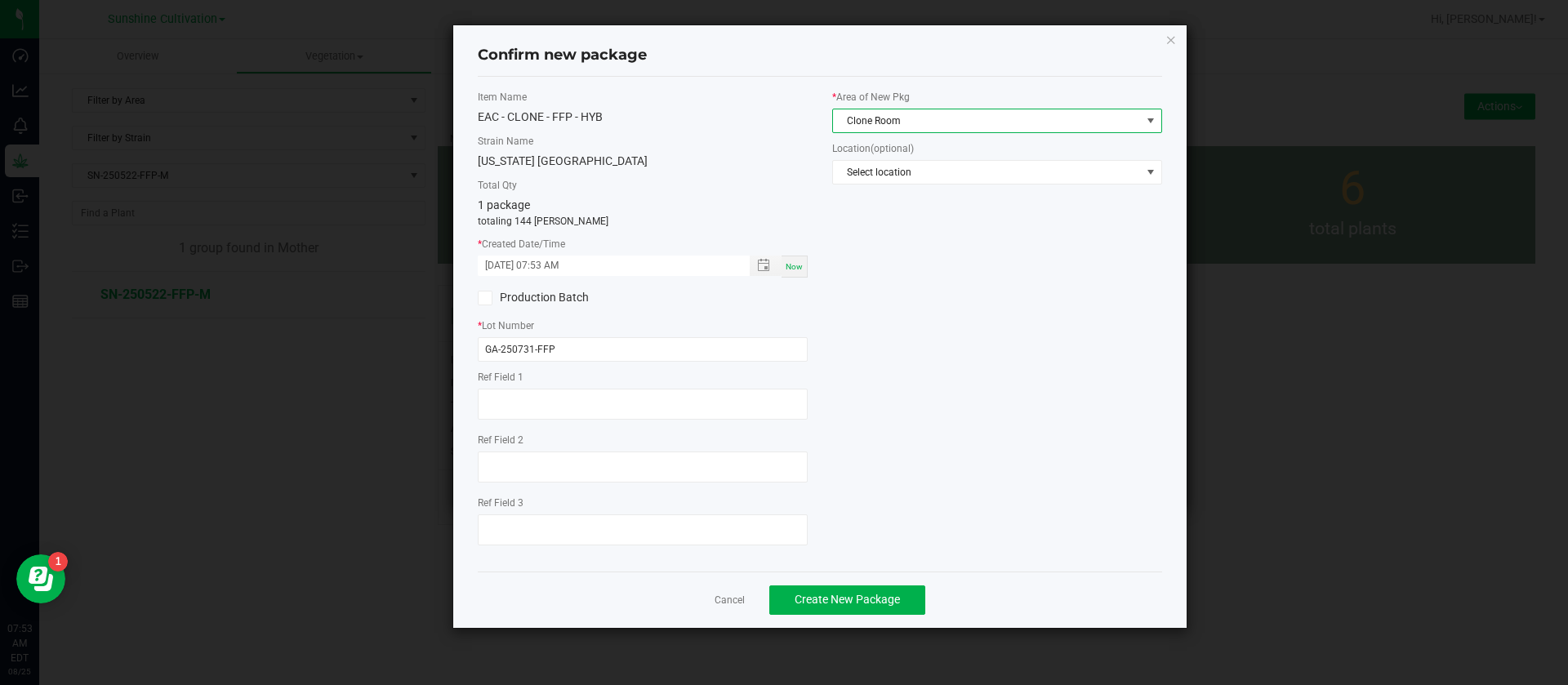
drag, startPoint x: 969, startPoint y: 368, endPoint x: 949, endPoint y: 368, distance: 20.0
click at [959, 364] on div "Item Name EAC - CLONE - FFP - HYB Strain Name Florida Frost Point Total Qty 1 p…" at bounding box center [820, 324] width 709 height 469
click at [851, 595] on span "Create New Package" at bounding box center [848, 599] width 105 height 13
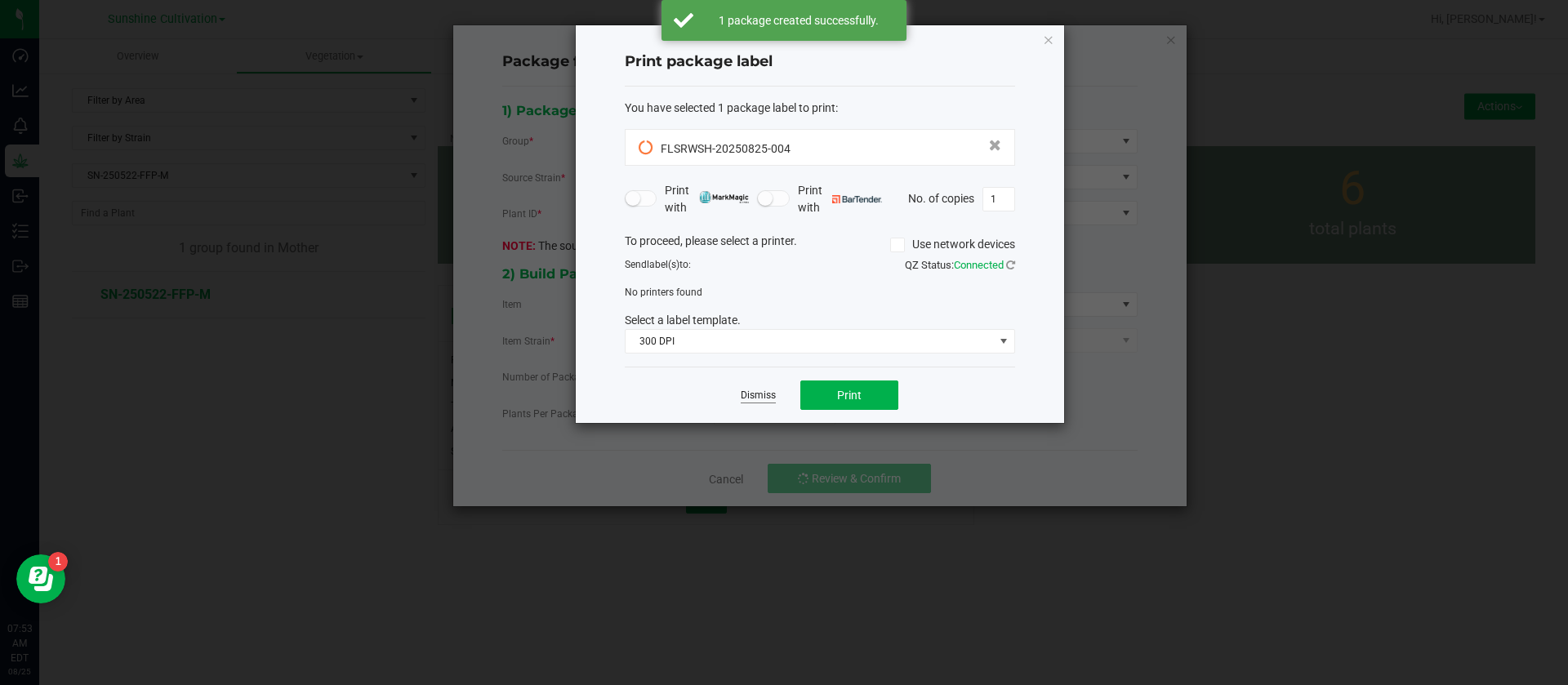
click at [752, 394] on link "Dismiss" at bounding box center [758, 396] width 35 height 14
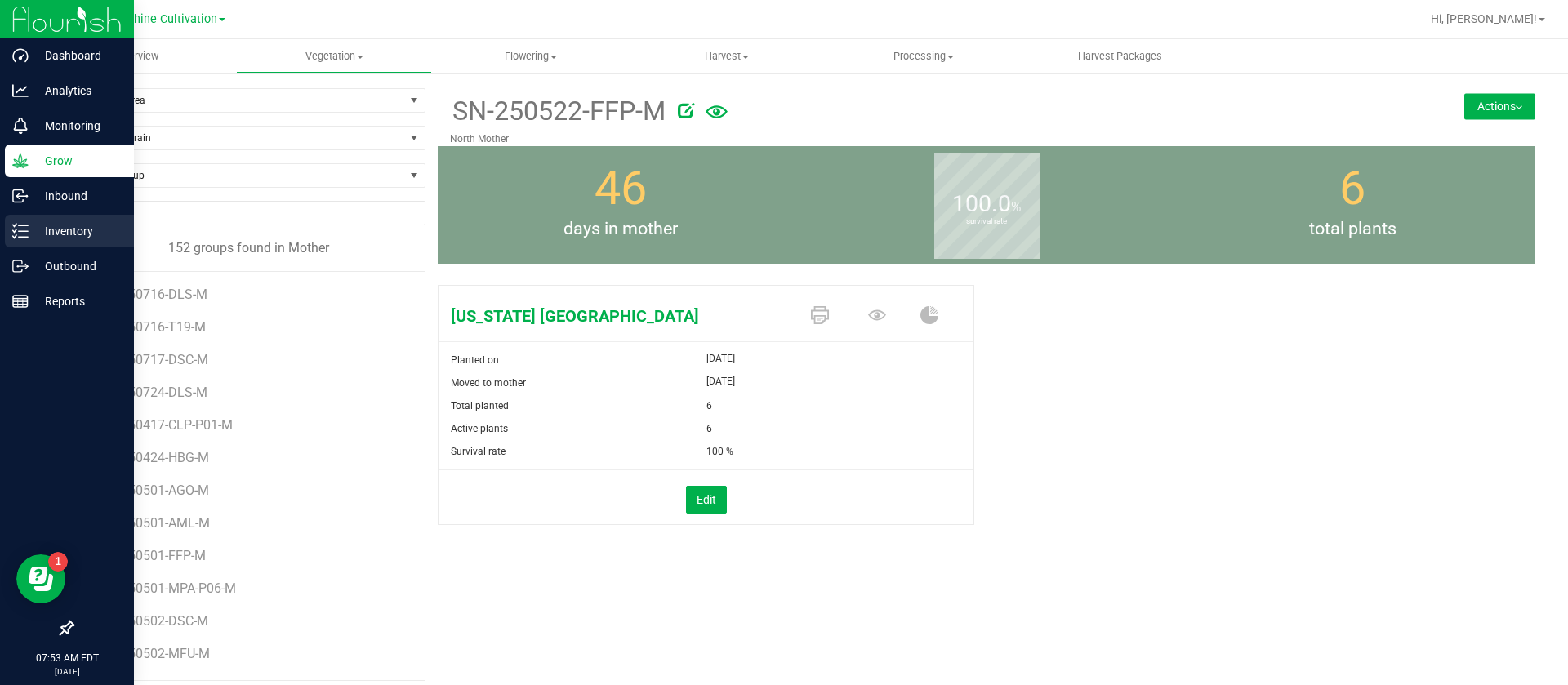
click at [61, 236] on p "Inventory" at bounding box center [78, 231] width 98 height 19
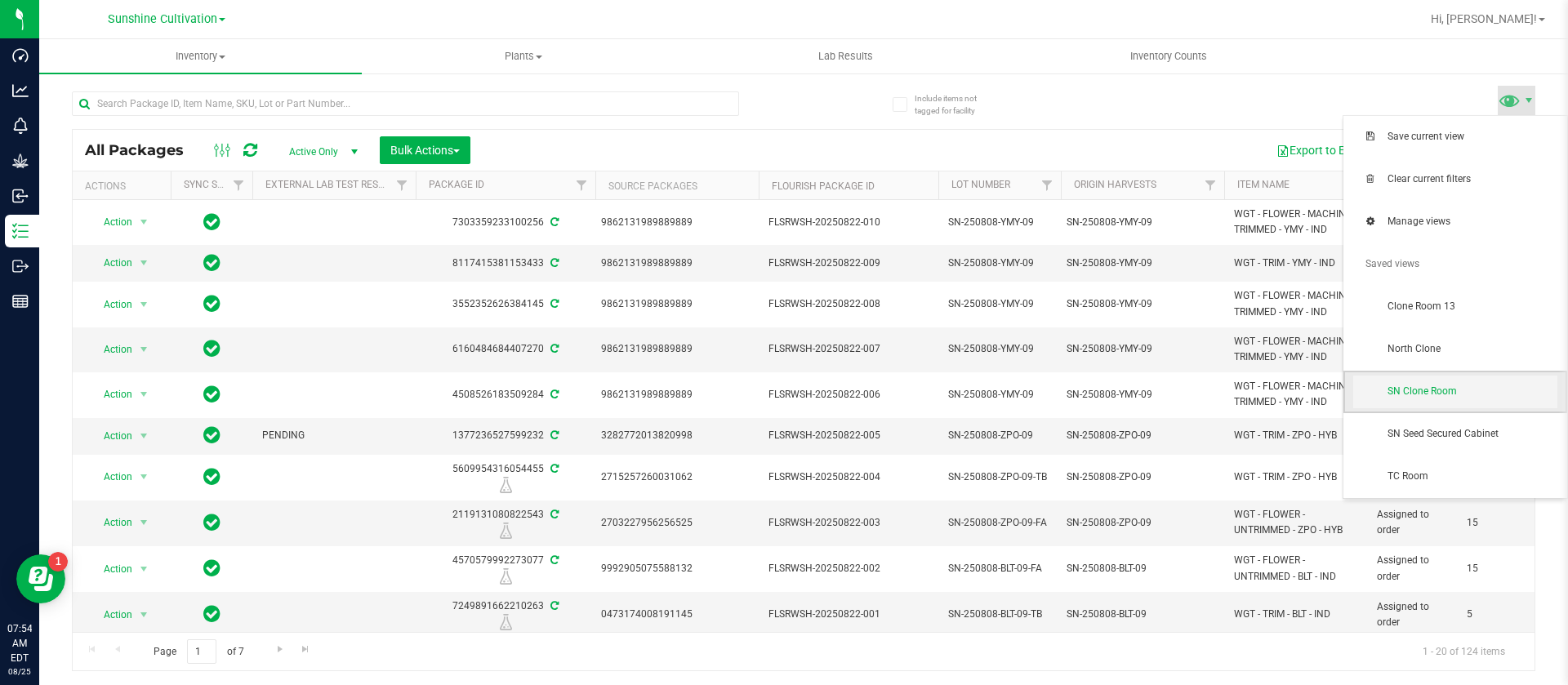
click at [1439, 379] on span "SN Clone Room" at bounding box center [1456, 392] width 204 height 32
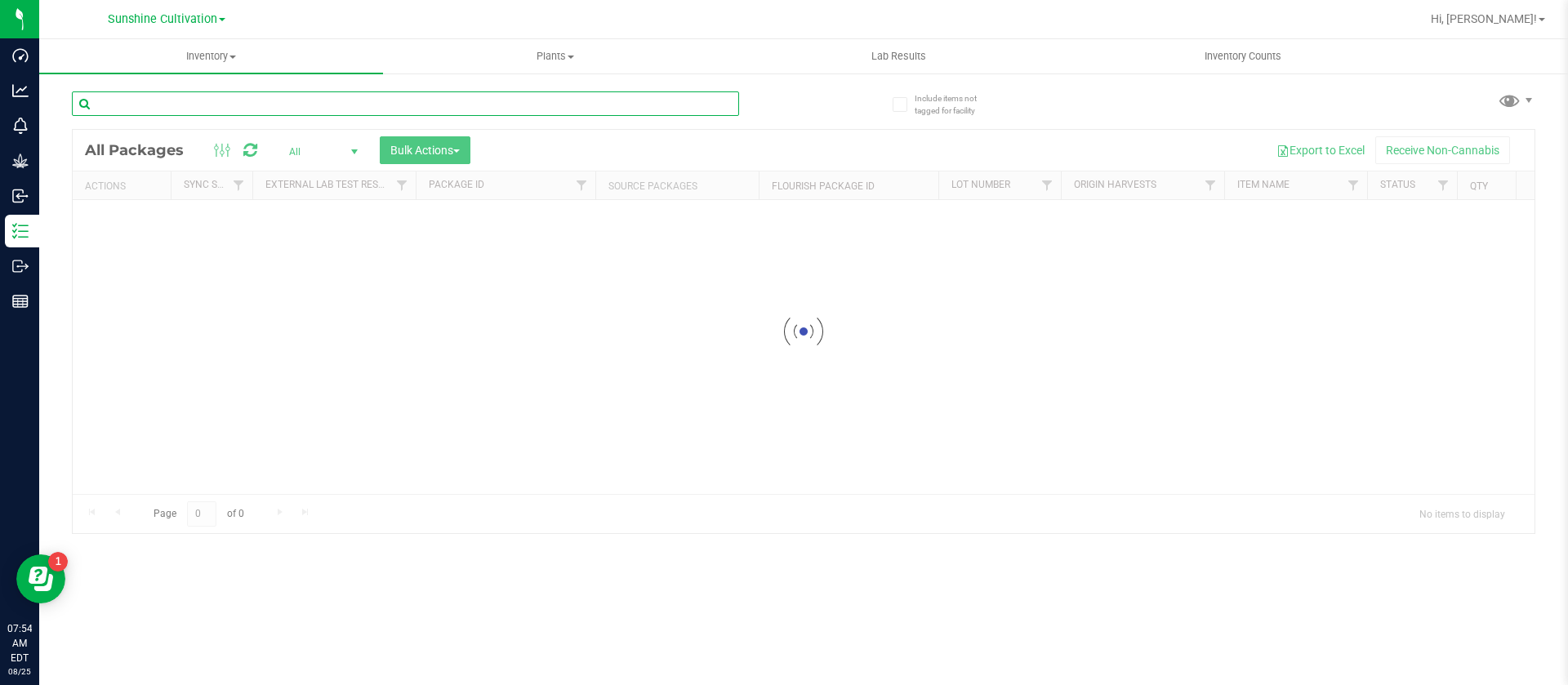
click at [173, 103] on input "text" at bounding box center [406, 104] width 668 height 25
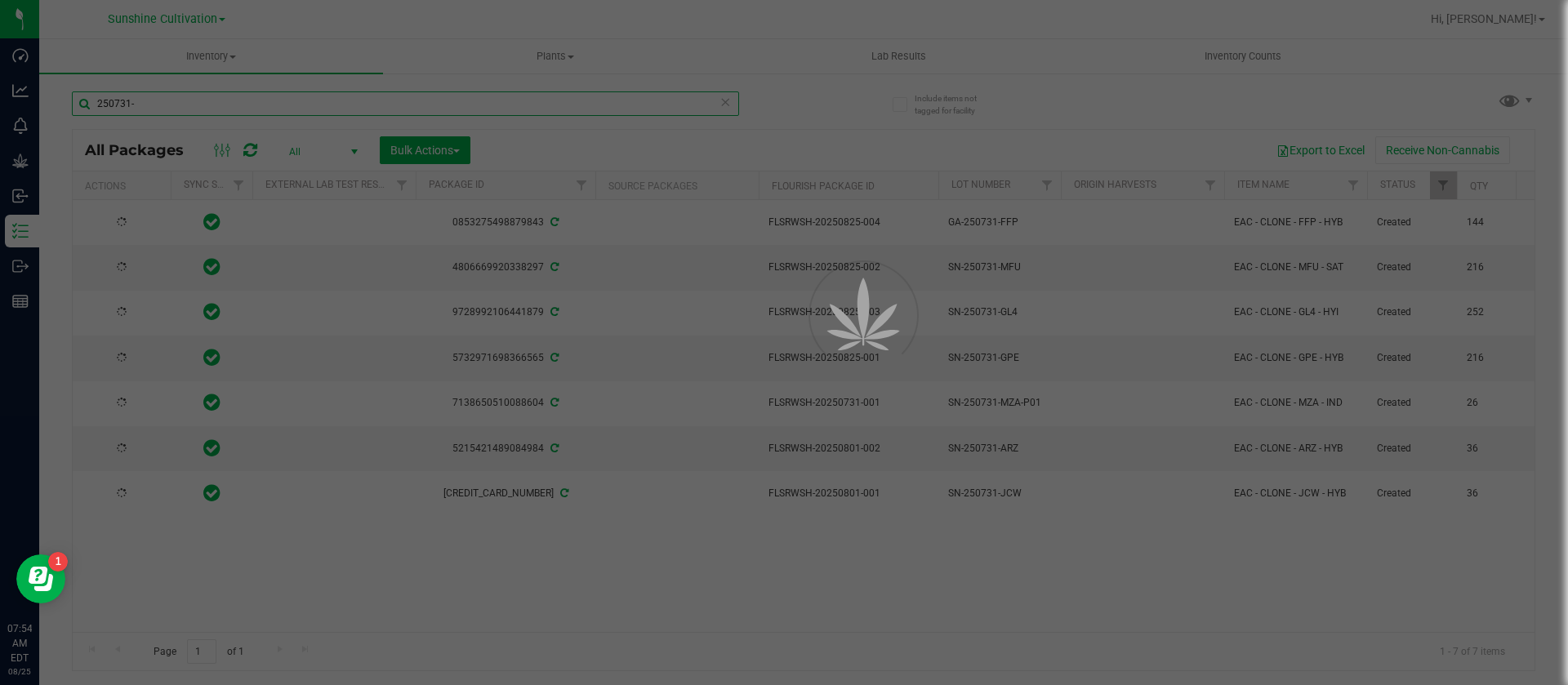
type input "250731-"
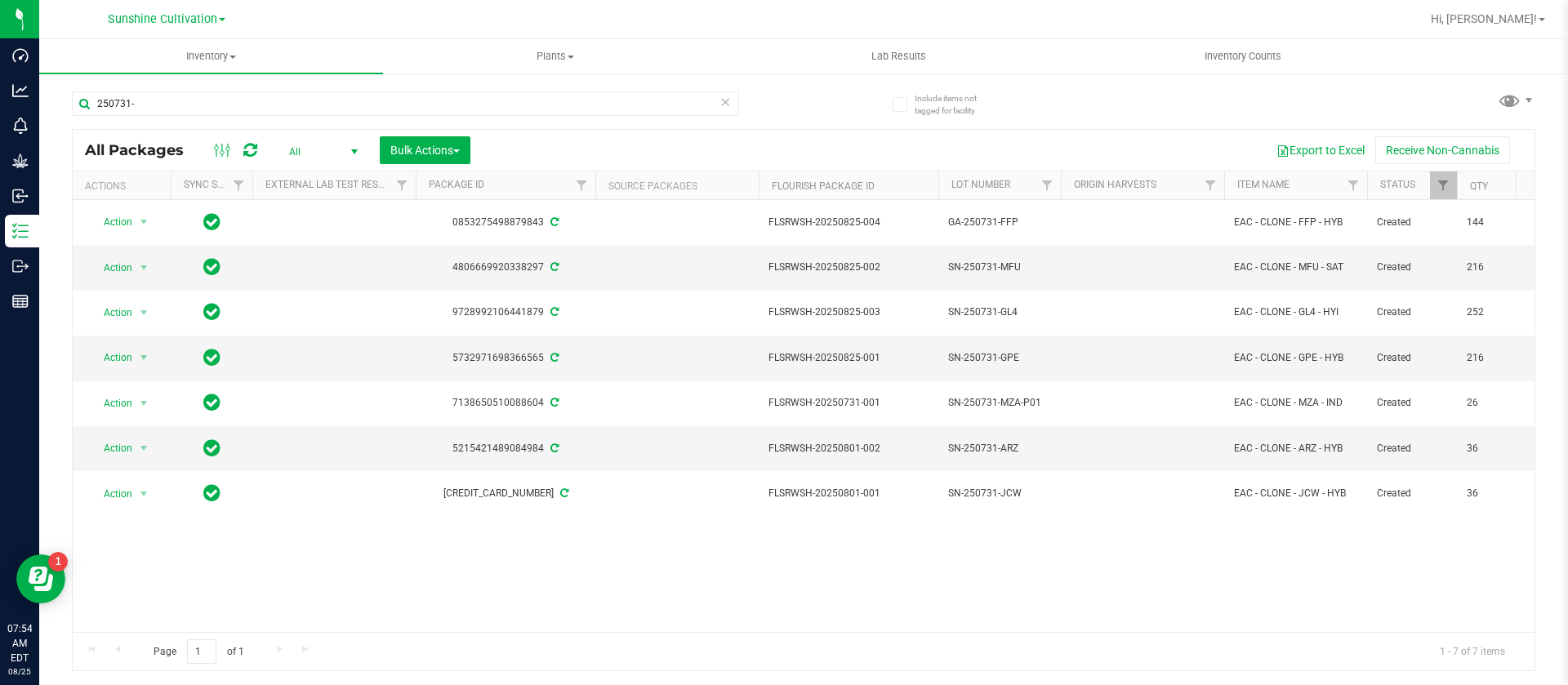
click at [965, 581] on div "Action Action Adjust qty Create package Create plants Edit attributes Global in…" at bounding box center [804, 416] width 1462 height 432
click at [115, 362] on span "Action" at bounding box center [111, 357] width 44 height 23
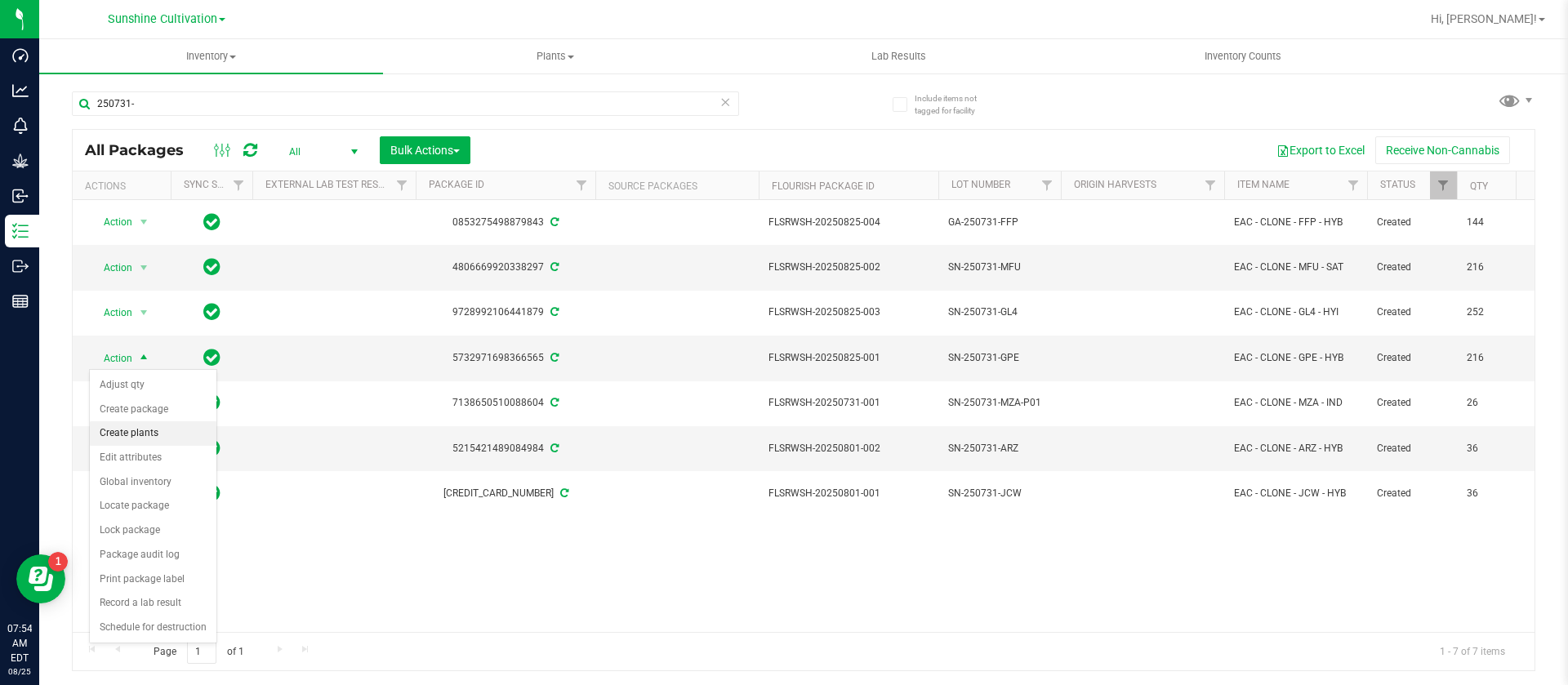
click at [161, 431] on li "Create plants" at bounding box center [153, 434] width 126 height 25
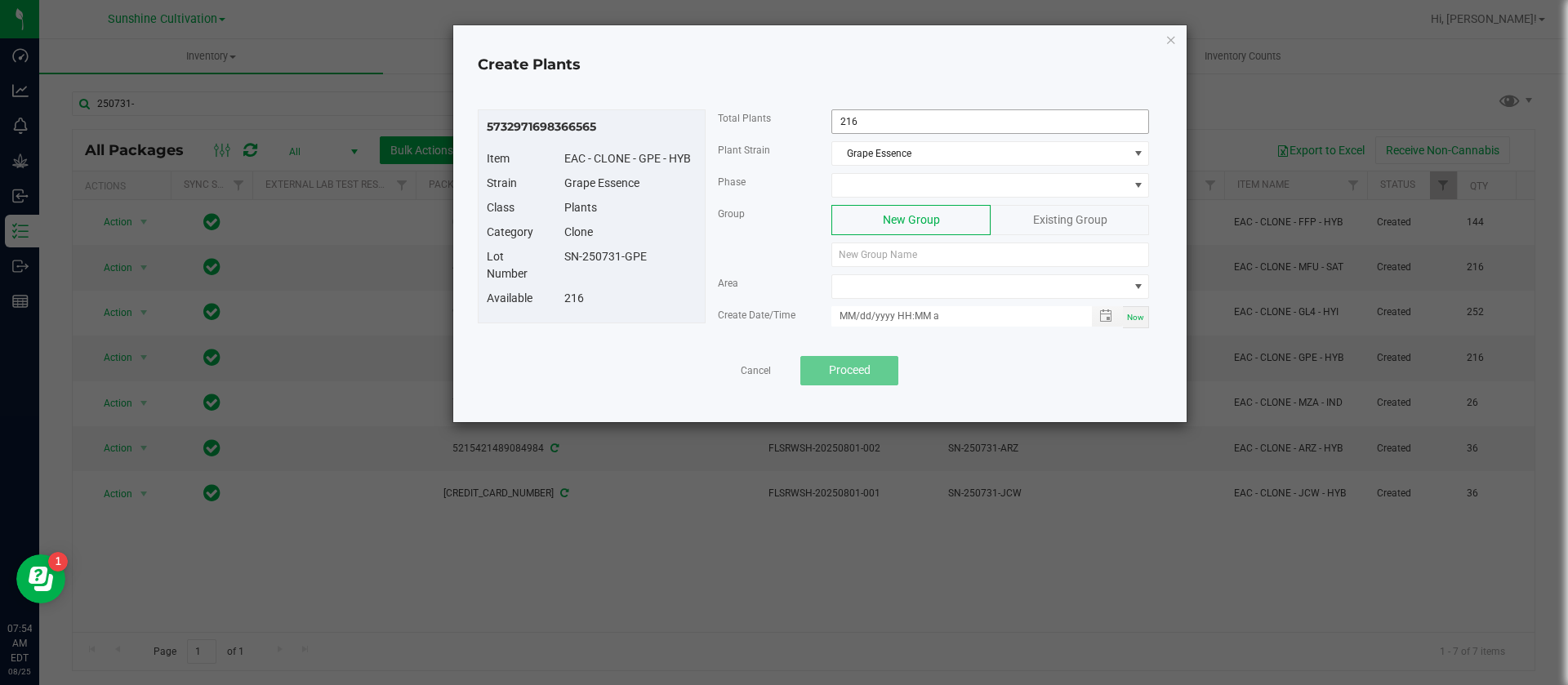
click at [889, 119] on input "216" at bounding box center [990, 122] width 316 height 23
type input "190"
click at [929, 181] on span at bounding box center [979, 185] width 296 height 23
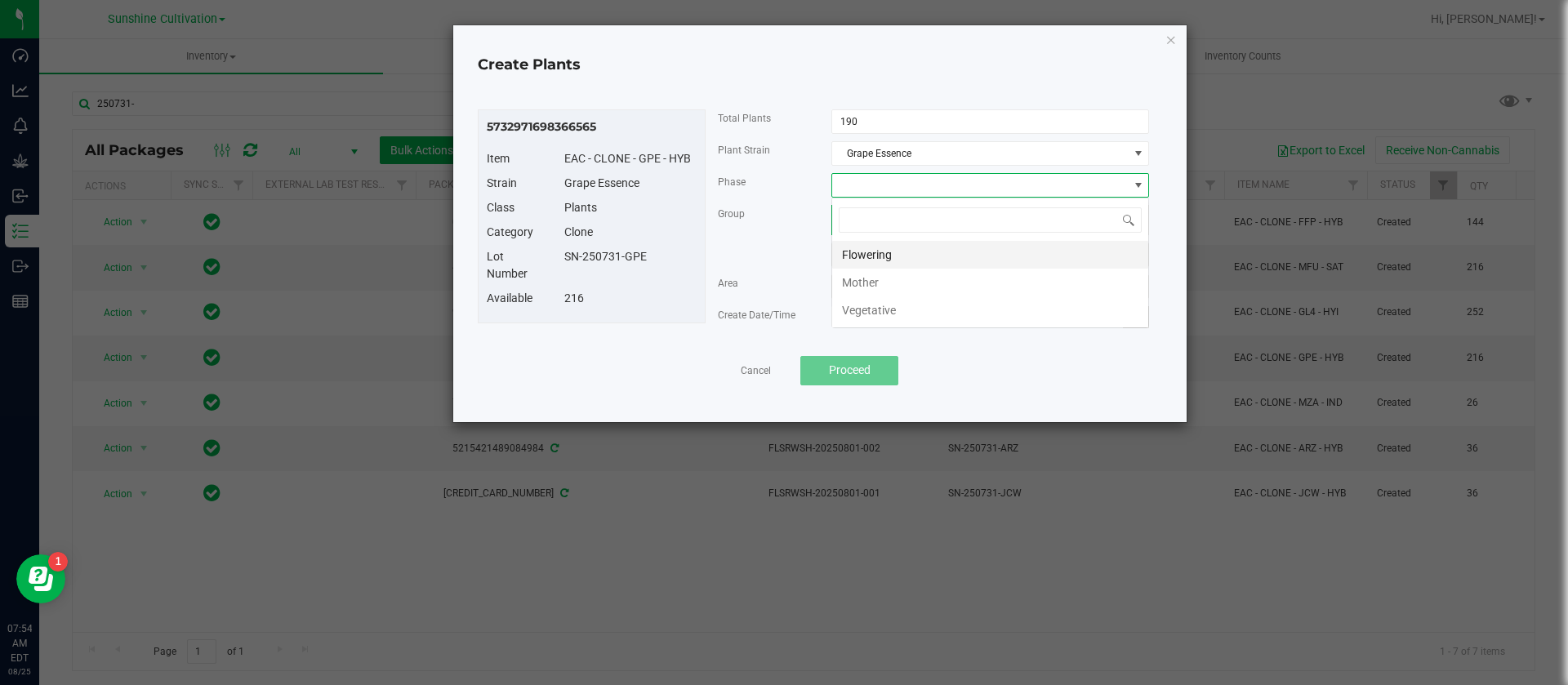
scroll to position [25, 318]
click at [871, 312] on li "Vegetative" at bounding box center [990, 310] width 316 height 28
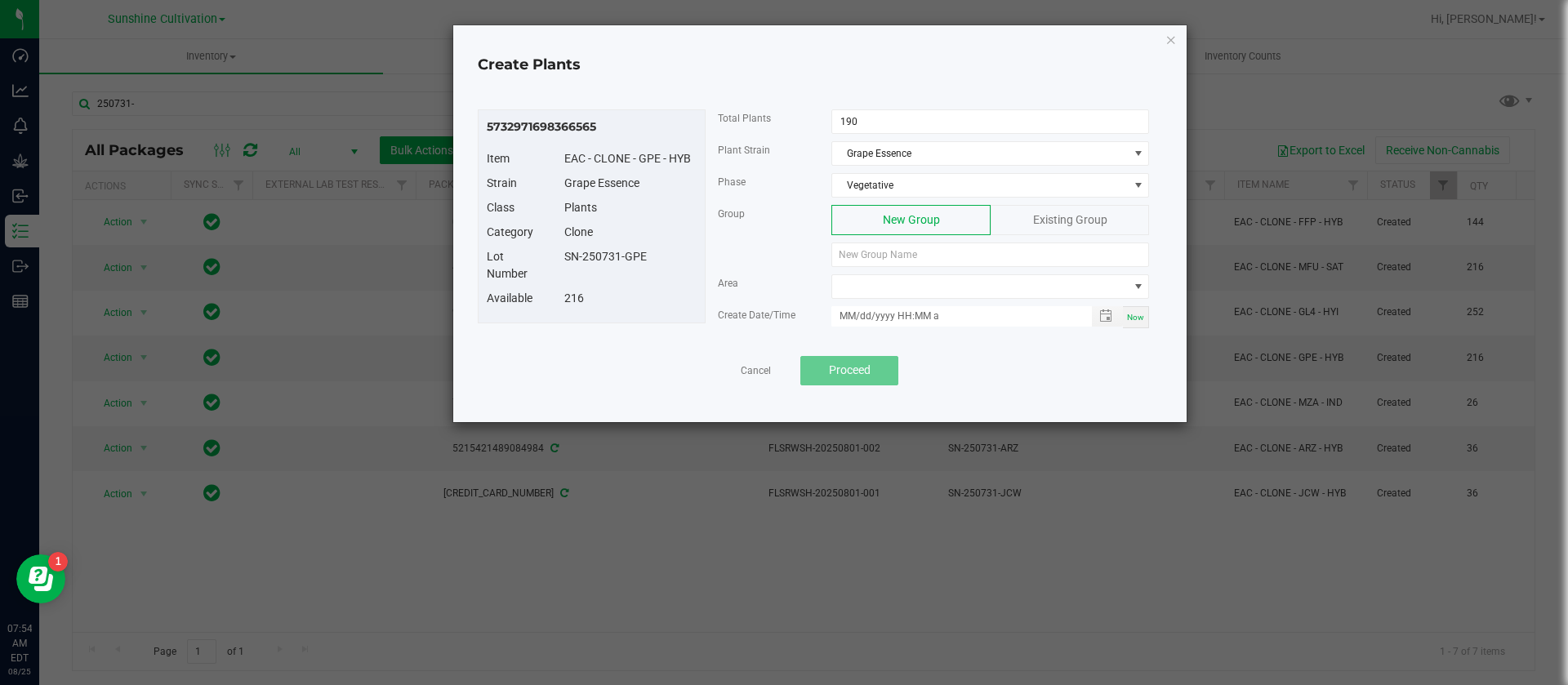
drag, startPoint x: 645, startPoint y: 253, endPoint x: 565, endPoint y: 252, distance: 80.0
click at [565, 252] on div "SN-250731-GPE" at bounding box center [631, 257] width 157 height 18
copy div "SN-250731-GPE"
paste input "SN-250731-GPE"
type input "SN-250731-GPE"
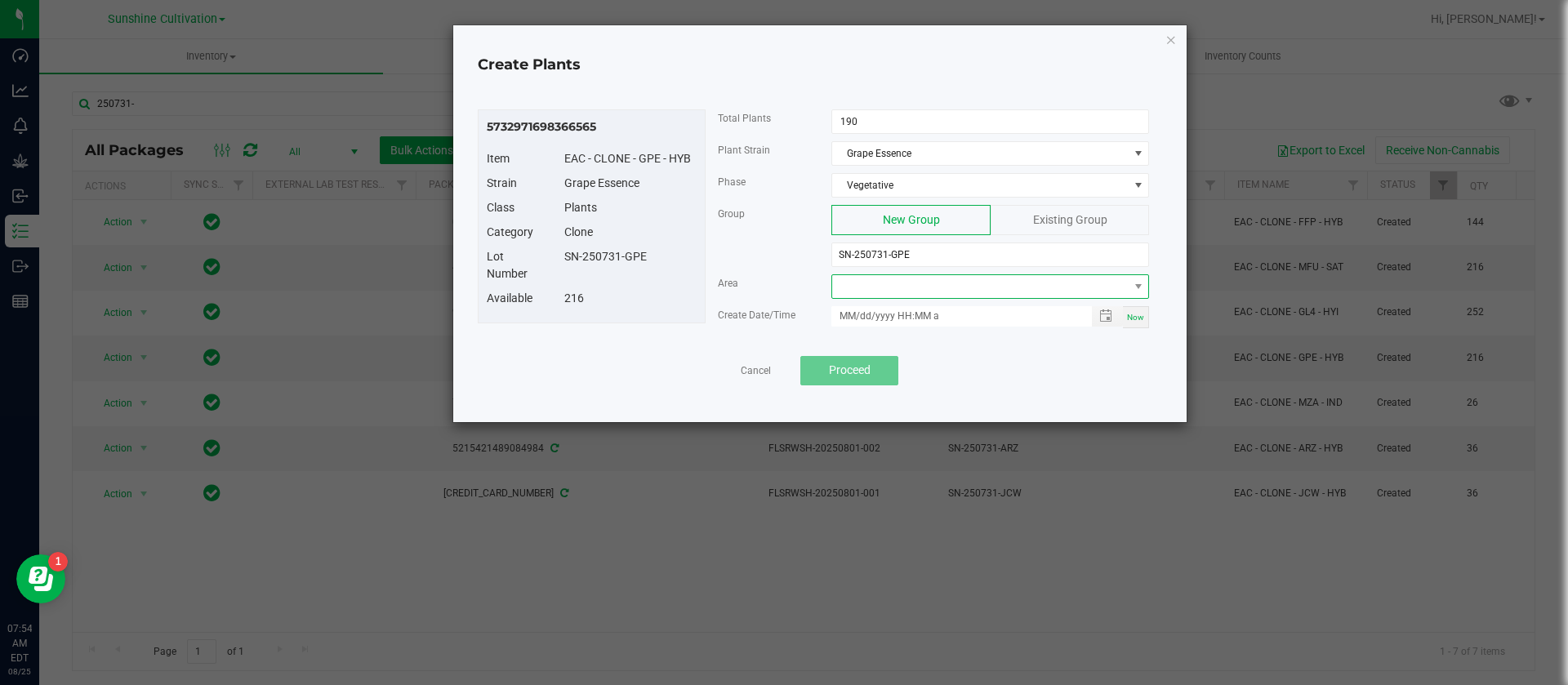
click at [918, 292] on span at bounding box center [979, 286] width 296 height 23
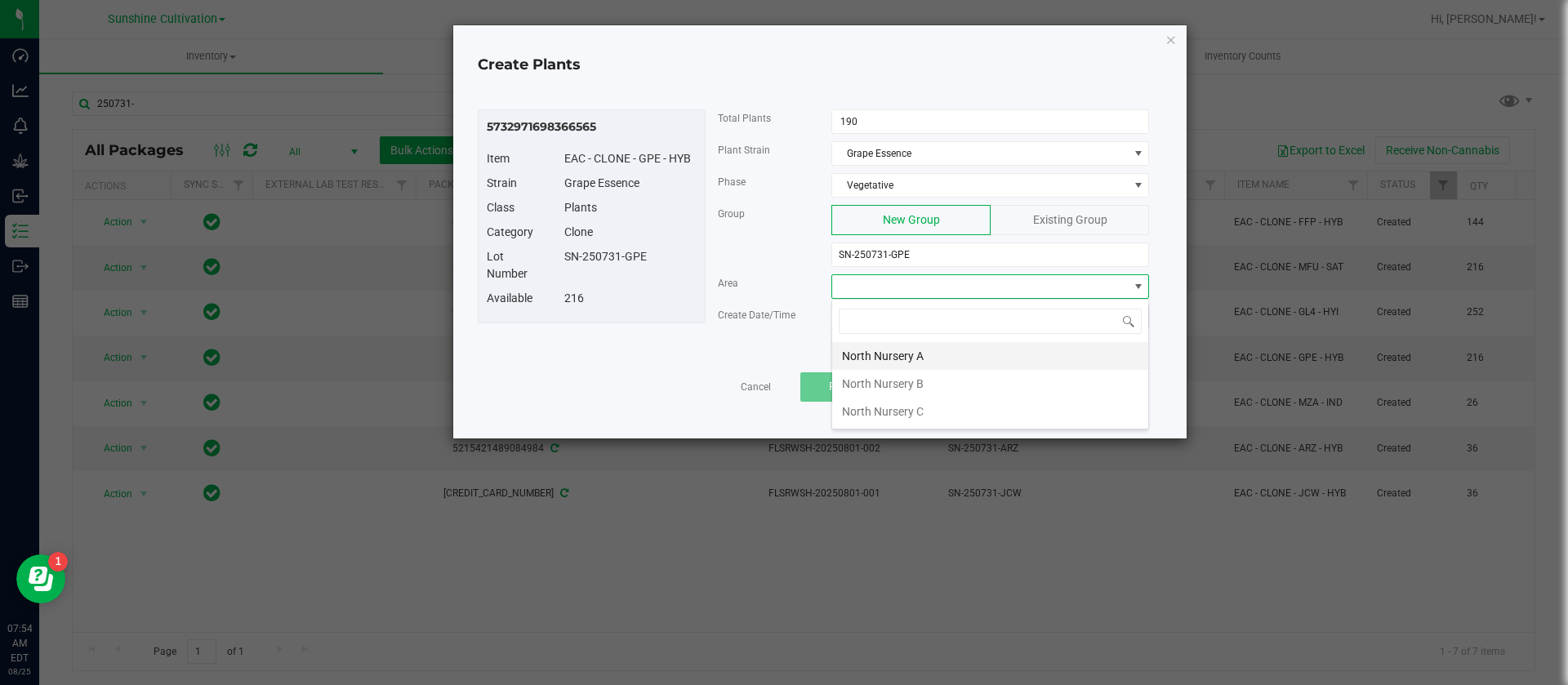
click at [919, 353] on li "North Nursery A" at bounding box center [990, 357] width 316 height 28
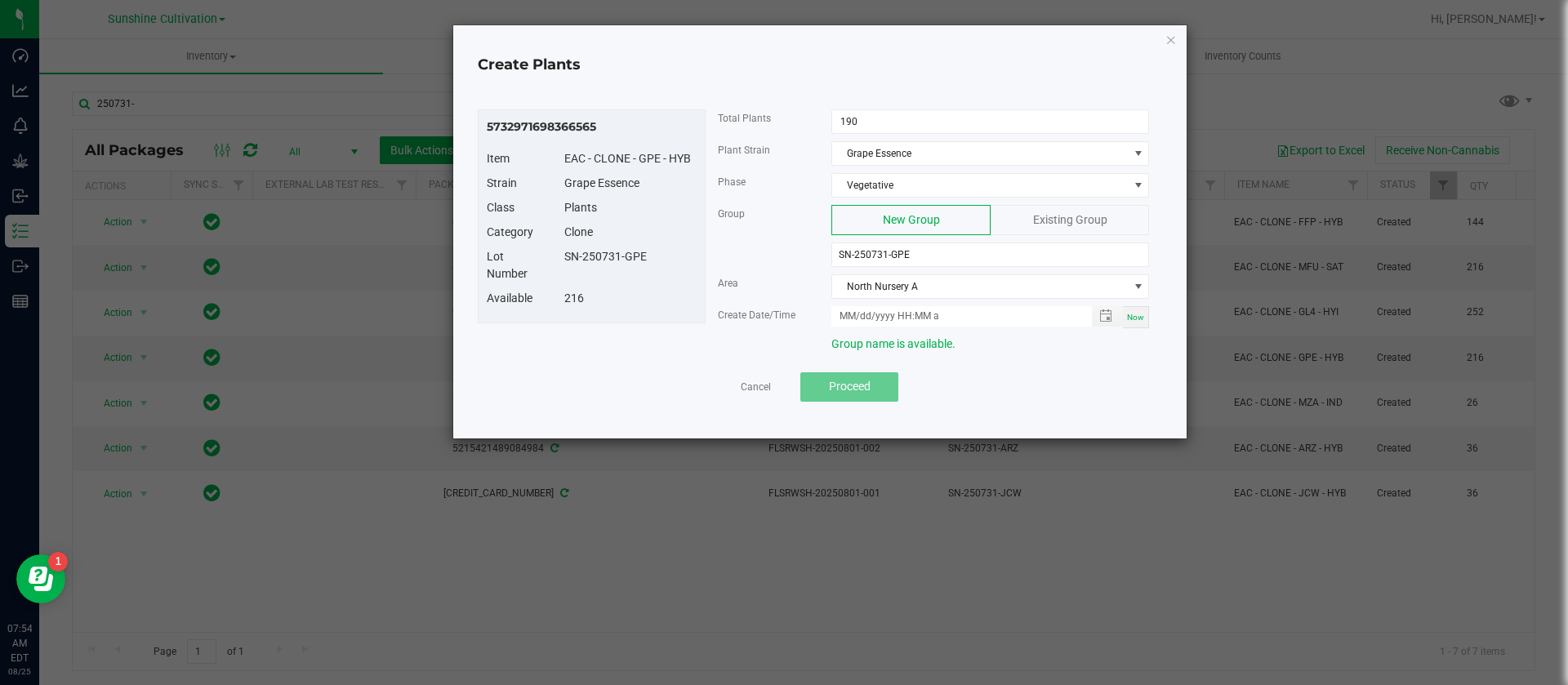
click at [1133, 314] on span "Now" at bounding box center [1136, 317] width 18 height 9
drag, startPoint x: 860, startPoint y: 314, endPoint x: 866, endPoint y: 366, distance: 52.3
click at [861, 315] on input "08/25/2025 7:54 AM" at bounding box center [952, 316] width 242 height 20
type input "08/18/2025 7:54 AM"
drag, startPoint x: 737, startPoint y: 262, endPoint x: 744, endPoint y: 302, distance: 40.6
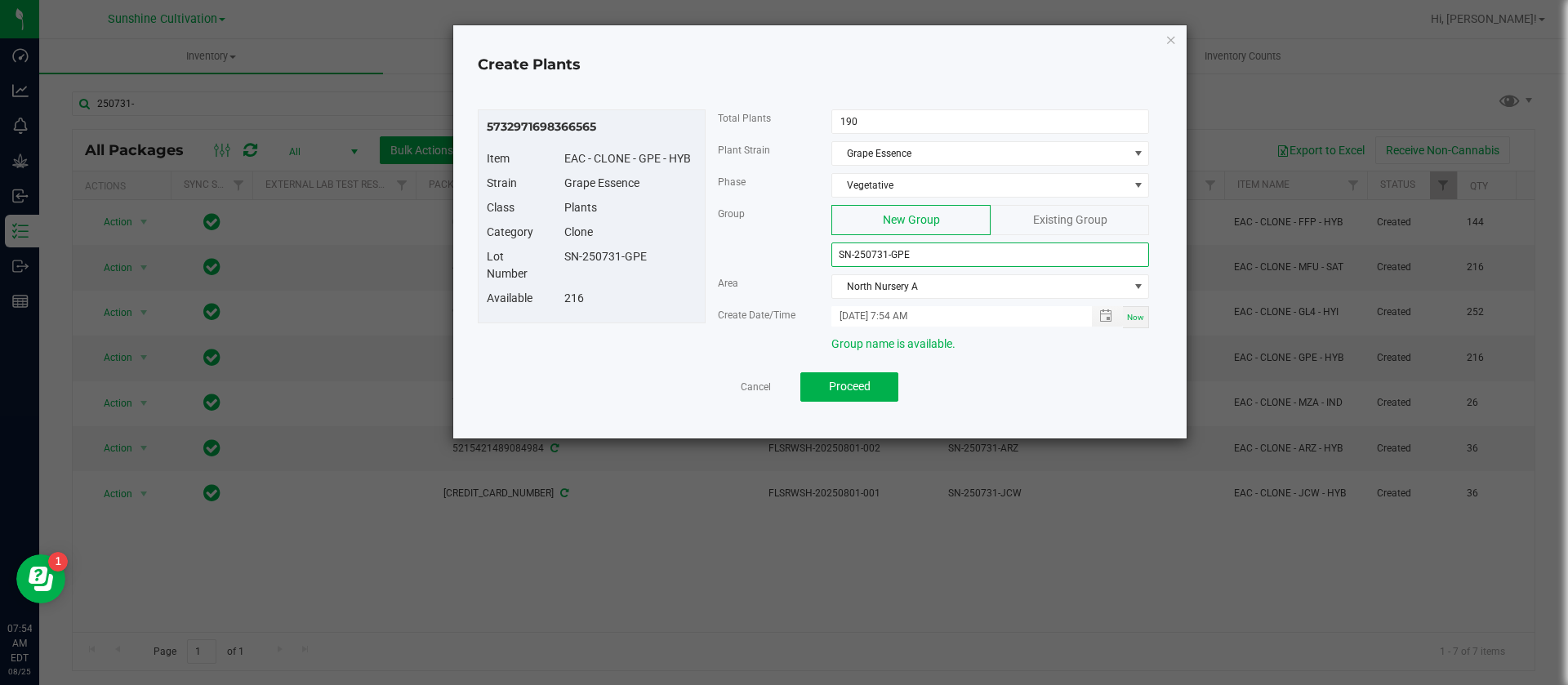
click at [737, 261] on div "Group New Group Existing Group SN-250731-GPE" at bounding box center [934, 239] width 457 height 69
click at [846, 379] on span "Proceed" at bounding box center [849, 386] width 41 height 13
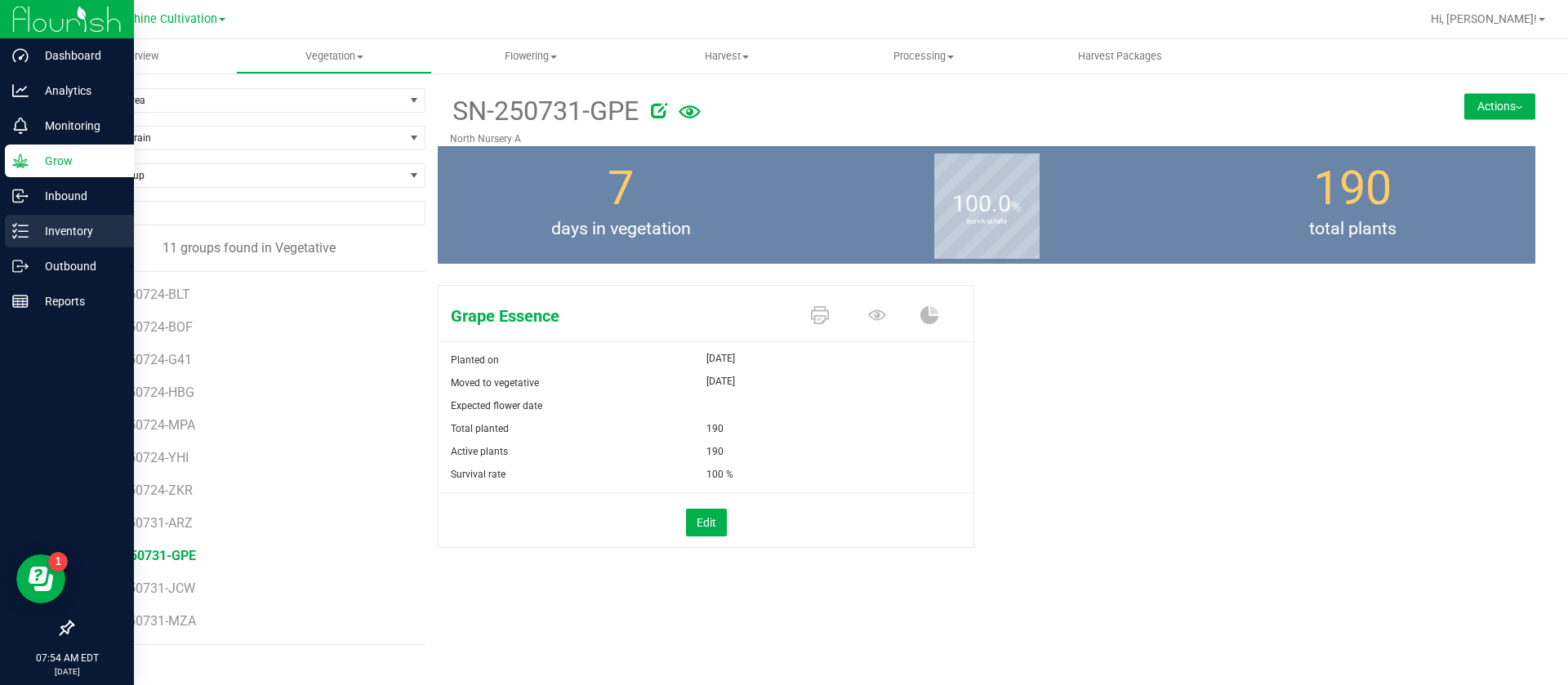
click at [35, 219] on div "Inventory" at bounding box center [69, 231] width 129 height 32
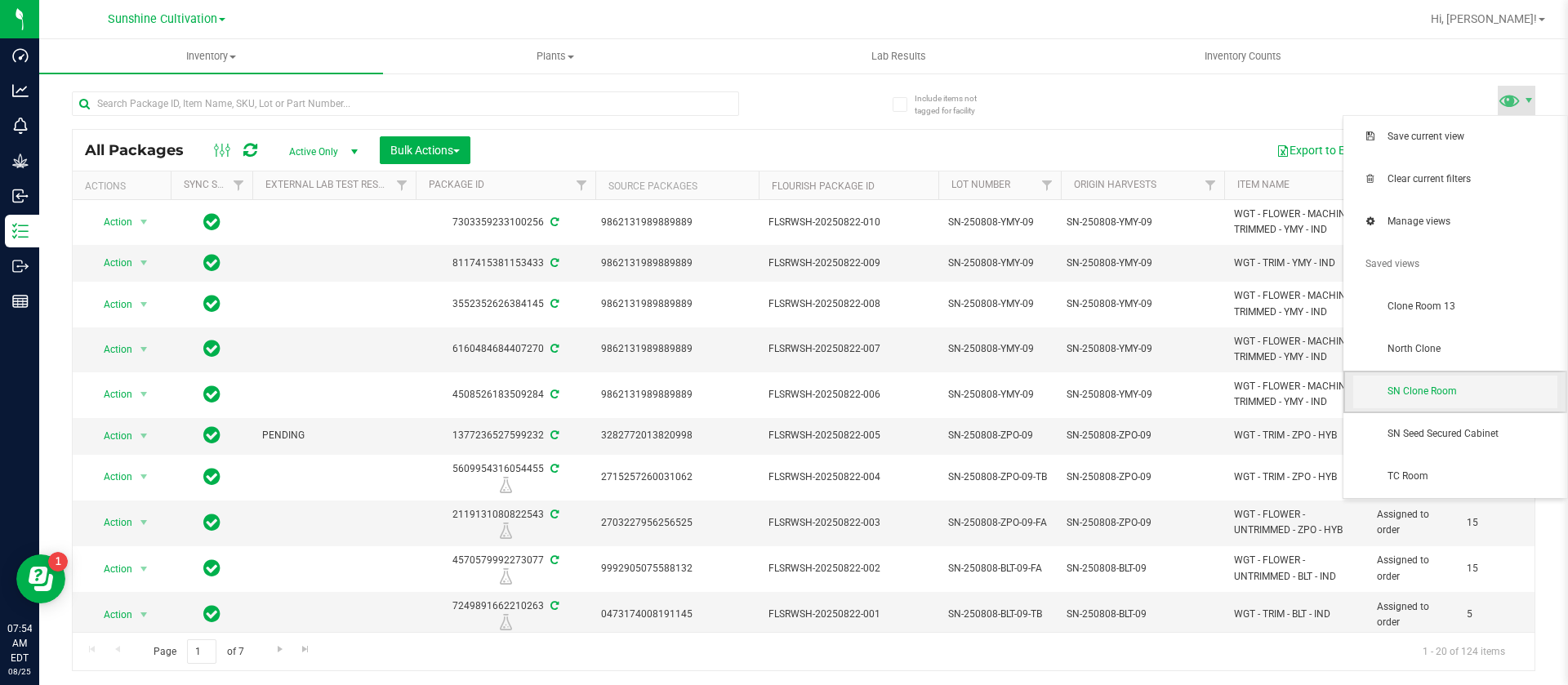
click at [1434, 392] on span "SN Clone Room" at bounding box center [1472, 392] width 170 height 14
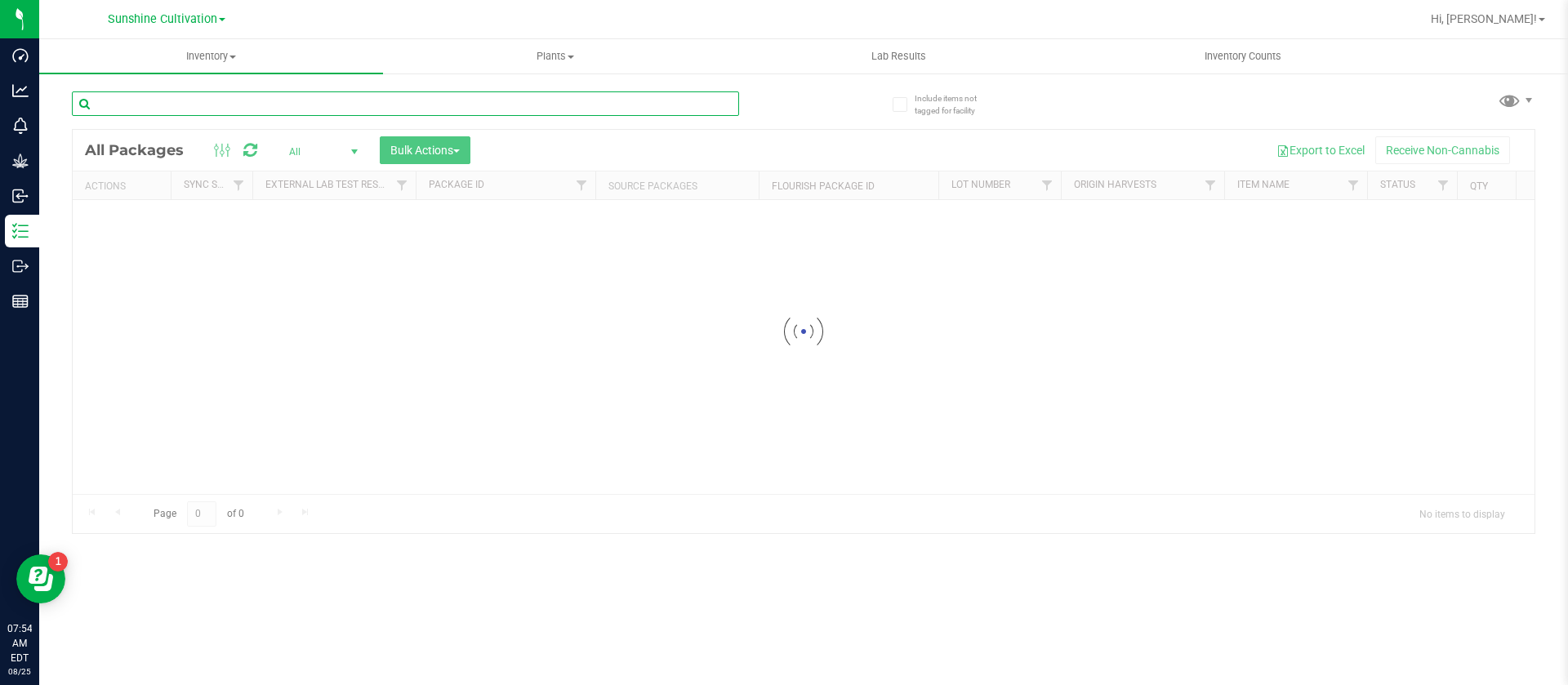
click at [191, 96] on input "text" at bounding box center [406, 104] width 668 height 25
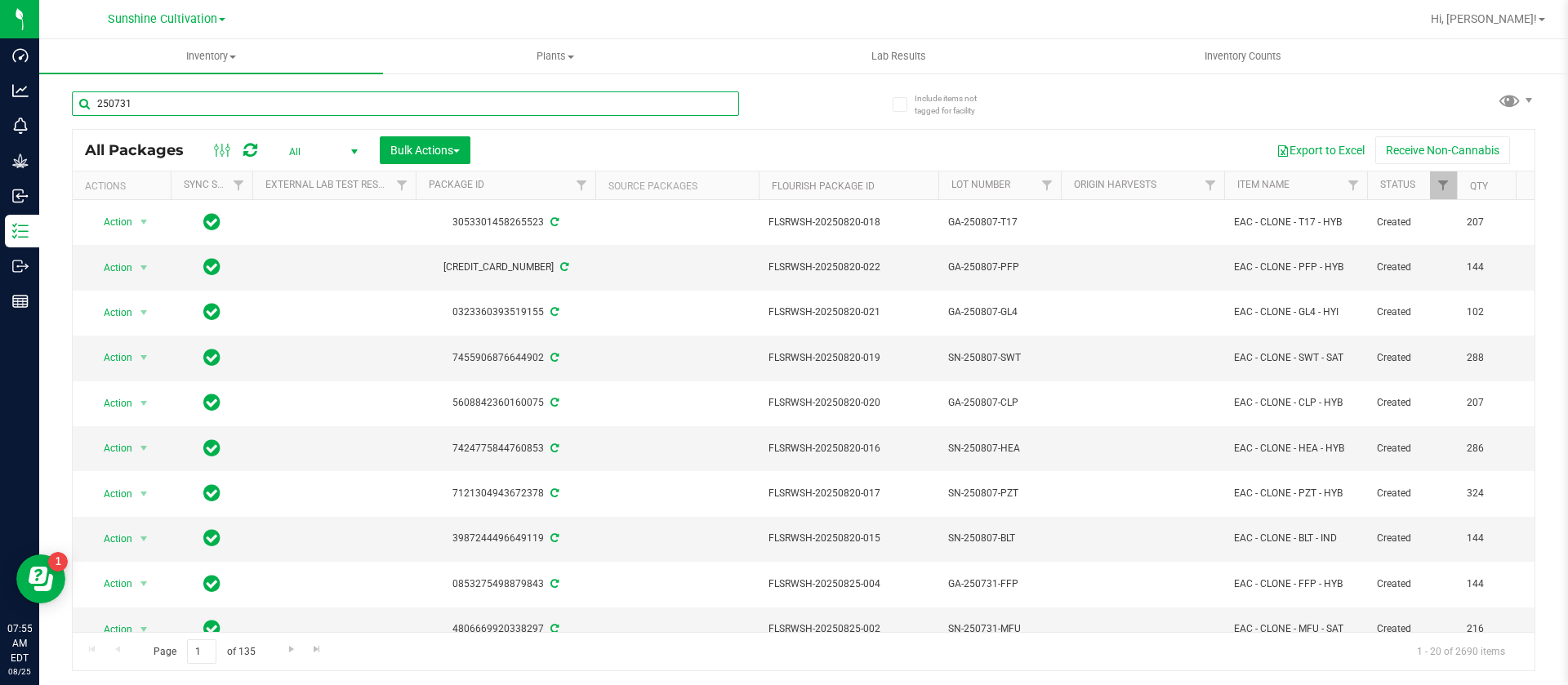
type input "250731-"
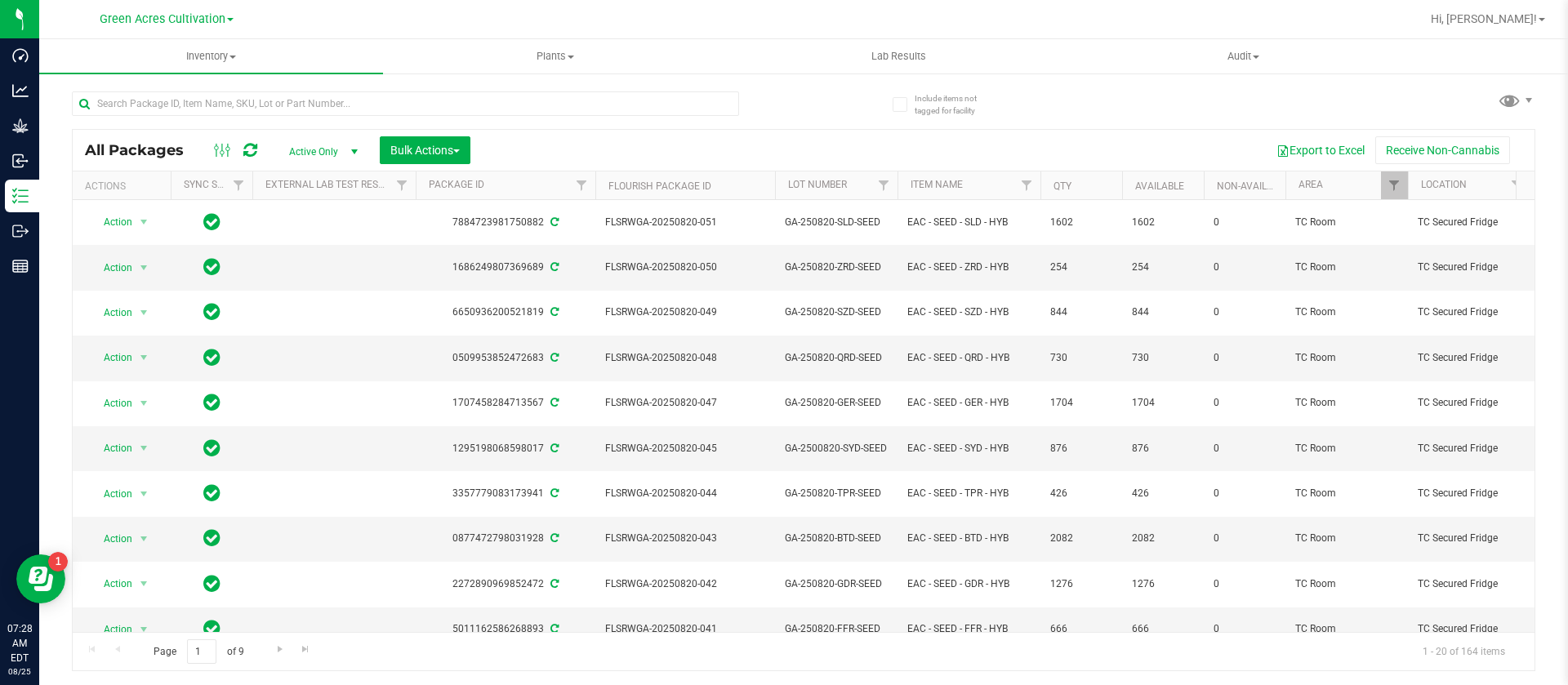
scroll to position [448, 0]
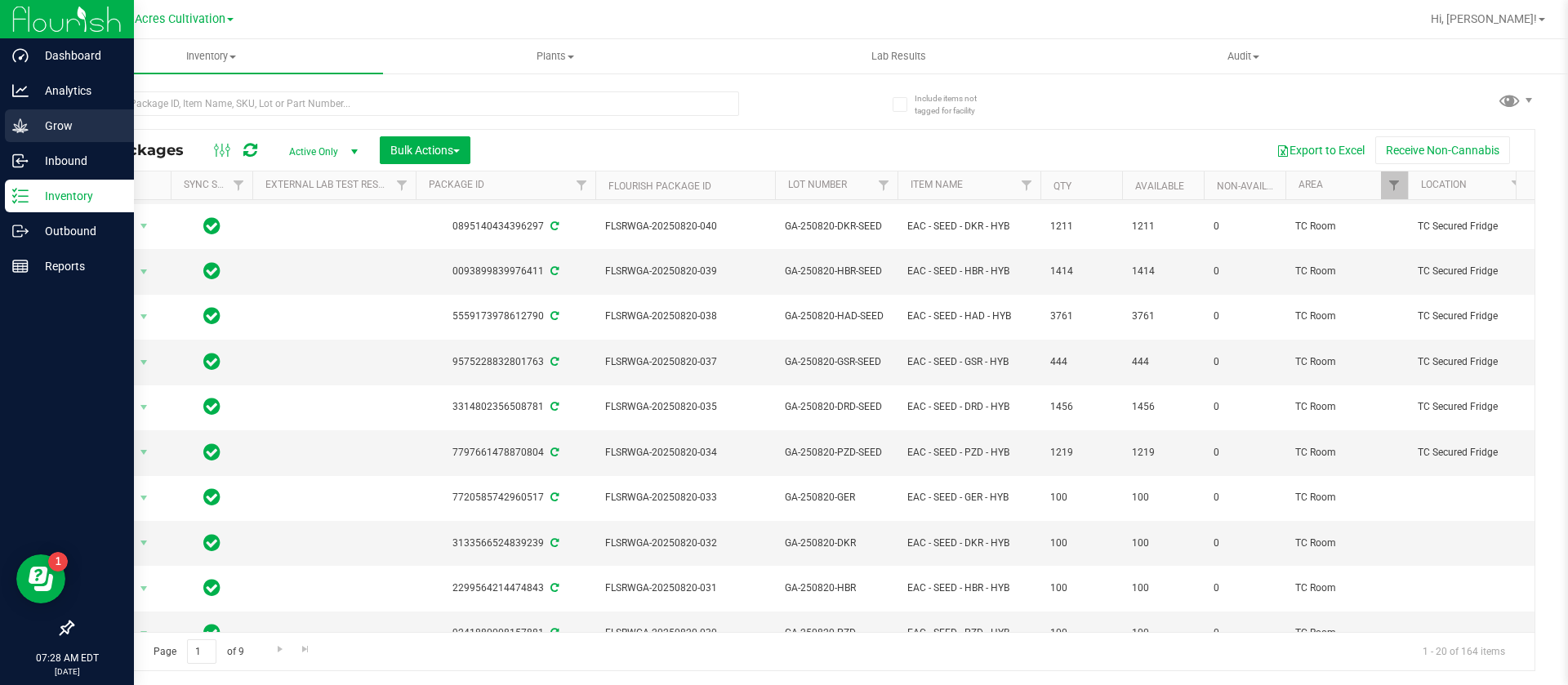
click at [9, 125] on div "Grow" at bounding box center [69, 126] width 129 height 32
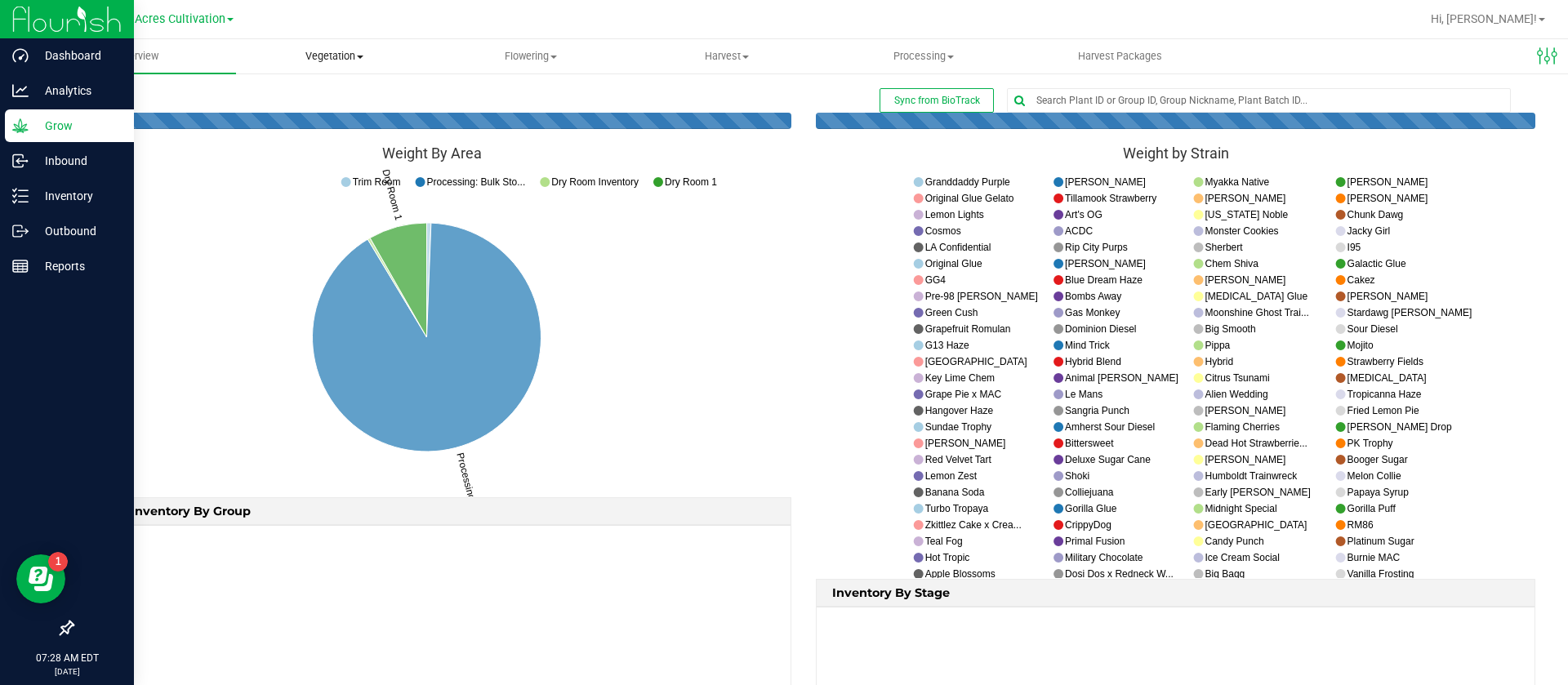
click at [355, 49] on span "Vegetation" at bounding box center [335, 56] width 195 height 15
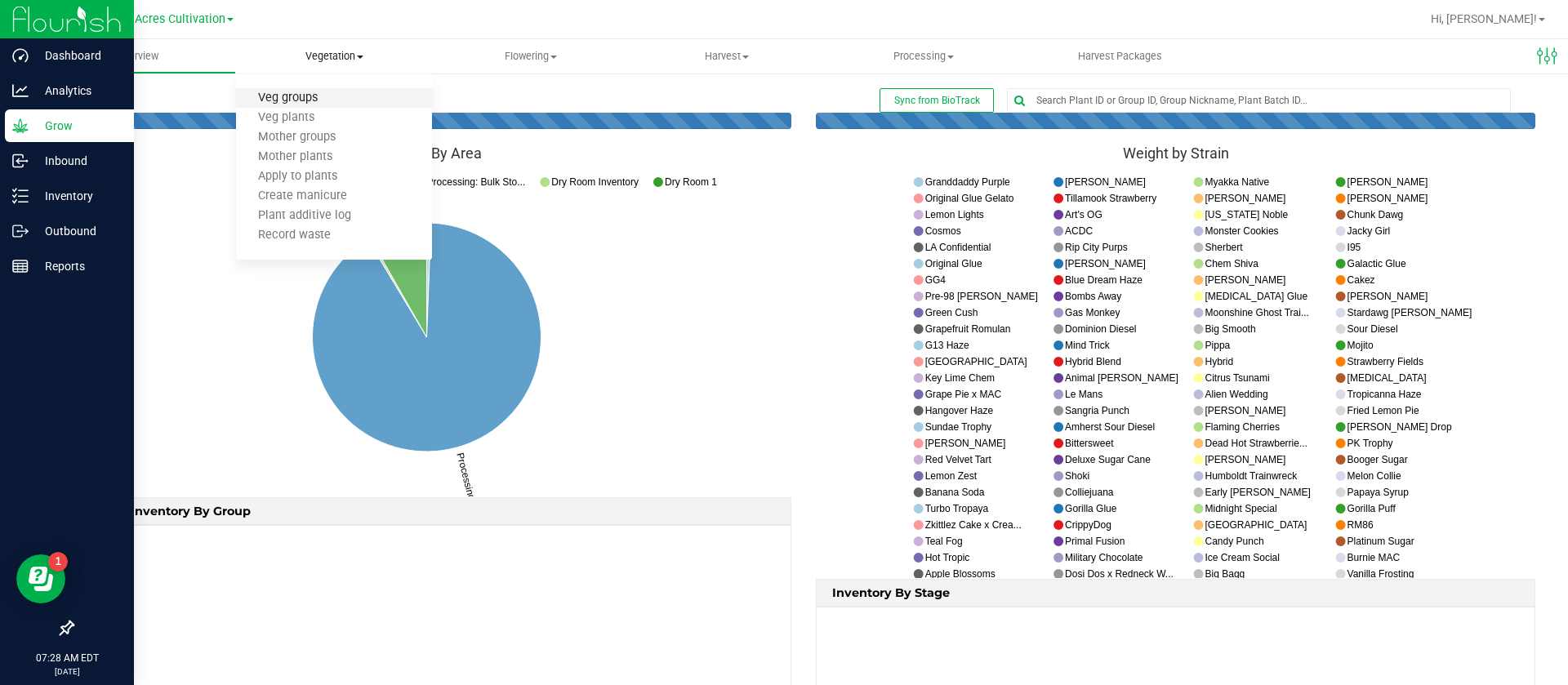
click at [326, 98] on span "Veg groups" at bounding box center [288, 98] width 104 height 14
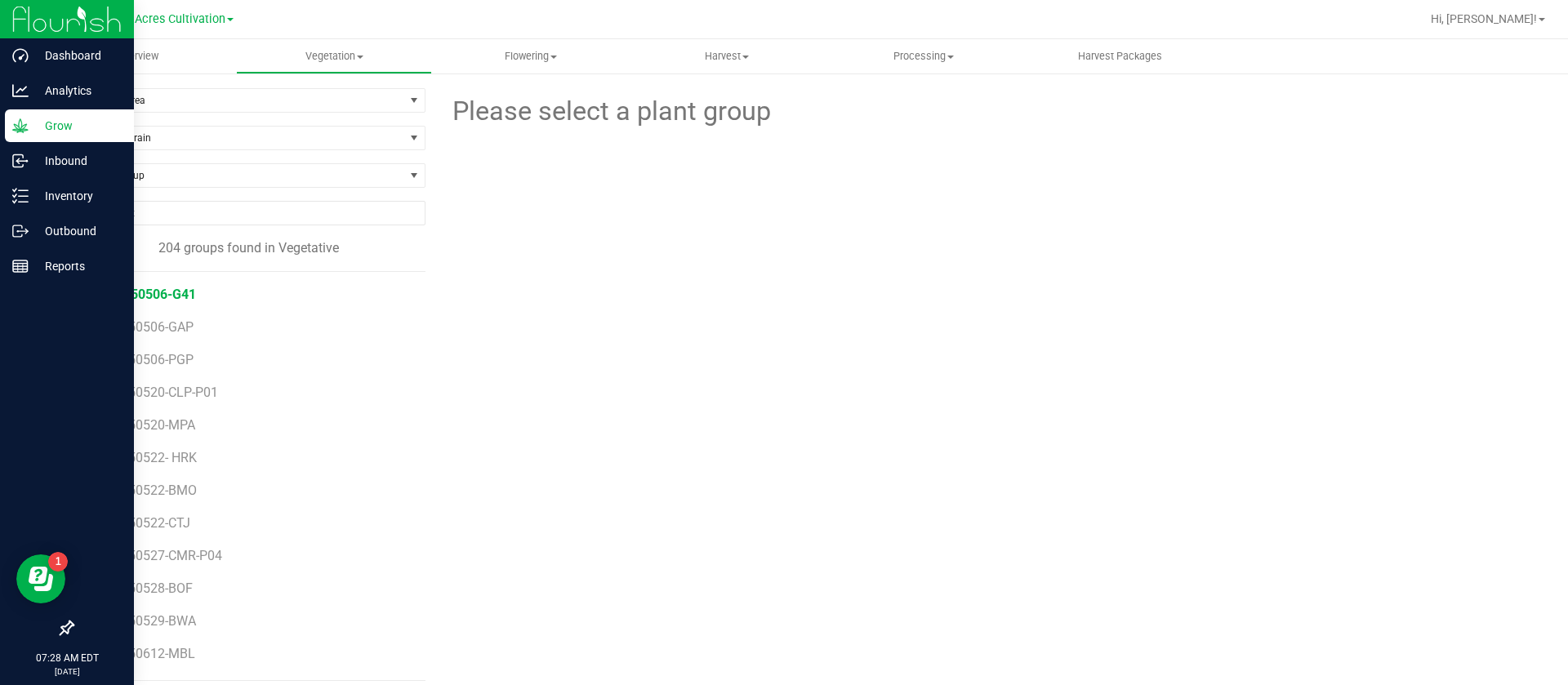
click at [163, 295] on span "GA-250506-G41" at bounding box center [148, 294] width 96 height 16
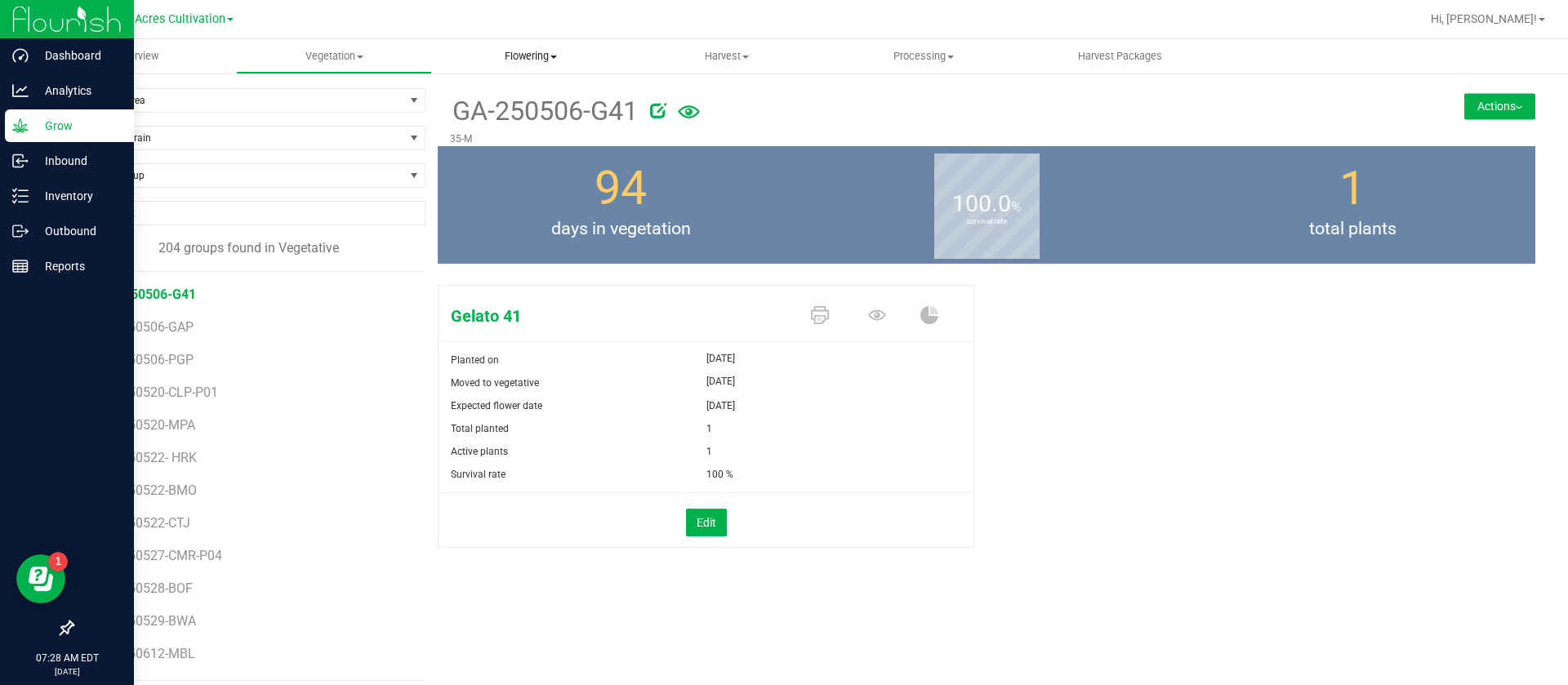
click at [529, 52] on span "Flowering" at bounding box center [531, 56] width 195 height 15
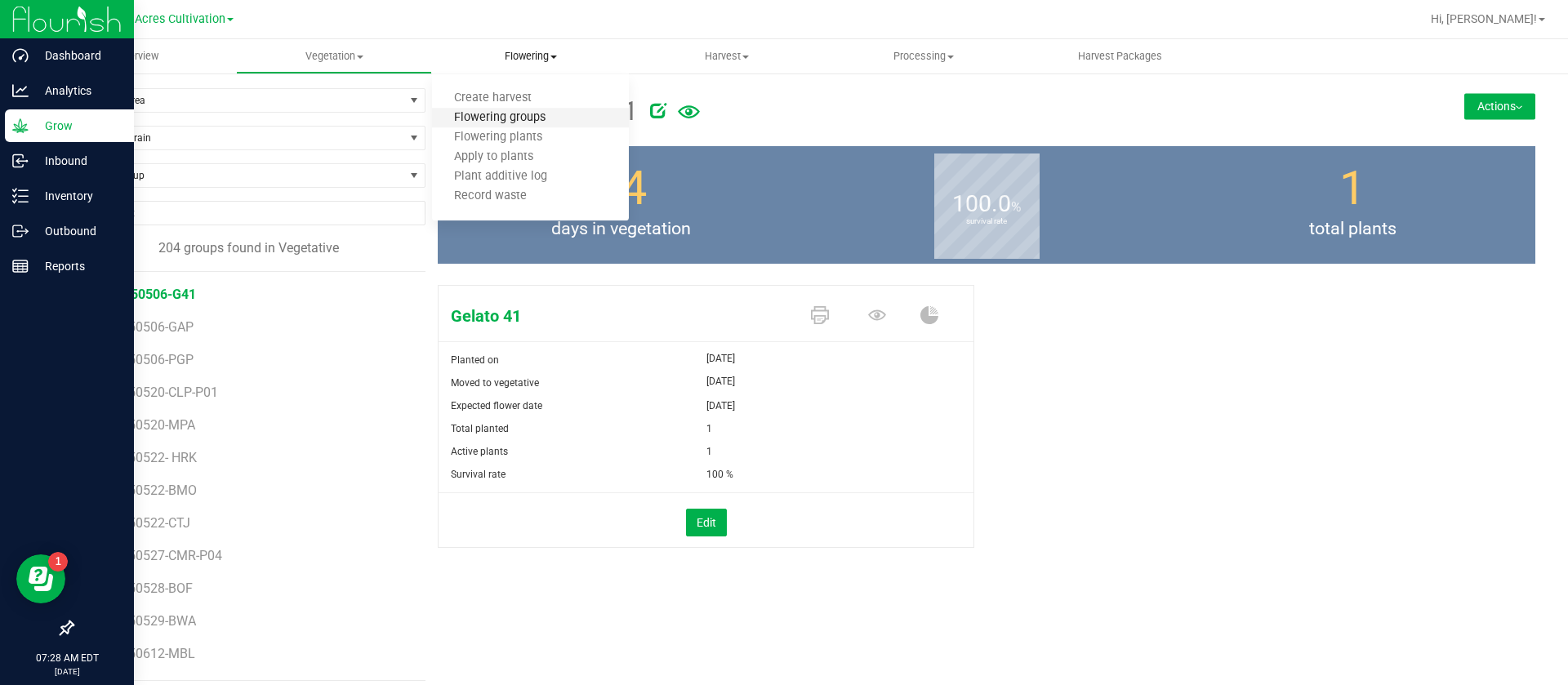
click at [522, 115] on span "Flowering groups" at bounding box center [500, 118] width 135 height 14
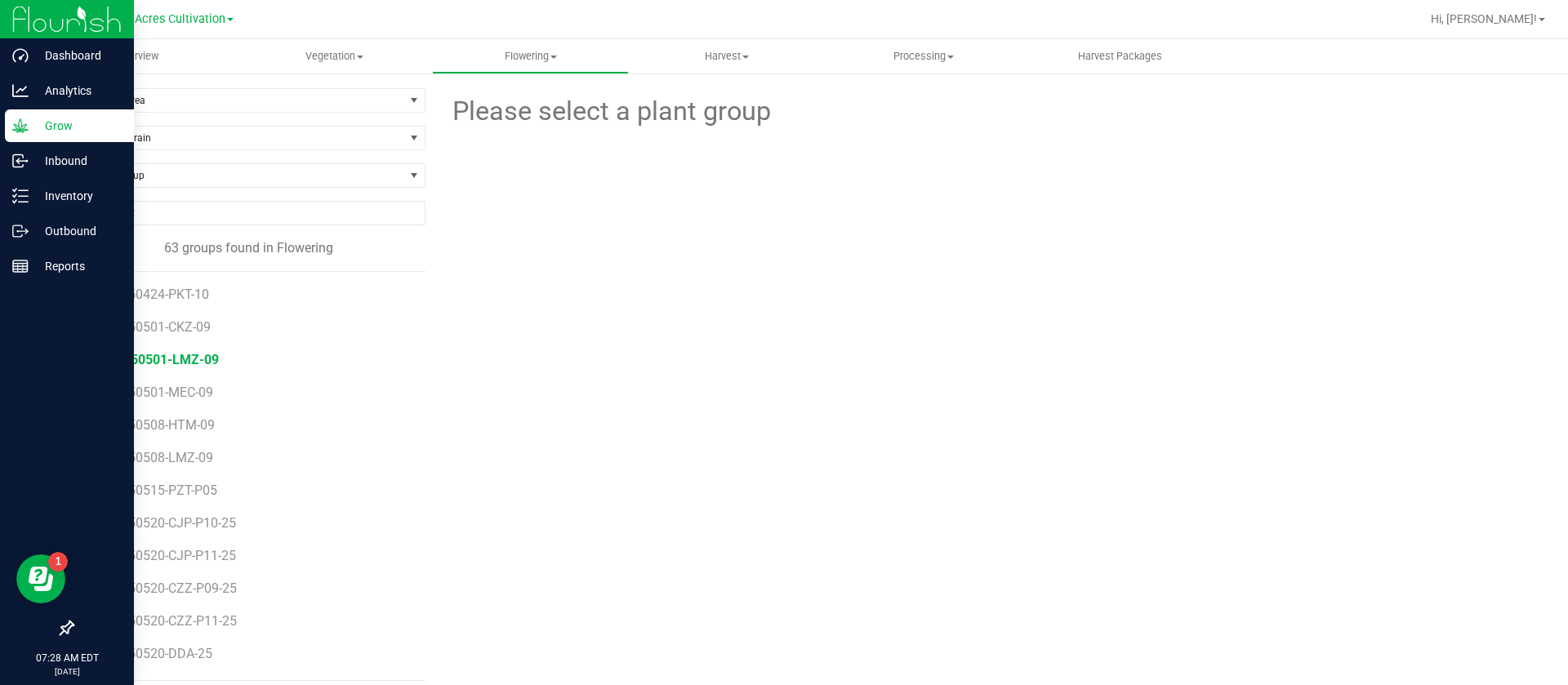
click at [195, 355] on span "GA-250501-LMZ-09" at bounding box center [159, 360] width 119 height 16
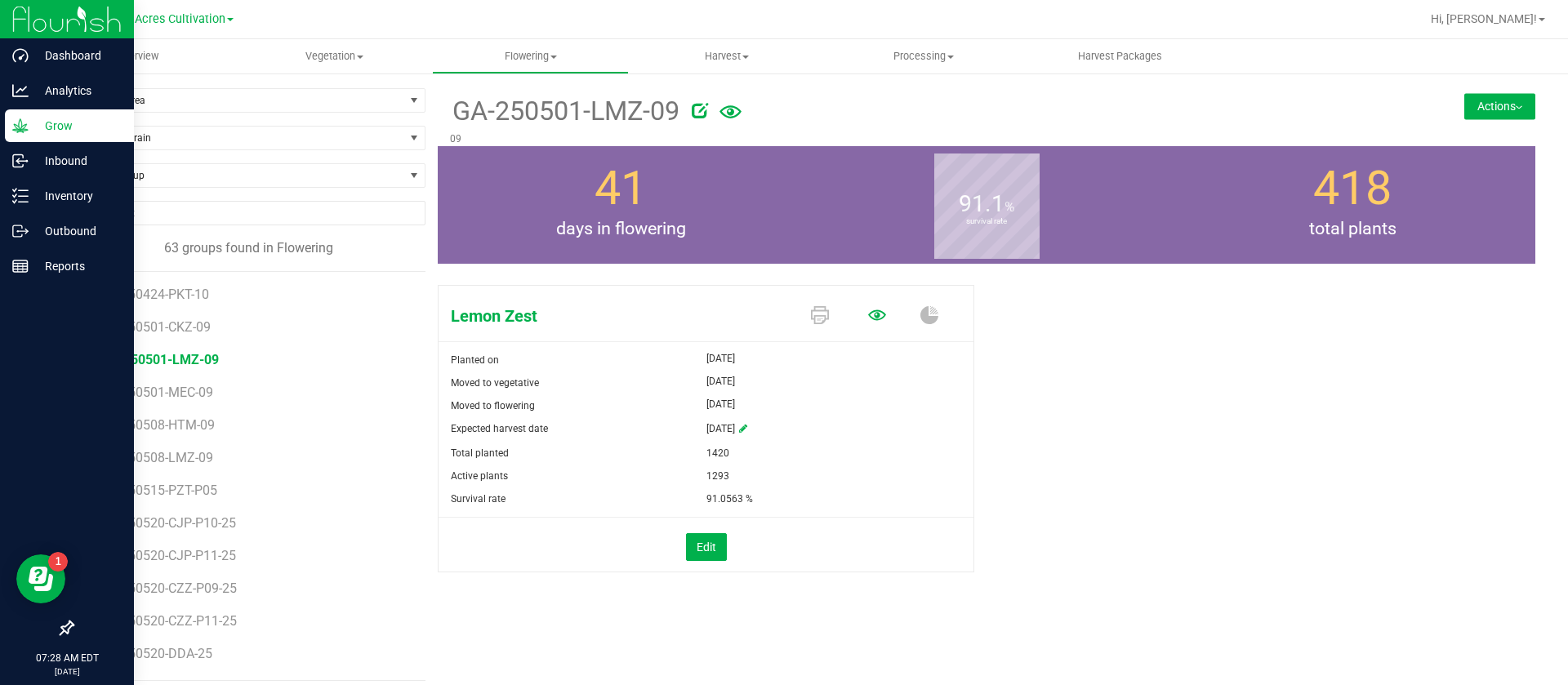
click at [868, 313] on icon at bounding box center [877, 315] width 18 height 18
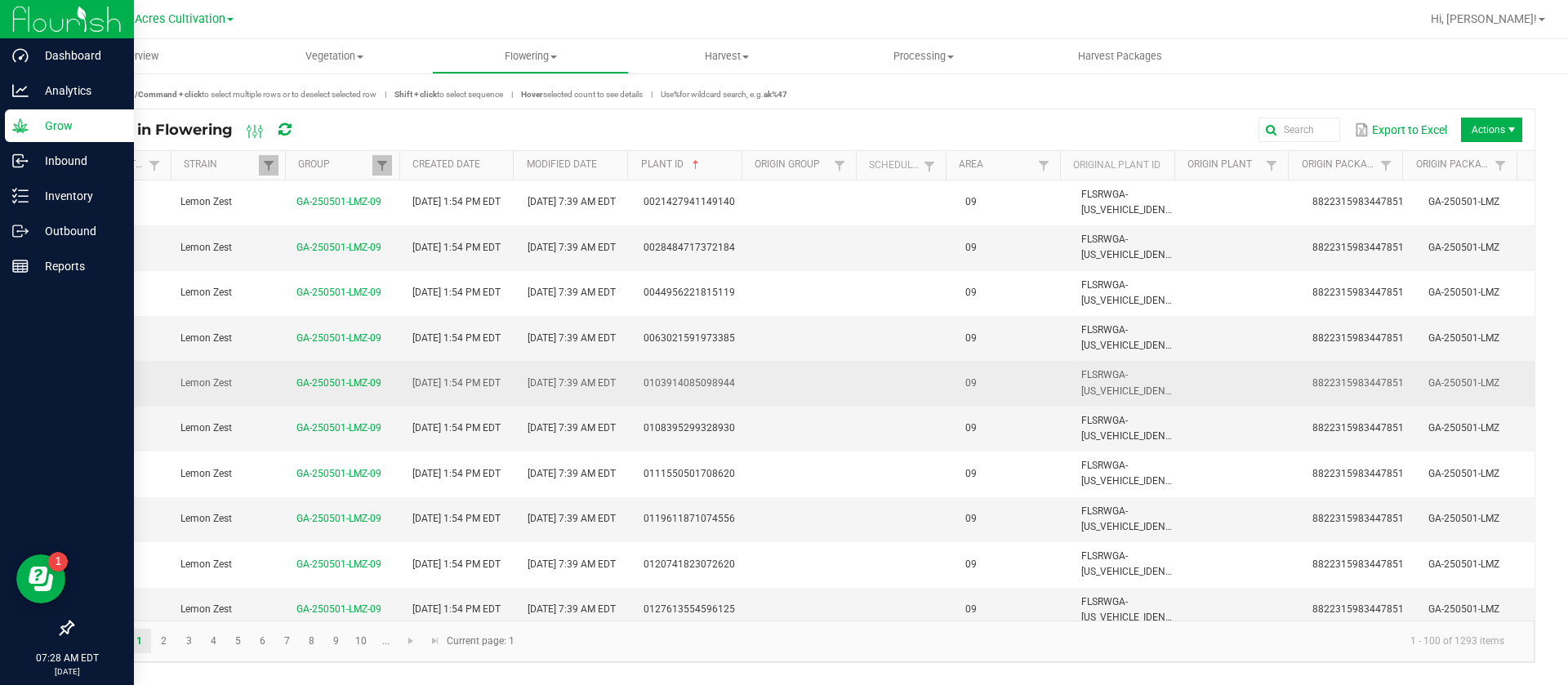
click at [900, 367] on td at bounding box center [911, 383] width 90 height 45
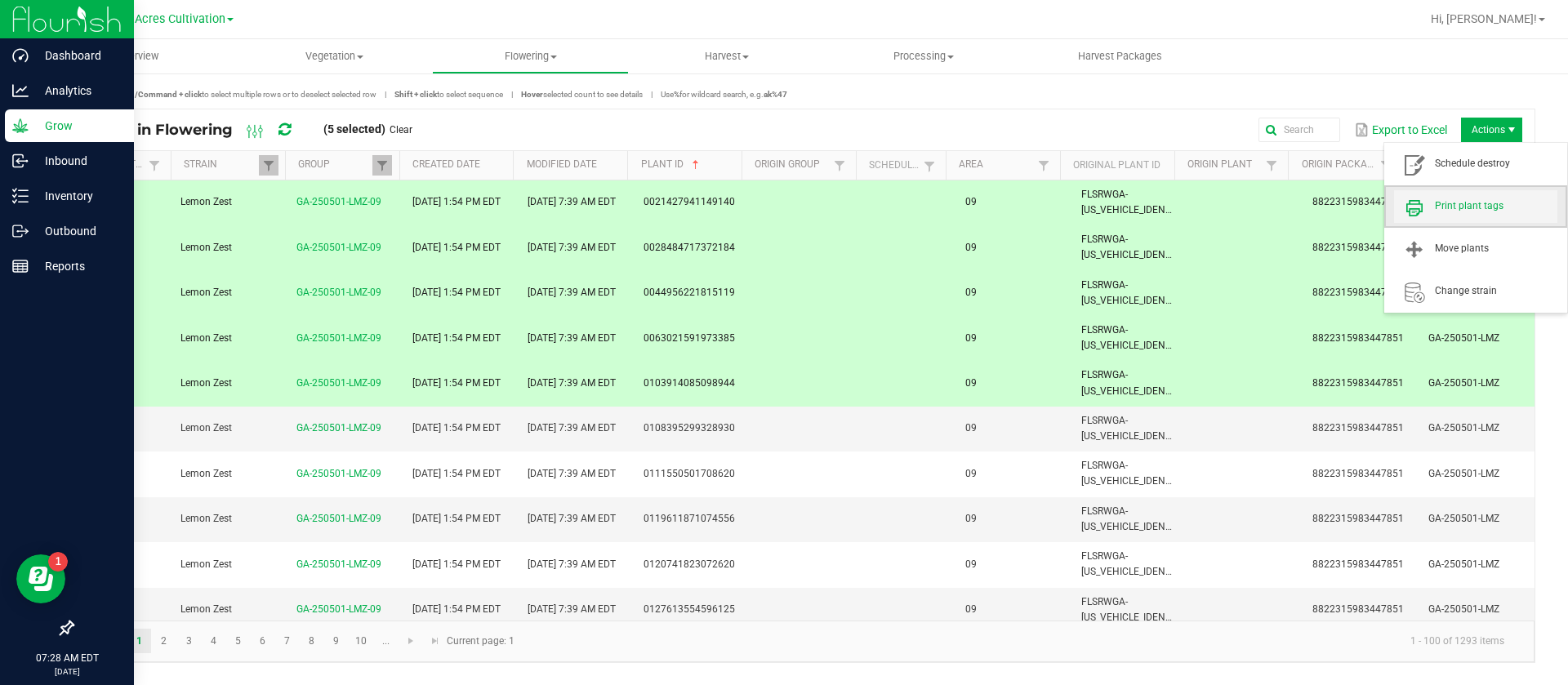
click at [1486, 204] on span "Print plant tags" at bounding box center [1496, 206] width 122 height 14
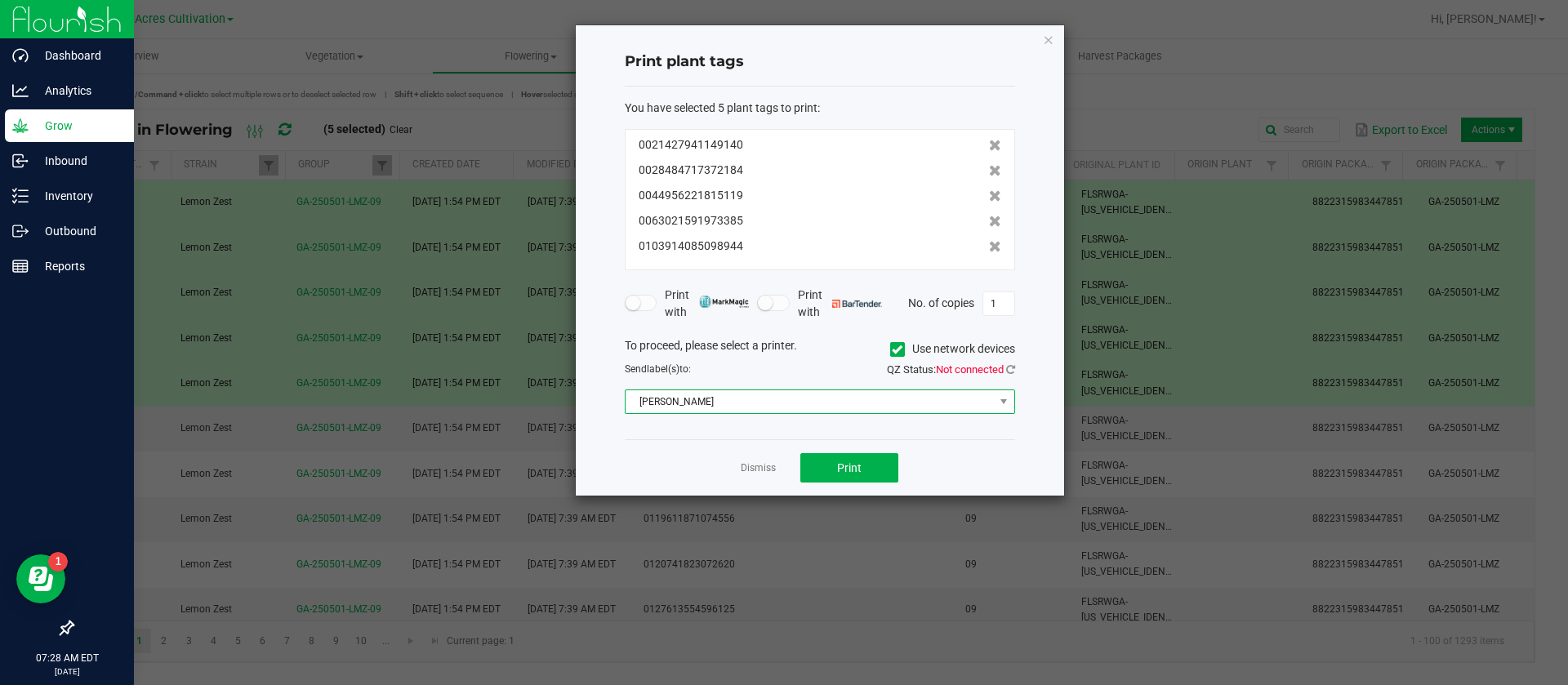
click at [844, 406] on span "[PERSON_NAME]" at bounding box center [809, 401] width 368 height 23
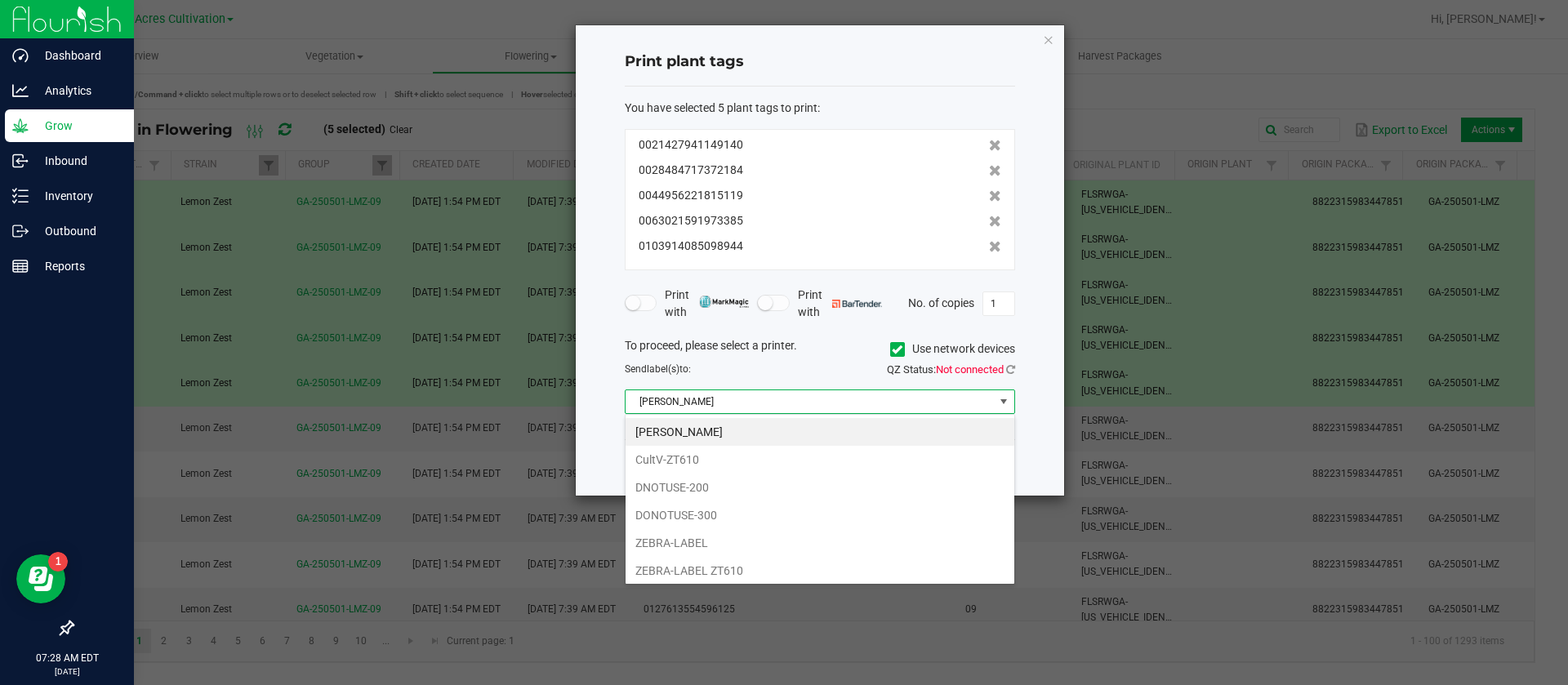
scroll to position [25, 390]
click at [687, 453] on li "CultV-ZT610" at bounding box center [820, 460] width 389 height 28
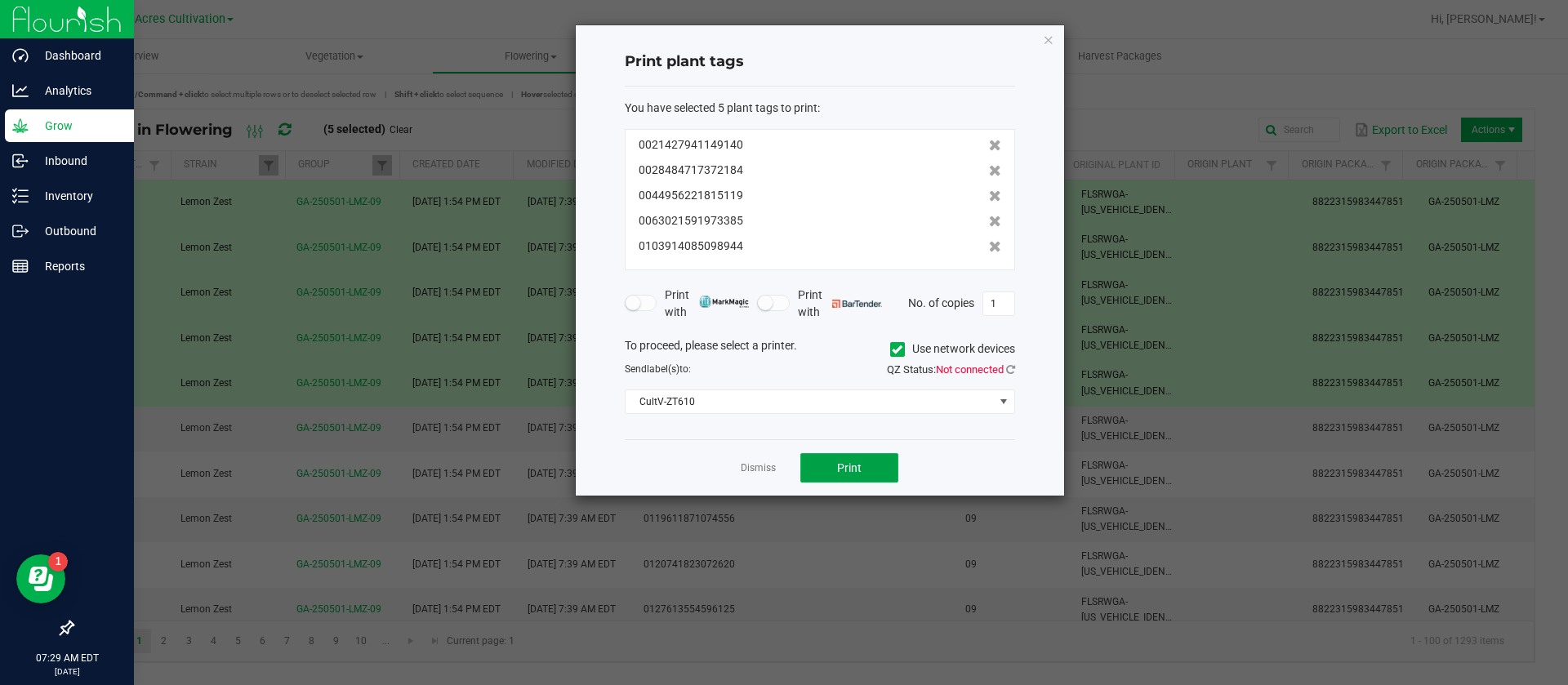
click at [844, 465] on span "Print" at bounding box center [849, 467] width 25 height 13
click at [1047, 40] on icon "button" at bounding box center [1048, 39] width 11 height 19
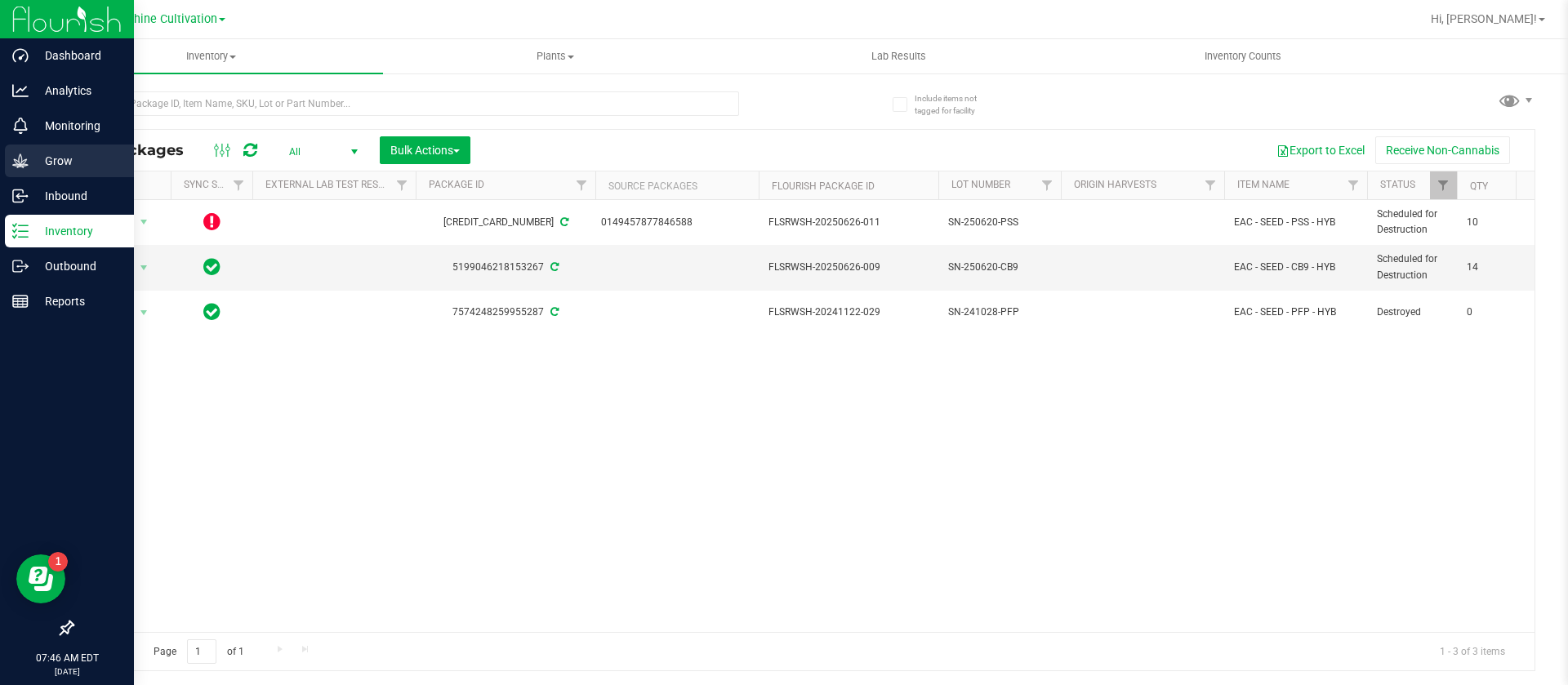
click at [21, 151] on div "Grow" at bounding box center [69, 161] width 129 height 32
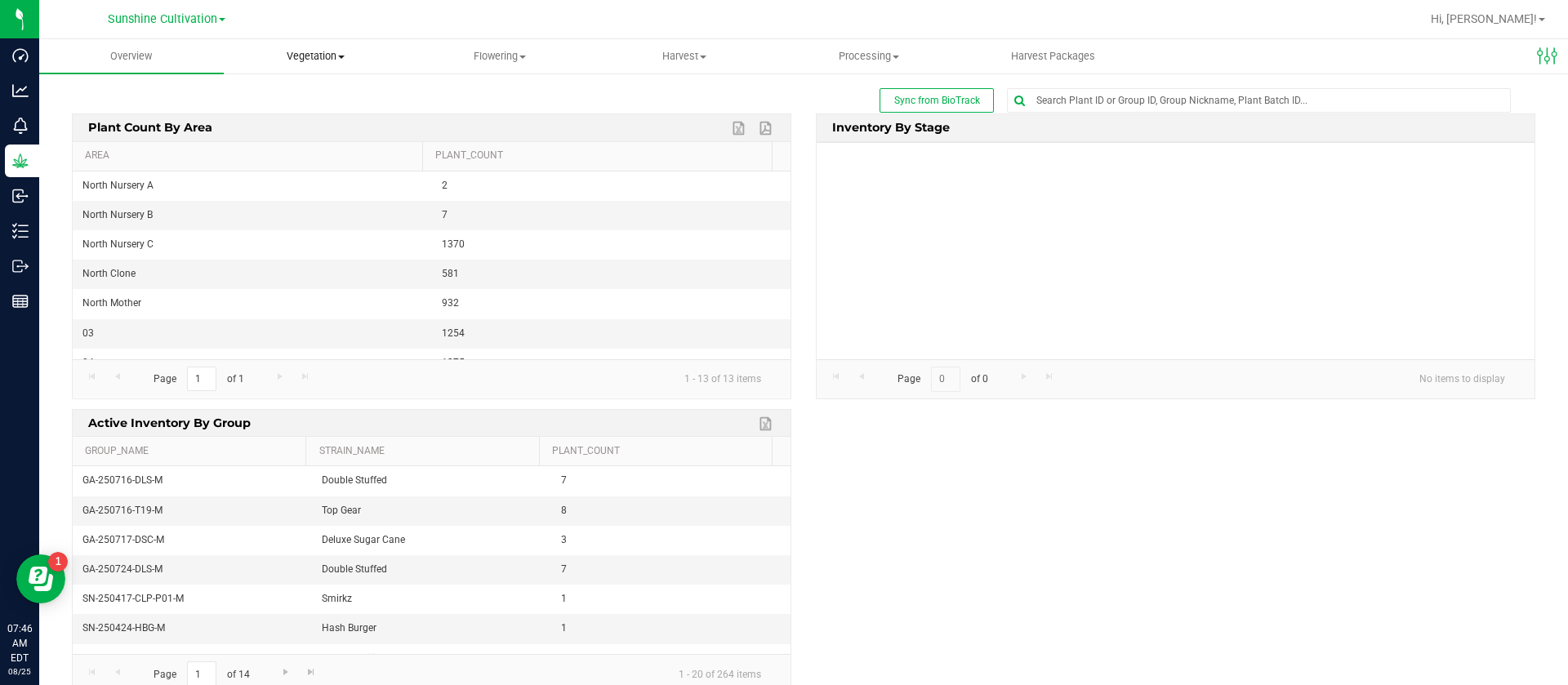
click at [344, 47] on uib-tab-heading "Vegetation Veg groups Veg plants Mother groups Mother plants Apply to plants Cr…" at bounding box center [316, 56] width 183 height 32
click at [298, 91] on span "Veg groups" at bounding box center [276, 98] width 104 height 14
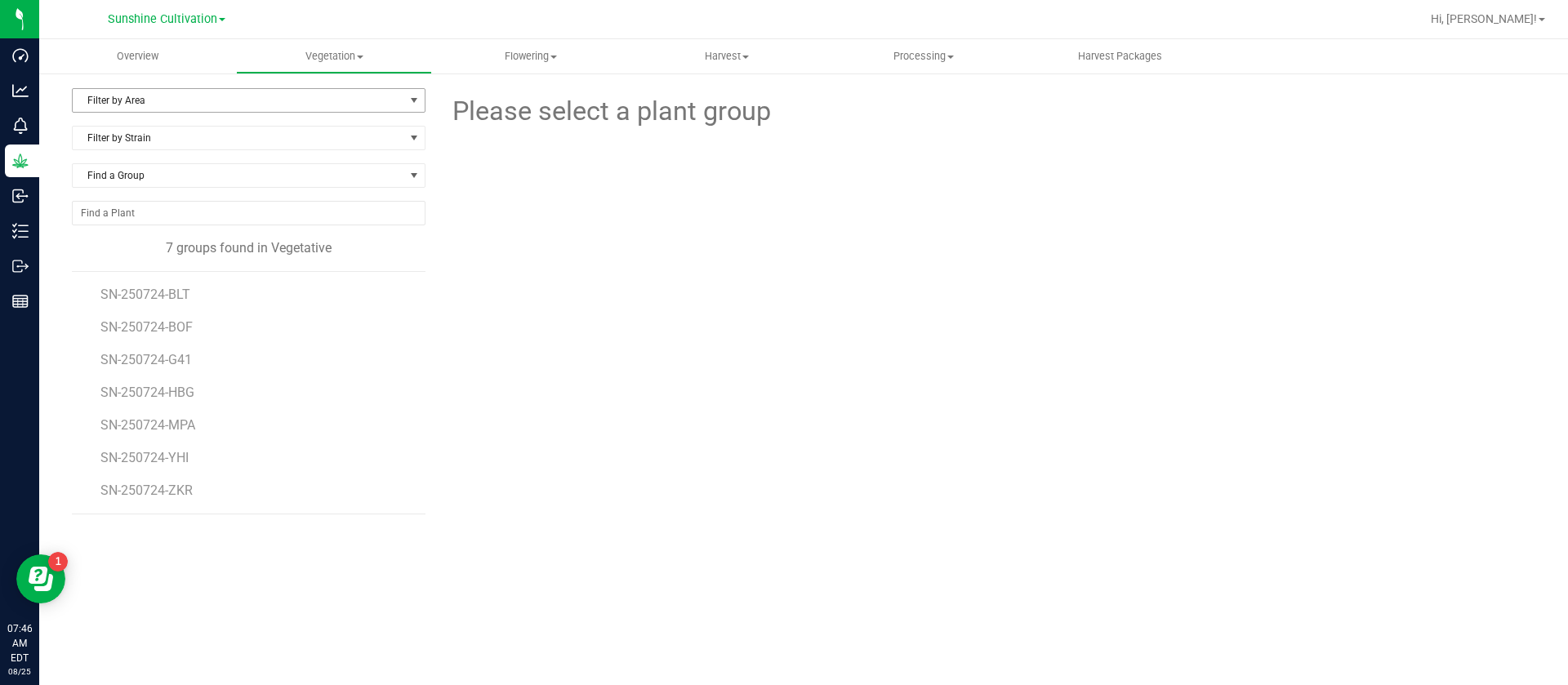
click at [197, 102] on span "Filter by Area" at bounding box center [238, 100] width 331 height 23
click at [168, 198] on li "North Nursery C" at bounding box center [249, 202] width 352 height 25
click at [184, 87] on div "North Nursery C Filter by Area All North Nursery A North Nursery B North Nurser…" at bounding box center [804, 333] width 1528 height 523
click at [171, 100] on span "North Nursery C" at bounding box center [238, 100] width 331 height 23
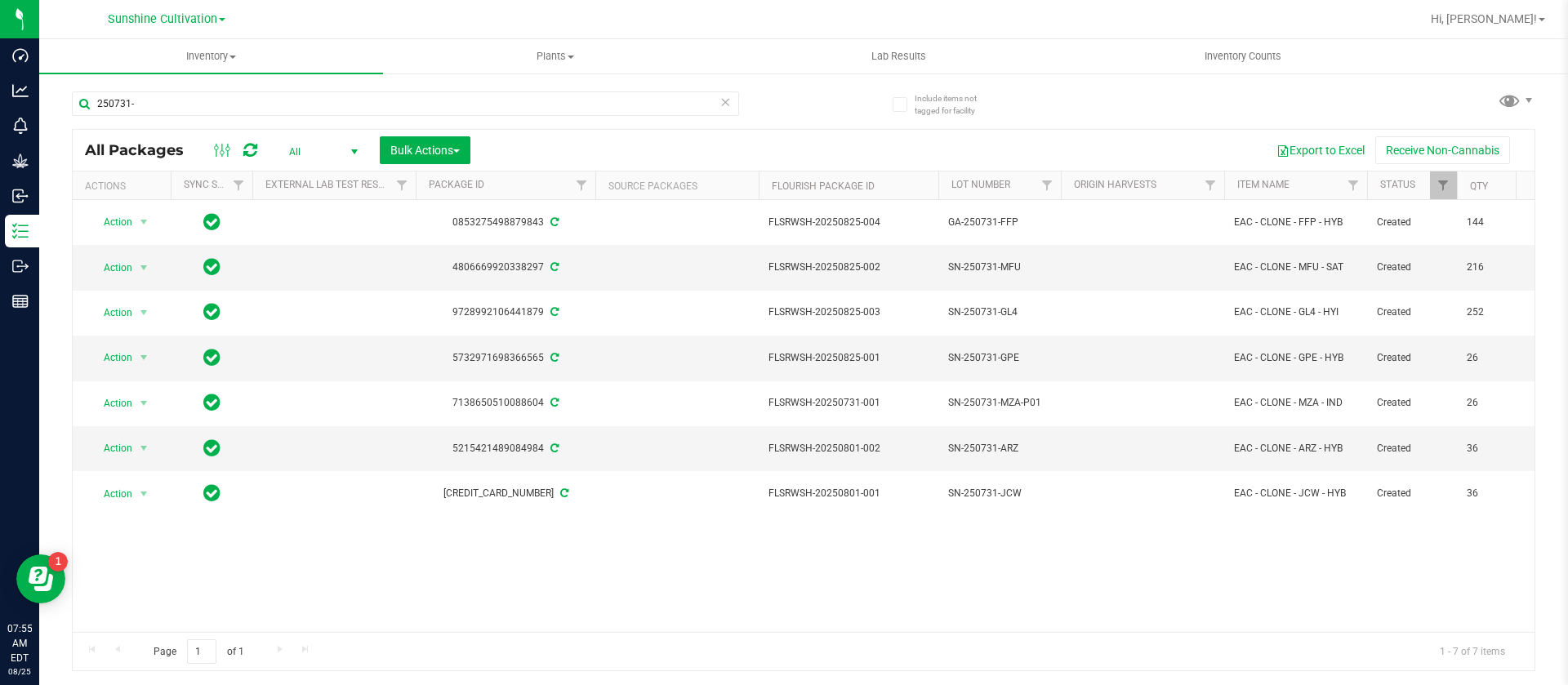
type input "250731-"
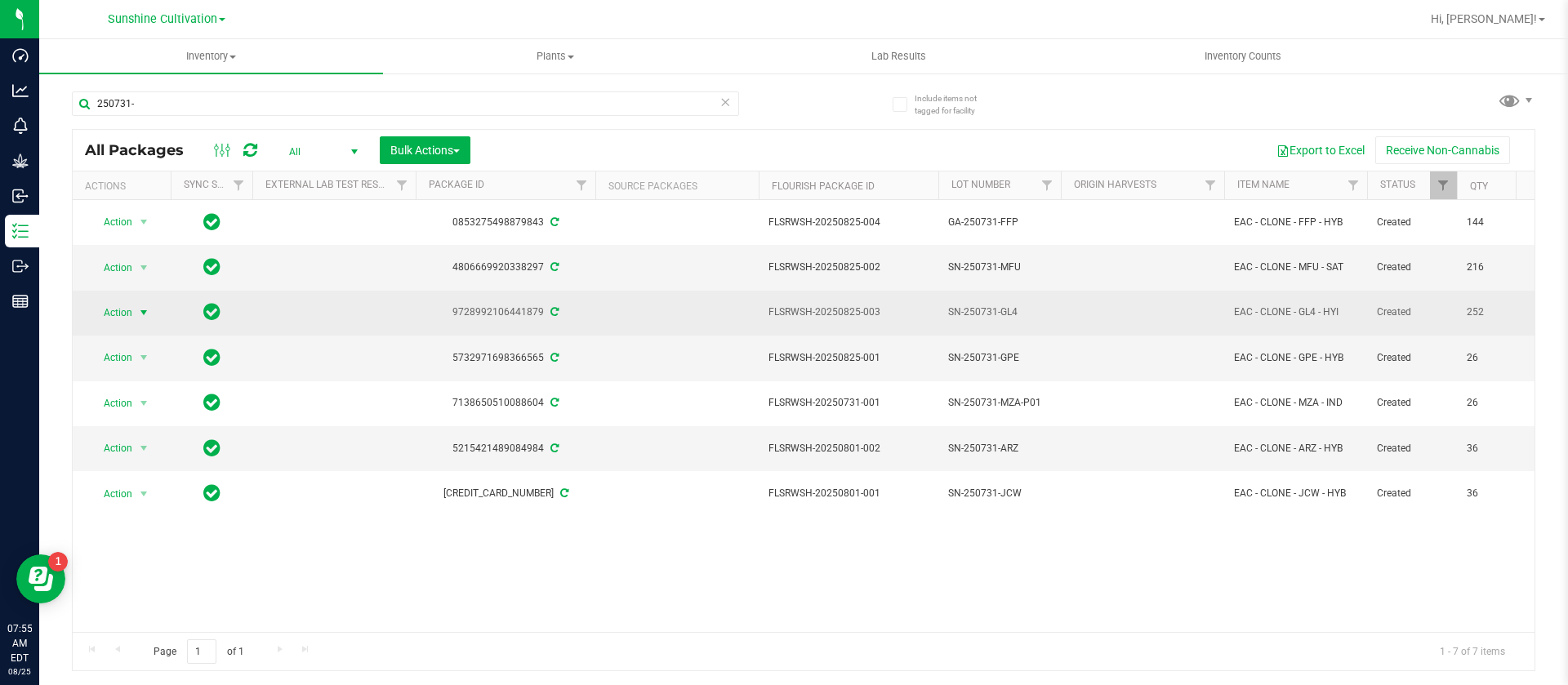
click at [112, 313] on span "Action" at bounding box center [111, 313] width 44 height 23
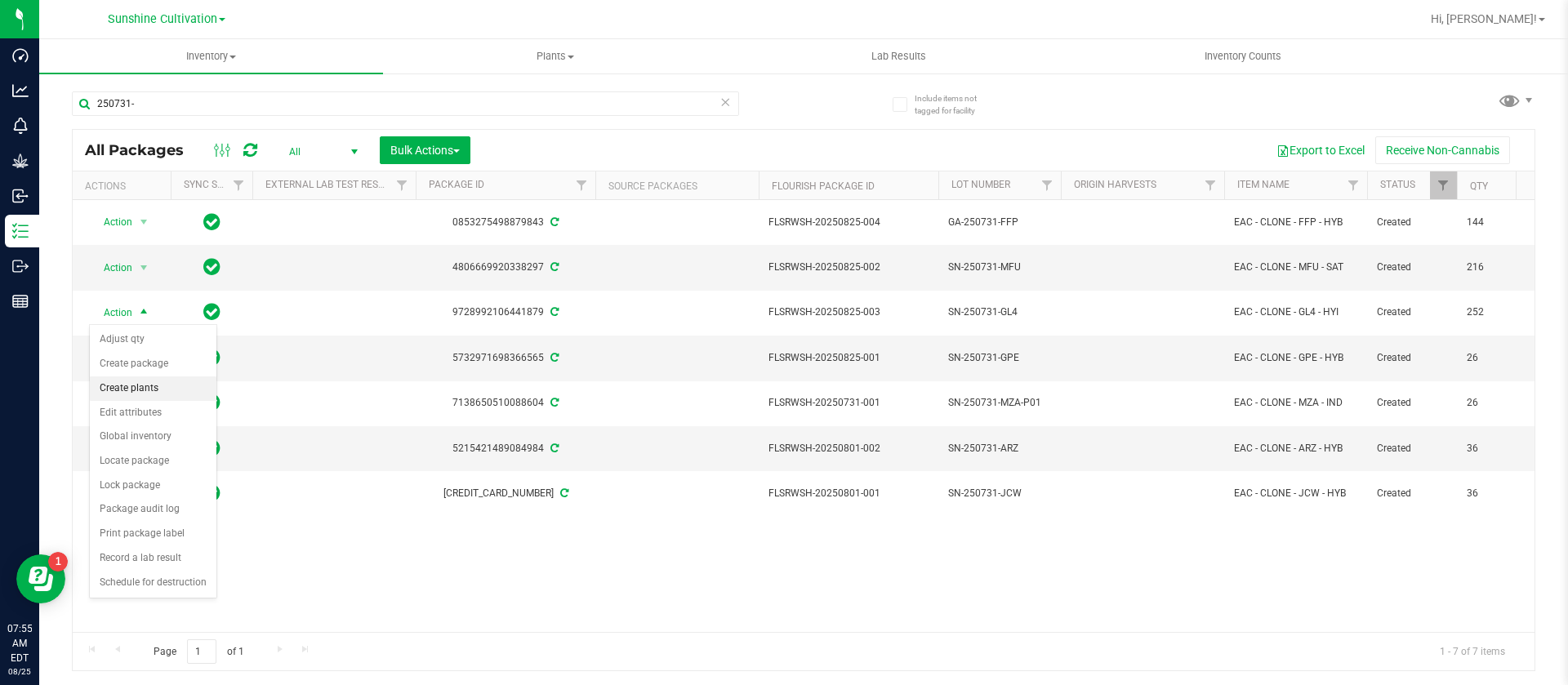
click at [156, 394] on li "Create plants" at bounding box center [153, 389] width 126 height 25
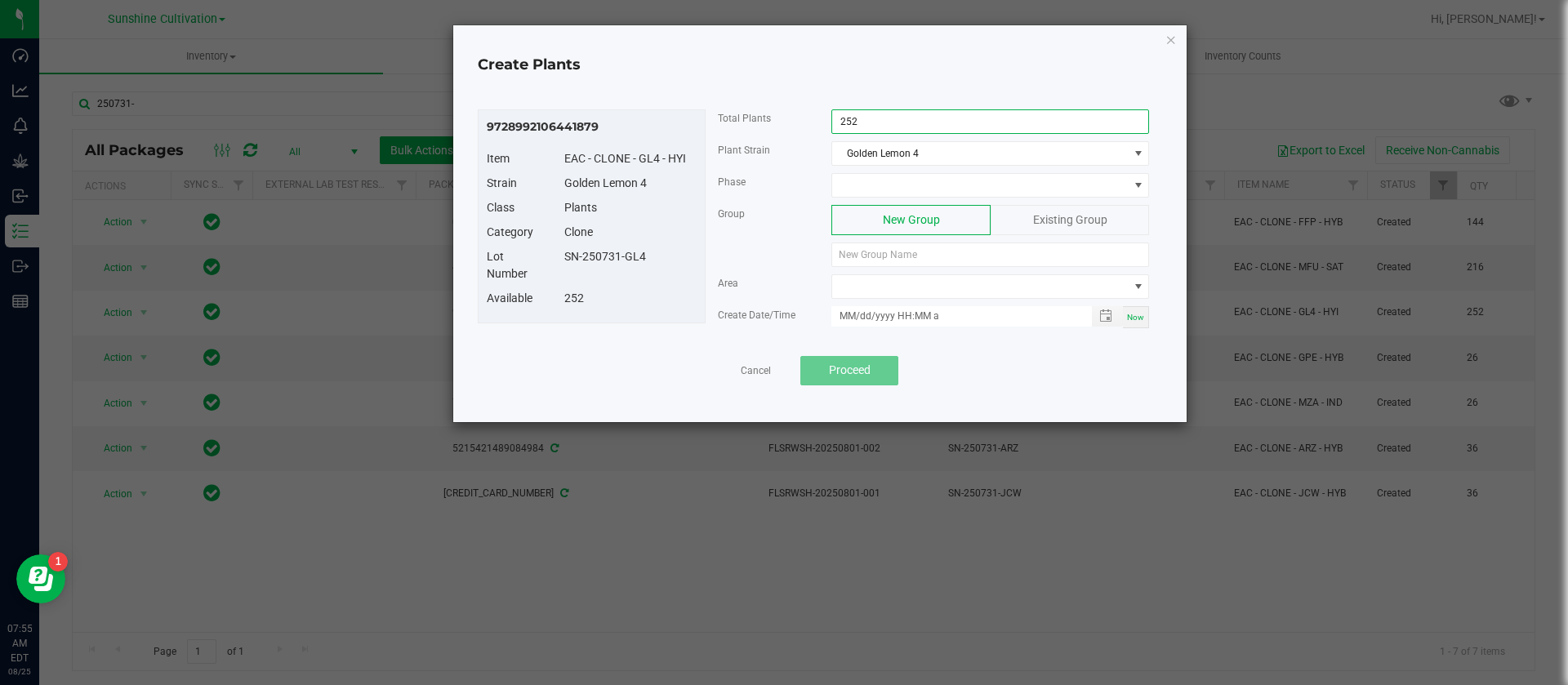
click at [896, 126] on input "252" at bounding box center [990, 122] width 316 height 23
type input "175"
click at [884, 187] on span at bounding box center [979, 185] width 296 height 23
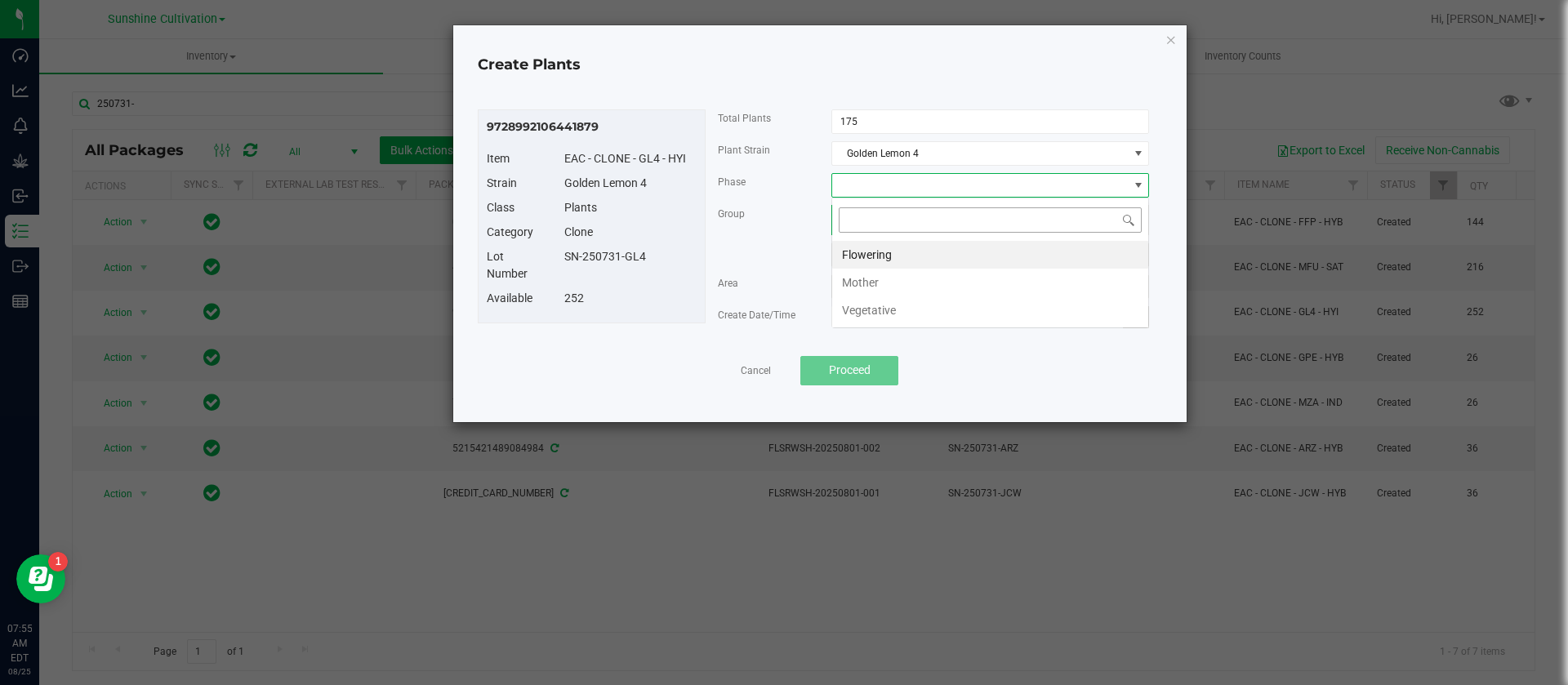
scroll to position [25, 318]
click at [894, 308] on li "Vegetative" at bounding box center [990, 310] width 316 height 28
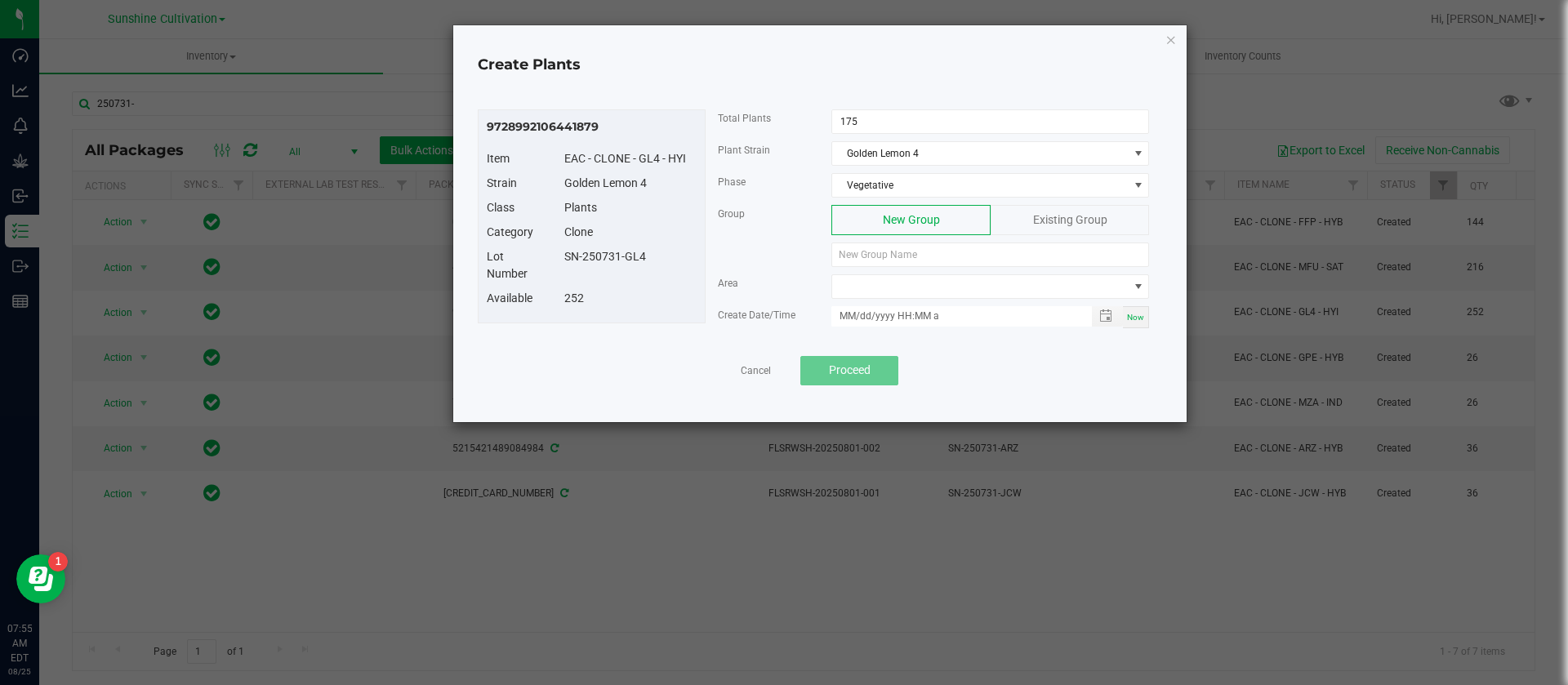
drag, startPoint x: 661, startPoint y: 266, endPoint x: 564, endPoint y: 266, distance: 97.0
click at [564, 266] on div "Lot Number SN-250731-GL4" at bounding box center [591, 269] width 235 height 41
copy div "SN-250731-GL4"
paste input "SN-250731-GL4"
type input "SN-250731-GL4"
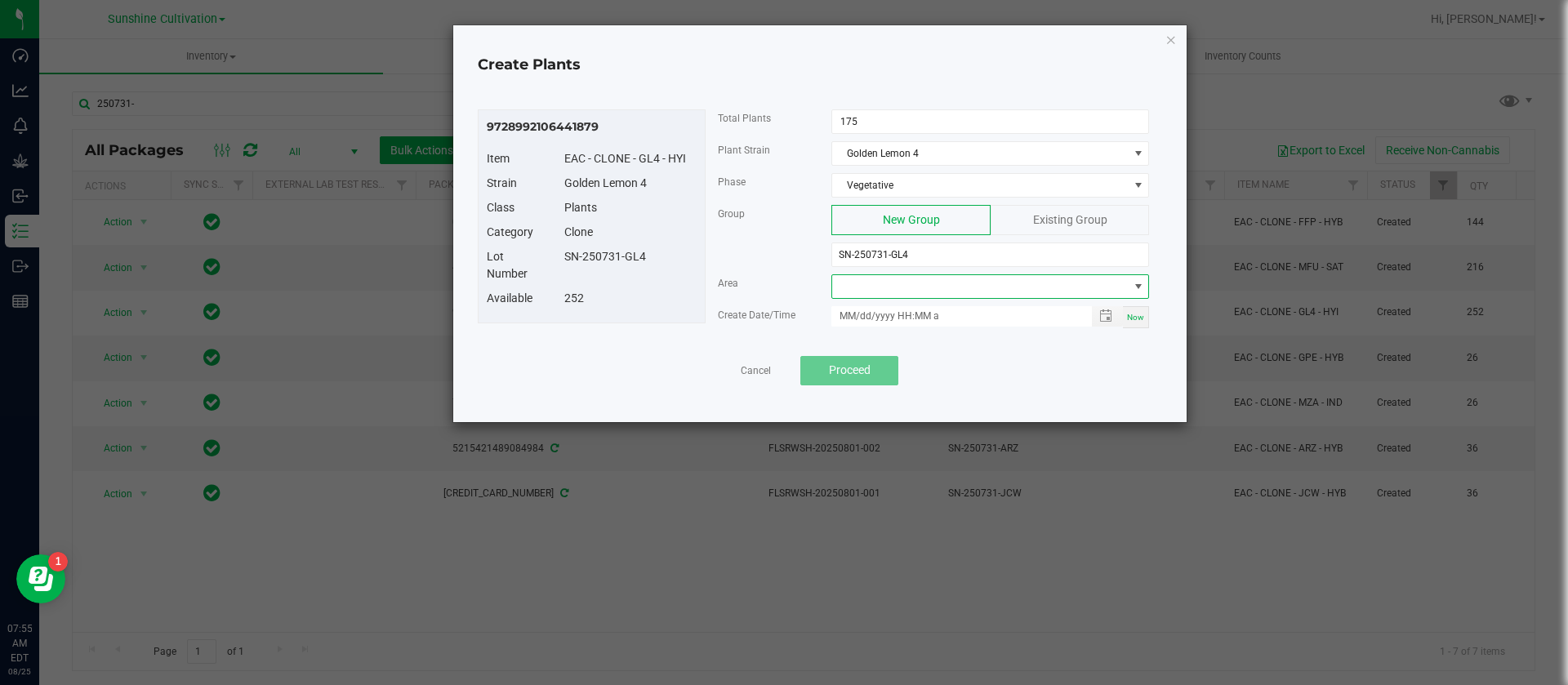
click at [894, 294] on span at bounding box center [979, 286] width 296 height 23
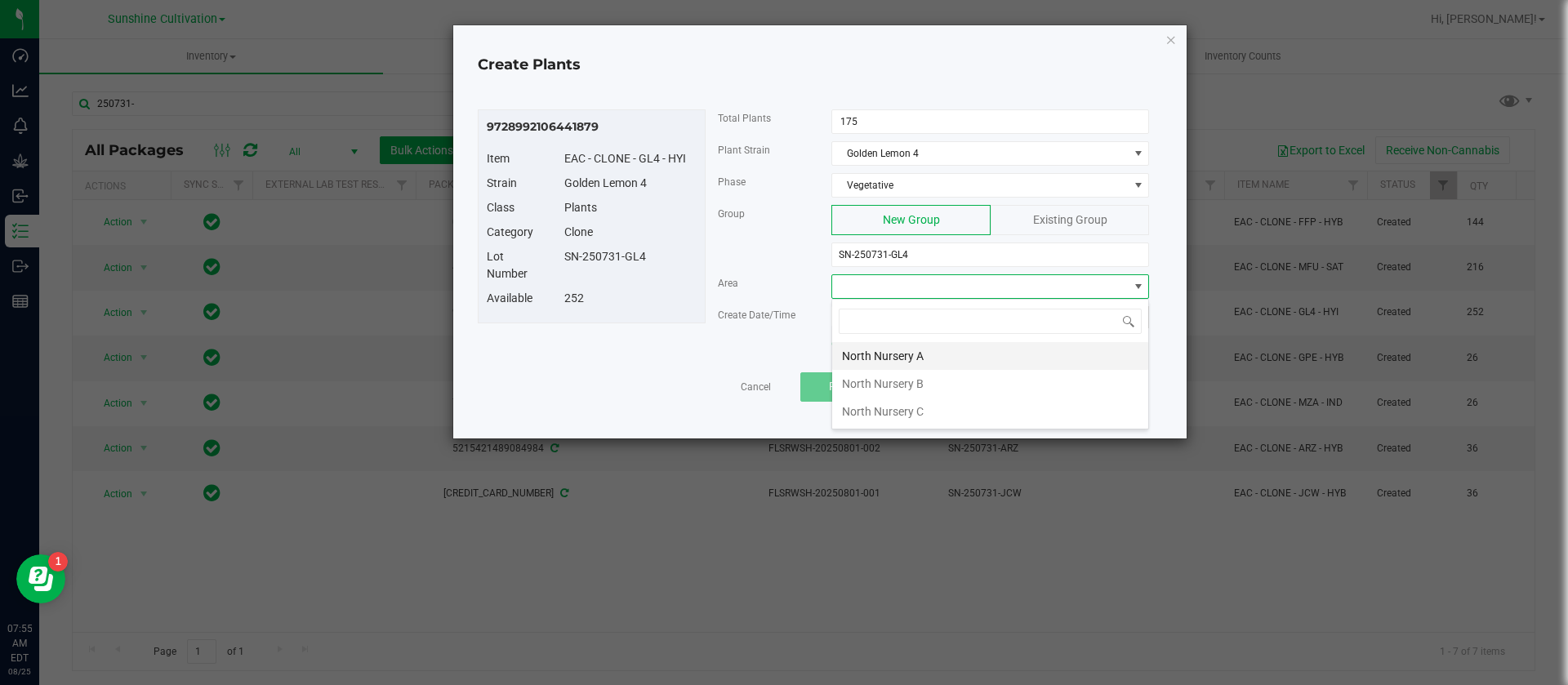
click at [909, 361] on li "North Nursery A" at bounding box center [990, 357] width 316 height 28
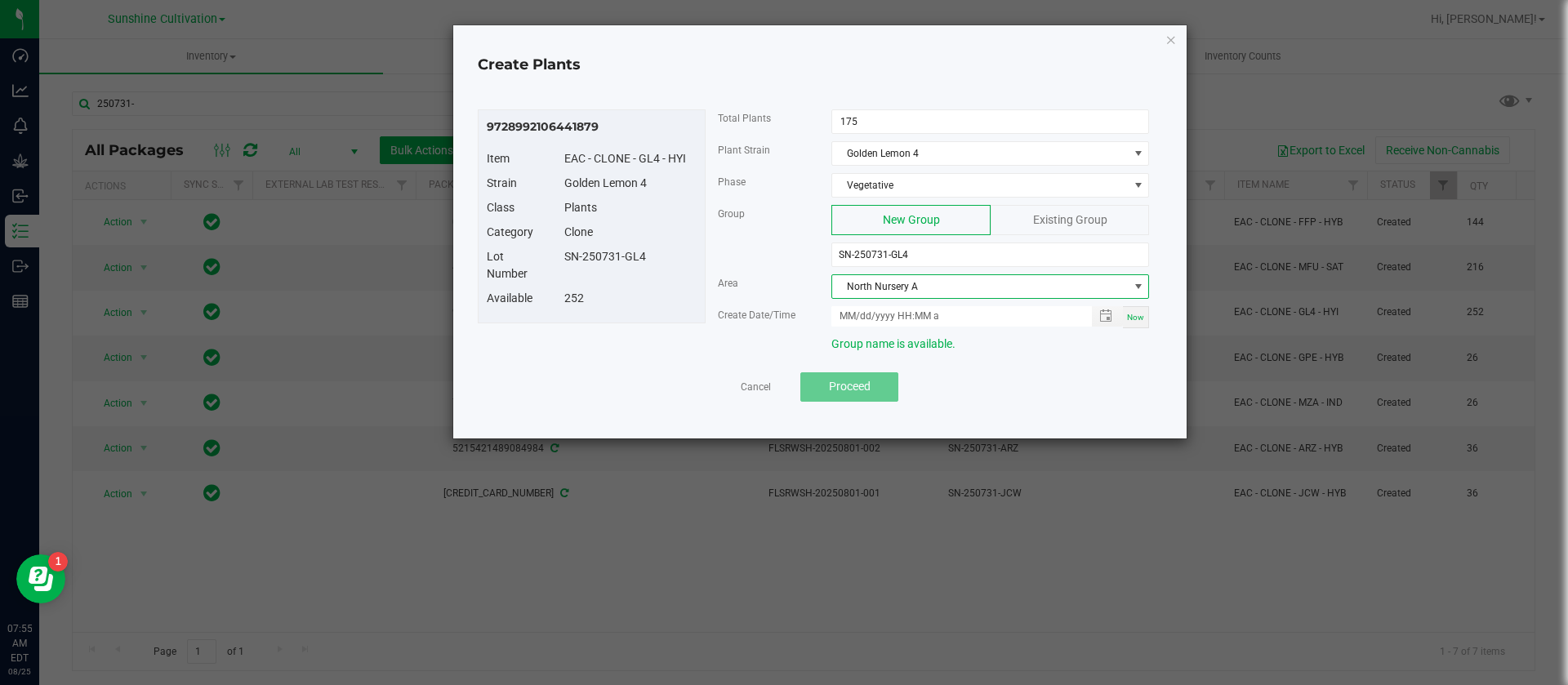
click at [1143, 317] on span "Now" at bounding box center [1136, 317] width 18 height 9
drag, startPoint x: 861, startPoint y: 320, endPoint x: 857, endPoint y: 359, distance: 39.2
click at [860, 319] on input "08/25/2025 7:55 AM" at bounding box center [952, 316] width 242 height 20
type input "08/18/2025 7:55 AM"
click at [871, 386] on button "Proceed" at bounding box center [849, 386] width 98 height 29
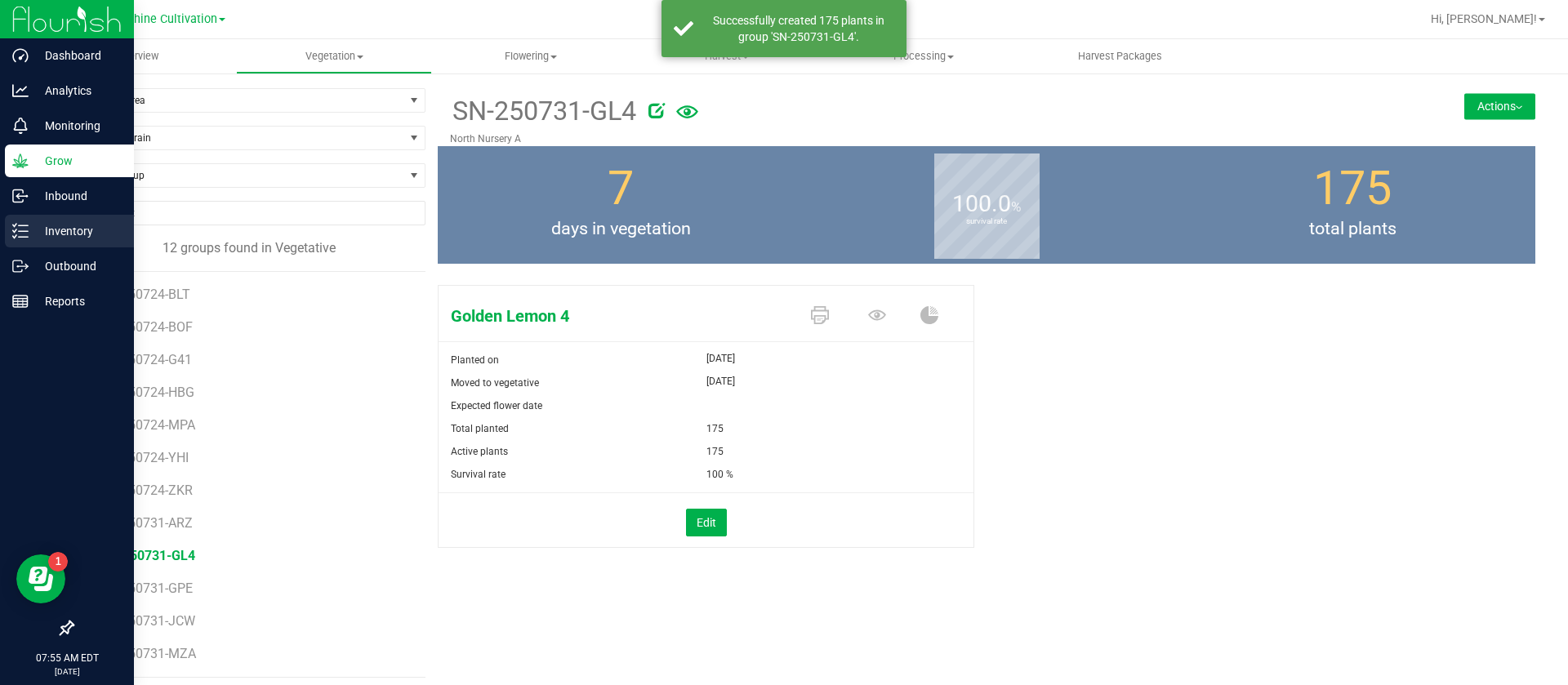
click at [33, 238] on p "Inventory" at bounding box center [78, 231] width 98 height 19
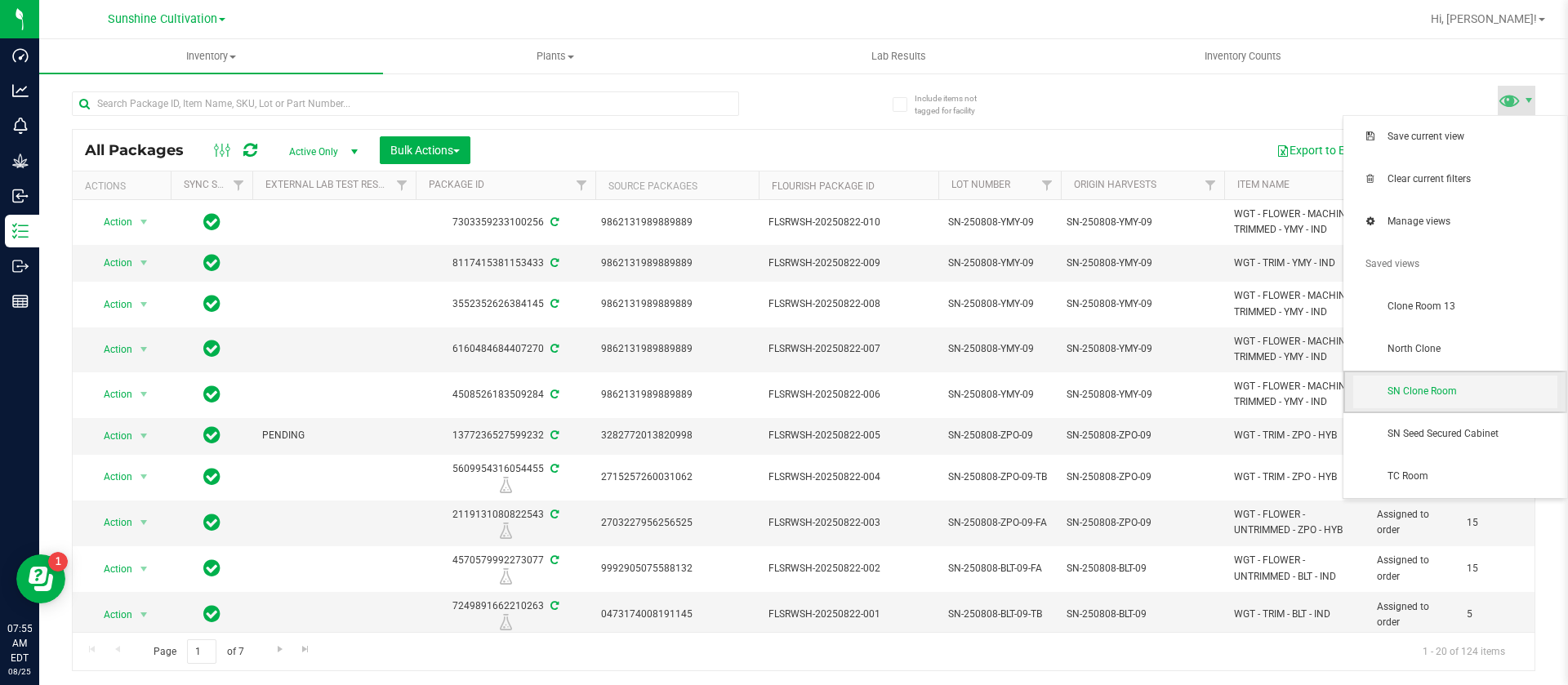
click at [1448, 379] on span "SN Clone Room" at bounding box center [1456, 392] width 204 height 32
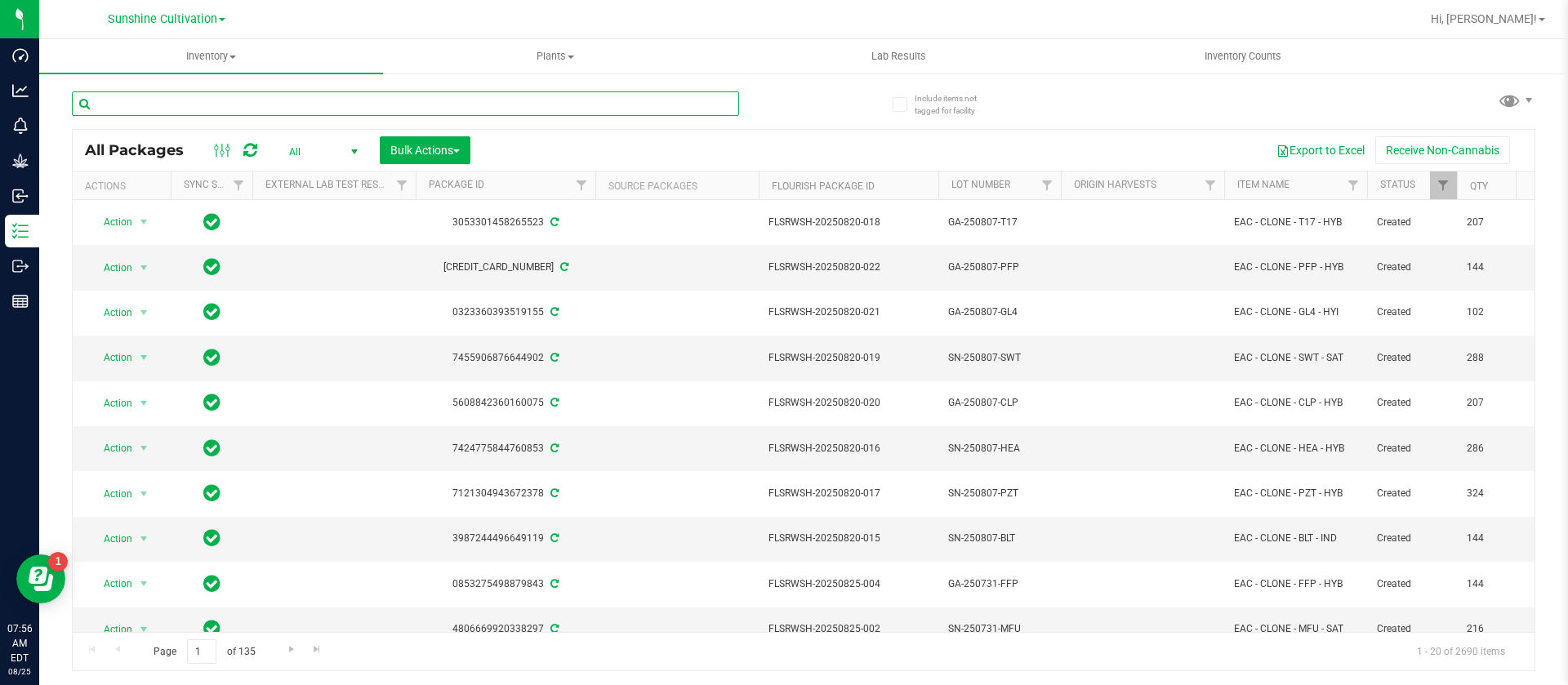
click at [300, 106] on input "text" at bounding box center [406, 104] width 668 height 25
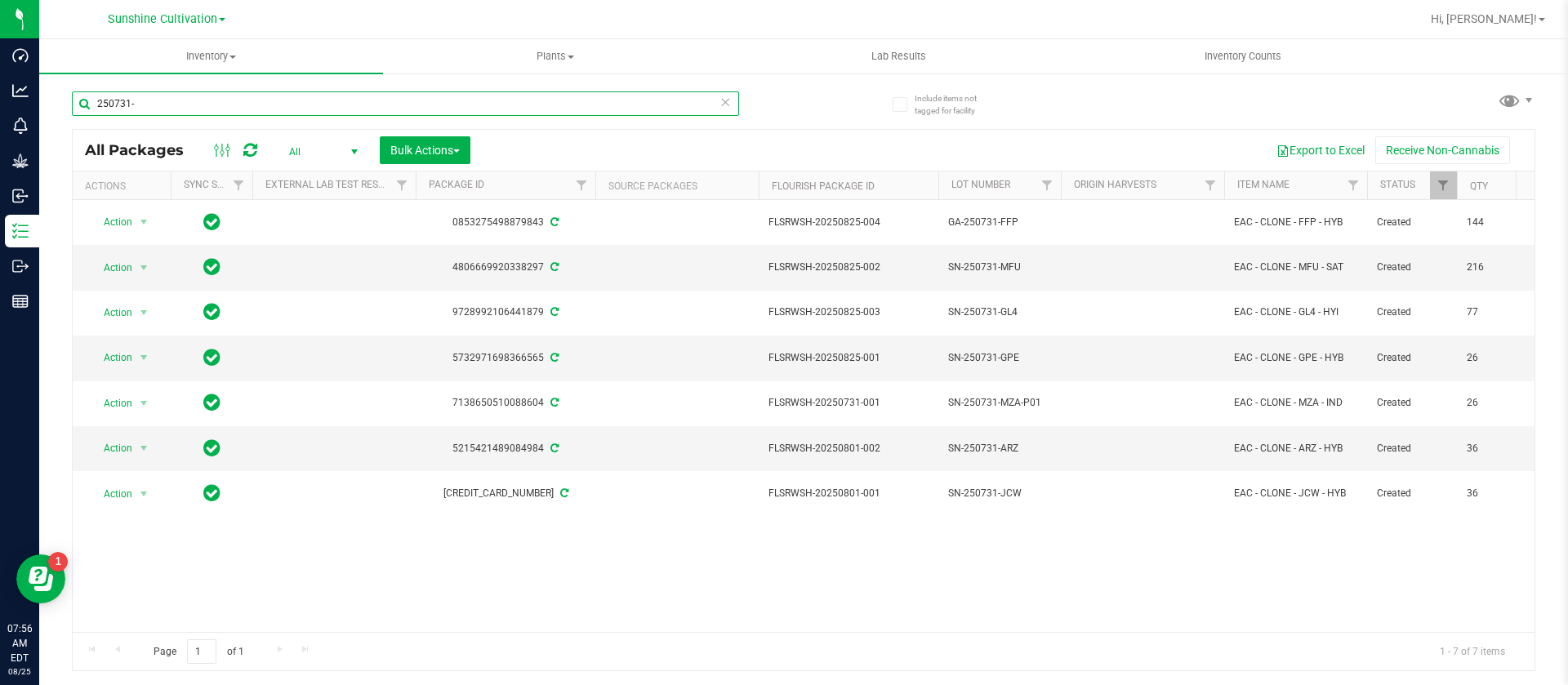
type input "250731-"
click at [131, 267] on span "Action" at bounding box center [111, 268] width 44 height 23
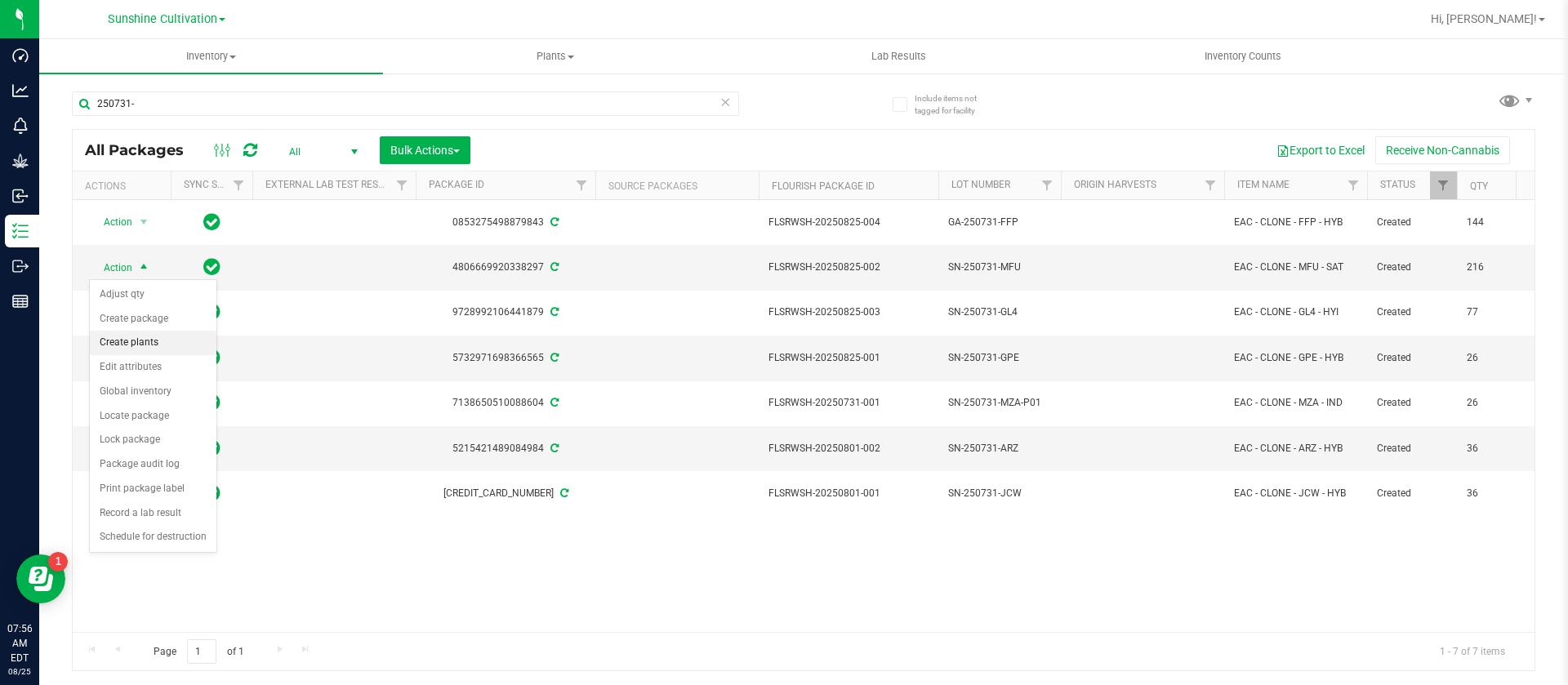
click at [147, 341] on li "Create plants" at bounding box center [153, 343] width 126 height 25
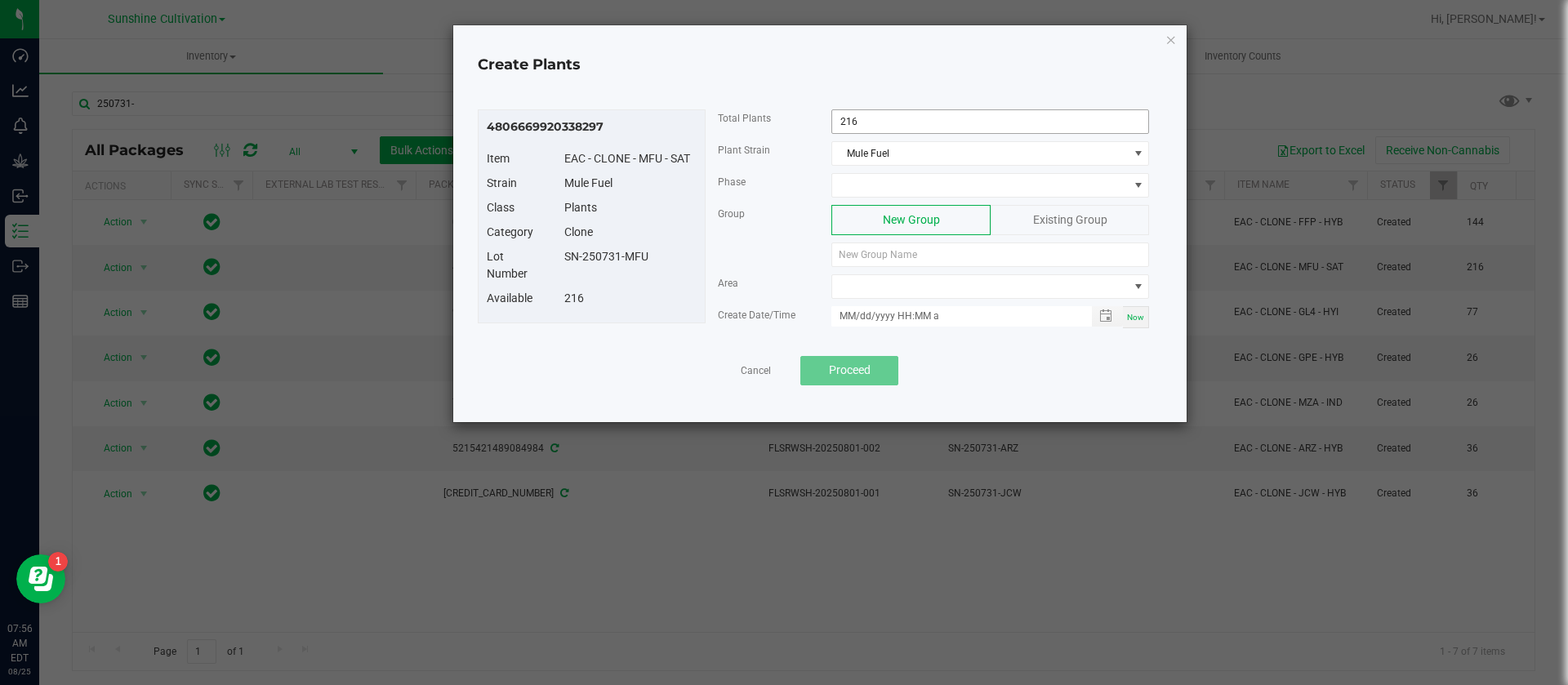
click at [863, 126] on input "216" at bounding box center [990, 122] width 316 height 23
type input "190"
drag, startPoint x: 678, startPoint y: 250, endPoint x: 525, endPoint y: 278, distance: 155.5
click at [525, 278] on div "Lot Number SN-250731-MFU" at bounding box center [591, 269] width 235 height 41
copy div "r SN-250731-MFU"
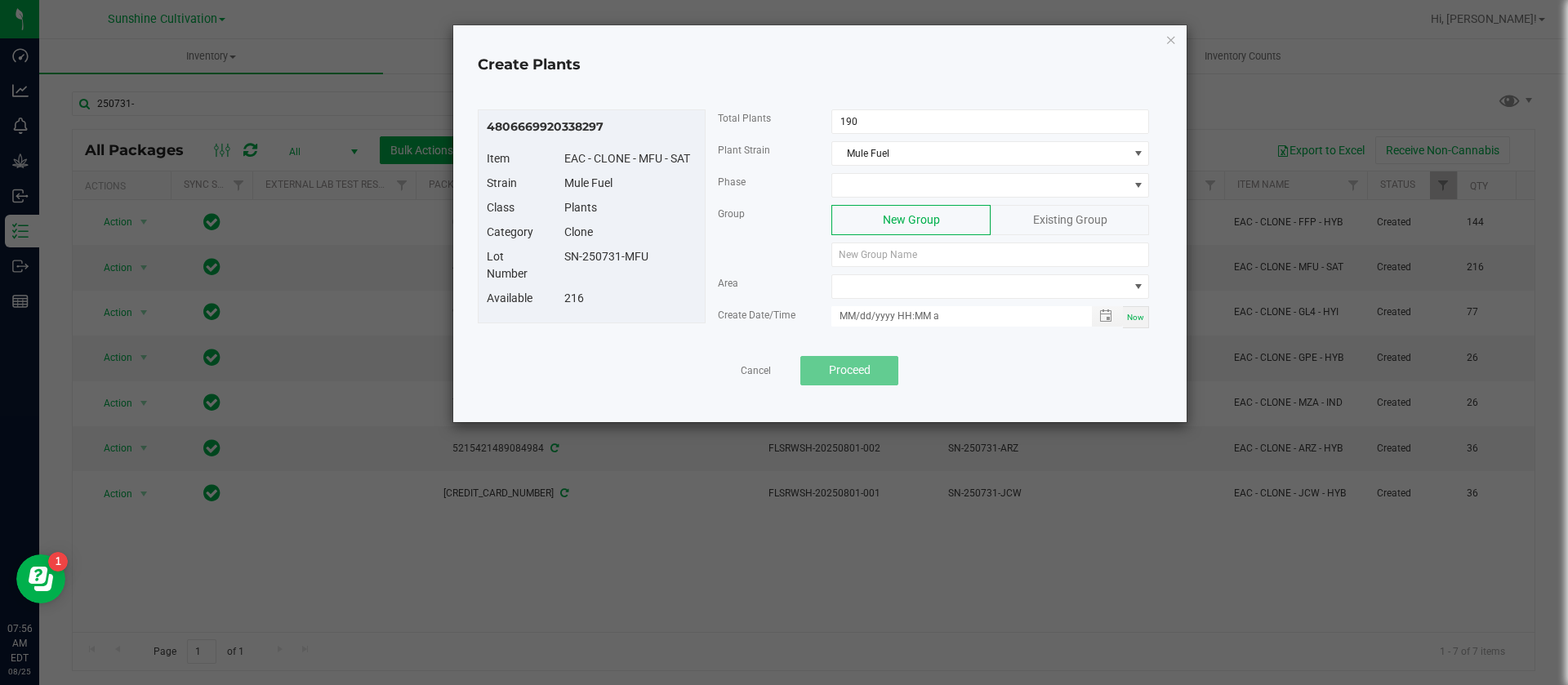
click at [563, 256] on div "SN-250731-MFU" at bounding box center [631, 257] width 157 height 18
drag, startPoint x: 558, startPoint y: 258, endPoint x: 675, endPoint y: 256, distance: 117.0
click at [675, 256] on div "SN-250731-MFU" at bounding box center [631, 257] width 157 height 18
copy div "SN-250731-MFU"
paste input "SN-250731-MFU"
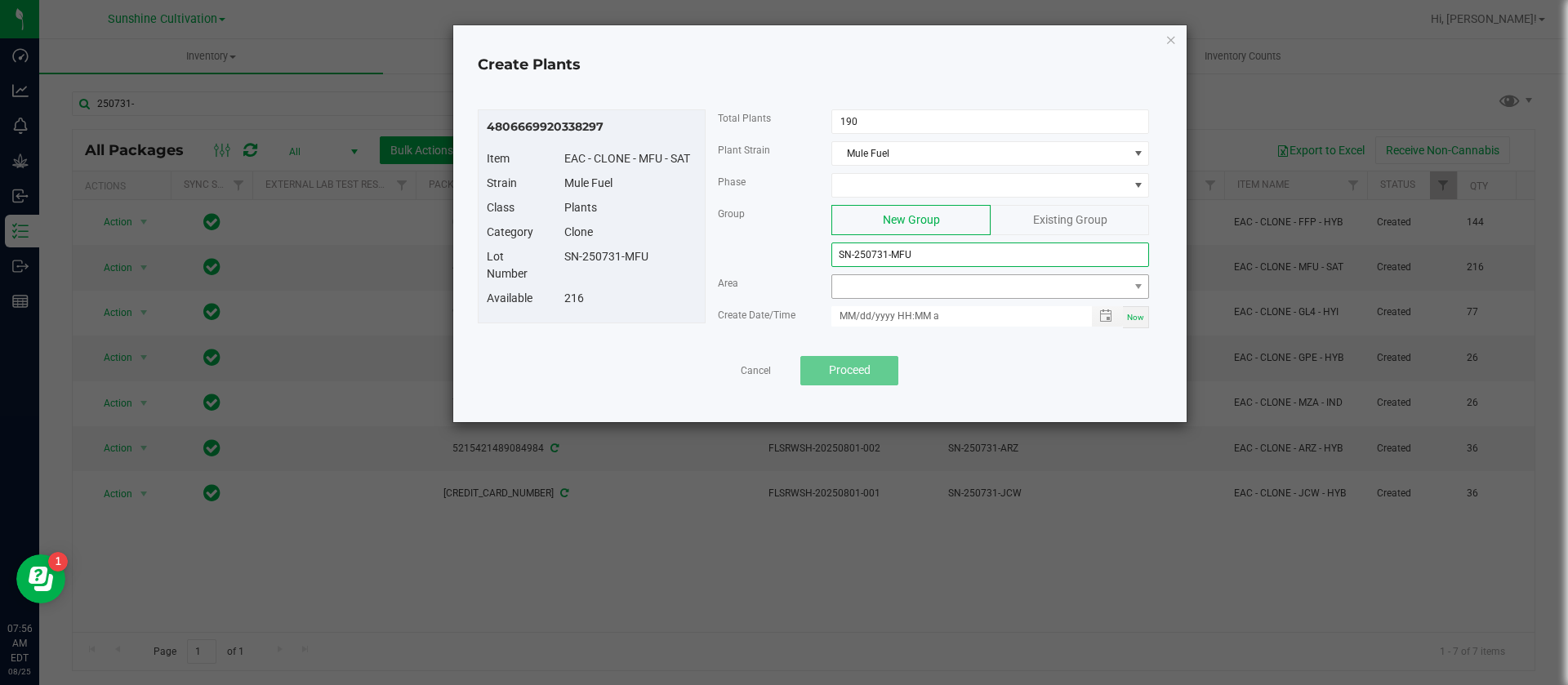
type input "SN-250731-MFU"
click at [972, 280] on span "NO DATA FOUND" at bounding box center [979, 286] width 296 height 23
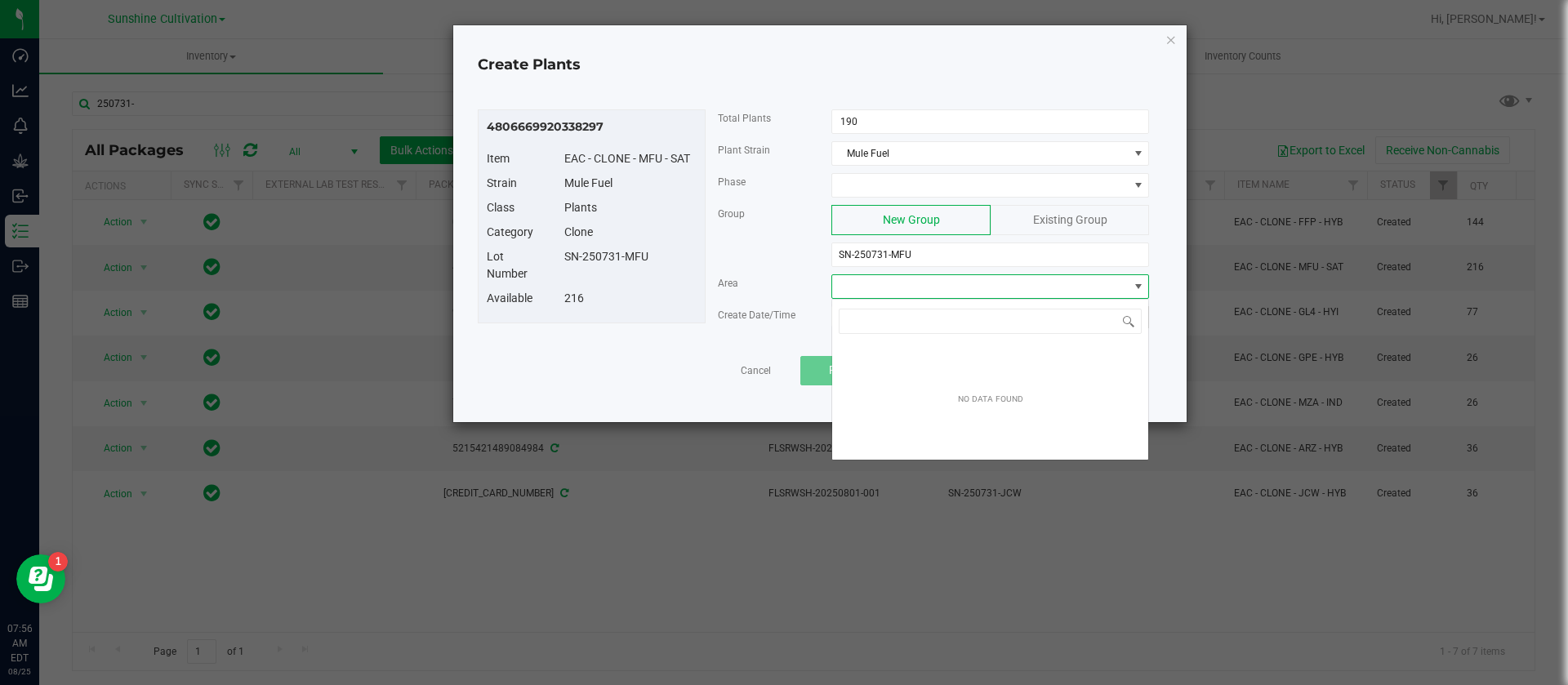
scroll to position [25, 318]
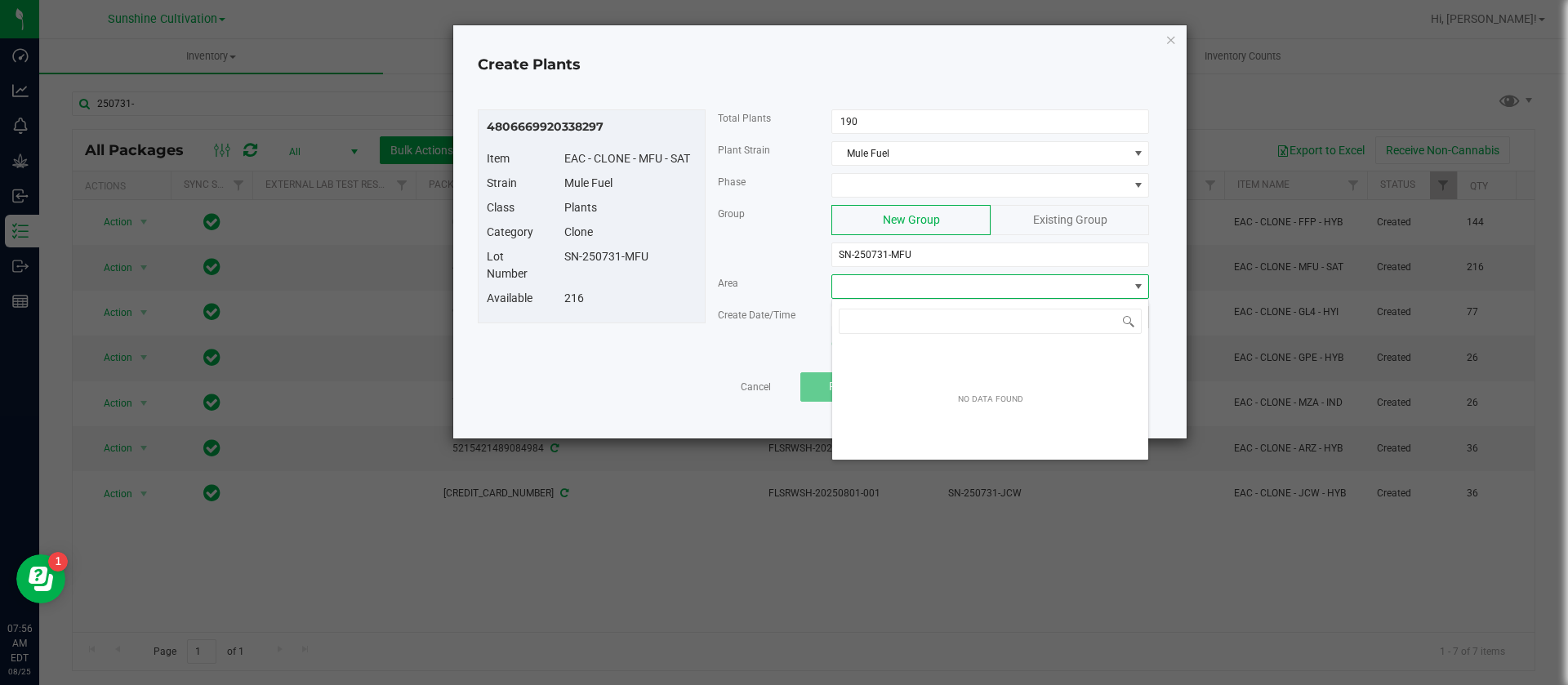
click at [736, 285] on span "Area" at bounding box center [727, 283] width 20 height 11
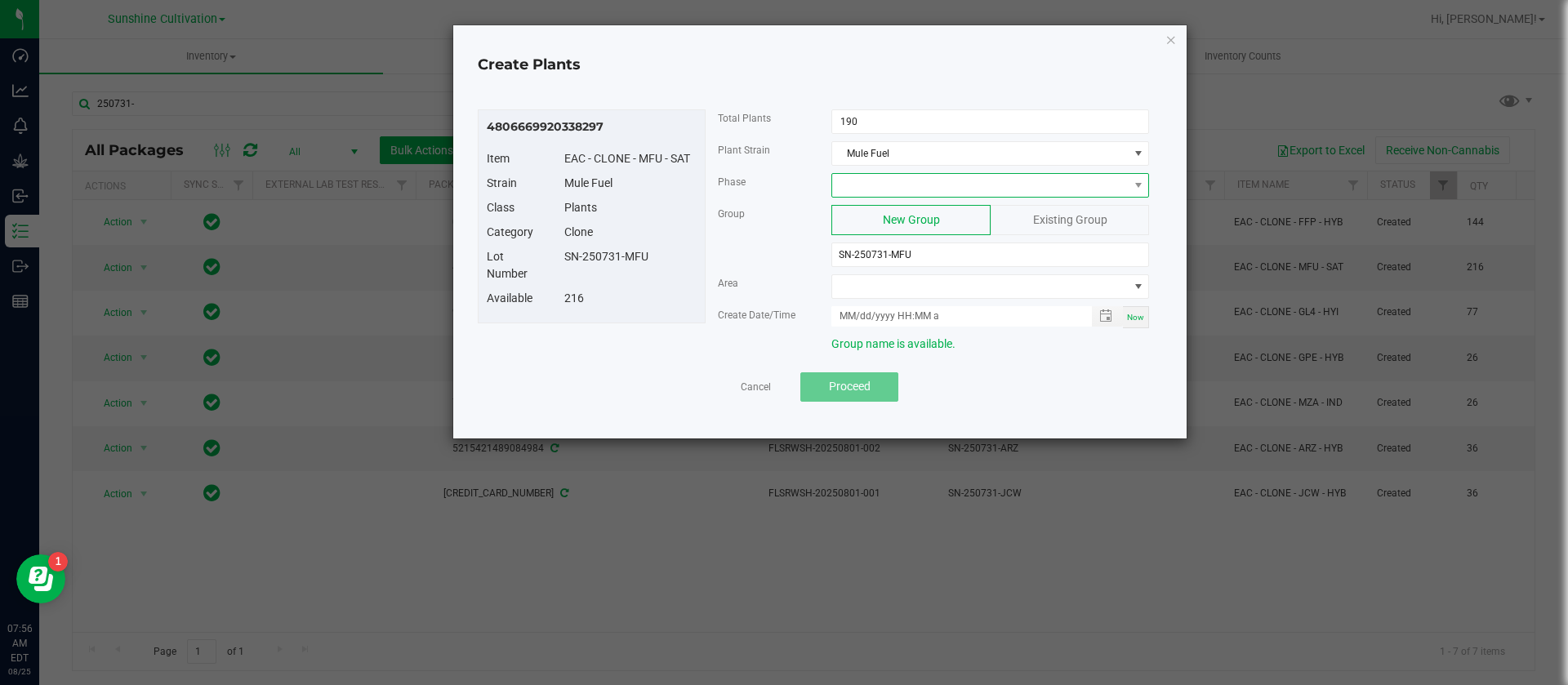
click at [885, 186] on span at bounding box center [979, 185] width 296 height 23
click at [868, 266] on li "Flowering" at bounding box center [990, 255] width 316 height 28
click at [876, 186] on span "Flowering" at bounding box center [979, 185] width 296 height 23
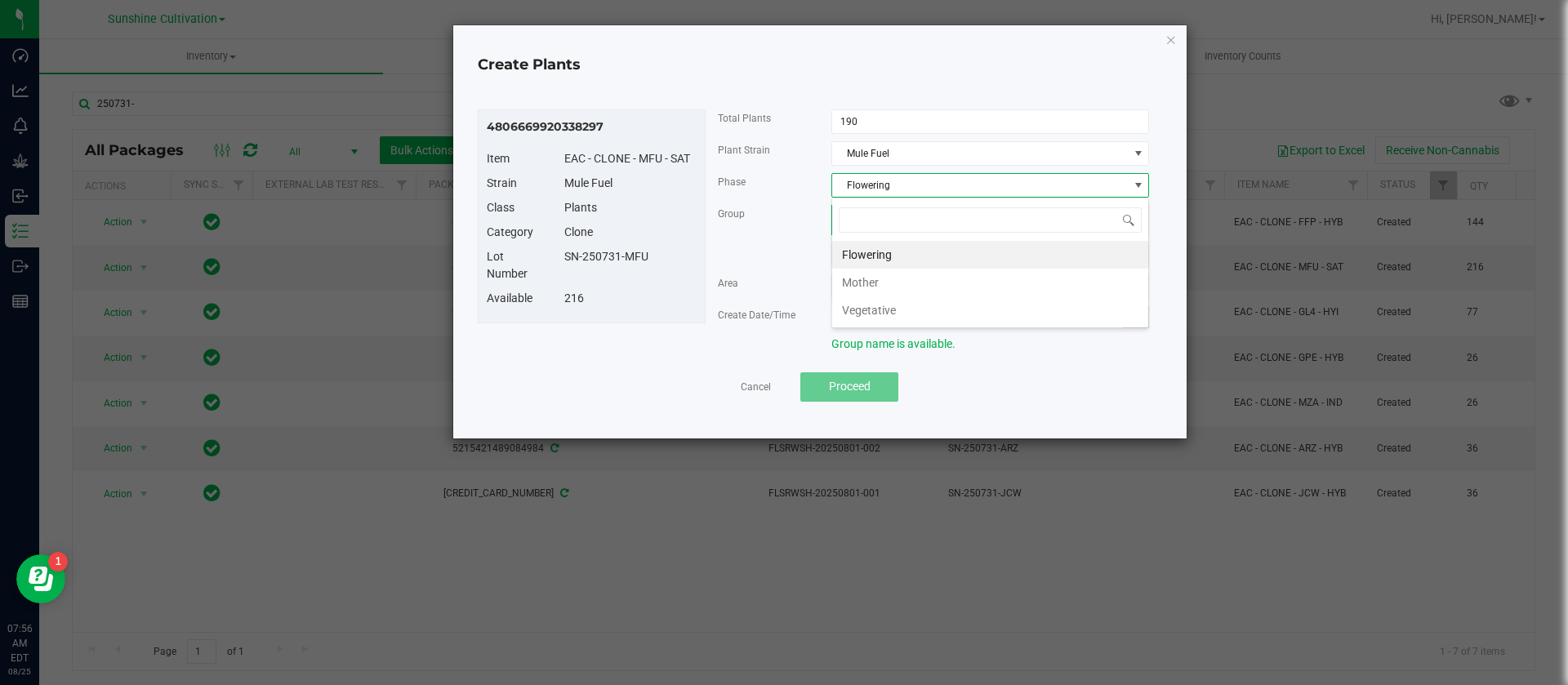
drag, startPoint x: 871, startPoint y: 316, endPoint x: 827, endPoint y: 289, distance: 51.6
click at [872, 316] on li "Vegetative" at bounding box center [990, 310] width 316 height 28
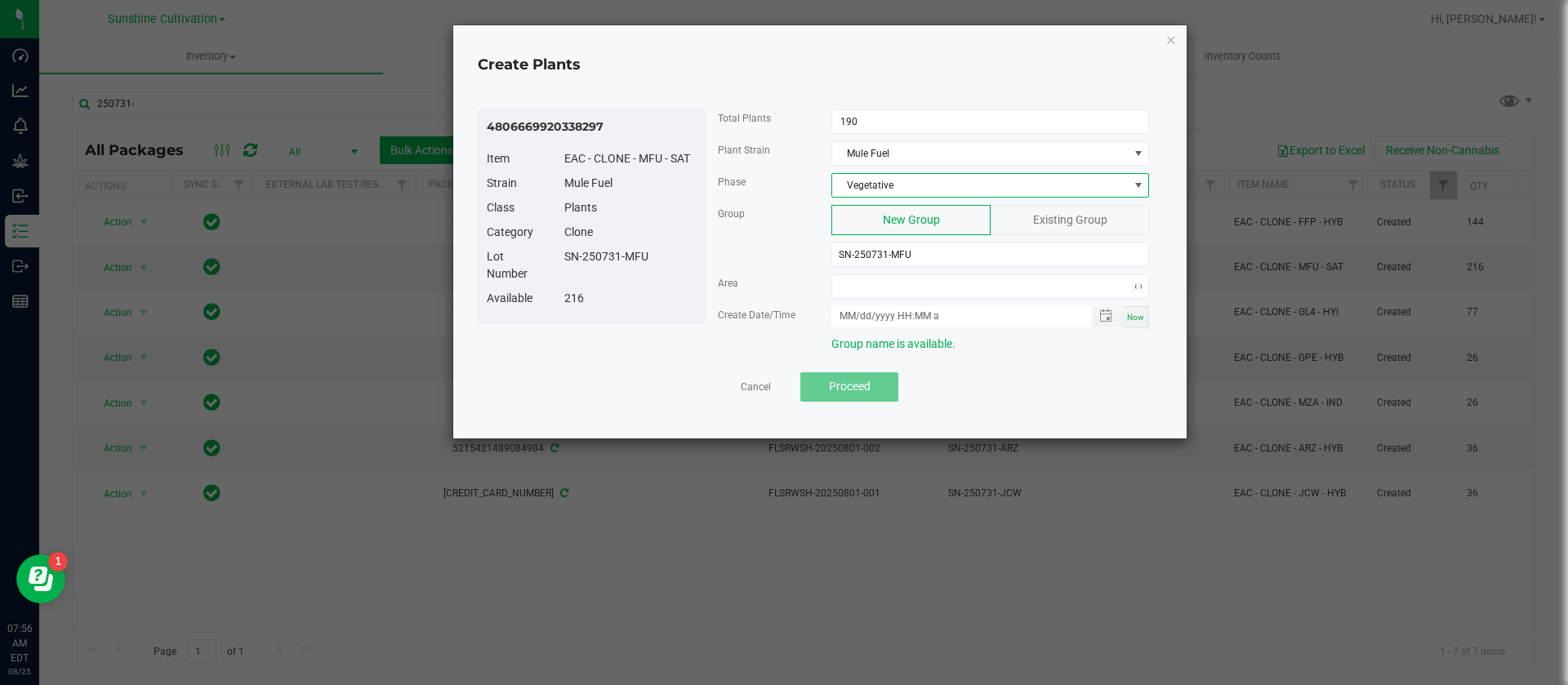
click at [842, 268] on div "Group New Group Existing Group SN-250731-MFU" at bounding box center [934, 239] width 457 height 69
click at [849, 282] on span at bounding box center [979, 286] width 296 height 23
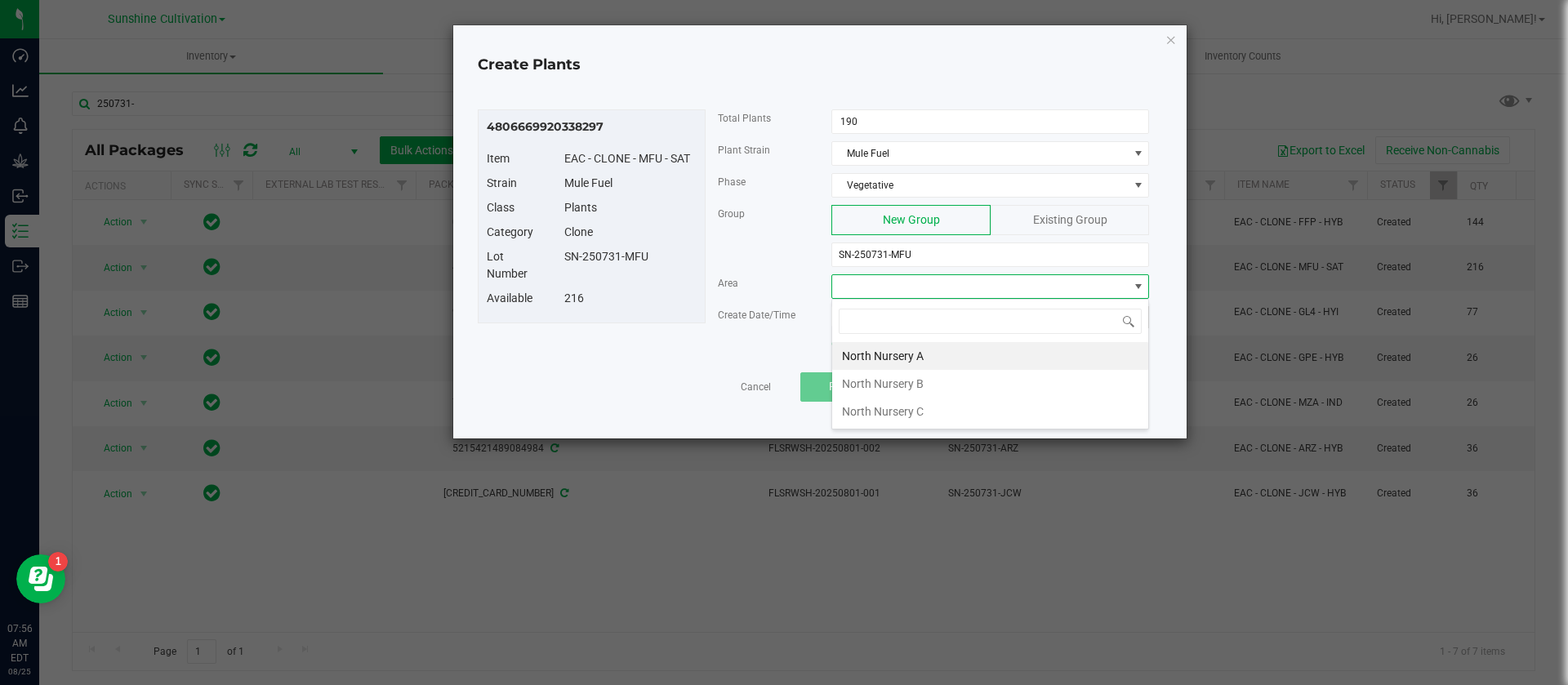
click at [907, 357] on li "North Nursery A" at bounding box center [990, 357] width 316 height 28
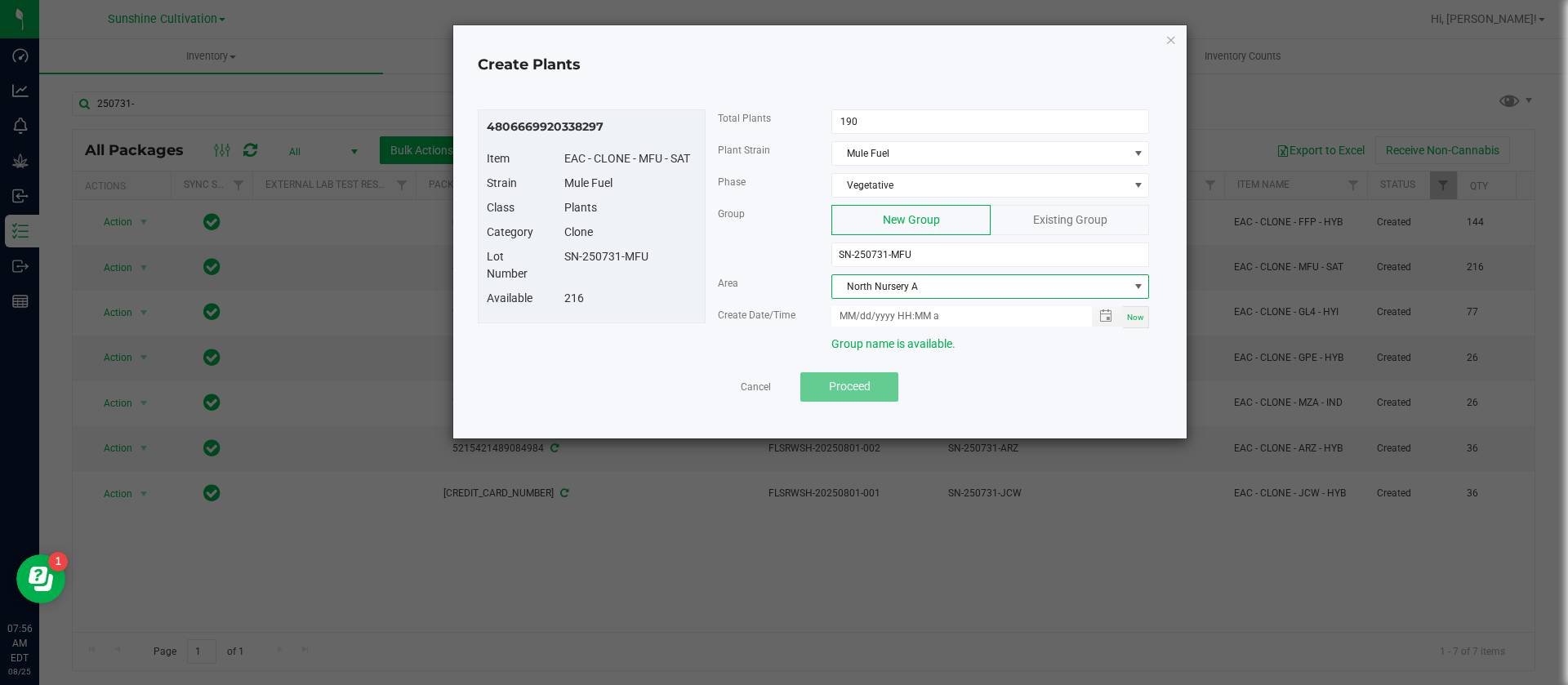
click at [1133, 315] on span "Now" at bounding box center [1136, 317] width 18 height 9
click at [866, 317] on input "08/25/2025 7:56 AM" at bounding box center [952, 316] width 242 height 20
type input "08/18/2025 7:56 AM"
click at [712, 308] on div "Create Date/Time" at bounding box center [762, 315] width 114 height 18
click at [887, 394] on button "Proceed" at bounding box center [849, 386] width 98 height 29
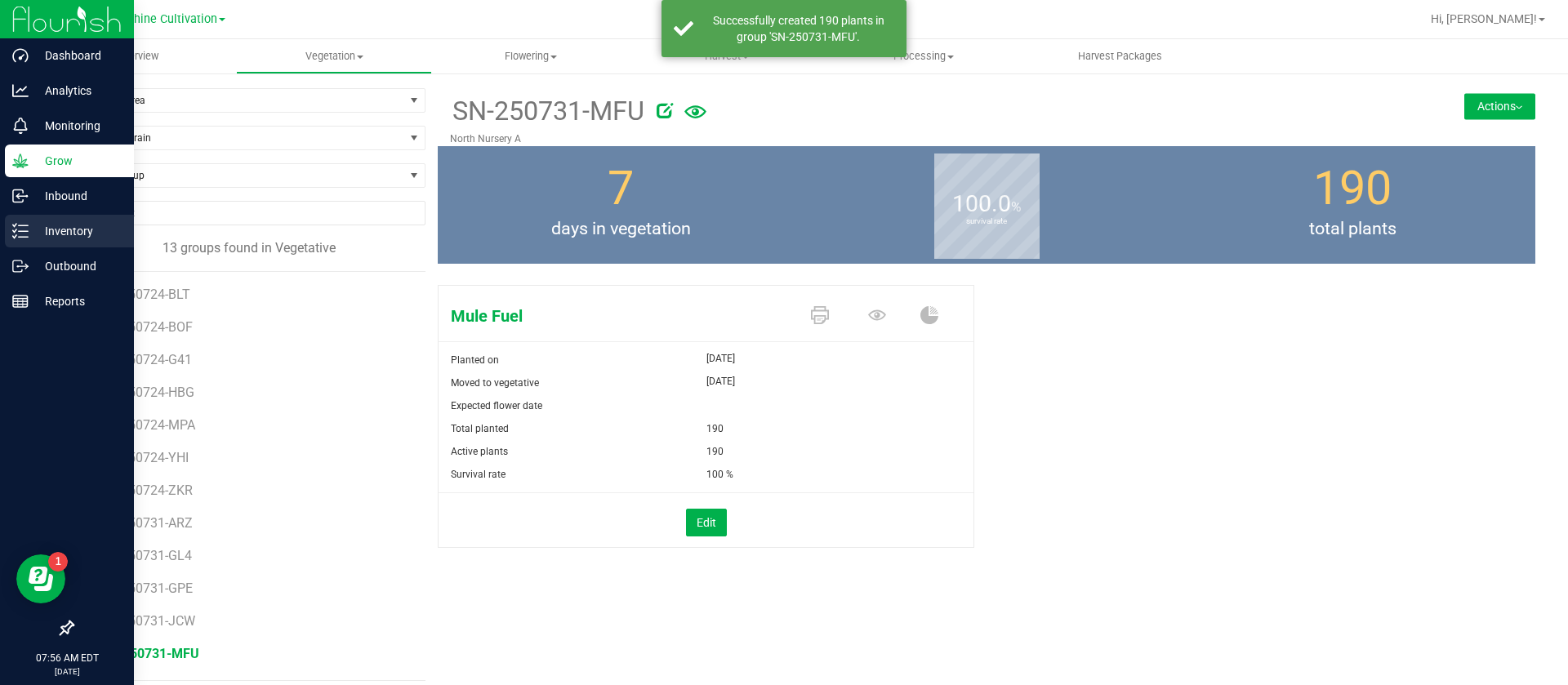
click at [48, 239] on p "Inventory" at bounding box center [78, 231] width 98 height 19
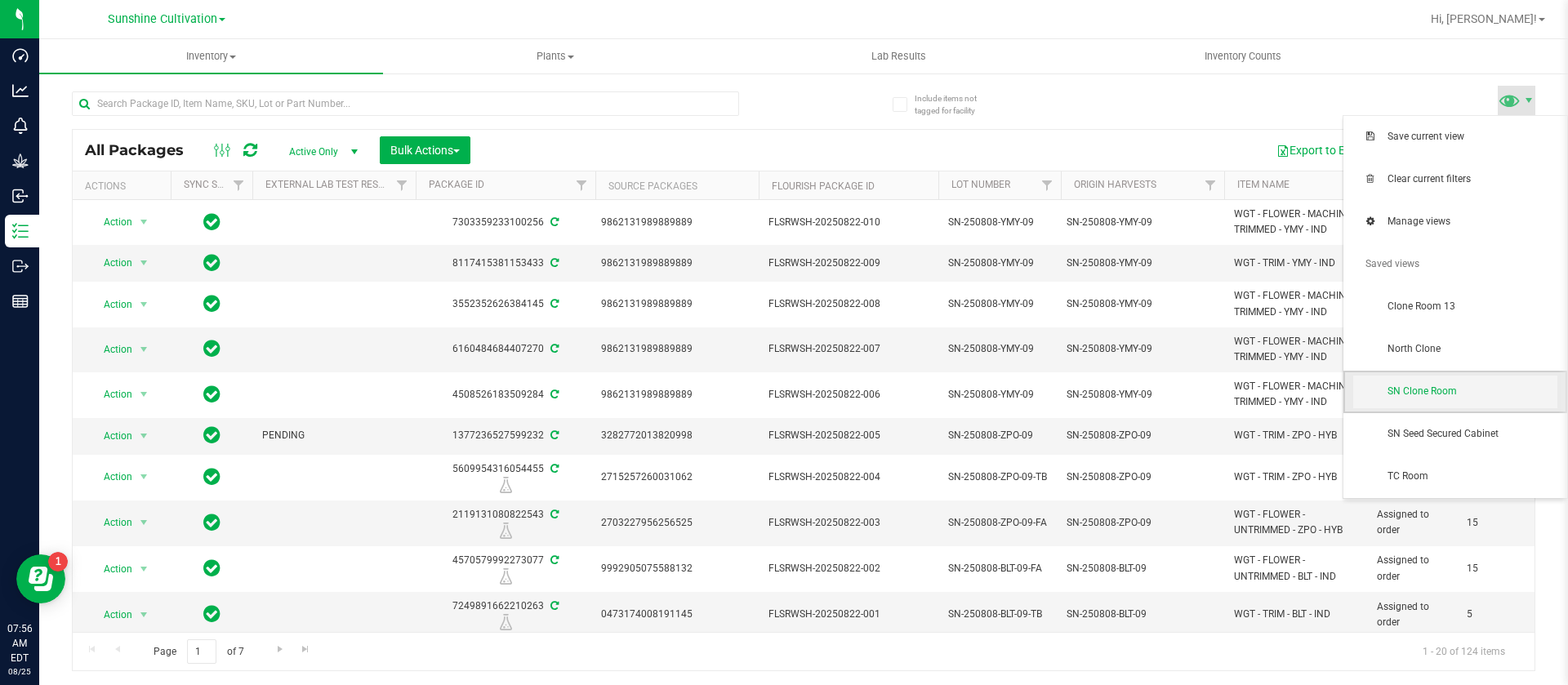
click at [1422, 379] on span "SN Clone Room" at bounding box center [1456, 392] width 204 height 32
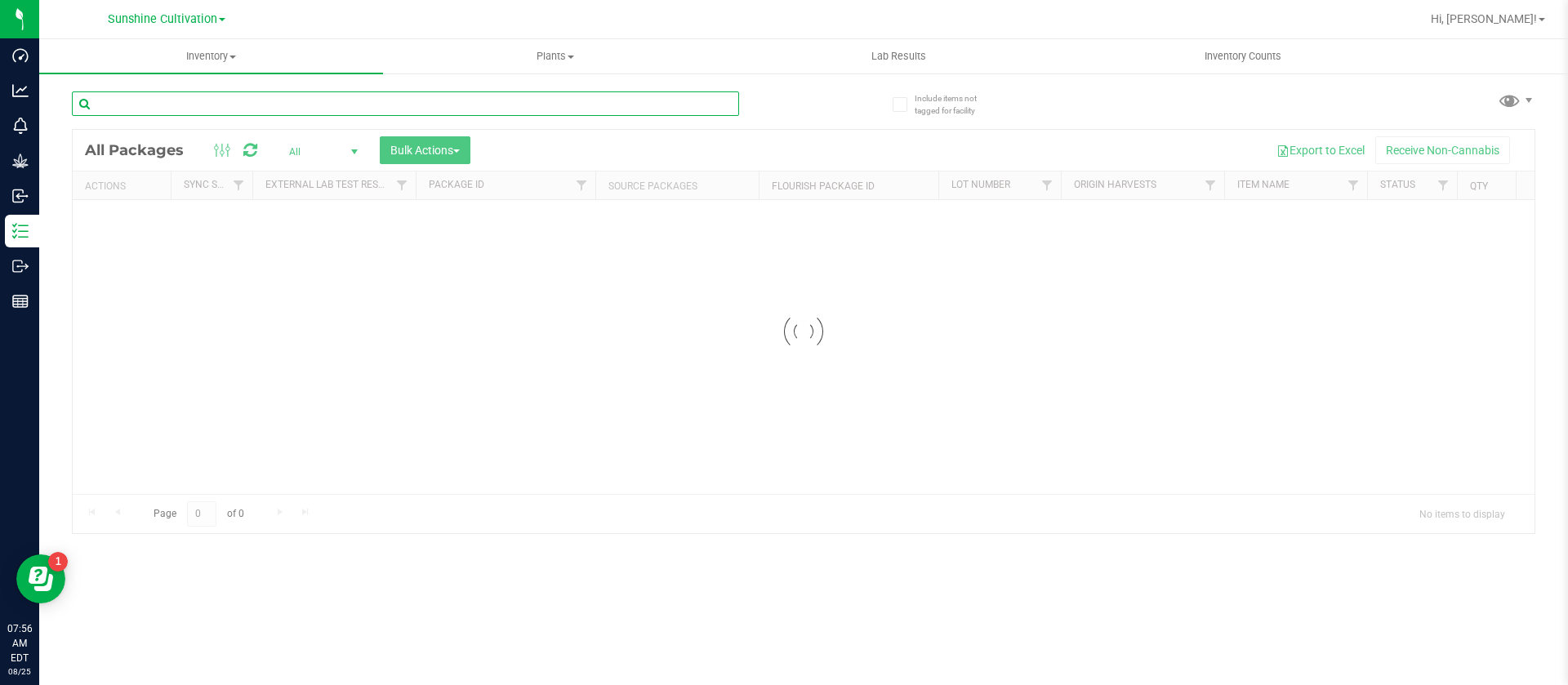
click at [170, 102] on input "text" at bounding box center [406, 104] width 668 height 25
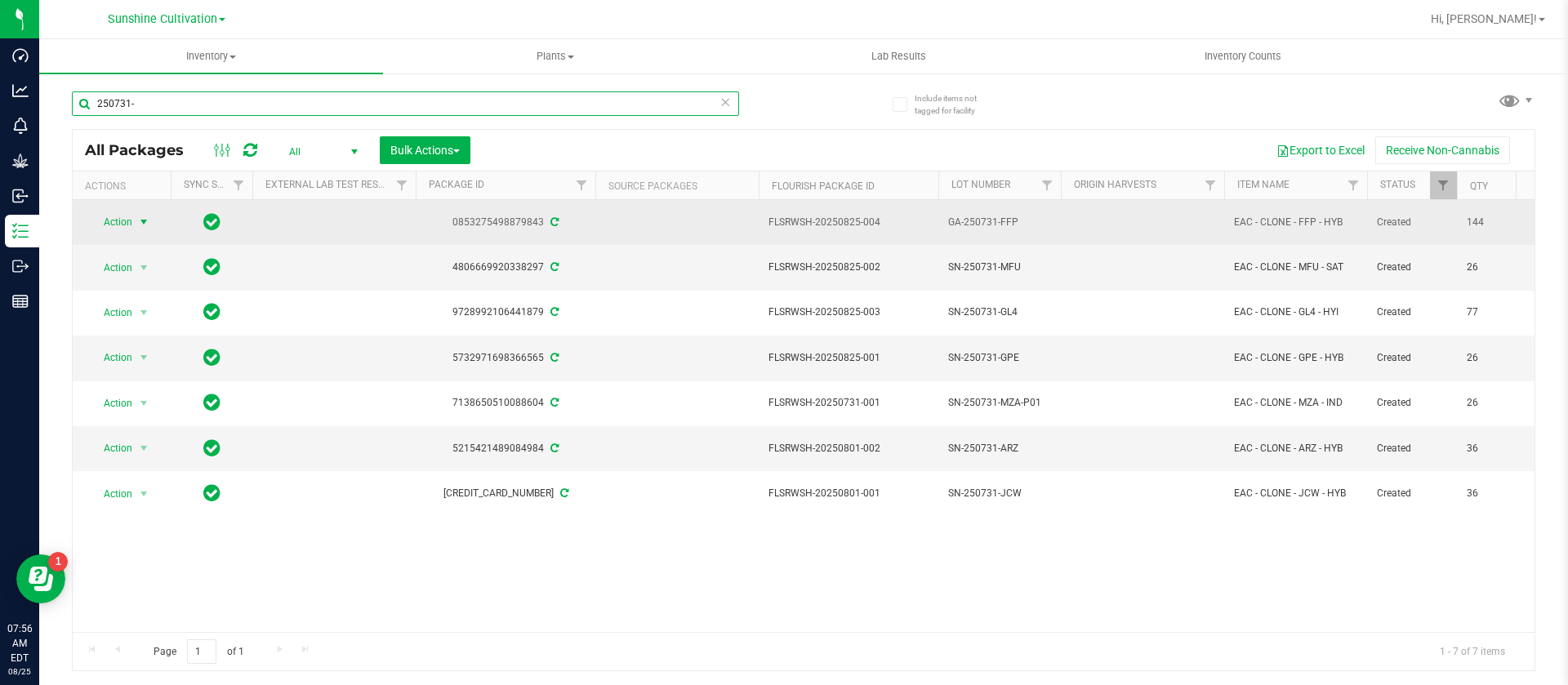
type input "250731-"
click at [126, 224] on span "Action" at bounding box center [111, 222] width 44 height 23
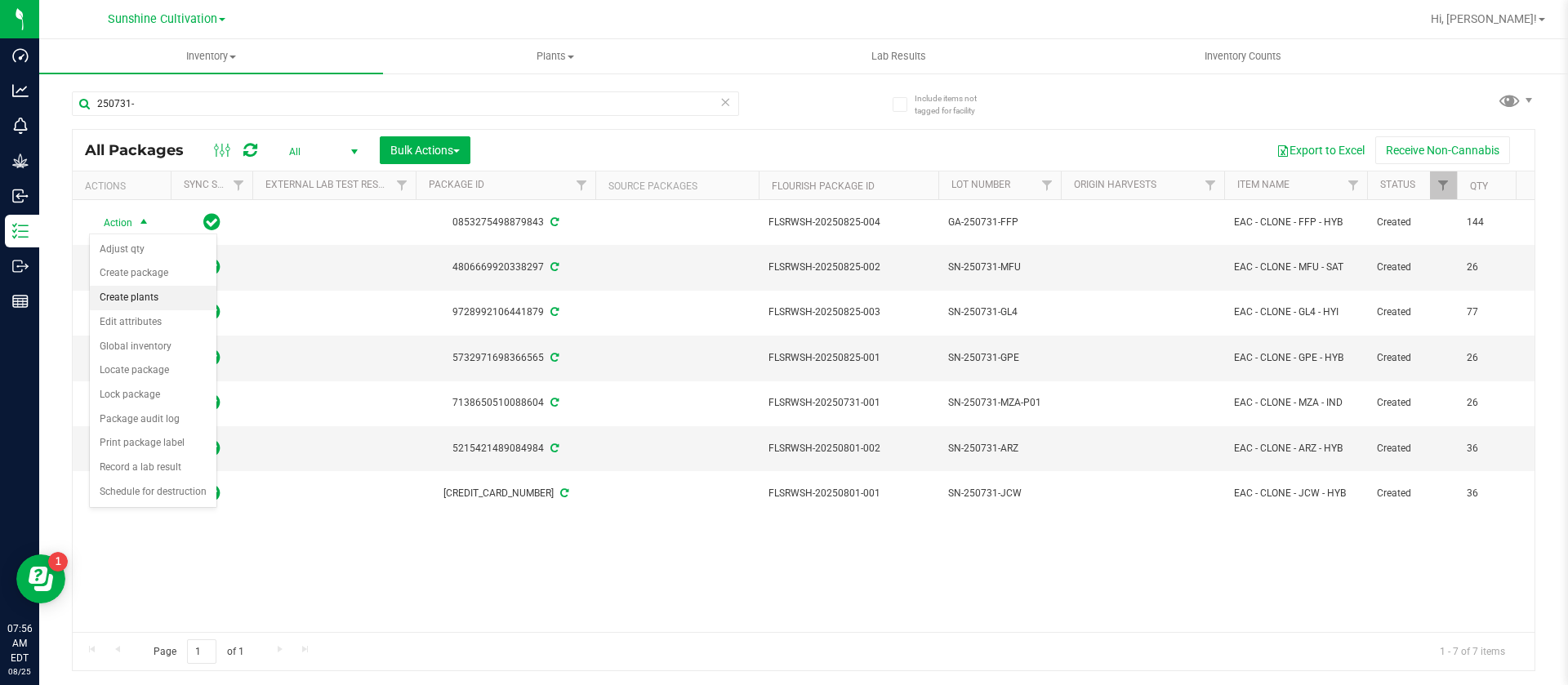
click at [156, 298] on li "Create plants" at bounding box center [153, 298] width 126 height 25
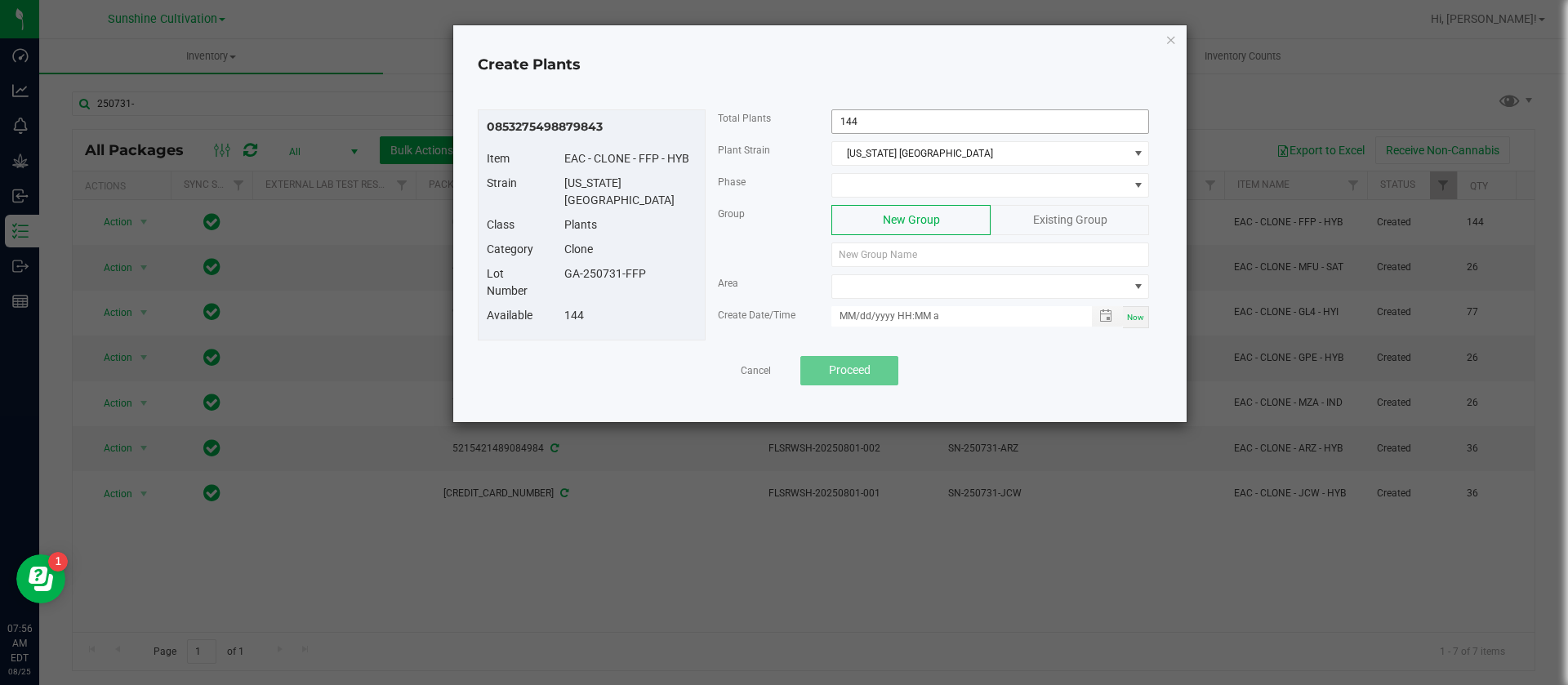
click at [869, 130] on input "144" at bounding box center [990, 122] width 316 height 23
type input "125"
click at [895, 179] on span at bounding box center [979, 185] width 296 height 23
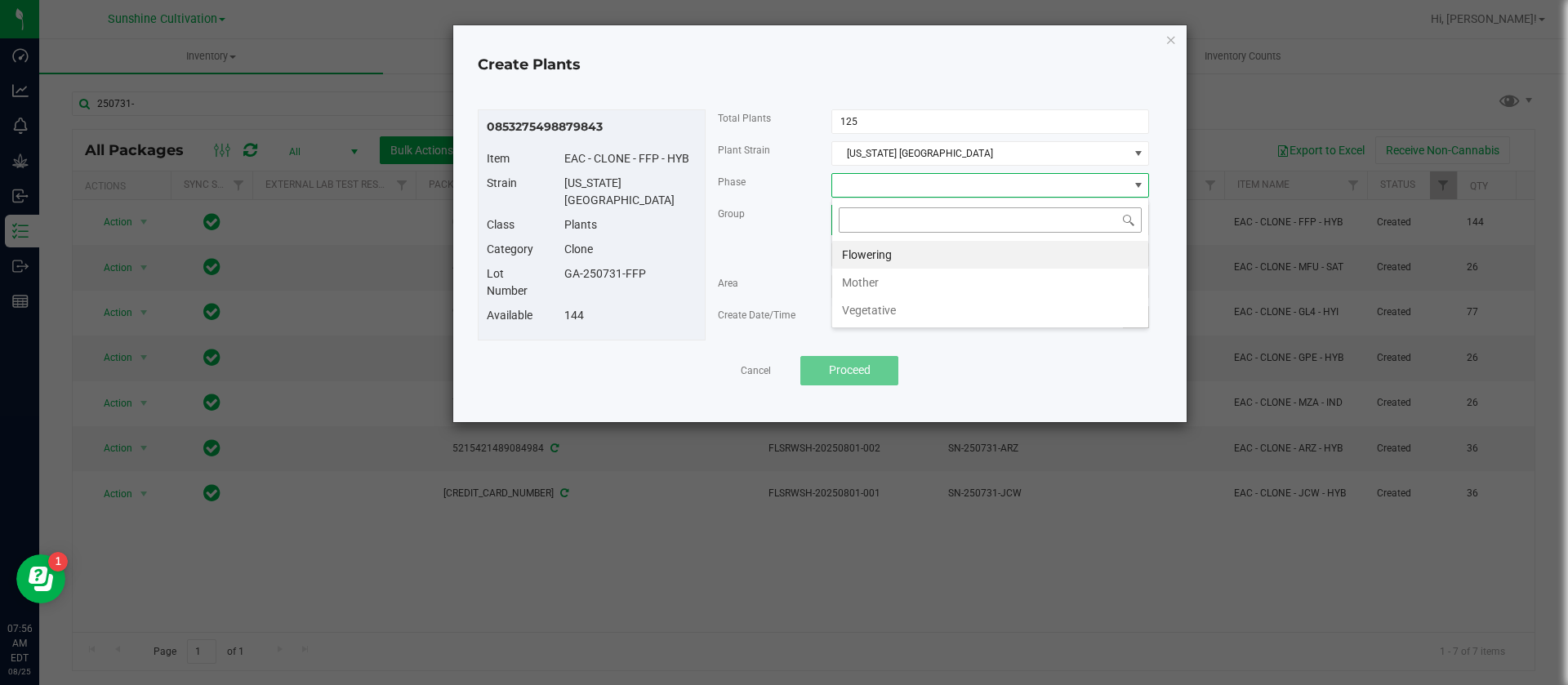
scroll to position [25, 318]
click at [891, 303] on li "Vegetative" at bounding box center [990, 310] width 316 height 28
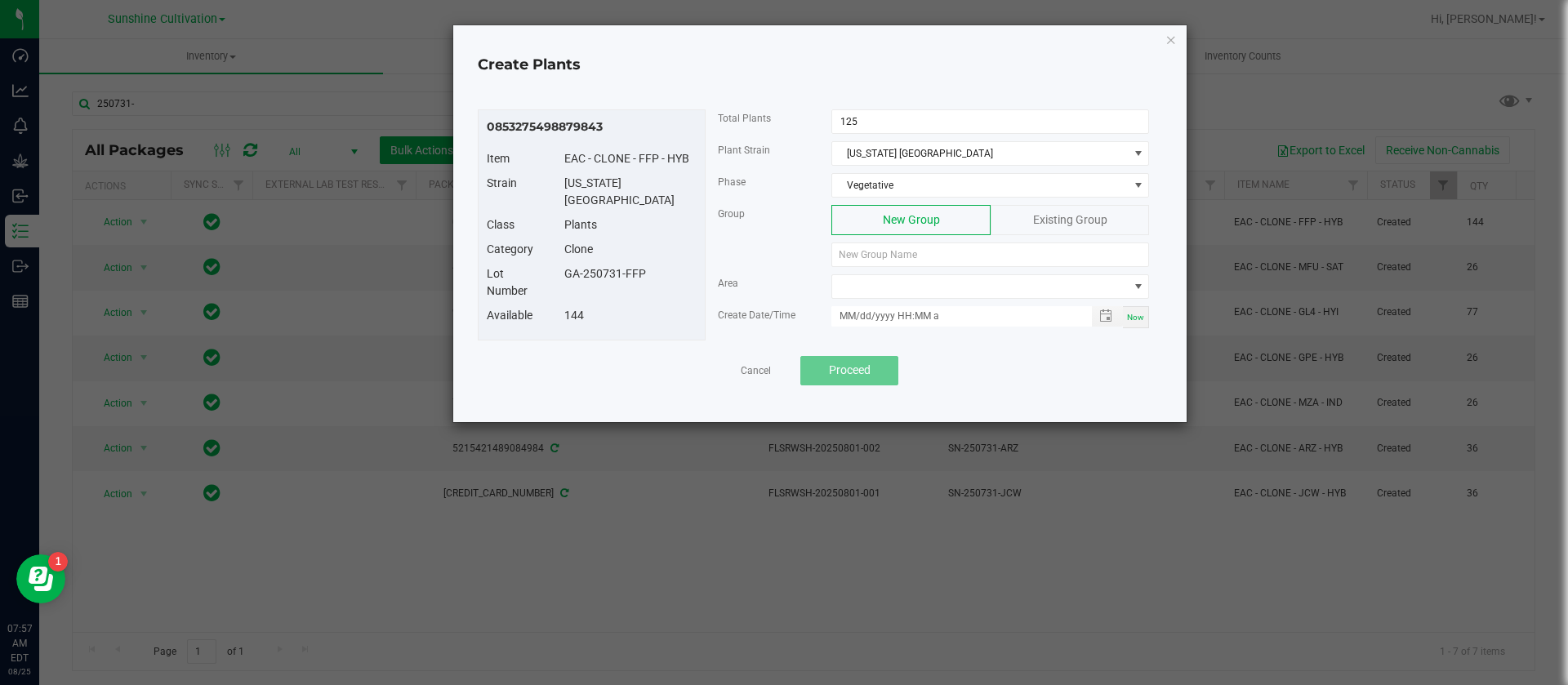
drag, startPoint x: 654, startPoint y: 262, endPoint x: 563, endPoint y: 263, distance: 91.0
click at [563, 265] on div "GA-250731-FFP" at bounding box center [631, 274] width 157 height 18
copy div "GA-250731-FFP"
paste input "GA-250731-FFP"
type input "GA-250731-FFP"
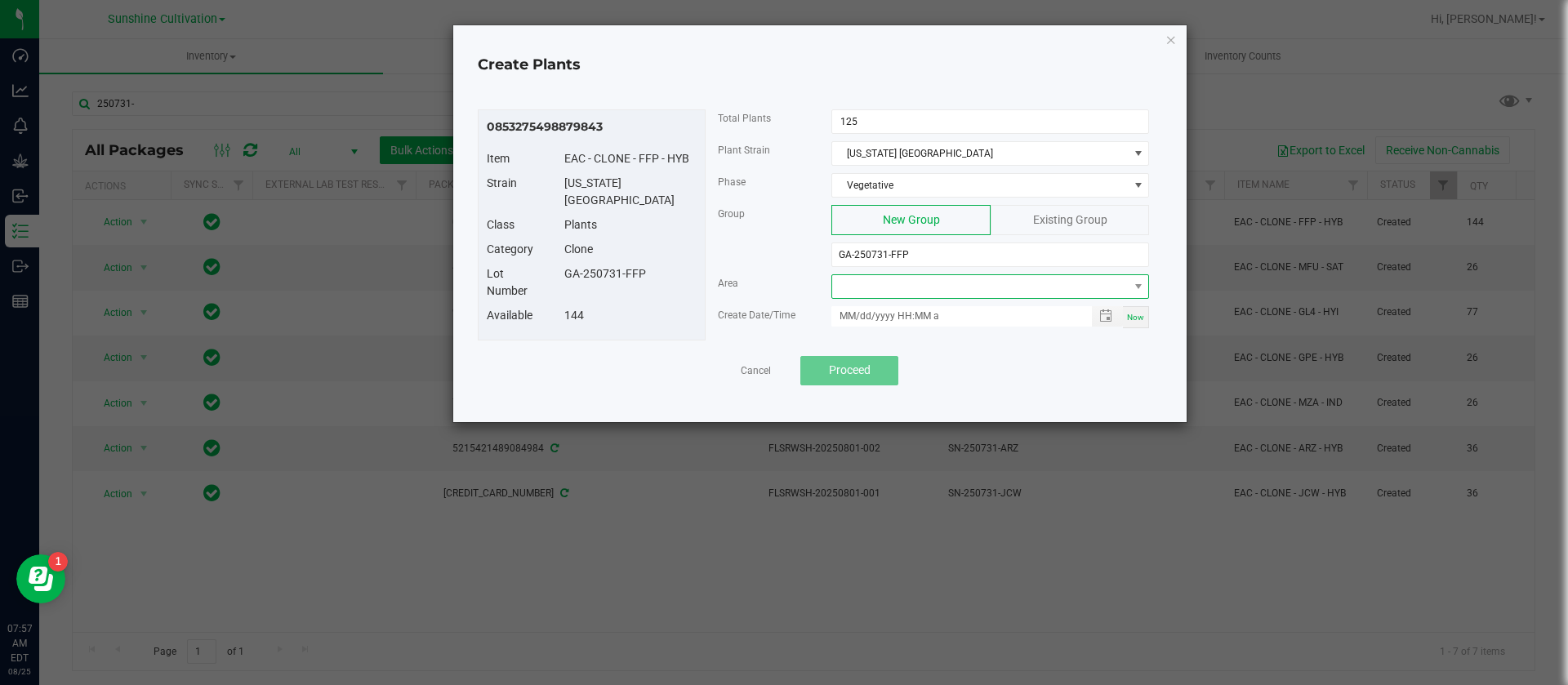
click at [889, 282] on span at bounding box center [979, 286] width 296 height 23
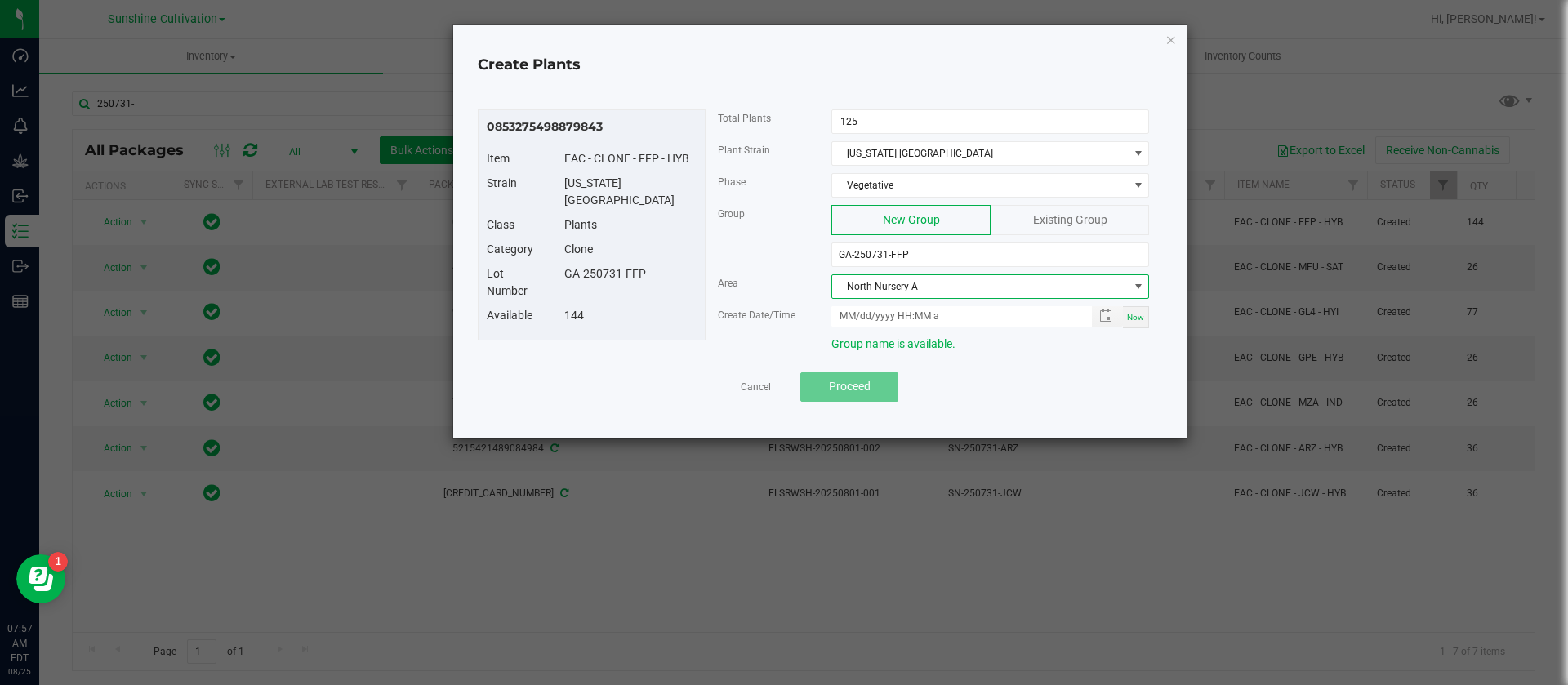
click at [1134, 319] on span "Now" at bounding box center [1136, 317] width 18 height 9
click at [862, 318] on input "08/25/2025 7:57 AM" at bounding box center [952, 316] width 242 height 20
type input "08/18/2025 7:57 AM"
drag, startPoint x: 578, startPoint y: 205, endPoint x: 615, endPoint y: 234, distance: 47.0
click at [582, 216] on div "Plants" at bounding box center [631, 225] width 157 height 18
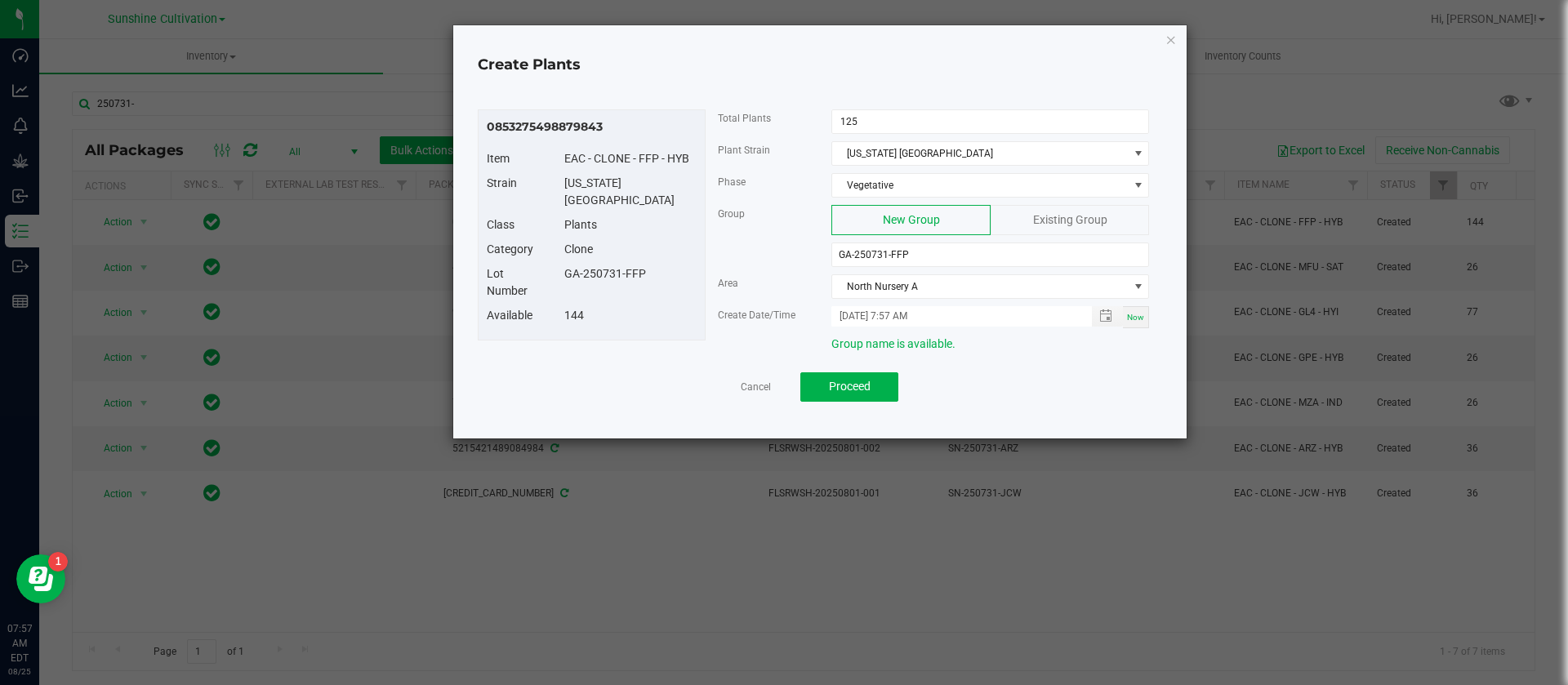
click at [878, 415] on div "0853275498879843 Item EAC - CLONE - FFP - HYB Strain Florida Frost Point Class …" at bounding box center [820, 255] width 701 height 333
click at [867, 401] on div "0853275498879843 Item EAC - CLONE - FFP - HYB Strain Florida Frost Point Class …" at bounding box center [820, 255] width 701 height 333
click at [867, 372] on button "Proceed" at bounding box center [849, 386] width 98 height 29
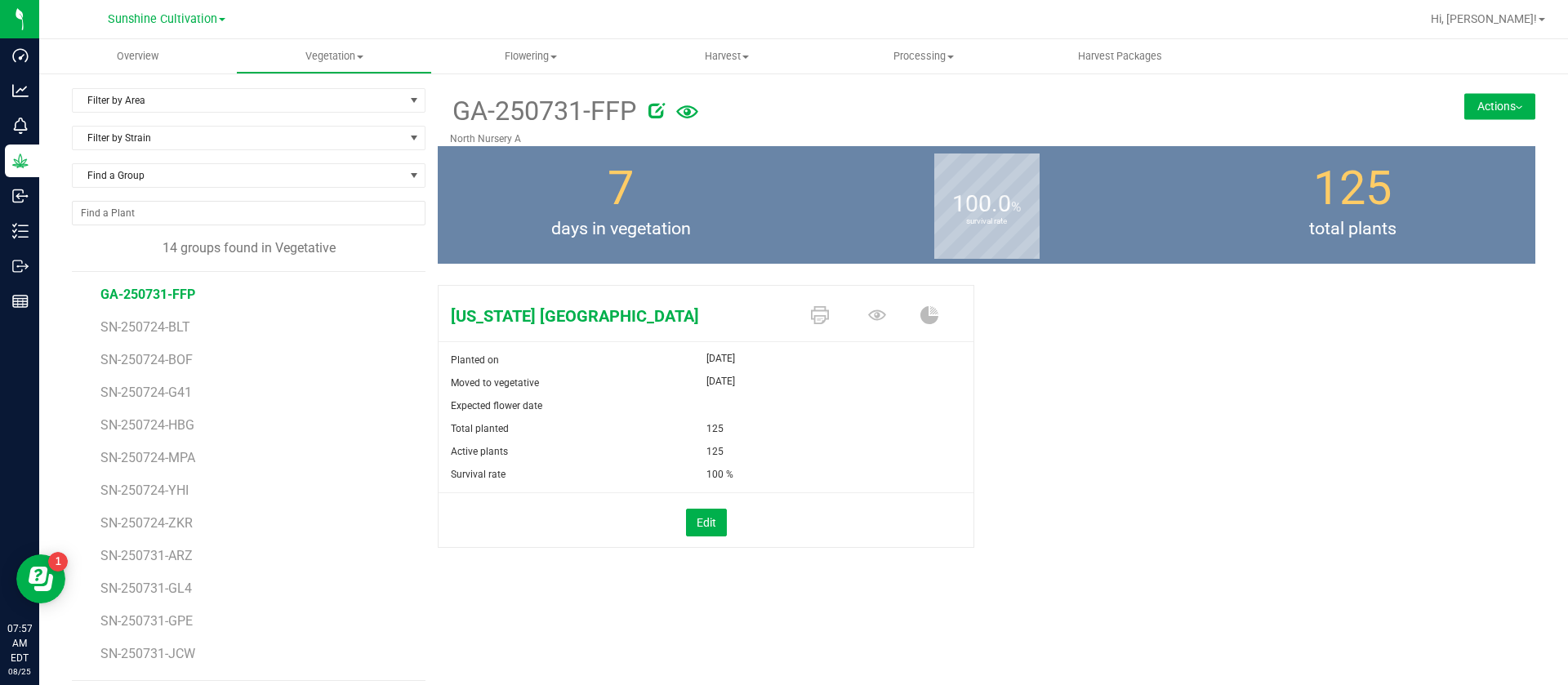
click at [976, 411] on div "Florida Frost Point Planted on Aug 18, 2025 Moved to vegetative Aug 18, 2025 Ex…" at bounding box center [986, 433] width 1098 height 310
click at [903, 412] on div "Expected flower date" at bounding box center [705, 406] width 535 height 23
click at [852, 401] on div "Expected flower date" at bounding box center [705, 406] width 535 height 23
click at [754, 159] on div "7 days in vegetation" at bounding box center [620, 205] width 366 height 118
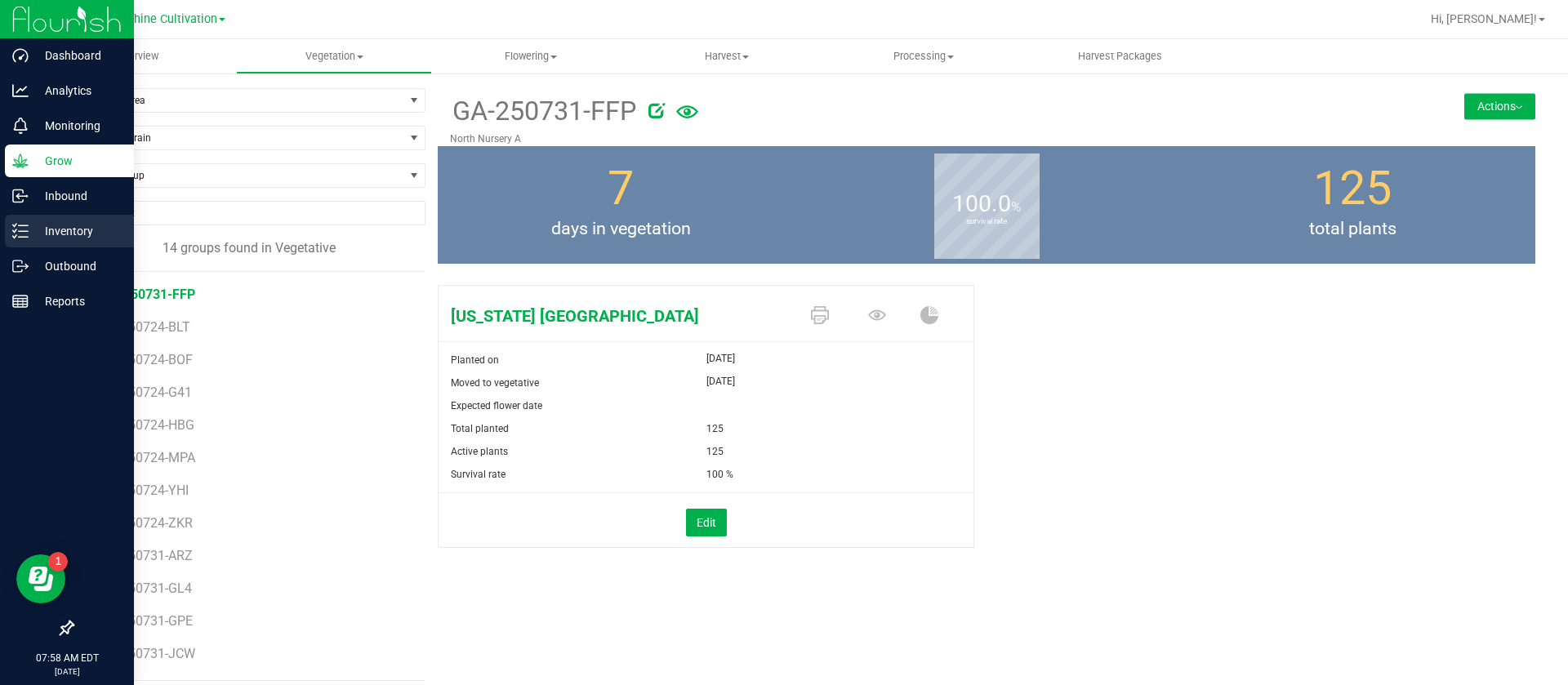
click at [51, 230] on p "Inventory" at bounding box center [78, 231] width 98 height 19
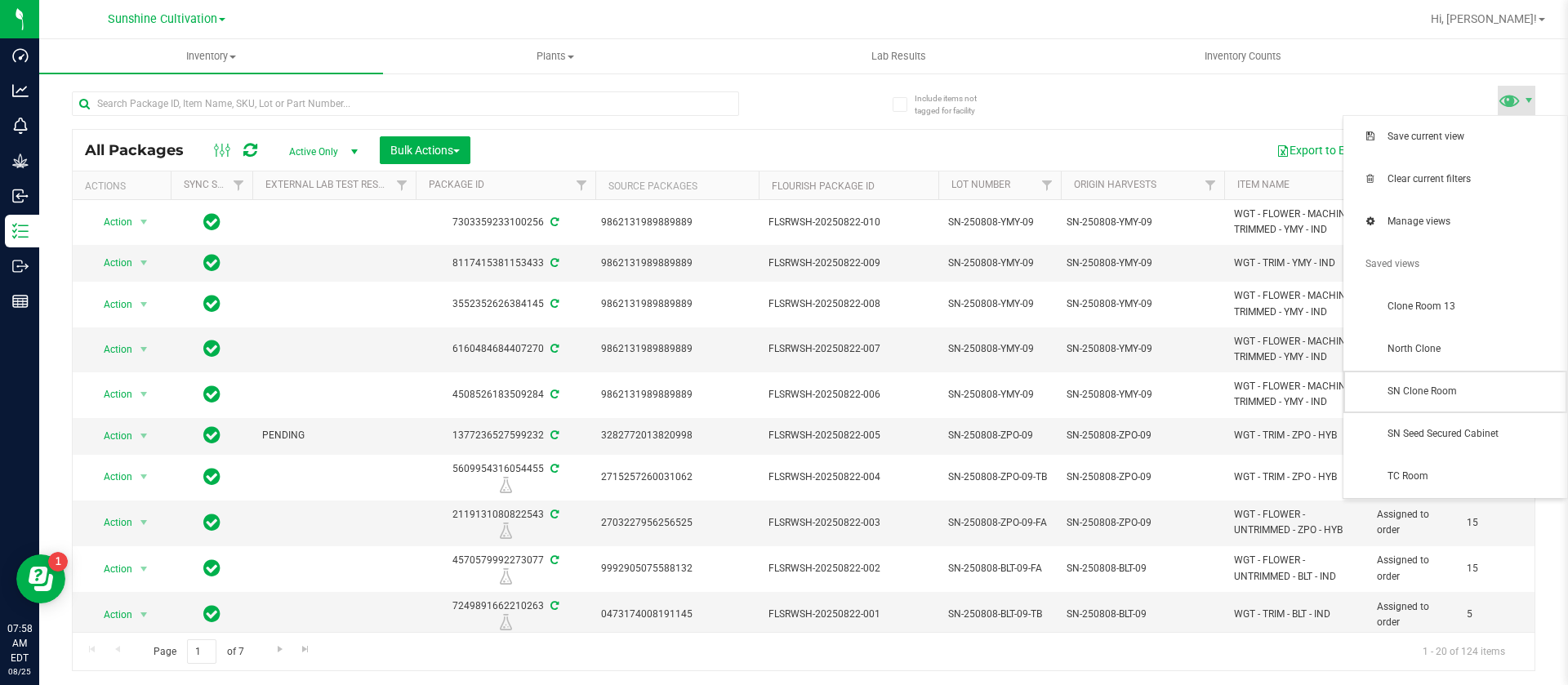
click at [1431, 393] on span "SN Clone Room" at bounding box center [1472, 392] width 170 height 14
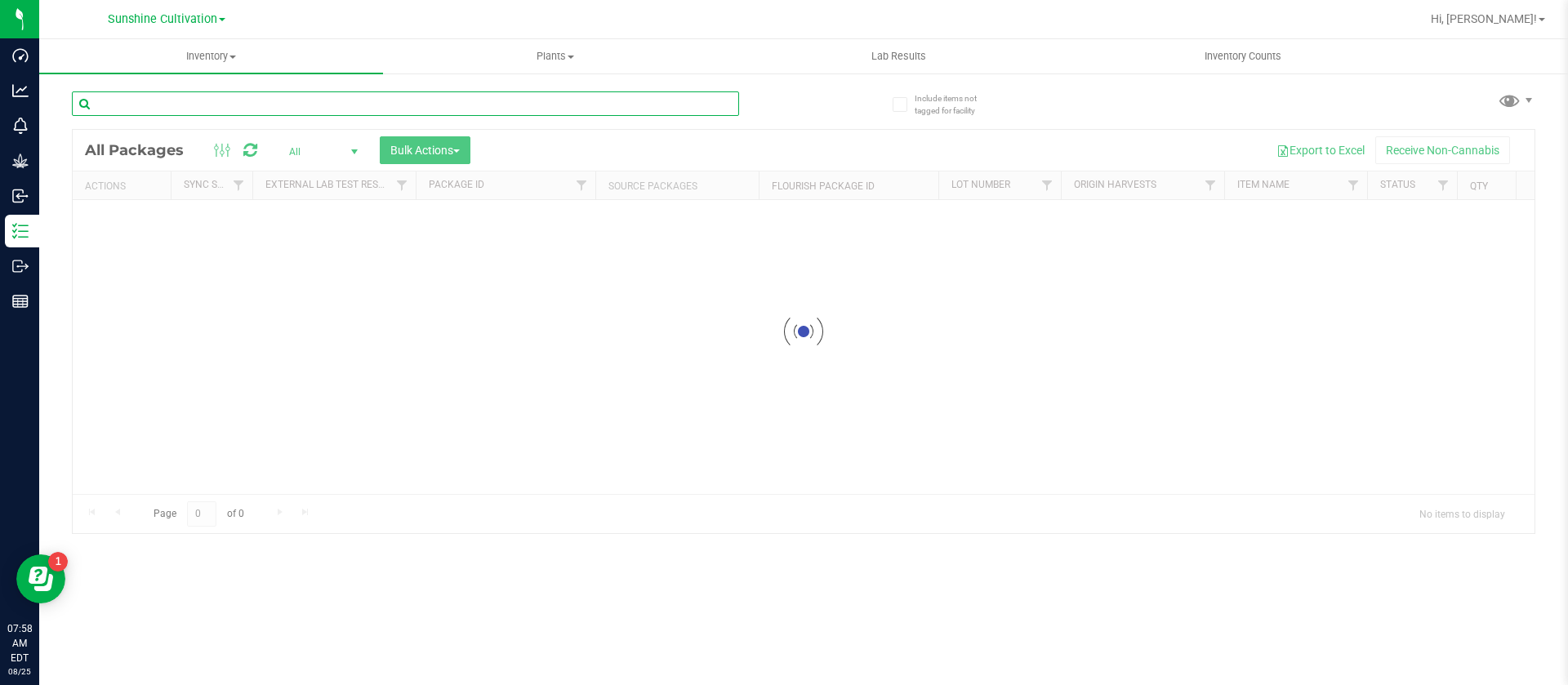
click at [202, 103] on input "text" at bounding box center [406, 104] width 668 height 25
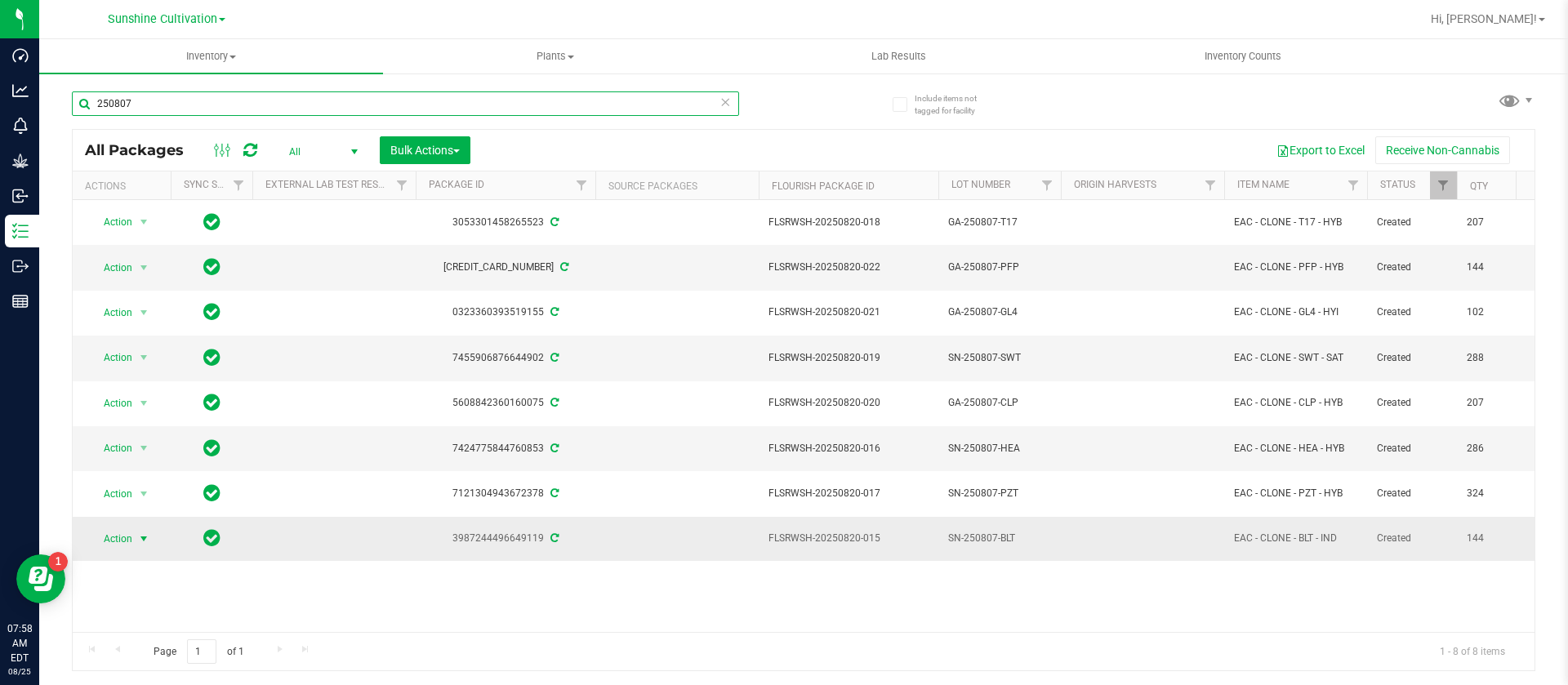
type input "250807"
click at [141, 543] on span "select" at bounding box center [143, 538] width 13 height 13
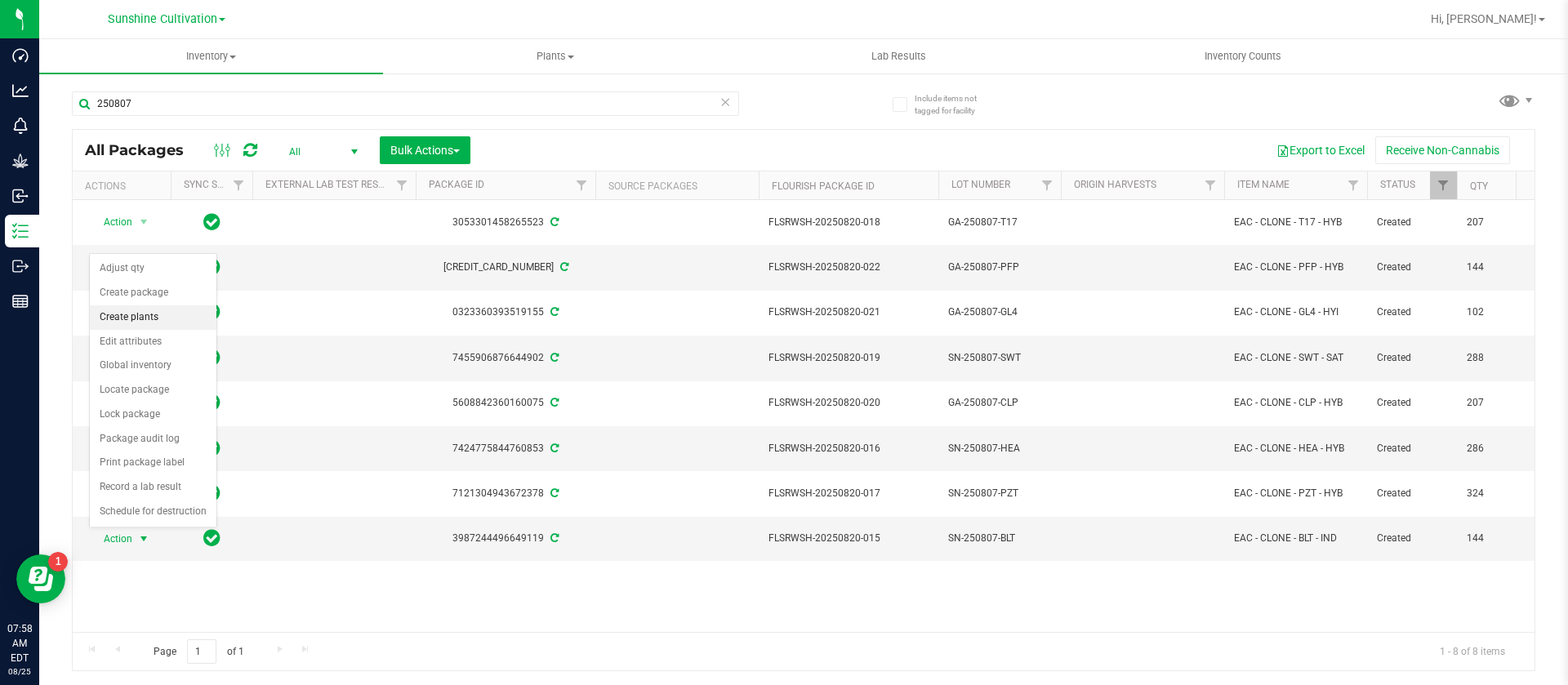
click at [158, 314] on li "Create plants" at bounding box center [153, 318] width 126 height 25
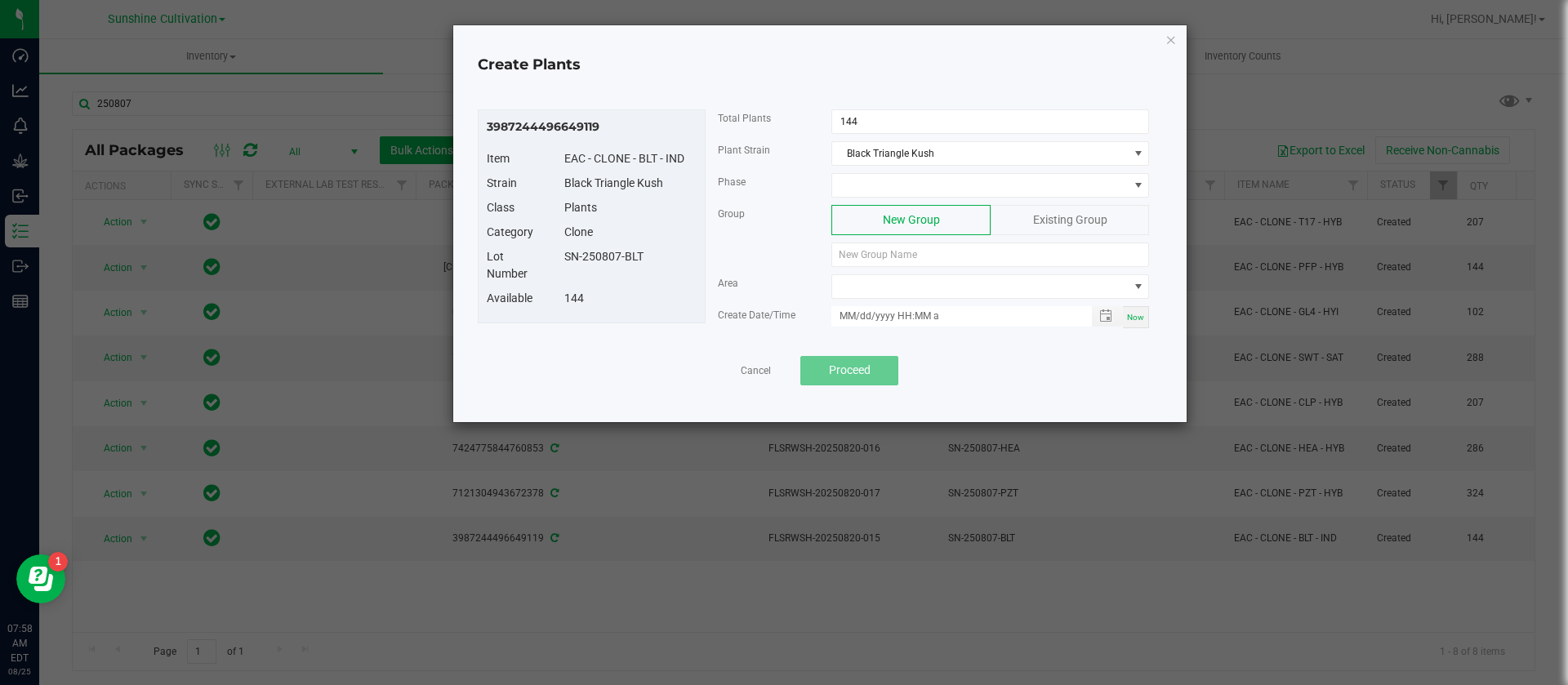
drag, startPoint x: 680, startPoint y: 273, endPoint x: 553, endPoint y: 251, distance: 128.9
click at [553, 251] on div "Lot Number SN-250807-BLT" at bounding box center [591, 269] width 235 height 41
copy div "SN-250807-BLT"
paste input "SN-250807-BLT"
type input "SN-250807-BLT"
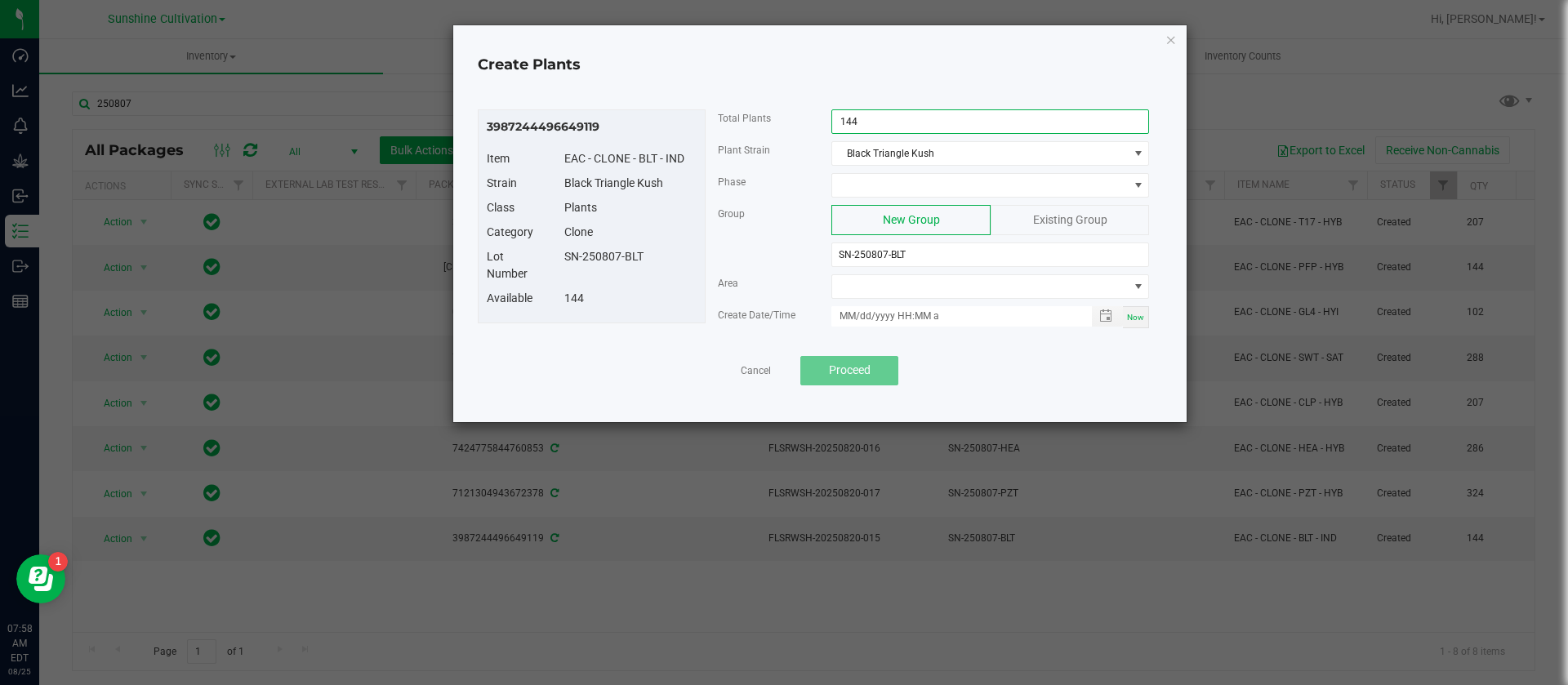
click at [898, 124] on input "144" at bounding box center [990, 122] width 316 height 23
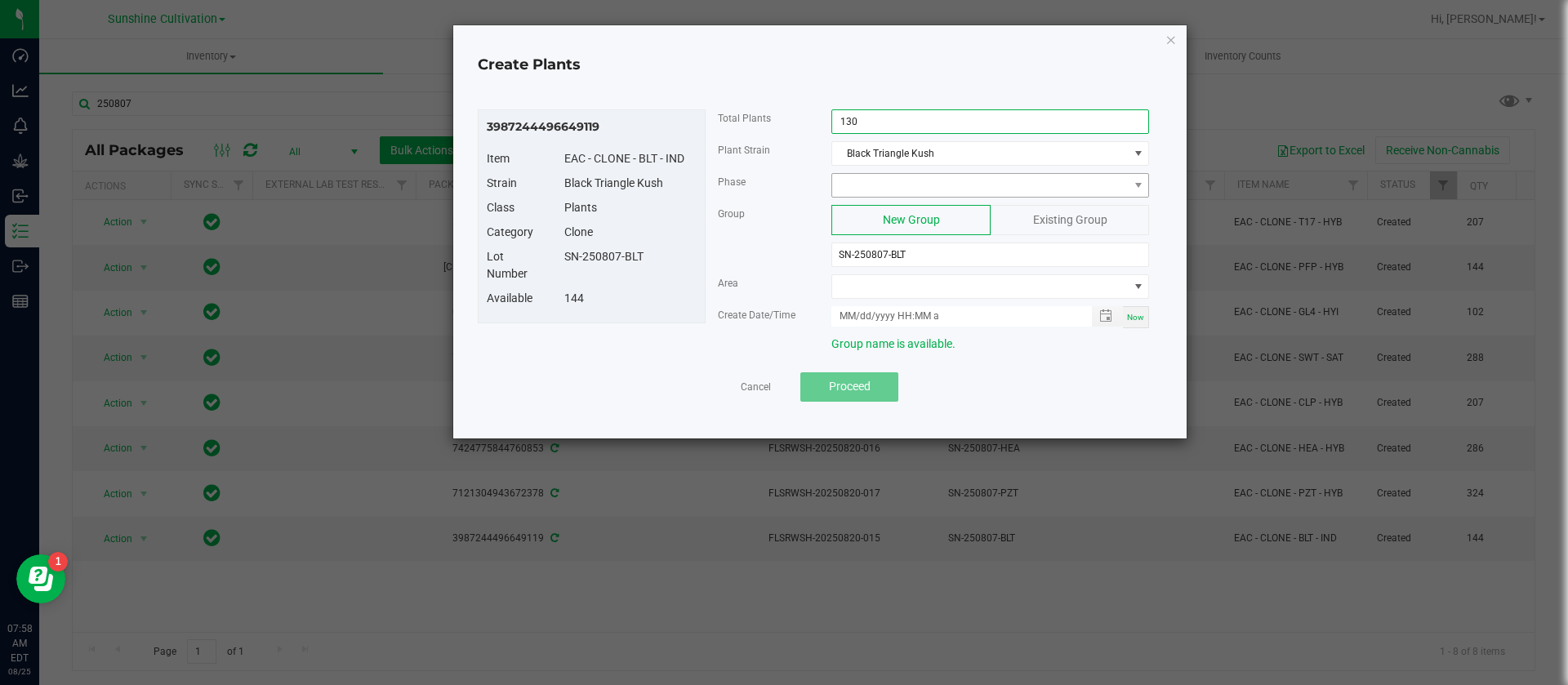
type input "130"
click at [894, 184] on span at bounding box center [979, 185] width 296 height 23
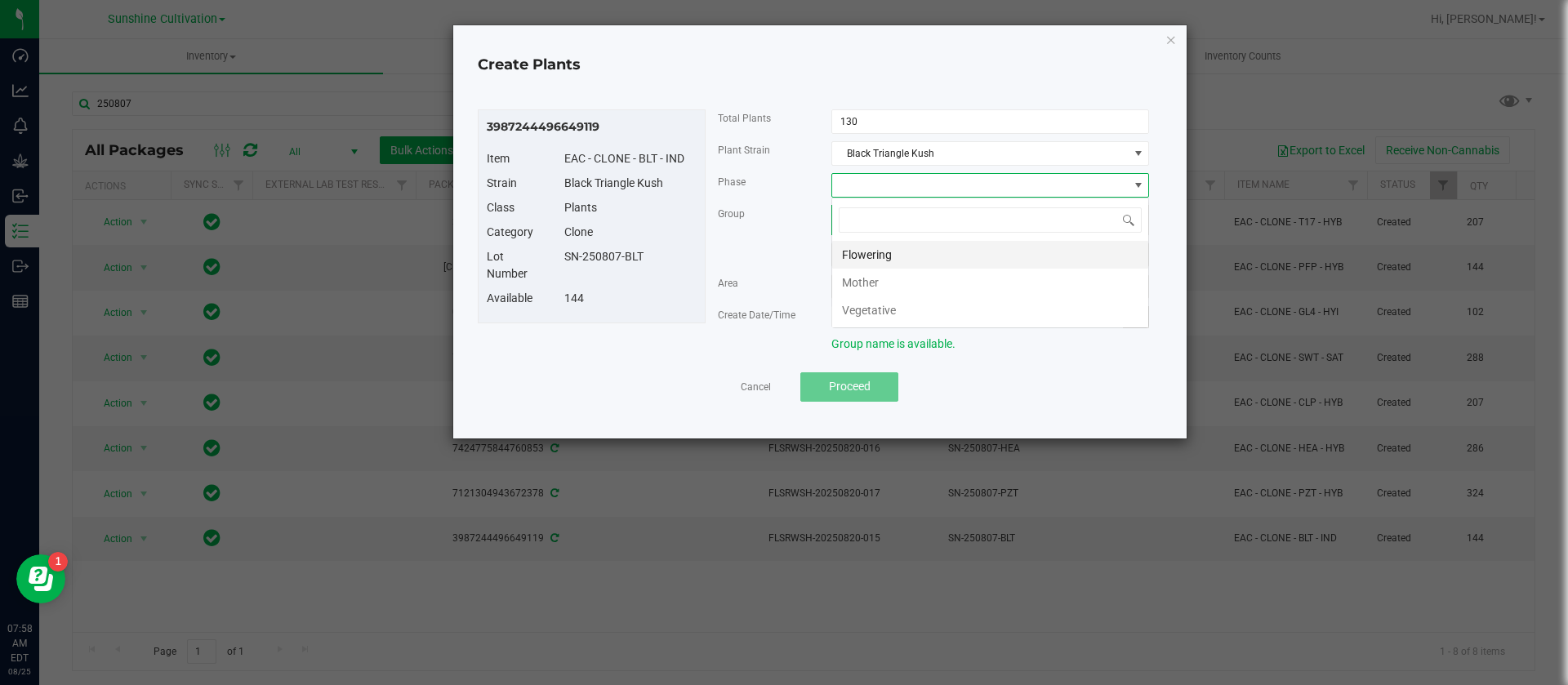
scroll to position [25, 318]
drag, startPoint x: 897, startPoint y: 308, endPoint x: 801, endPoint y: 268, distance: 104.0
click at [898, 308] on li "Vegetative" at bounding box center [990, 310] width 316 height 28
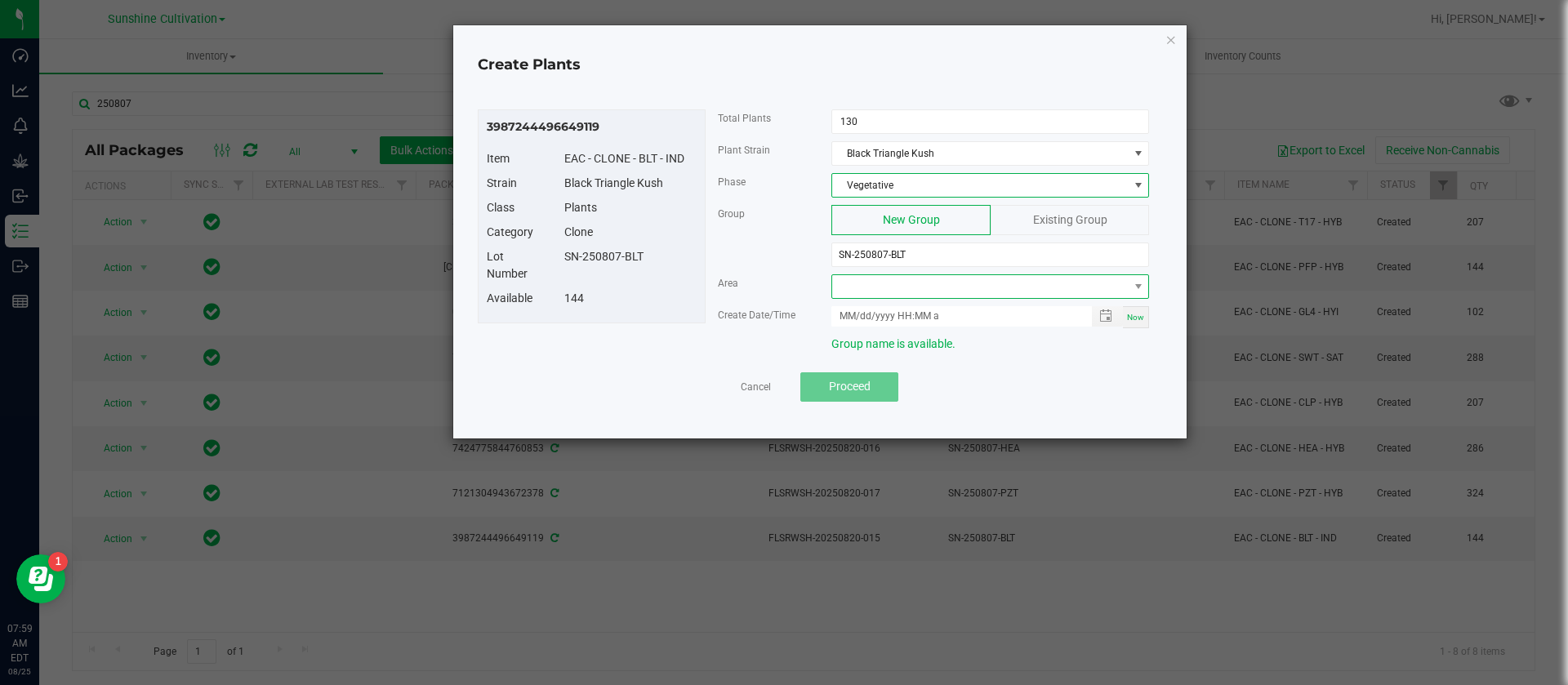
click at [867, 278] on span at bounding box center [979, 286] width 296 height 23
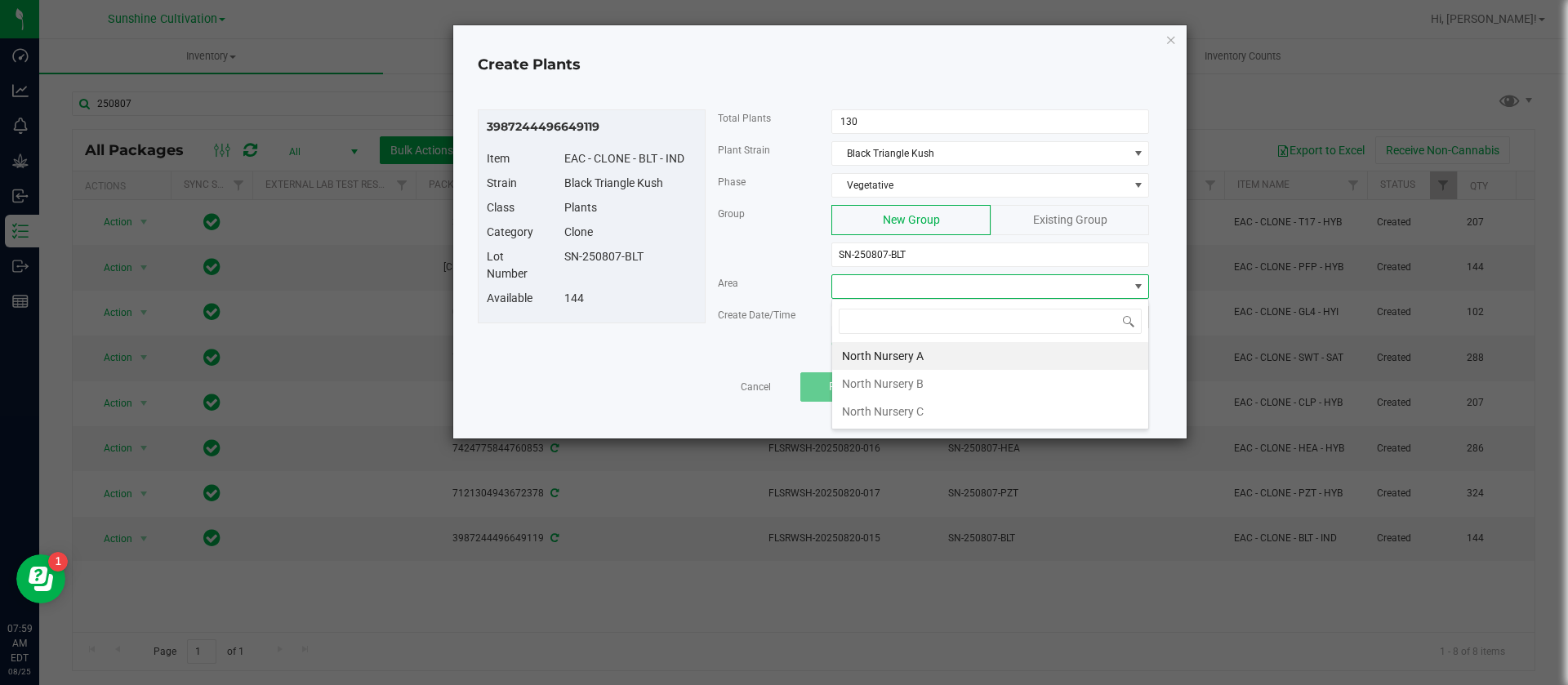
drag, startPoint x: 915, startPoint y: 379, endPoint x: 946, endPoint y: 383, distance: 31.3
click at [916, 379] on li "North Nursery B" at bounding box center [990, 384] width 316 height 28
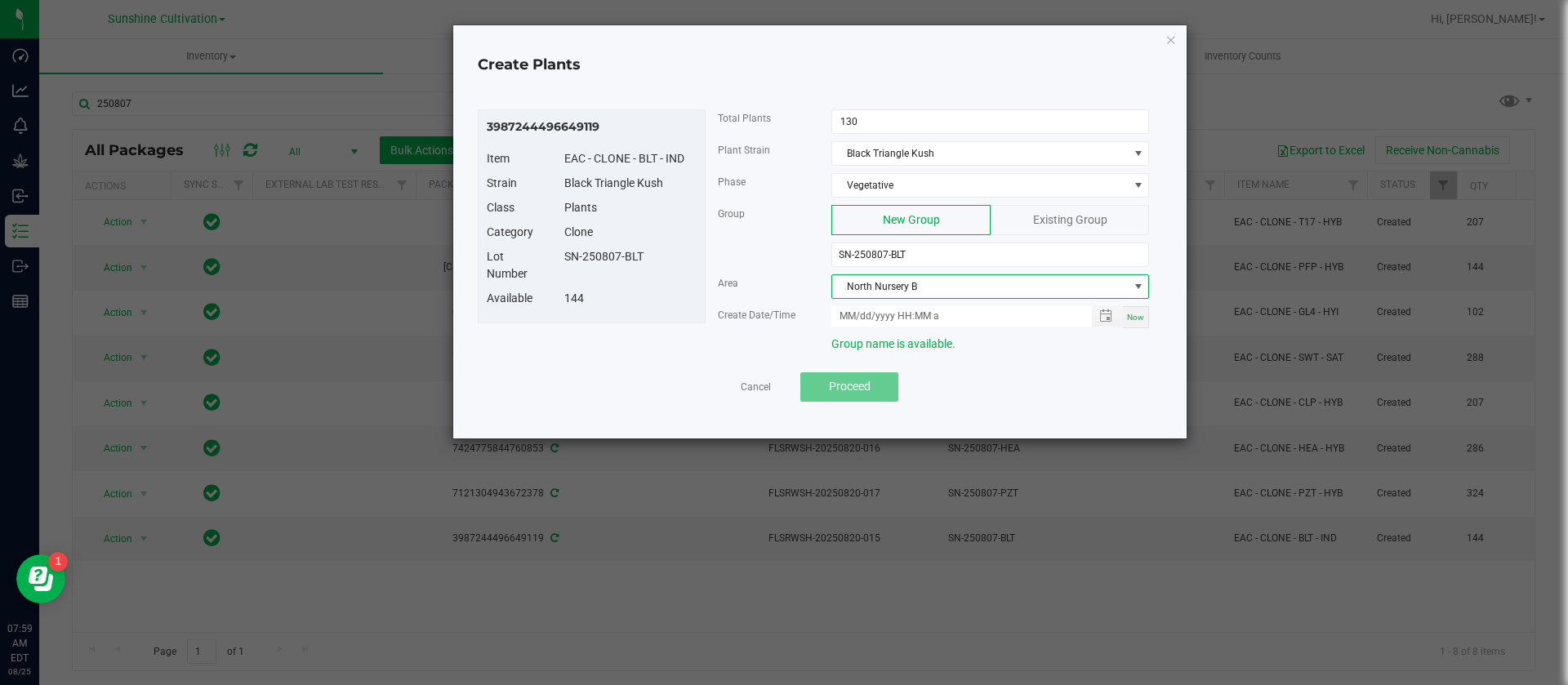
click at [1129, 308] on div "Now" at bounding box center [1136, 317] width 26 height 22
type input "08/25/2025 7:59 AM"
click at [573, 294] on div "144" at bounding box center [631, 299] width 157 height 18
click at [855, 379] on span "Proceed" at bounding box center [849, 386] width 41 height 13
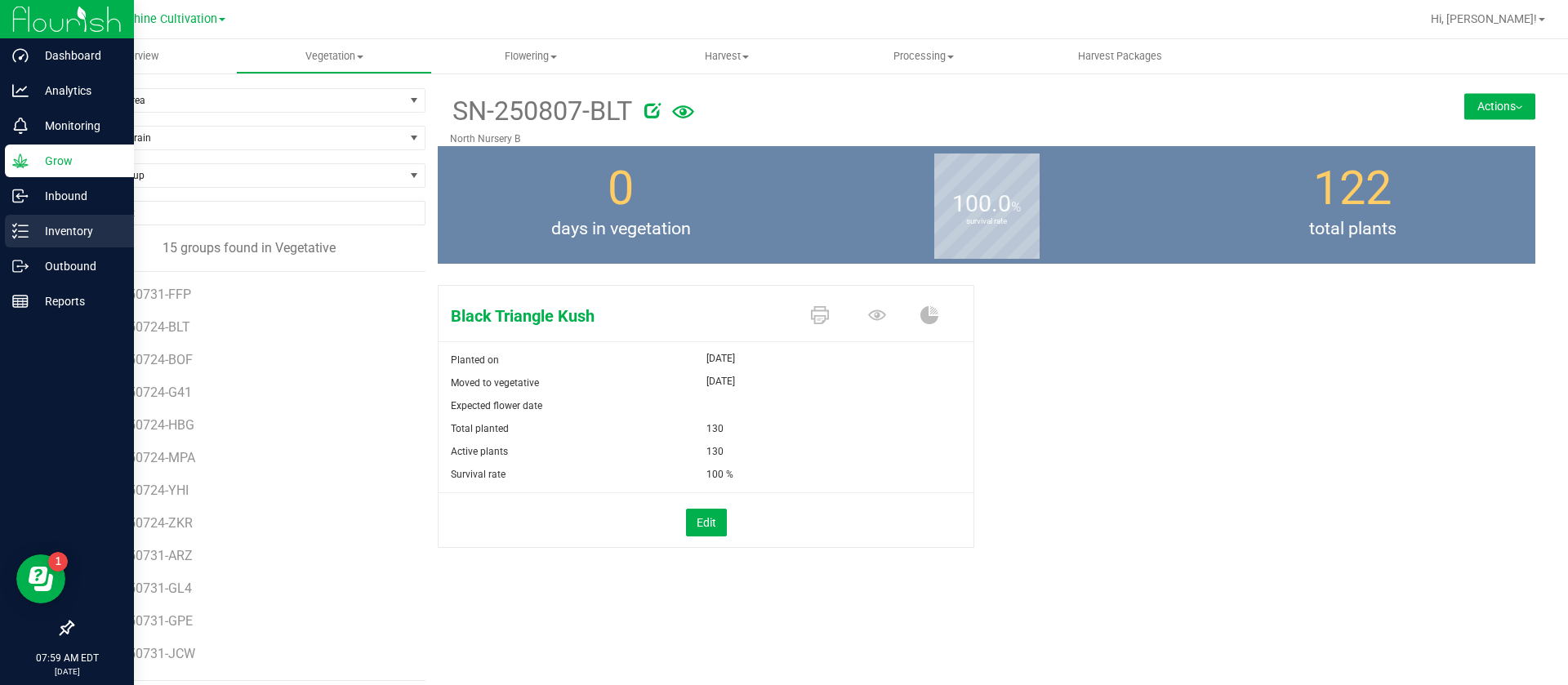
click at [11, 240] on div "Inventory" at bounding box center [69, 231] width 129 height 32
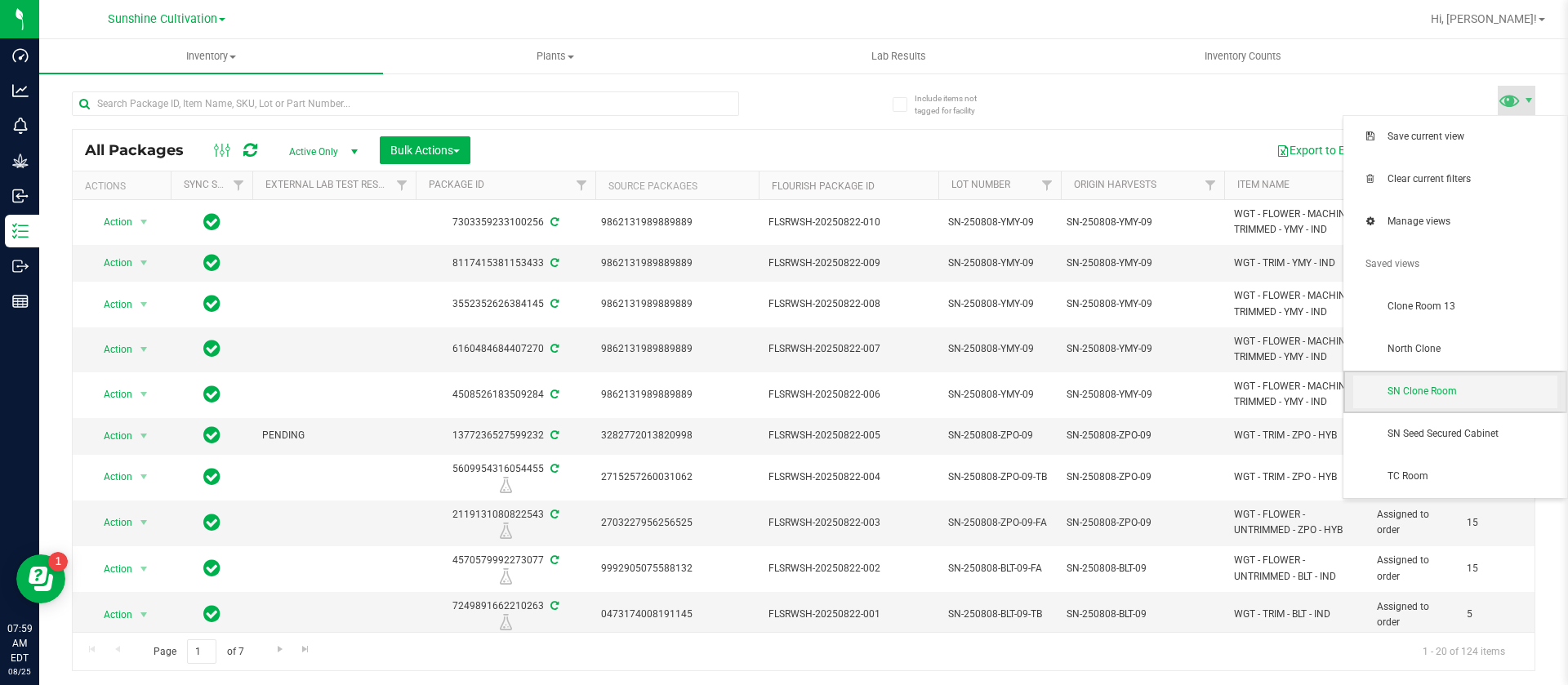
click at [1430, 385] on span "SN Clone Room" at bounding box center [1472, 392] width 170 height 14
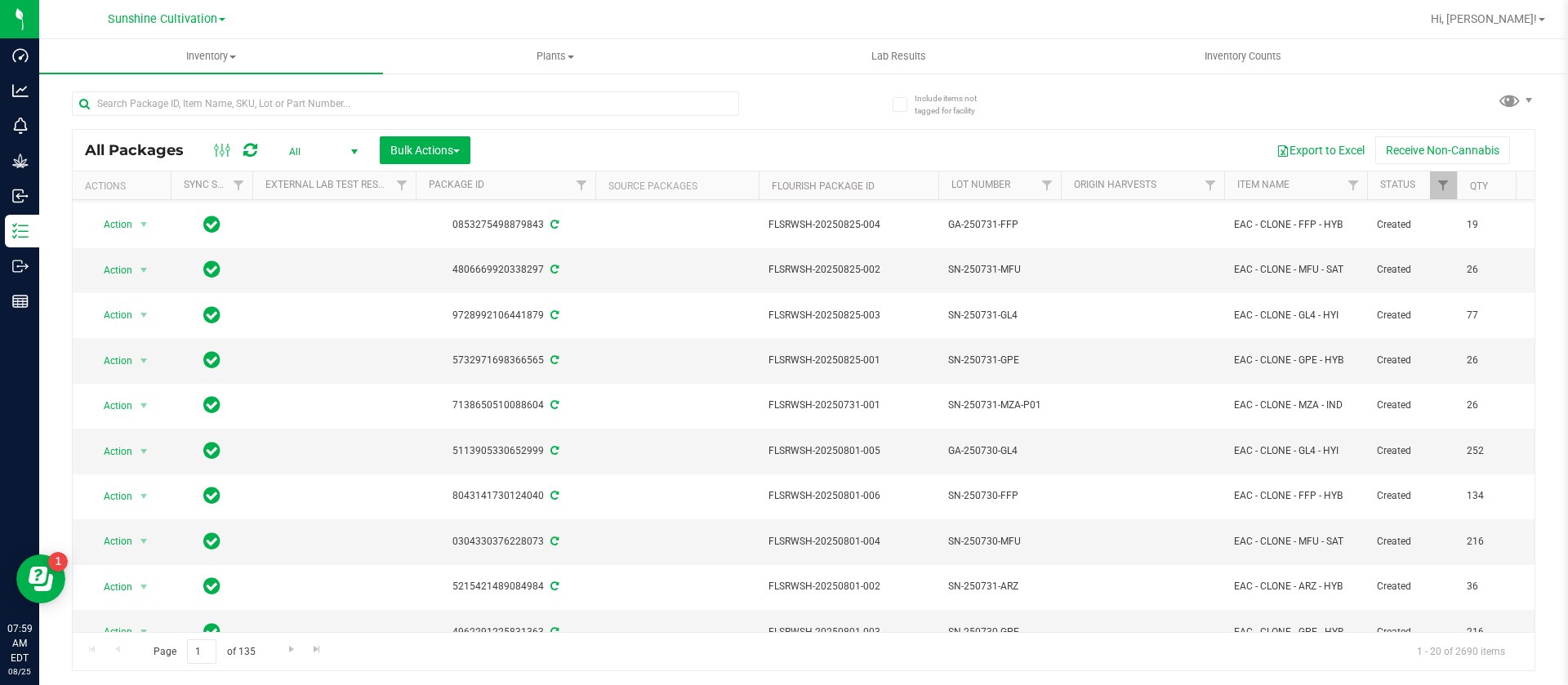
scroll to position [491, 0]
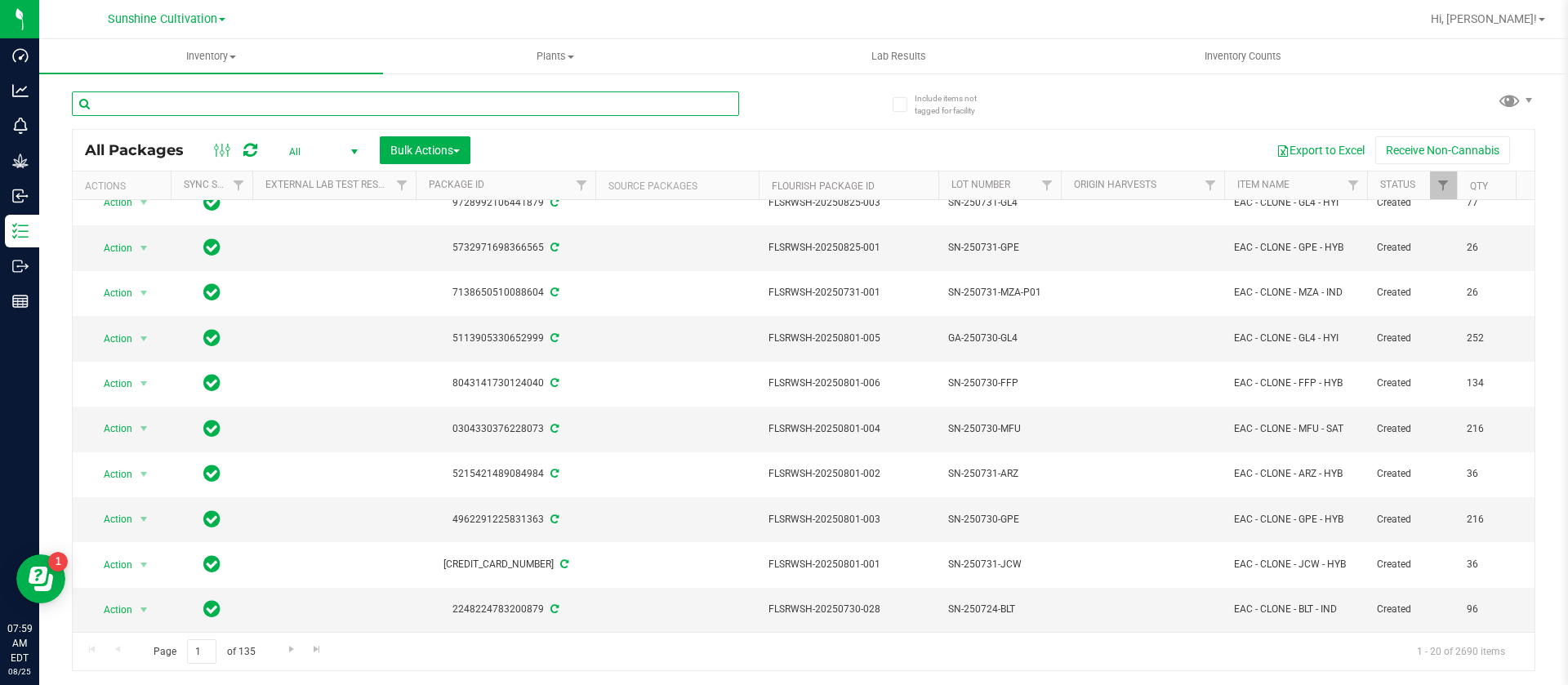
click at [301, 104] on input "text" at bounding box center [406, 104] width 668 height 25
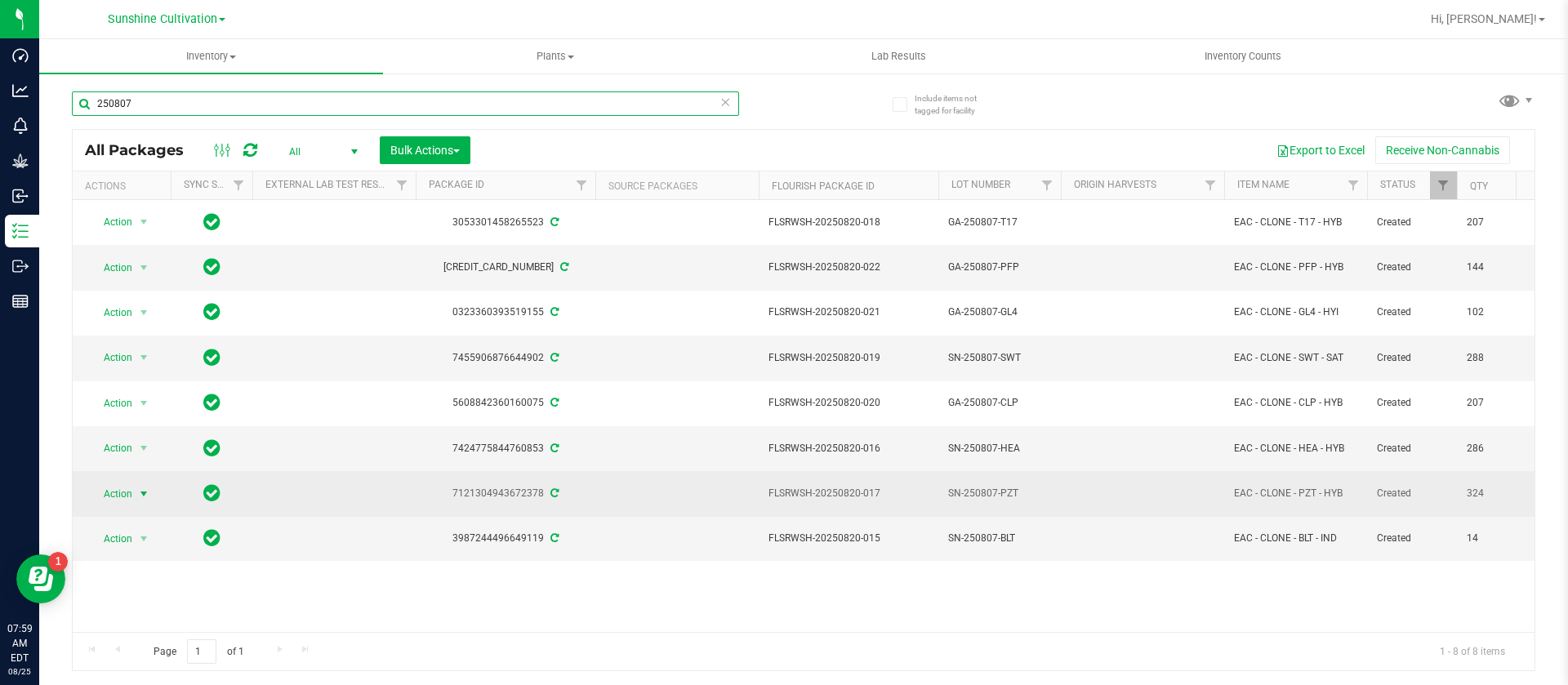
type input "250807"
click at [120, 493] on span "Action" at bounding box center [111, 494] width 44 height 23
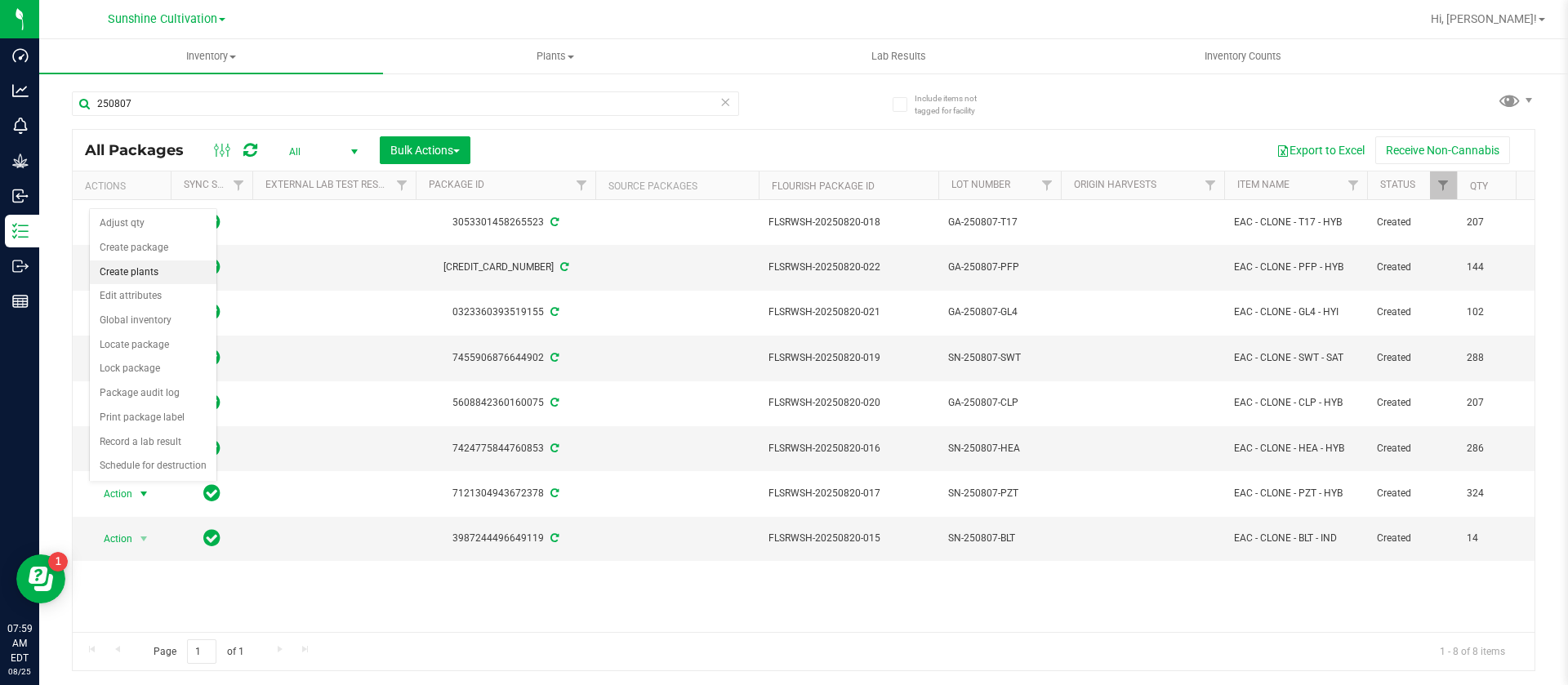
click at [145, 271] on li "Create plants" at bounding box center [153, 273] width 126 height 25
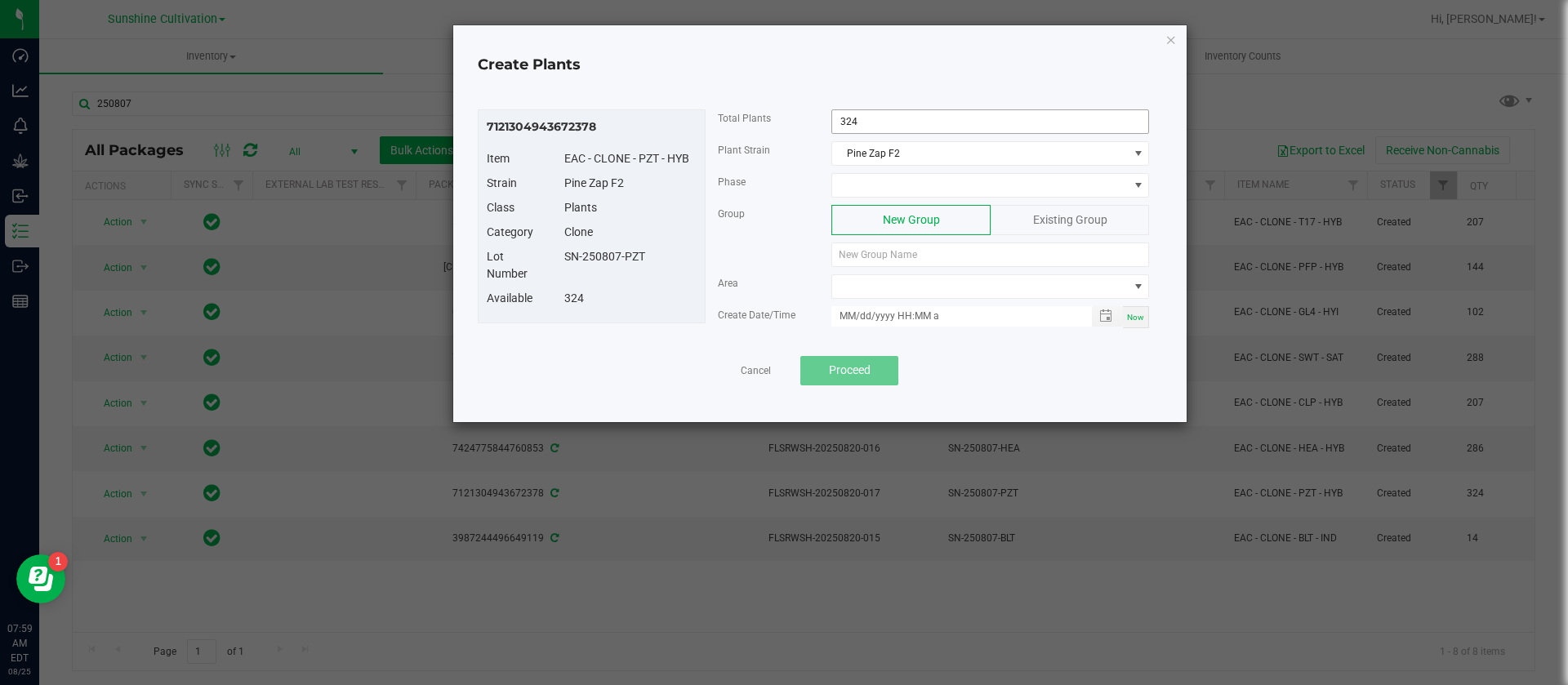
click at [867, 114] on input "324" at bounding box center [990, 122] width 316 height 23
type input "260"
click at [884, 184] on span at bounding box center [979, 185] width 296 height 23
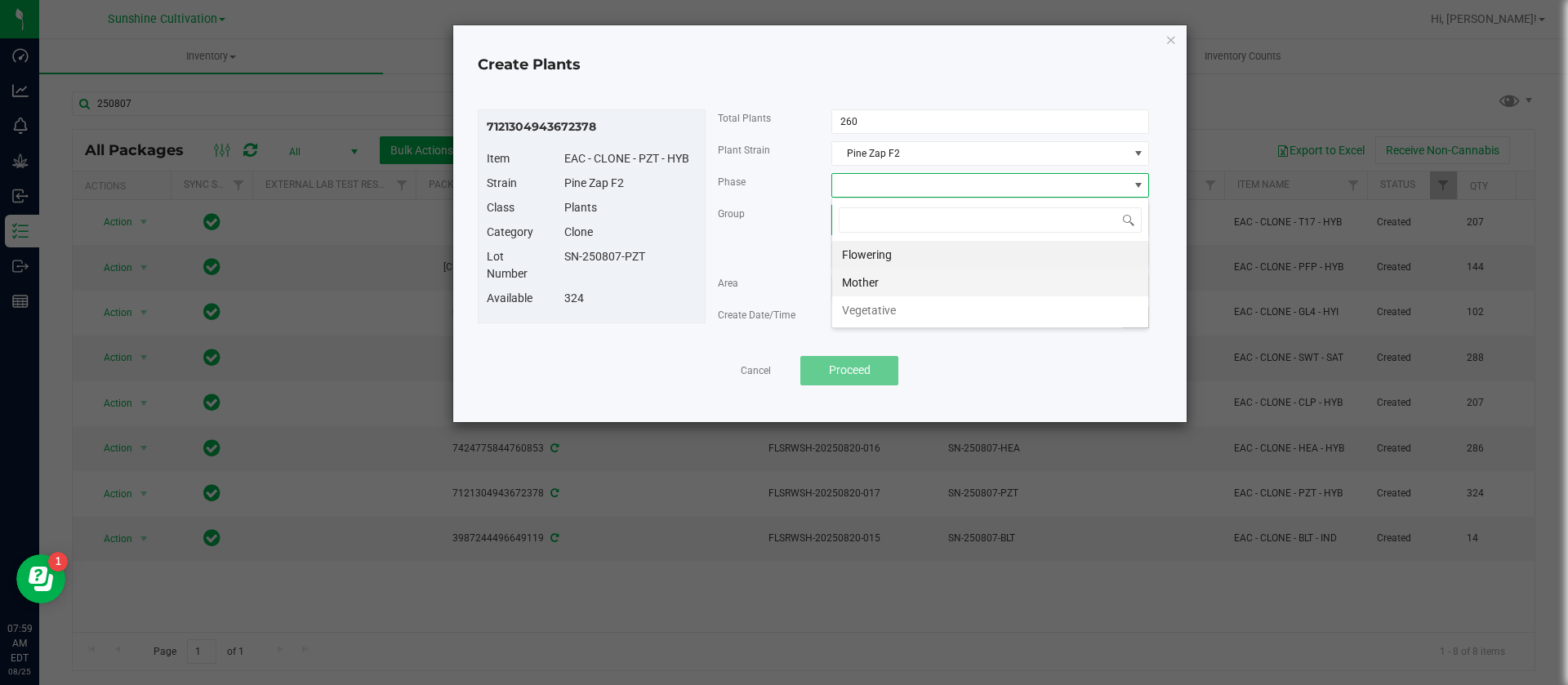
scroll to position [25, 318]
click at [880, 313] on li "Vegetative" at bounding box center [990, 310] width 316 height 28
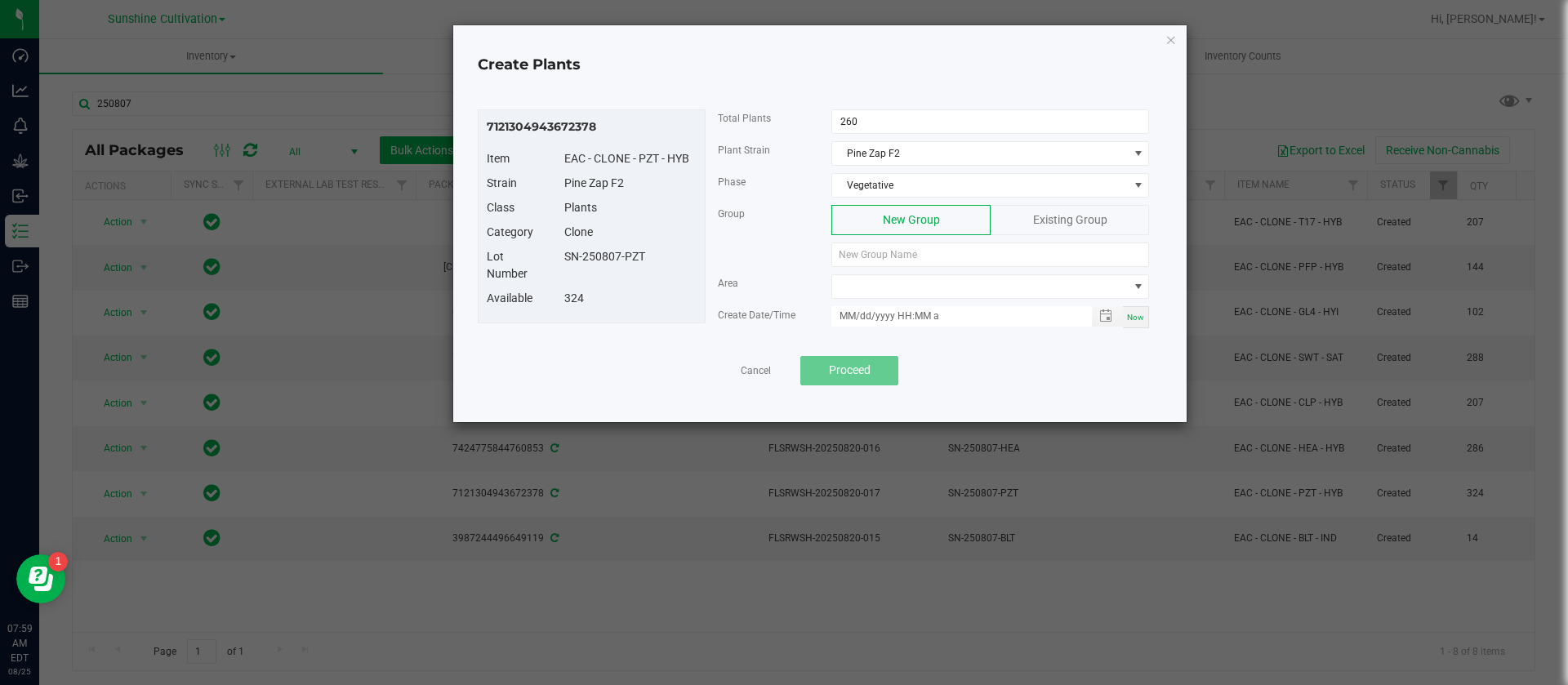
drag, startPoint x: 646, startPoint y: 253, endPoint x: 553, endPoint y: 258, distance: 93.1
click at [553, 258] on div "SN-250807-PZT" at bounding box center [631, 257] width 157 height 18
copy div "SN-250807-PZT"
paste input "SN-250807-PZT"
type input "SN-250807-PZT"
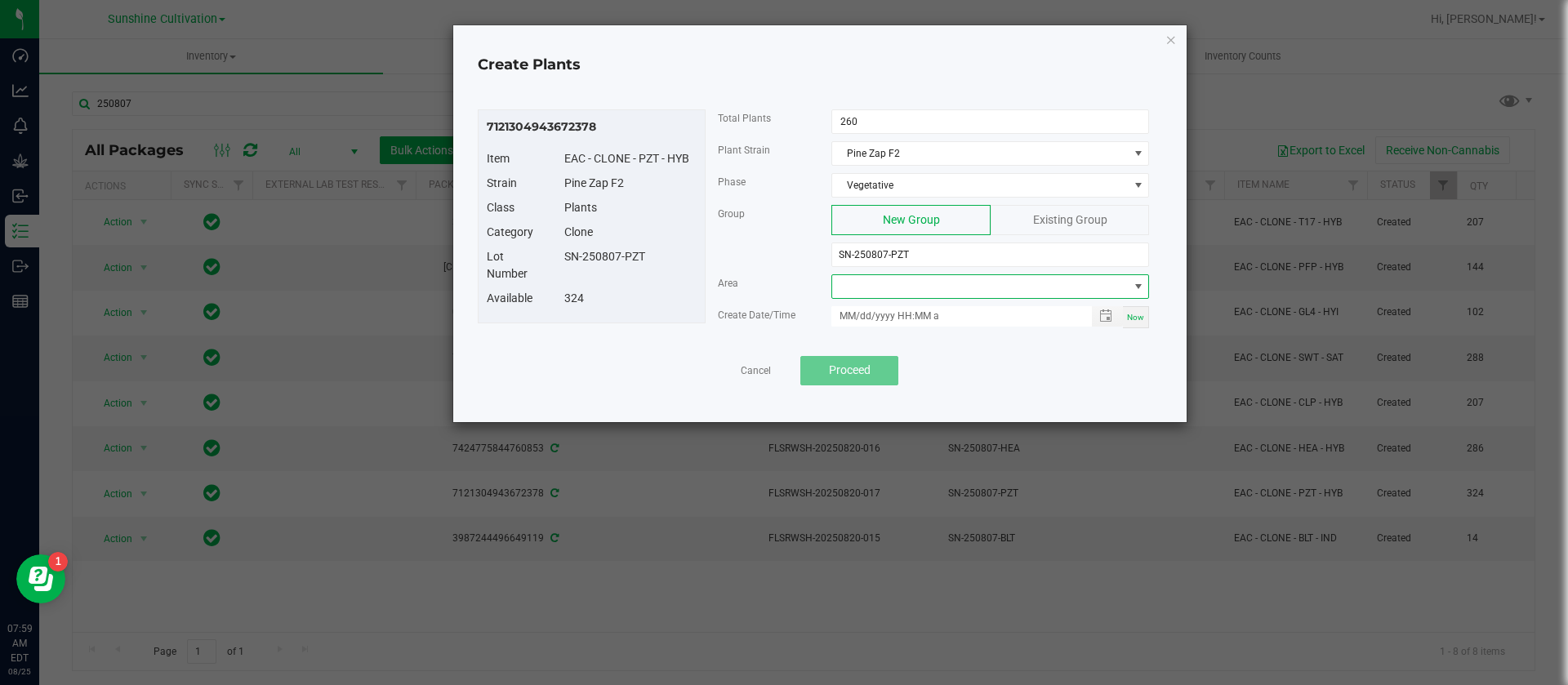
click at [892, 282] on span at bounding box center [979, 286] width 296 height 23
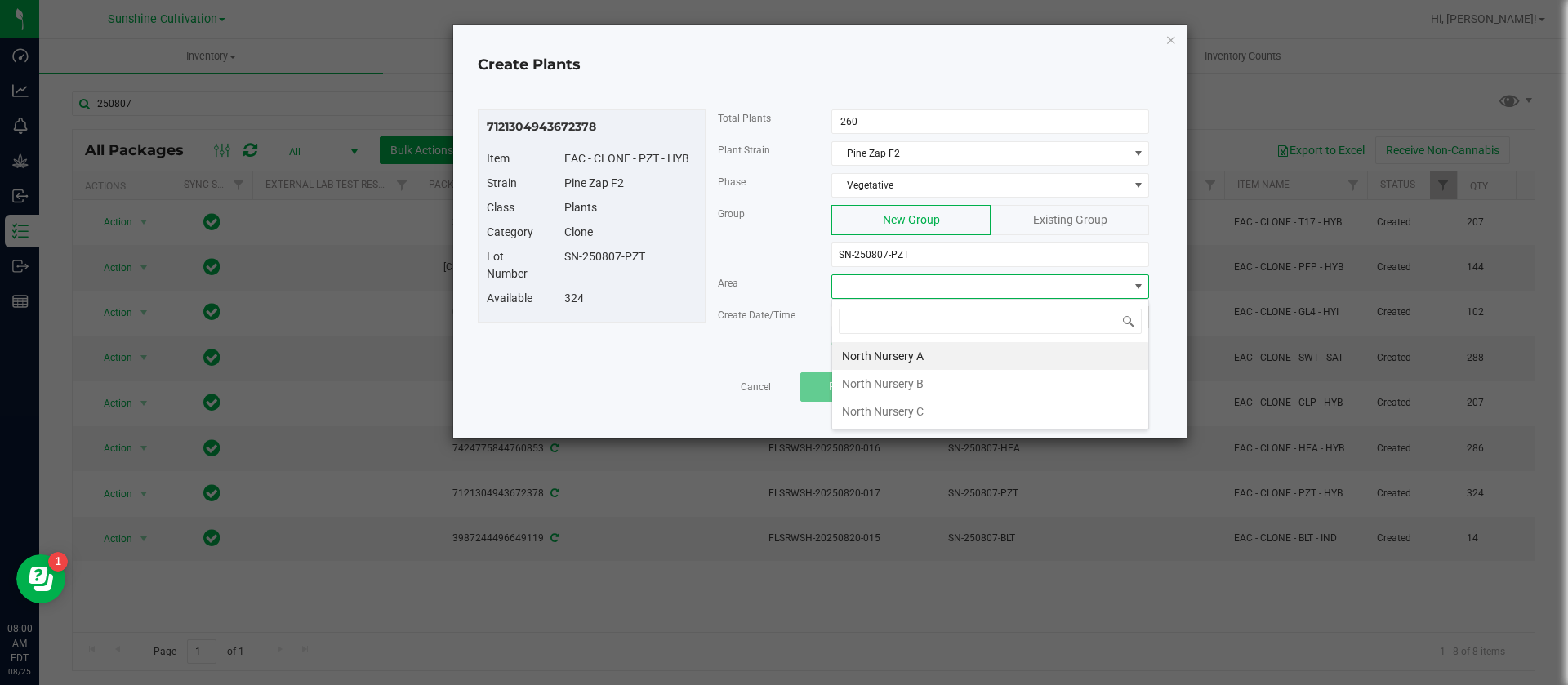
type input "A"
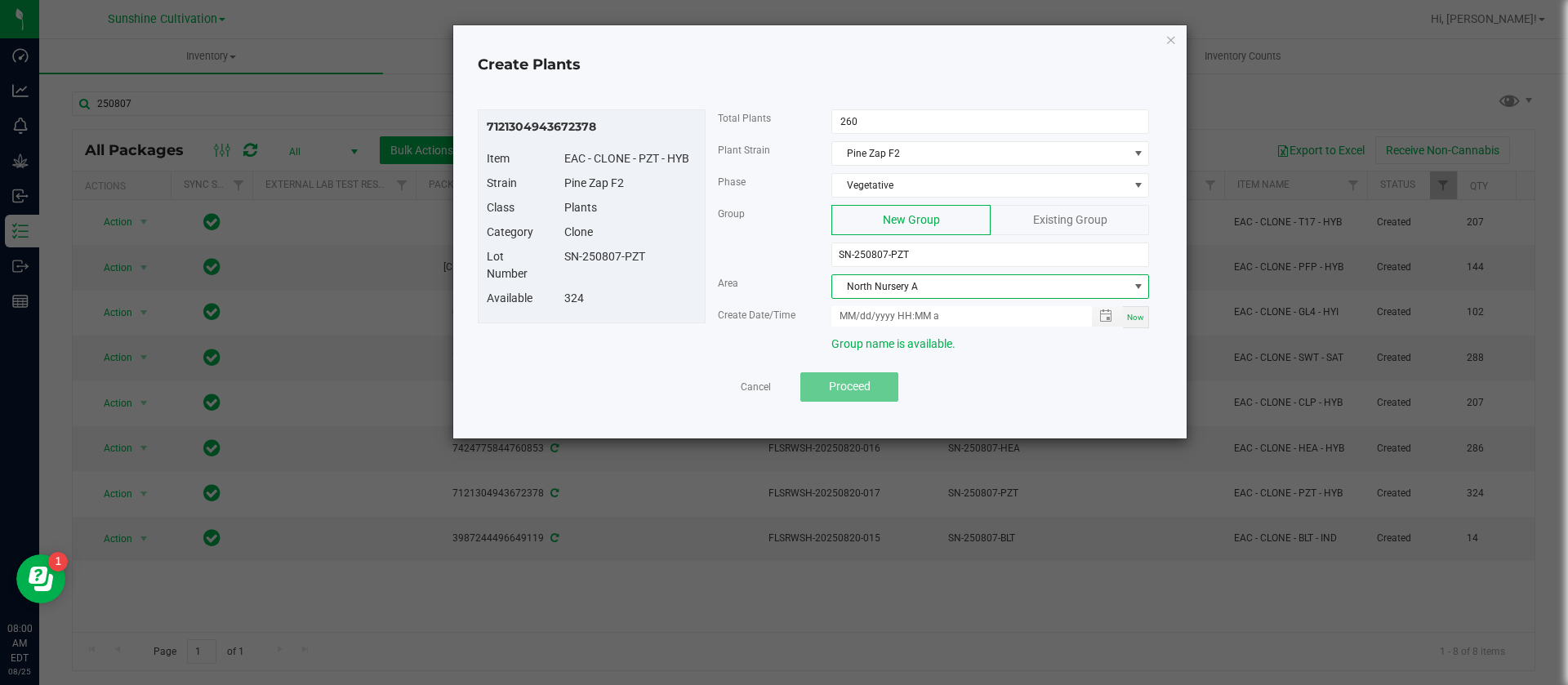
click at [1131, 315] on span "Now" at bounding box center [1136, 317] width 18 height 9
type input "08/25/2025 8:00 AM"
drag, startPoint x: 855, startPoint y: 306, endPoint x: 853, endPoint y: 316, distance: 10.2
click at [855, 306] on input "08/25/2025 8:00 AM" at bounding box center [952, 316] width 242 height 20
click at [705, 339] on div "Group name is available." at bounding box center [934, 348] width 457 height 25
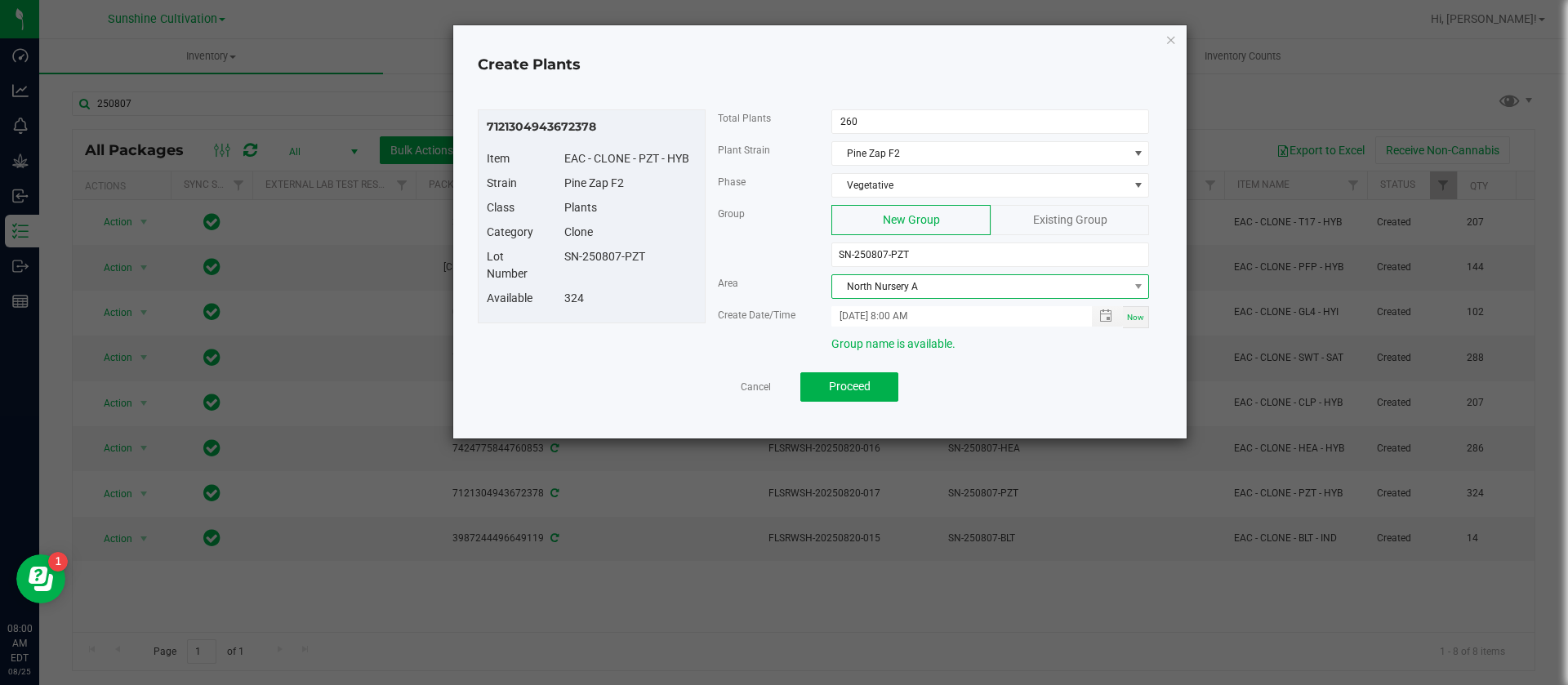
click at [907, 292] on span "North Nursery A" at bounding box center [979, 286] width 296 height 23
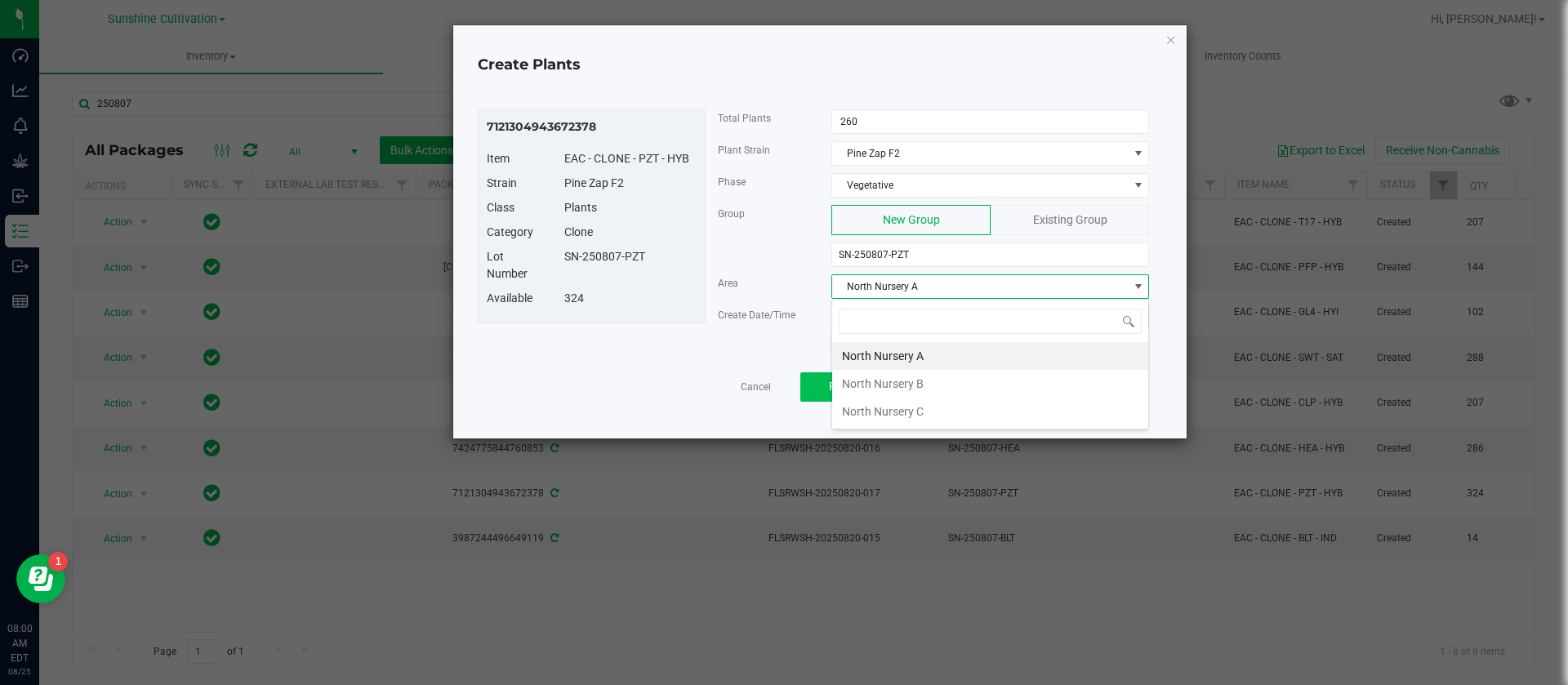
click at [897, 382] on li "North Nursery B" at bounding box center [990, 384] width 316 height 28
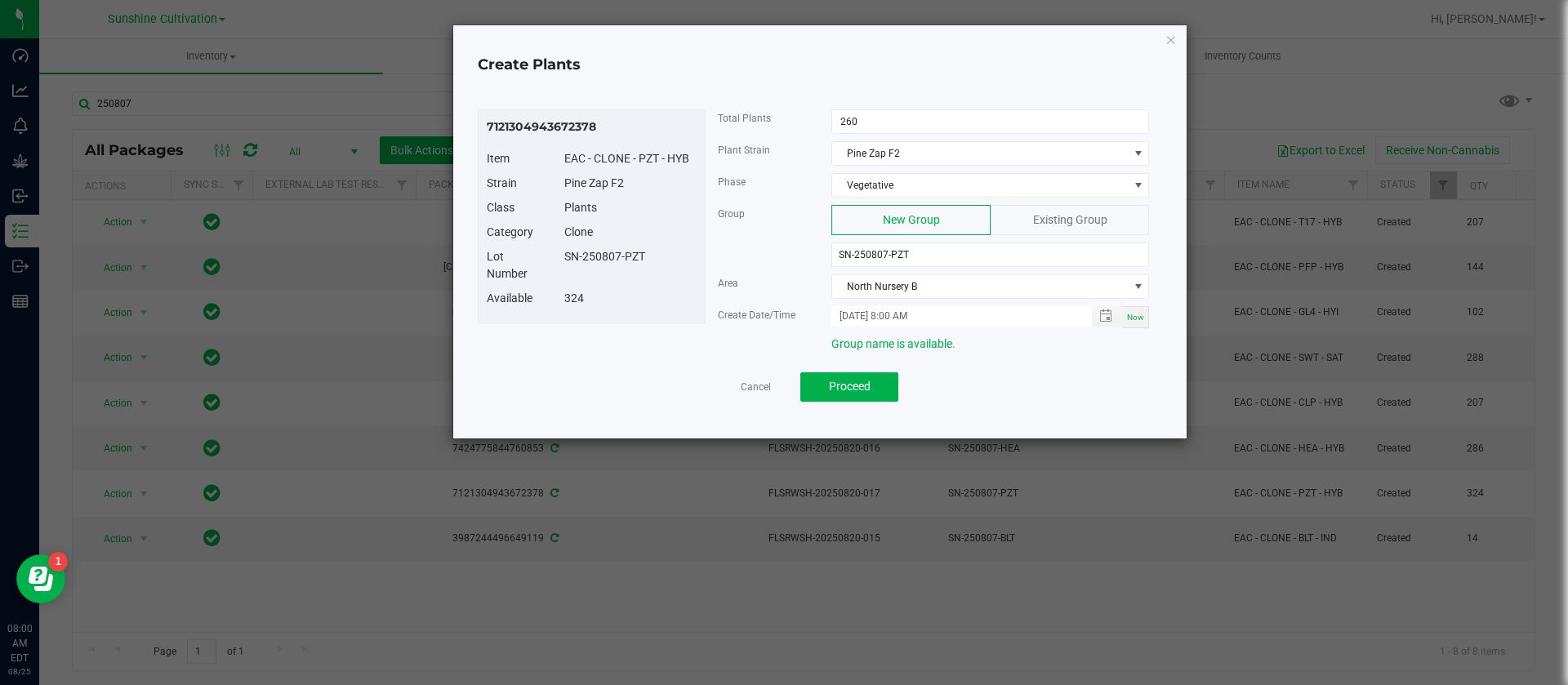
click at [657, 323] on div "7121304943672378 Item EAC - CLONE - PZT - HYB Strain Pine Zap F2 Class Plants C…" at bounding box center [820, 234] width 684 height 250
click at [855, 386] on span "Proceed" at bounding box center [849, 386] width 41 height 13
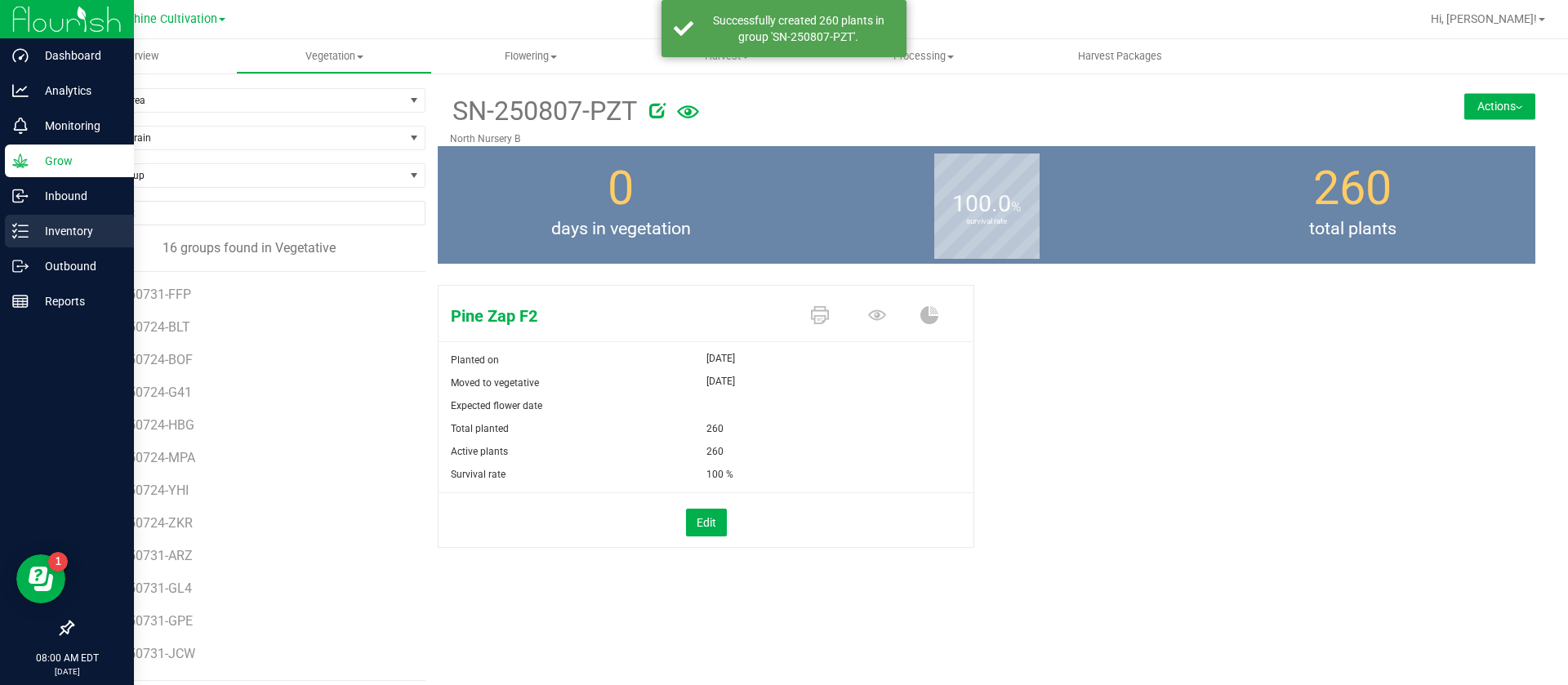
click at [13, 223] on icon at bounding box center [20, 231] width 17 height 17
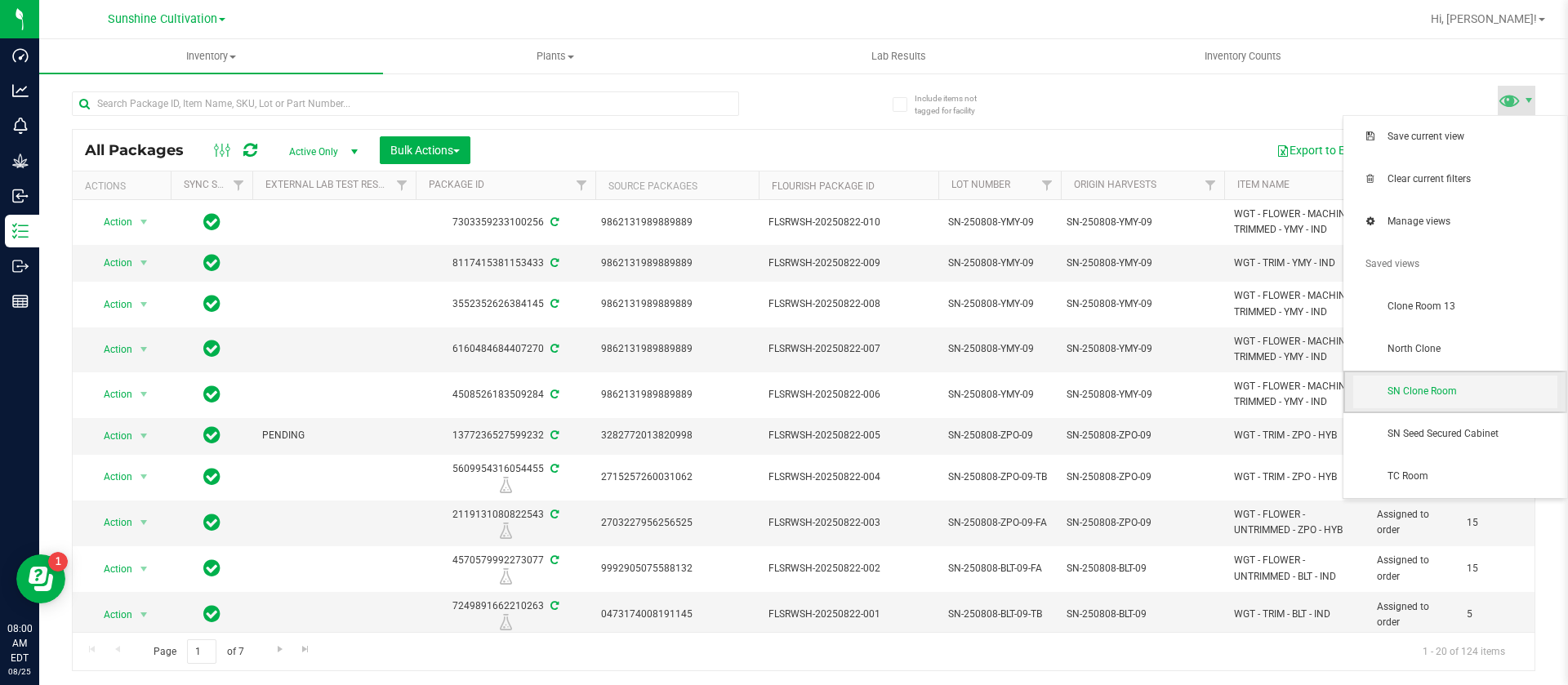
click at [1434, 383] on span "SN Clone Room" at bounding box center [1456, 392] width 204 height 32
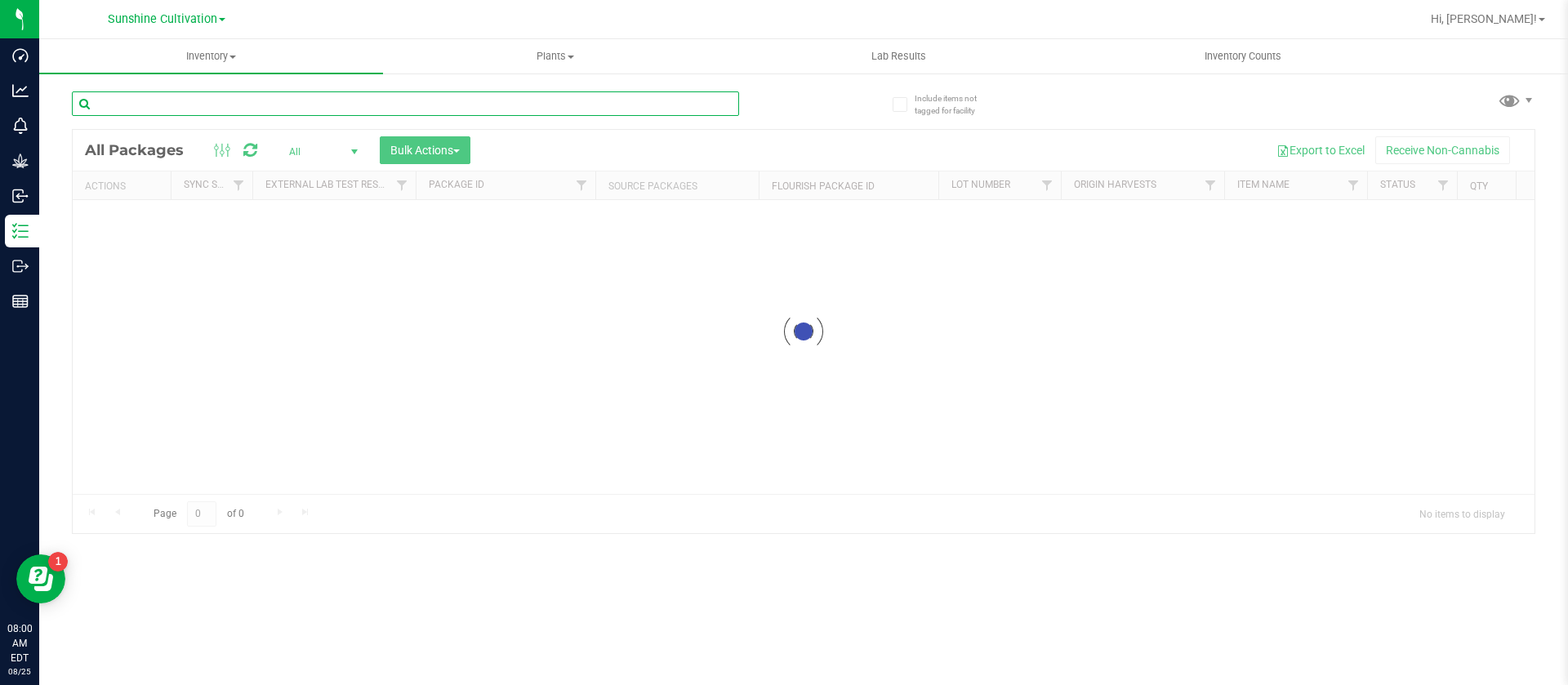
click at [143, 104] on input "text" at bounding box center [406, 104] width 668 height 25
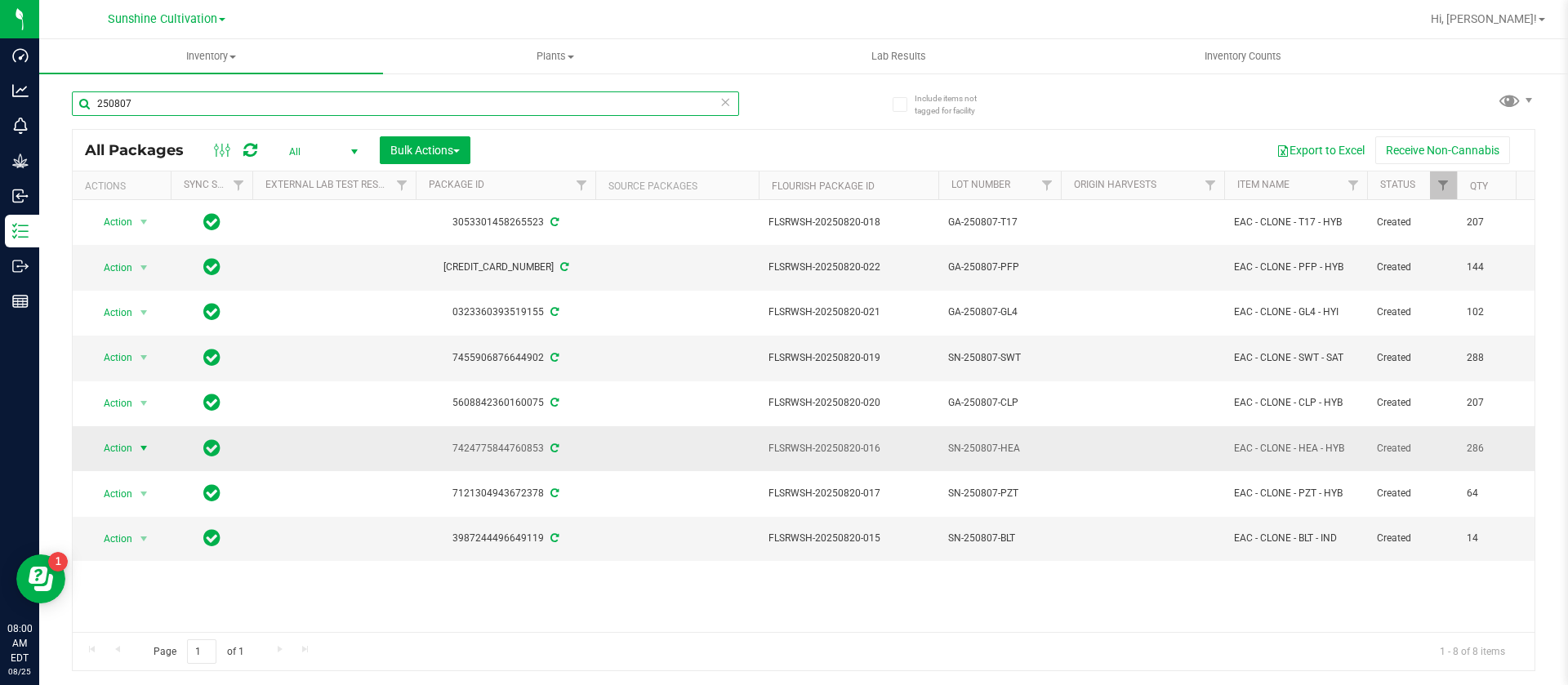
type input "250807"
click at [101, 443] on span "Action" at bounding box center [111, 448] width 44 height 23
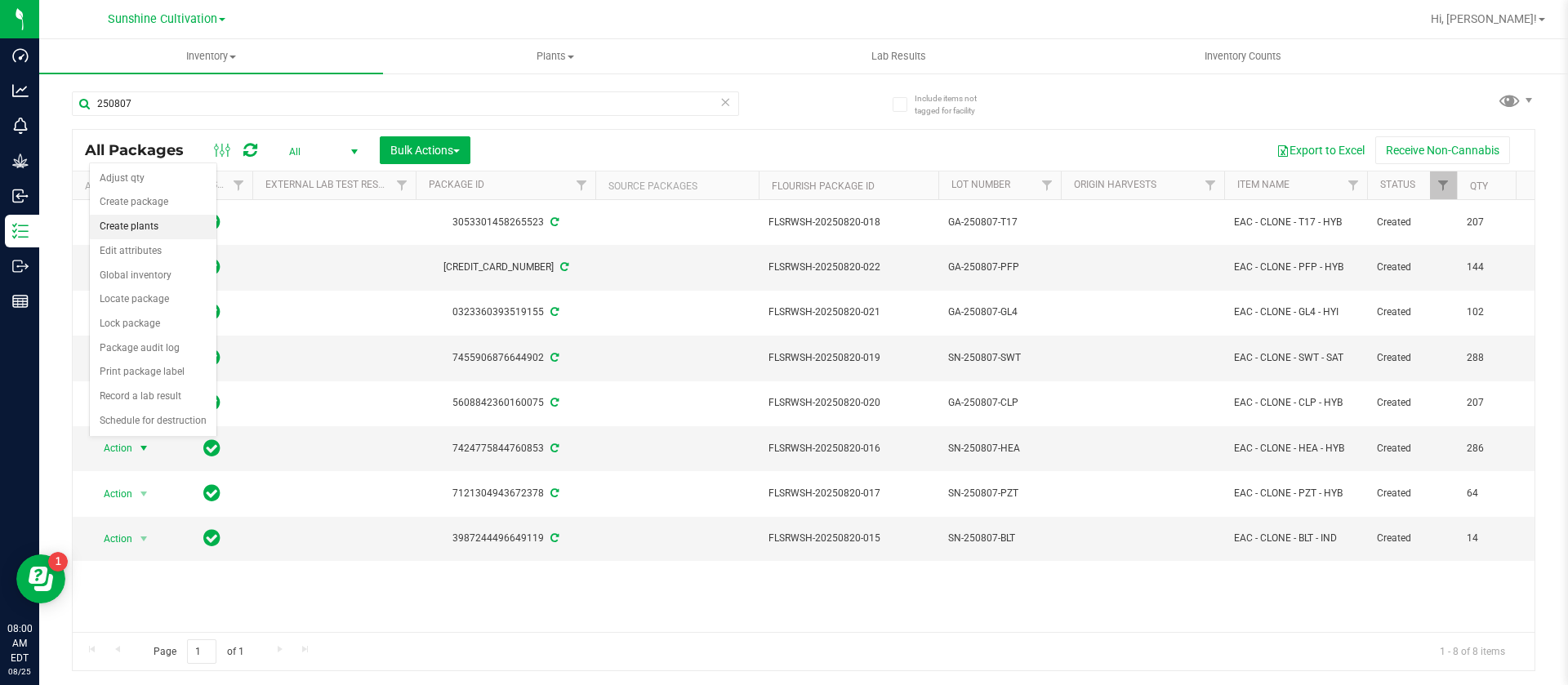
click at [134, 227] on li "Create plants" at bounding box center [153, 227] width 126 height 25
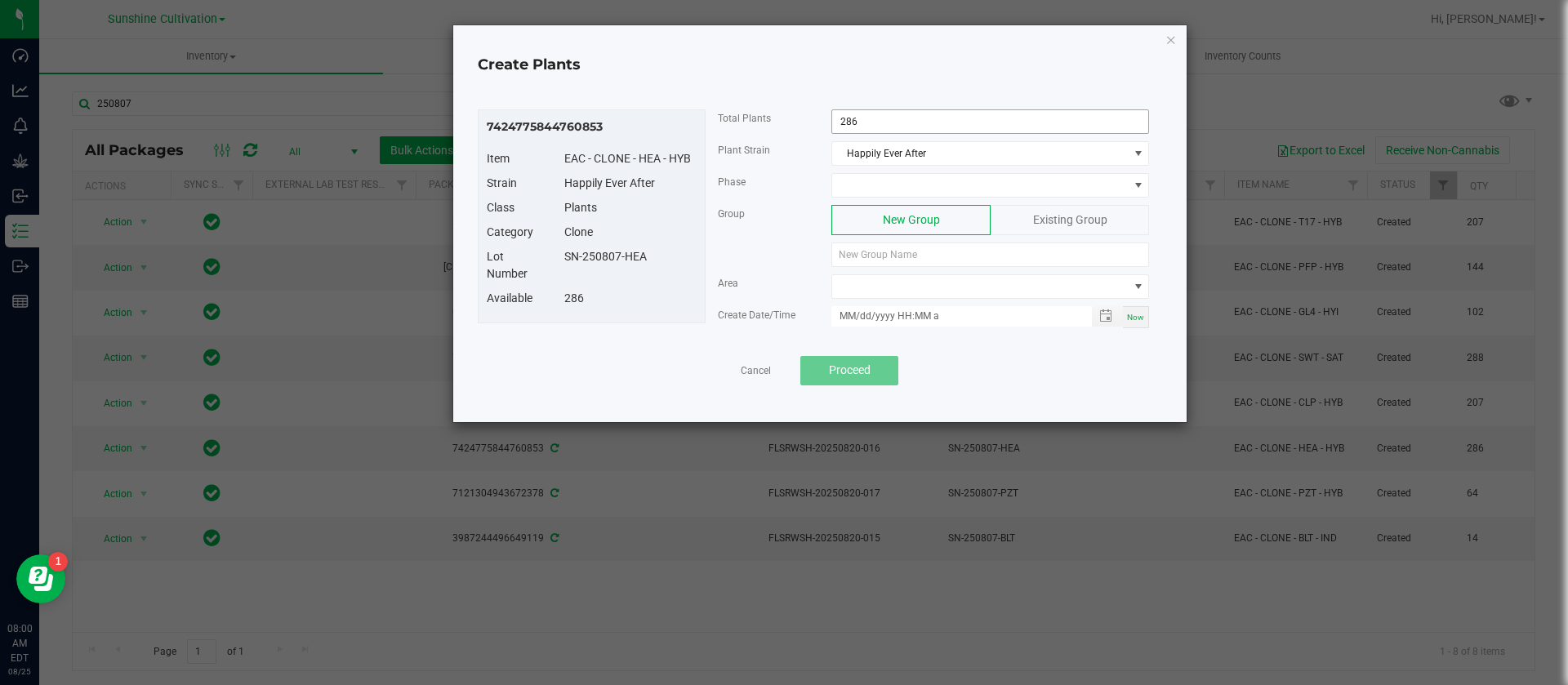
click at [930, 120] on input "286" at bounding box center [990, 122] width 316 height 23
type input "280"
click at [852, 177] on span at bounding box center [979, 185] width 296 height 23
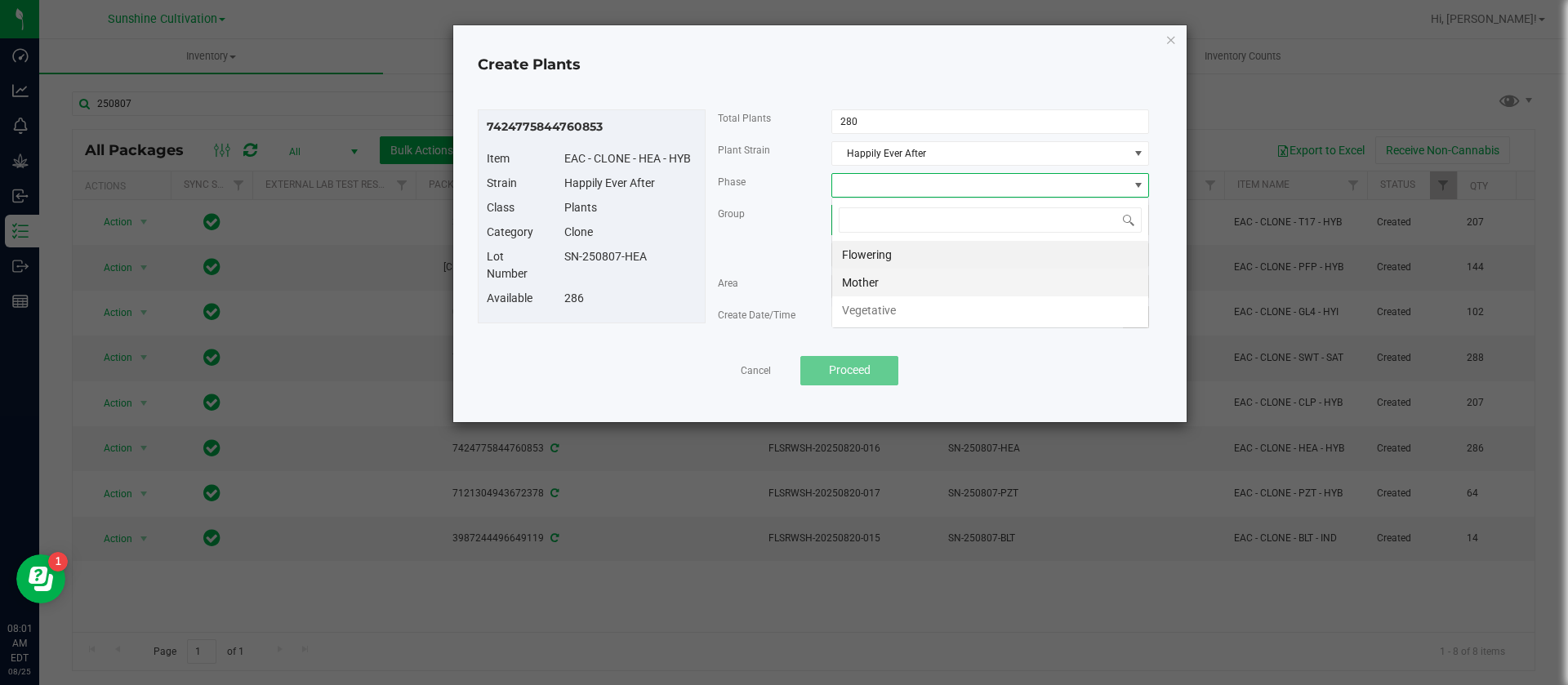
scroll to position [25, 318]
click at [885, 321] on li "Vegetative" at bounding box center [990, 310] width 316 height 28
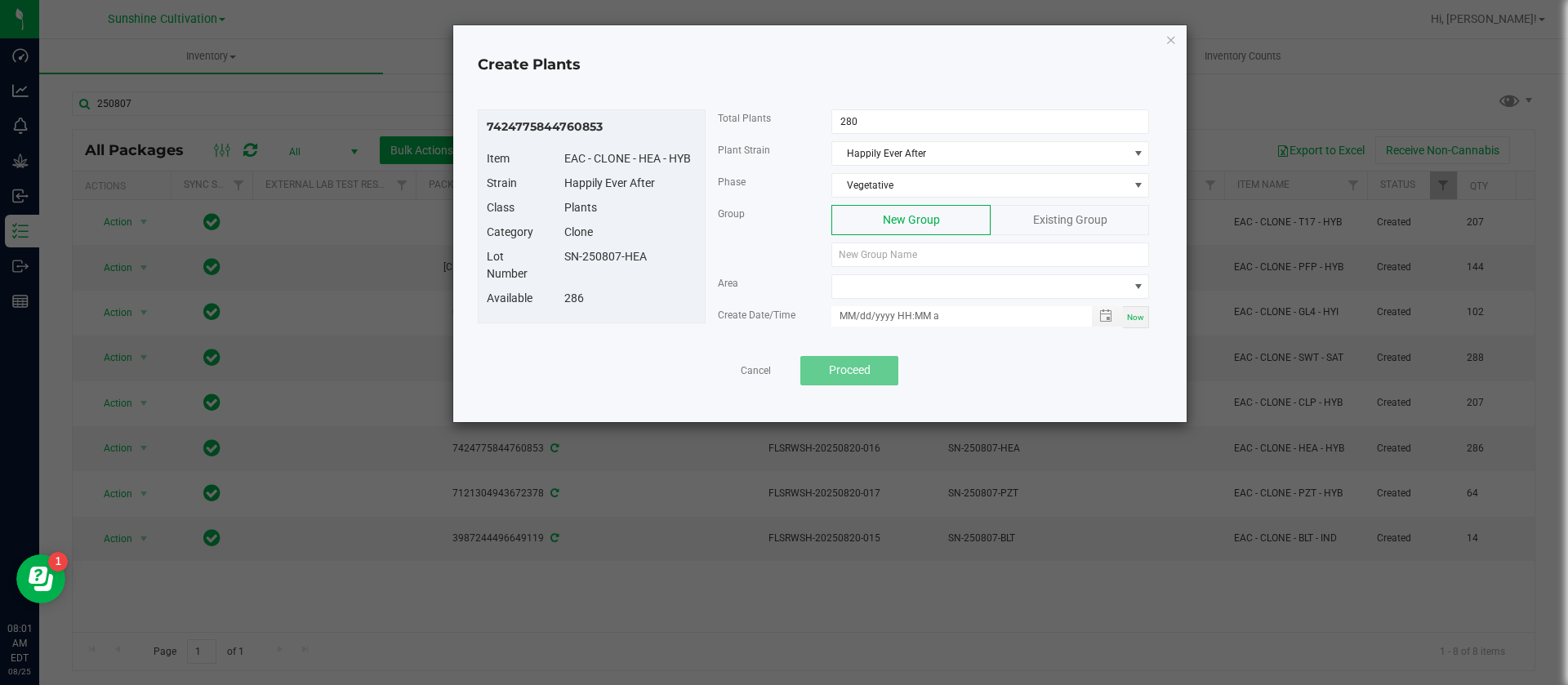
drag, startPoint x: 676, startPoint y: 262, endPoint x: 564, endPoint y: 259, distance: 112.0
click at [564, 259] on div "SN-250807-HEA" at bounding box center [631, 257] width 157 height 18
copy div "SN-250807-HEA"
paste input "SN-250807-HEA"
type input "SN-250807-HEA"
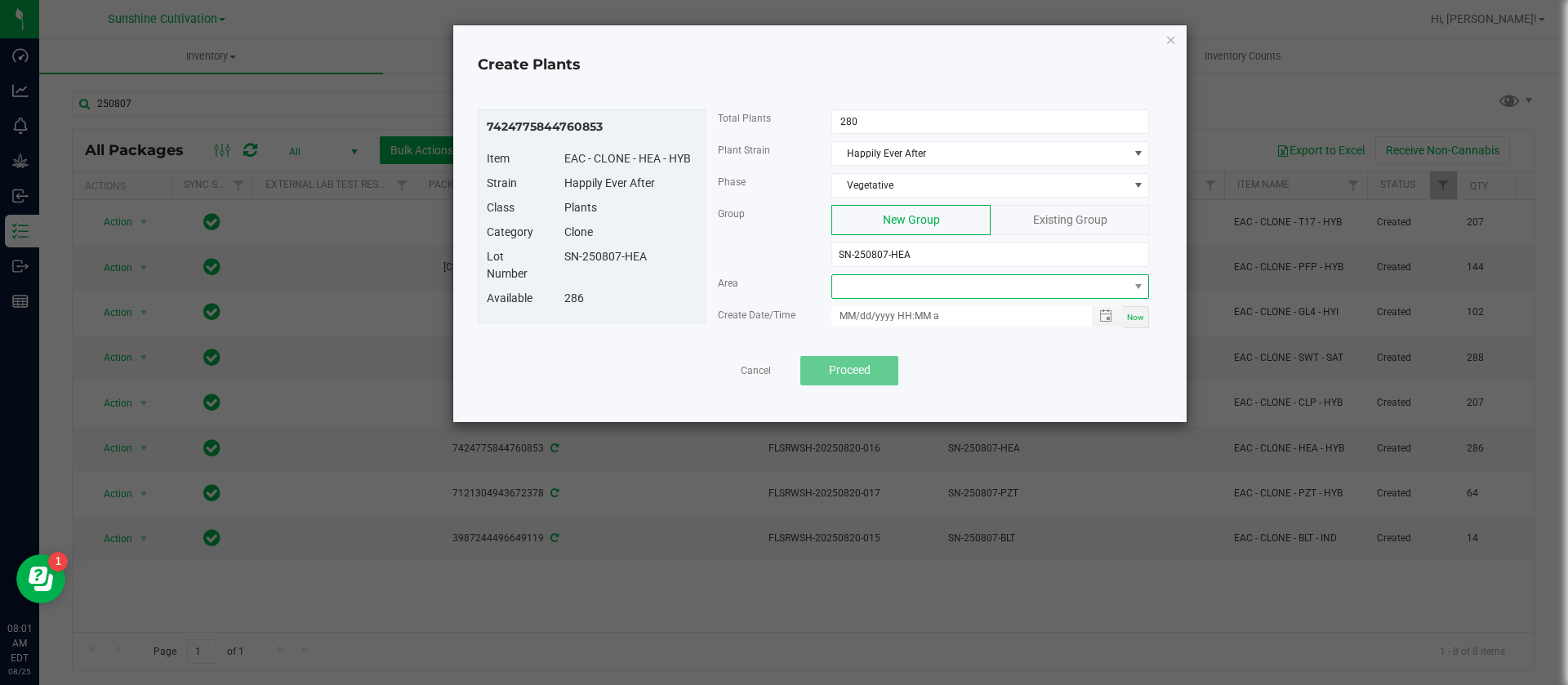
click at [906, 292] on span at bounding box center [979, 286] width 296 height 23
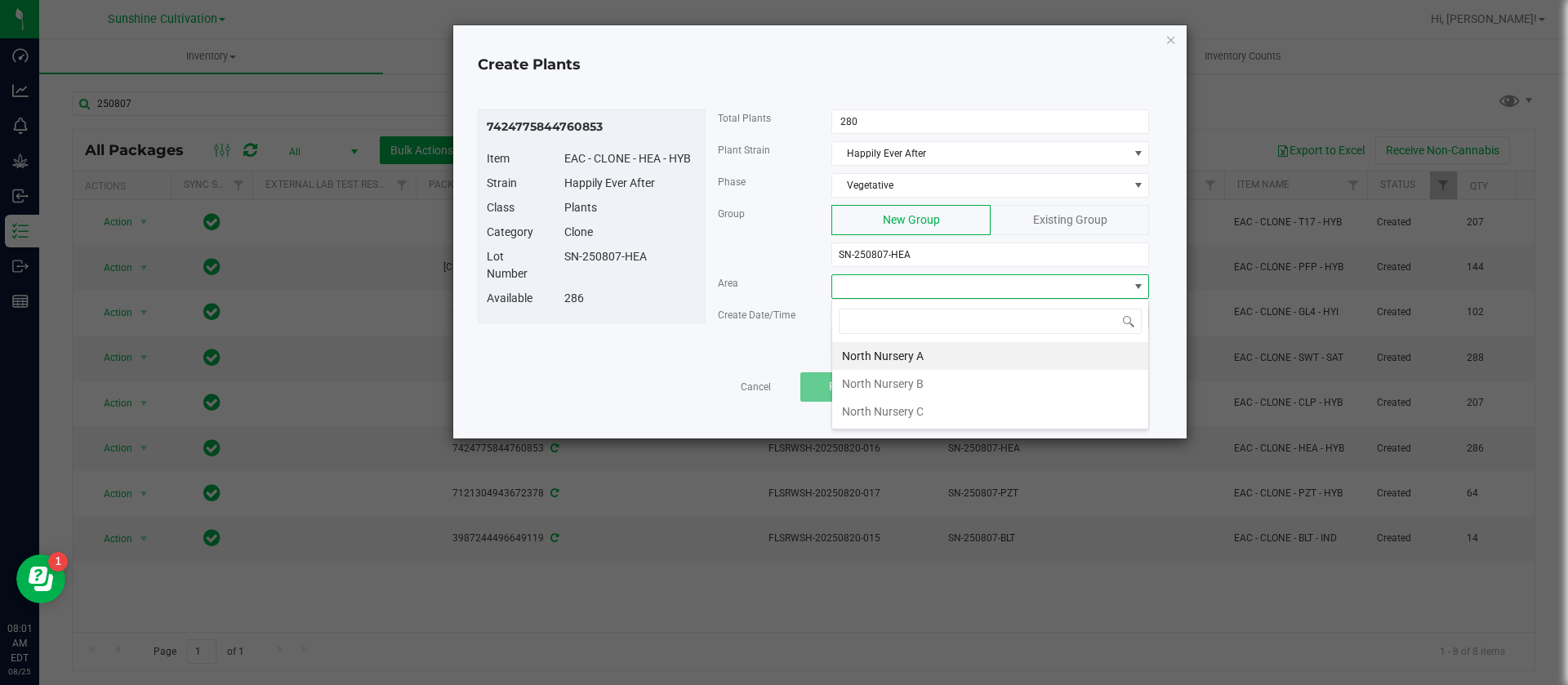
click at [914, 386] on li "North Nursery B" at bounding box center [990, 384] width 316 height 28
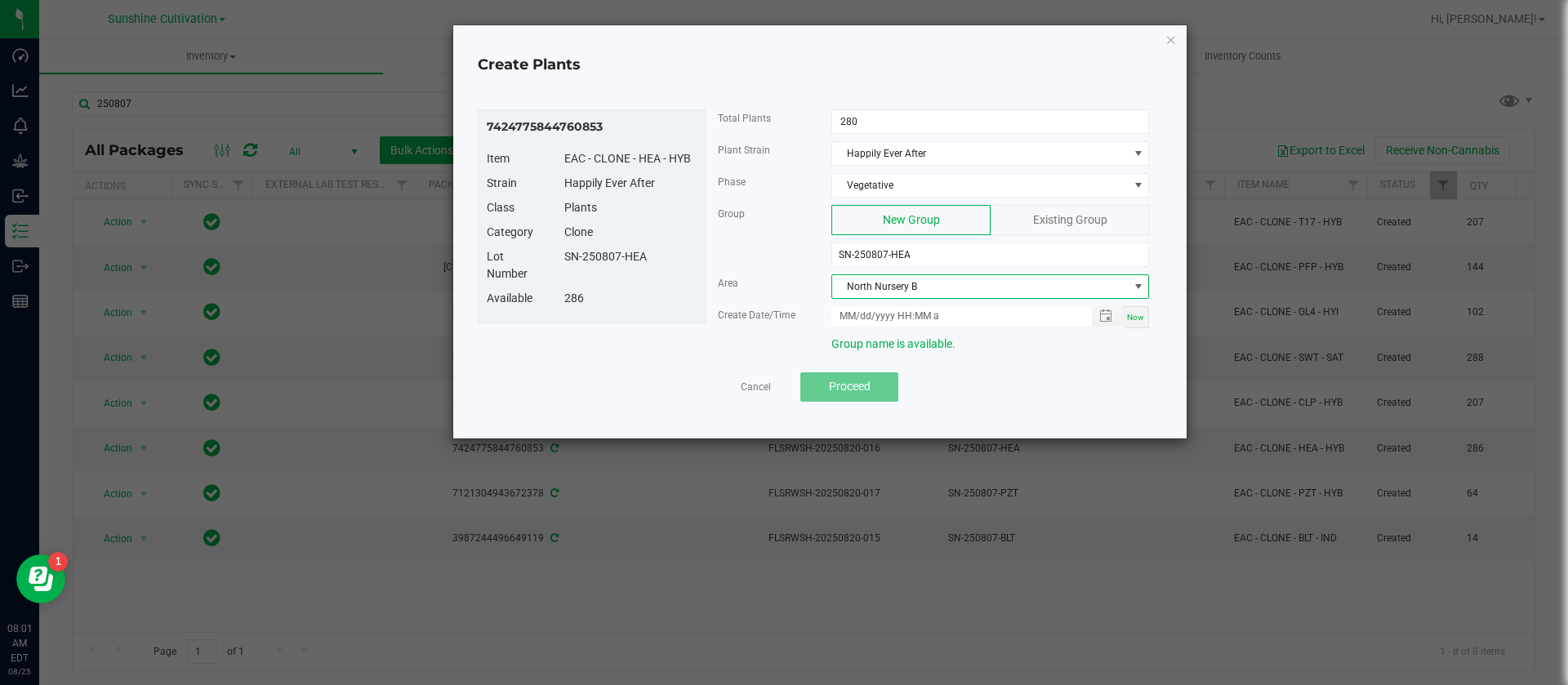
click at [1132, 308] on div "Now" at bounding box center [1136, 317] width 26 height 22
type input "08/25/2025 8:01 AM"
click at [581, 225] on div "Clone" at bounding box center [631, 233] width 157 height 18
click at [651, 270] on div "Lot Number SN-250807-HEA" at bounding box center [591, 269] width 235 height 41
click at [856, 394] on button "Proceed" at bounding box center [849, 386] width 98 height 29
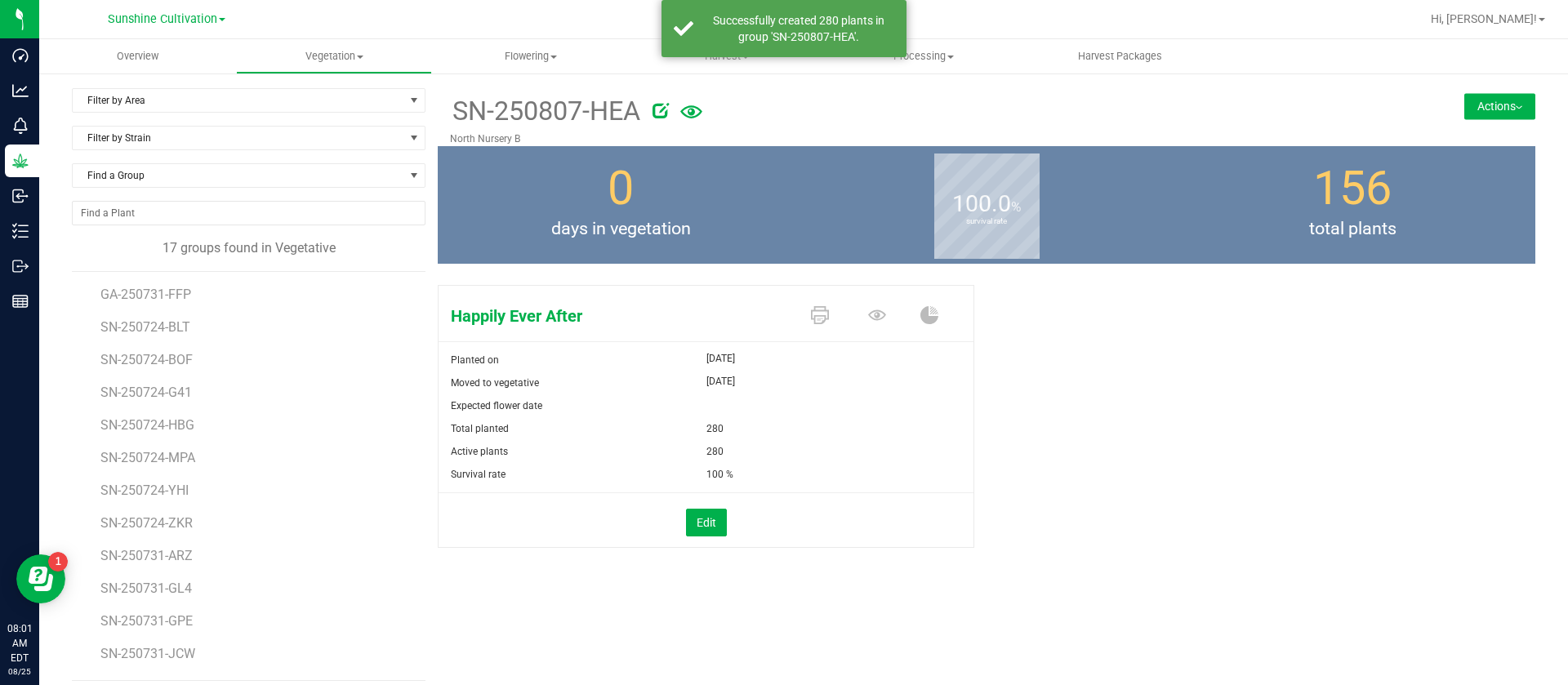
click at [1352, 437] on div "Happily Ever After Planted on Aug 25, 2025 Moved to vegetative Aug 25, 2025 Exp…" at bounding box center [986, 433] width 1098 height 310
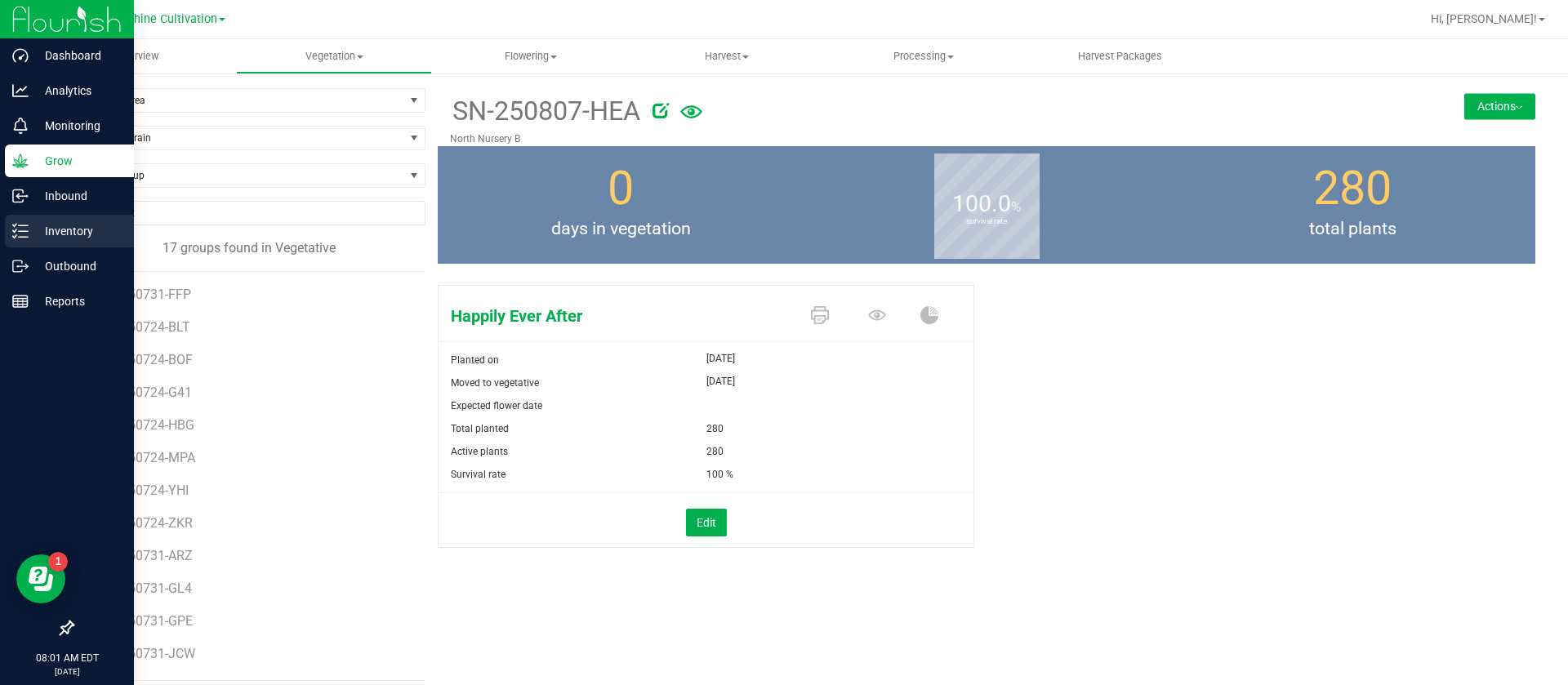
click at [68, 232] on p "Inventory" at bounding box center [78, 231] width 98 height 19
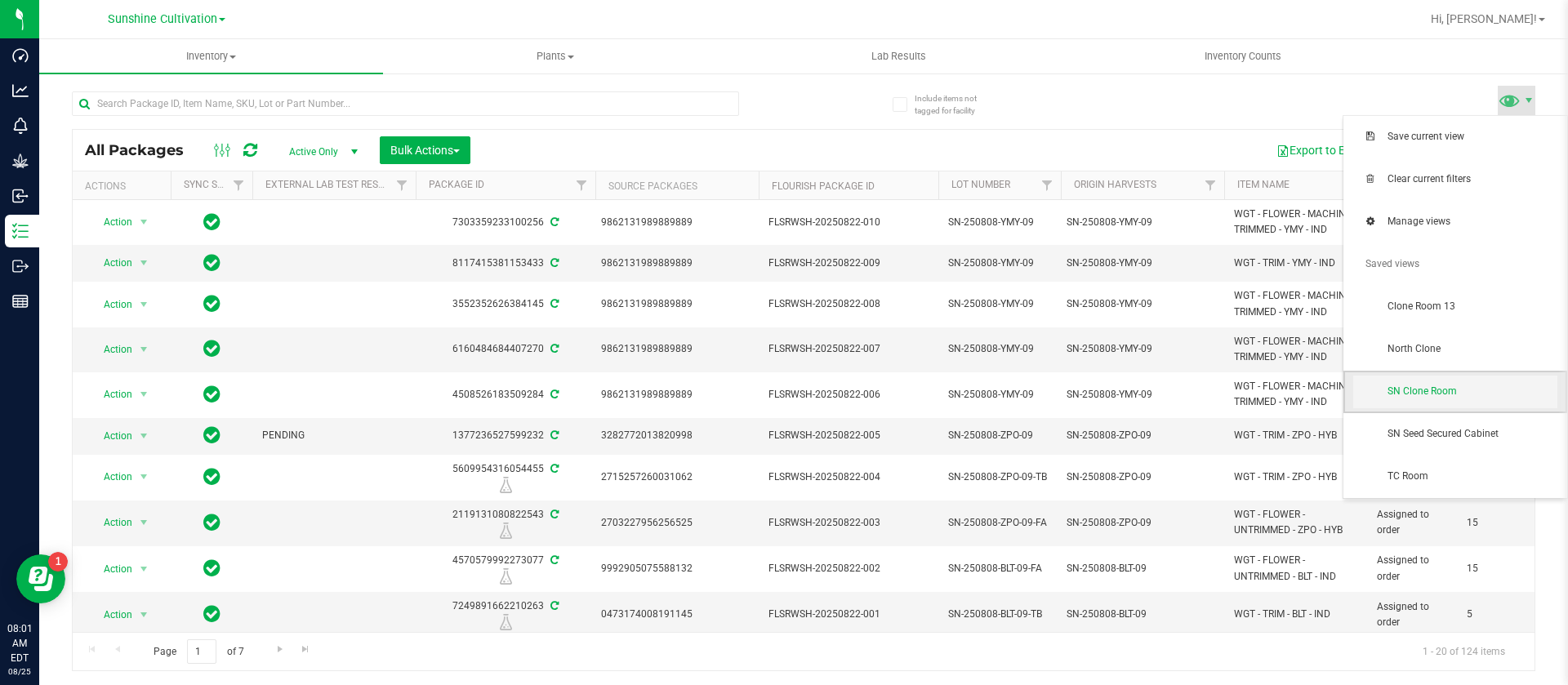
click at [1465, 385] on span "SN Clone Room" at bounding box center [1472, 392] width 170 height 14
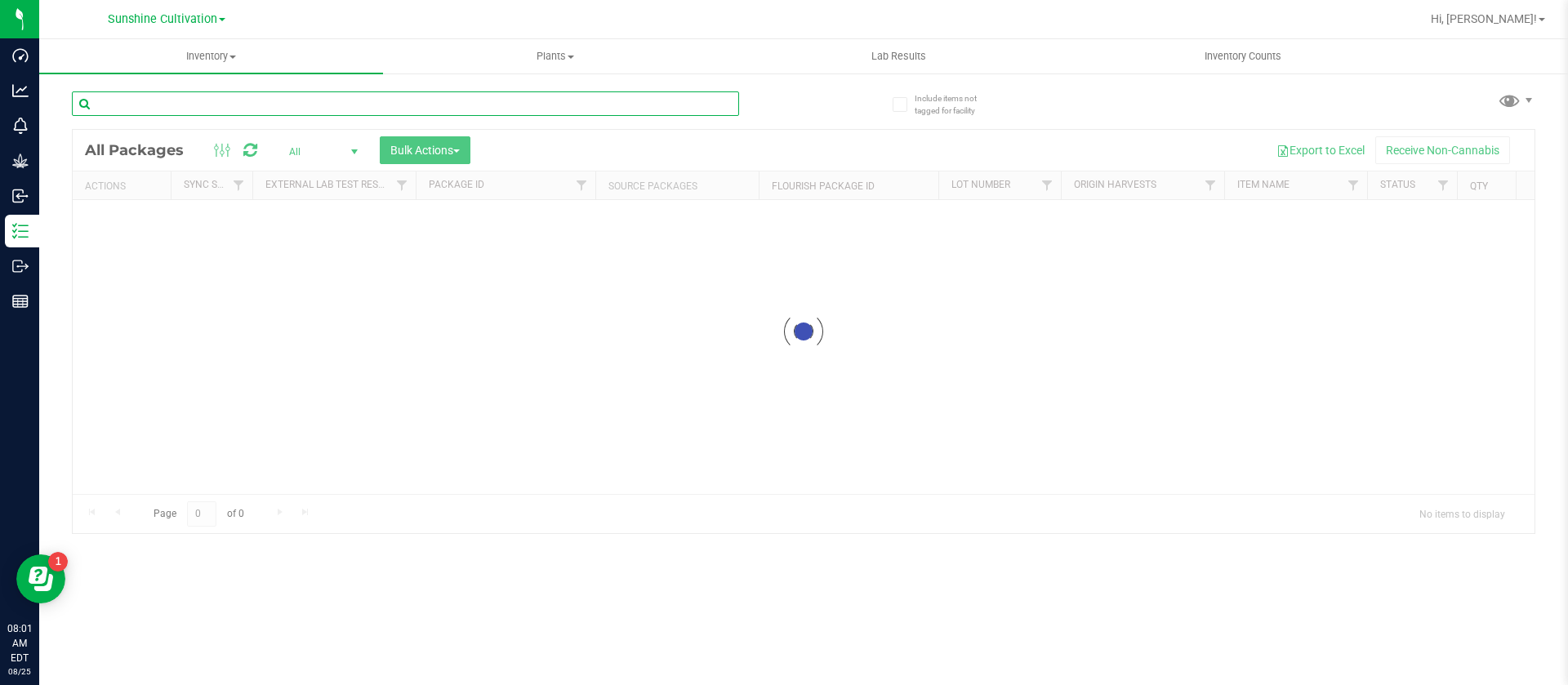
click at [181, 111] on input "text" at bounding box center [406, 104] width 668 height 25
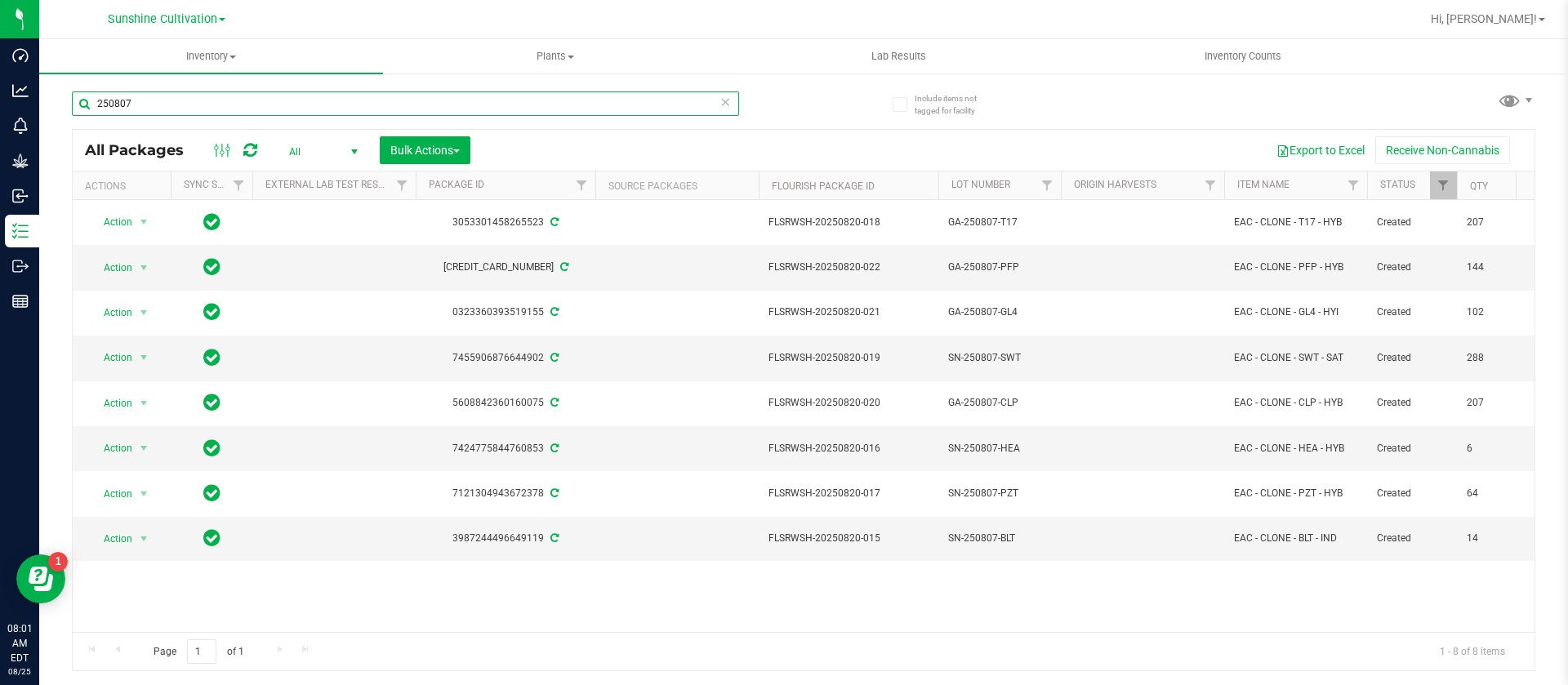
type input "250807"
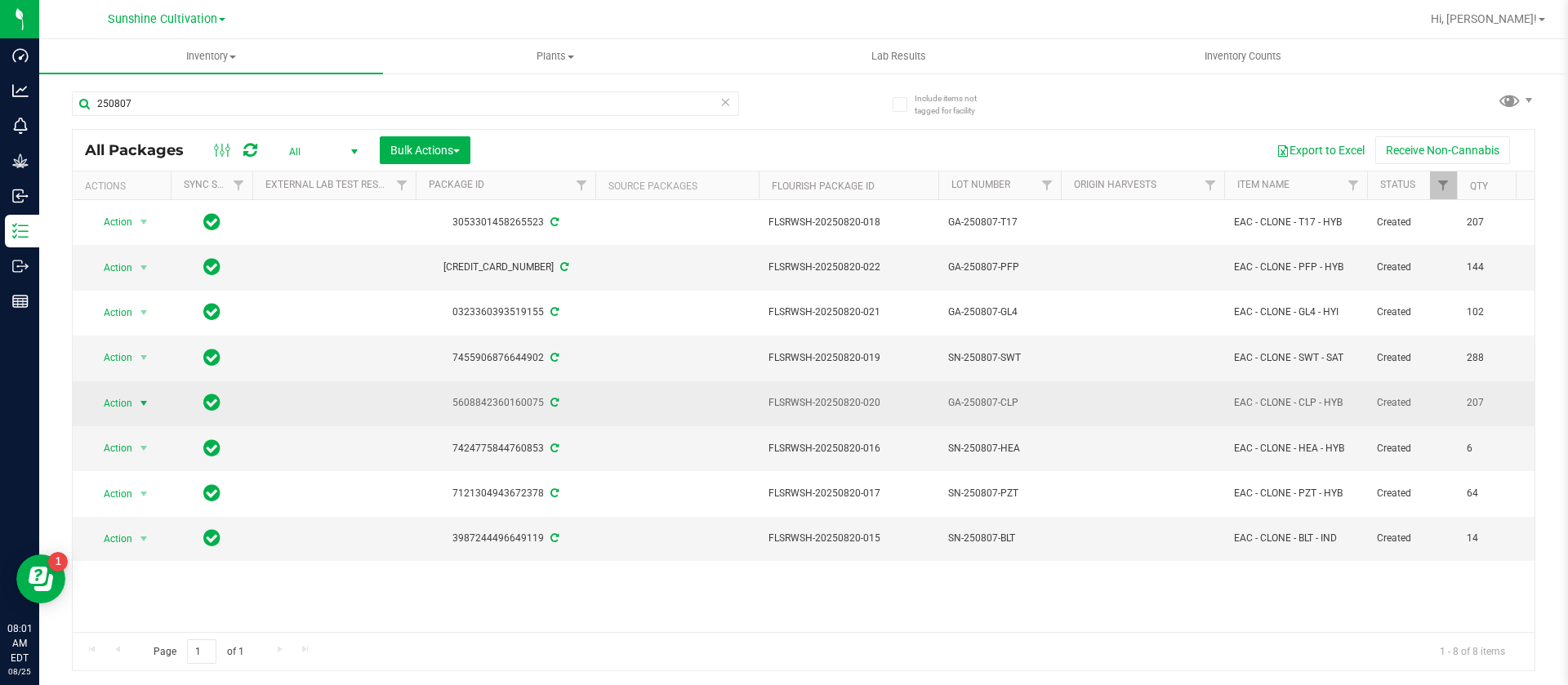
click at [132, 402] on span "Action" at bounding box center [111, 403] width 44 height 23
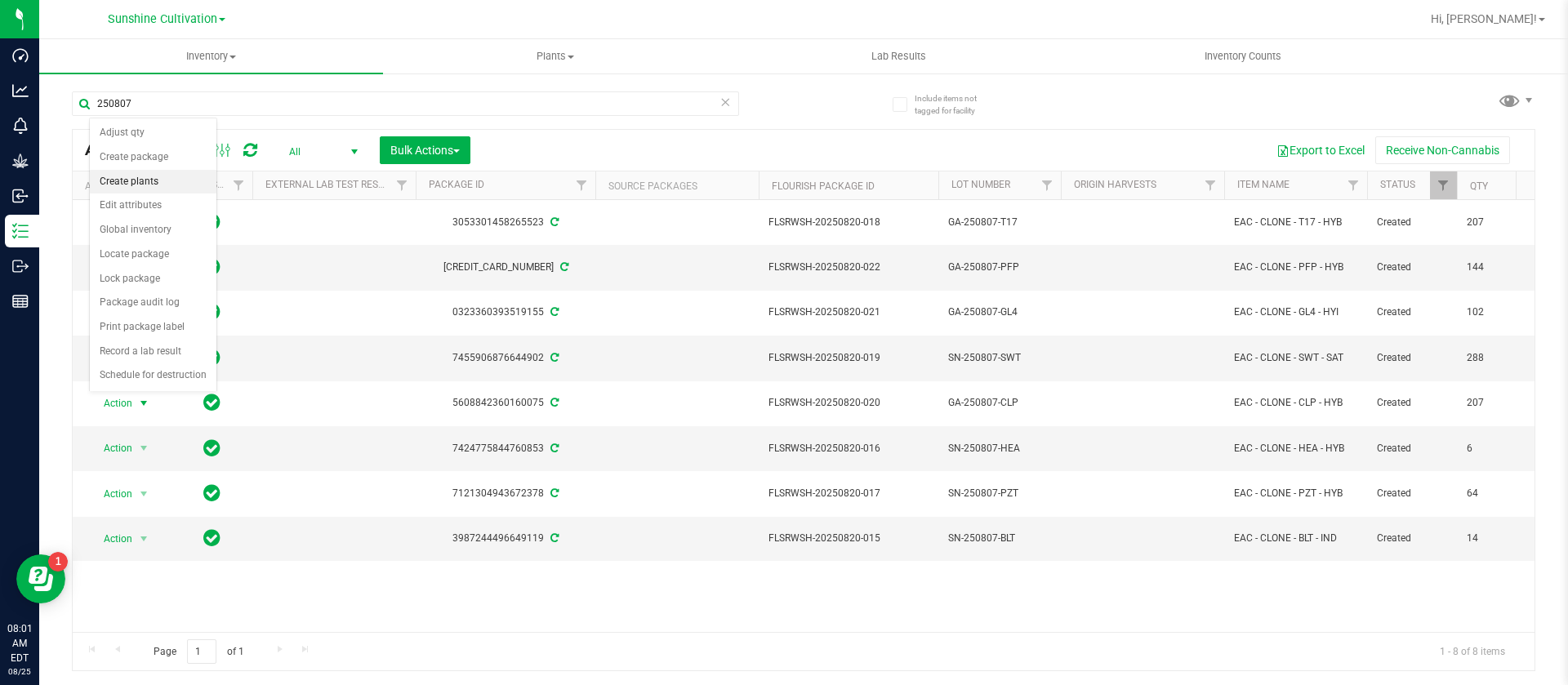
click at [150, 180] on li "Create plants" at bounding box center [153, 182] width 126 height 25
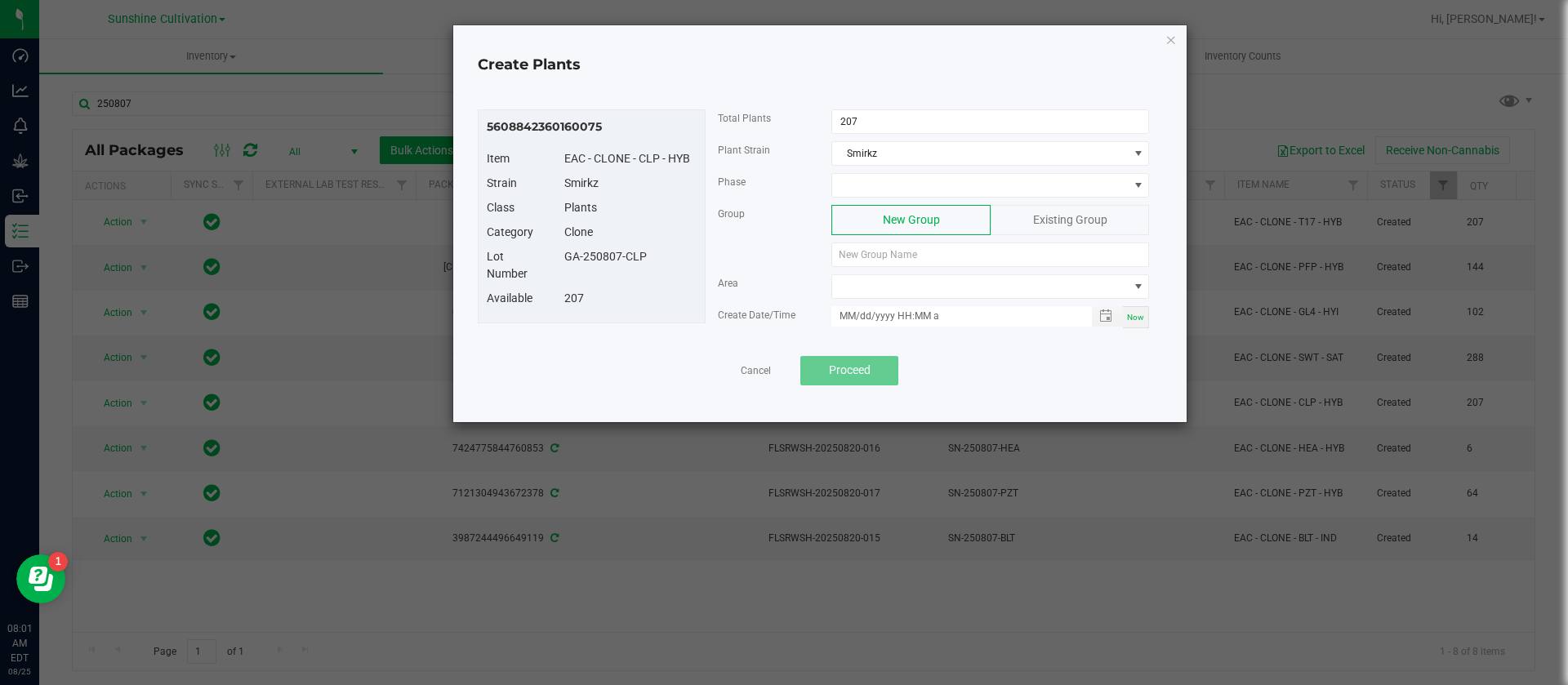
drag, startPoint x: 675, startPoint y: 256, endPoint x: 558, endPoint y: 257, distance: 117.0
click at [558, 257] on div "GA-250807-CLP" at bounding box center [631, 257] width 157 height 18
copy div "GA-250807-CLP"
paste input "GA-250807-CLP"
type input "GA-250807-CLP"
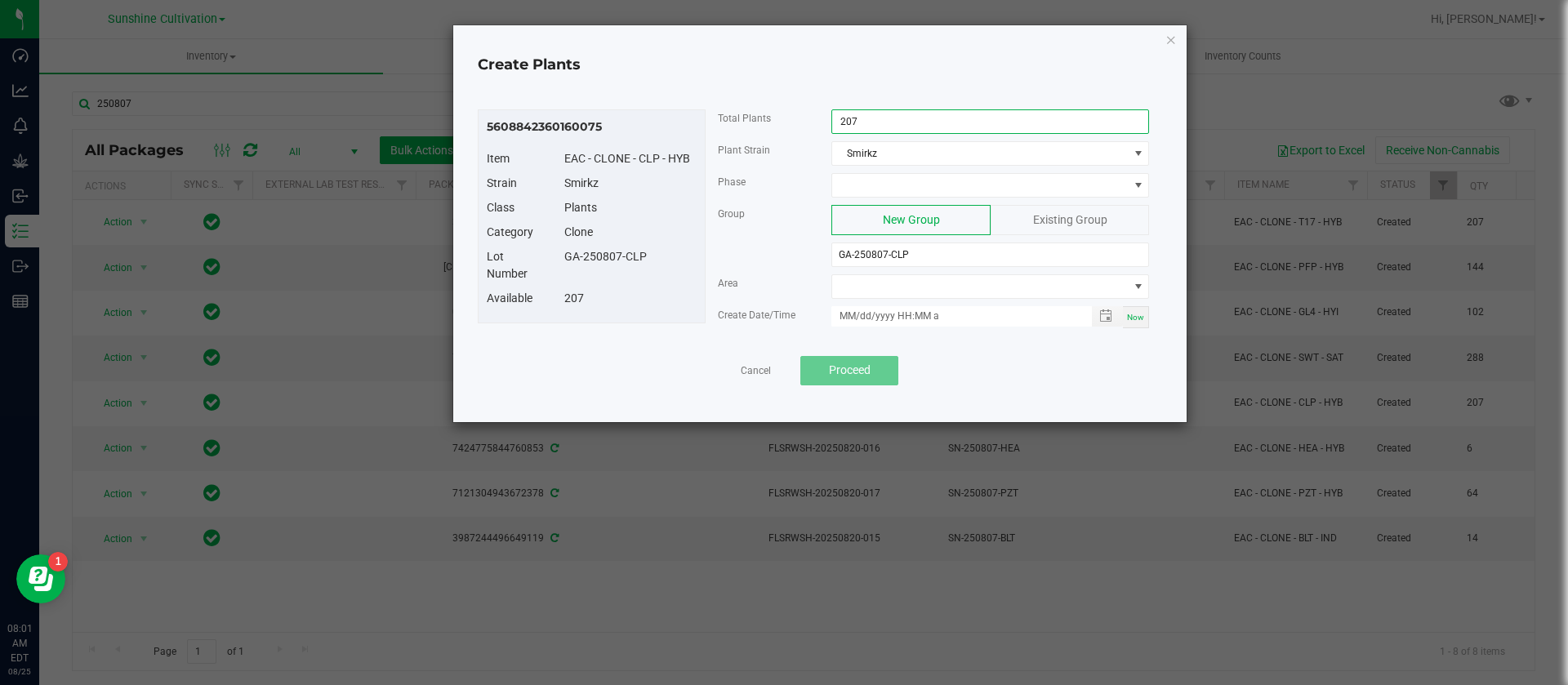
click at [863, 123] on input "207" at bounding box center [990, 122] width 316 height 23
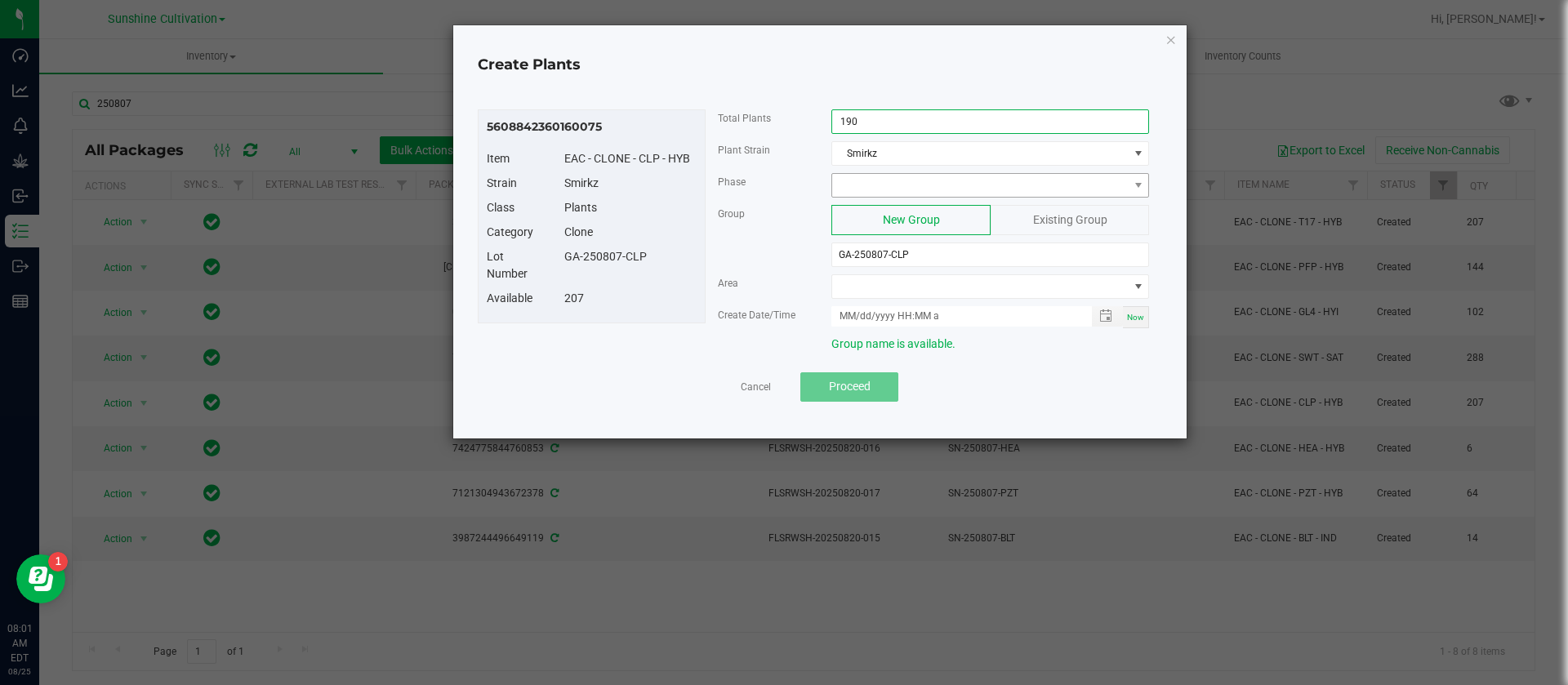
type input "190"
click at [869, 191] on span at bounding box center [979, 185] width 296 height 23
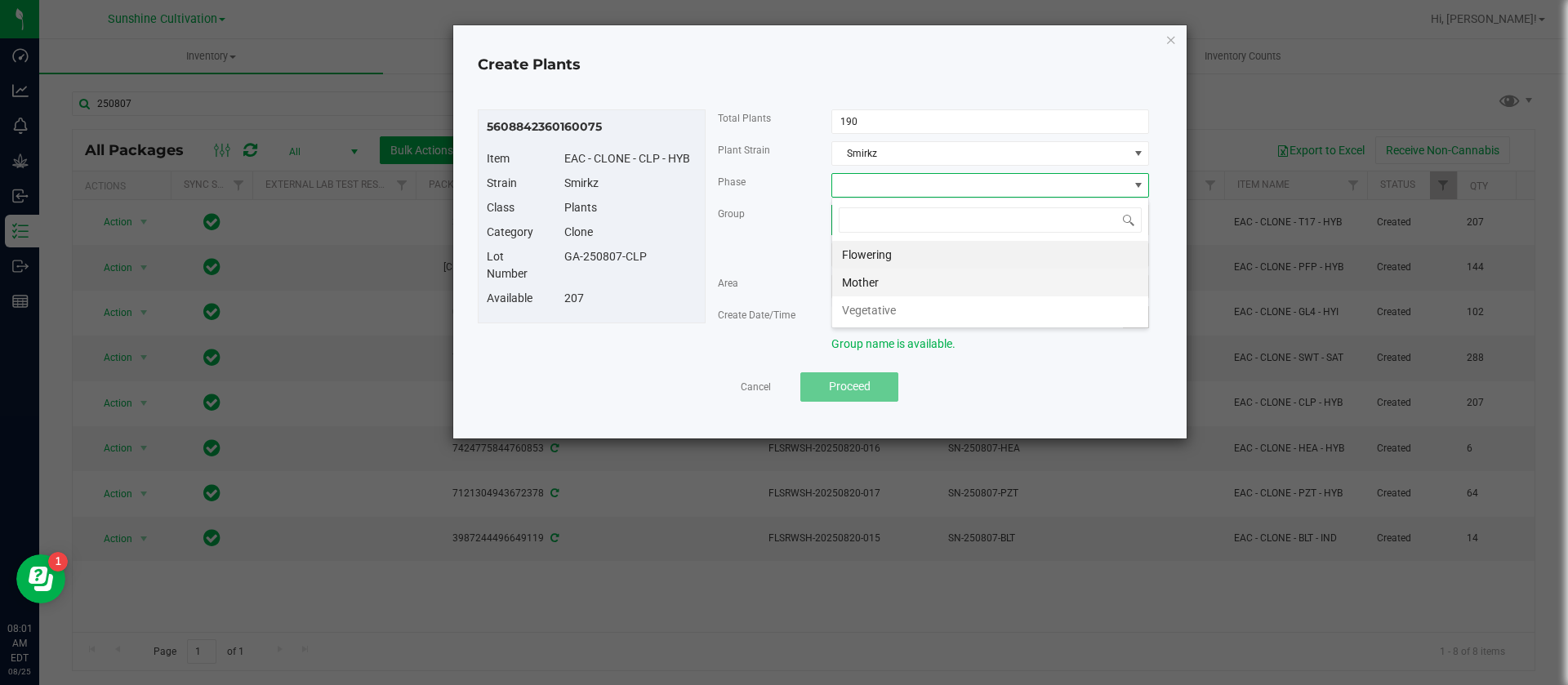
scroll to position [25, 318]
click at [906, 300] on li "Vegetative" at bounding box center [990, 310] width 316 height 28
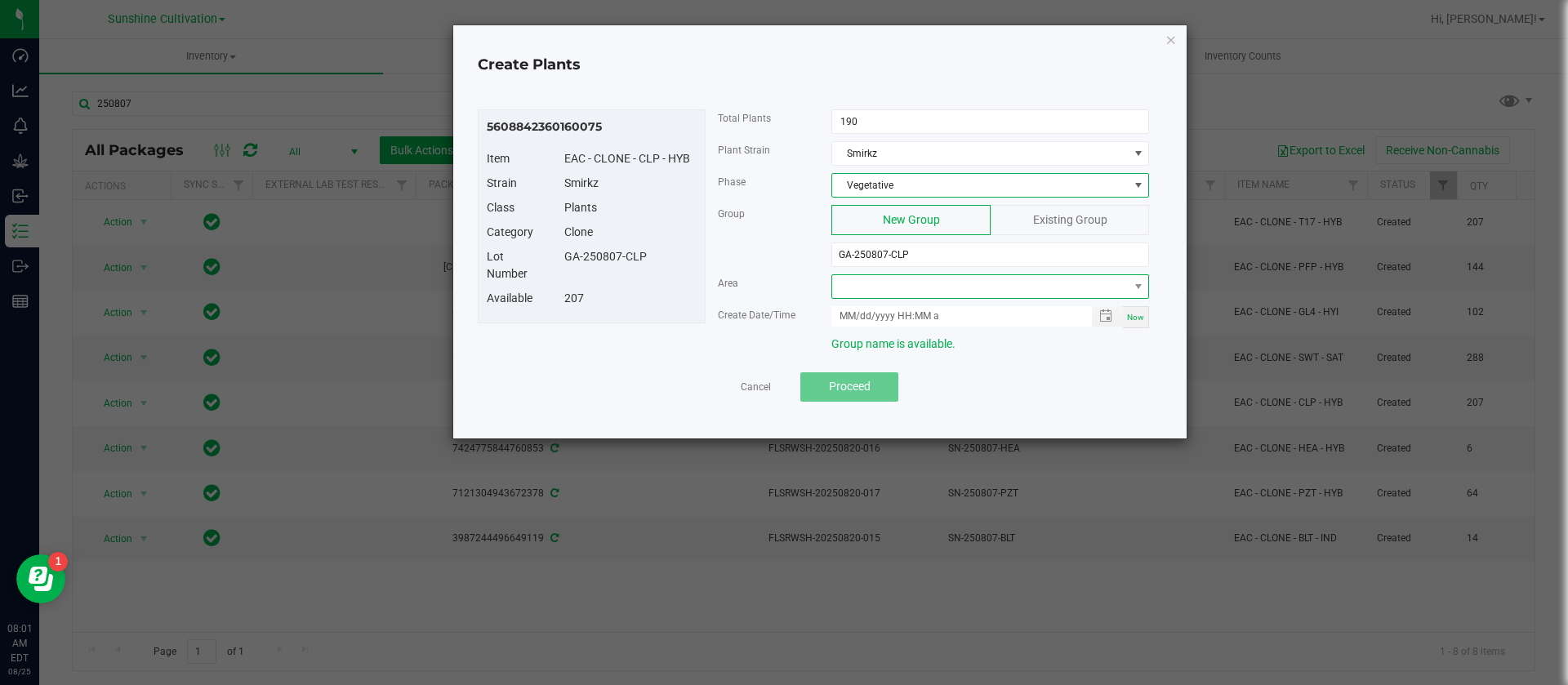
click at [878, 290] on span at bounding box center [979, 286] width 296 height 23
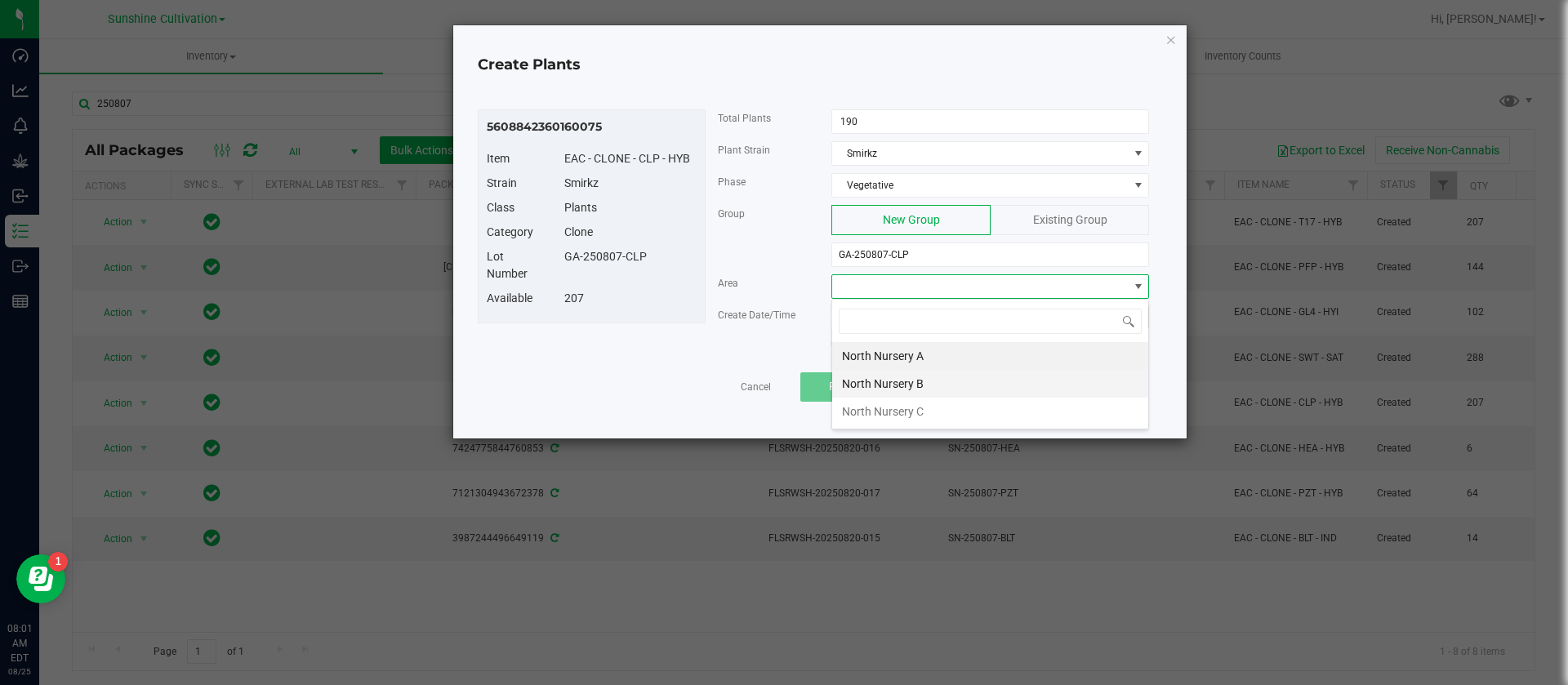
click at [888, 381] on li "North Nursery B" at bounding box center [990, 384] width 316 height 28
click at [1138, 322] on div "Now" at bounding box center [1136, 317] width 26 height 22
type input "08/25/2025 8:01 AM"
click at [630, 296] on div "207" at bounding box center [631, 299] width 157 height 18
click at [813, 391] on button "Proceed" at bounding box center [849, 386] width 98 height 29
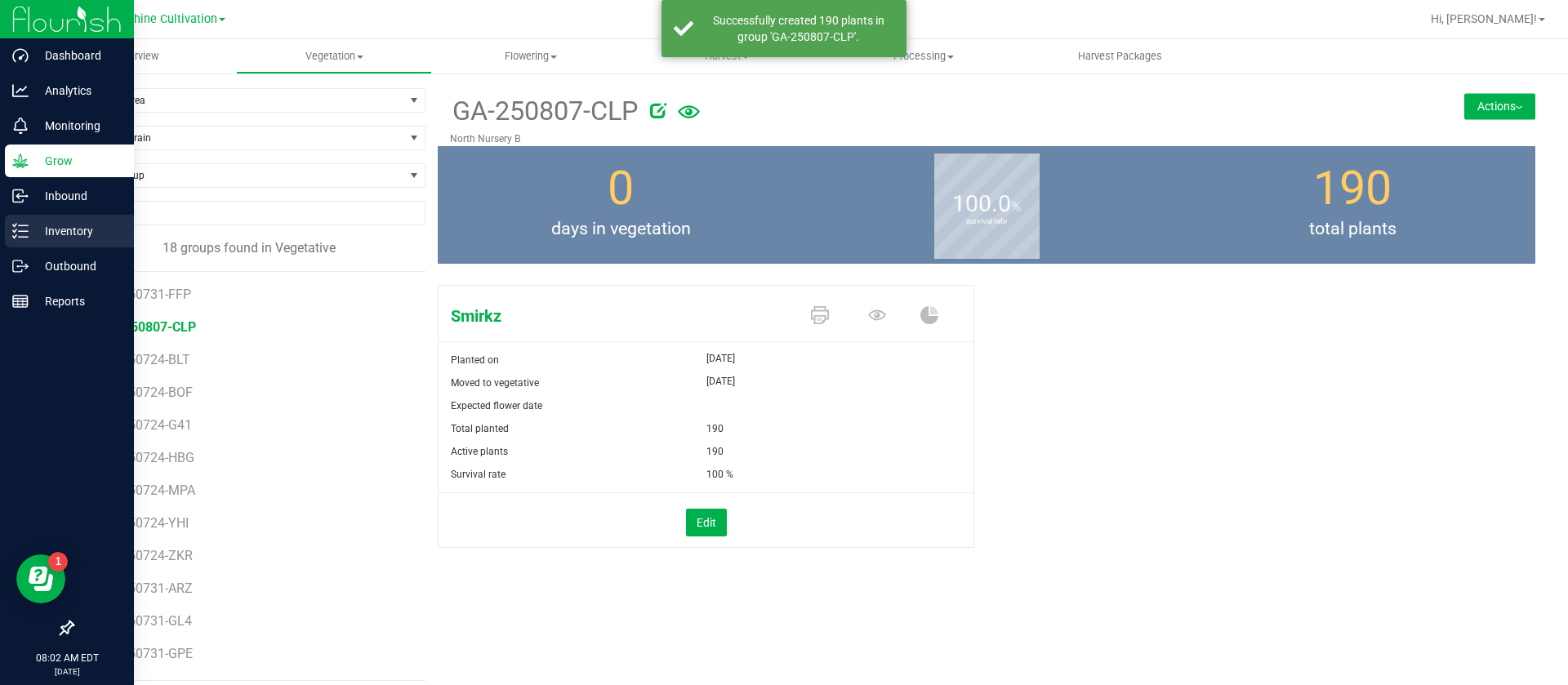
click at [8, 215] on div "Inventory" at bounding box center [69, 231] width 129 height 32
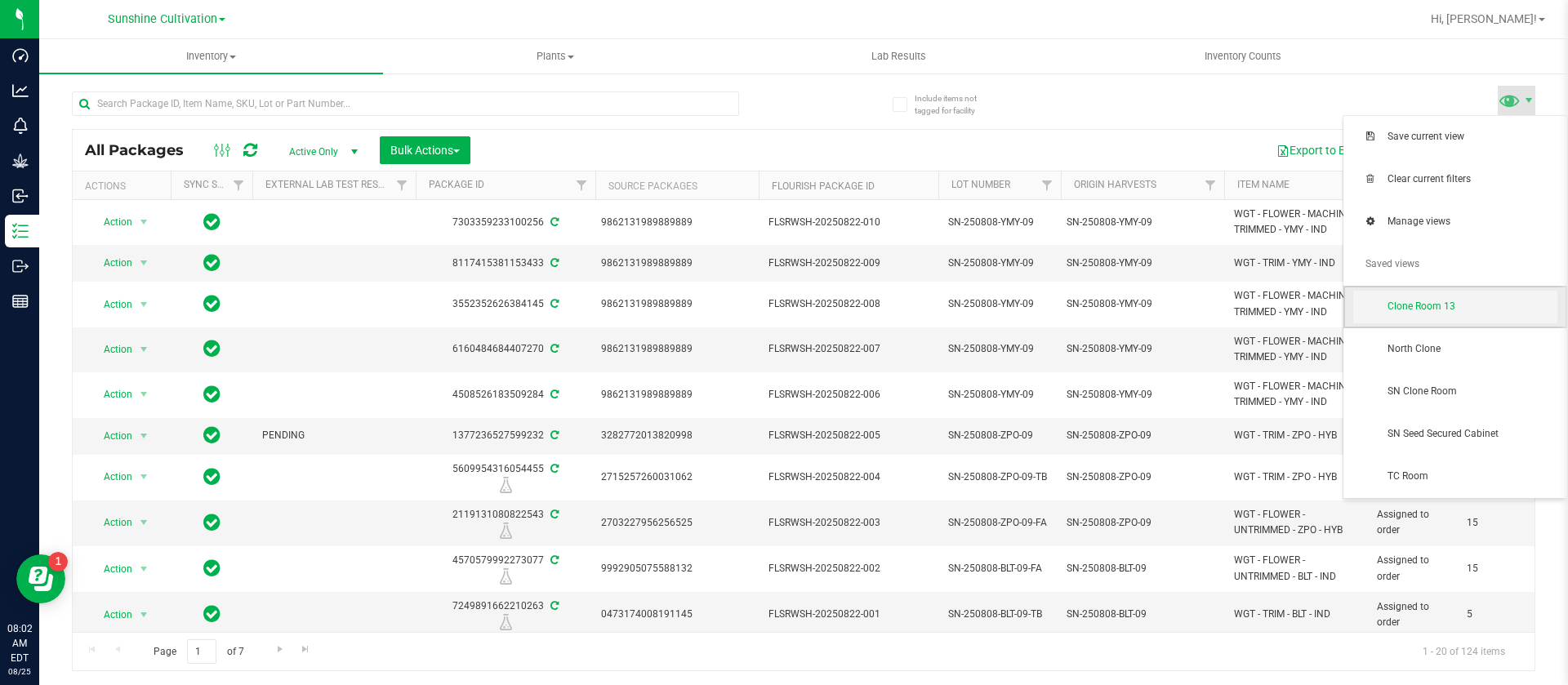
click at [1460, 294] on span "Clone Room 13" at bounding box center [1456, 306] width 204 height 32
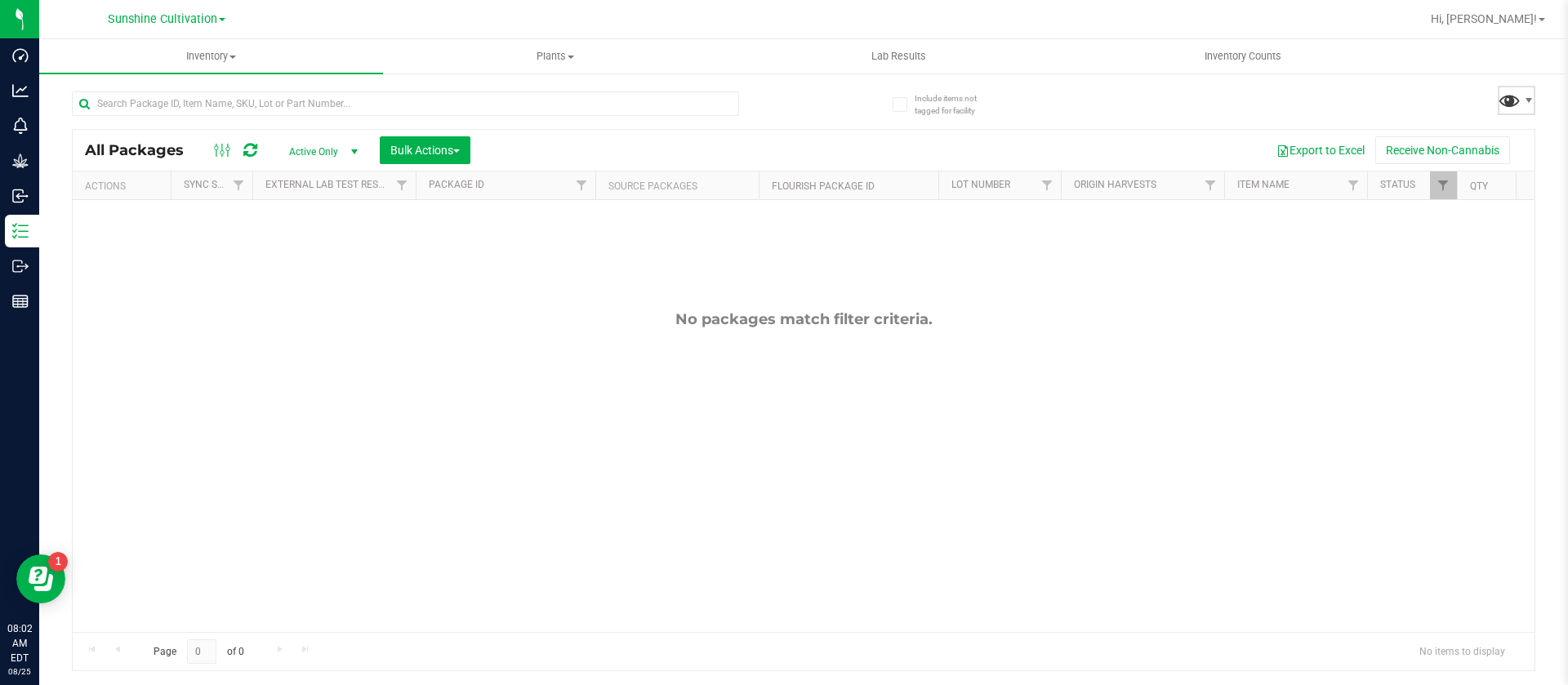
click at [1514, 106] on span at bounding box center [1509, 99] width 24 height 24
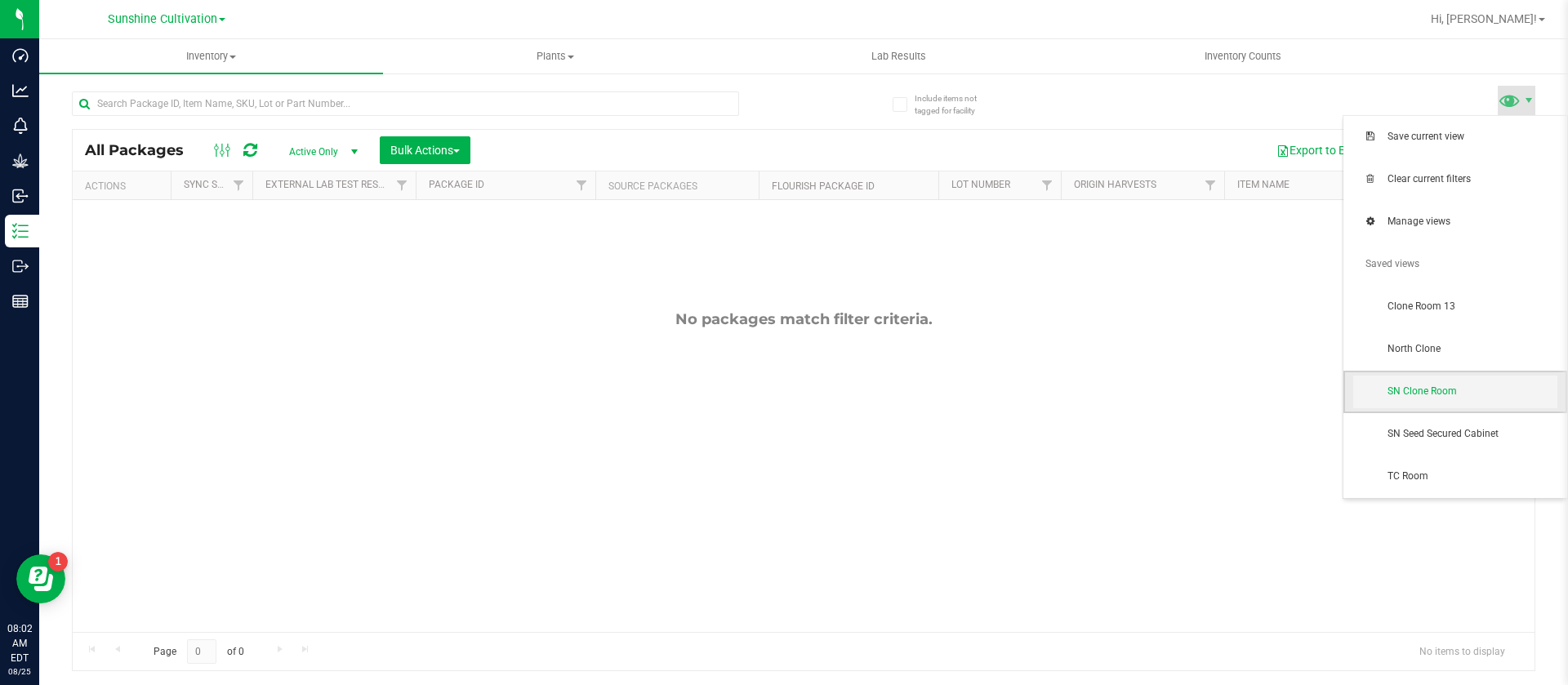
click at [1442, 398] on span "SN Clone Room" at bounding box center [1472, 392] width 170 height 14
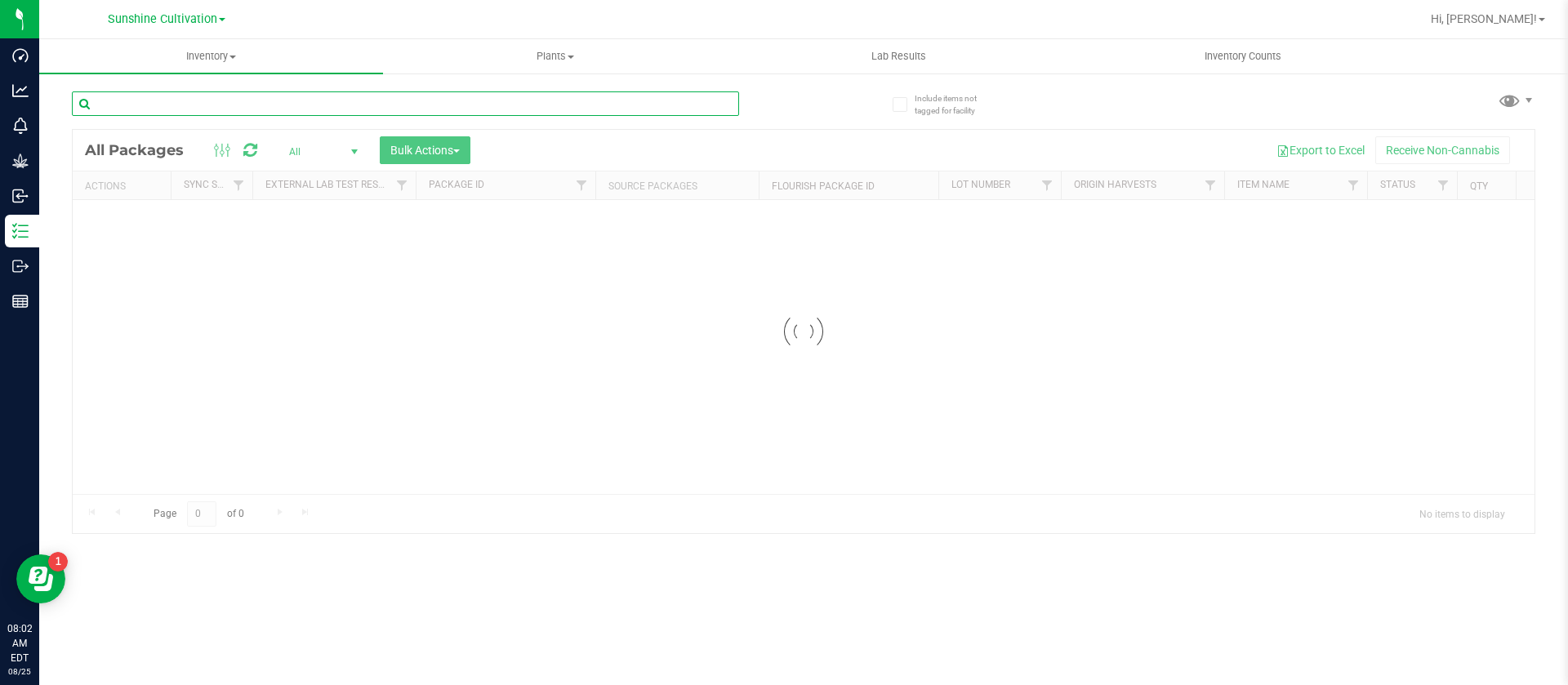
click at [181, 105] on input "text" at bounding box center [406, 104] width 668 height 25
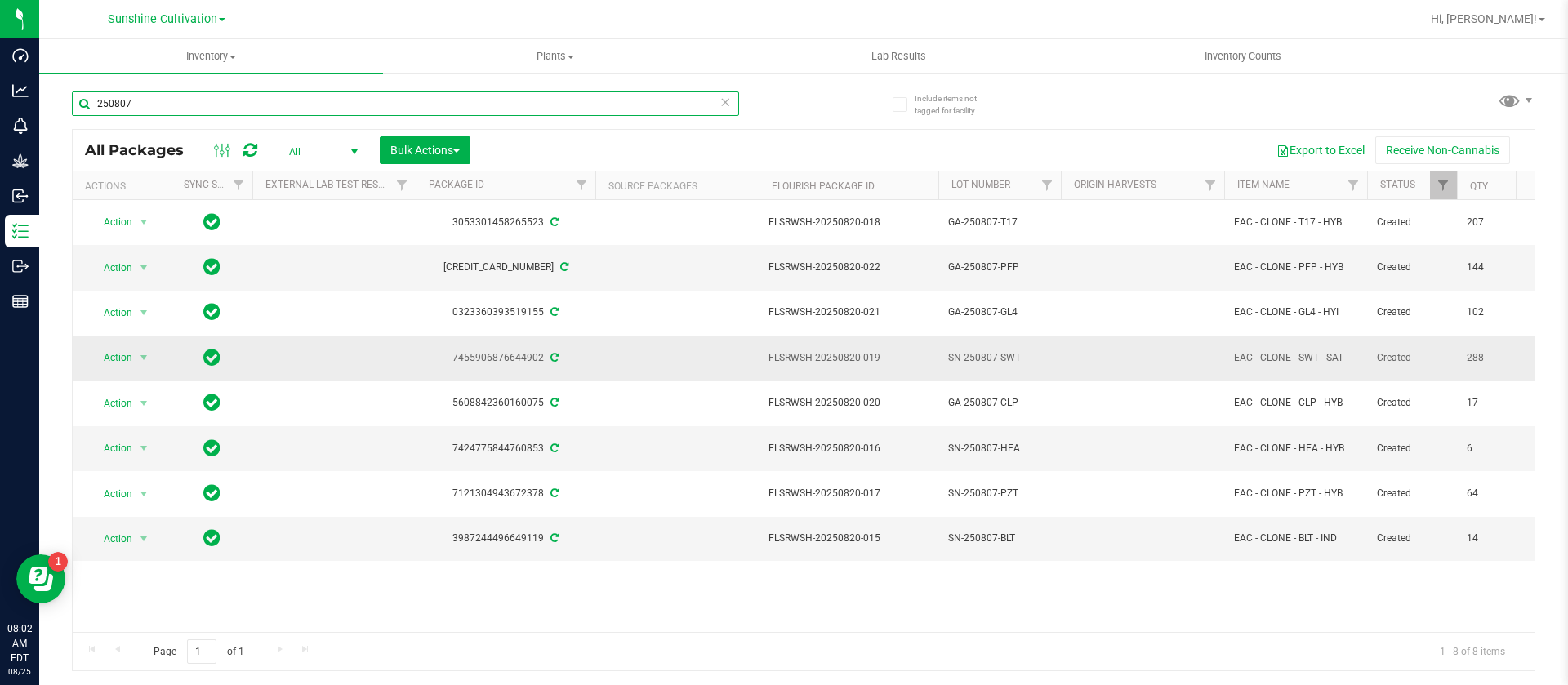
type input "250807"
click at [124, 355] on span "Action" at bounding box center [111, 357] width 44 height 23
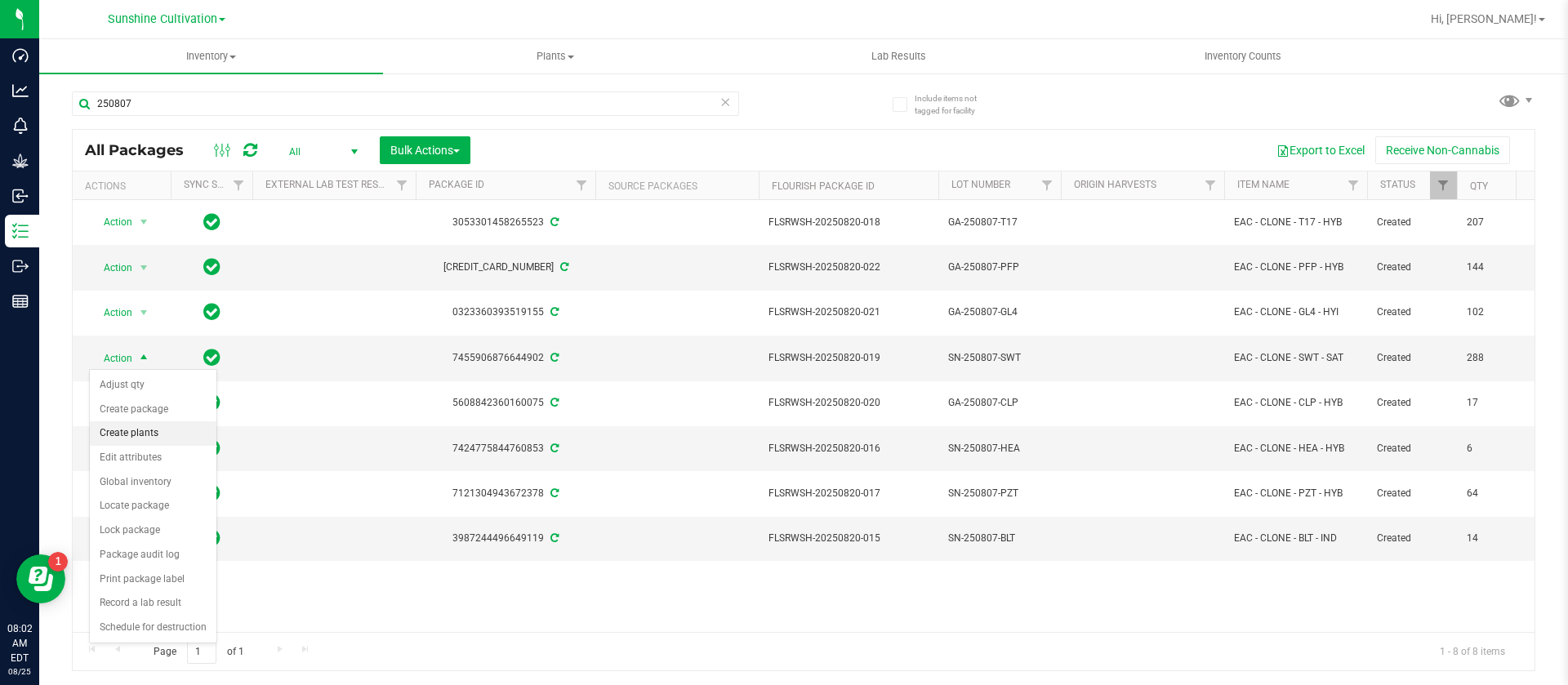
click at [157, 433] on li "Create plants" at bounding box center [153, 434] width 126 height 25
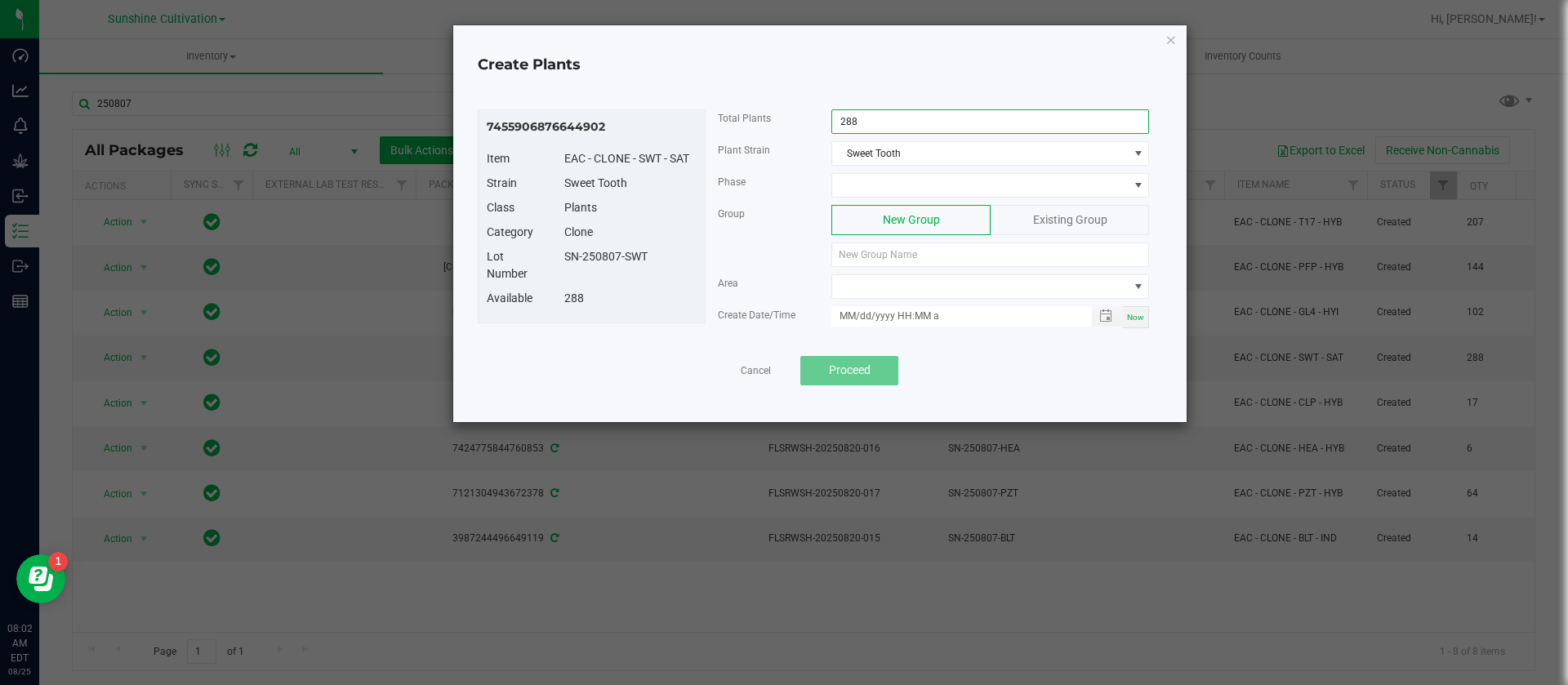
click at [889, 112] on input "288" at bounding box center [990, 122] width 316 height 23
type input "130"
drag, startPoint x: 659, startPoint y: 264, endPoint x: 560, endPoint y: 260, distance: 99.1
click at [560, 260] on div "SN-250807-SWT" at bounding box center [631, 257] width 157 height 18
copy div "SN-250807-SWT"
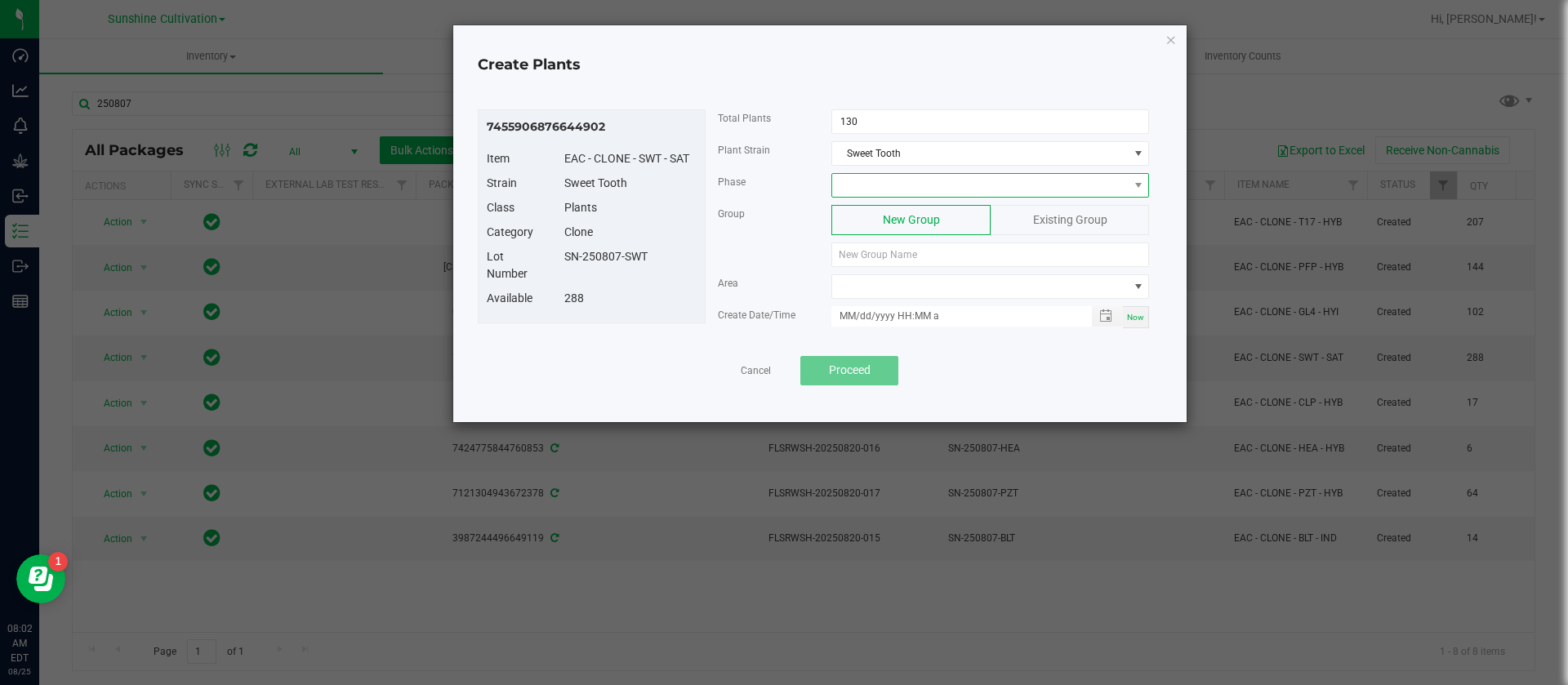
click at [860, 179] on span at bounding box center [979, 185] width 296 height 23
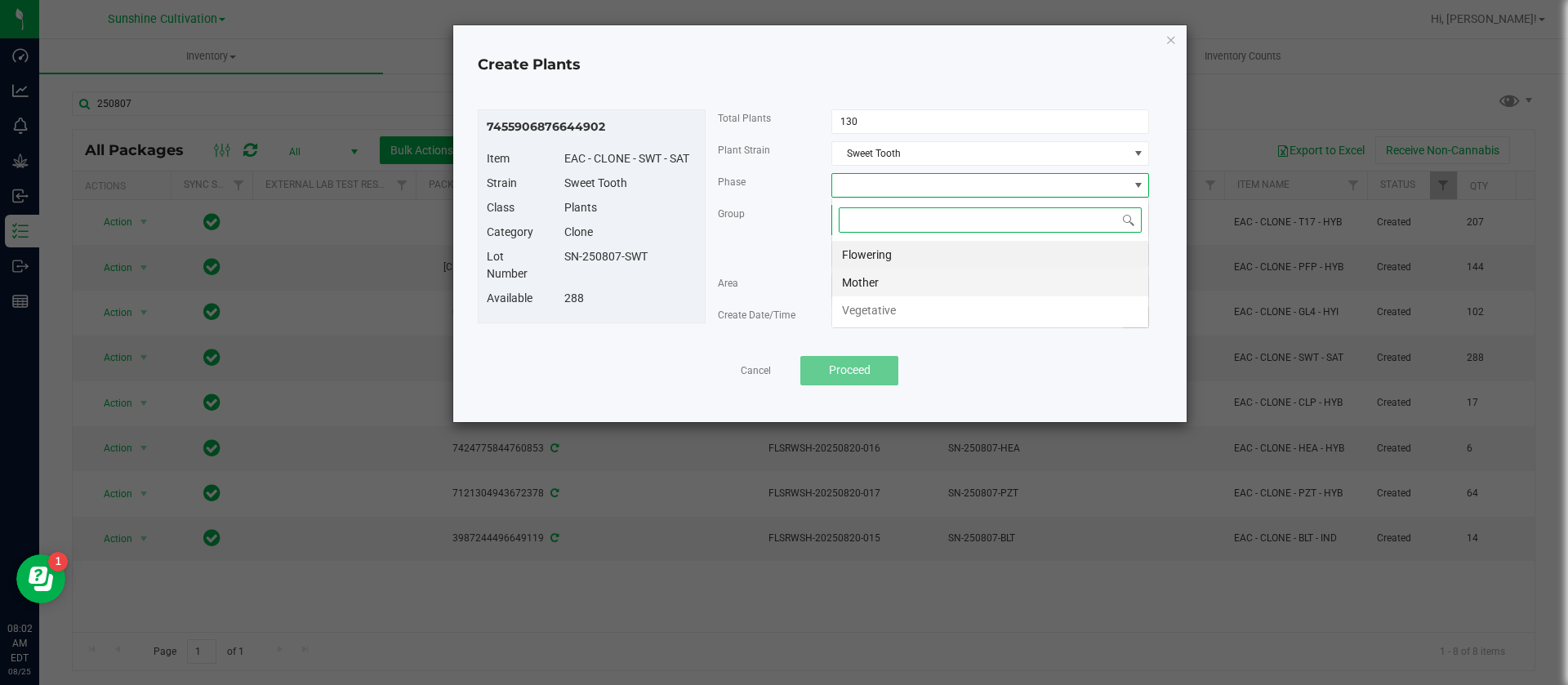
scroll to position [25, 318]
click at [878, 304] on li "Vegetative" at bounding box center [990, 310] width 316 height 28
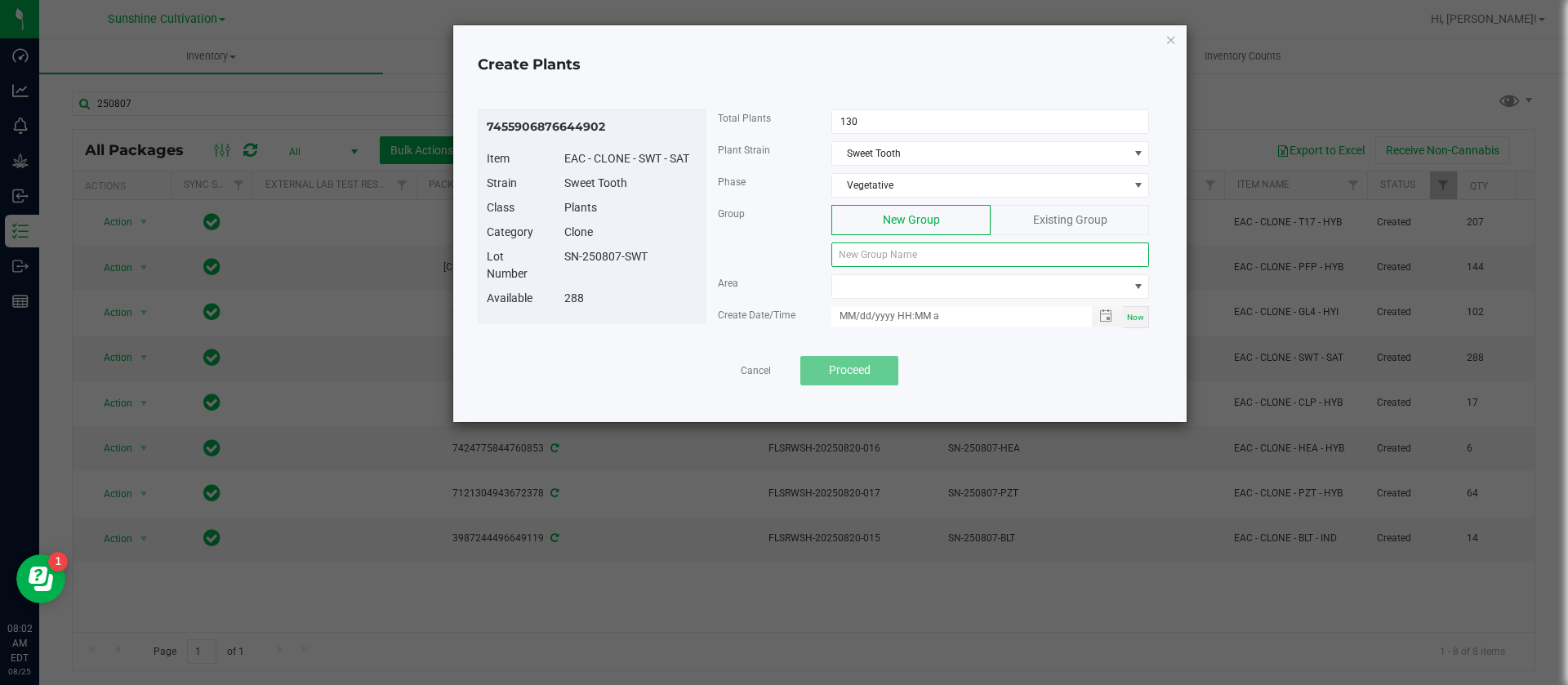
paste input "SN-250807-SWT"
type input "SN-250807-SWT"
drag, startPoint x: 936, startPoint y: 392, endPoint x: 928, endPoint y: 386, distance: 10.0
click at [934, 390] on div "7455906876644902 Item EAC - CLONE - SWT - SAT Strain Sweet Tooth Class Plants C…" at bounding box center [820, 247] width 701 height 317
click at [896, 301] on div "Area" at bounding box center [934, 290] width 457 height 32
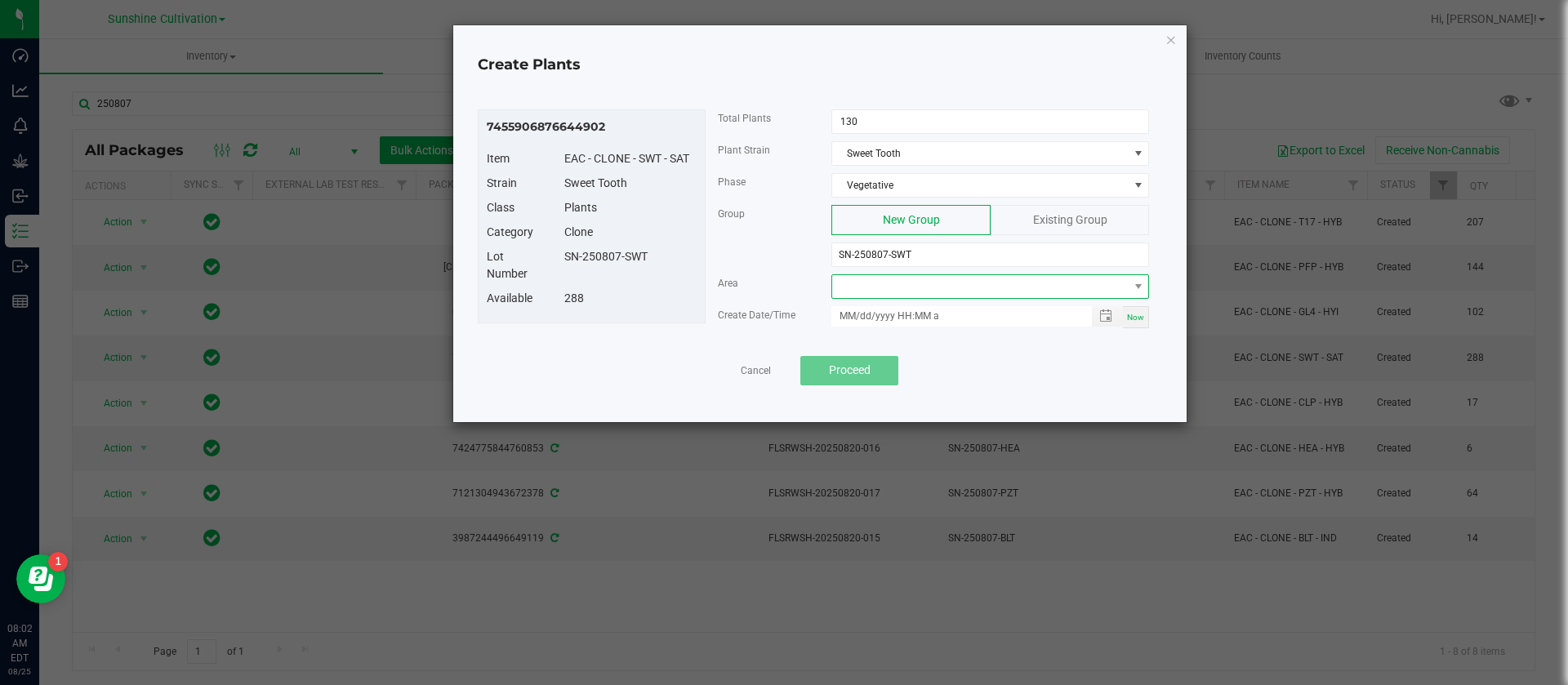
click at [871, 283] on span at bounding box center [979, 286] width 296 height 23
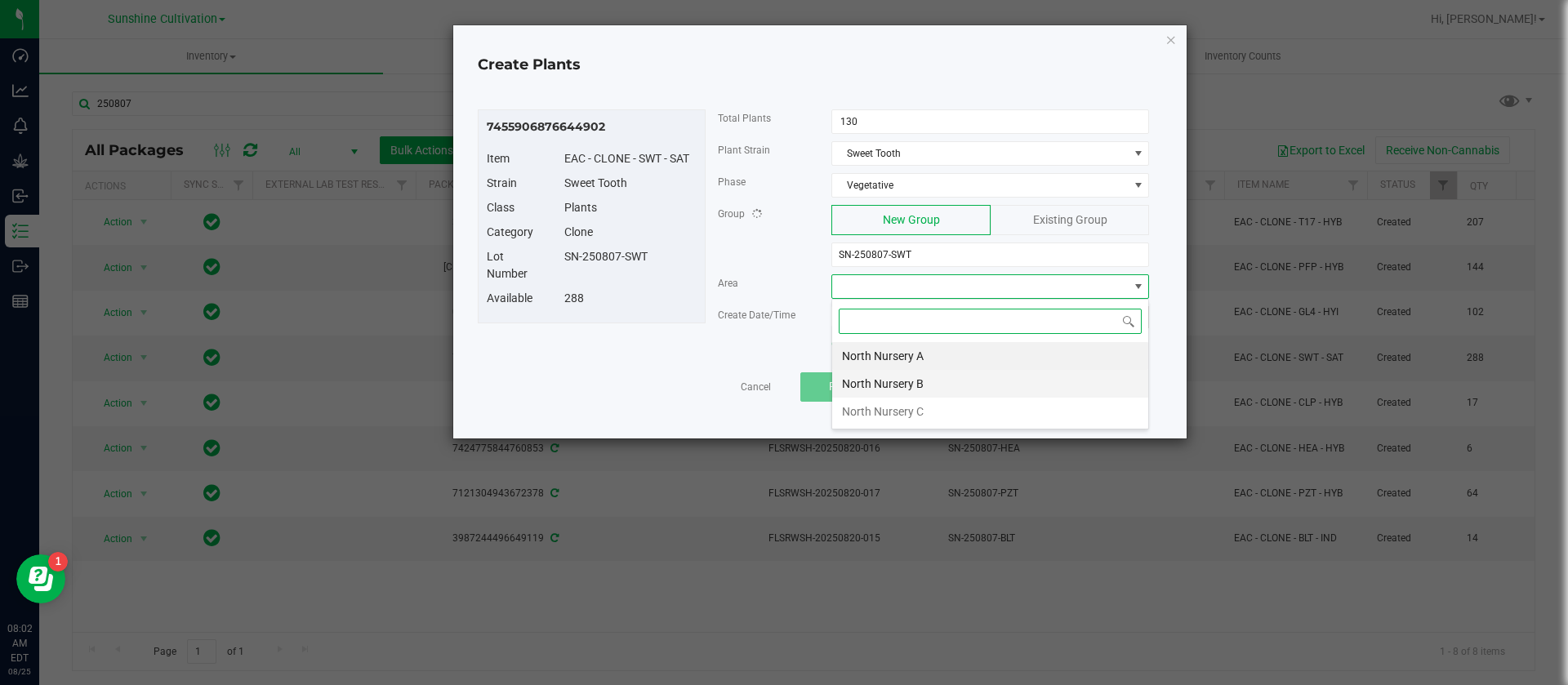
click at [902, 380] on li "North Nursery B" at bounding box center [990, 384] width 316 height 28
click at [1147, 310] on div "Now" at bounding box center [1136, 317] width 26 height 22
type input "08/25/2025 8:02 AM"
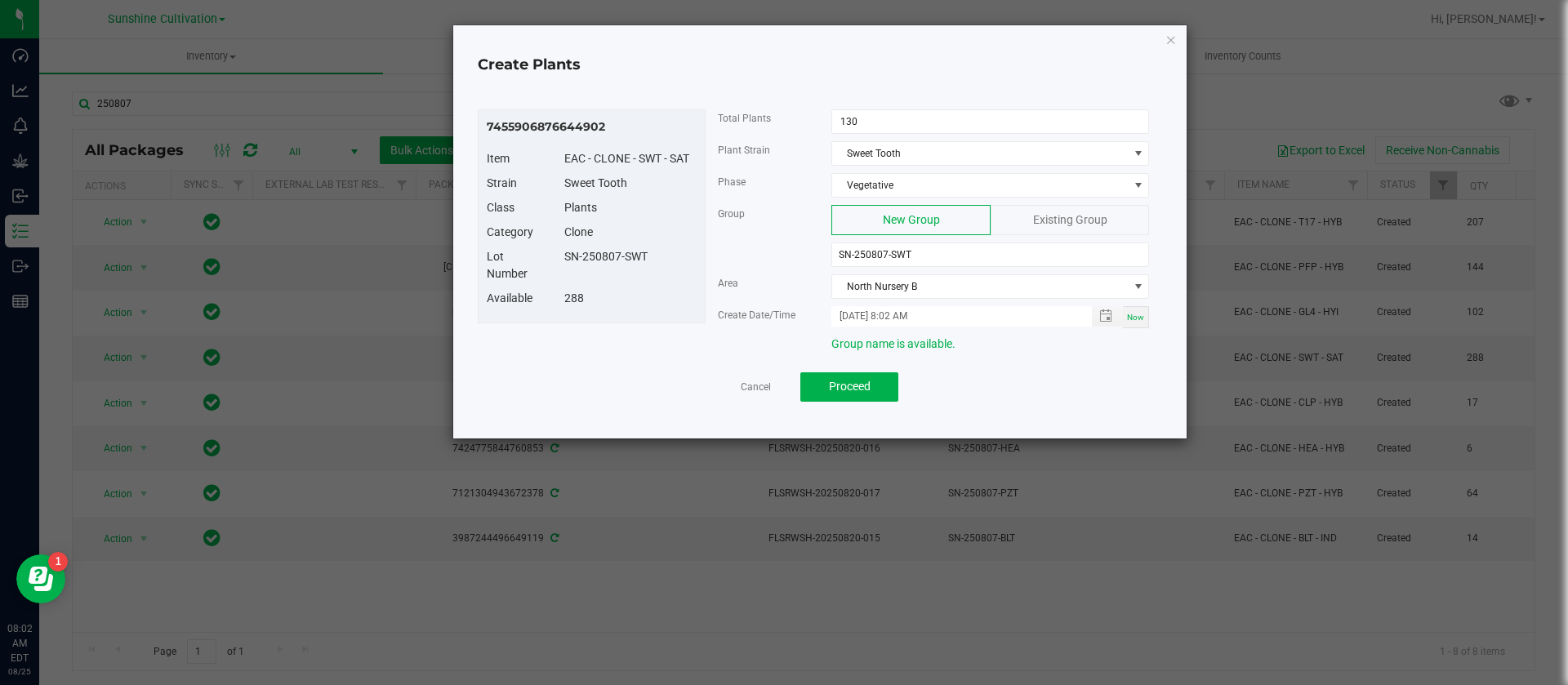
click at [707, 285] on div "Area" at bounding box center [762, 283] width 114 height 18
click at [861, 387] on span "Proceed" at bounding box center [849, 386] width 41 height 13
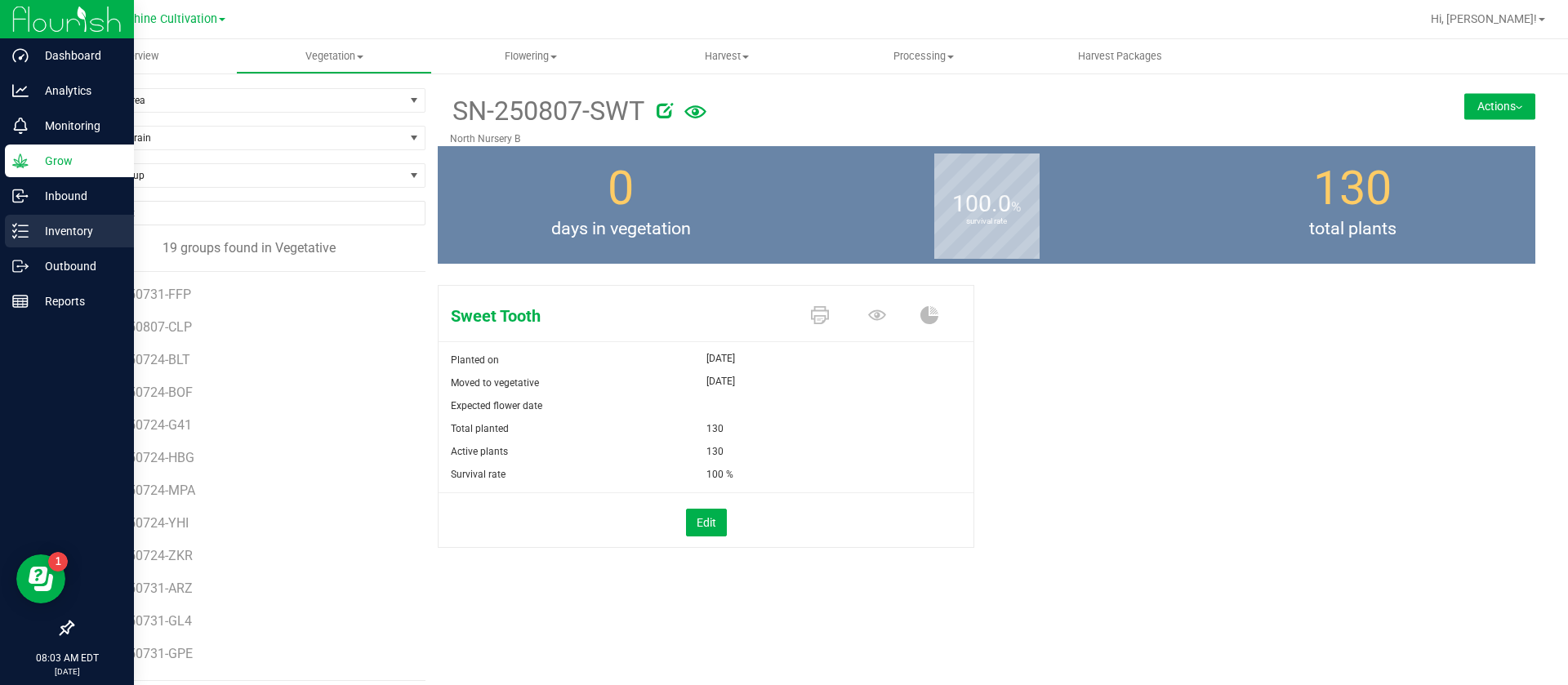
click at [32, 226] on p "Inventory" at bounding box center [78, 231] width 98 height 19
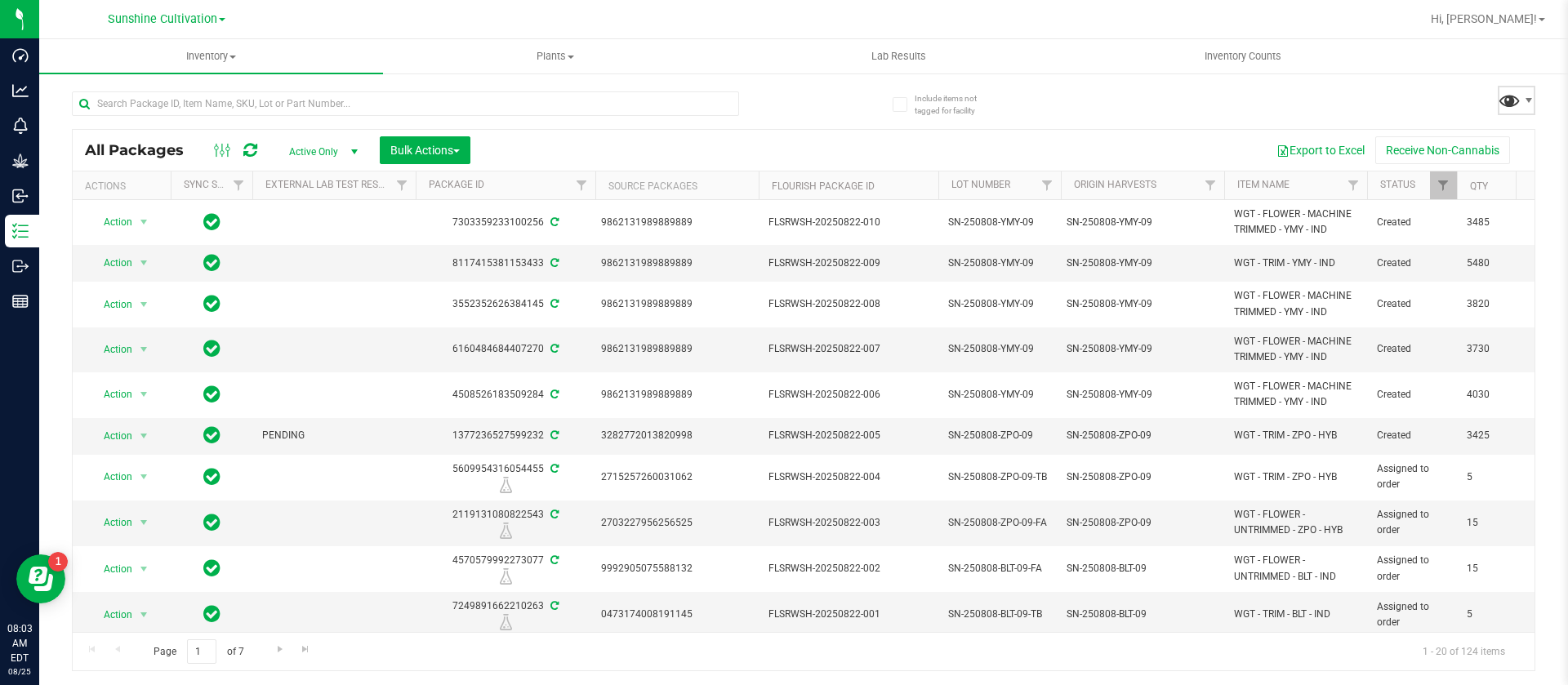
click at [1512, 97] on span at bounding box center [1509, 99] width 24 height 24
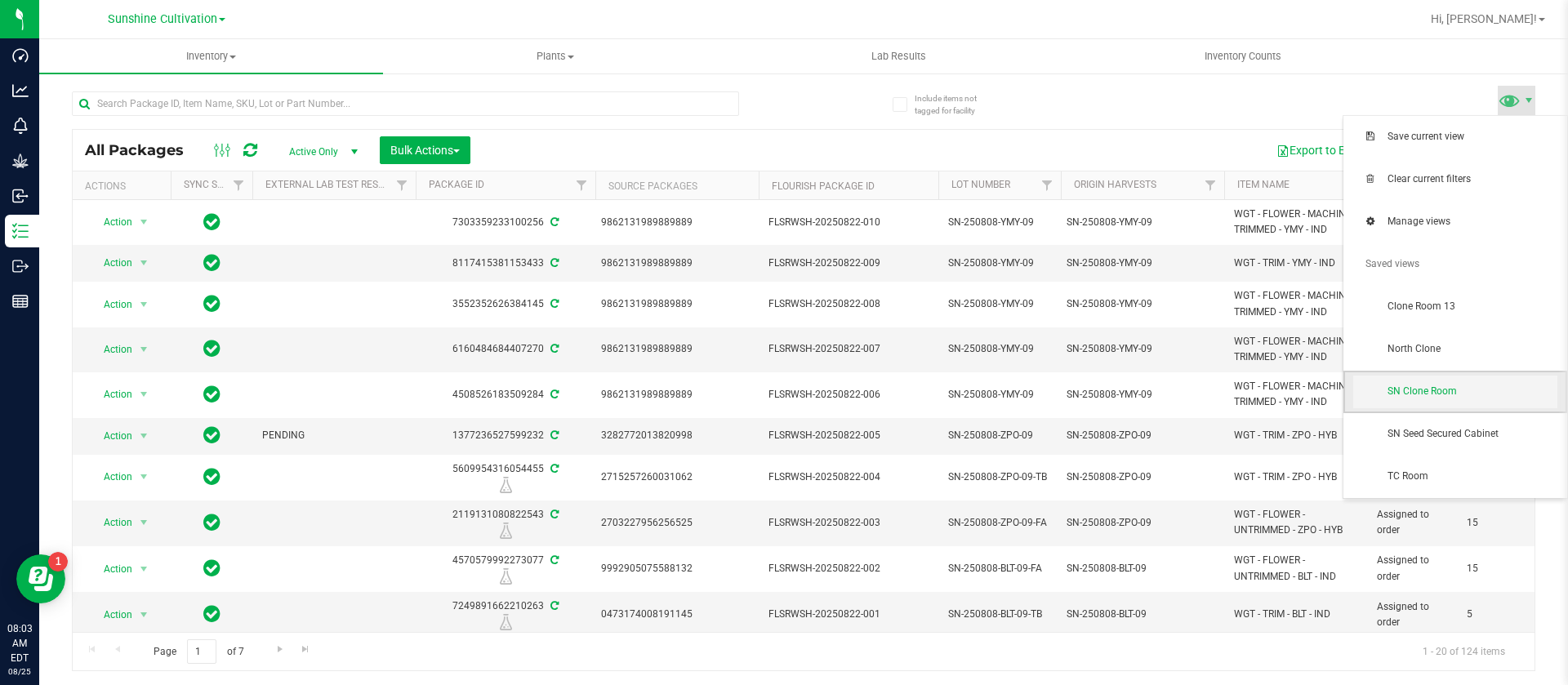
click at [1466, 382] on span "SN Clone Room" at bounding box center [1456, 392] width 204 height 32
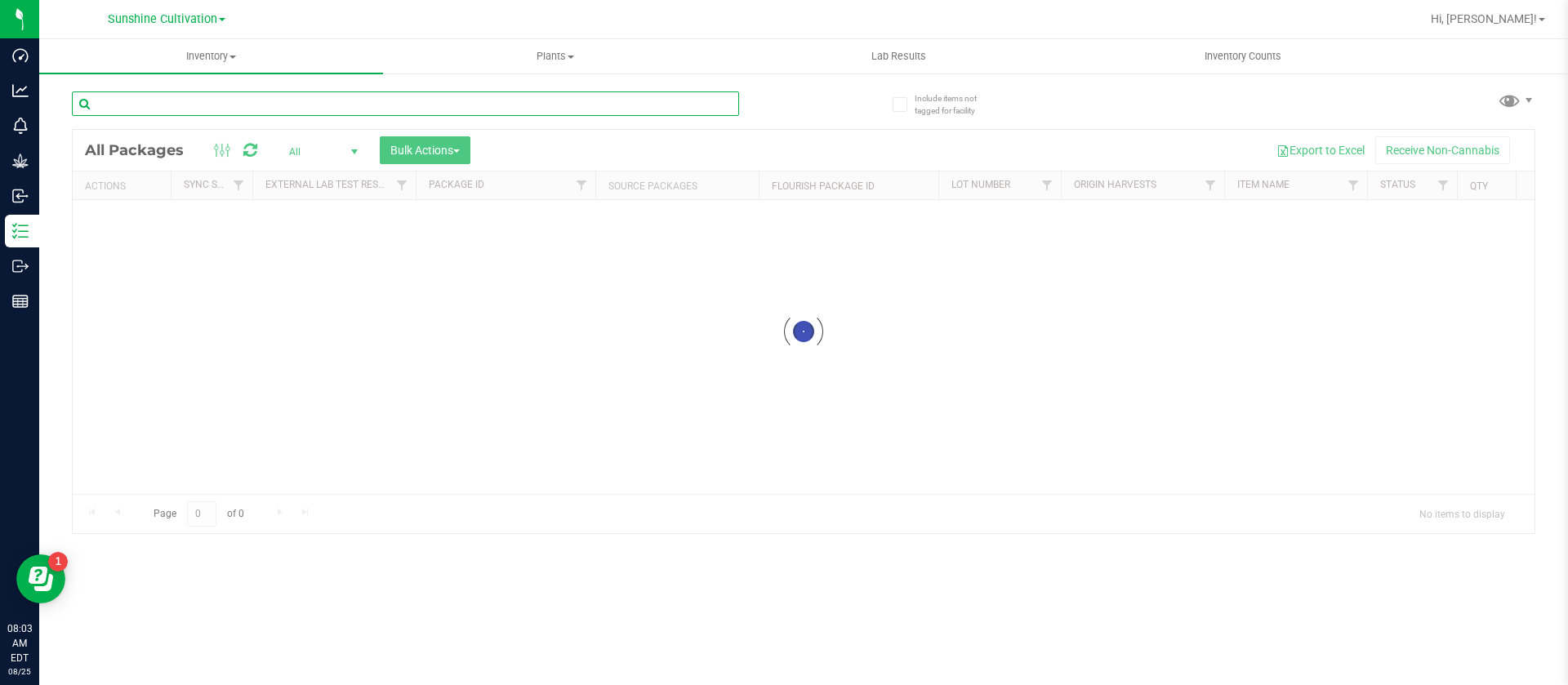
click at [289, 109] on input "text" at bounding box center [406, 104] width 668 height 25
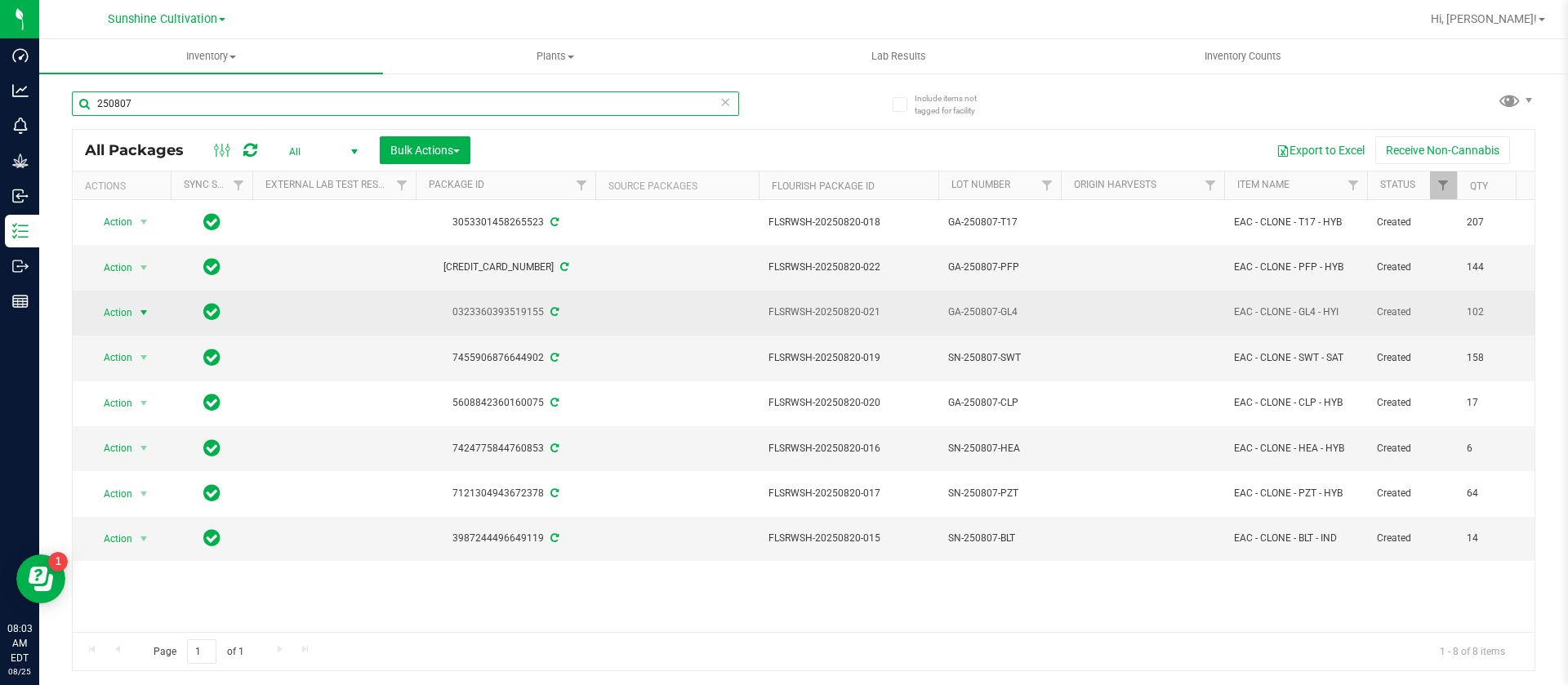
type input "250807"
click at [124, 310] on span "Action" at bounding box center [111, 313] width 44 height 23
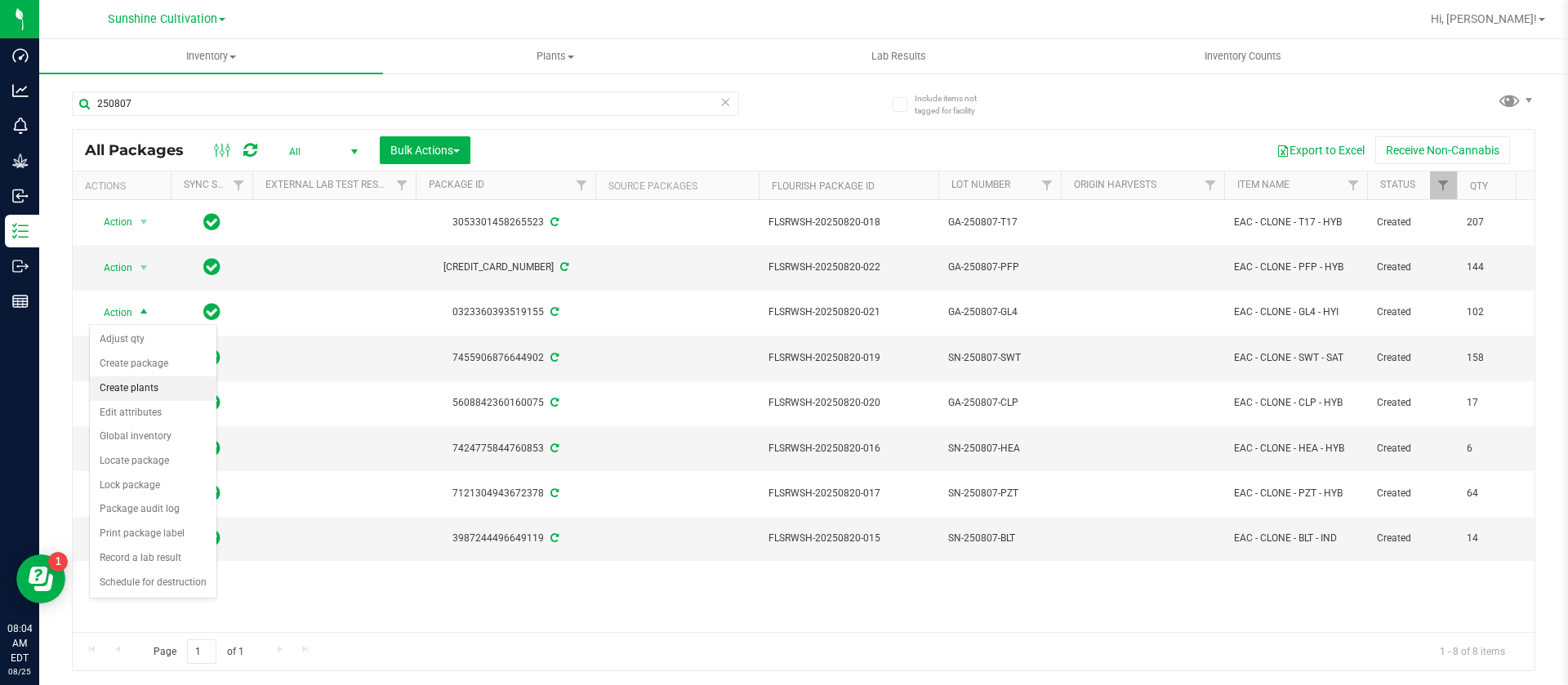
click at [134, 390] on li "Create plants" at bounding box center [153, 389] width 126 height 25
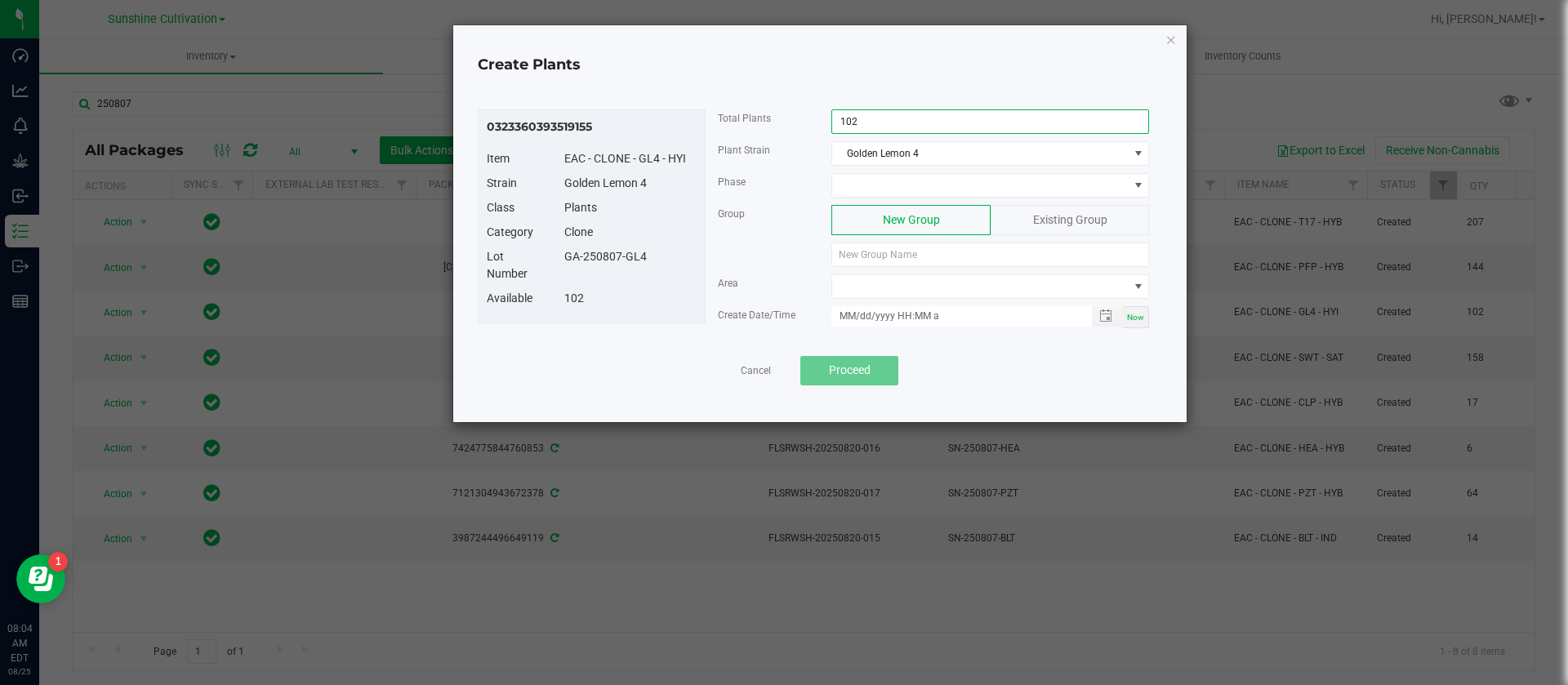
click at [869, 126] on input "102" at bounding box center [990, 122] width 316 height 23
type input "80"
drag, startPoint x: 695, startPoint y: 254, endPoint x: 554, endPoint y: 262, distance: 141.2
click at [554, 262] on div "GA-250807-GL4" at bounding box center [631, 257] width 157 height 18
copy div "GA-250807-GL4"
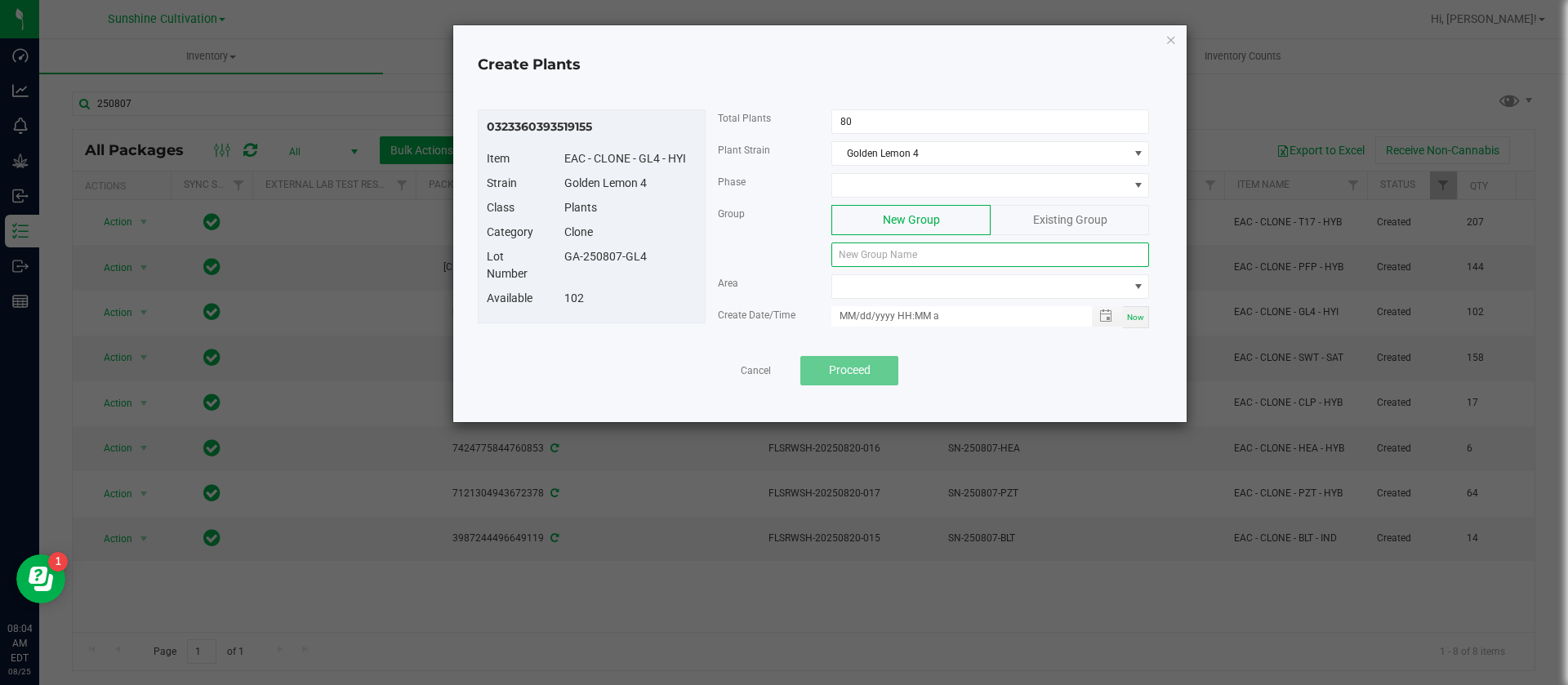
paste input "GA-250807-GL4"
type input "GA-250807-GL4"
click at [878, 201] on div "Phase" at bounding box center [934, 189] width 457 height 32
click at [880, 191] on span at bounding box center [979, 185] width 296 height 23
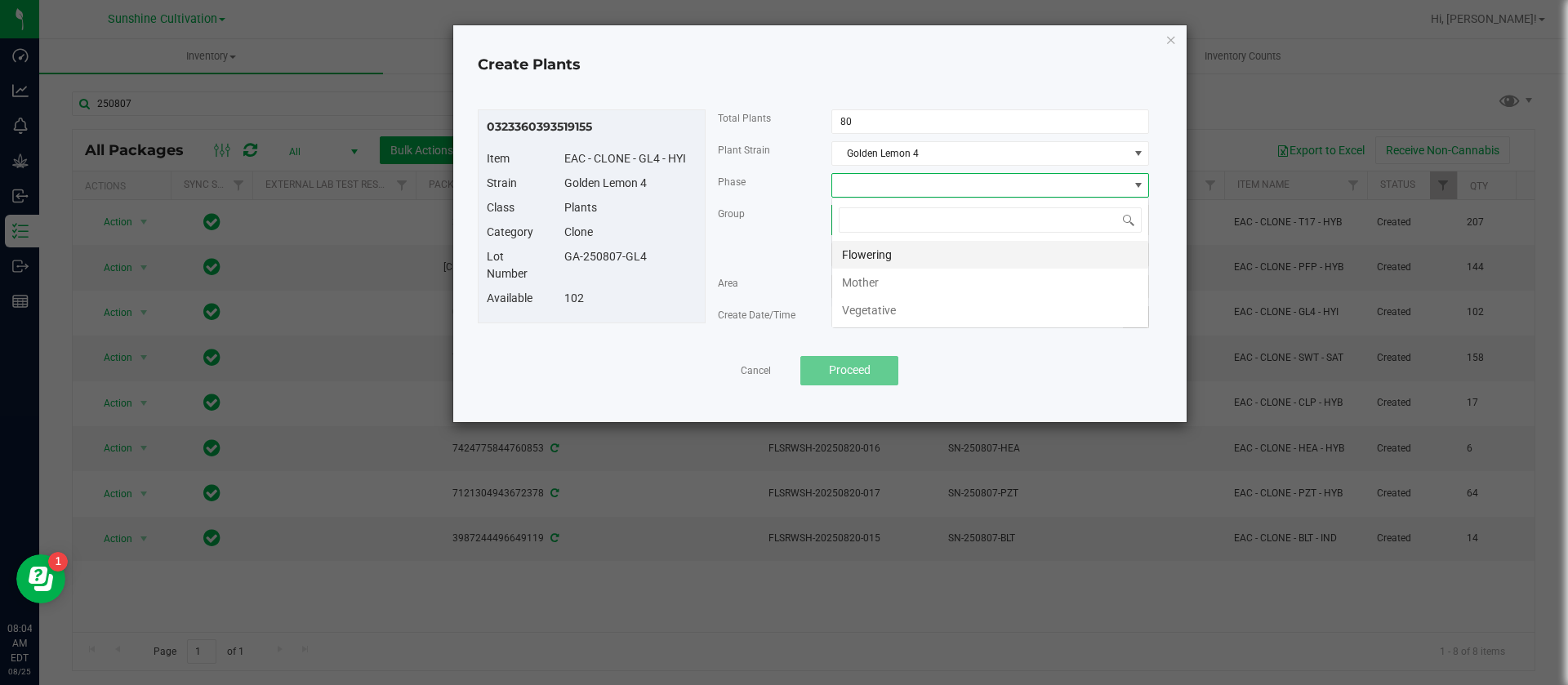
scroll to position [25, 318]
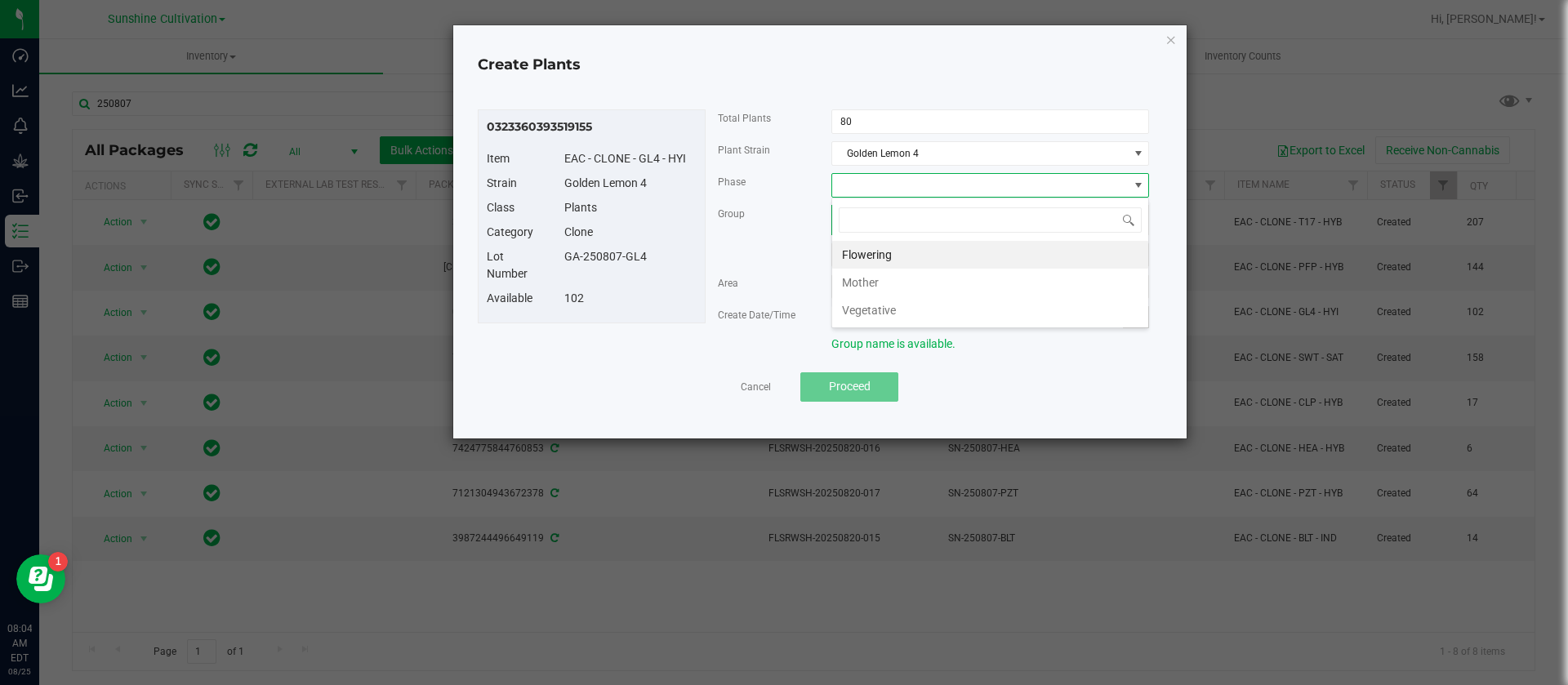
click at [900, 324] on div "Flowering Mother Vegetative" at bounding box center [990, 263] width 318 height 131
click at [889, 306] on li "Vegetative" at bounding box center [990, 310] width 316 height 28
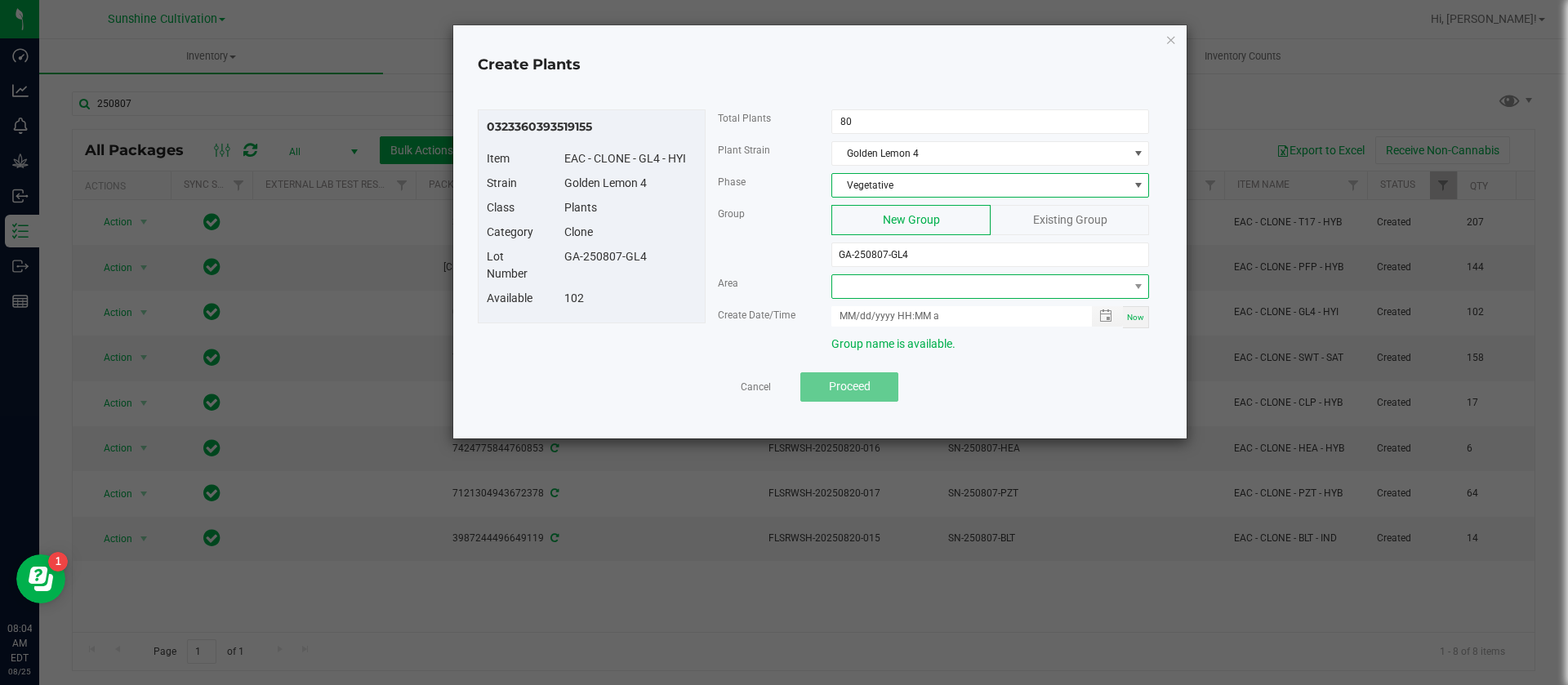
click at [856, 283] on span at bounding box center [979, 286] width 296 height 23
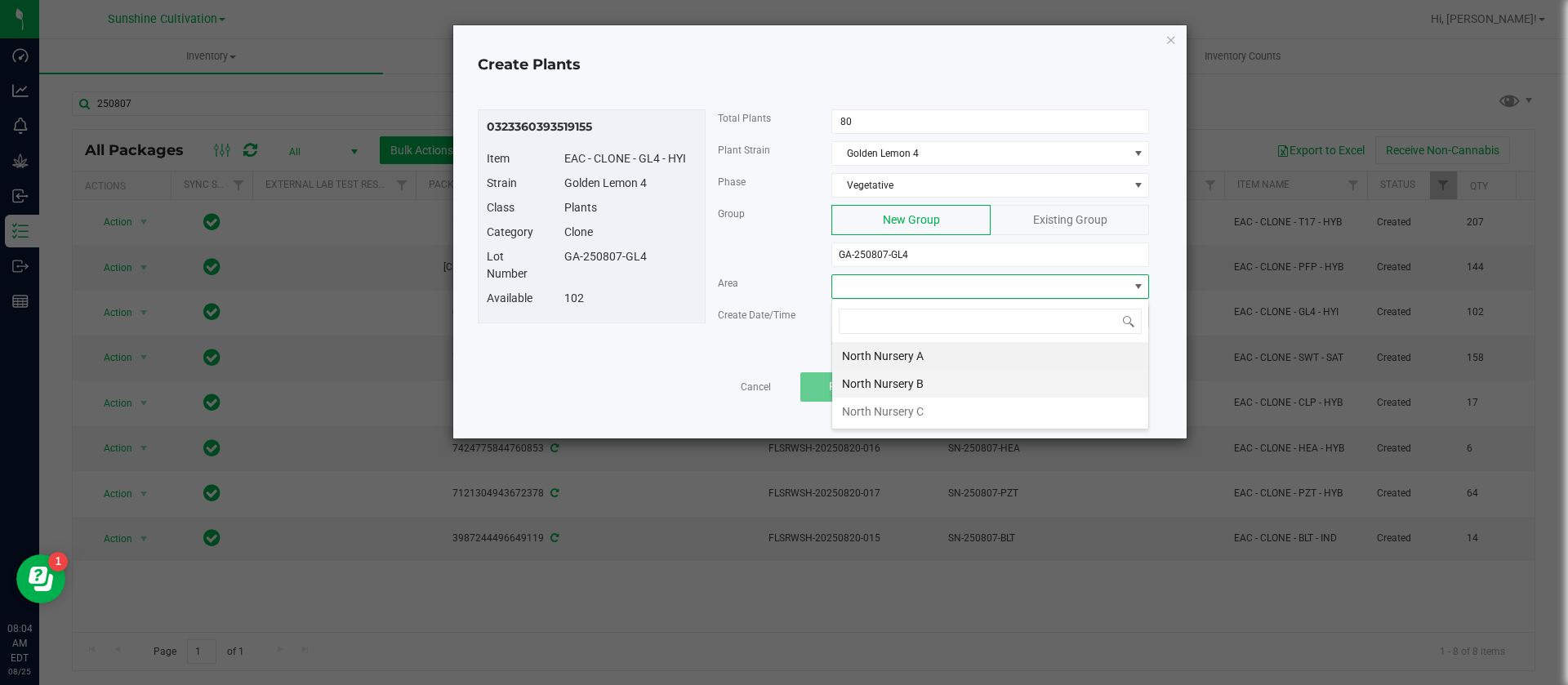
click at [895, 381] on li "North Nursery B" at bounding box center [990, 384] width 316 height 28
click at [1136, 308] on div "Now" at bounding box center [1136, 317] width 26 height 22
type input "08/25/2025 8:04 AM"
click at [854, 385] on span "Proceed" at bounding box center [849, 386] width 41 height 13
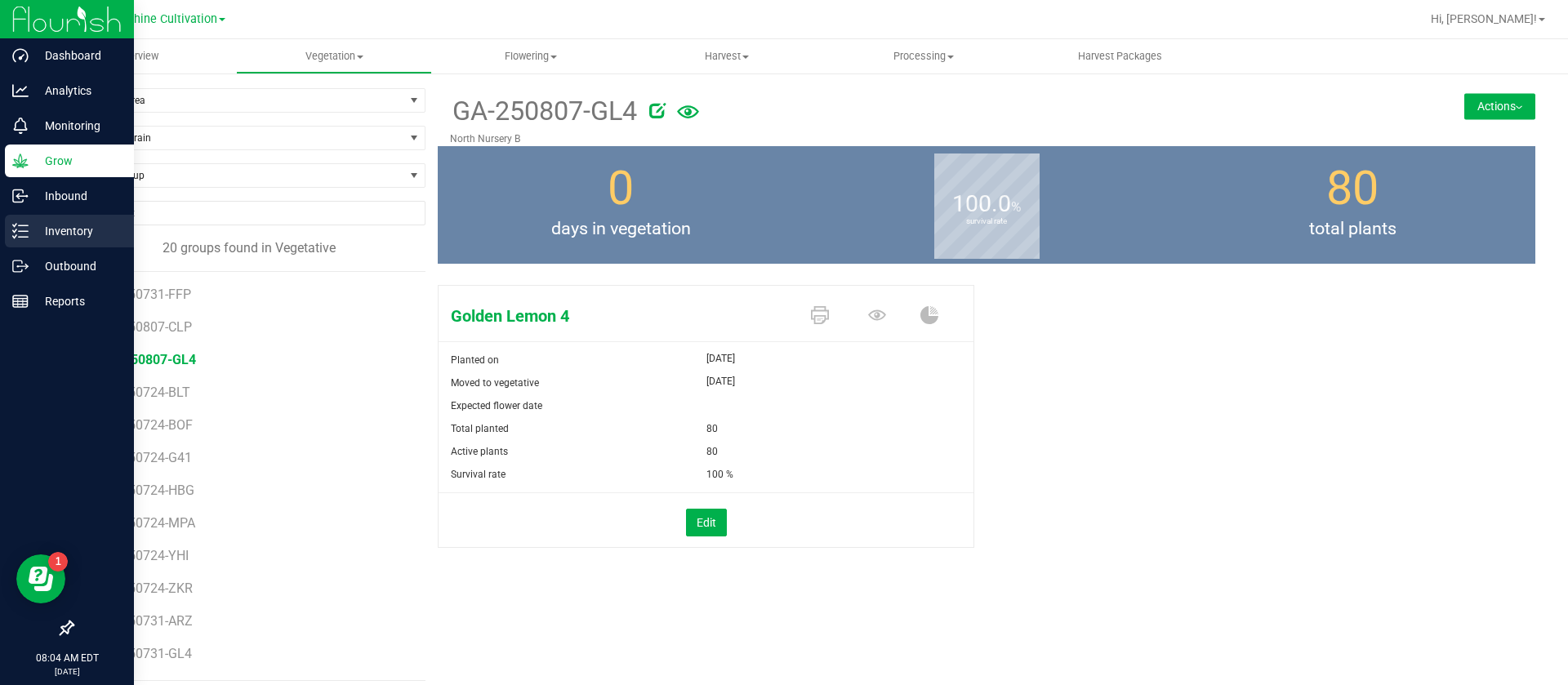
click at [45, 226] on p "Inventory" at bounding box center [78, 231] width 98 height 19
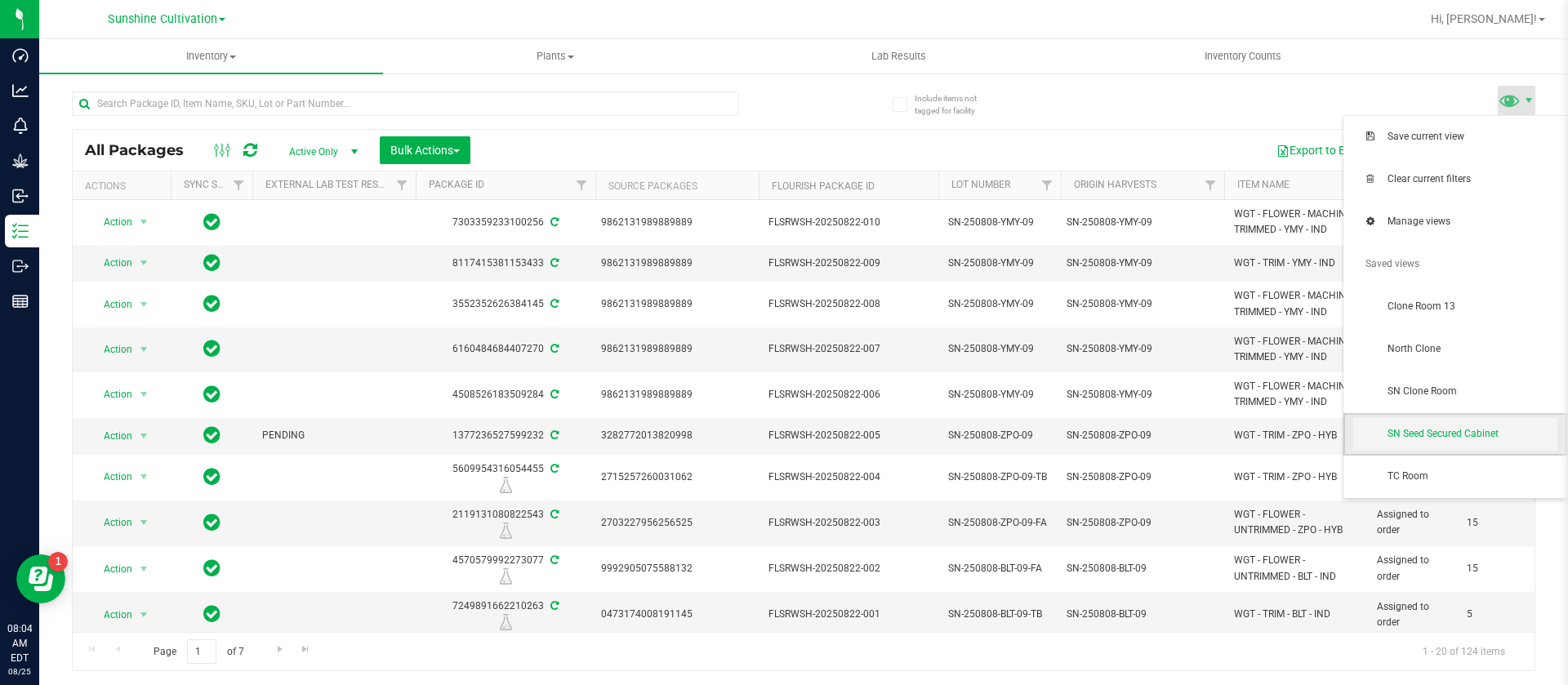
click at [1427, 436] on span "SN Seed Secured Cabinet" at bounding box center [1472, 434] width 170 height 14
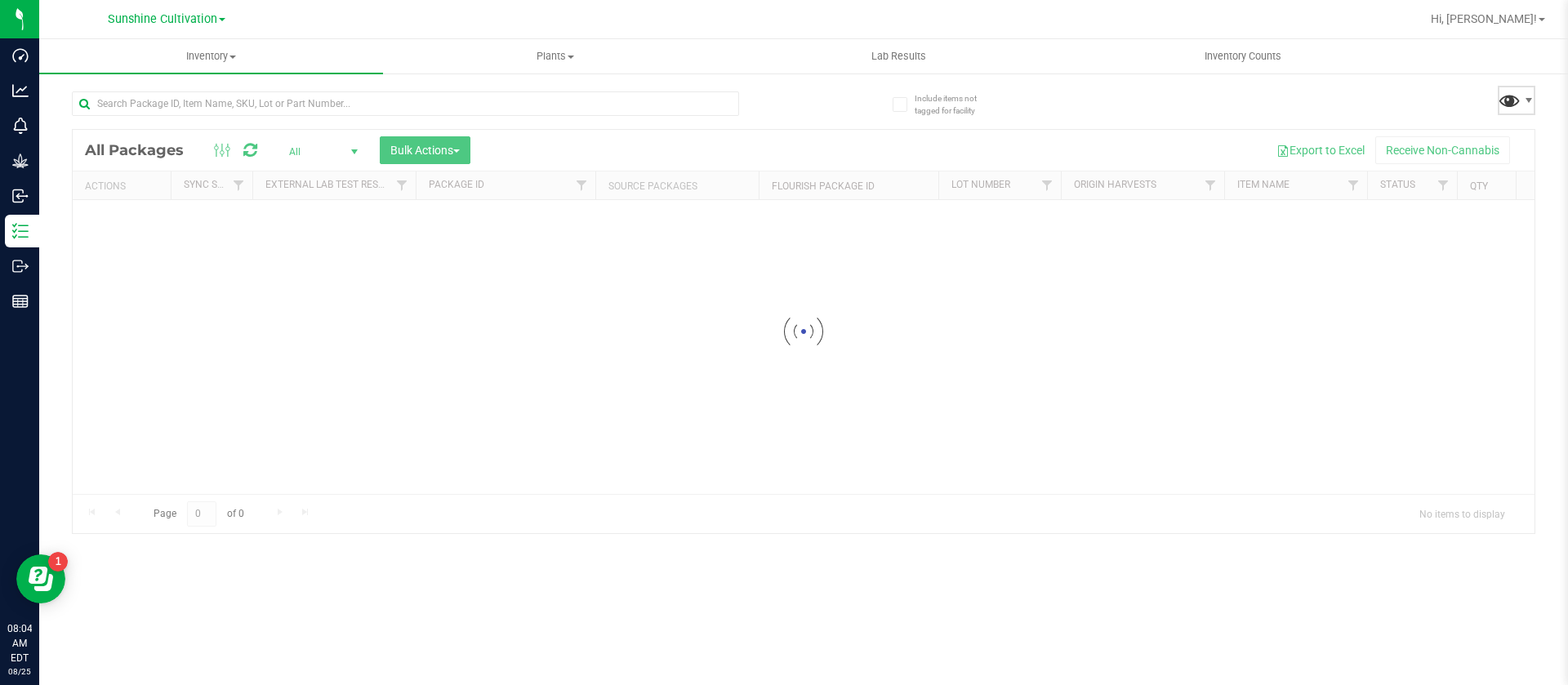
click at [1511, 98] on div "Inventory All packages All inventory Waste log Create inventory Plants All plan…" at bounding box center [804, 362] width 1528 height 645
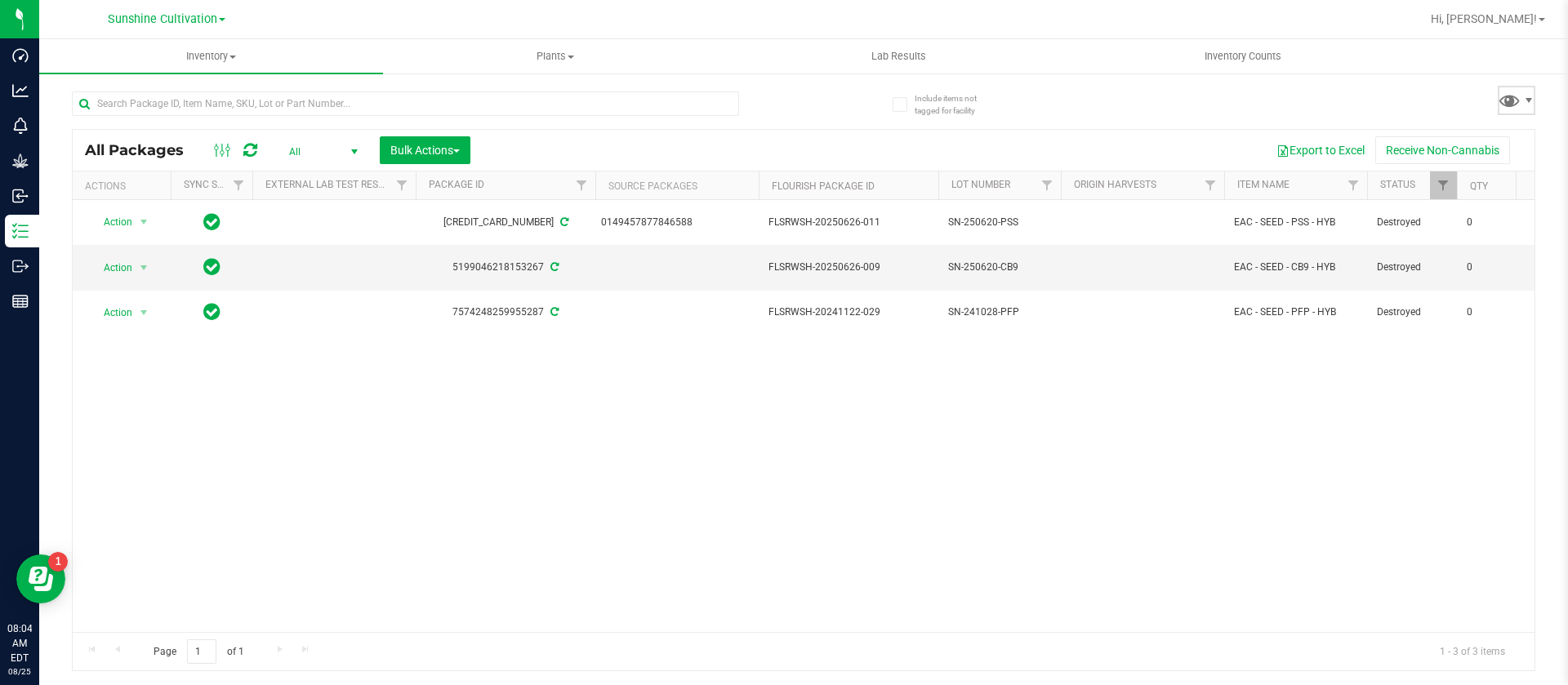
click at [1521, 96] on span at bounding box center [1516, 100] width 38 height 29
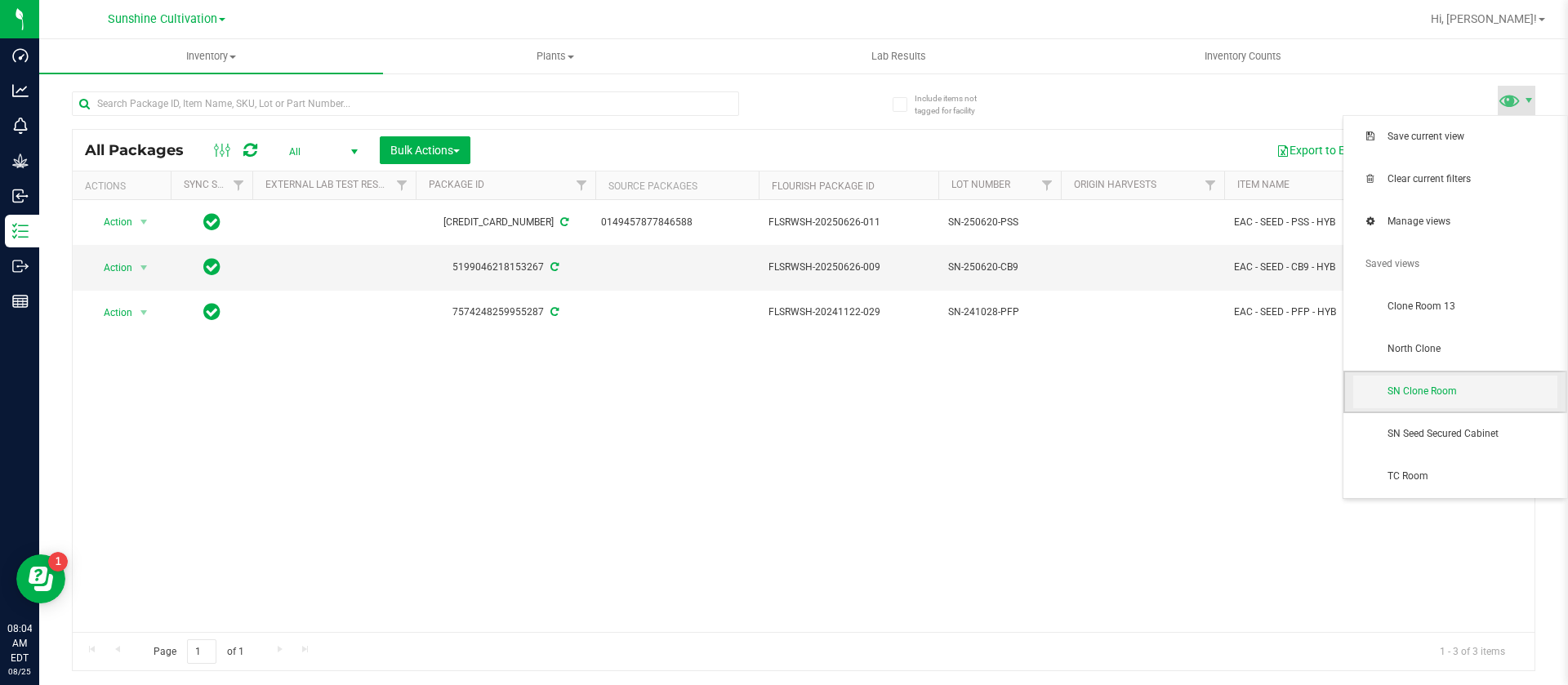
click at [1450, 407] on span "SN Clone Room" at bounding box center [1456, 392] width 204 height 32
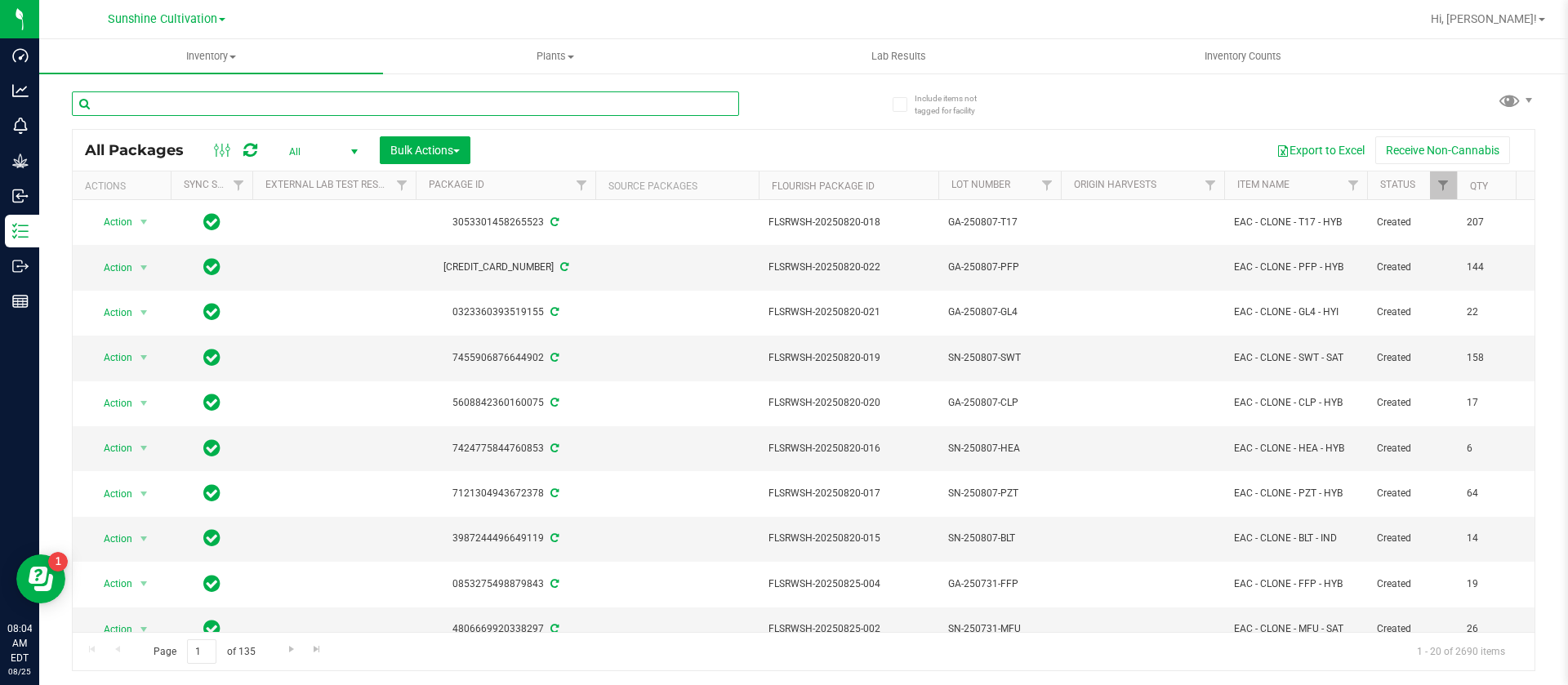
click at [193, 102] on input "text" at bounding box center [406, 104] width 668 height 25
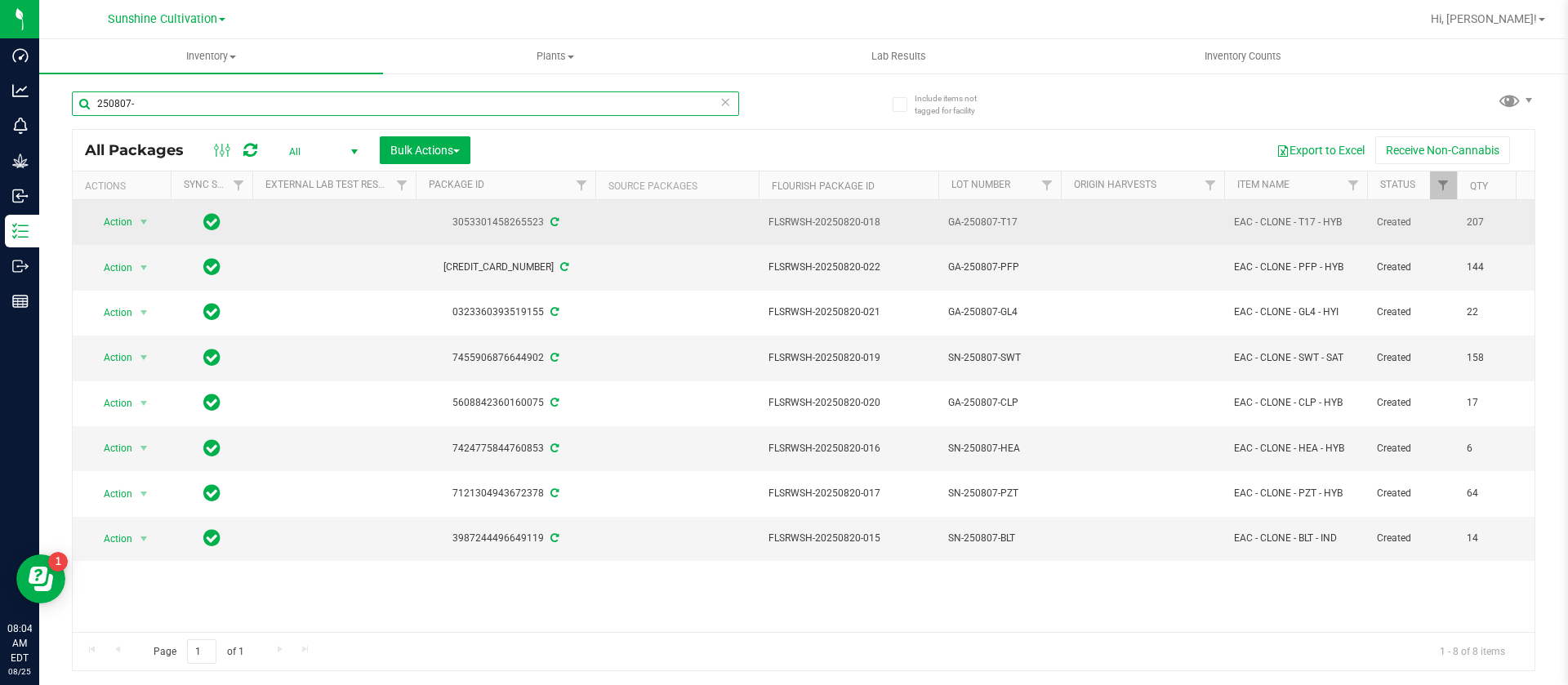
type input "250807-"
click at [112, 218] on span "Action" at bounding box center [111, 222] width 44 height 23
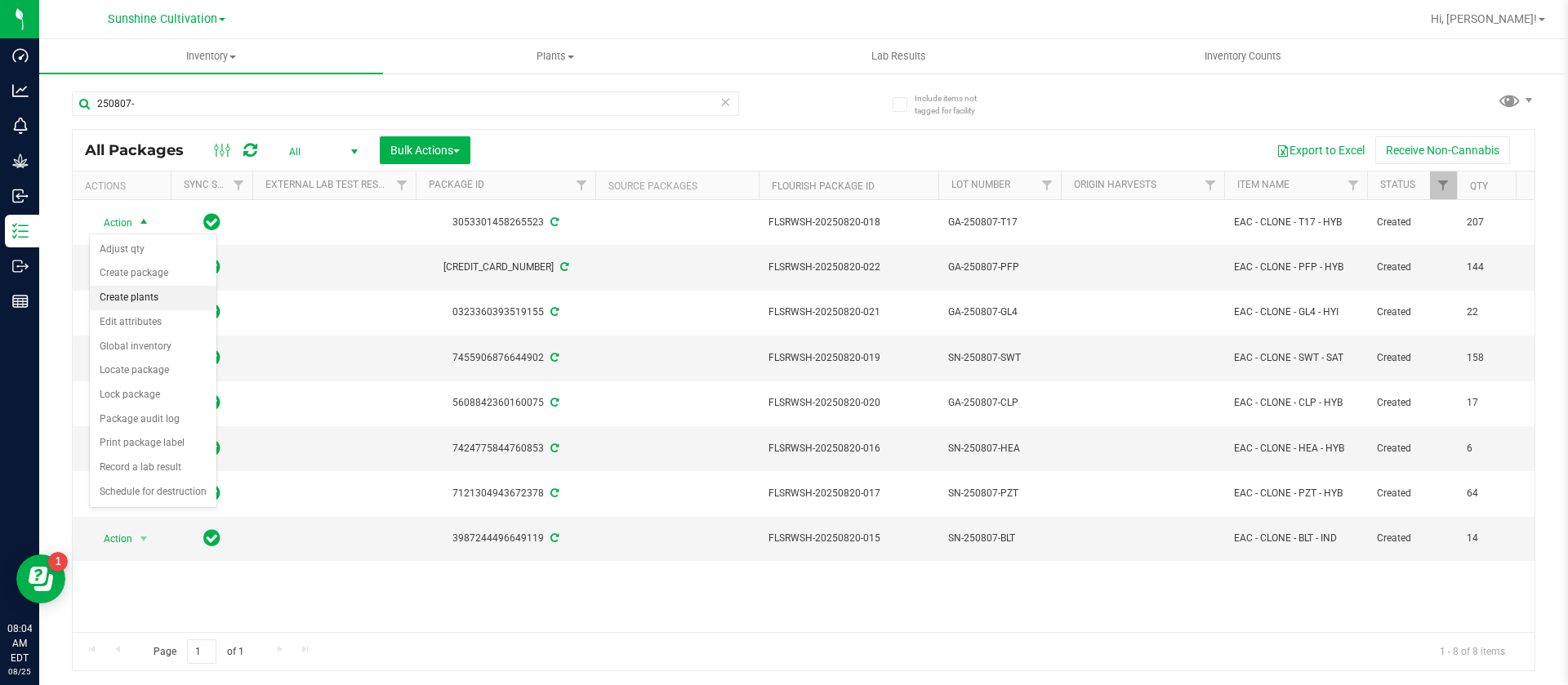
click at [153, 291] on li "Create plants" at bounding box center [153, 298] width 126 height 25
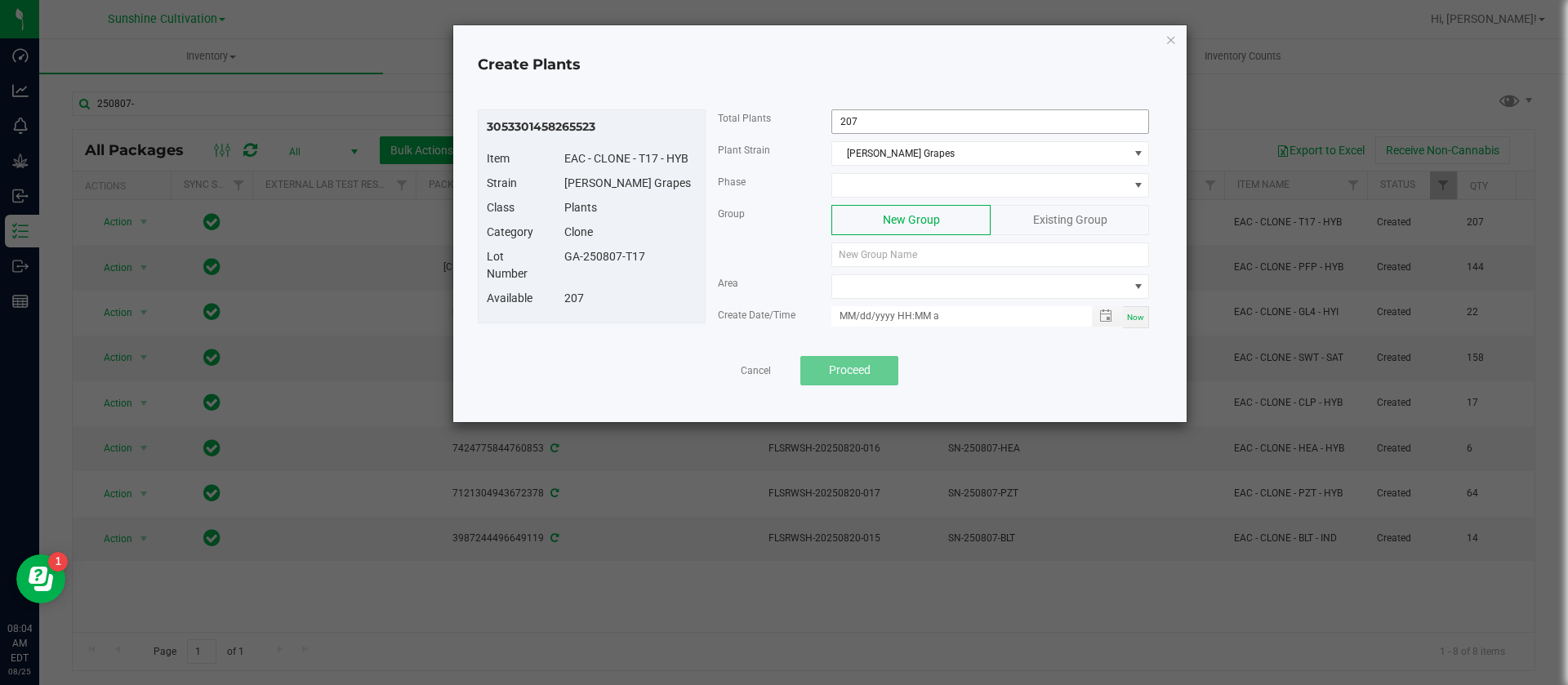
click at [893, 111] on input "207" at bounding box center [990, 122] width 316 height 23
type input "200"
drag, startPoint x: 654, startPoint y: 261, endPoint x: 560, endPoint y: 264, distance: 94.0
click at [560, 264] on div "GA-250807-T17" at bounding box center [631, 257] width 157 height 18
paste input "GA-250807-T17"
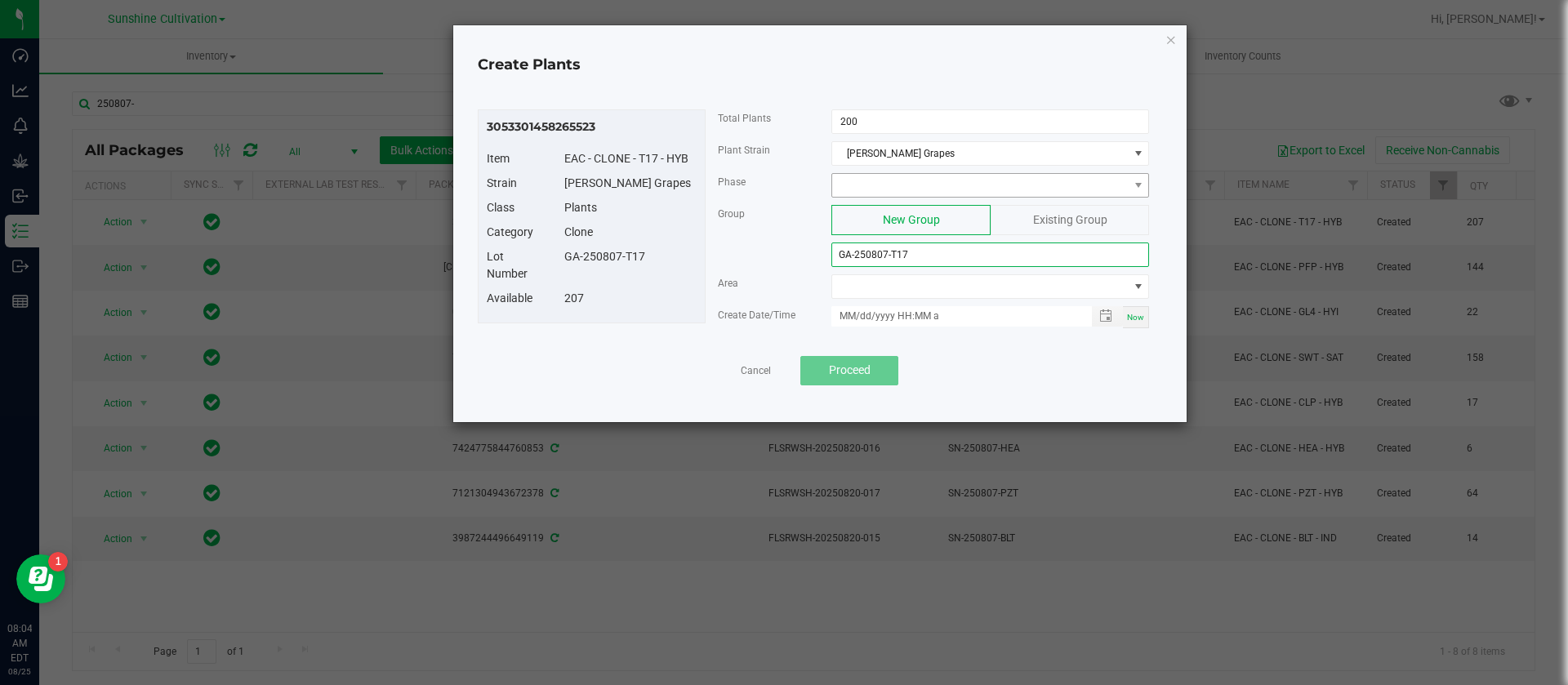
type input "GA-250807-T17"
click at [907, 193] on span at bounding box center [979, 185] width 296 height 23
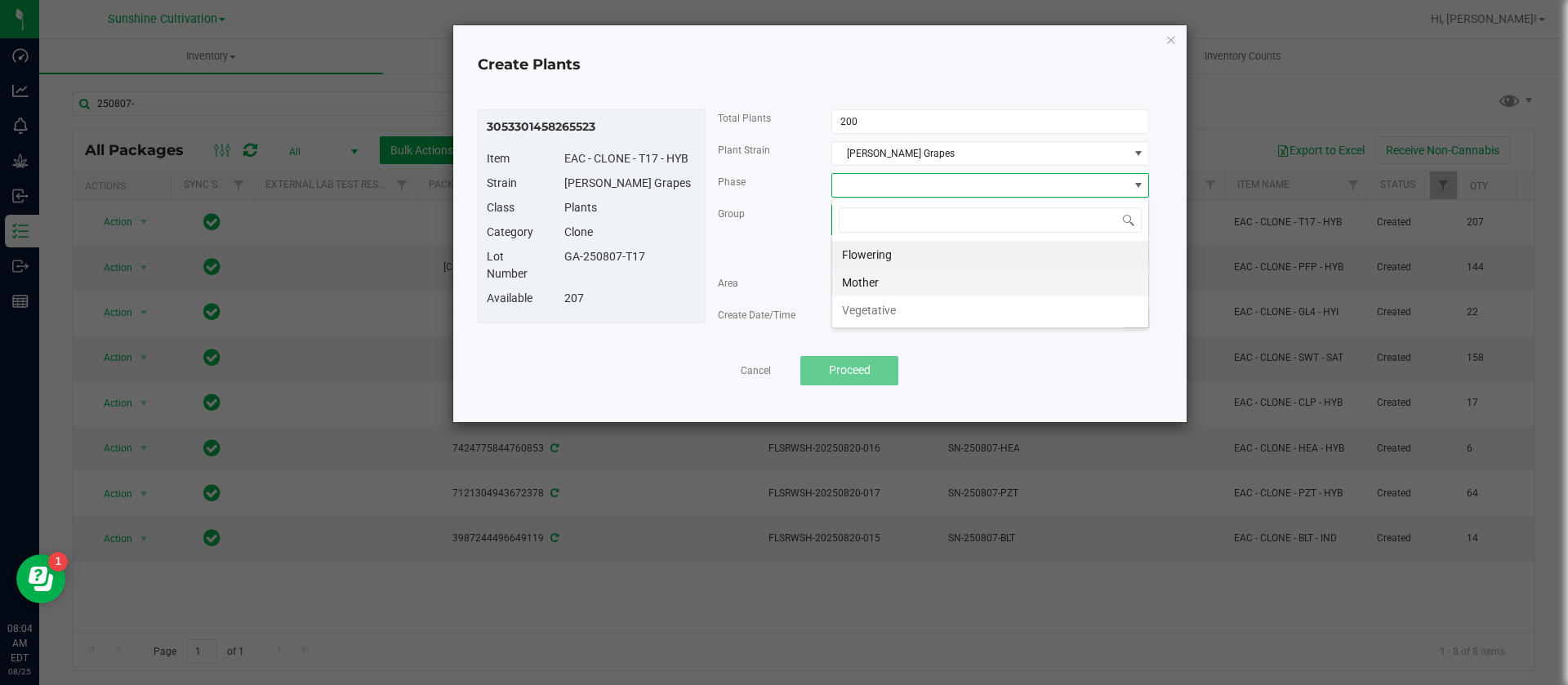
scroll to position [25, 318]
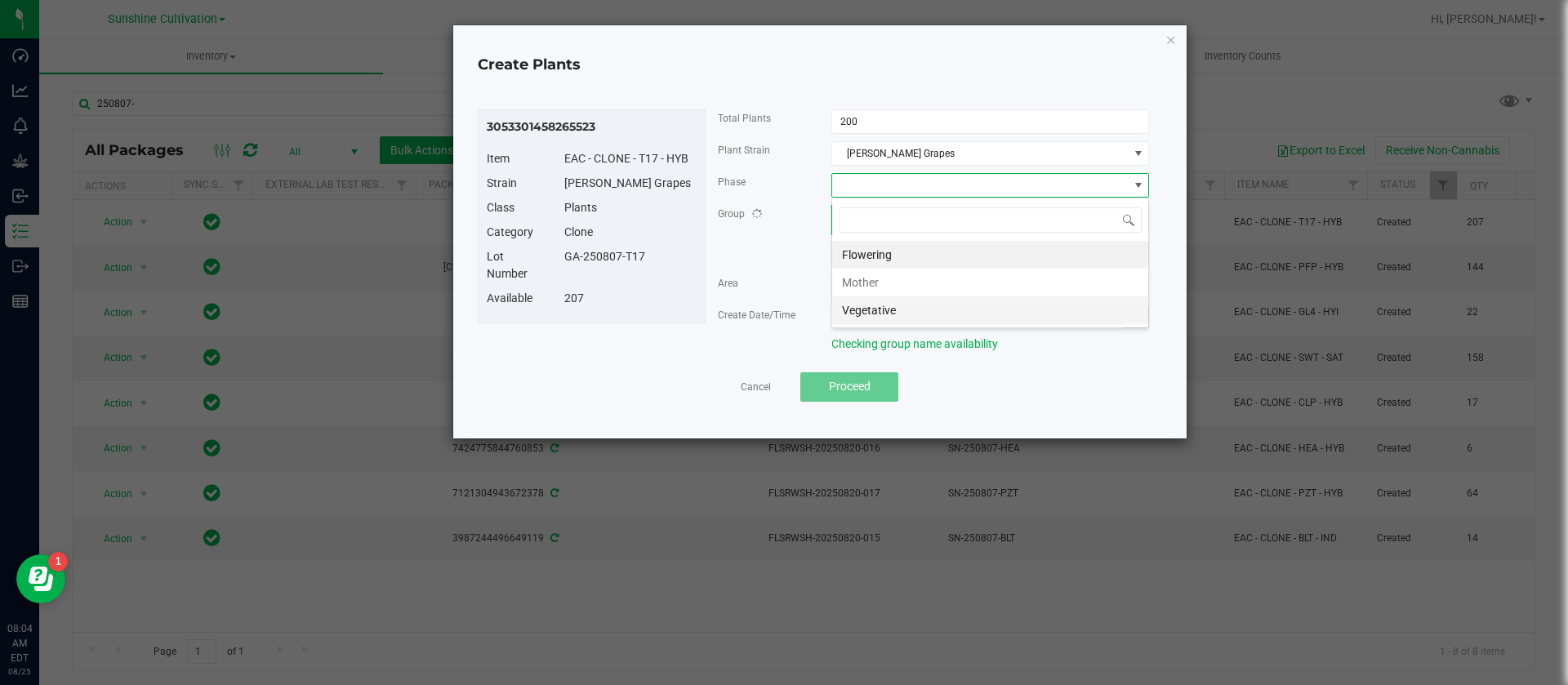
click at [907, 310] on li "Vegetative" at bounding box center [990, 310] width 316 height 28
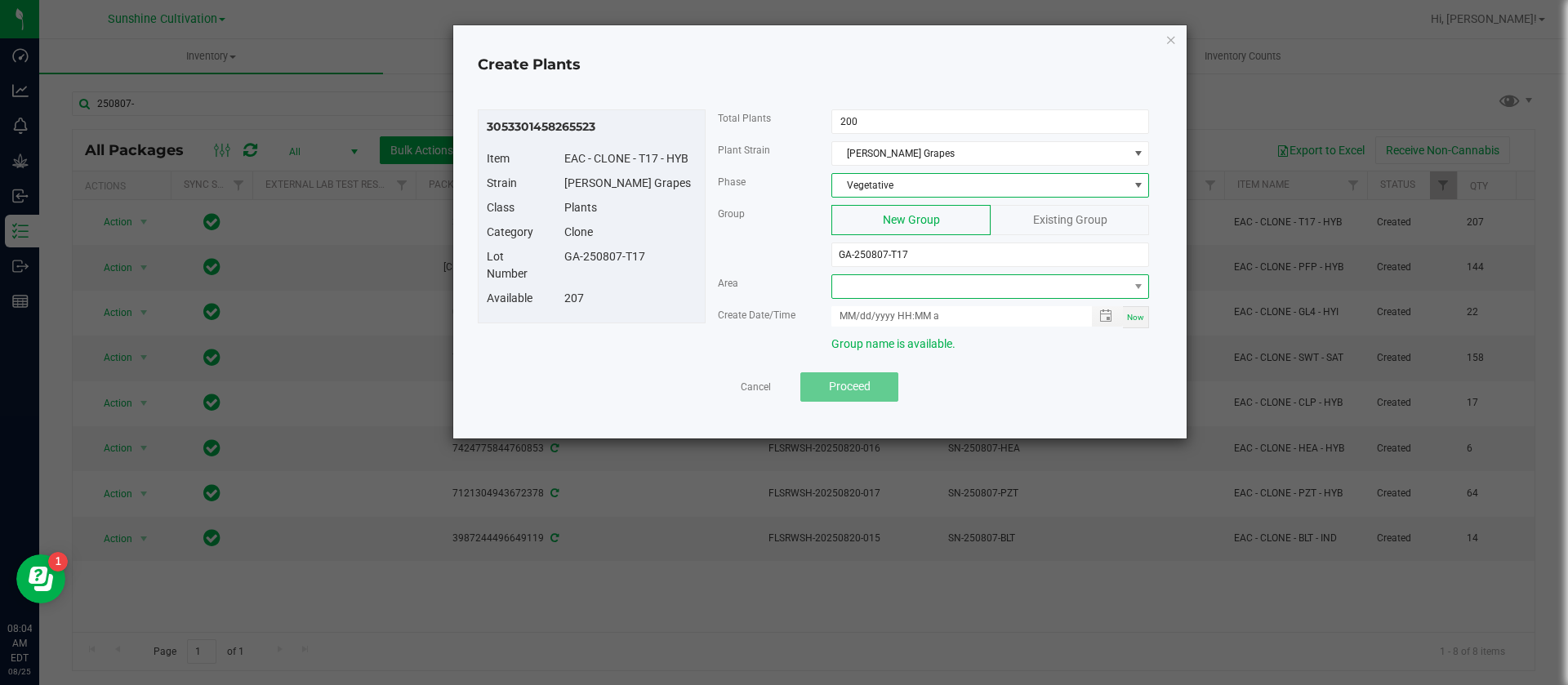
click at [878, 287] on span at bounding box center [979, 286] width 296 height 23
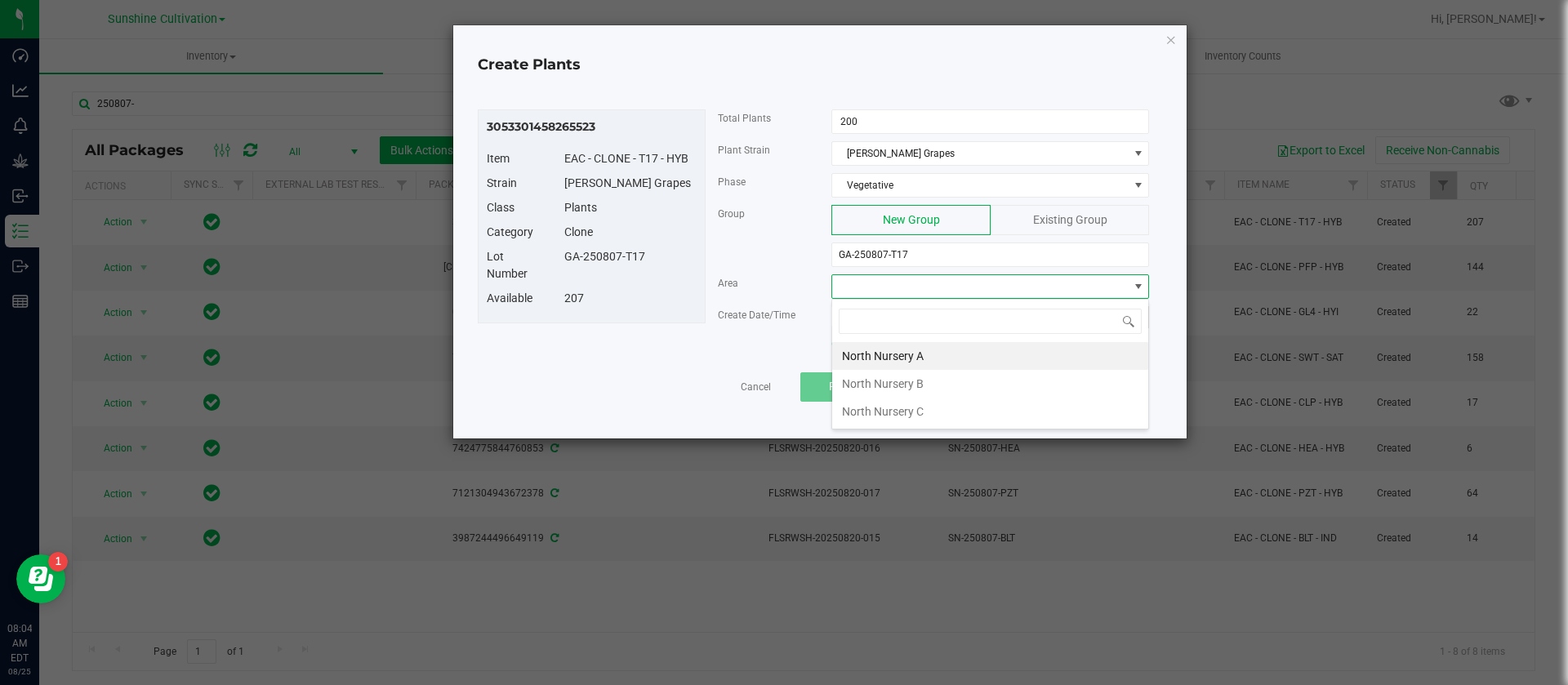
drag, startPoint x: 912, startPoint y: 393, endPoint x: 977, endPoint y: 378, distance: 66.7
click at [913, 393] on li "North Nursery B" at bounding box center [990, 384] width 316 height 28
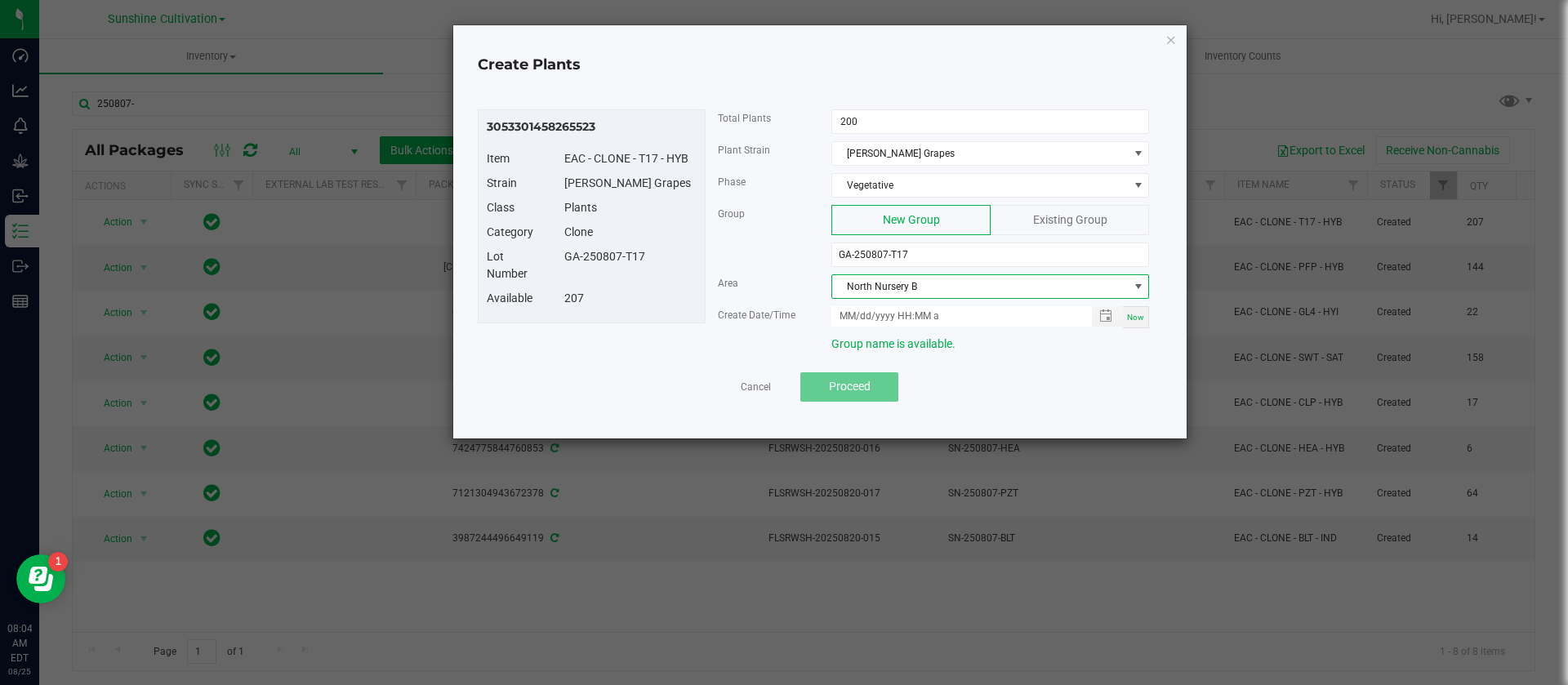
drag, startPoint x: 1149, startPoint y: 316, endPoint x: 1134, endPoint y: 323, distance: 16.6
click at [1146, 316] on div "Now" at bounding box center [991, 317] width 343 height 22
click at [1129, 327] on div "Now" at bounding box center [1136, 317] width 26 height 22
type input "08/25/2025 8:04 AM"
click at [724, 306] on div "Create Date/Time" at bounding box center [762, 315] width 114 height 18
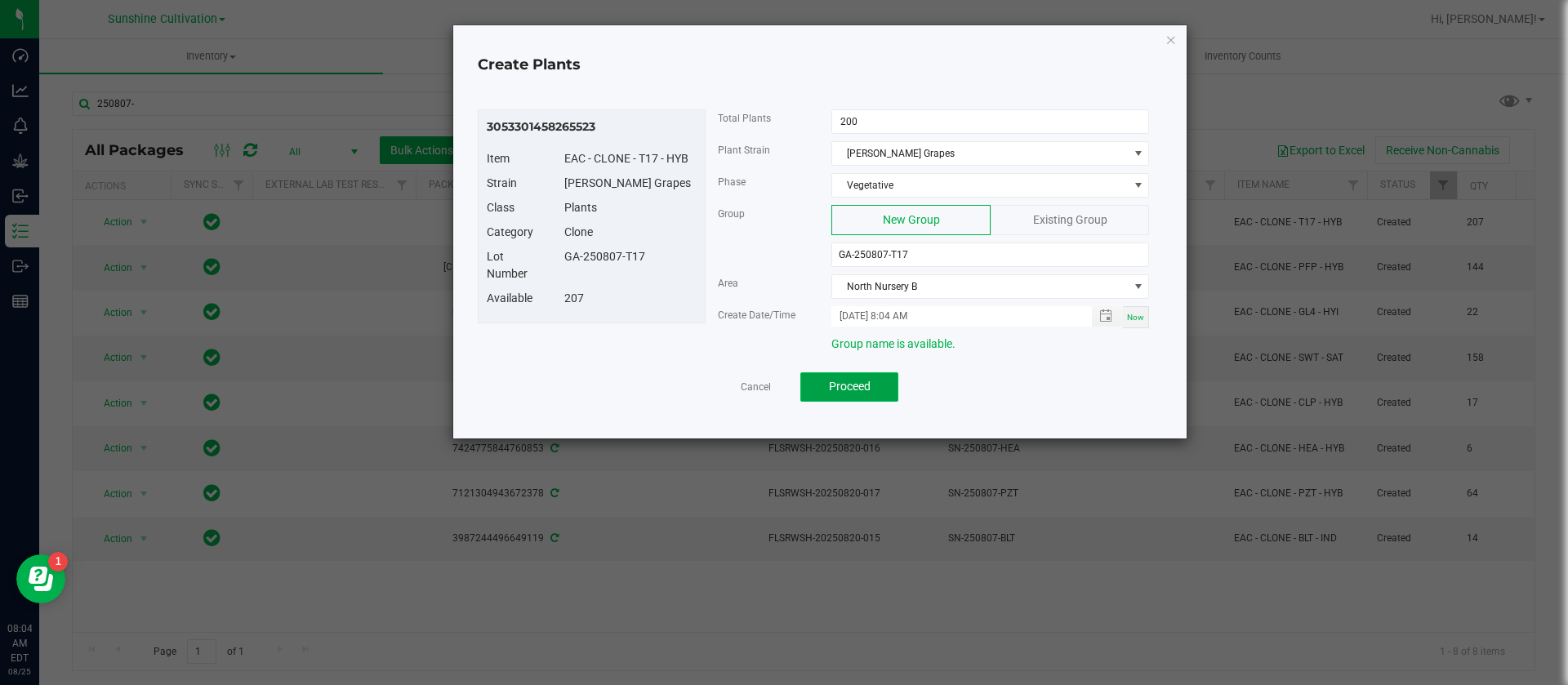
click at [847, 380] on span "Proceed" at bounding box center [849, 386] width 41 height 13
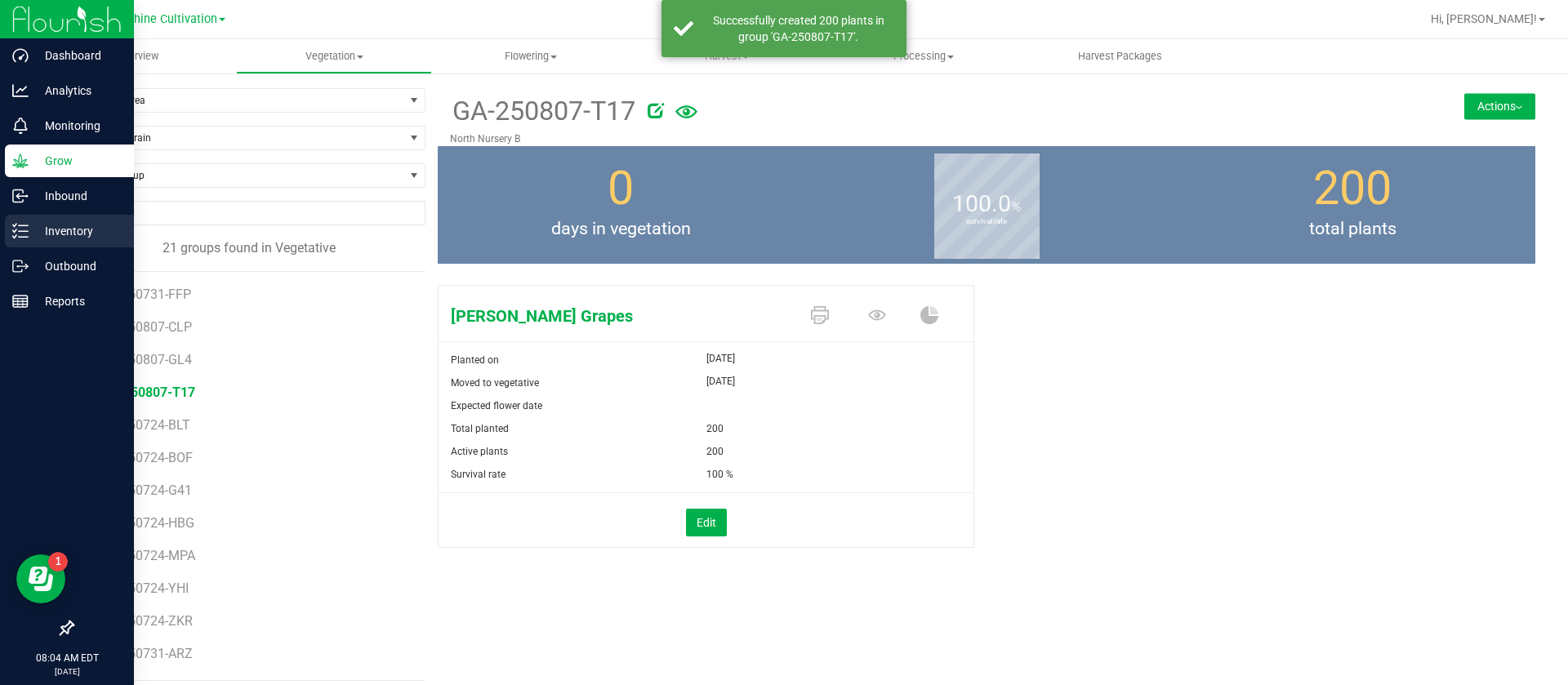
click at [51, 223] on p "Inventory" at bounding box center [78, 231] width 98 height 19
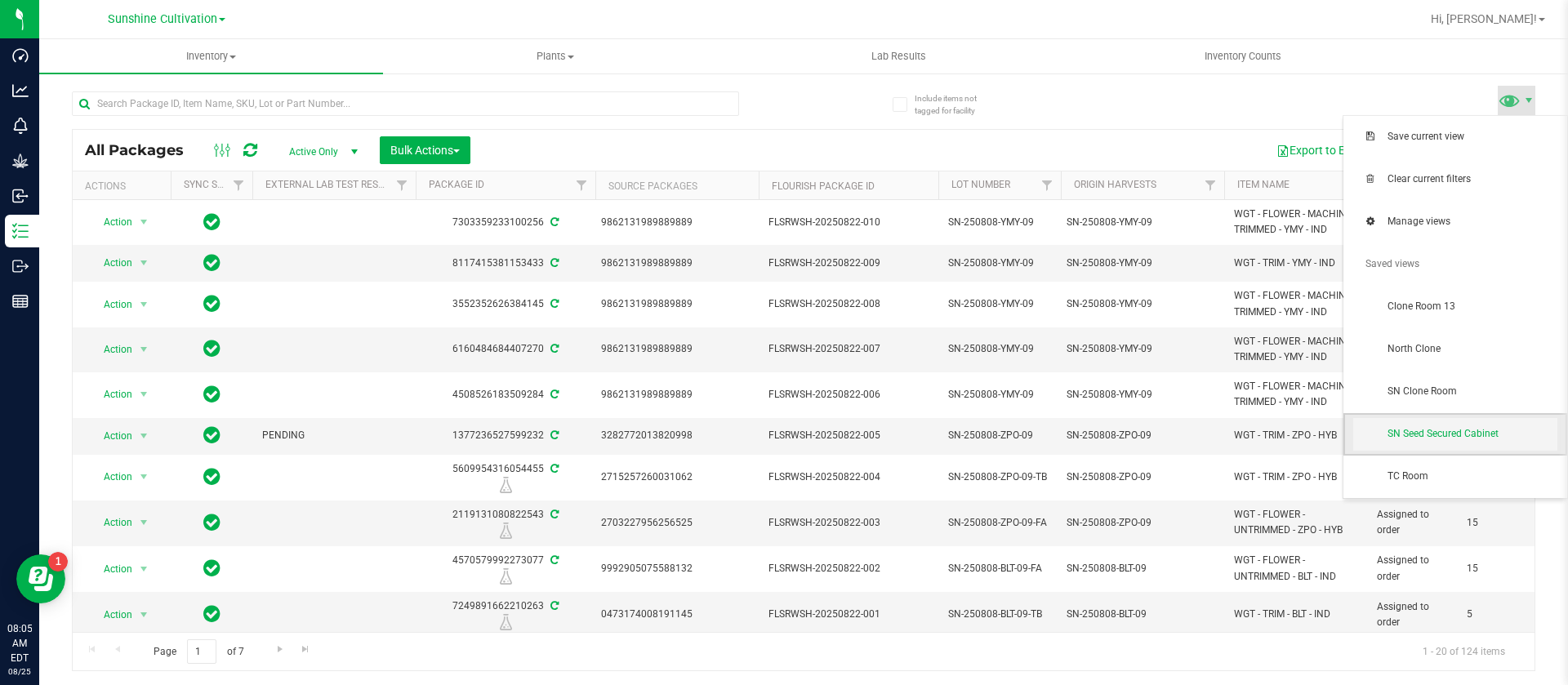
click at [1459, 436] on span "SN Seed Secured Cabinet" at bounding box center [1472, 434] width 170 height 14
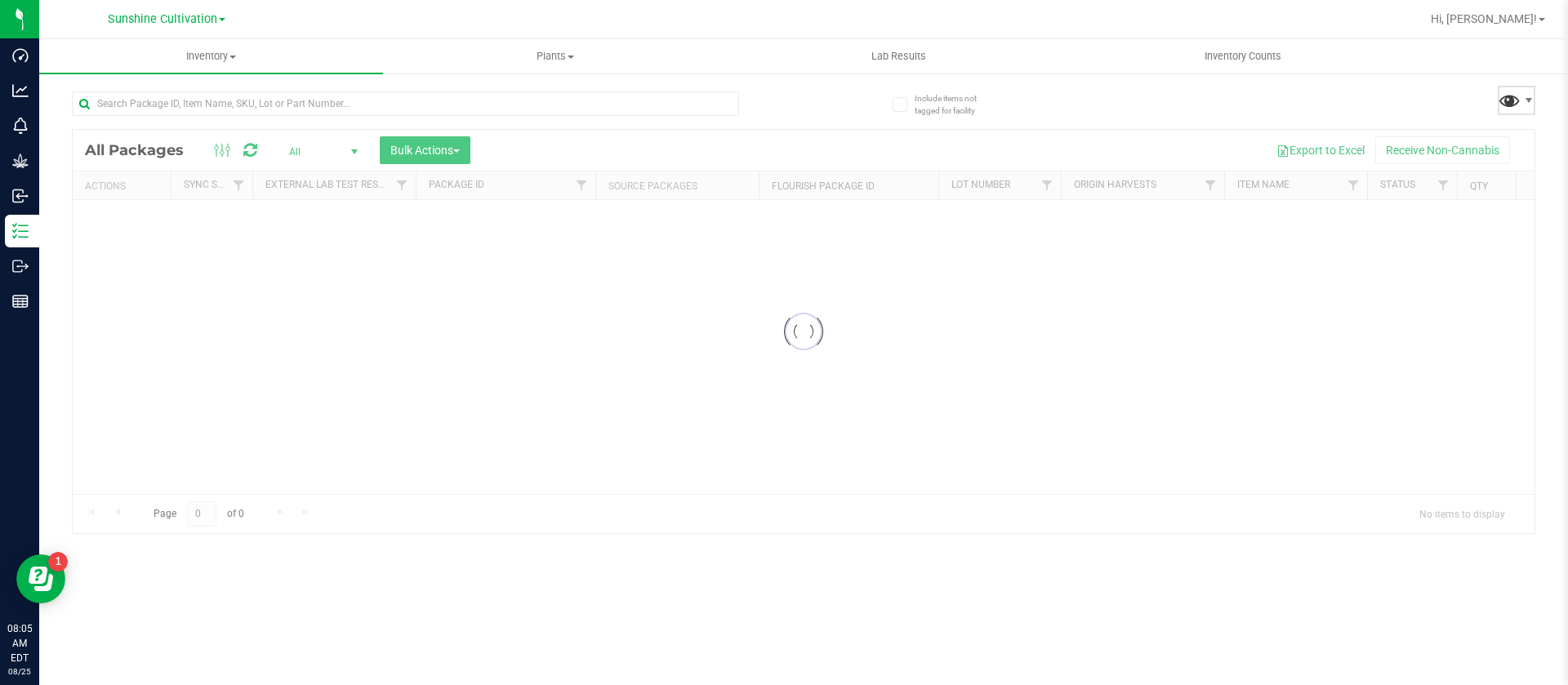
click at [1517, 105] on span at bounding box center [1509, 99] width 24 height 24
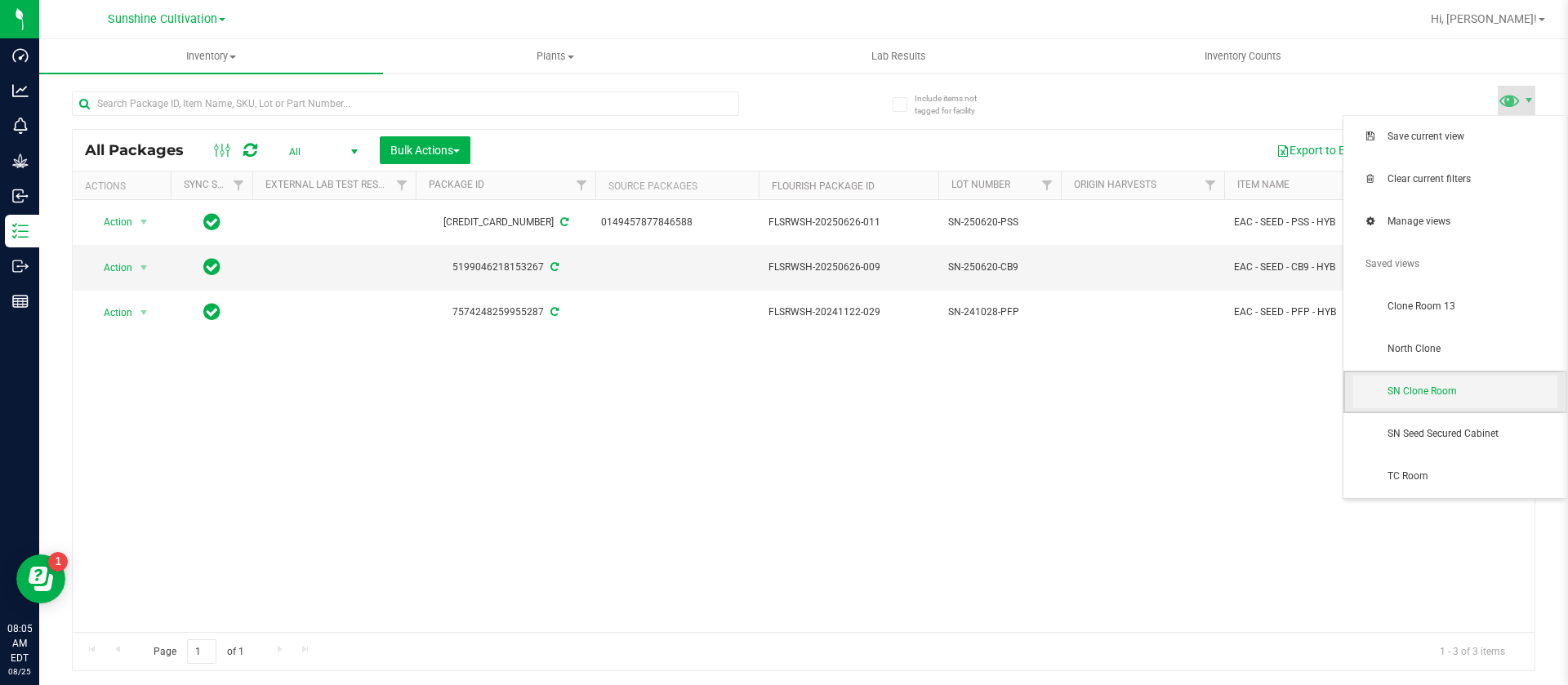
click at [1439, 387] on span "SN Clone Room" at bounding box center [1472, 392] width 170 height 14
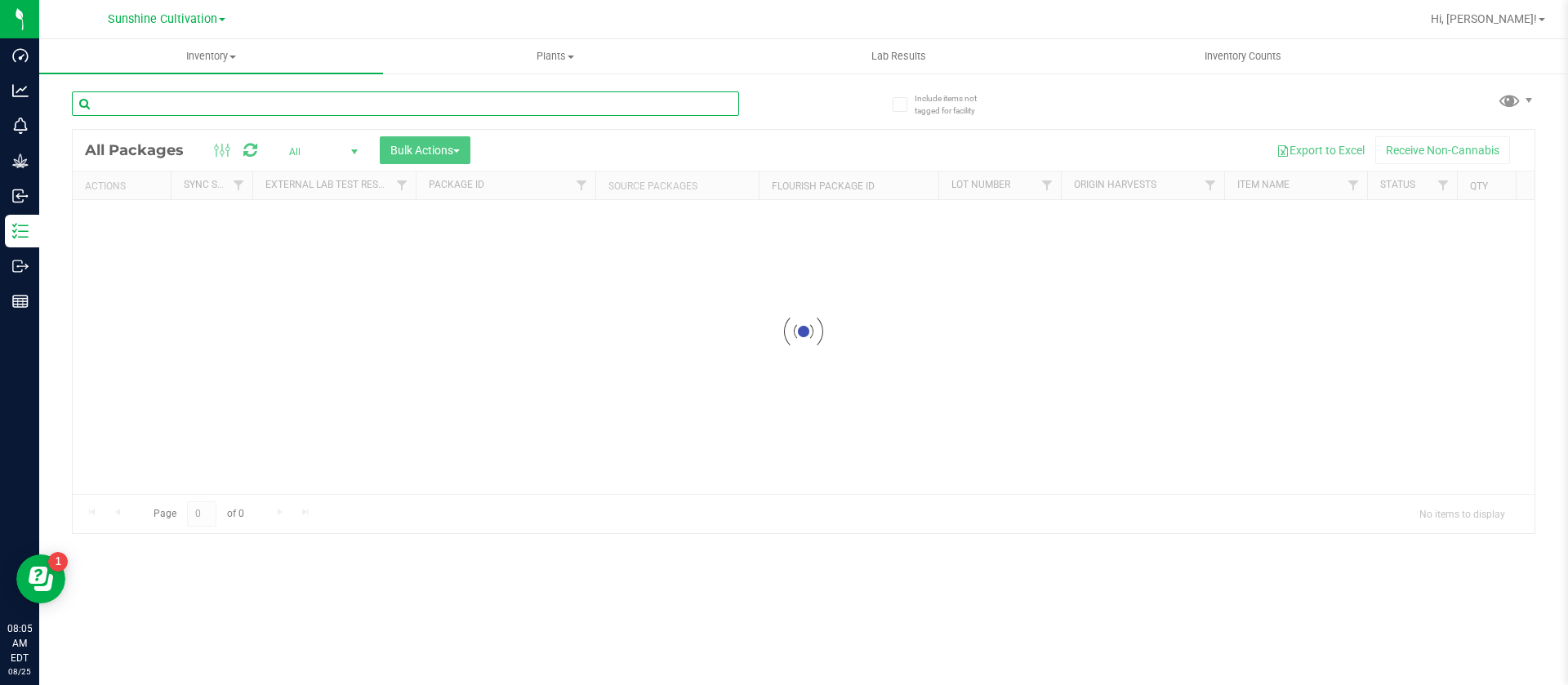
click at [164, 93] on input "text" at bounding box center [406, 104] width 668 height 25
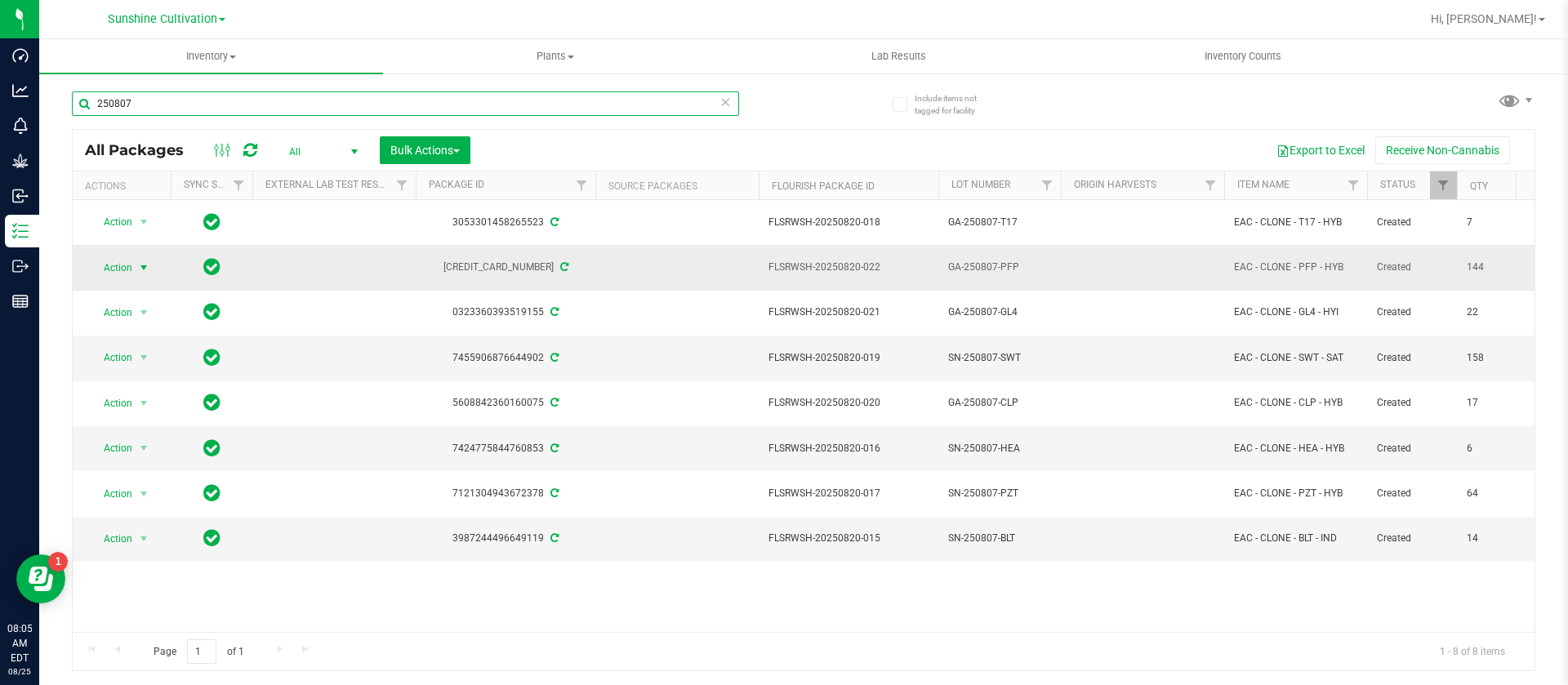
type input "250807"
click at [116, 267] on span "Action" at bounding box center [111, 268] width 44 height 23
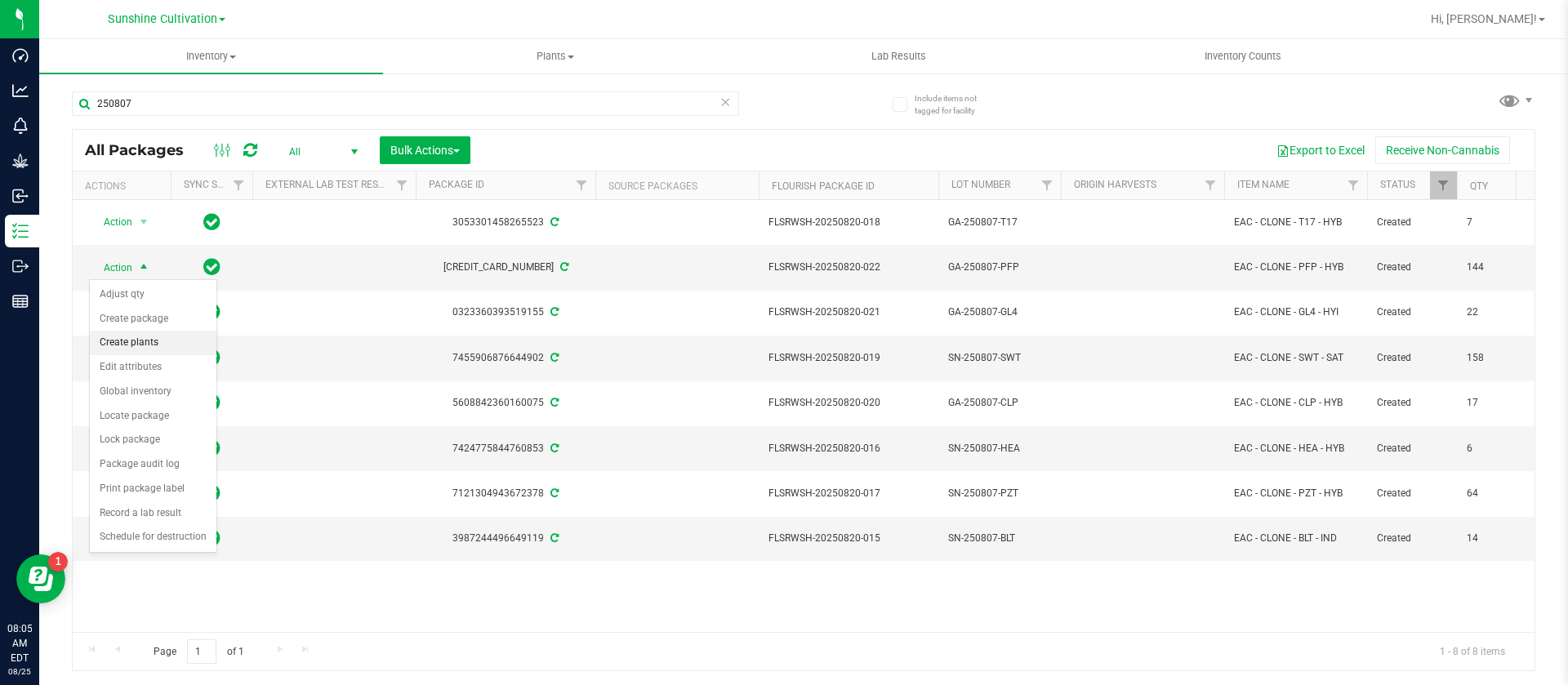
click at [149, 340] on li "Create plants" at bounding box center [153, 343] width 126 height 25
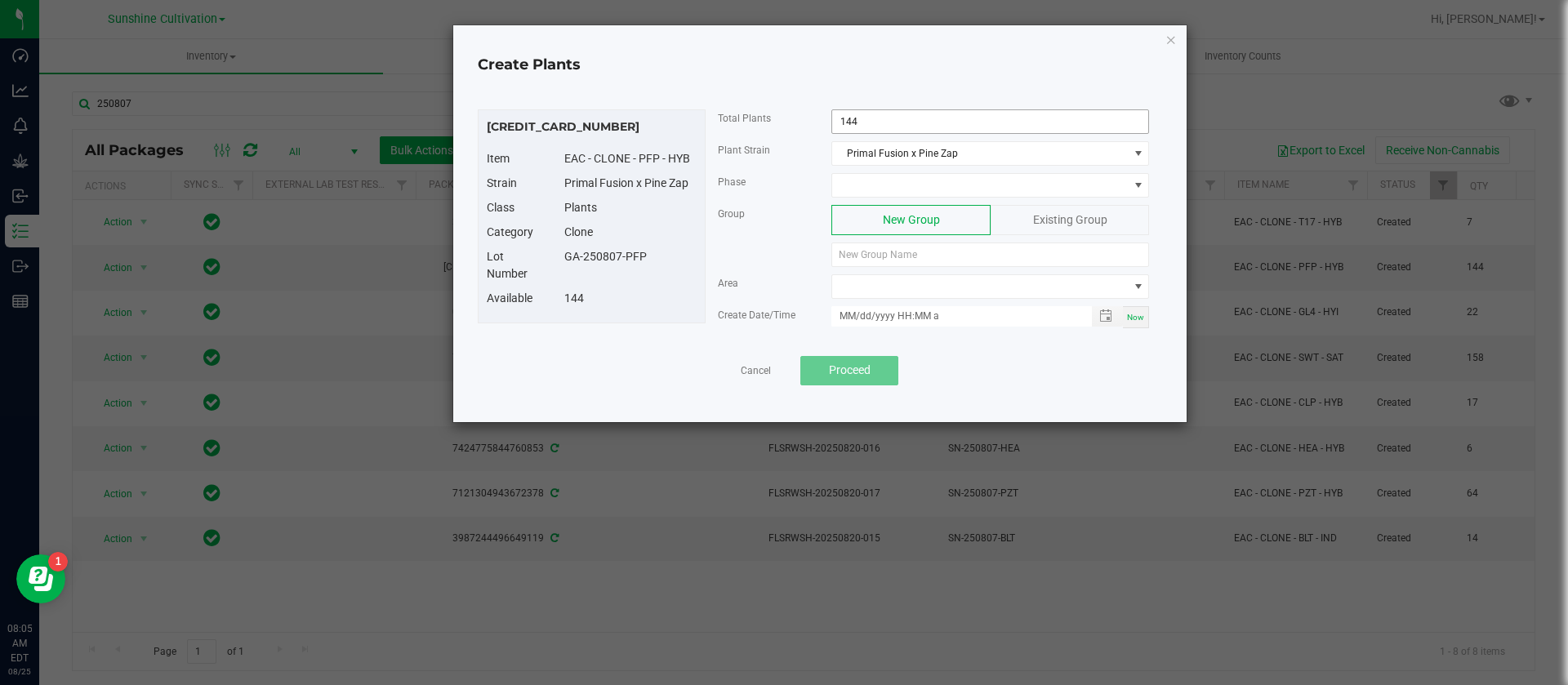
click at [929, 126] on input "144" at bounding box center [990, 122] width 316 height 23
type input "130"
click at [865, 194] on span at bounding box center [979, 185] width 296 height 23
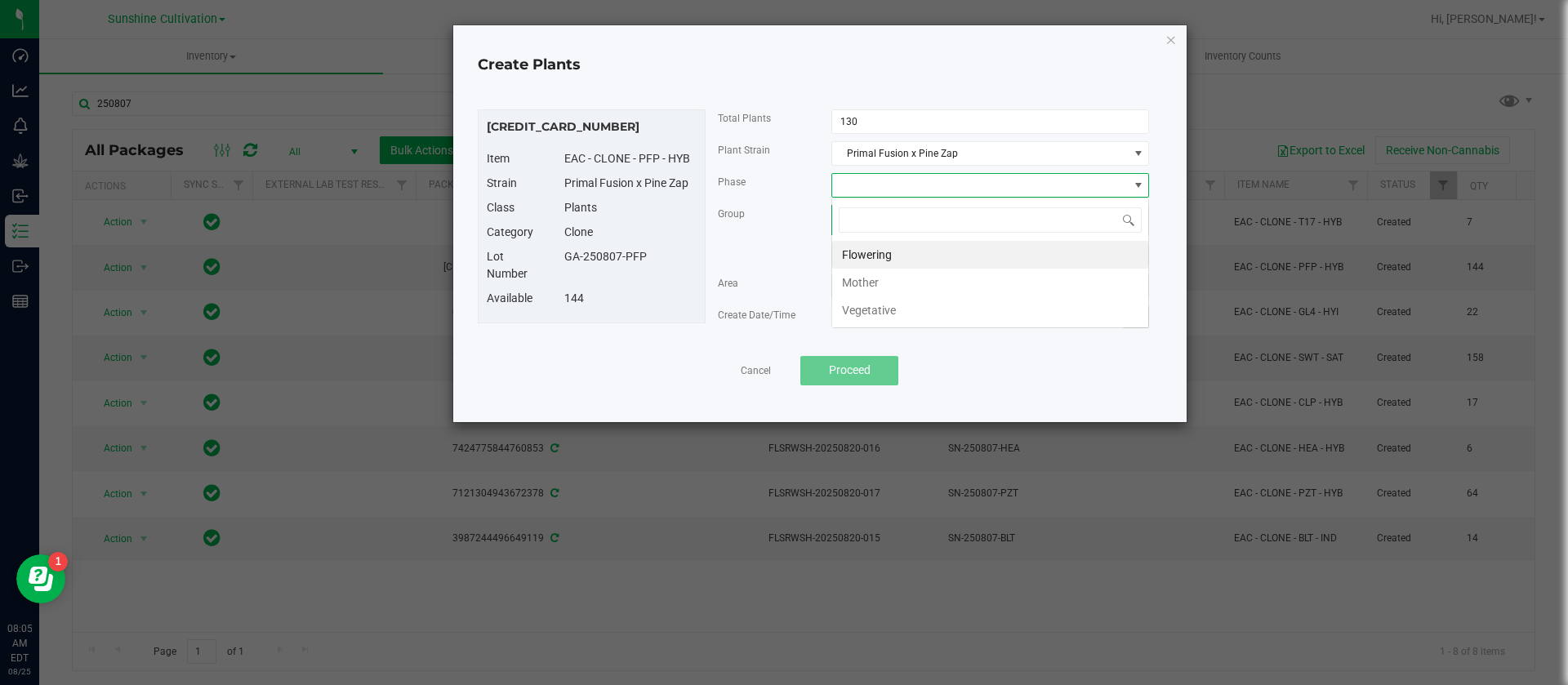
scroll to position [25, 318]
click at [905, 309] on li "Vegetative" at bounding box center [990, 310] width 316 height 28
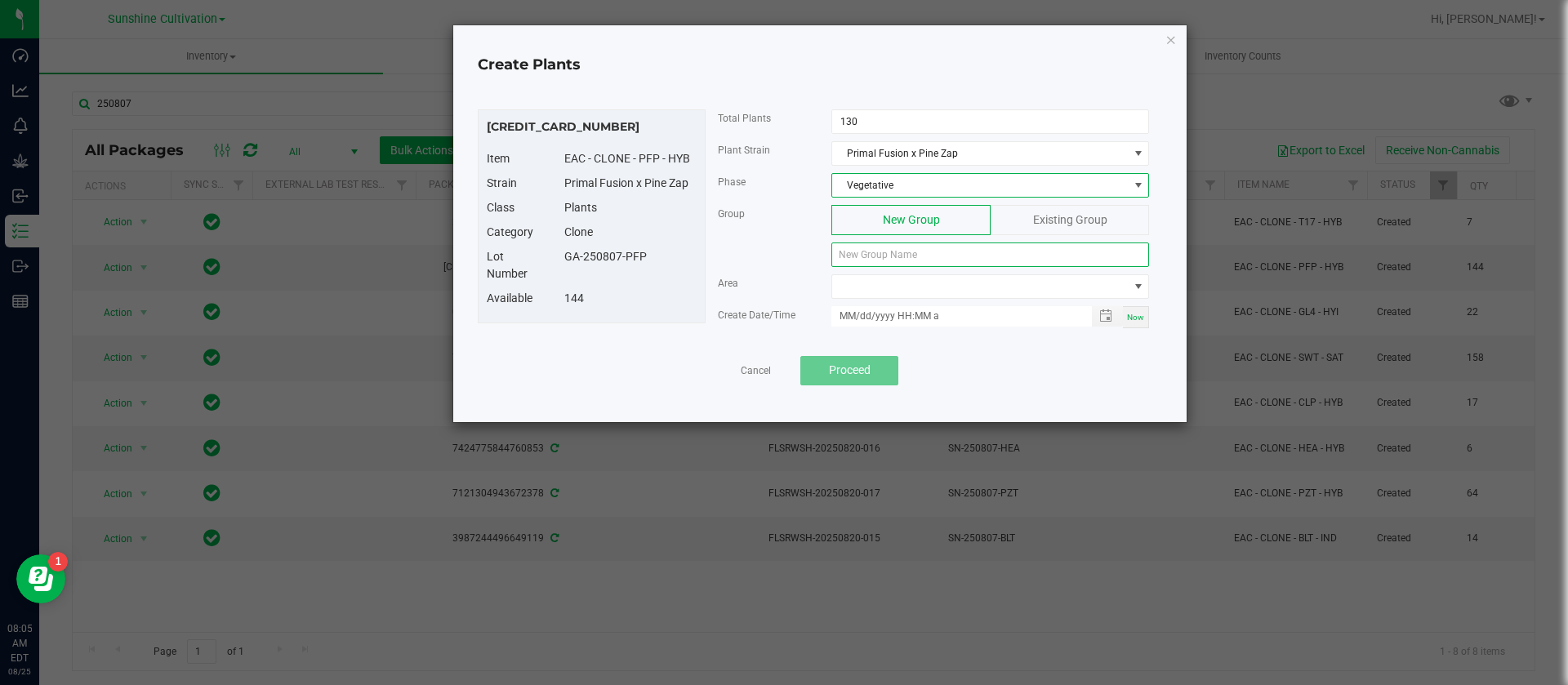
click at [880, 264] on input at bounding box center [990, 255] width 318 height 25
drag, startPoint x: 654, startPoint y: 266, endPoint x: 546, endPoint y: 268, distance: 108.0
click at [546, 268] on div "Lot Number GA-250807-PFP" at bounding box center [591, 269] width 235 height 41
paste input "GA-250807-PFP"
type input "GA-250807-PFP"
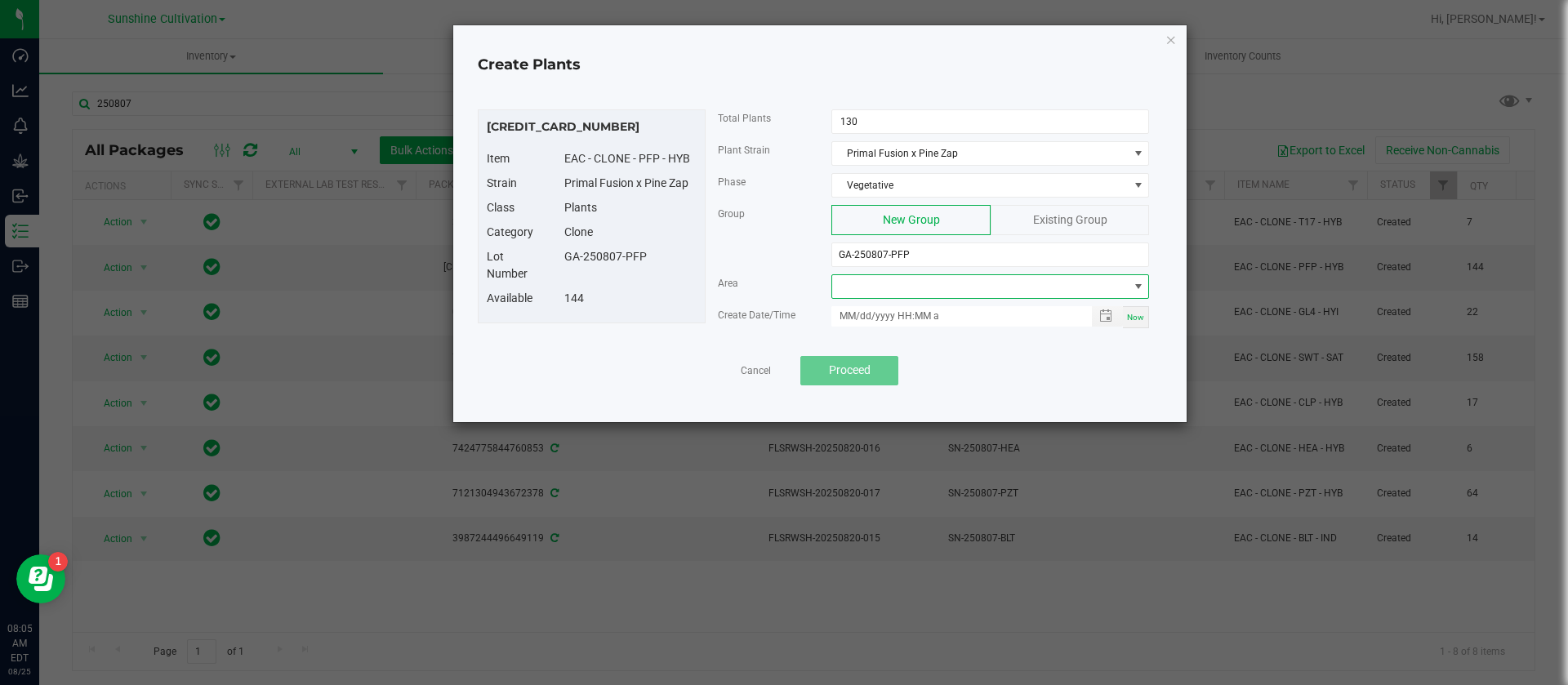
click at [901, 291] on span at bounding box center [979, 286] width 296 height 23
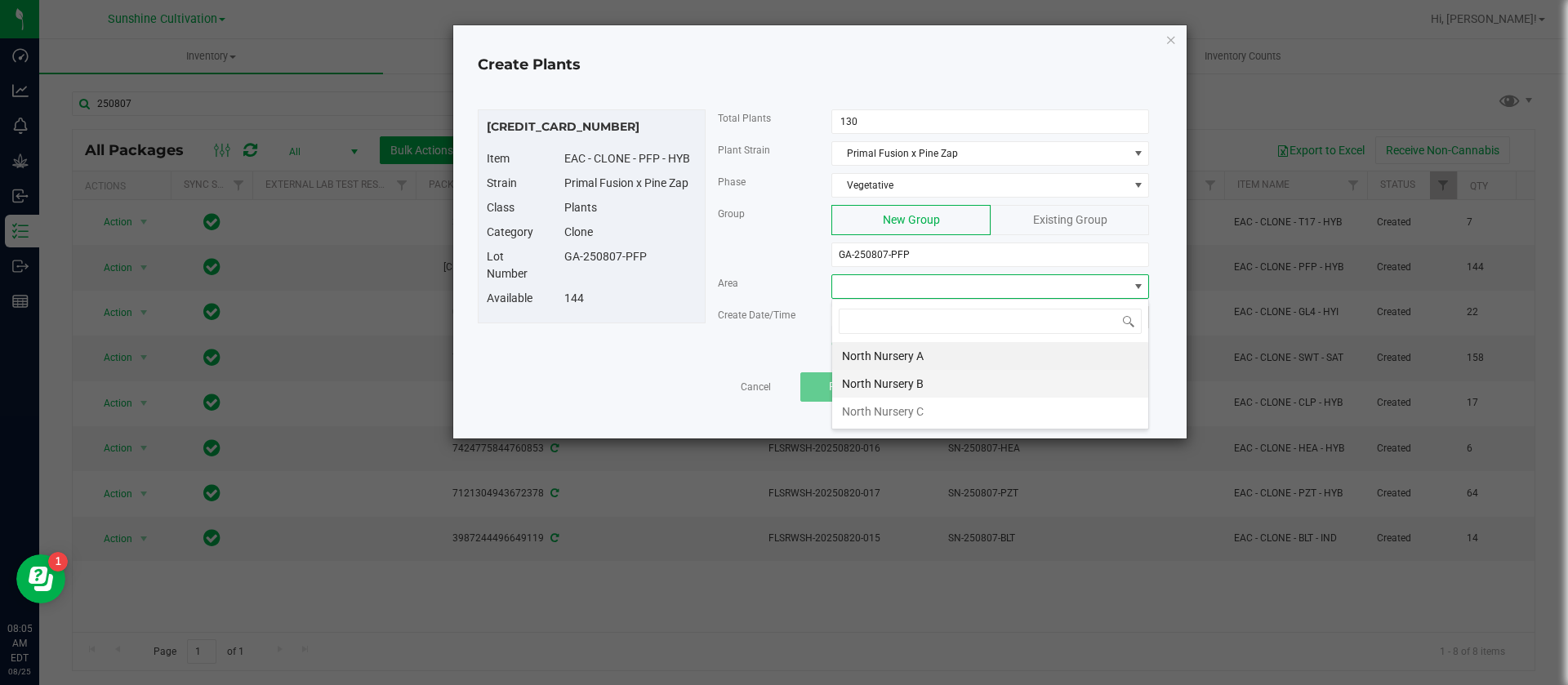
click at [914, 375] on li "North Nursery B" at bounding box center [990, 384] width 316 height 28
click at [1135, 319] on span "Now" at bounding box center [1136, 317] width 18 height 9
type input "08/25/2025 8:05 AM"
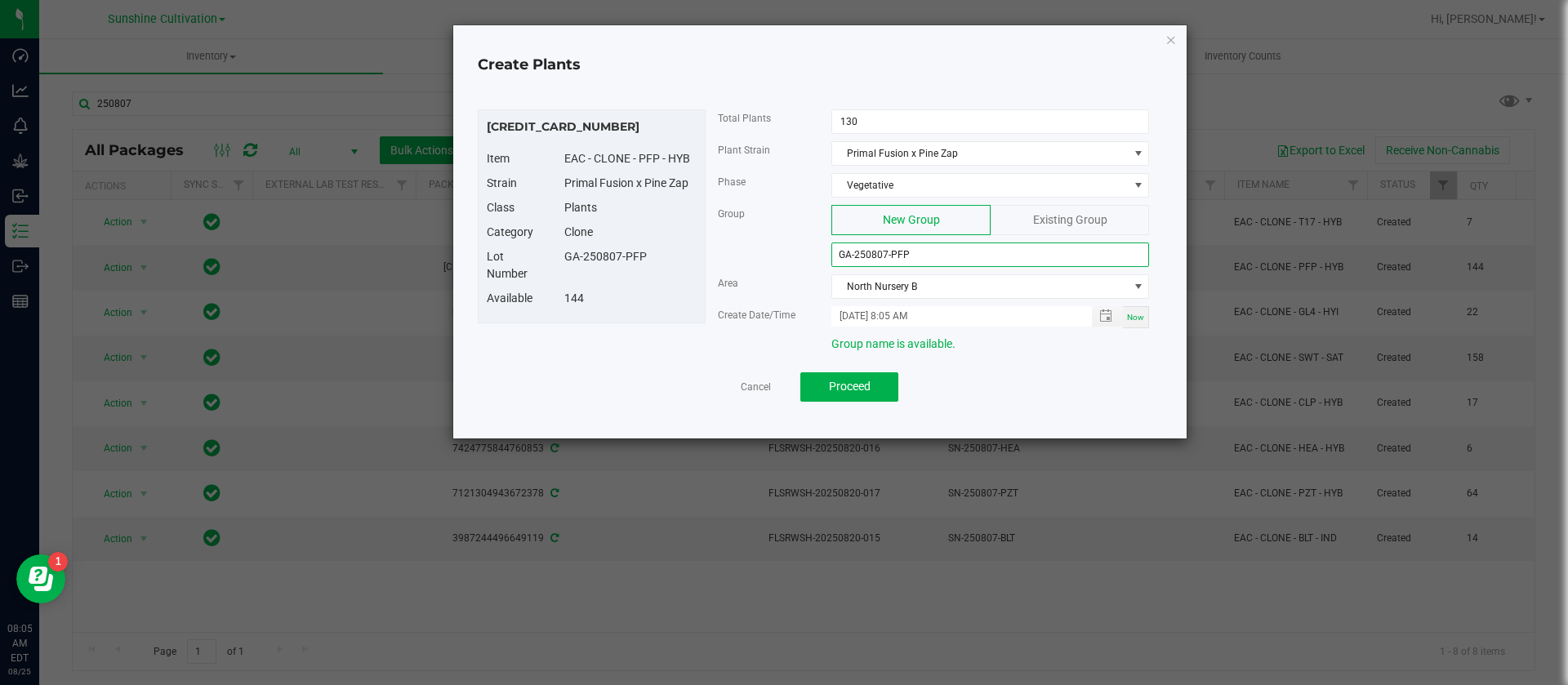
click at [721, 250] on div "Group New Group Existing Group GA-250807-PFP" at bounding box center [934, 239] width 457 height 69
click at [854, 384] on span "Proceed" at bounding box center [849, 386] width 41 height 13
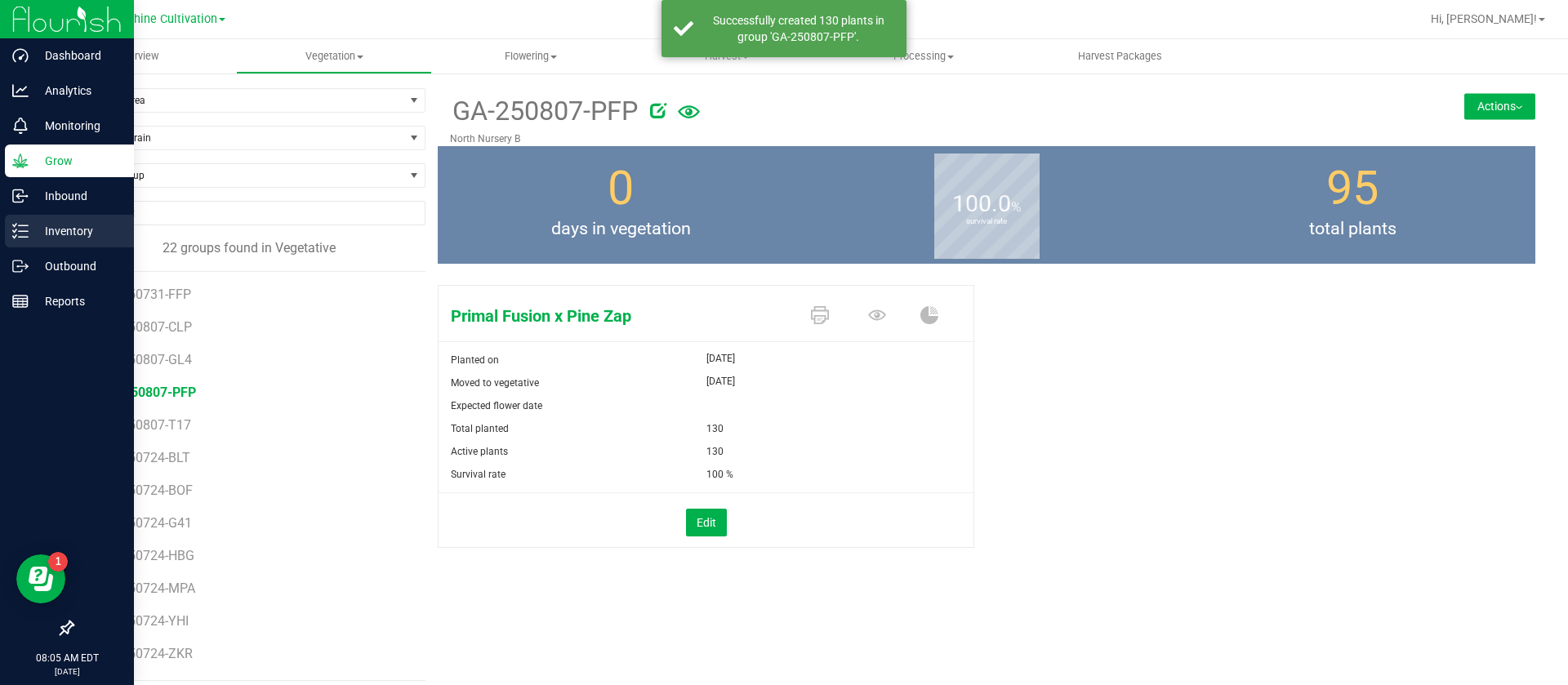
click at [17, 227] on icon at bounding box center [20, 231] width 17 height 17
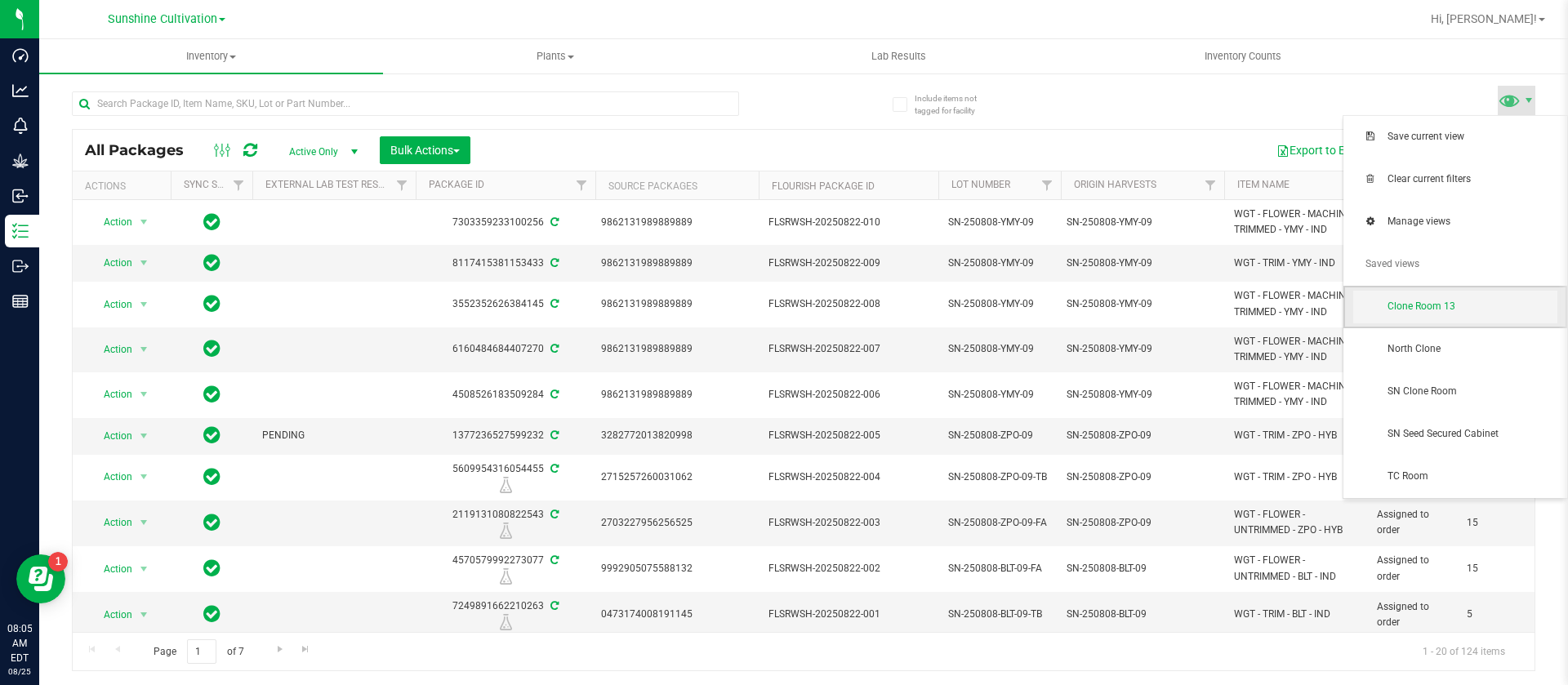
click at [1487, 312] on span "Clone Room 13" at bounding box center [1472, 306] width 170 height 14
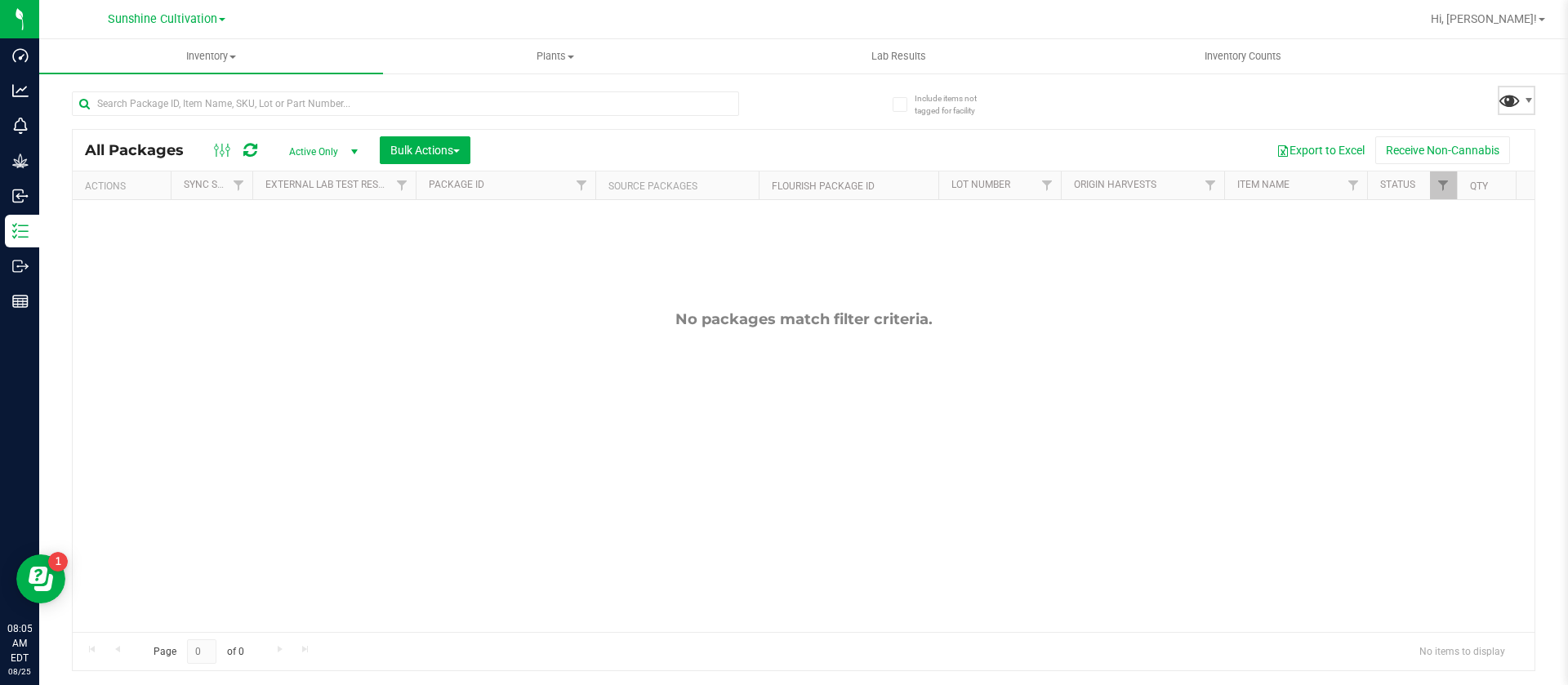
click at [1521, 91] on span at bounding box center [1509, 99] width 24 height 24
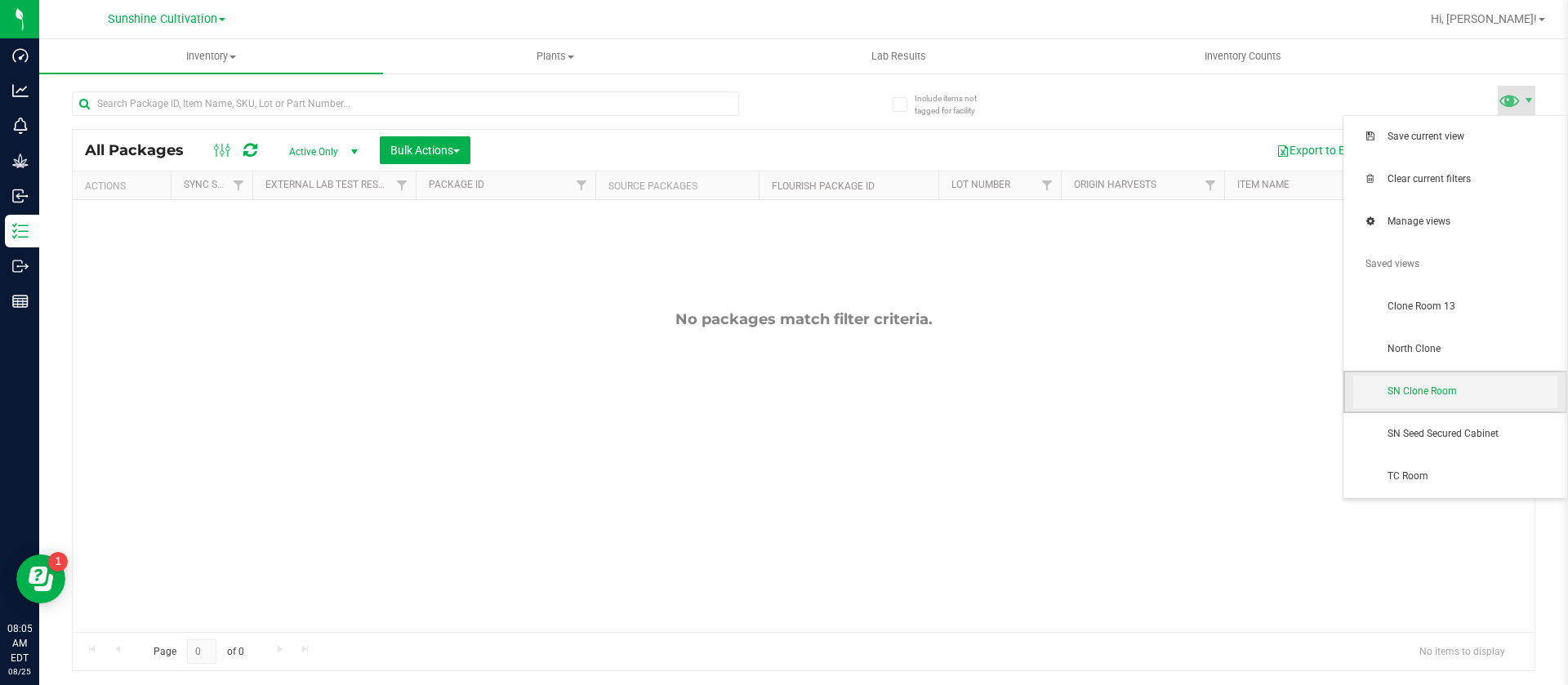
click at [1470, 379] on span "SN Clone Room" at bounding box center [1456, 392] width 204 height 32
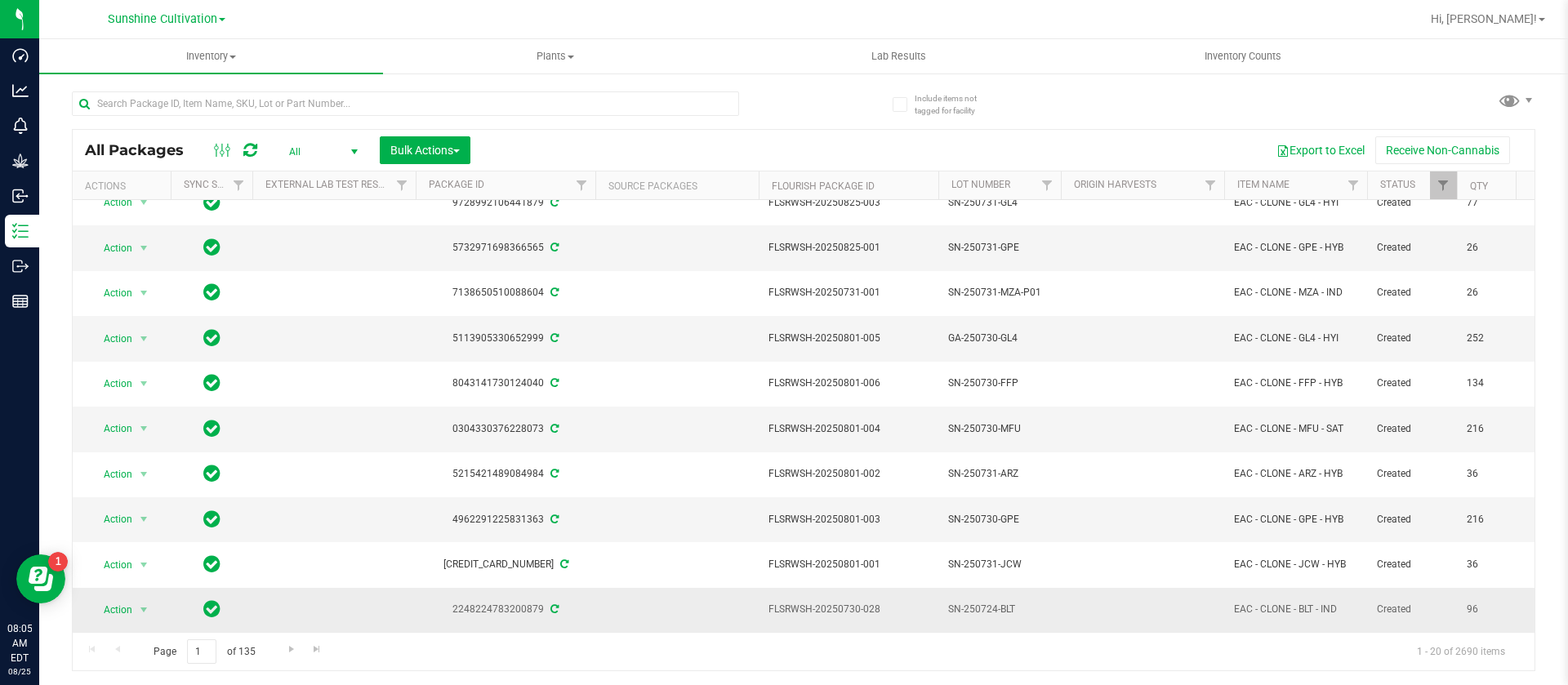
scroll to position [491, 0]
click at [286, 649] on span "Go to the next page" at bounding box center [291, 649] width 13 height 13
click at [1485, 602] on span "37" at bounding box center [1498, 609] width 62 height 16
click at [285, 643] on span "Go to the next page" at bounding box center [291, 649] width 13 height 13
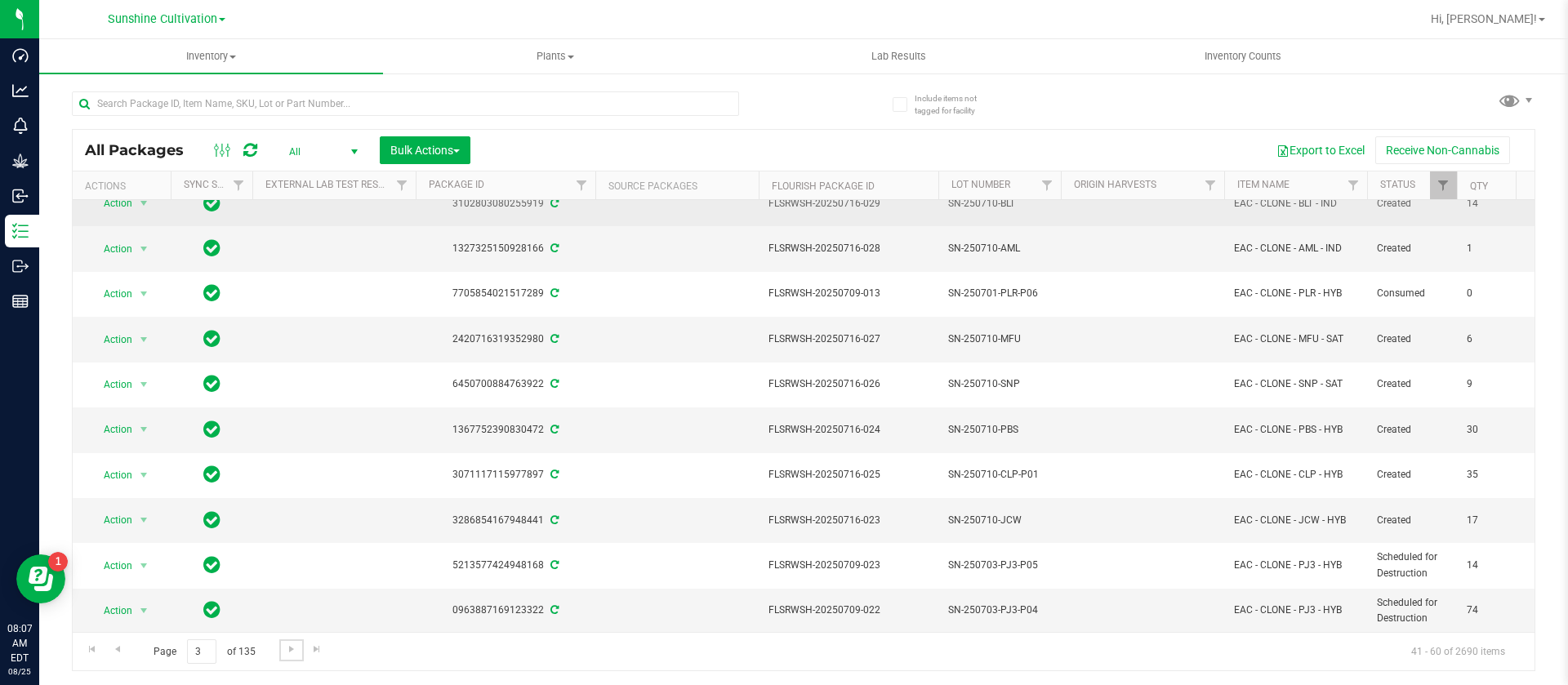
scroll to position [491, 0]
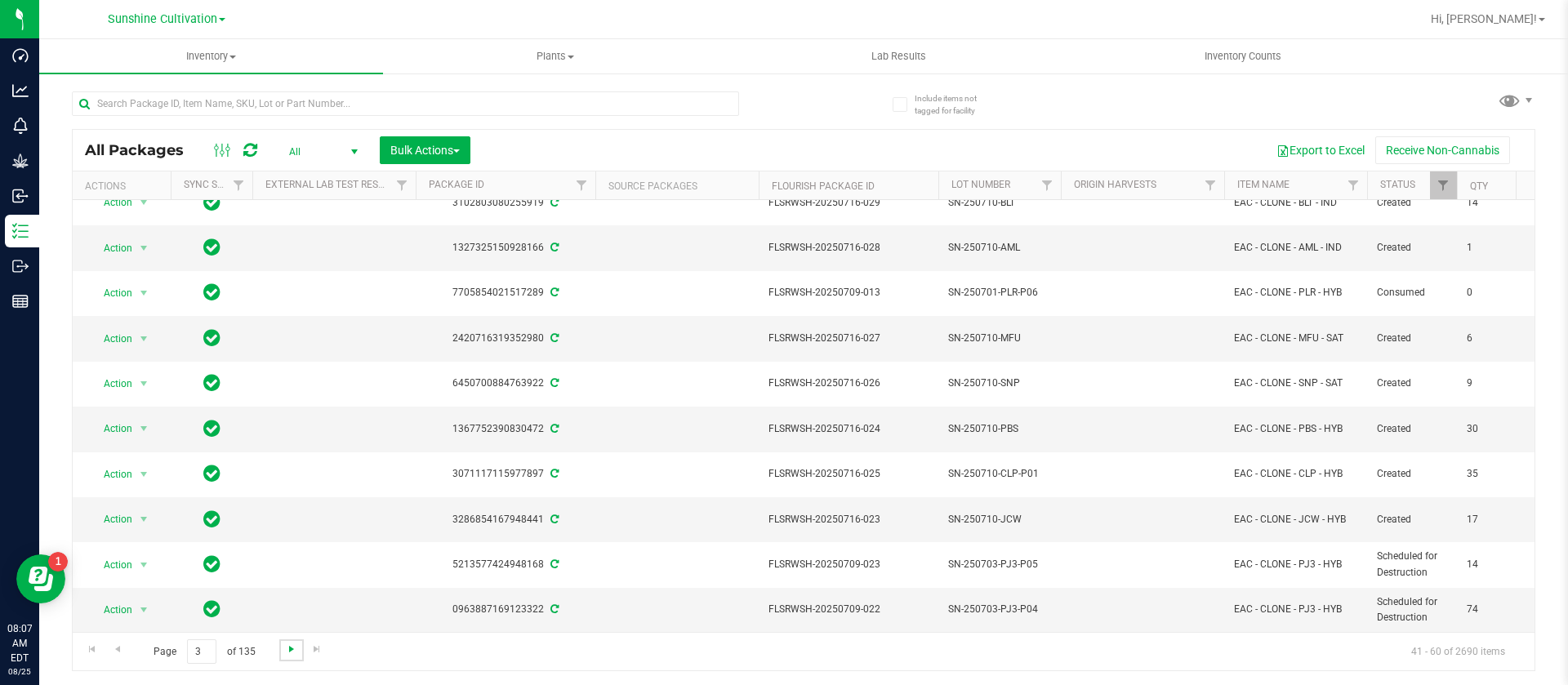
click at [293, 655] on link "Go to the next page" at bounding box center [291, 650] width 24 height 22
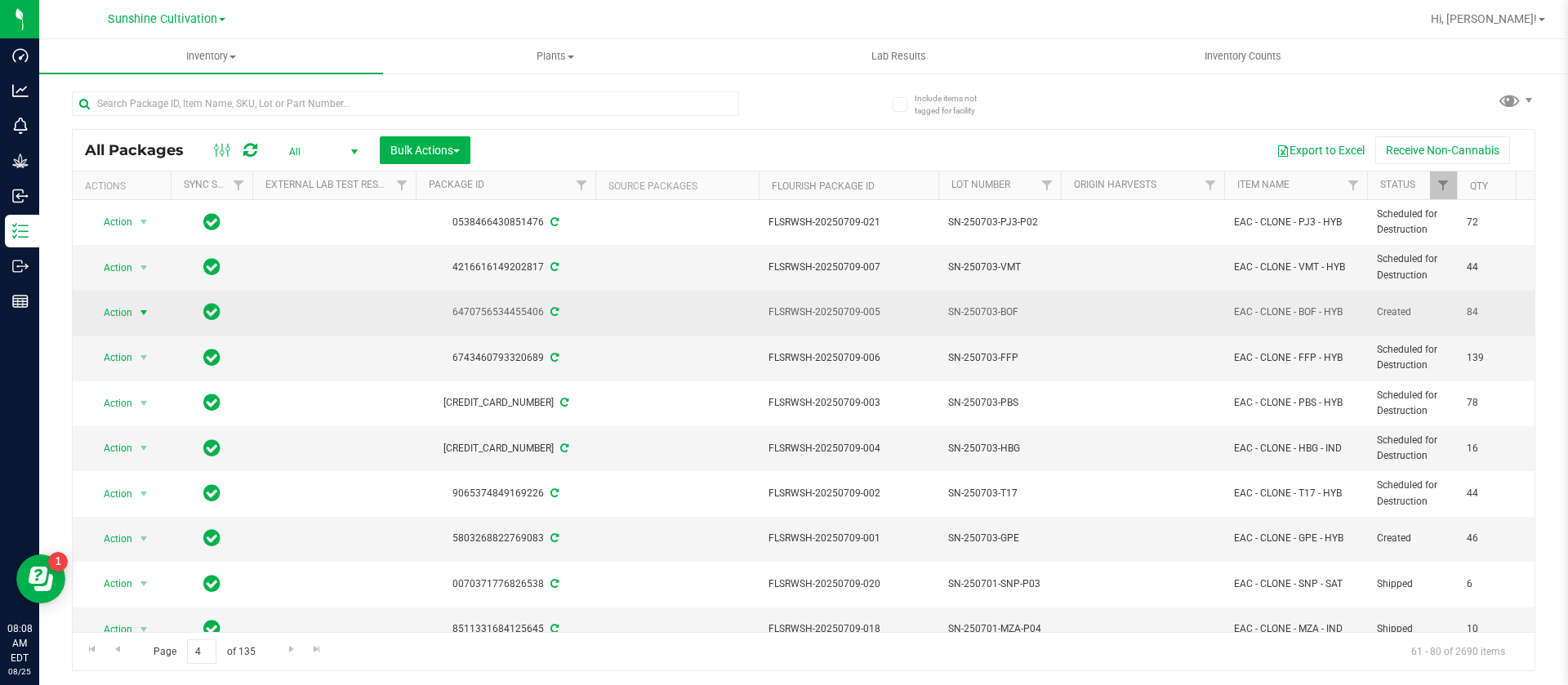
click at [141, 318] on span "select" at bounding box center [143, 313] width 13 height 13
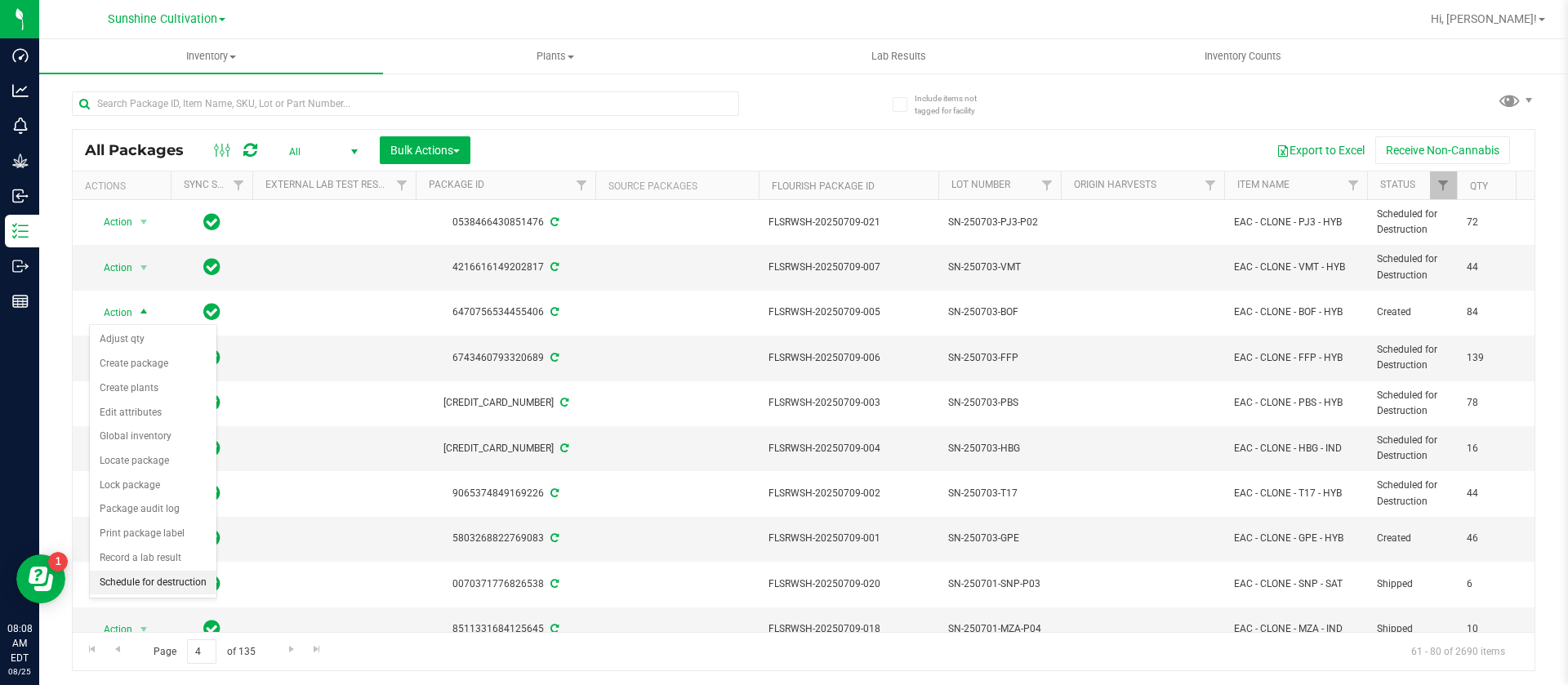
click at [150, 586] on li "Schedule for destruction" at bounding box center [153, 583] width 126 height 25
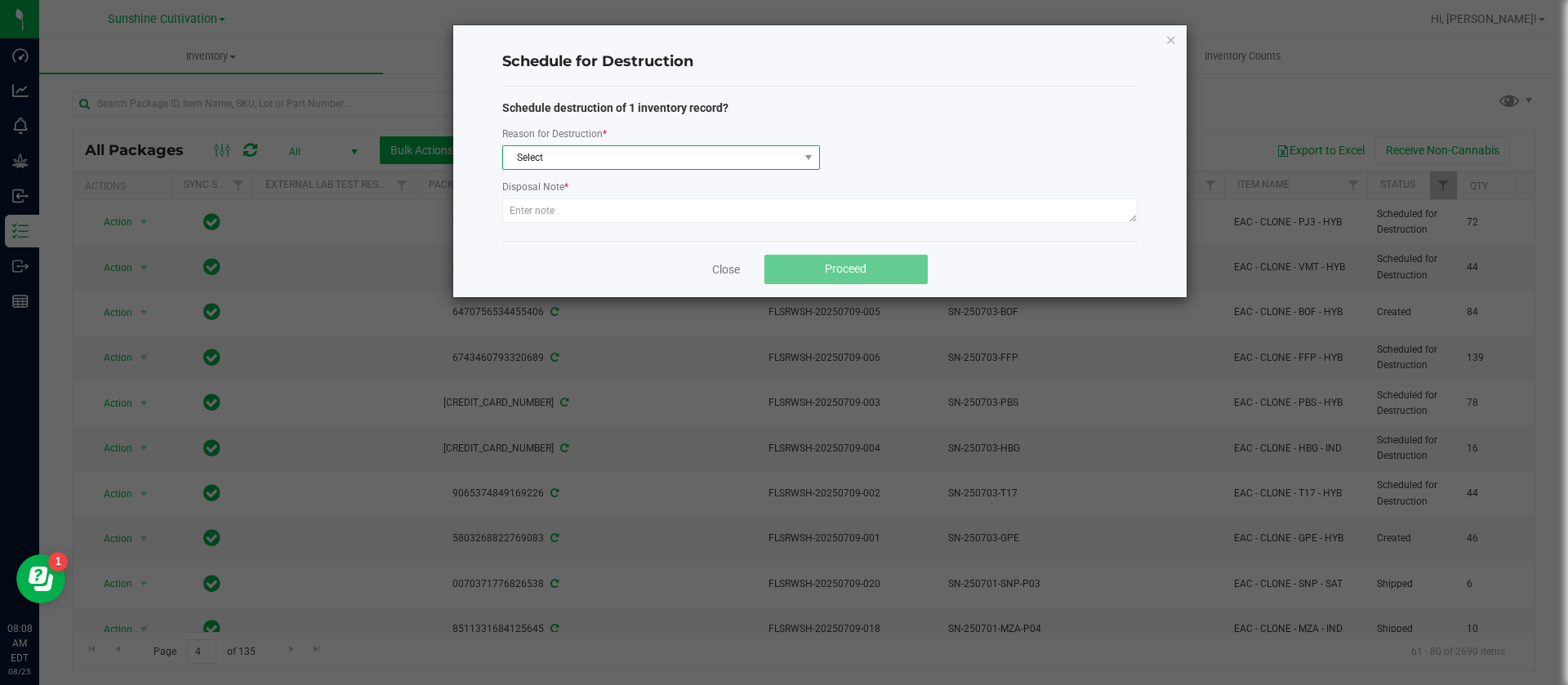
click at [674, 157] on span "Select" at bounding box center [651, 157] width 296 height 23
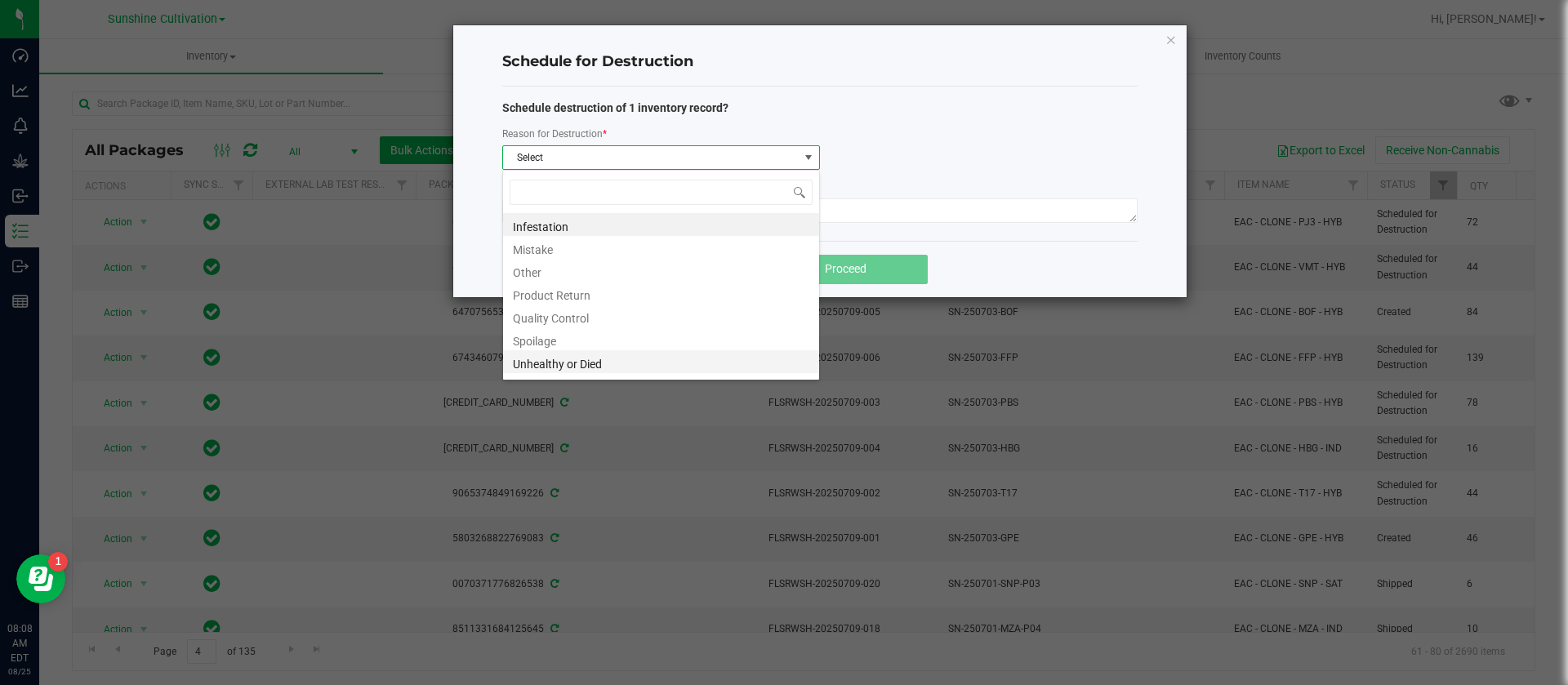
scroll to position [19, 0]
click at [536, 369] on li "Waste" at bounding box center [661, 365] width 316 height 23
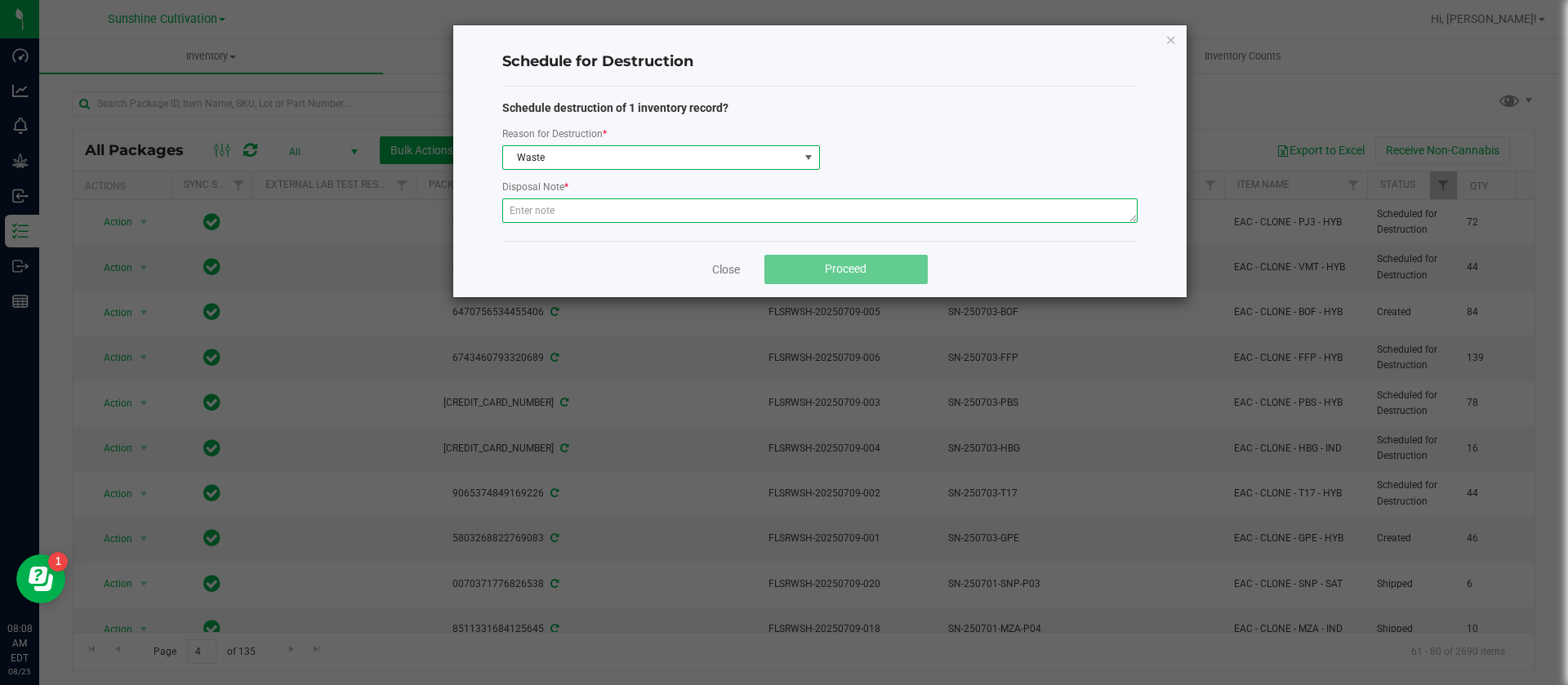
click at [539, 215] on textarea at bounding box center [820, 211] width 635 height 25
type textarea "WASTE"
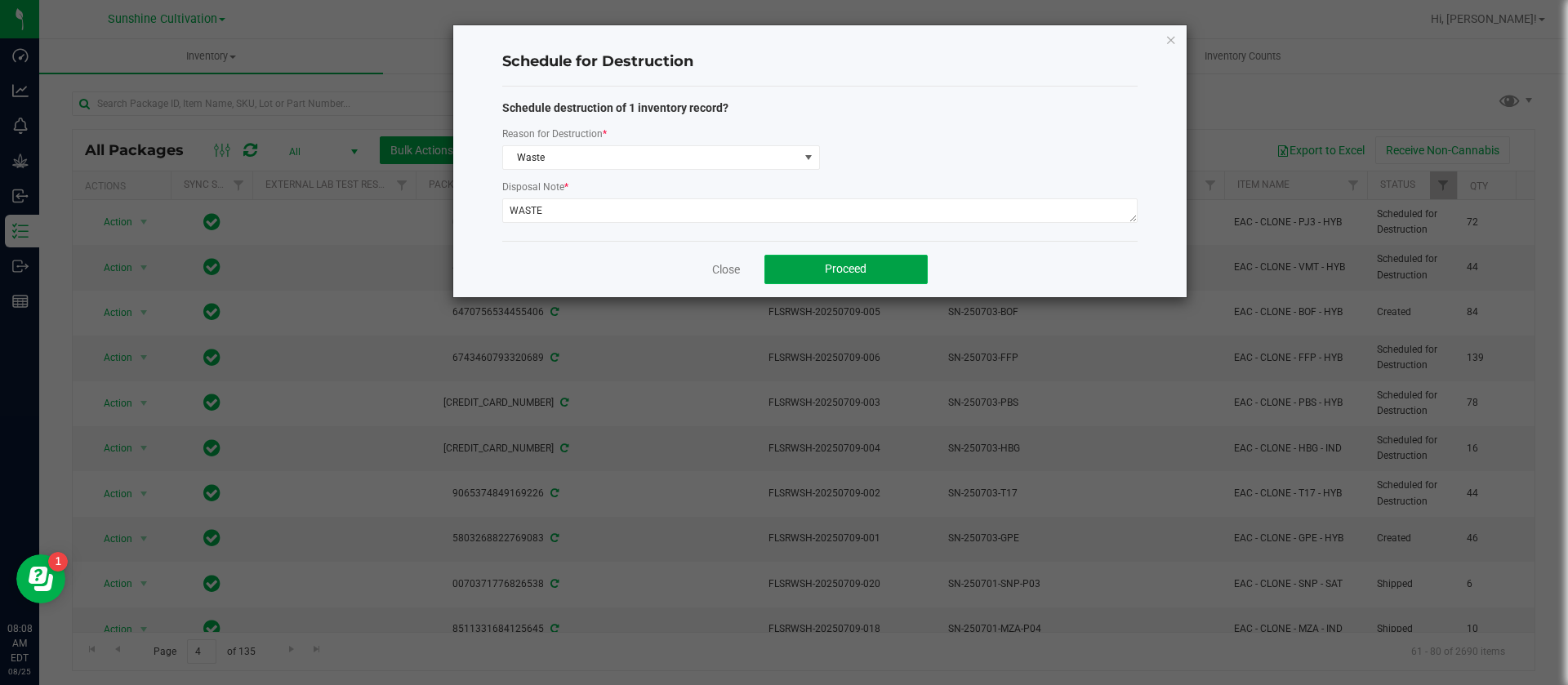
click at [909, 273] on button "Proceed" at bounding box center [846, 269] width 163 height 29
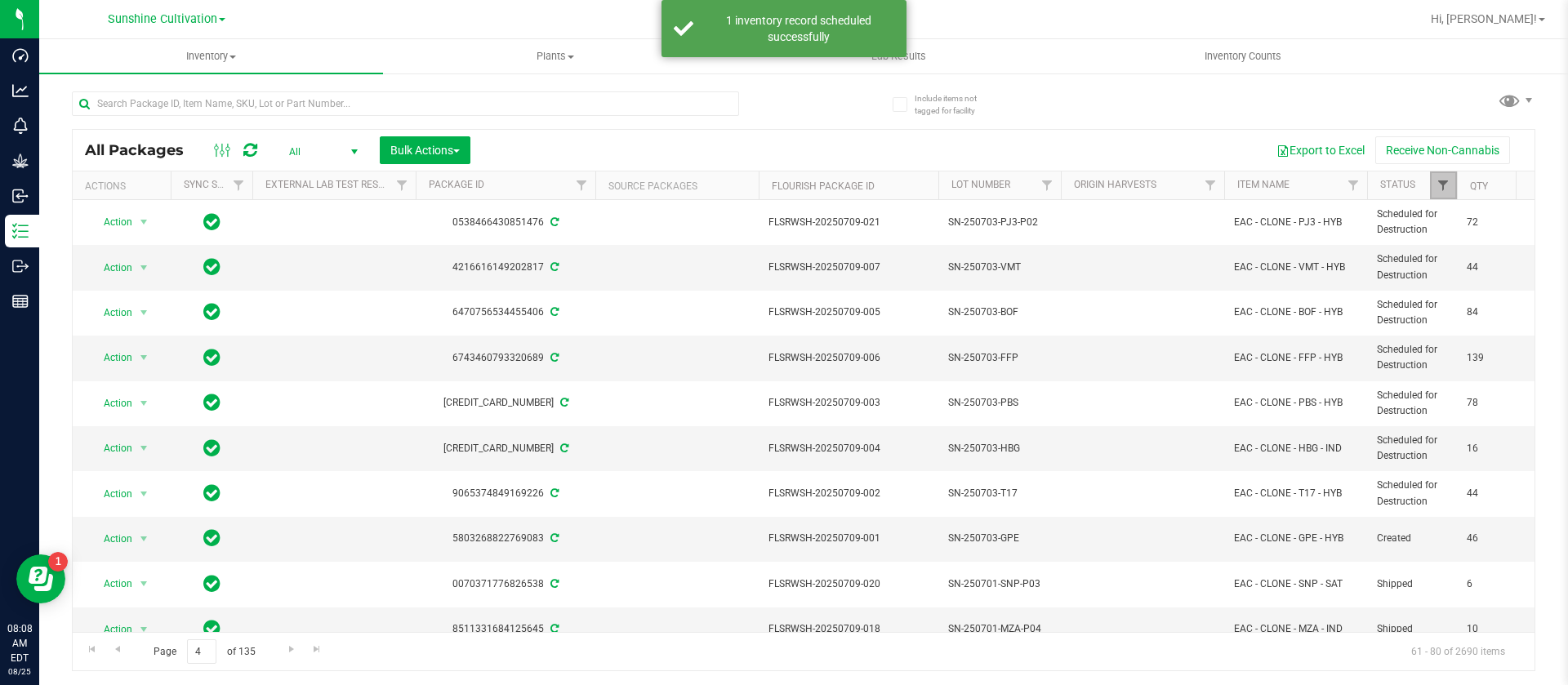
click at [1442, 189] on span "Filter" at bounding box center [1442, 185] width 13 height 13
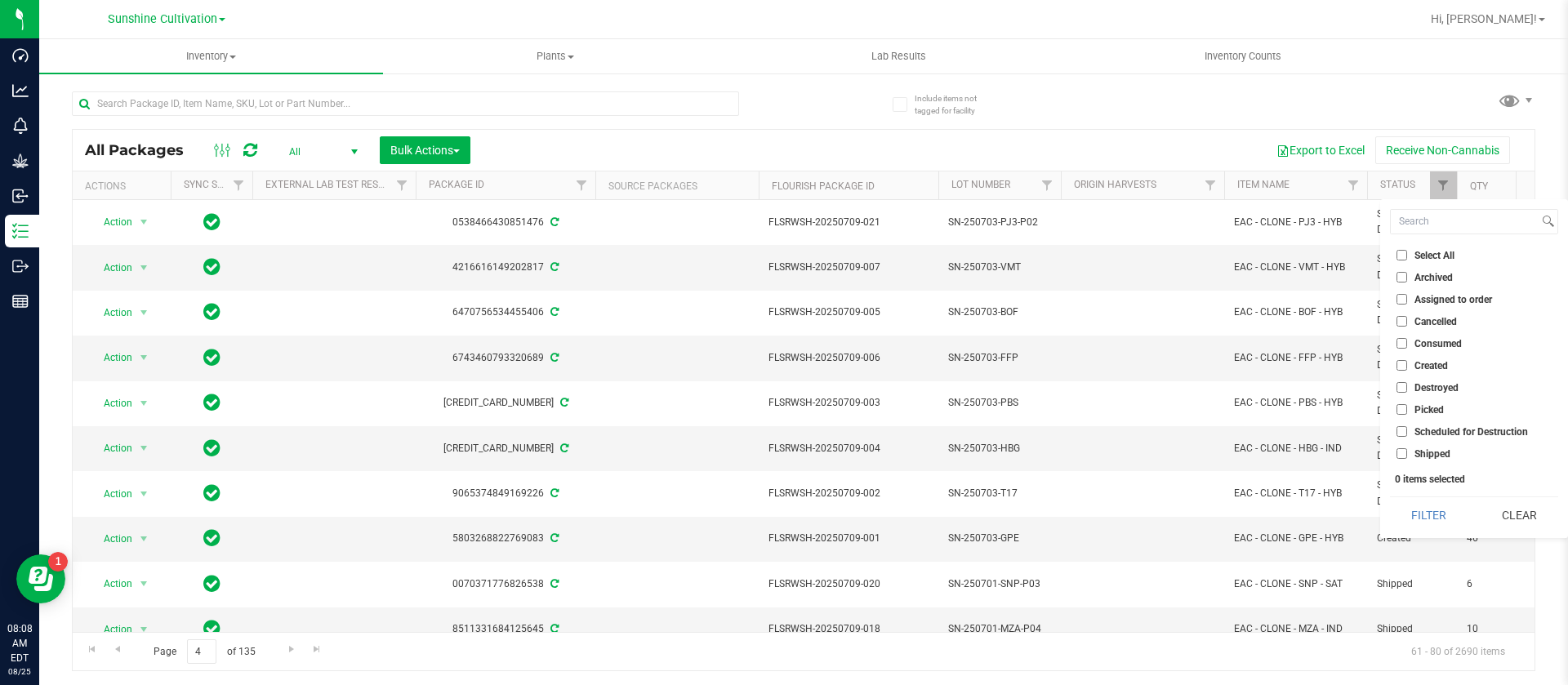
click at [1448, 364] on span "Created" at bounding box center [1431, 365] width 33 height 10
click at [1407, 364] on input "Created" at bounding box center [1402, 365] width 11 height 11
checkbox input "true"
click at [1416, 510] on button "Filter" at bounding box center [1428, 515] width 78 height 36
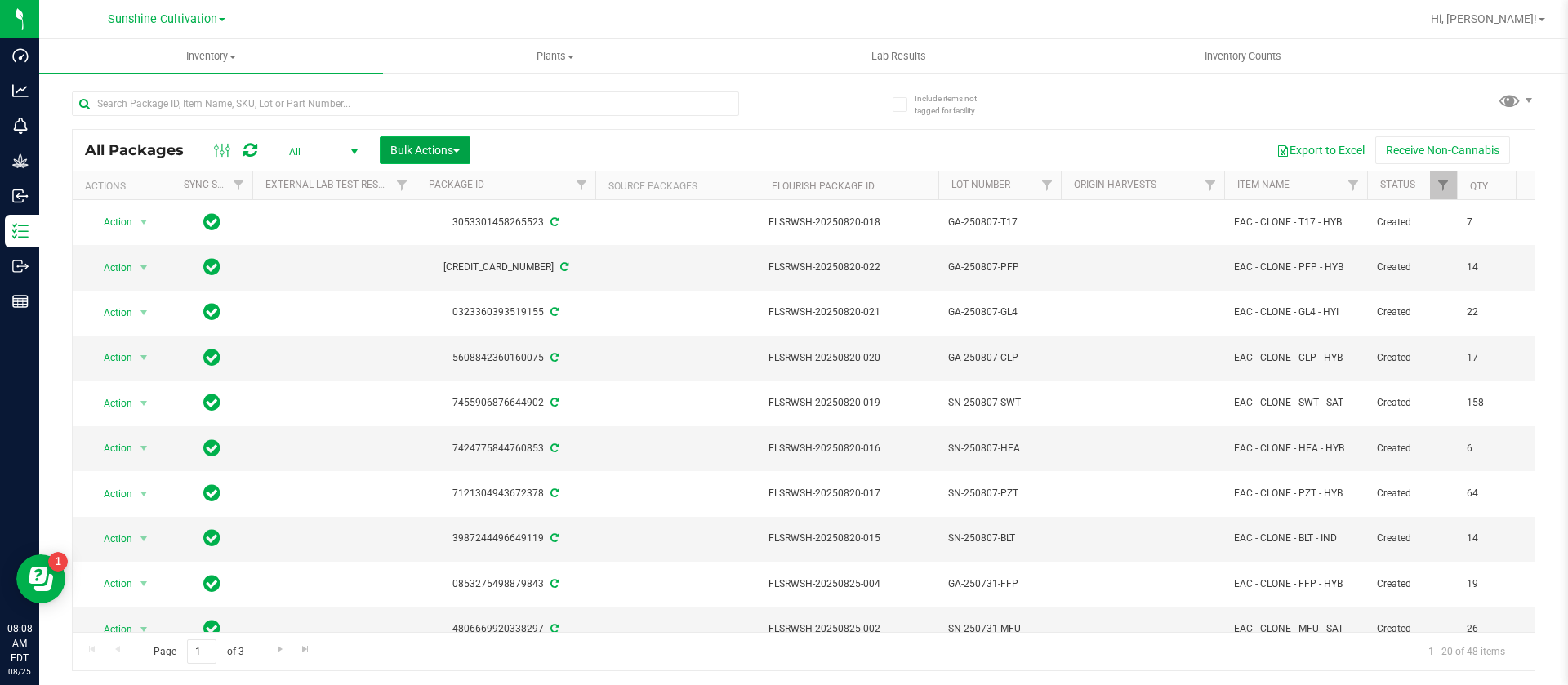
click at [424, 149] on span "Bulk Actions" at bounding box center [424, 150] width 69 height 13
click at [467, 364] on span "Schedule for destruction" at bounding box center [448, 367] width 119 height 13
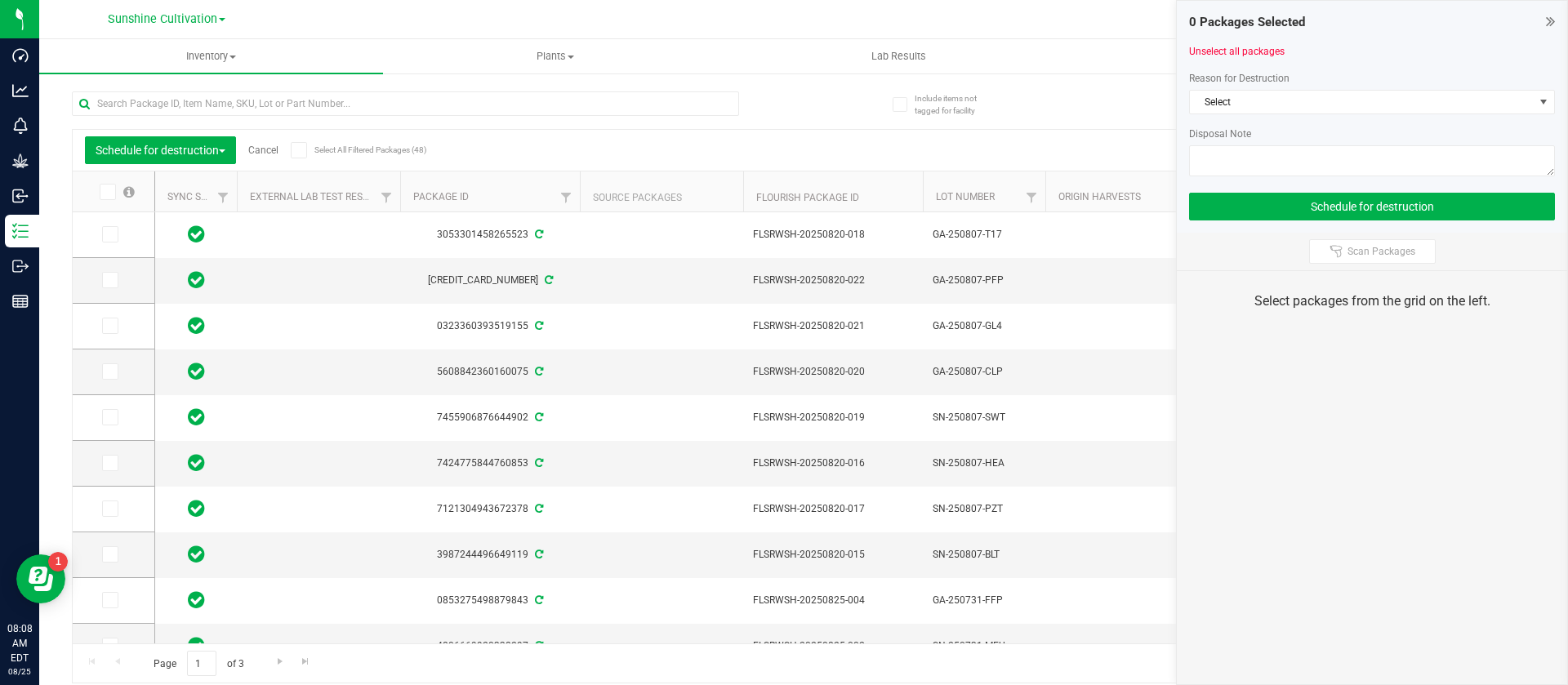
click at [913, 149] on div "Export to Excel Receive Non-Cannabis" at bounding box center [959, 150] width 1126 height 28
click at [274, 145] on link "Cancel" at bounding box center [264, 150] width 30 height 11
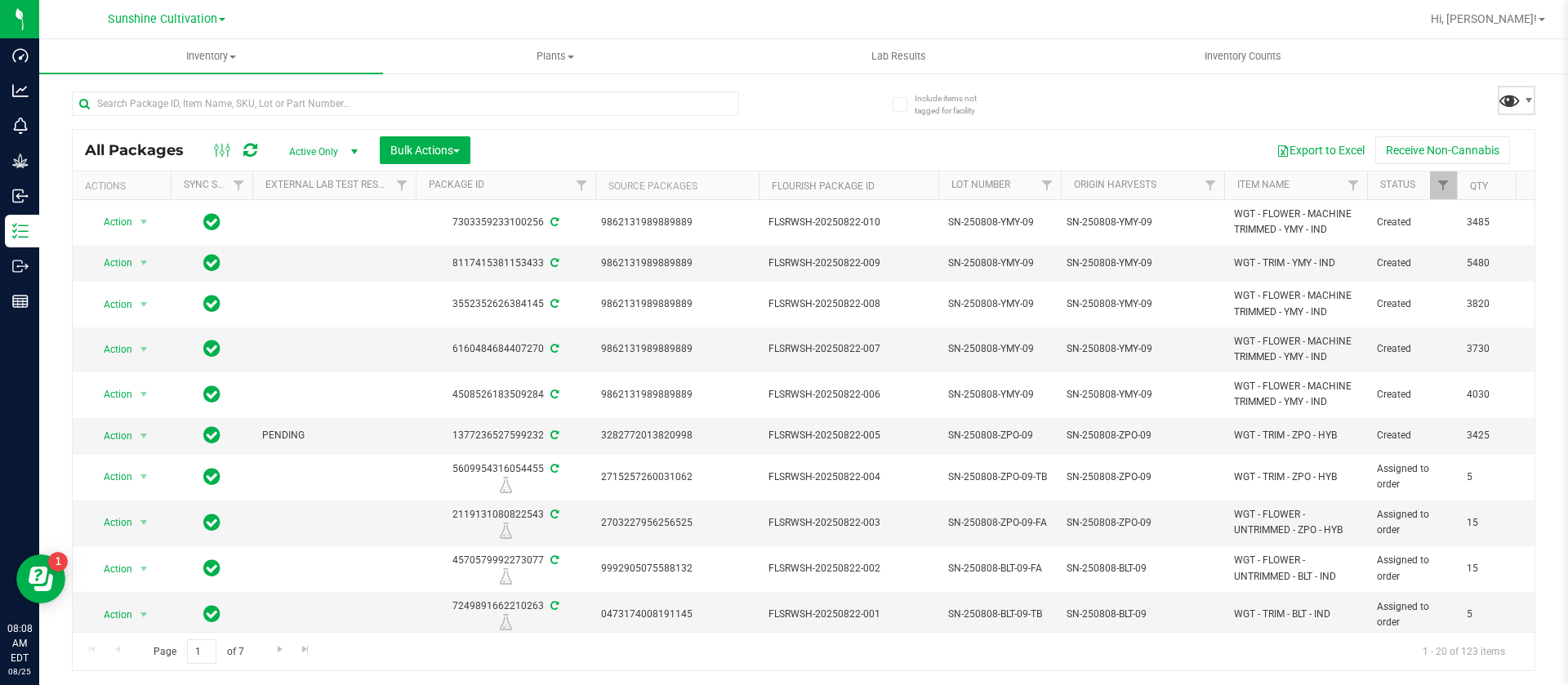
click at [1519, 97] on span at bounding box center [1509, 99] width 24 height 24
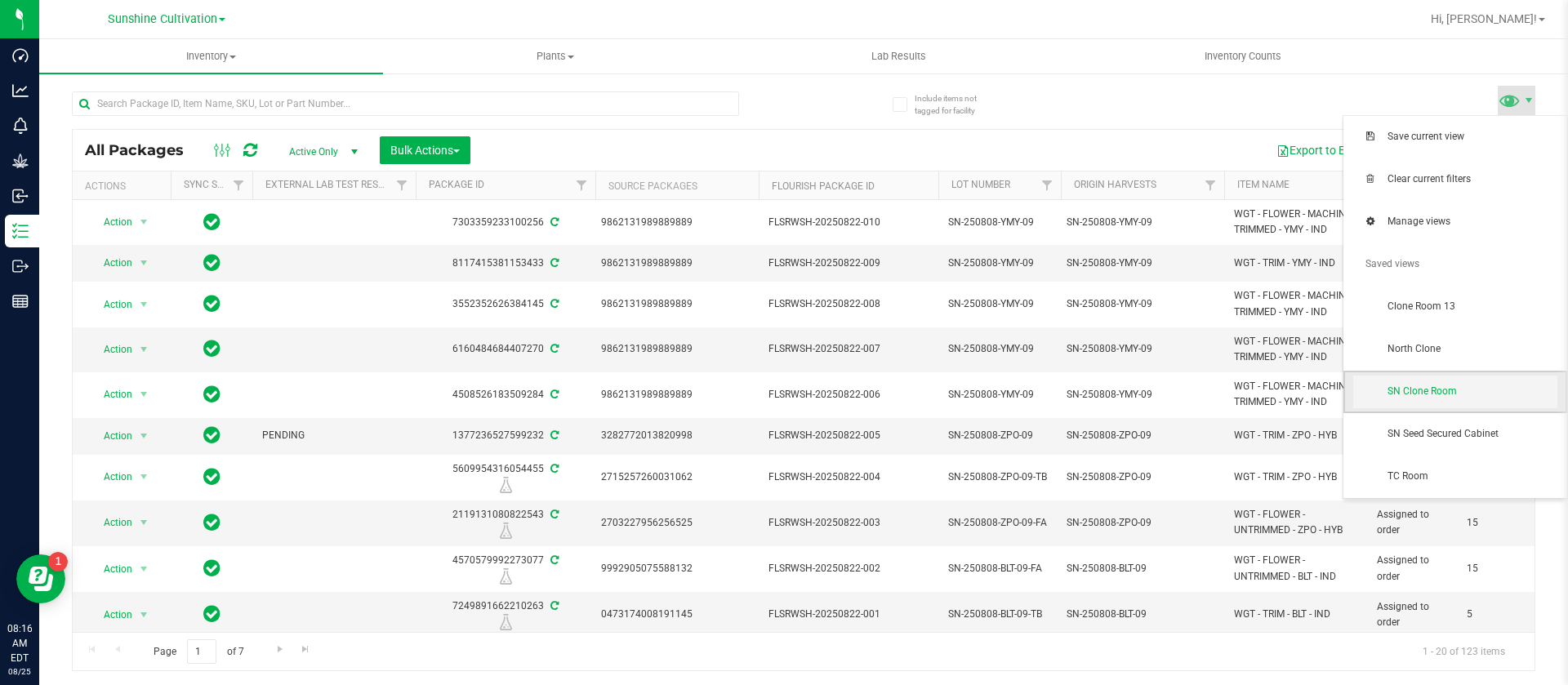
click at [1456, 392] on span "SN Clone Room" at bounding box center [1472, 392] width 170 height 14
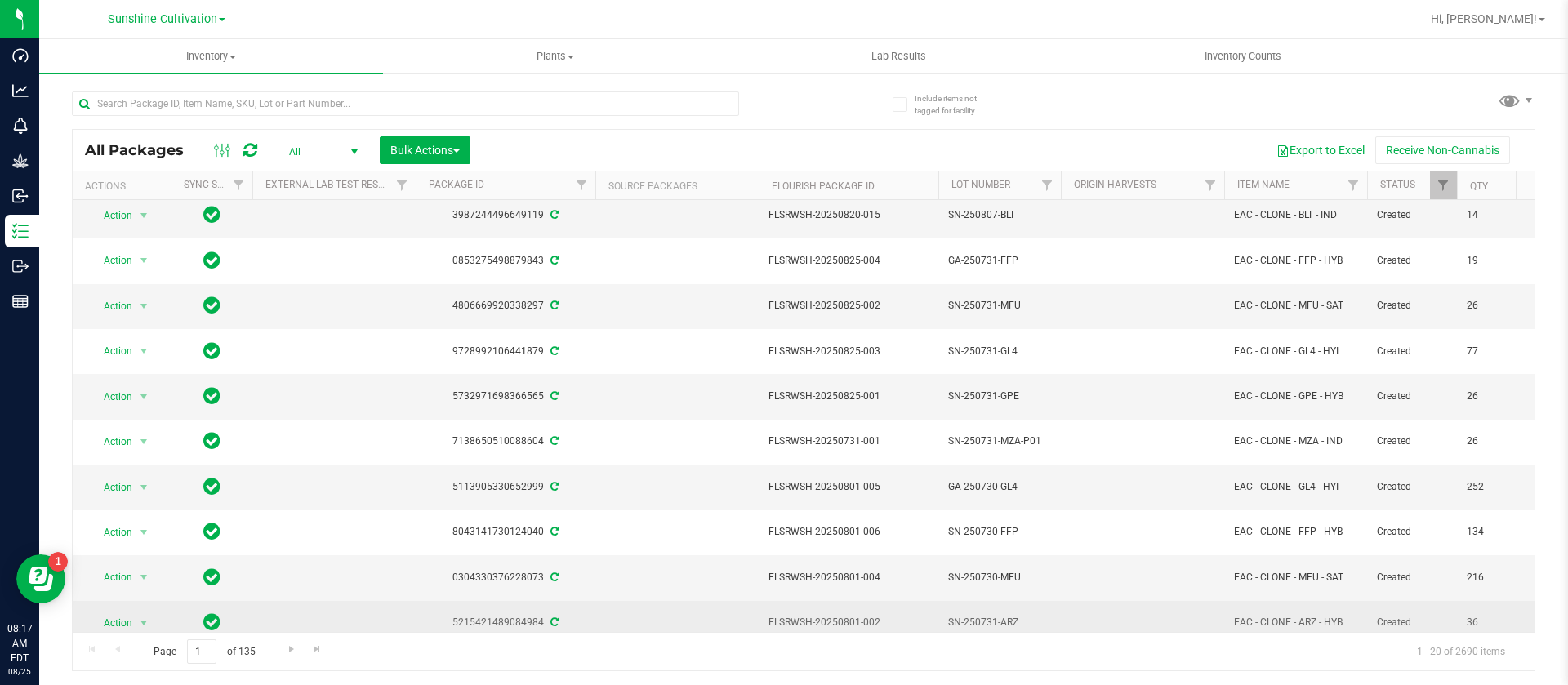
scroll to position [491, 0]
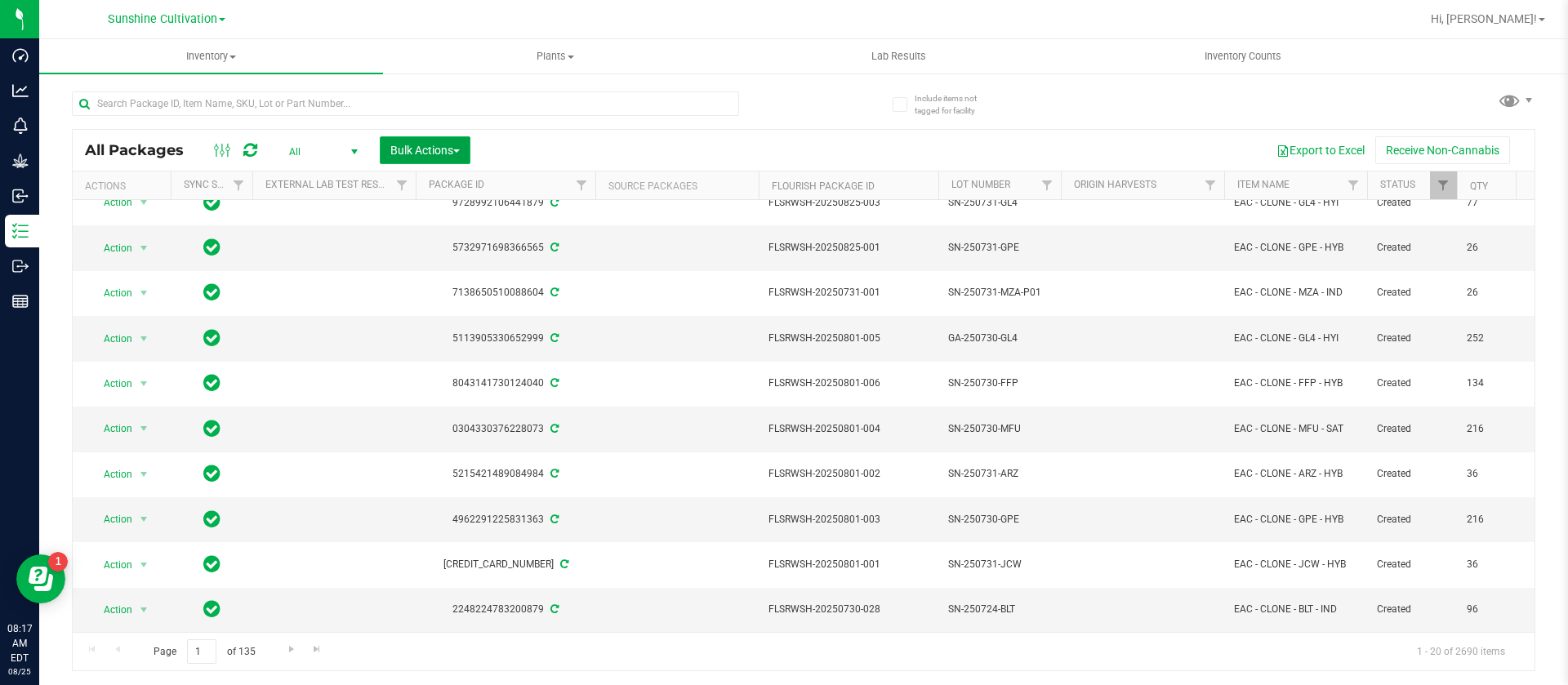
click at [413, 139] on button "Bulk Actions" at bounding box center [424, 150] width 90 height 28
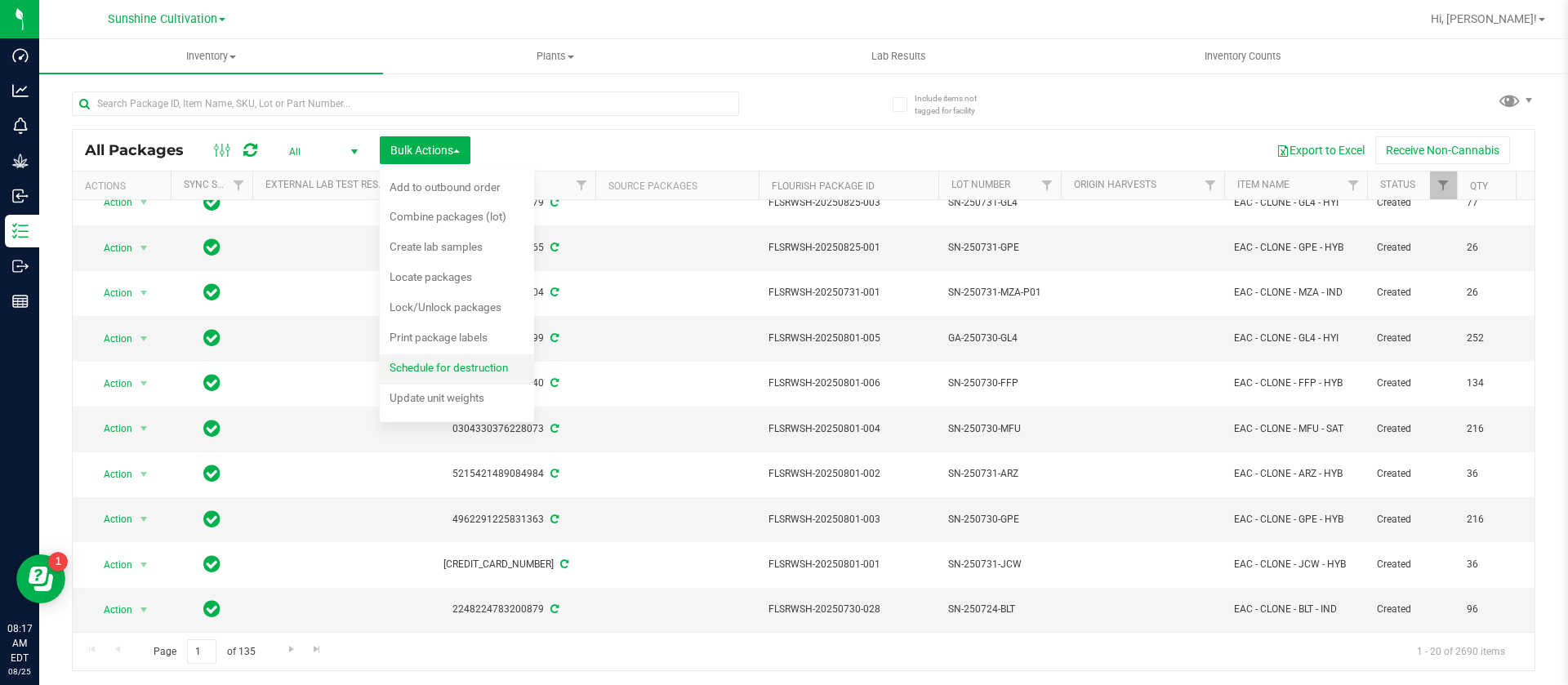
click at [473, 361] on span "Schedule for destruction" at bounding box center [448, 367] width 119 height 13
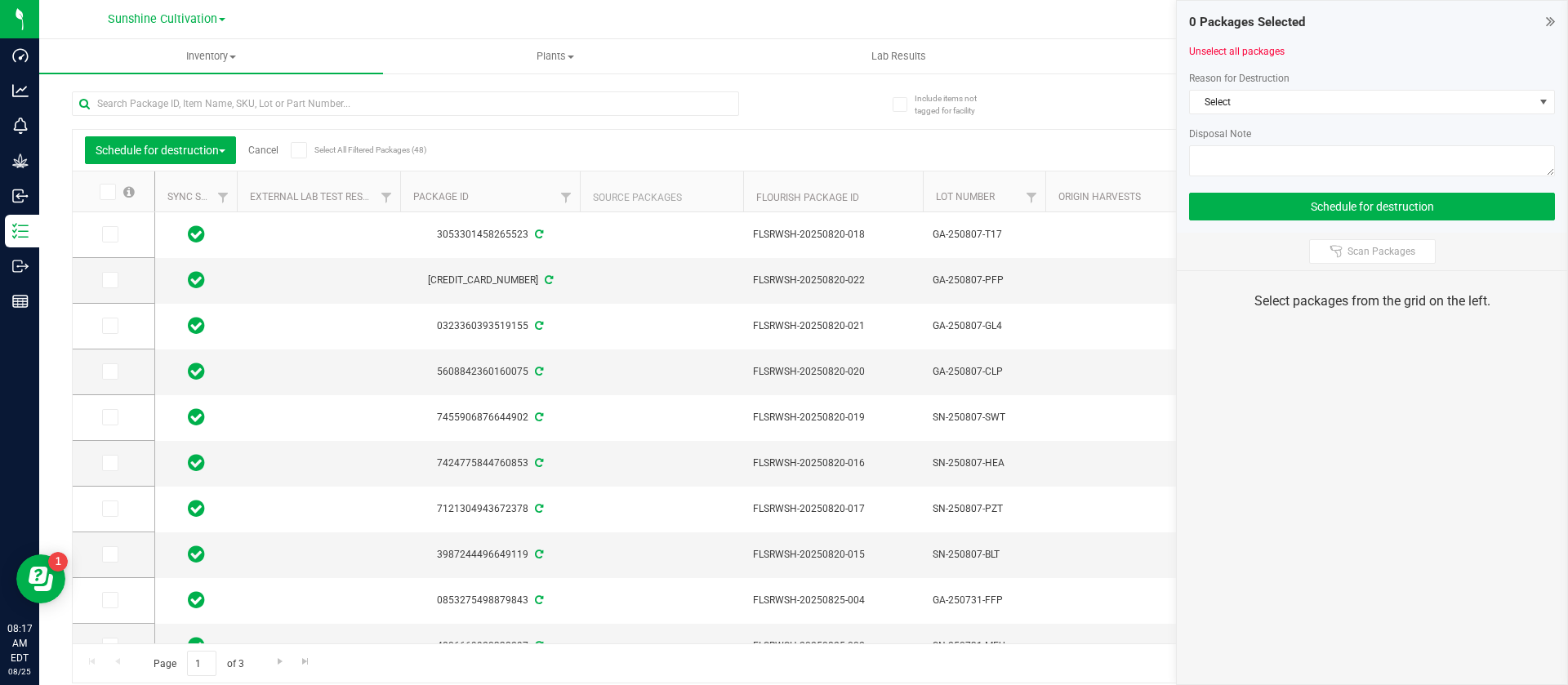
click at [108, 191] on icon at bounding box center [106, 191] width 11 height 0
click at [0, 0] on input "checkbox" at bounding box center [0, 0] width 0 height 0
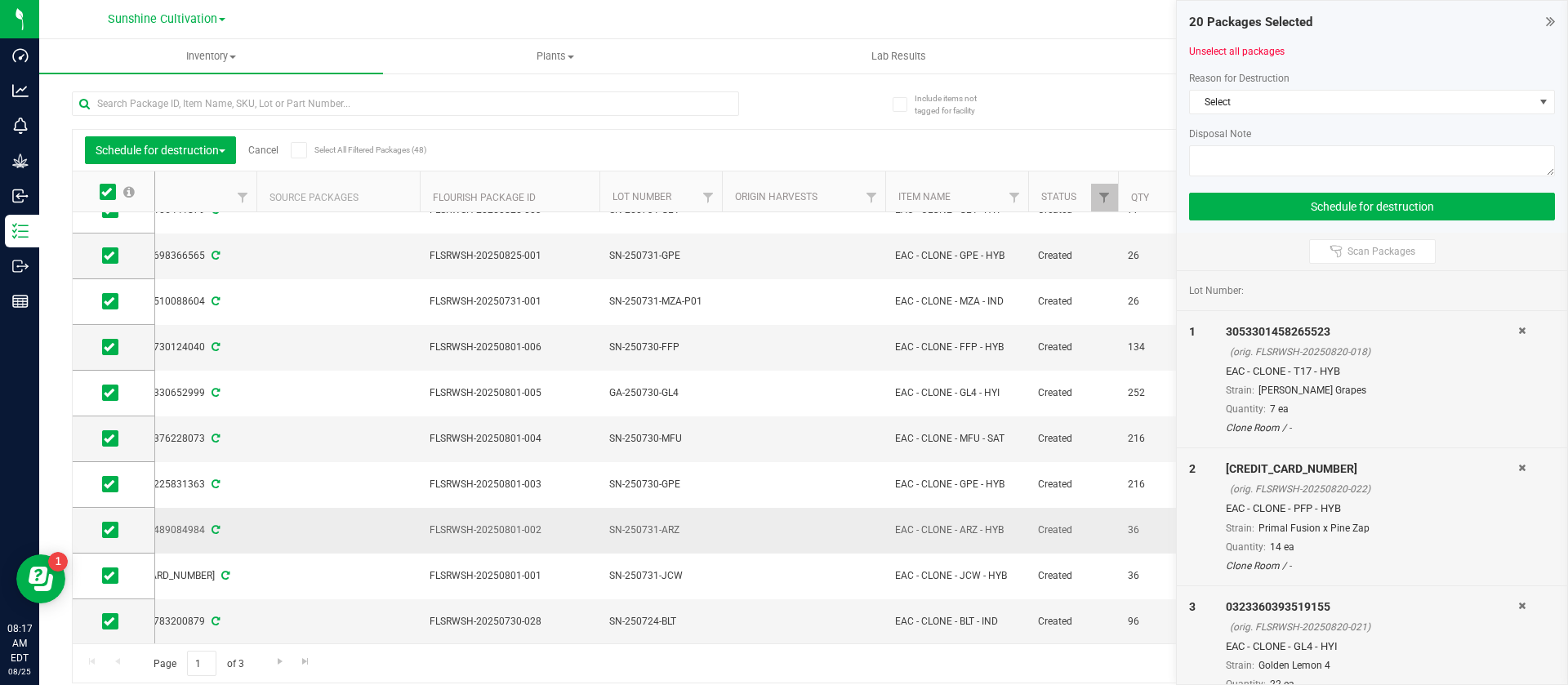
scroll to position [140, 0]
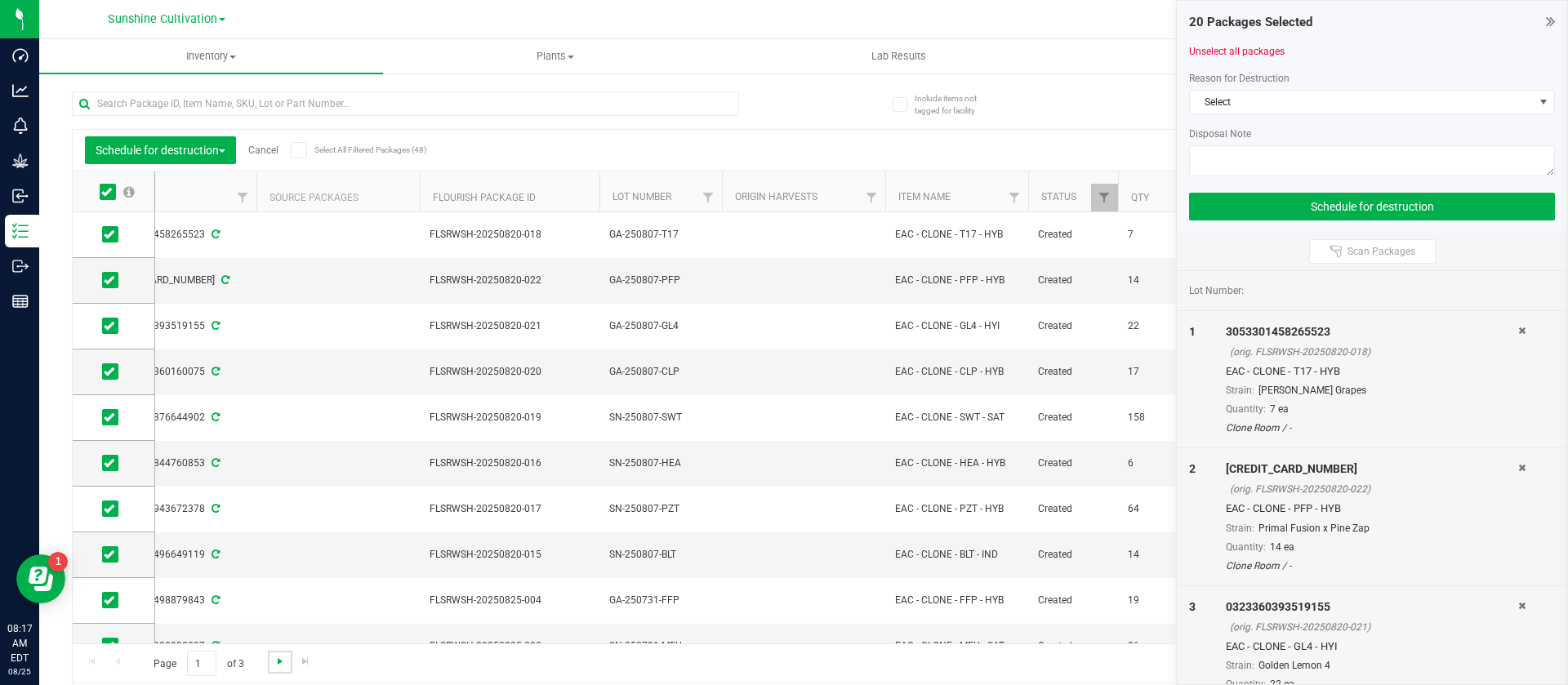
click at [282, 660] on span "Go to the next page" at bounding box center [279, 661] width 13 height 13
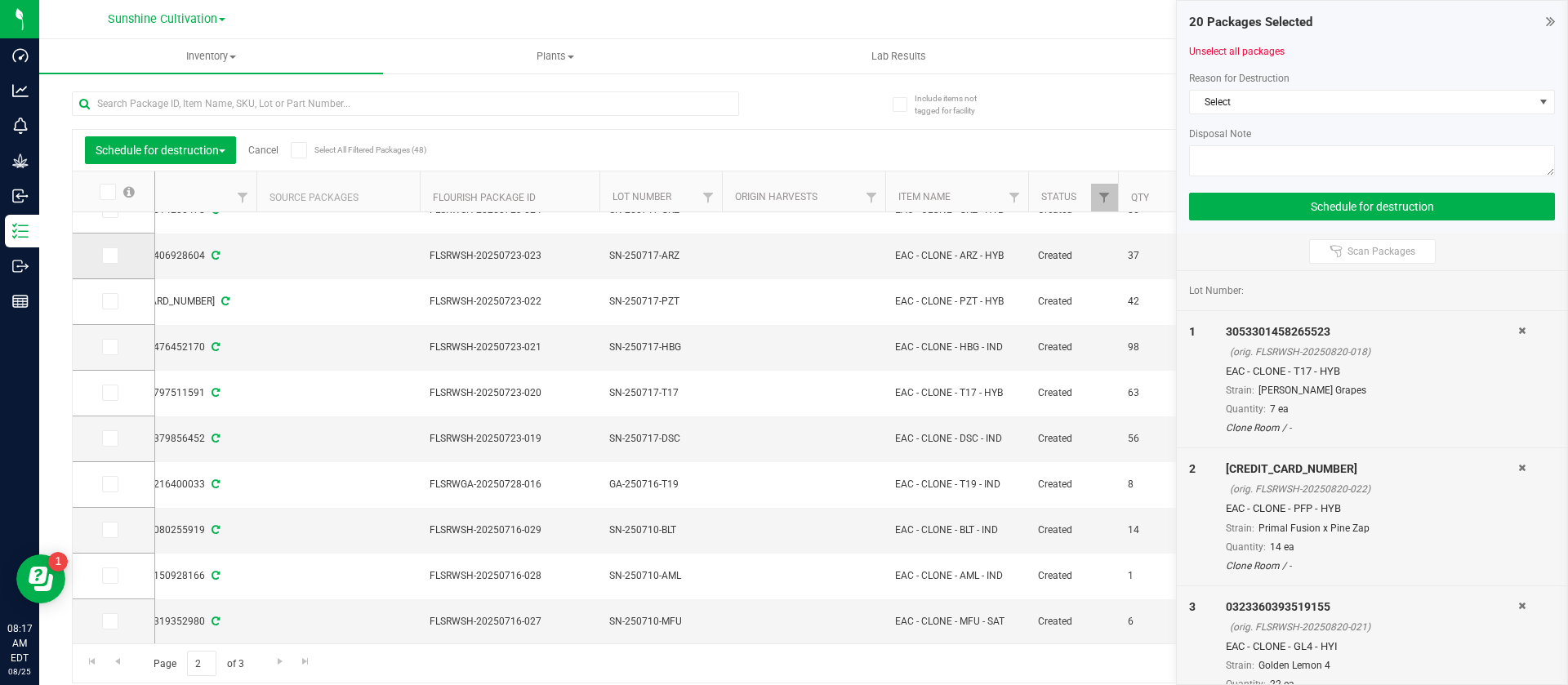
drag, startPoint x: 105, startPoint y: 192, endPoint x: 145, endPoint y: 263, distance: 81.5
click at [106, 191] on icon at bounding box center [106, 191] width 11 height 0
click at [0, 0] on input "checkbox" at bounding box center [0, 0] width 0 height 0
click at [280, 661] on span "Go to the next page" at bounding box center [279, 661] width 13 height 13
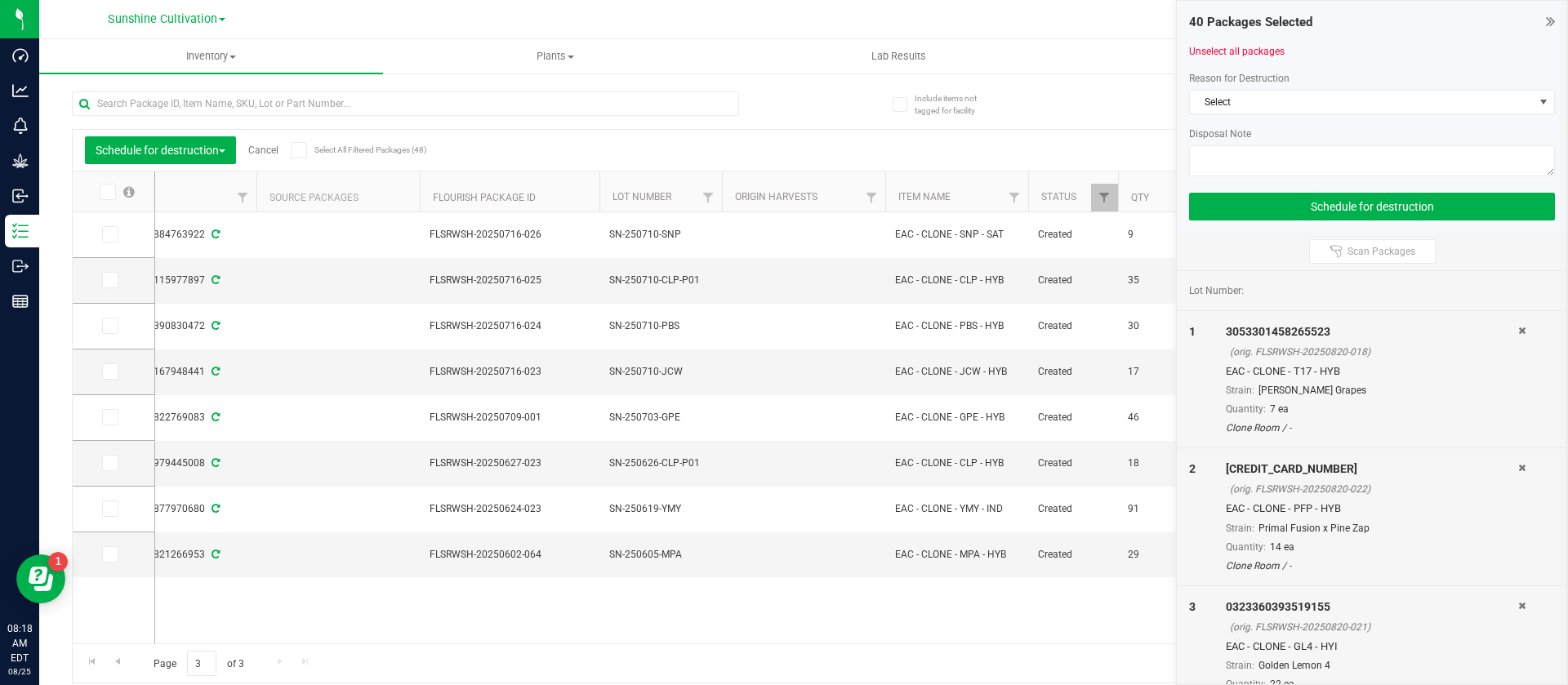
click at [106, 191] on icon at bounding box center [106, 191] width 11 height 0
click at [0, 0] on input "checkbox" at bounding box center [0, 0] width 0 height 0
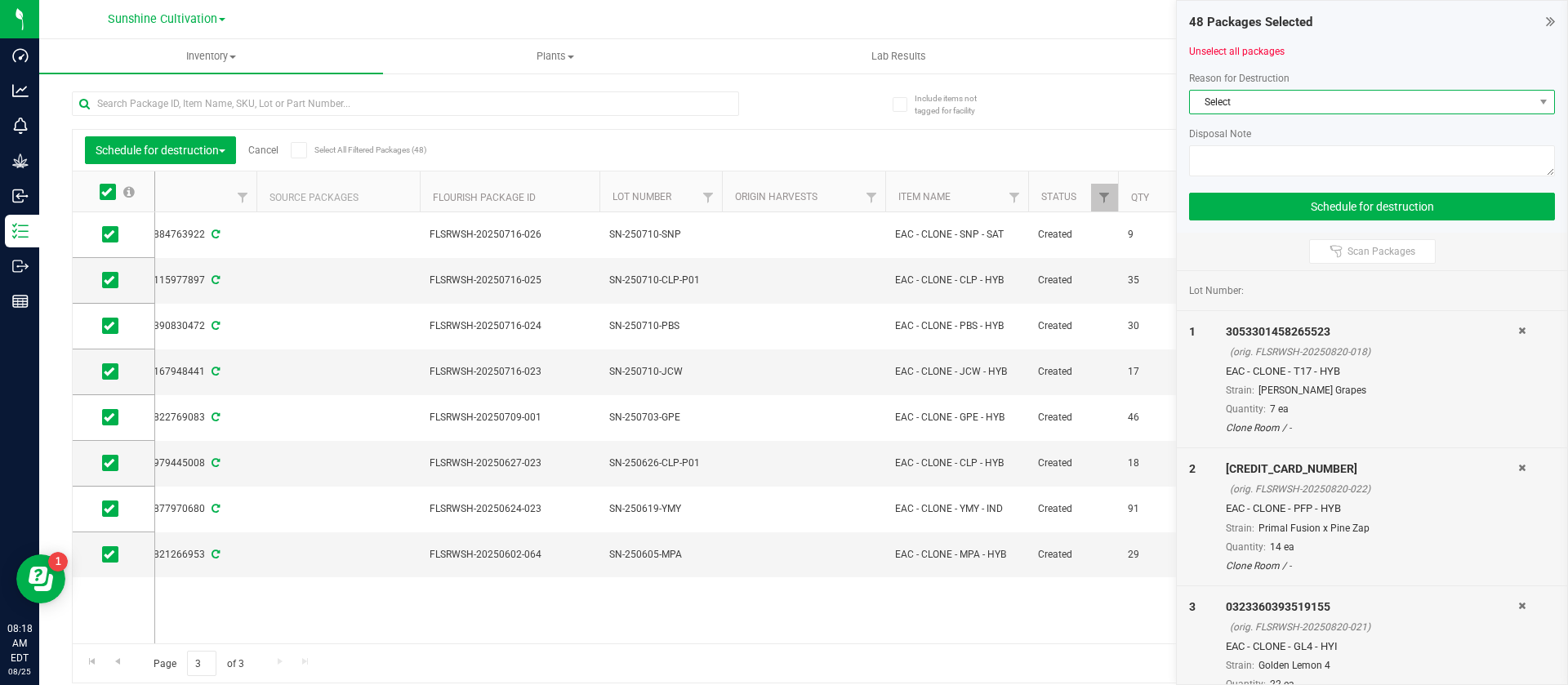
click at [1220, 106] on span "Select" at bounding box center [1362, 102] width 343 height 23
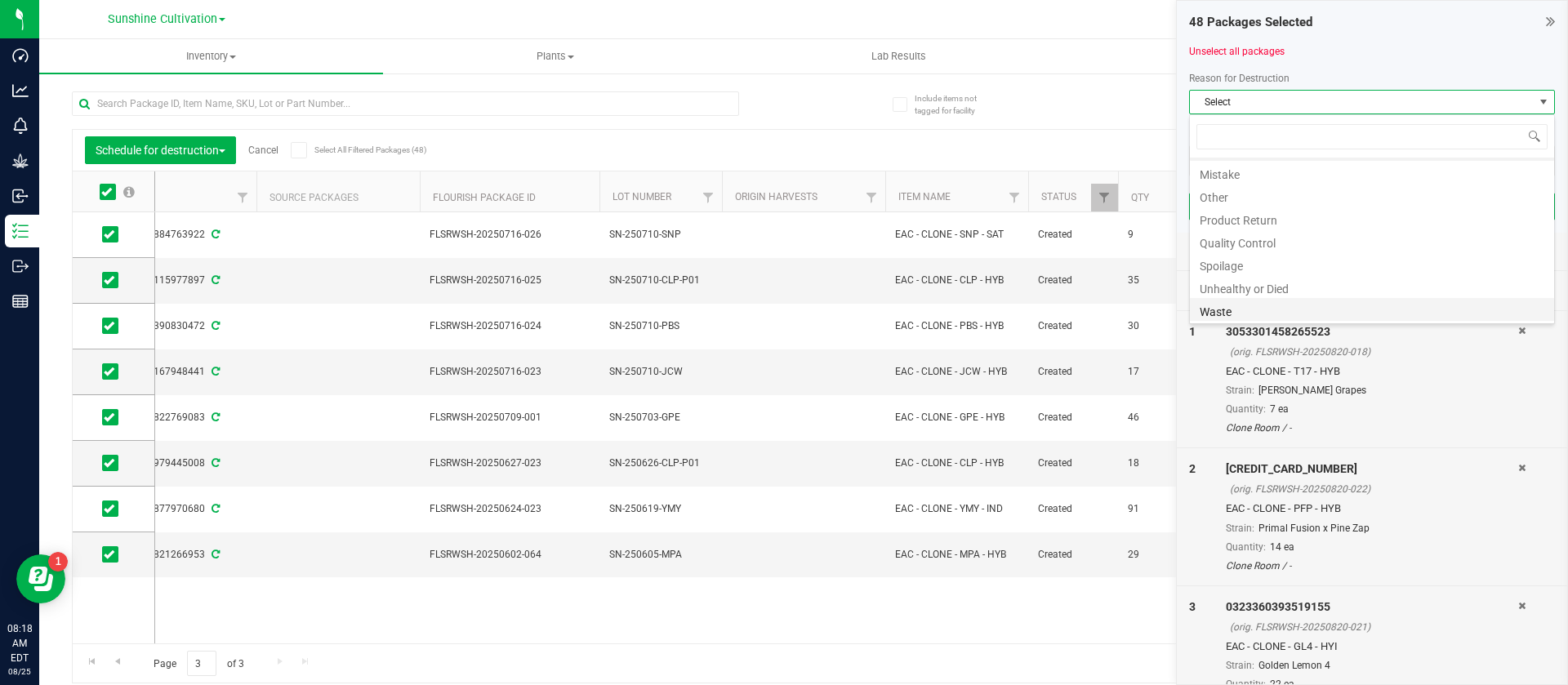
click at [1246, 309] on li "Waste" at bounding box center [1372, 309] width 365 height 23
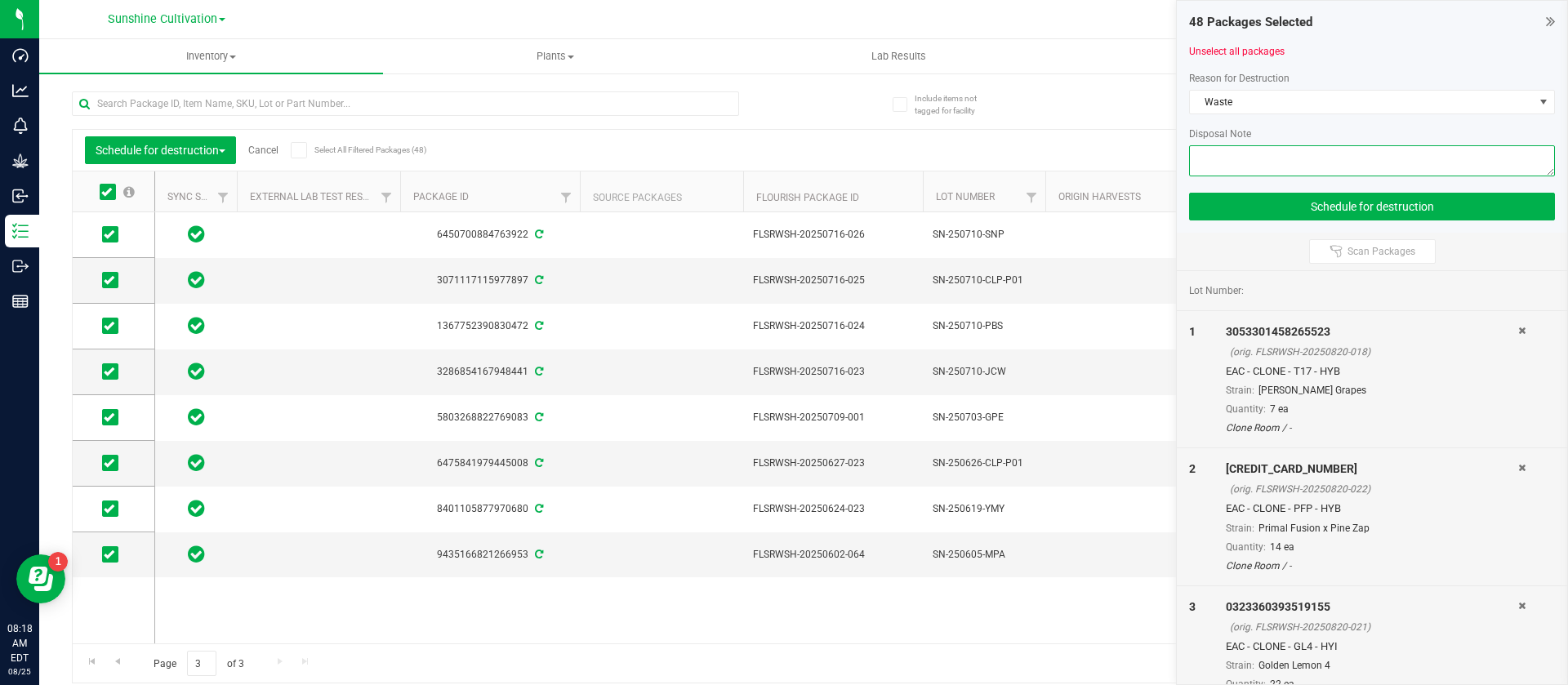
click at [1250, 148] on textarea at bounding box center [1372, 160] width 366 height 31
type textarea "WASTE"
click at [1266, 209] on button "Schedule for destruction" at bounding box center [1372, 206] width 366 height 28
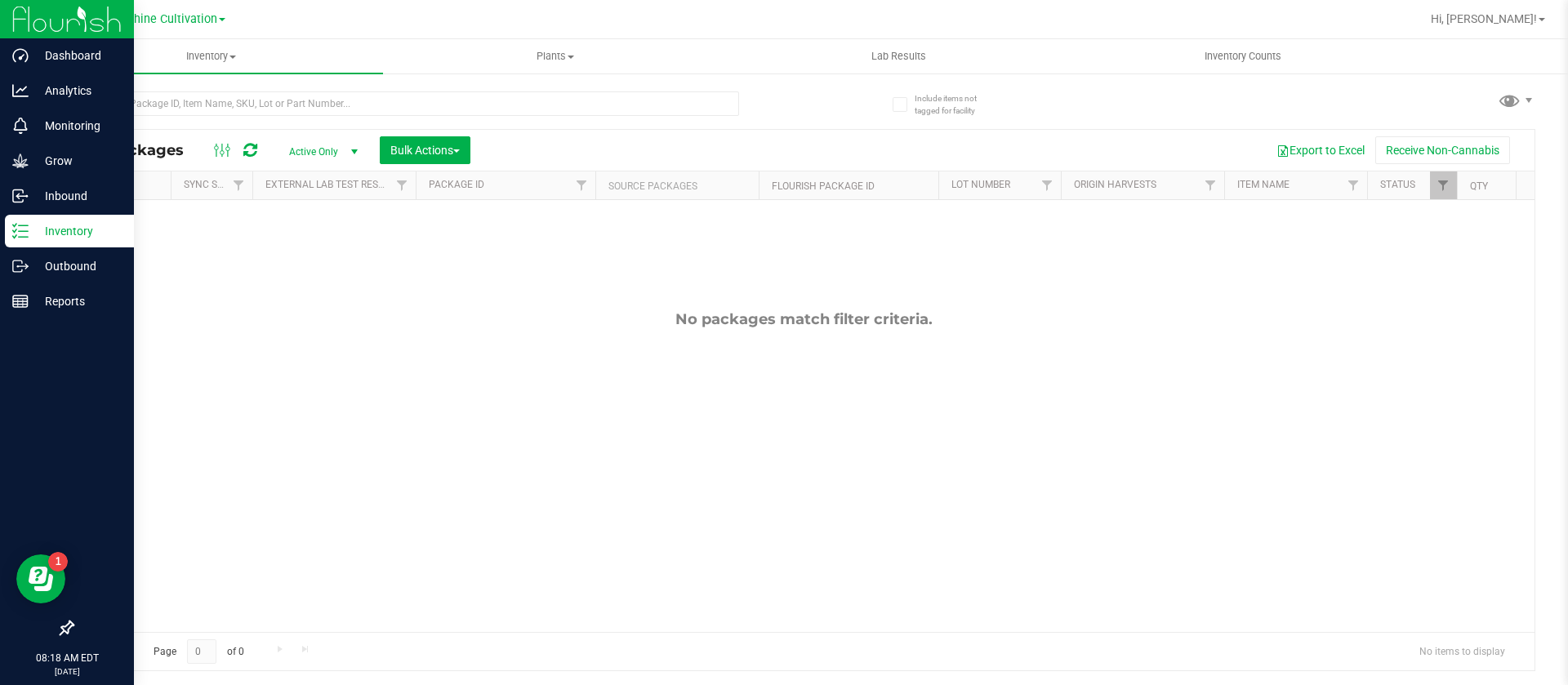
click at [61, 221] on p "Inventory" at bounding box center [78, 231] width 98 height 19
click at [65, 157] on p "Grow" at bounding box center [78, 161] width 98 height 19
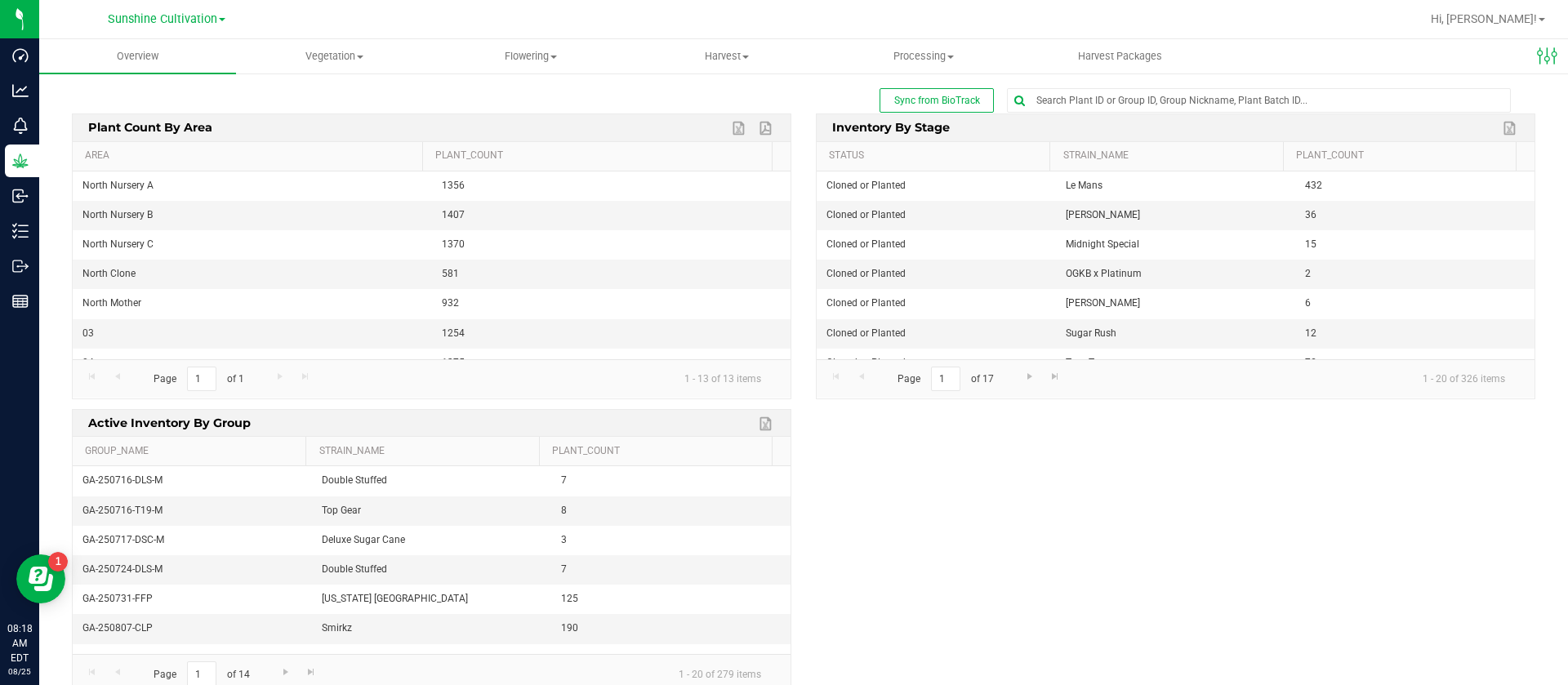
click at [1194, 599] on div "Plant Count By Area Export to Excel Export to PDF Area Plant_Count North Nurser…" at bounding box center [804, 407] width 1488 height 591
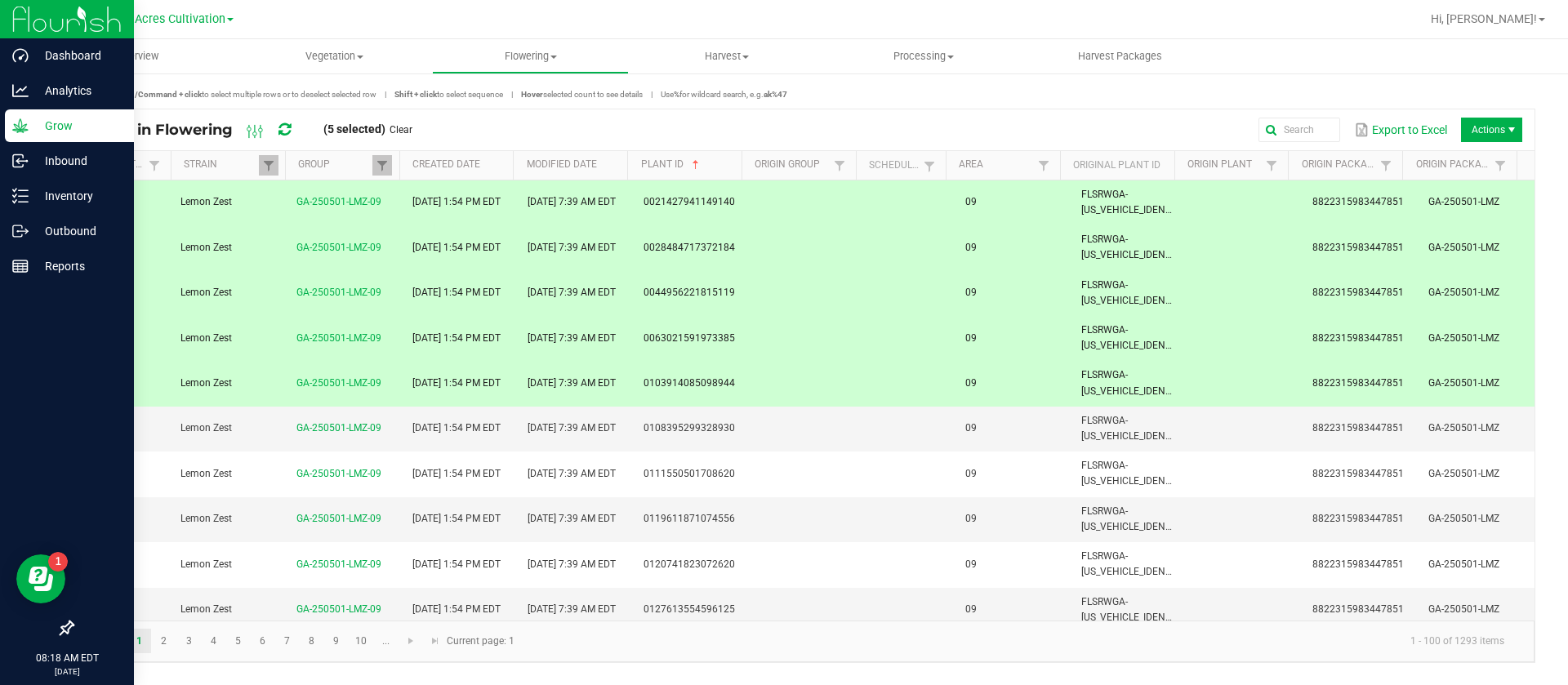
click at [18, 127] on icon at bounding box center [20, 126] width 17 height 17
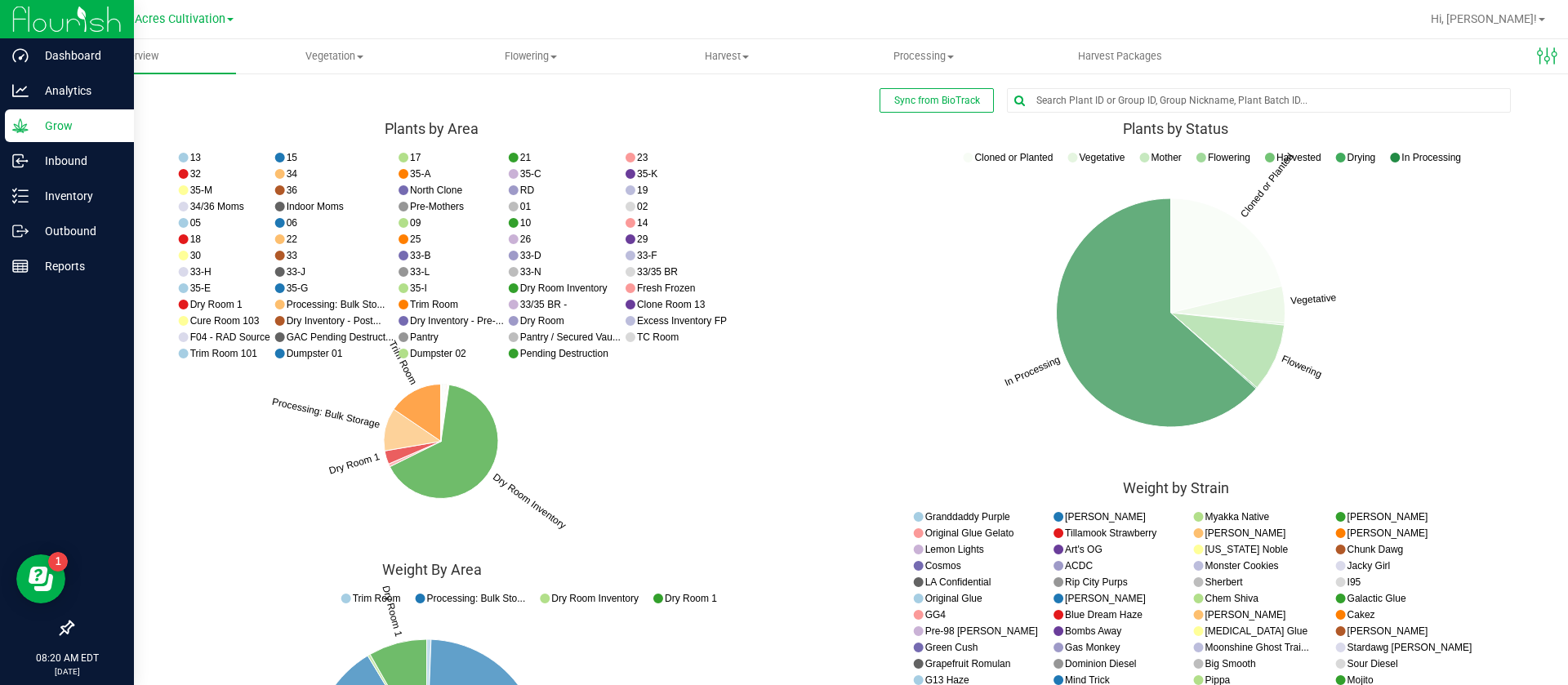
click at [791, 325] on icon "Cloned or Planted Vegetative Flowering In Processing Cloned or Planted Vegetati…" at bounding box center [431, 349] width 719 height 408
click at [316, 51] on span "Vegetation" at bounding box center [335, 56] width 195 height 15
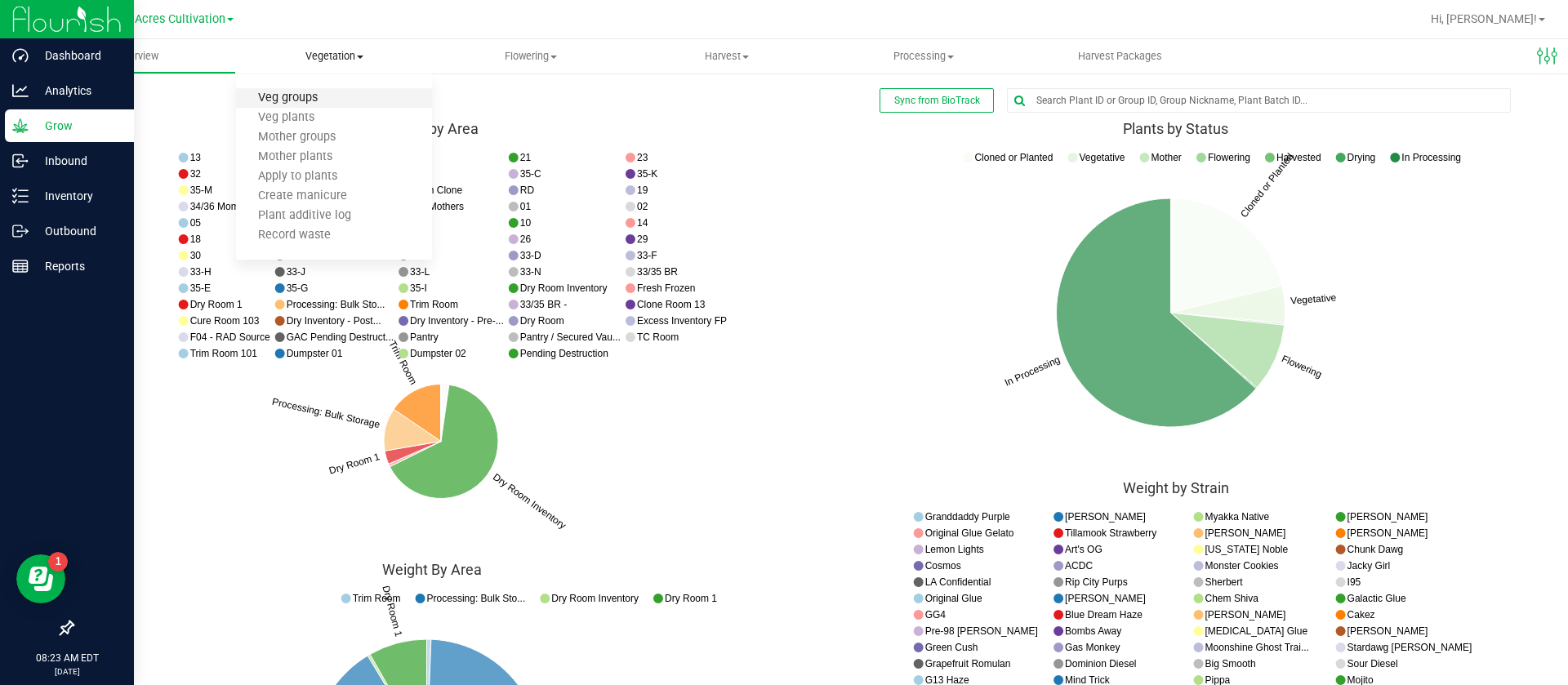
click at [322, 94] on span "Veg groups" at bounding box center [288, 98] width 104 height 14
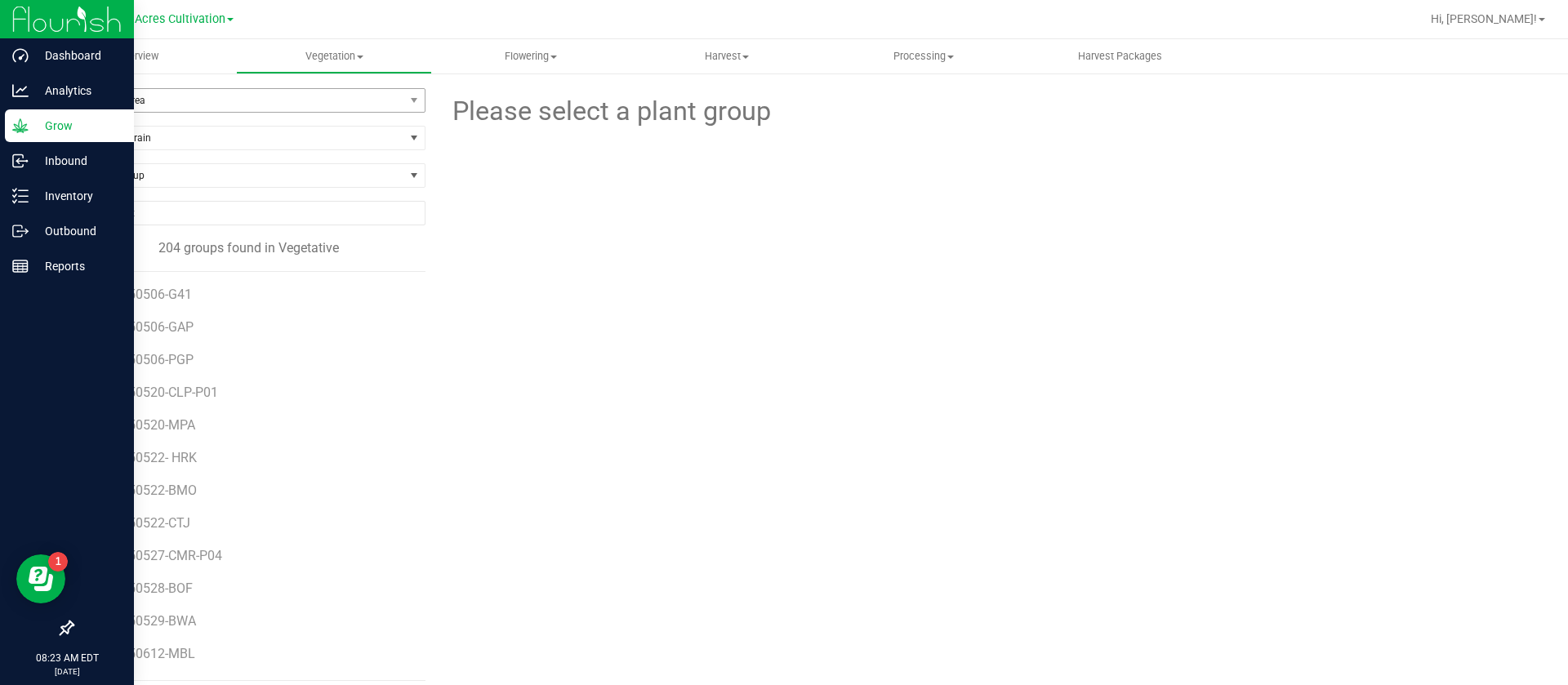
click at [134, 104] on span "Filter by Area" at bounding box center [238, 100] width 331 height 23
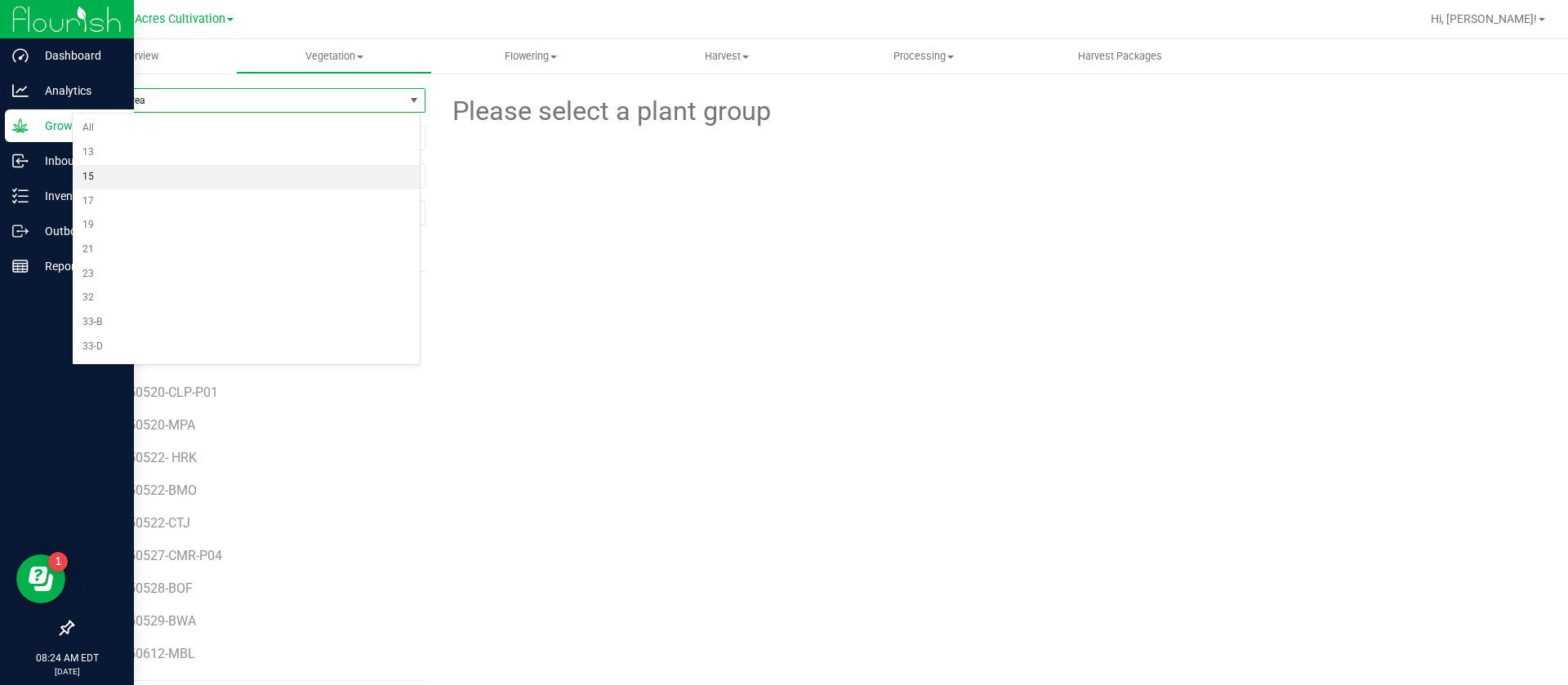
click at [169, 184] on li "15" at bounding box center [246, 177] width 347 height 25
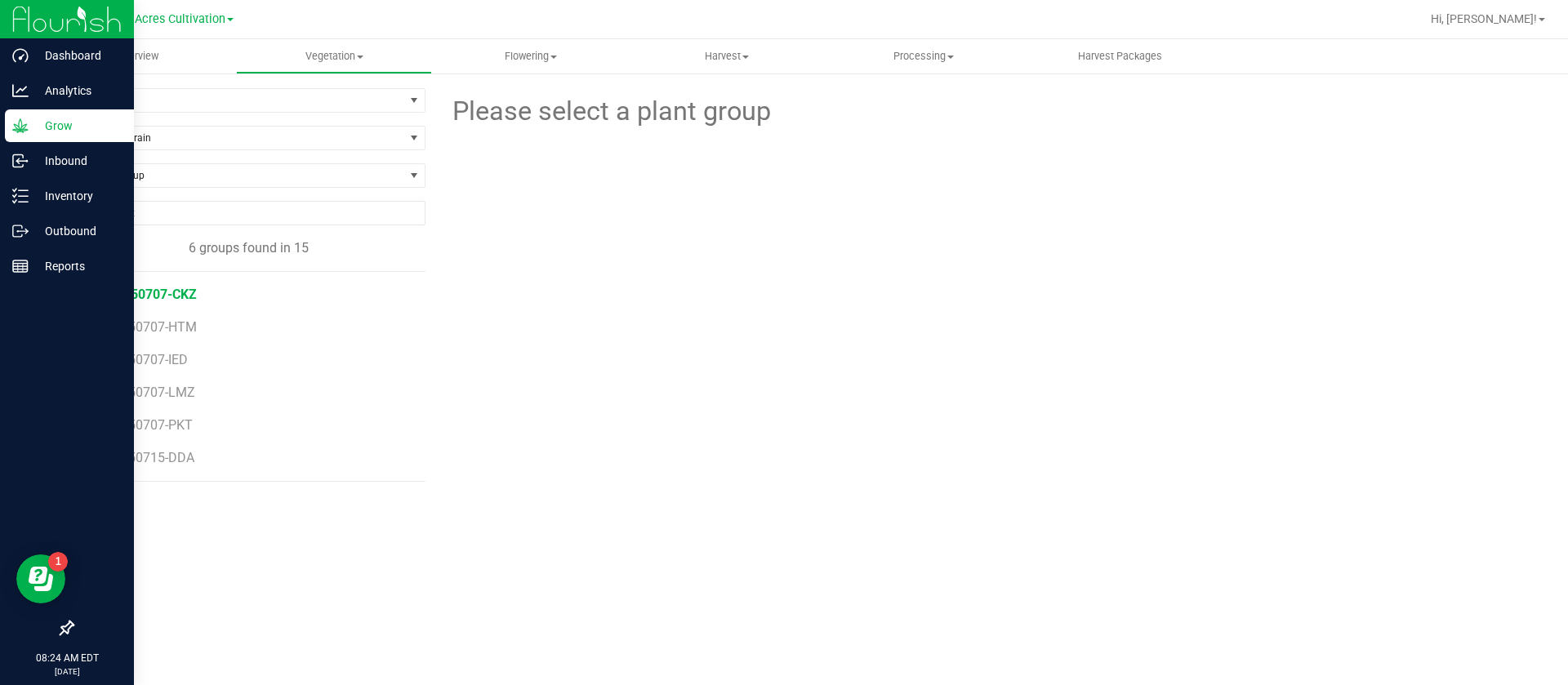
click at [181, 288] on span "GA-250707-CKZ" at bounding box center [148, 294] width 97 height 16
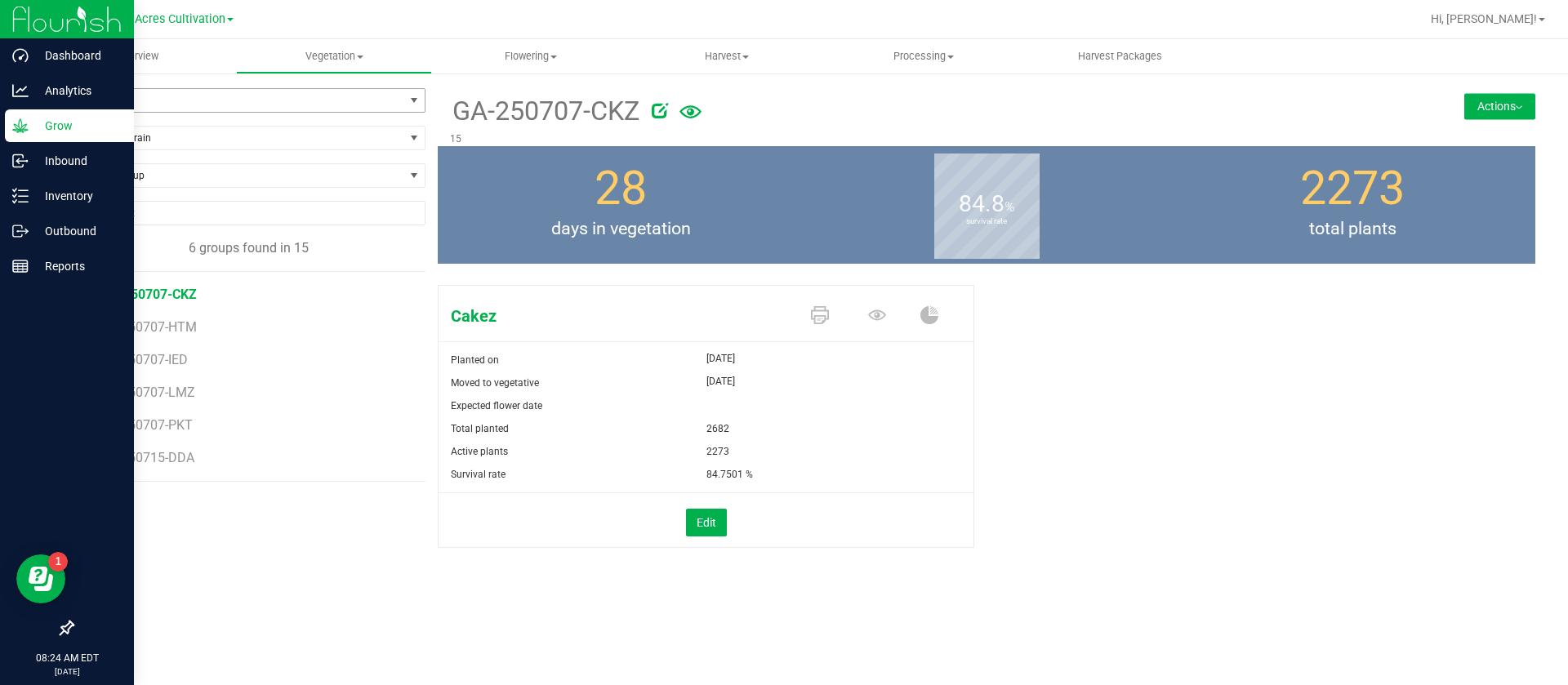
click at [200, 104] on span "15" at bounding box center [238, 100] width 331 height 23
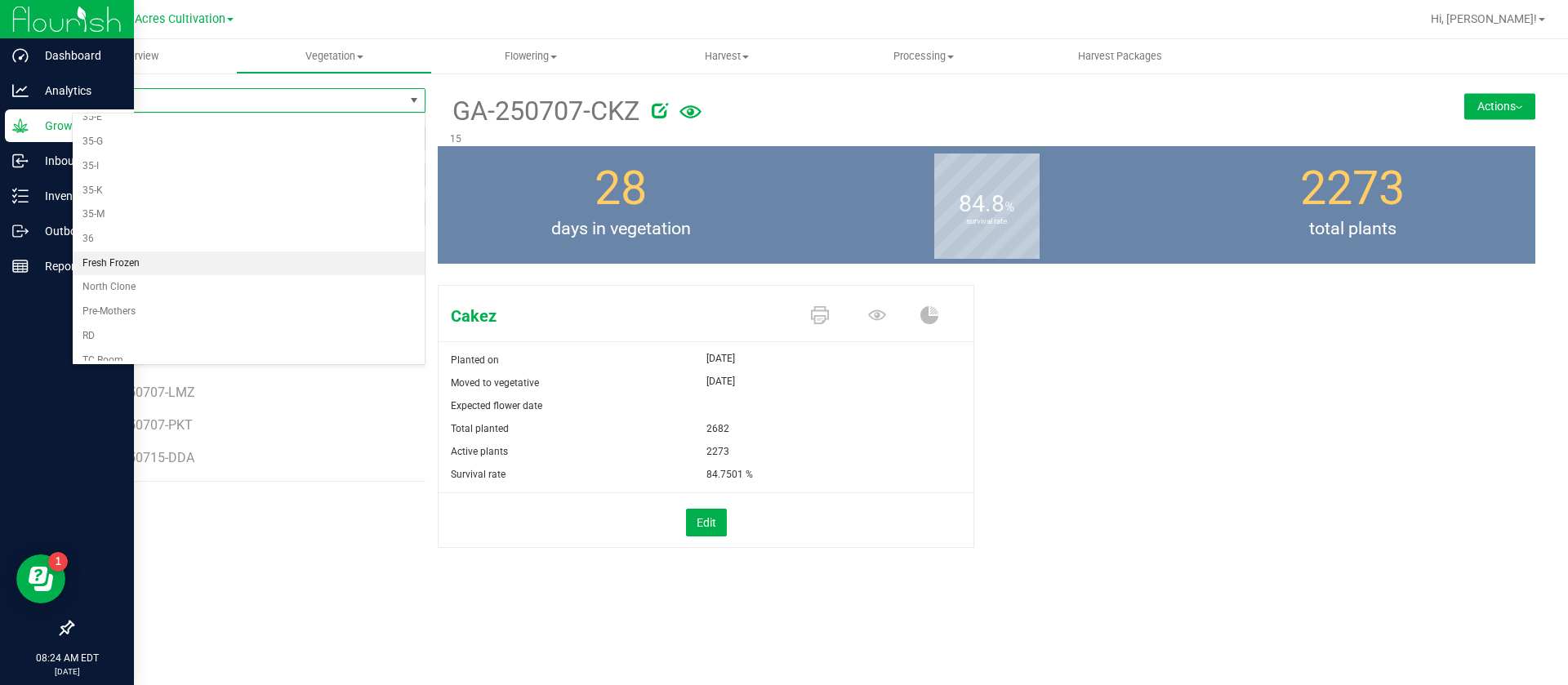
scroll to position [459, 0]
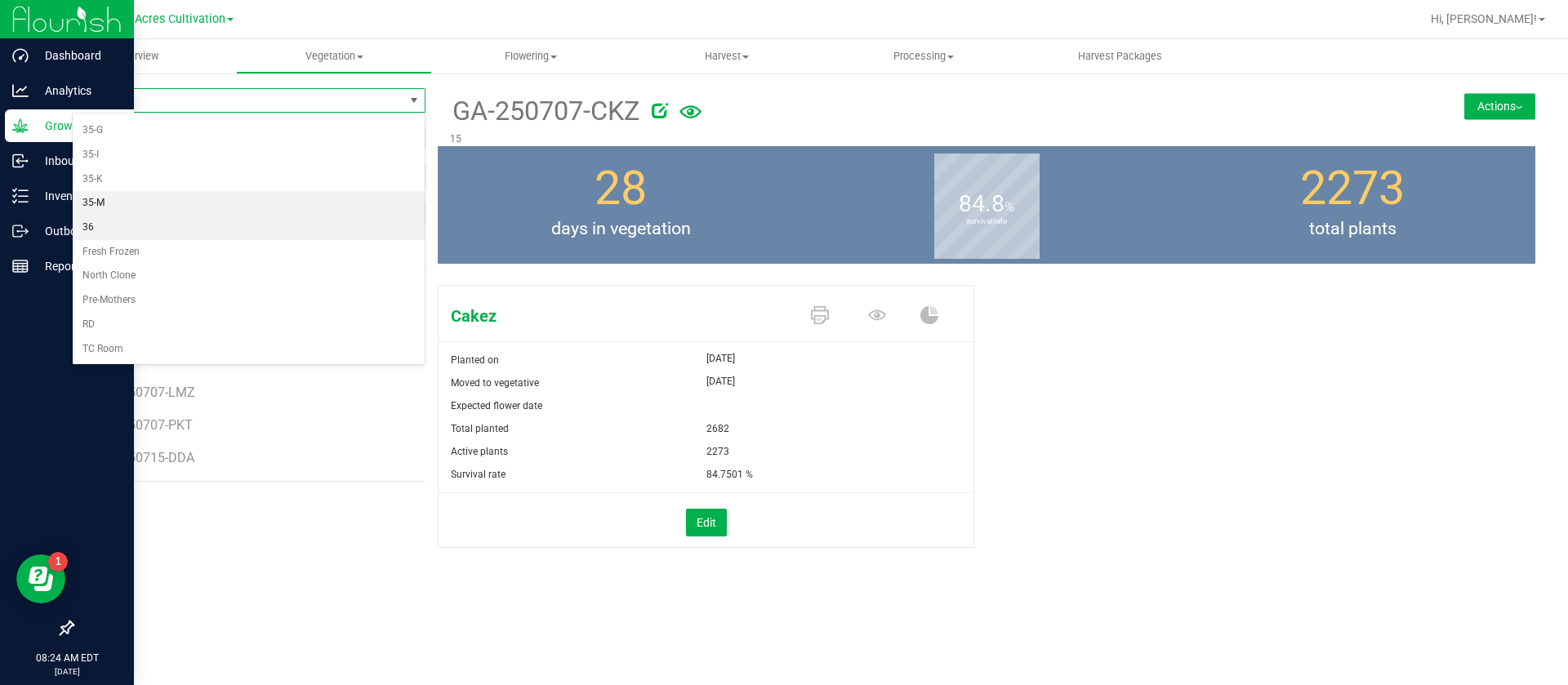
click at [126, 213] on li "35-M" at bounding box center [249, 204] width 352 height 25
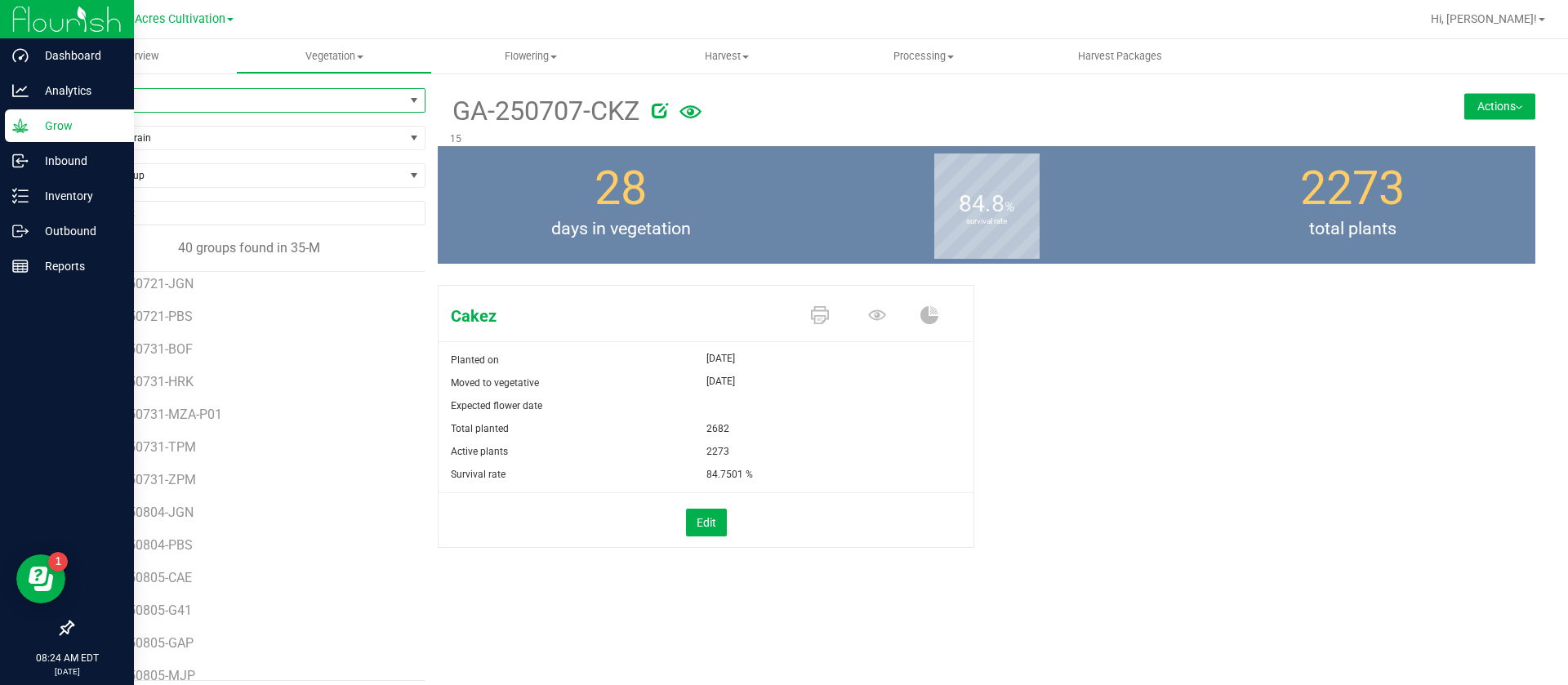
scroll to position [912, 0]
click at [169, 563] on span "GA-250805-CAE" at bounding box center [148, 559] width 97 height 16
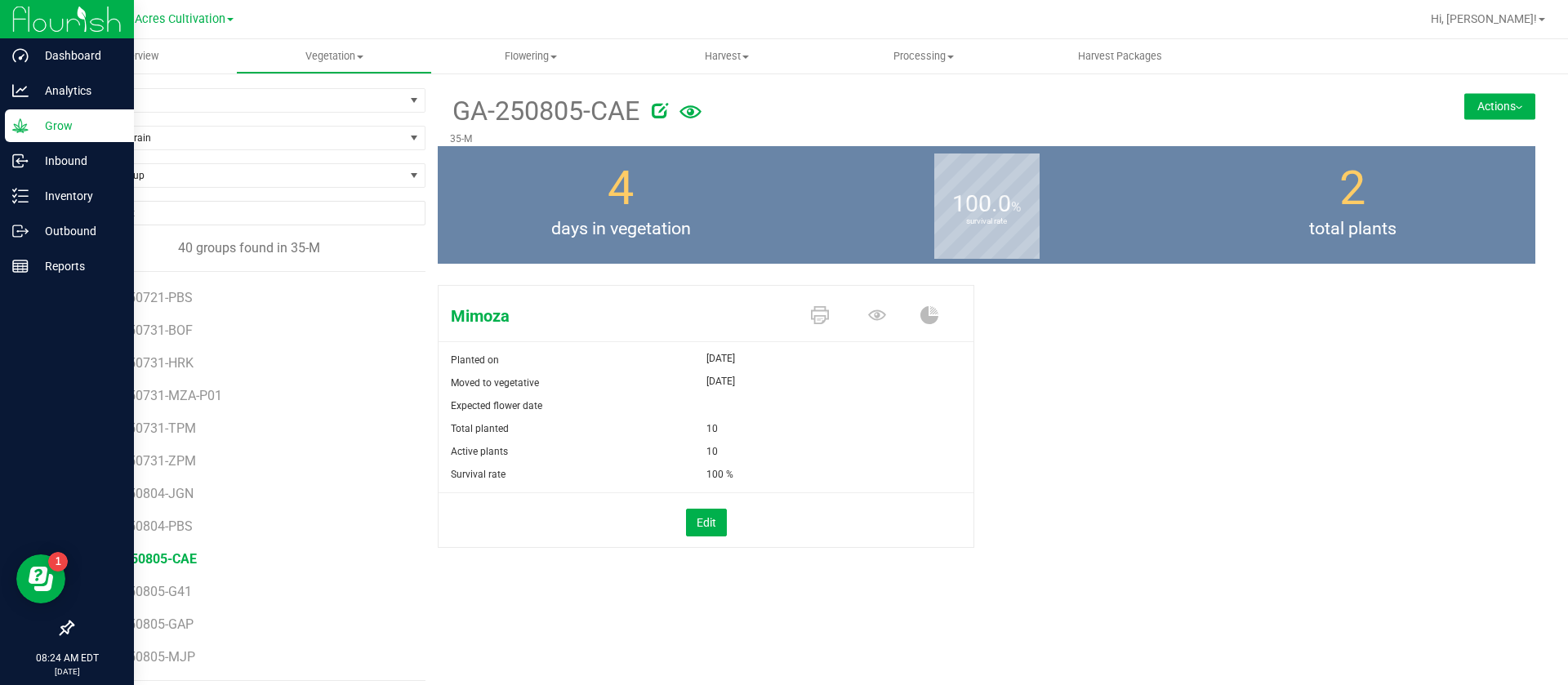
scroll to position [12, 0]
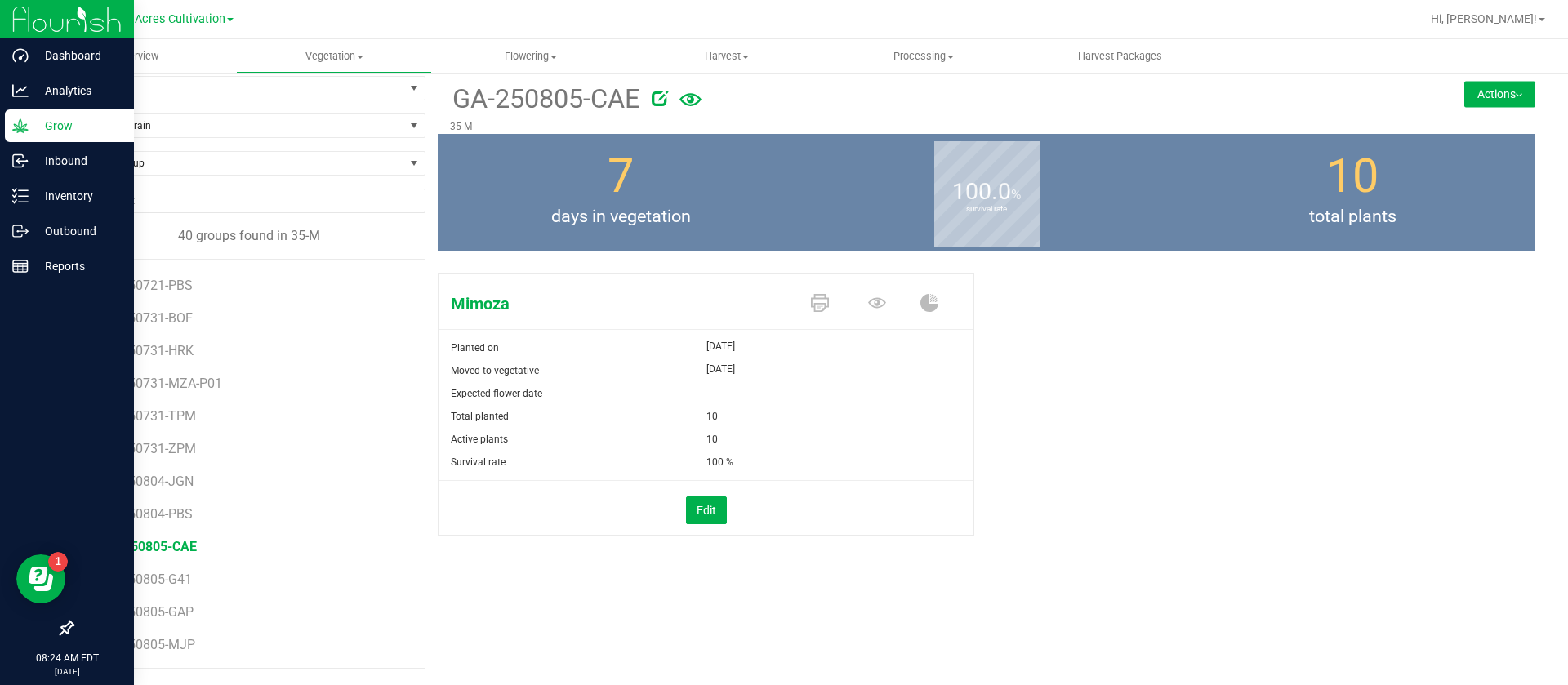
click at [183, 625] on li "GA-250805-MJP" at bounding box center [257, 645] width 314 height 46
click at [184, 610] on span "GA-250805-GAP" at bounding box center [149, 612] width 98 height 16
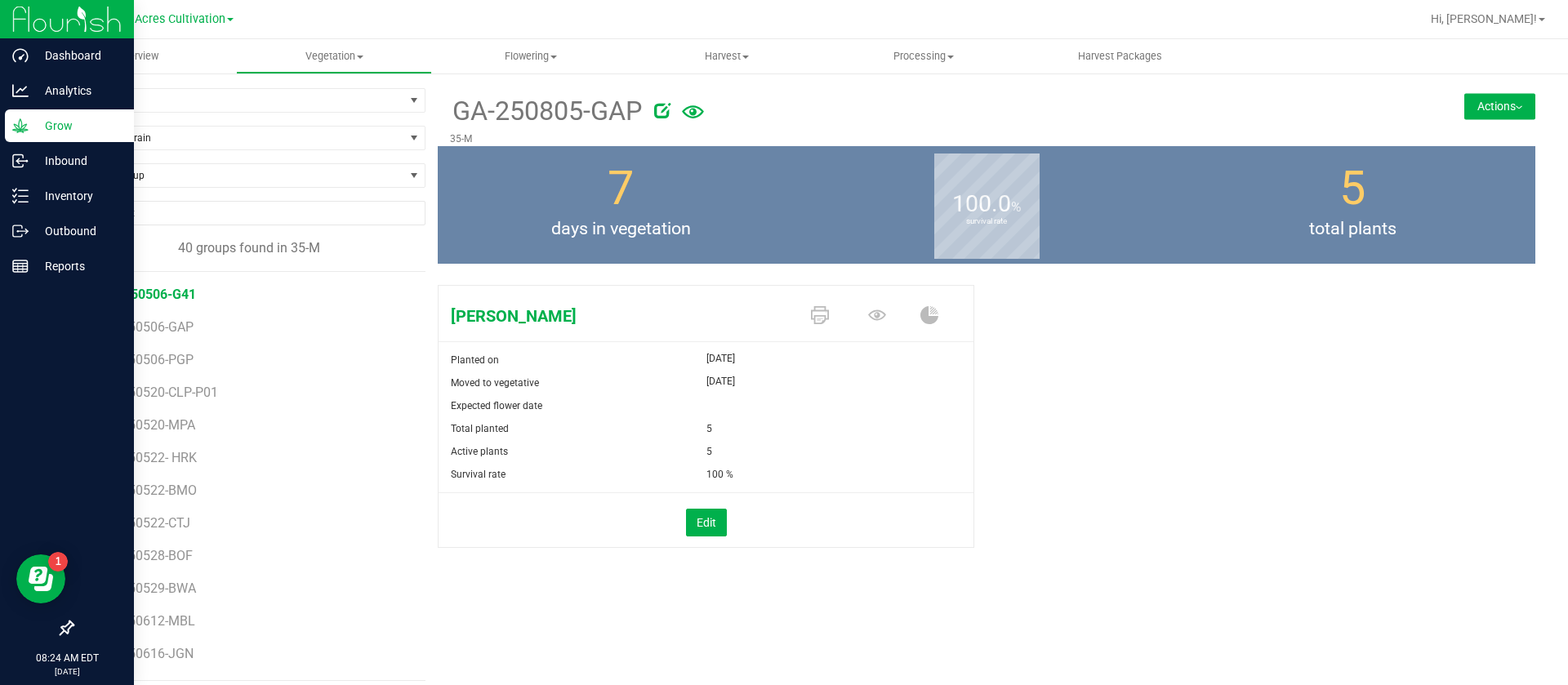
click at [174, 292] on span "GA-250506-G41" at bounding box center [148, 294] width 96 height 16
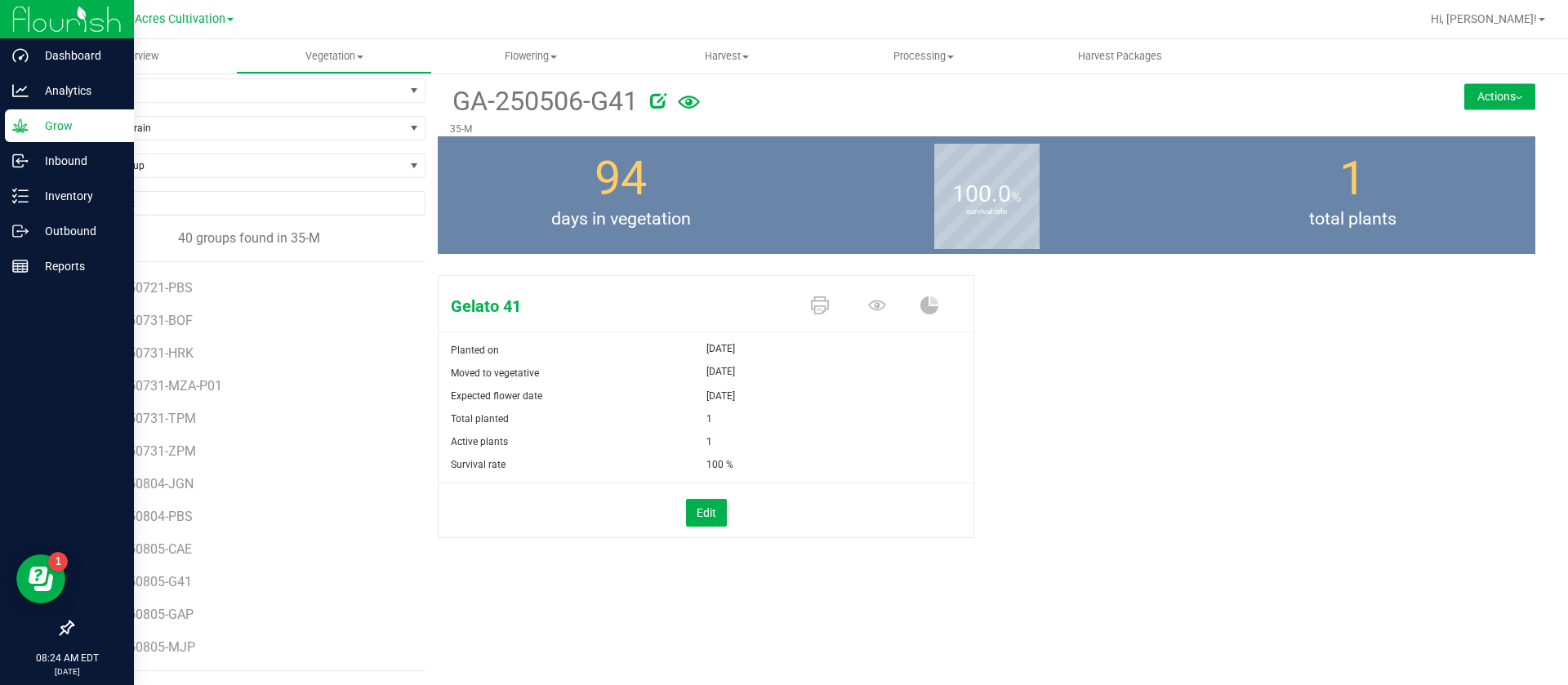
scroll to position [12, 0]
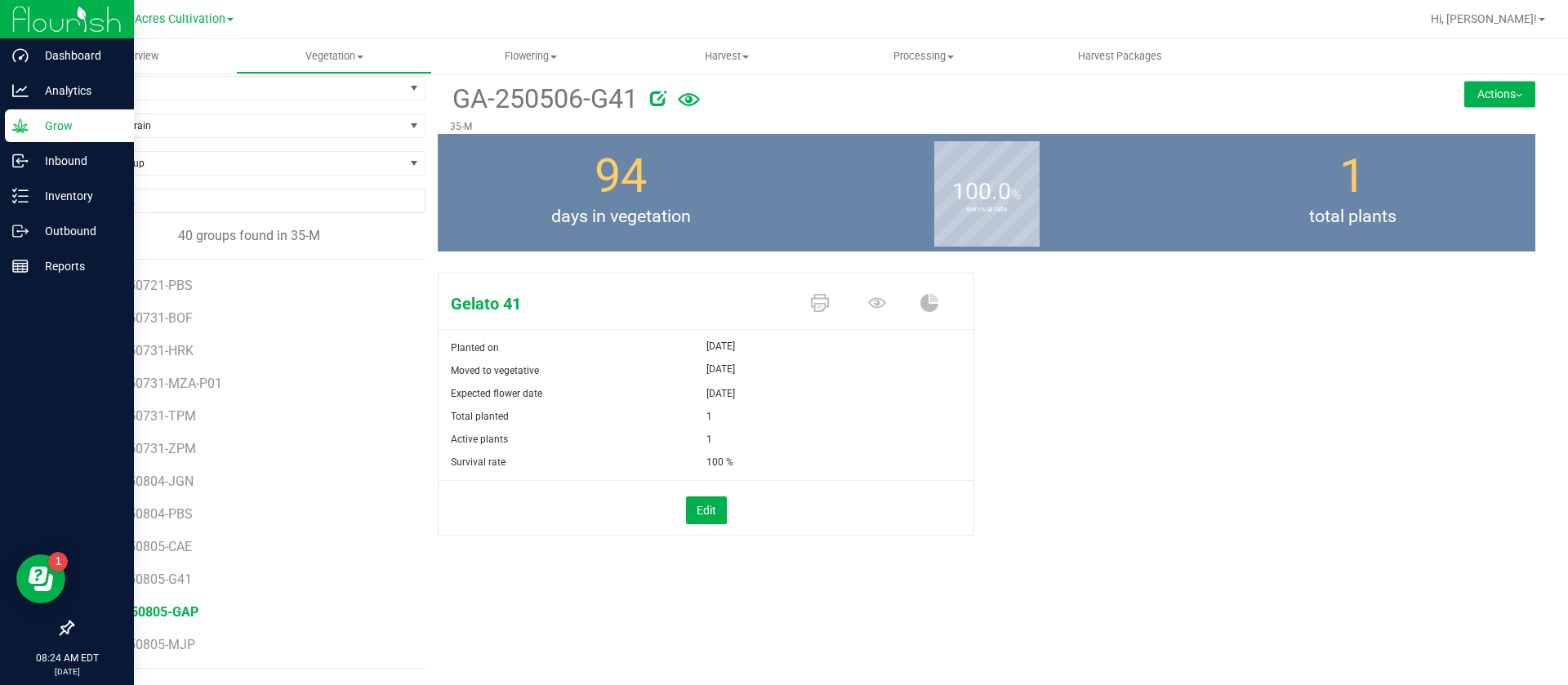
click at [163, 610] on span "GA-250805-GAP" at bounding box center [149, 612] width 98 height 16
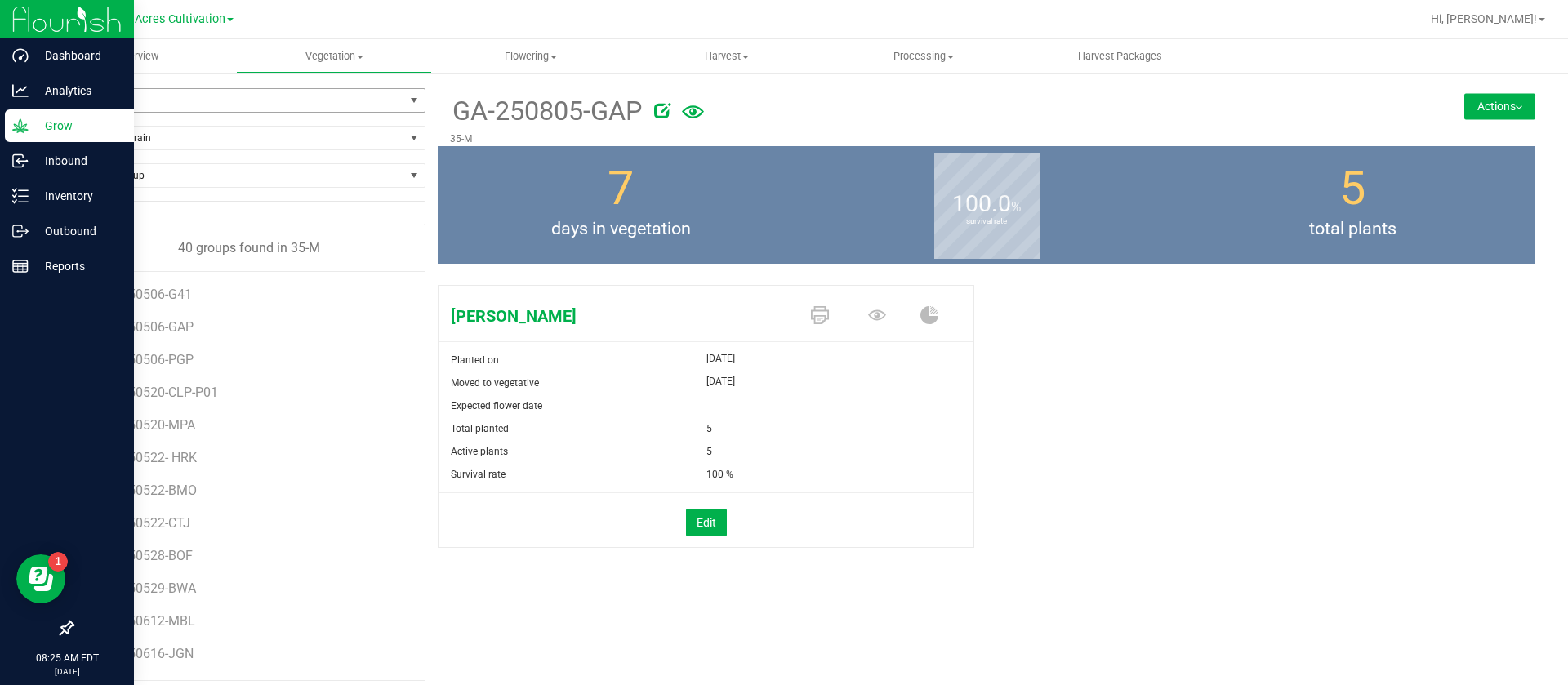
click at [132, 102] on span "35-M" at bounding box center [238, 100] width 331 height 23
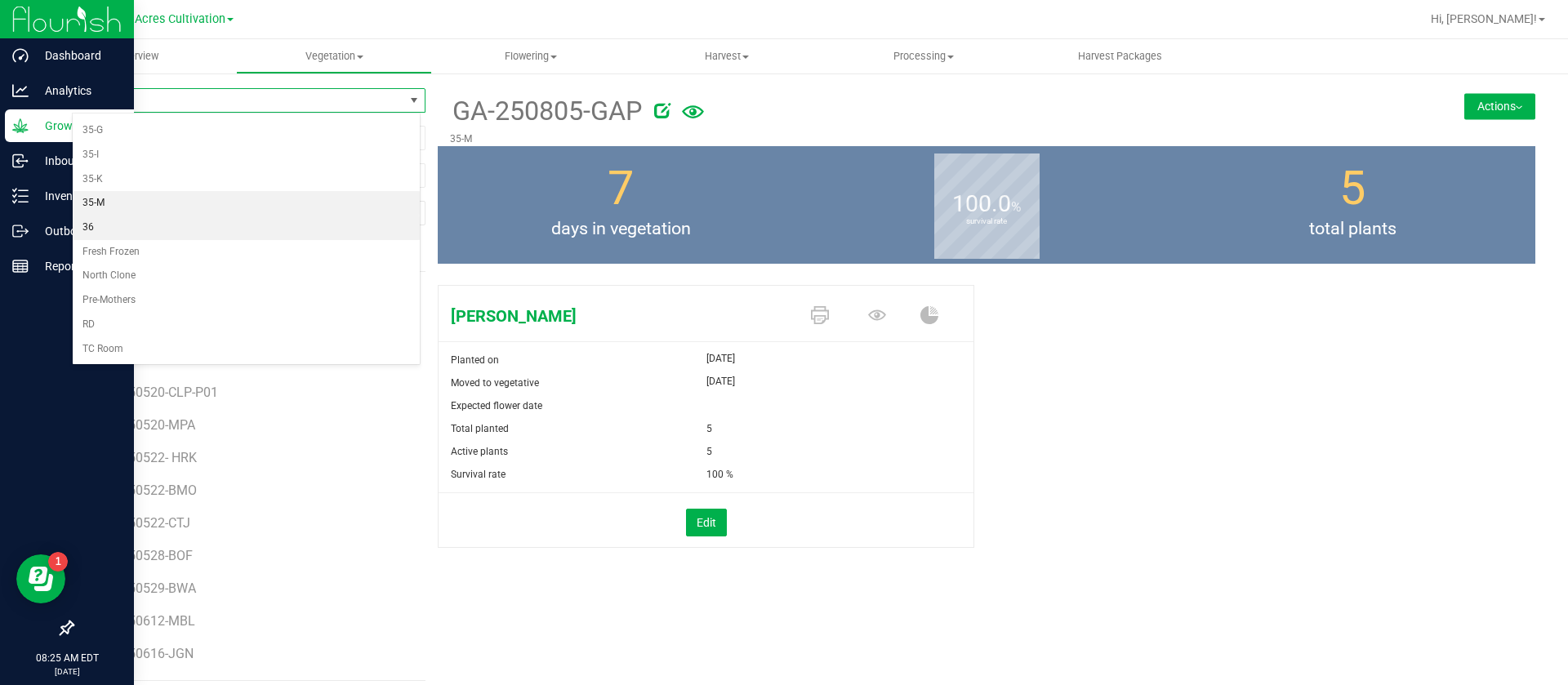
click at [100, 223] on li "36" at bounding box center [246, 227] width 347 height 25
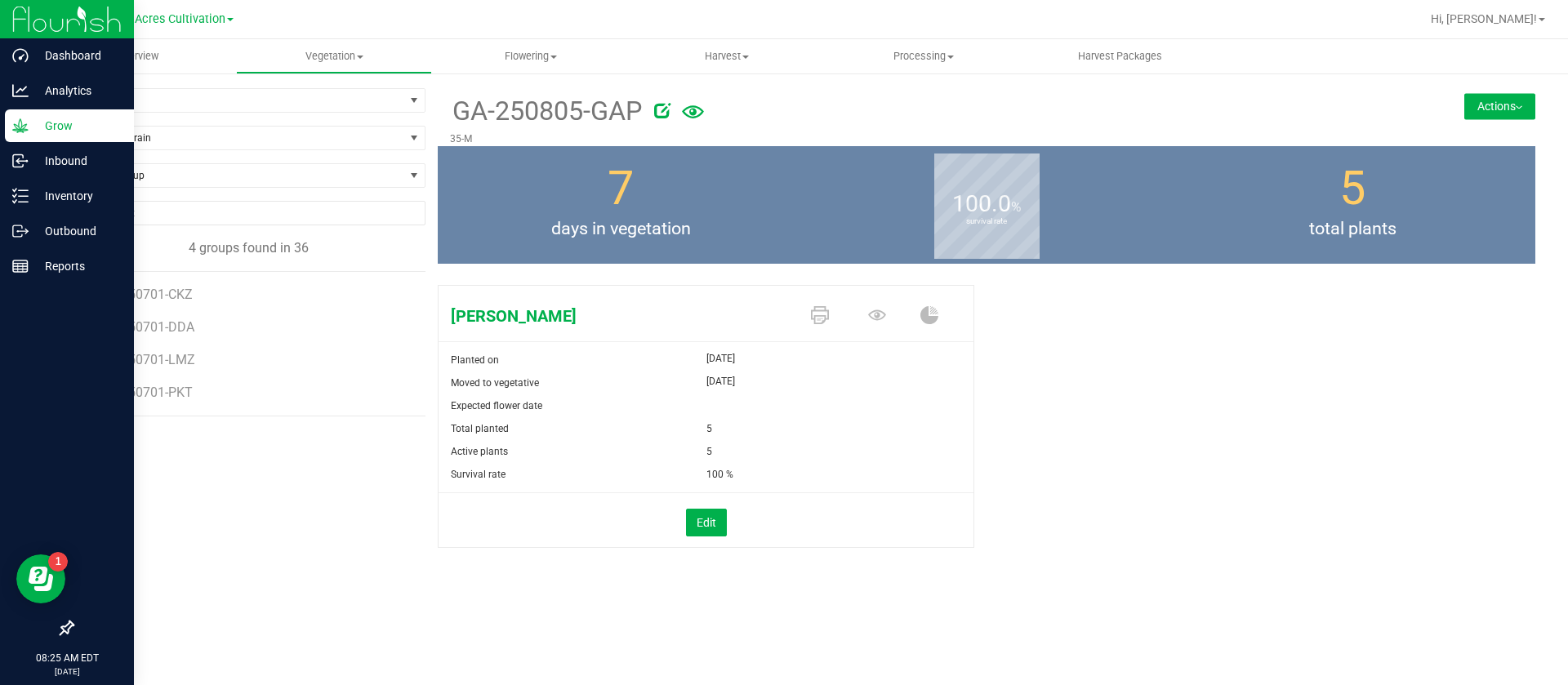
click at [165, 349] on li "GA-250701-LMZ" at bounding box center [257, 353] width 314 height 32
click at [168, 360] on span "GA-250701-LMZ" at bounding box center [149, 360] width 98 height 16
click at [191, 89] on span "36" at bounding box center [238, 100] width 331 height 23
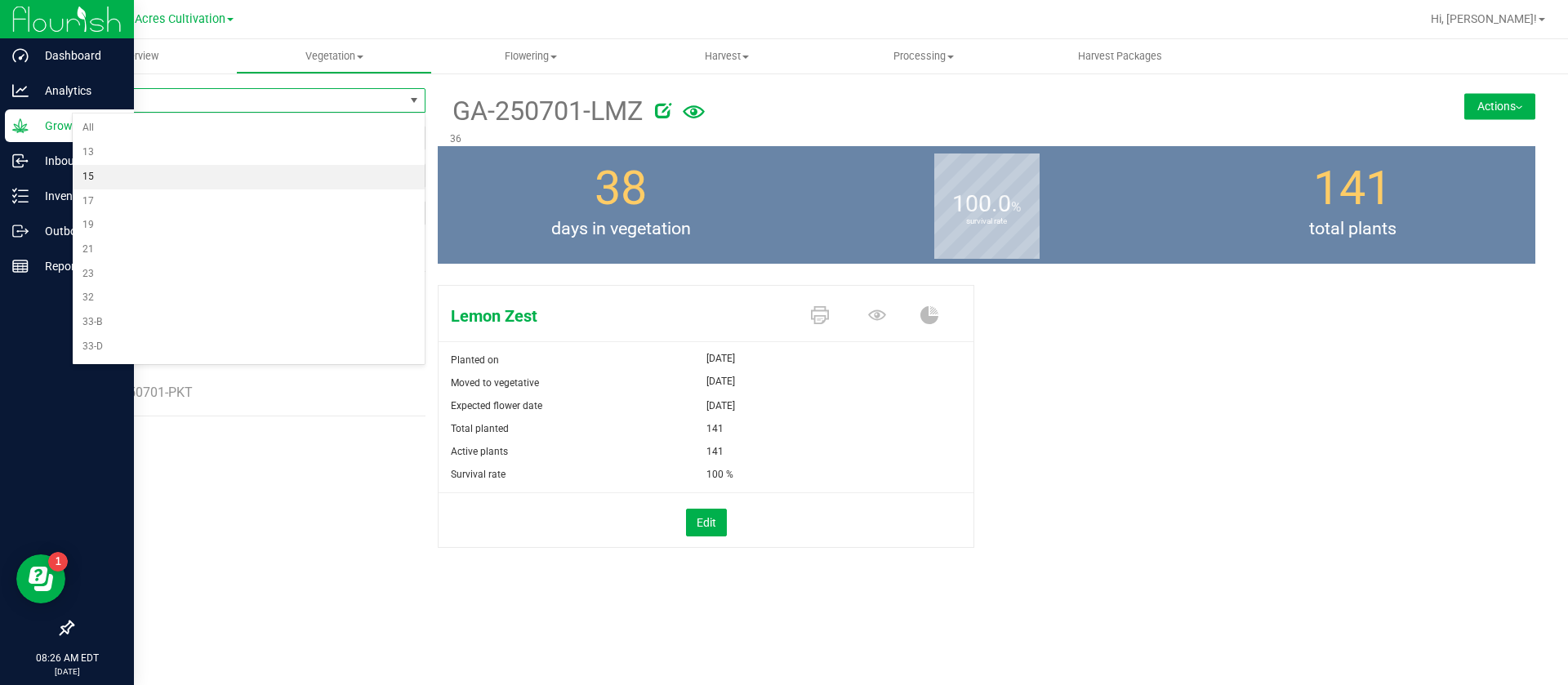
click at [110, 178] on li "15" at bounding box center [249, 177] width 352 height 25
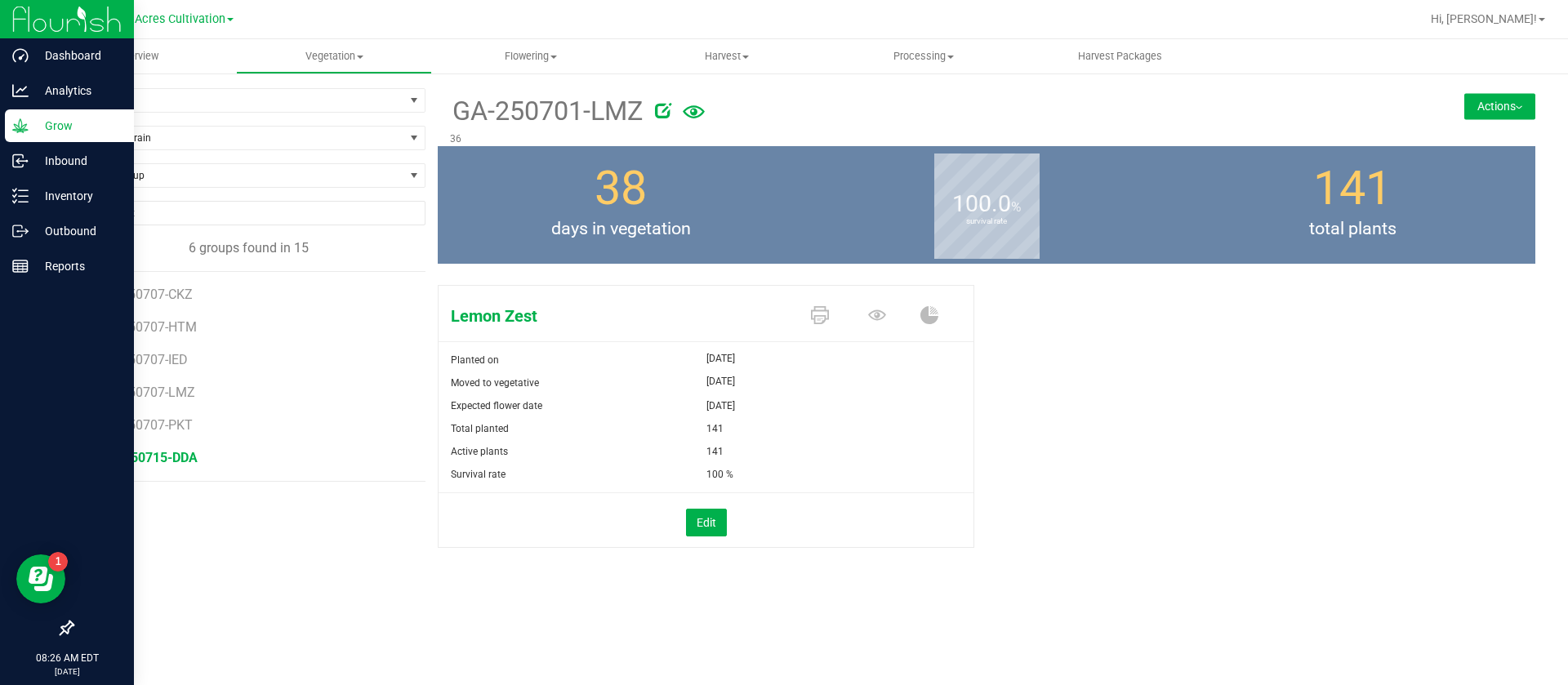
click at [171, 452] on span "GA-250715-DDA" at bounding box center [148, 458] width 98 height 16
click at [133, 104] on span "15" at bounding box center [238, 100] width 331 height 23
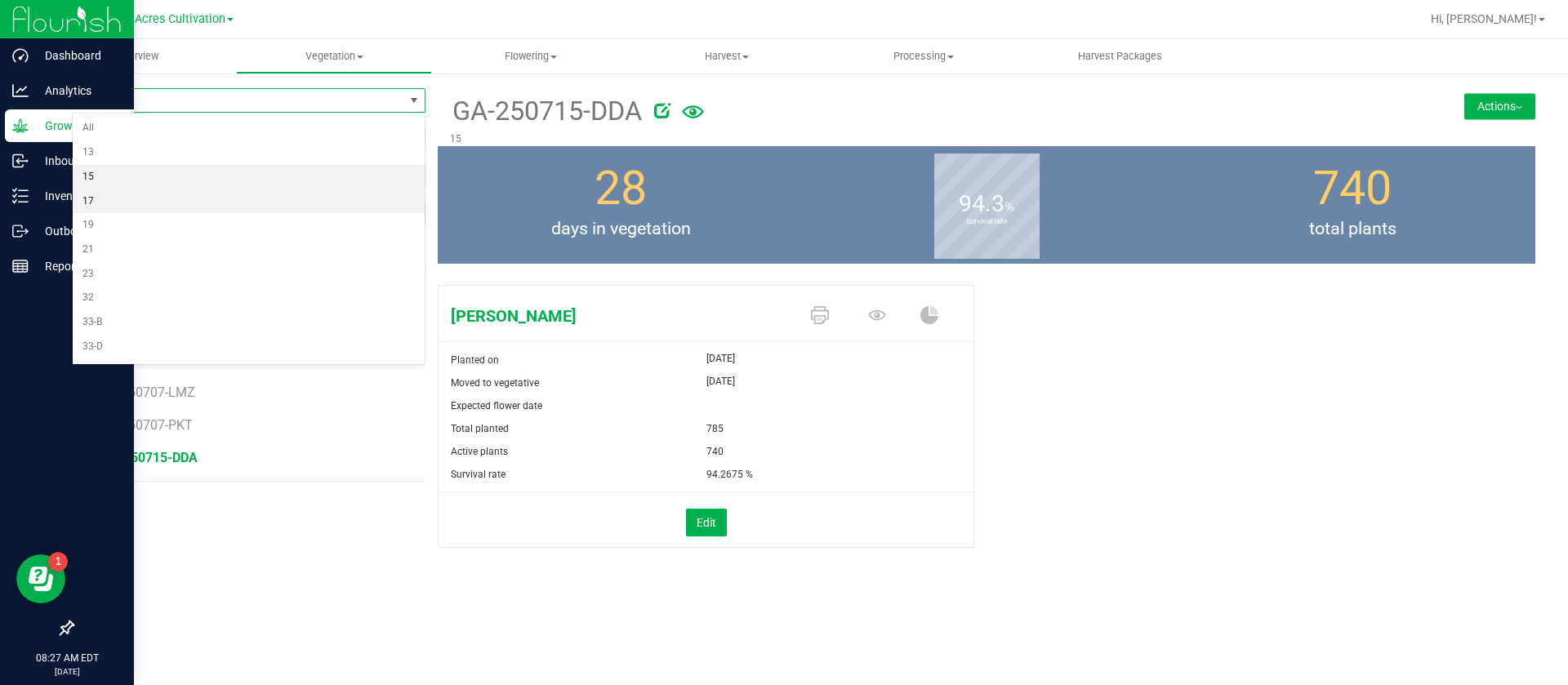
click at [118, 201] on li "17" at bounding box center [249, 202] width 352 height 25
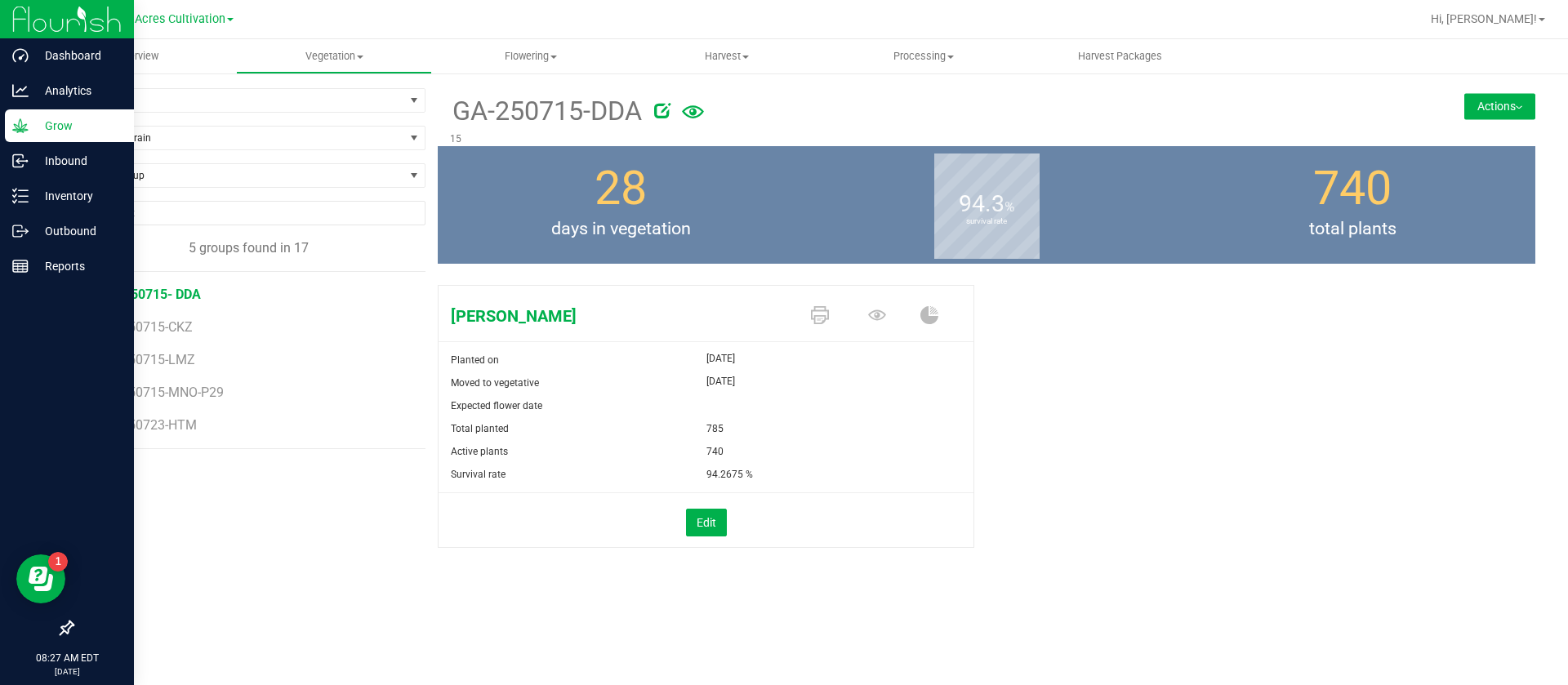
click at [177, 294] on span "GA-250715- DDA" at bounding box center [150, 294] width 100 height 16
click at [1075, 251] on div "95.7 % survival rate" at bounding box center [986, 205] width 366 height 118
click at [1159, 227] on div "95.7 % survival rate" at bounding box center [986, 205] width 366 height 118
click at [558, 260] on div "21 days in vegetation" at bounding box center [620, 205] width 366 height 118
click at [1052, 424] on div "Don Dada Planted on Aug 4, 2025 Moved to vegetative Aug 4, 2025 Expected flower…" at bounding box center [986, 433] width 1098 height 310
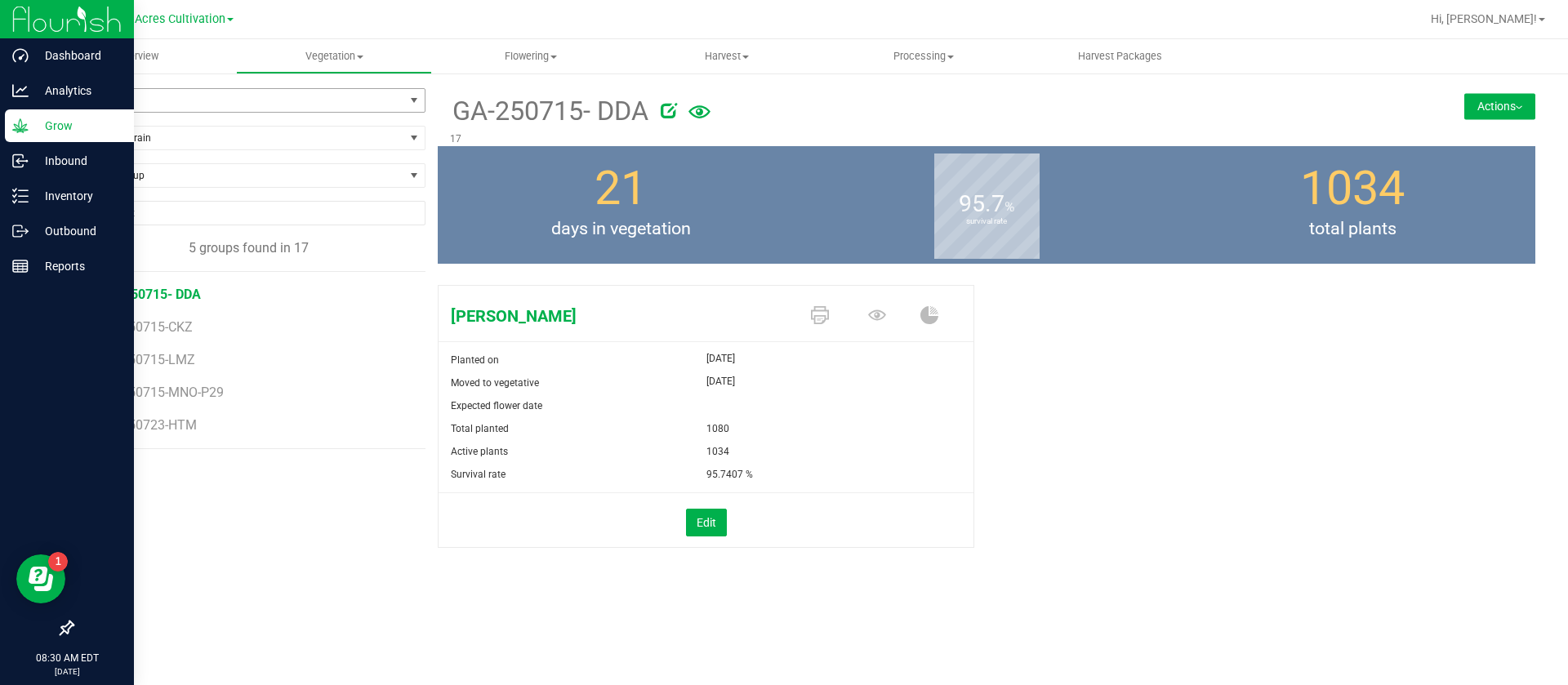
click at [135, 105] on span "17" at bounding box center [238, 100] width 331 height 23
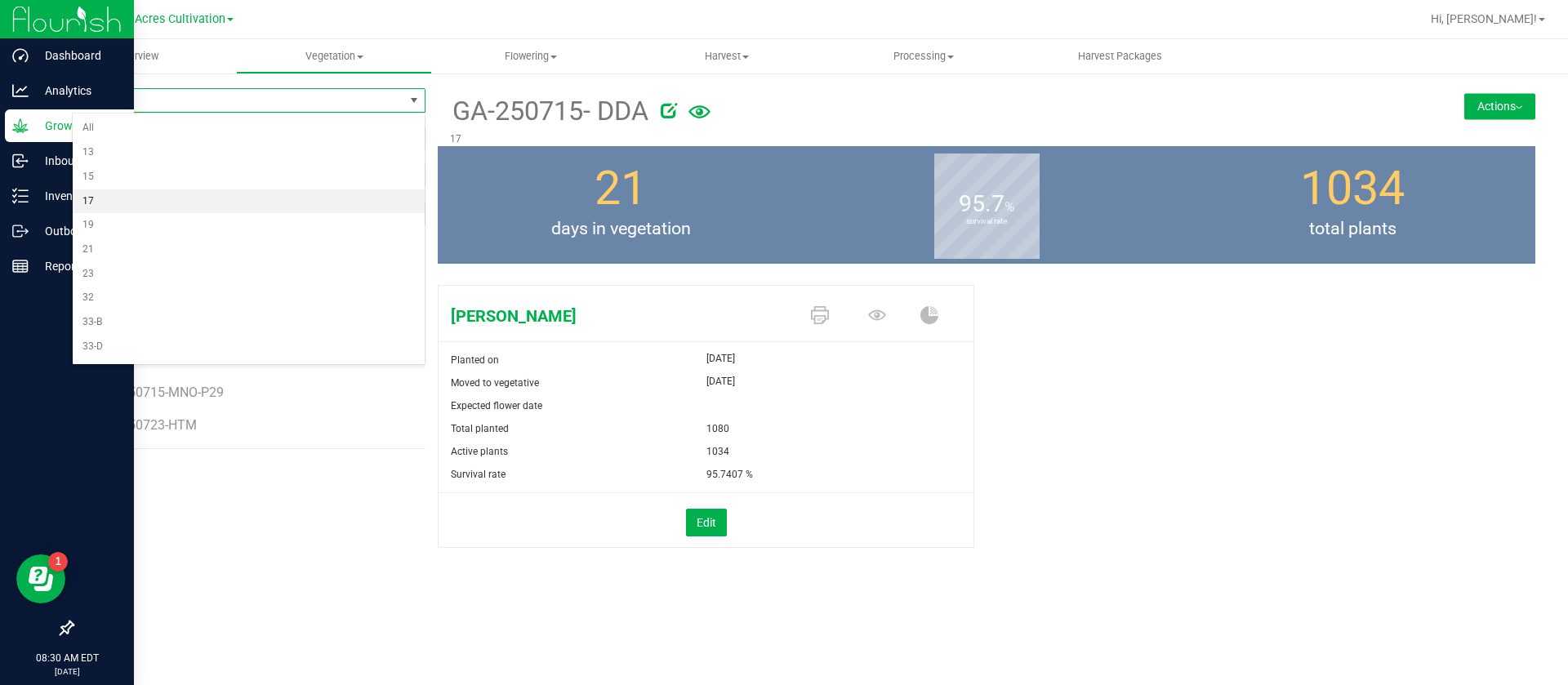
click at [159, 200] on li "17" at bounding box center [249, 202] width 352 height 25
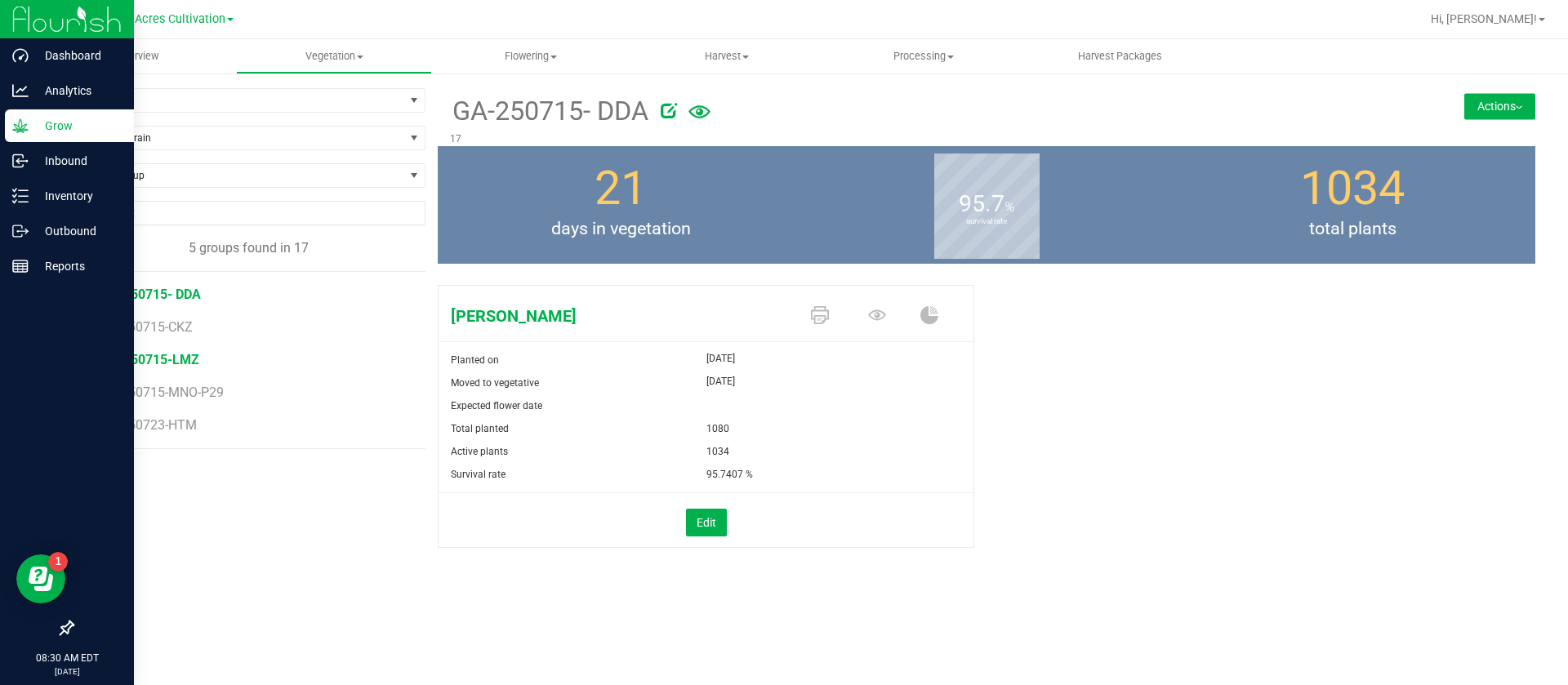
click at [176, 362] on span "GA-250715-LMZ" at bounding box center [149, 360] width 98 height 16
click at [880, 319] on icon at bounding box center [877, 314] width 18 height 11
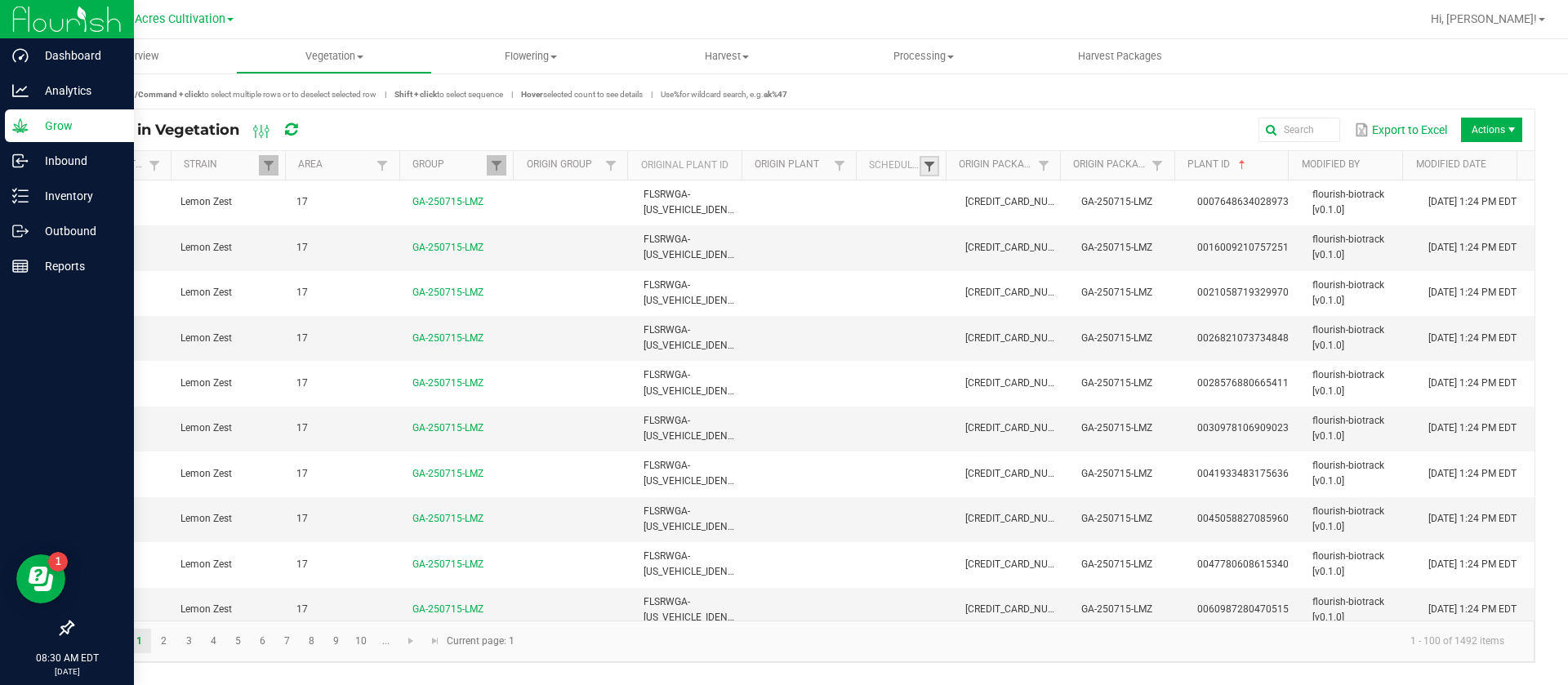
click at [925, 166] on span at bounding box center [929, 166] width 13 height 13
click at [981, 236] on li "Scheduled" at bounding box center [1009, 234] width 158 height 21
checkbox input "true"
click at [1057, 289] on button "Filter" at bounding box center [1058, 291] width 82 height 36
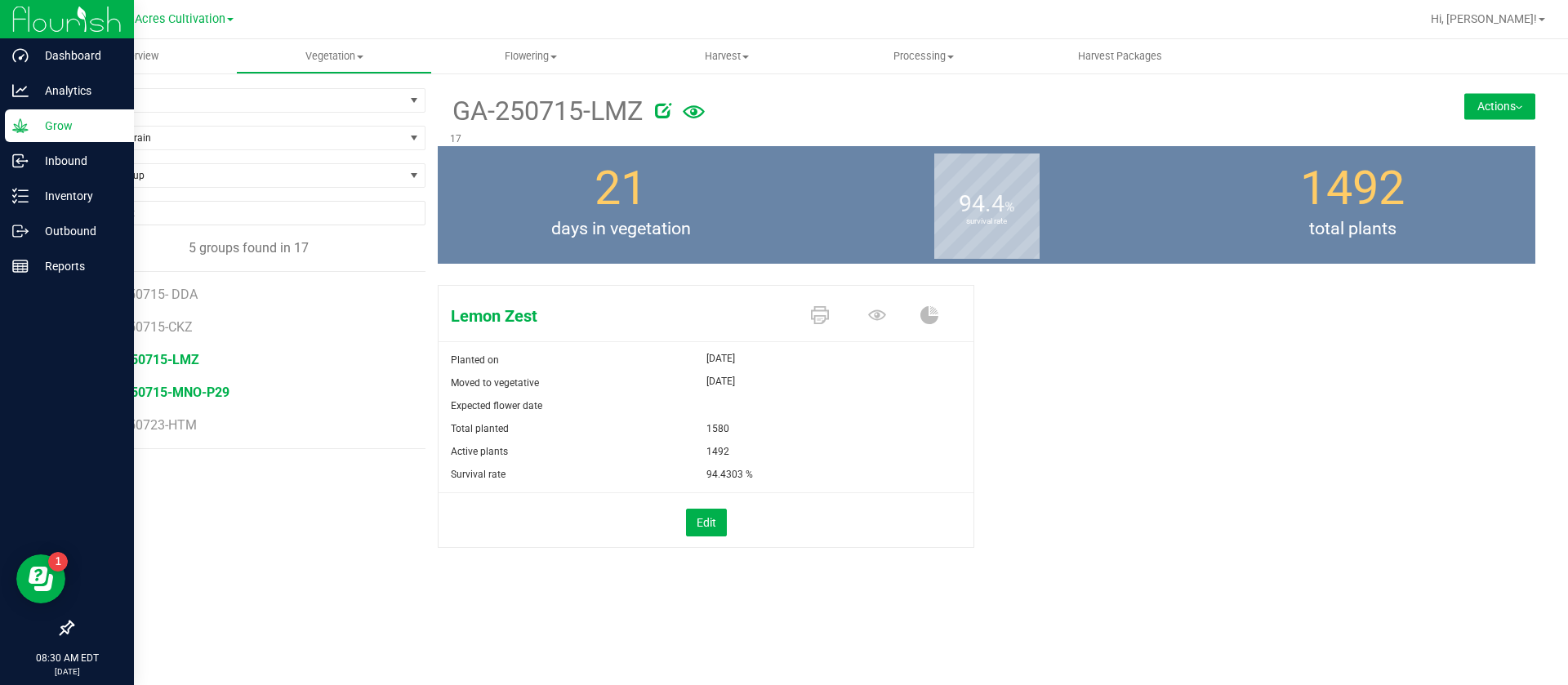
click at [165, 385] on span "GA-250715-MNO-P29" at bounding box center [164, 393] width 129 height 16
click at [161, 417] on span "GA-250723-HTM" at bounding box center [150, 425] width 100 height 16
click at [1234, 481] on div "Hot Mess Planted on Aug 4, 2025 Moved to vegetative Aug 4, 2025 Expected flower…" at bounding box center [986, 433] width 1098 height 310
click at [164, 105] on span "17" at bounding box center [238, 100] width 331 height 23
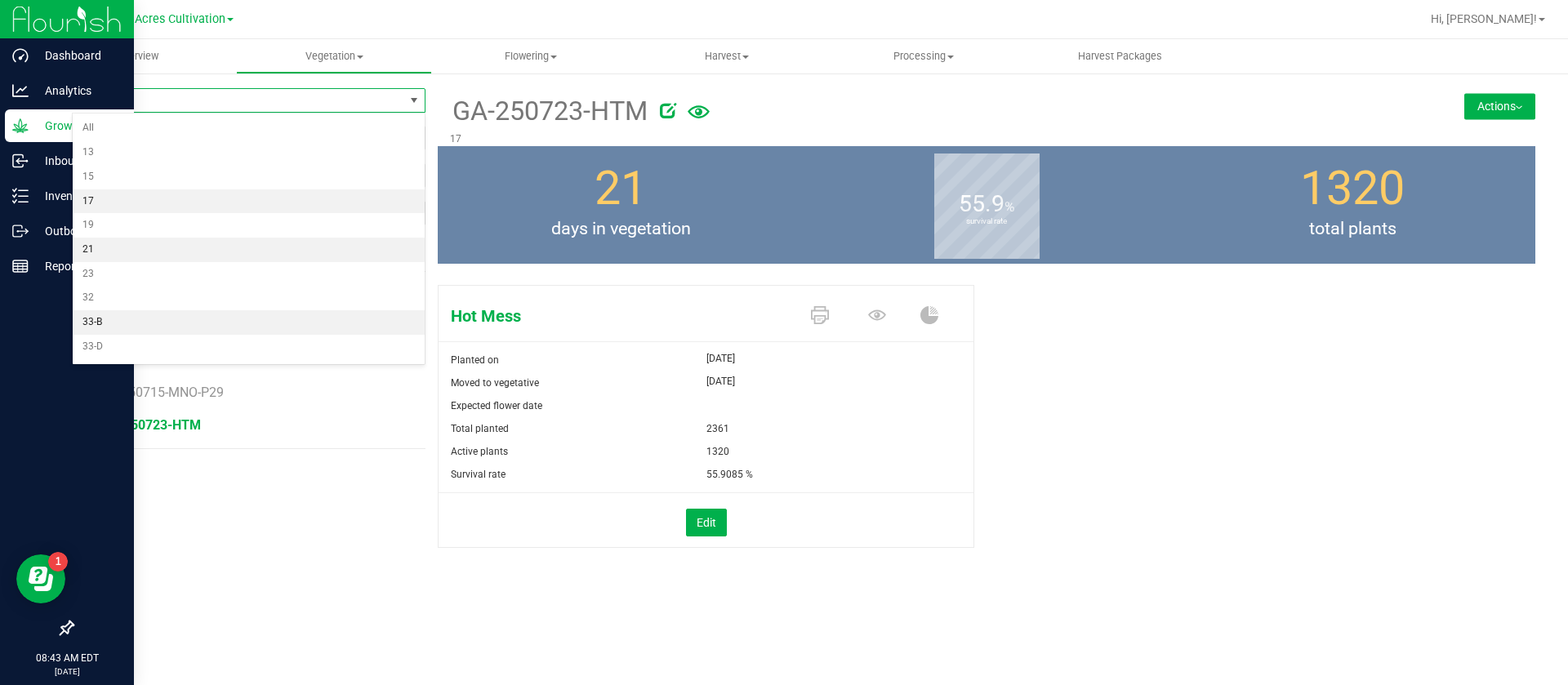
click at [112, 249] on li "21" at bounding box center [249, 250] width 352 height 25
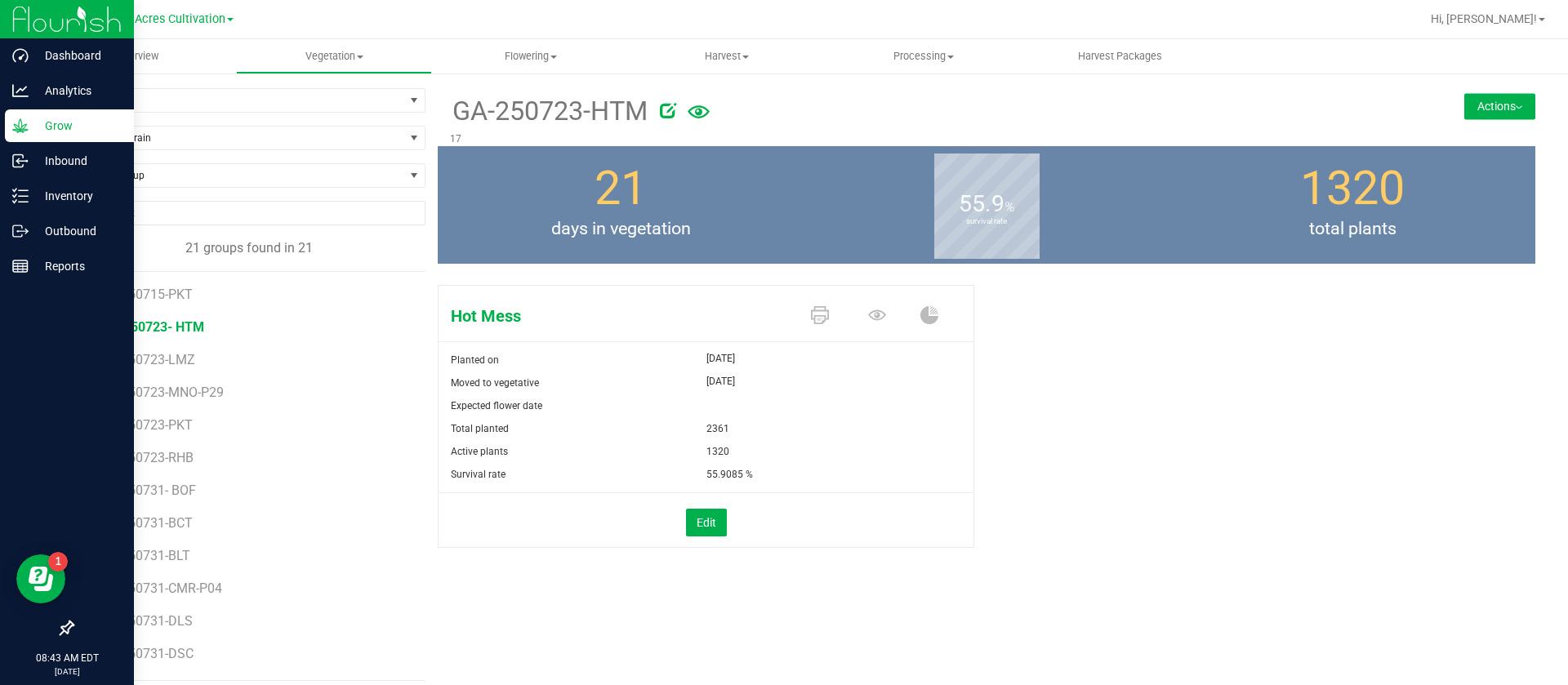
click at [179, 328] on span "GA-250723- HTM" at bounding box center [152, 328] width 104 height 16
click at [870, 313] on icon at bounding box center [877, 315] width 18 height 18
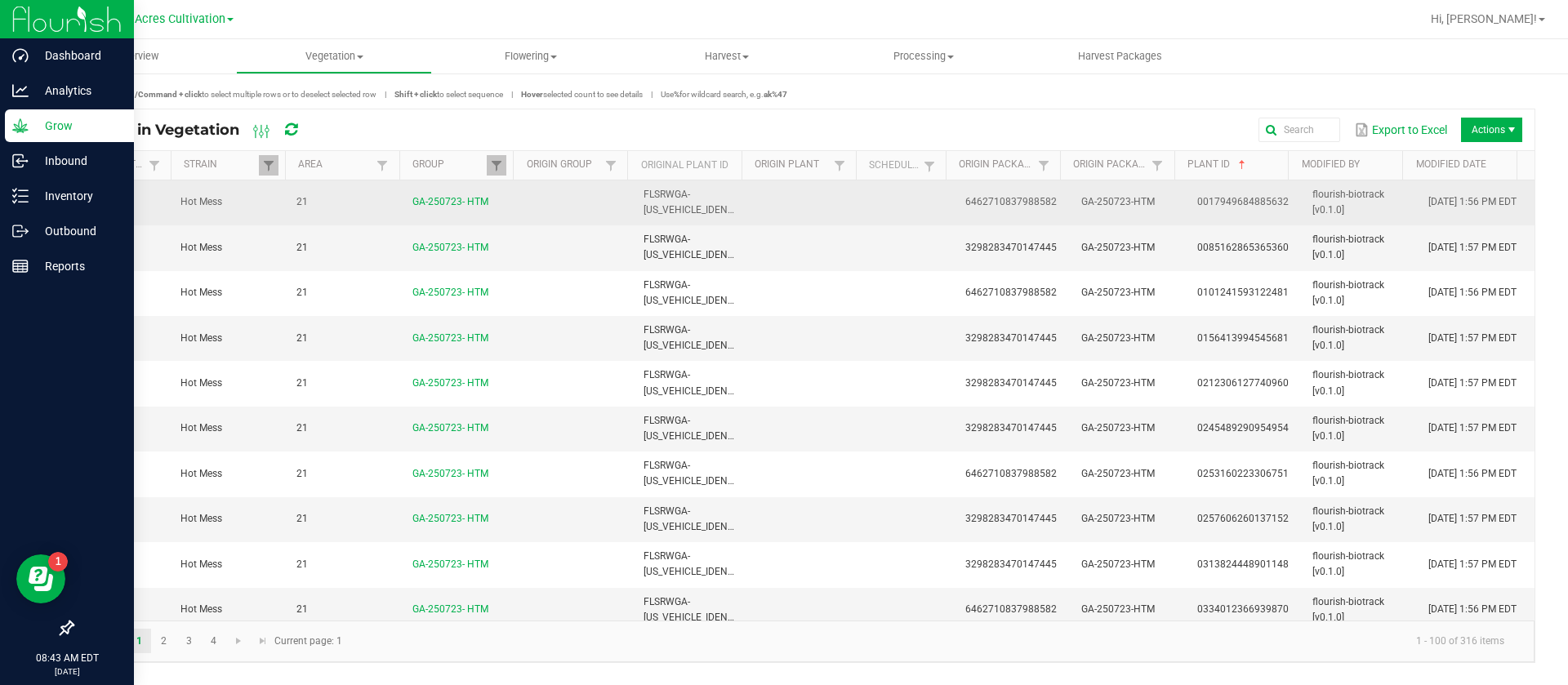
drag, startPoint x: 1046, startPoint y: 203, endPoint x: 873, endPoint y: 208, distance: 173.1
click at [873, 208] on tr "Hot Mess 21 GA-250723- HTM FLSRWGA-STR83482699976014 6462710837988582 GA-250723…" at bounding box center [804, 202] width 1462 height 45
copy tr "6462710837988582"
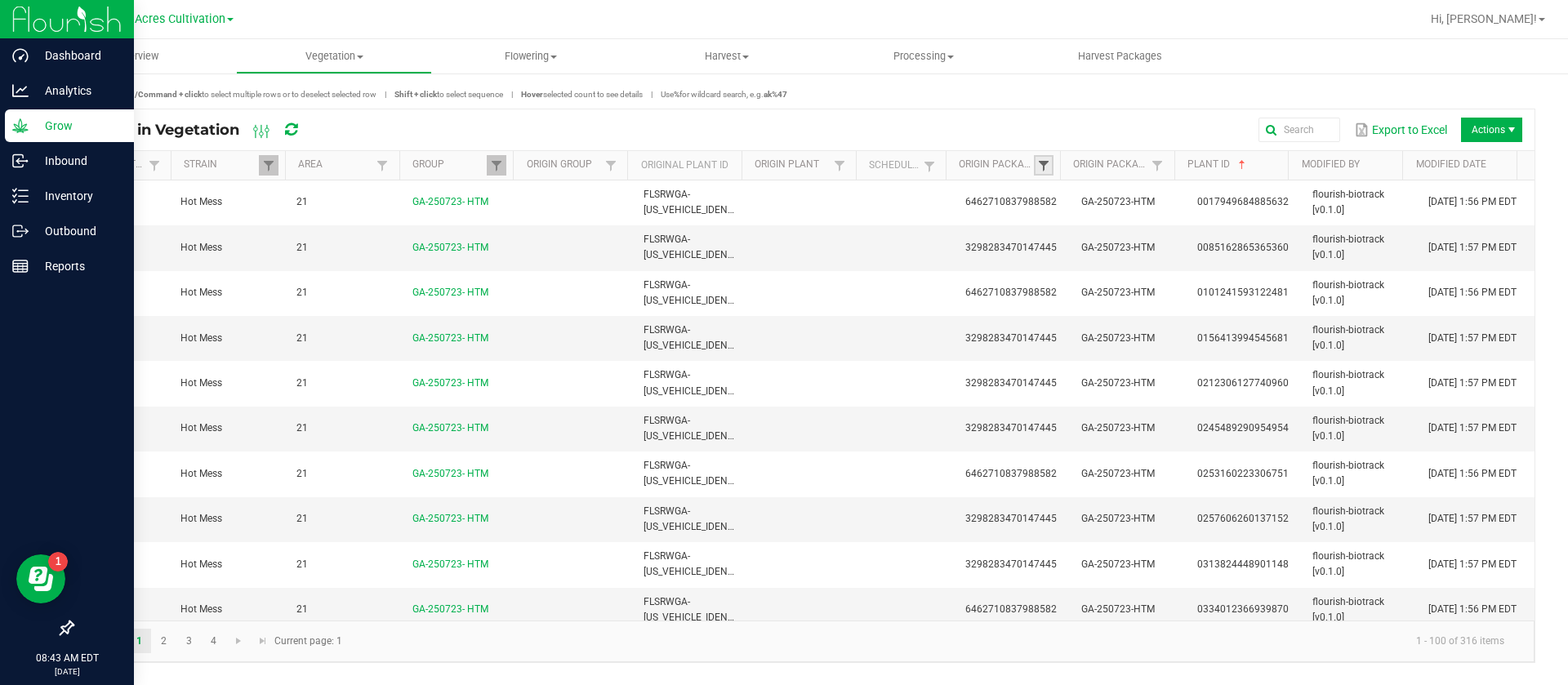
click at [1043, 165] on span at bounding box center [1044, 165] width 13 height 13
paste input "6462710837988582"
type input "6462710837988582"
click at [1180, 244] on button "Filter" at bounding box center [1172, 242] width 82 height 36
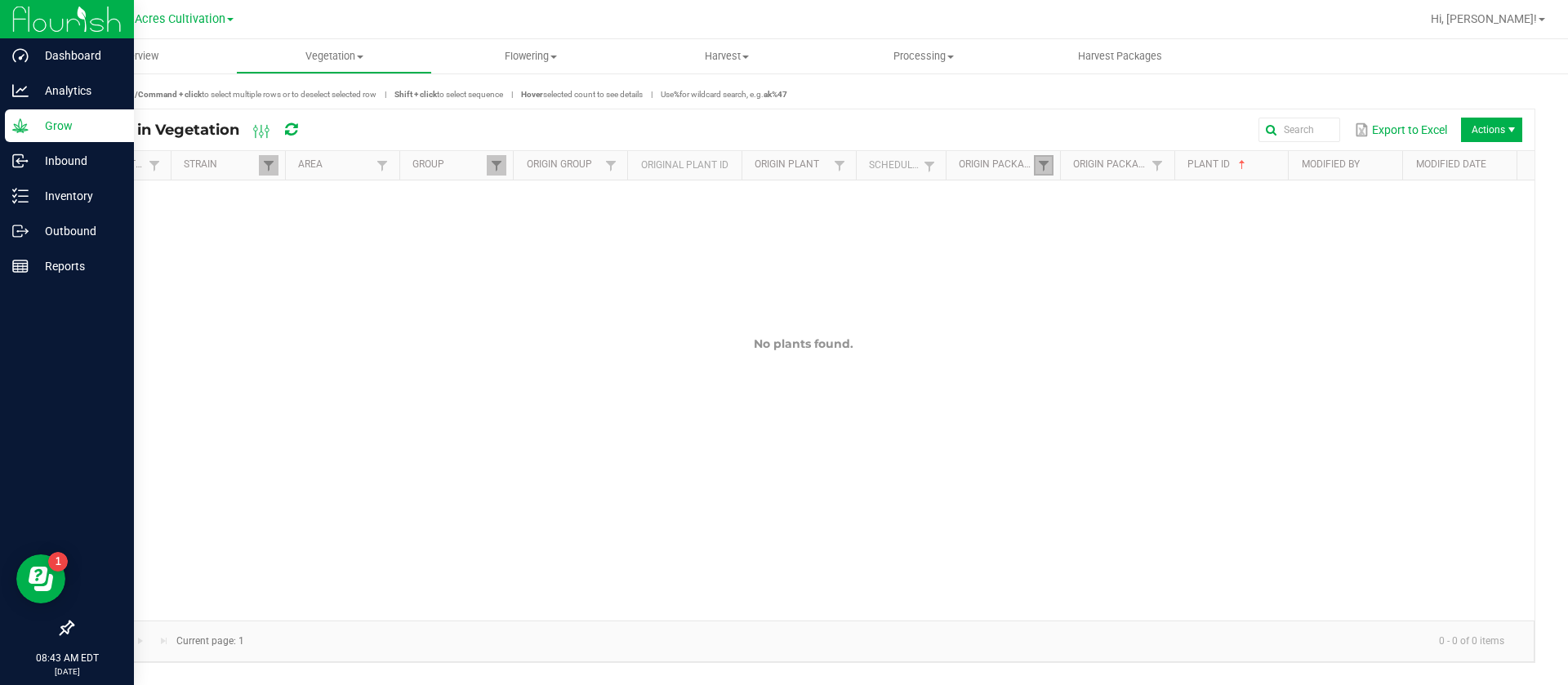
click at [1039, 168] on span at bounding box center [1044, 165] width 13 height 13
click at [1056, 200] on input "6462710837988582" at bounding box center [1129, 198] width 169 height 25
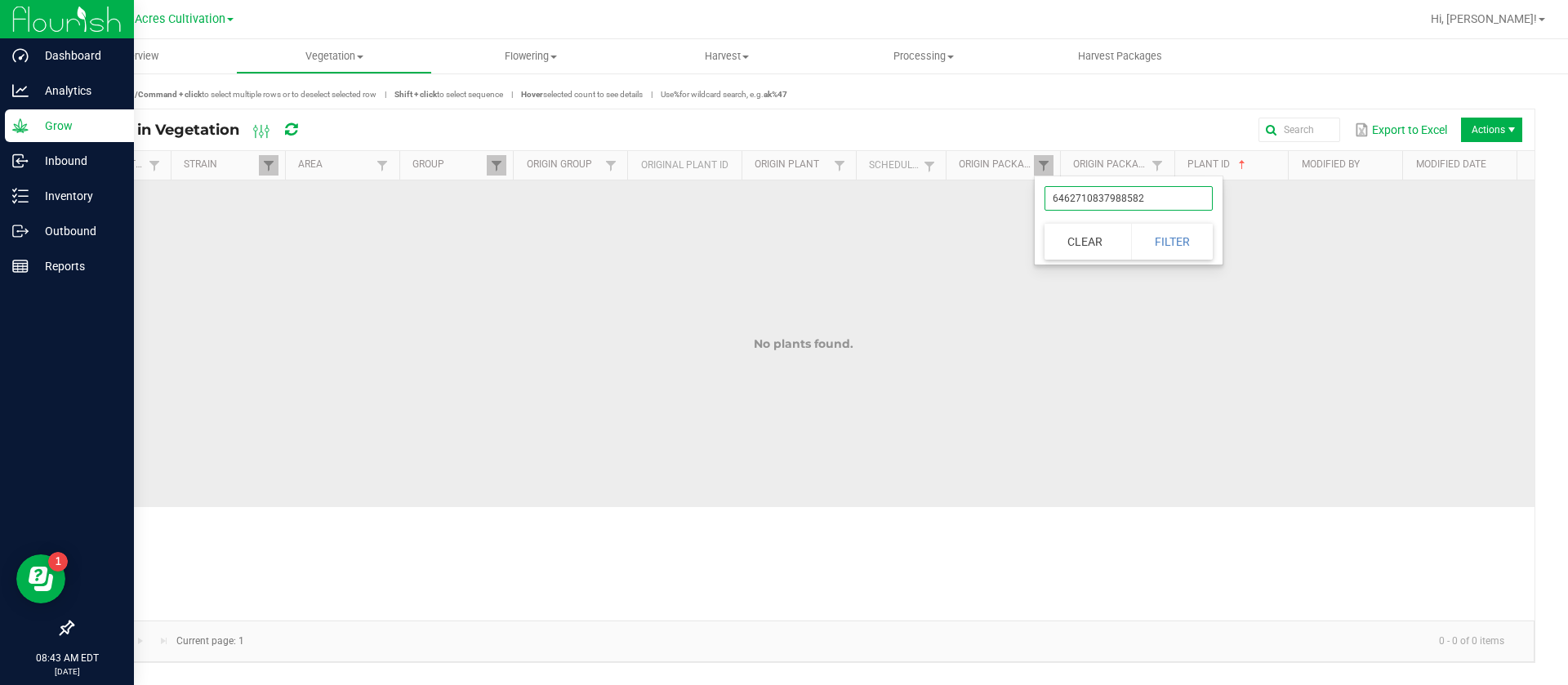
type input "6462710837988582"
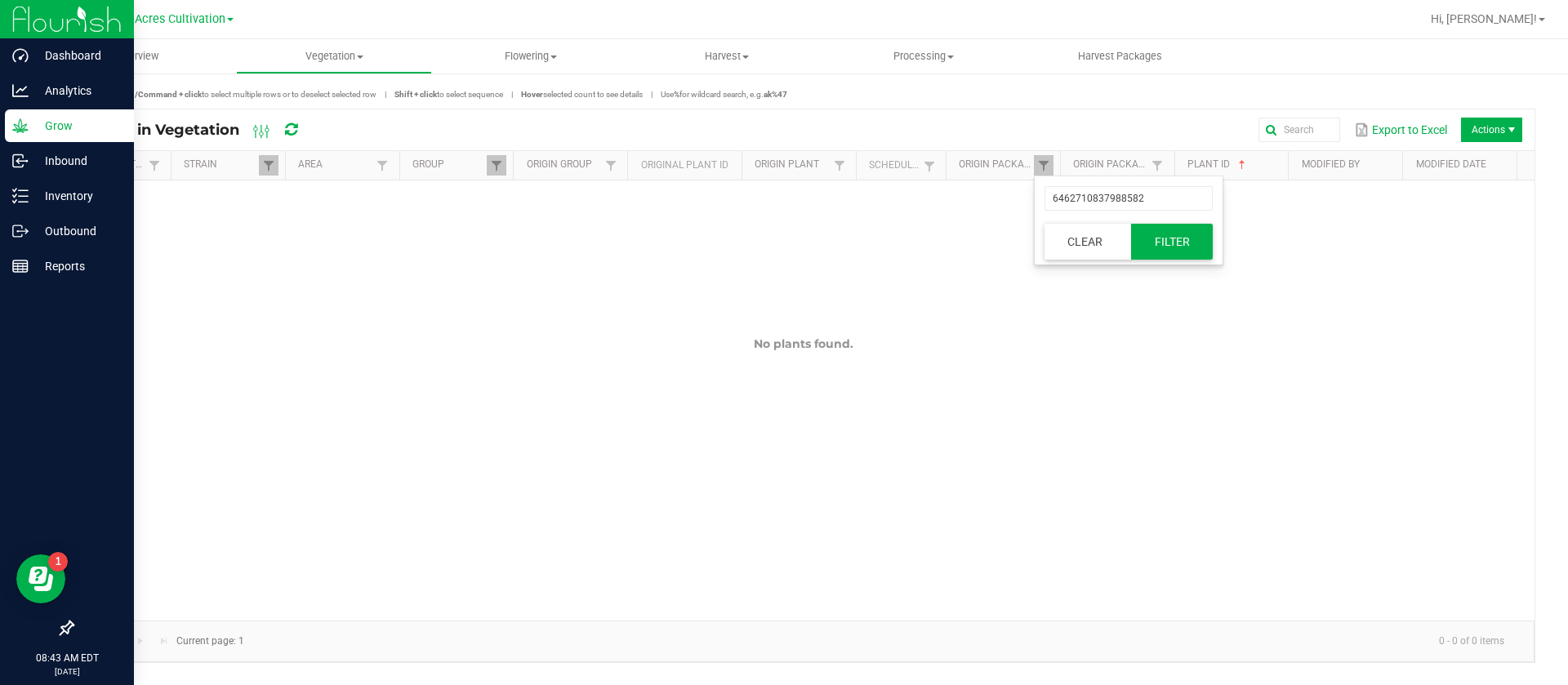
click at [1160, 250] on button "Filter" at bounding box center [1172, 242] width 82 height 36
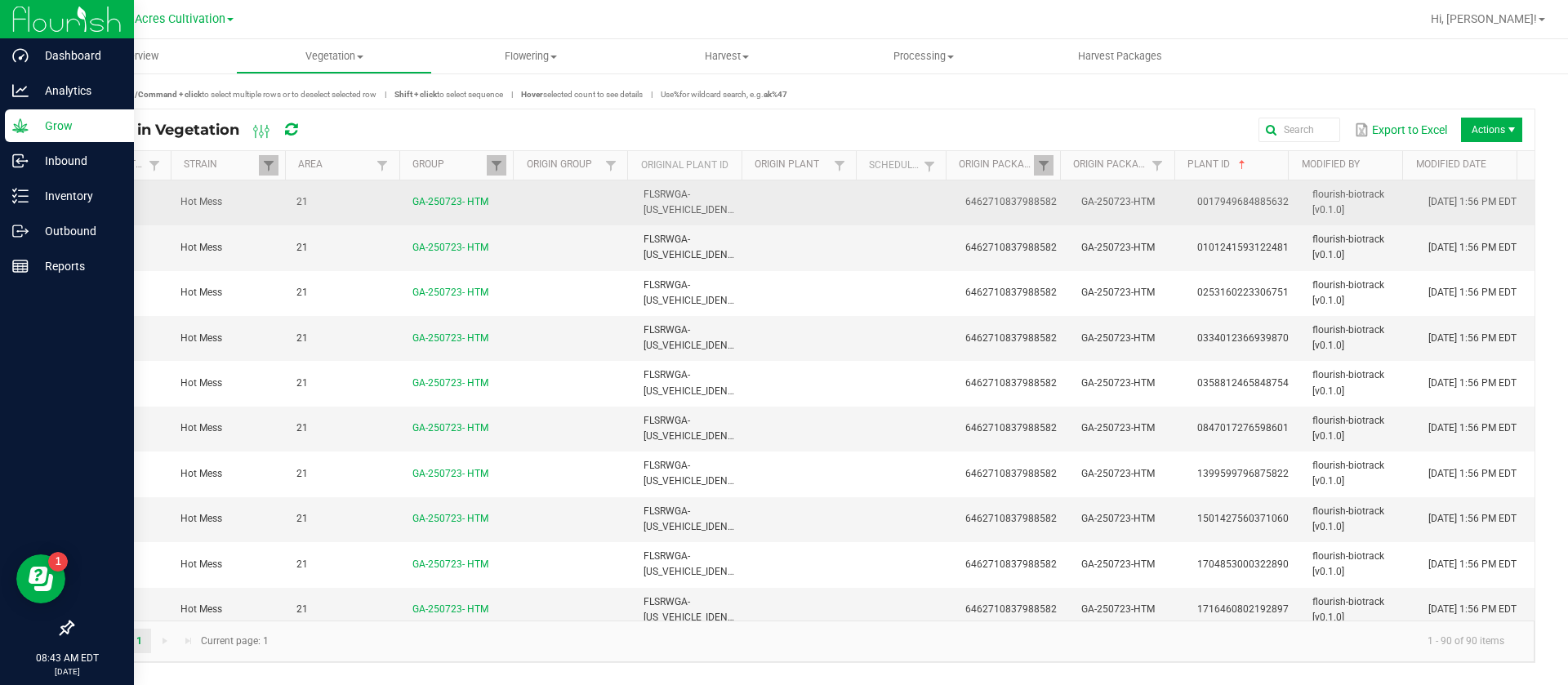
click at [1230, 208] on td "0017949684885632" at bounding box center [1246, 202] width 116 height 45
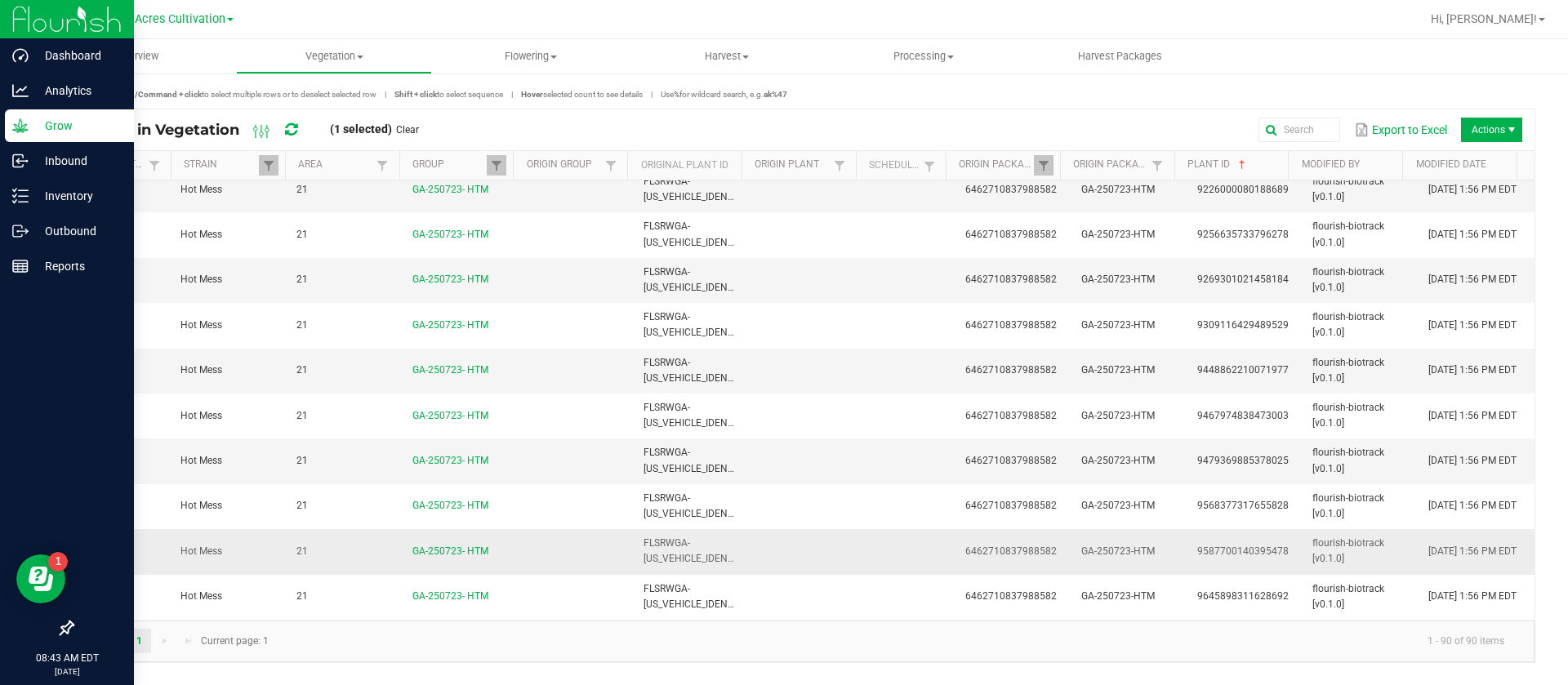
scroll to position [3630, 0]
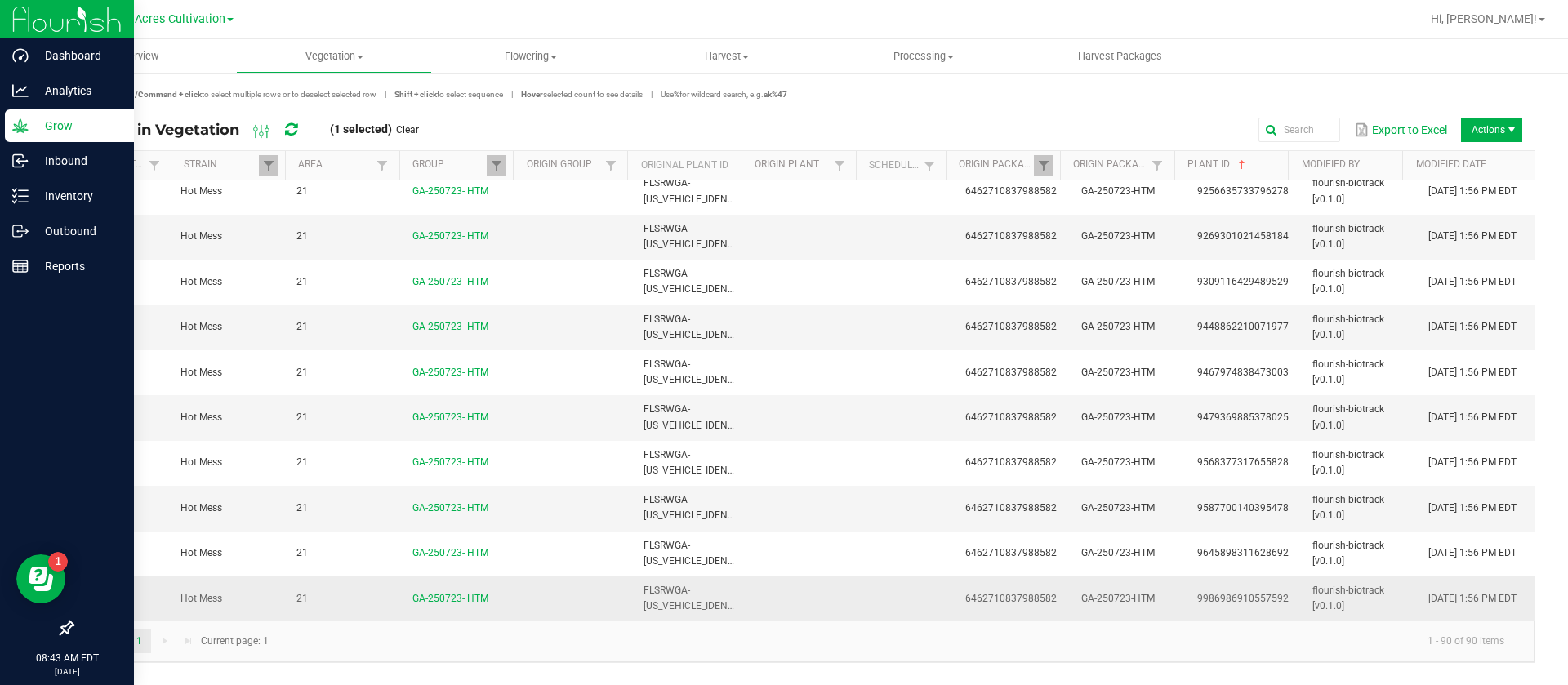
click at [1100, 587] on td "GA-250723-HTM" at bounding box center [1130, 598] width 116 height 44
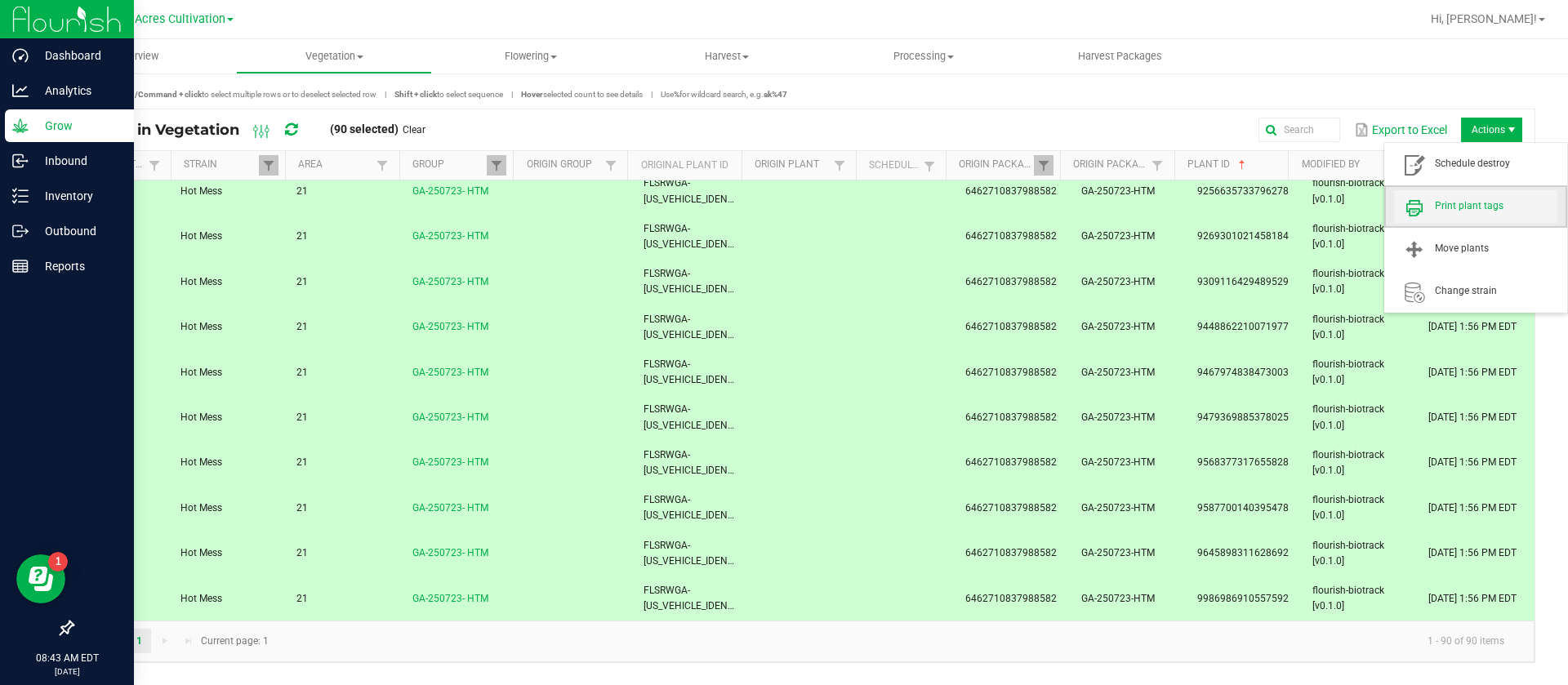
click at [1474, 194] on span "Print plant tags" at bounding box center [1476, 206] width 163 height 32
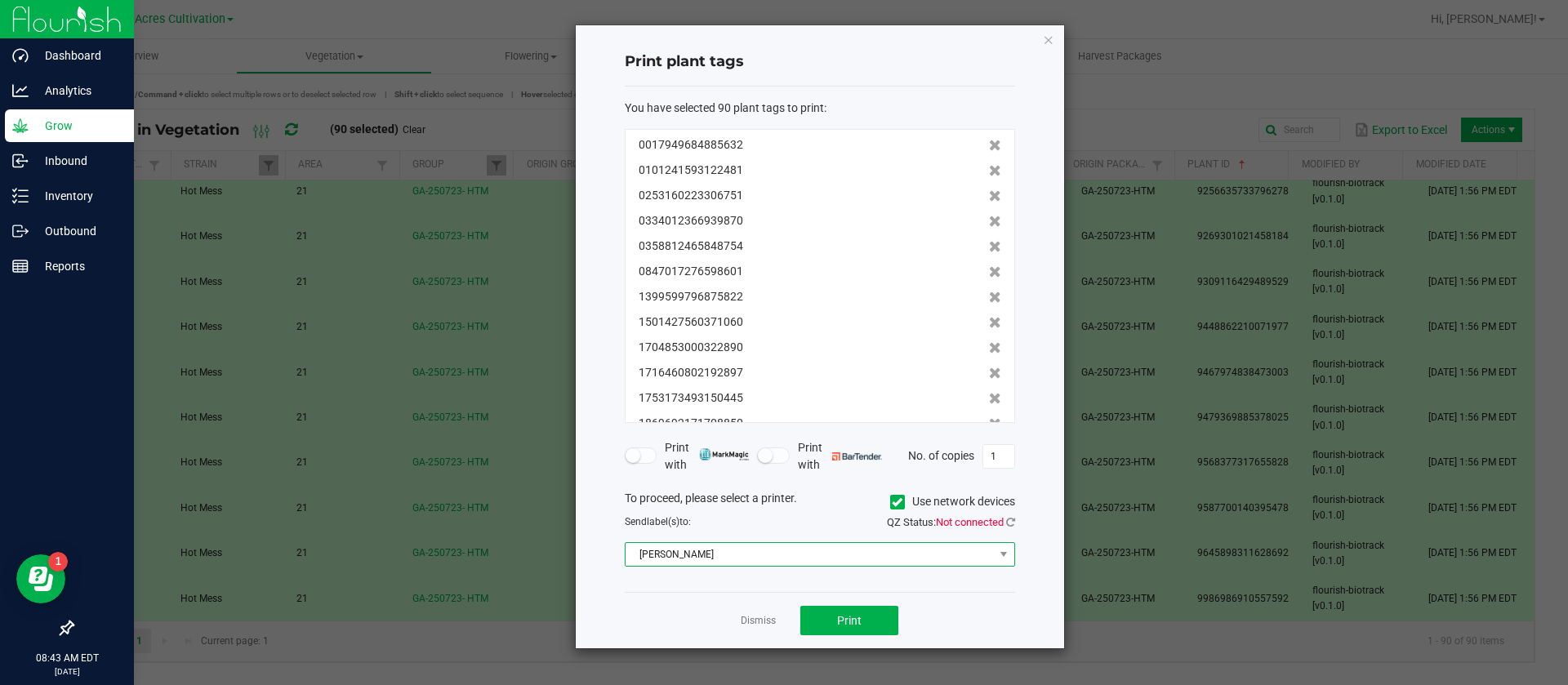
click at [705, 557] on span "Christine_TEST" at bounding box center [809, 554] width 368 height 23
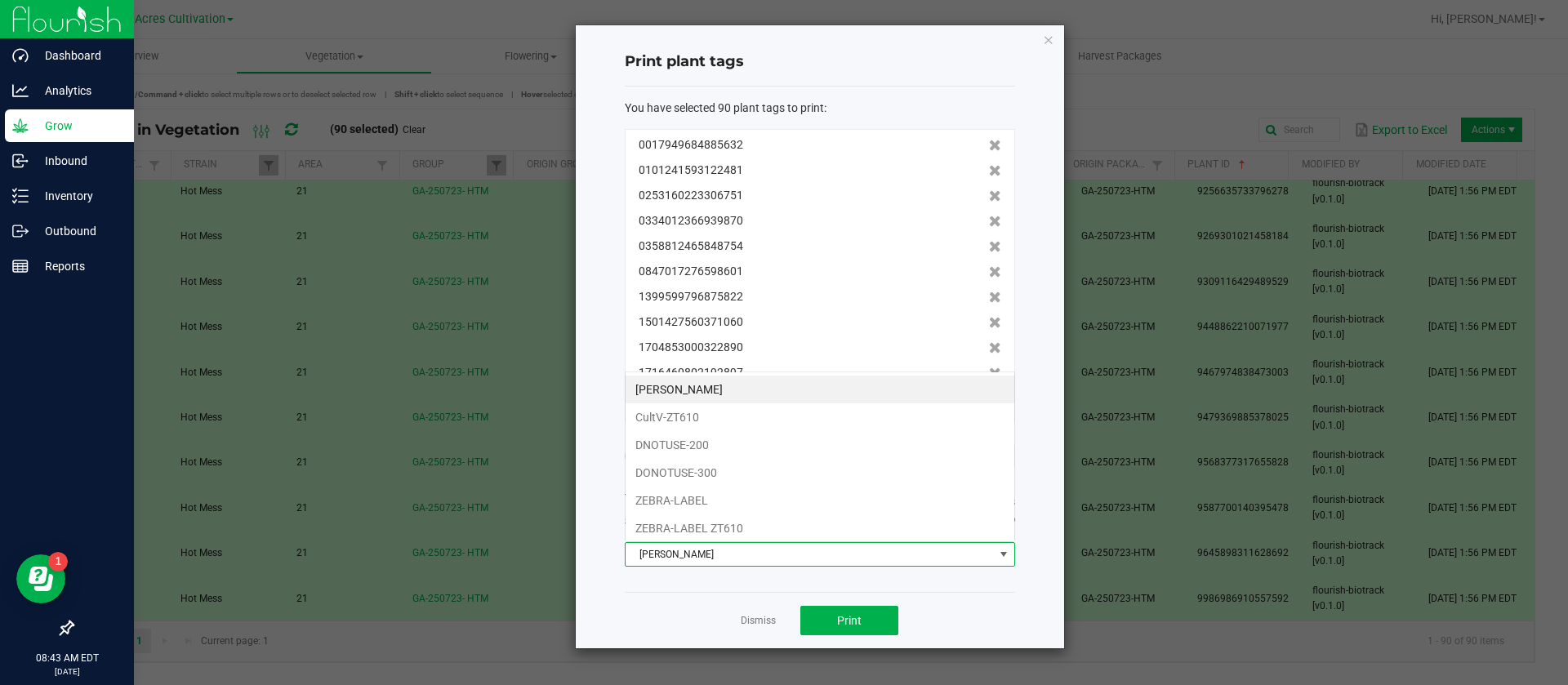
scroll to position [25, 390]
click at [703, 413] on li "CultV-ZT610" at bounding box center [820, 417] width 389 height 28
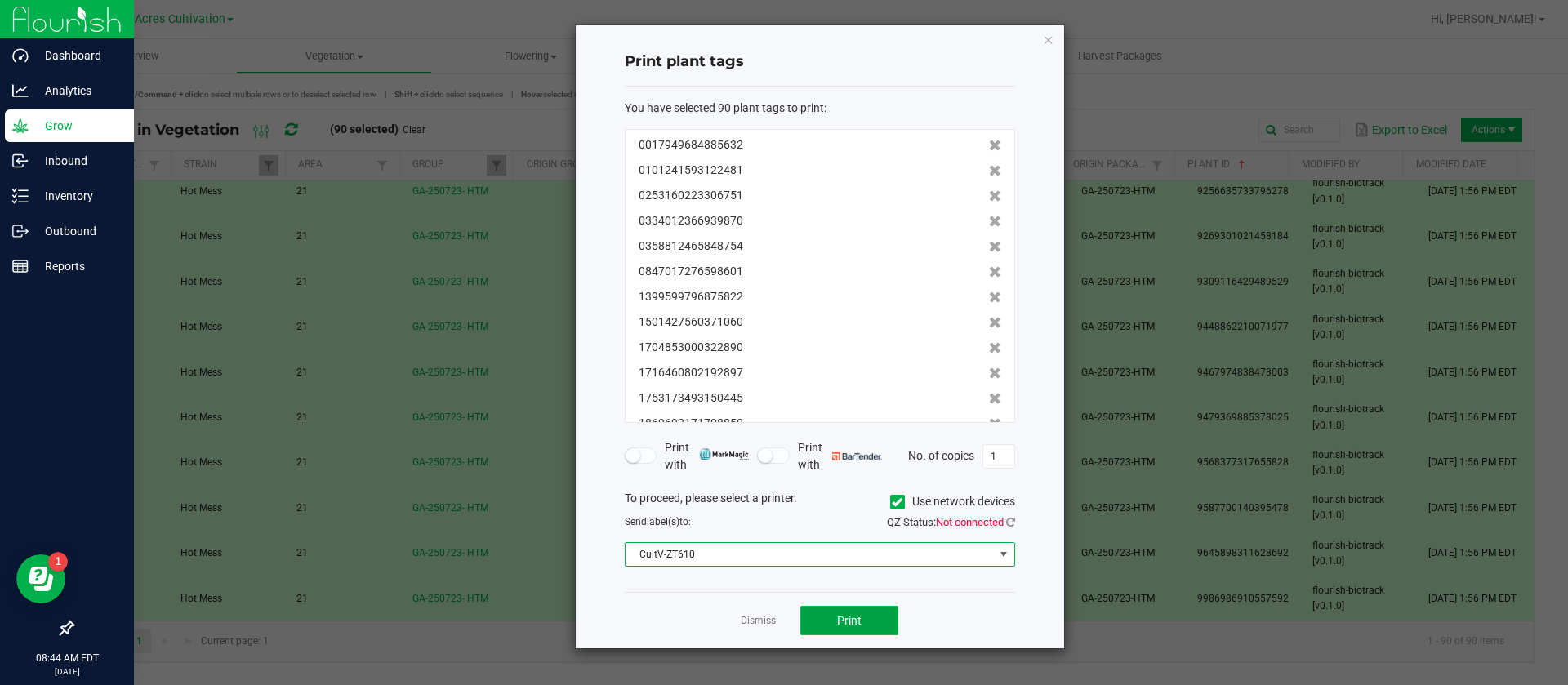
click at [842, 616] on span "Print" at bounding box center [849, 620] width 25 height 13
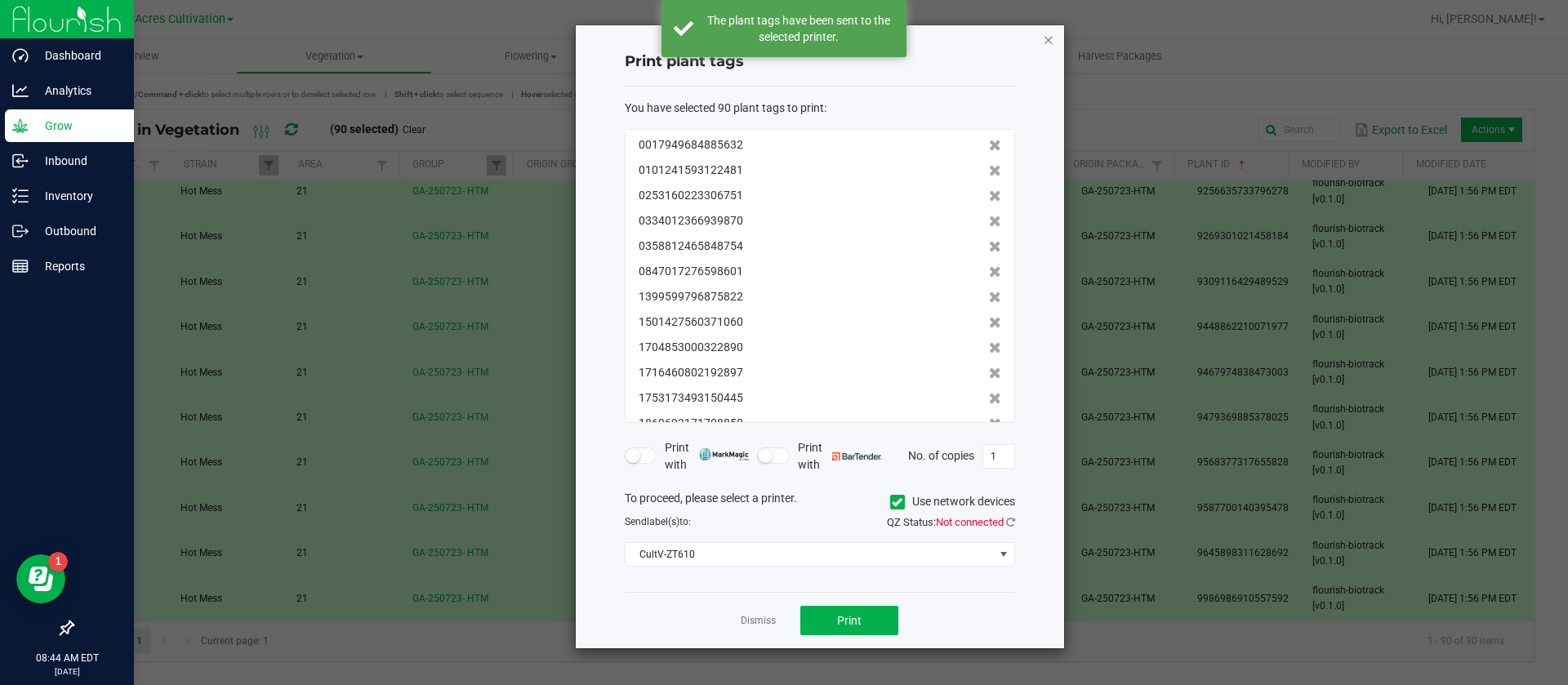
click at [1043, 42] on icon "button" at bounding box center [1048, 39] width 11 height 19
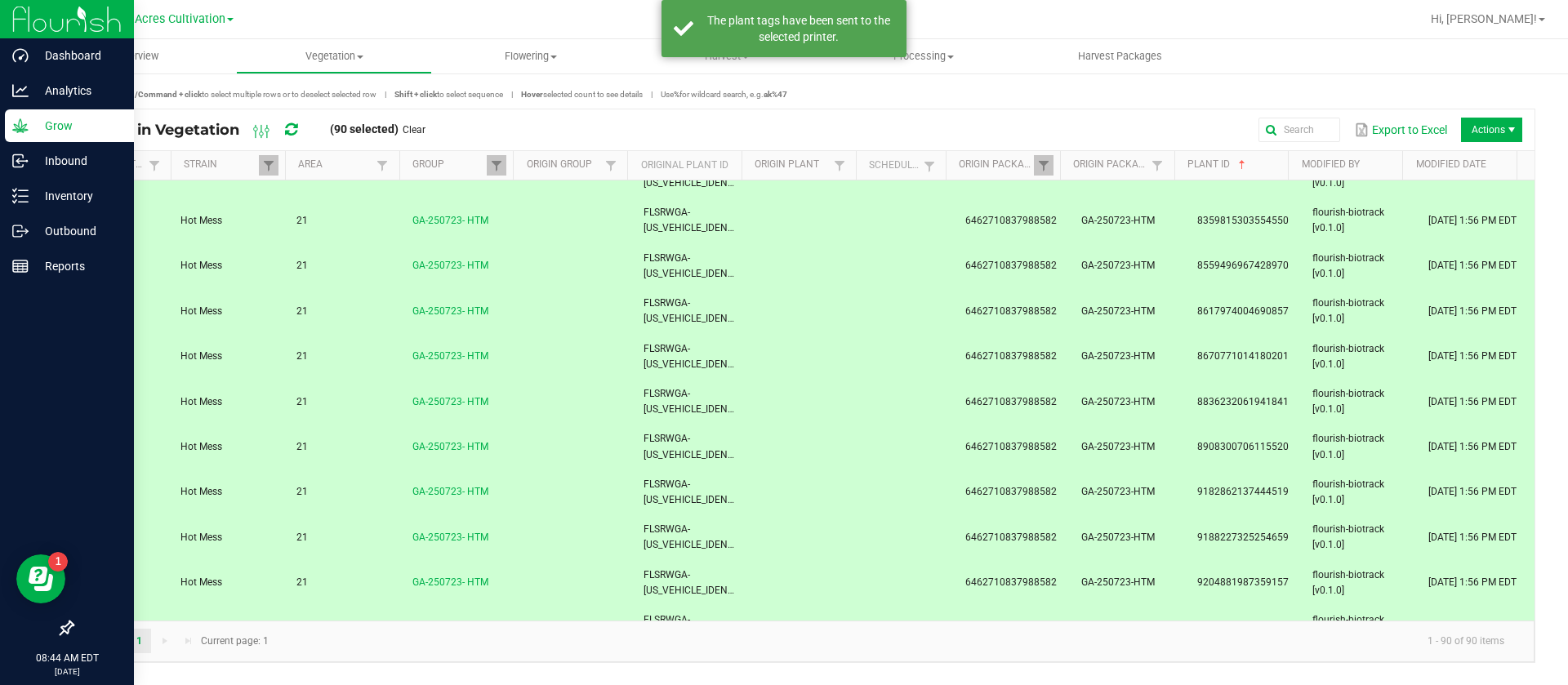
scroll to position [3140, 0]
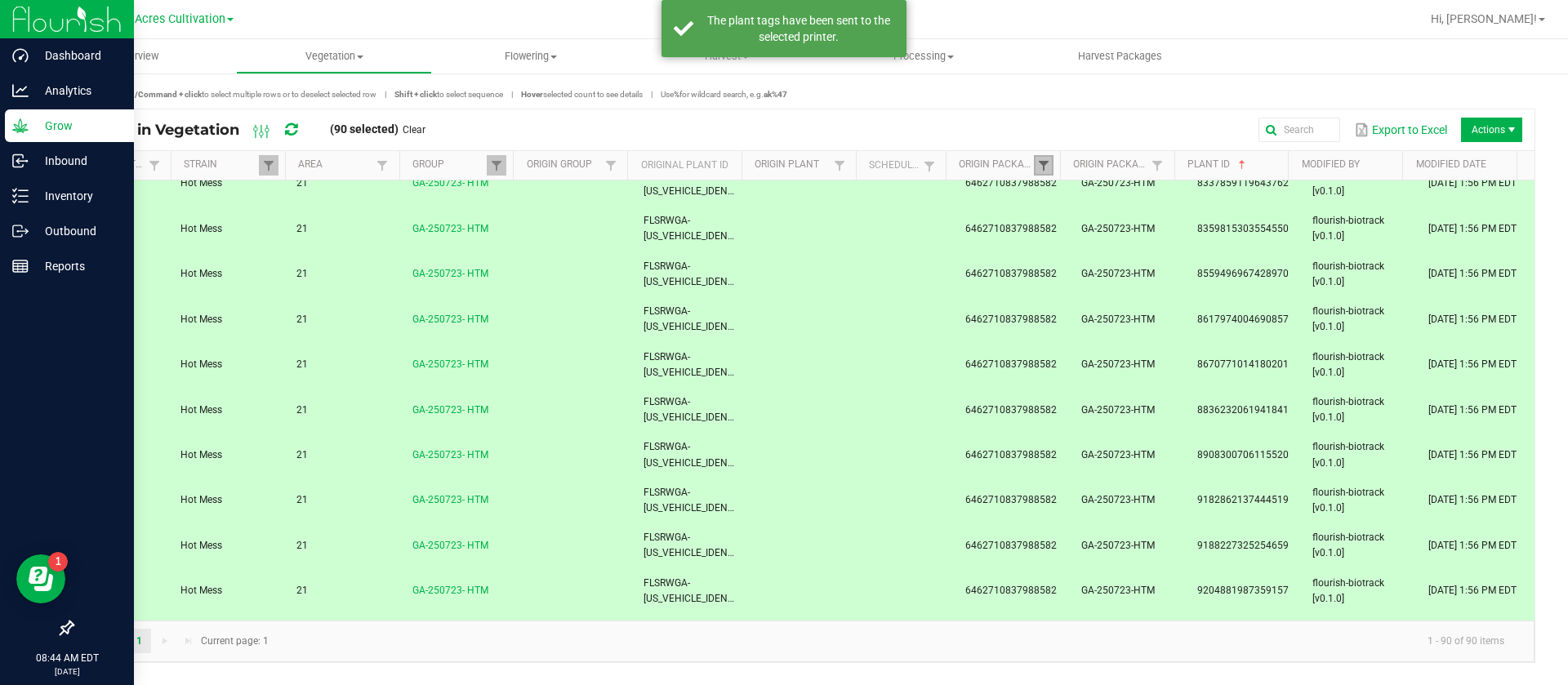
click at [1043, 165] on span at bounding box center [1044, 165] width 13 height 13
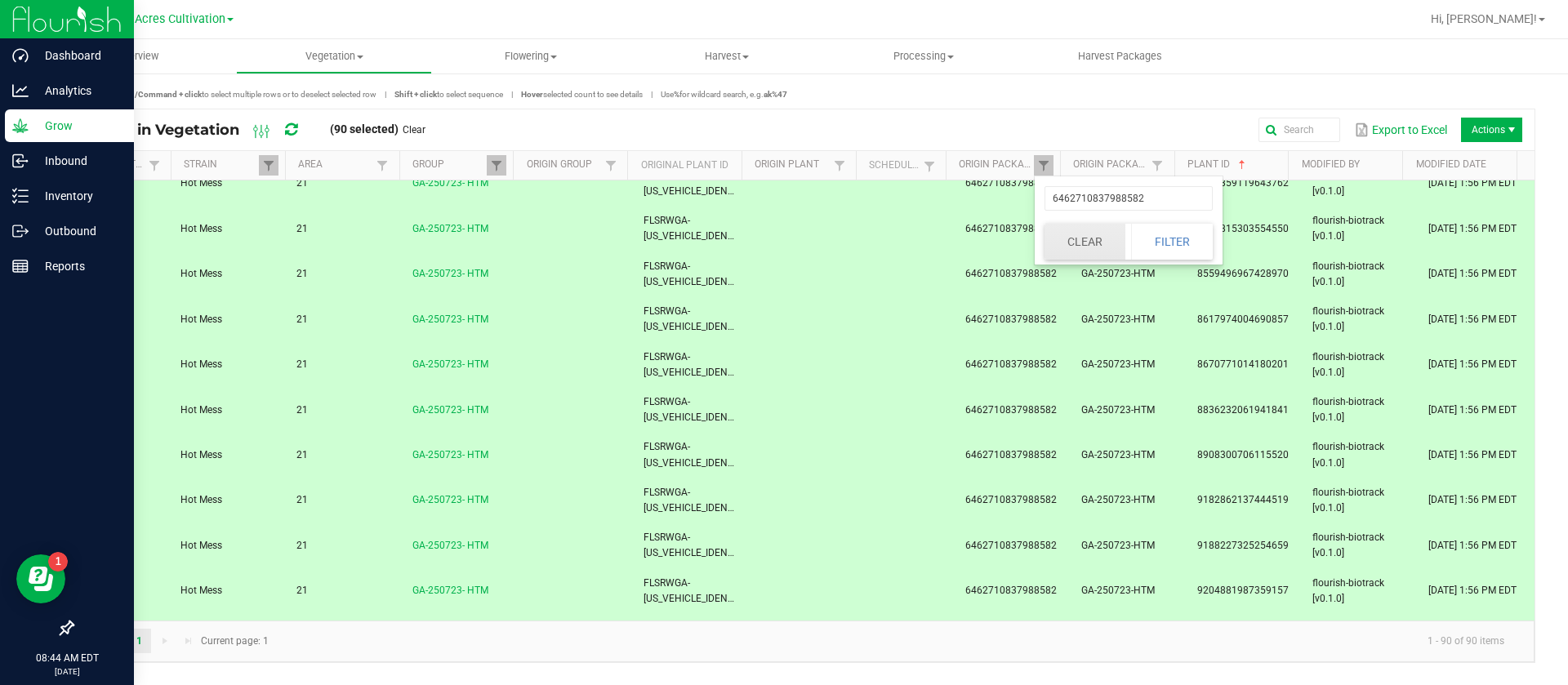
click at [1081, 232] on button "Clear" at bounding box center [1085, 242] width 81 height 36
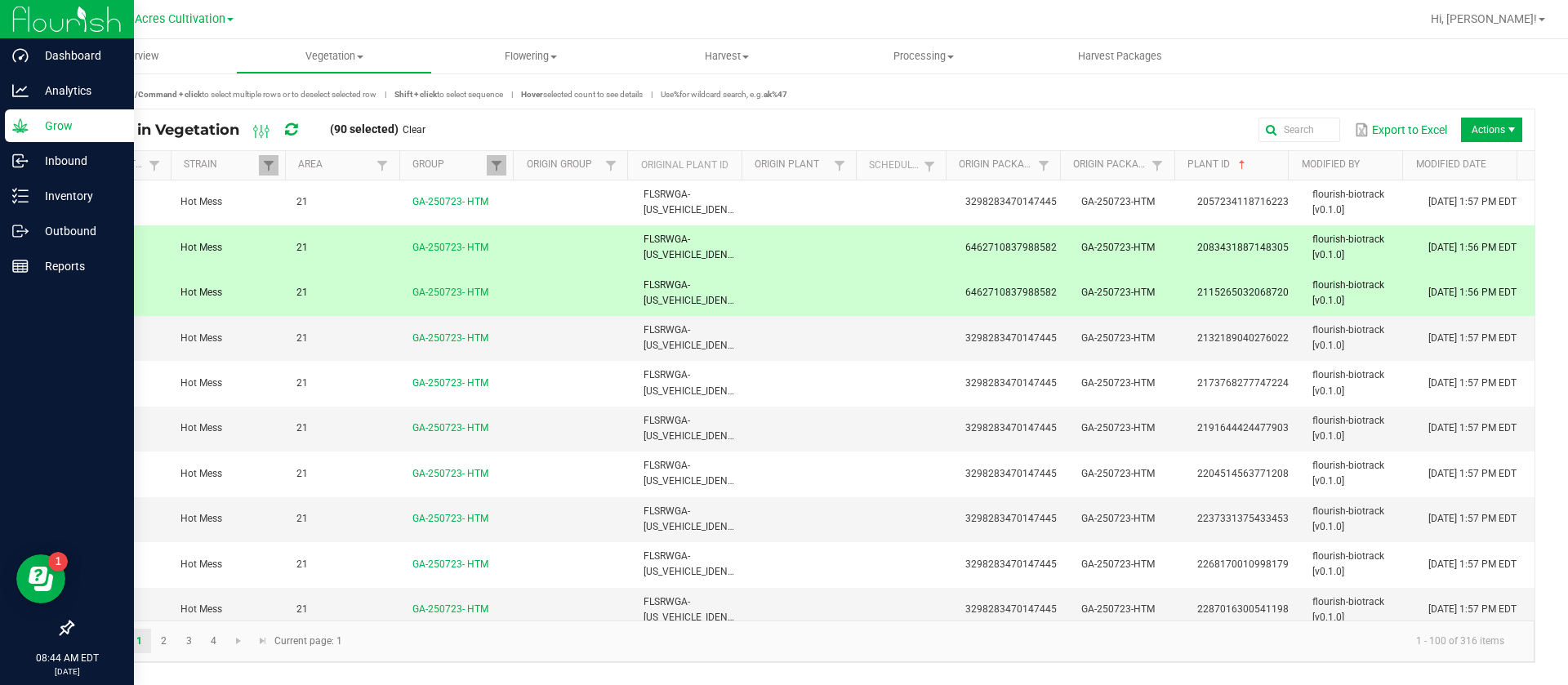
scroll to position [2650, 0]
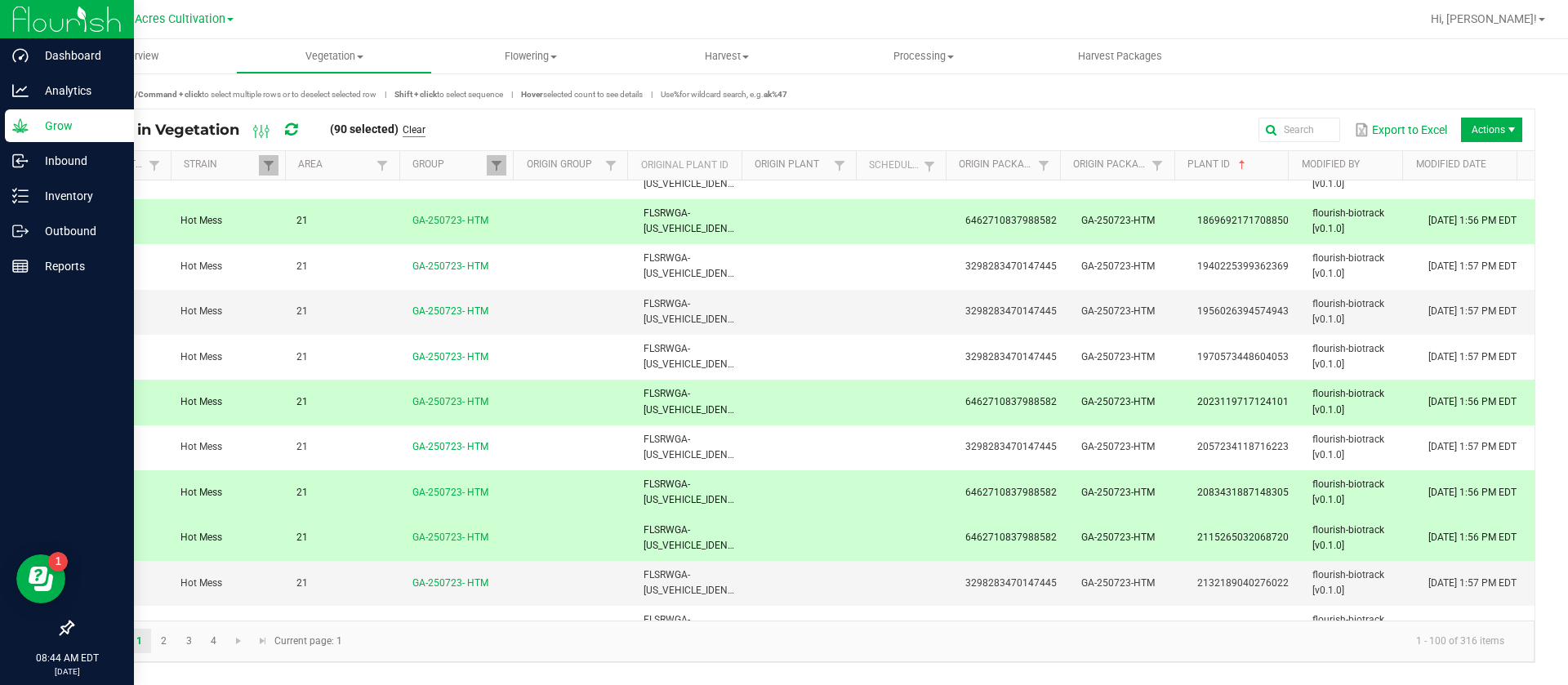
click at [422, 131] on link "Clear" at bounding box center [414, 130] width 23 height 14
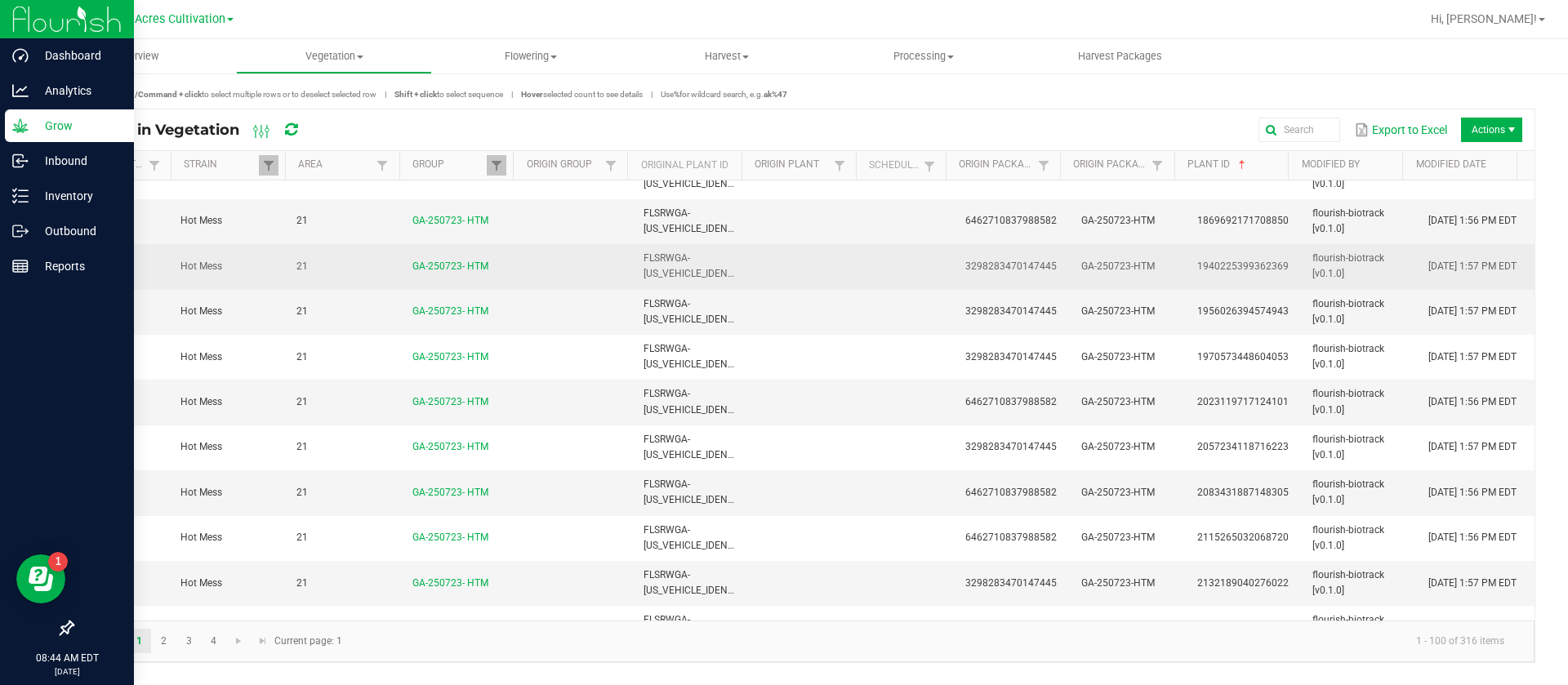
drag, startPoint x: 1048, startPoint y: 270, endPoint x: 948, endPoint y: 270, distance: 100.0
click at [956, 270] on td "3298283470147445" at bounding box center [1014, 266] width 116 height 45
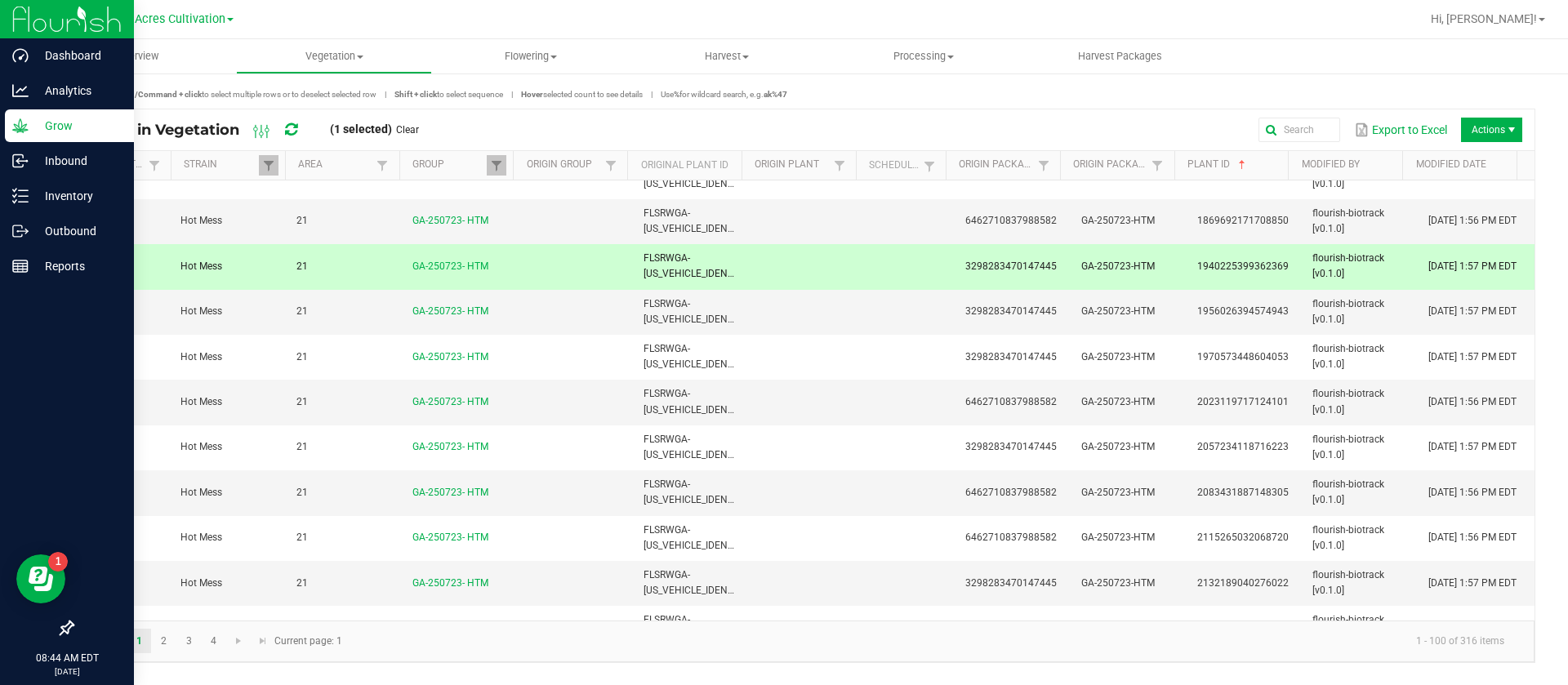
copy span "3298283470147445"
click at [1044, 170] on span at bounding box center [1044, 165] width 13 height 13
click at [1075, 202] on input "text" at bounding box center [1129, 198] width 169 height 25
paste input "3298283470147445"
click at [1052, 196] on input "3298283470147445" at bounding box center [1129, 198] width 169 height 25
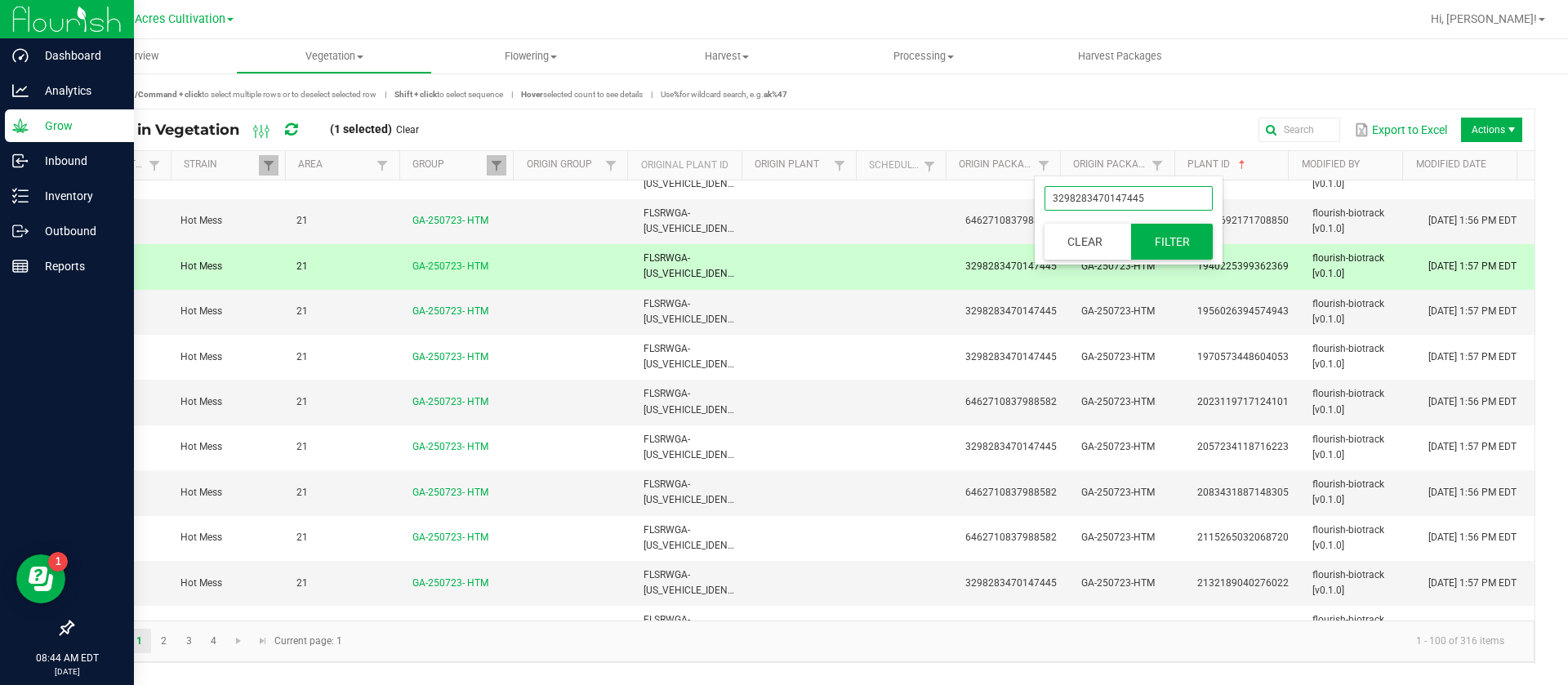
type input "3298283470147445"
click at [1194, 241] on button "Filter" at bounding box center [1172, 242] width 82 height 36
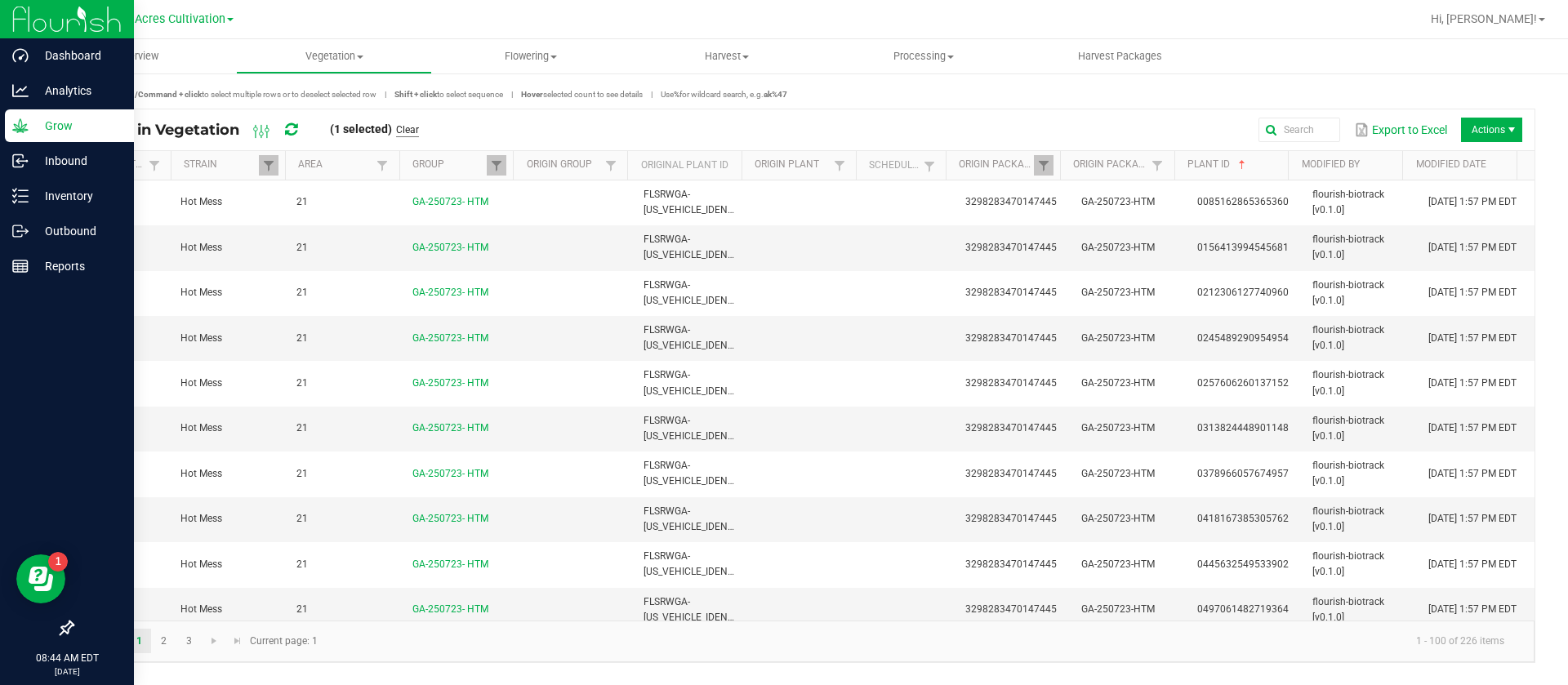
click at [413, 128] on link "Clear" at bounding box center [408, 130] width 23 height 14
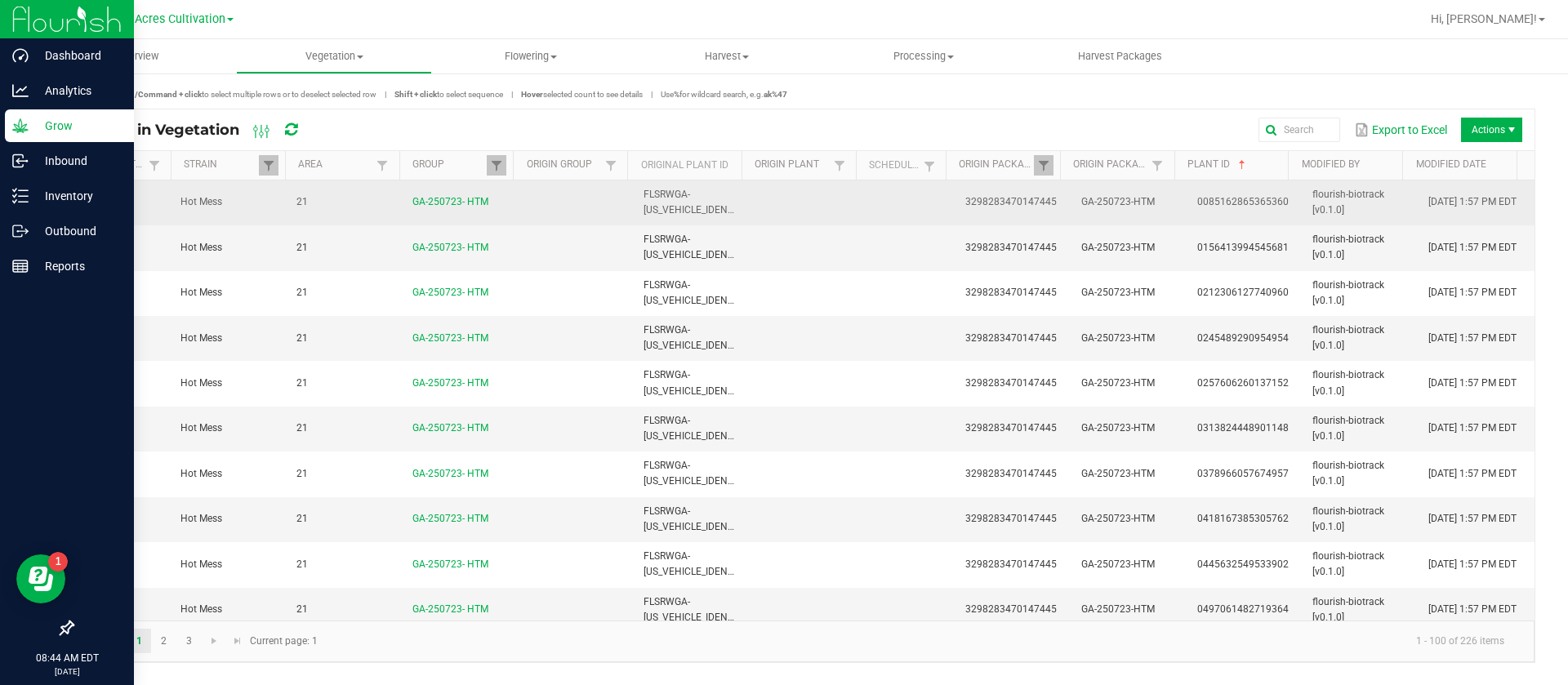
click at [360, 193] on td "21" at bounding box center [344, 202] width 116 height 45
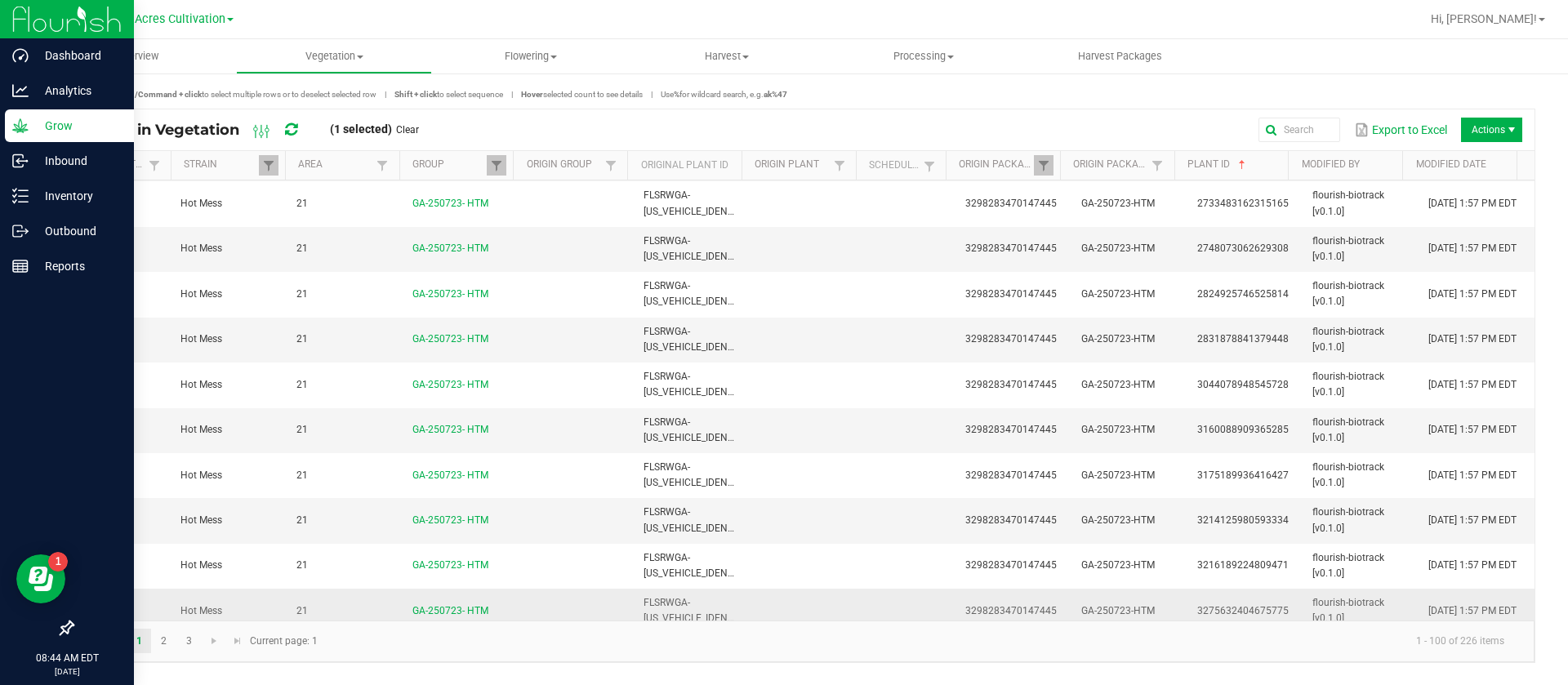
scroll to position [4083, 0]
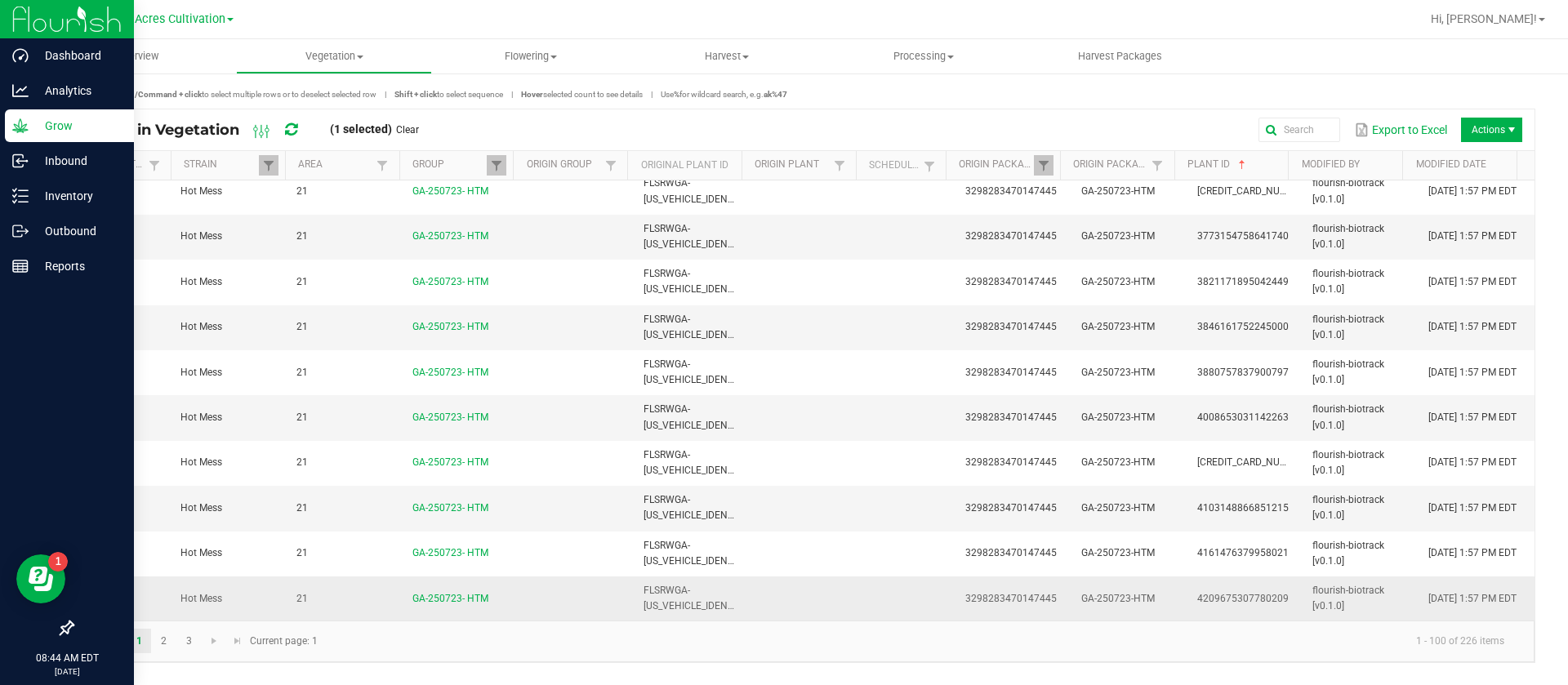
drag, startPoint x: 330, startPoint y: 606, endPoint x: 194, endPoint y: 616, distance: 136.4
click at [330, 608] on td "21" at bounding box center [344, 598] width 116 height 44
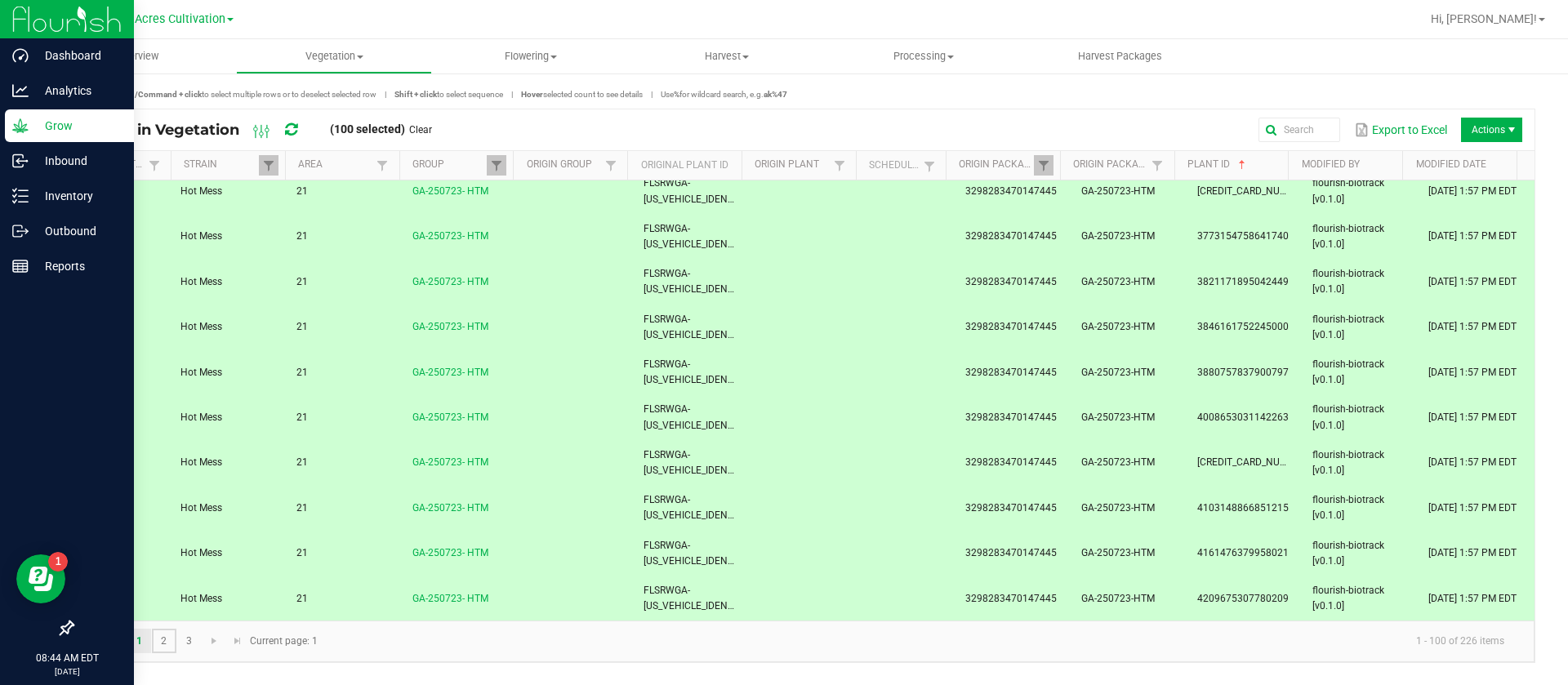
click at [163, 645] on link "2" at bounding box center [163, 641] width 24 height 25
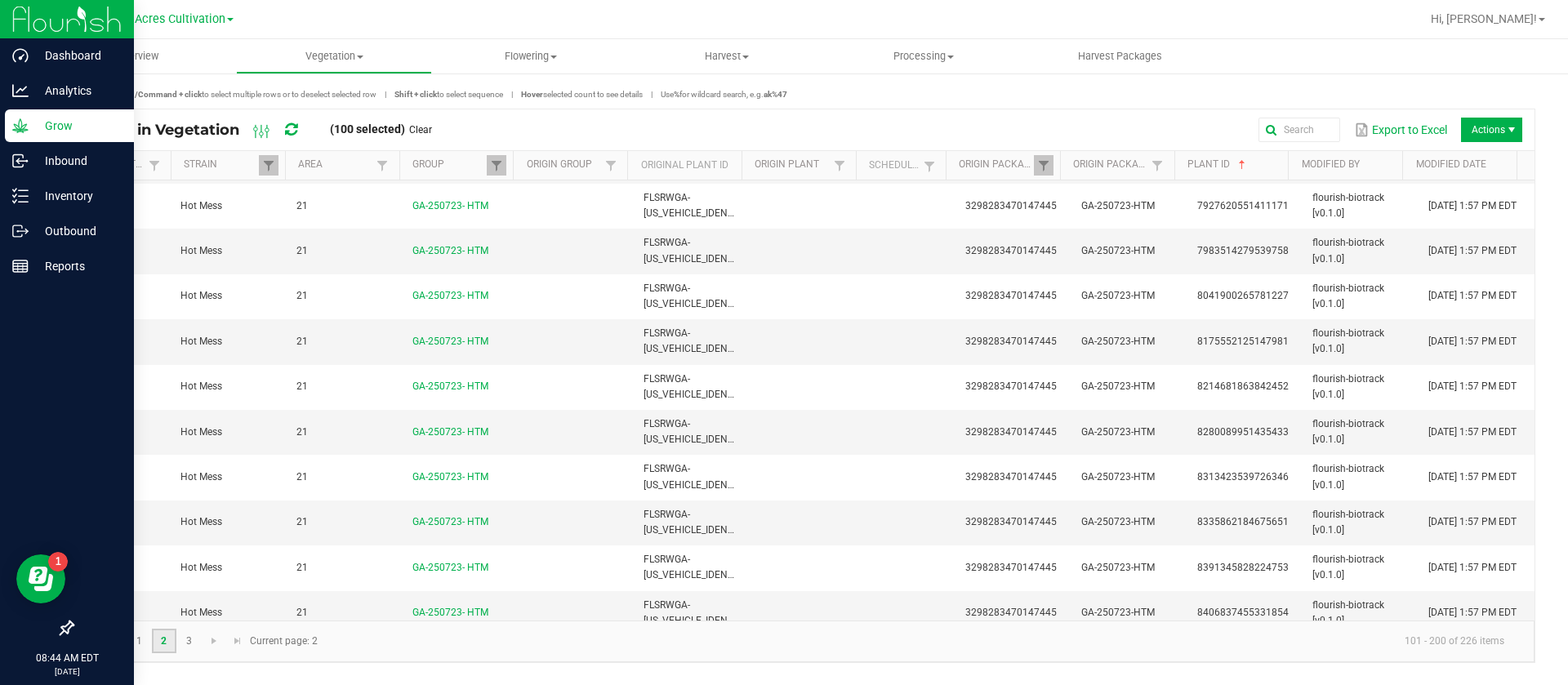
scroll to position [4083, 0]
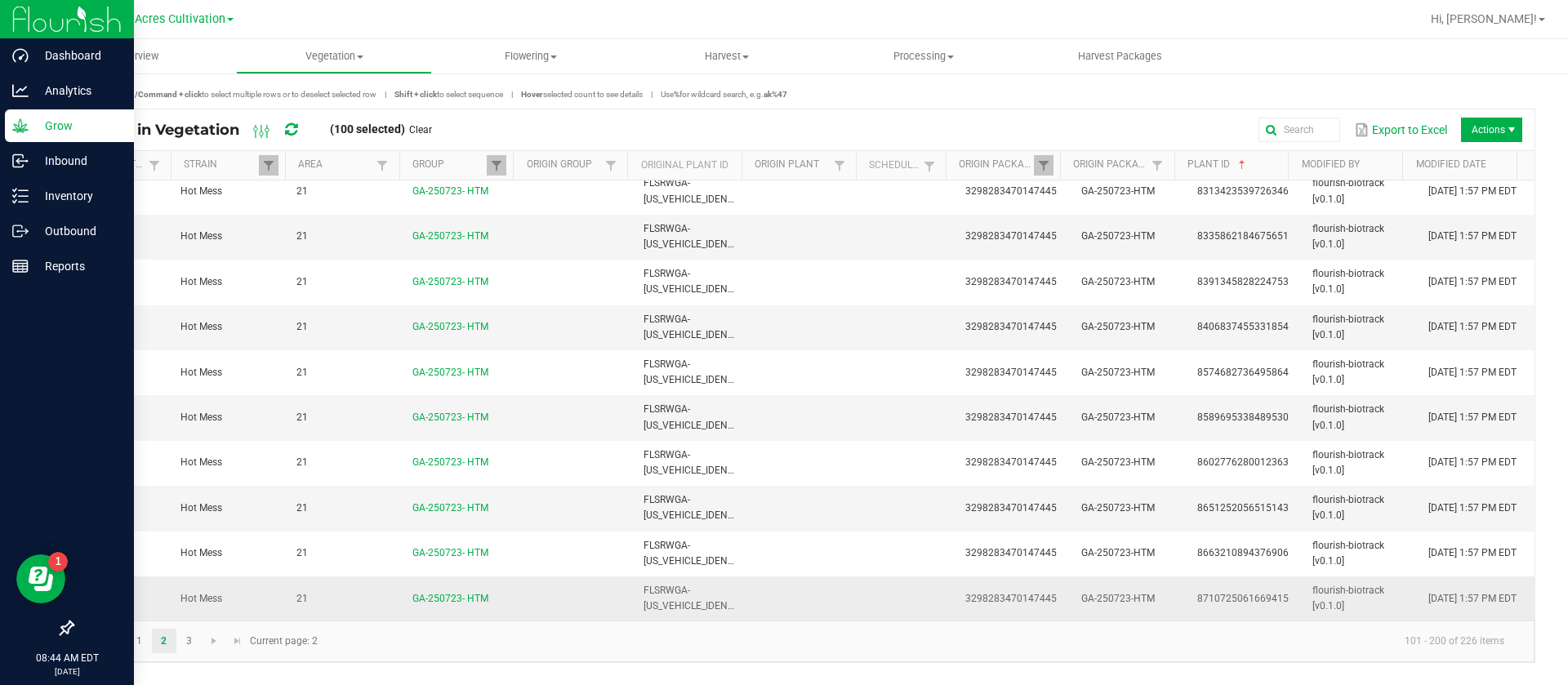
click at [774, 610] on td at bounding box center [808, 598] width 116 height 44
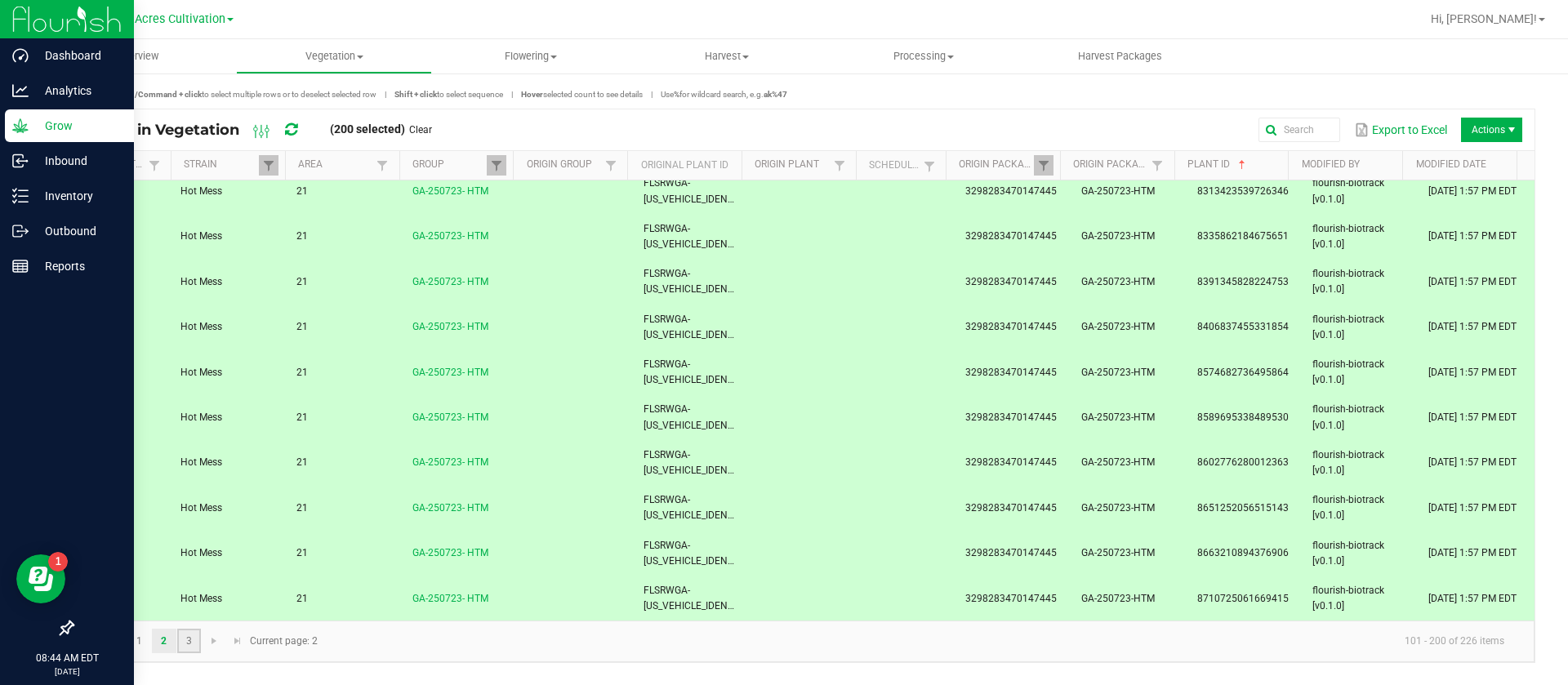
click at [192, 641] on link "3" at bounding box center [189, 641] width 24 height 25
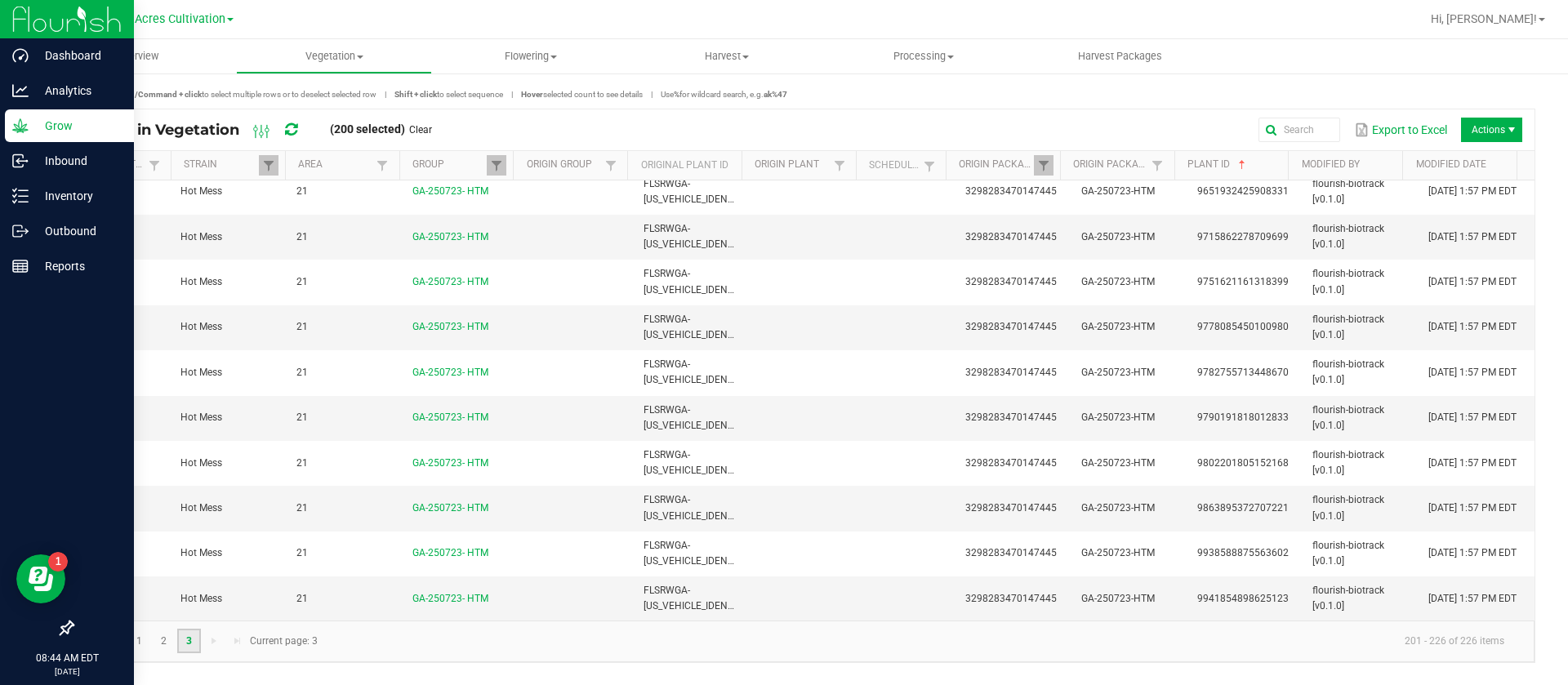
scroll to position [735, 0]
click at [998, 598] on span "3298283470147445" at bounding box center [1011, 598] width 91 height 11
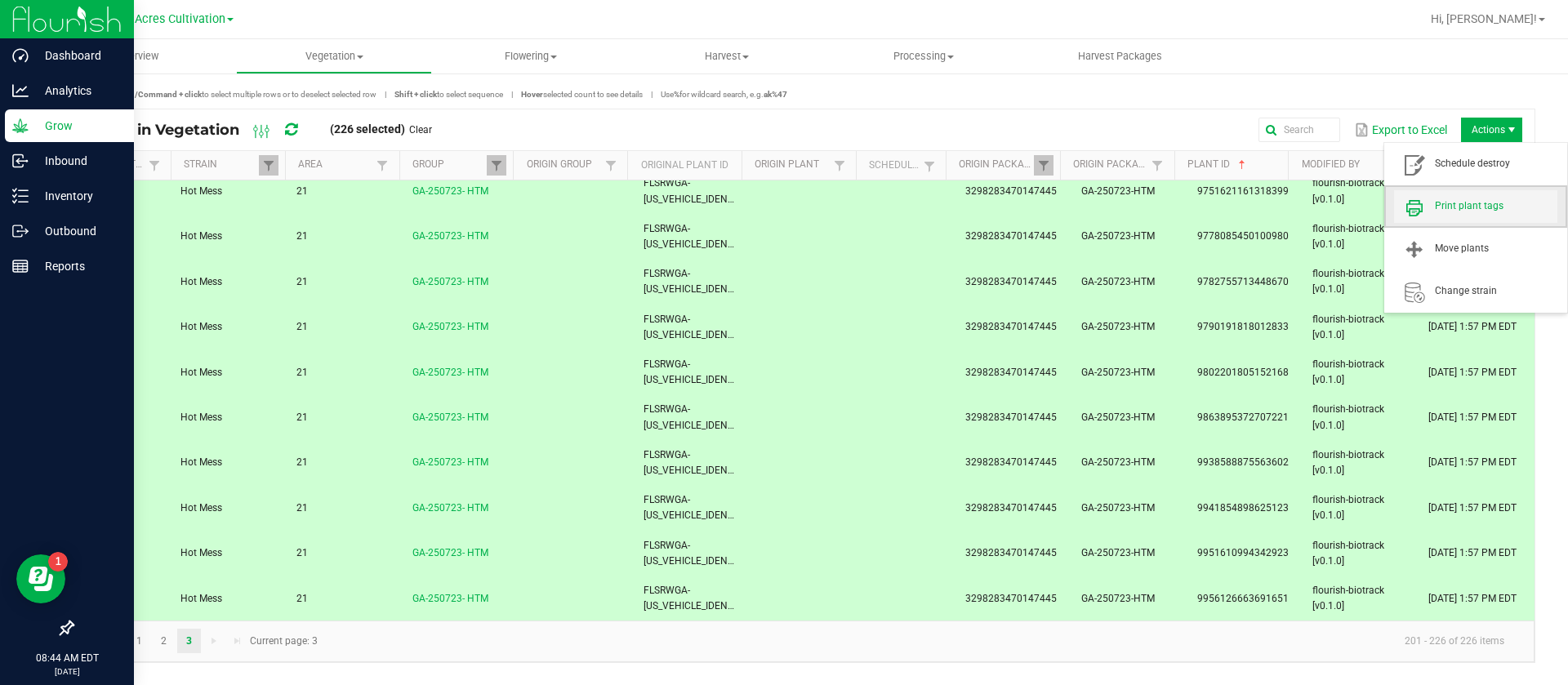
click at [1479, 208] on span "Print plant tags" at bounding box center [1496, 206] width 122 height 14
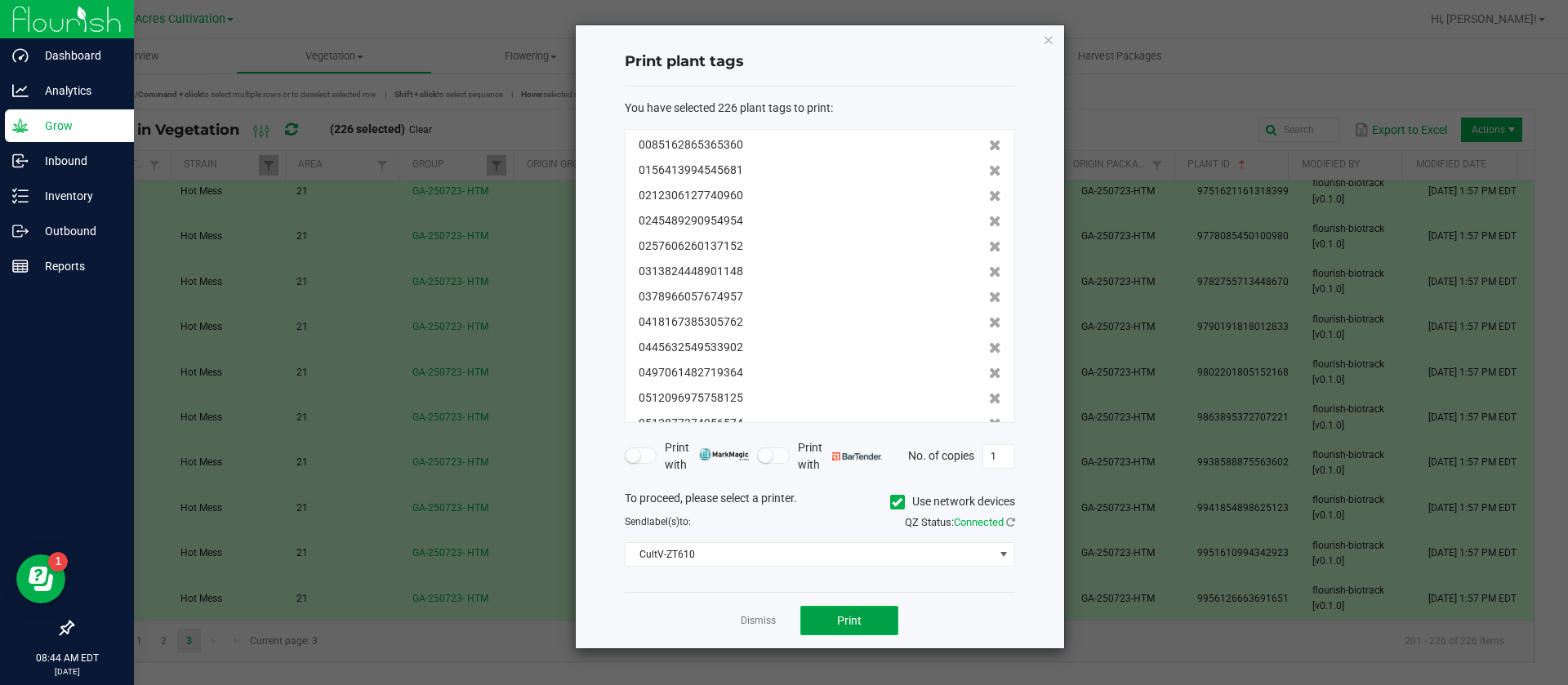
click at [843, 615] on span "Print" at bounding box center [849, 620] width 25 height 13
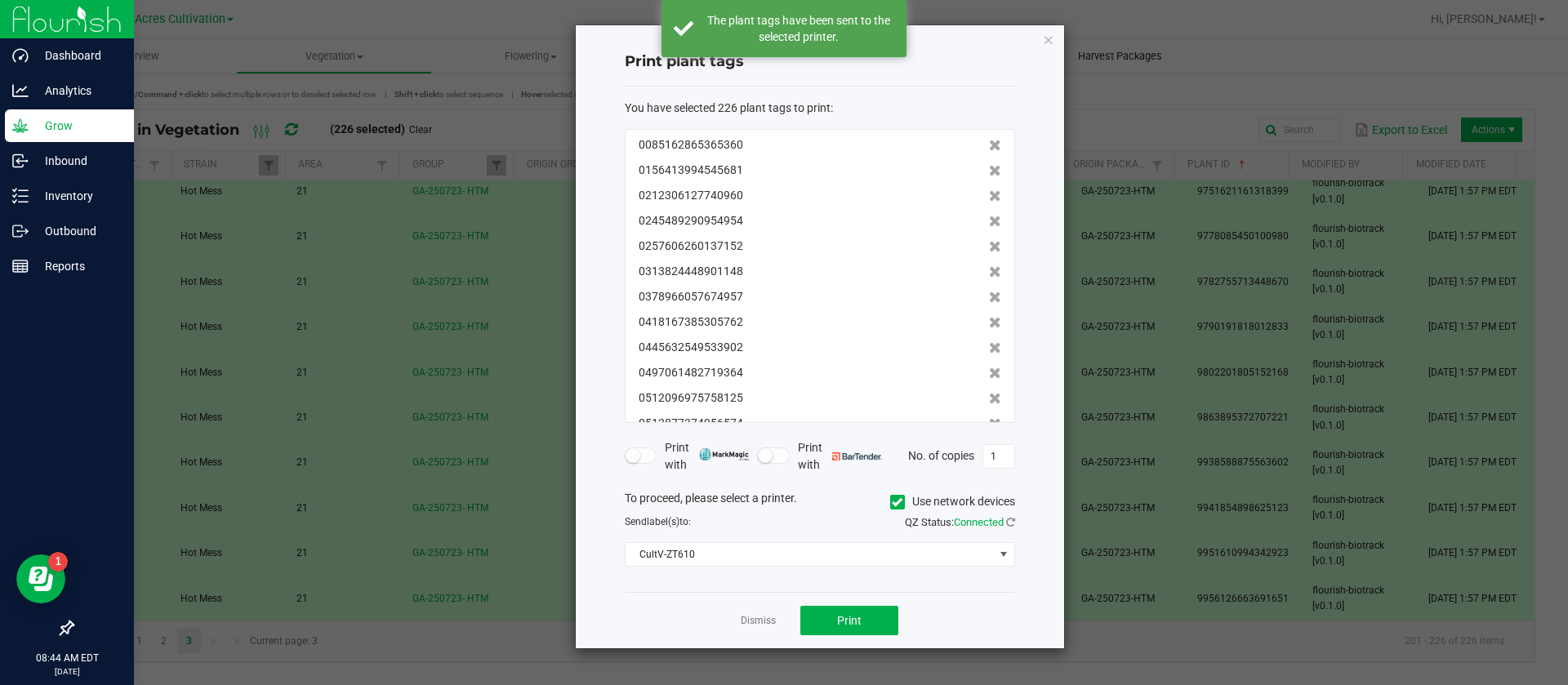
drag, startPoint x: 1051, startPoint y: 36, endPoint x: 1042, endPoint y: 40, distance: 9.8
click at [1051, 35] on icon "button" at bounding box center [1048, 39] width 11 height 19
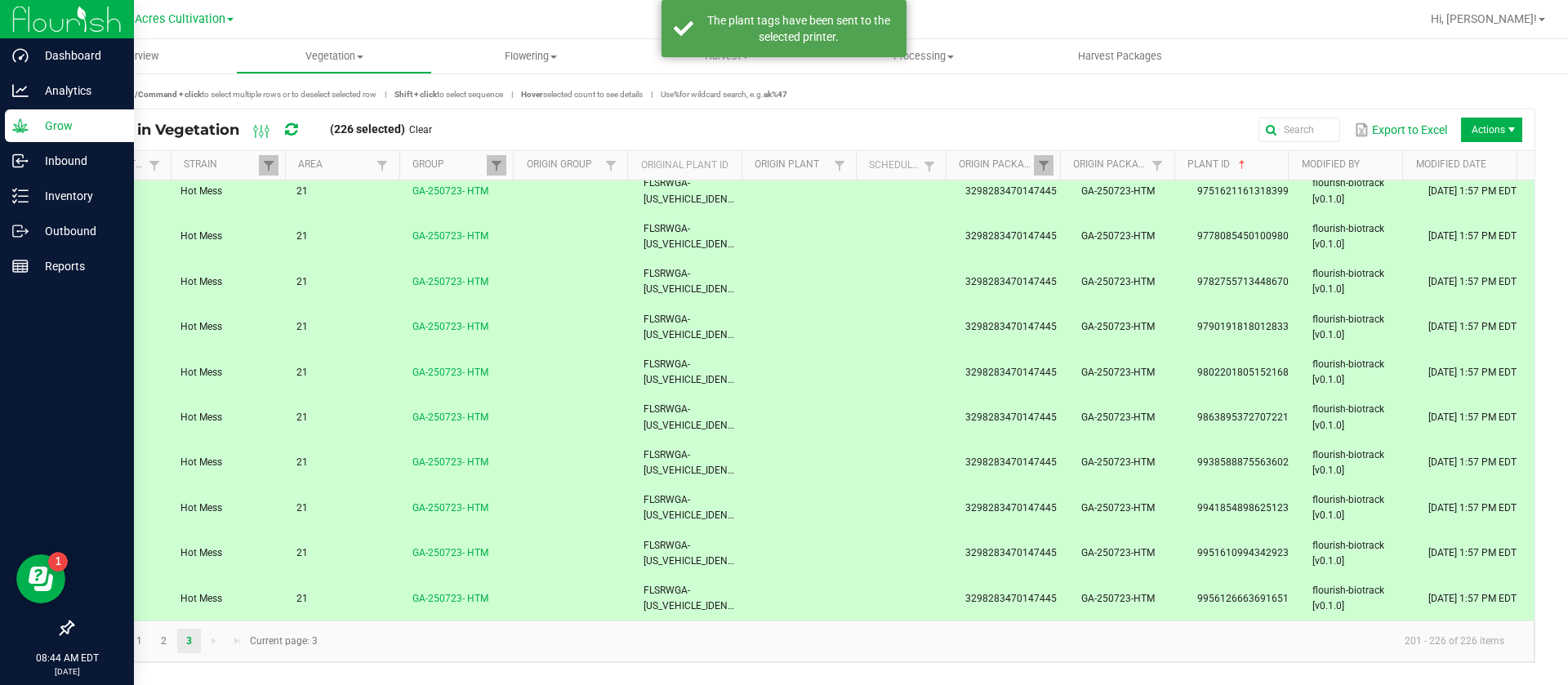
click at [426, 128] on link "Clear" at bounding box center [421, 130] width 23 height 14
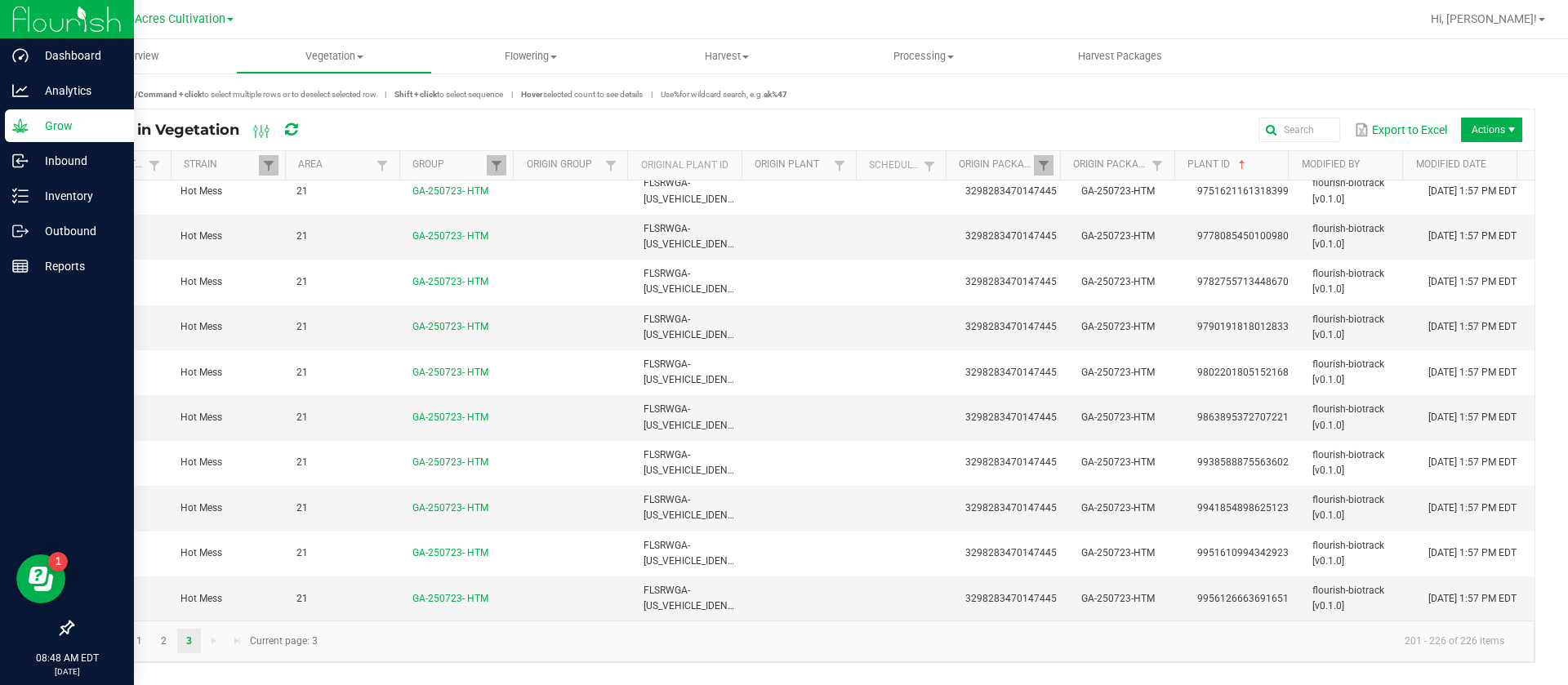
click at [30, 120] on p "Grow" at bounding box center [78, 126] width 98 height 19
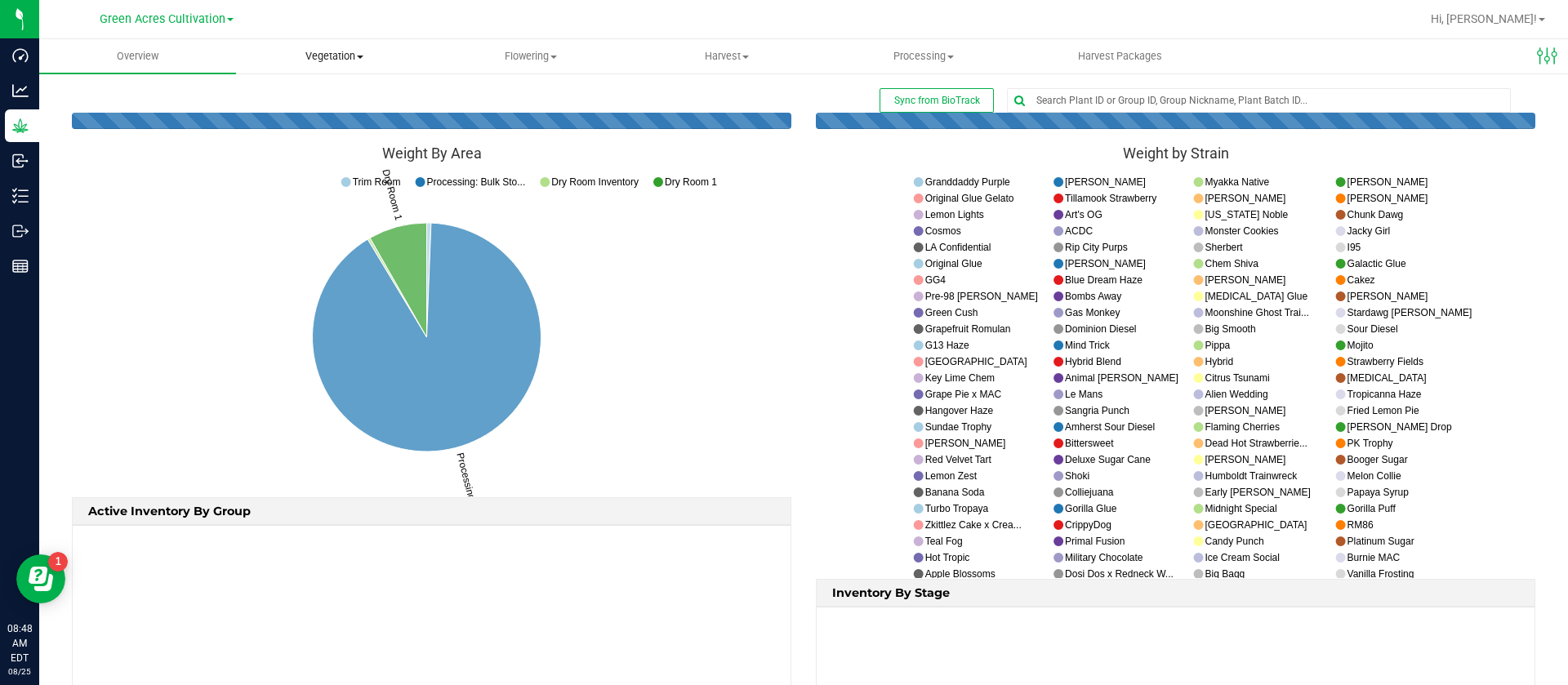
click at [334, 49] on span "Vegetation" at bounding box center [335, 56] width 195 height 15
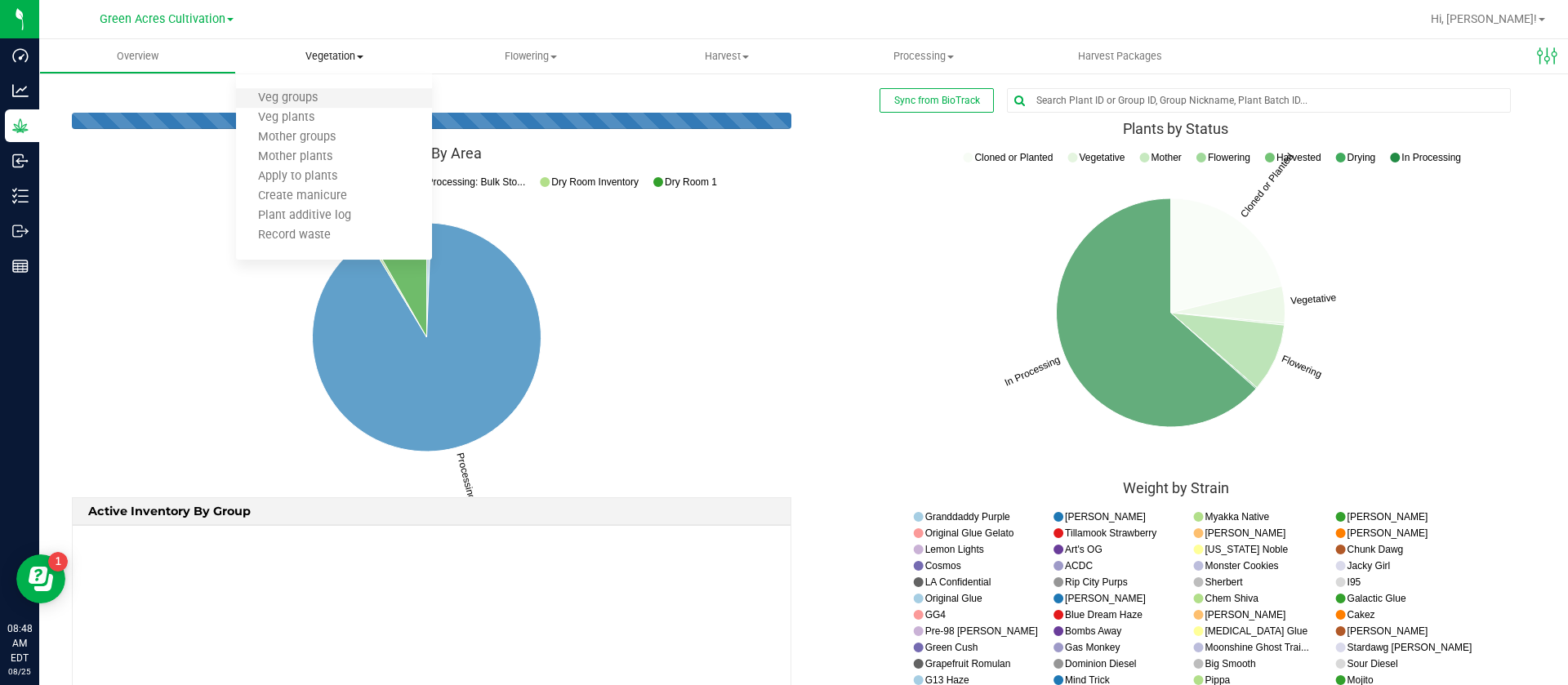
click at [341, 98] on li "Veg groups" at bounding box center [335, 98] width 197 height 19
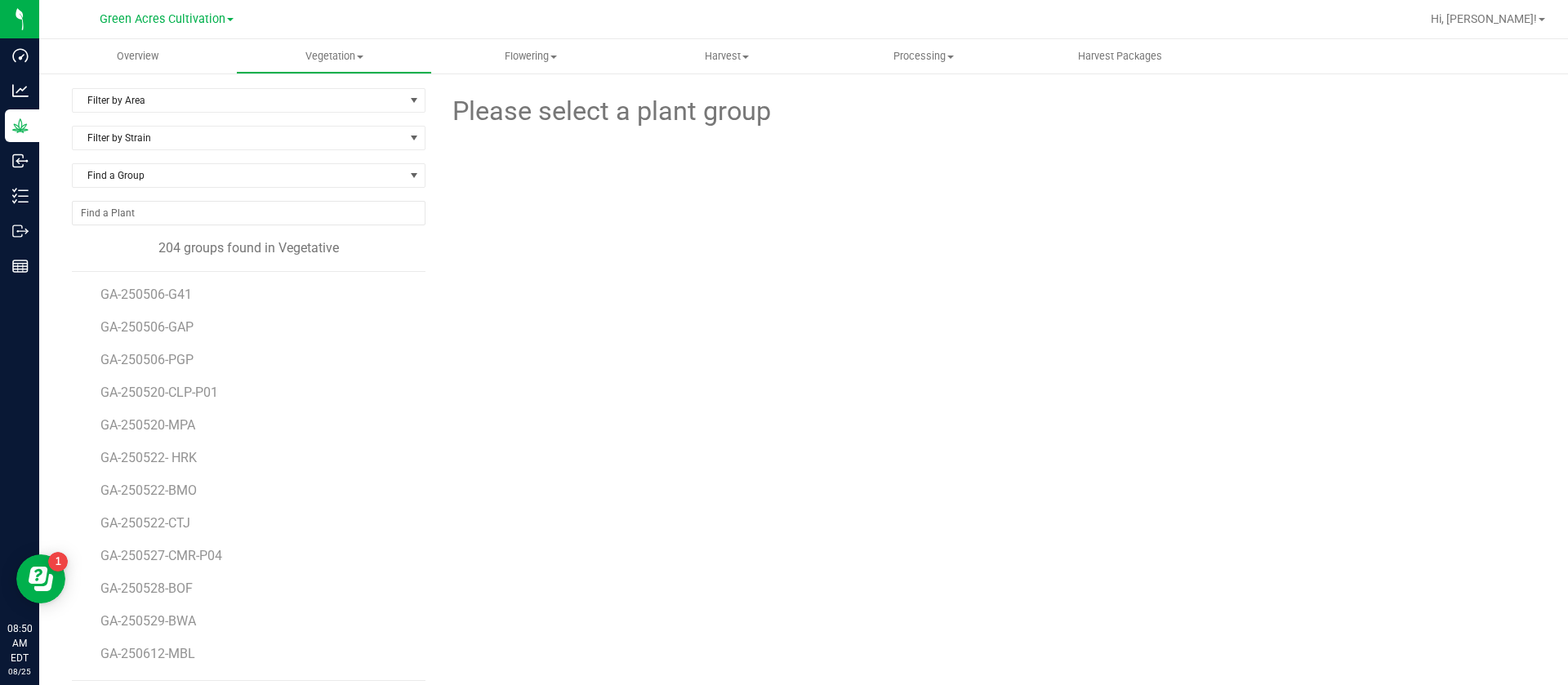
click at [901, 186] on div at bounding box center [986, 221] width 561 height 180
click at [897, 445] on div "Please select a plant group" at bounding box center [986, 384] width 1098 height 593
click at [1067, 393] on div "Please select a plant group" at bounding box center [986, 384] width 1098 height 593
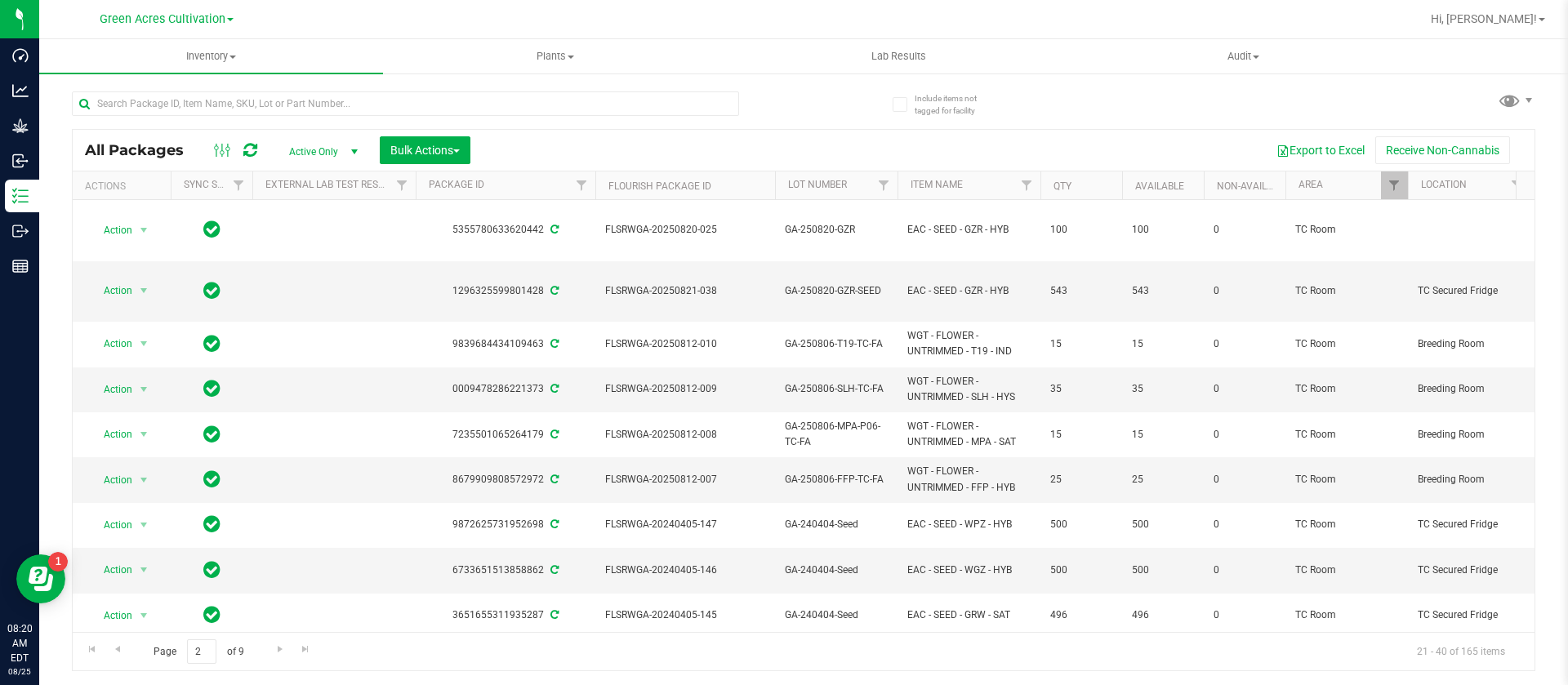
click at [664, 153] on div "Export to Excel Receive Non-Cannabis" at bounding box center [1002, 150] width 1040 height 28
click at [831, 89] on div "All Packages Active Only Active Only Lab Samples Locked All External Internal B…" at bounding box center [804, 373] width 1463 height 595
click at [820, 90] on div "All Packages Active Only Active Only Lab Samples Locked All External Internal B…" at bounding box center [804, 373] width 1463 height 595
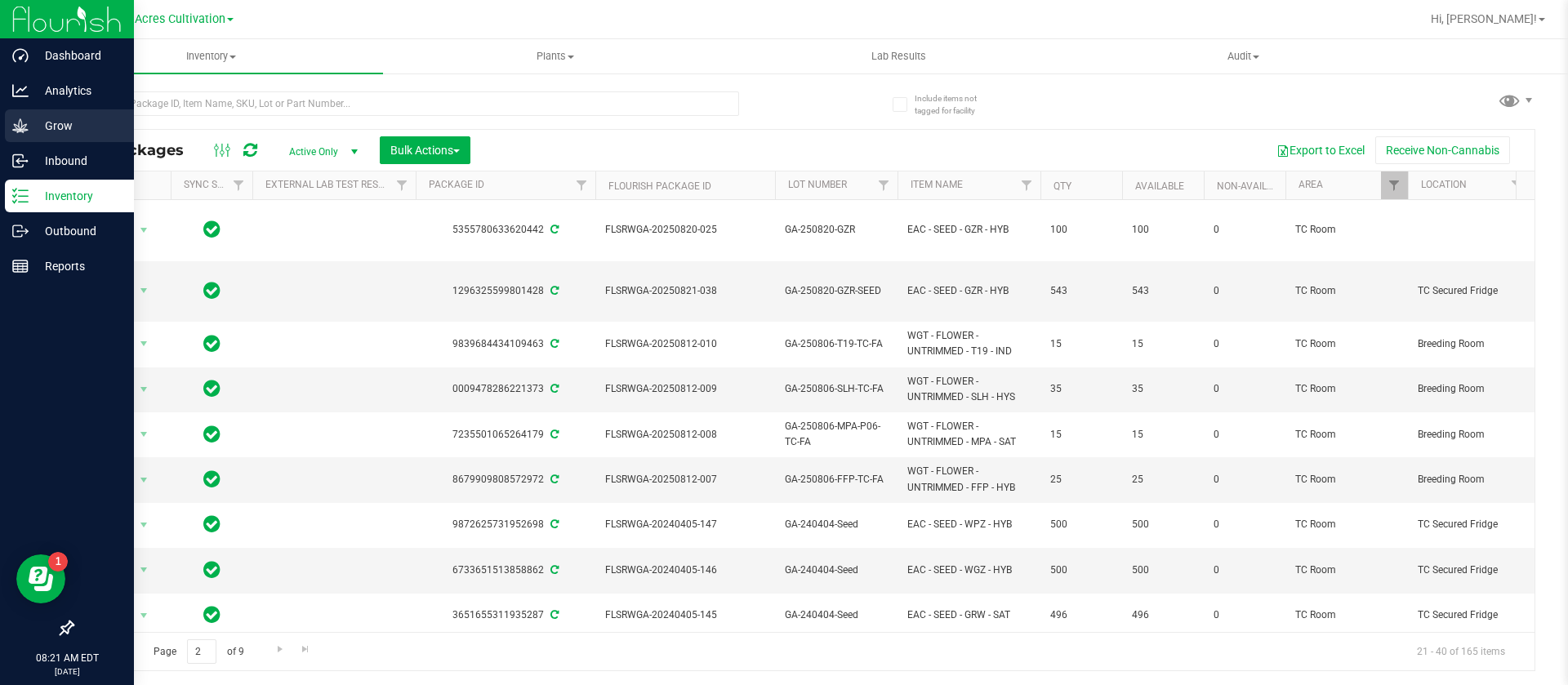
click at [57, 129] on p "Grow" at bounding box center [78, 126] width 98 height 19
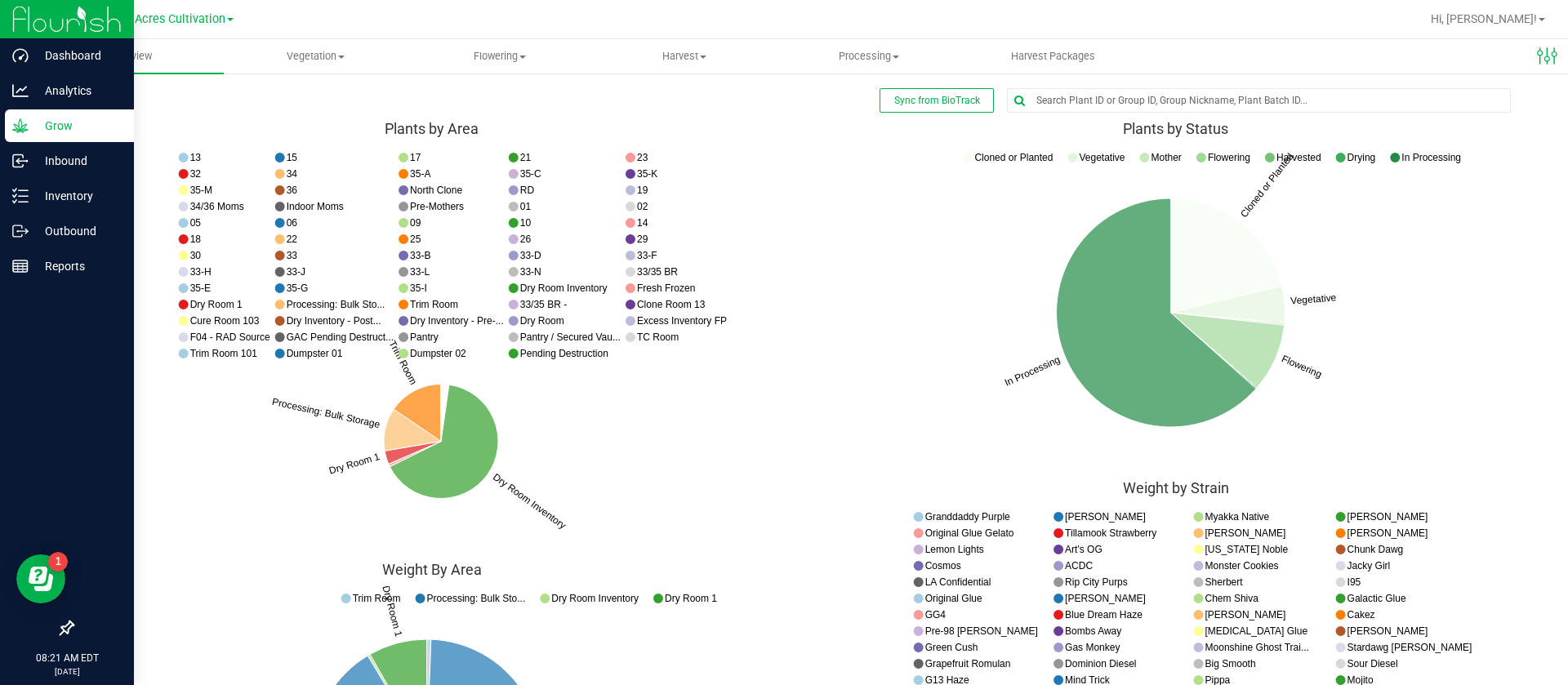
click at [659, 443] on icon "Dry Room Inventory Dry Room 1 Processing: Bulk Storage Trim Room 13 15 17 21 23…" at bounding box center [431, 349] width 719 height 408
click at [791, 389] on icon "Cloned or Planted Vegetative Flowering In Processing Cloned or Planted Vegetati…" at bounding box center [431, 349] width 719 height 408
